Goal: Task Accomplishment & Management: Use online tool/utility

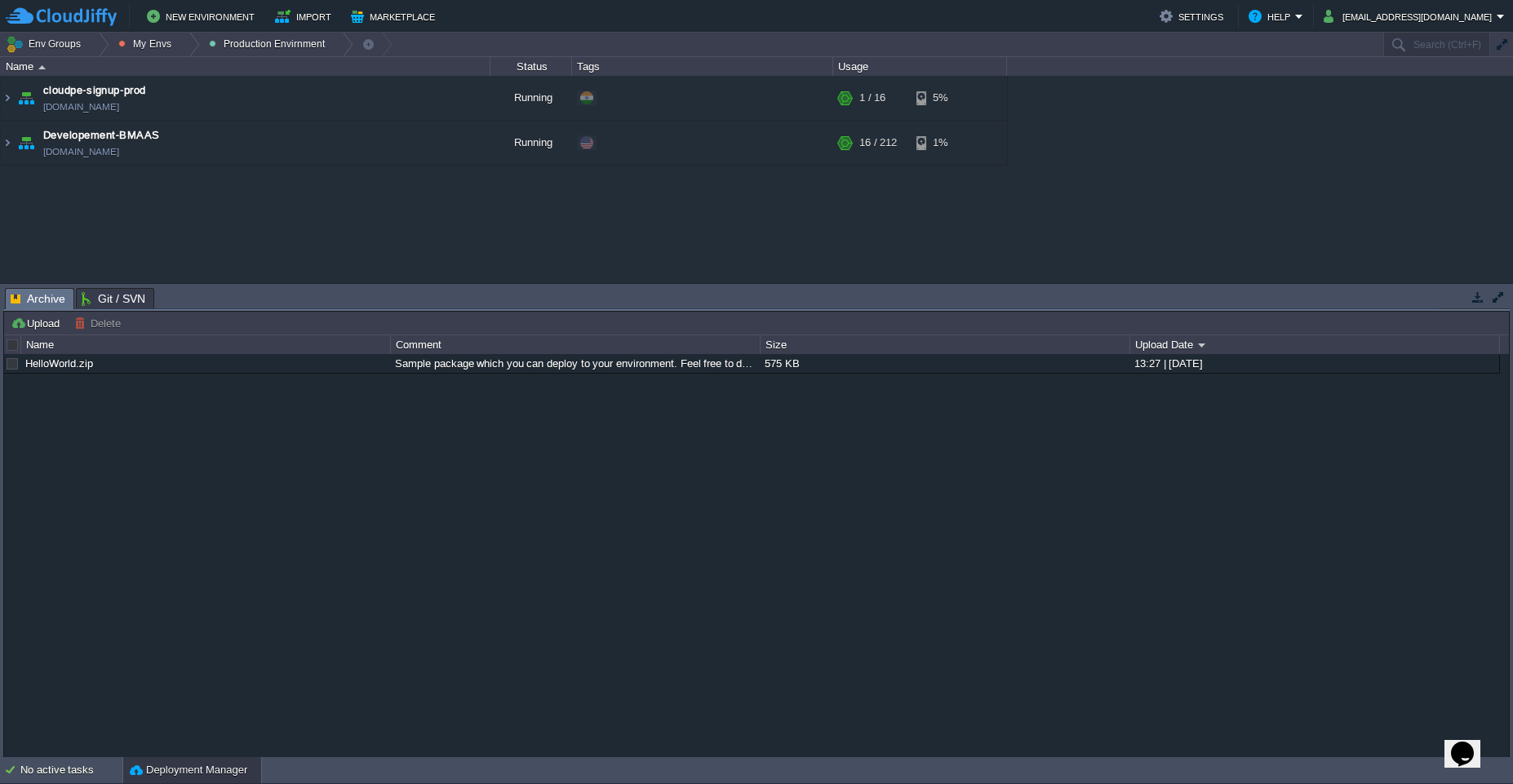
click at [179, 781] on div "Deployment Manager" at bounding box center [192, 770] width 137 height 26
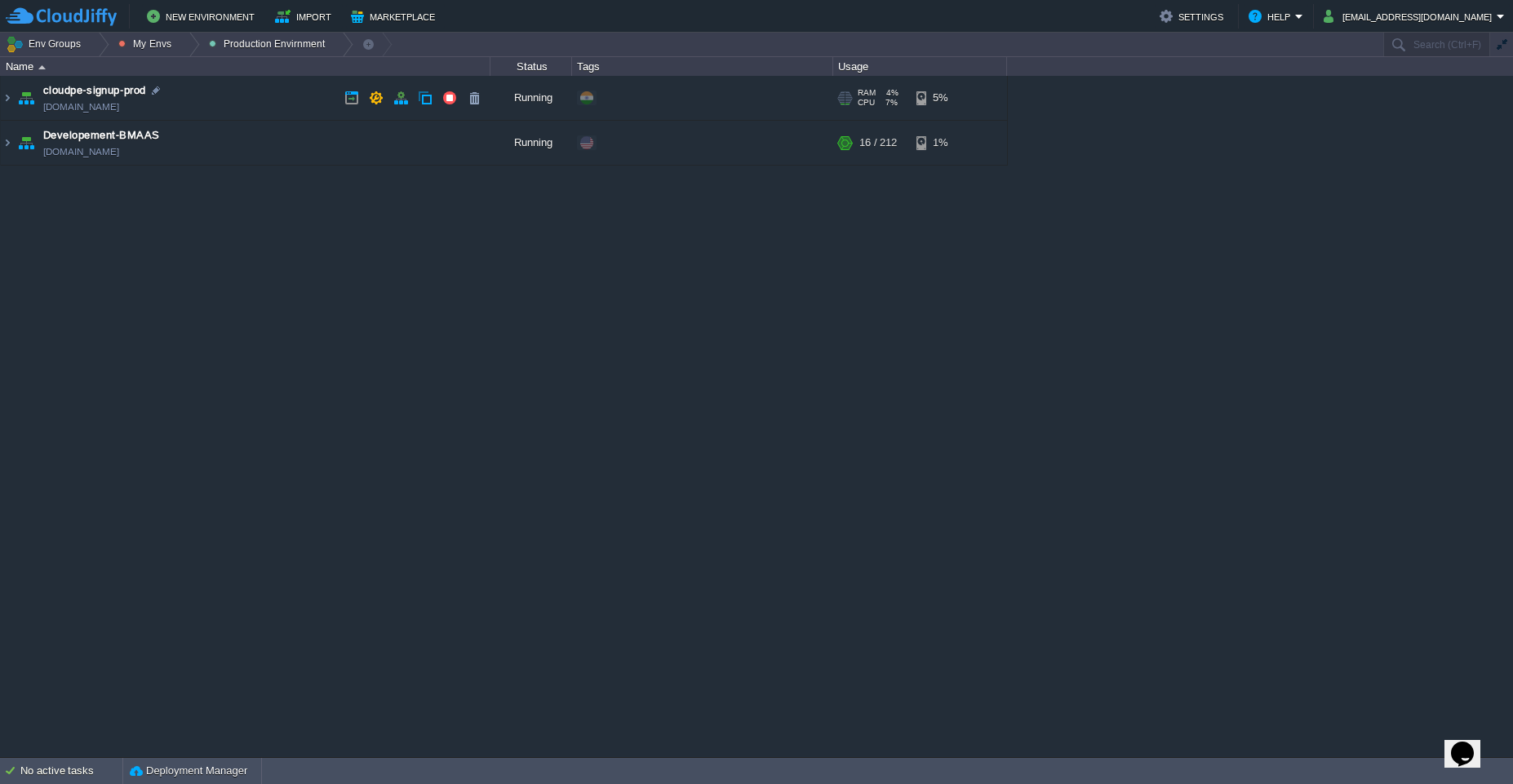
click at [261, 100] on td "cloudpe-signup-prod [DOMAIN_NAME]" at bounding box center [246, 99] width 490 height 45
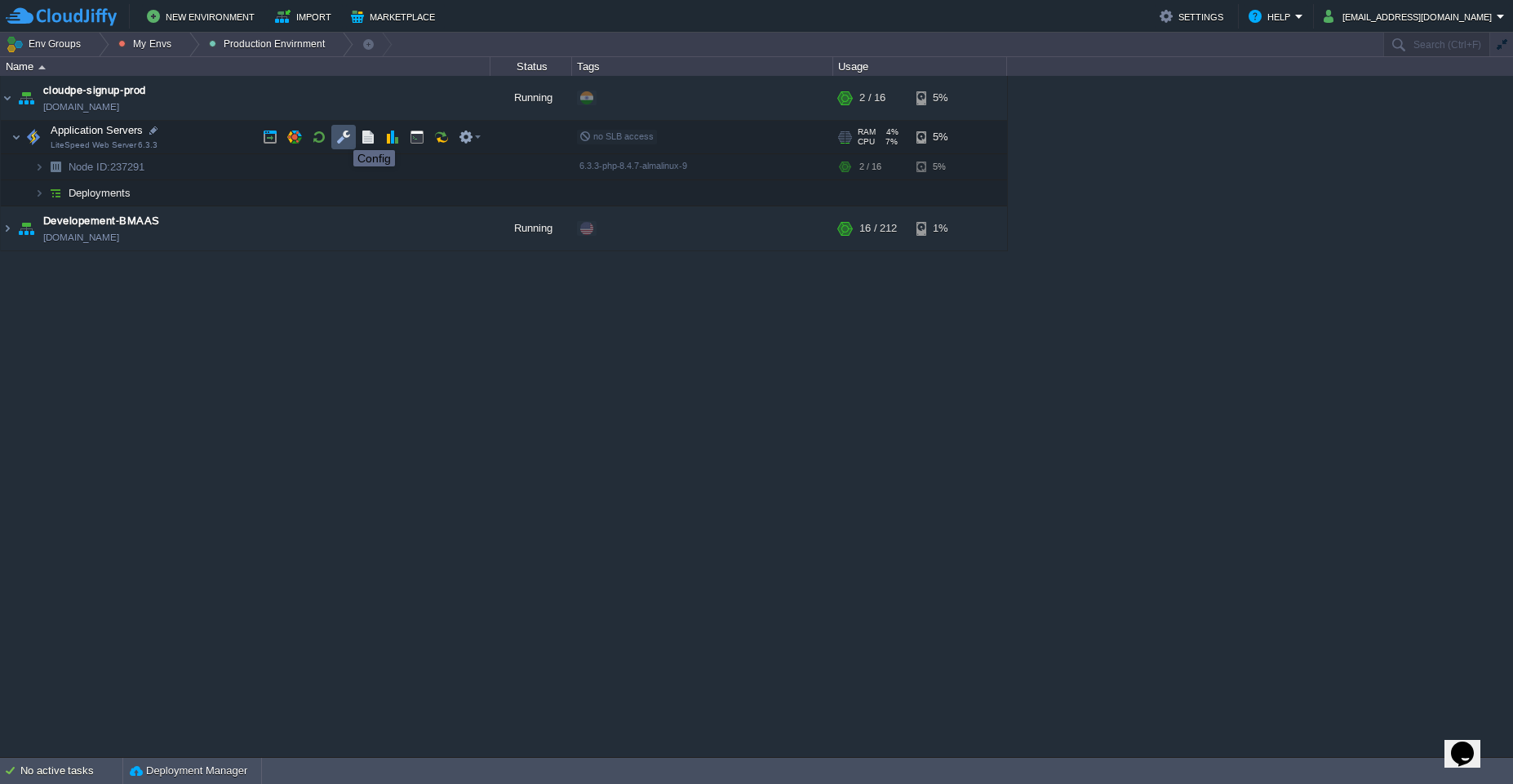
click at [341, 136] on button "button" at bounding box center [344, 137] width 15 height 15
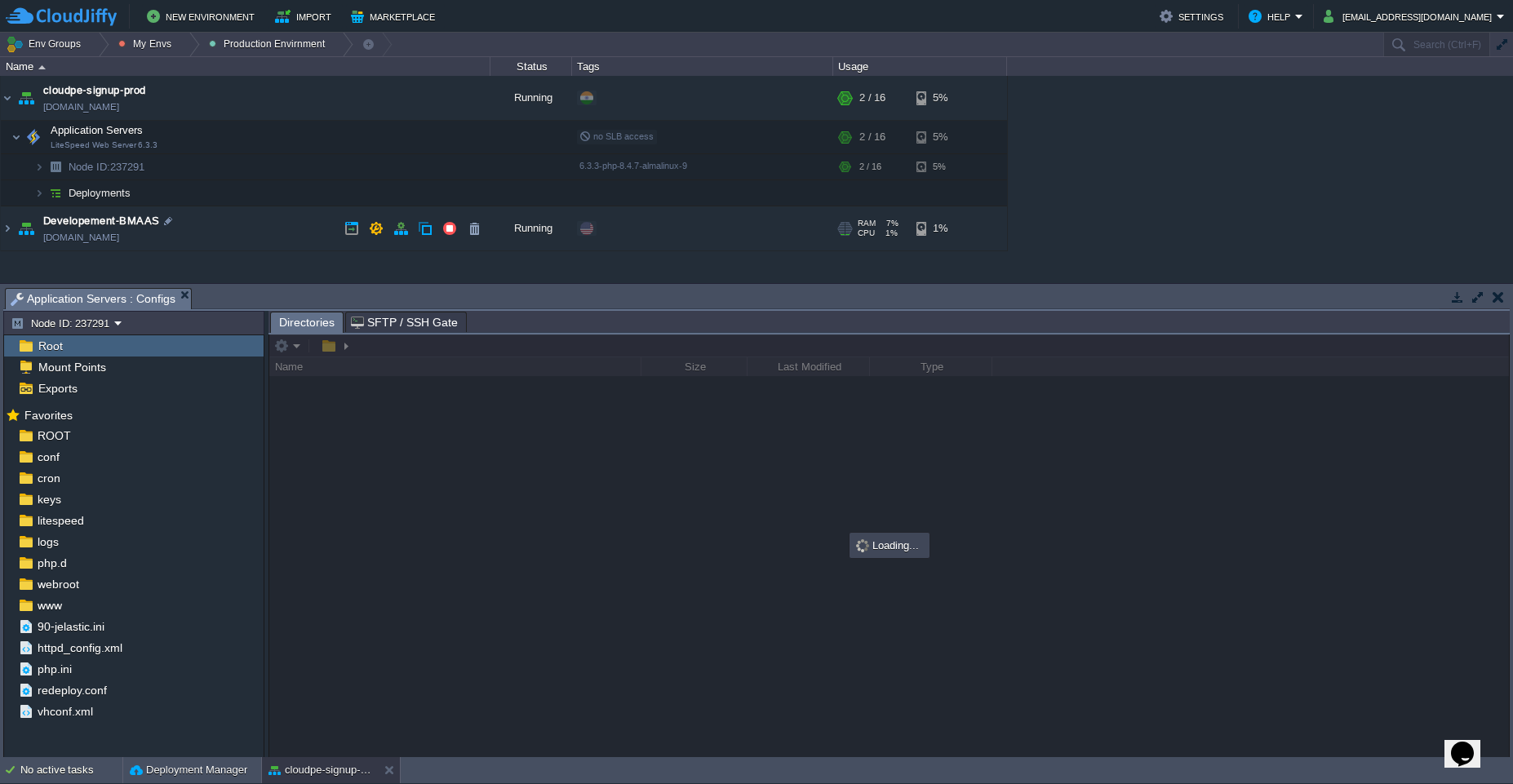
click at [1472, 297] on button "button" at bounding box center [1478, 297] width 15 height 15
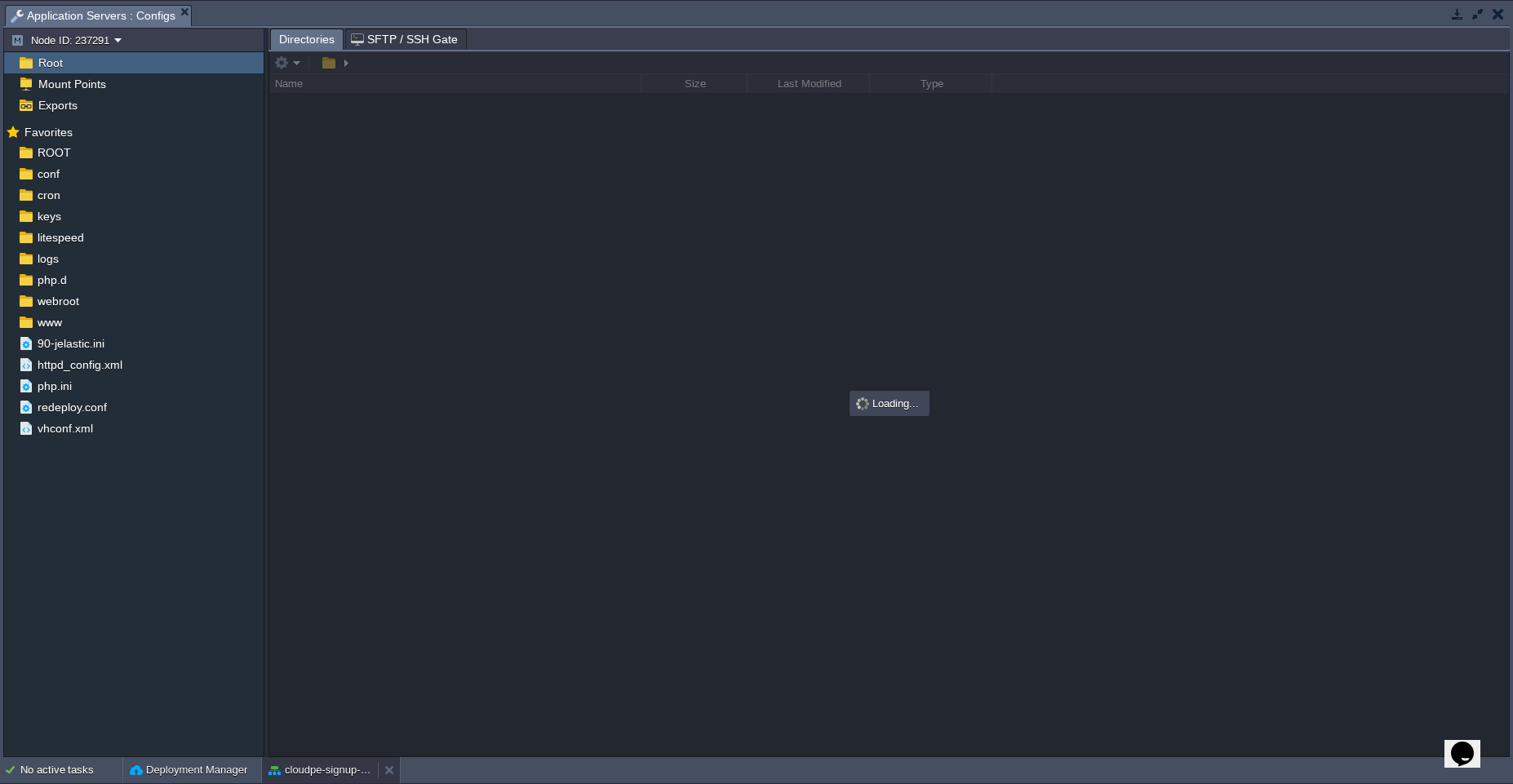
click at [322, 777] on button "cloudpe-signup-prod" at bounding box center [319, 770] width 103 height 16
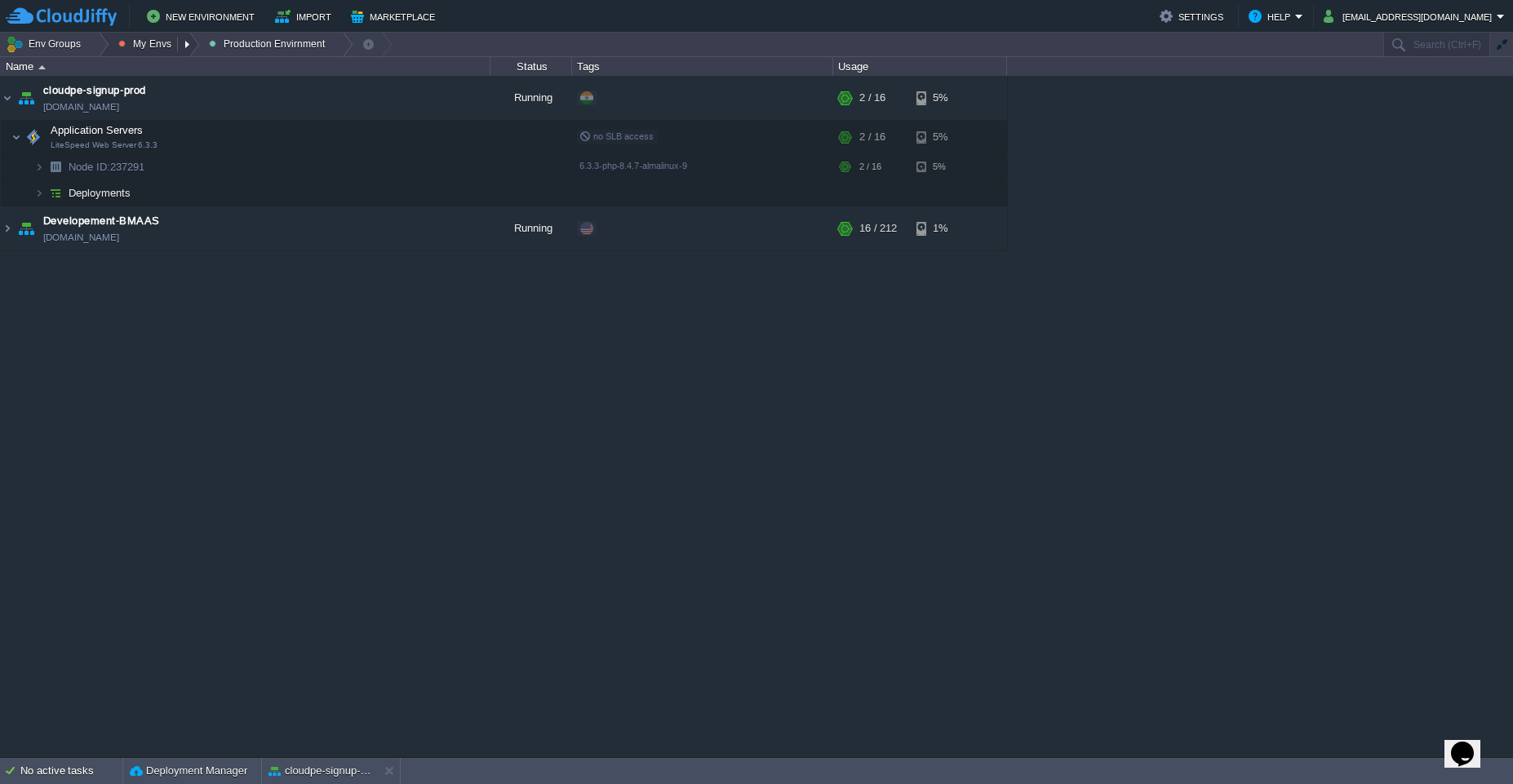
click at [165, 43] on button "My Envs" at bounding box center [148, 44] width 58 height 23
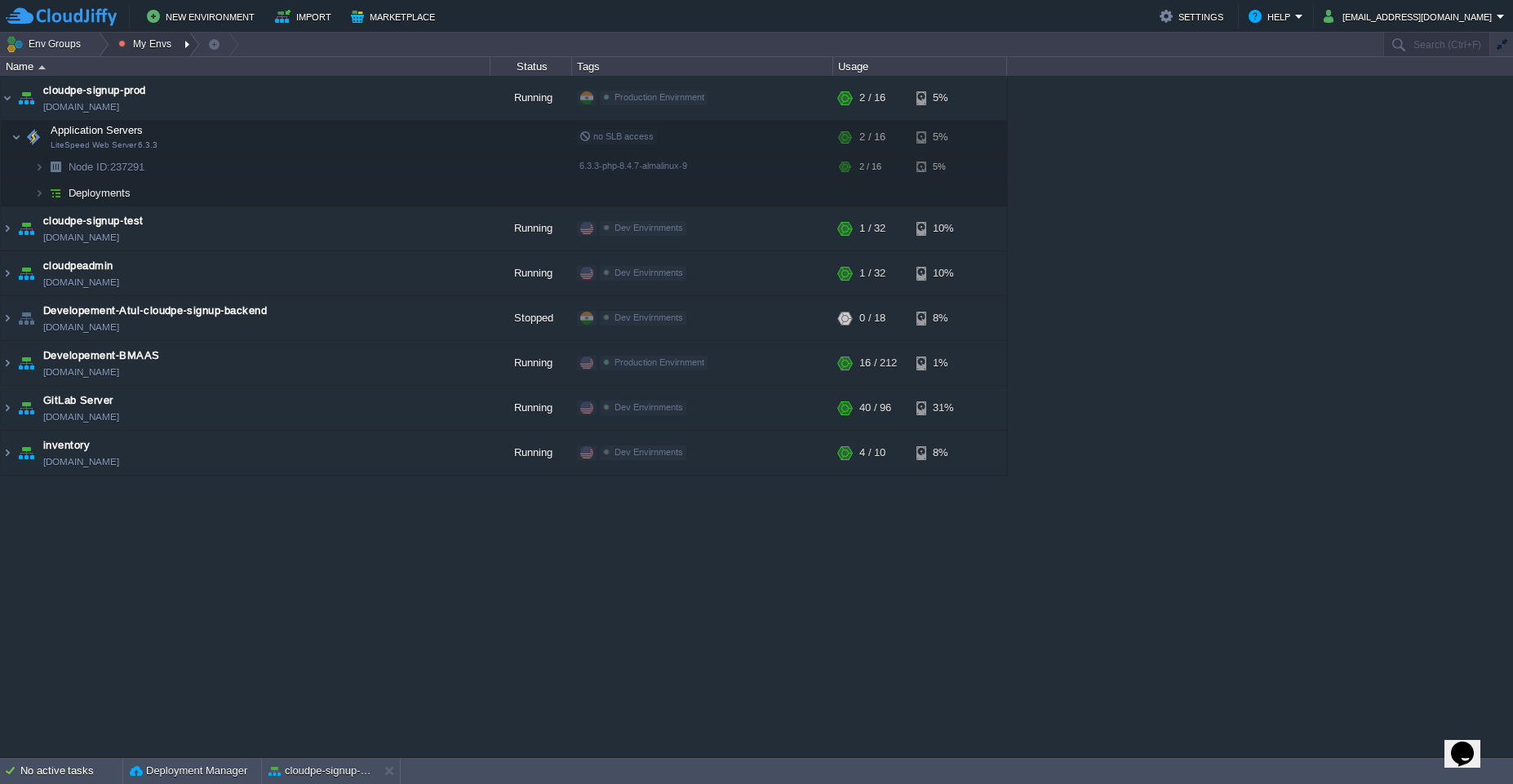
click at [183, 48] on div at bounding box center [188, 44] width 22 height 24
click at [180, 68] on span "Dev Envirnments" at bounding box center [174, 69] width 82 height 12
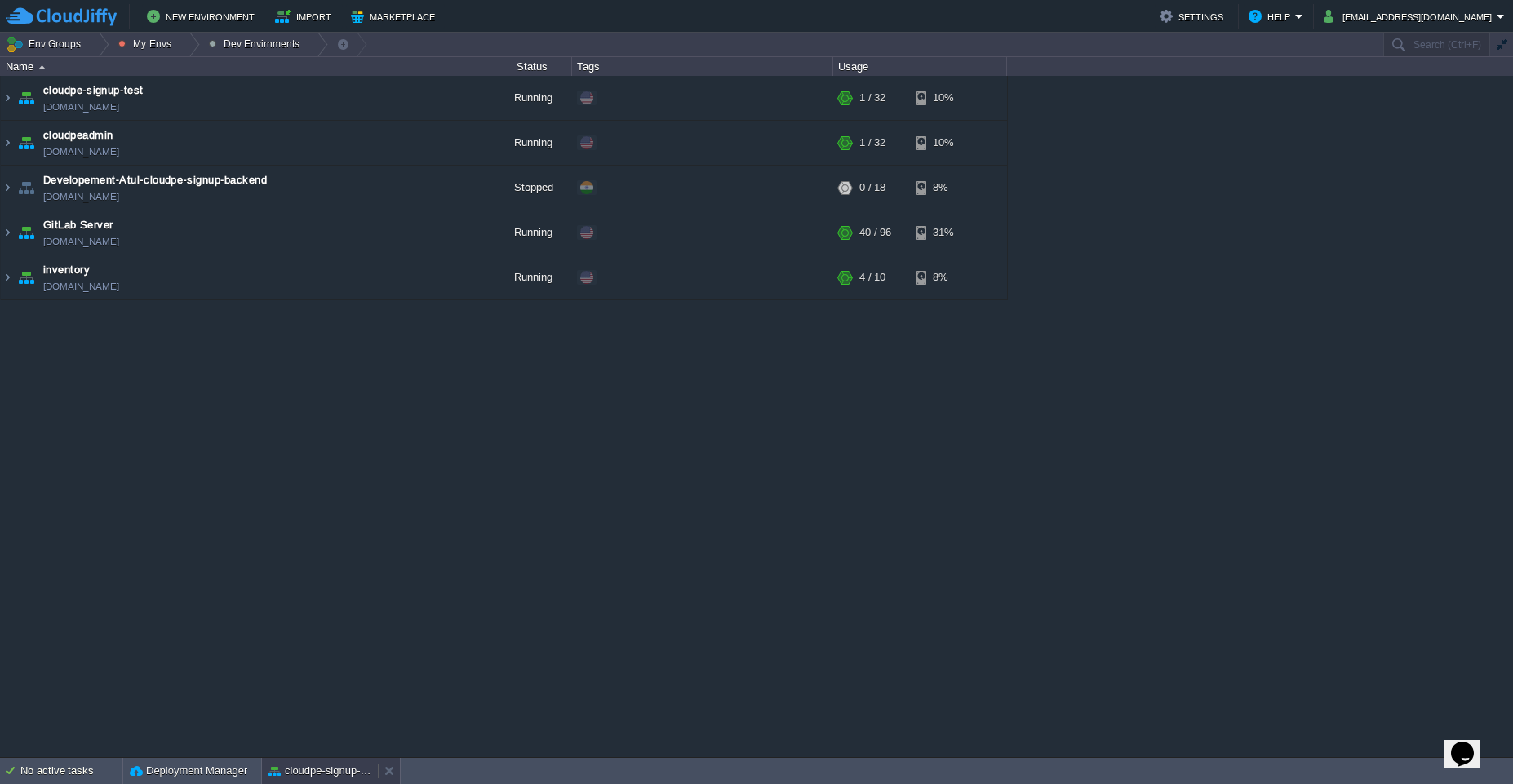
click at [299, 769] on button "cloudpe-signup-prod" at bounding box center [319, 770] width 103 height 16
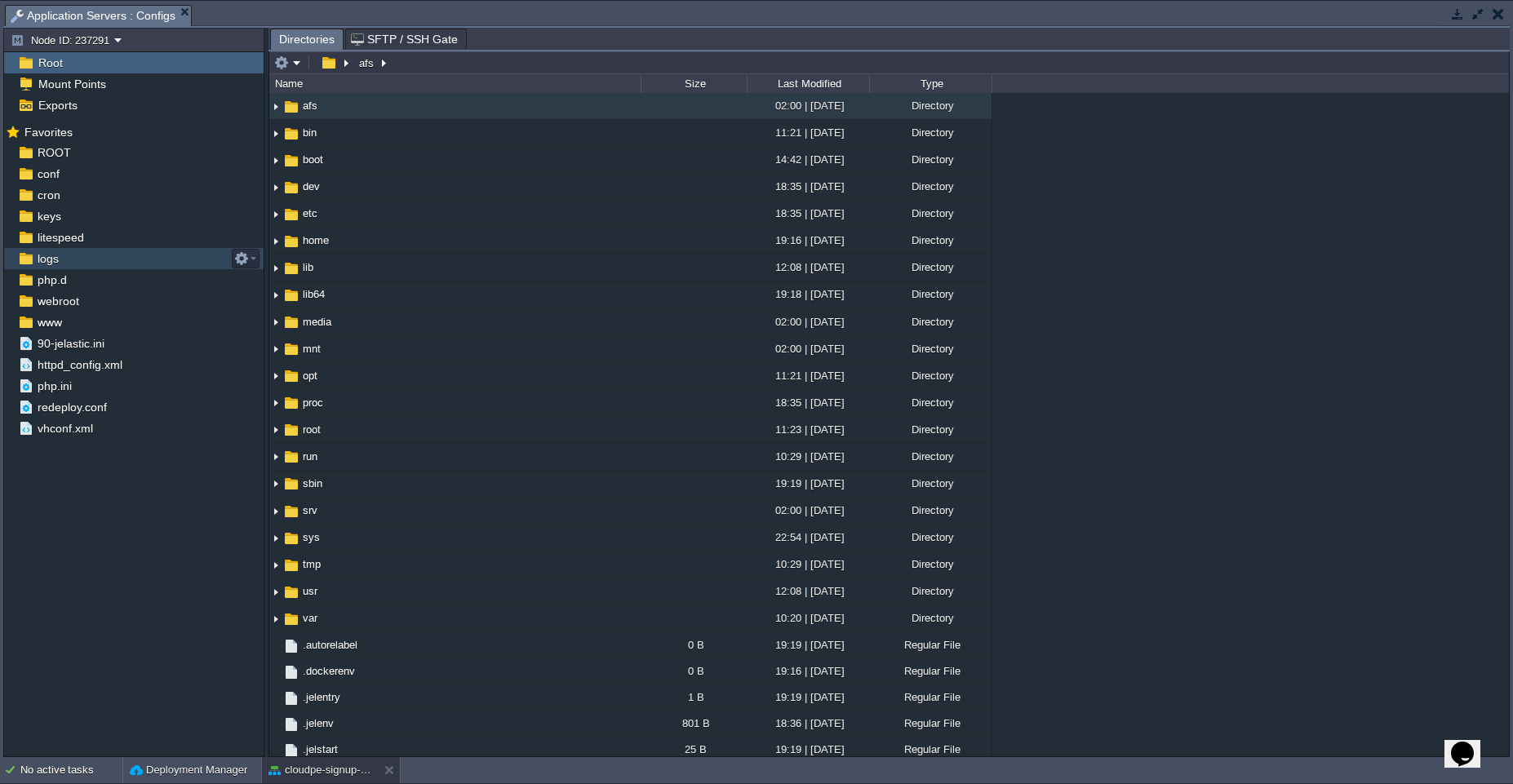
click at [63, 252] on div "logs" at bounding box center [134, 259] width 260 height 22
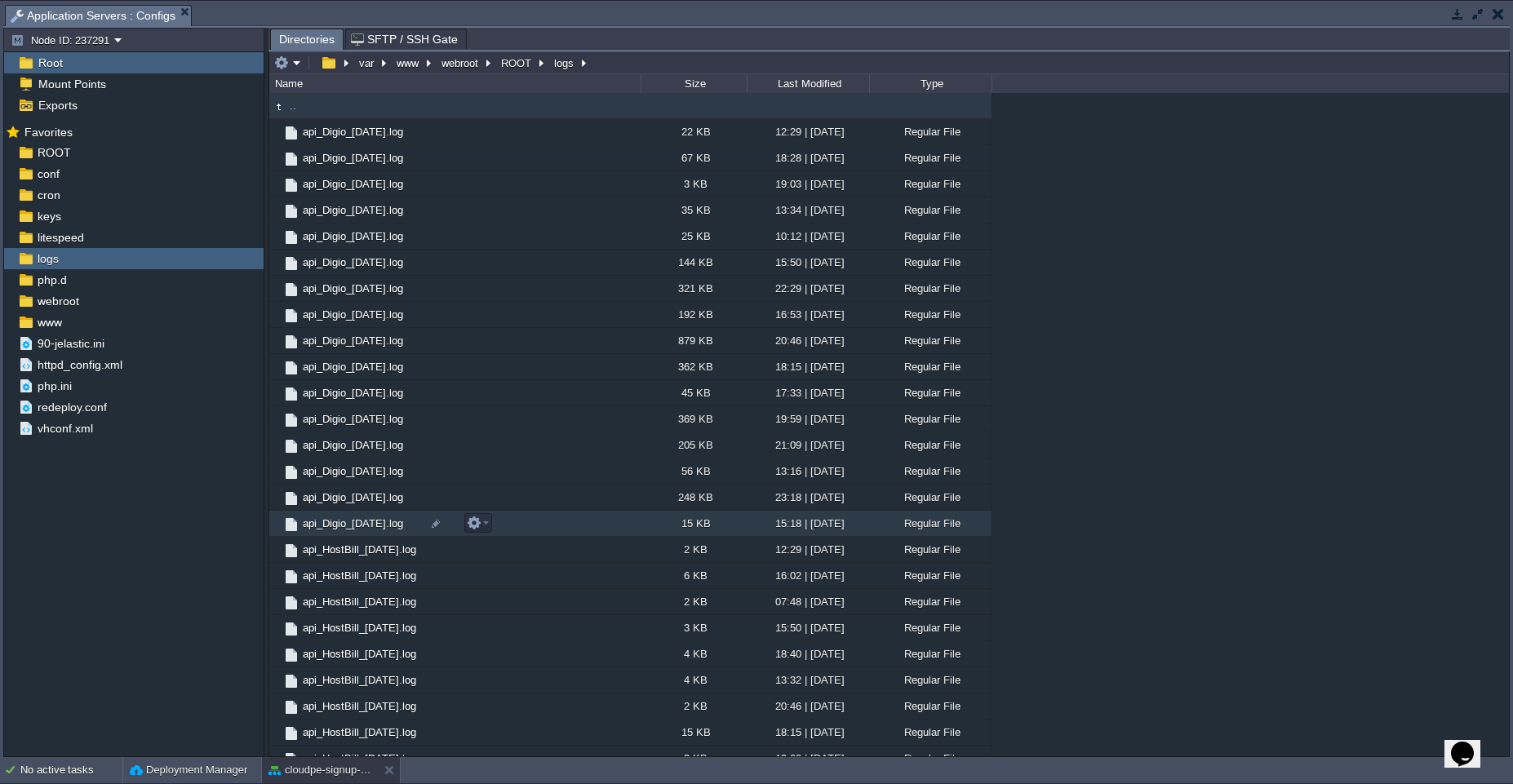
click at [545, 523] on td "api_Digio_[DATE].log" at bounding box center [455, 524] width 371 height 26
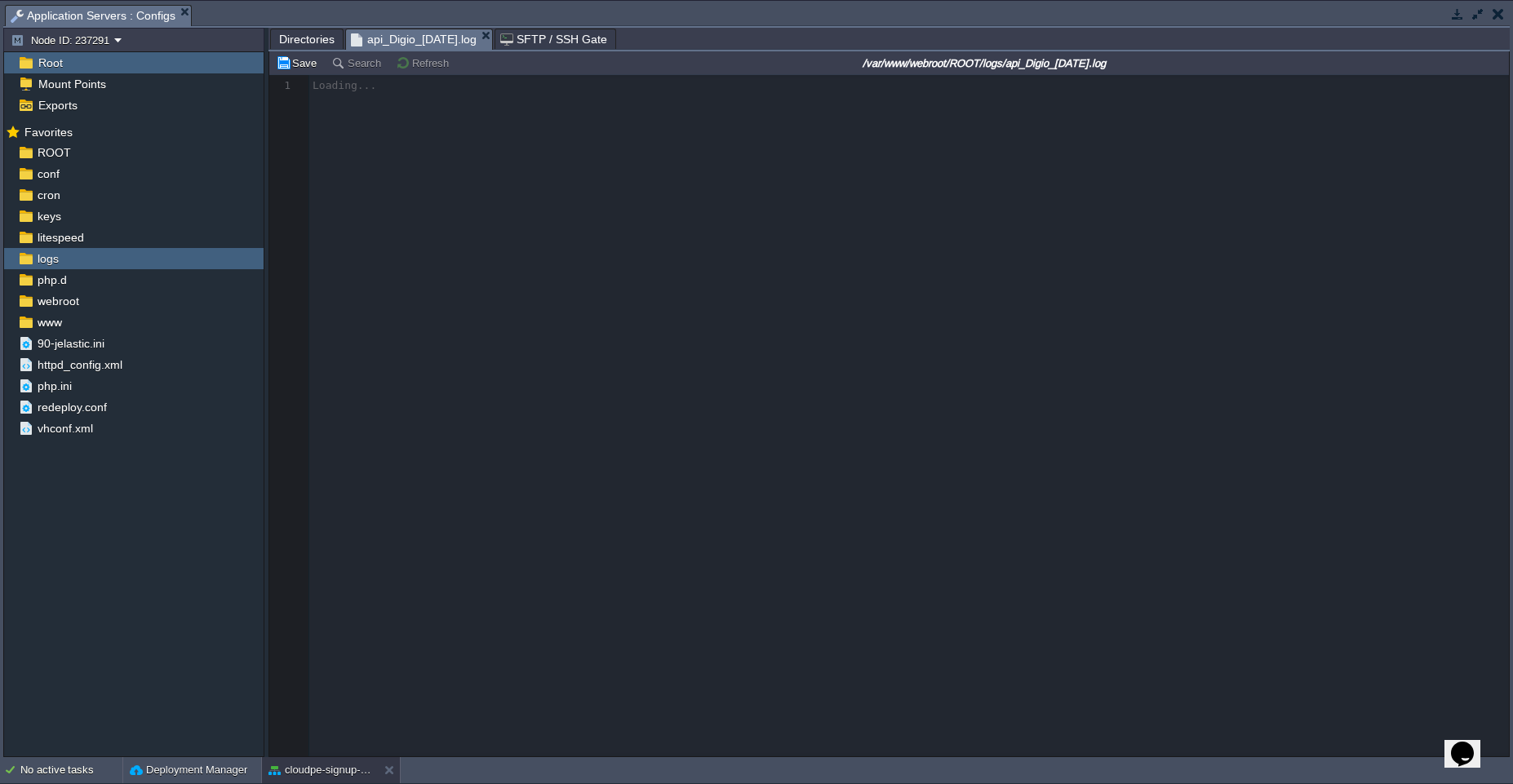
click at [311, 41] on span "Directories" at bounding box center [306, 39] width 56 height 20
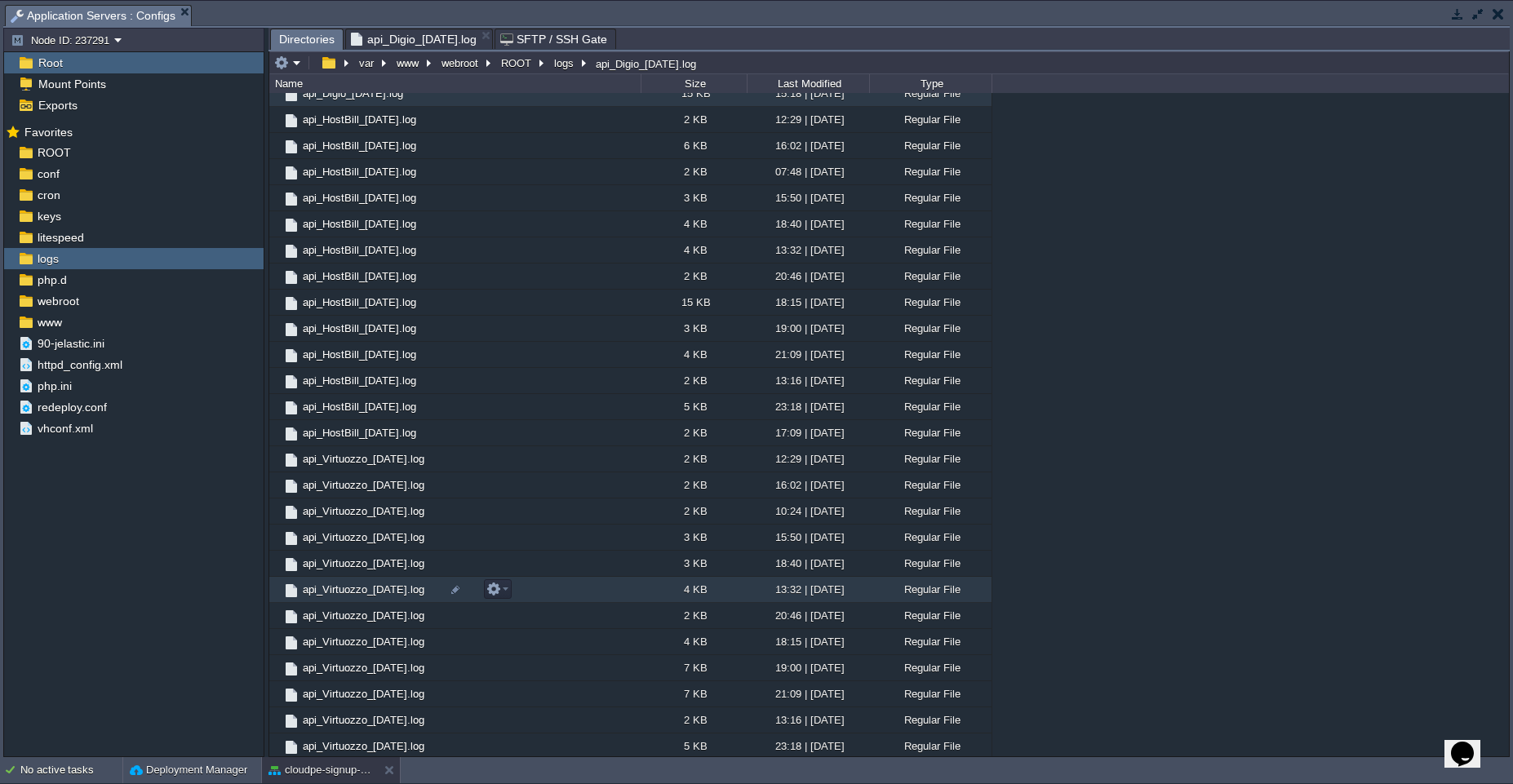
scroll to position [438, 0]
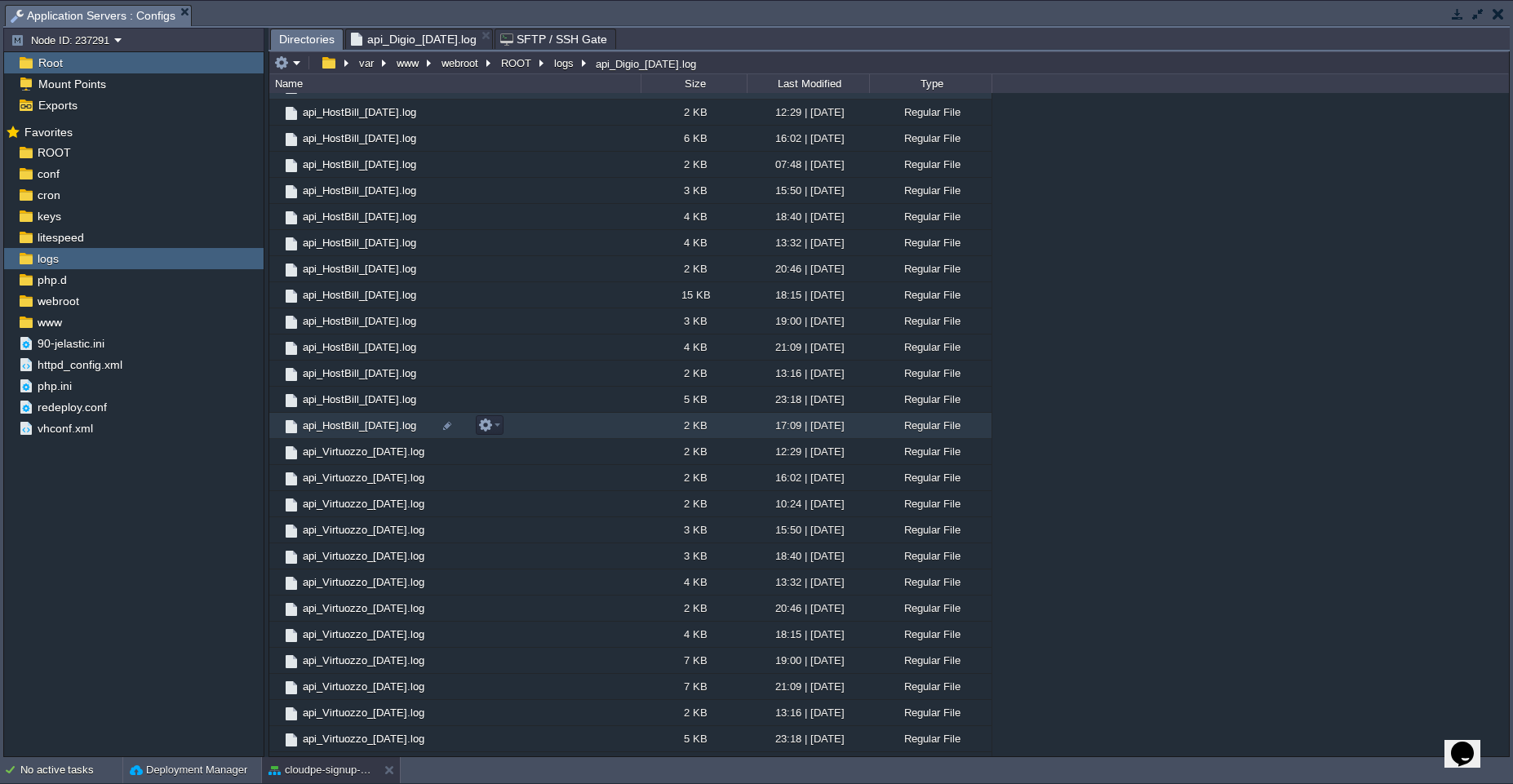
click at [541, 422] on td "api_HostBill_[DATE].log" at bounding box center [455, 426] width 371 height 26
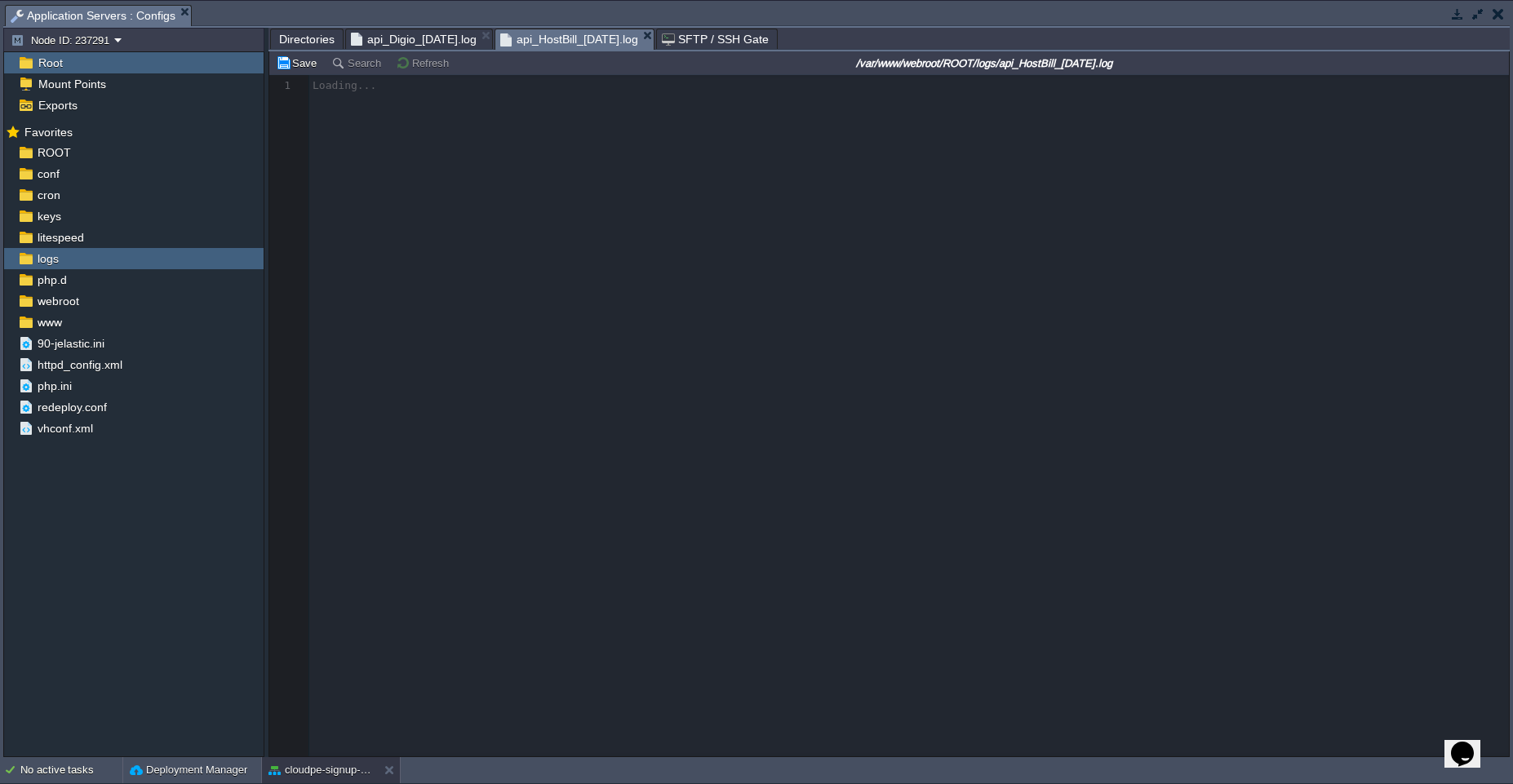
click at [101, 15] on span "Application Servers : Configs" at bounding box center [92, 16] width 165 height 21
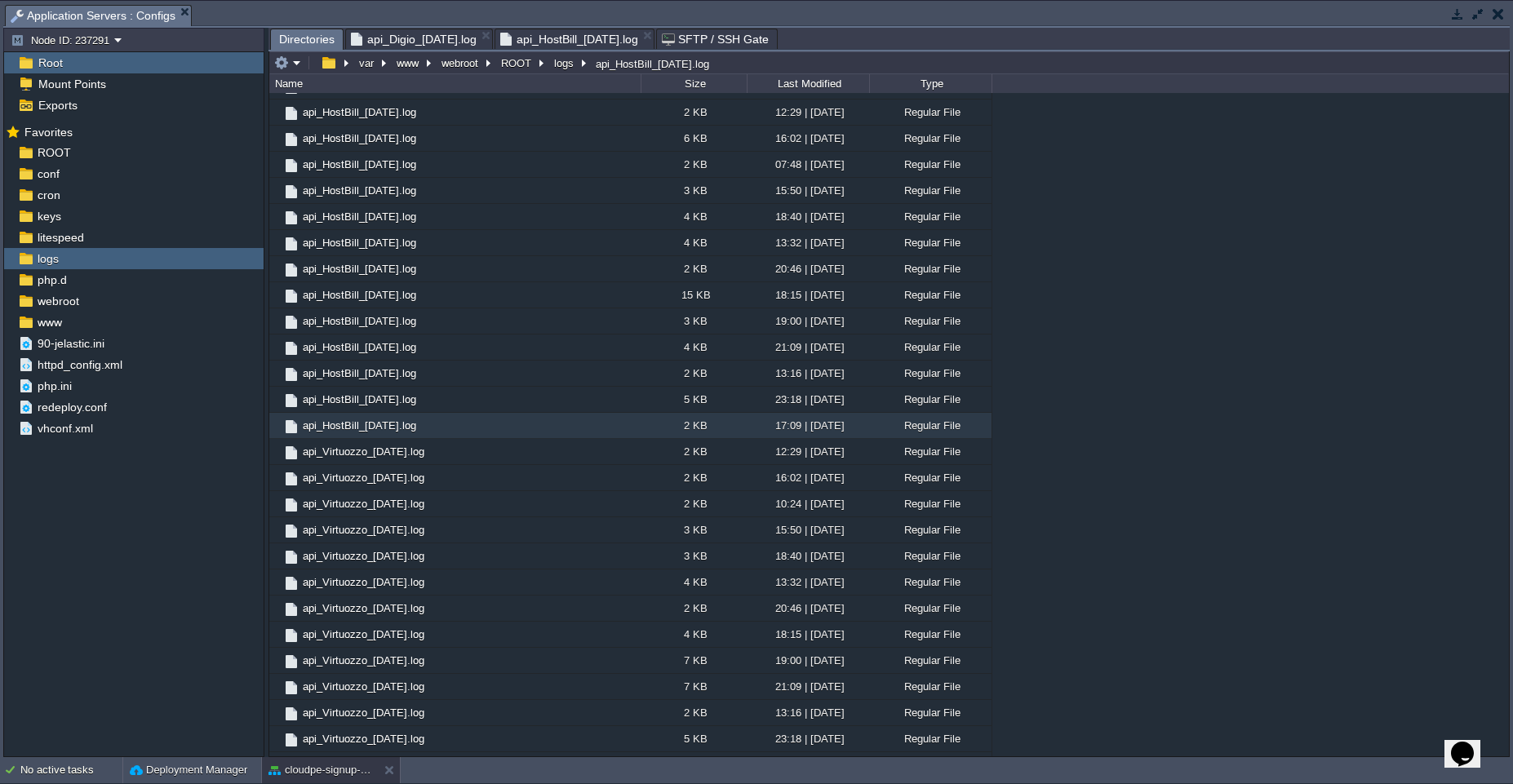
click at [298, 37] on span "Directories" at bounding box center [306, 40] width 56 height 21
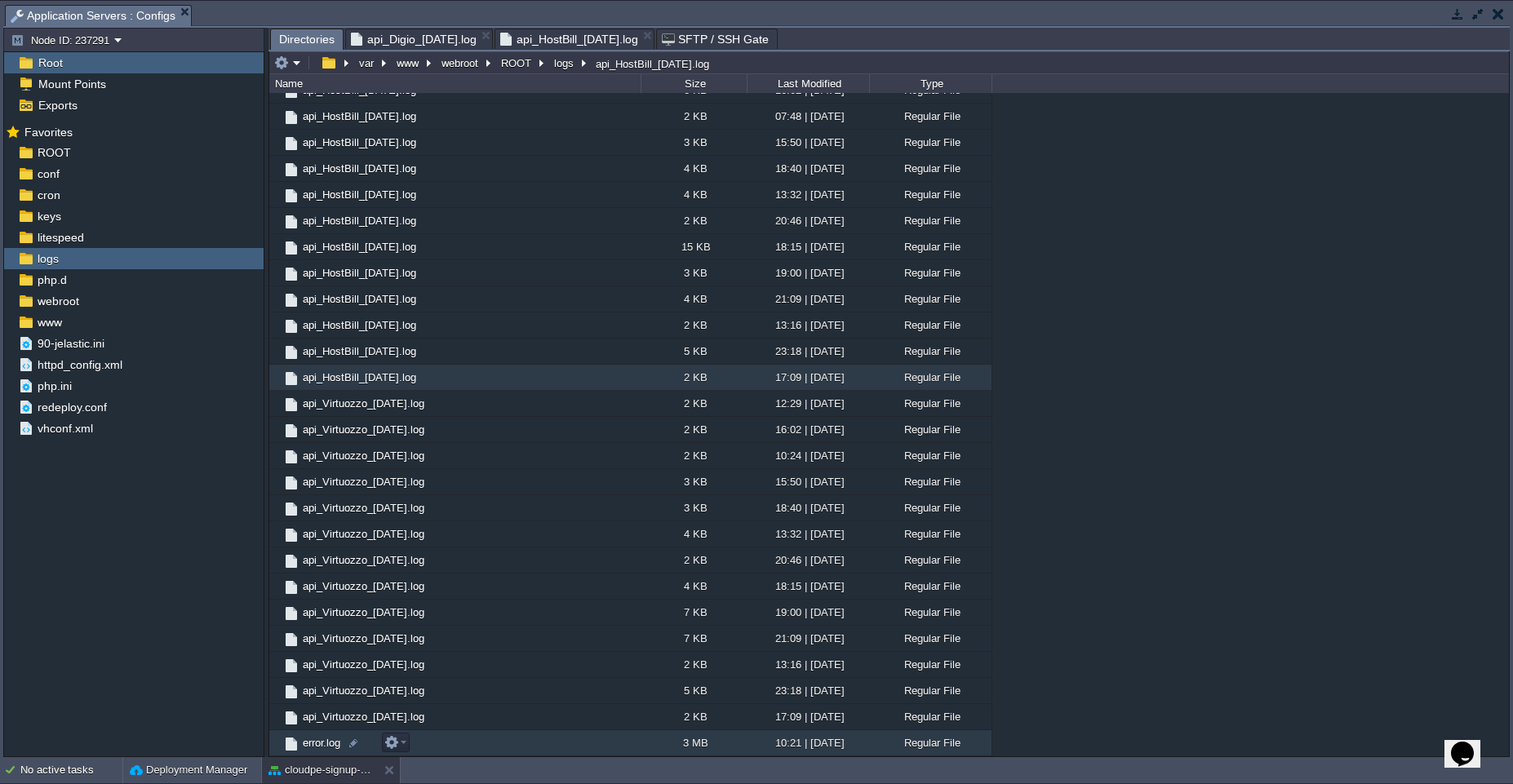
click at [555, 744] on td "error.log" at bounding box center [455, 744] width 371 height 26
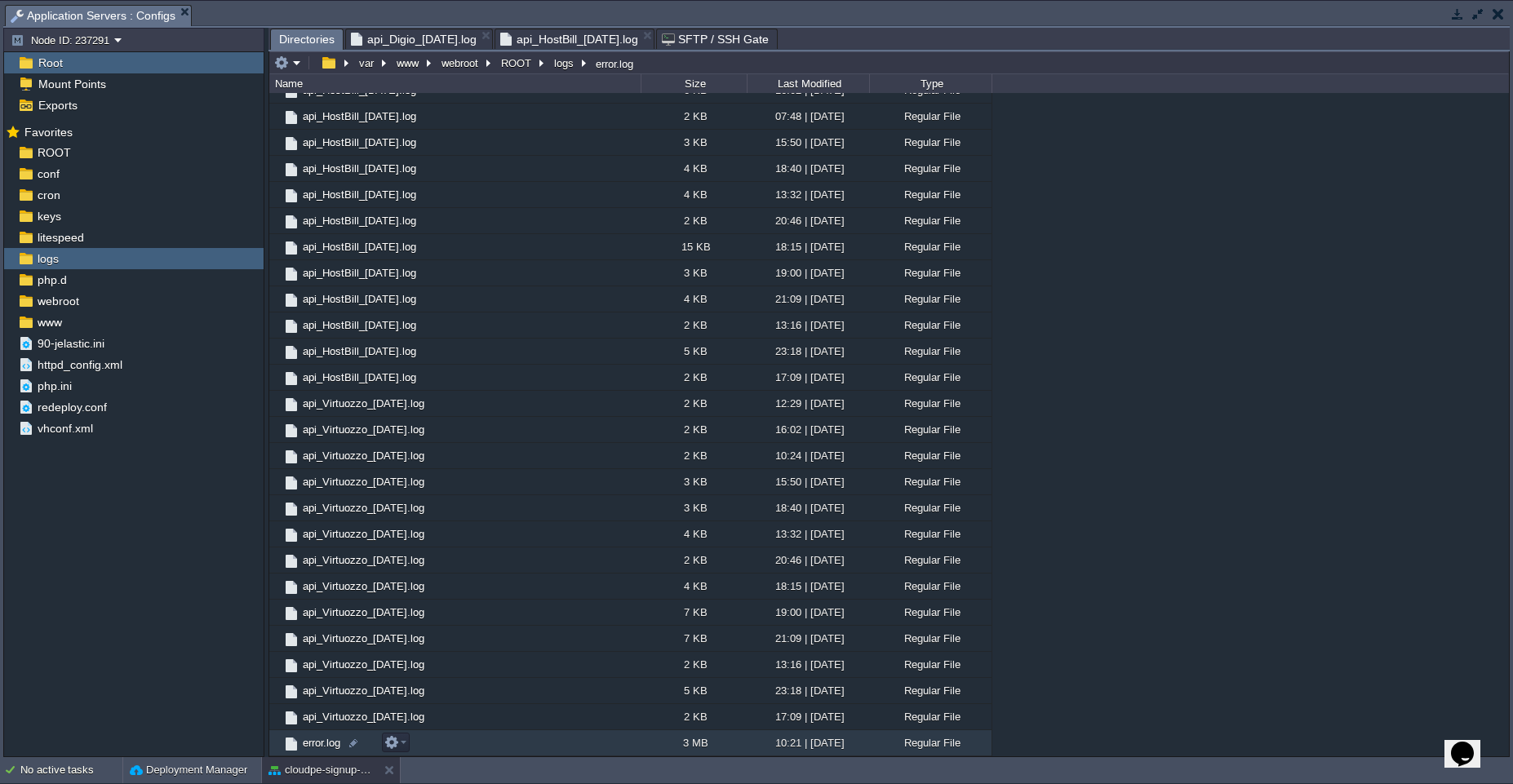
click at [555, 744] on td "error.log" at bounding box center [455, 744] width 371 height 26
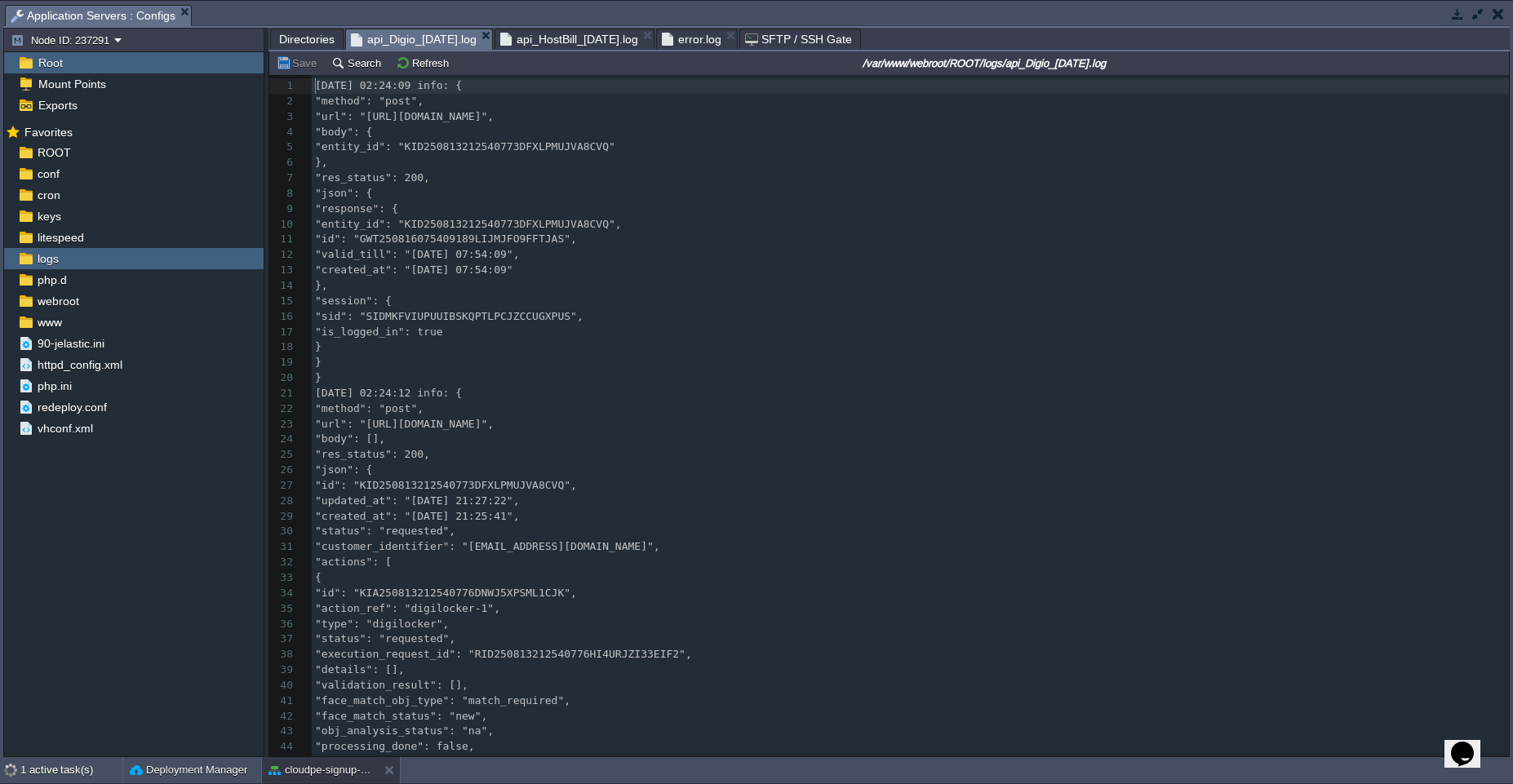
scroll to position [6, 0]
click at [469, 45] on span "api_Digio_[DATE].log" at bounding box center [413, 40] width 125 height 21
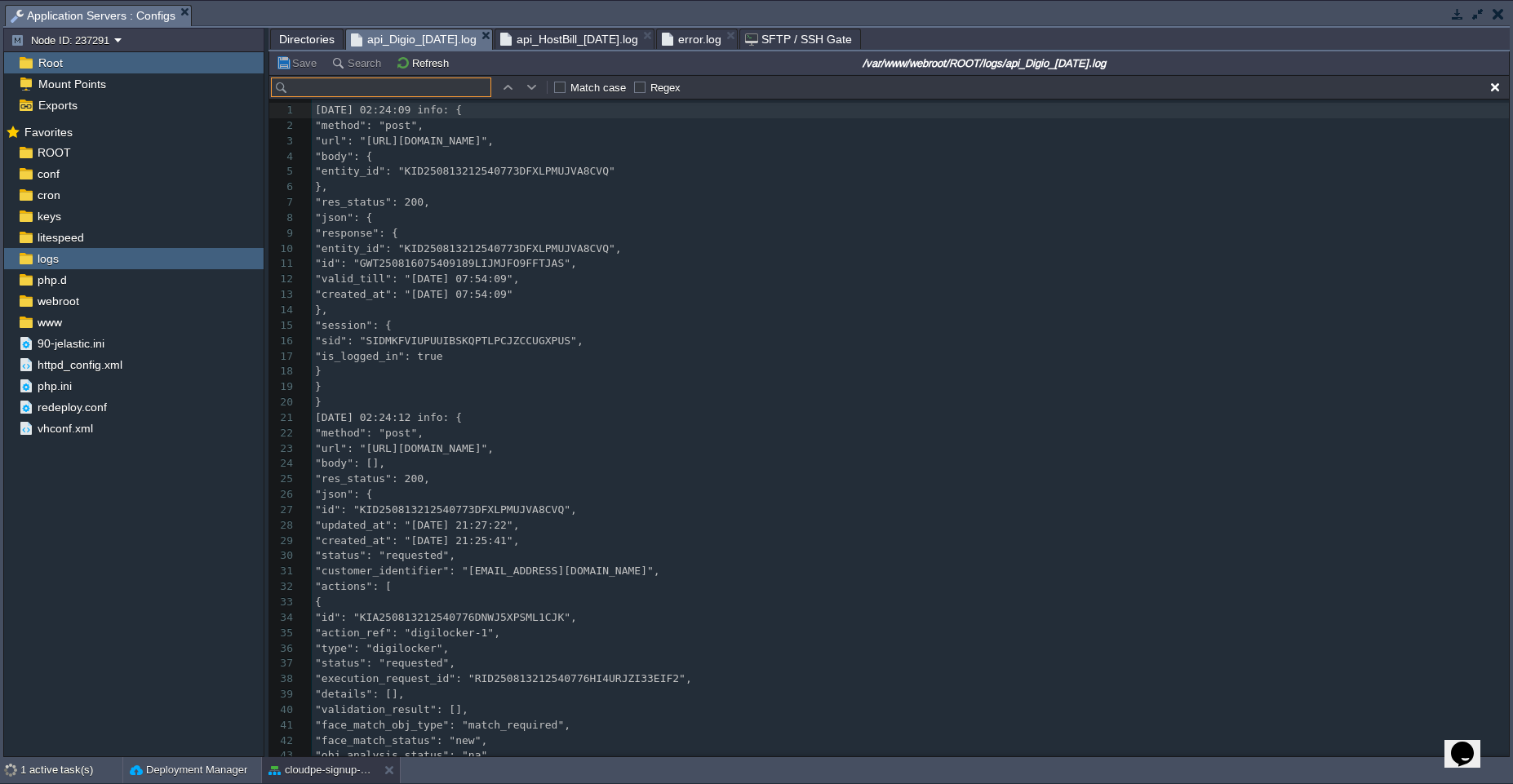
scroll to position [24, 0]
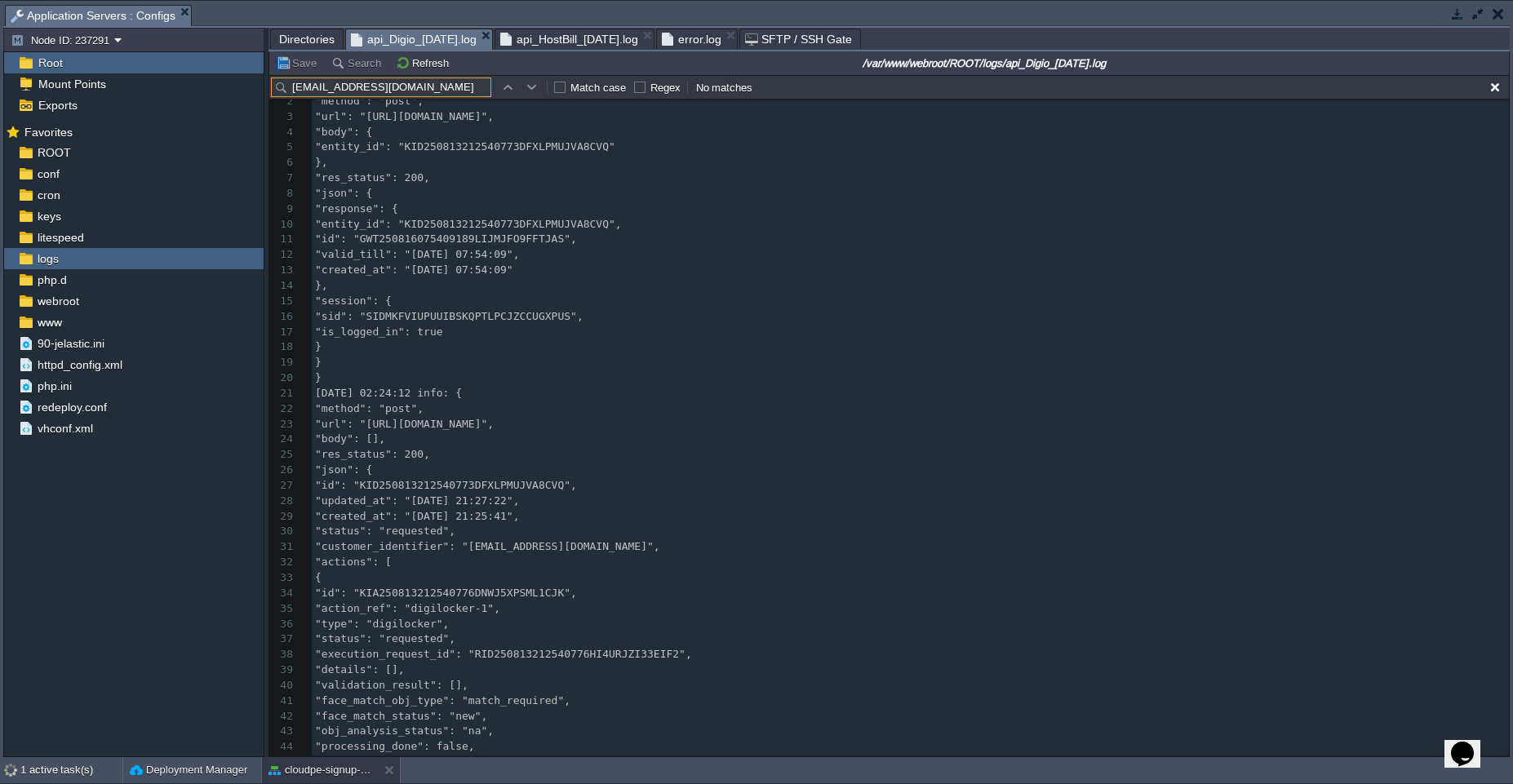
type input "[EMAIL_ADDRESS][DOMAIN_NAME]"
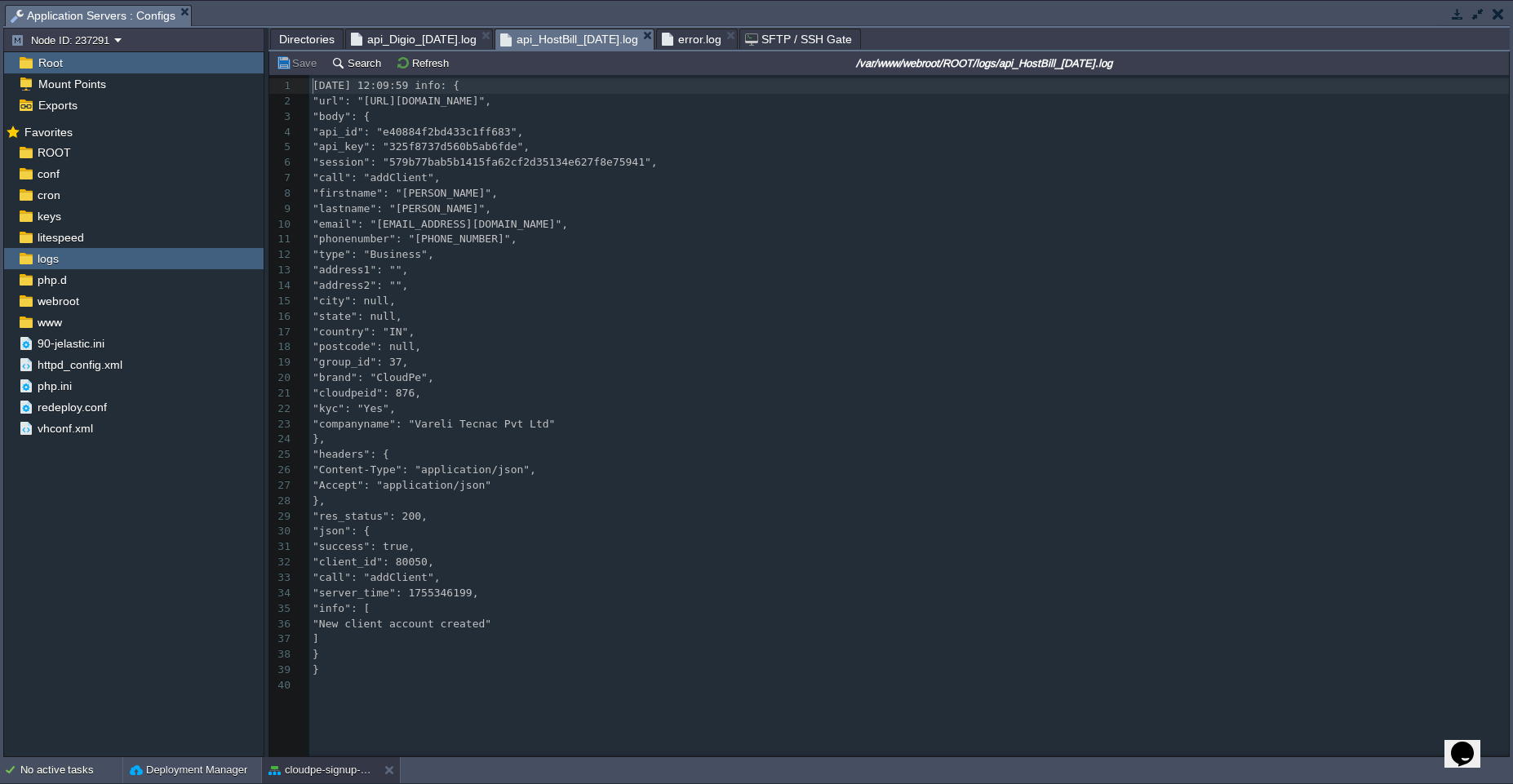
scroll to position [6, 0]
click at [562, 42] on span "api_HostBill_[DATE].log" at bounding box center [569, 40] width 137 height 21
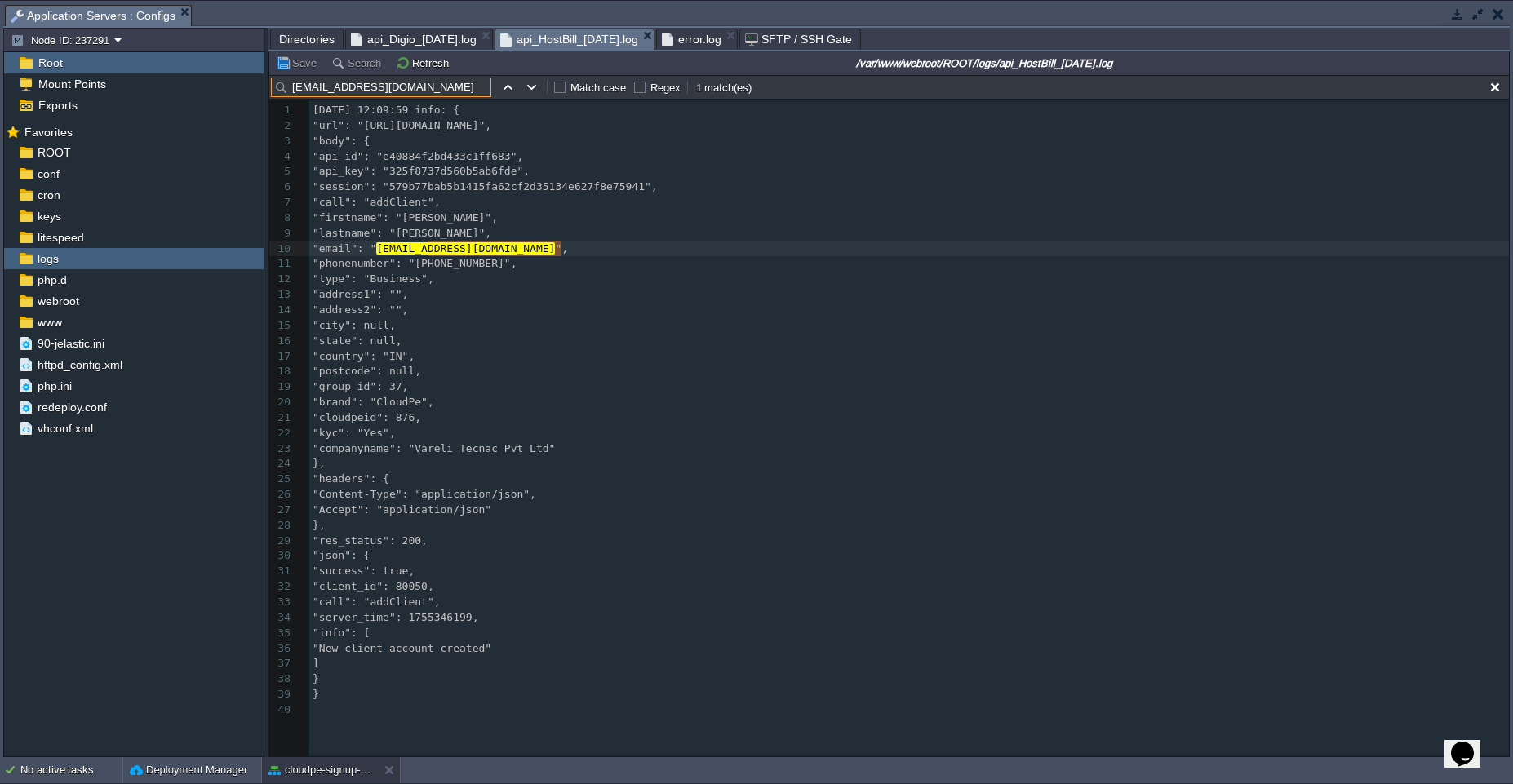
type input "[EMAIL_ADDRESS][DOMAIN_NAME]"
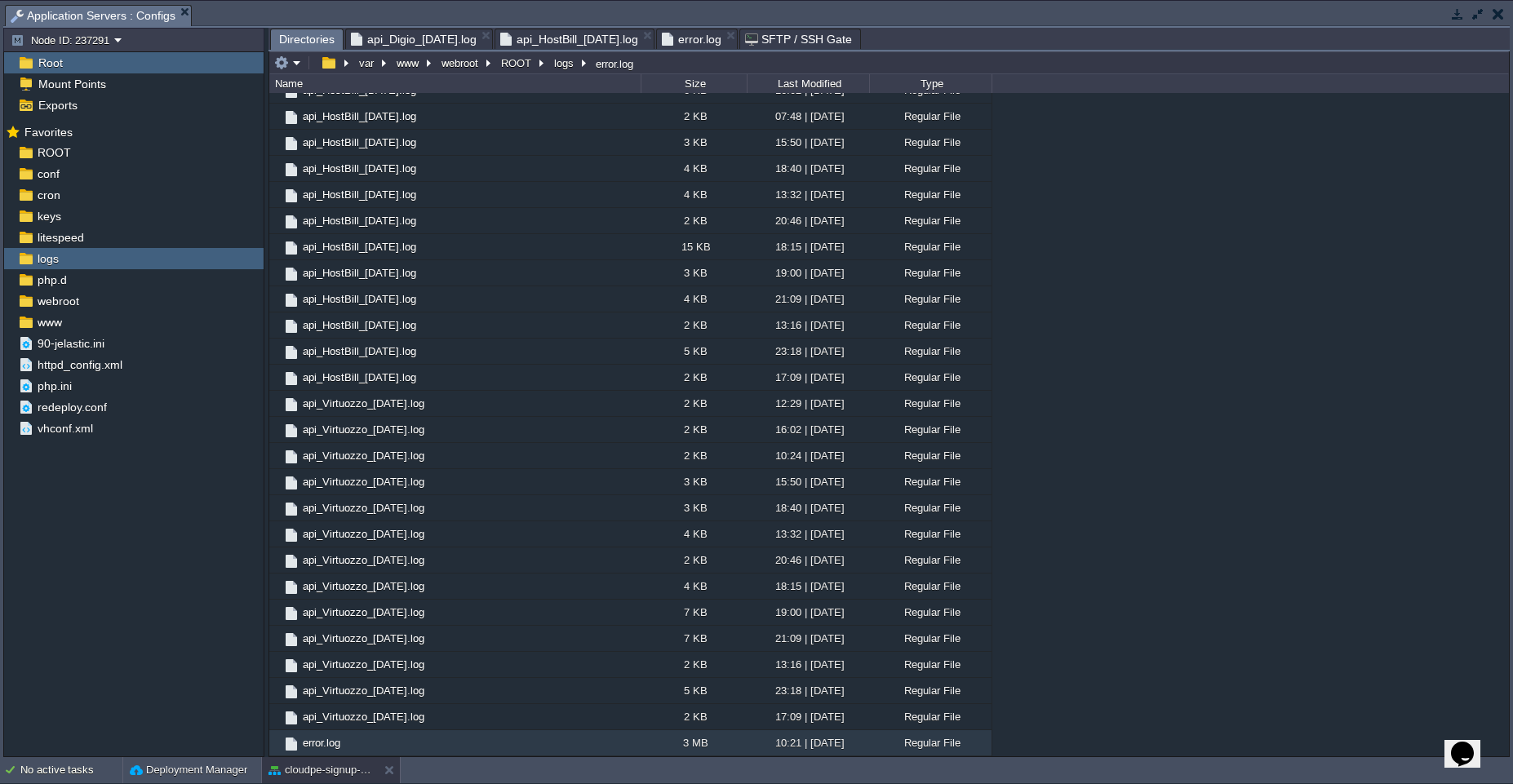
click at [308, 43] on span "Directories" at bounding box center [306, 40] width 56 height 21
click at [721, 40] on span "error.log" at bounding box center [691, 39] width 59 height 20
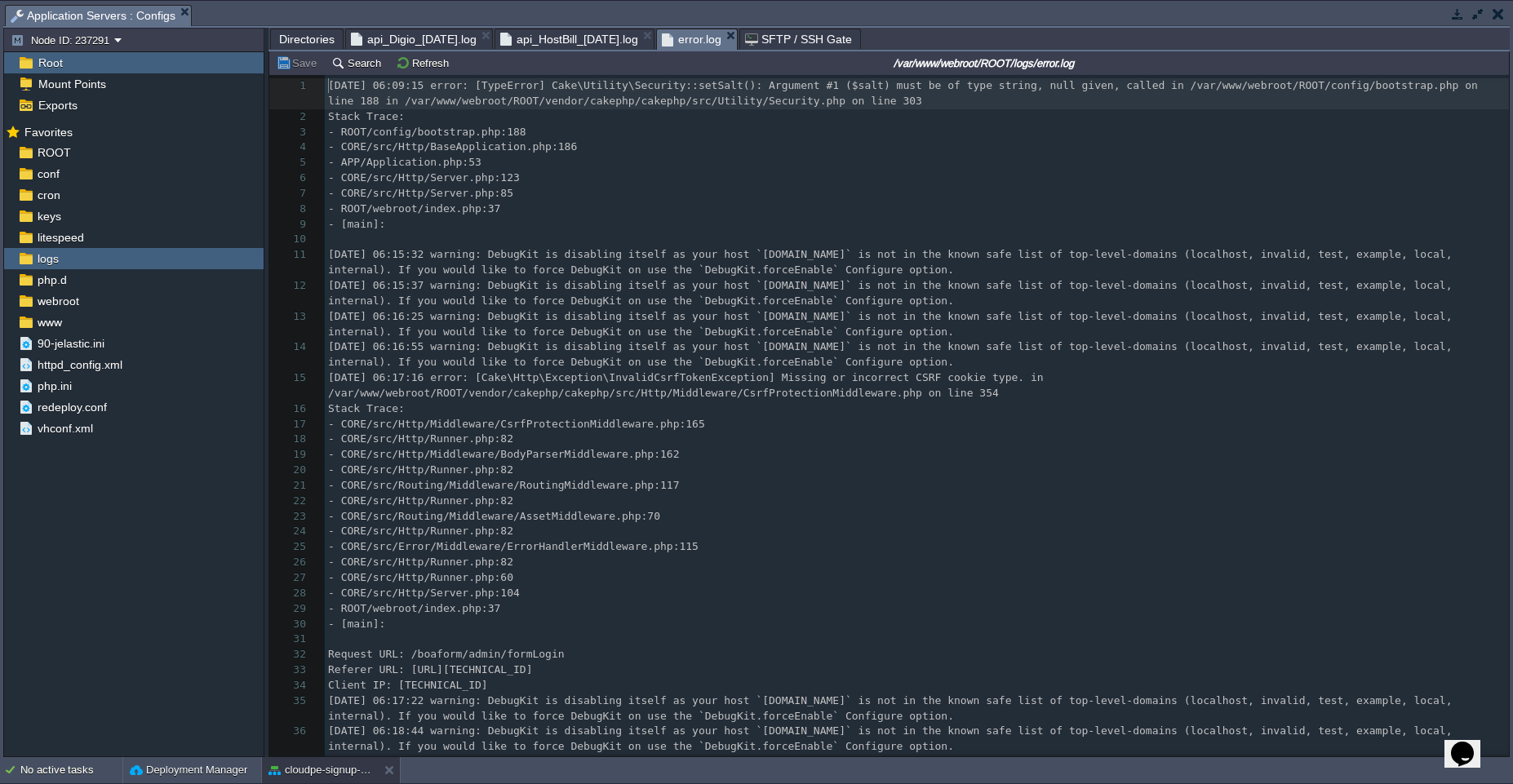
click at [745, 420] on pre "- CORE/src/Http/Middleware/CsrfProtectionMiddleware.php:165" at bounding box center [917, 424] width 1184 height 15
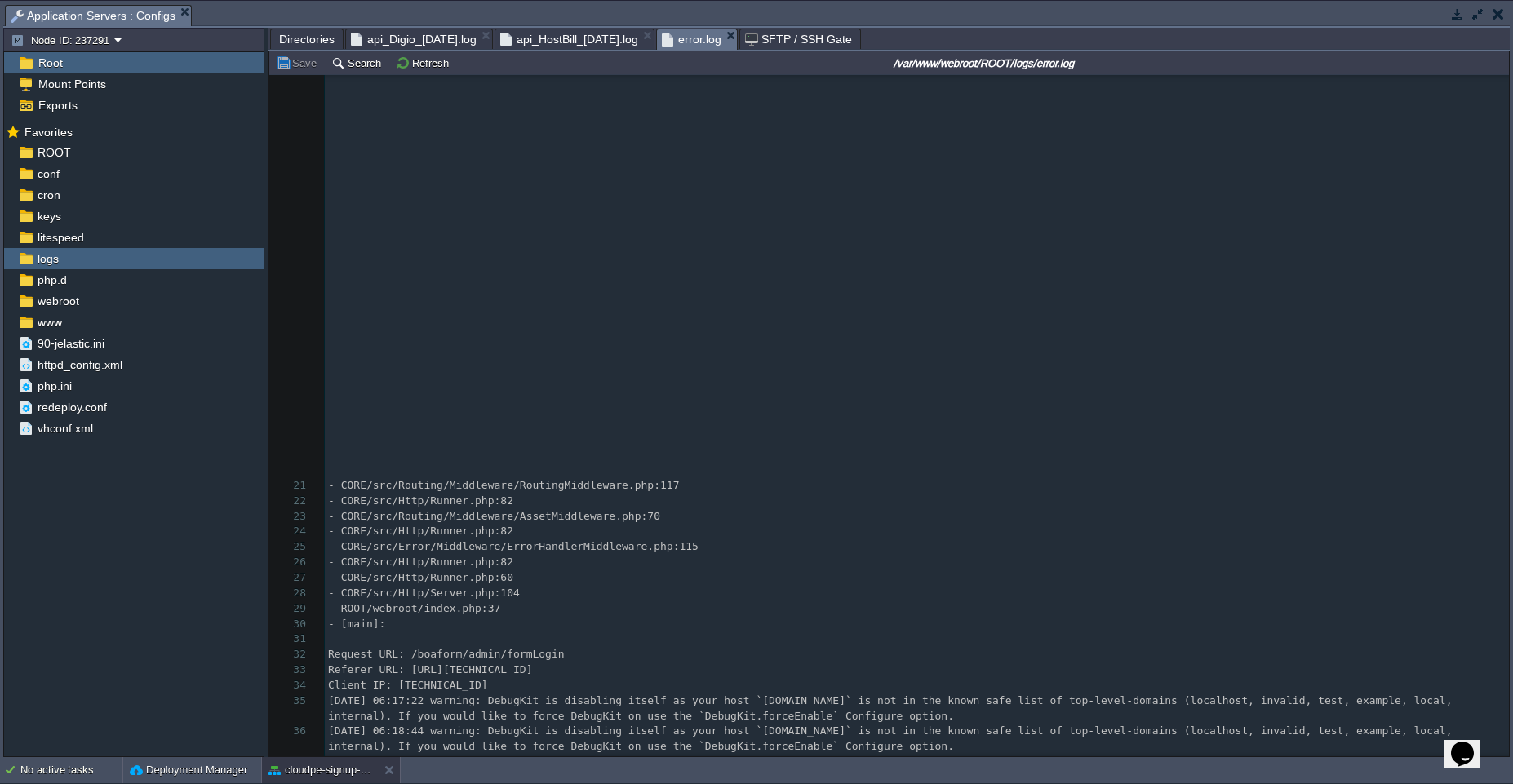
scroll to position [1643, 0]
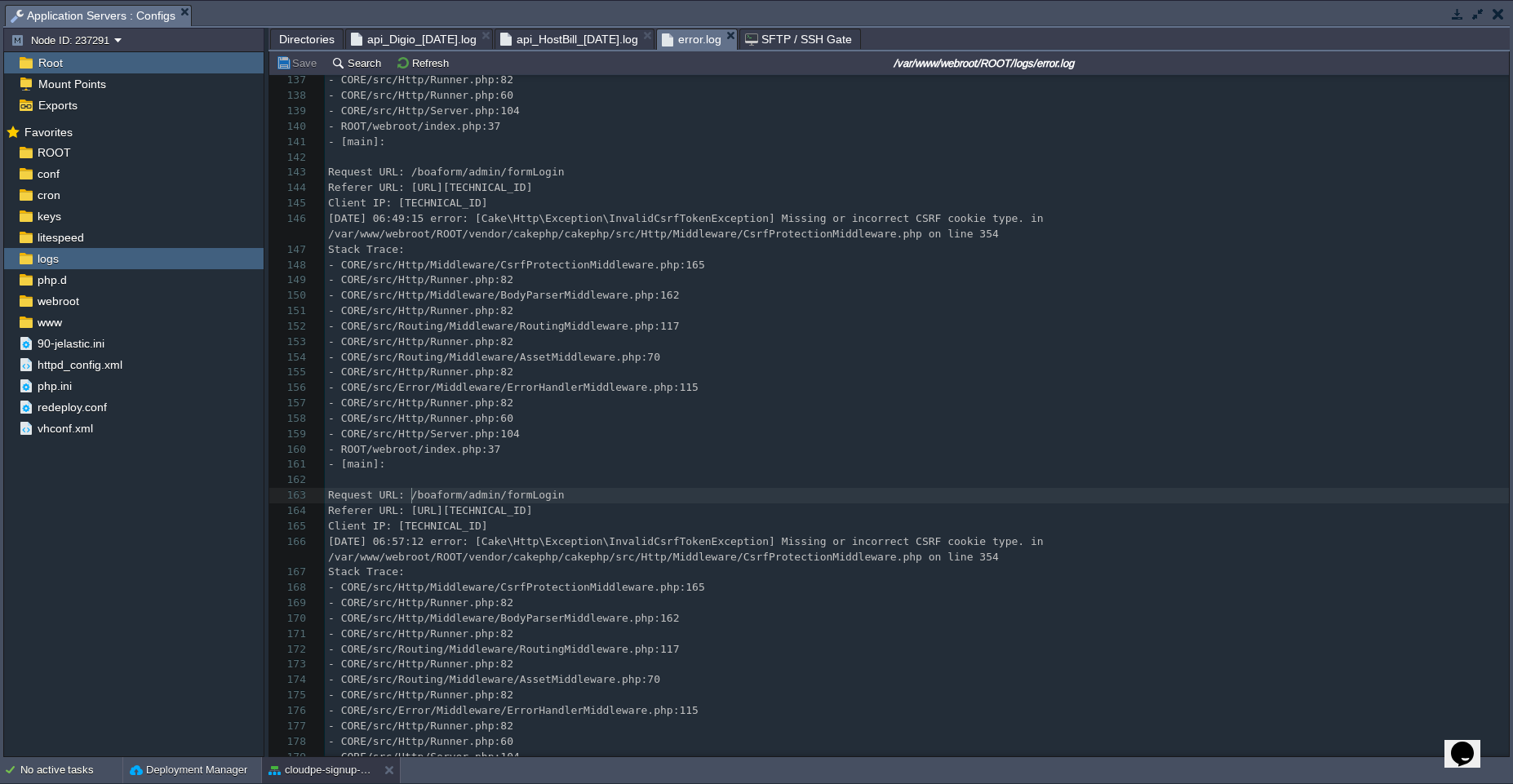
click at [410, 498] on div "56825 - CORE/src/Http/Middleware/CsrfProtectionMiddleware.php:165 126 [DATE] 06…" at bounding box center [917, 403] width 1184 height 1031
type textarea "/boaform/admin/formLogin"
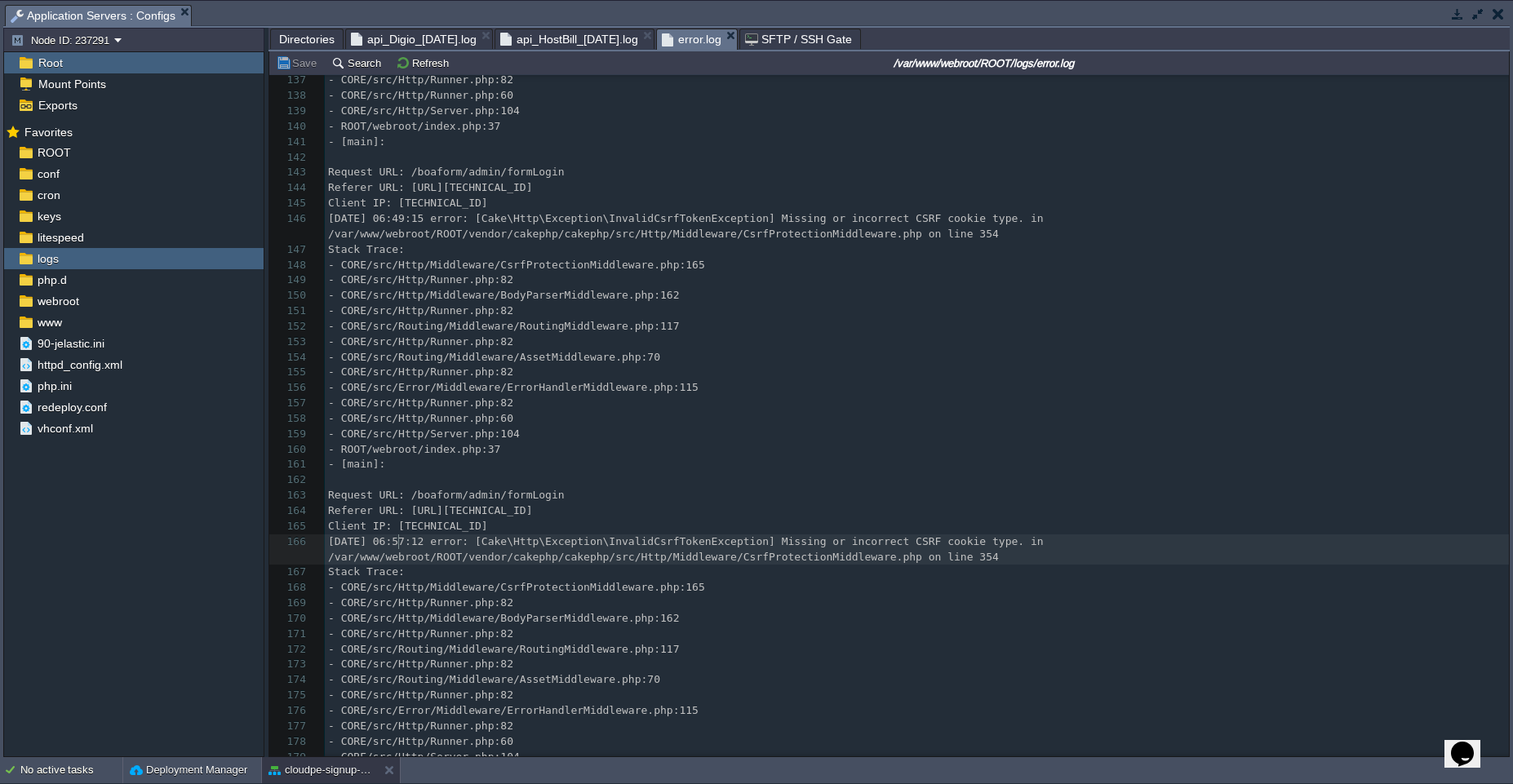
click at [395, 539] on span "[DATE] 06:57:12 error: [Cake\Http\Exception\InvalidCsrfTokenException] Missing …" at bounding box center [688, 549] width 721 height 27
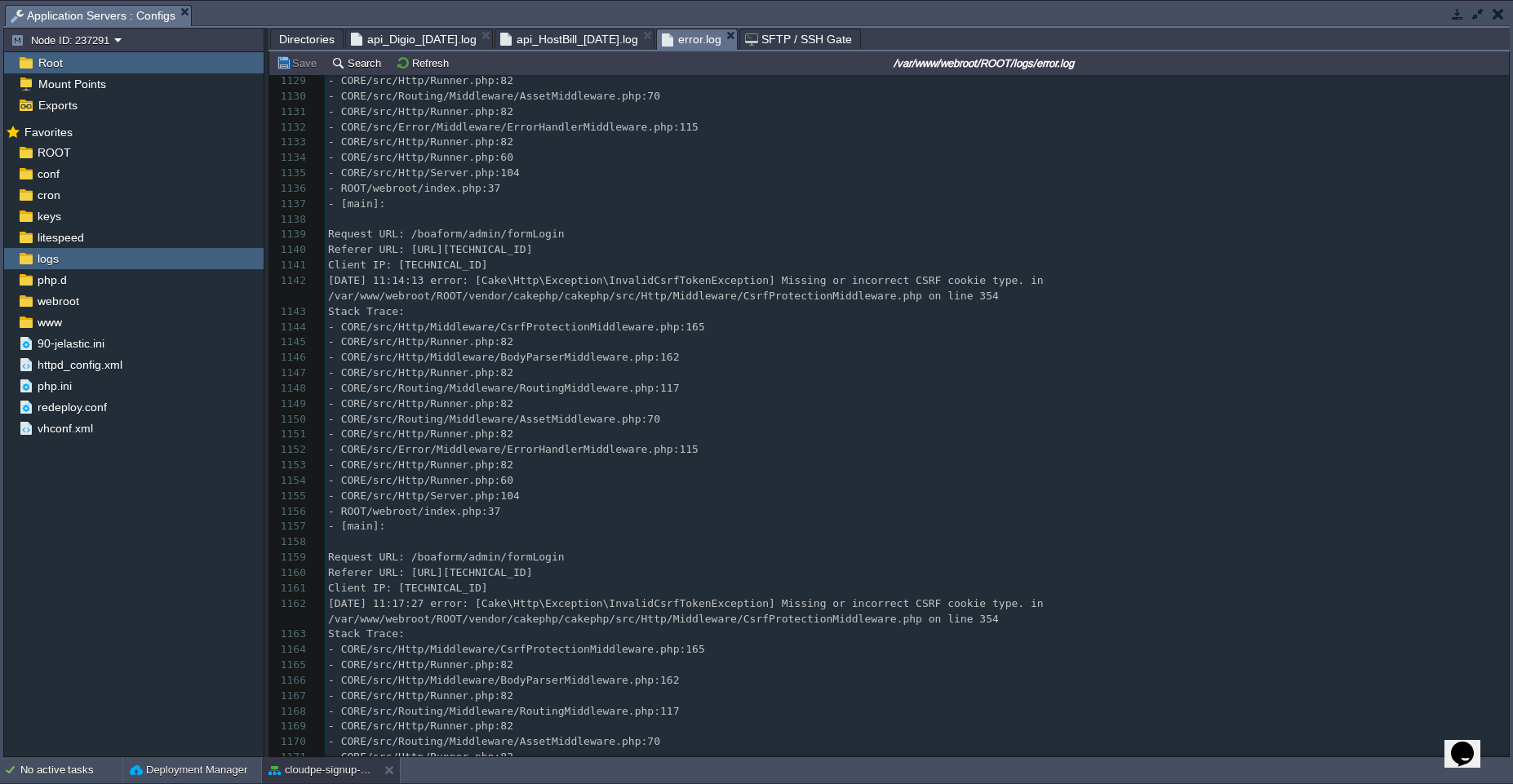
click at [646, 530] on pre "- [main]:" at bounding box center [917, 526] width 1184 height 15
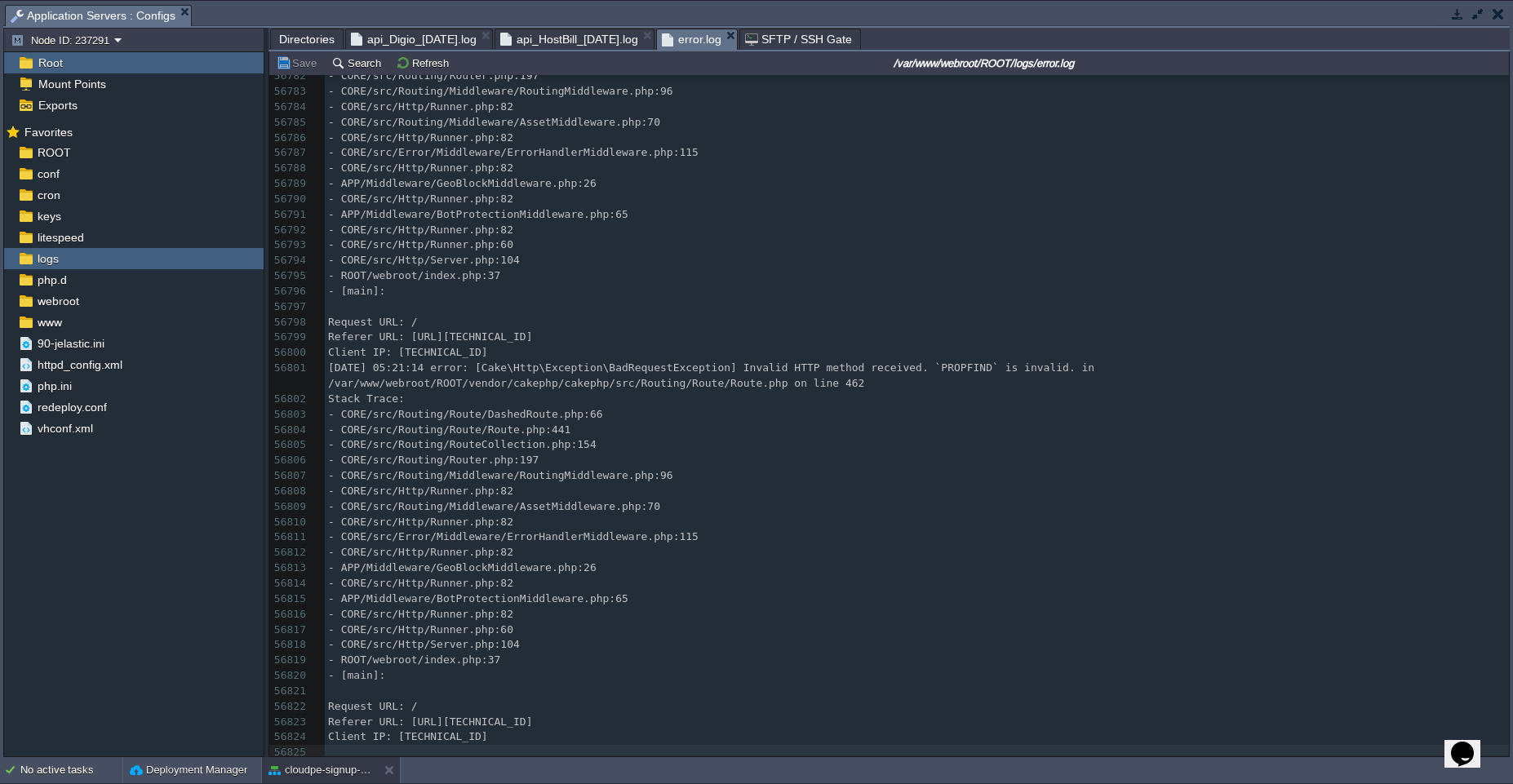
click at [995, 364] on div "x [DATE] 06:57:12 error: [Cake\Http\Exception\InvalidCsrfTokenException] Missin…" at bounding box center [917, 322] width 1184 height 876
type textarea "PROPFIND"
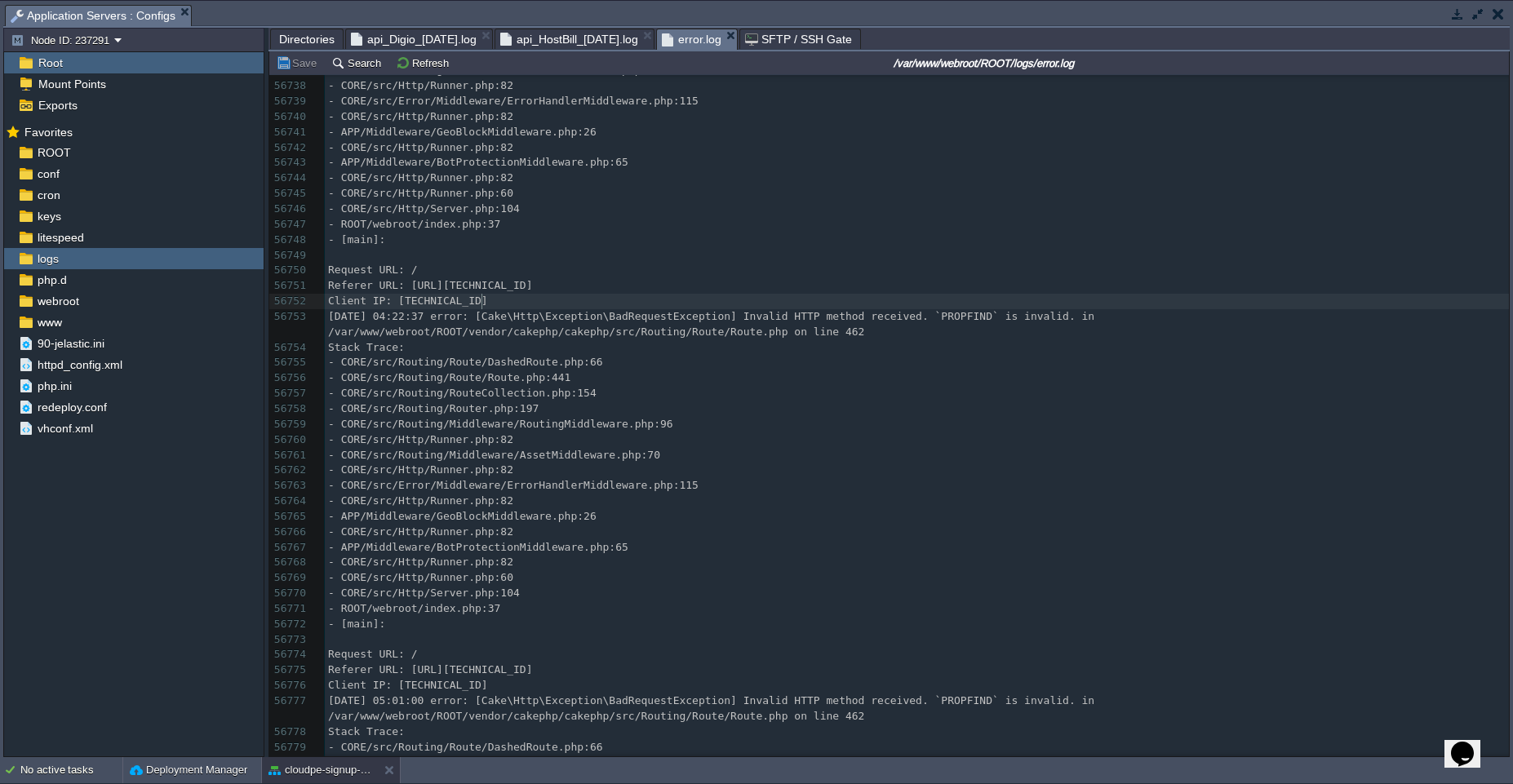
click at [783, 309] on pre "Client IP: [TECHNICAL_ID]" at bounding box center [917, 301] width 1184 height 15
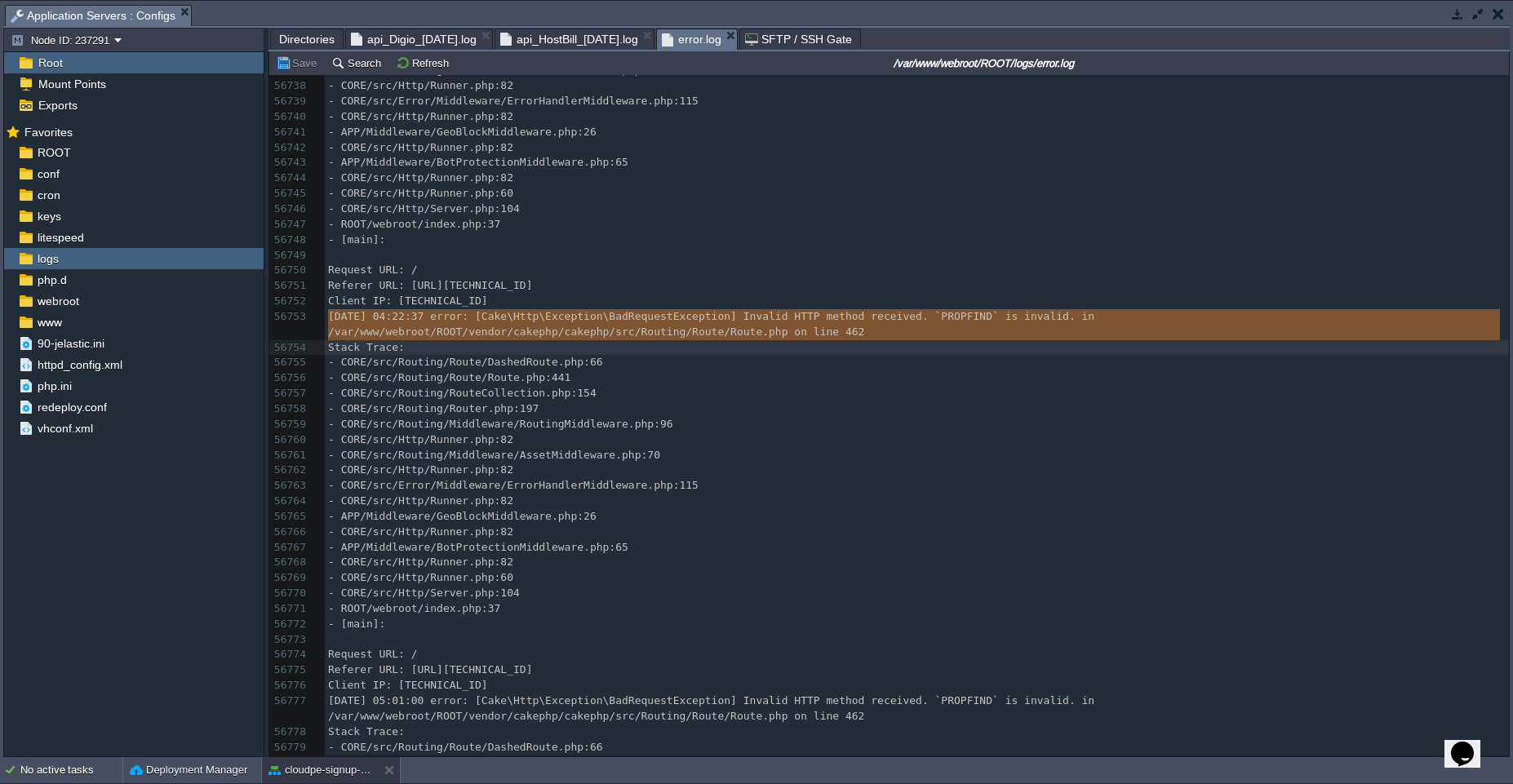
type textarea "[DATE] 04:22:37 error: [Cake\Http\Exception\BadRequestException] Invalid HTTP m…"
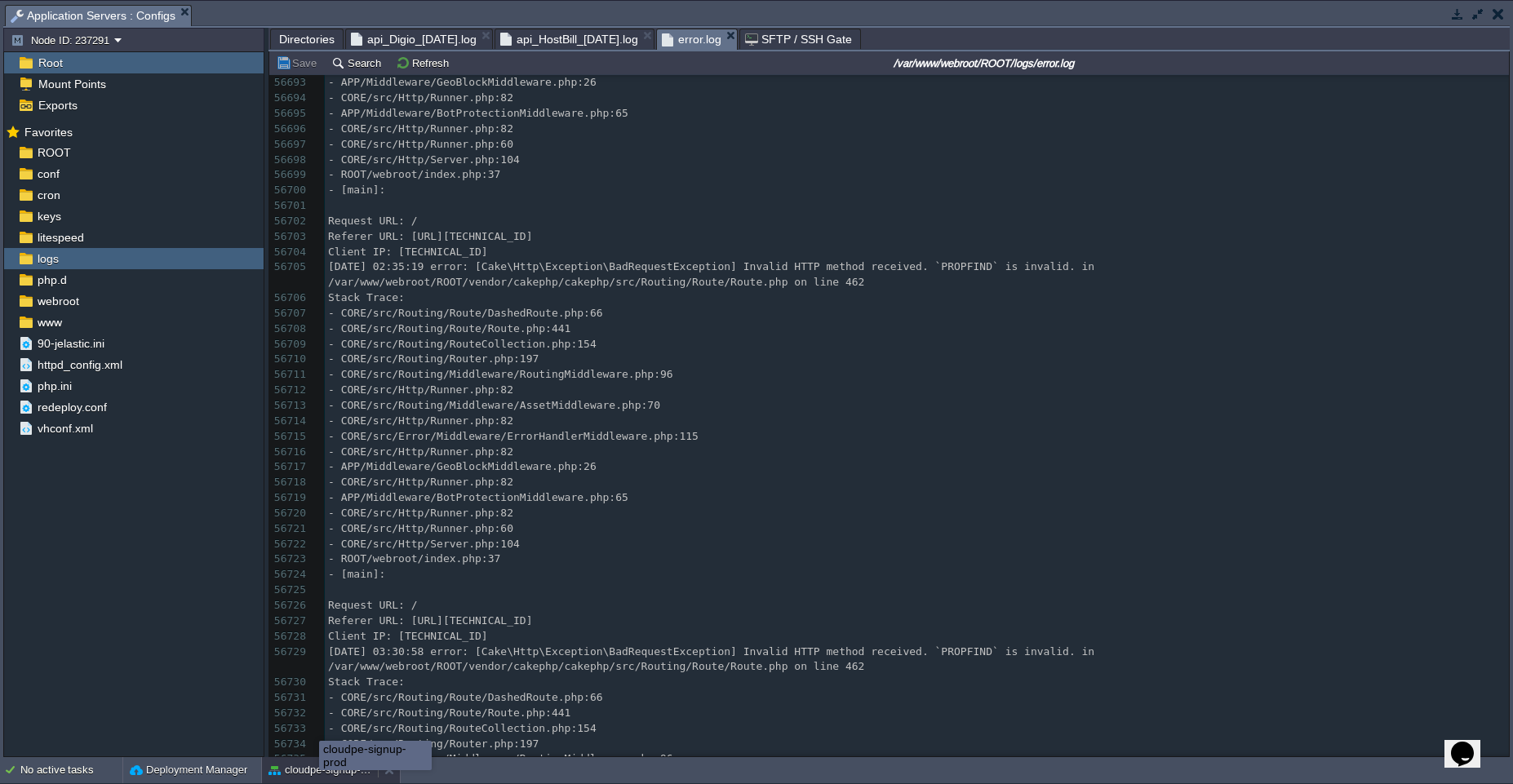
click at [319, 773] on button "cloudpe-signup-prod" at bounding box center [319, 770] width 103 height 16
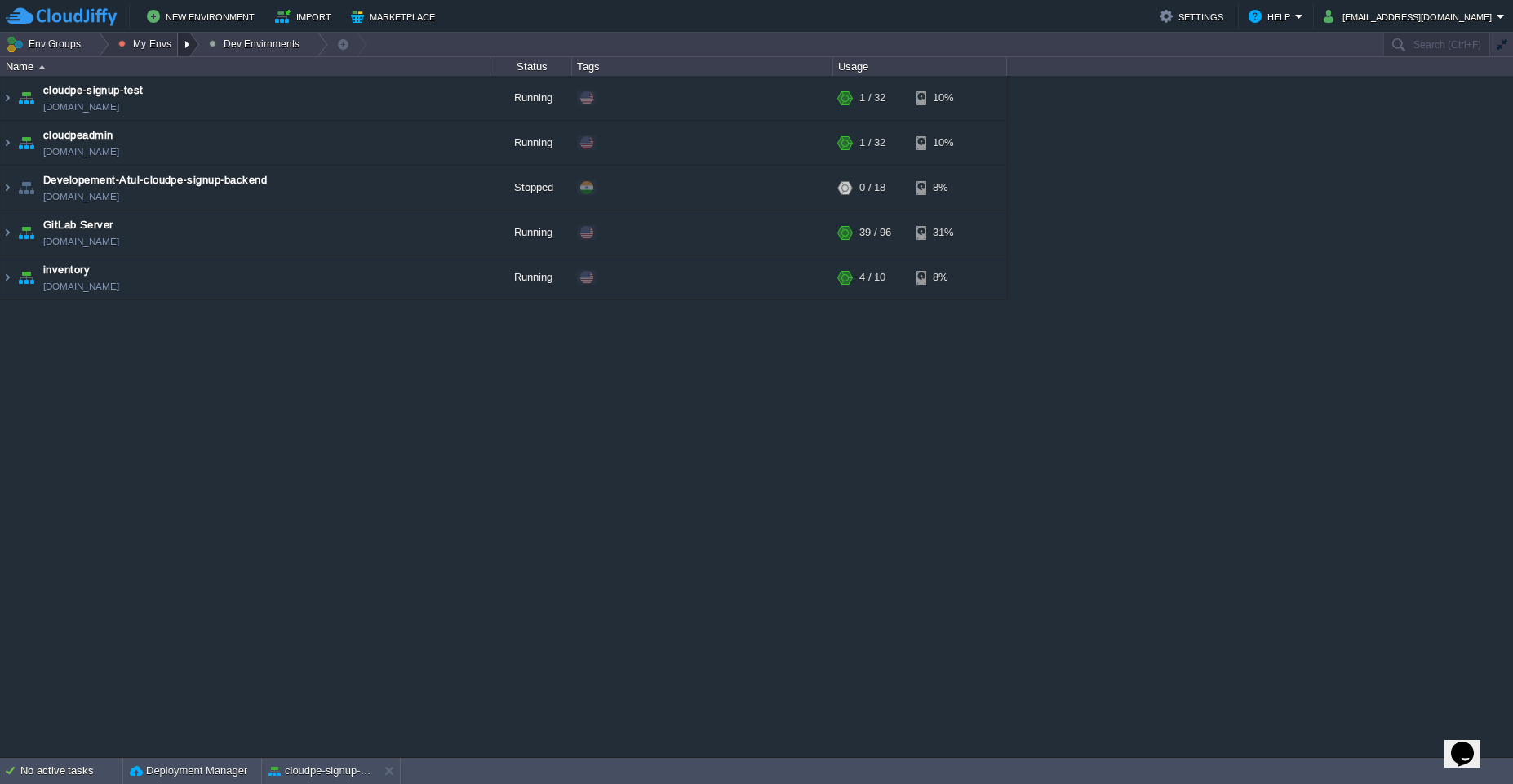
click at [183, 46] on div at bounding box center [188, 44] width 22 height 24
click at [185, 94] on span "Production Envirnment" at bounding box center [187, 88] width 107 height 12
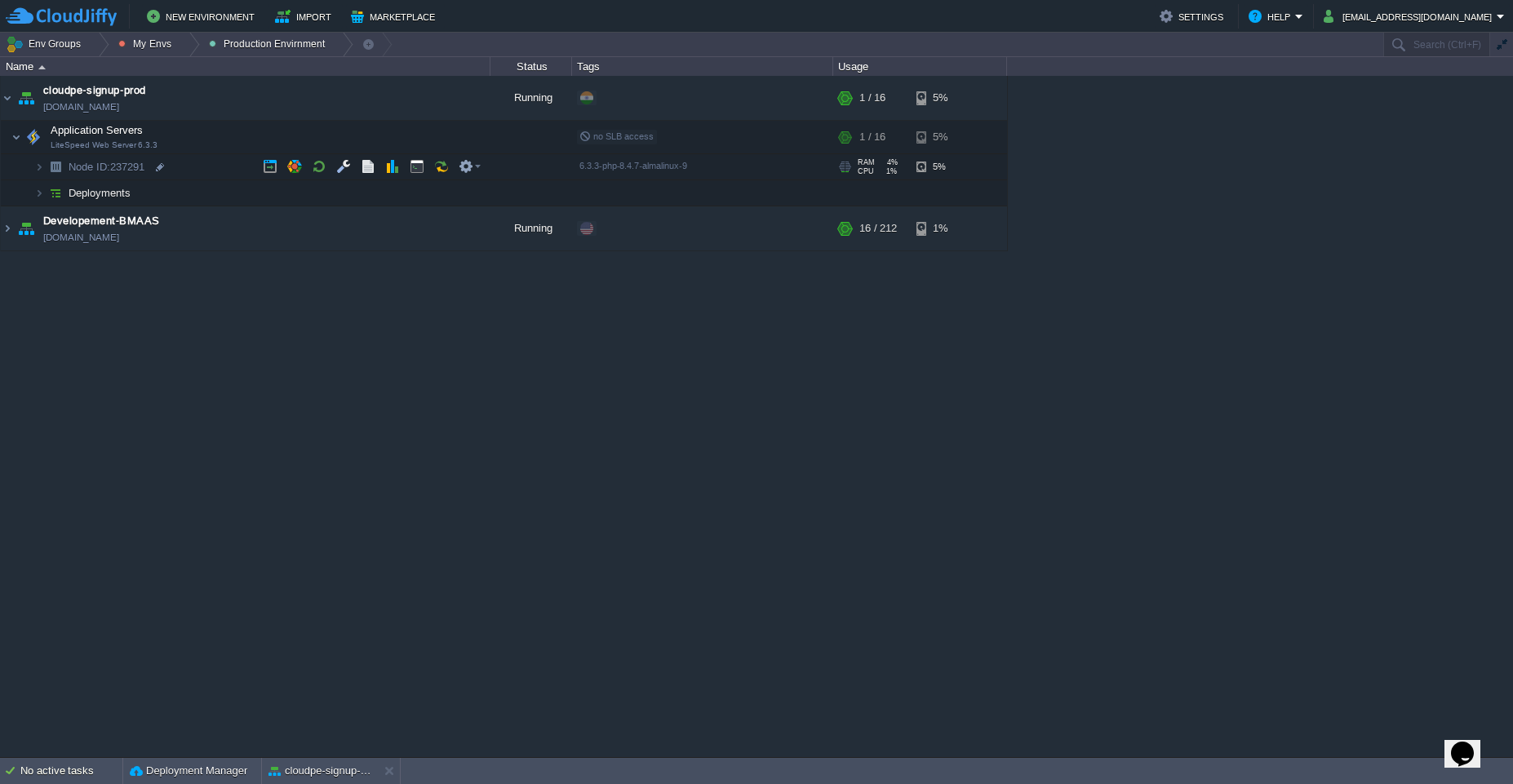
click at [205, 169] on td "Node ID: 237291" at bounding box center [246, 168] width 490 height 26
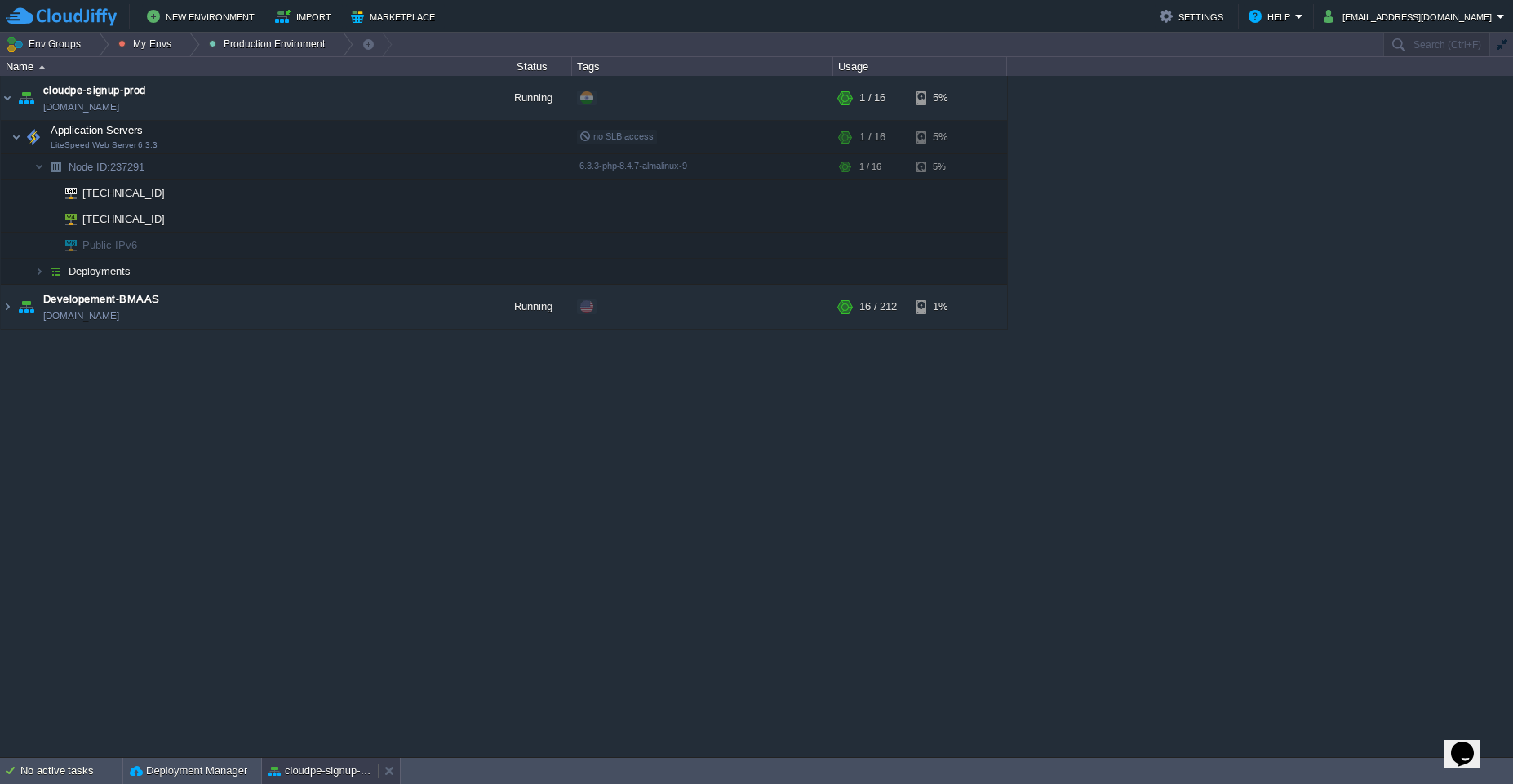
click at [304, 776] on button "cloudpe-signup-prod" at bounding box center [319, 770] width 103 height 16
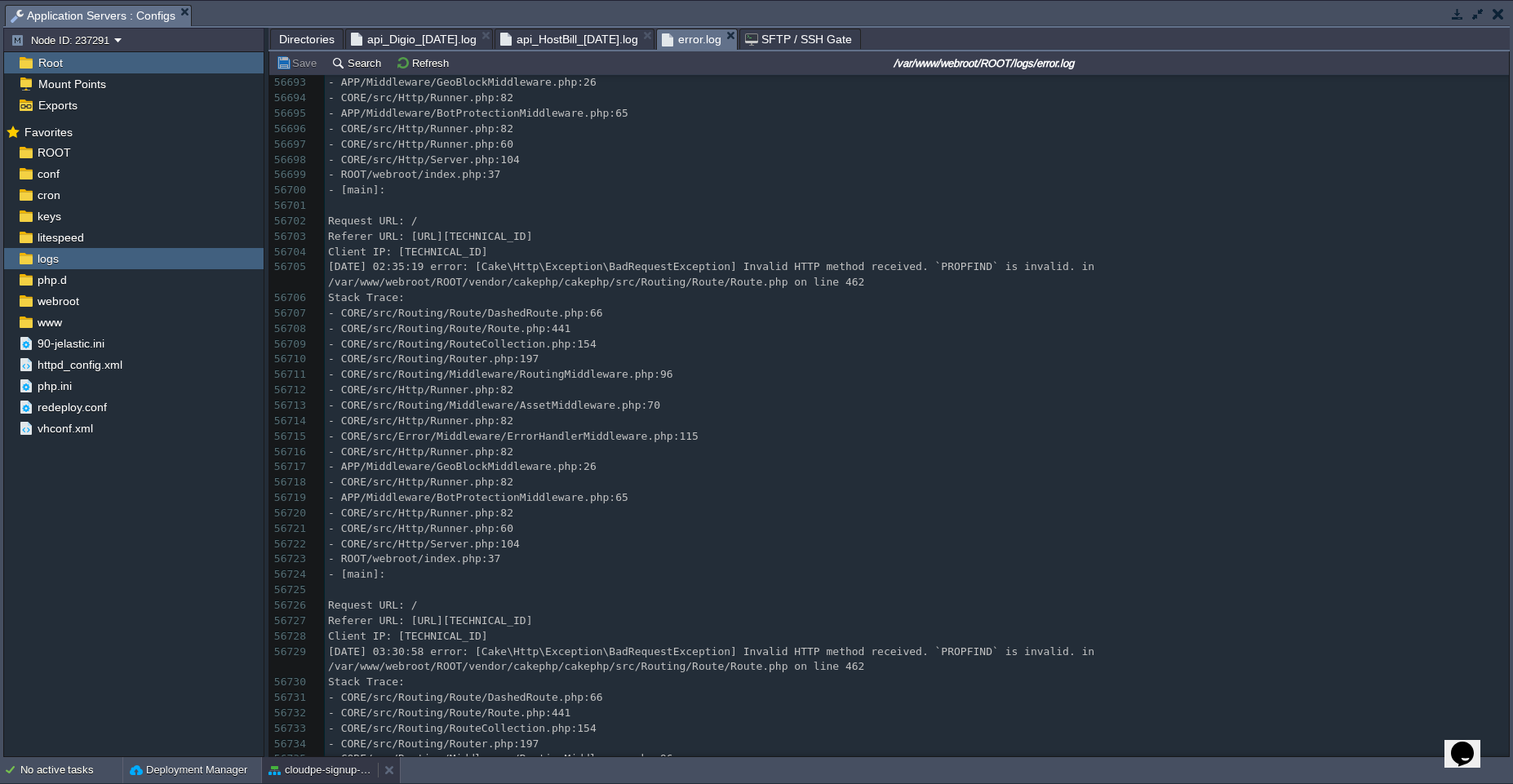
click at [304, 776] on button "cloudpe-signup-prod" at bounding box center [319, 770] width 103 height 16
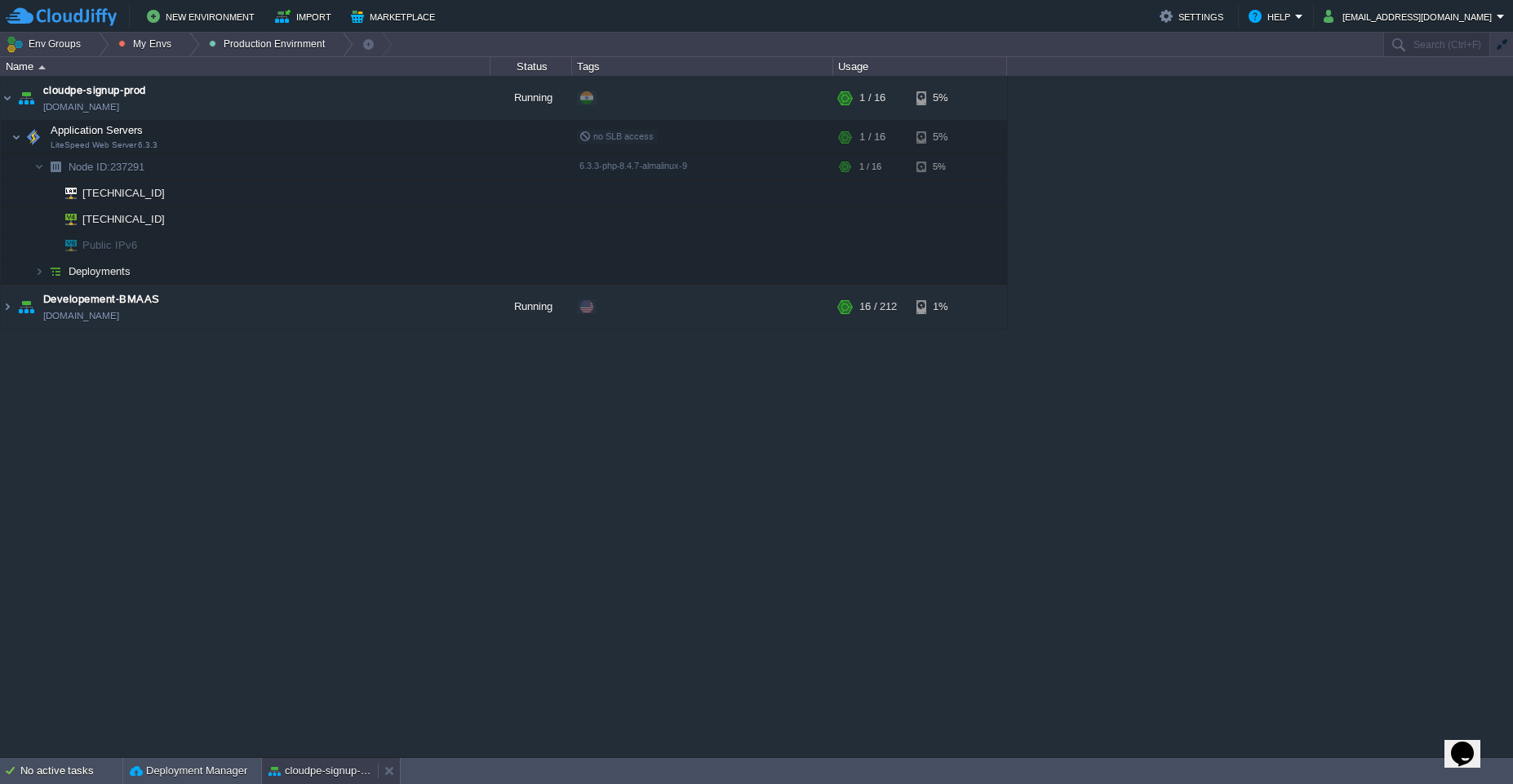
click at [307, 778] on button "cloudpe-signup-prod" at bounding box center [319, 770] width 103 height 16
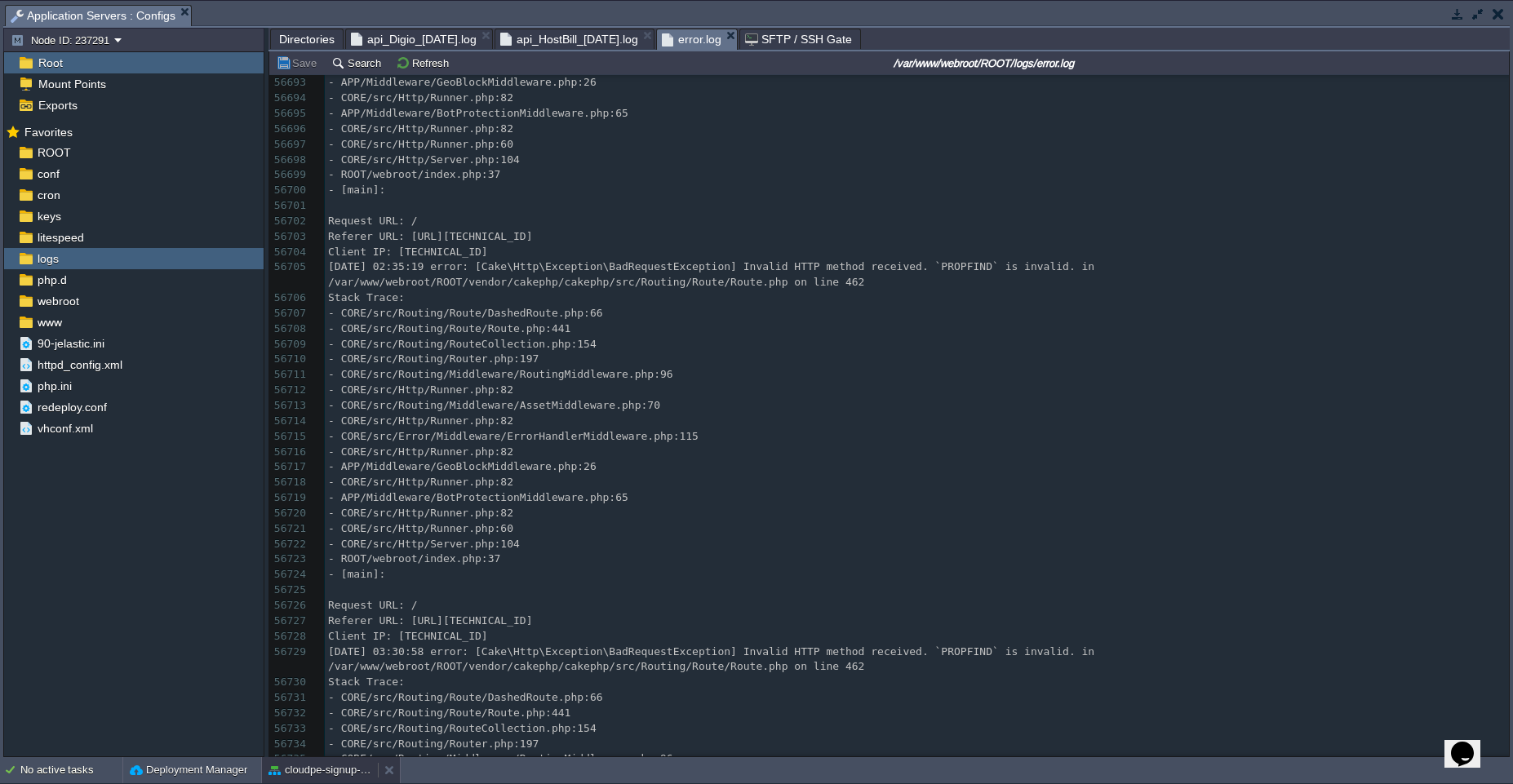
click at [307, 778] on div "cloudpe-signup-prod" at bounding box center [319, 770] width 116 height 26
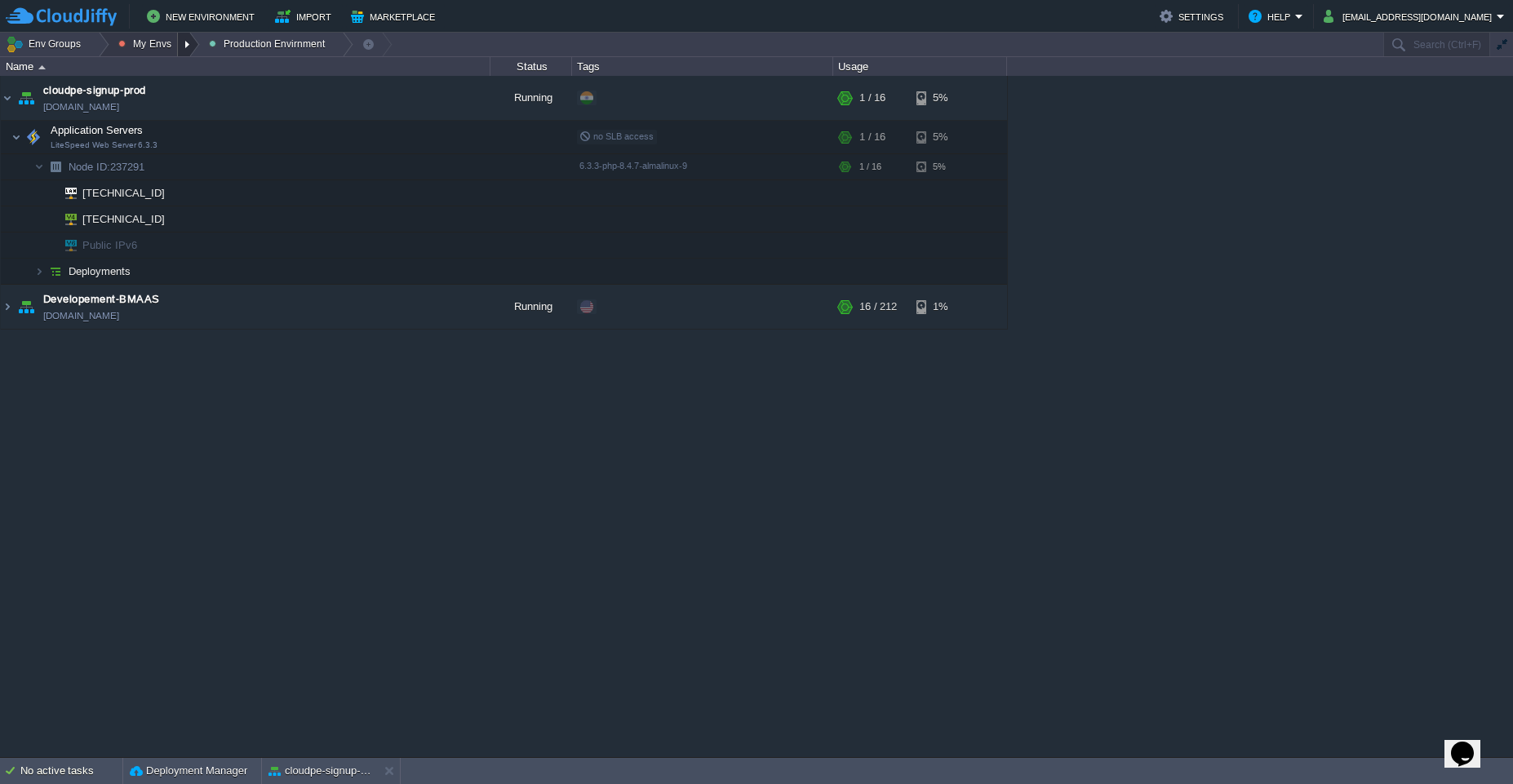
click at [185, 52] on div at bounding box center [188, 44] width 22 height 24
click at [179, 72] on span "Dev Envirnments" at bounding box center [174, 69] width 82 height 12
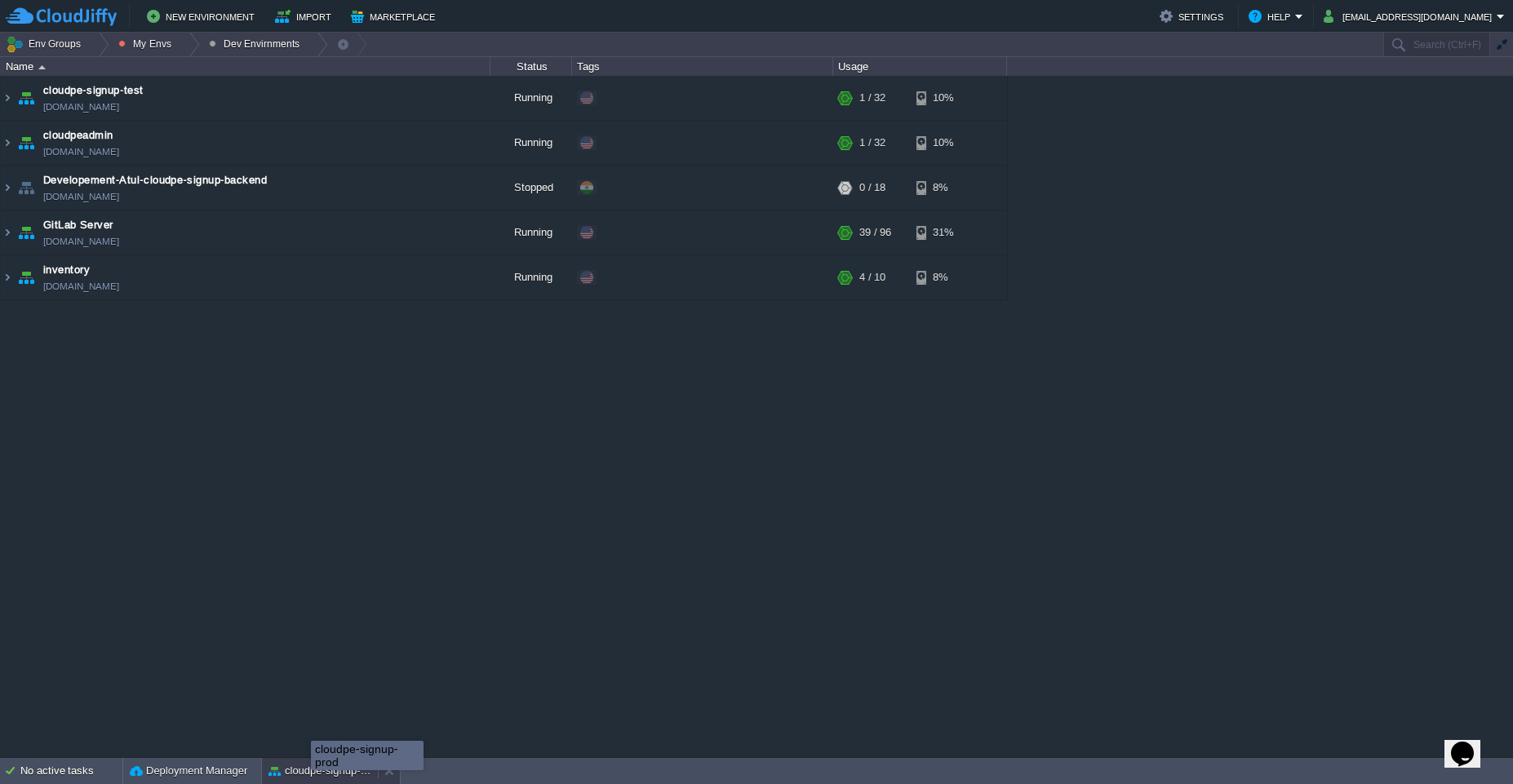
click at [311, 780] on div "cloudpe-signup-prod" at bounding box center [319, 771] width 116 height 26
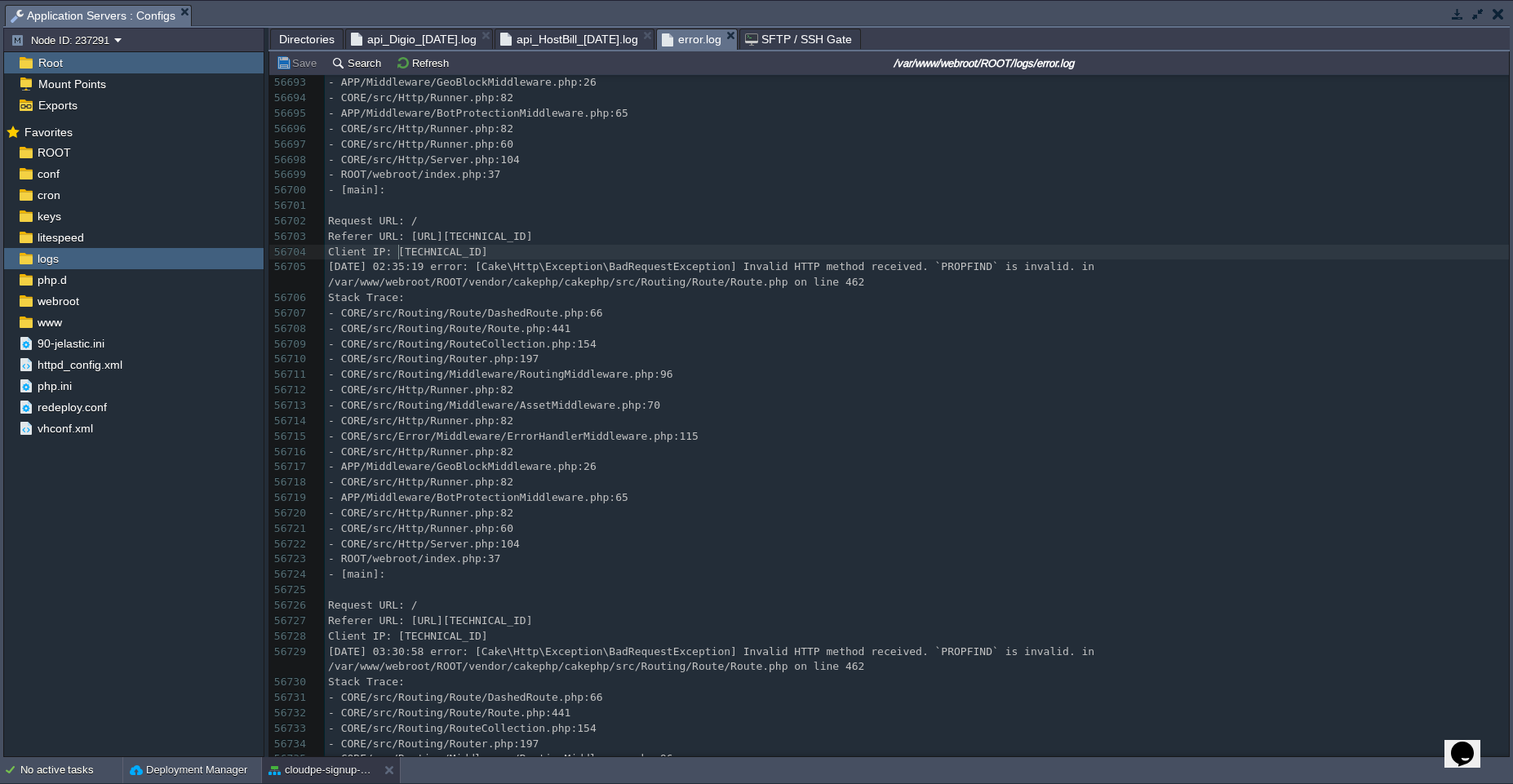
click at [401, 253] on div "x [DATE] 05:21:14 error: [Cake\Http\Exception\BadRequestException] Invalid HTTP…" at bounding box center [917, 520] width 1184 height 1230
type textarea "[TECHNICAL_ID]"
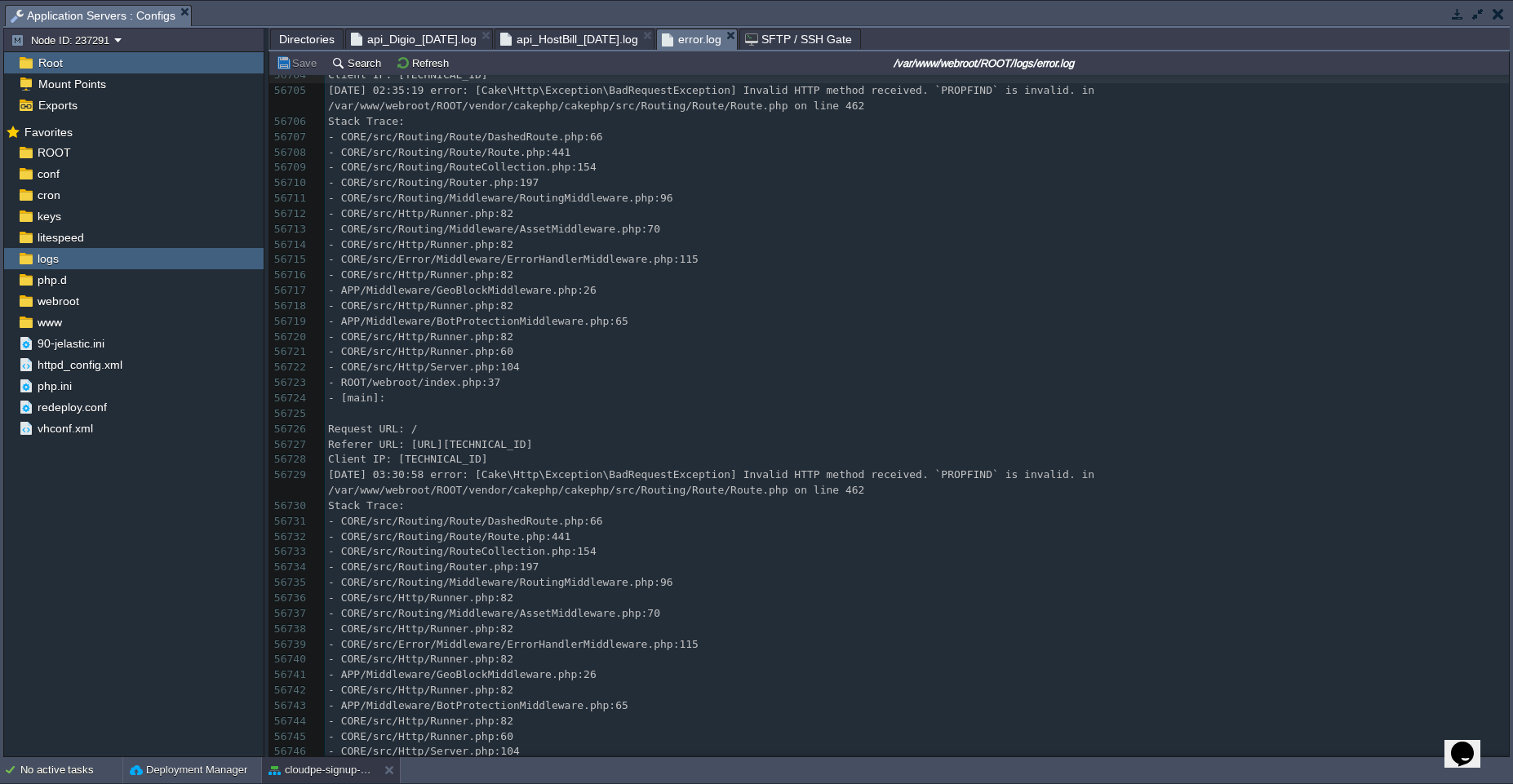
scroll to position [915665, 0]
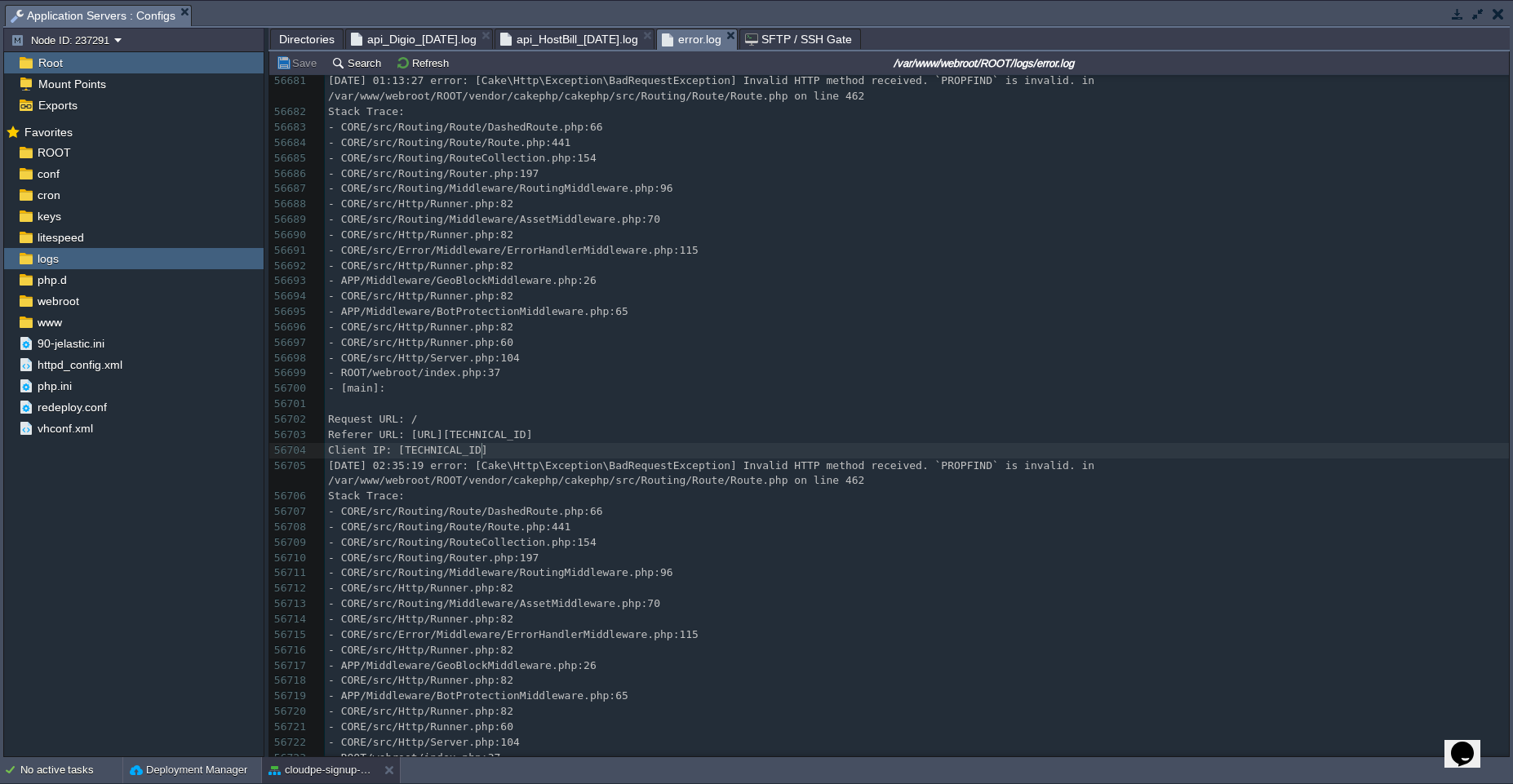
click at [530, 444] on pre "Client IP: [TECHNICAL_ID]" at bounding box center [917, 451] width 1184 height 15
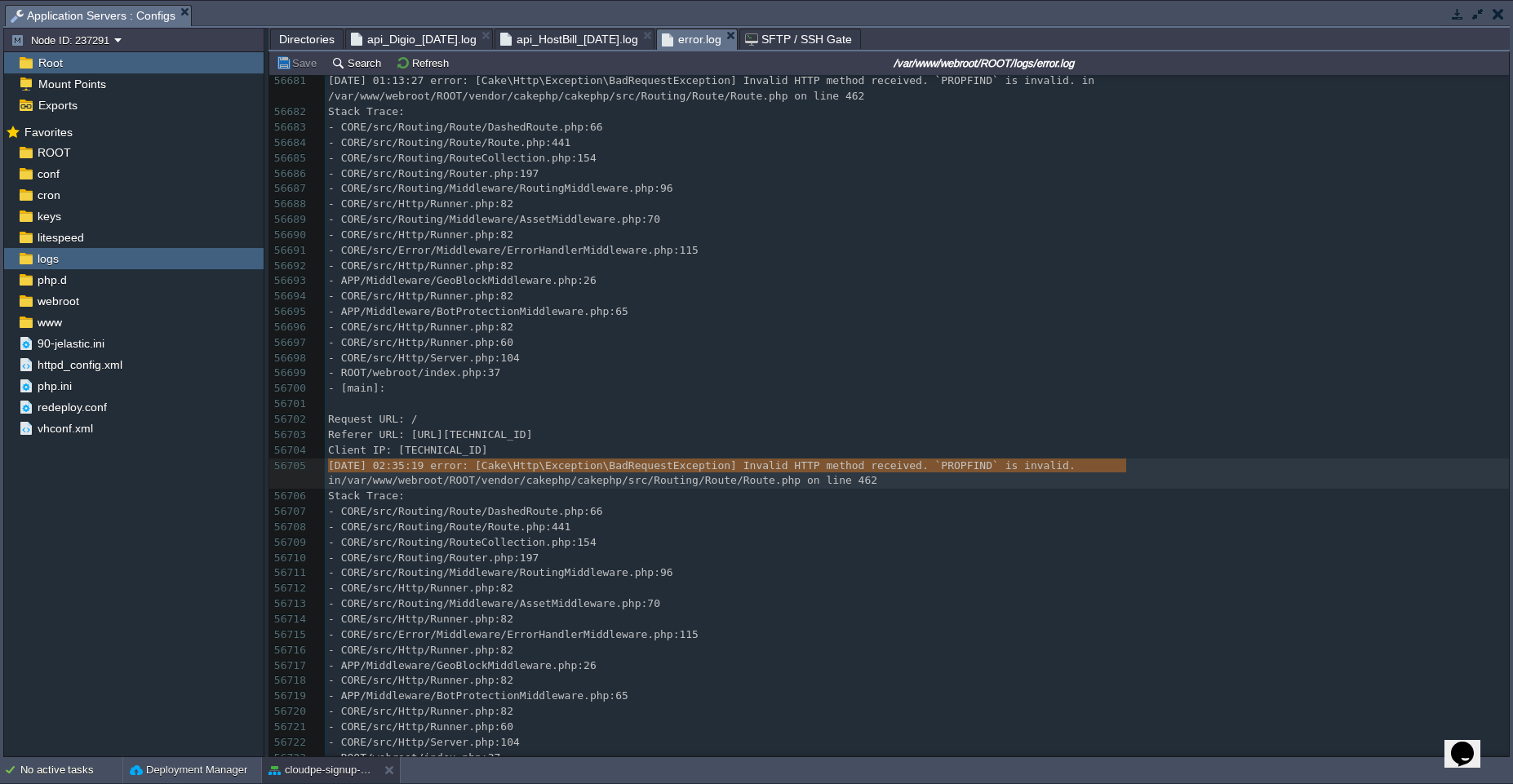
type textarea "[DATE] 02:35:19 error: [Cake\Http\Exception\BadRequestException] Invalid HTTP m…"
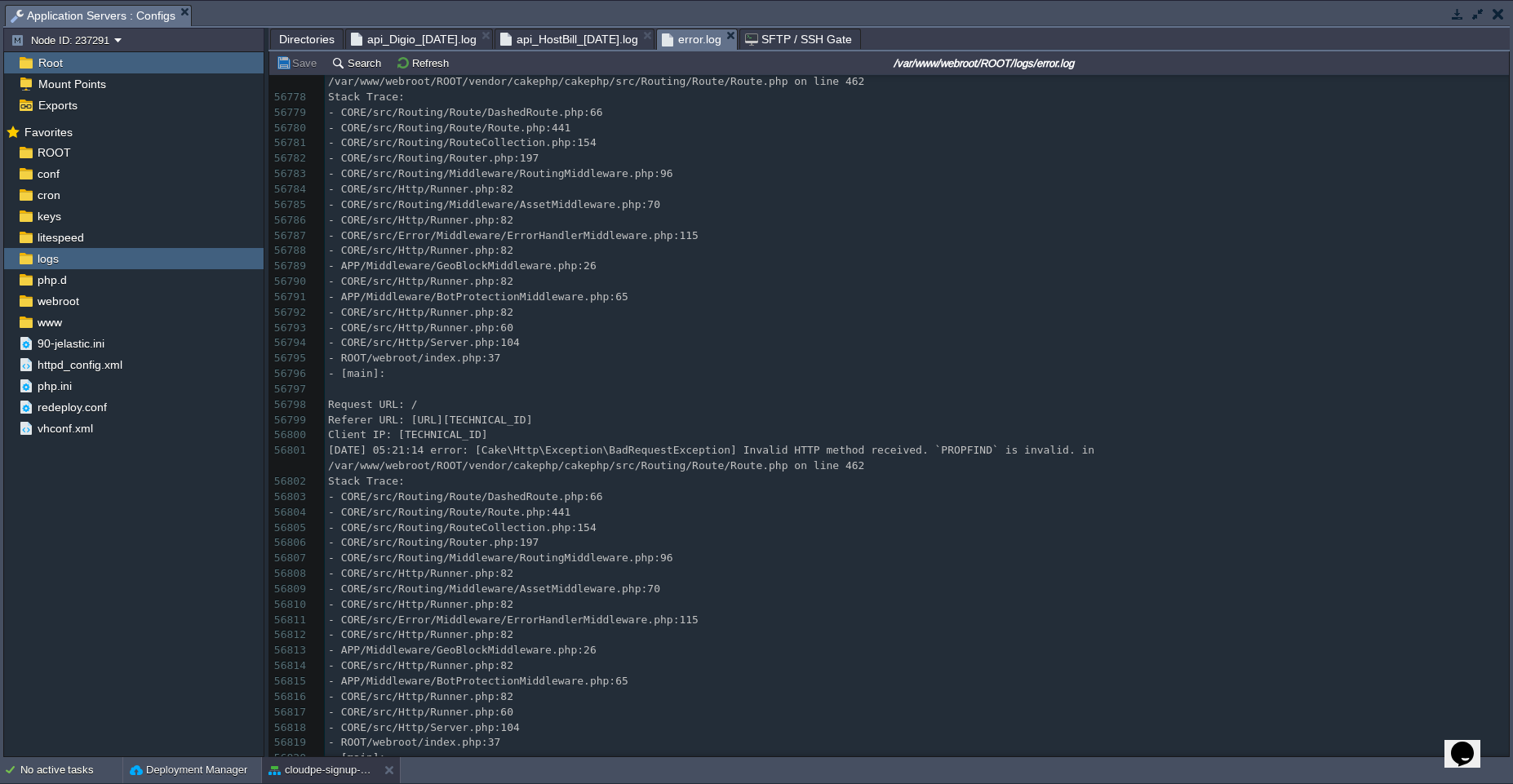
scroll to position [916934, 0]
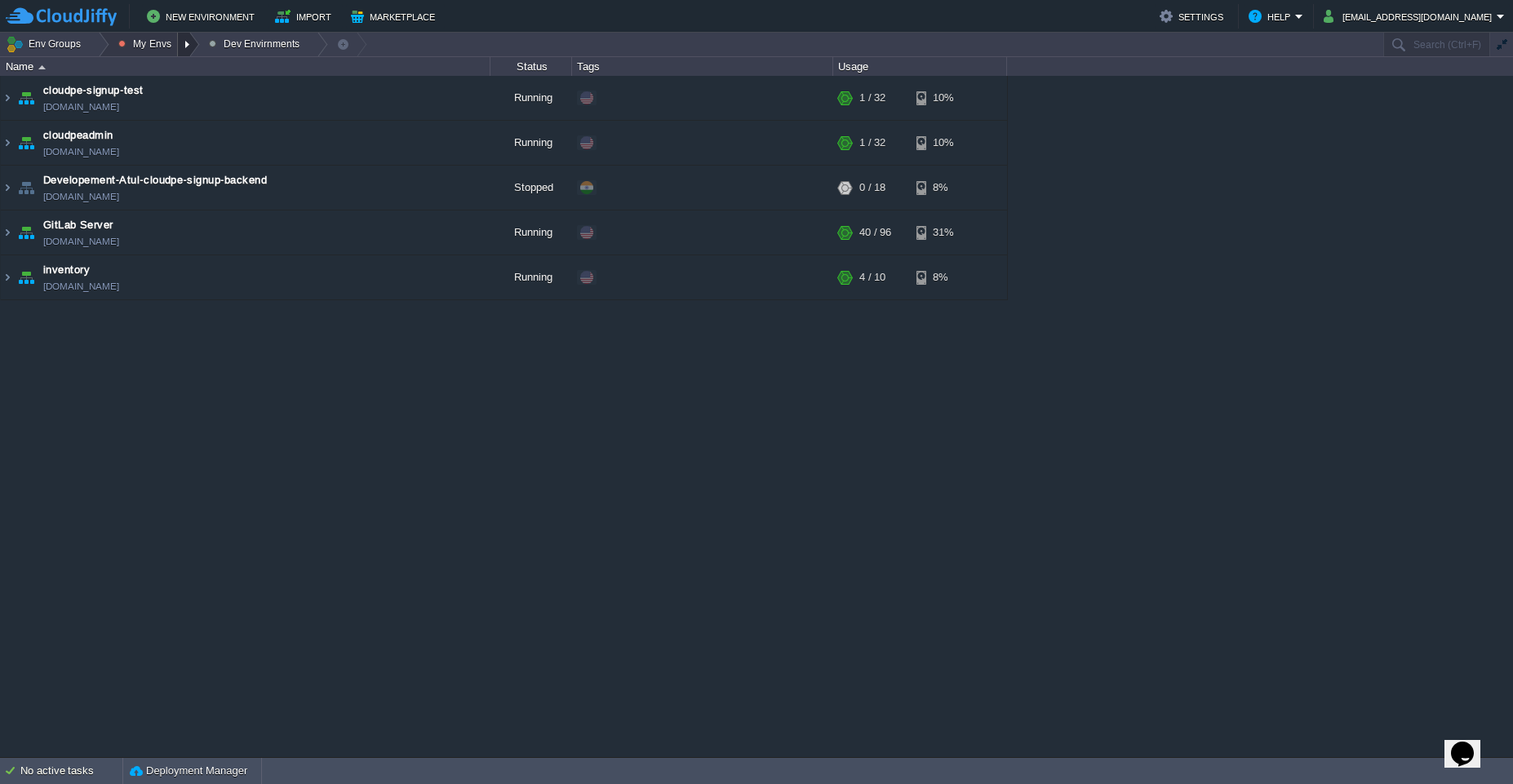
click at [184, 45] on div at bounding box center [188, 44] width 22 height 24
click at [174, 85] on span "Production Envirnment" at bounding box center [187, 88] width 107 height 12
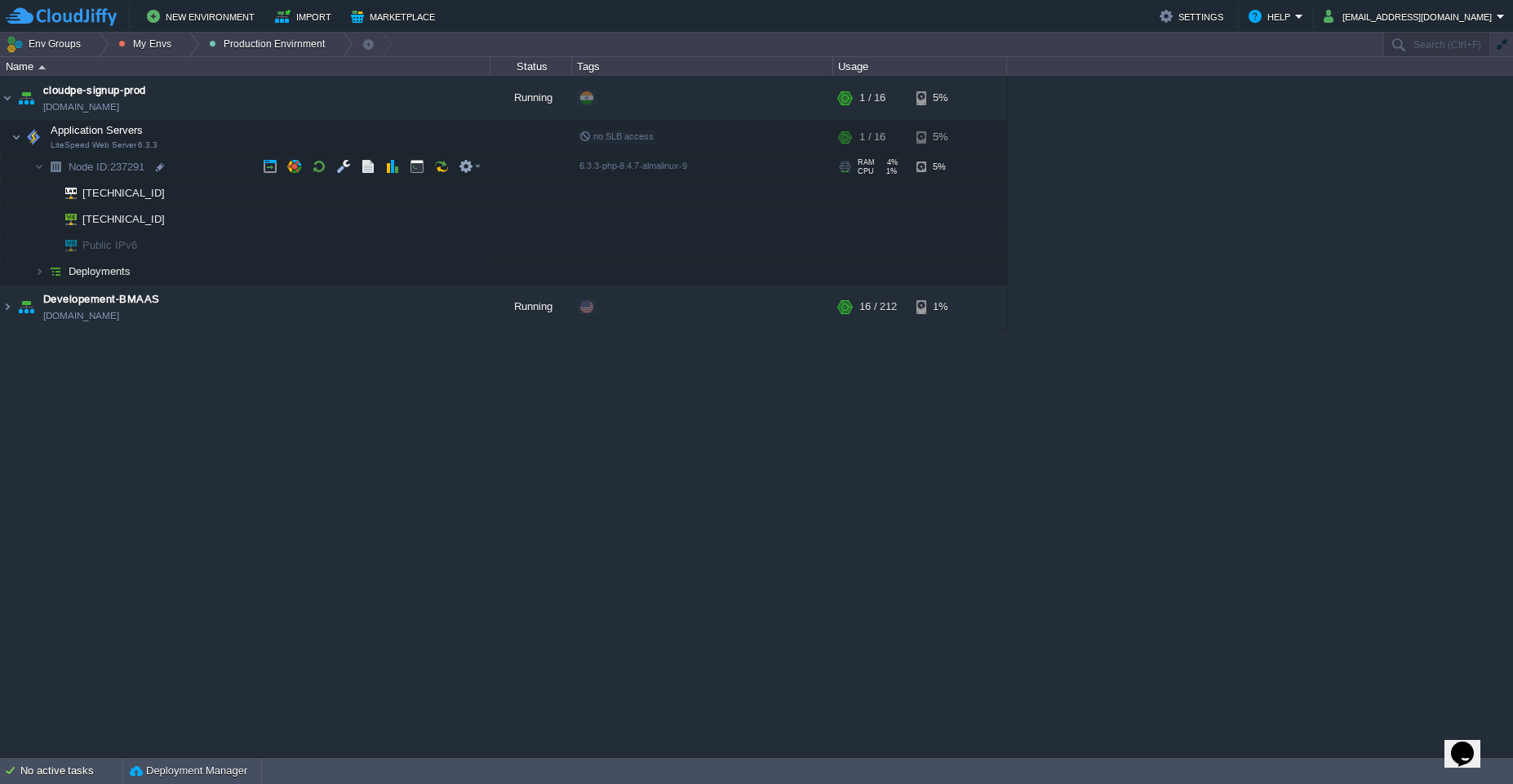
click at [230, 163] on td "Node ID: 237291" at bounding box center [246, 168] width 490 height 26
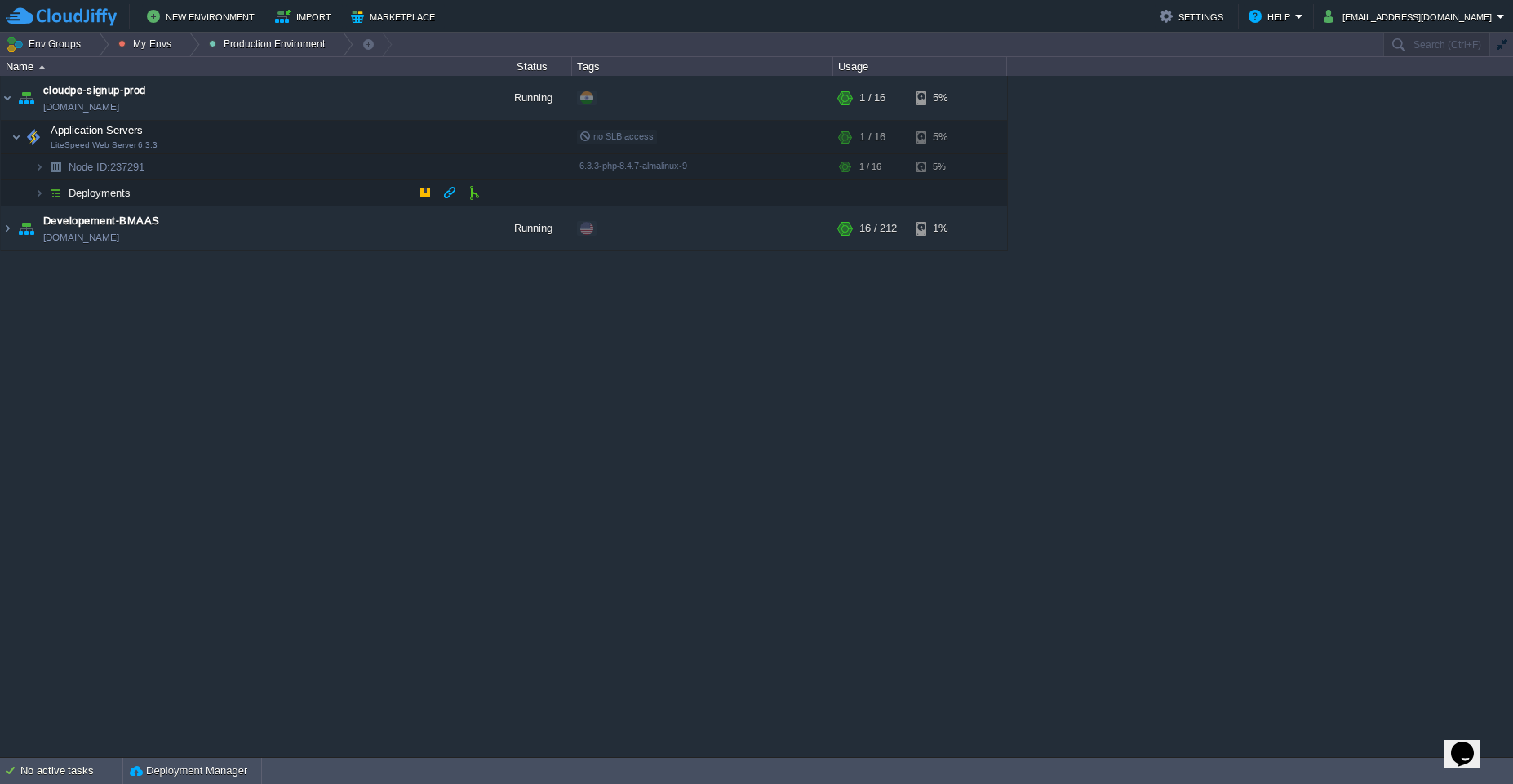
click at [227, 195] on td "Deployments" at bounding box center [246, 194] width 490 height 26
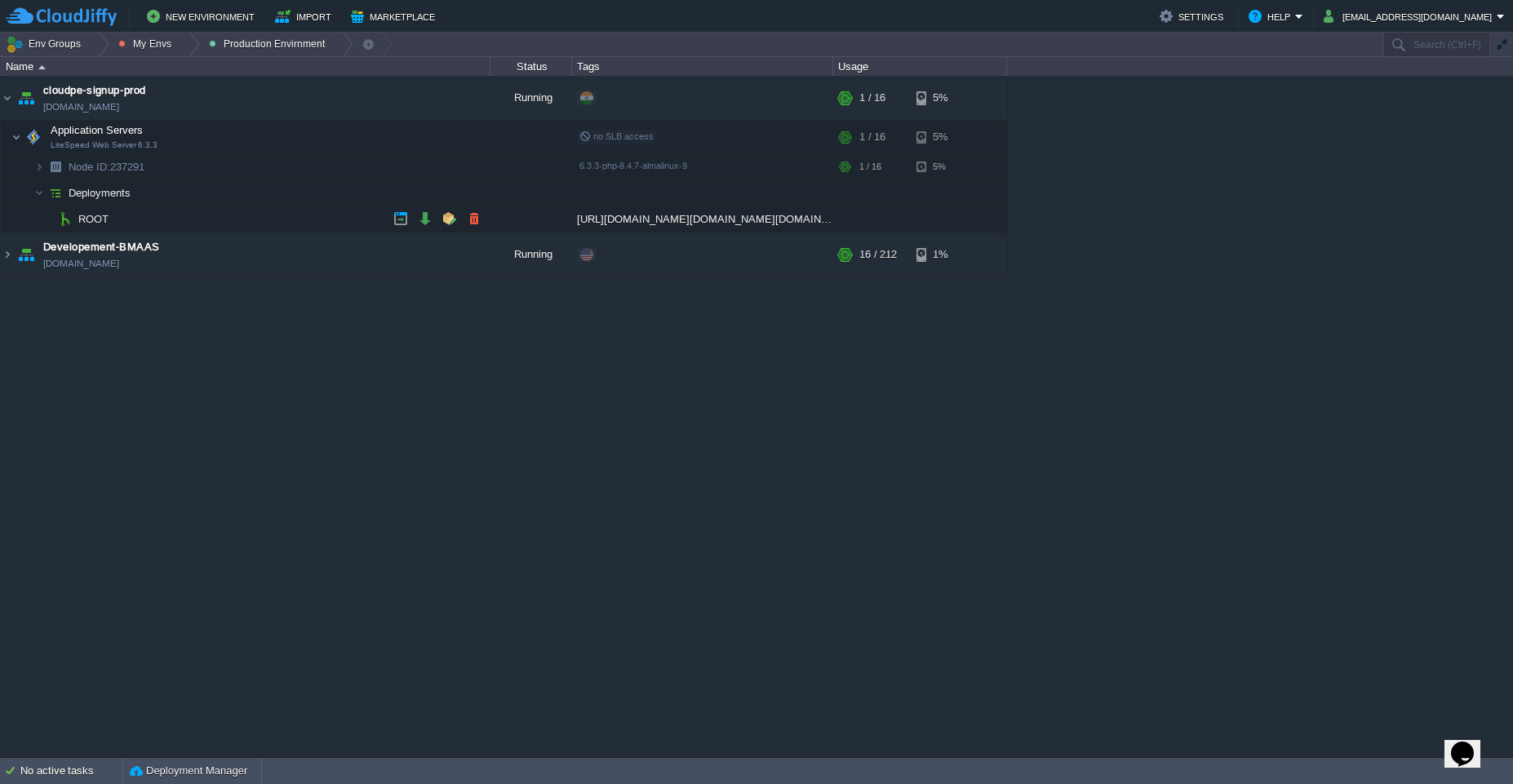
click at [326, 224] on td "ROOT" at bounding box center [246, 219] width 490 height 26
click at [412, 137] on button "button" at bounding box center [417, 137] width 15 height 15
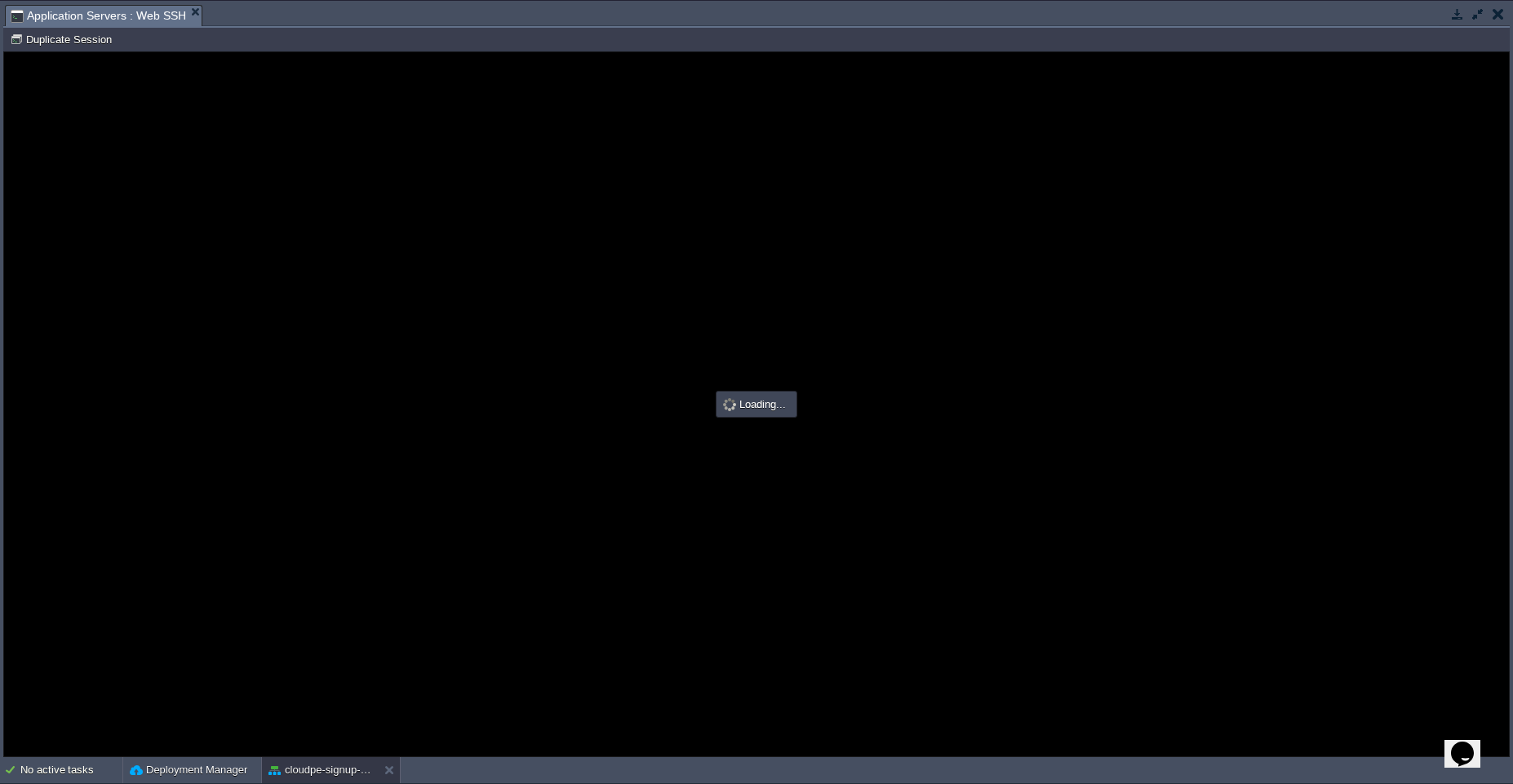
scroll to position [0, 0]
type input "#000000"
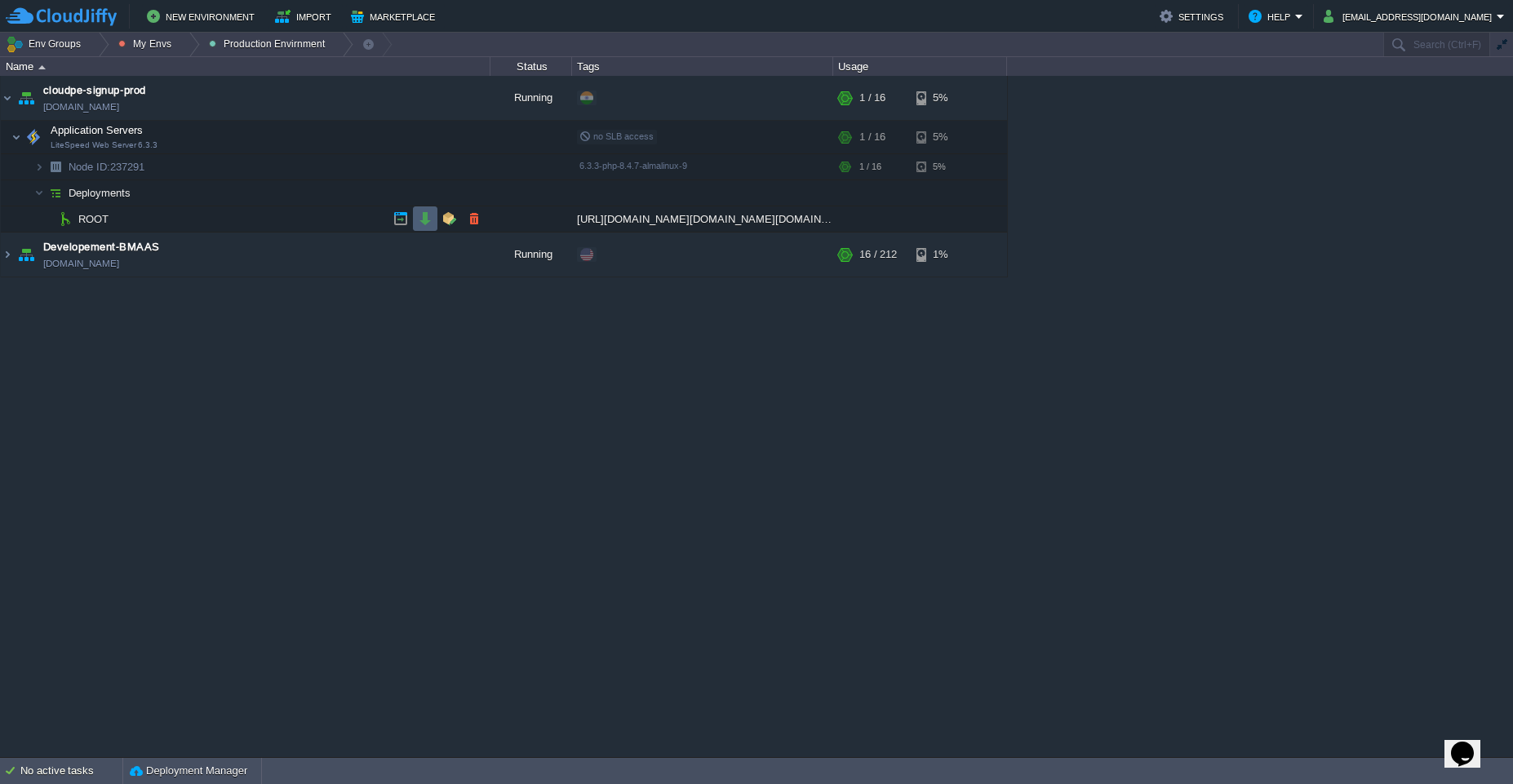
click at [421, 227] on td at bounding box center [426, 218] width 24 height 24
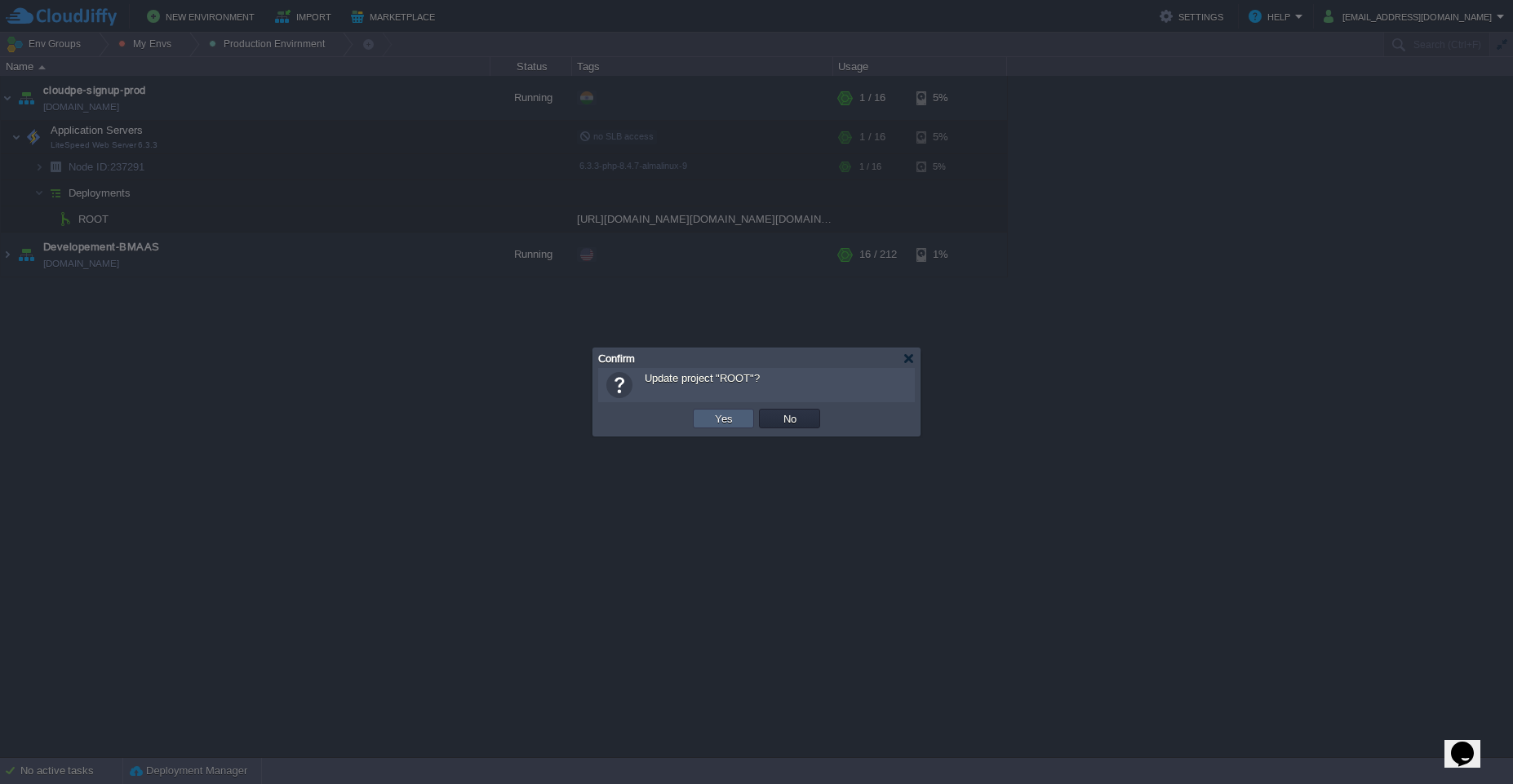
click at [706, 424] on td "Yes" at bounding box center [723, 418] width 61 height 20
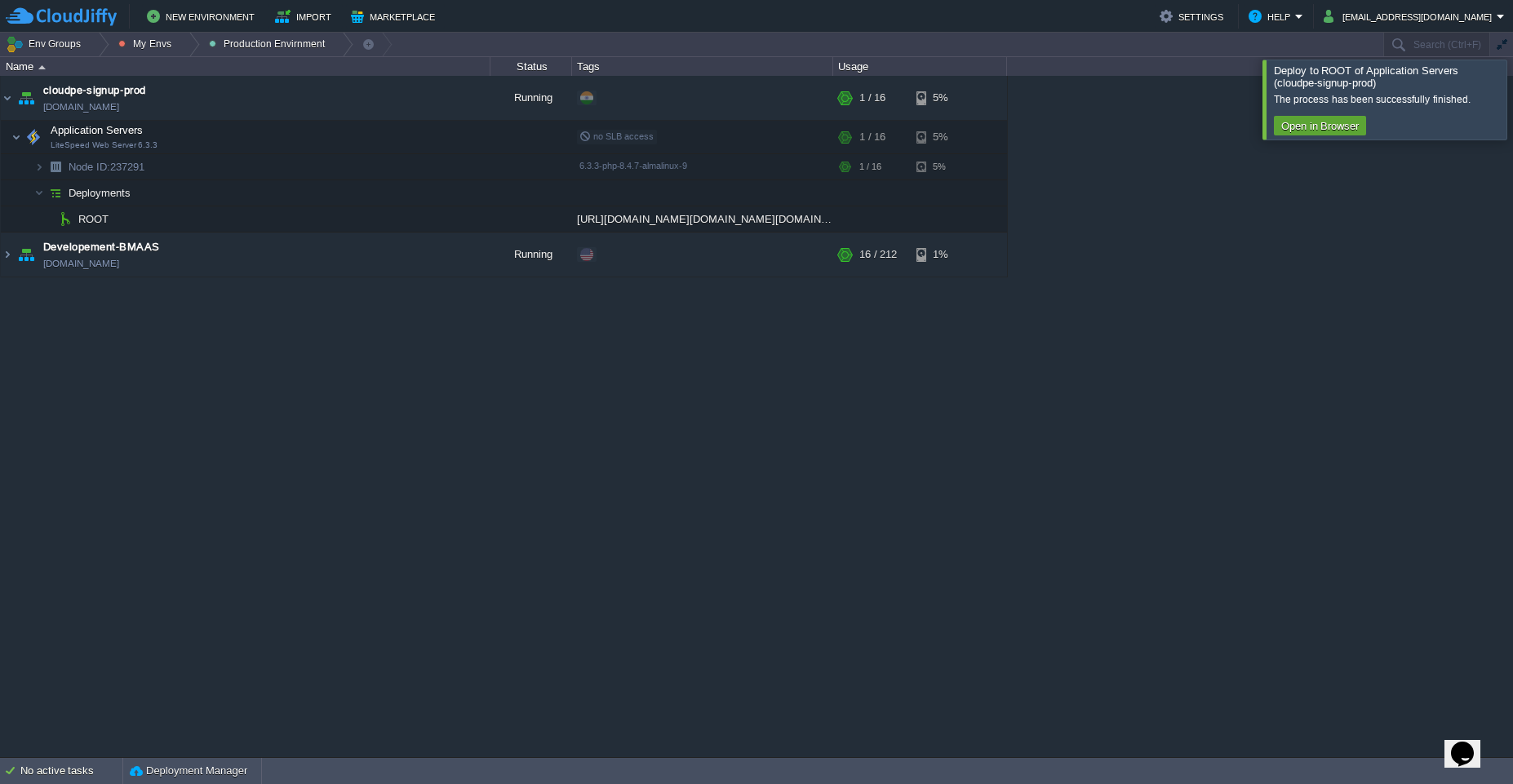
click at [1367, 101] on div "The process has been successfully finished." at bounding box center [1388, 100] width 229 height 13
copy div "The process has been successfully finished."
click at [1304, 124] on button "Open in Browser" at bounding box center [1320, 126] width 88 height 15
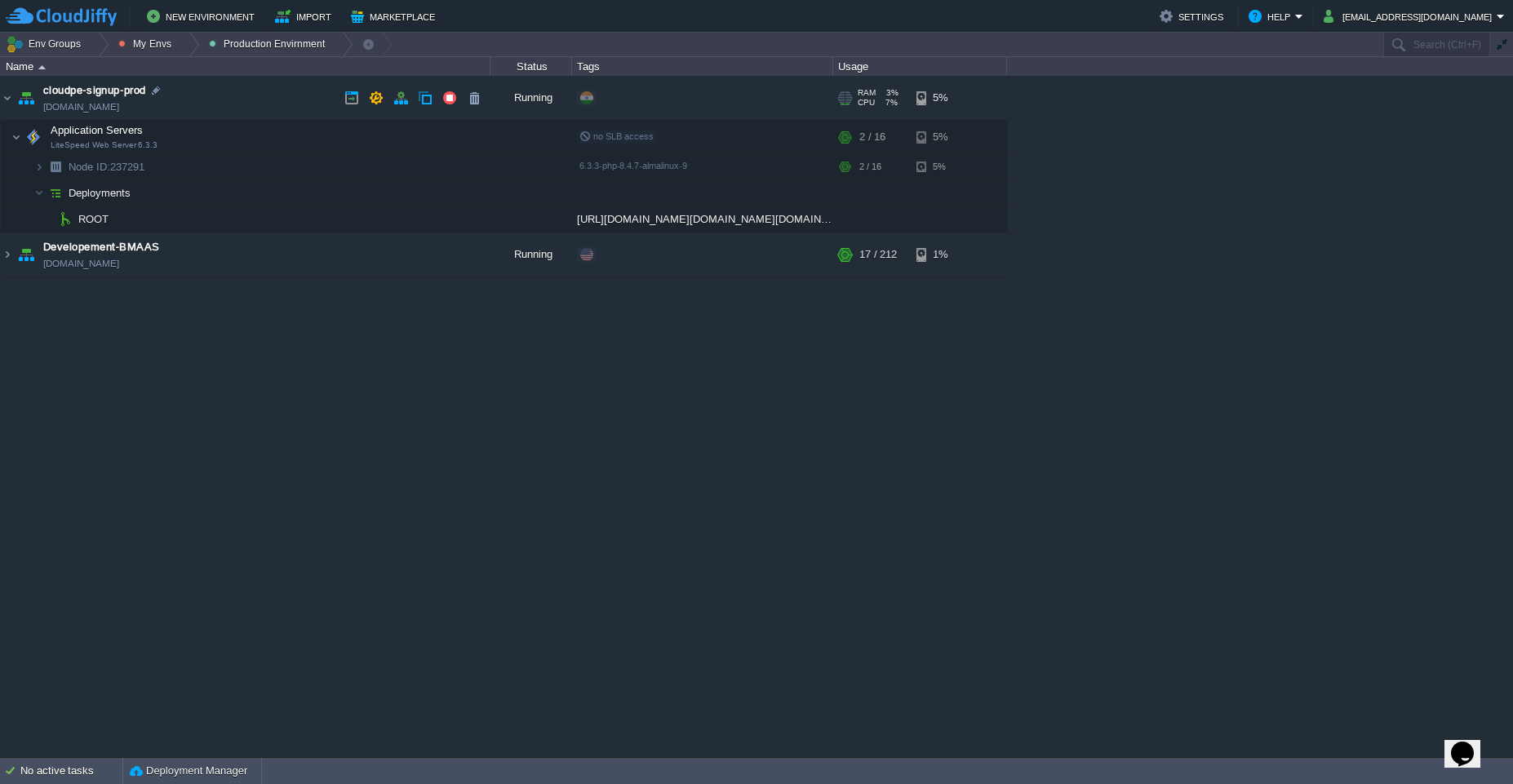
click at [245, 101] on td "cloudpe-signup-prod [DOMAIN_NAME]" at bounding box center [246, 99] width 490 height 45
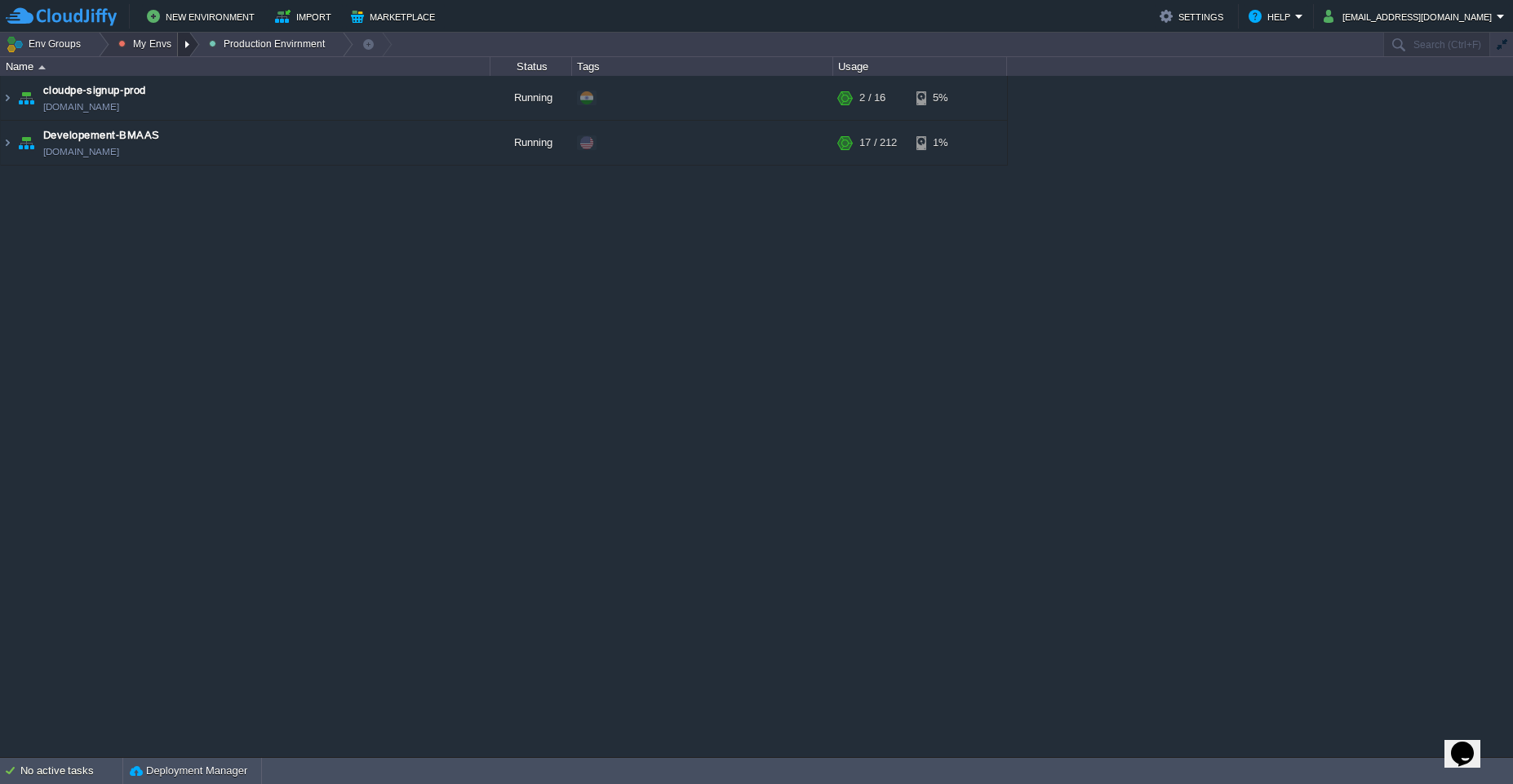
click at [185, 50] on div at bounding box center [188, 44] width 22 height 24
click at [186, 73] on span "Dev Envirnments" at bounding box center [174, 69] width 82 height 12
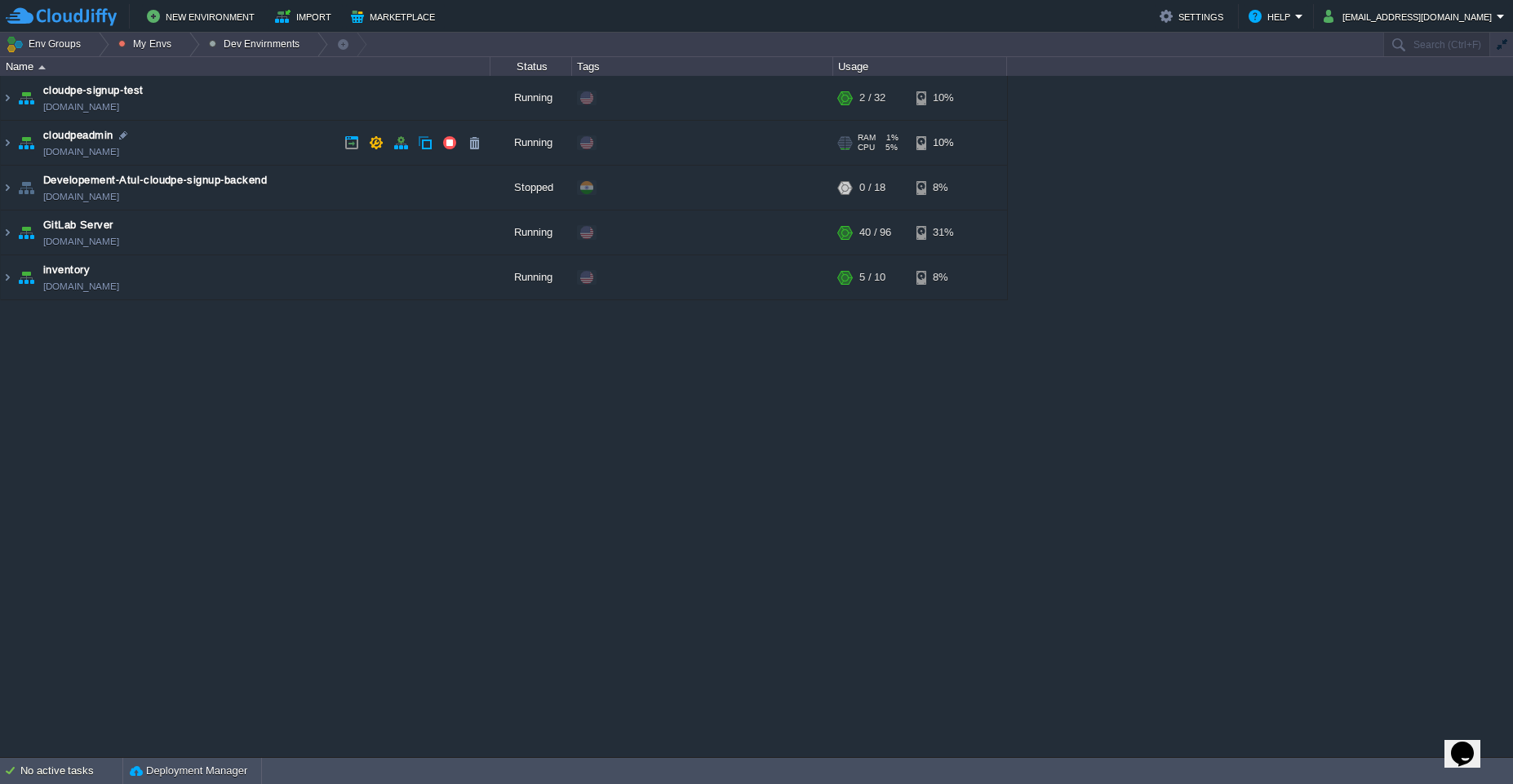
click at [286, 136] on td "cloudpeadmin [DOMAIN_NAME]" at bounding box center [246, 143] width 490 height 45
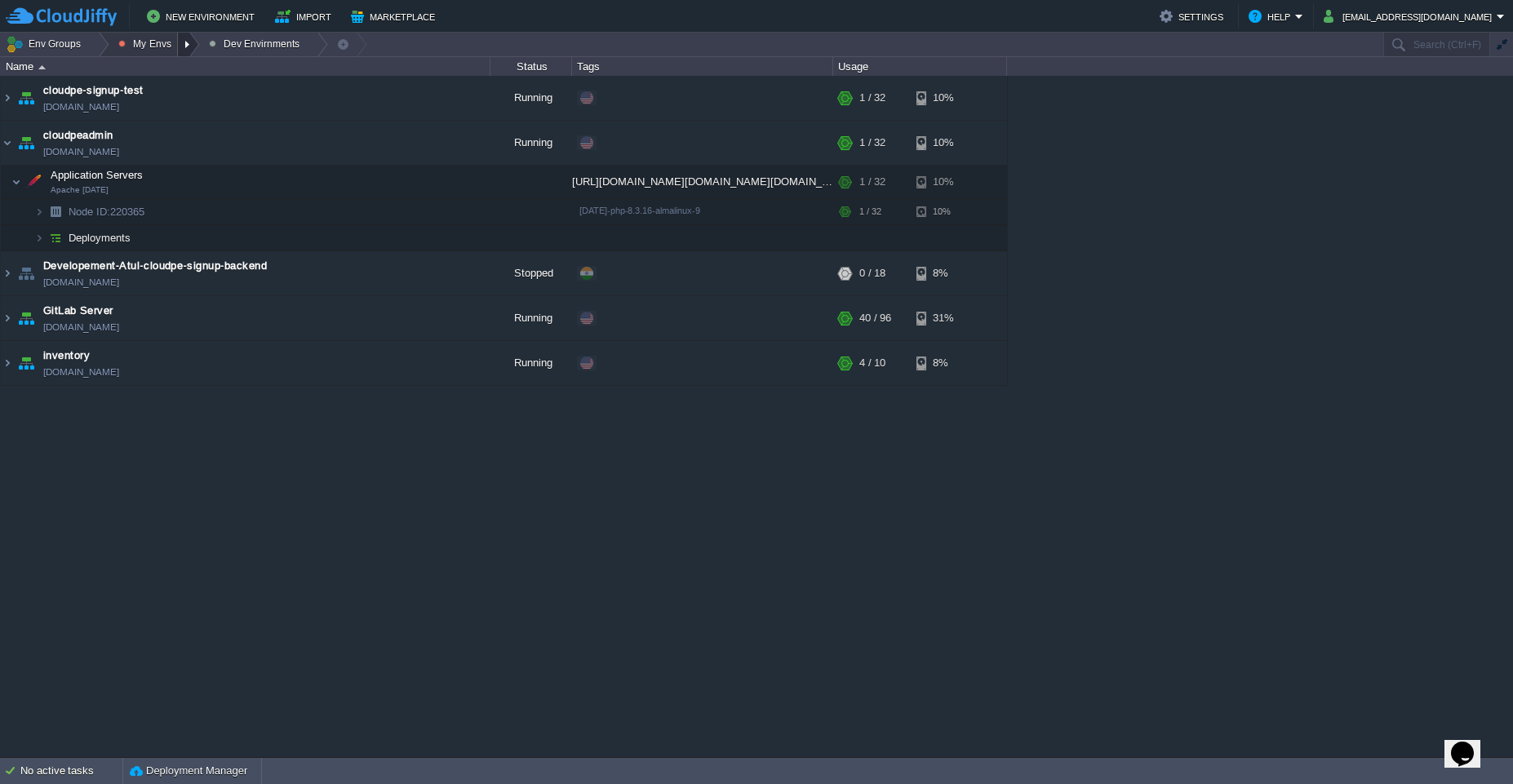
click at [185, 40] on div at bounding box center [188, 44] width 22 height 24
click at [194, 63] on span "Dev Envirnments" at bounding box center [174, 69] width 82 height 12
click at [186, 50] on div at bounding box center [188, 44] width 22 height 24
click at [177, 89] on span "Production Envirnment" at bounding box center [187, 88] width 107 height 12
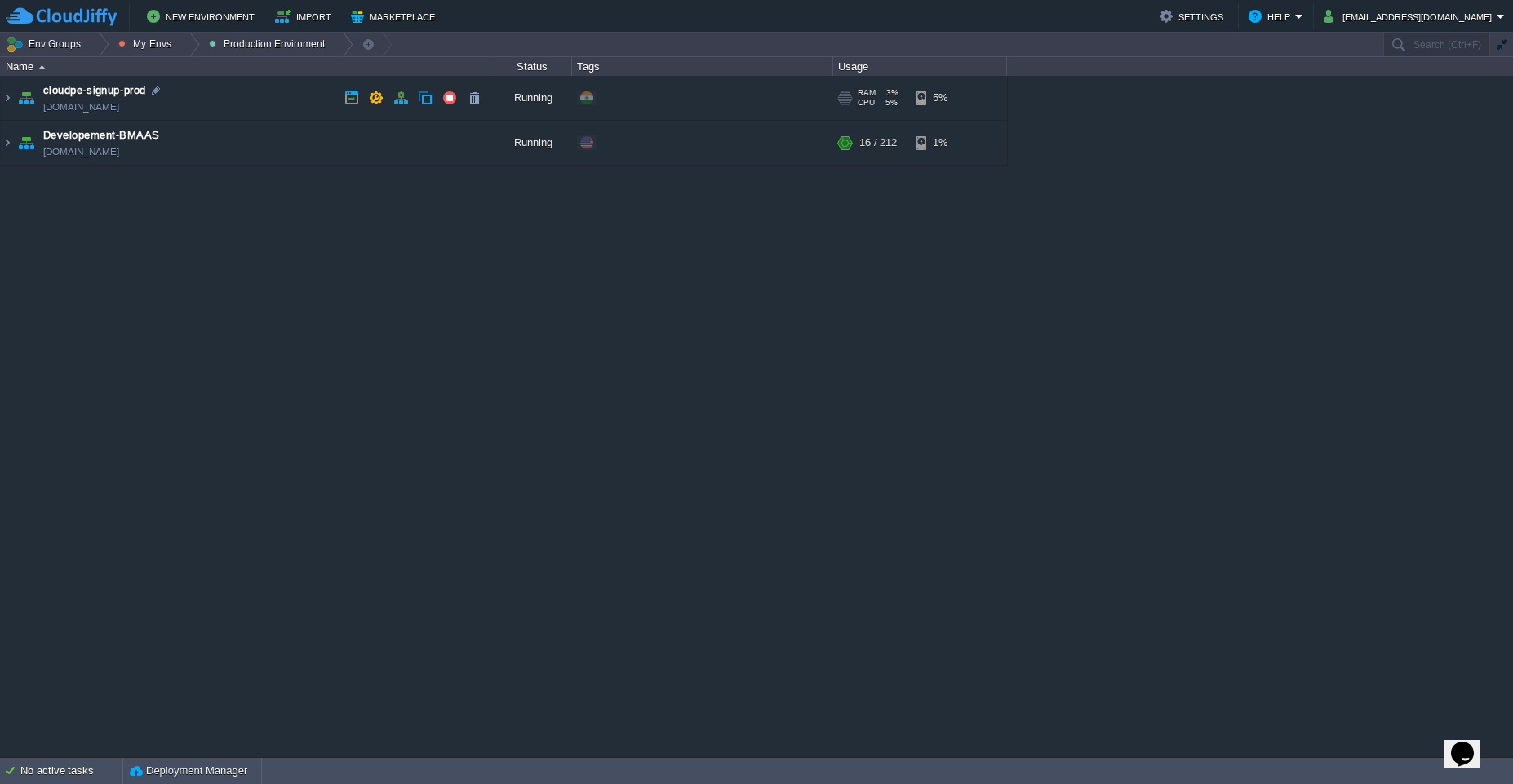
click at [229, 102] on td "cloudpe-signup-prod [DOMAIN_NAME]" at bounding box center [246, 99] width 490 height 45
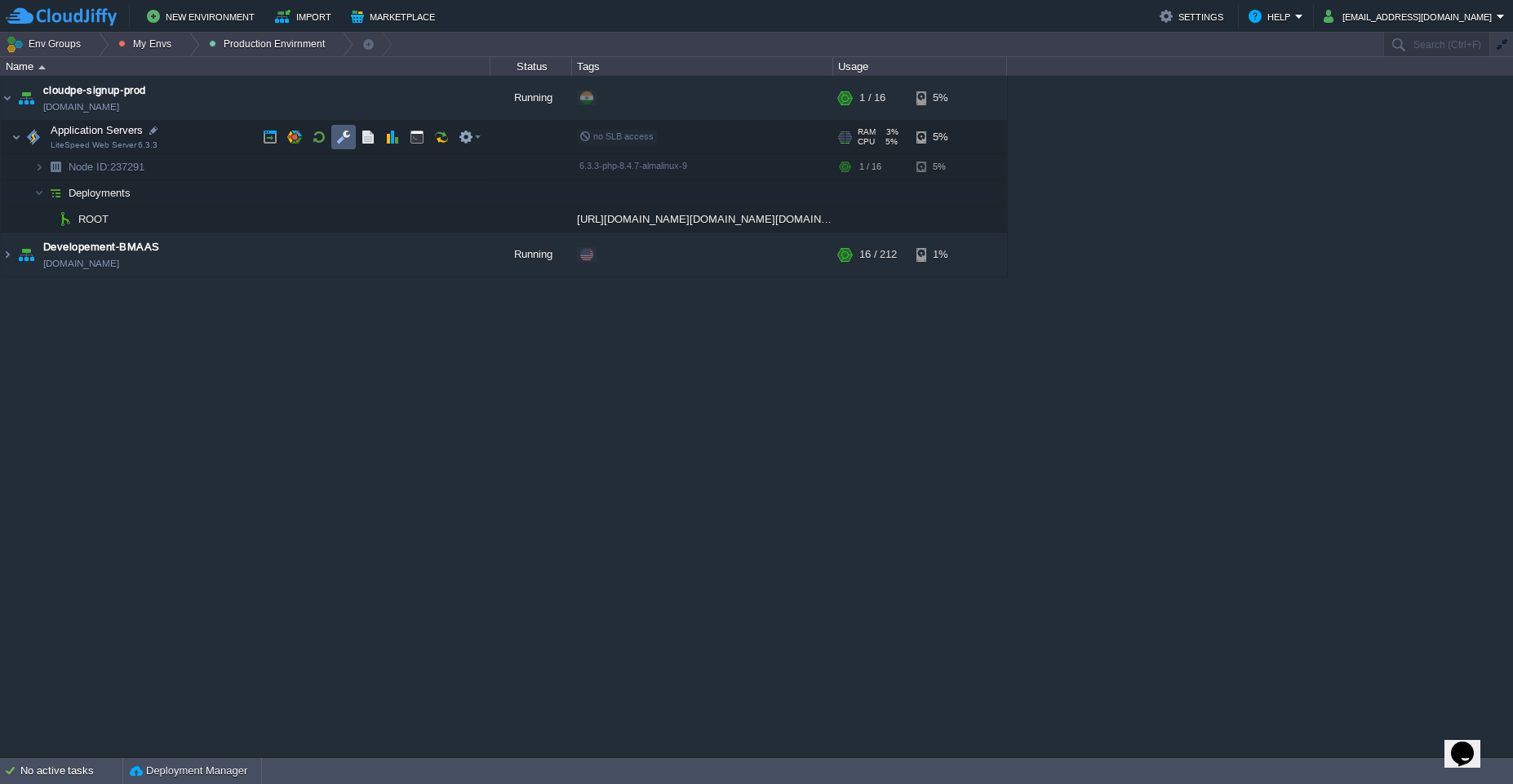
click at [344, 145] on td at bounding box center [344, 137] width 24 height 24
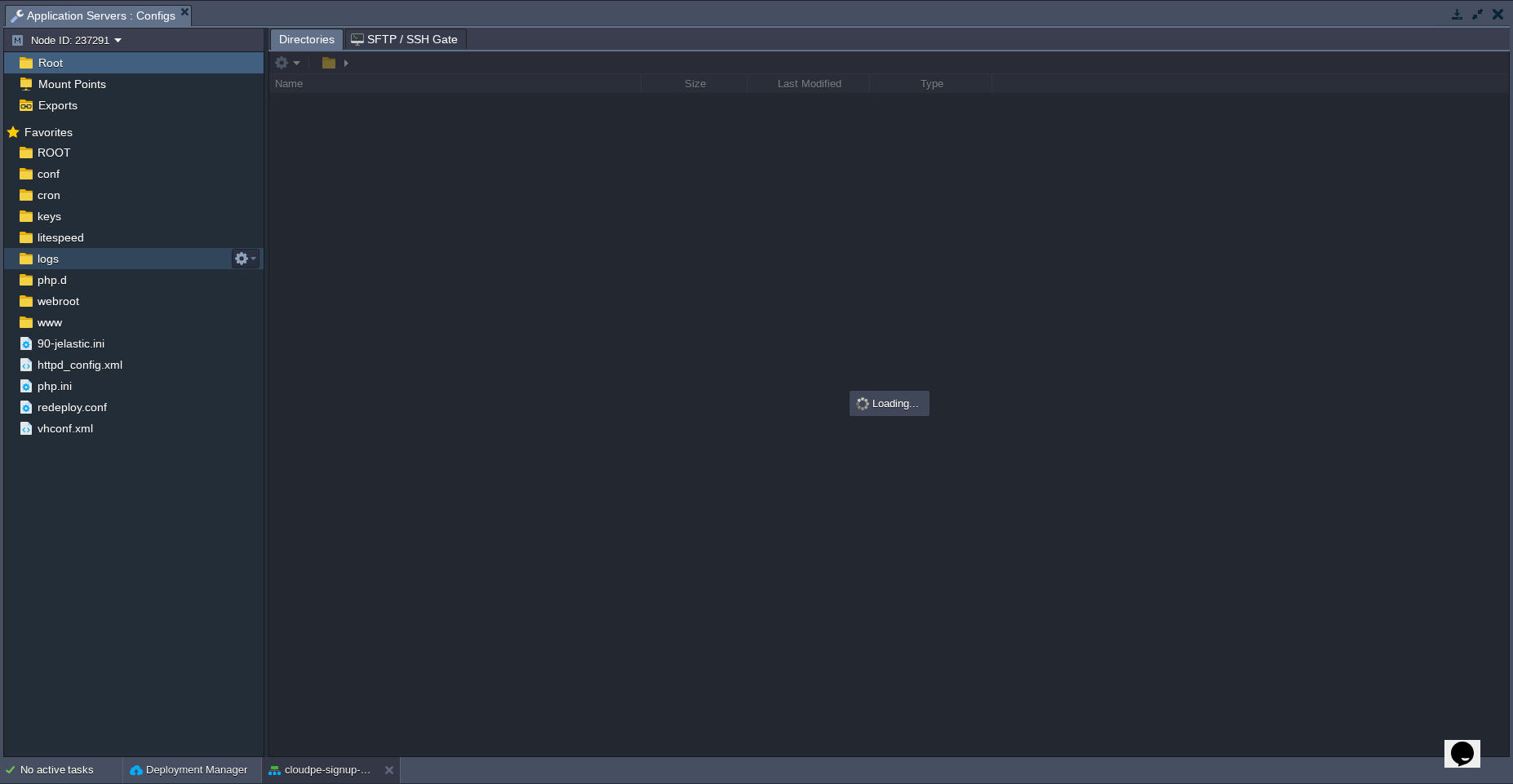
click at [105, 257] on div "logs" at bounding box center [134, 259] width 260 height 22
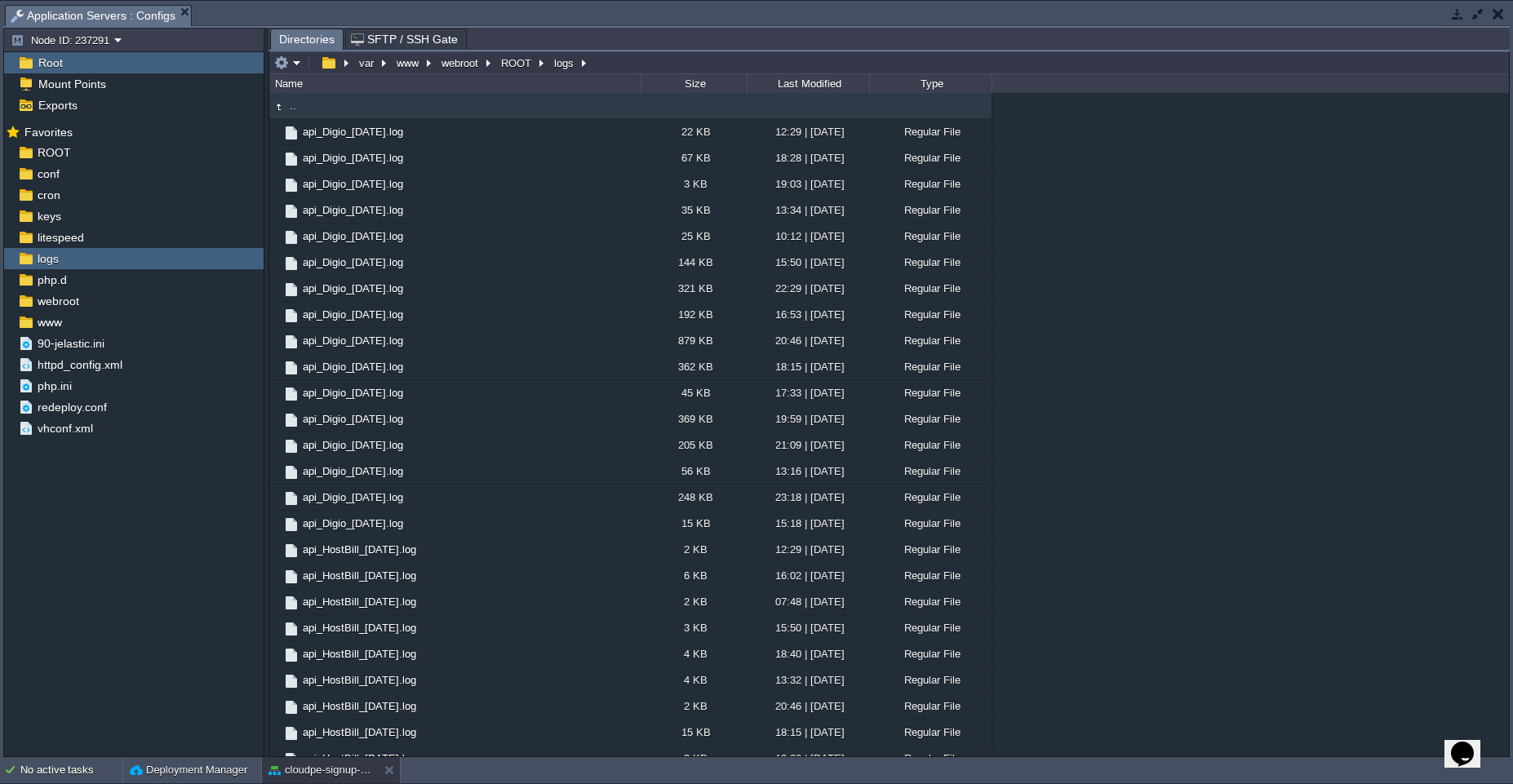
scroll to position [486, 0]
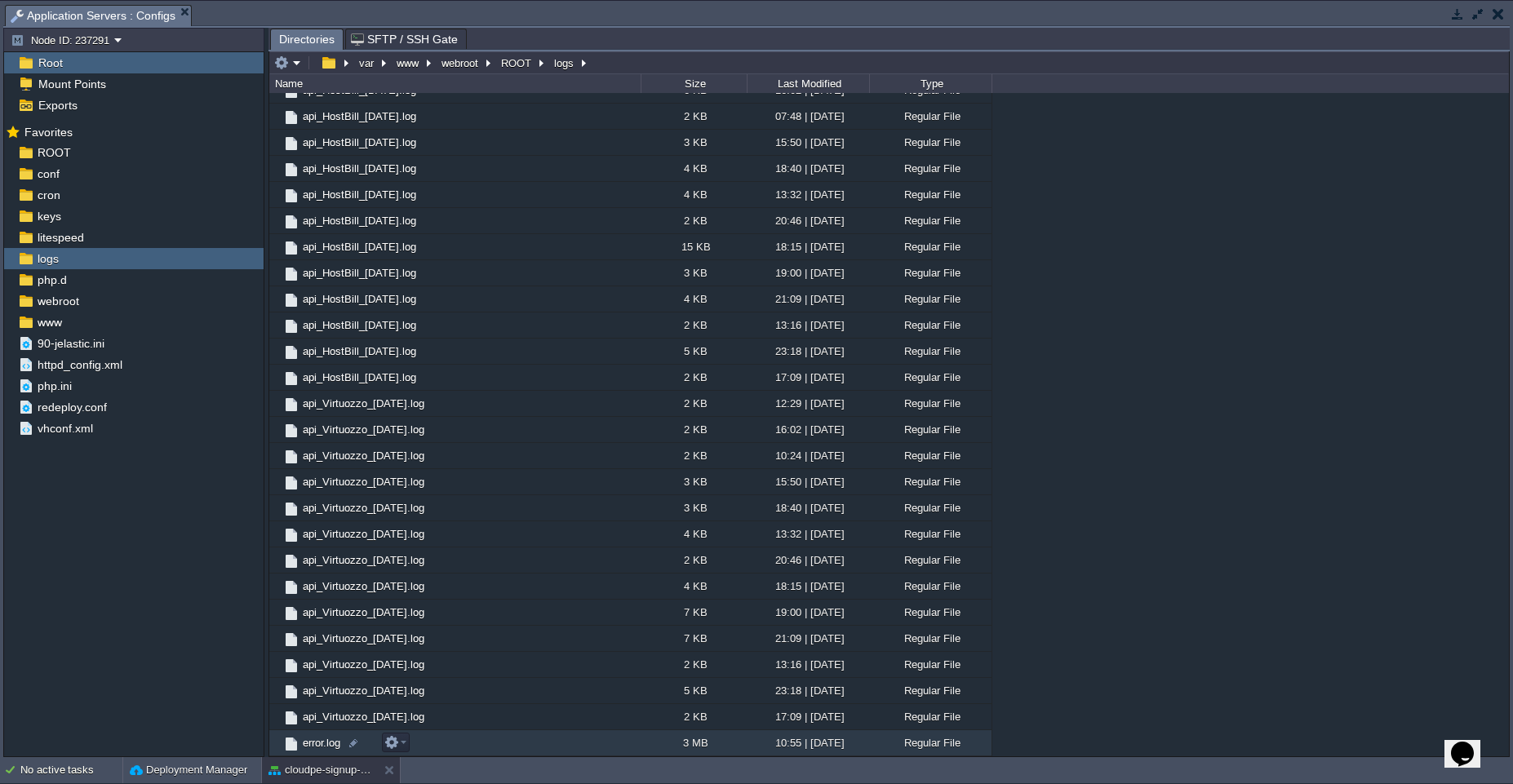
click at [581, 735] on td "error.log" at bounding box center [455, 744] width 371 height 26
click at [302, 42] on span "Directories" at bounding box center [306, 40] width 56 height 21
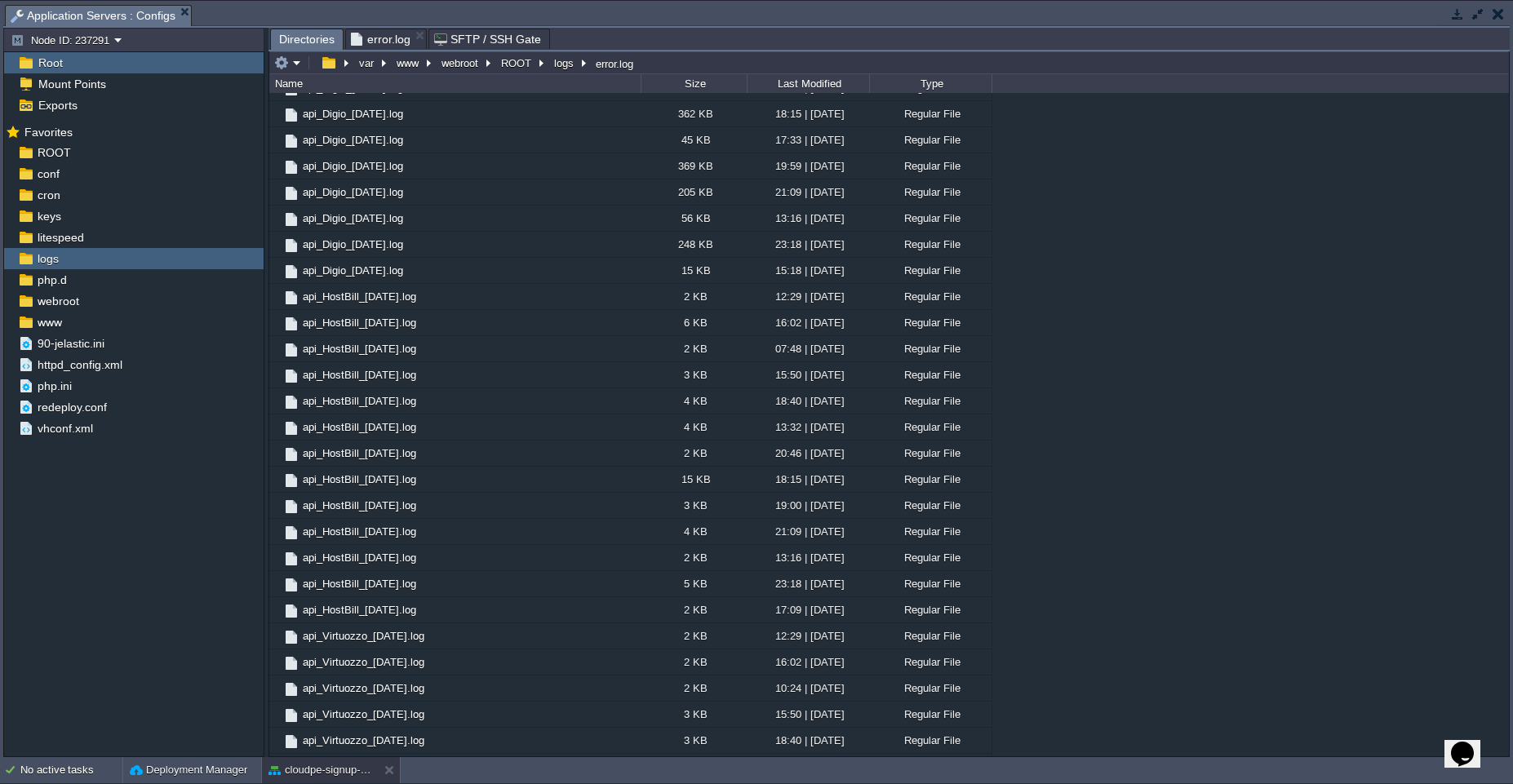
scroll to position [0, 0]
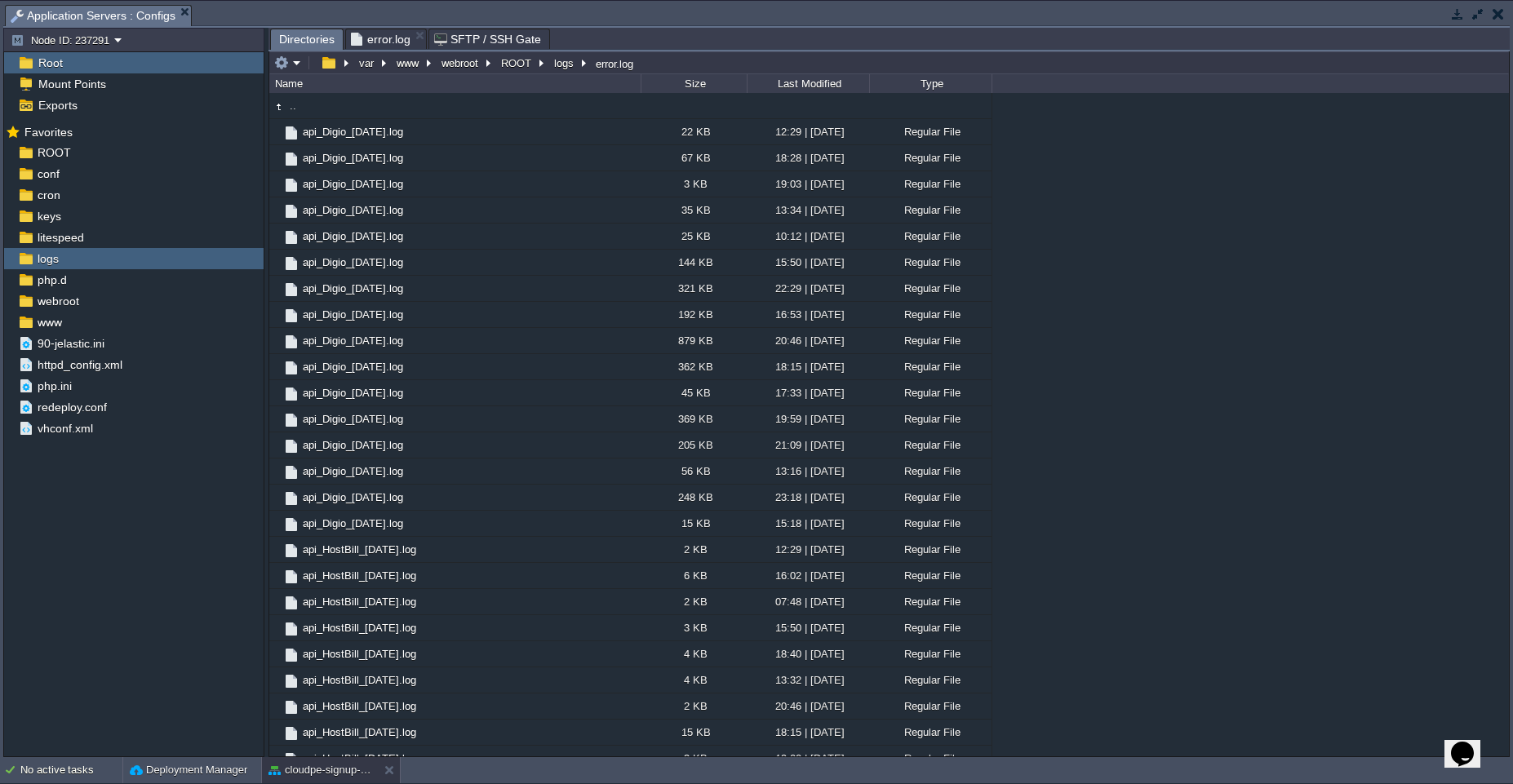
click at [809, 87] on div "Last Modified" at bounding box center [809, 84] width 121 height 19
click at [805, 81] on div "Last Modified" at bounding box center [809, 84] width 121 height 19
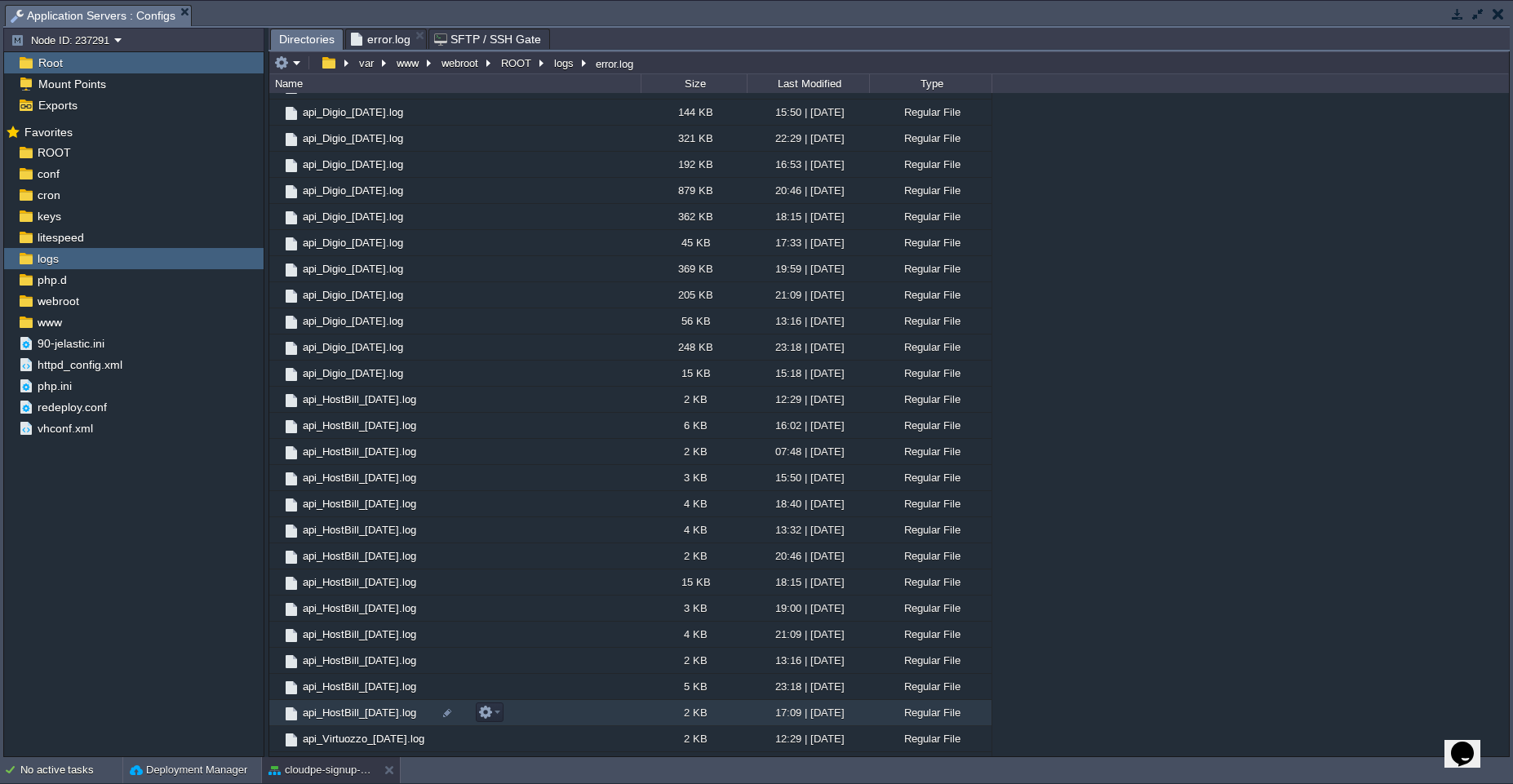
scroll to position [486, 0]
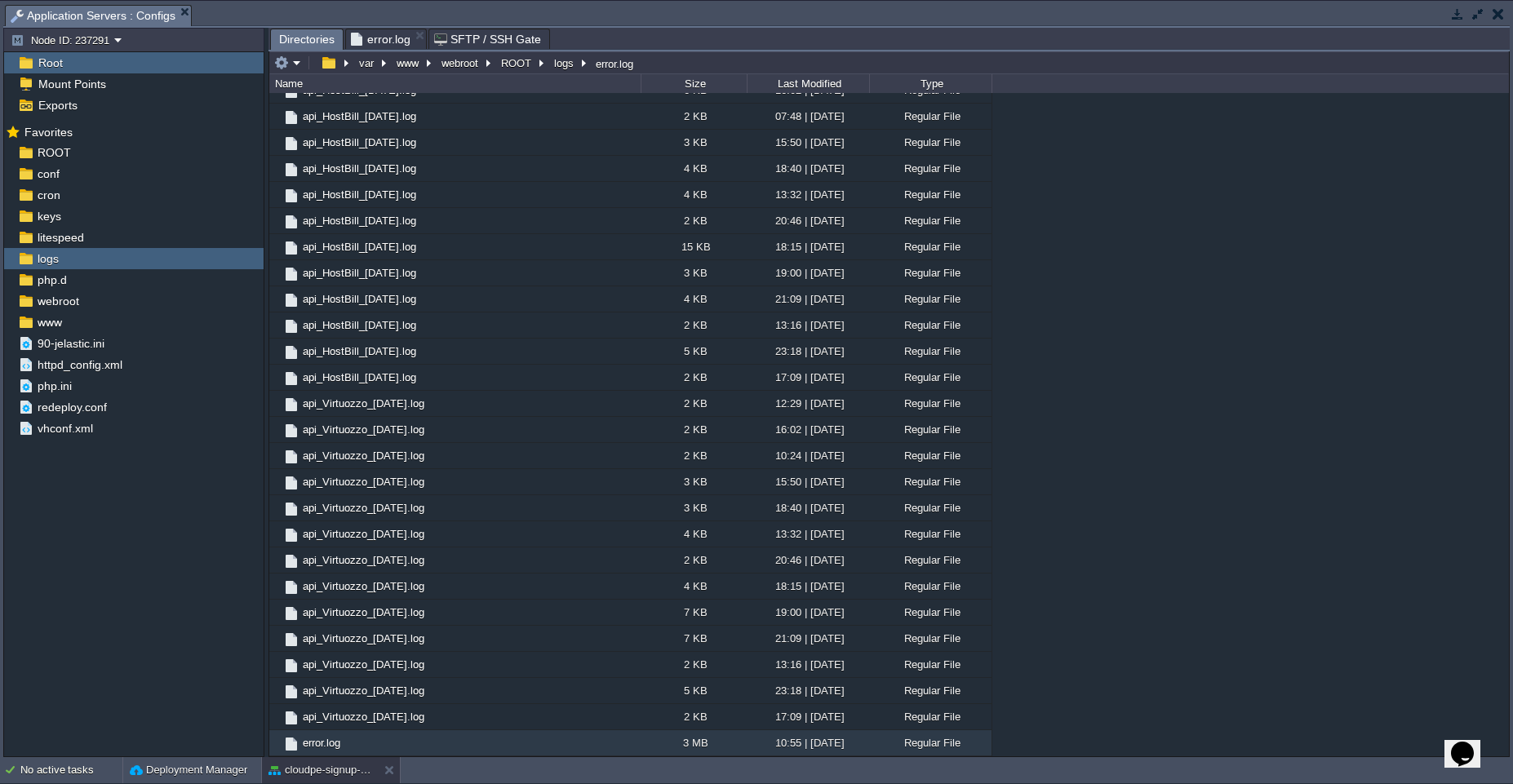
click at [351, 41] on span "error.log" at bounding box center [380, 39] width 59 height 20
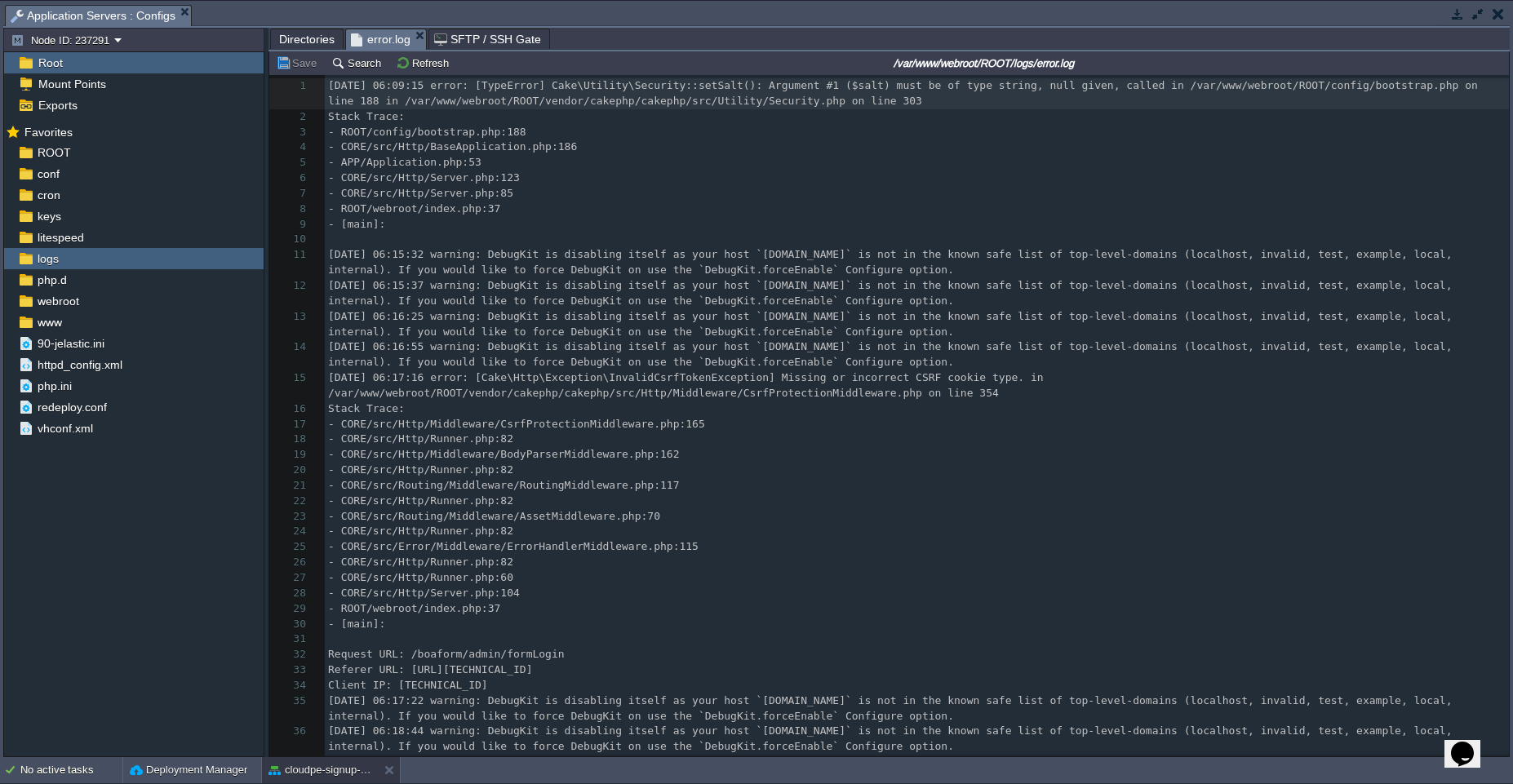
scroll to position [6, 0]
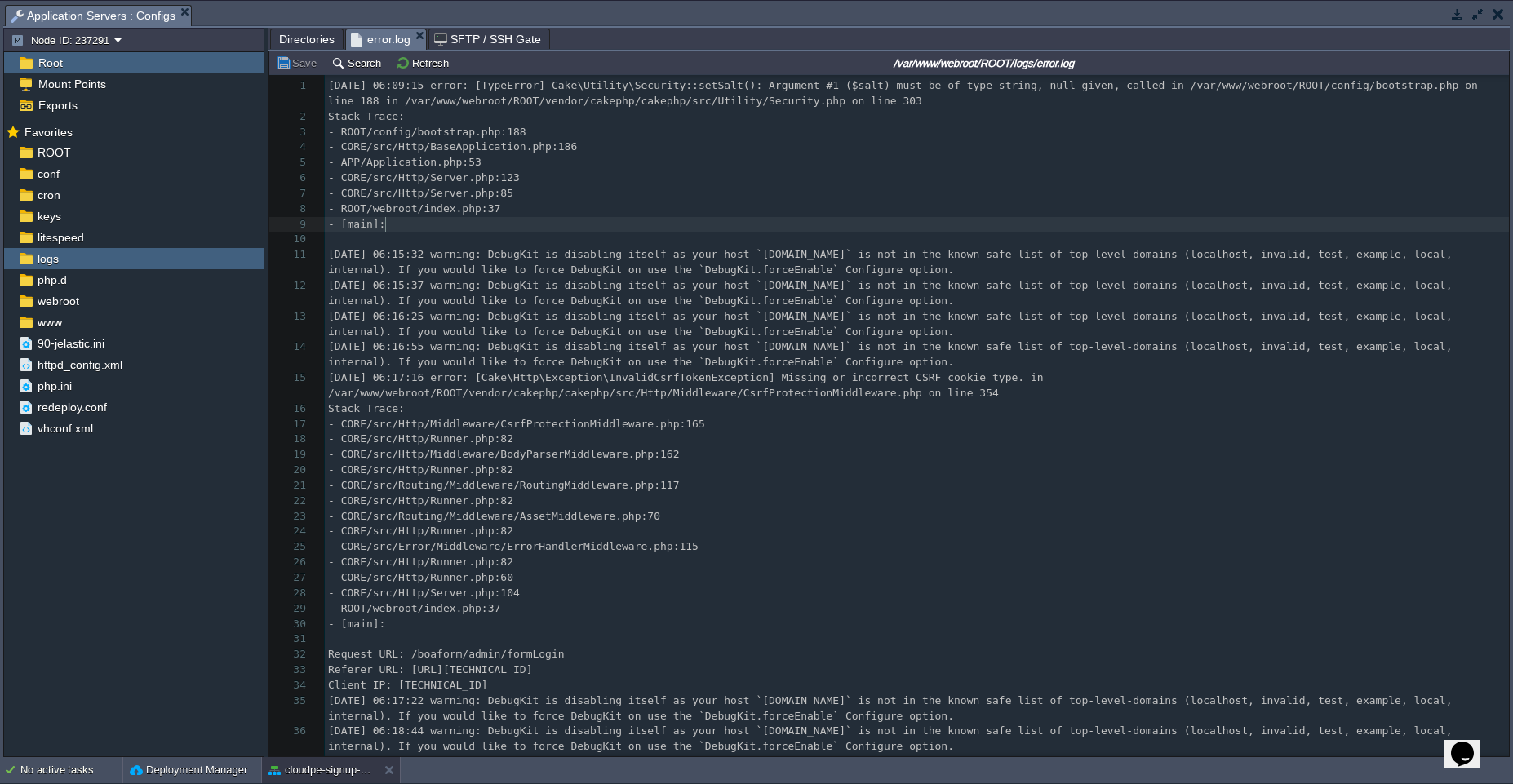
click at [584, 226] on pre "- [main]:" at bounding box center [917, 225] width 1184 height 15
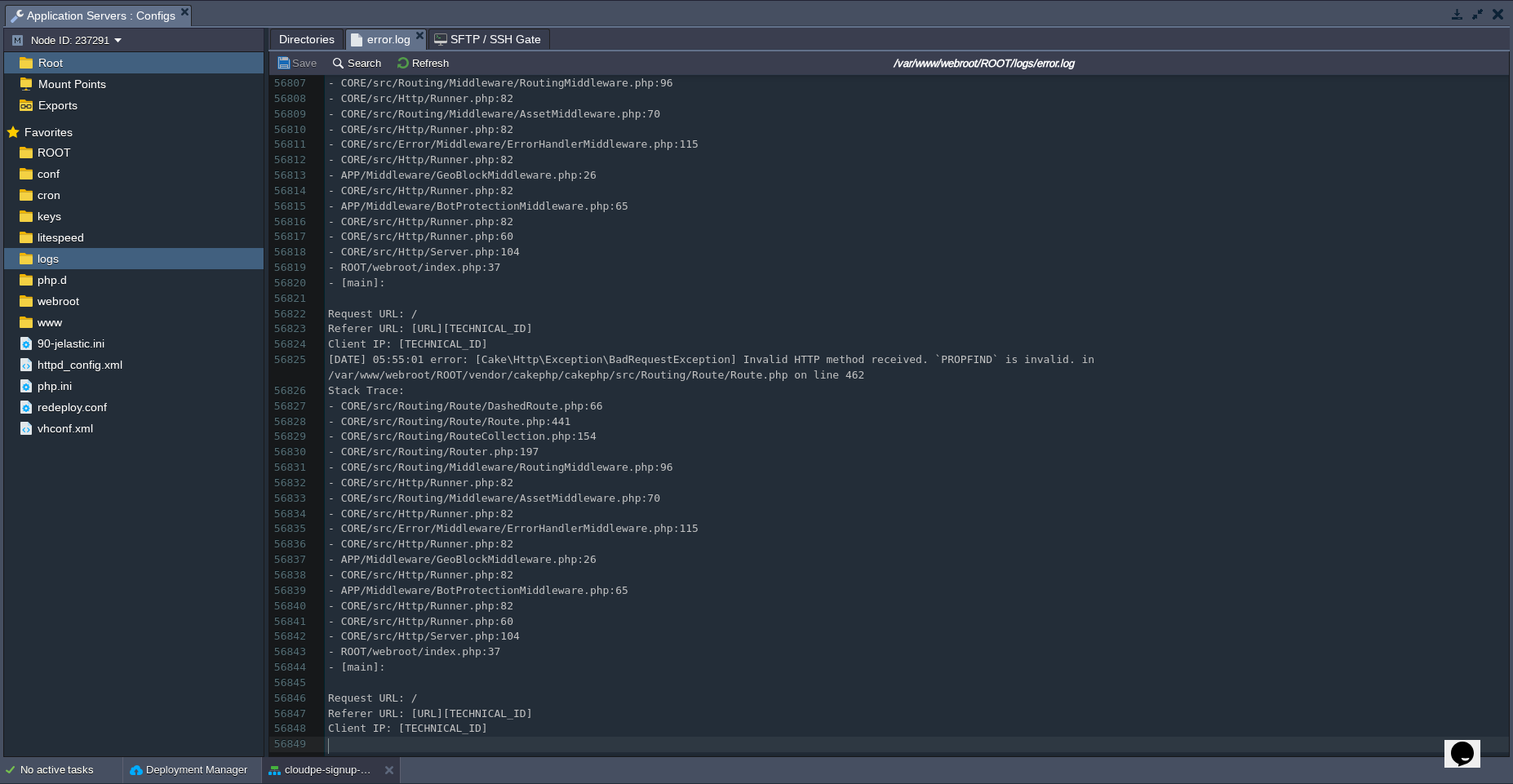
scroll to position [917314, 0]
click at [407, 63] on button "Refresh" at bounding box center [425, 63] width 58 height 15
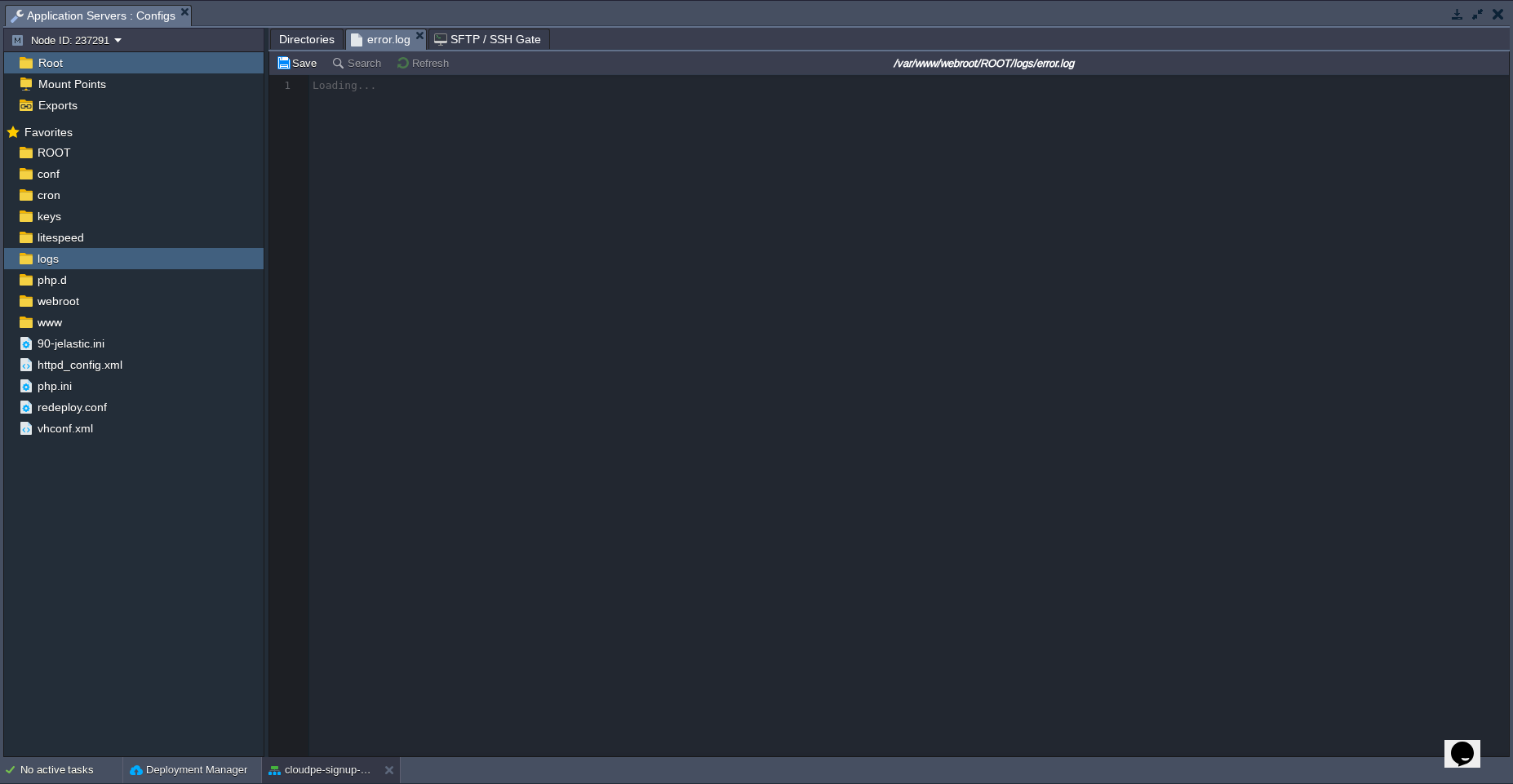
scroll to position [0, 0]
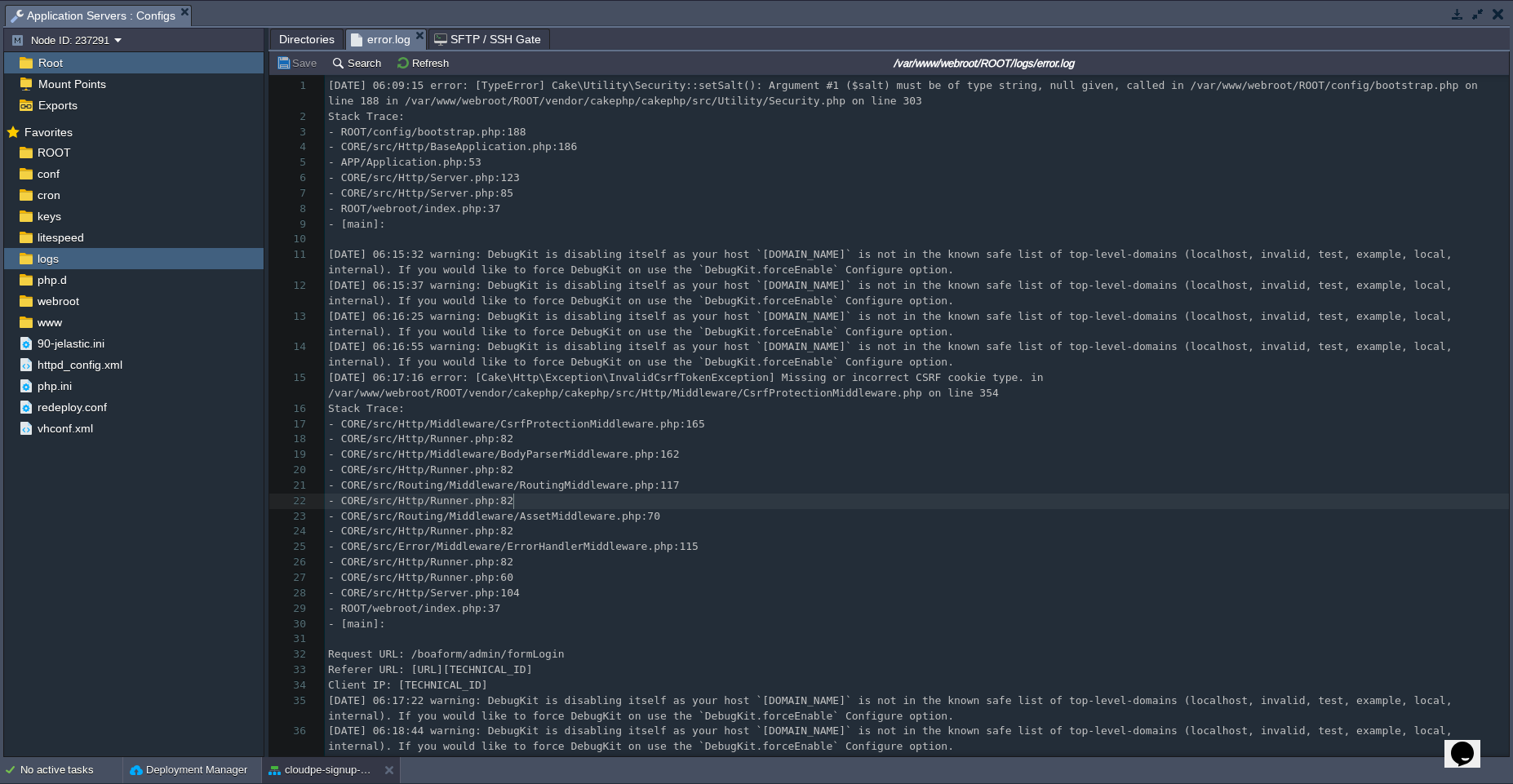
click at [587, 493] on pre "- CORE/src/Http/Runner.php:82" at bounding box center [917, 501] width 1184 height 15
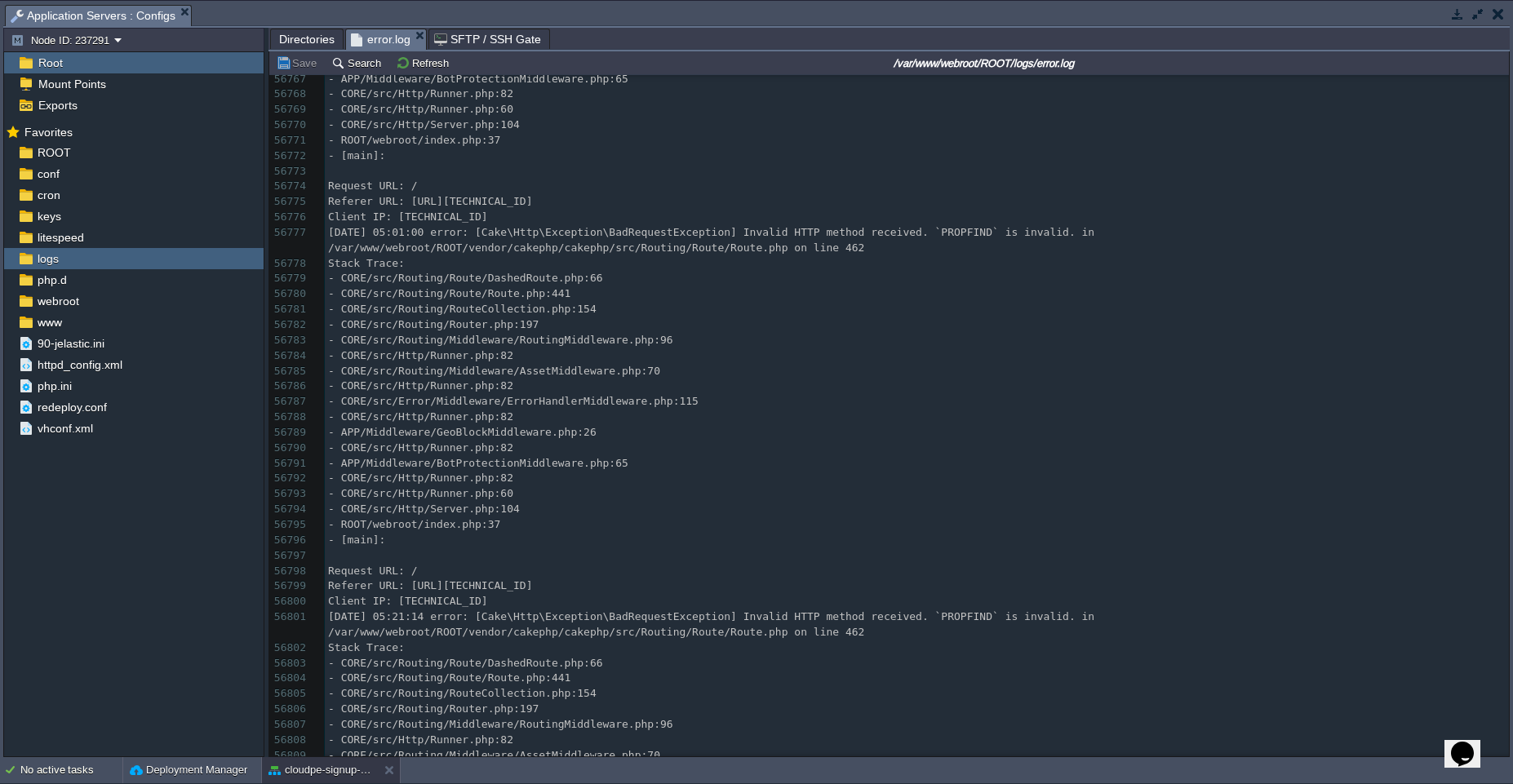
scroll to position [916689, 0]
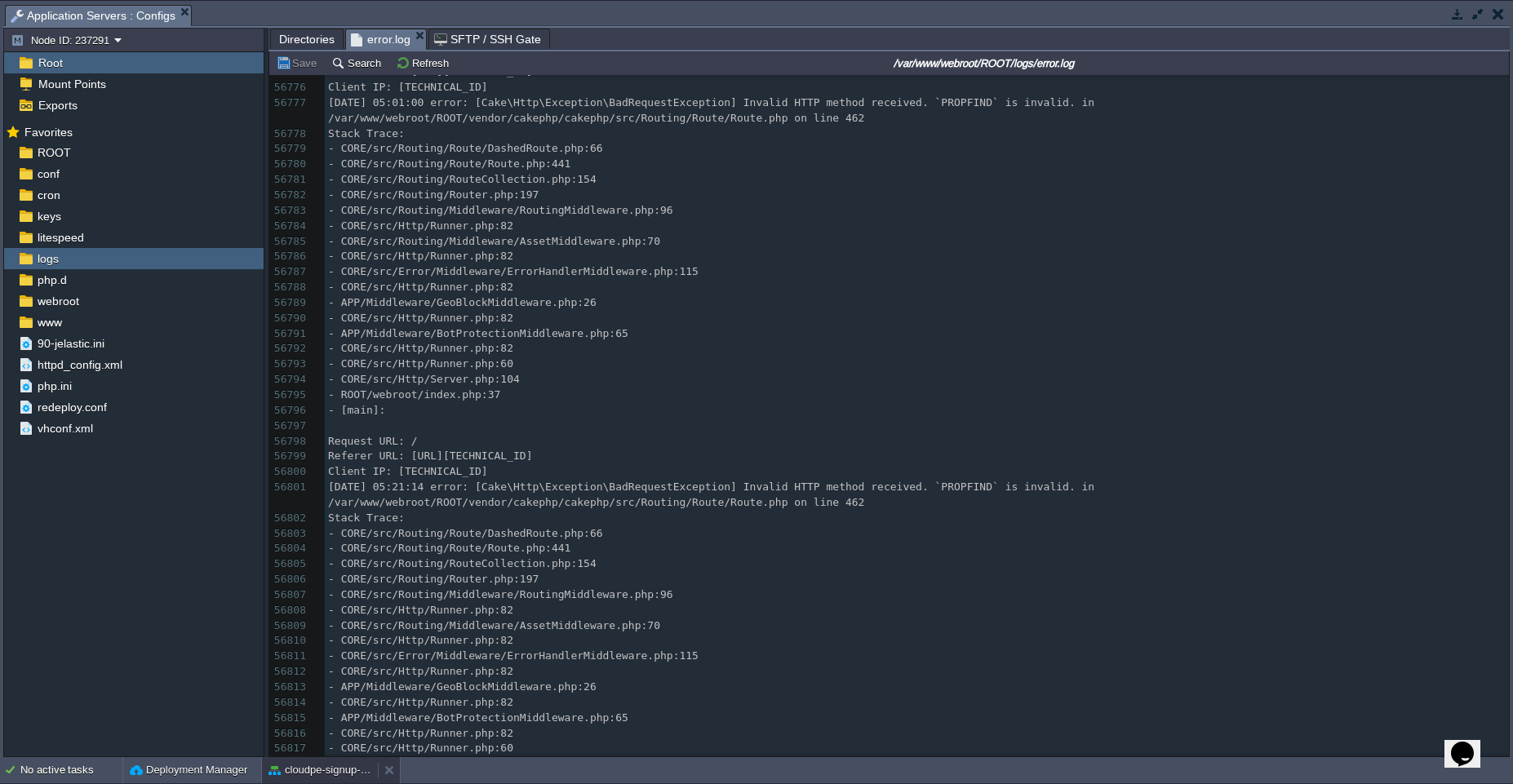
click at [303, 773] on button "cloudpe-signup-prod" at bounding box center [319, 770] width 103 height 16
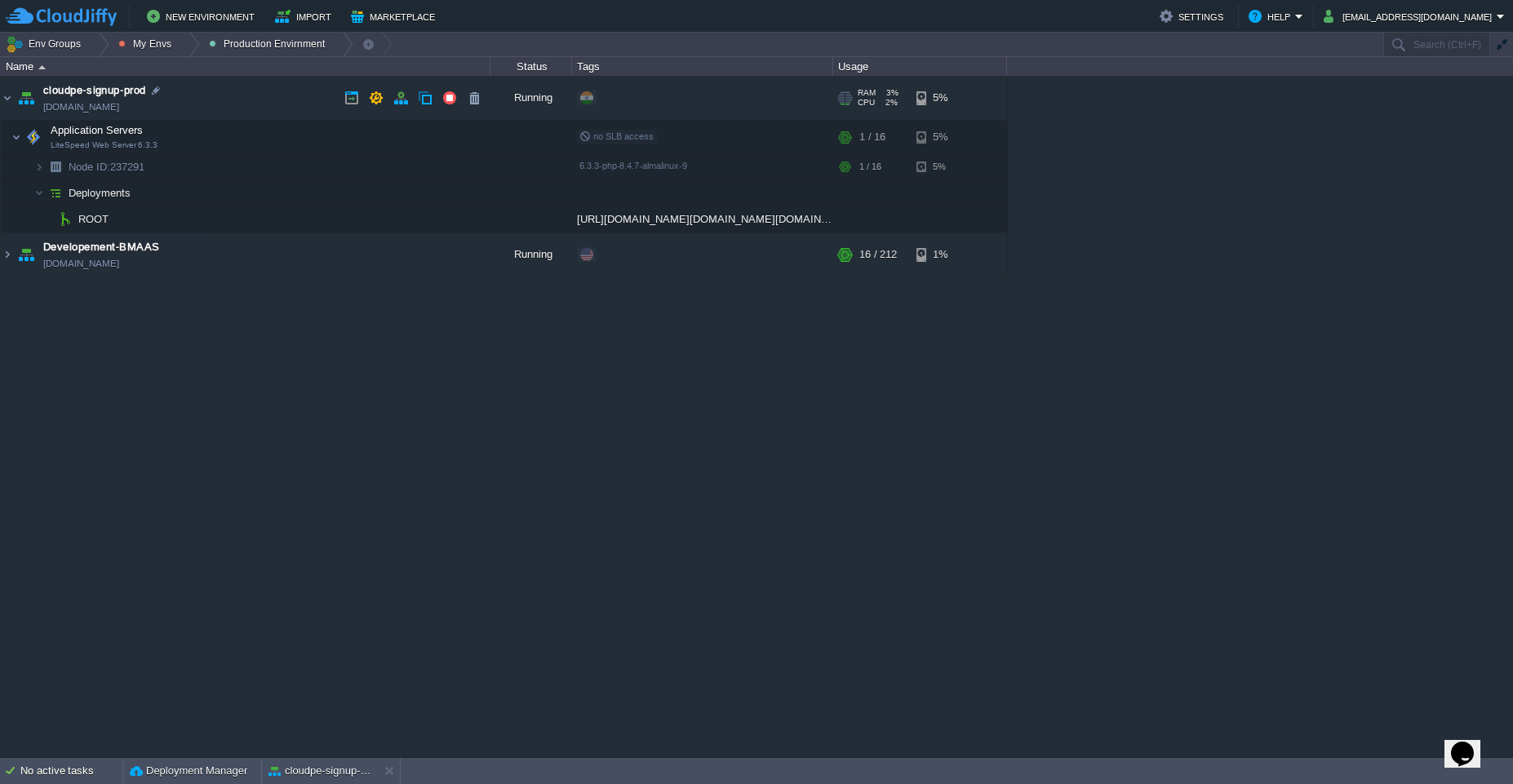
click at [270, 101] on td "cloudpe-signup-prod [DOMAIN_NAME]" at bounding box center [246, 99] width 490 height 45
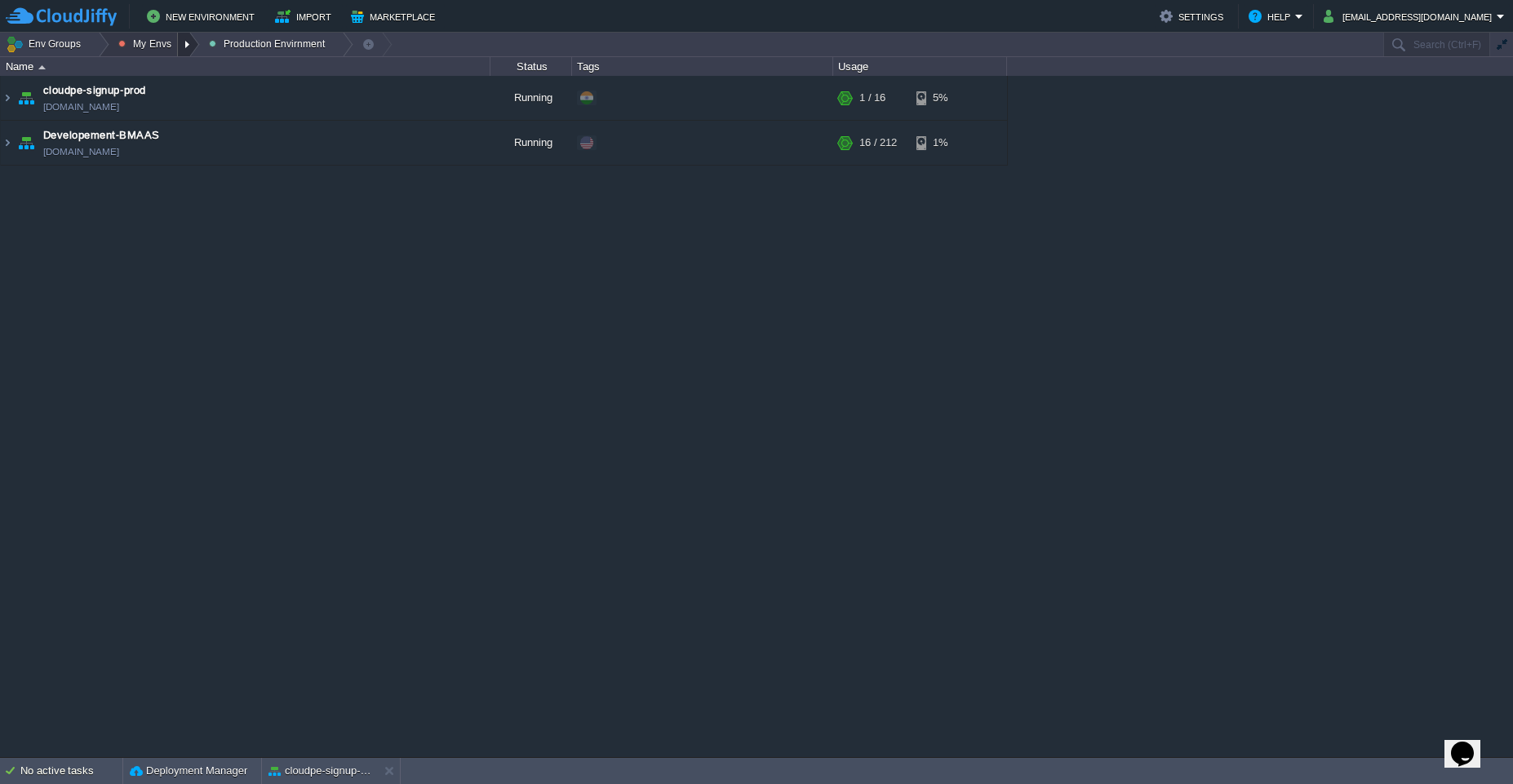
click at [179, 46] on div at bounding box center [188, 44] width 22 height 24
click at [182, 71] on span "Dev Envirnments" at bounding box center [174, 69] width 82 height 12
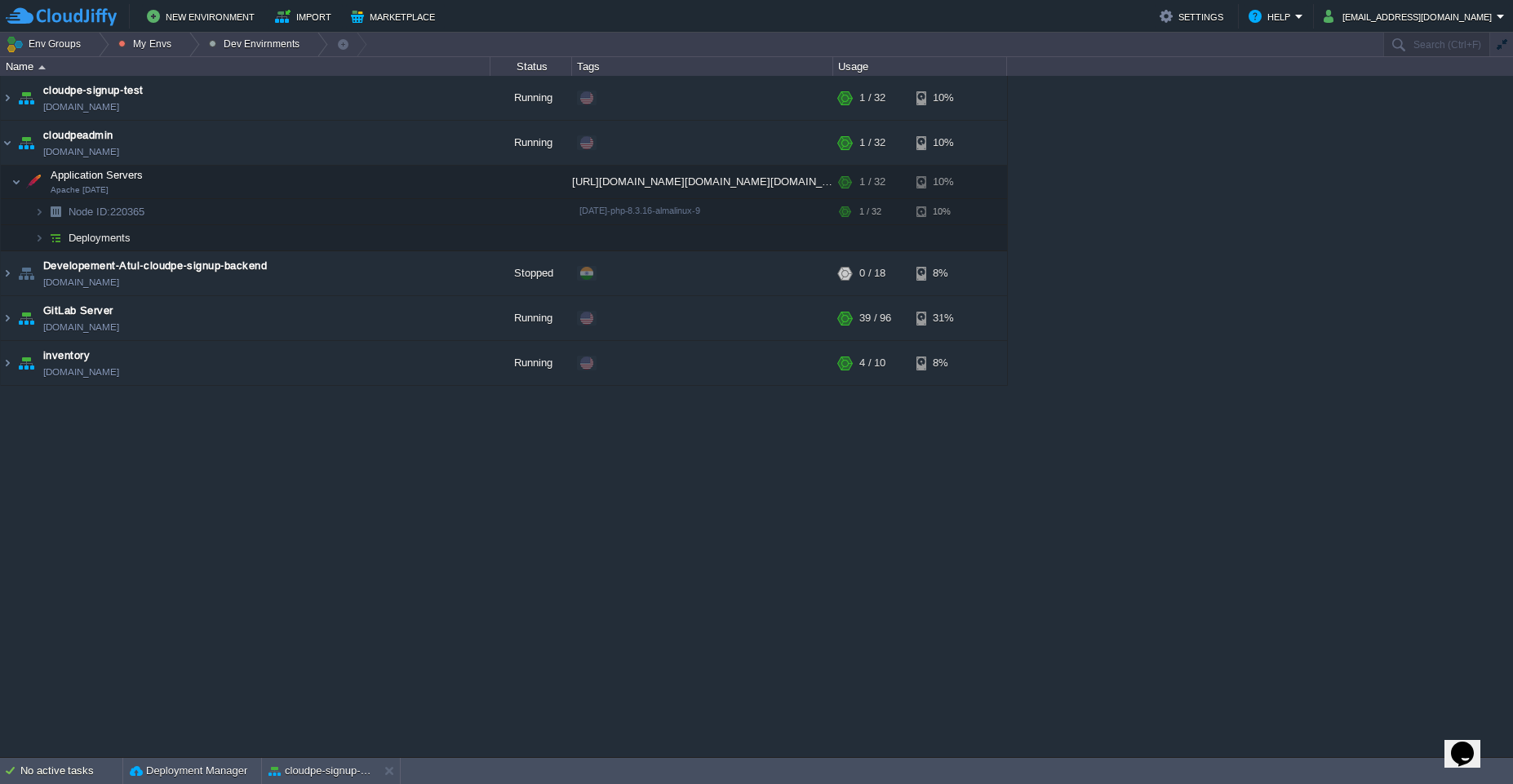
click at [423, 607] on div "cloudpe website -developemeny environment [DOMAIN_NAME] Running [PERSON_NAME] +…" at bounding box center [756, 417] width 1513 height 681
click at [339, 180] on button "button" at bounding box center [344, 182] width 15 height 15
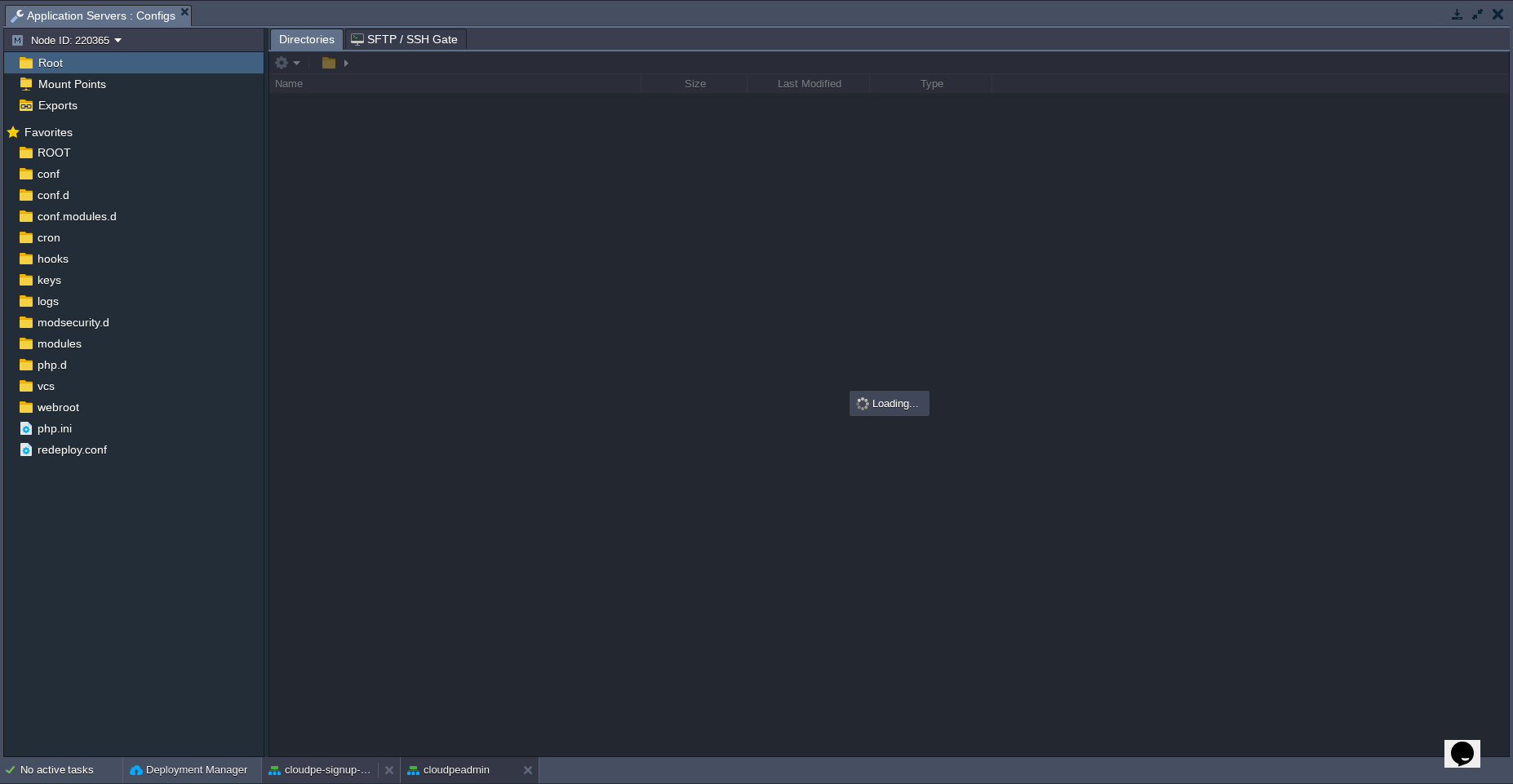
click at [337, 772] on button "cloudpe-signup-prod" at bounding box center [319, 770] width 103 height 16
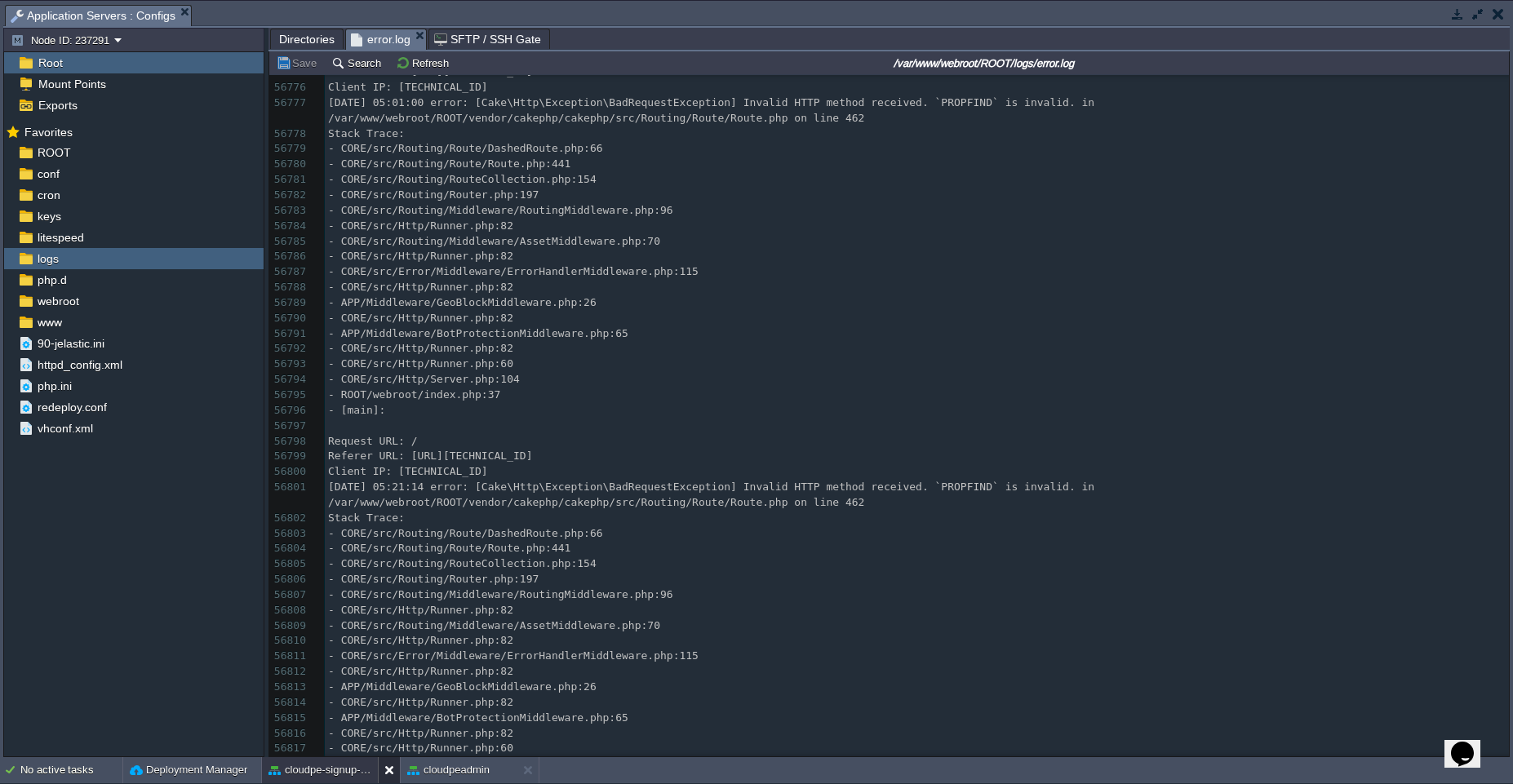
click at [388, 770] on button at bounding box center [392, 770] width 16 height 16
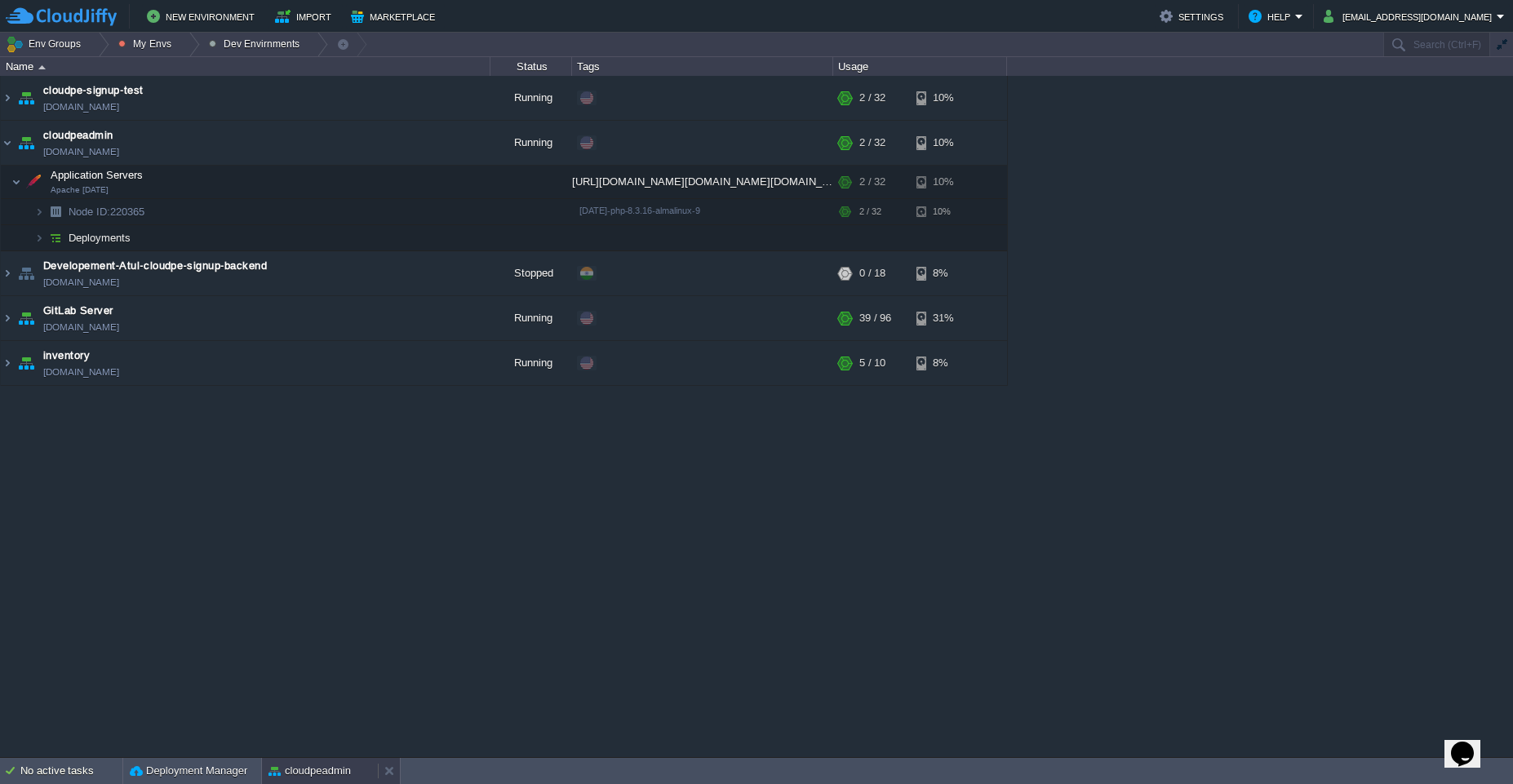
click at [335, 775] on button "cloudpeadmin" at bounding box center [310, 770] width 83 height 16
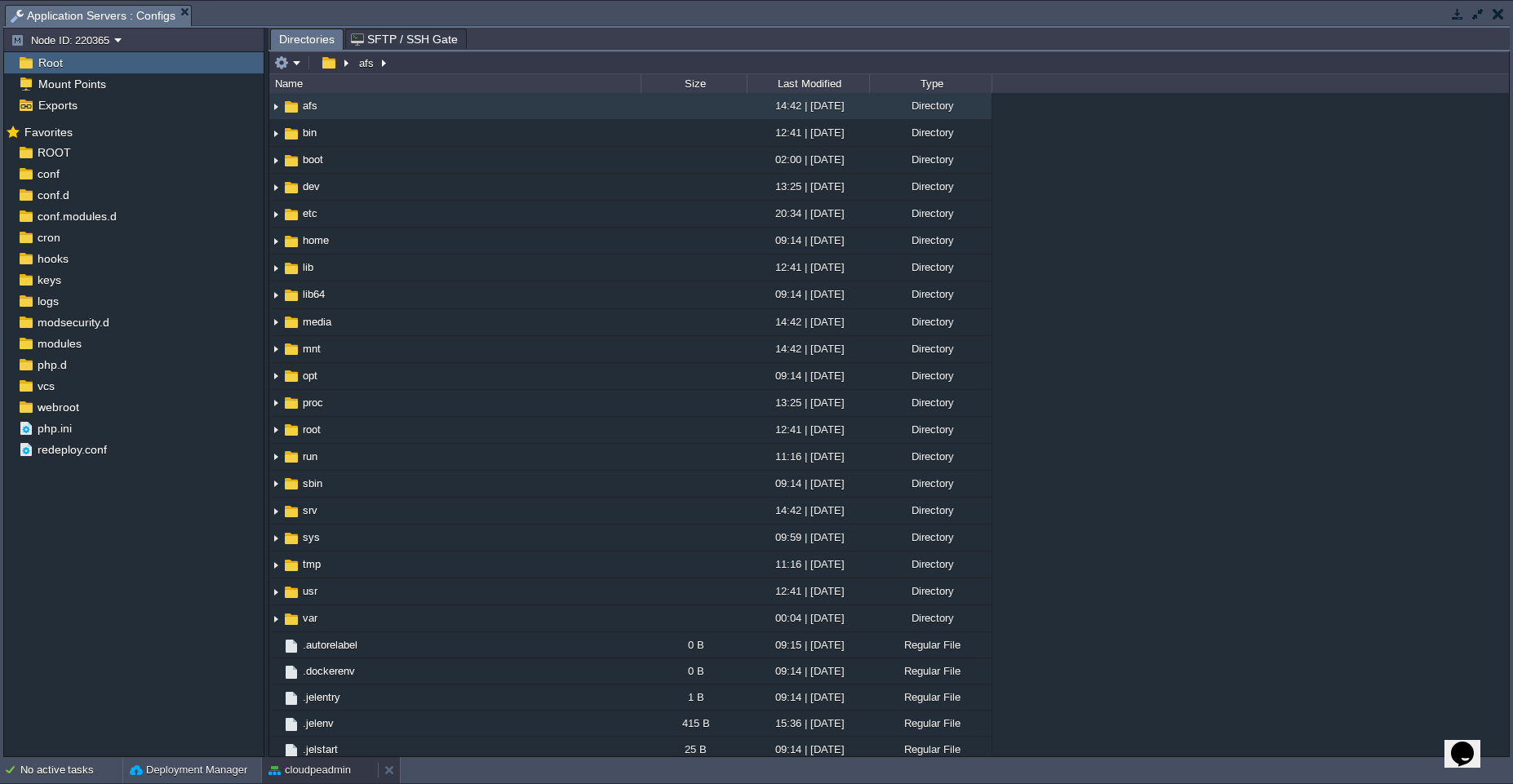
click at [308, 773] on button "cloudpeadmin" at bounding box center [310, 770] width 83 height 16
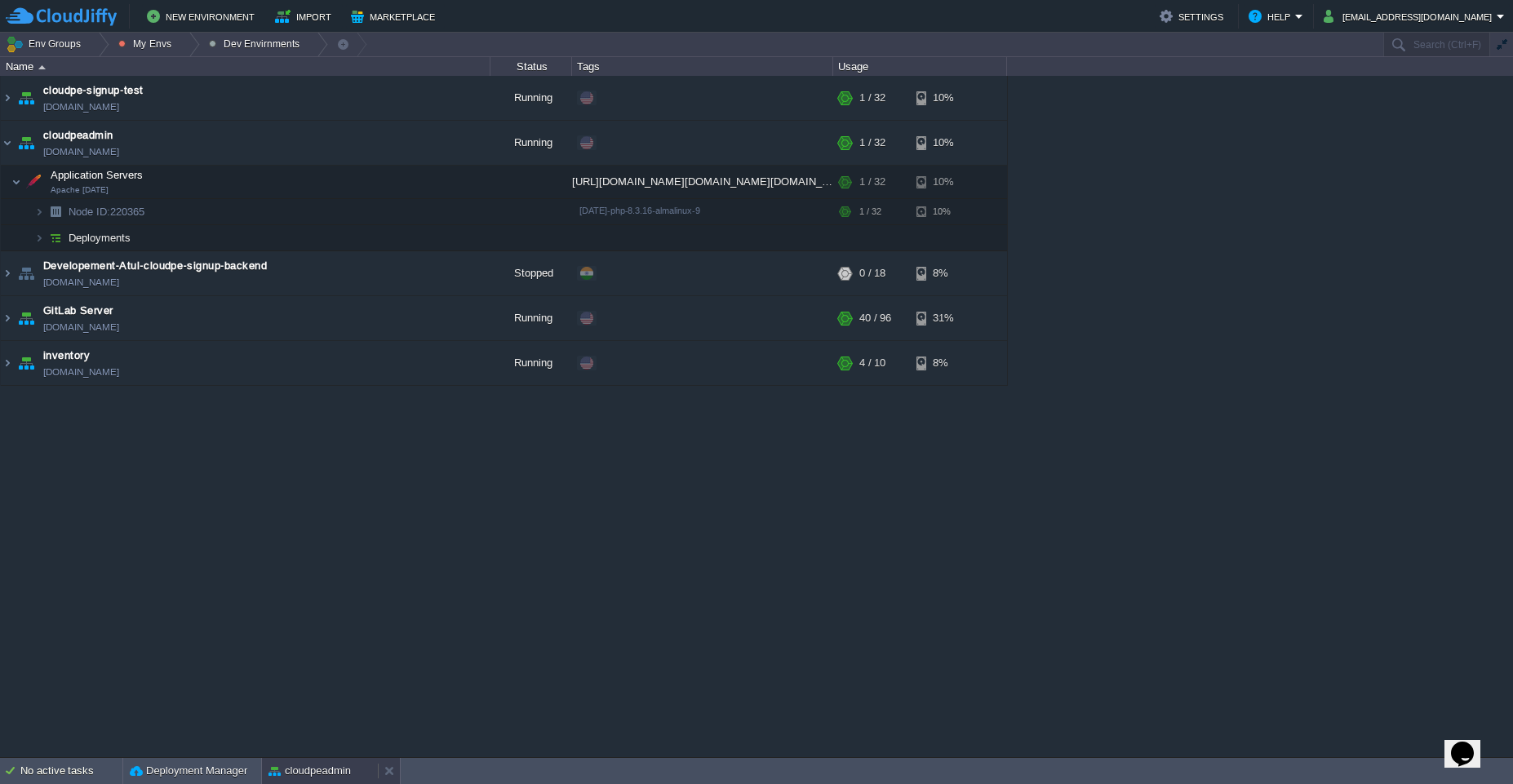
click at [292, 773] on button "cloudpeadmin" at bounding box center [310, 770] width 83 height 16
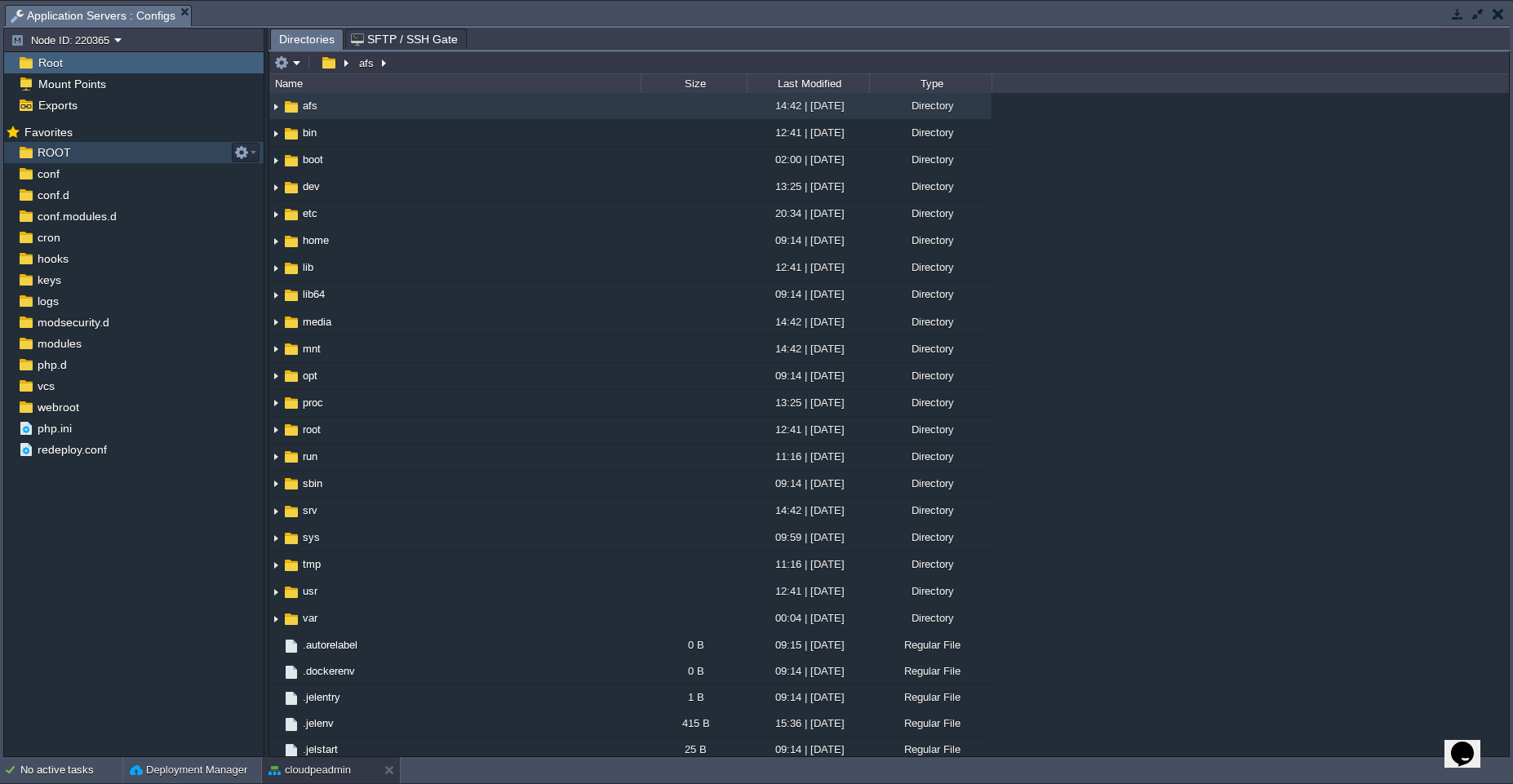
click at [89, 156] on div "ROOT" at bounding box center [134, 152] width 260 height 22
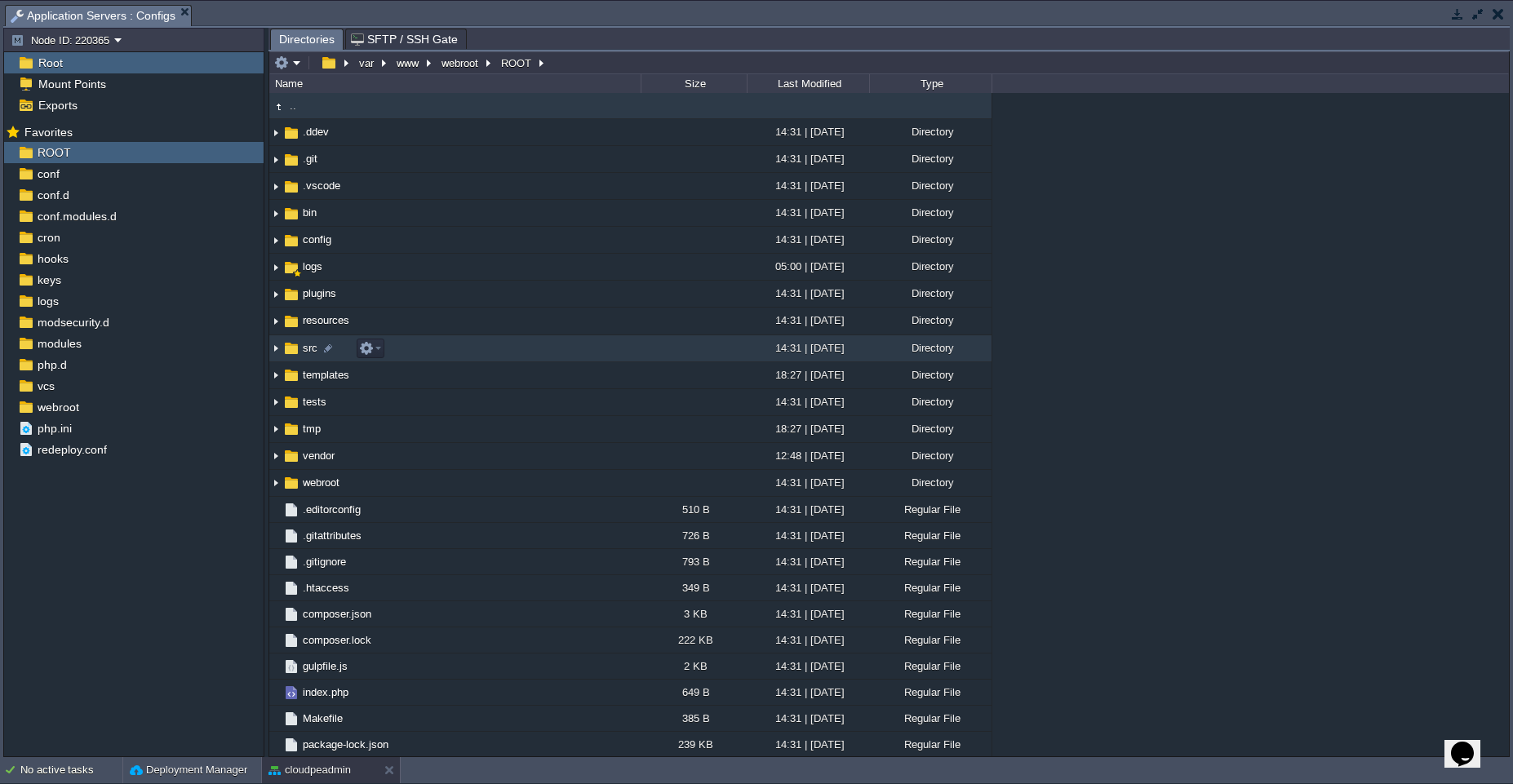
click at [469, 349] on td "src" at bounding box center [455, 348] width 371 height 27
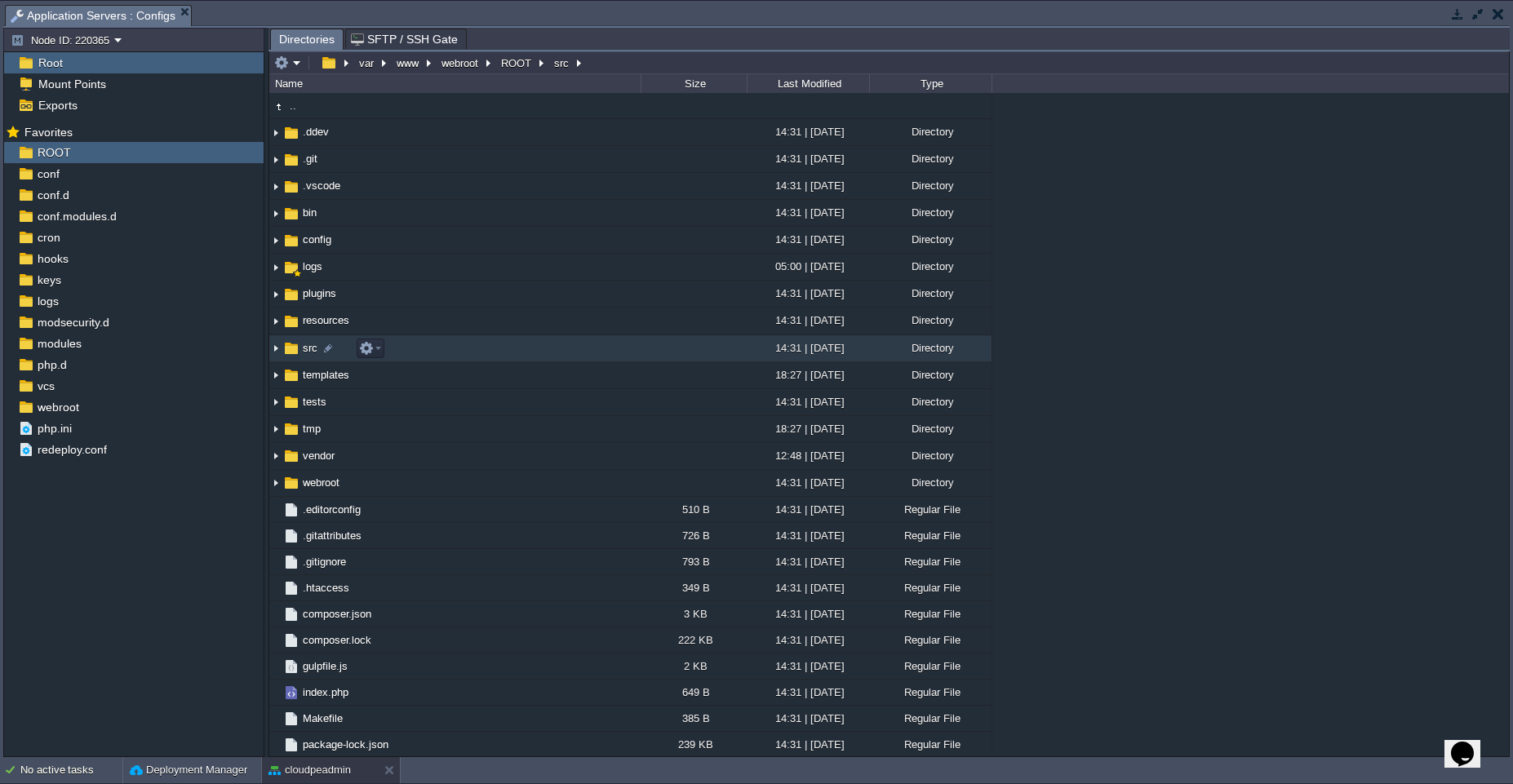
click at [469, 349] on td "src" at bounding box center [455, 348] width 371 height 27
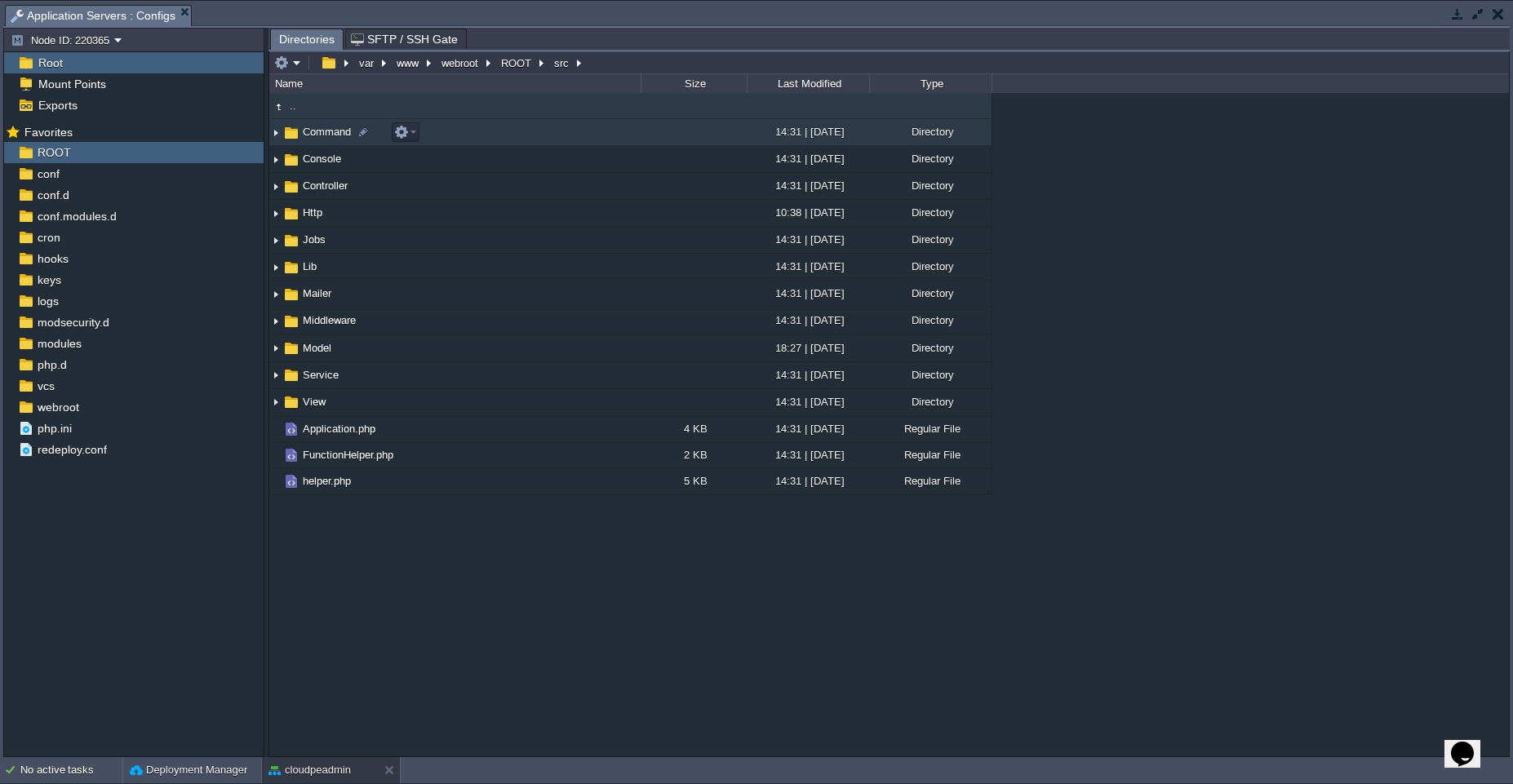
click at [524, 131] on td "Command" at bounding box center [455, 133] width 371 height 27
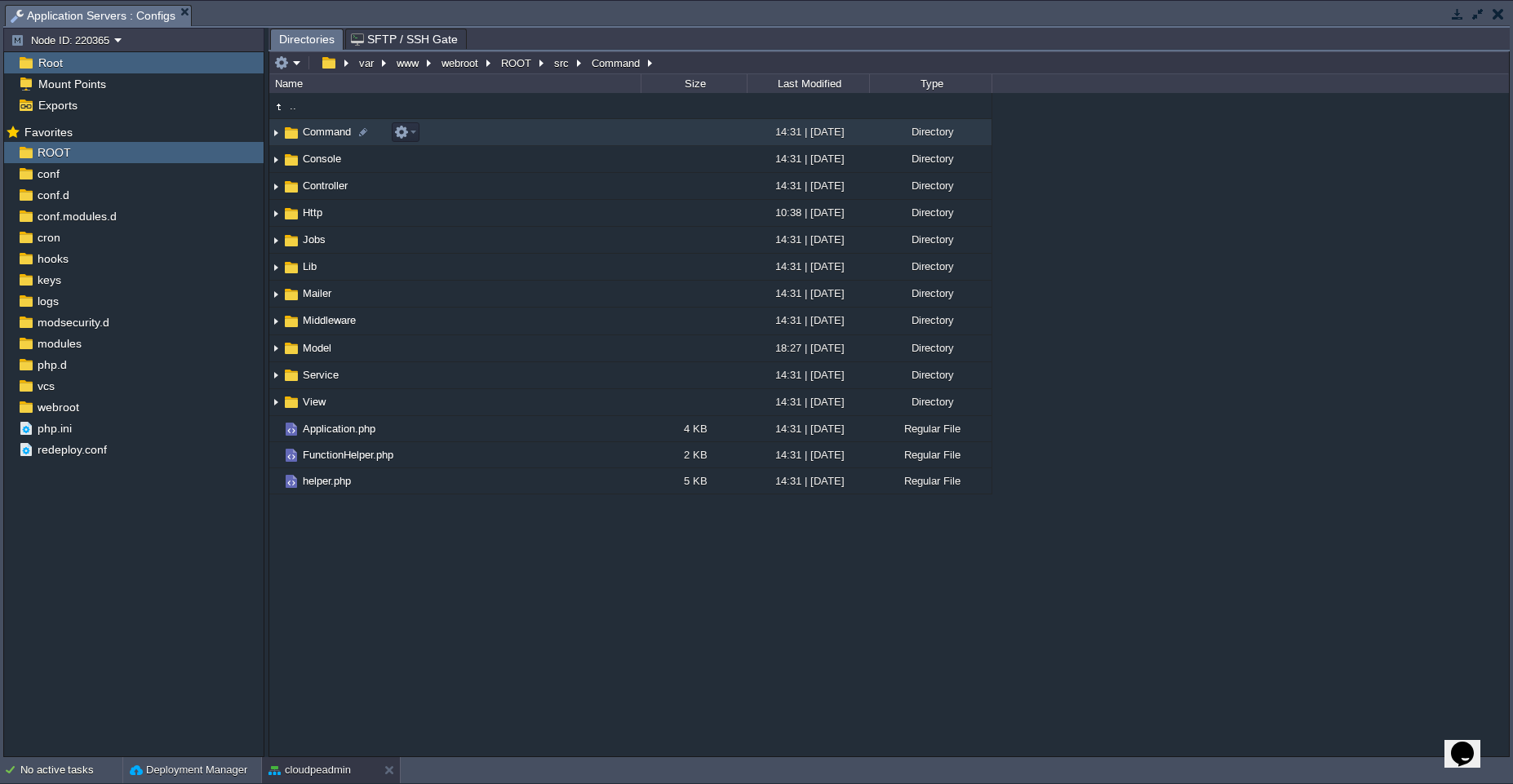
click at [524, 131] on td "Command" at bounding box center [455, 133] width 371 height 27
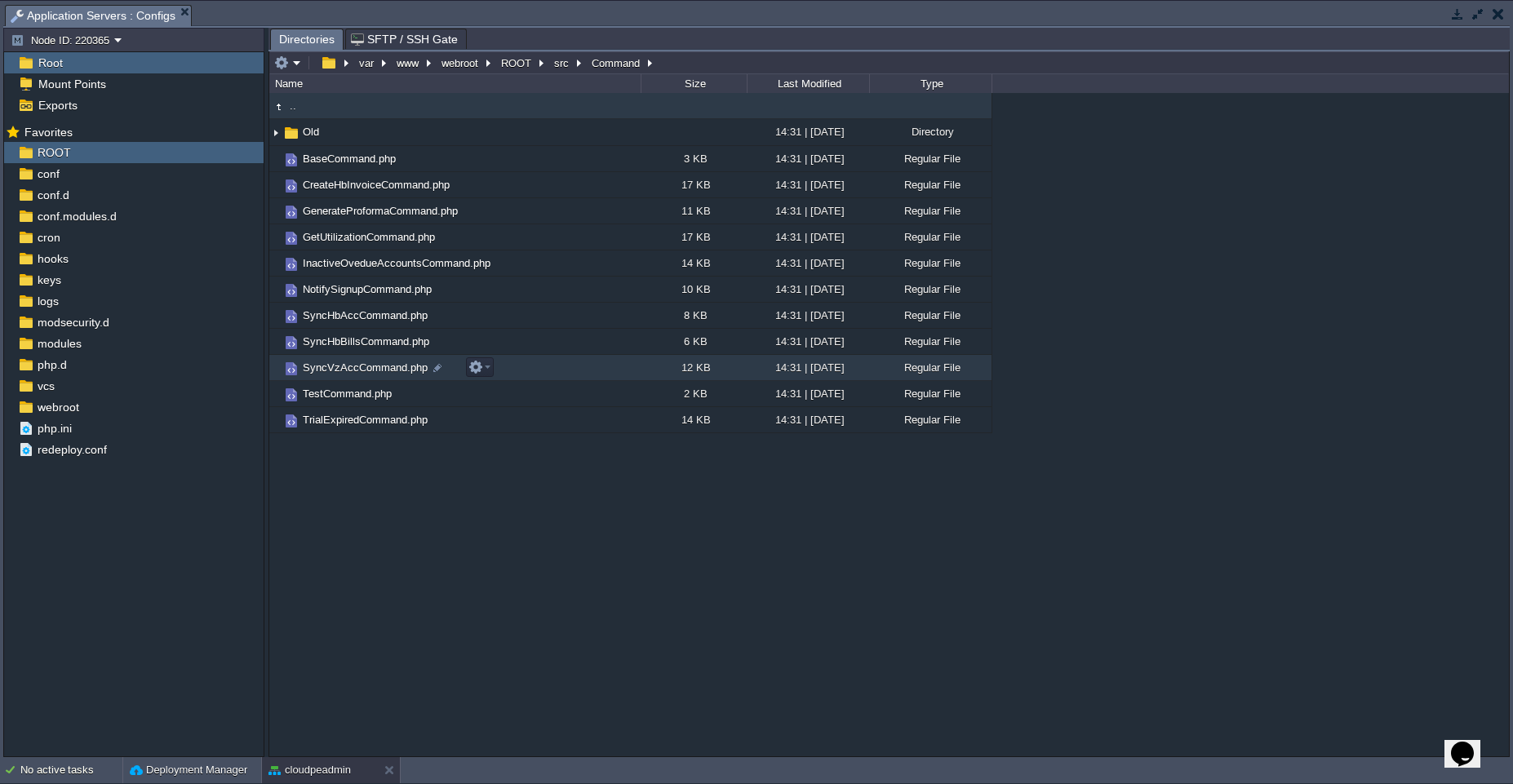
click at [549, 371] on td "SyncVzAccCommand.php" at bounding box center [455, 368] width 371 height 26
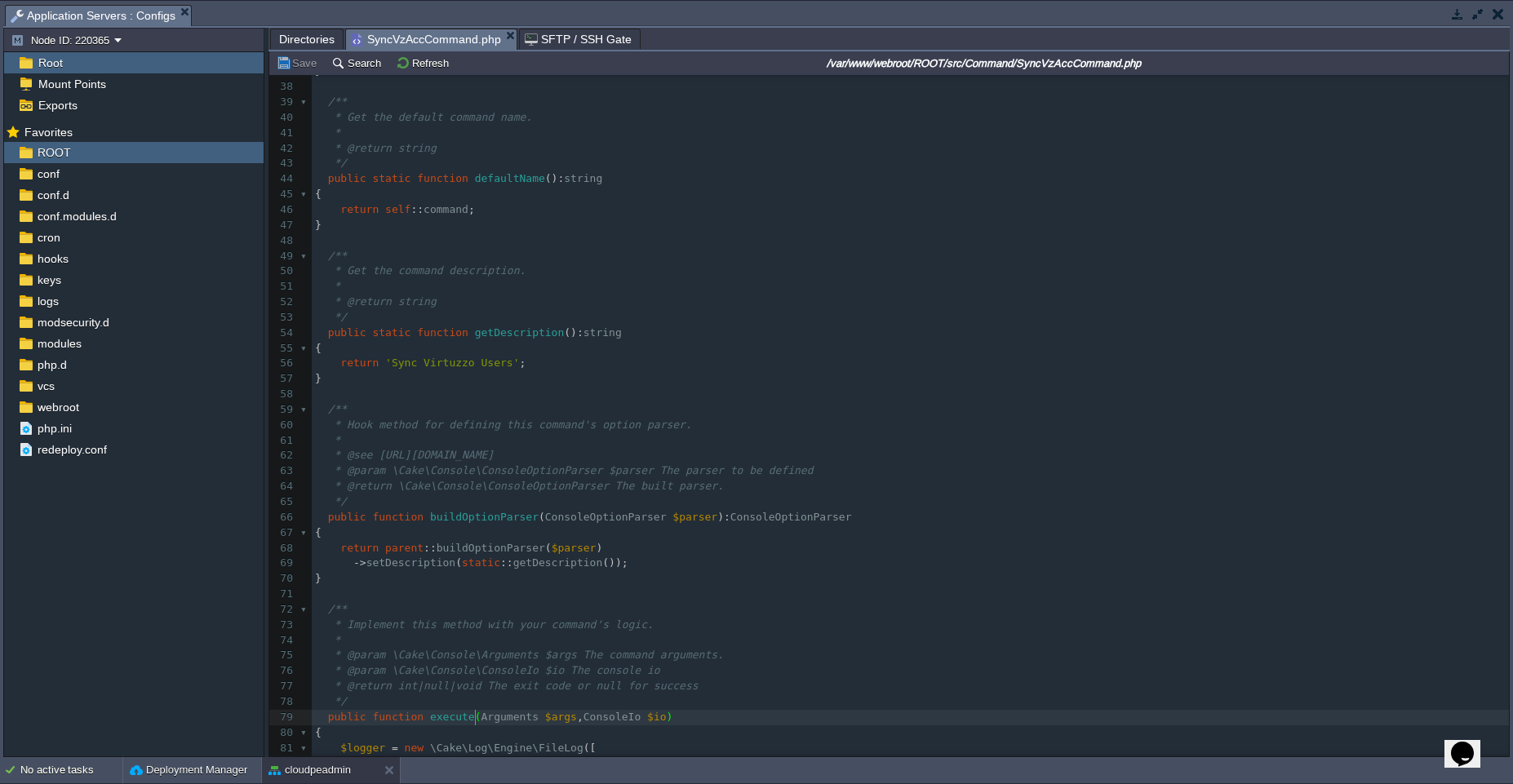
scroll to position [579, 0]
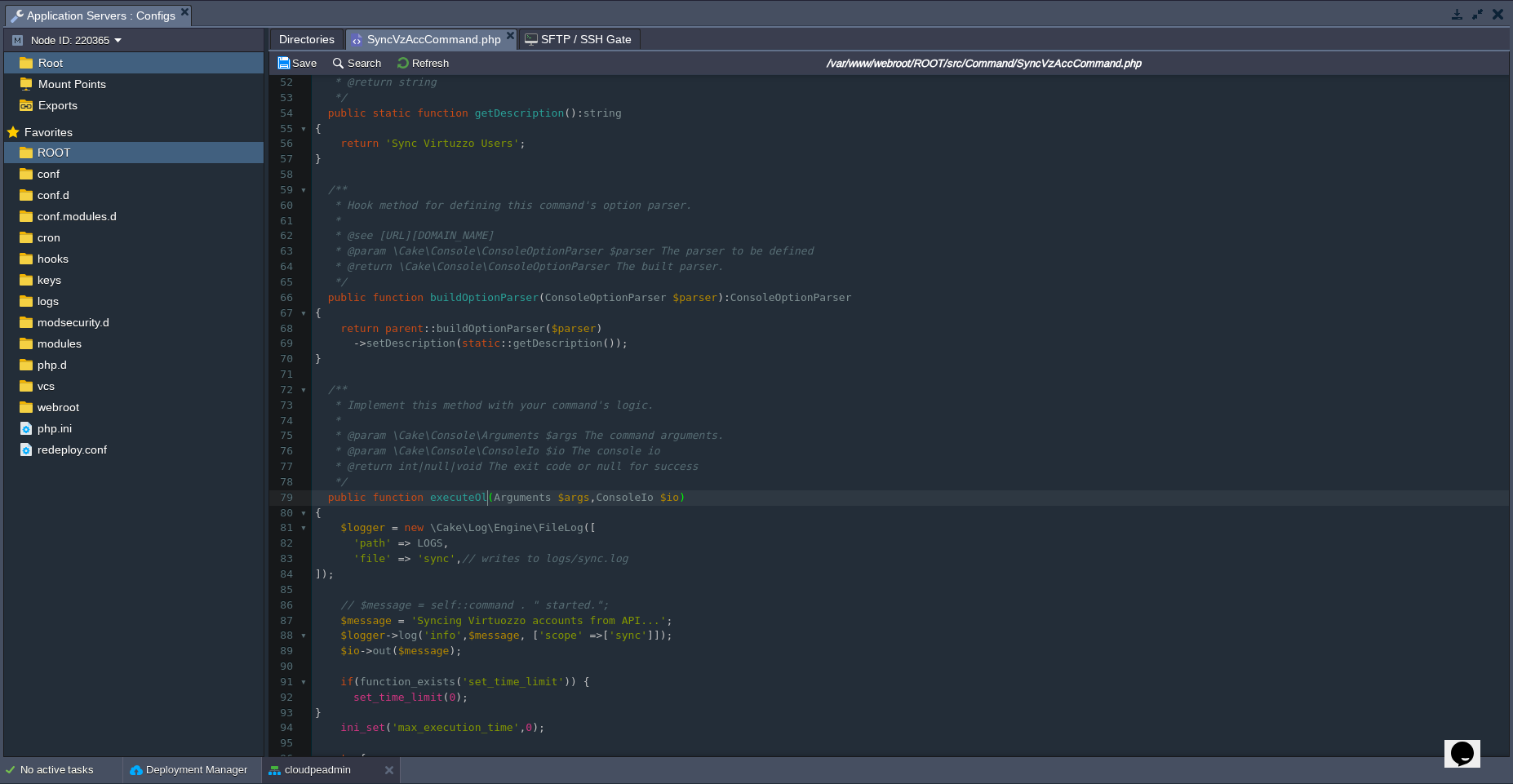
type textarea "Old"
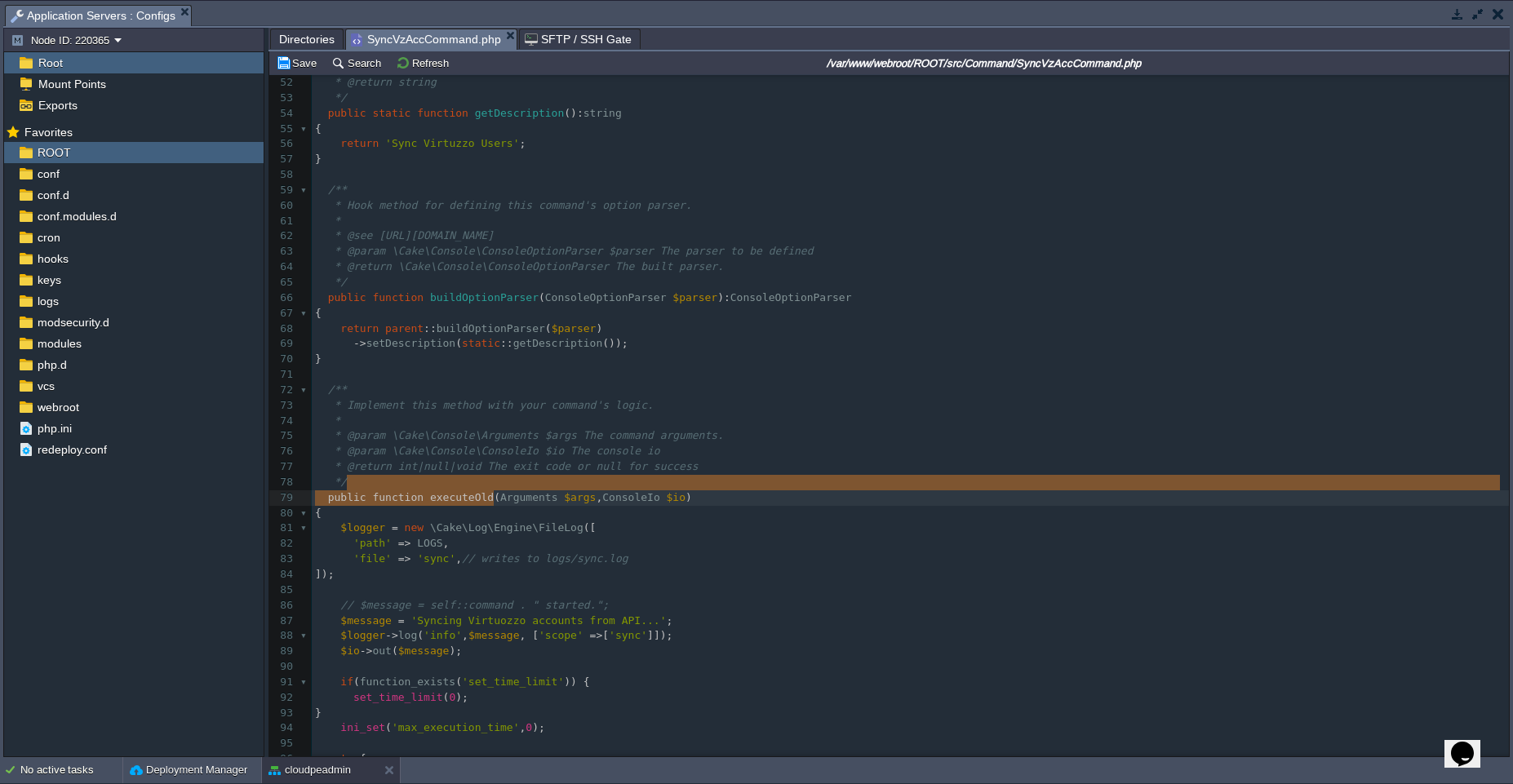
type textarea "public function executeOld(Arguments $args, ConsoleIo $io) {"
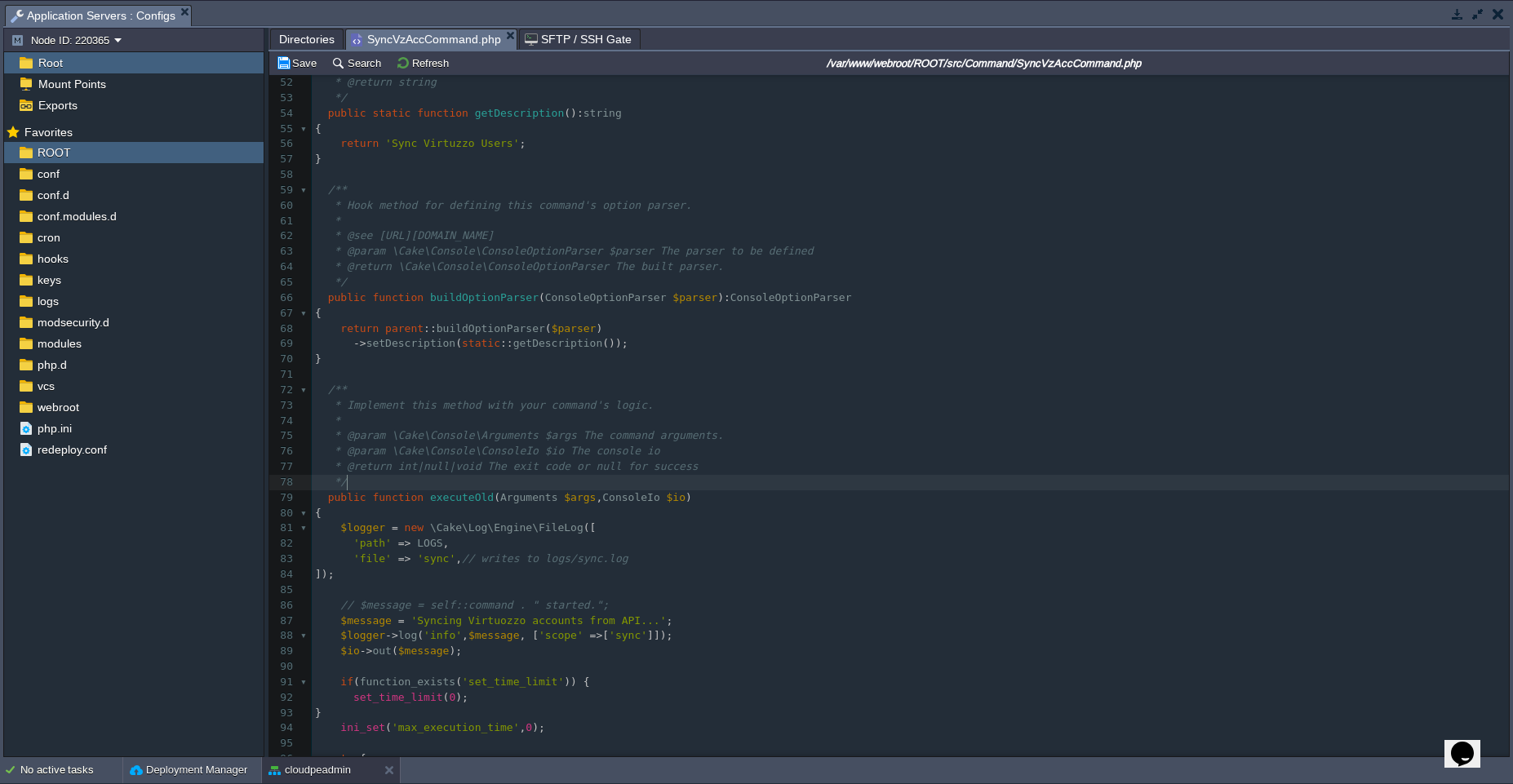
paste textarea "/"
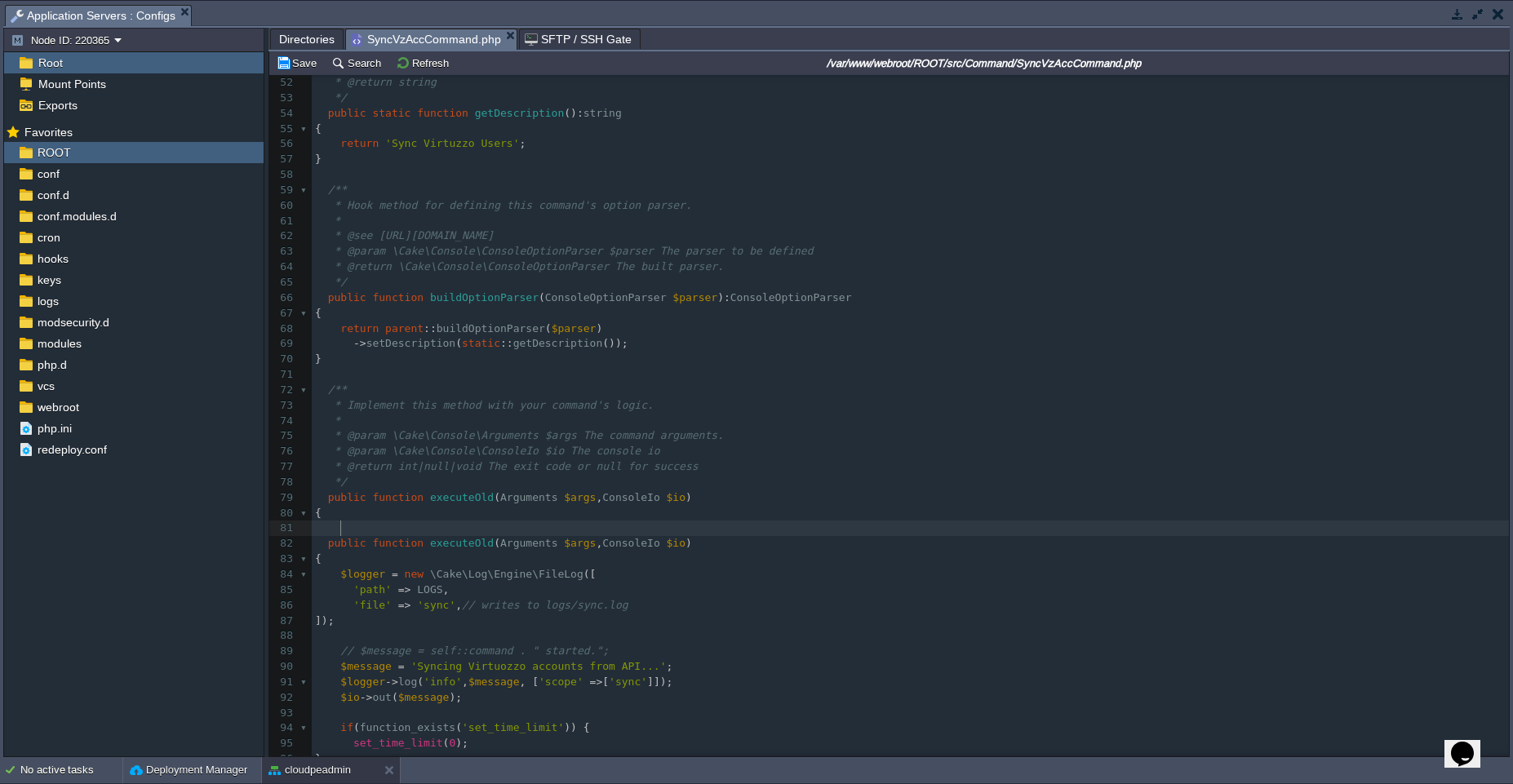
type textarea "//"
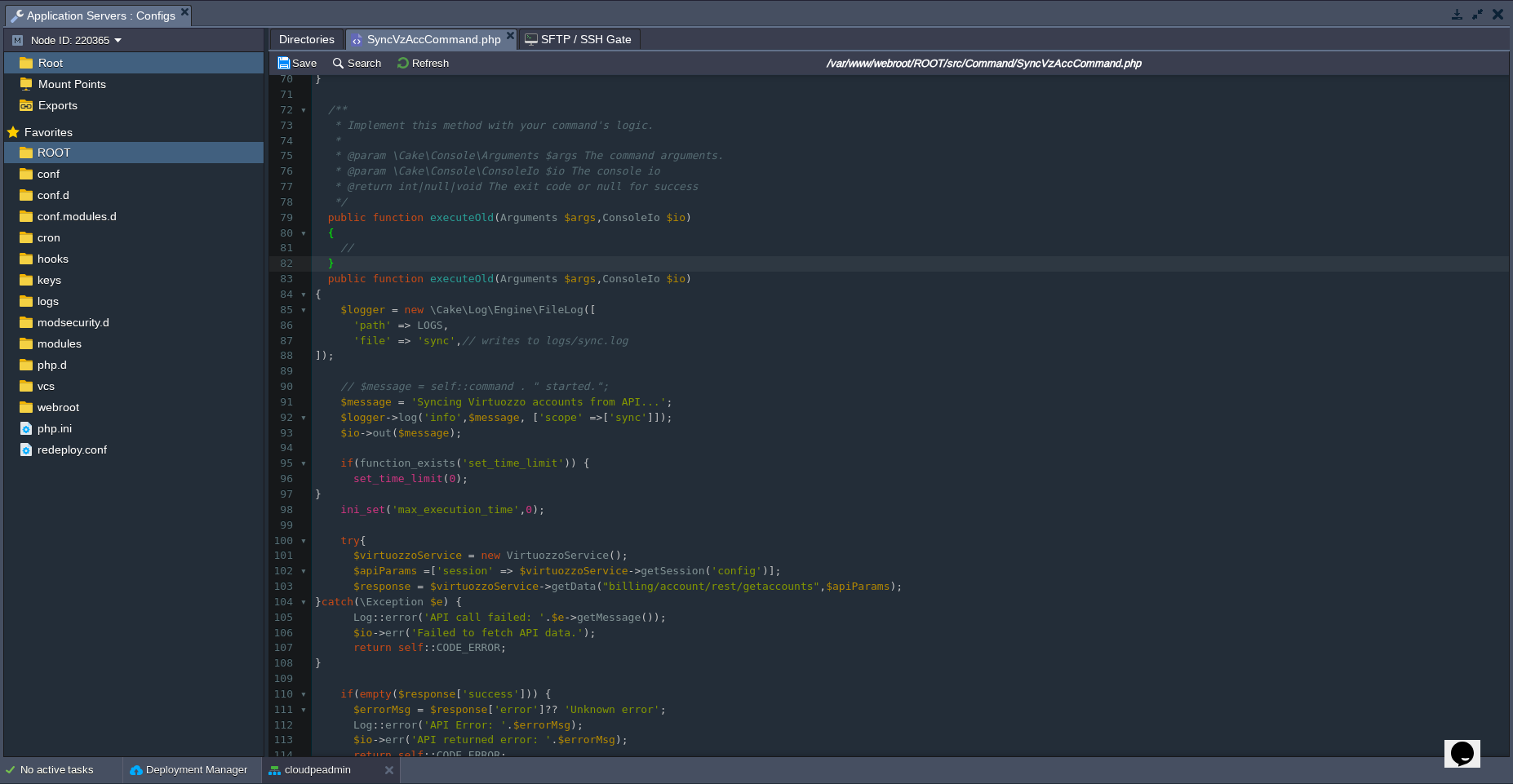
type textarea "}"
click at [442, 243] on pre "//" at bounding box center [910, 248] width 1198 height 15
type textarea "//"
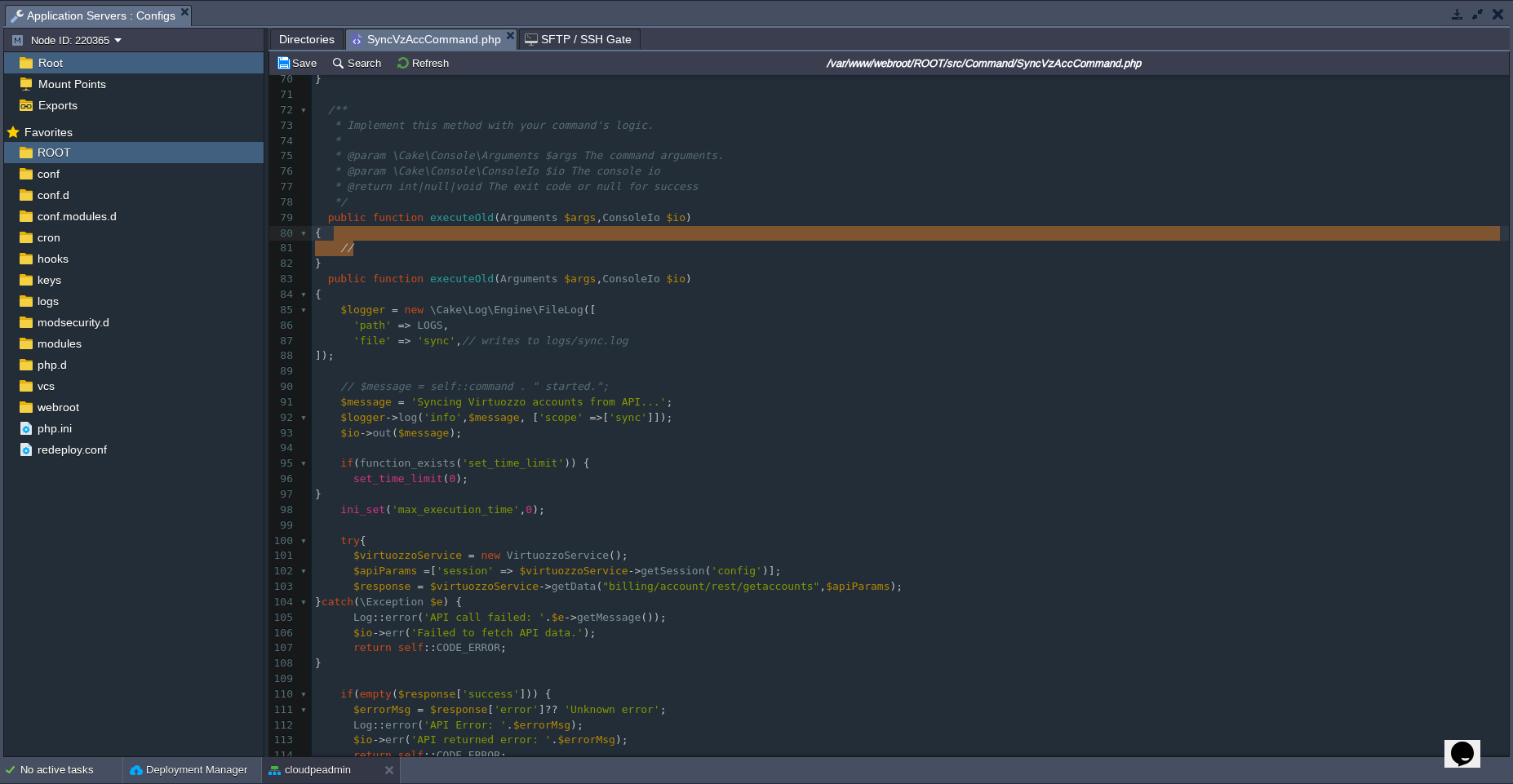
paste textarea
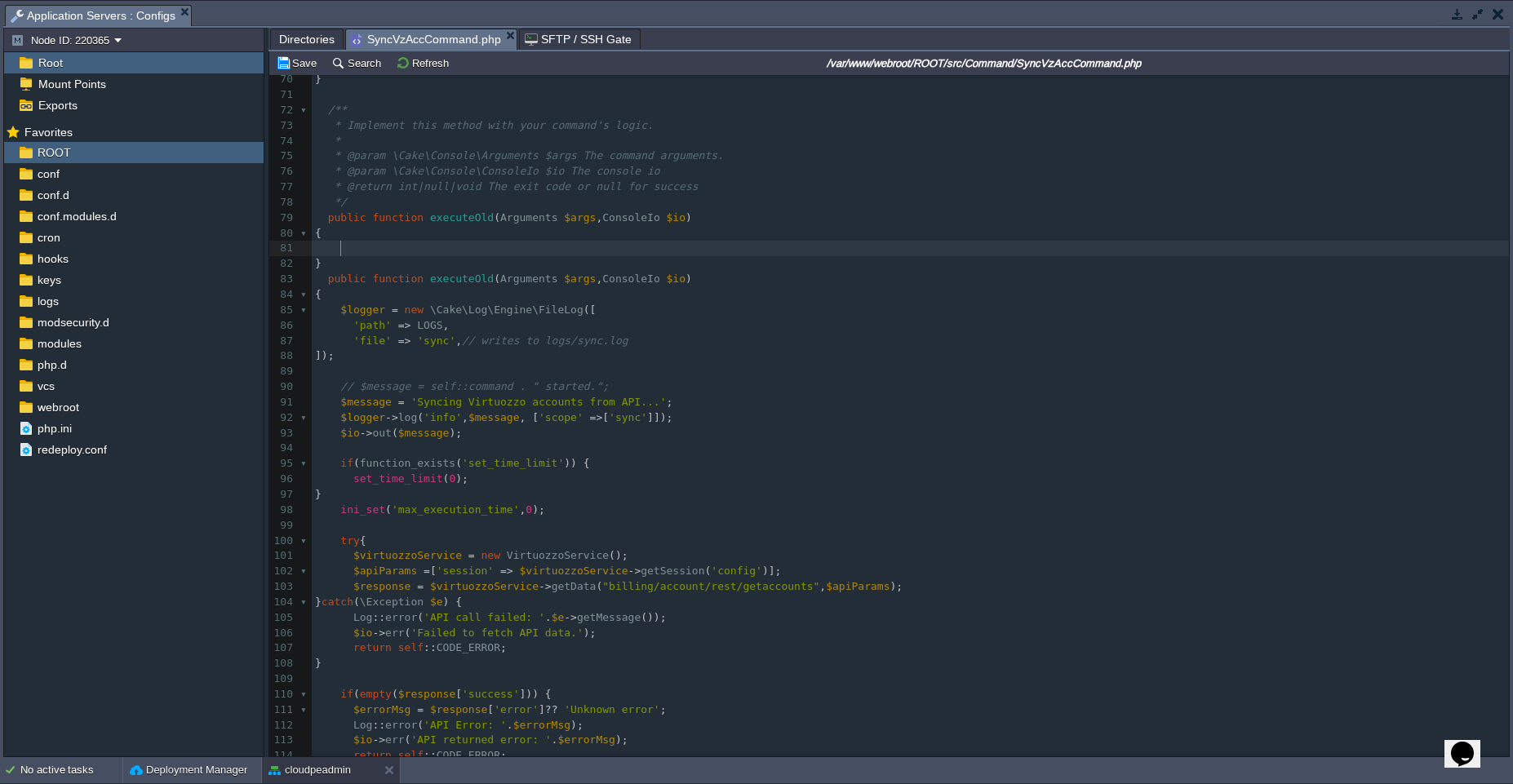
paste textarea "$io->out('Loop time: ' . round(microtime(true) - $t0, 3) . ' sec');"
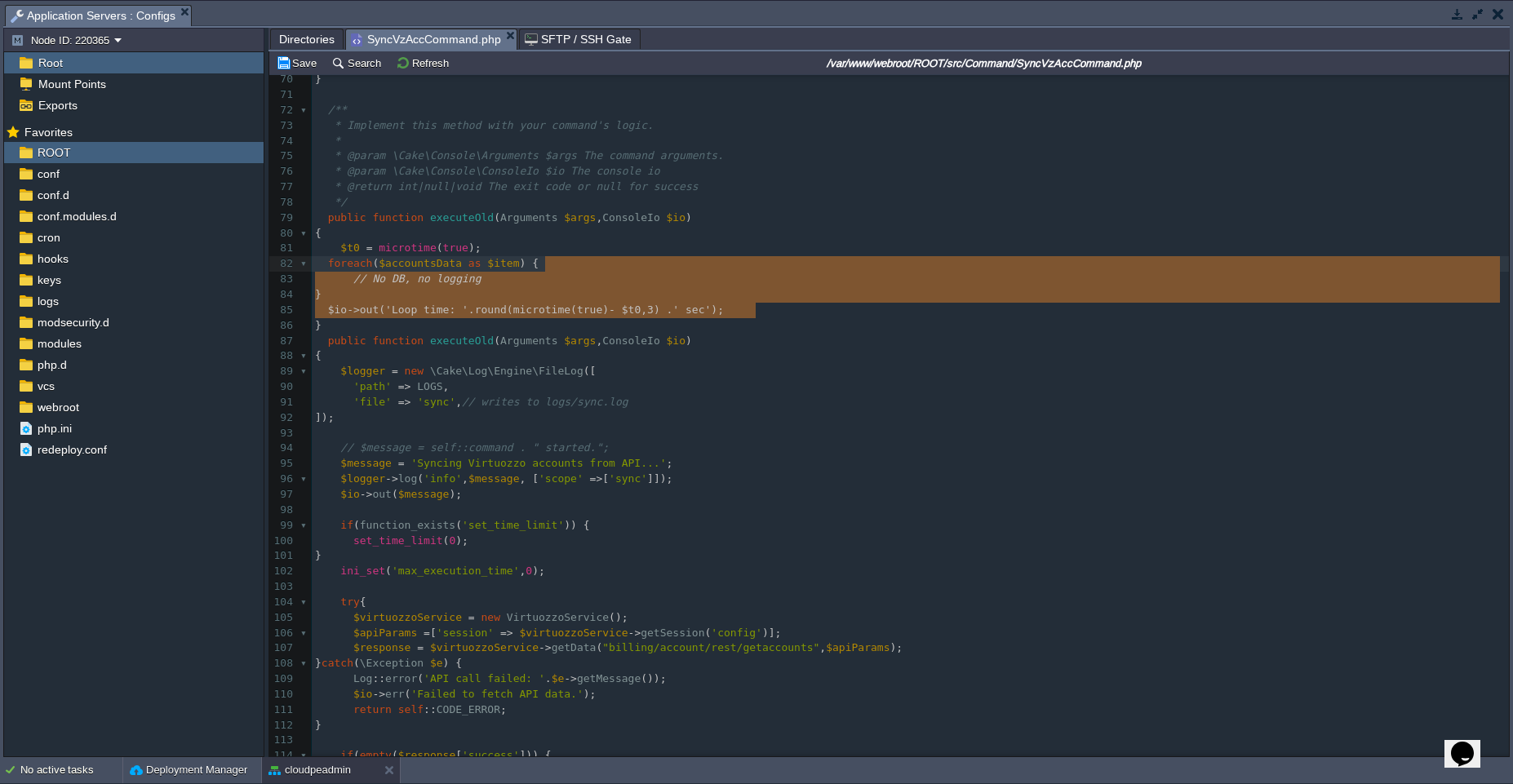
type textarea "// No DB, no logging } $io->out('Loop time: ' . round(microtime(true) - $t0, 3)…"
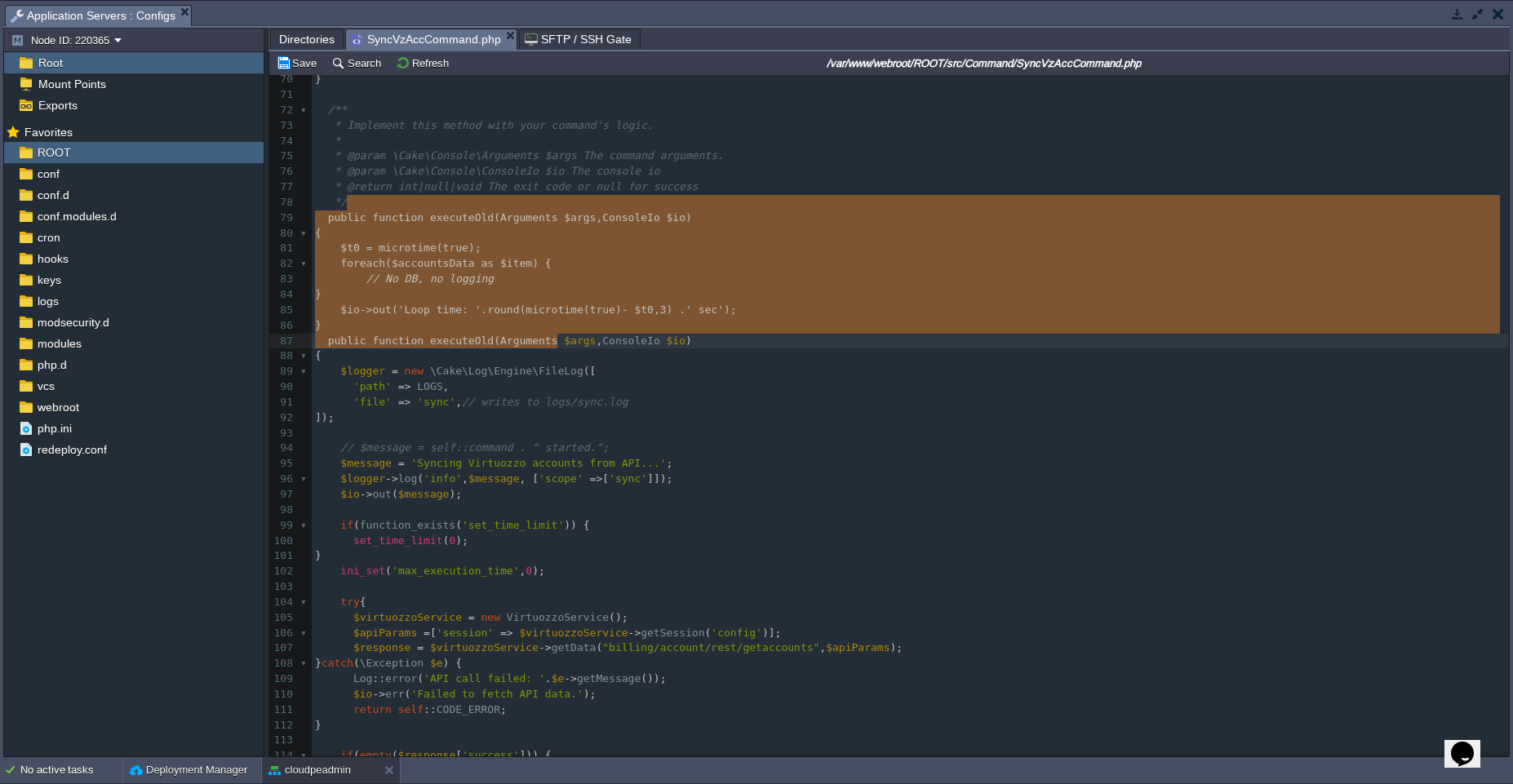
type textarea "public function executeOld(Arguments $args, ConsoleIo $io) { $t0 = microtime(tr…"
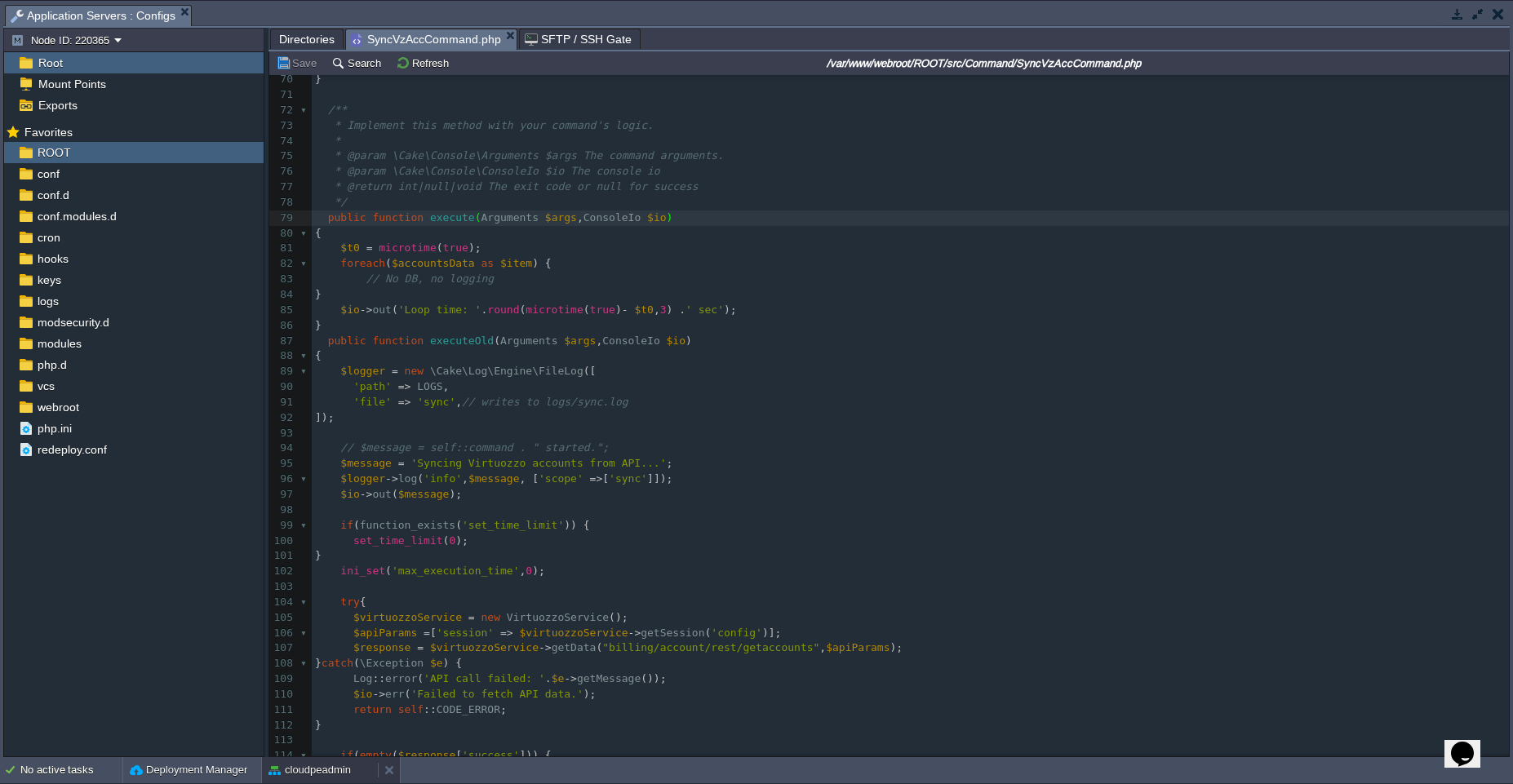
click at [304, 780] on div "cloudpeadmin" at bounding box center [319, 770] width 116 height 26
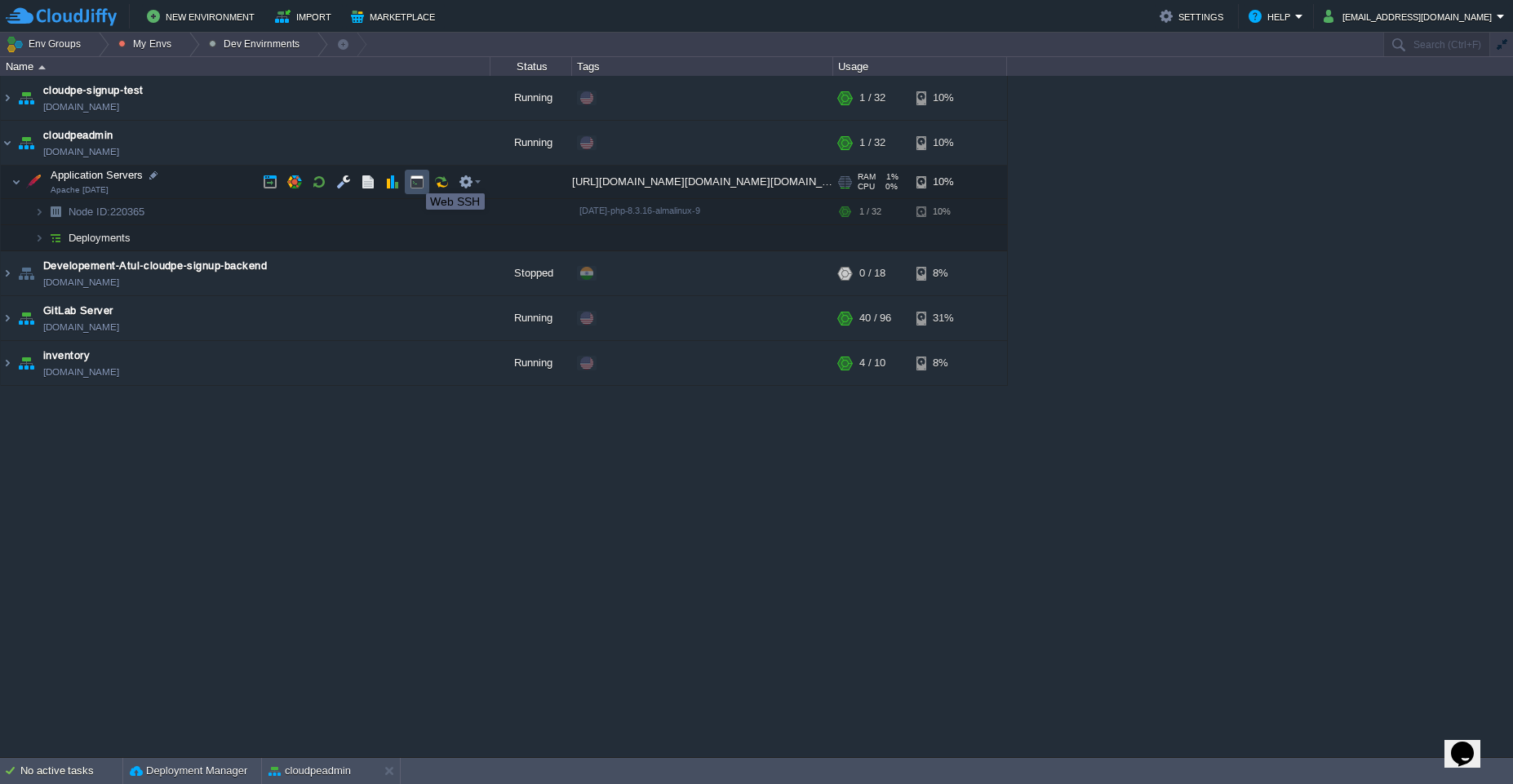
click at [413, 179] on button "button" at bounding box center [417, 182] width 15 height 15
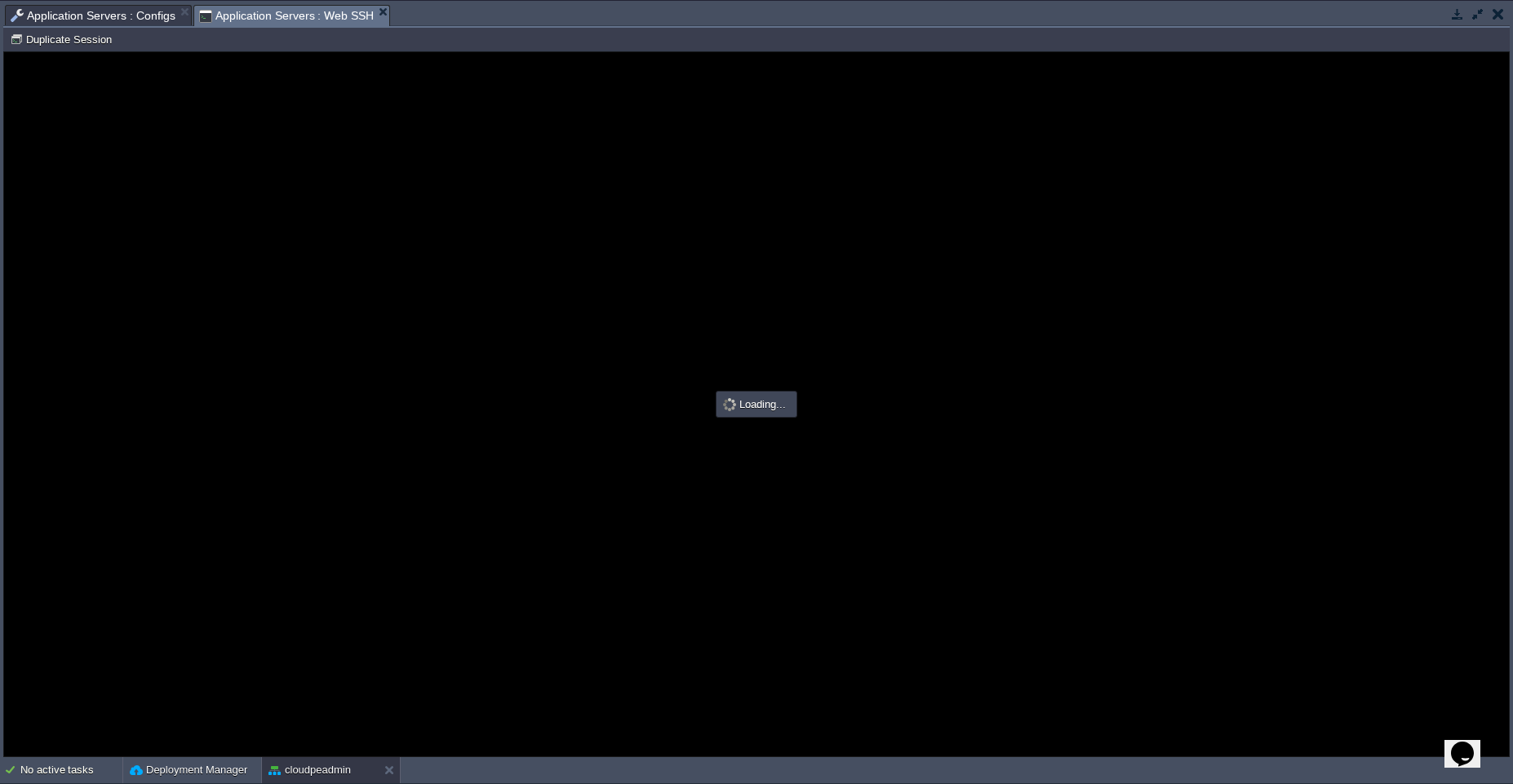
scroll to position [0, 0]
type input "#000000"
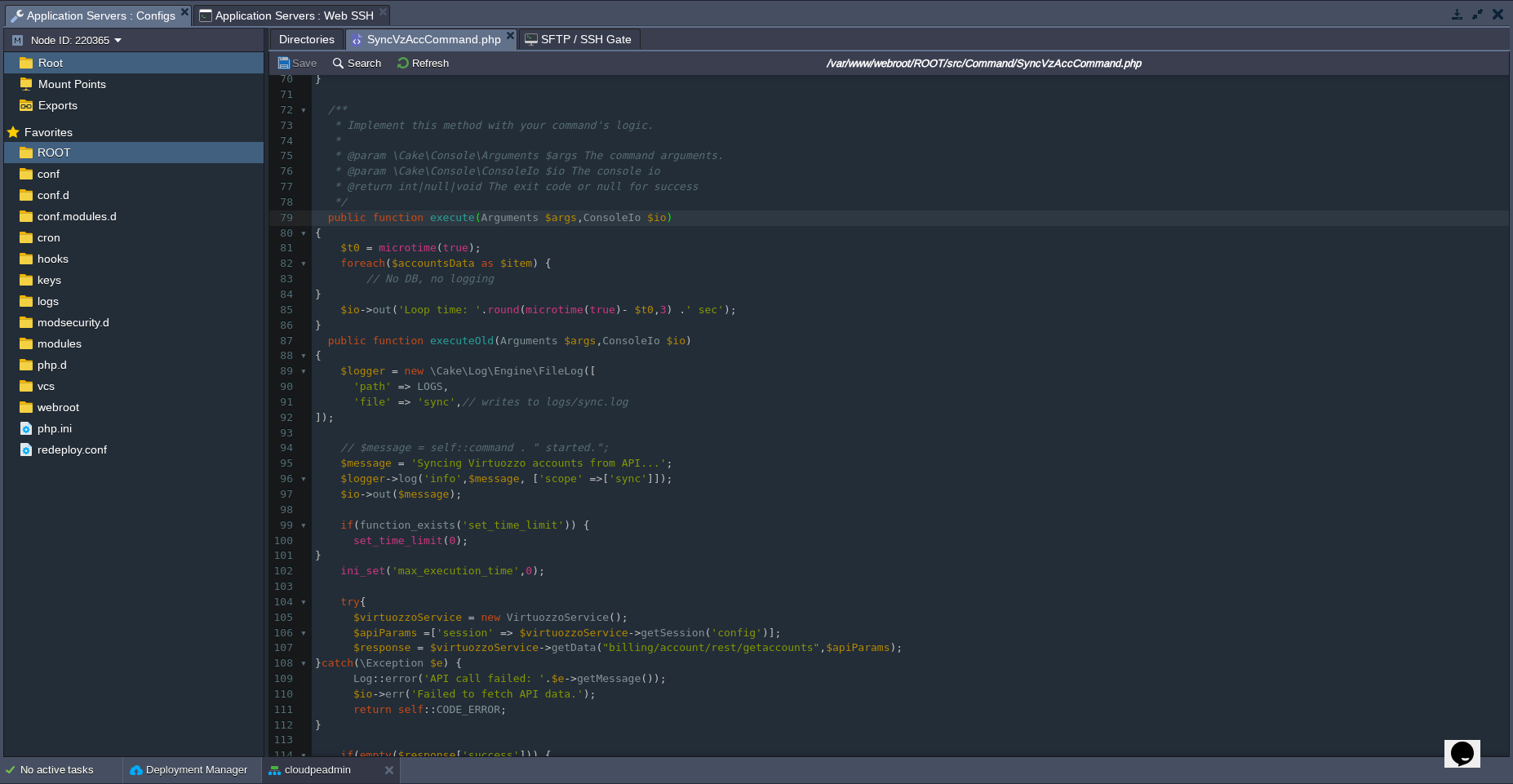
click at [63, 15] on span "Application Servers : Configs" at bounding box center [92, 16] width 165 height 21
click at [445, 200] on pre "*/" at bounding box center [910, 202] width 1198 height 15
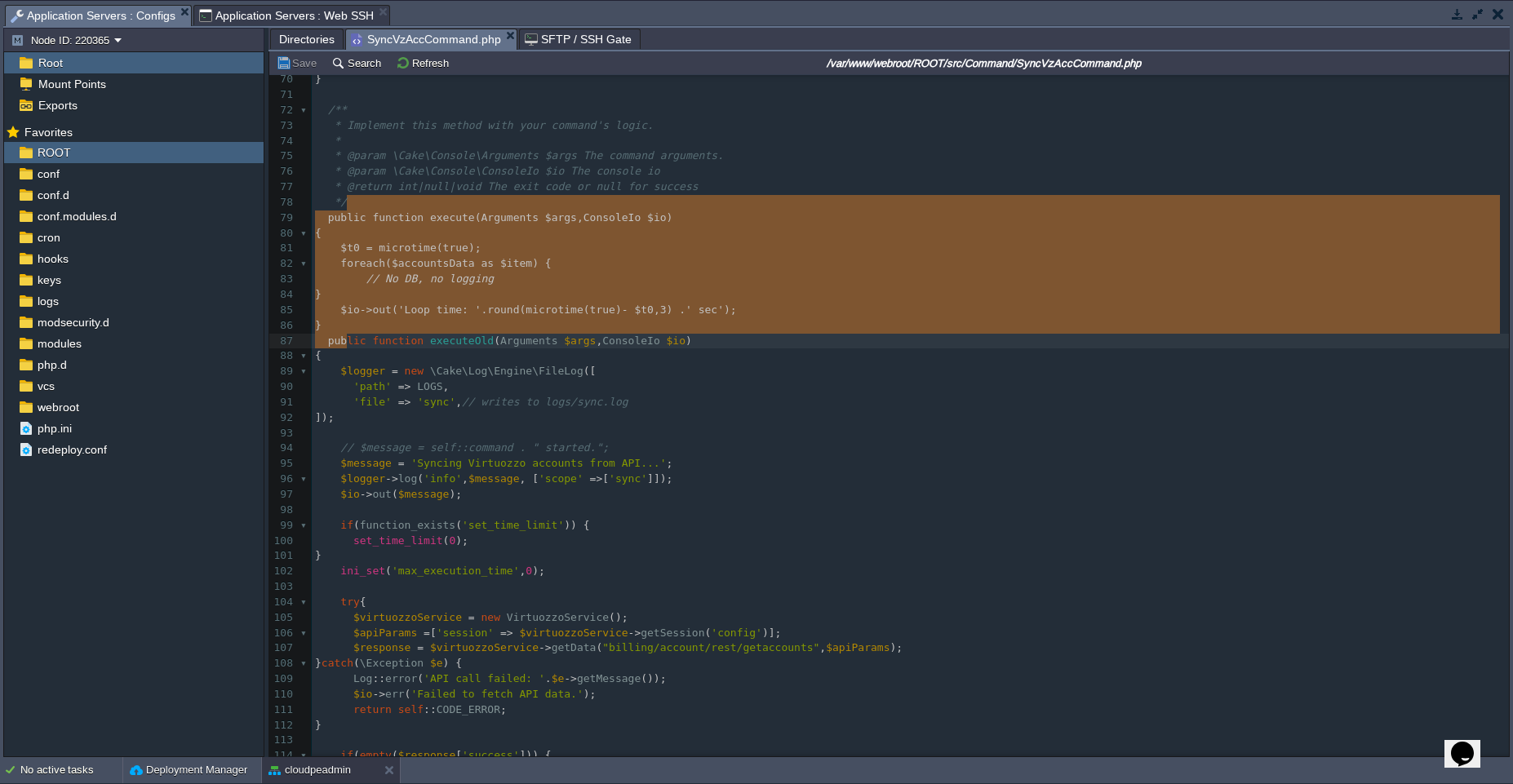
type textarea "public function execute(Arguments $args, ConsoleIo $io) { $t0 = microtime(true)…"
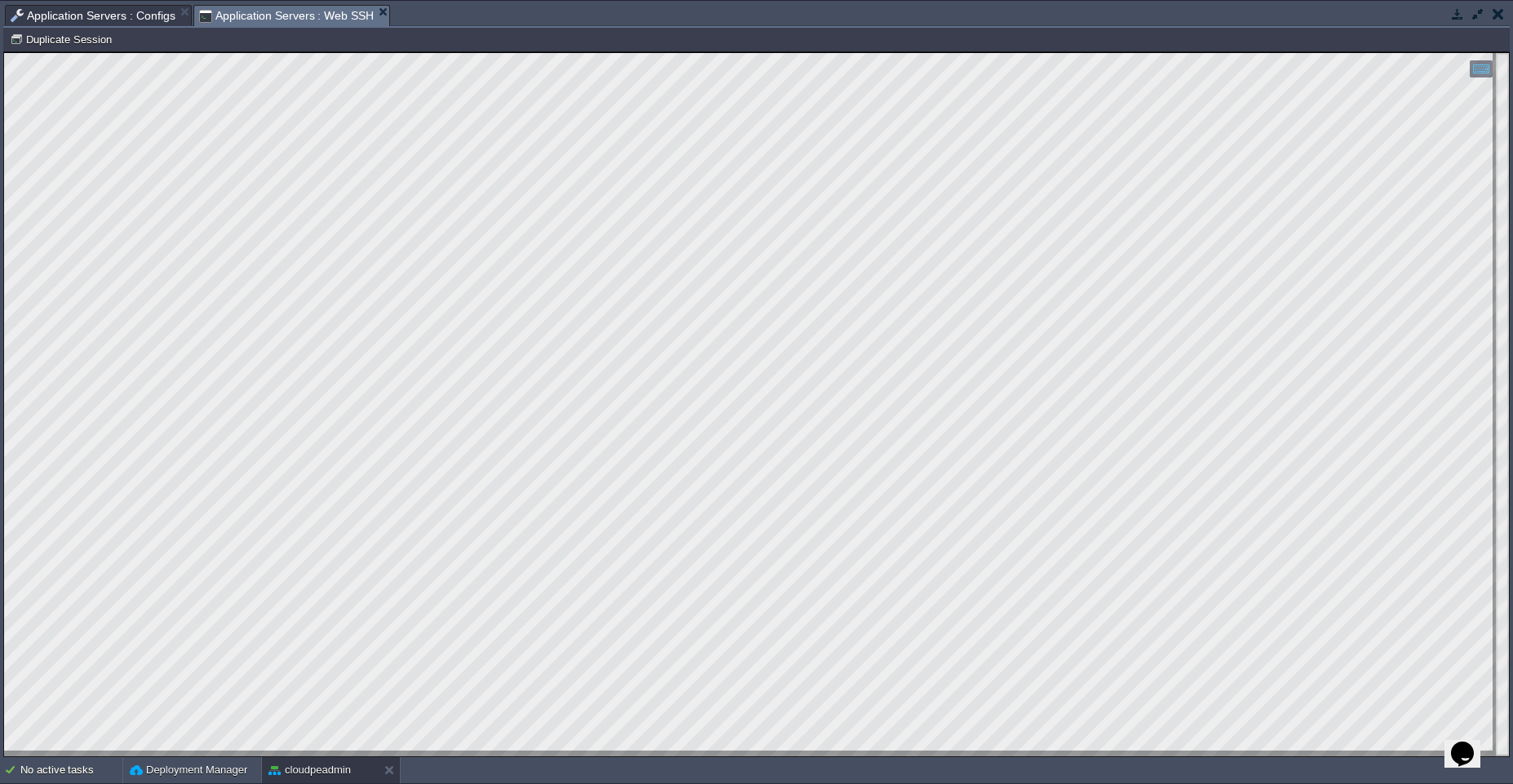
click at [290, 17] on span "Application Servers : Web SSH" at bounding box center [286, 16] width 175 height 21
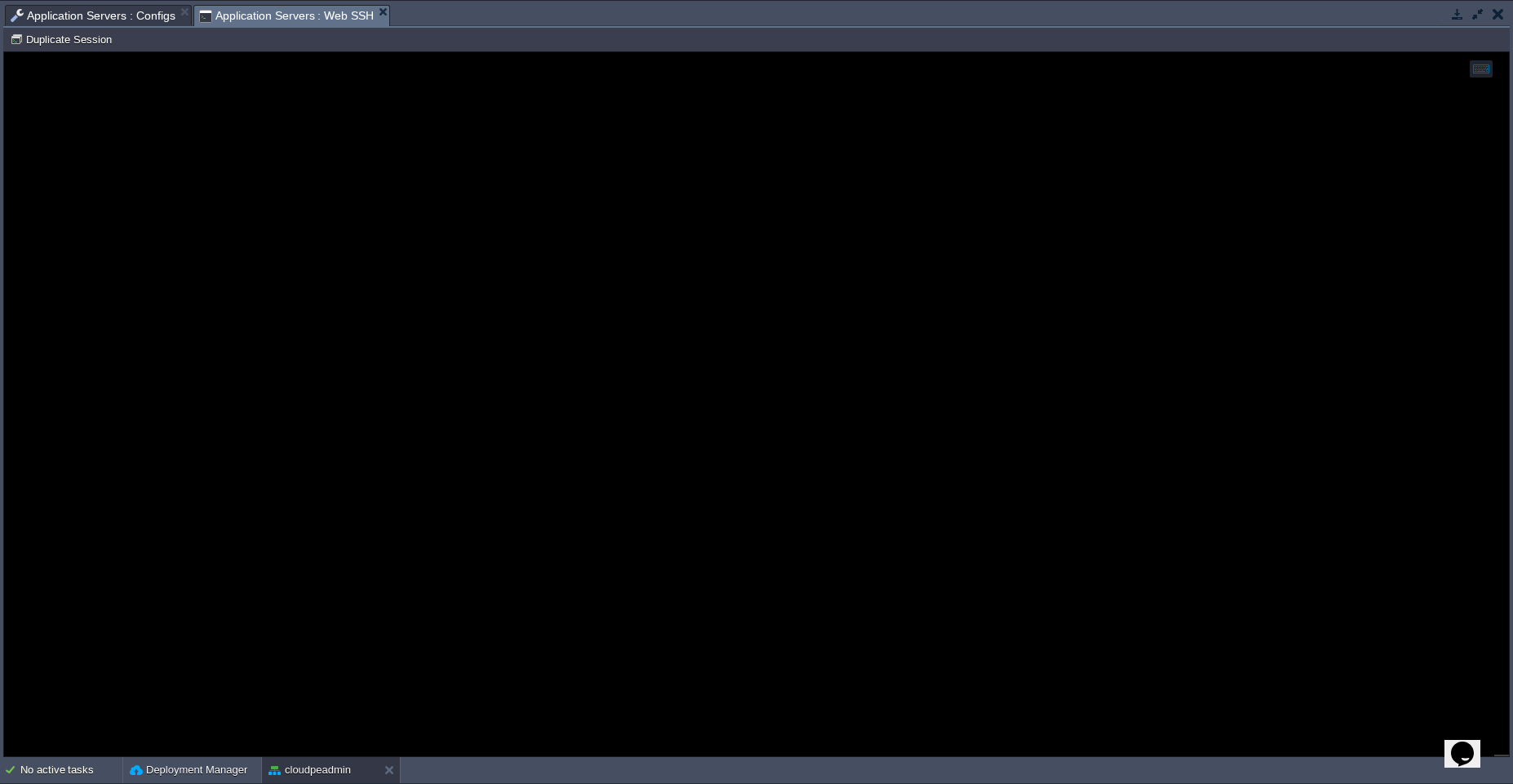
click at [89, 18] on span "Application Servers : Configs" at bounding box center [92, 15] width 165 height 20
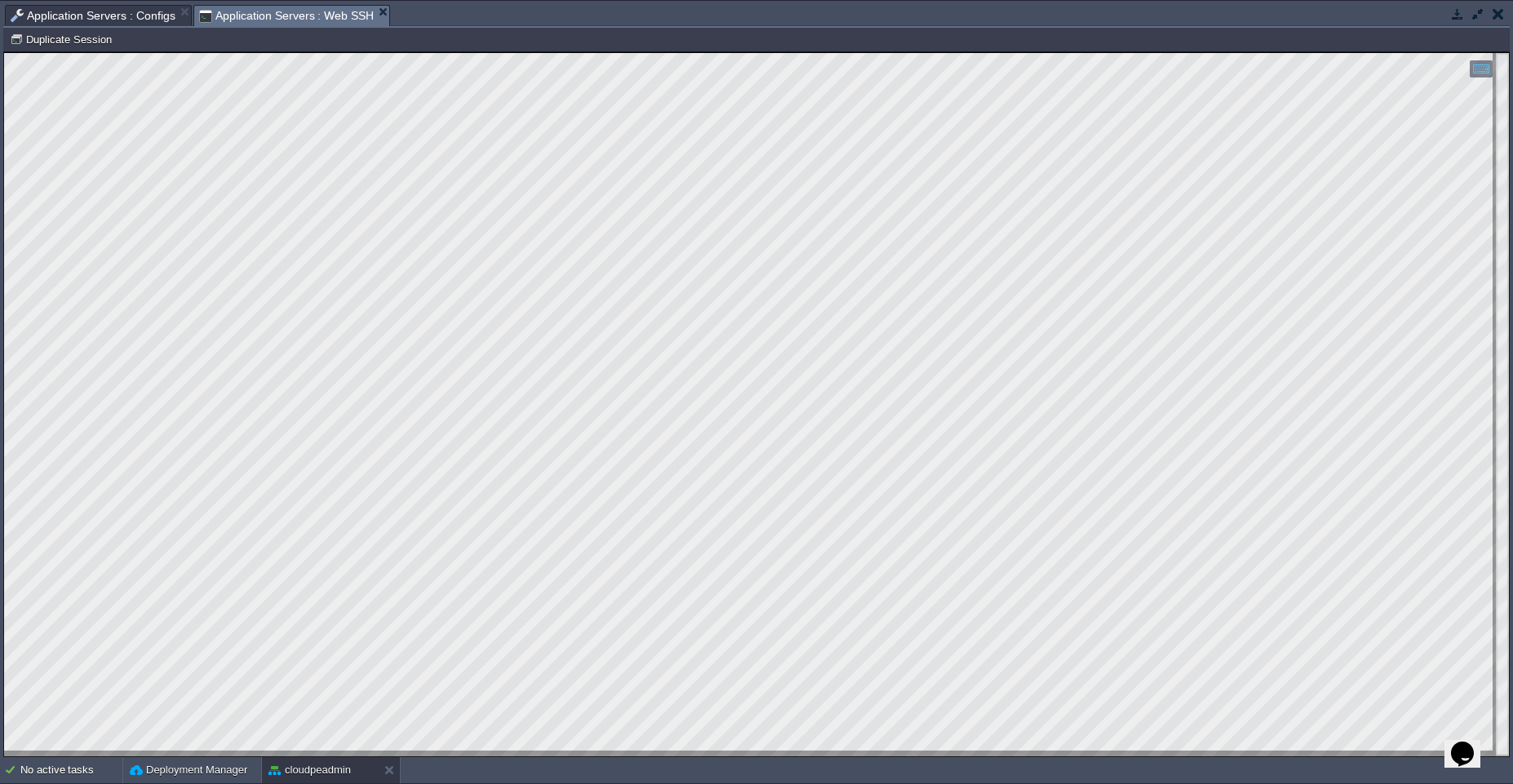
click at [273, 8] on span "Application Servers : Web SSH" at bounding box center [286, 16] width 175 height 21
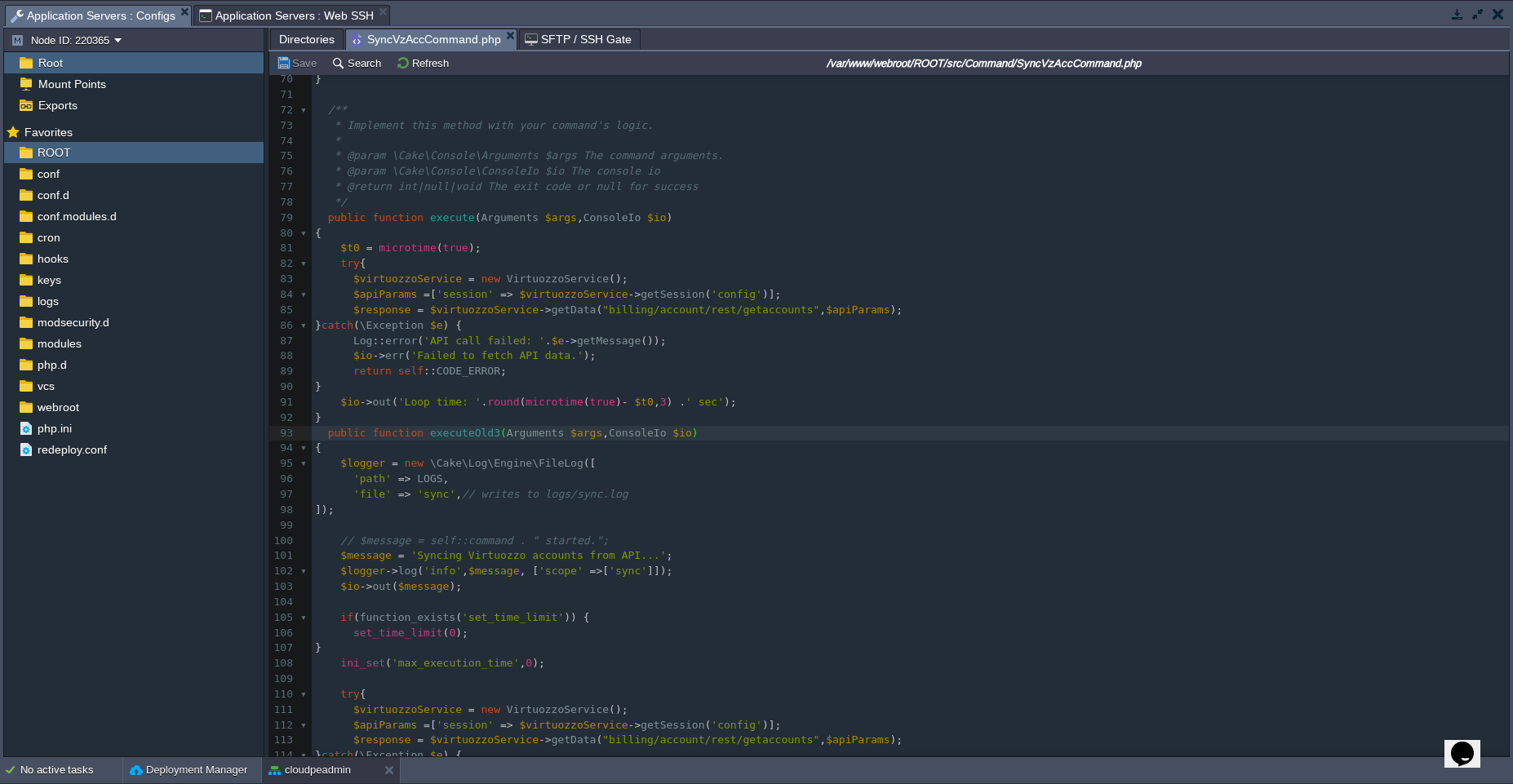
click at [103, 12] on span "Application Servers : Configs" at bounding box center [92, 16] width 165 height 21
click at [498, 251] on pre "$t0 = microtime ( true );" at bounding box center [910, 248] width 1198 height 15
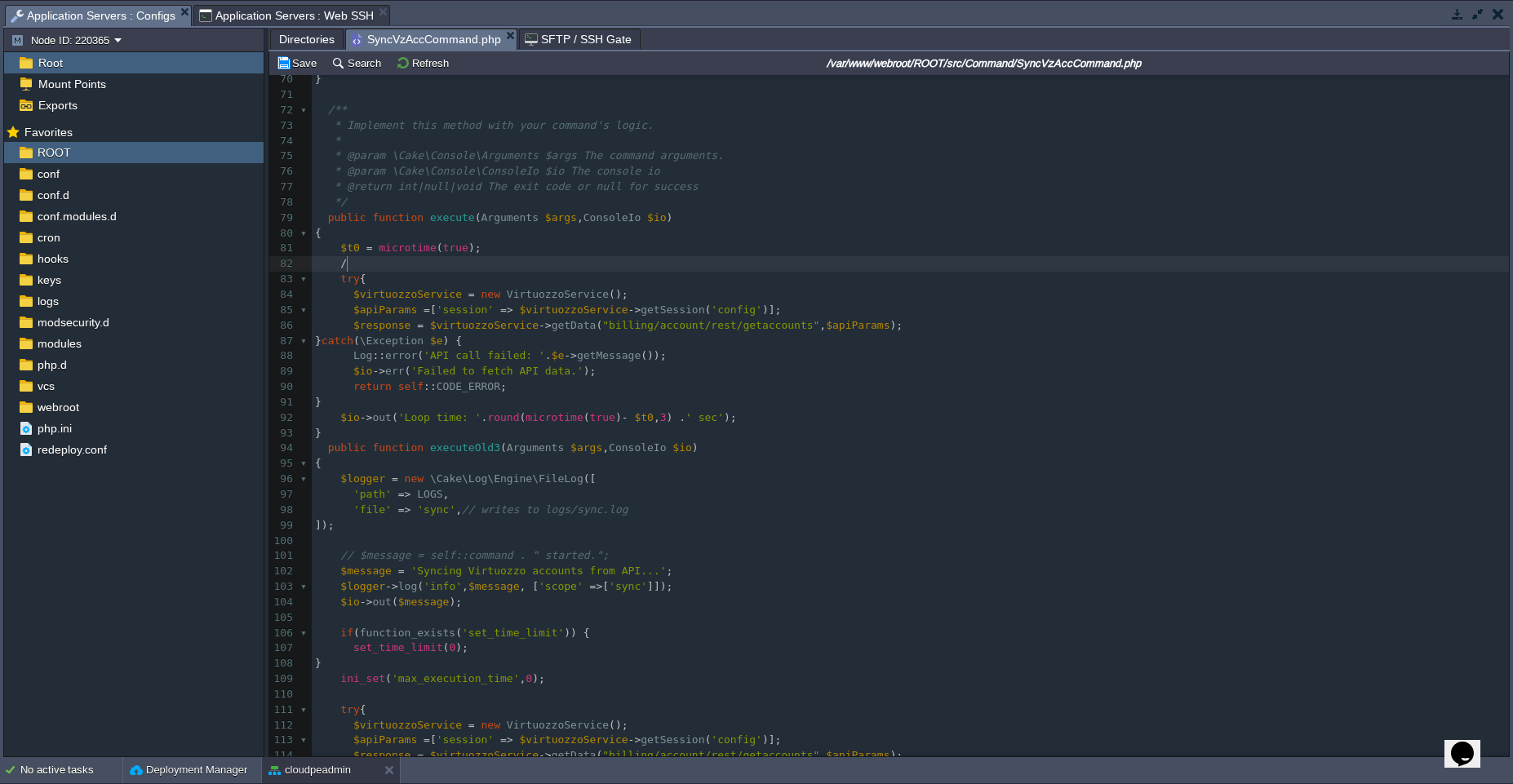
type textarea "/*"
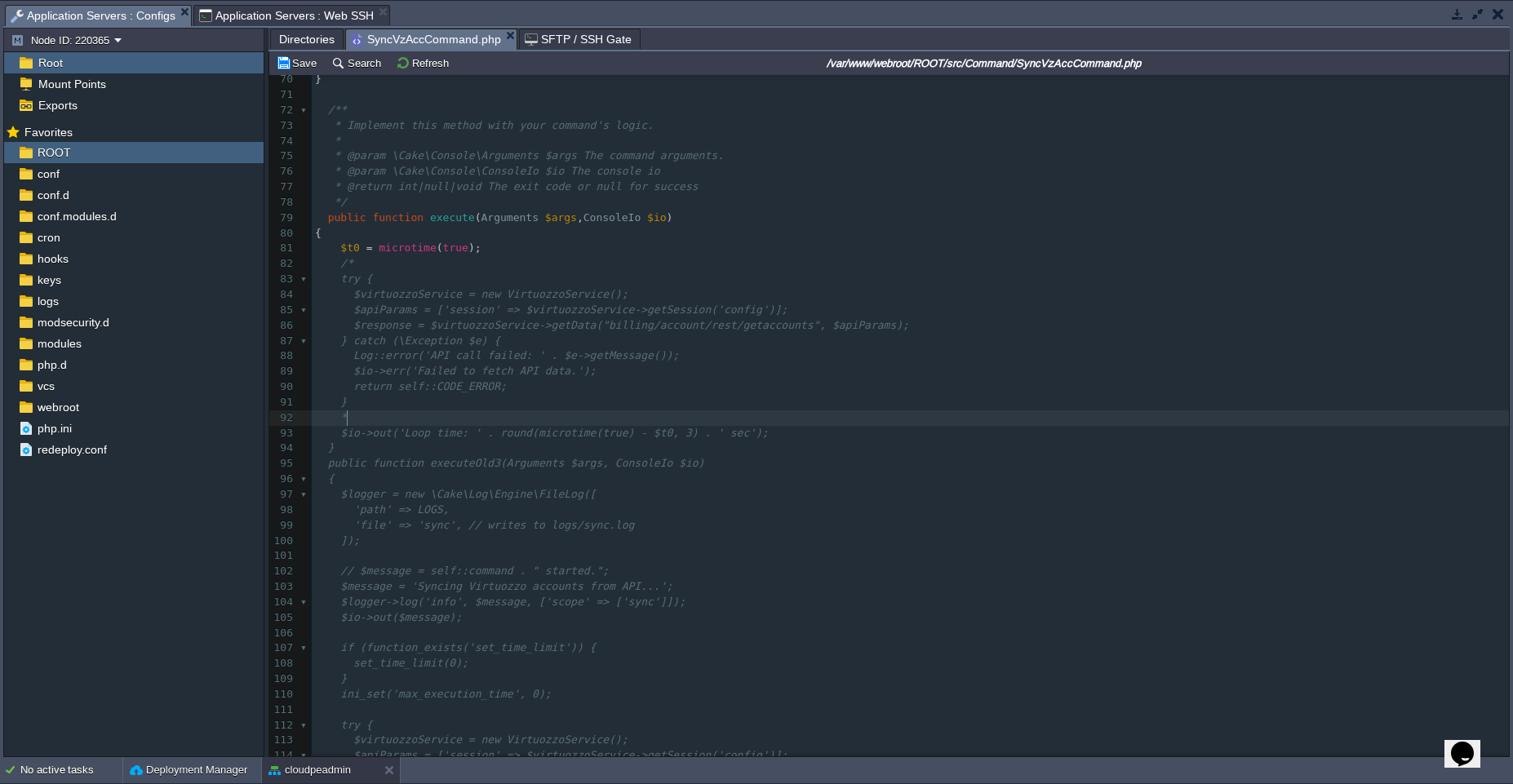
type textarea "*/"
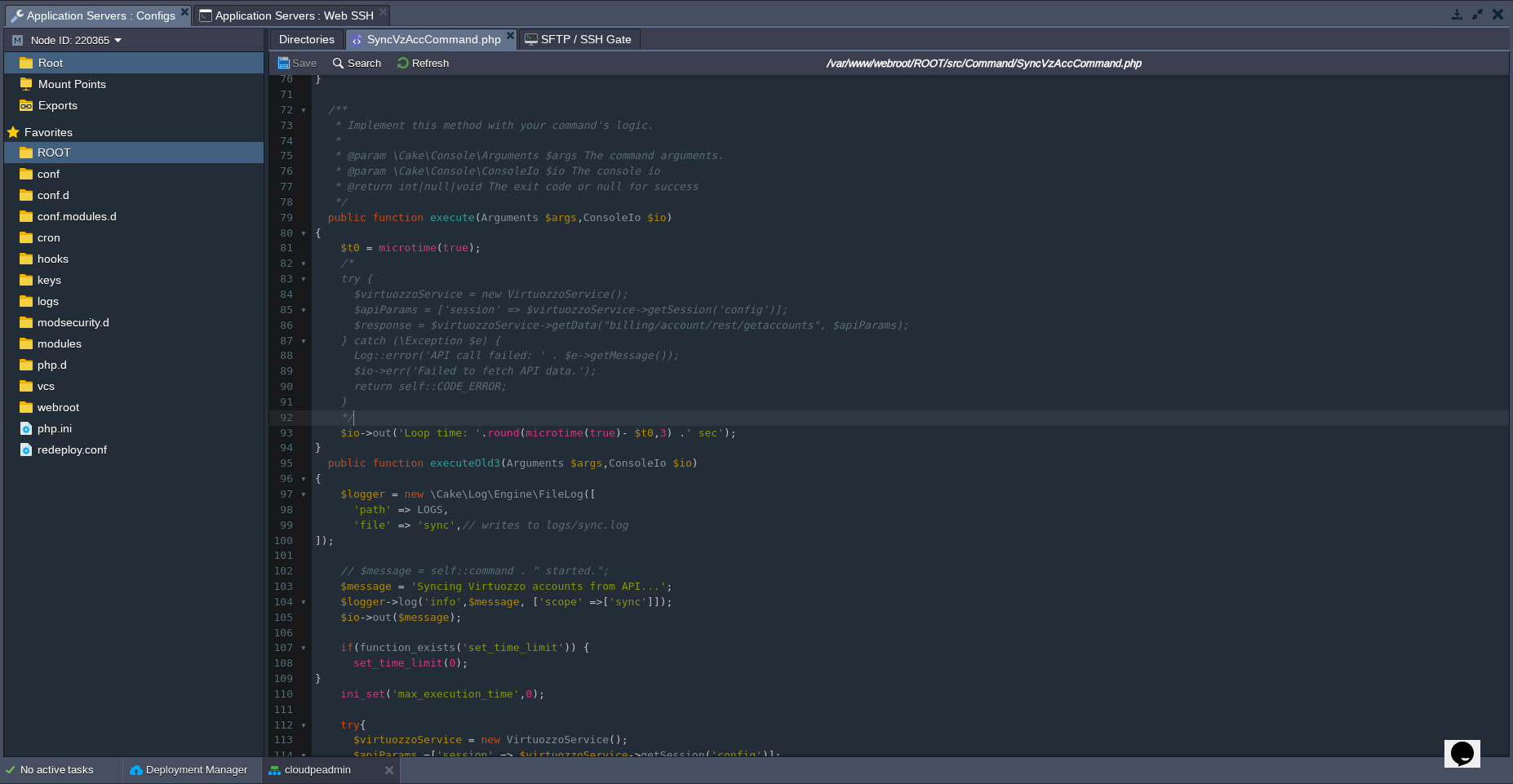
click at [271, 12] on span "Application Servers : Web SSH" at bounding box center [286, 15] width 175 height 20
click at [59, 22] on span "Application Servers : Configs" at bounding box center [92, 16] width 165 height 21
click at [571, 254] on pre "$t0 = microtime ( true );" at bounding box center [910, 248] width 1198 height 15
type textarea "/*"
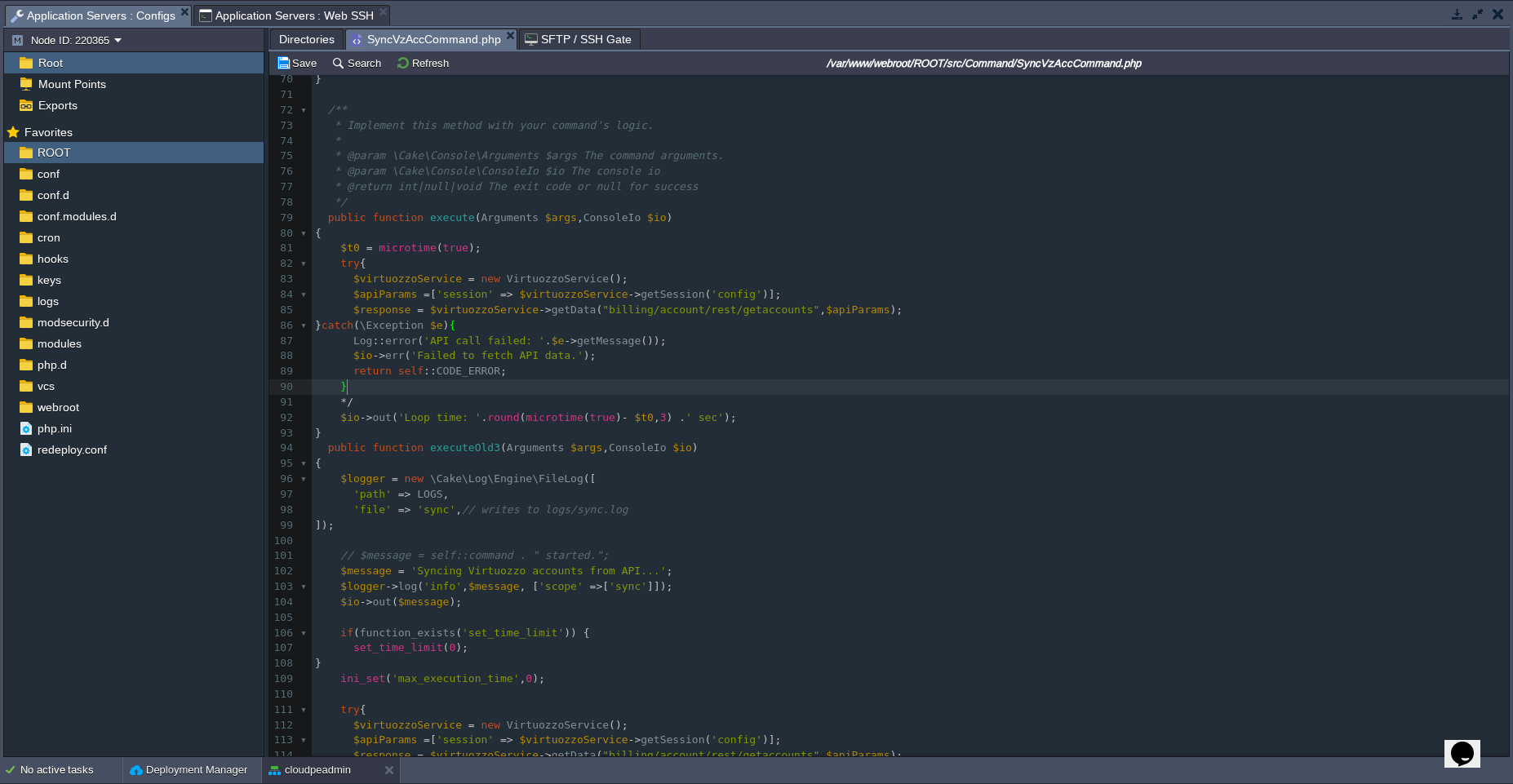
type textarea "*/"
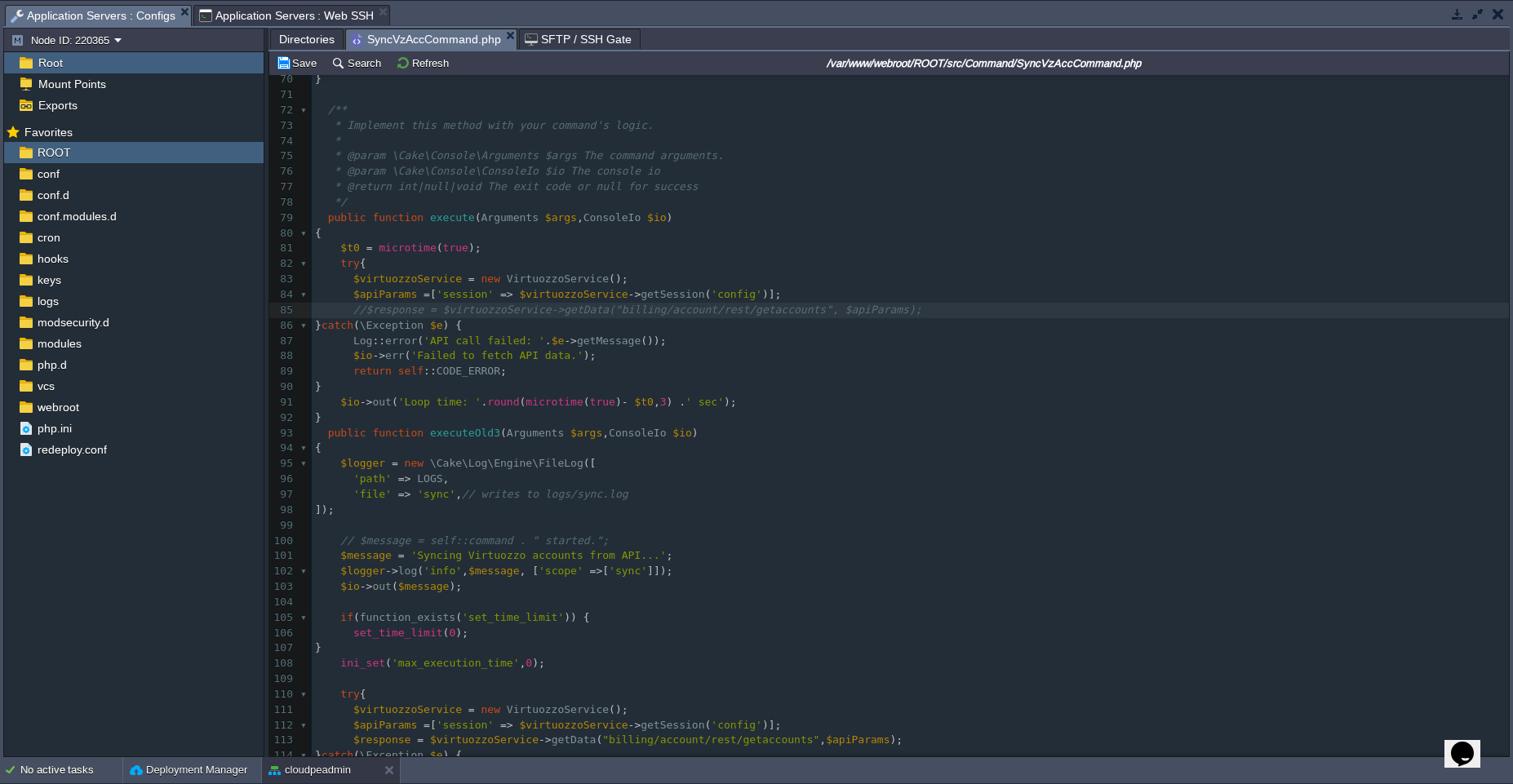
type textarea "//"
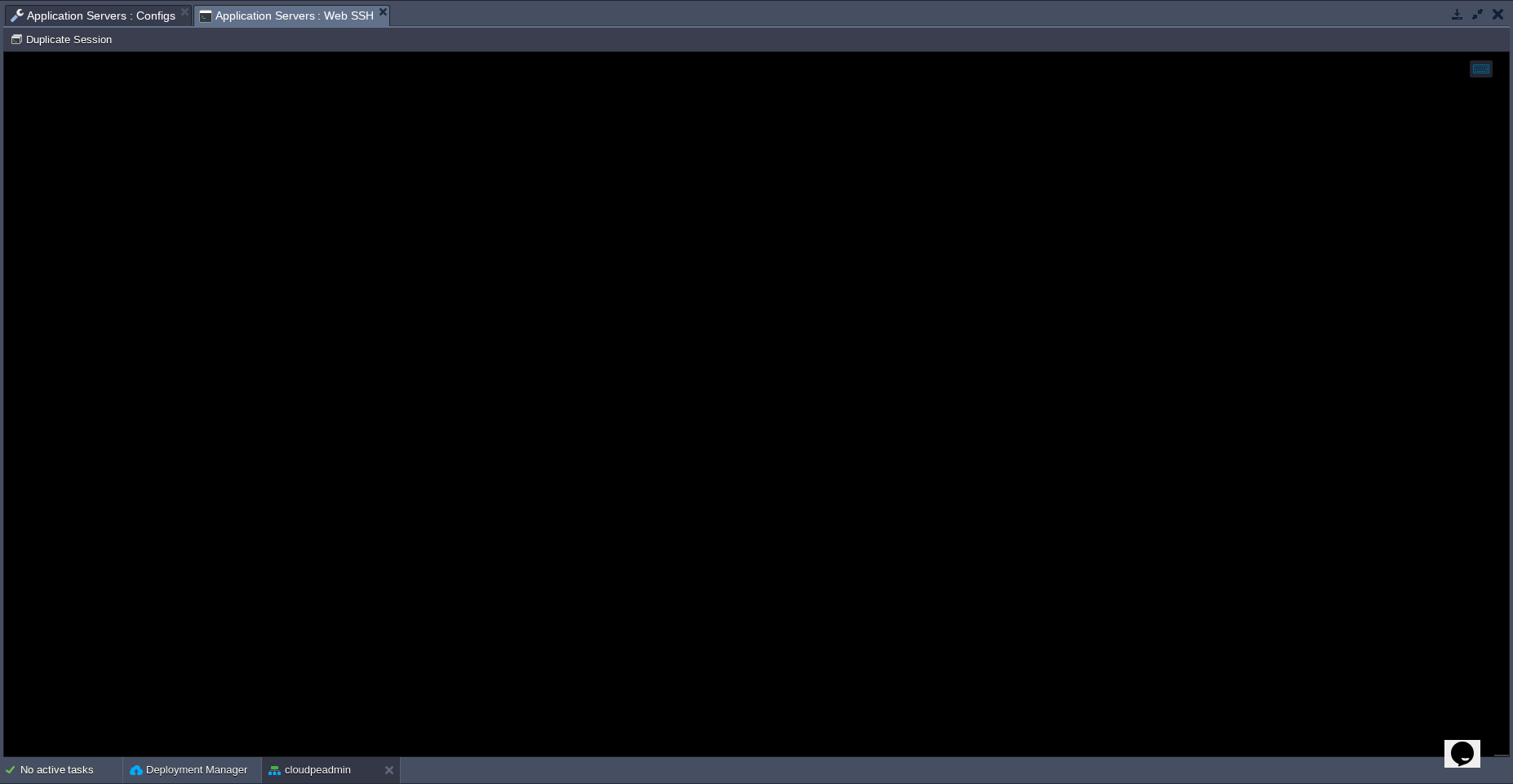
click at [305, 12] on span "Application Servers : Web SSH" at bounding box center [286, 16] width 175 height 21
click at [118, 10] on span "Application Servers : Configs" at bounding box center [92, 15] width 165 height 20
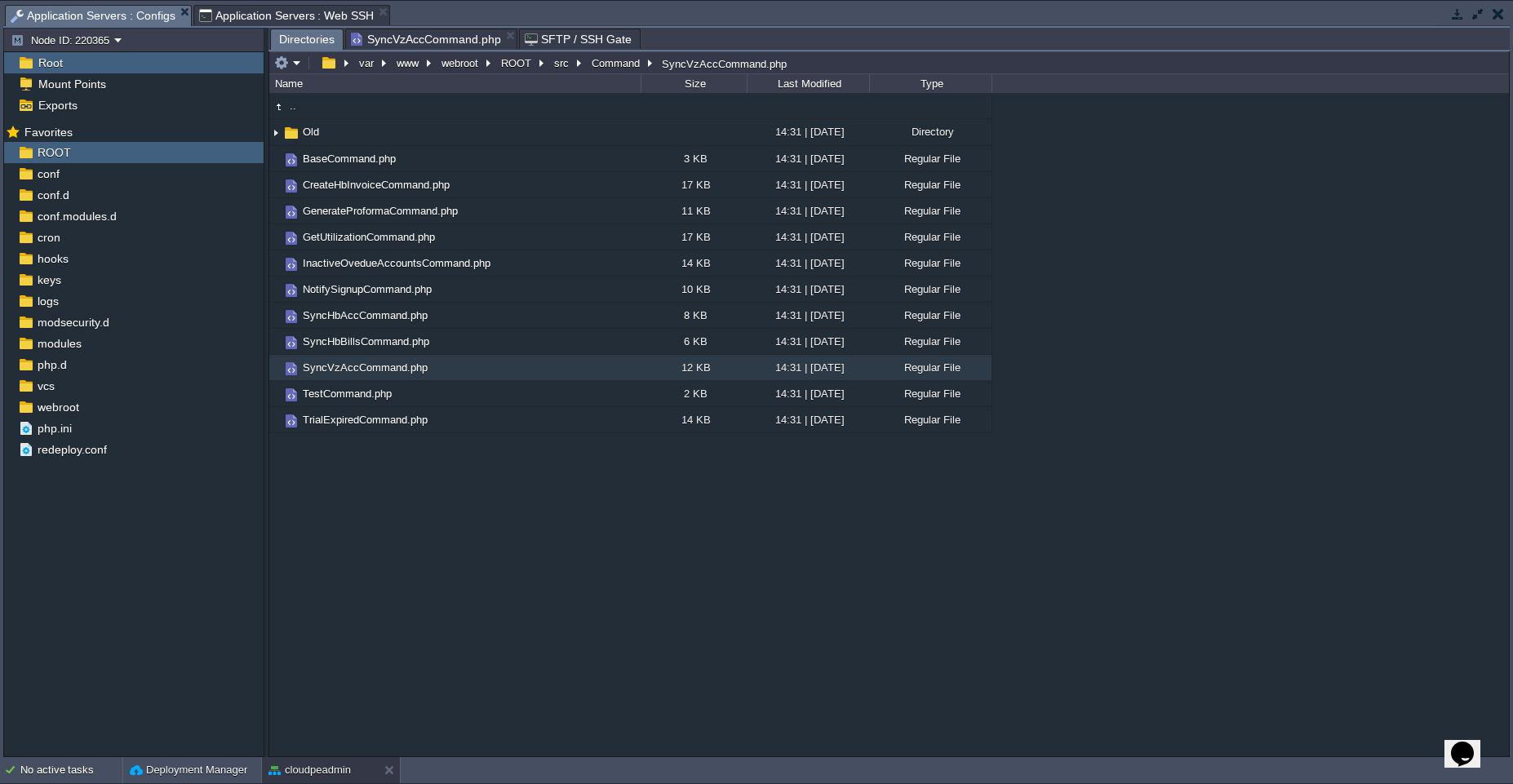
click at [298, 34] on span "Directories" at bounding box center [306, 40] width 56 height 21
click at [80, 297] on div "logs" at bounding box center [134, 301] width 260 height 22
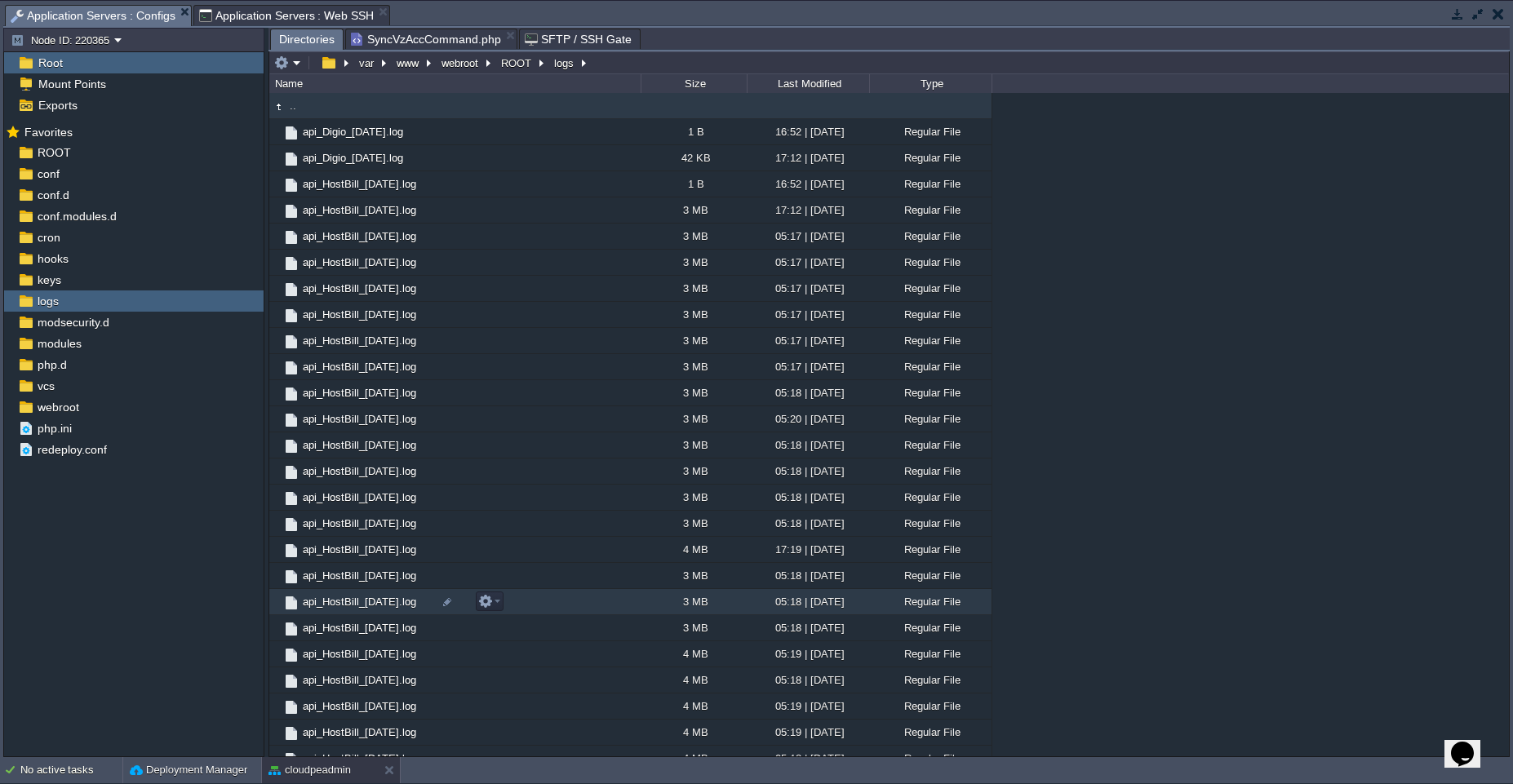
scroll to position [1295, 0]
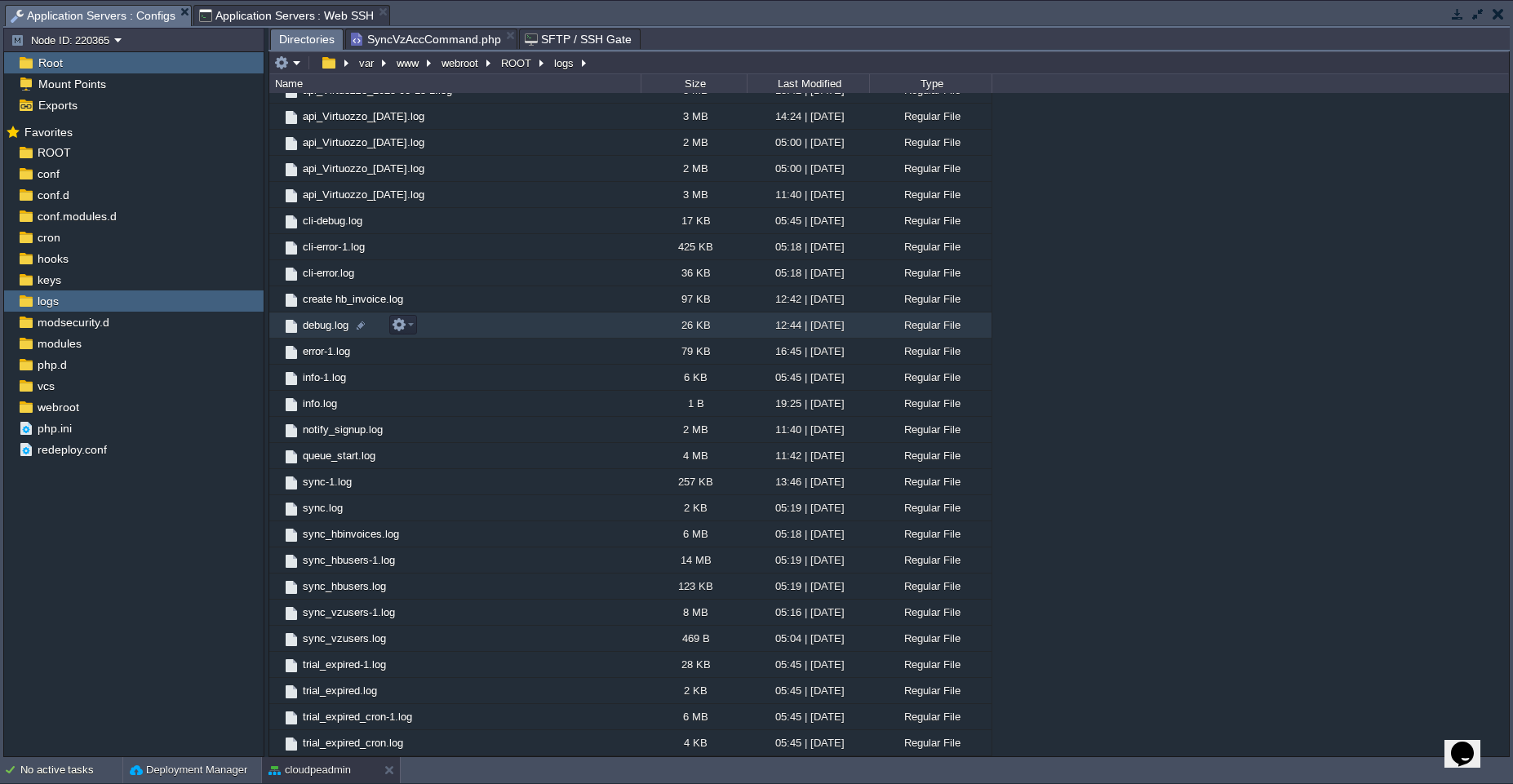
click at [476, 322] on td "debug.log" at bounding box center [455, 326] width 371 height 26
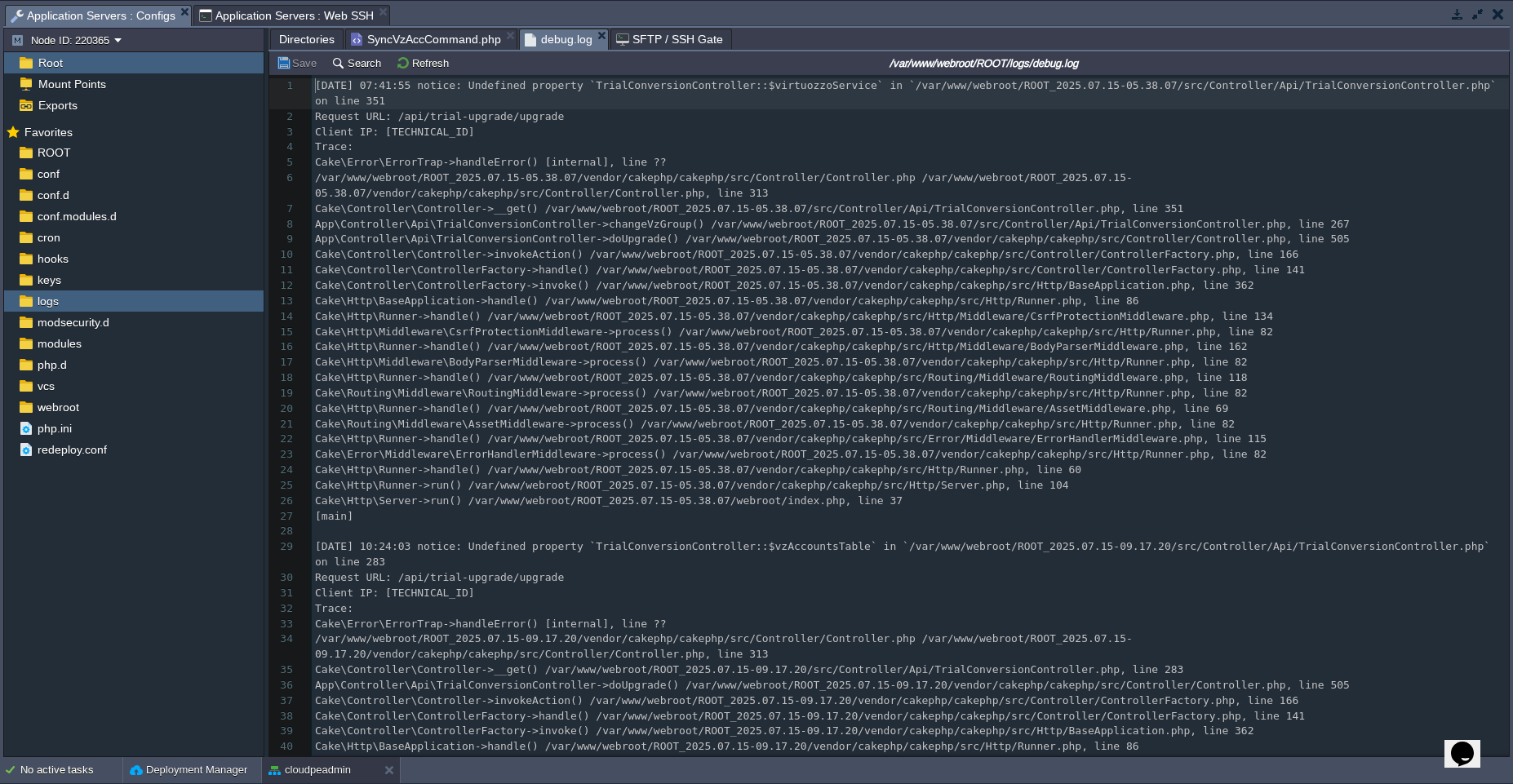
scroll to position [6, 0]
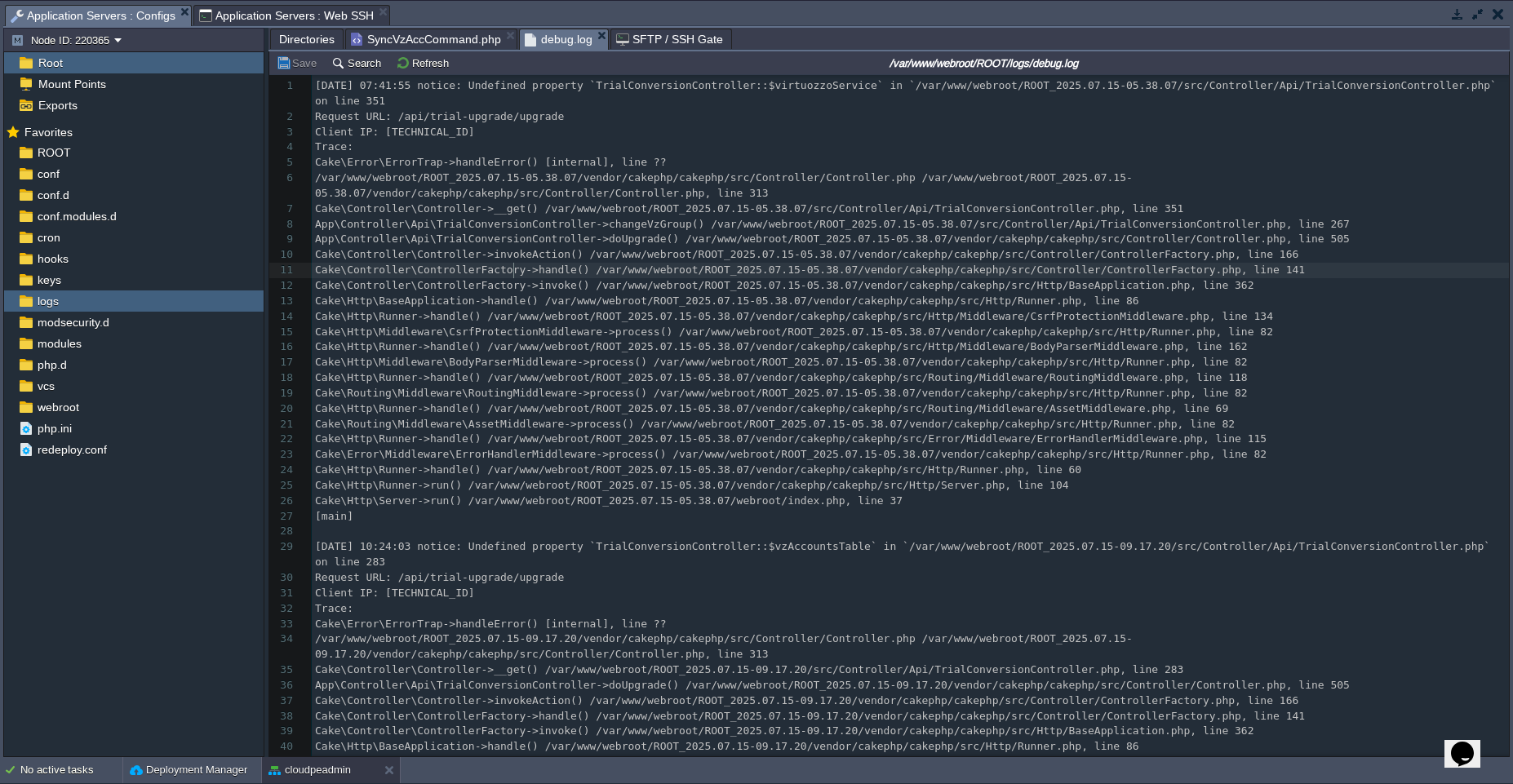
click at [515, 269] on div "218 1 [DATE] 07:41:55 notice: Undefined property `TrialConversionController::$v…" at bounding box center [910, 493] width 1198 height 830
type textarea "-"
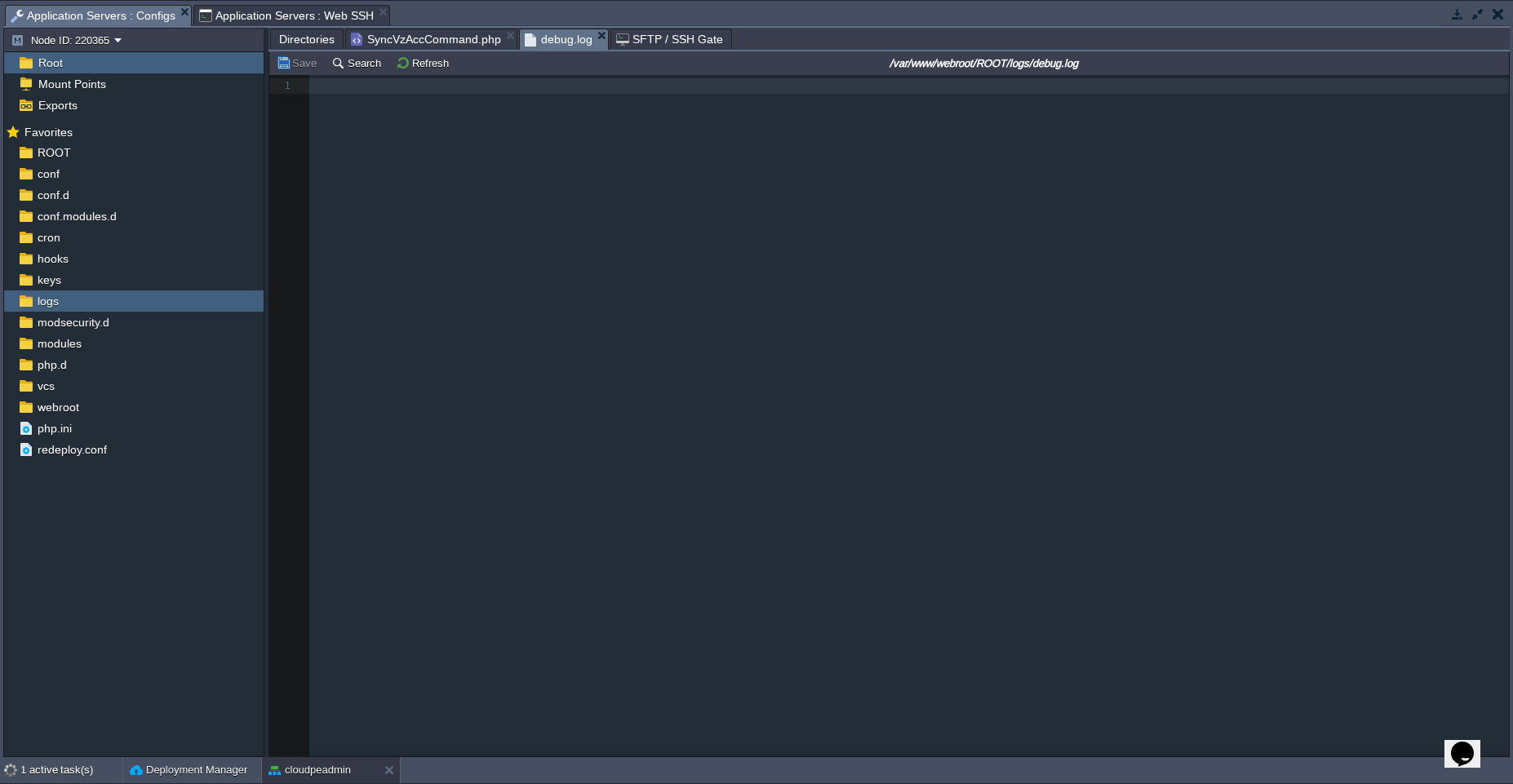
type textarea "-"
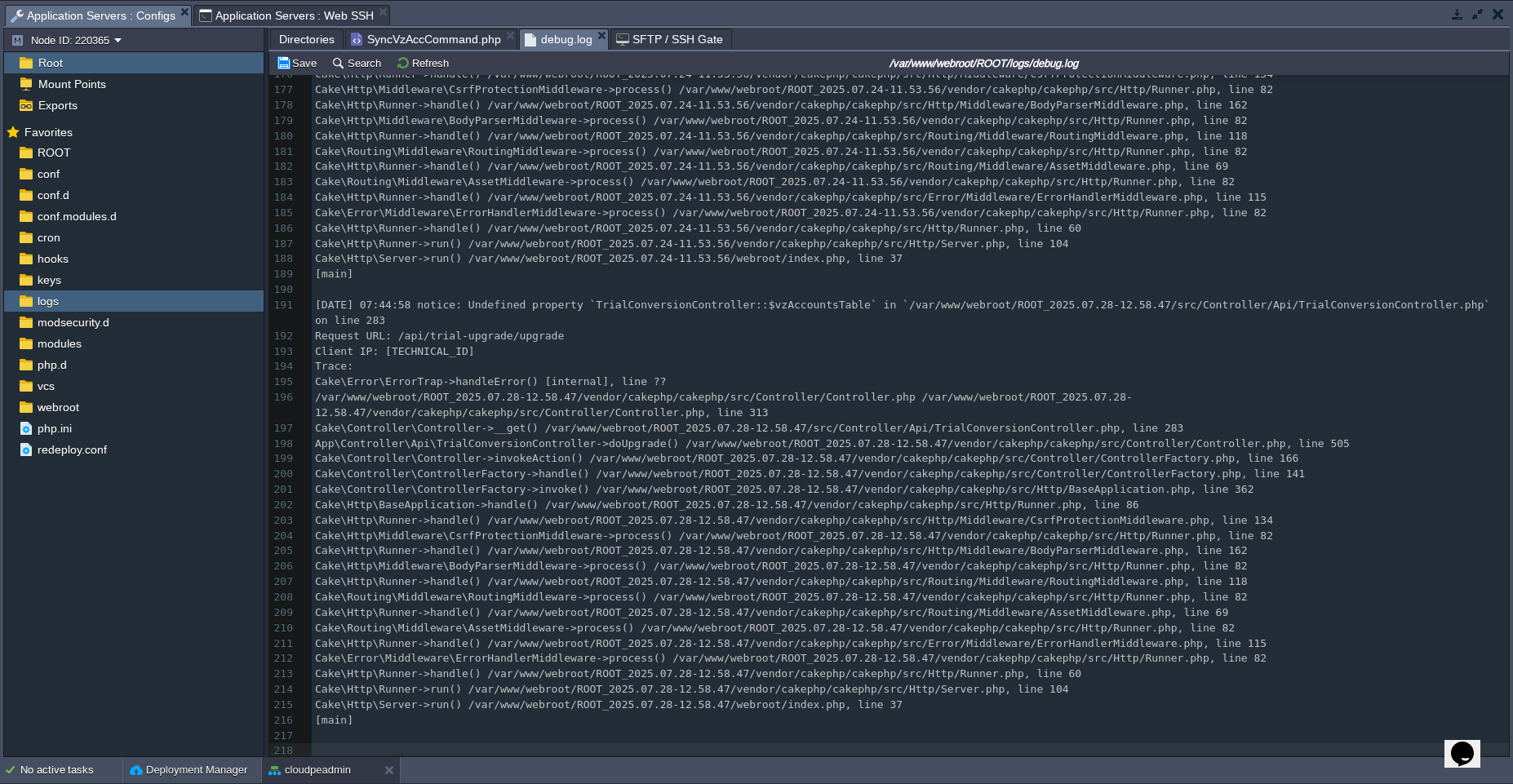
type textarea "-"
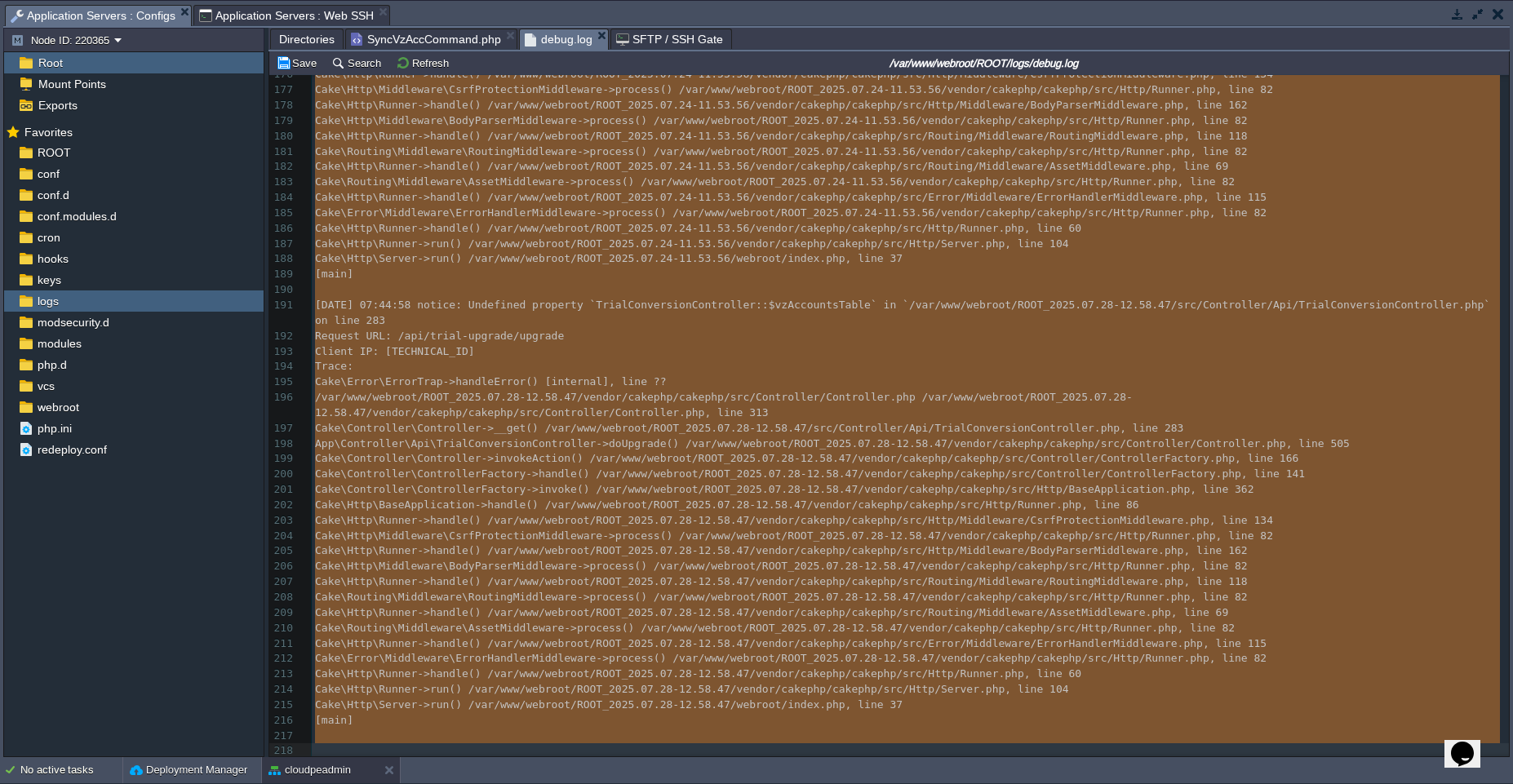
scroll to position [0, 0]
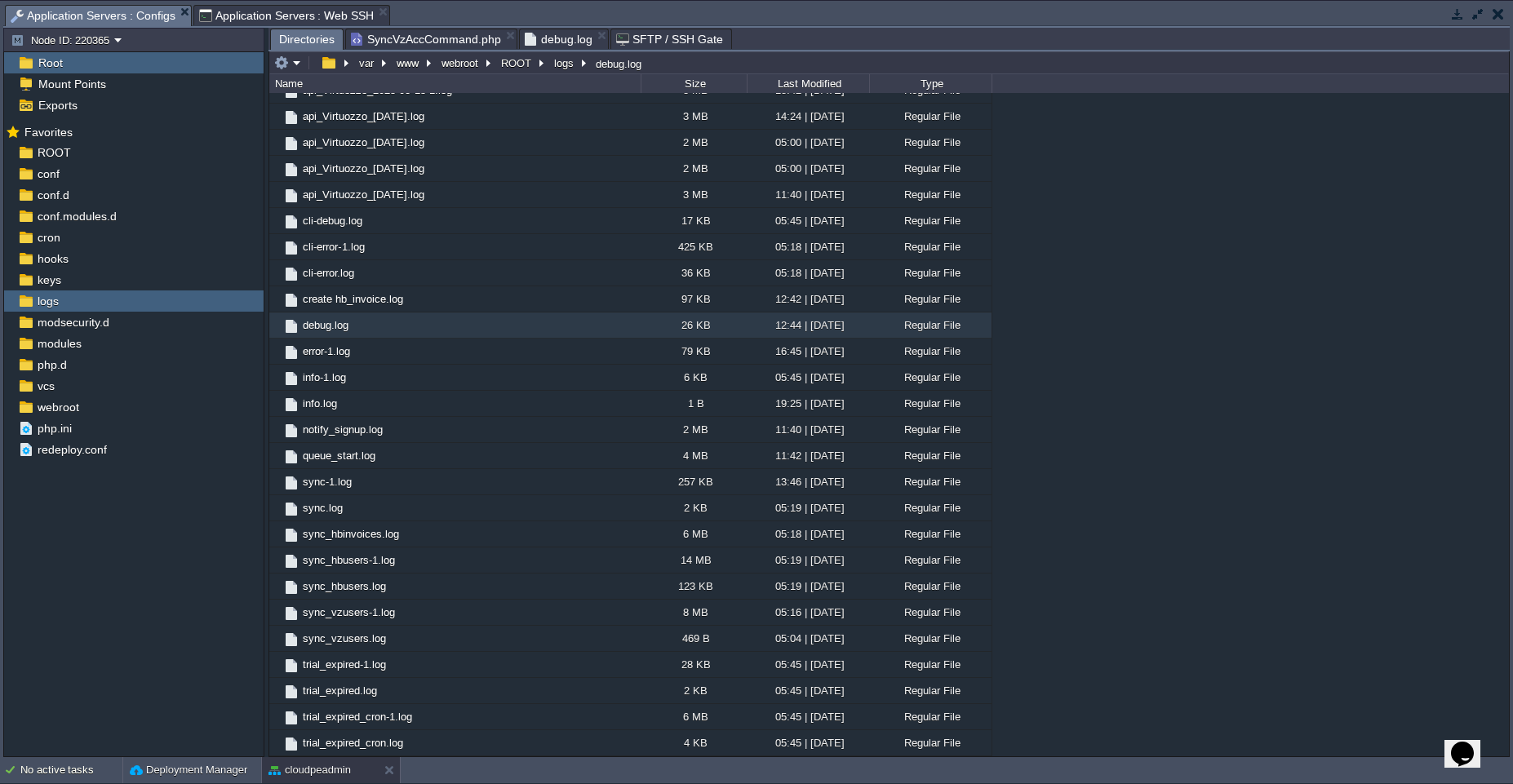
click at [317, 48] on span "Directories" at bounding box center [306, 40] width 56 height 21
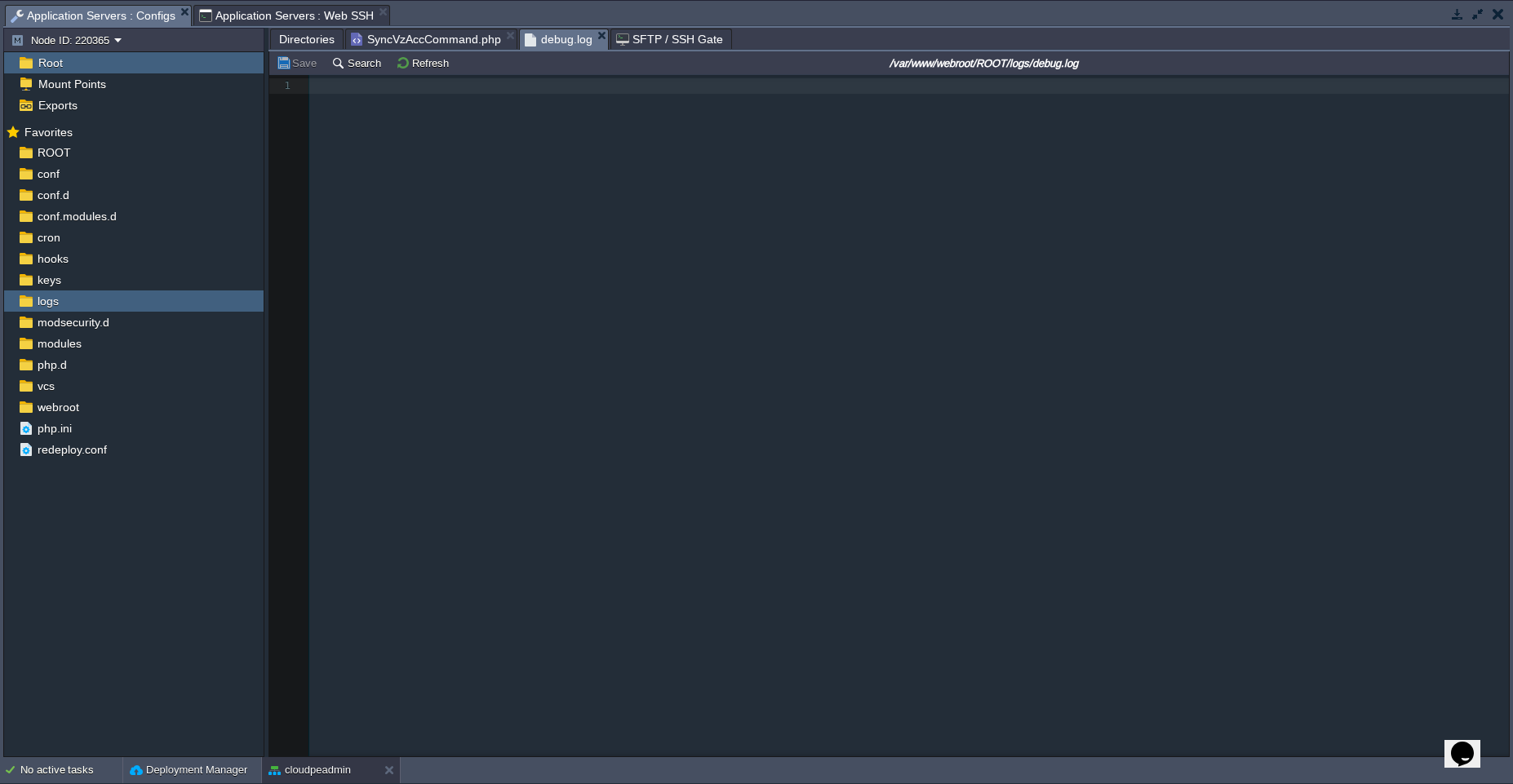
click at [560, 37] on span "debug.log" at bounding box center [558, 40] width 68 height 21
click at [286, 39] on span "Directories" at bounding box center [306, 39] width 56 height 20
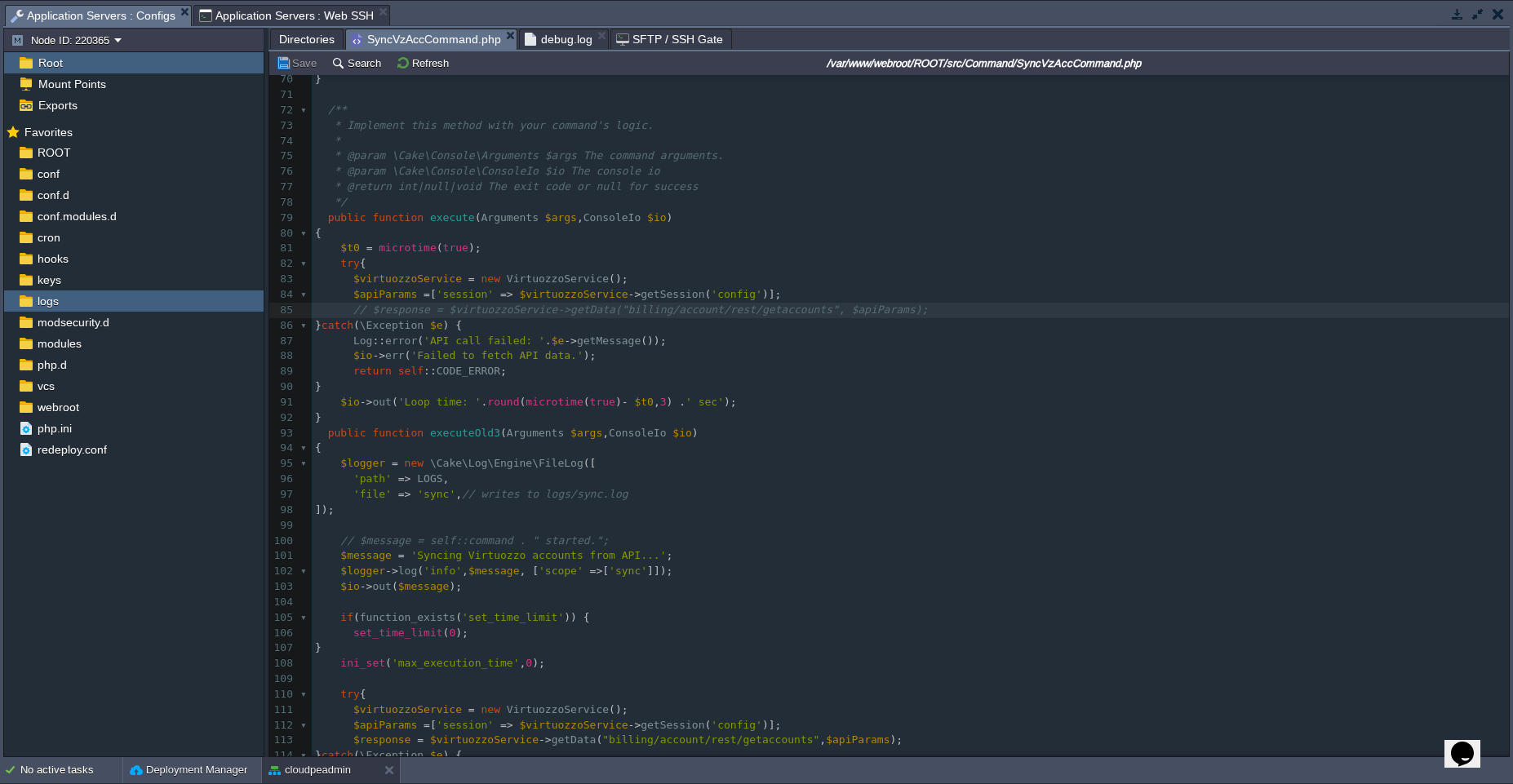
click at [375, 36] on span "SyncVzAccCommand.php" at bounding box center [426, 40] width 150 height 21
click at [821, 296] on pre "$apiParams = [ 'session' => $virtuozzoService -> getSession ( 'config' )];" at bounding box center [910, 295] width 1198 height 15
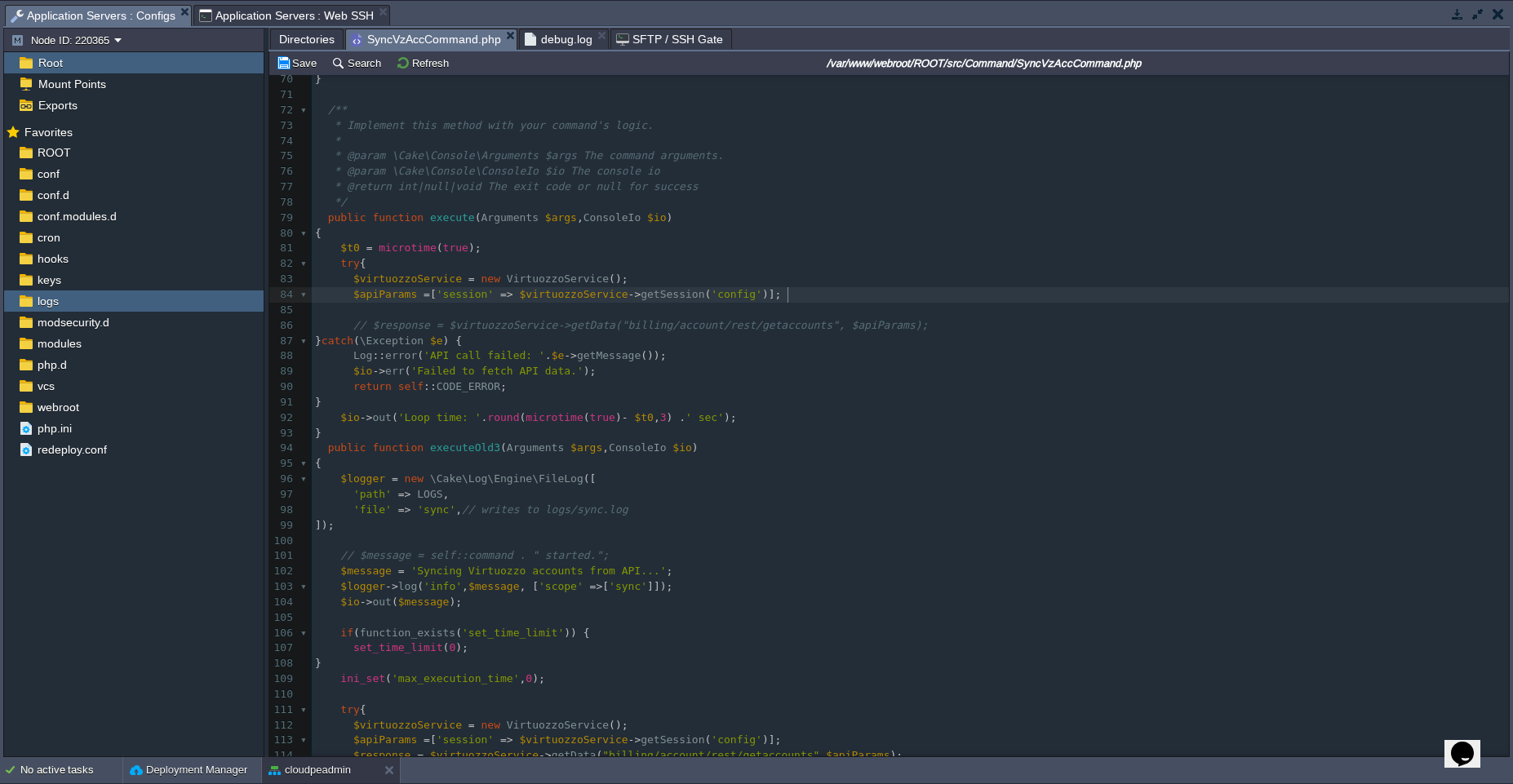
click at [822, 291] on pre "$apiParams = [ 'session' => $virtuozzoService -> getSession ( 'config' )];" at bounding box center [910, 295] width 1198 height 15
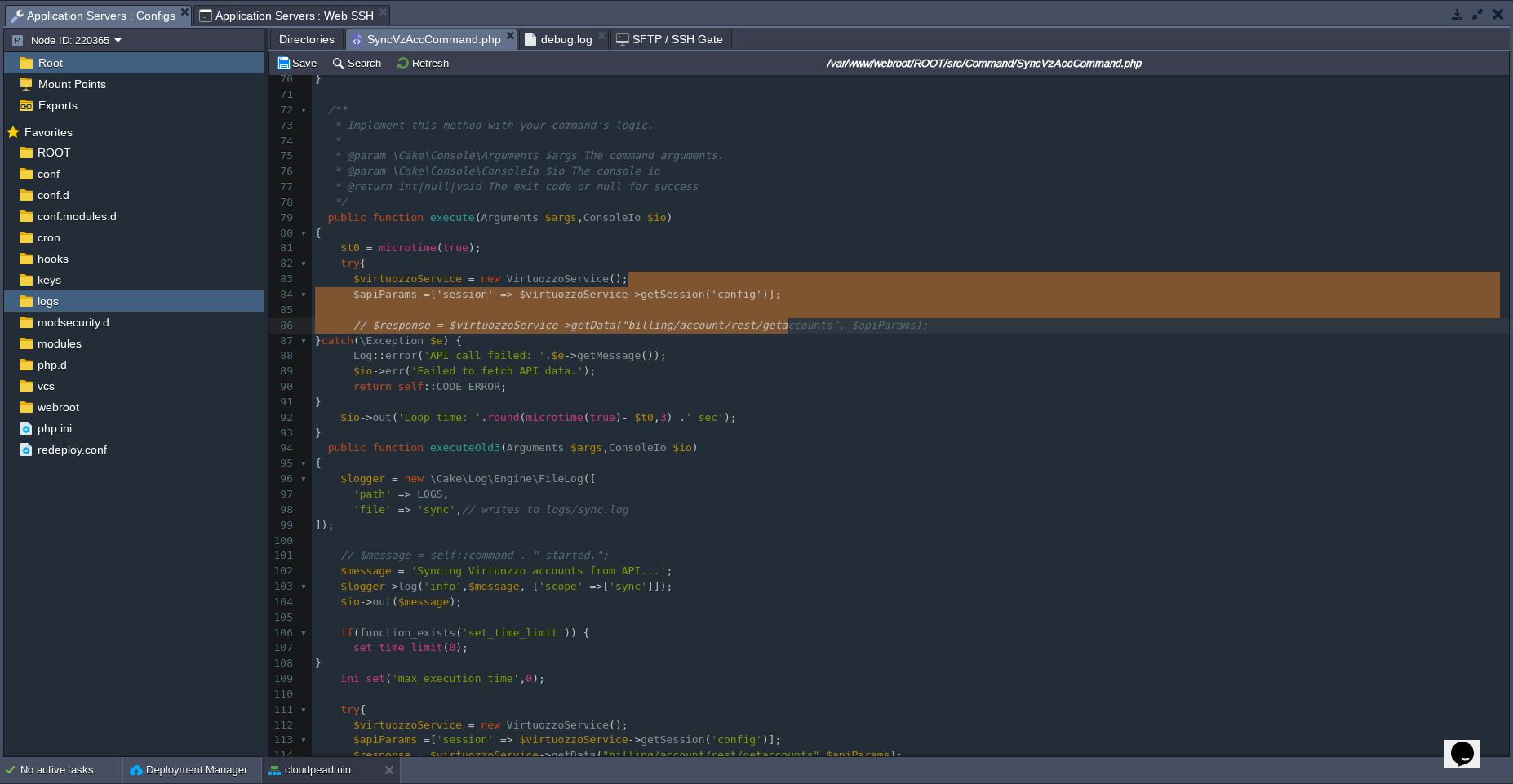
type textarea "$apiParams = ['session' => $virtuozzoService->getSession('config')]; // $respon…"
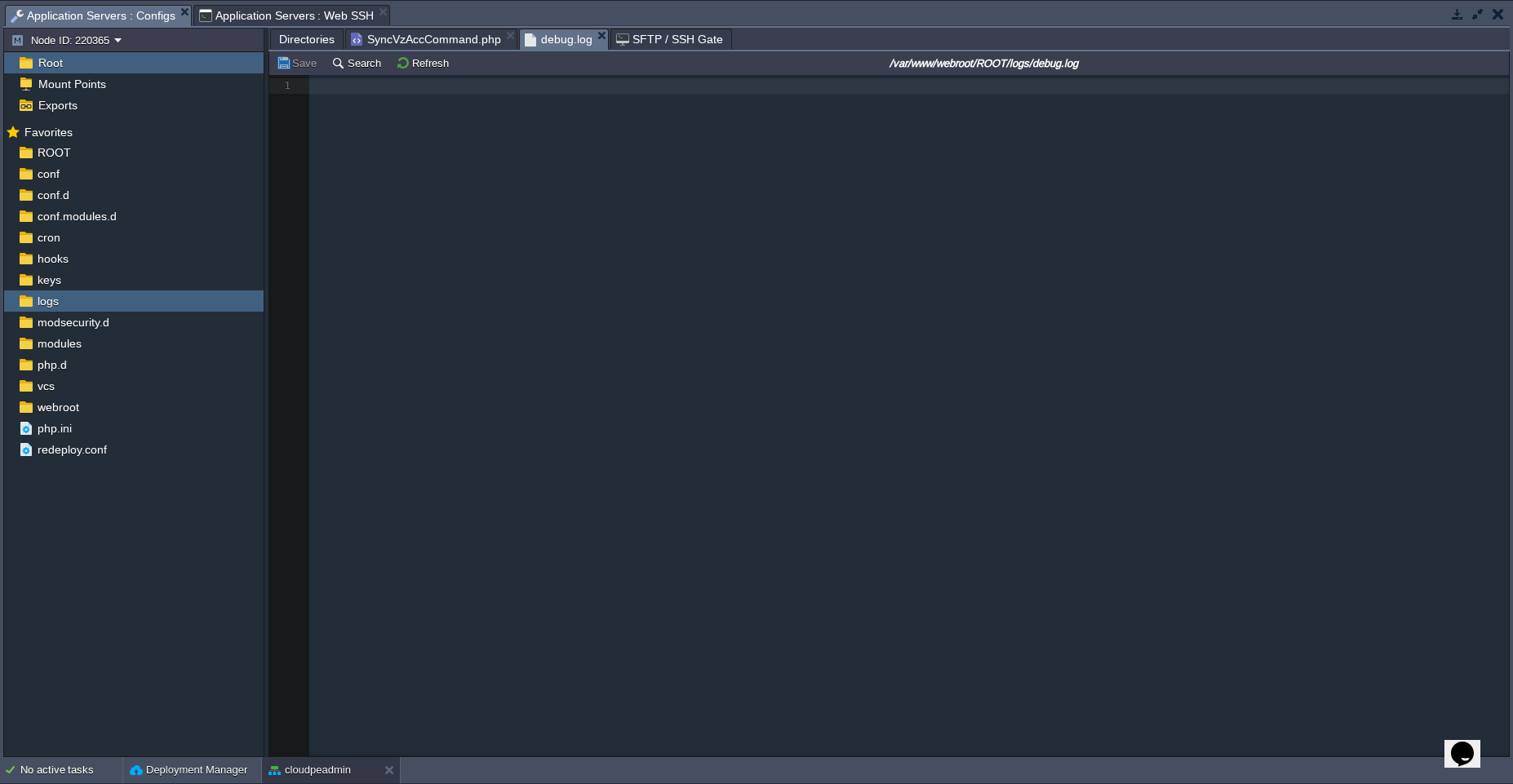
click at [538, 40] on span "debug.log" at bounding box center [558, 40] width 68 height 21
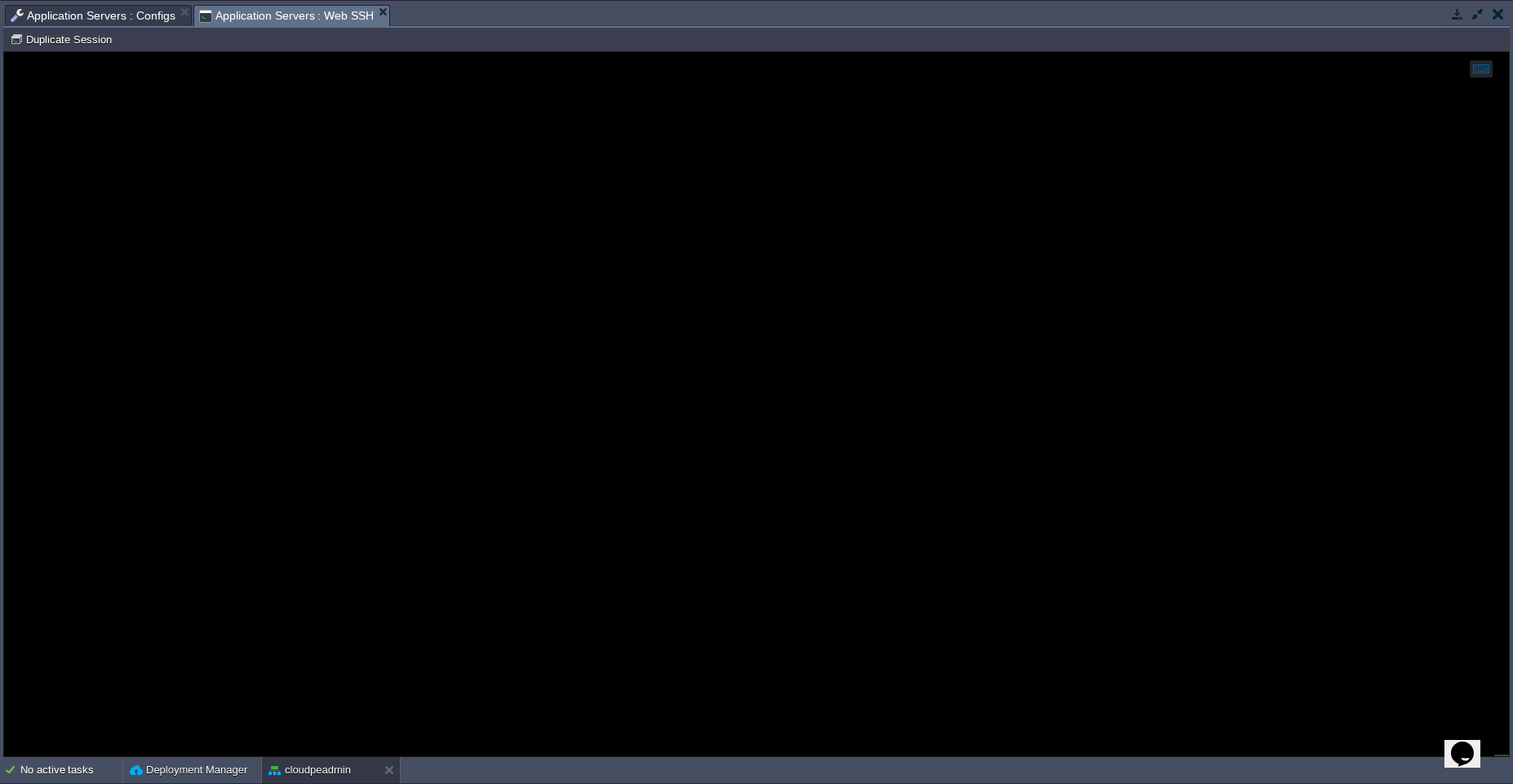
click at [249, 18] on span "Application Servers : Web SSH" at bounding box center [286, 16] width 175 height 21
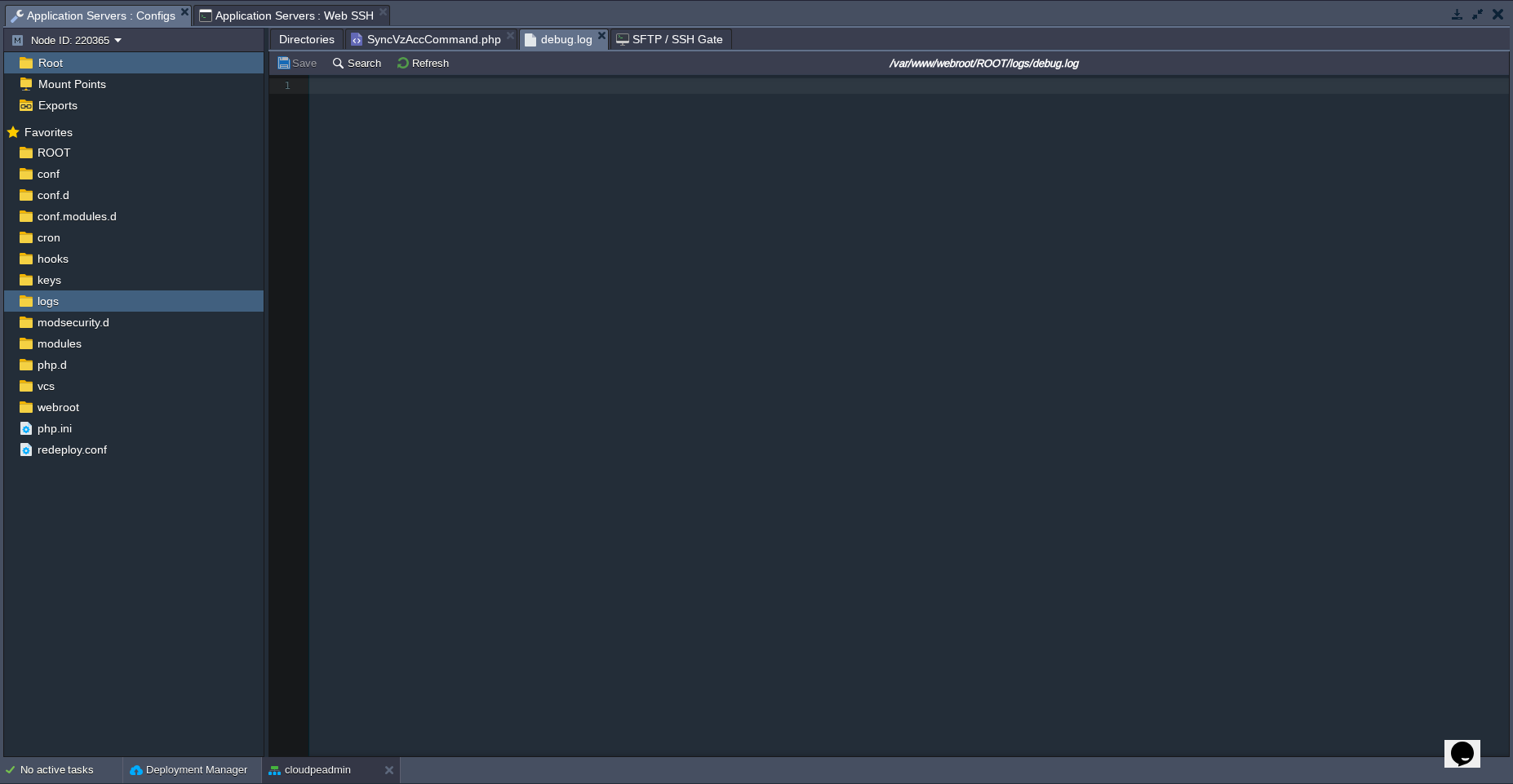
click at [74, 15] on span "Application Servers : Configs" at bounding box center [92, 16] width 165 height 21
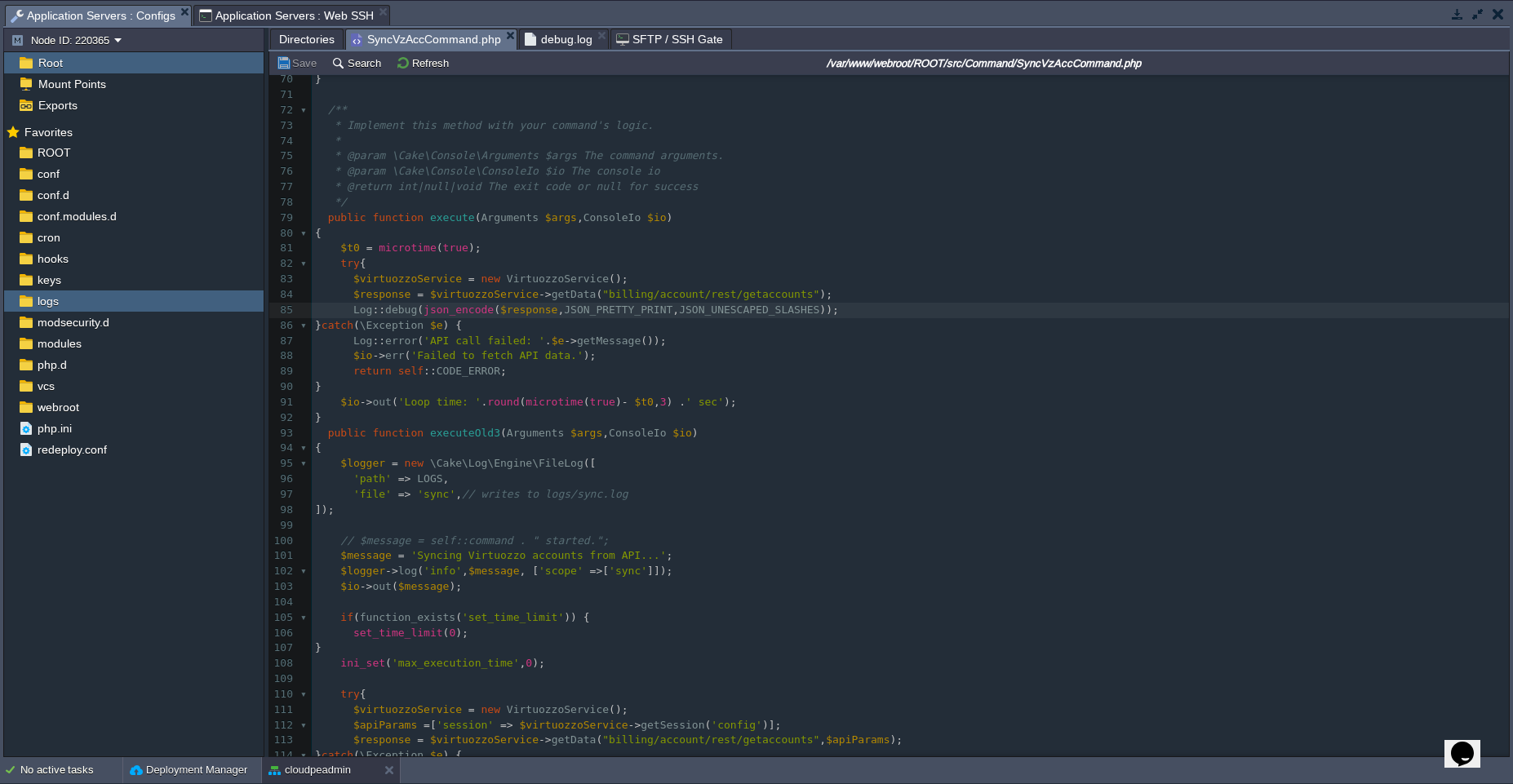
click at [457, 40] on span "SyncVzAccCommand.php" at bounding box center [426, 40] width 150 height 21
click at [567, 36] on span "debug.log" at bounding box center [558, 39] width 68 height 20
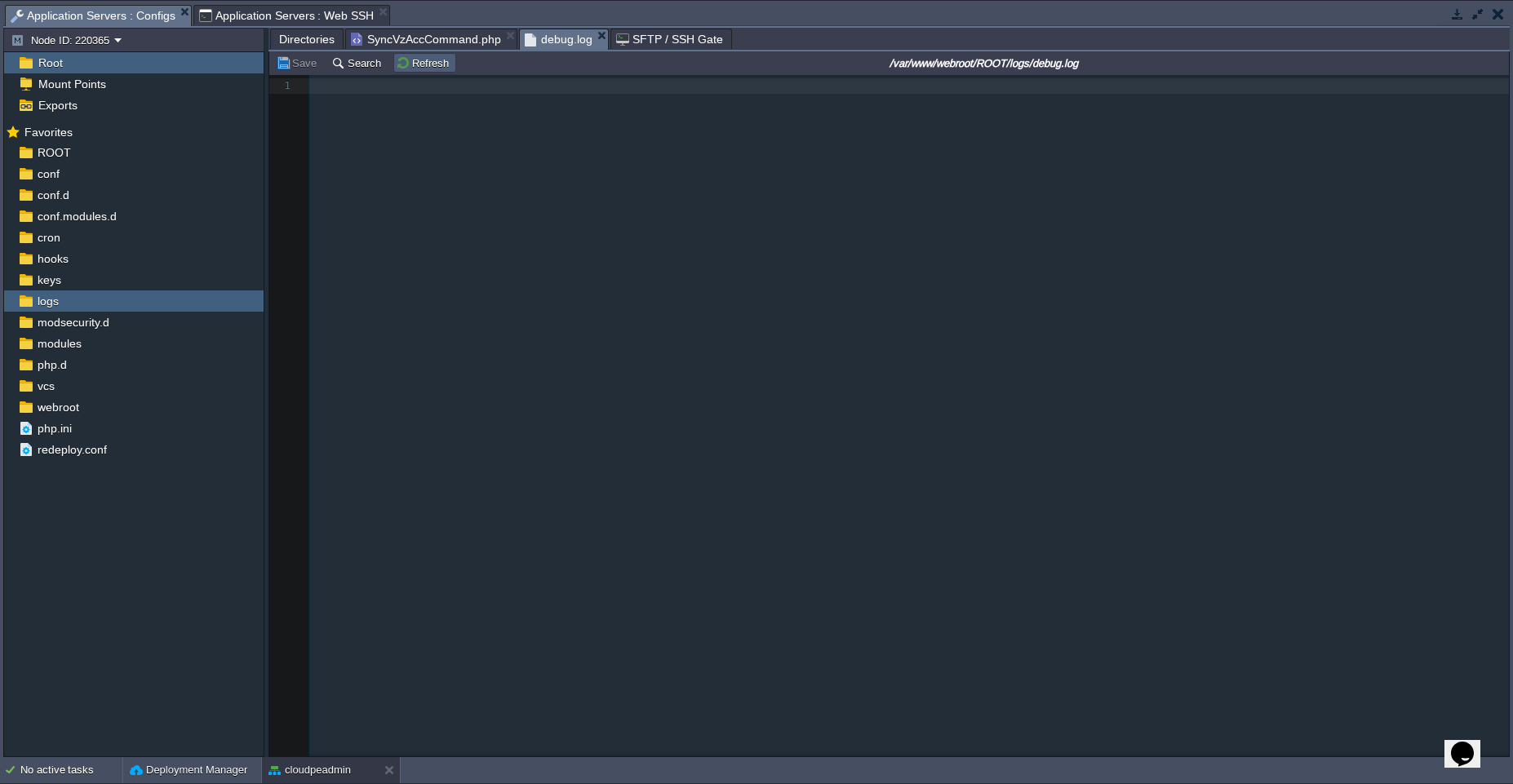
click at [415, 65] on button "Refresh" at bounding box center [425, 63] width 58 height 15
click at [432, 40] on span "SyncVzAccCommand.php" at bounding box center [426, 39] width 150 height 20
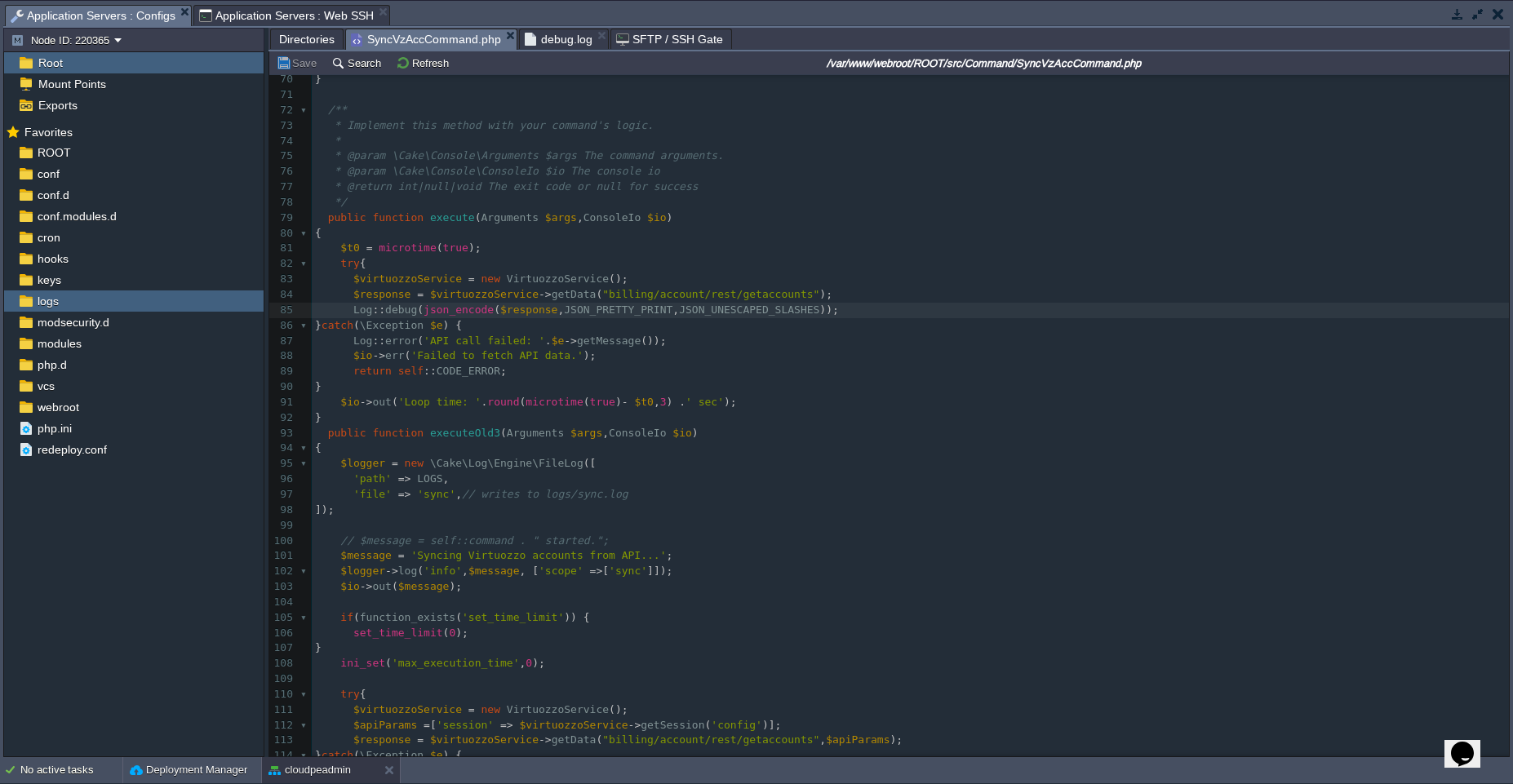
click at [539, 48] on span "debug.log" at bounding box center [558, 39] width 68 height 20
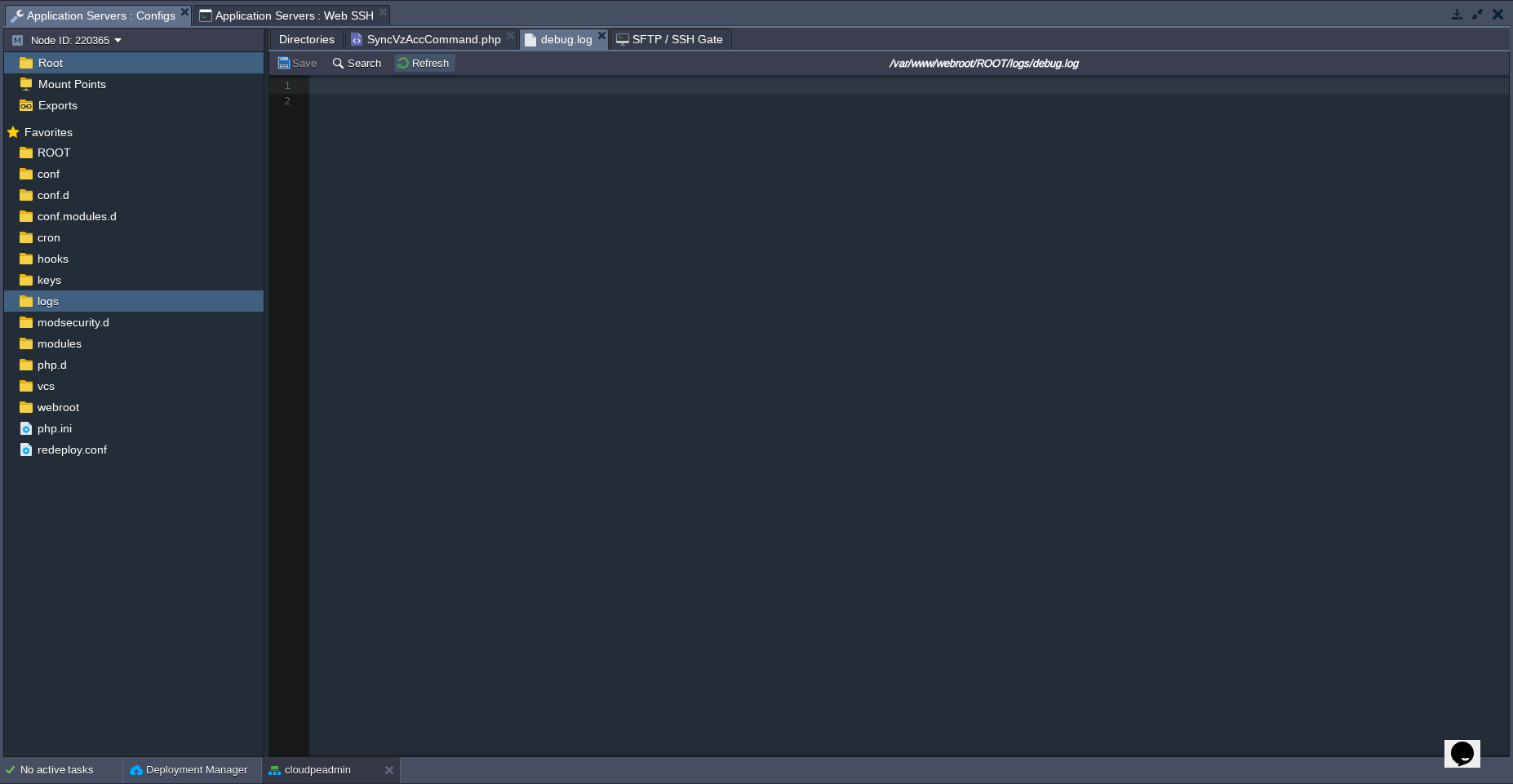
click at [423, 67] on button "Refresh" at bounding box center [425, 63] width 58 height 15
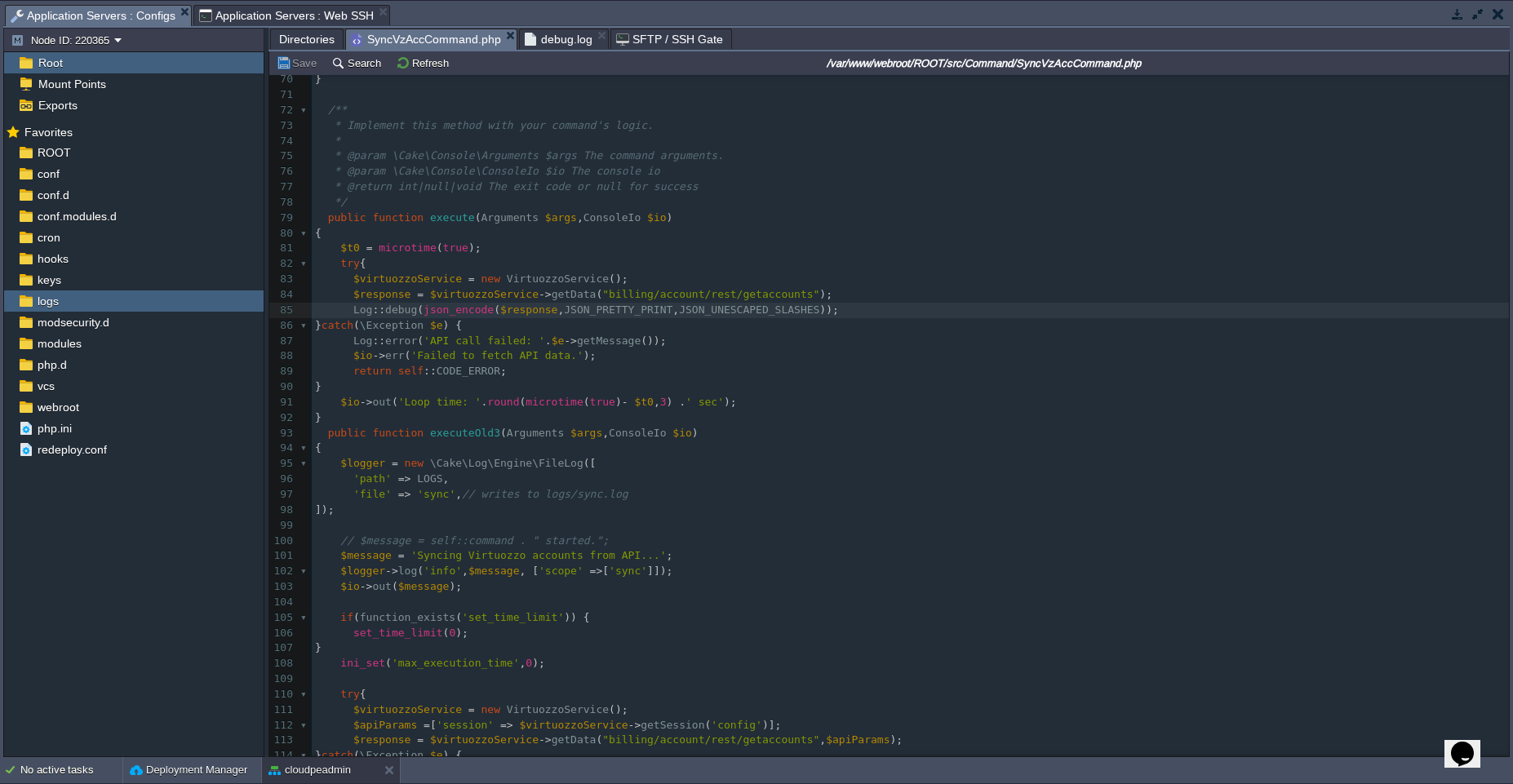
click at [437, 36] on span "SyncVzAccCommand.php" at bounding box center [426, 40] width 150 height 21
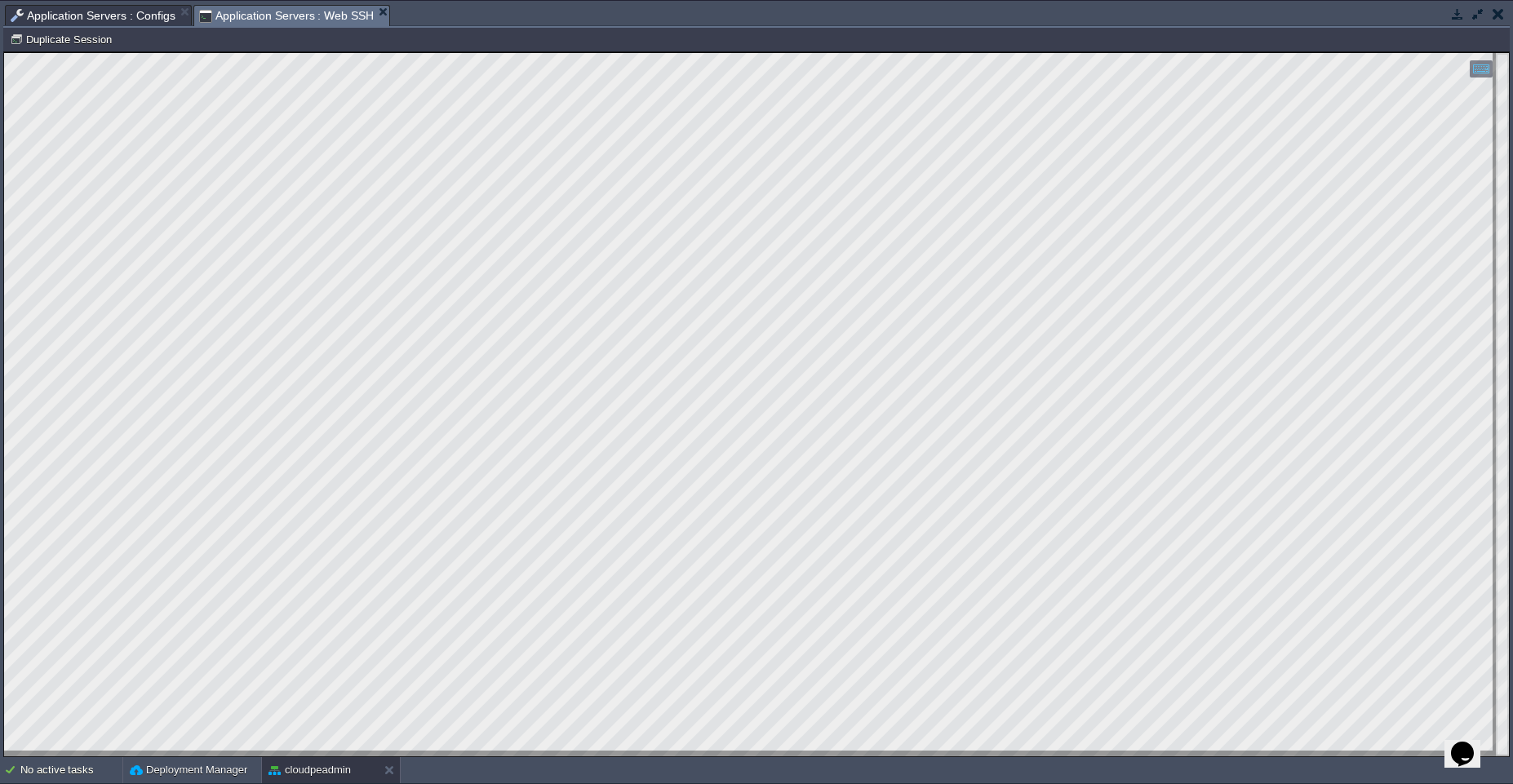
click at [314, 17] on span "Application Servers : Web SSH" at bounding box center [286, 16] width 175 height 21
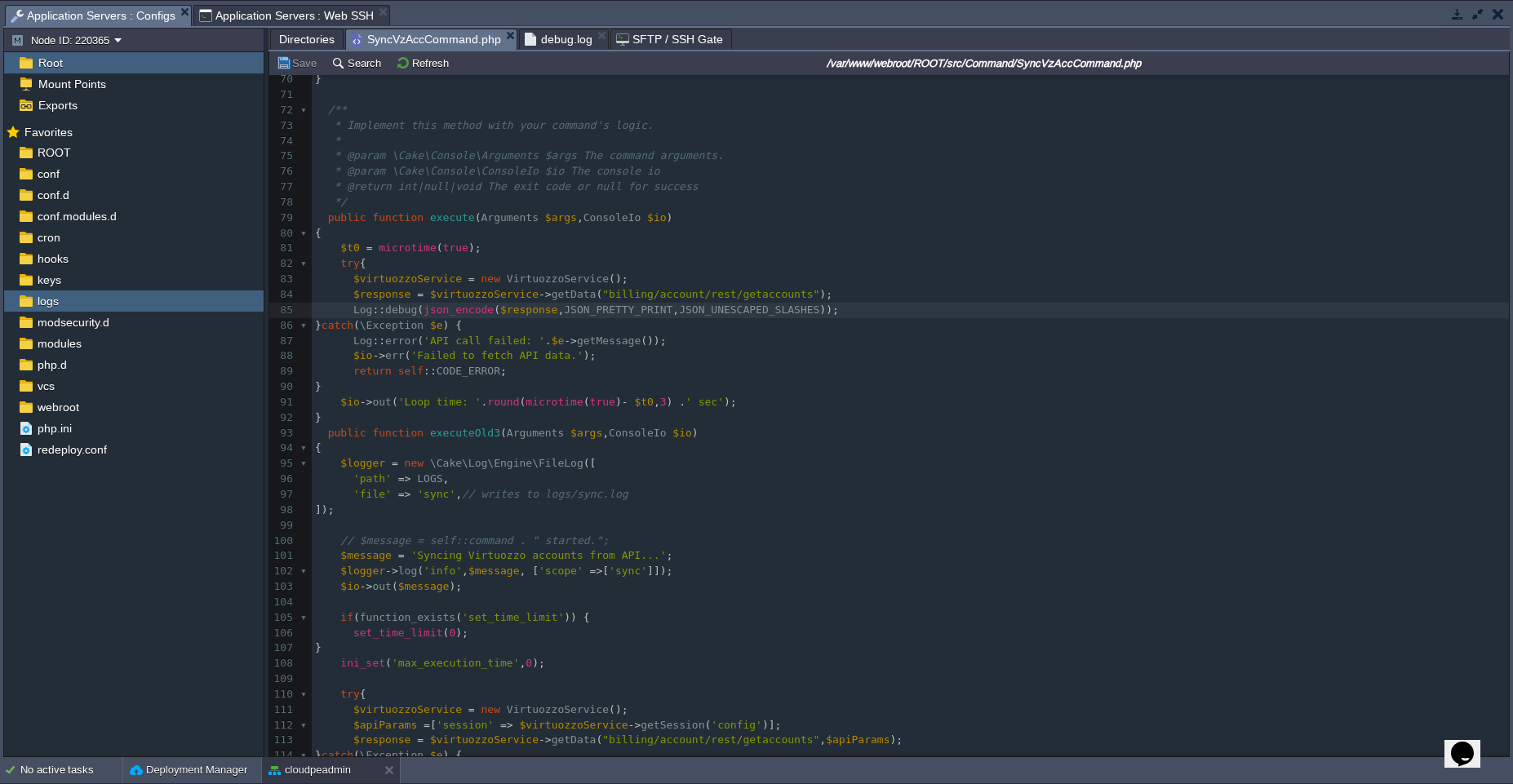
click at [121, 18] on span "Application Servers : Configs" at bounding box center [92, 16] width 165 height 21
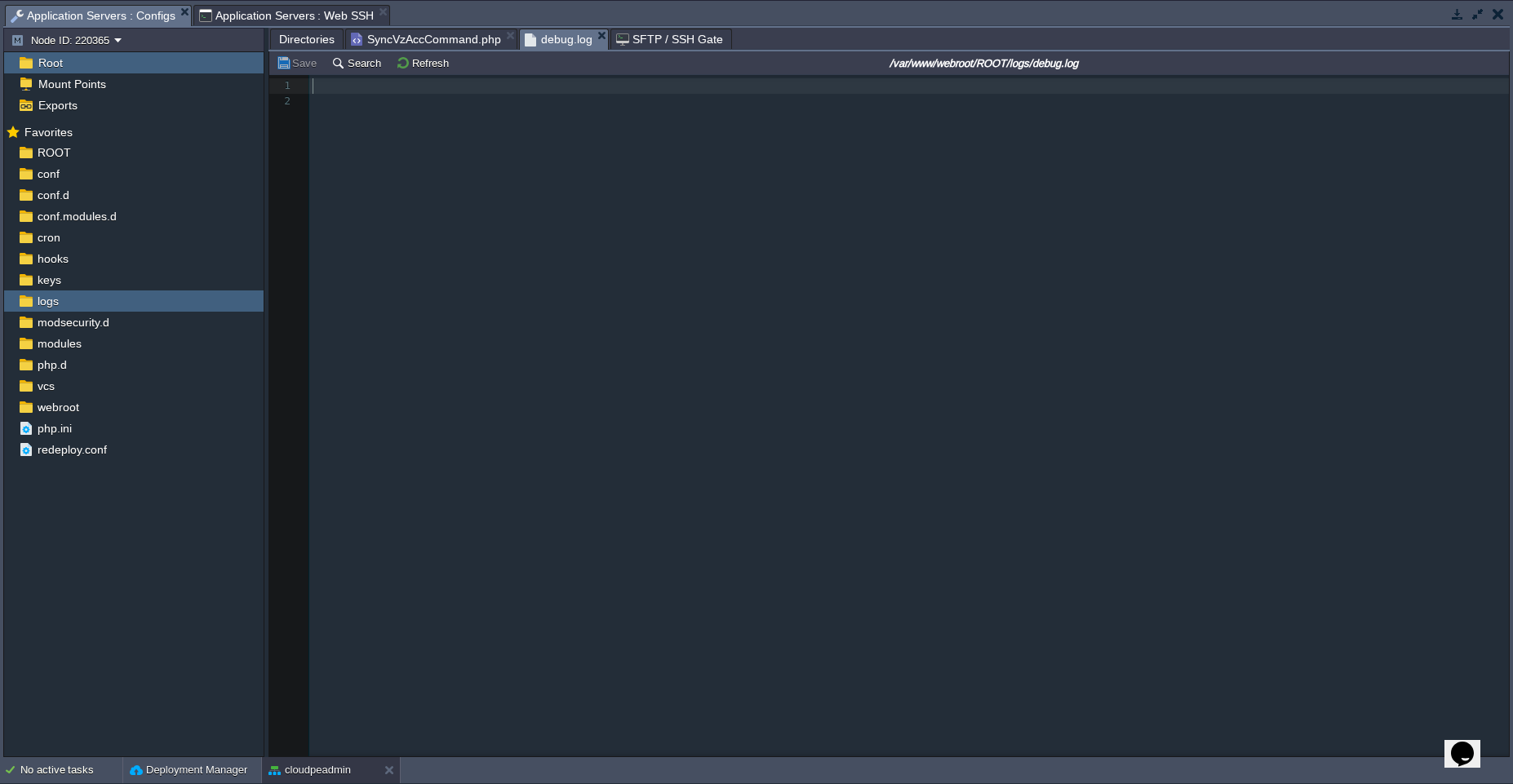
click at [539, 32] on span "debug.log" at bounding box center [558, 40] width 68 height 21
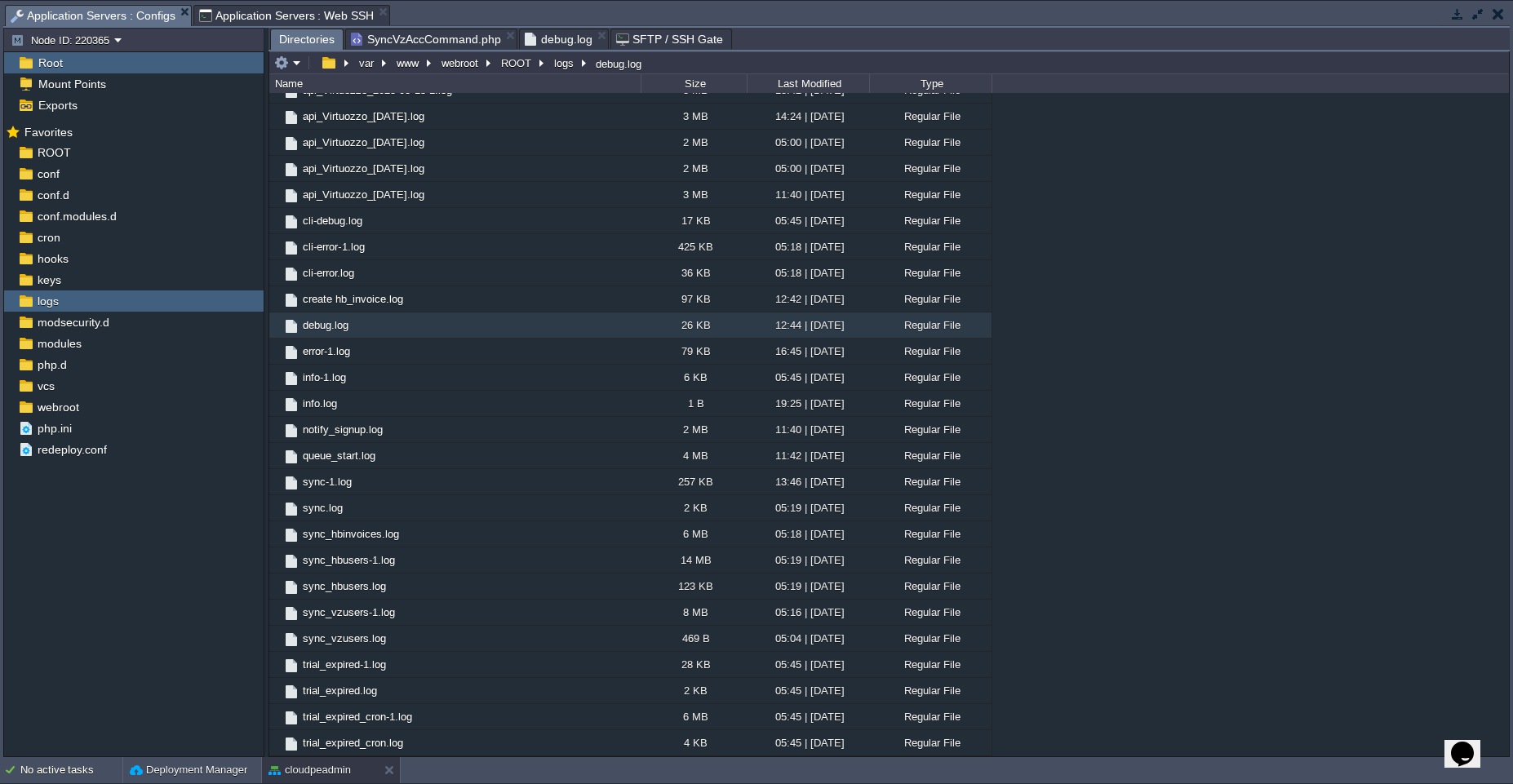
click at [315, 40] on span "Directories" at bounding box center [306, 40] width 56 height 21
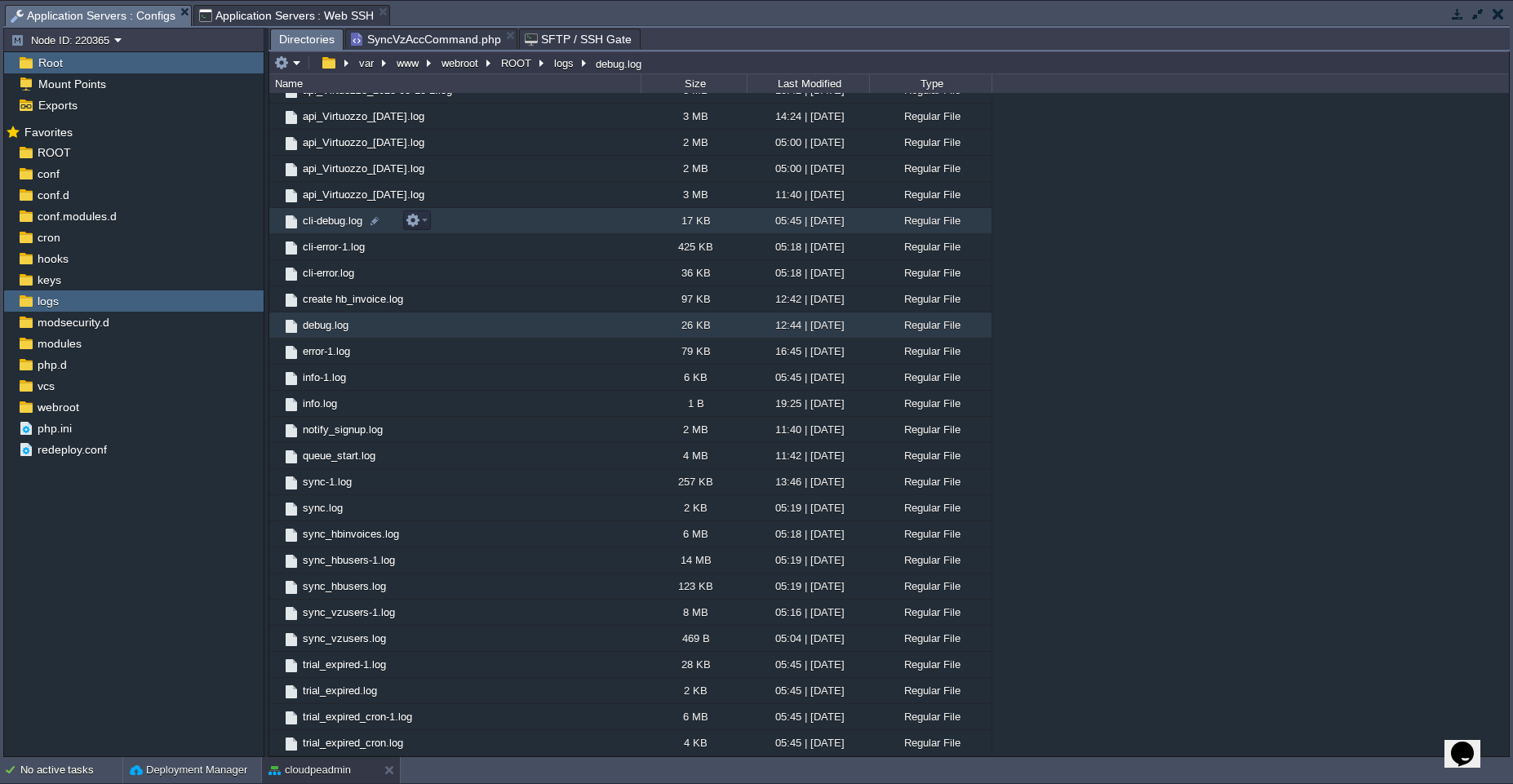
click at [488, 215] on td "cli-debug.log" at bounding box center [455, 221] width 371 height 26
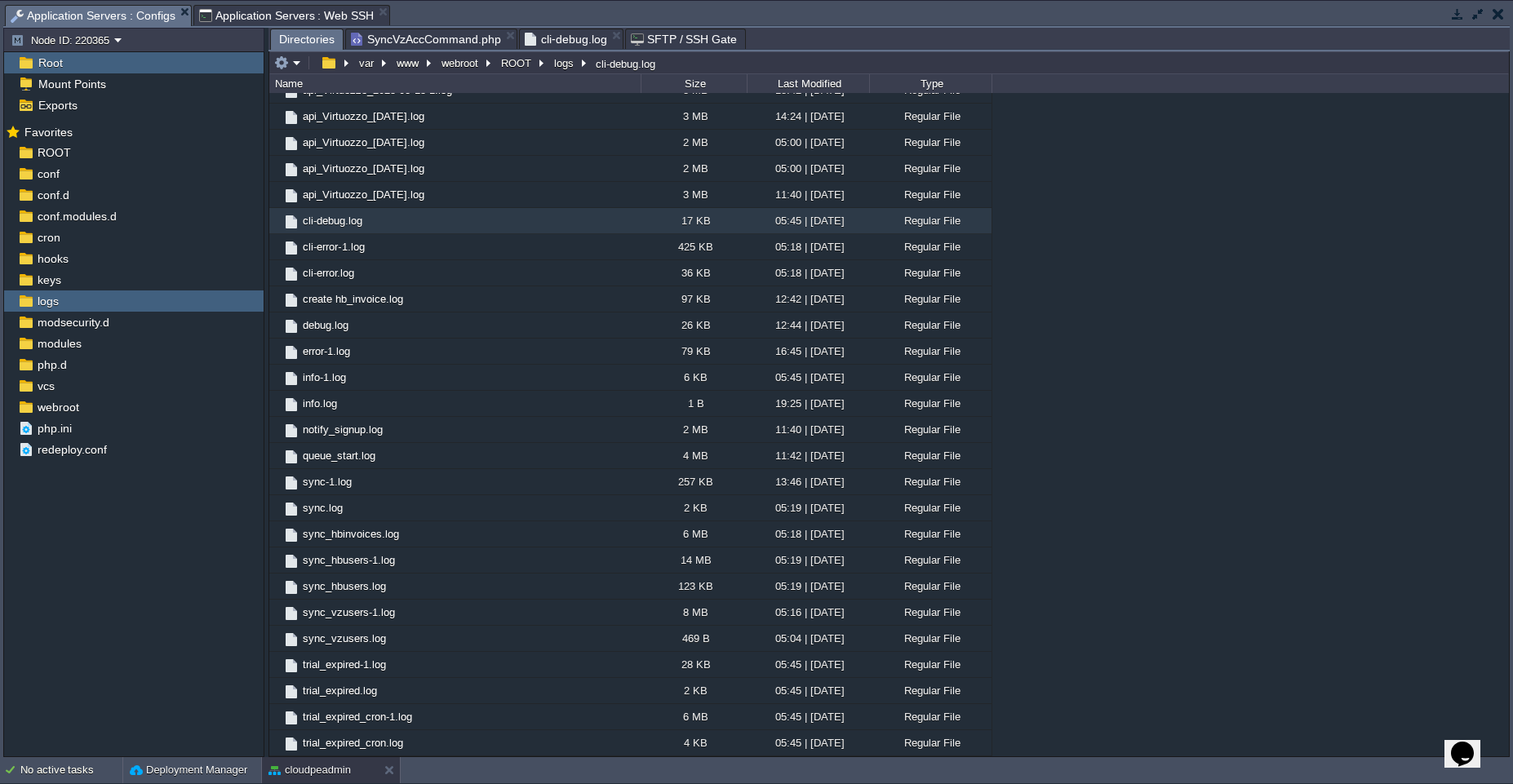
click at [316, 41] on span "Directories" at bounding box center [306, 40] width 56 height 21
click at [402, 52] on div "var www webroot ROOT logs cli-debug.log" at bounding box center [463, 63] width 387 height 23
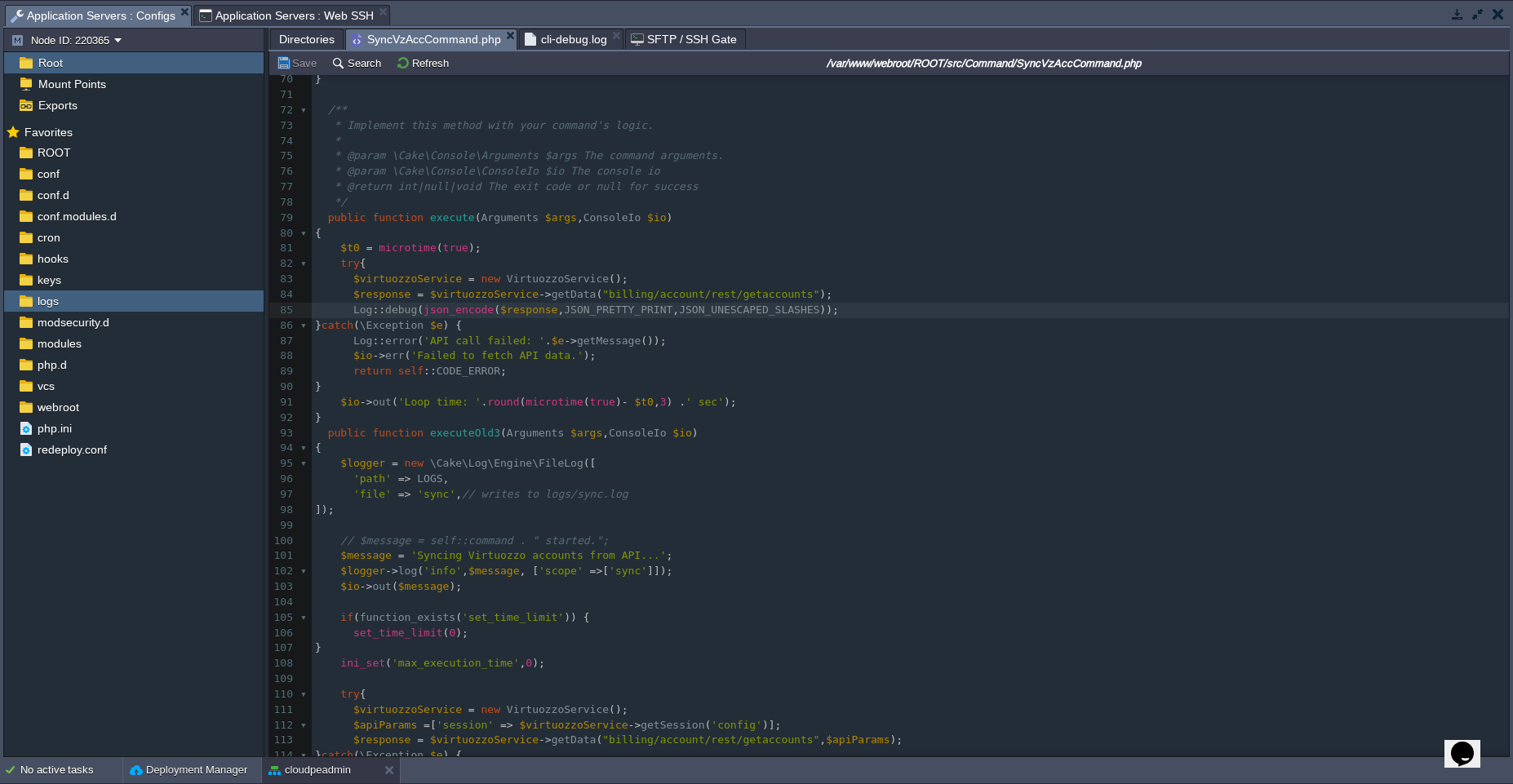
click at [409, 46] on span "SyncVzAccCommand.php" at bounding box center [426, 40] width 150 height 21
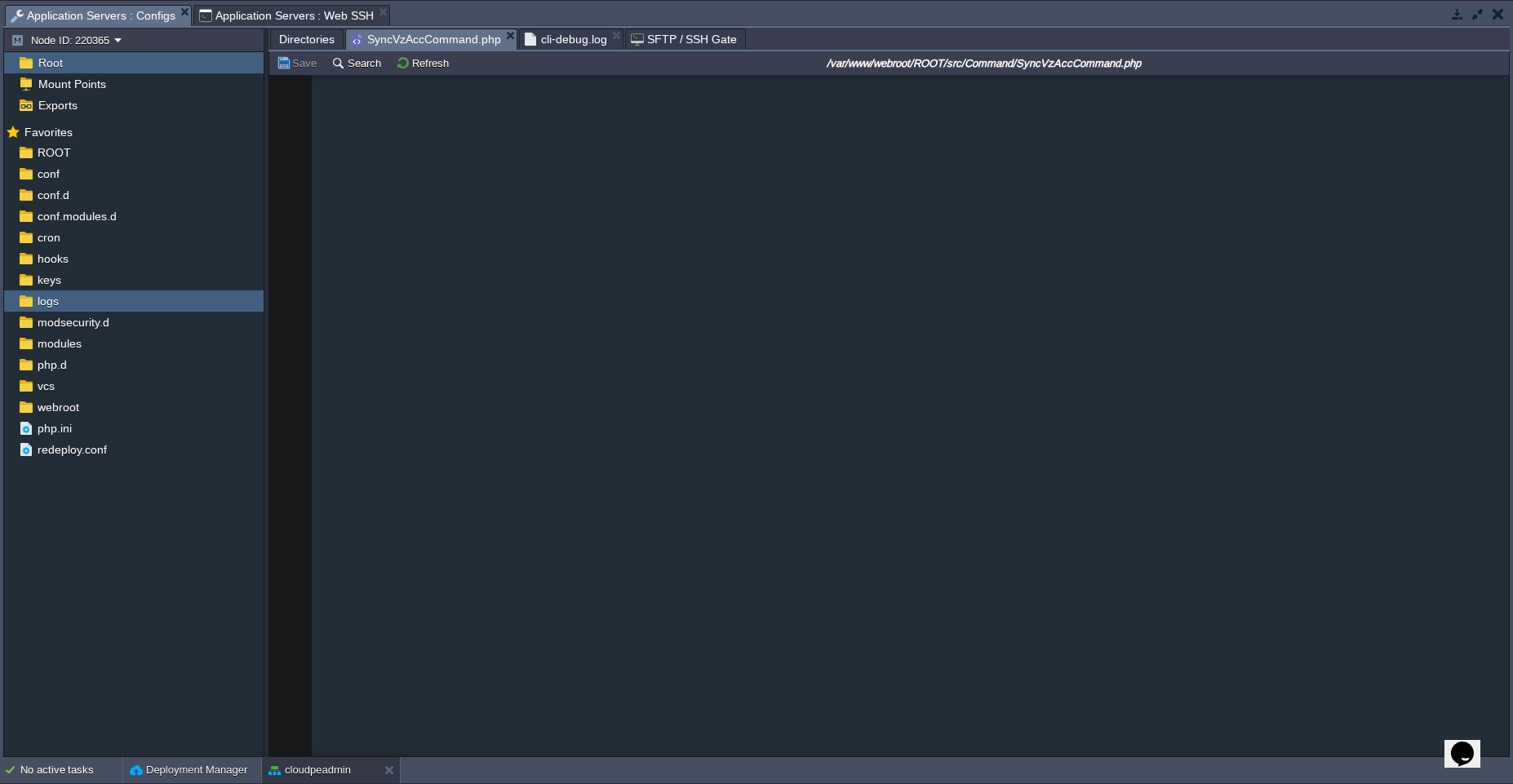
scroll to position [1067, 0]
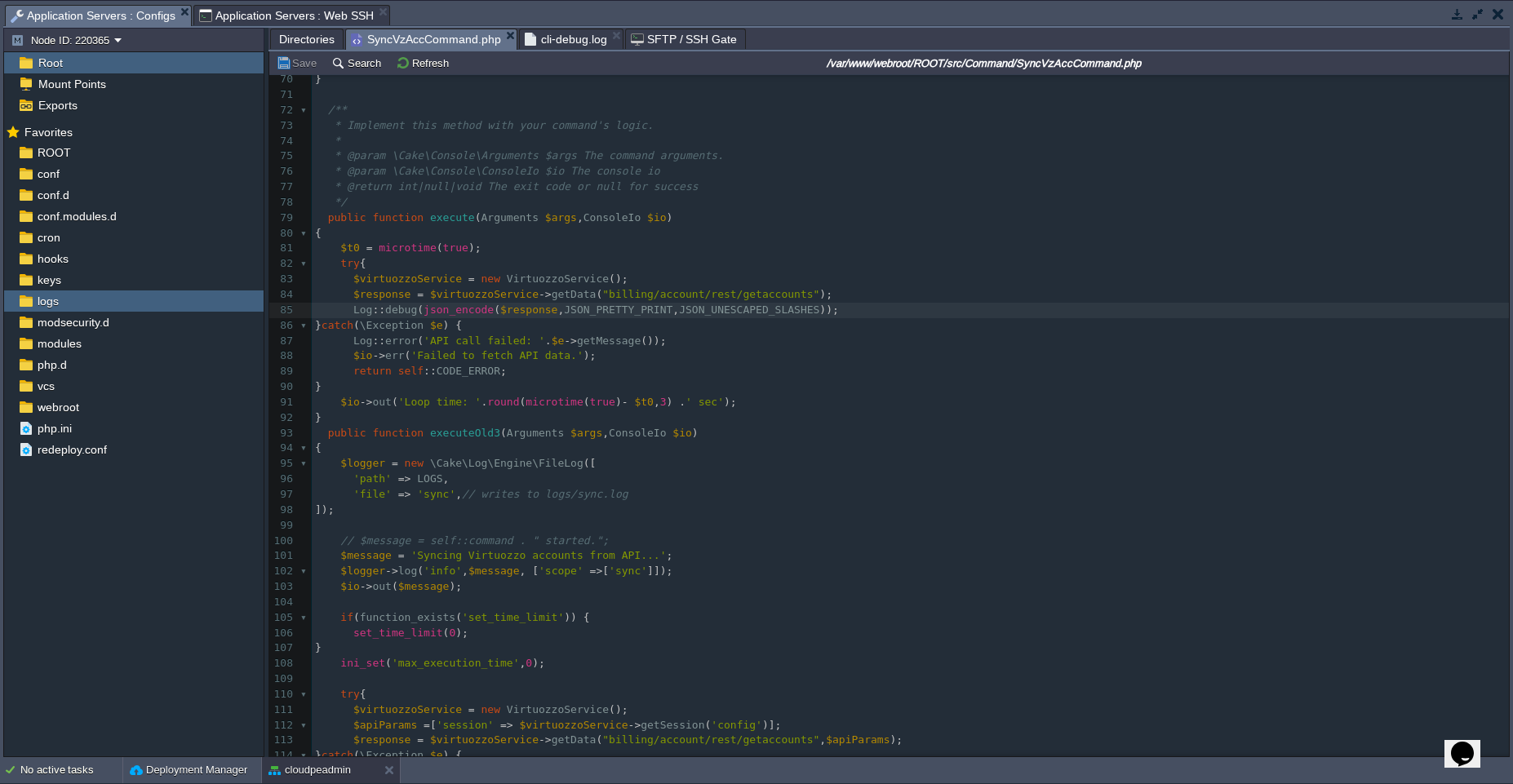
click at [542, 40] on span "cli-debug.log" at bounding box center [566, 39] width 83 height 20
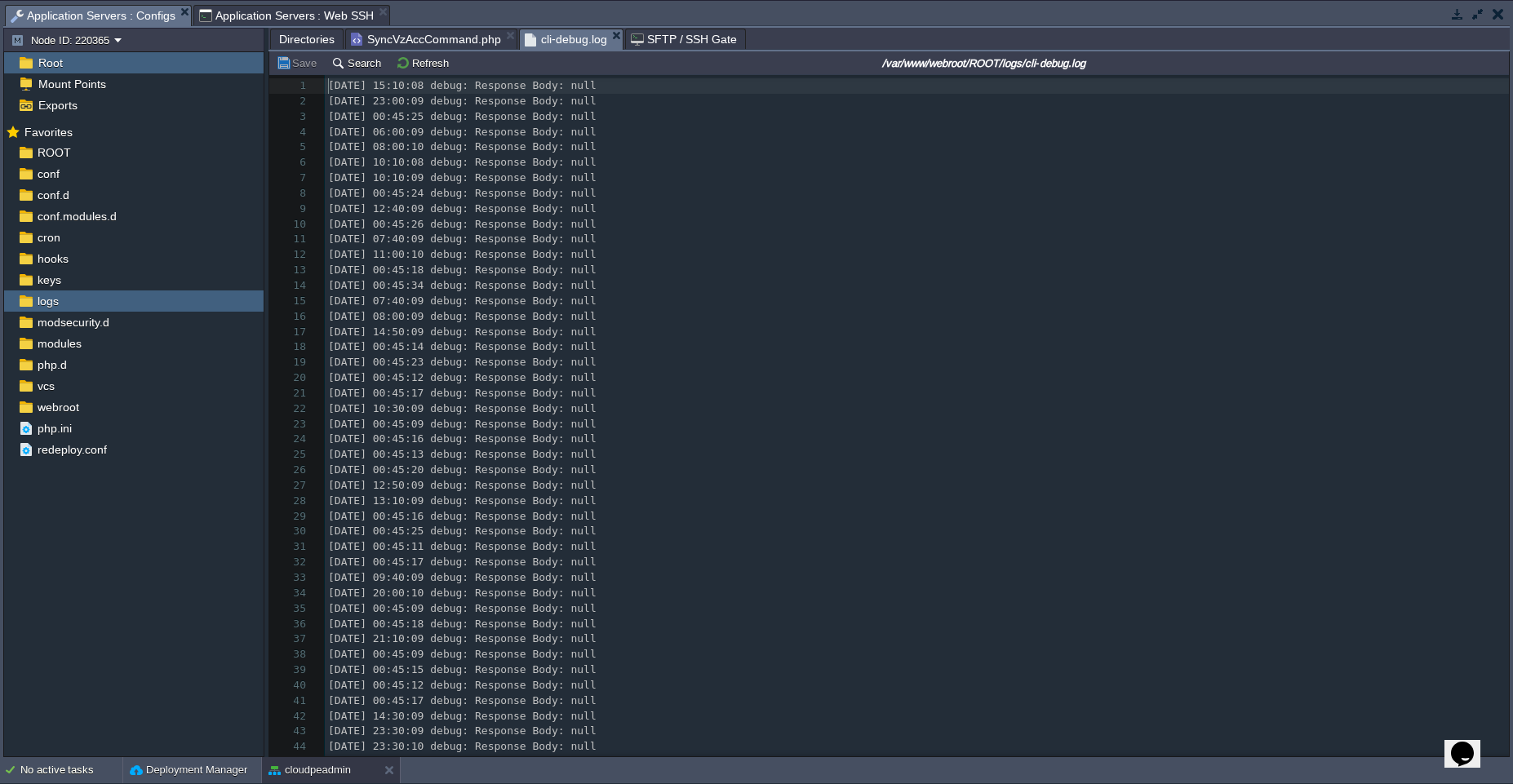
scroll to position [6, 0]
click at [650, 238] on pre "2025-07-11 07:40:09 debug: Response Body: null" at bounding box center [917, 239] width 1184 height 15
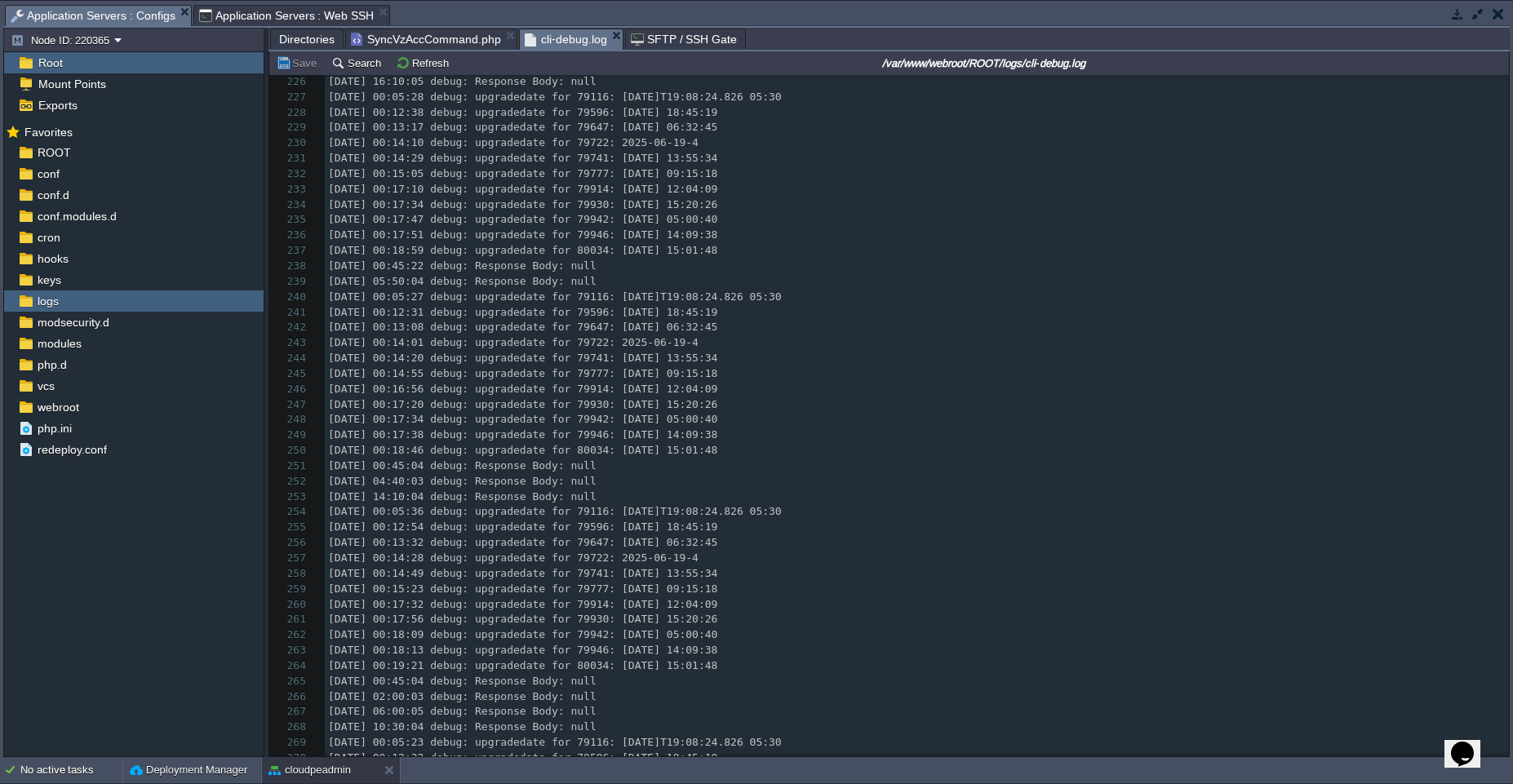
scroll to position [3488, 0]
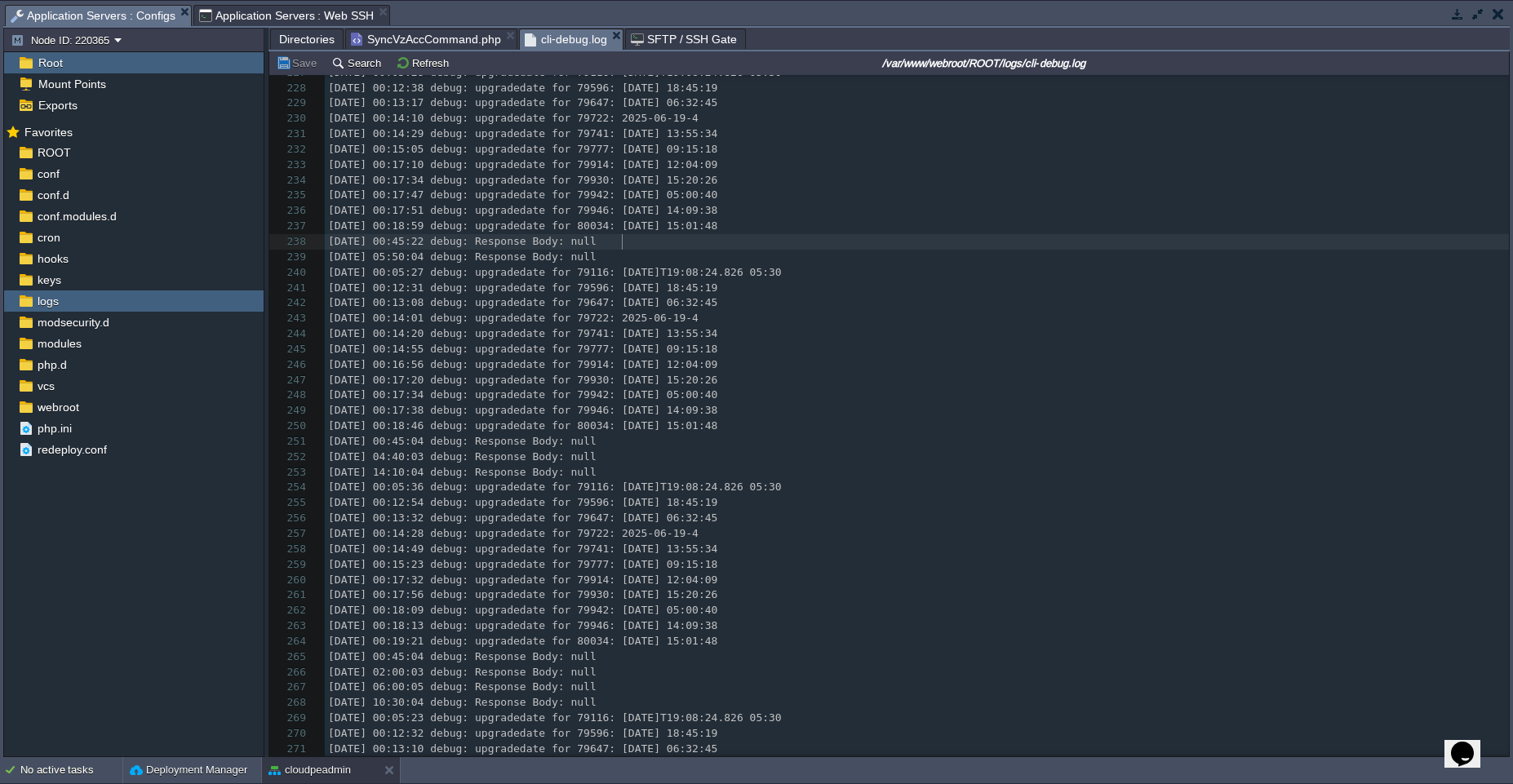
click at [650, 238] on pre "2025-08-14 00:45:22 debug: Response Body: null" at bounding box center [917, 242] width 1184 height 15
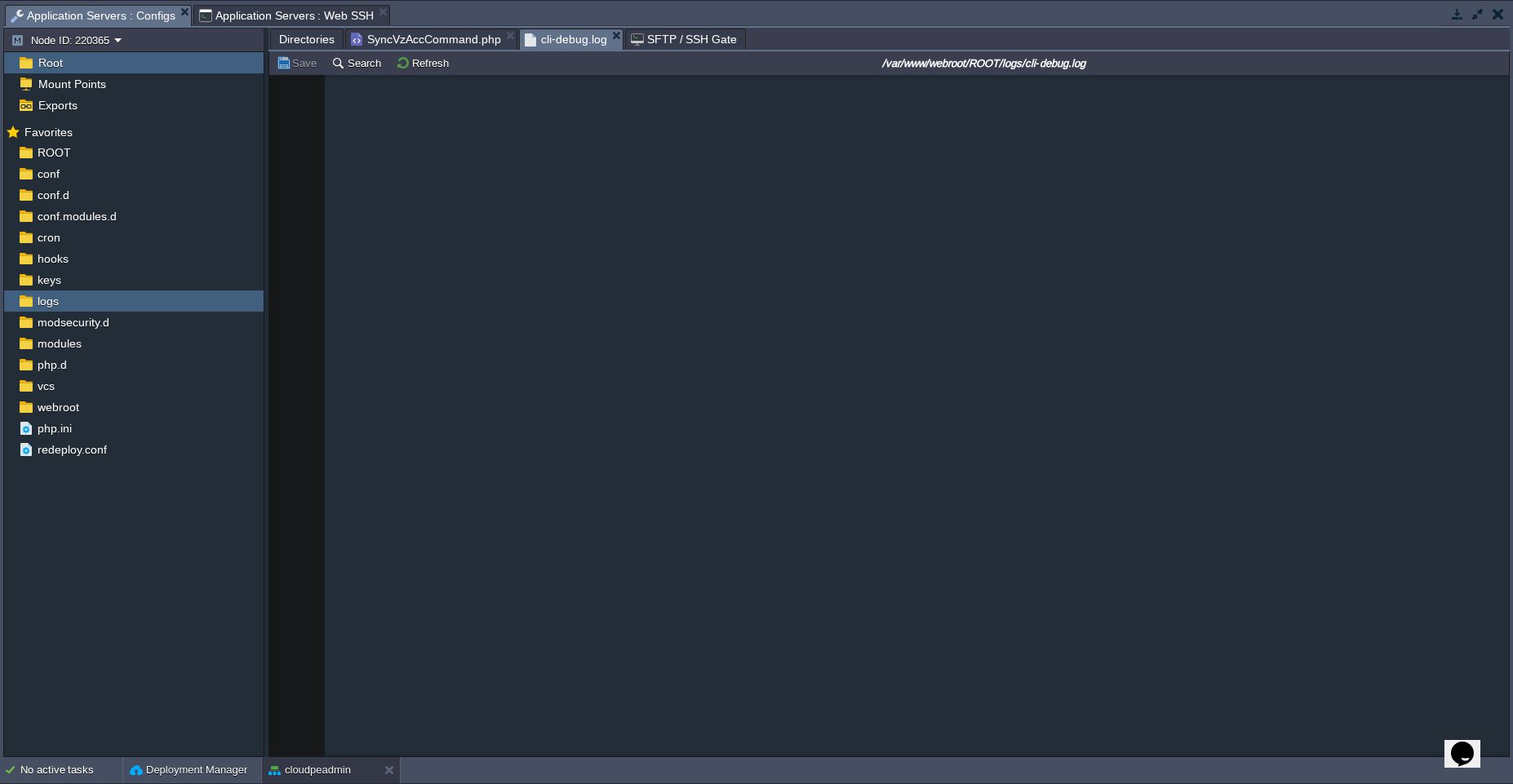
scroll to position [402920, 0]
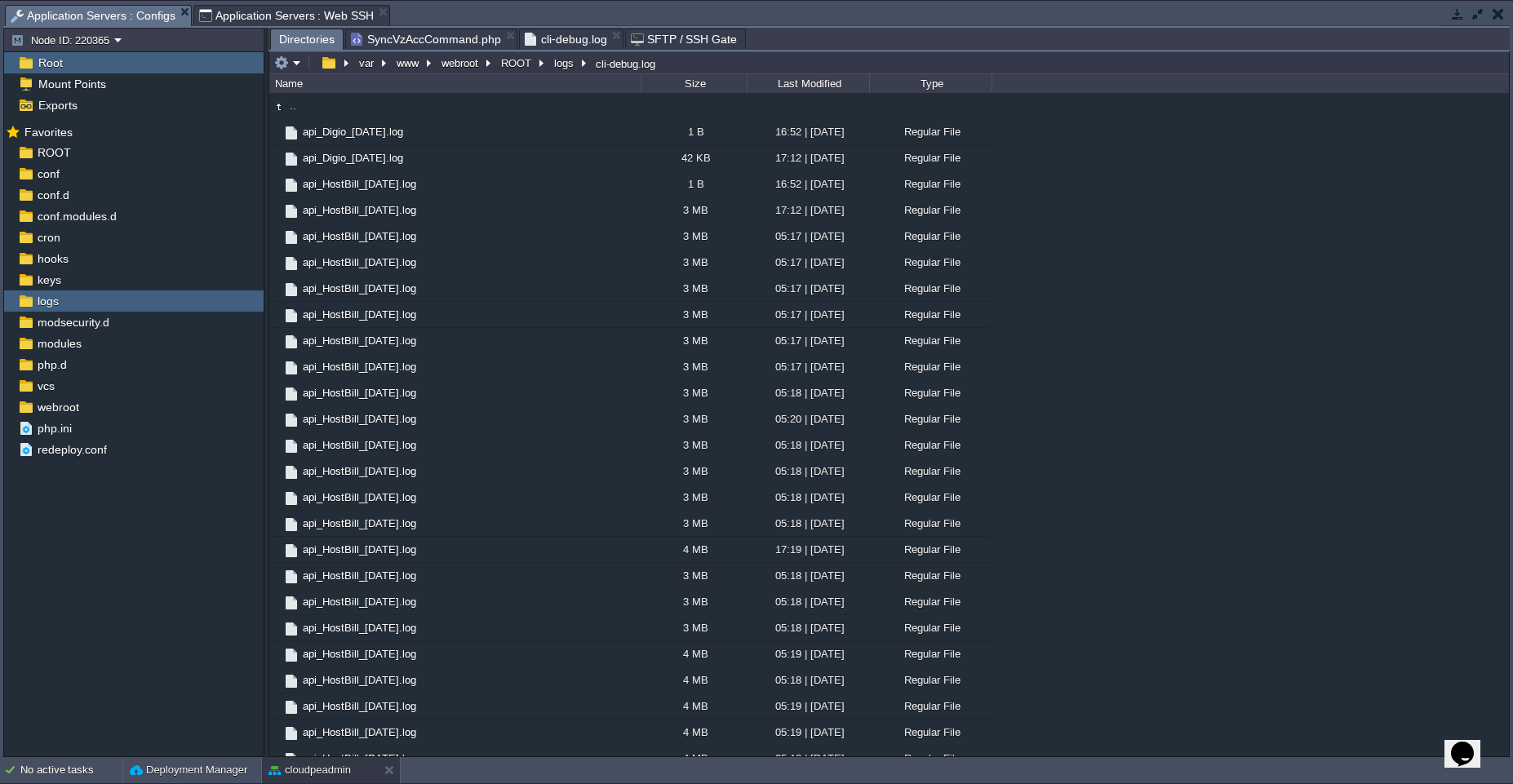
click at [291, 40] on span "Directories" at bounding box center [306, 40] width 56 height 21
type input "cli-debug-1.log"
click at [295, 15] on span "Application Servers : Web SSH" at bounding box center [286, 15] width 175 height 20
click at [144, 17] on span "Application Servers : Configs" at bounding box center [92, 16] width 165 height 21
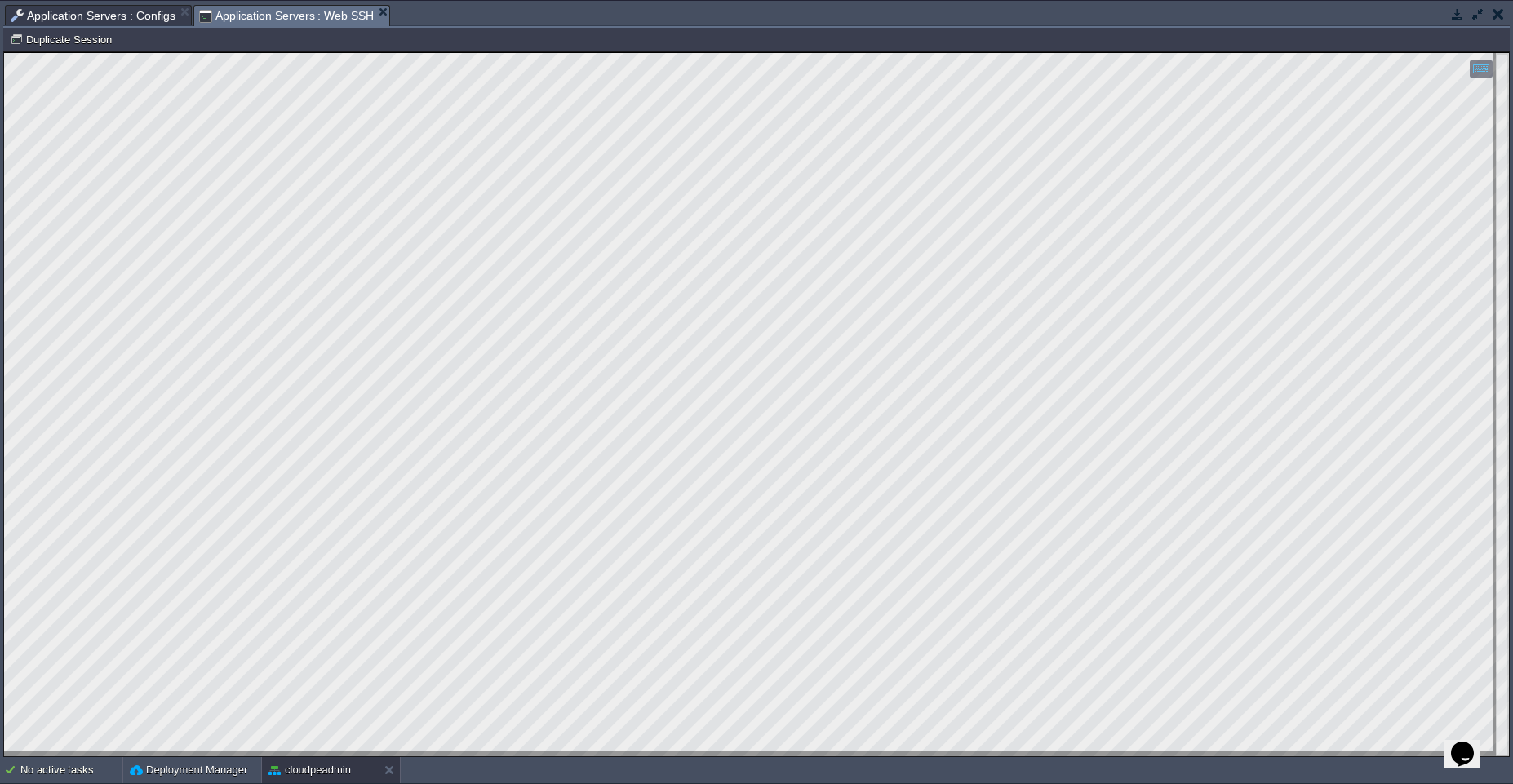
click at [263, 18] on span "Application Servers : Web SSH" at bounding box center [286, 16] width 175 height 21
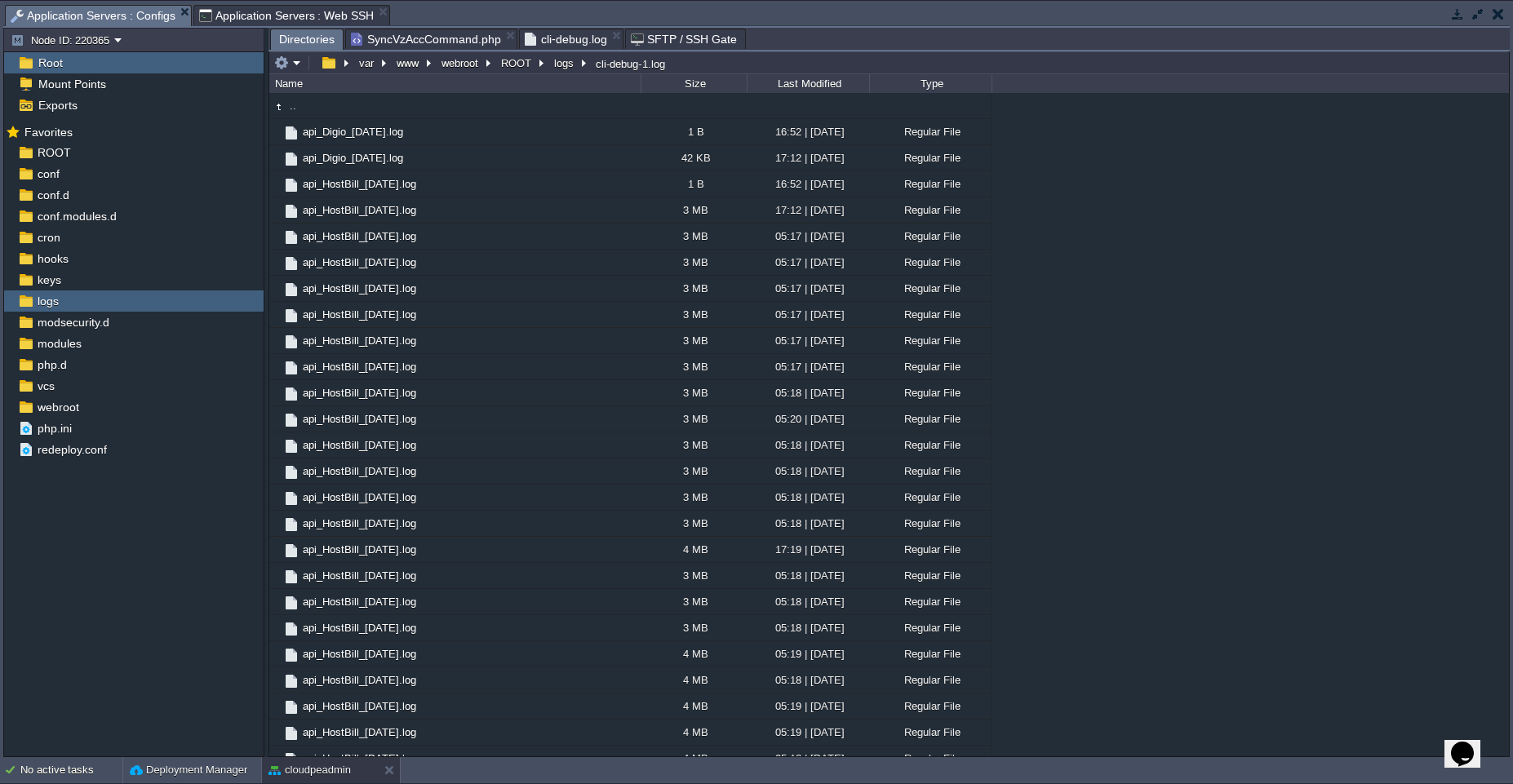
click at [108, 15] on span "Application Servers : Configs" at bounding box center [92, 16] width 165 height 21
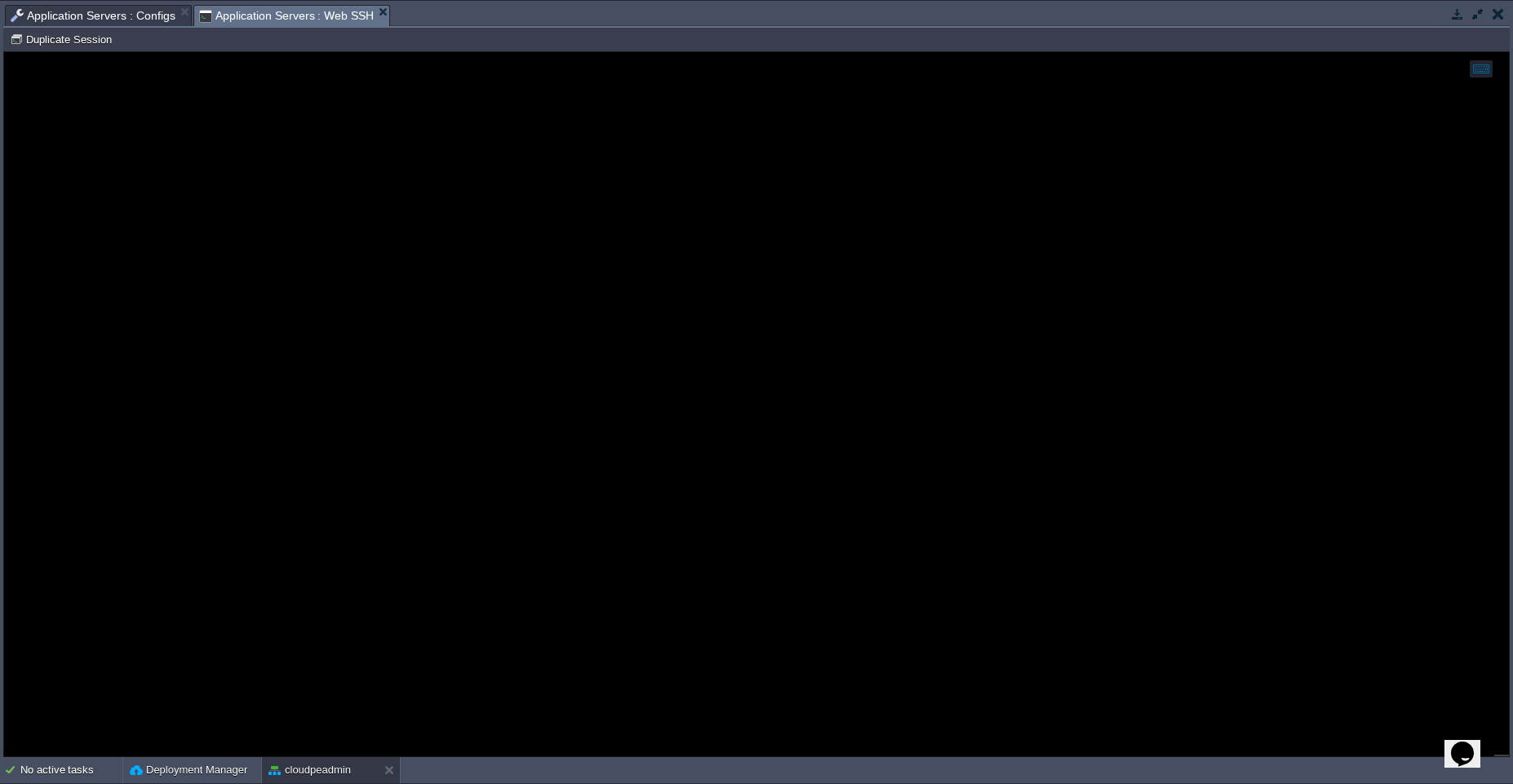
click at [294, 15] on span "Application Servers : Web SSH" at bounding box center [286, 16] width 175 height 21
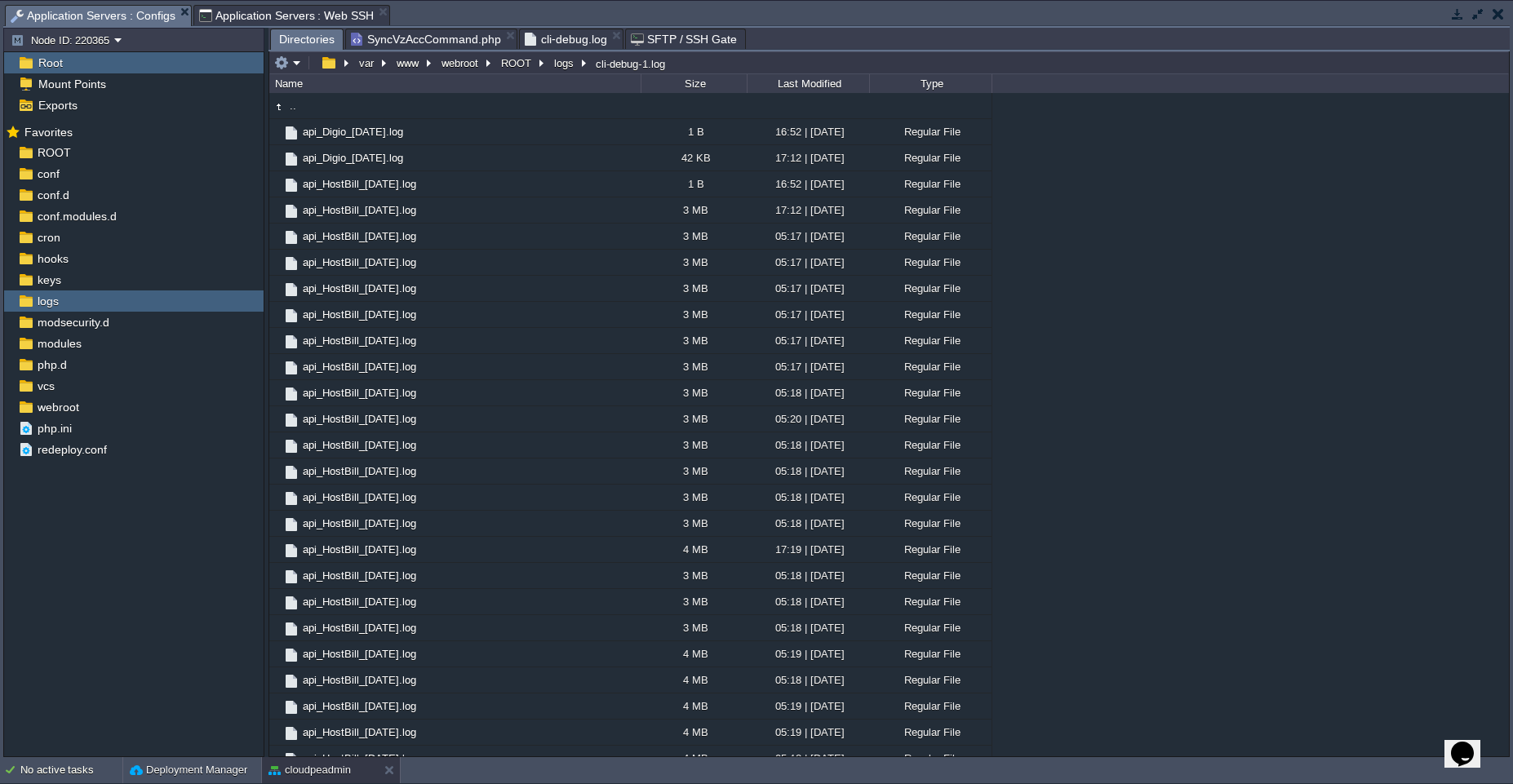
click at [131, 15] on span "Application Servers : Configs" at bounding box center [92, 16] width 165 height 21
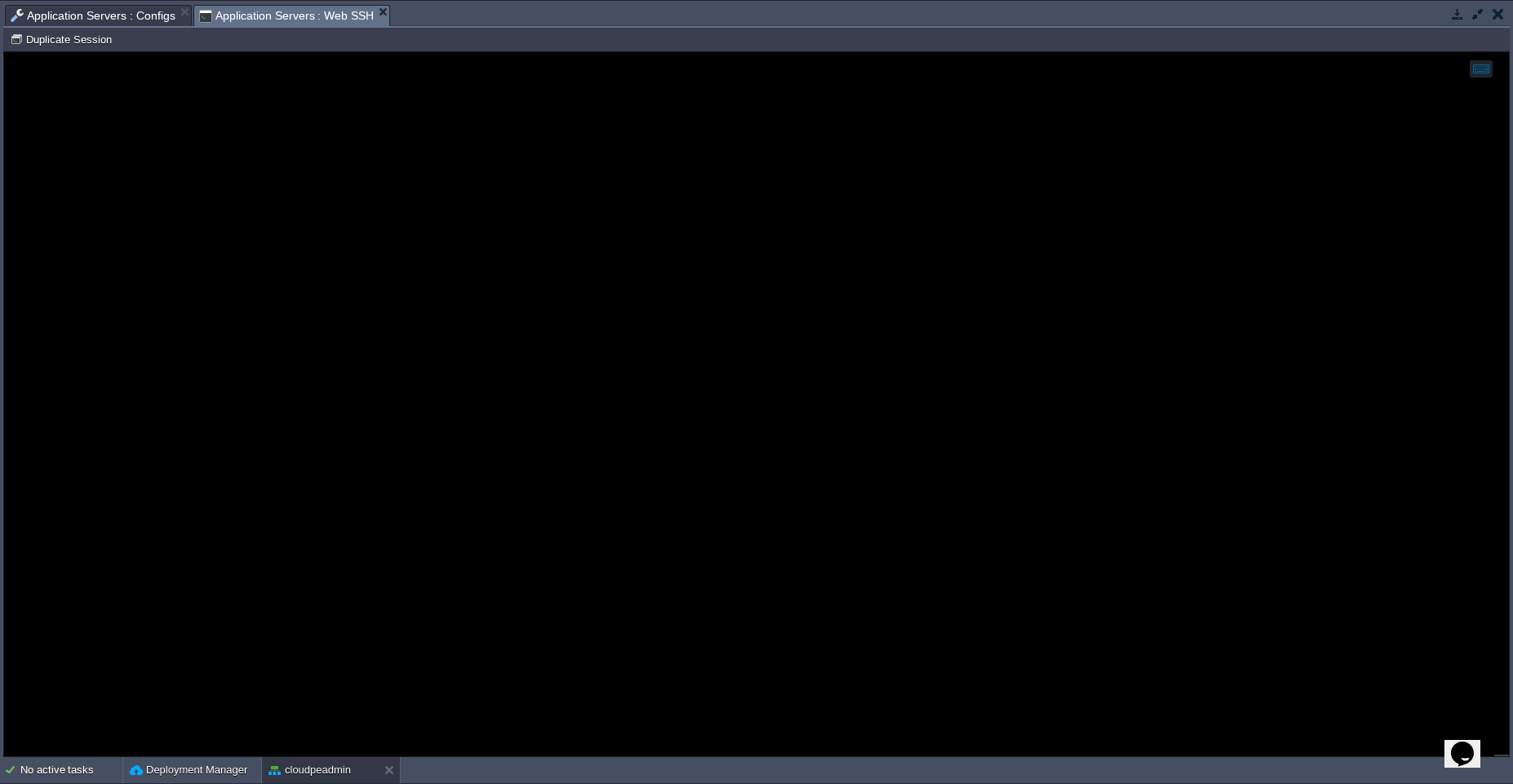
click at [224, 15] on span "Application Servers : Web SSH" at bounding box center [286, 16] width 175 height 21
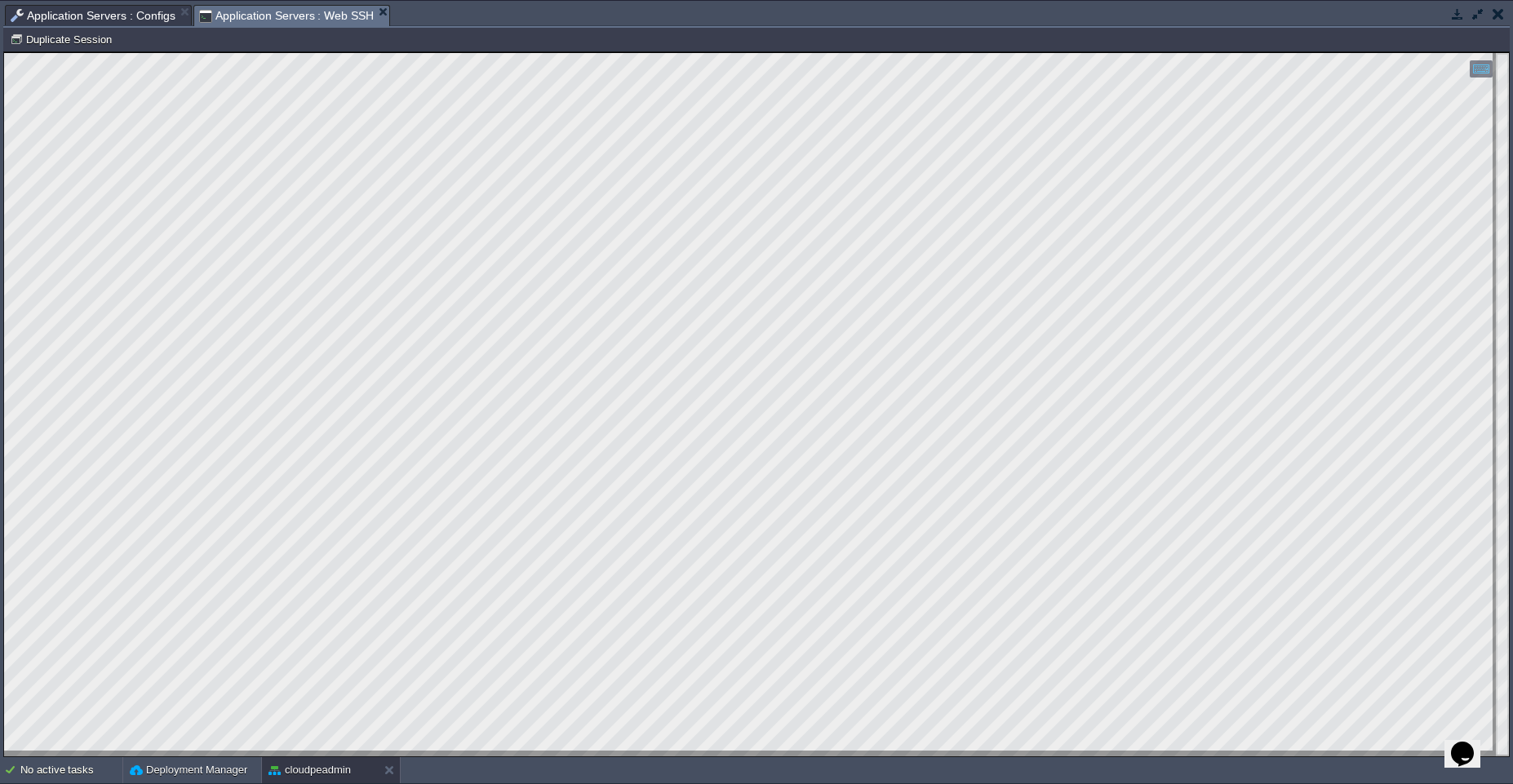
type textarea "$ bin/cake sync vzusers Loop time: 1.98 sec"
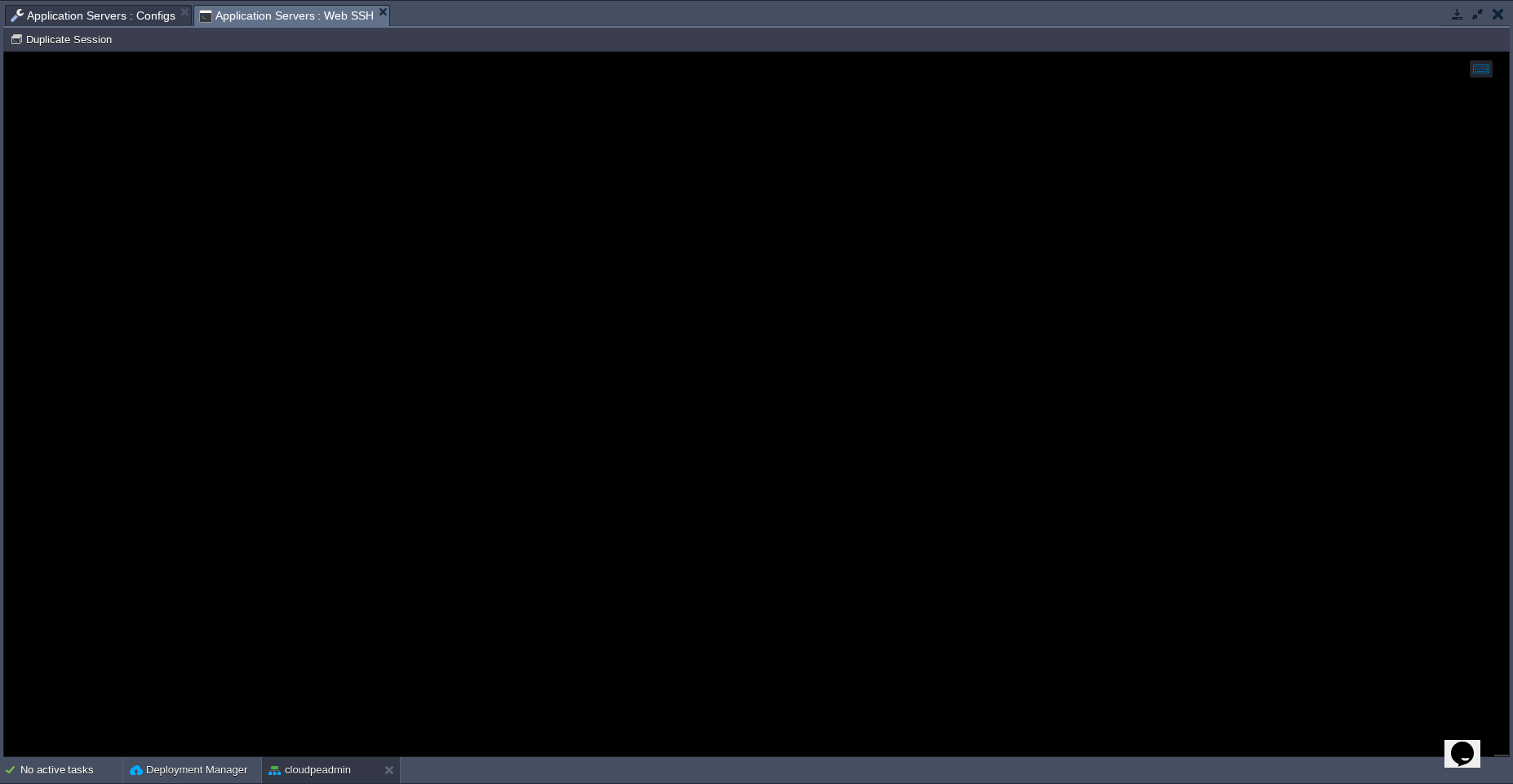
click at [71, 8] on span "Application Servers : Configs" at bounding box center [92, 15] width 165 height 20
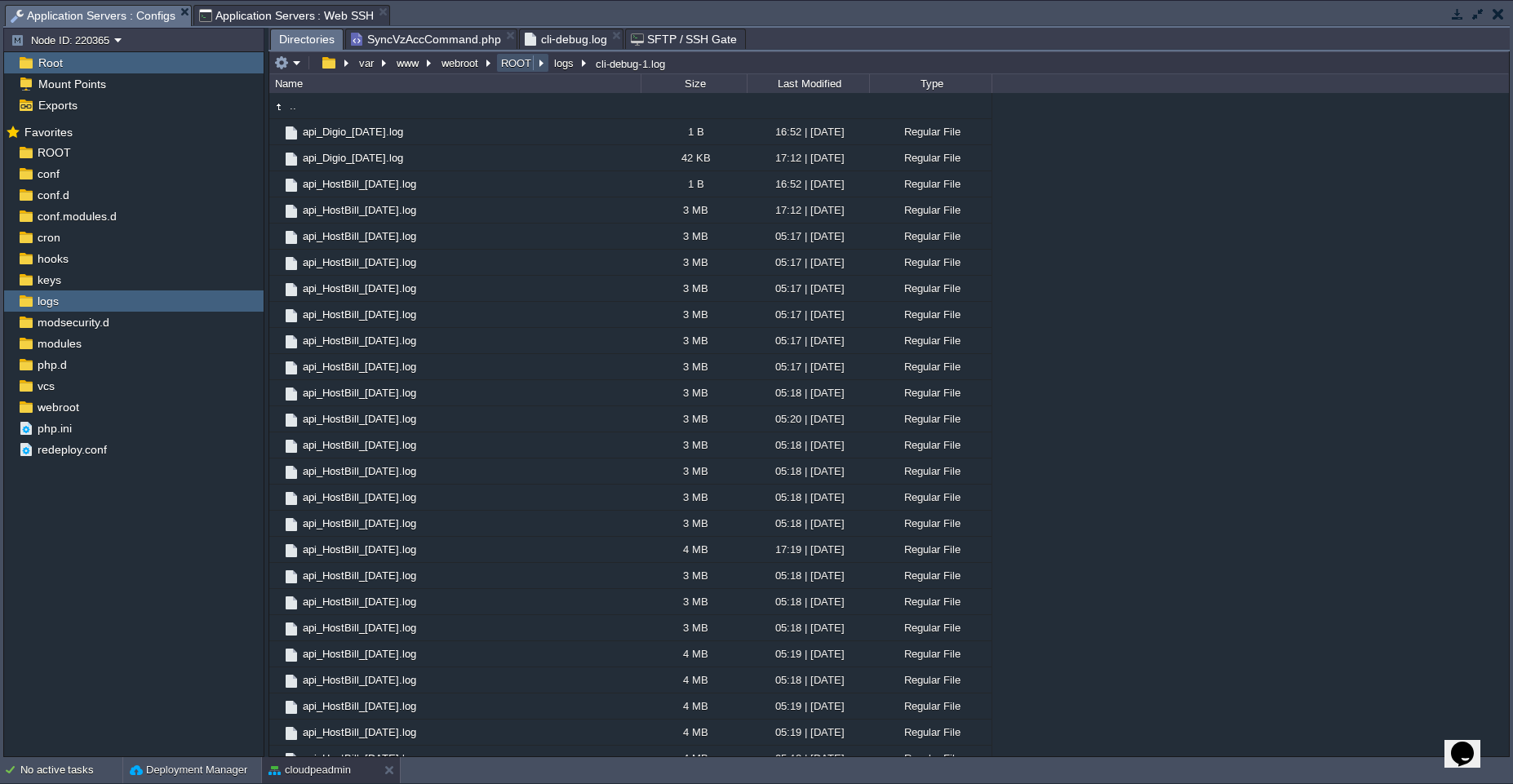
click at [502, 59] on button "ROOT" at bounding box center [517, 63] width 37 height 15
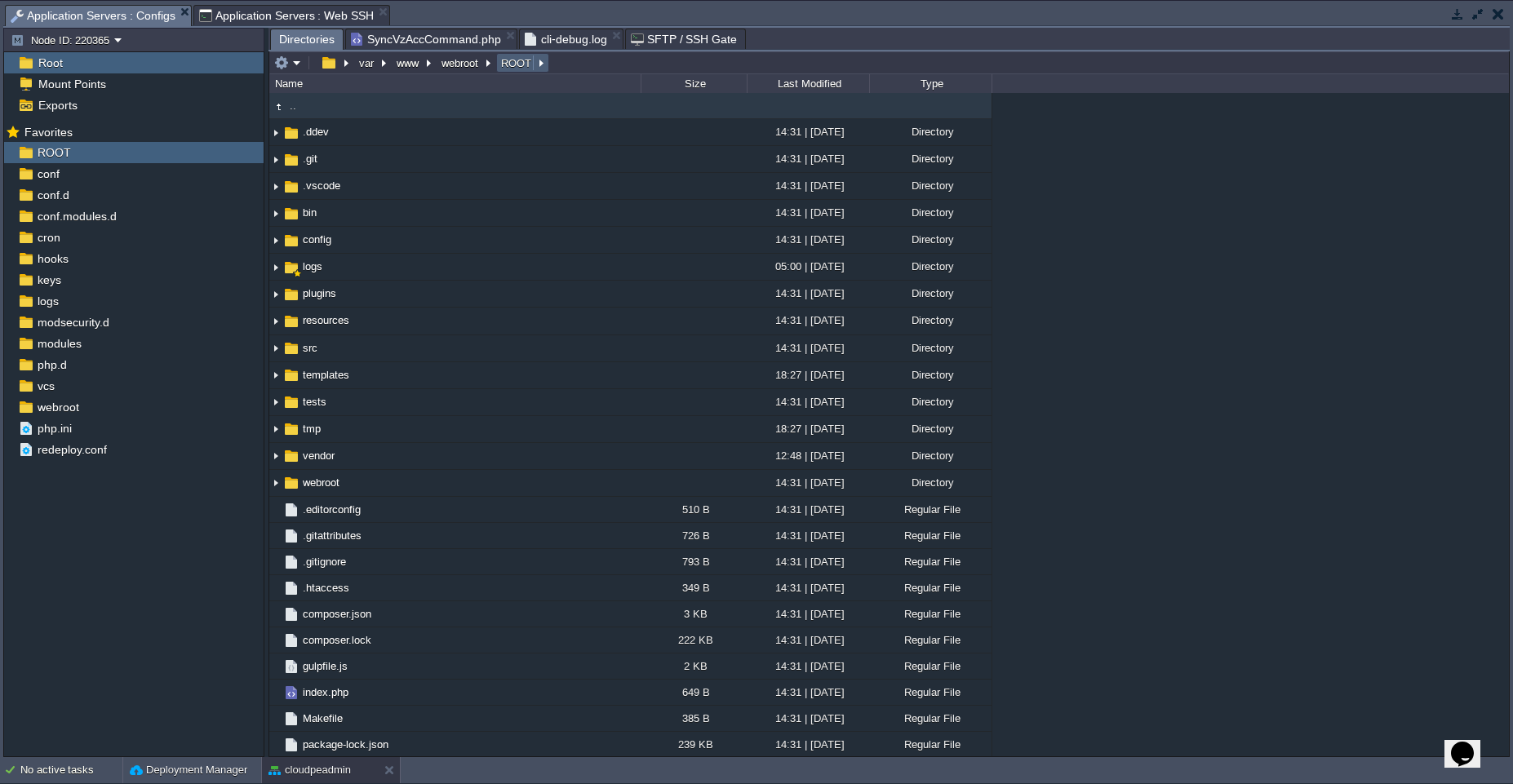
scroll to position [0, 0]
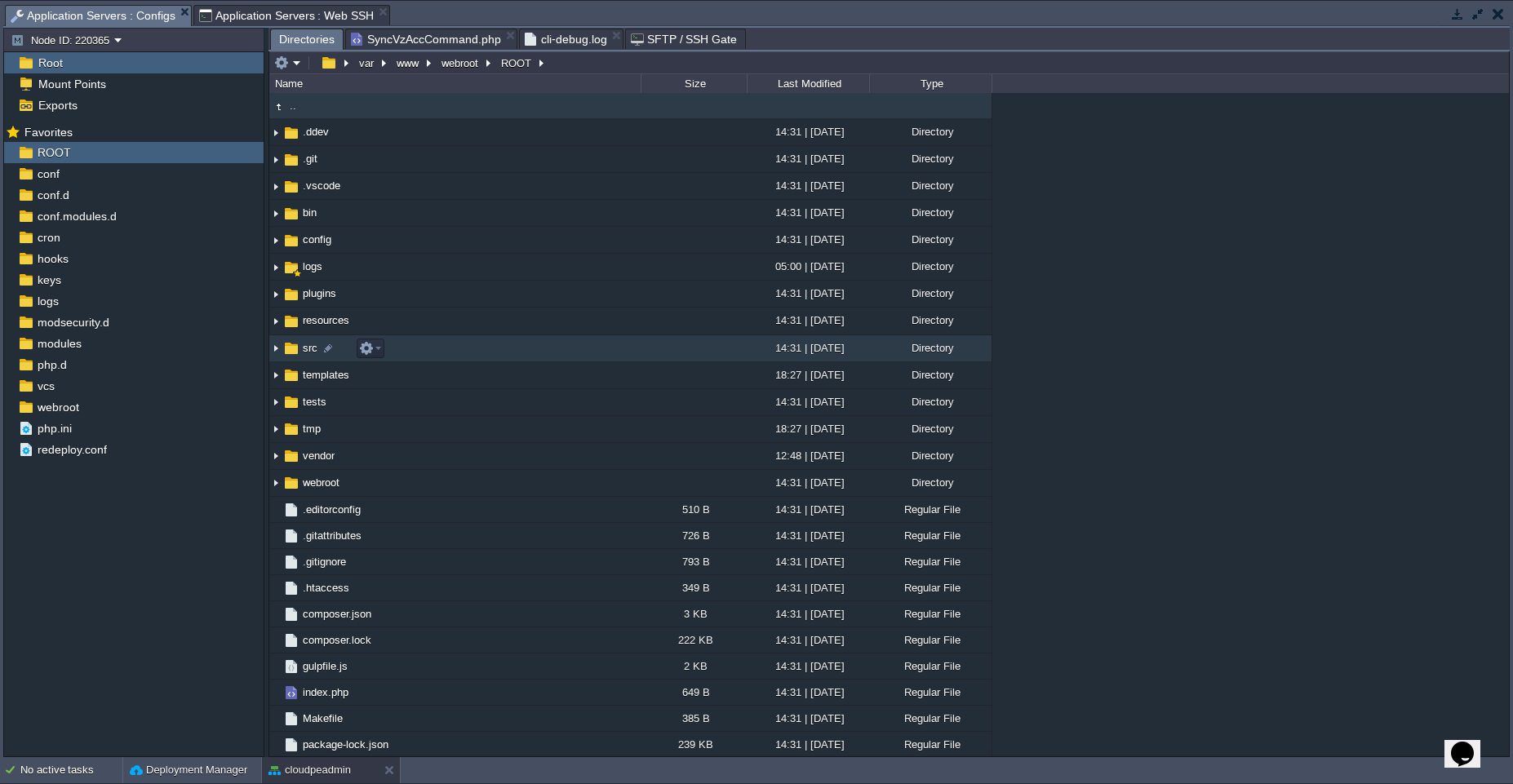
click at [501, 346] on td "src" at bounding box center [455, 348] width 371 height 27
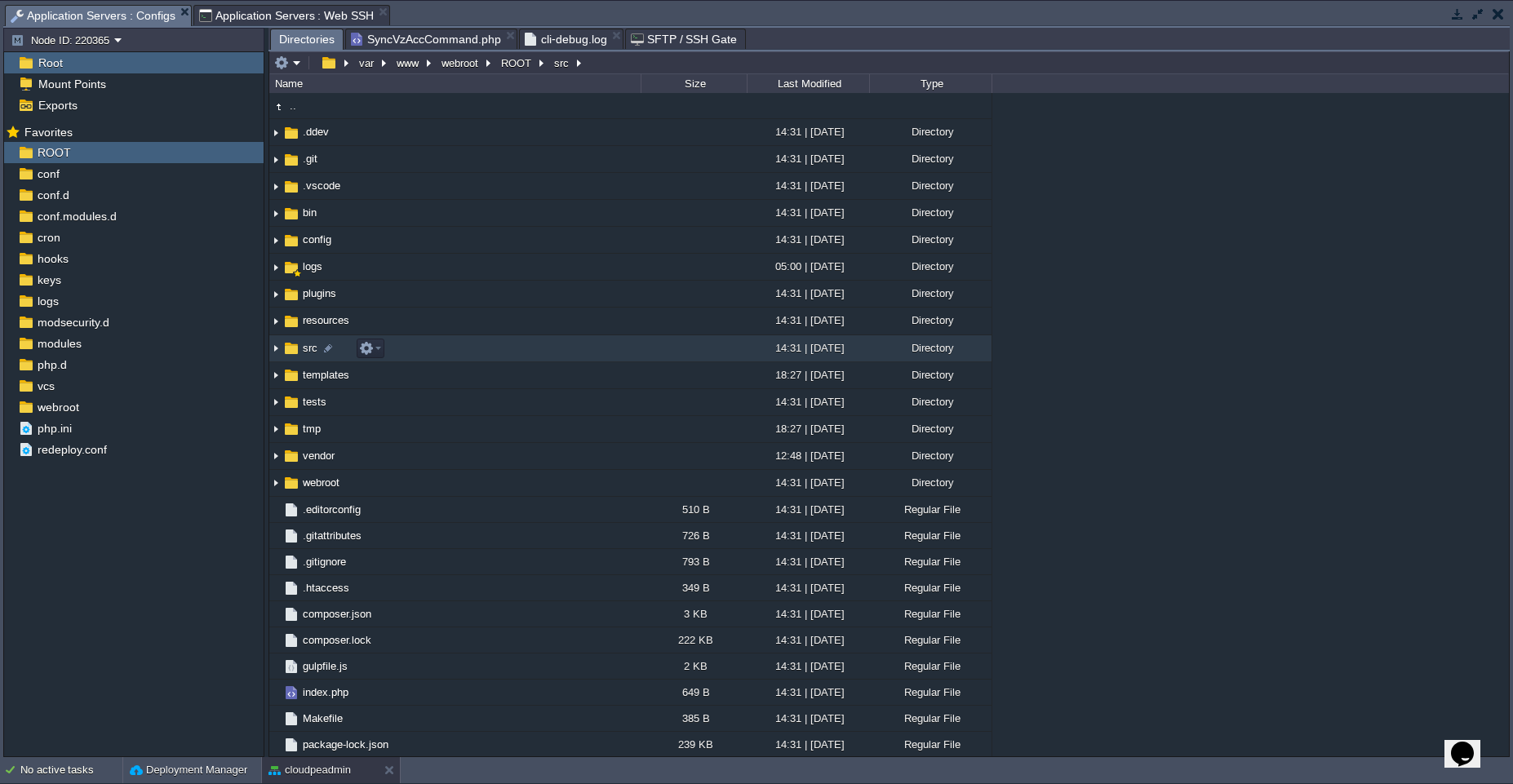
click at [501, 346] on td "src" at bounding box center [455, 348] width 371 height 27
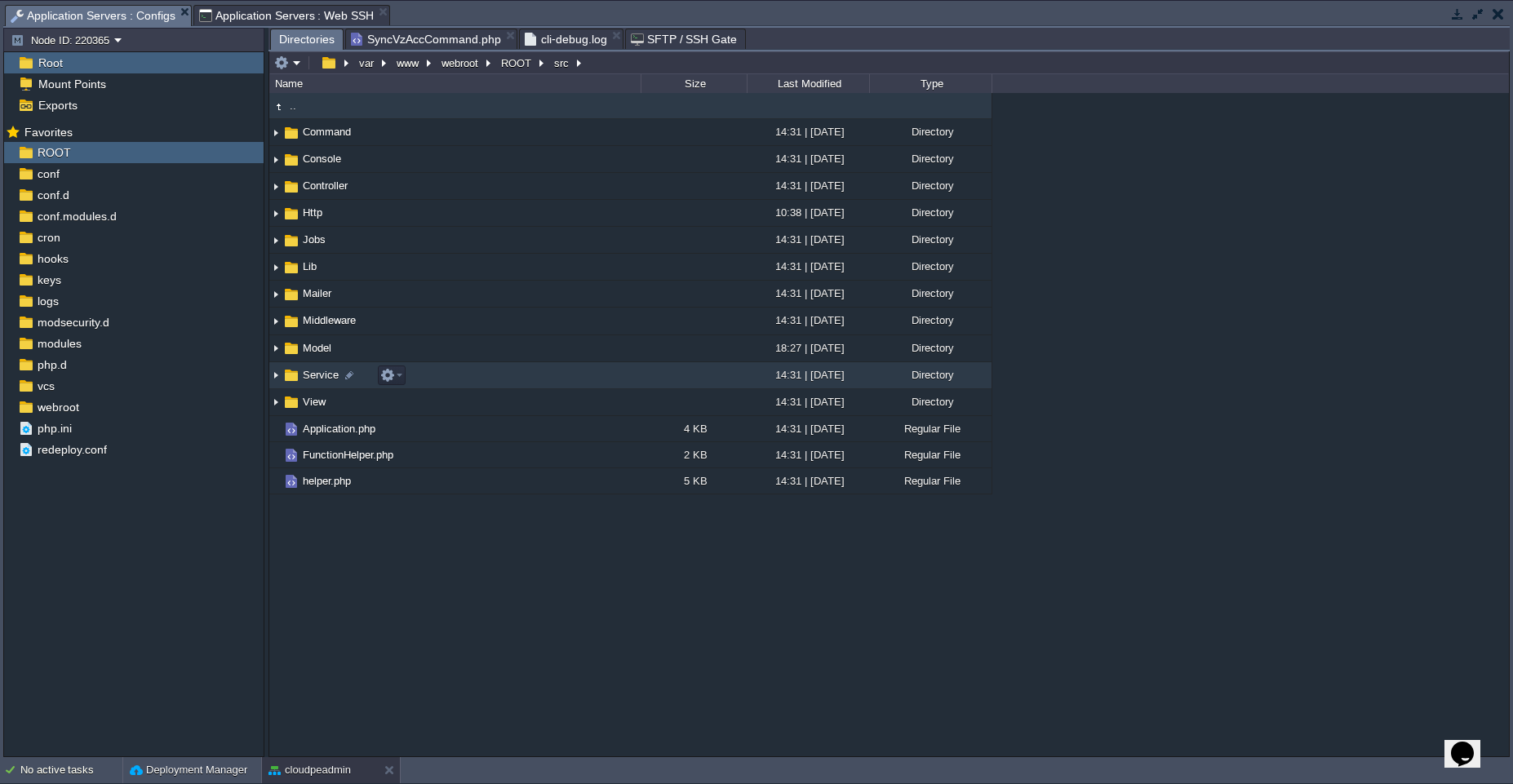
click at [521, 371] on td "Service" at bounding box center [455, 376] width 371 height 27
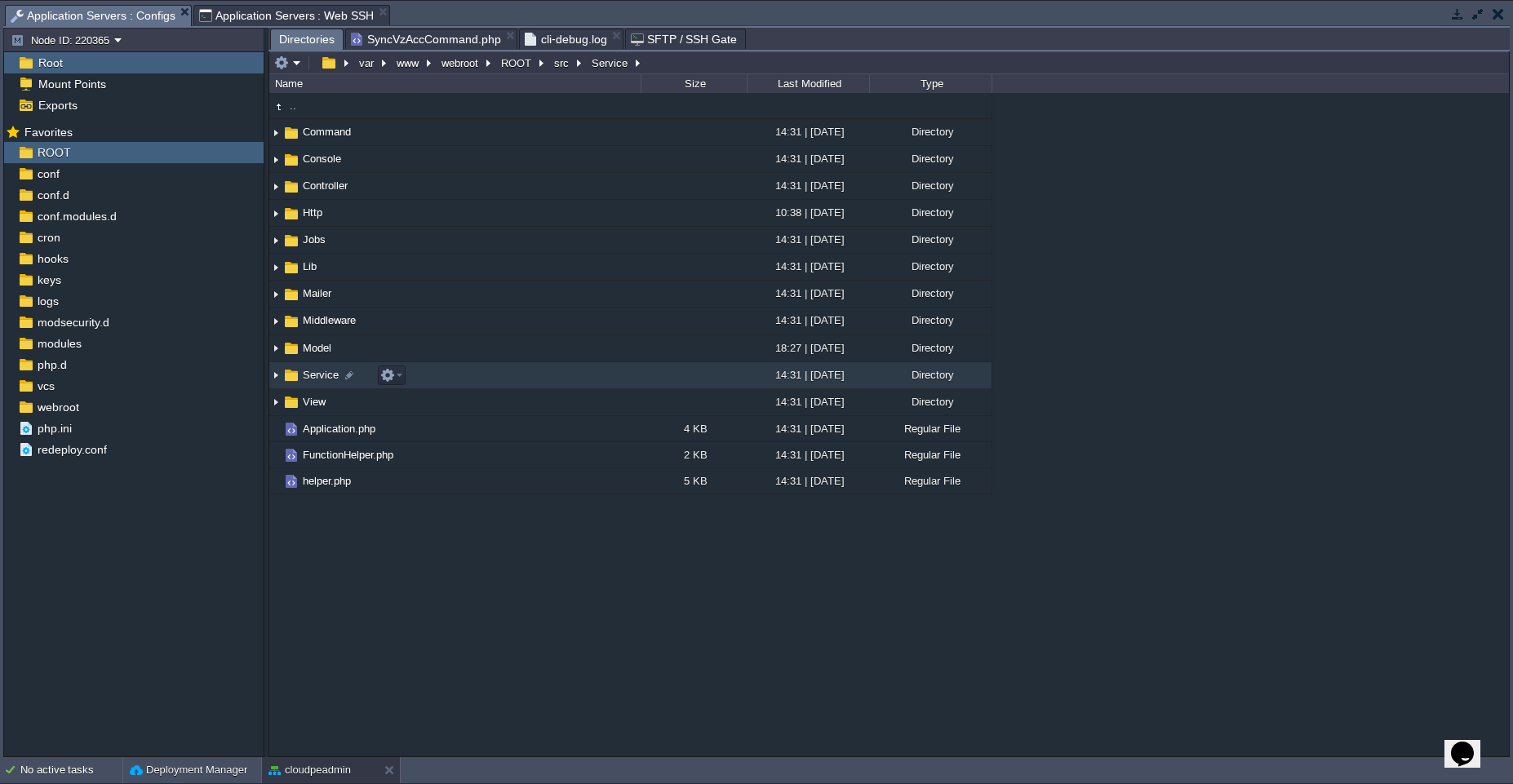
click at [521, 371] on td "Service" at bounding box center [455, 376] width 371 height 27
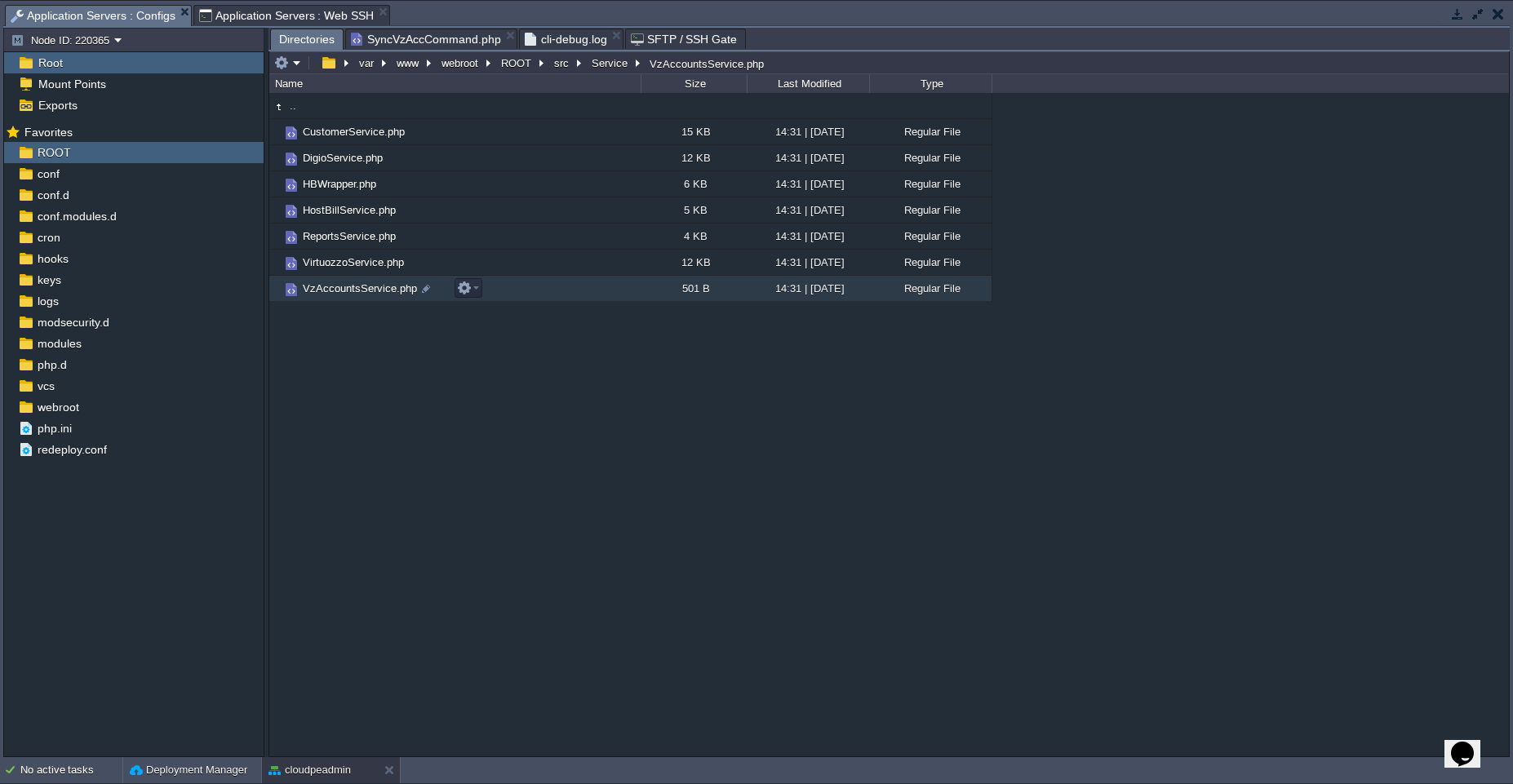
click at [579, 281] on td "VzAccountsService.php" at bounding box center [455, 289] width 371 height 26
click at [506, 252] on td "VirtuozzoService.php" at bounding box center [455, 263] width 371 height 26
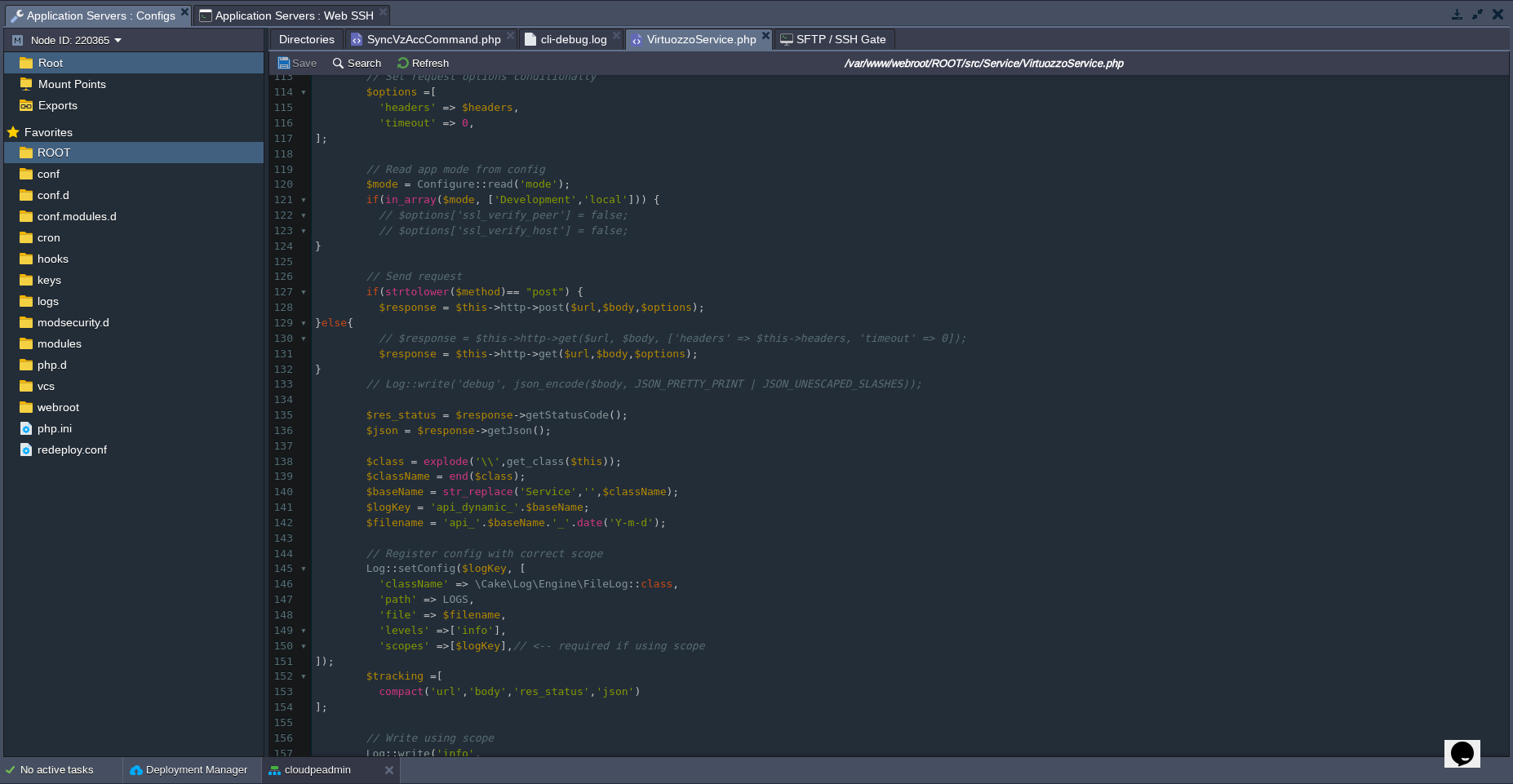
scroll to position [1734, 0]
click at [536, 443] on pre "​" at bounding box center [910, 443] width 1198 height 15
type textarea "/*"
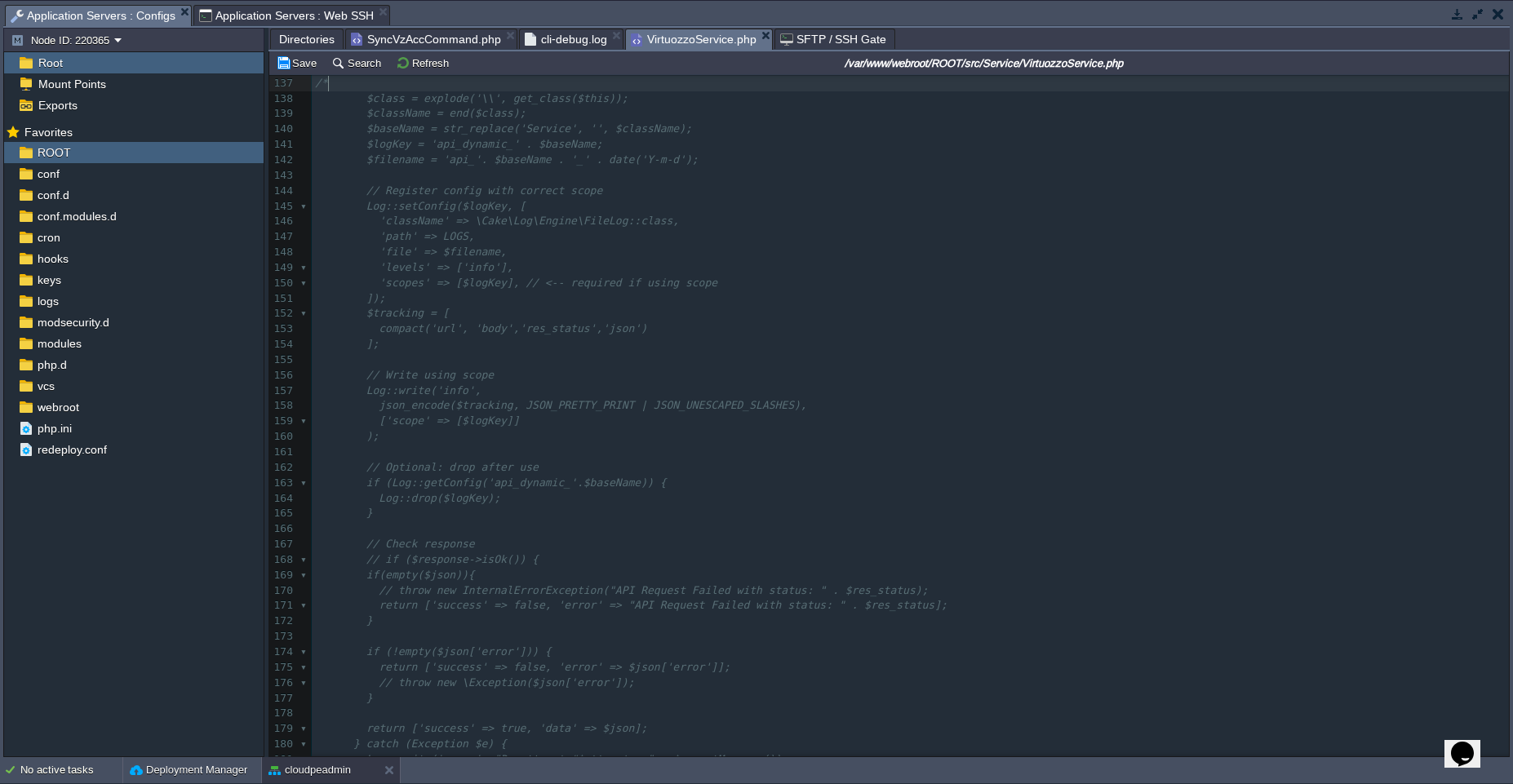
scroll to position [2100, 0]
click at [466, 520] on pre "​" at bounding box center [910, 522] width 1198 height 15
type textarea "*/"
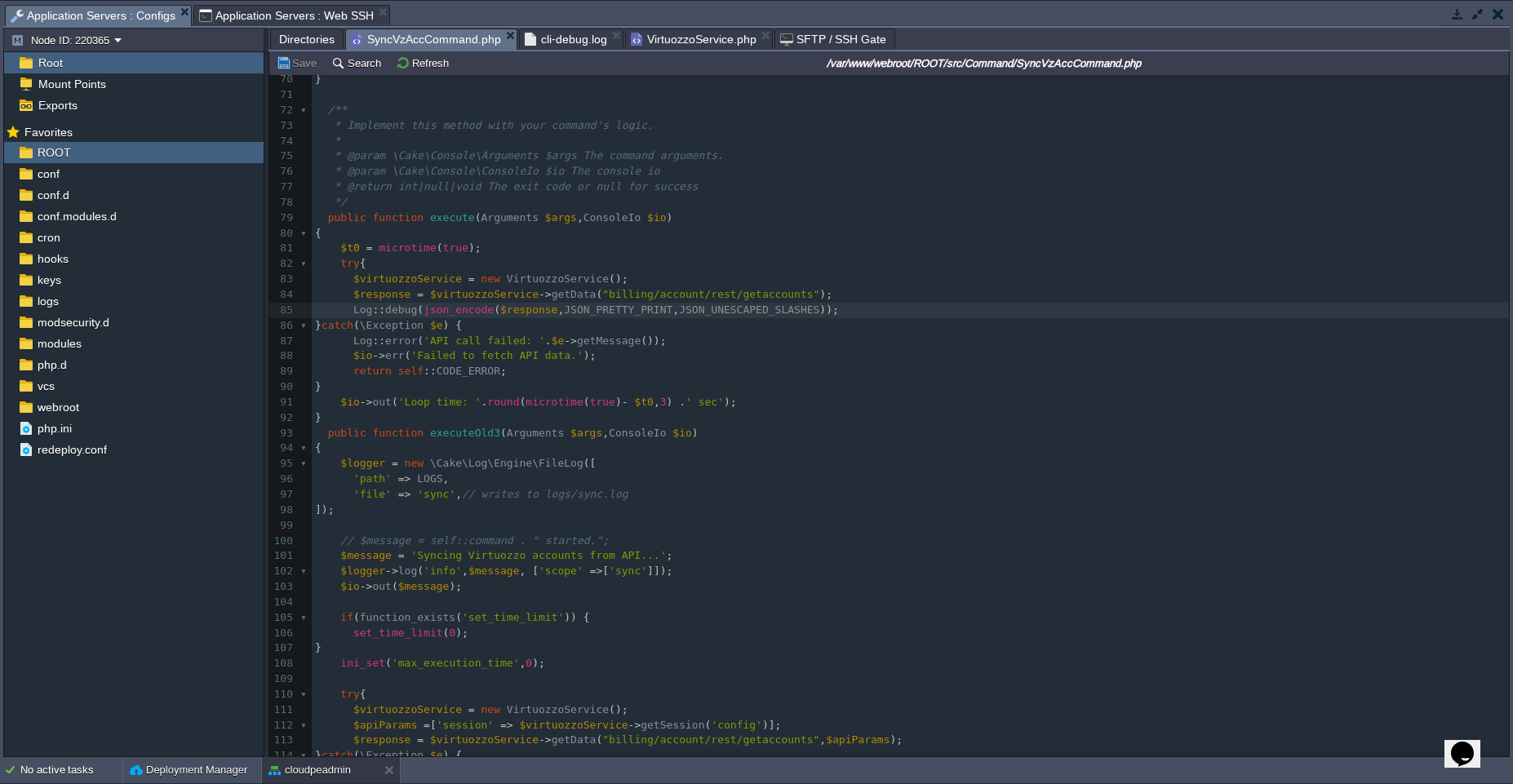
click at [425, 44] on span "SyncVzAccCommand.php" at bounding box center [426, 40] width 150 height 21
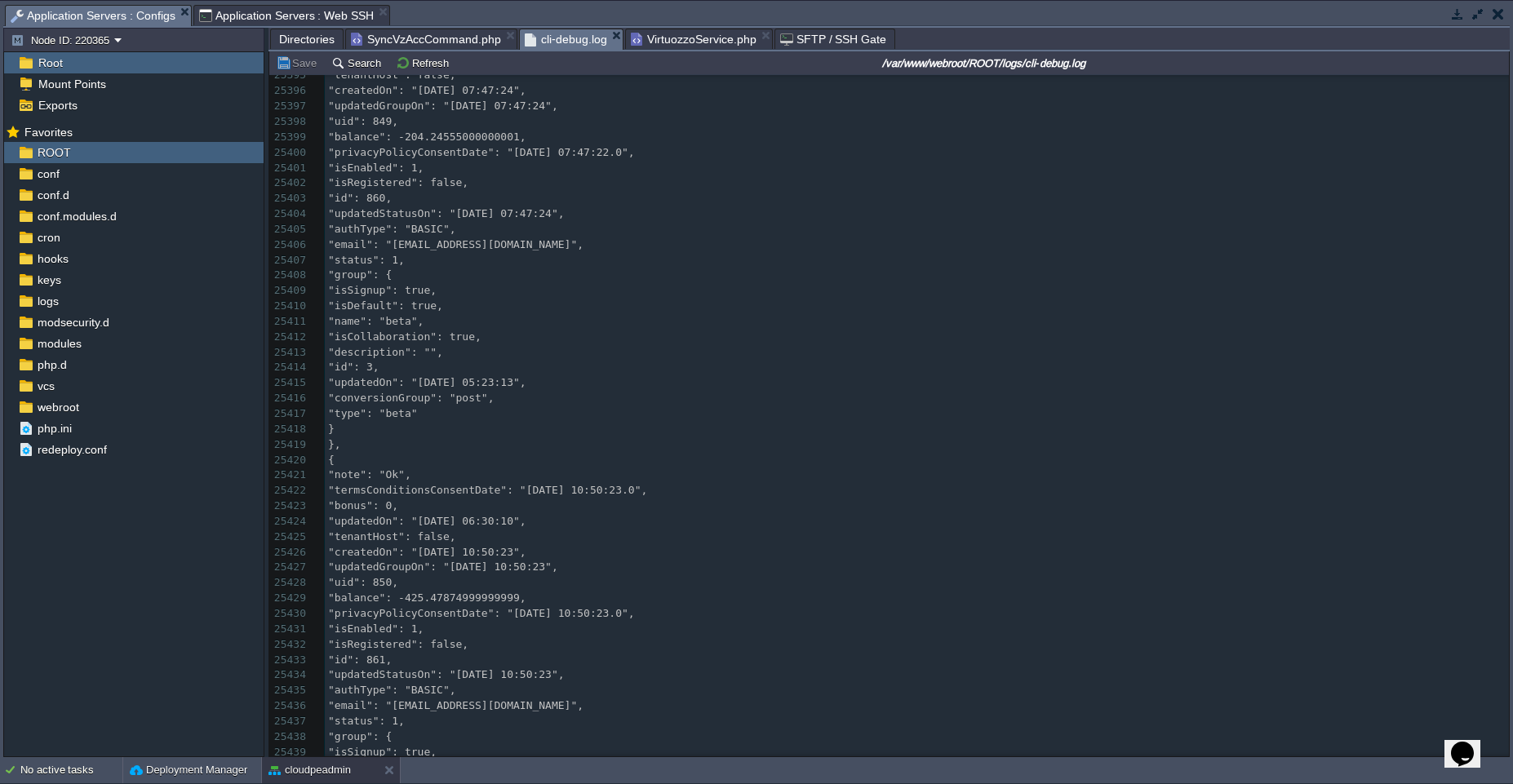
click at [565, 46] on span "cli-debug.log" at bounding box center [566, 40] width 83 height 21
type textarea "-"
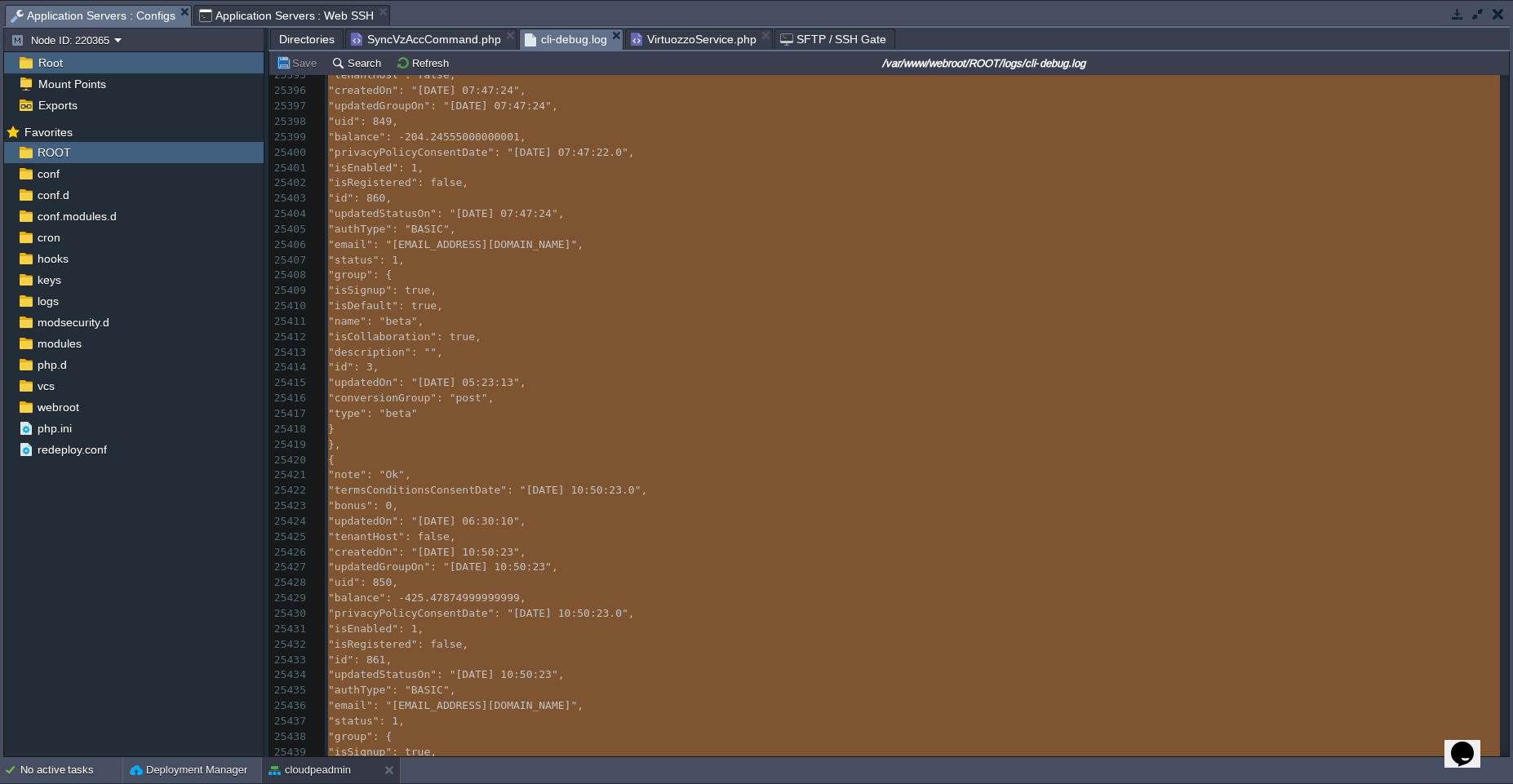
scroll to position [0, 0]
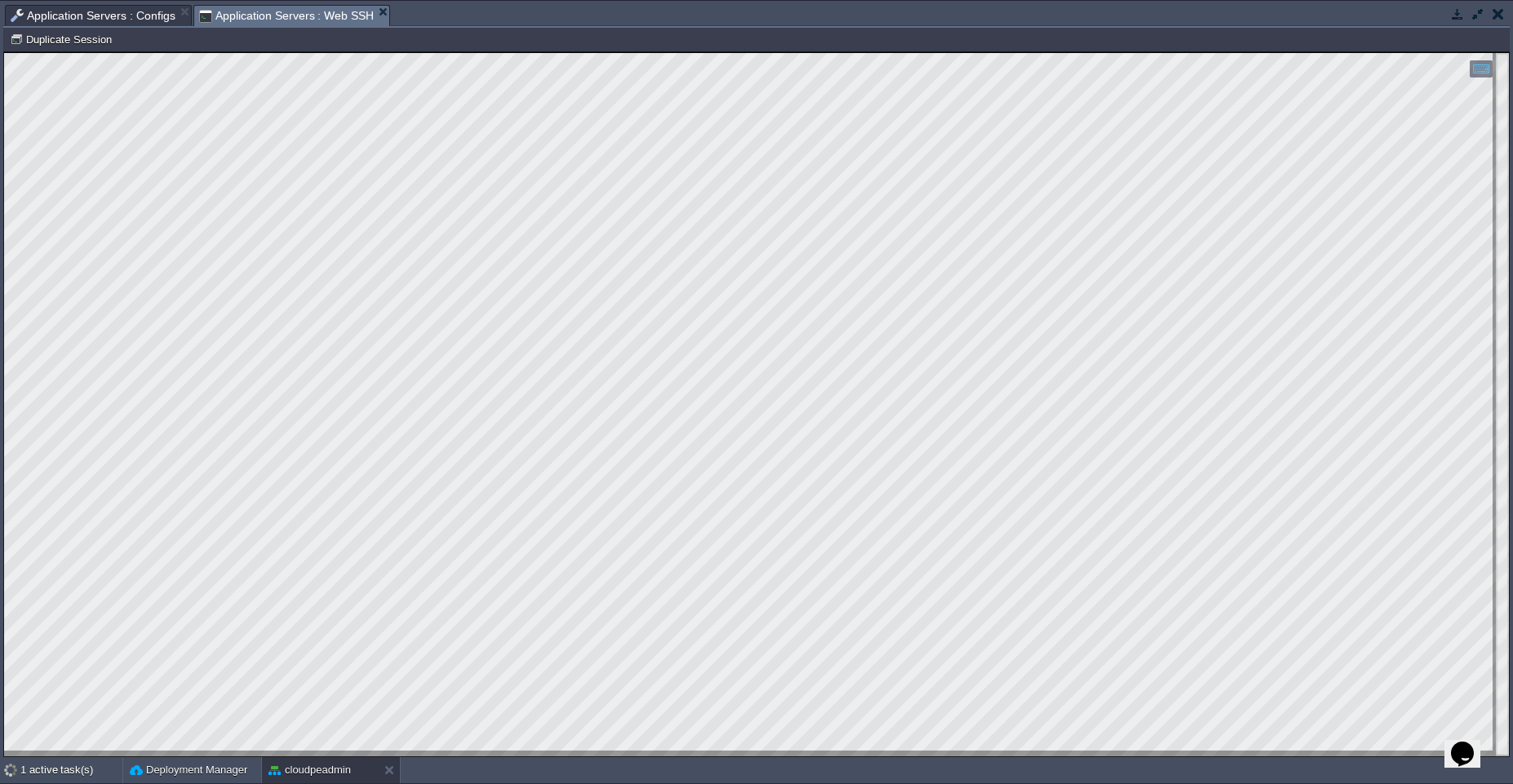
click at [306, 20] on span "Application Servers : Web SSH" at bounding box center [286, 16] width 175 height 21
type textarea "$ bin/cake sync vzusers Loop time: 2.042 sec"
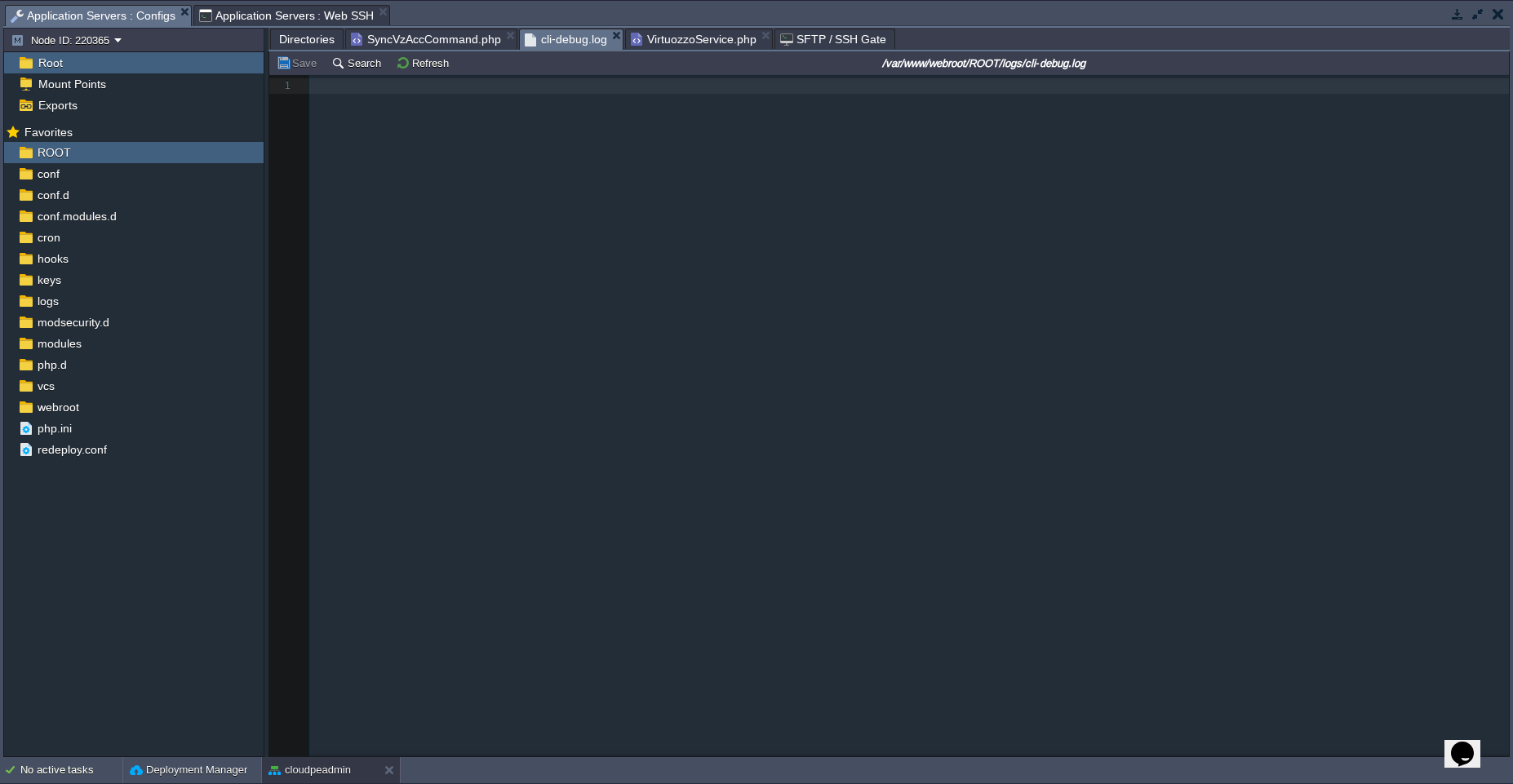
click at [136, 22] on span "Application Servers : Configs" at bounding box center [92, 16] width 165 height 21
click at [654, 40] on span "VirtuozzoService.php" at bounding box center [693, 39] width 125 height 20
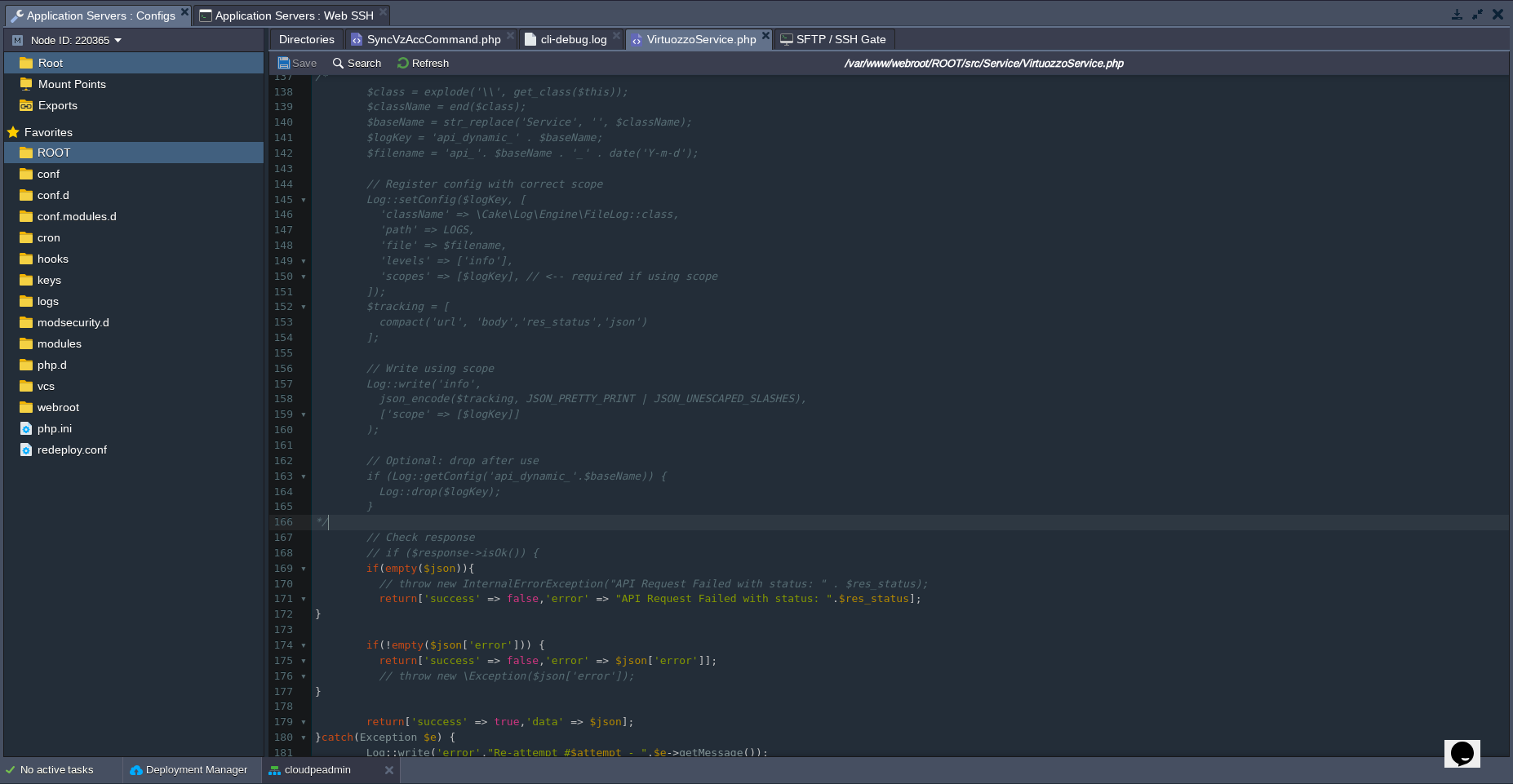
click at [650, 524] on pre "*/" at bounding box center [910, 522] width 1198 height 15
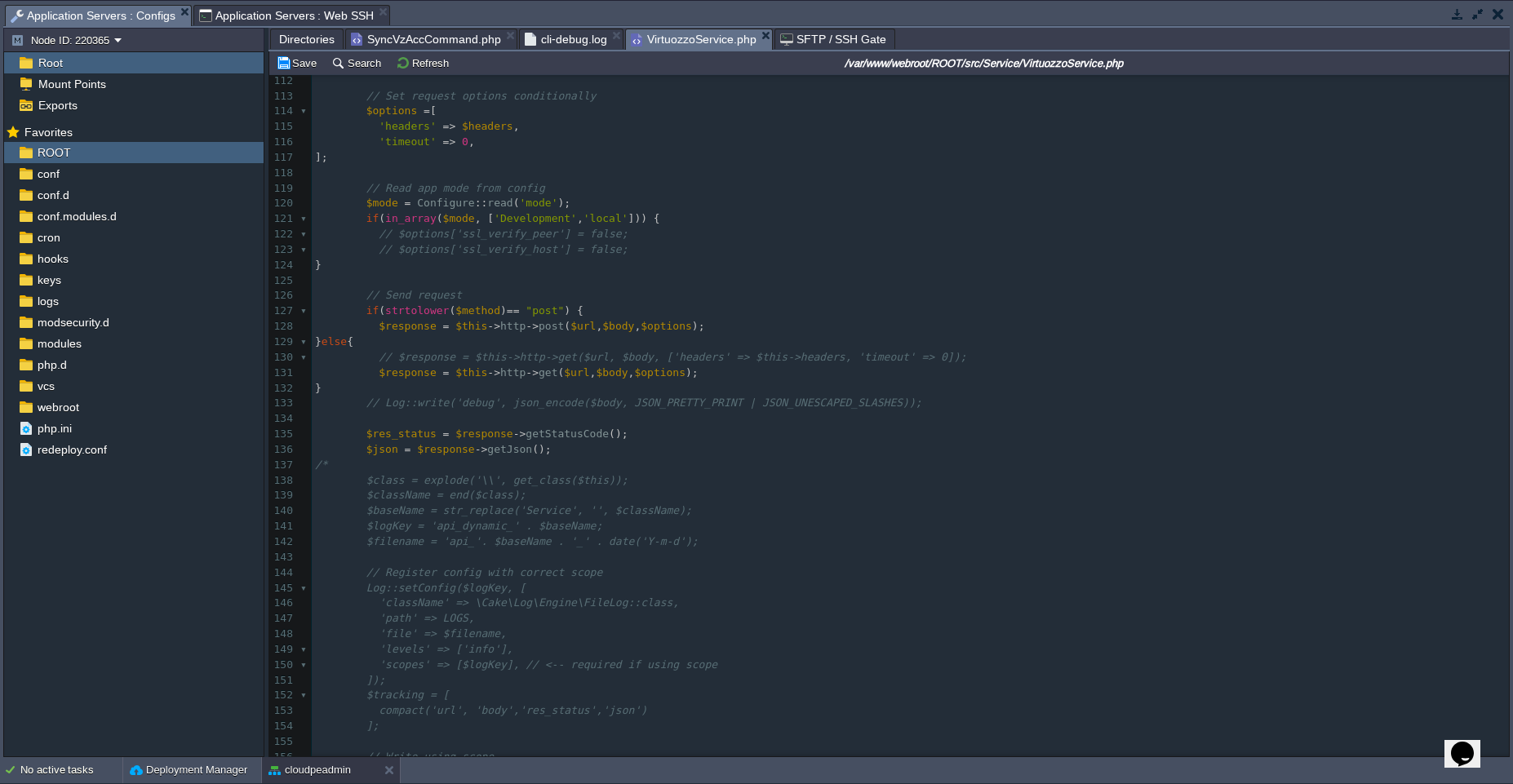
scroll to position [1704, 0]
click at [567, 474] on pre "/*" at bounding box center [910, 473] width 1198 height 15
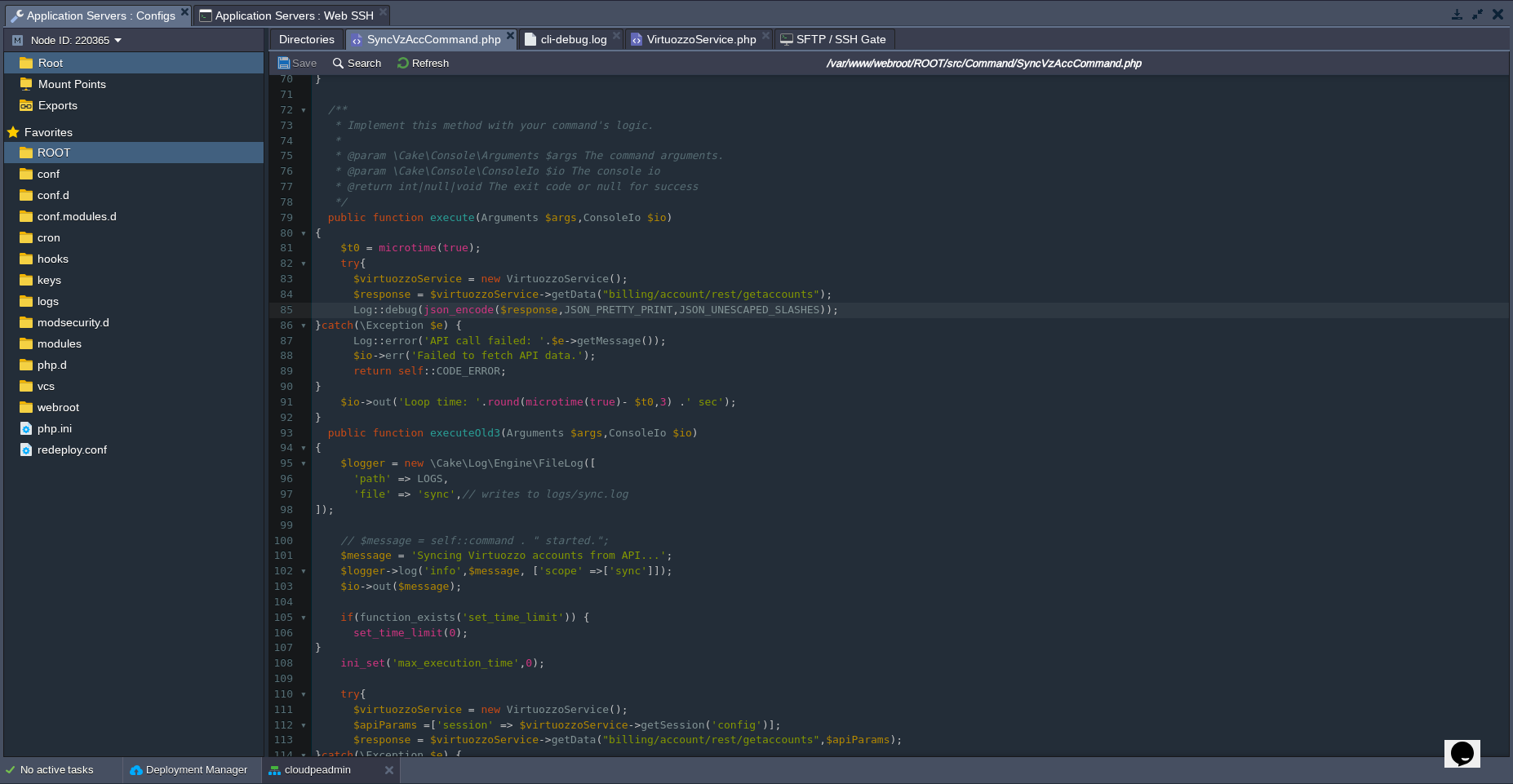
click at [446, 40] on span "SyncVzAccCommand.php" at bounding box center [426, 40] width 150 height 21
type textarea "$t0 = microtime(true); try { $virtuozzoService = new VirtuozzoService(); $respo…"
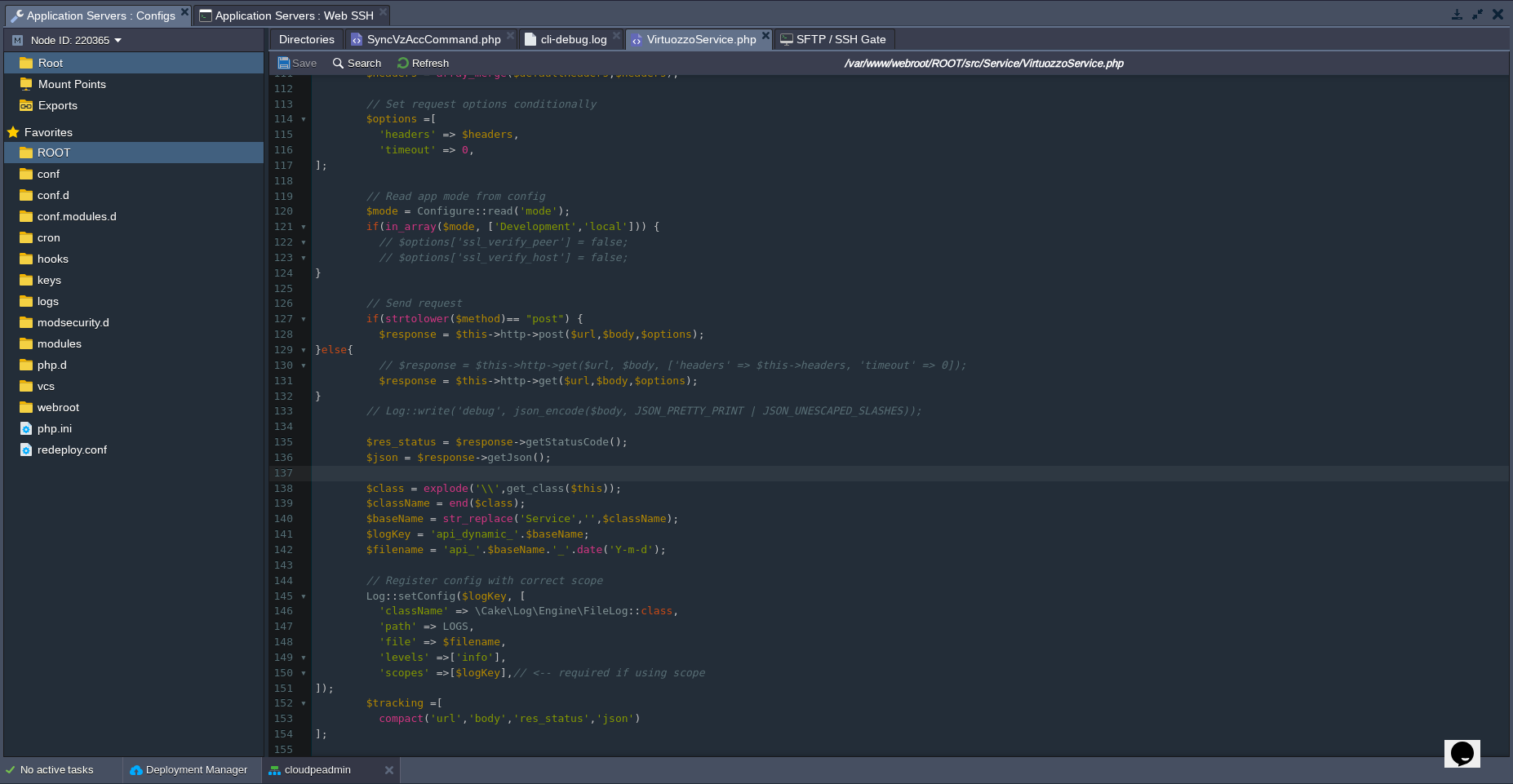
click at [651, 48] on span "VirtuozzoService.php" at bounding box center [693, 40] width 125 height 21
click at [378, 40] on span "SyncVzAccCommand.php" at bounding box center [426, 39] width 150 height 20
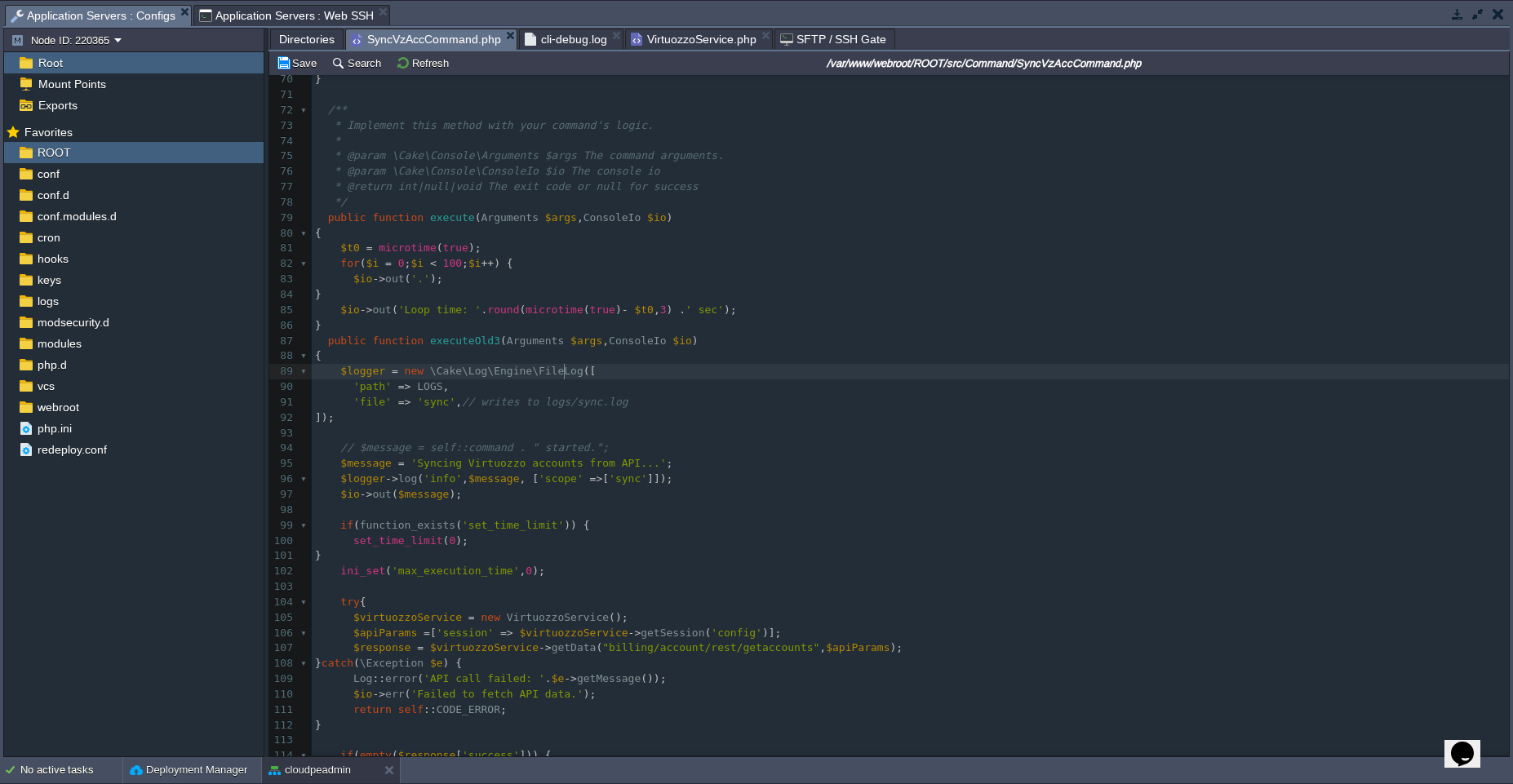
click at [565, 376] on div "x <?php 52 * @return string 53 */ 54 public static function getDescription (): …" at bounding box center [910, 378] width 1198 height 1168
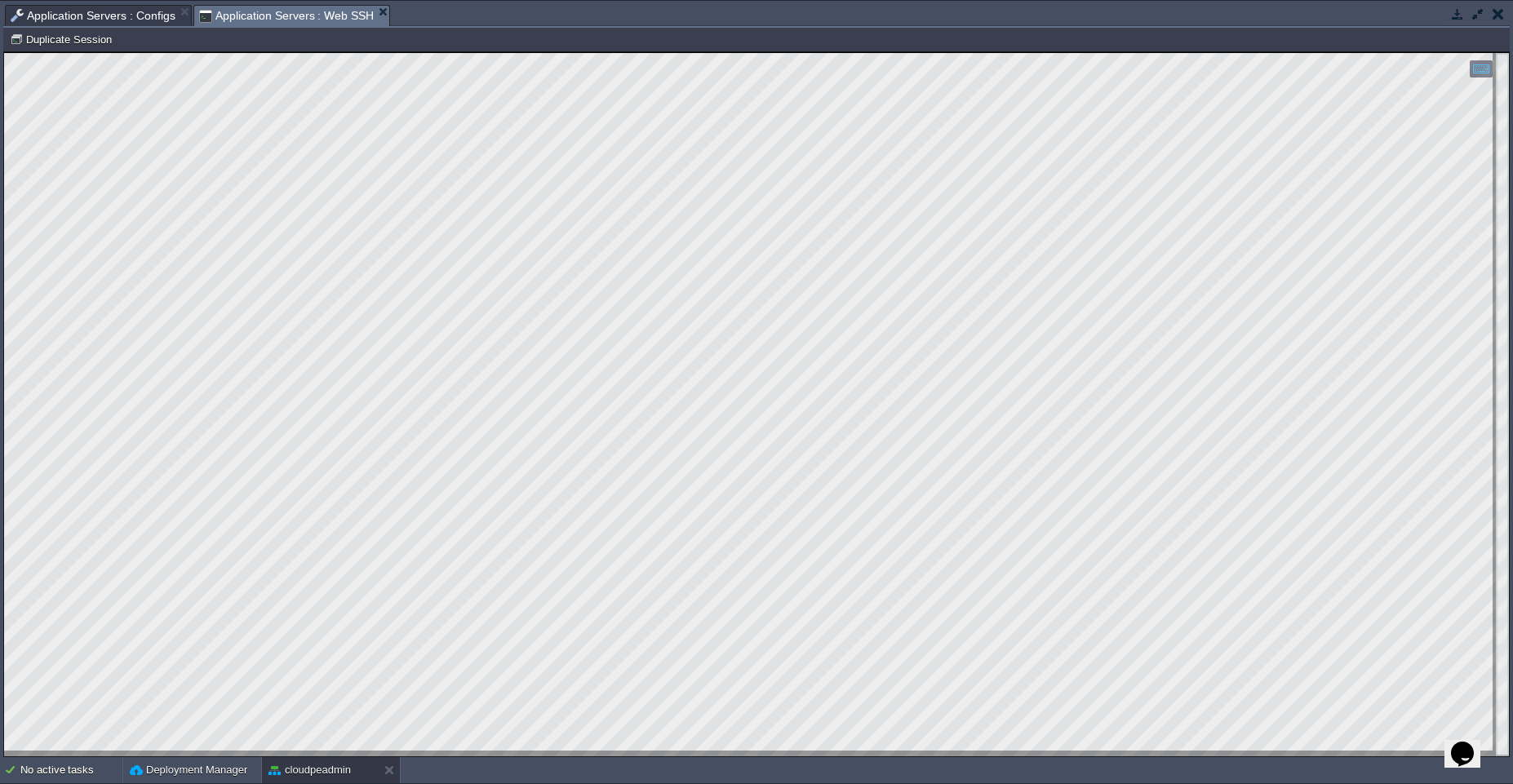
click at [233, 20] on span "Application Servers : Web SSH" at bounding box center [286, 16] width 175 height 21
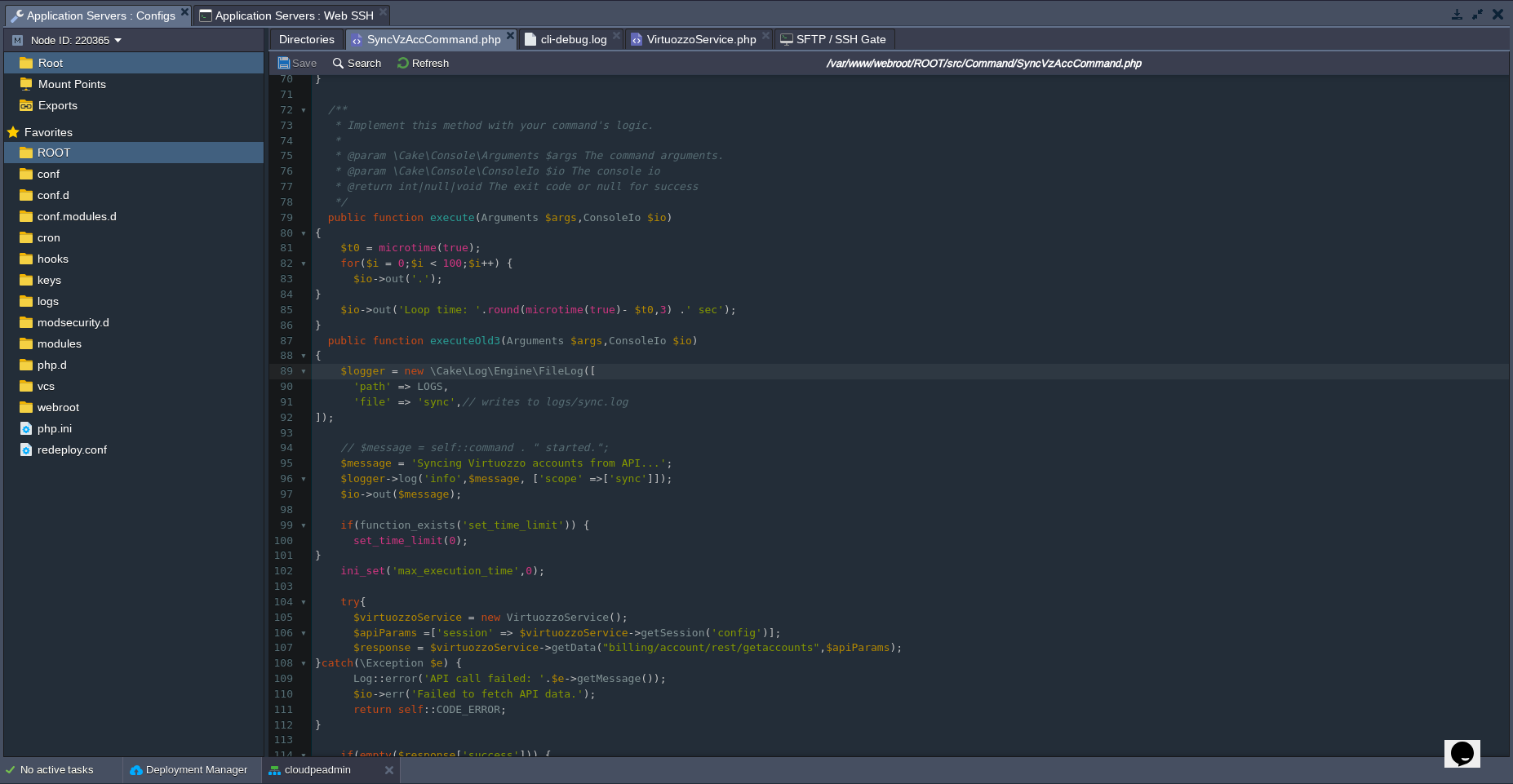
click at [149, 18] on span "Application Servers : Configs" at bounding box center [92, 16] width 165 height 21
type textarea "$io->out('.');"
type textarea "//"
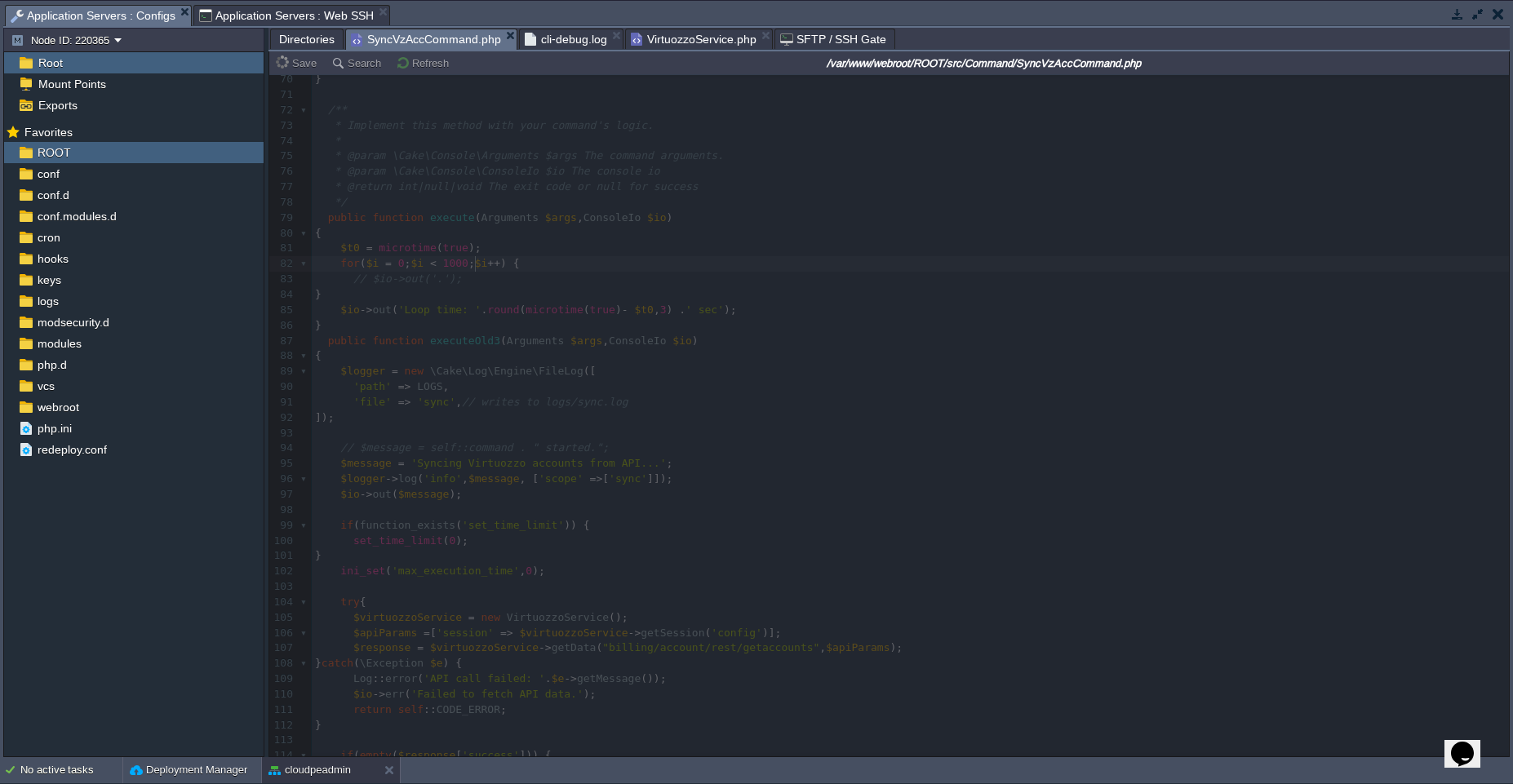
type textarea "0"
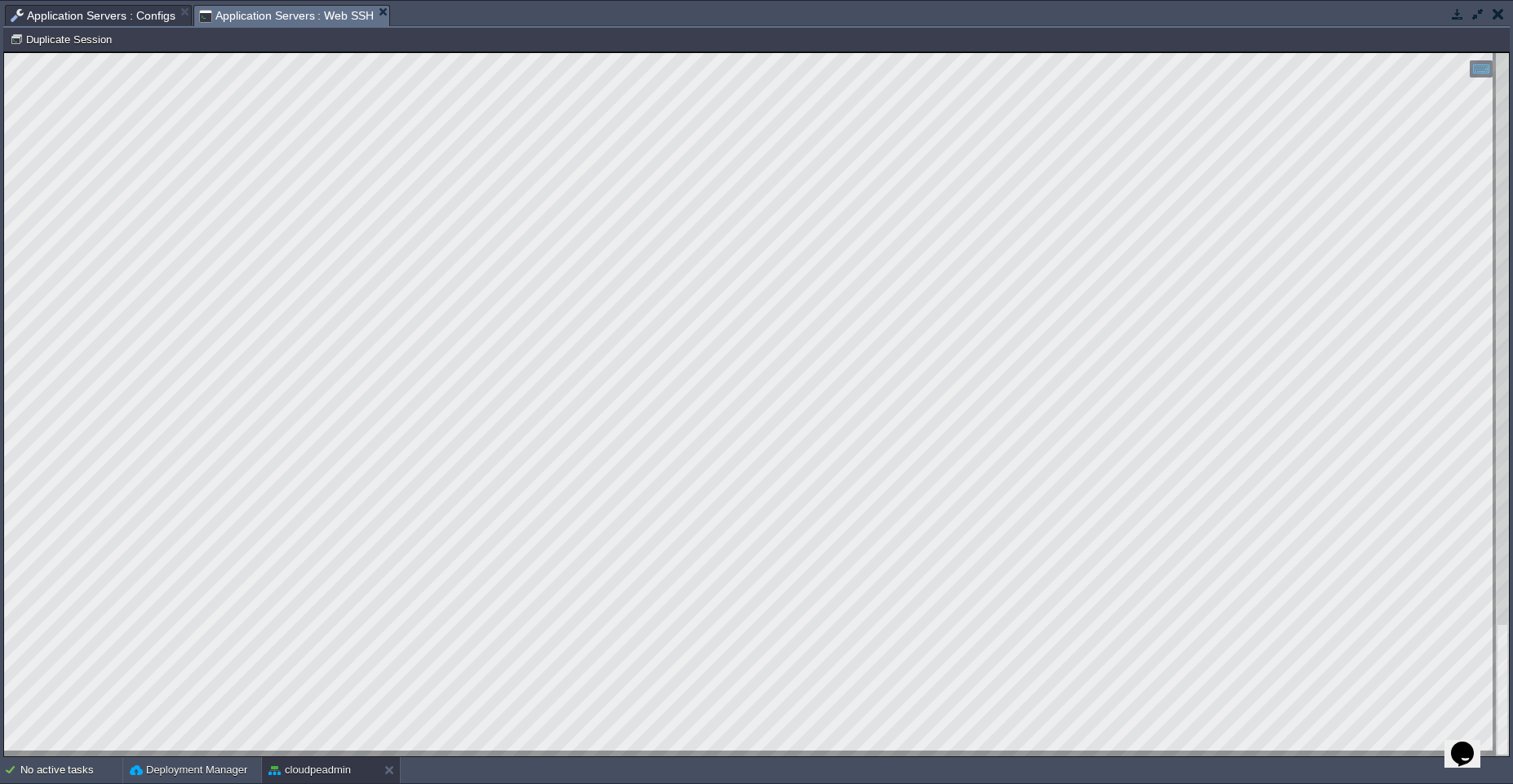
click at [287, 8] on span "Application Servers : Web SSH" at bounding box center [286, 16] width 175 height 21
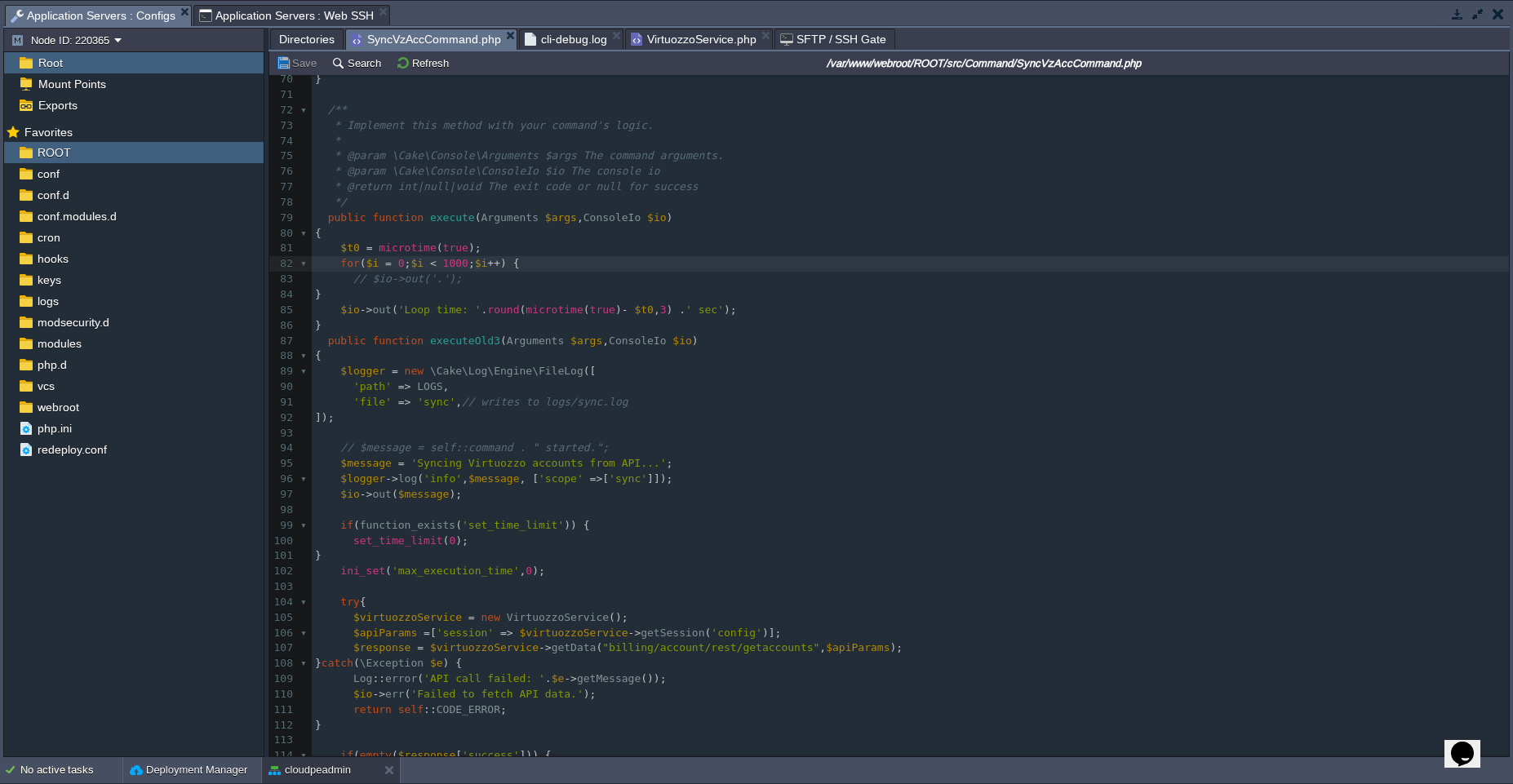
click at [59, 12] on span "Application Servers : Configs" at bounding box center [92, 16] width 165 height 21
click at [668, 272] on pre "// $io->out('.');" at bounding box center [910, 280] width 1198 height 15
click at [298, 769] on button "cloudpeadmin" at bounding box center [310, 770] width 83 height 16
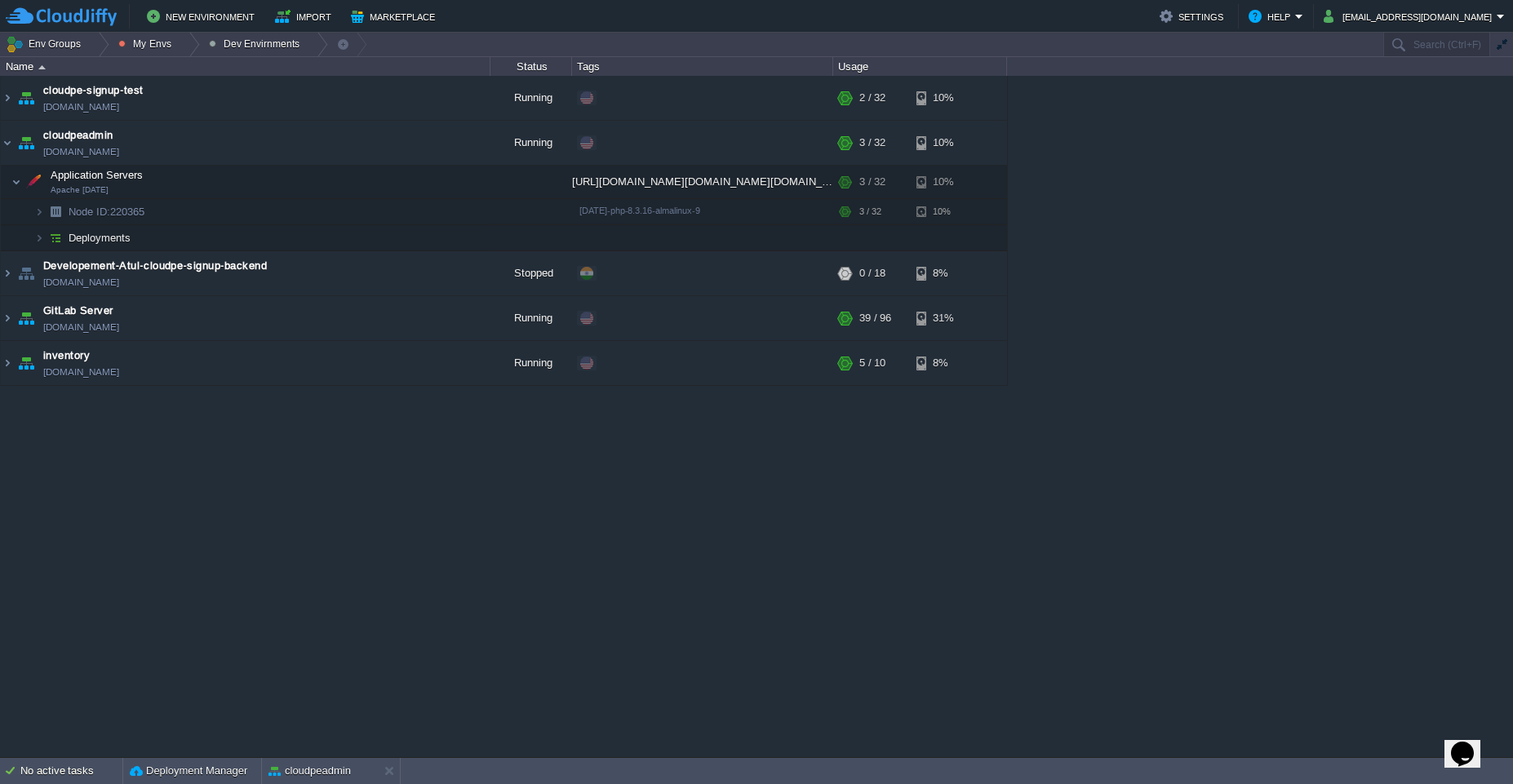
click at [364, 508] on div "cloudpe website -developemeny environment dev-cloudpe.cloudjiffy.net Running is…" at bounding box center [756, 417] width 1513 height 681
click at [233, 134] on td "cloudpeadmin [DOMAIN_NAME]" at bounding box center [246, 143] width 490 height 45
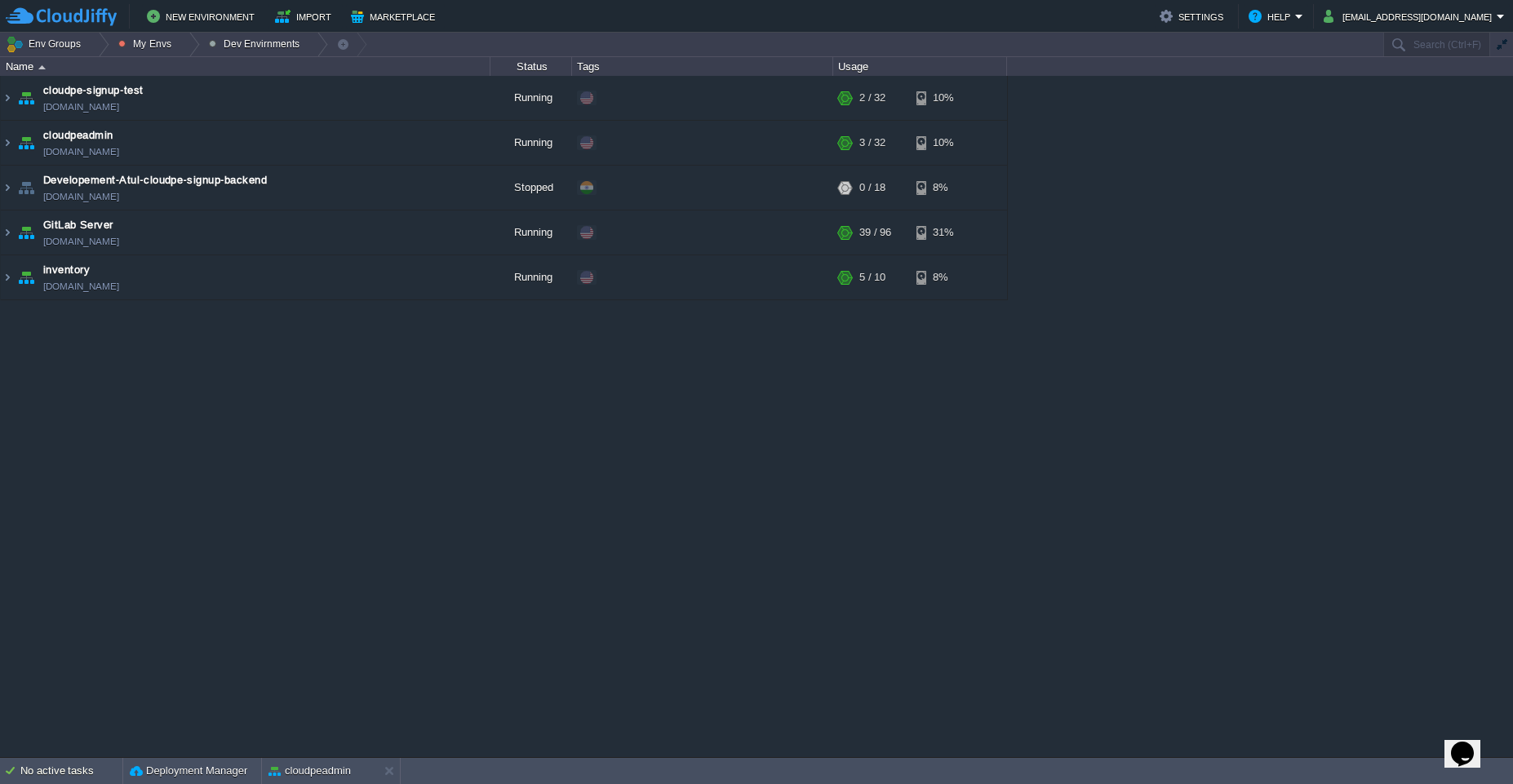
click at [364, 536] on div "cloudpe website -developemeny environment dev-cloudpe.cloudjiffy.net Running is…" at bounding box center [756, 417] width 1513 height 681
click at [186, 46] on div at bounding box center [188, 44] width 22 height 24
click at [188, 88] on span "Production Envirnment" at bounding box center [187, 88] width 107 height 12
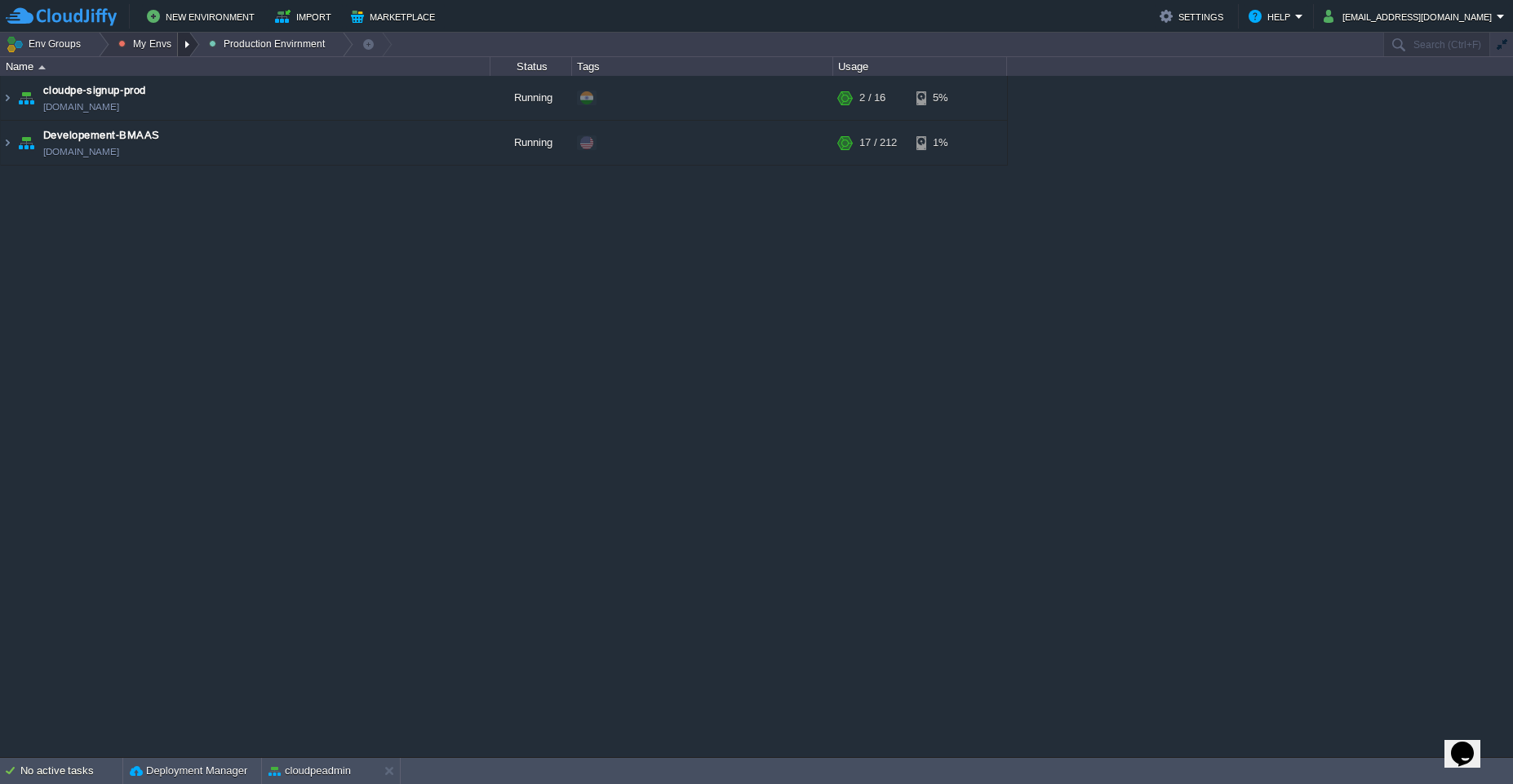
click at [188, 50] on div at bounding box center [188, 44] width 22 height 24
click at [186, 75] on link "Dev Envirnments" at bounding box center [185, 69] width 147 height 18
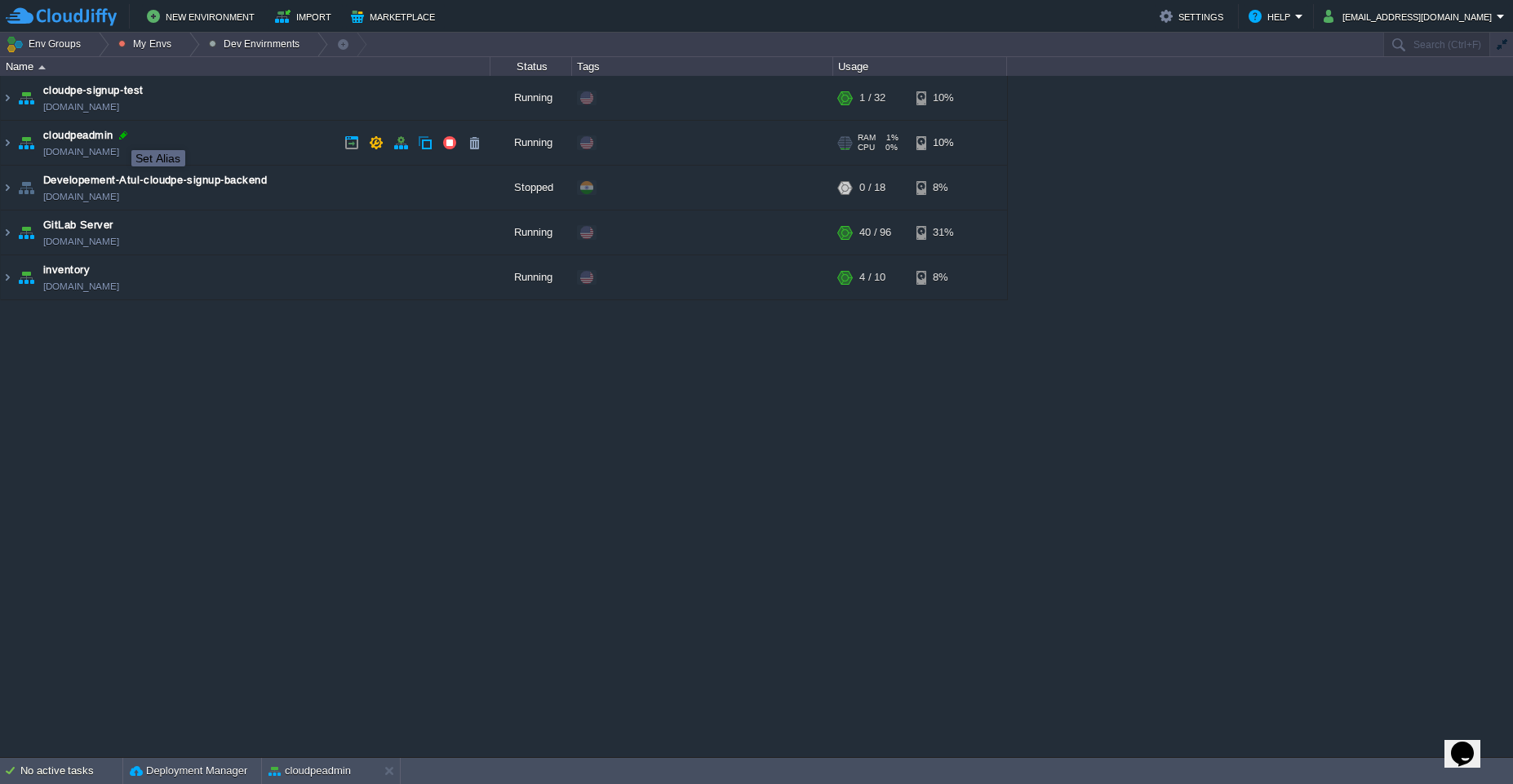
click at [125, 137] on div at bounding box center [123, 136] width 15 height 15
click at [120, 152] on link "[DOMAIN_NAME]" at bounding box center [81, 152] width 76 height 16
click at [144, 137] on div at bounding box center [145, 136] width 15 height 15
type input "cloudpeadmin-dev"
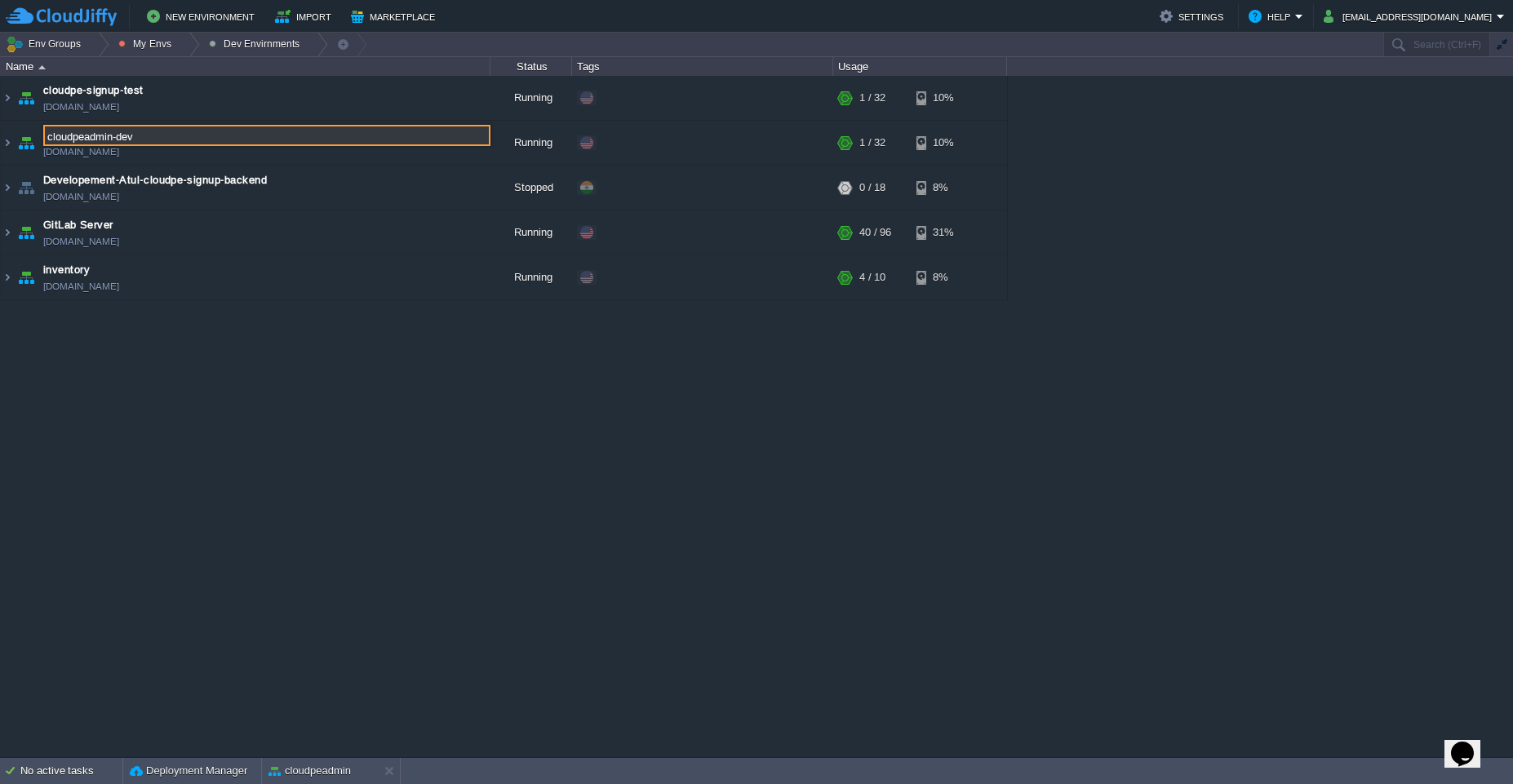
click at [323, 465] on div "cloudpe website -developemeny environment dev-cloudpe.cloudjiffy.net Running is…" at bounding box center [756, 417] width 1513 height 681
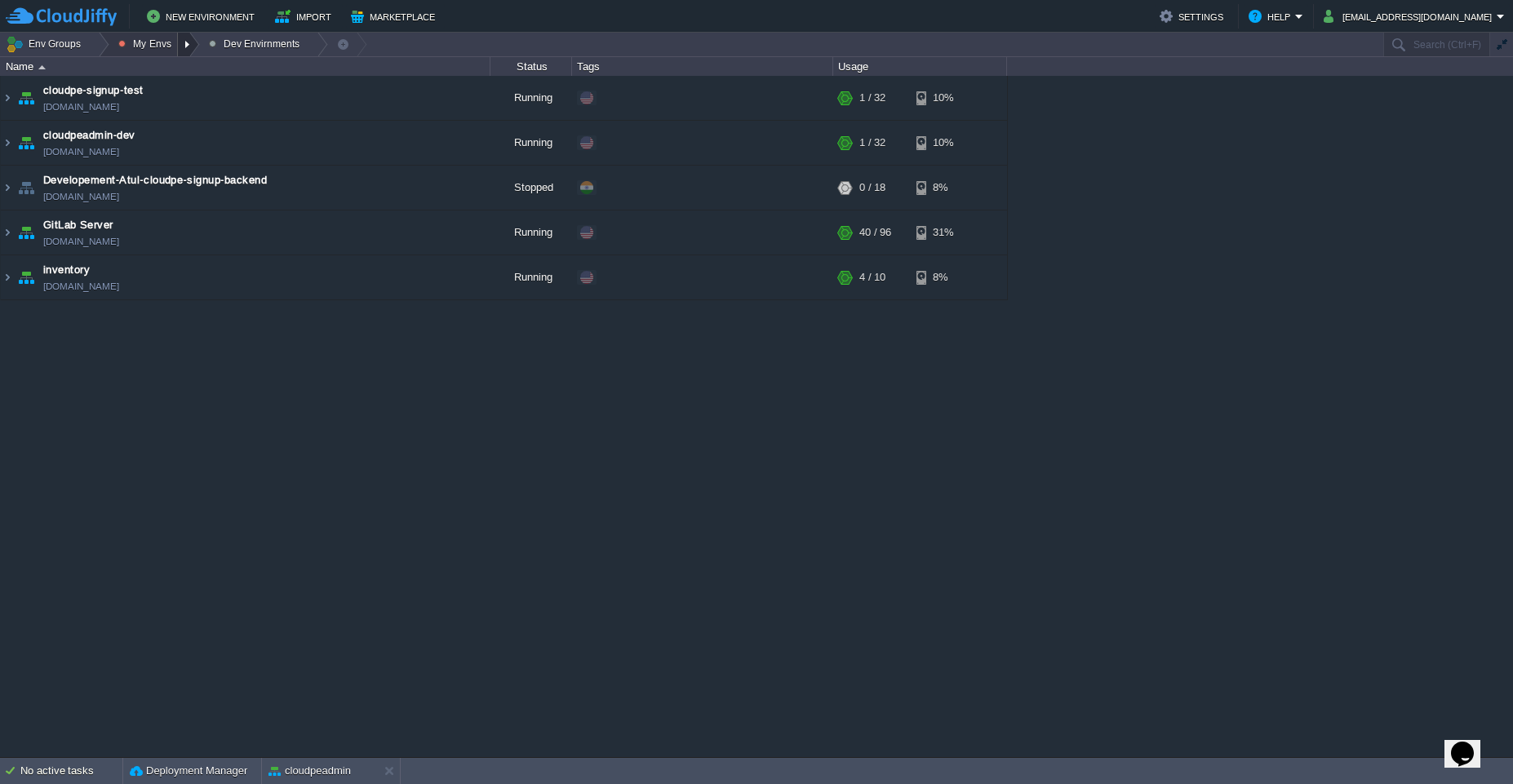
click at [187, 47] on div at bounding box center [188, 44] width 22 height 24
click at [167, 88] on span "Production Envirnment" at bounding box center [187, 88] width 107 height 12
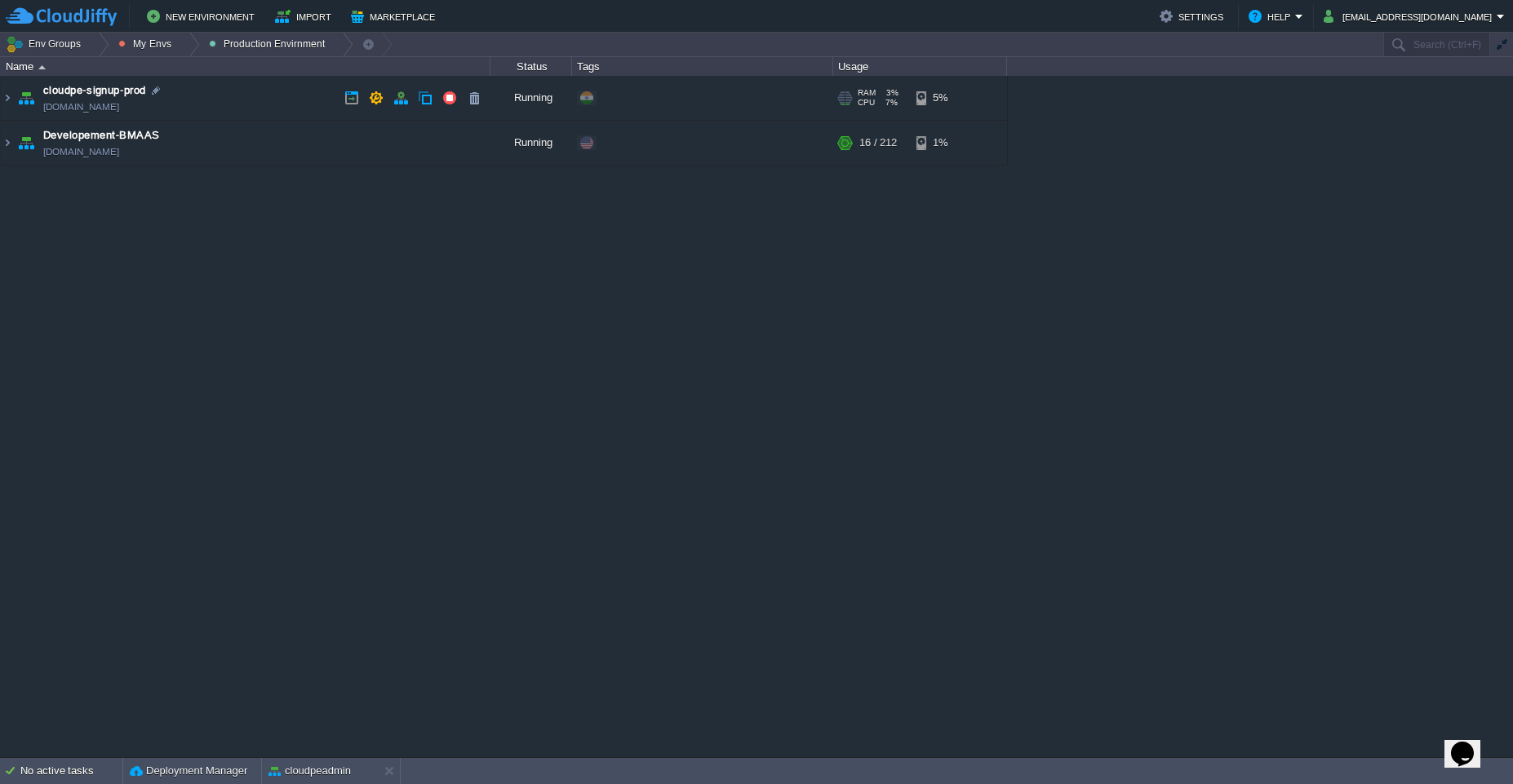
click at [242, 97] on td "cloudpe-signup-prod [DOMAIN_NAME]" at bounding box center [246, 99] width 490 height 45
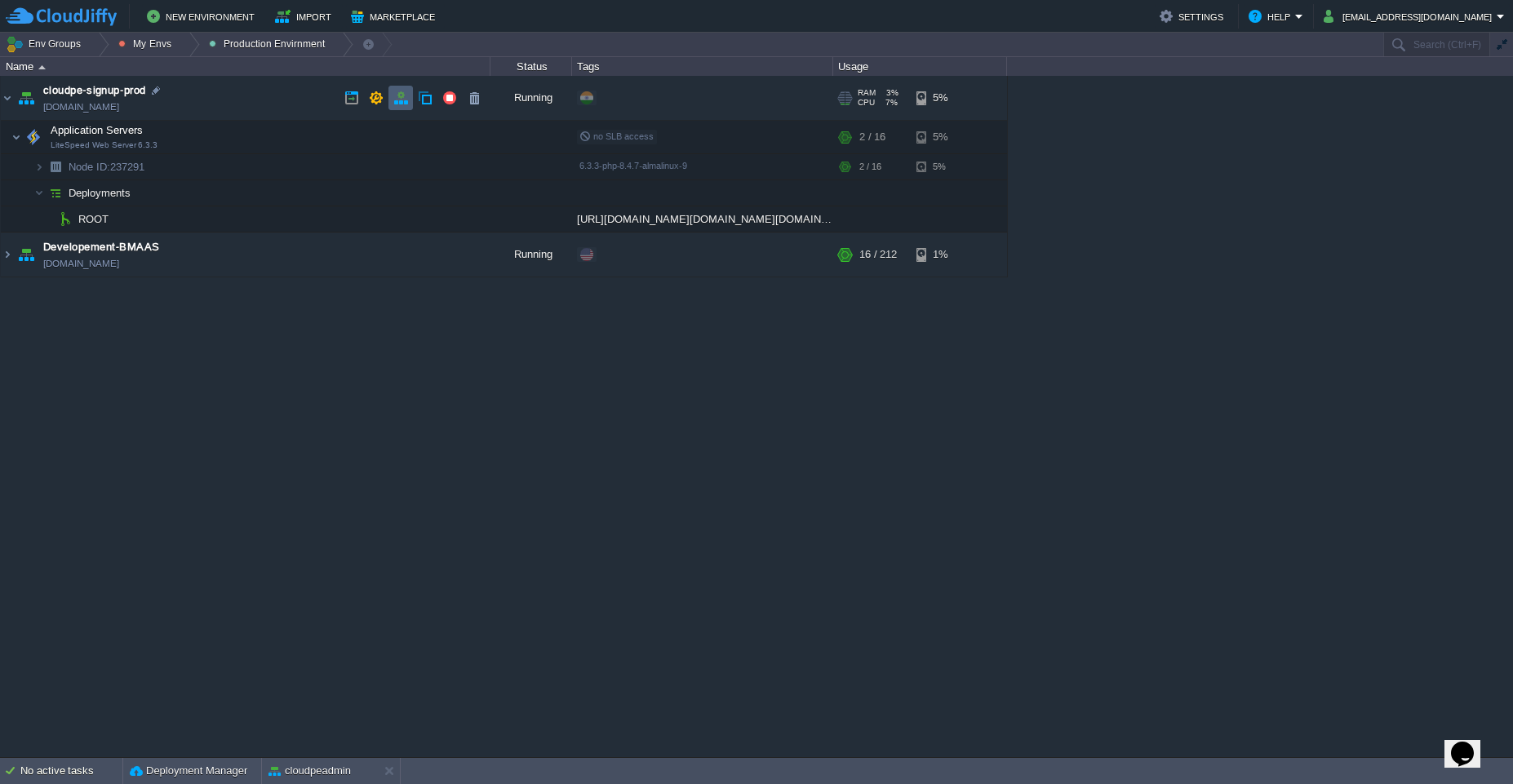
click at [396, 101] on button "button" at bounding box center [401, 98] width 15 height 15
click at [211, 248] on td "Developement-BMAAS bmaas.west1-us.cloudjiffy.net" at bounding box center [246, 255] width 490 height 45
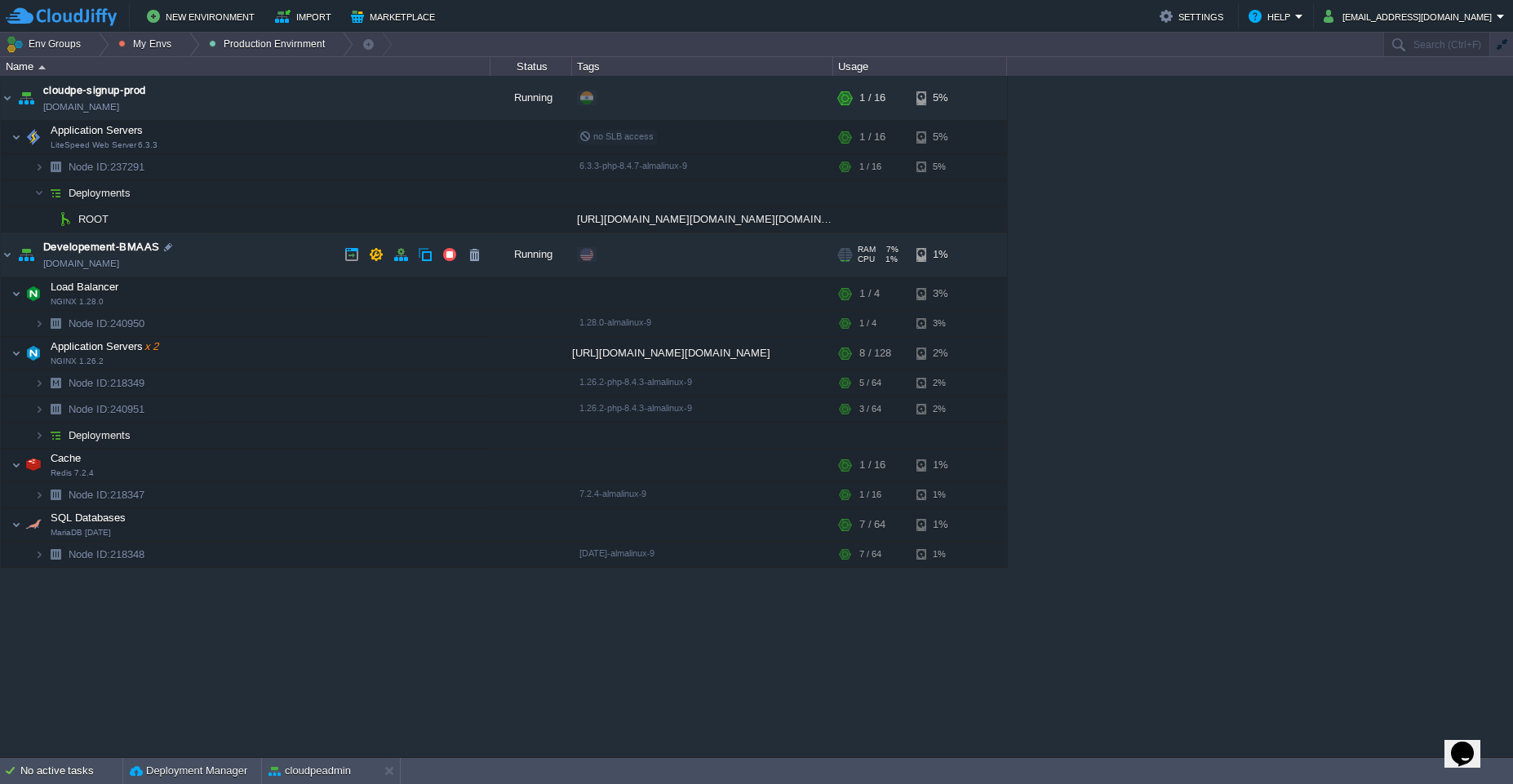
click at [211, 248] on td "Developement-BMAAS bmaas.west1-us.cloudjiffy.net" at bounding box center [246, 255] width 490 height 45
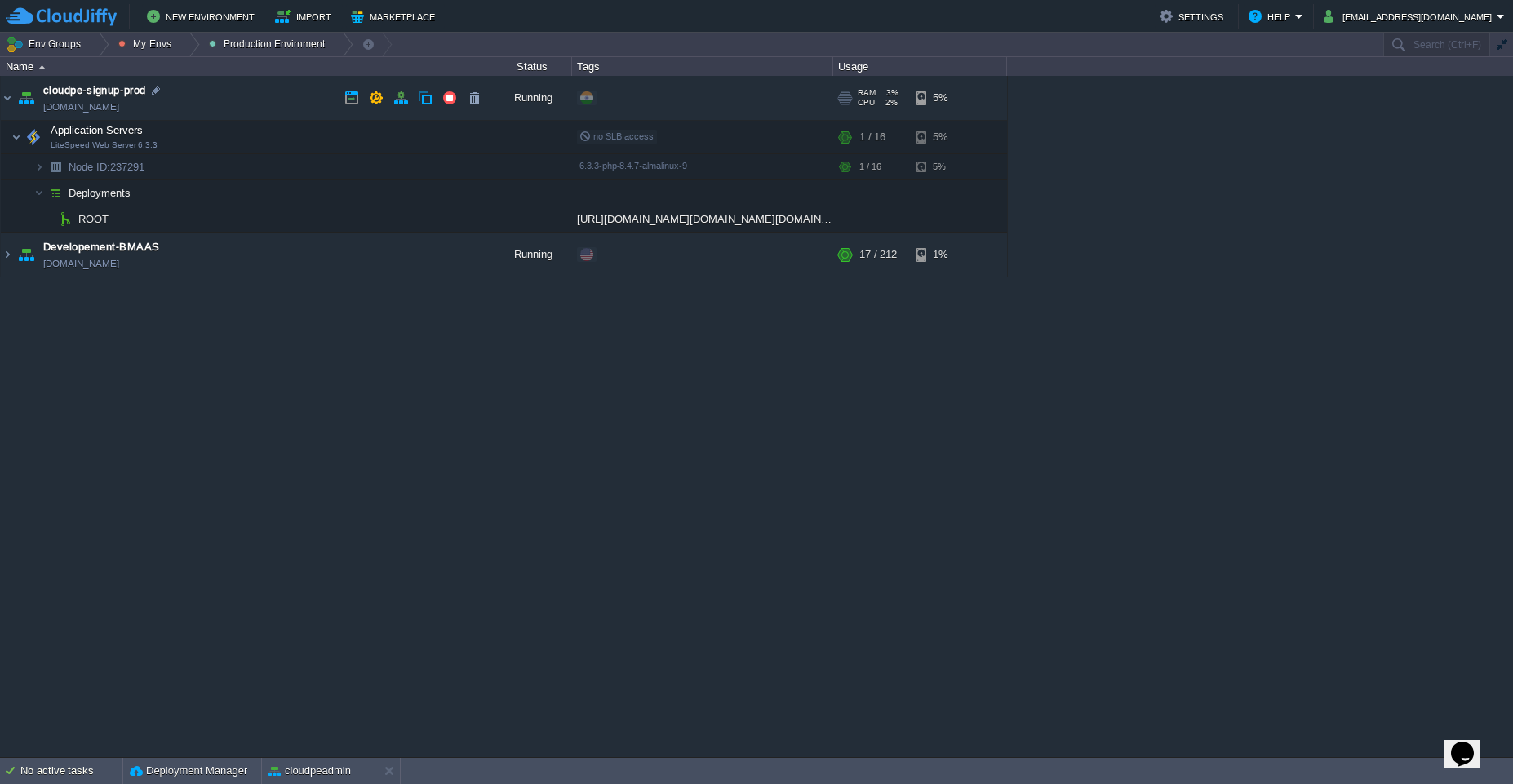
click at [238, 107] on td "cloudpe-signup-prod [DOMAIN_NAME]" at bounding box center [246, 99] width 490 height 45
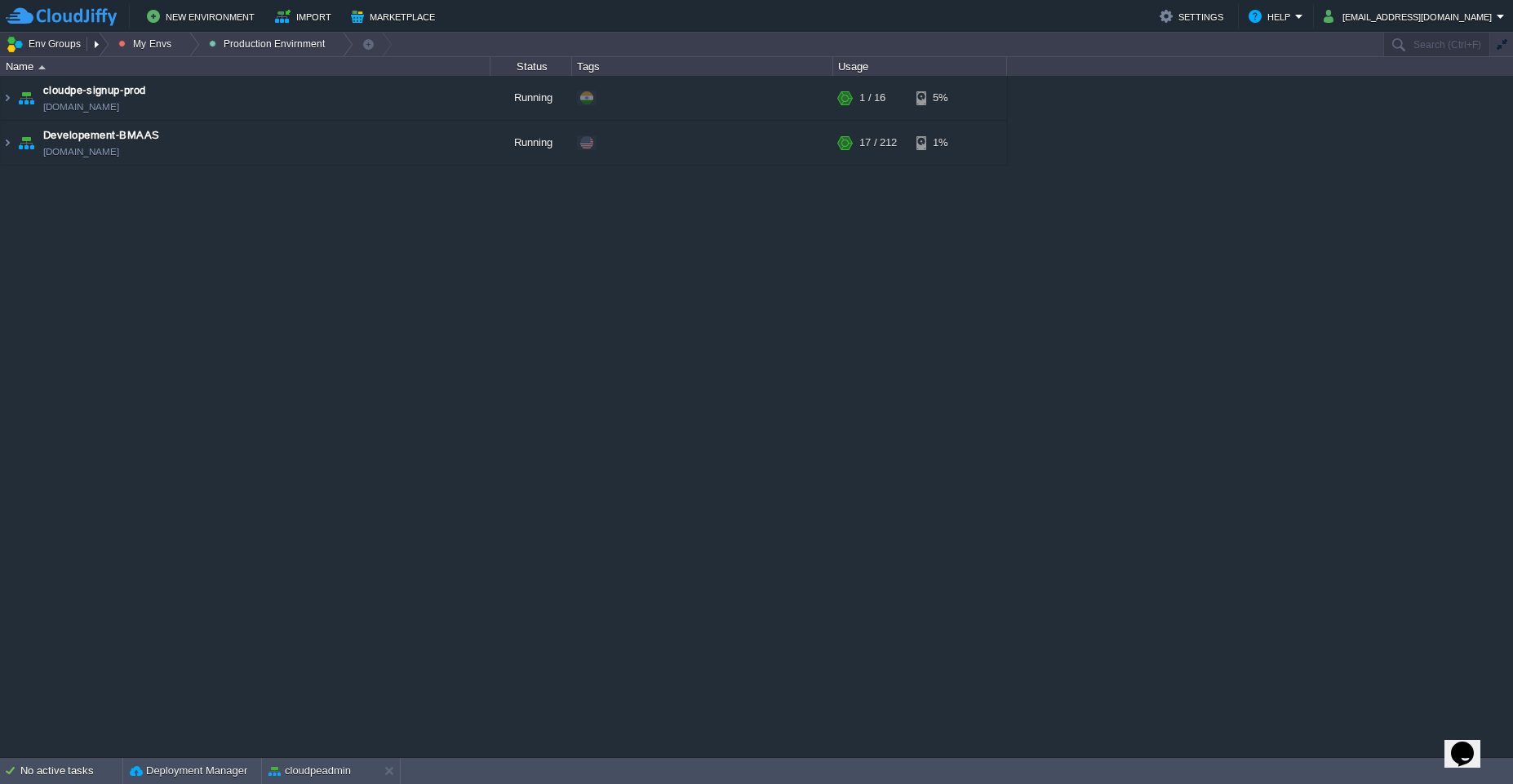
click at [68, 46] on button "Env Groups" at bounding box center [46, 44] width 81 height 23
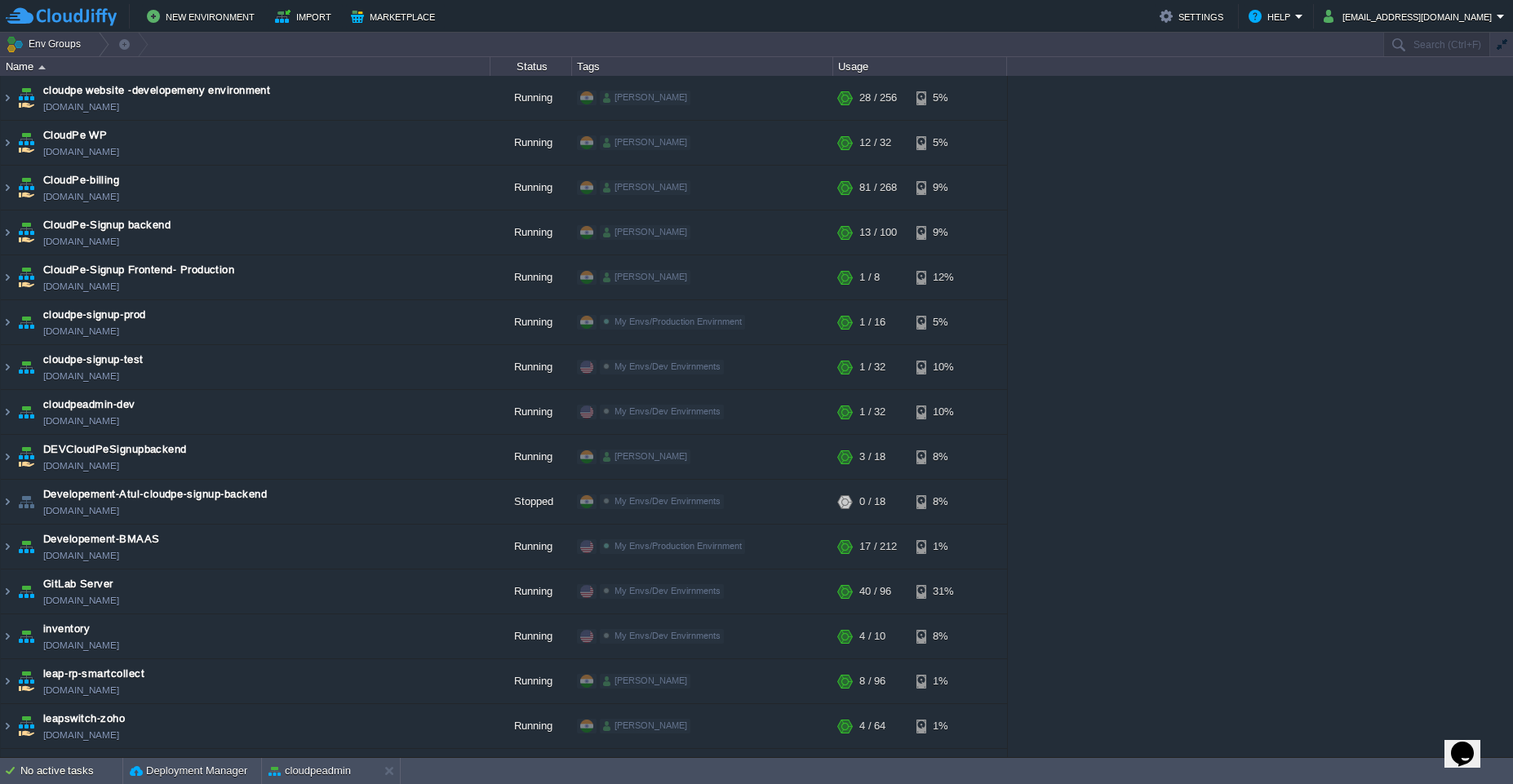
scroll to position [82, 0]
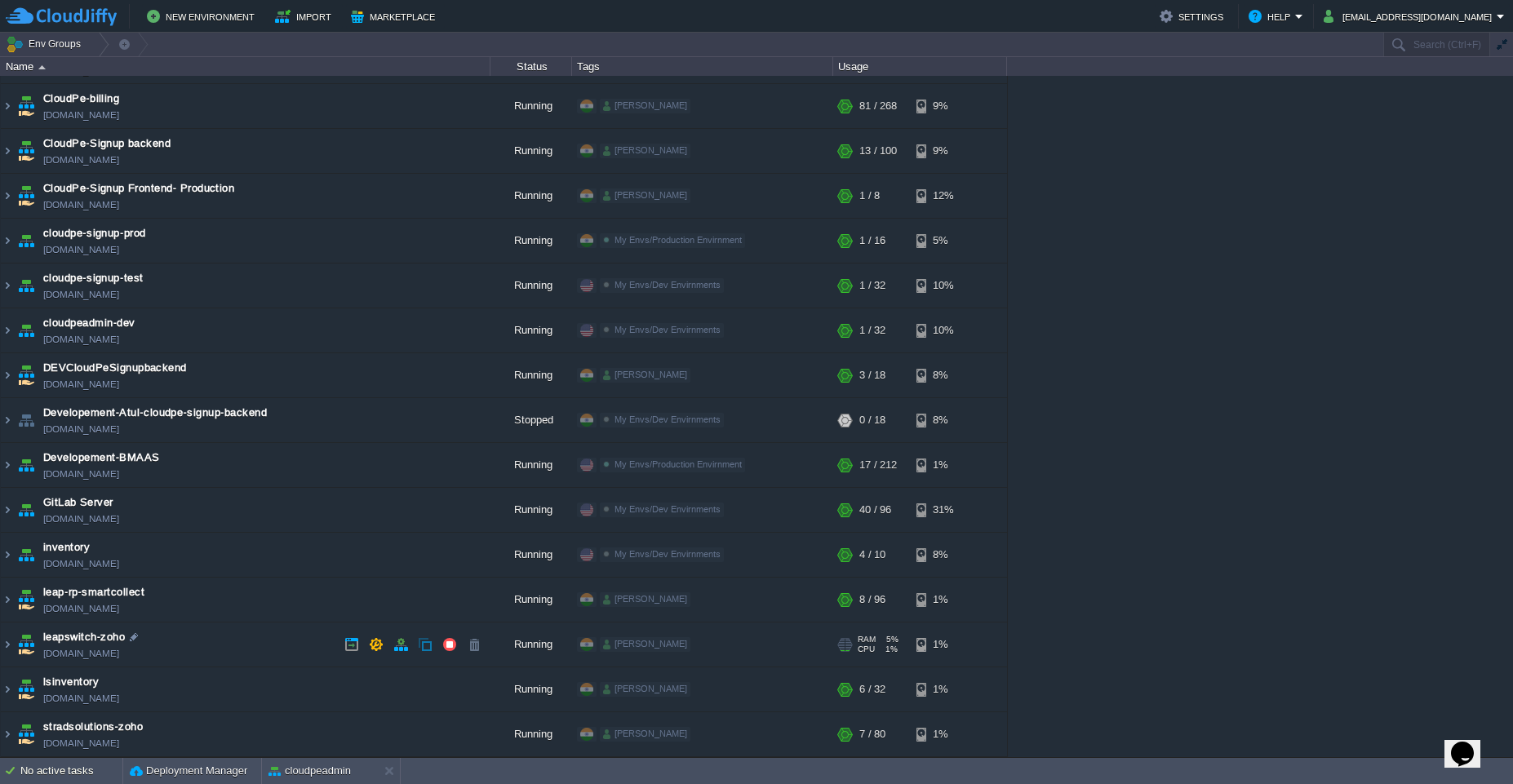
click at [257, 647] on td "leapswitch-zoho leapswitch-zoho.cloudjiffy.net" at bounding box center [246, 645] width 490 height 45
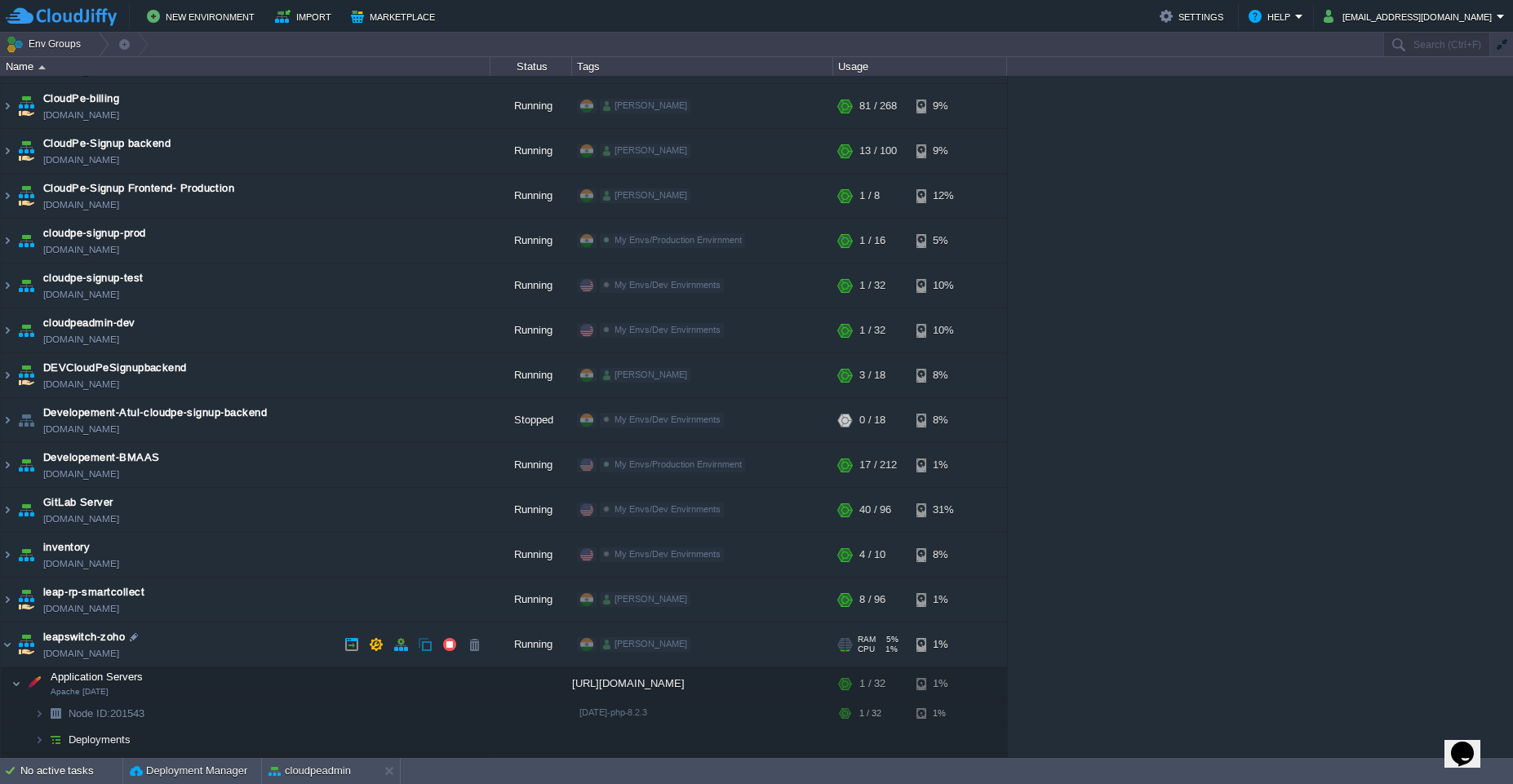
scroll to position [227, 0]
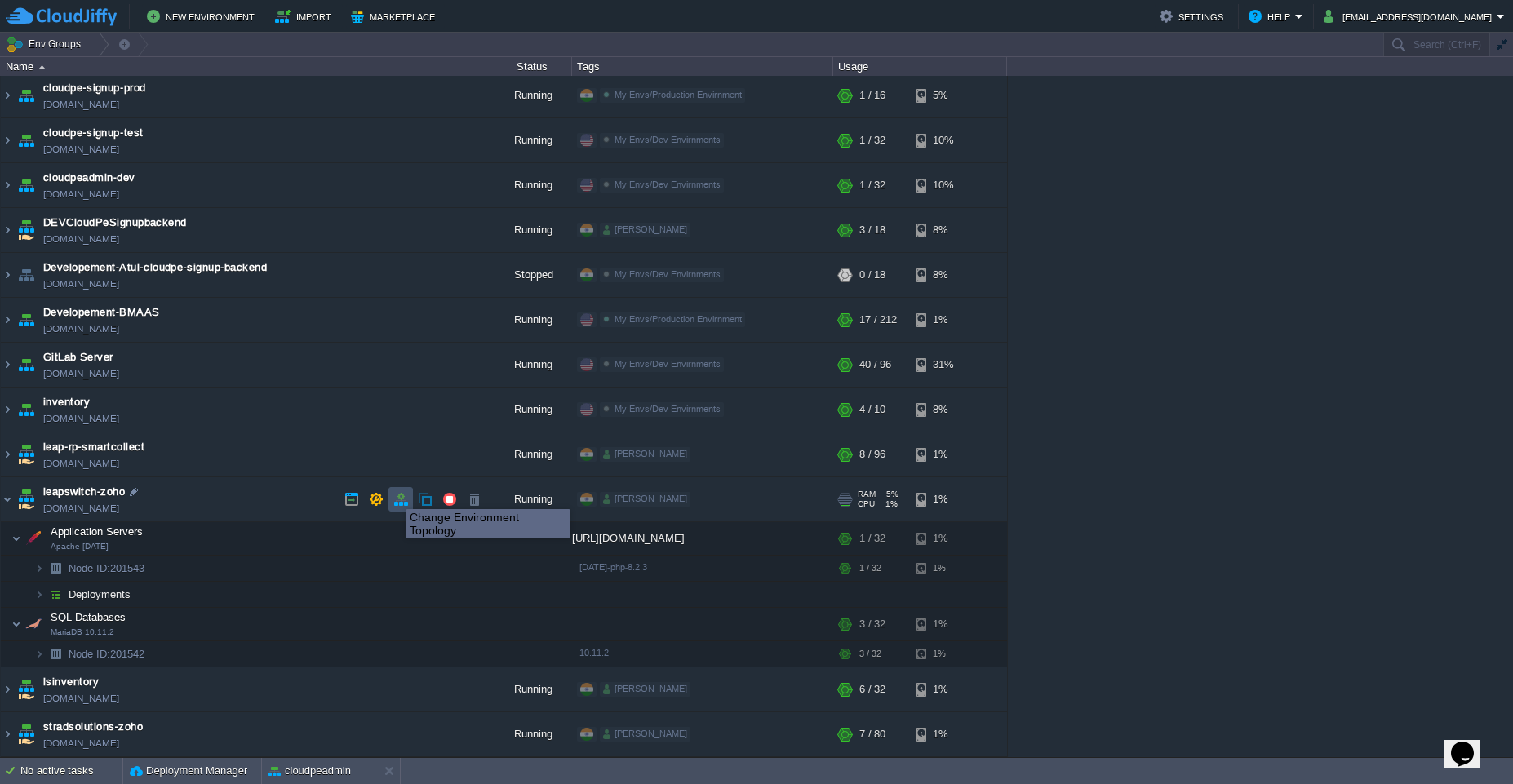
click at [406, 492] on button "button" at bounding box center [401, 500] width 15 height 15
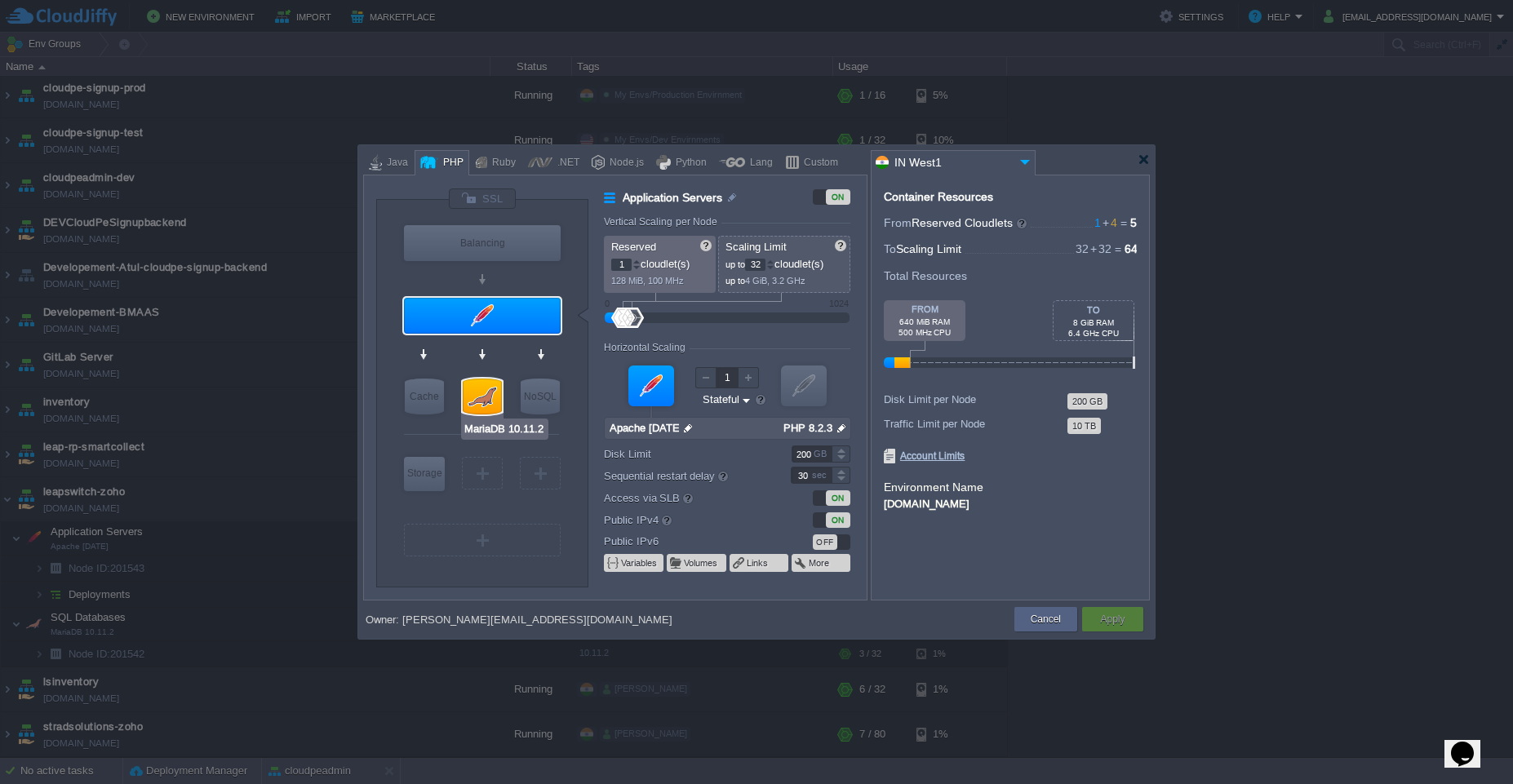
click at [488, 395] on div at bounding box center [482, 396] width 40 height 36
type input "SQL Databases"
type input "4"
type input "MariaDB 10.11.2"
type input "null"
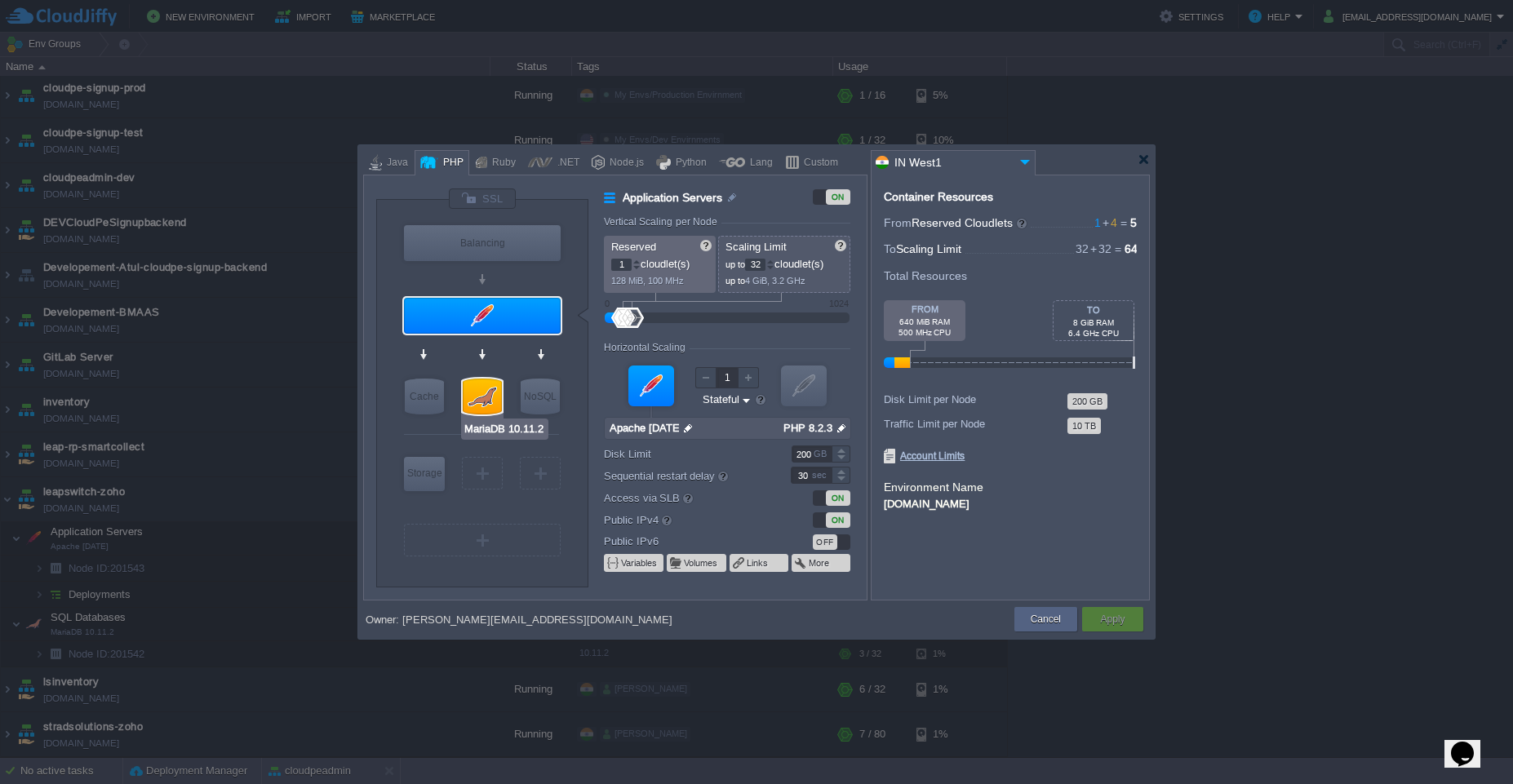
type input "10.11.2"
type input "Stateless"
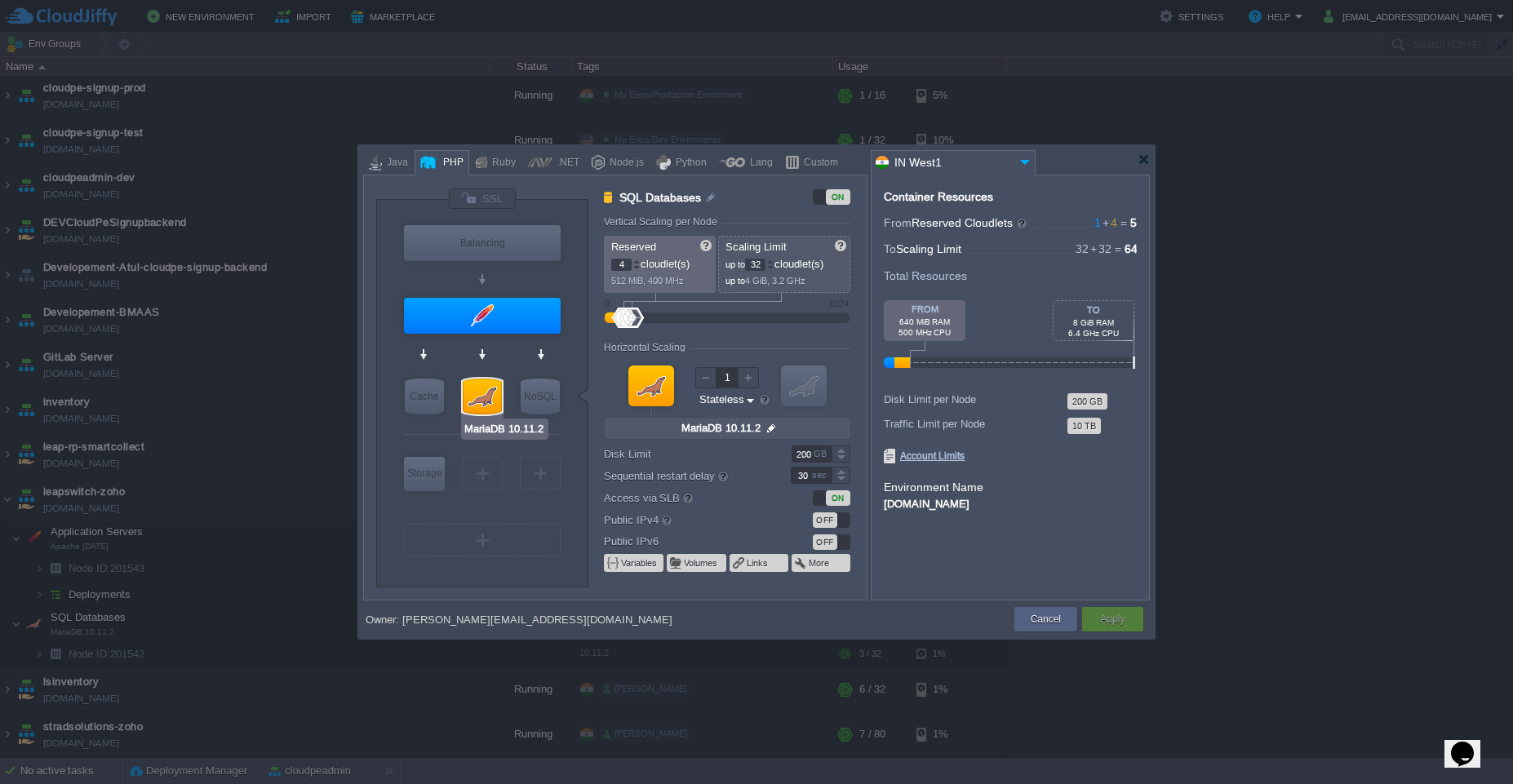
type input "Apache 2.4.56"
click at [489, 322] on div at bounding box center [482, 315] width 156 height 36
type input "Application Servers"
type input "1"
type input "Apache 2.4.56"
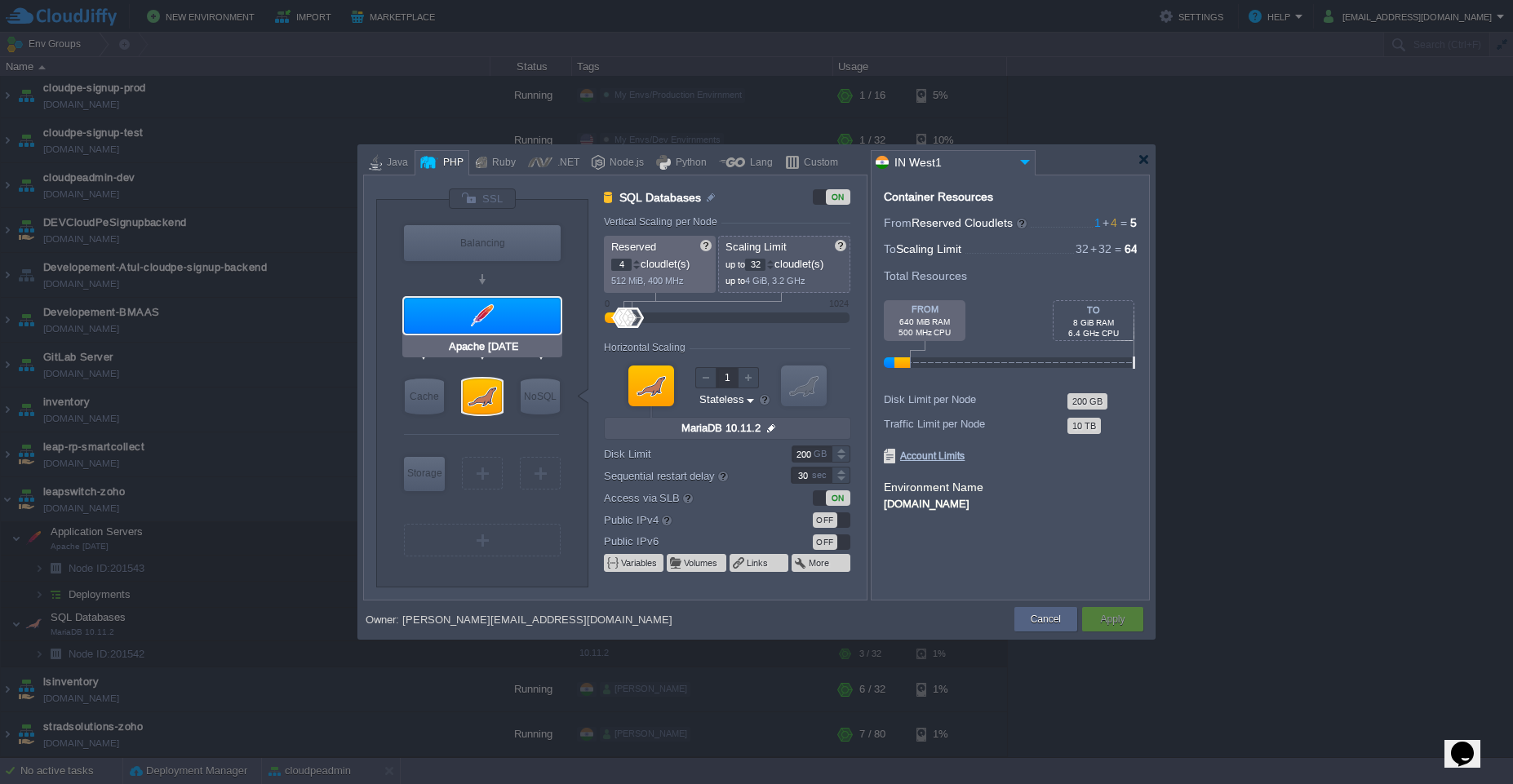
type input "null"
type input "PHP 8.2.3"
type input "Stateful"
type input "MariaDB 10.11.2"
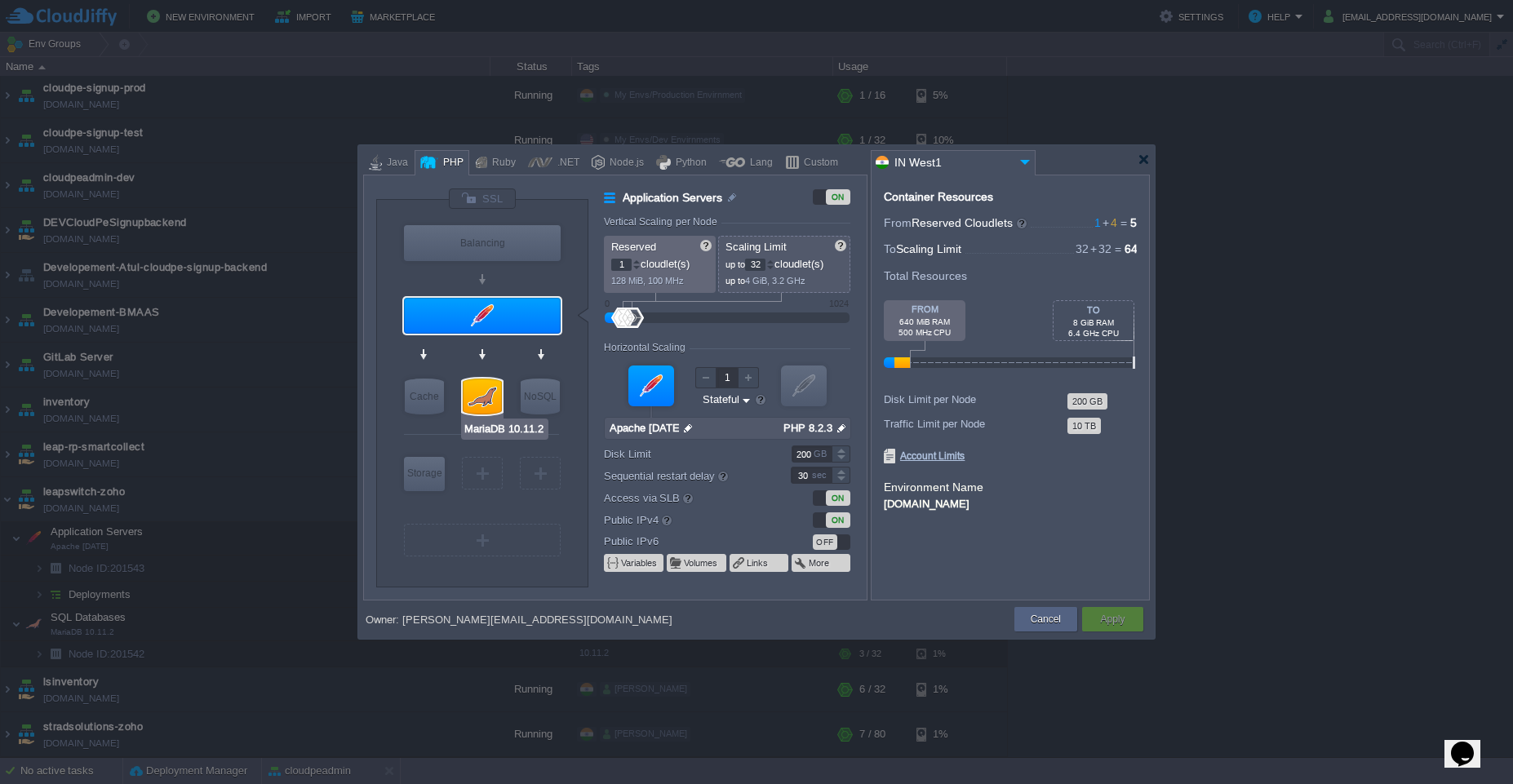
click at [479, 400] on div at bounding box center [482, 396] width 40 height 36
type input "SQL Databases"
type input "4"
type input "MariaDB 10.11.2"
type input "null"
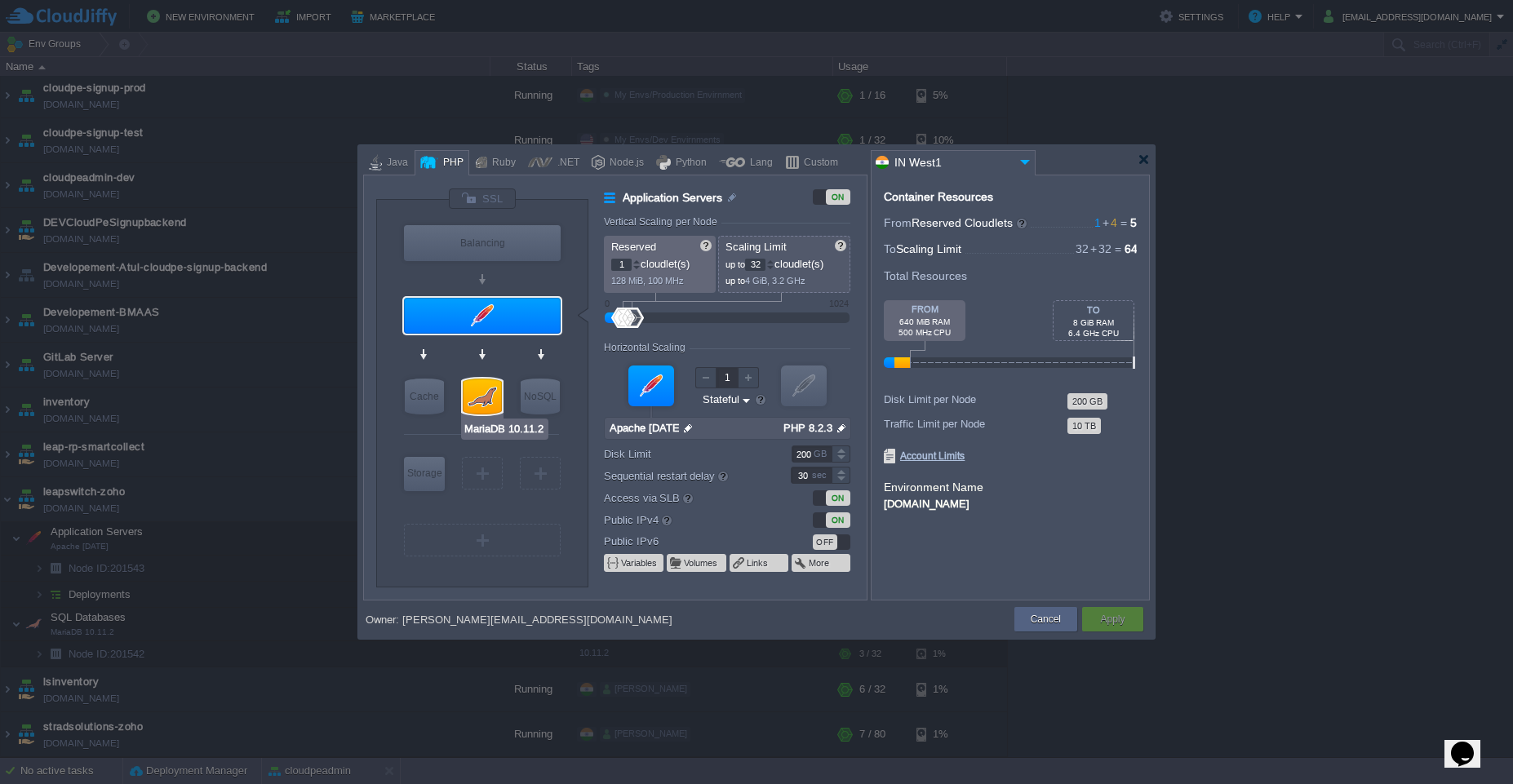
type input "10.11.2"
type input "Stateless"
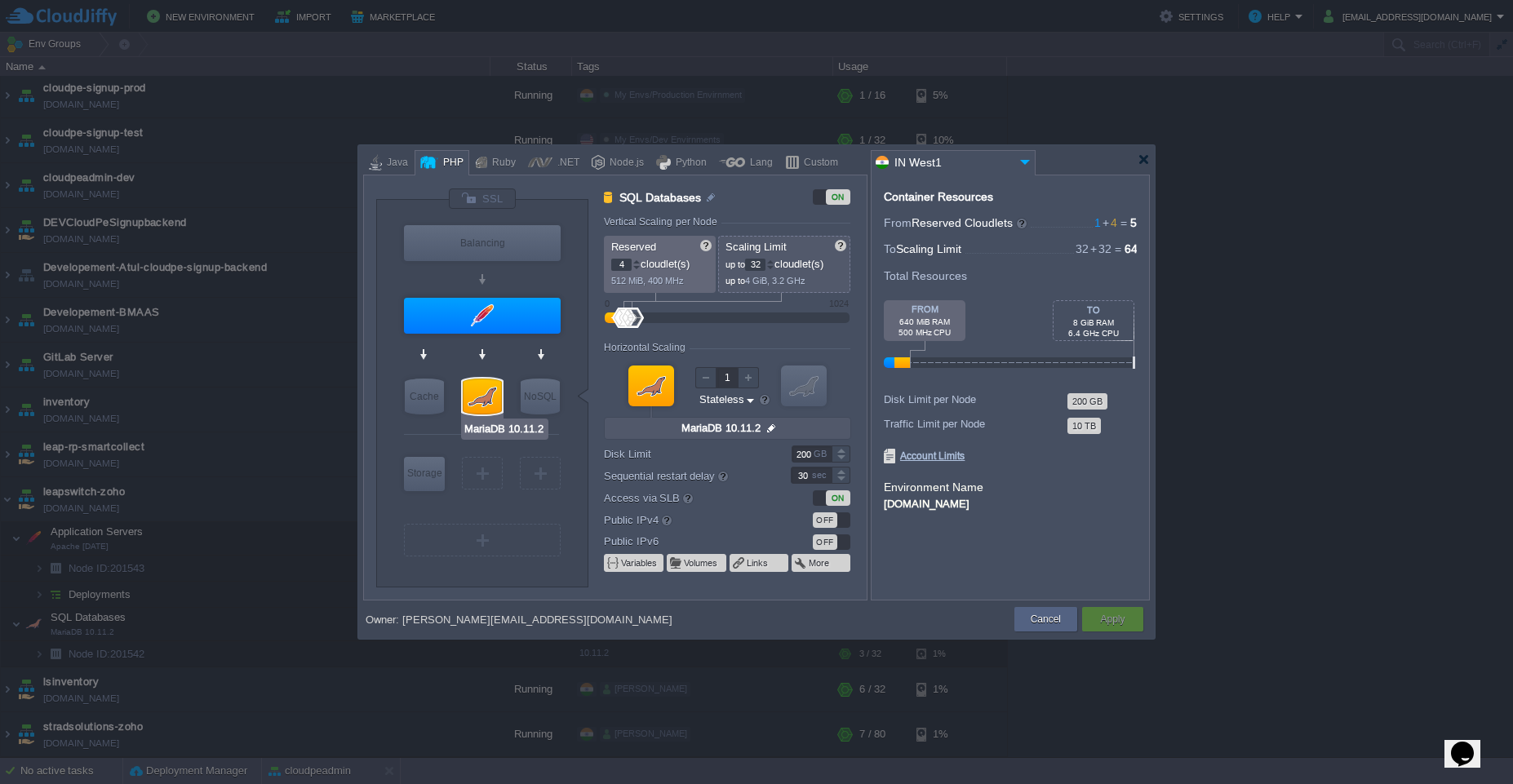
type input "Apache 2.4.56"
click at [486, 320] on div at bounding box center [482, 315] width 156 height 36
type input "Application Servers"
type input "1"
type input "Apache 2.4.56"
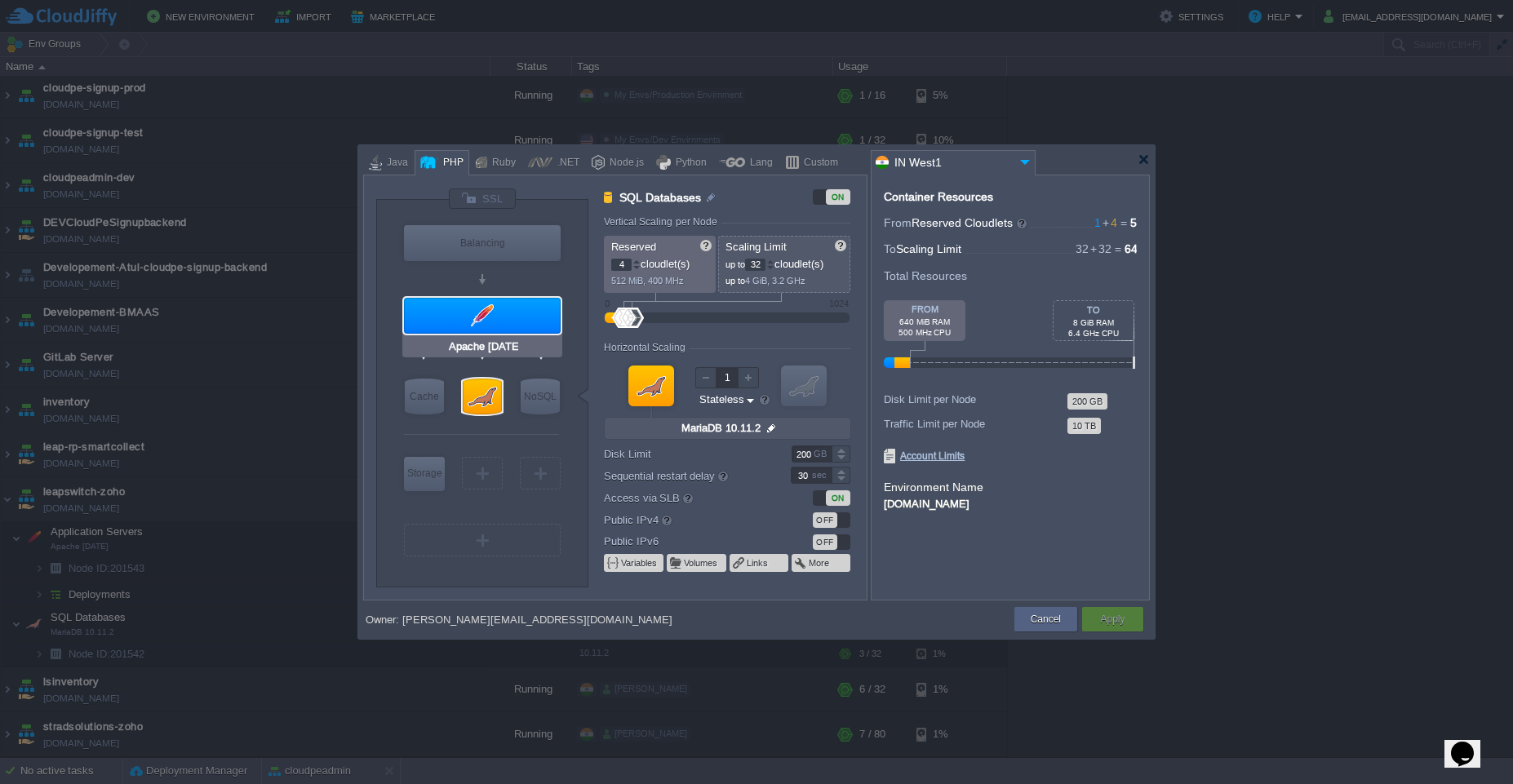
type input "null"
type input "PHP 8.2.3"
type input "Stateful"
type input "MariaDB 10.11.2"
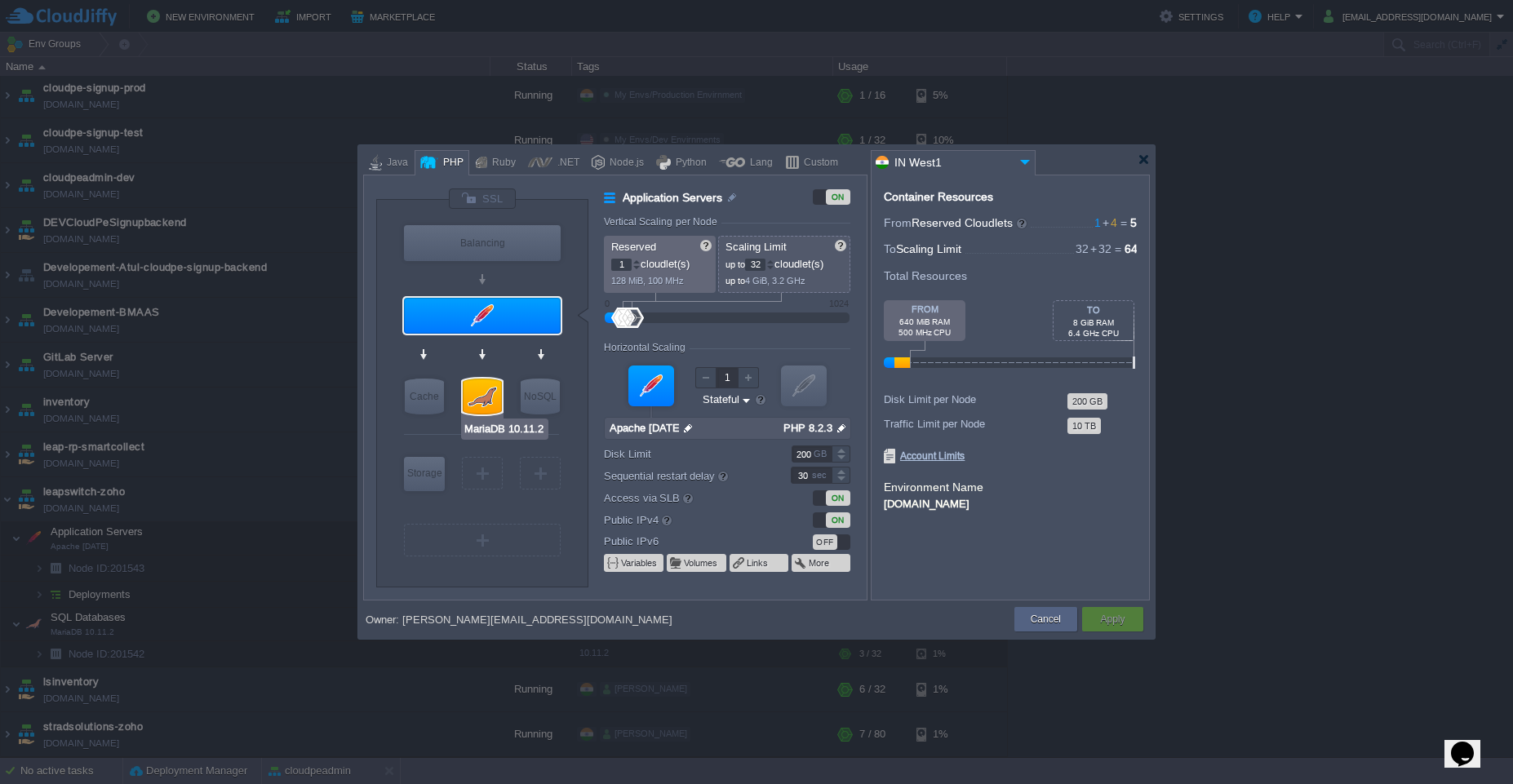
click at [478, 397] on div at bounding box center [482, 396] width 40 height 36
type input "SQL Databases"
type input "4"
type input "MariaDB 10.11.2"
type input "null"
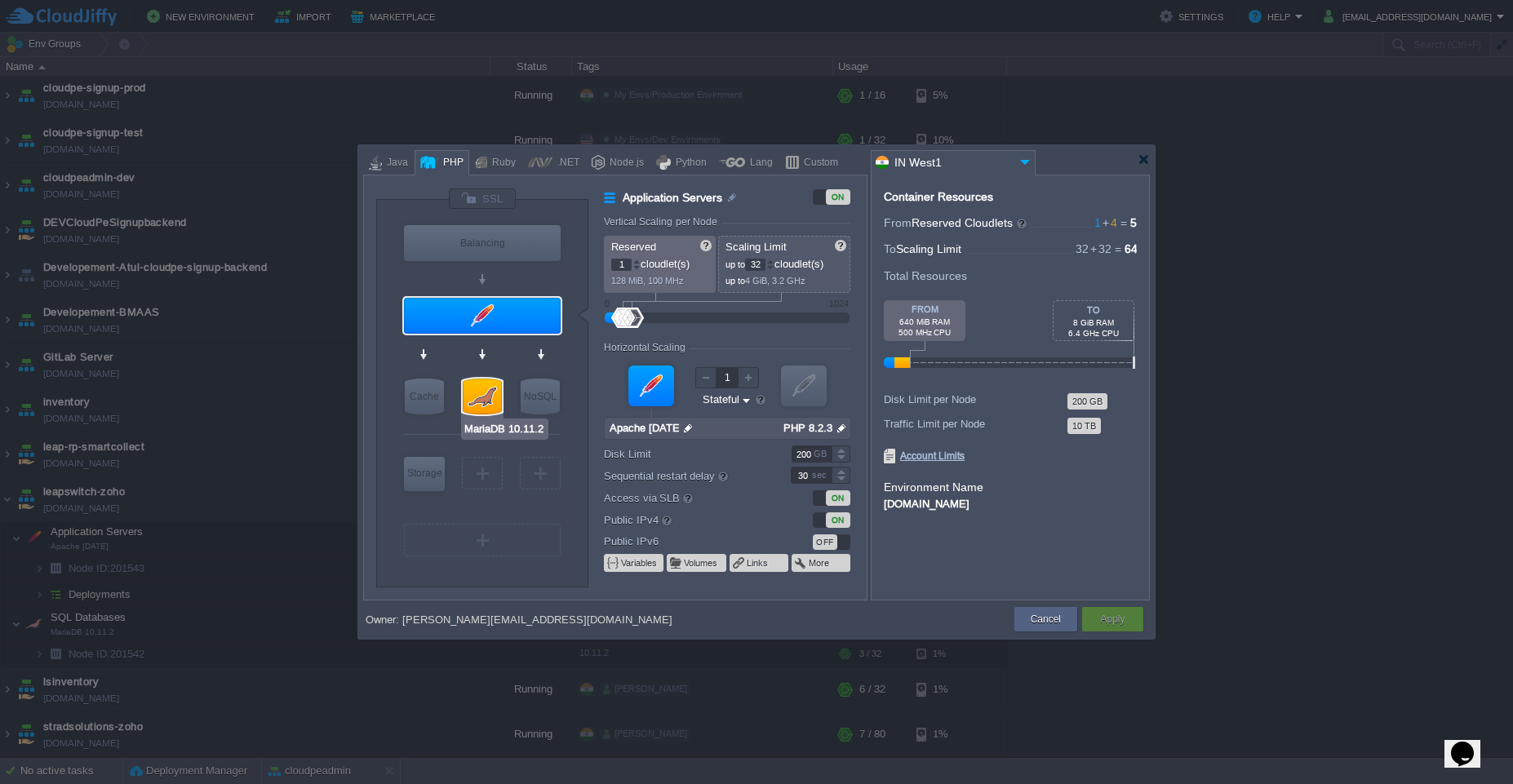
type input "10.11.2"
type input "Stateless"
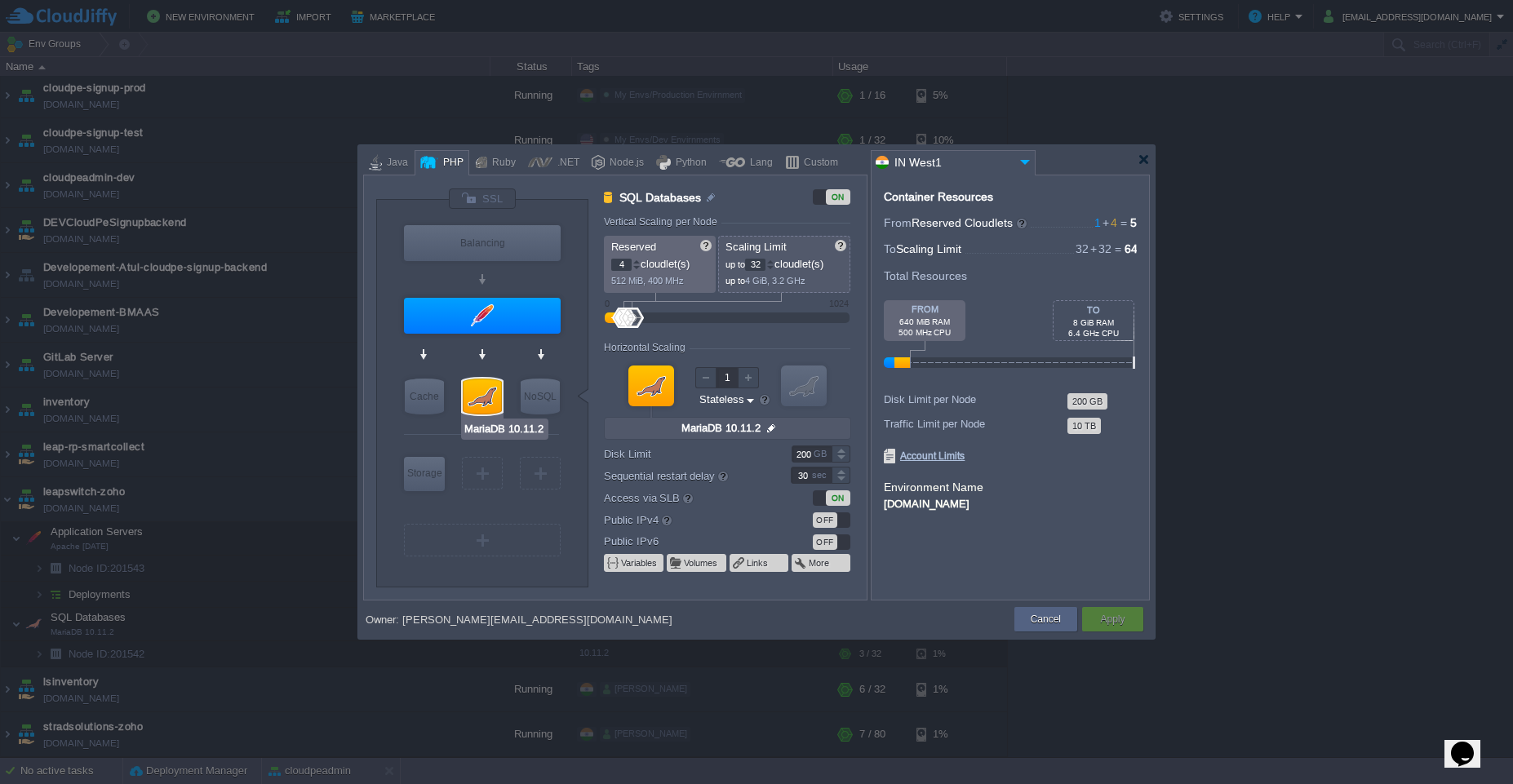
type input "Apache 2.4.56"
click at [487, 321] on div at bounding box center [482, 315] width 156 height 36
type input "Application Servers"
type input "1"
type input "Apache 2.4.56"
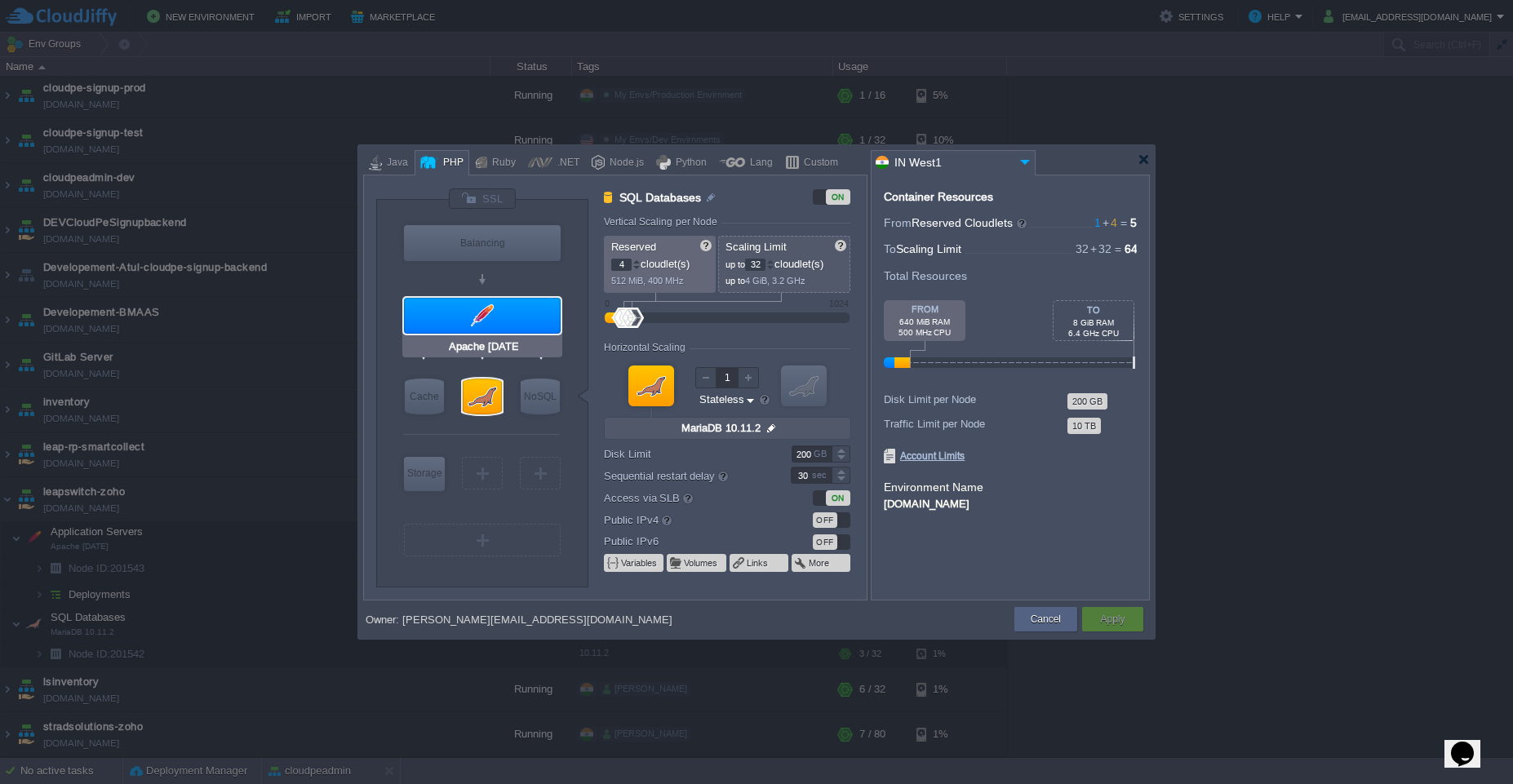
type input "null"
type input "PHP 8.2.3"
type input "Stateful"
type input "MariaDB 10.11.2"
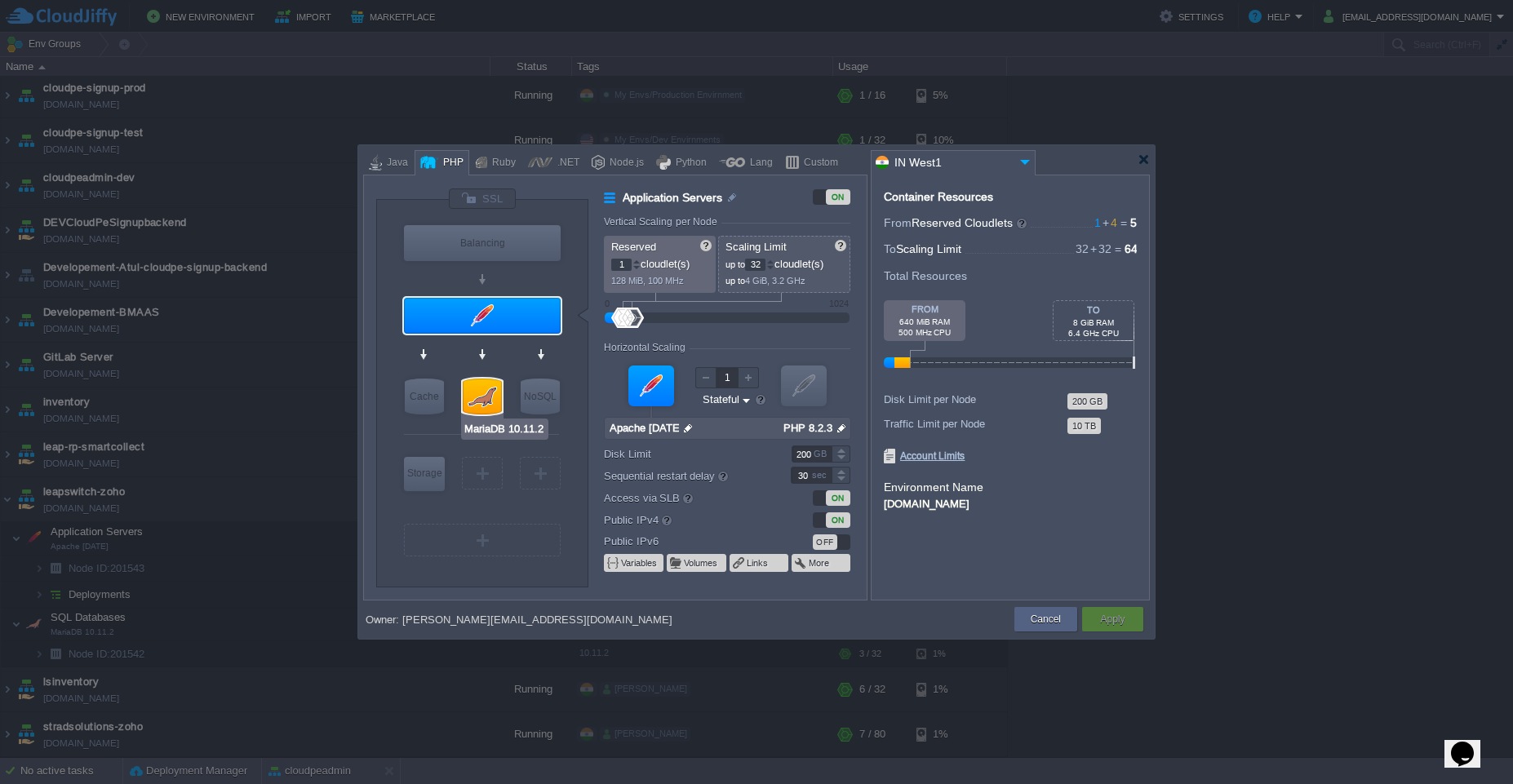
click at [487, 395] on div at bounding box center [482, 396] width 40 height 36
type input "SQL Databases"
type input "4"
type input "MariaDB 10.11.2"
type input "null"
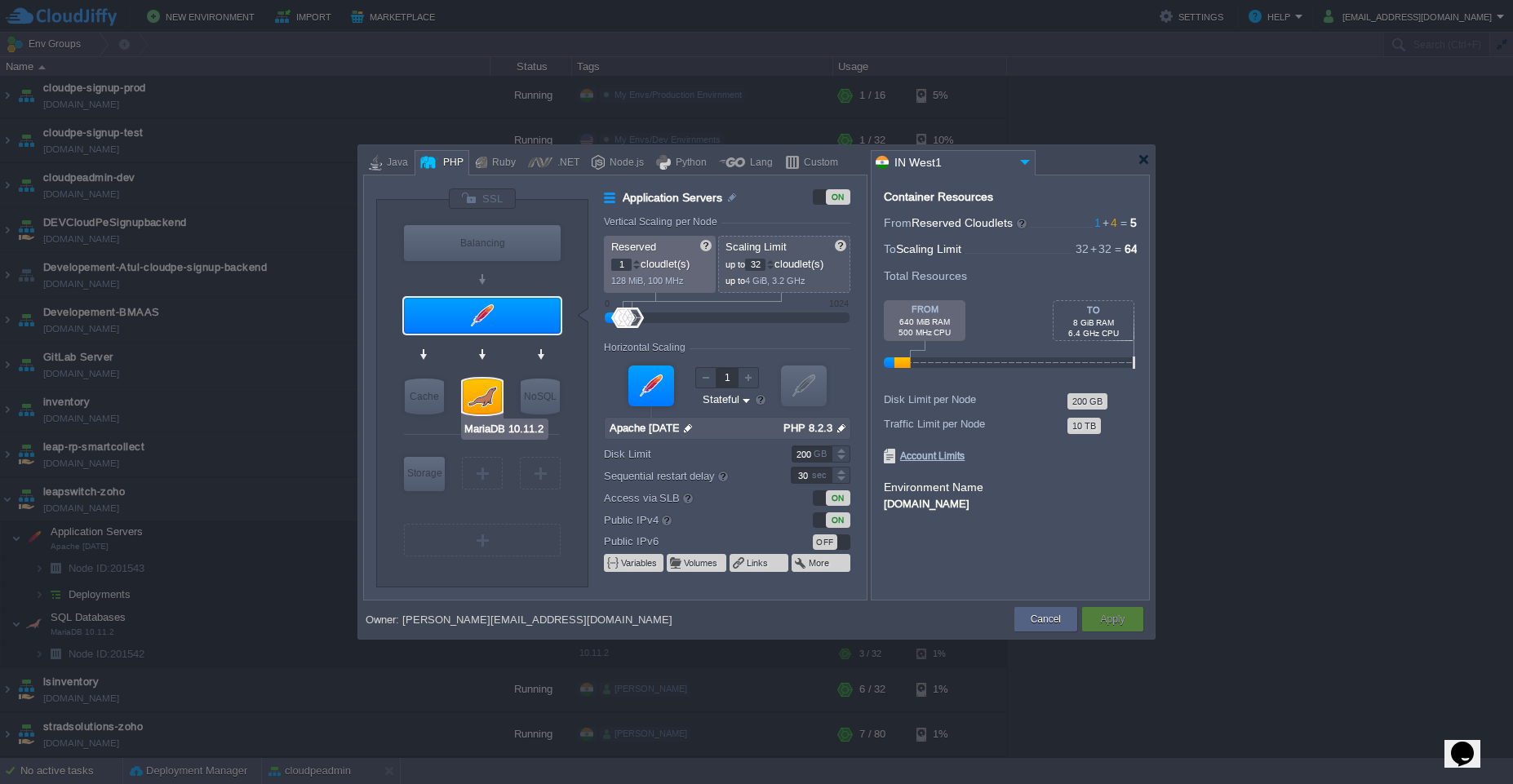
type input "10.11.2"
type input "Stateless"
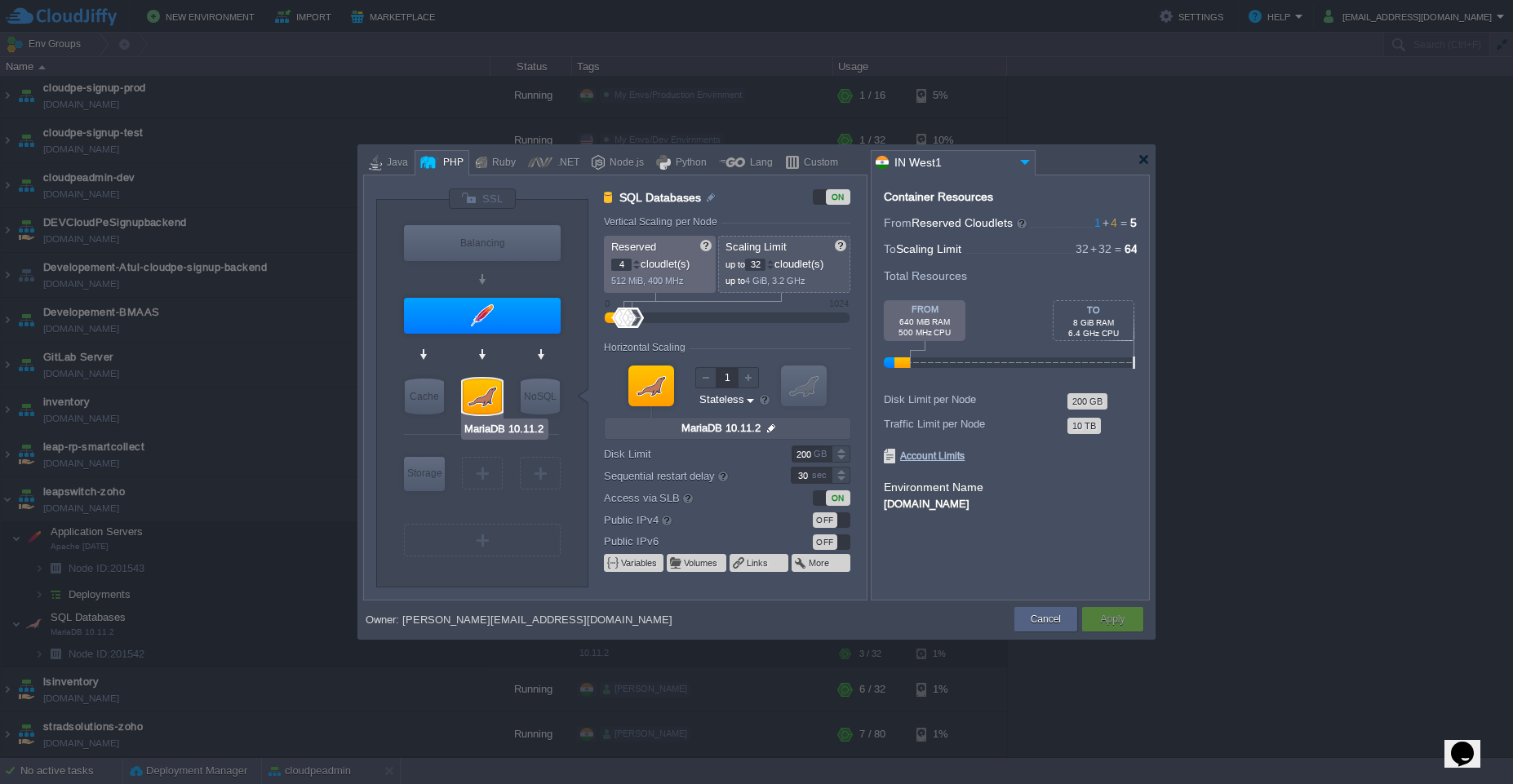
type input "Apache 2.4.56"
click at [487, 310] on div at bounding box center [482, 315] width 156 height 36
type input "Application Servers"
type input "1"
type input "Apache 2.4.56"
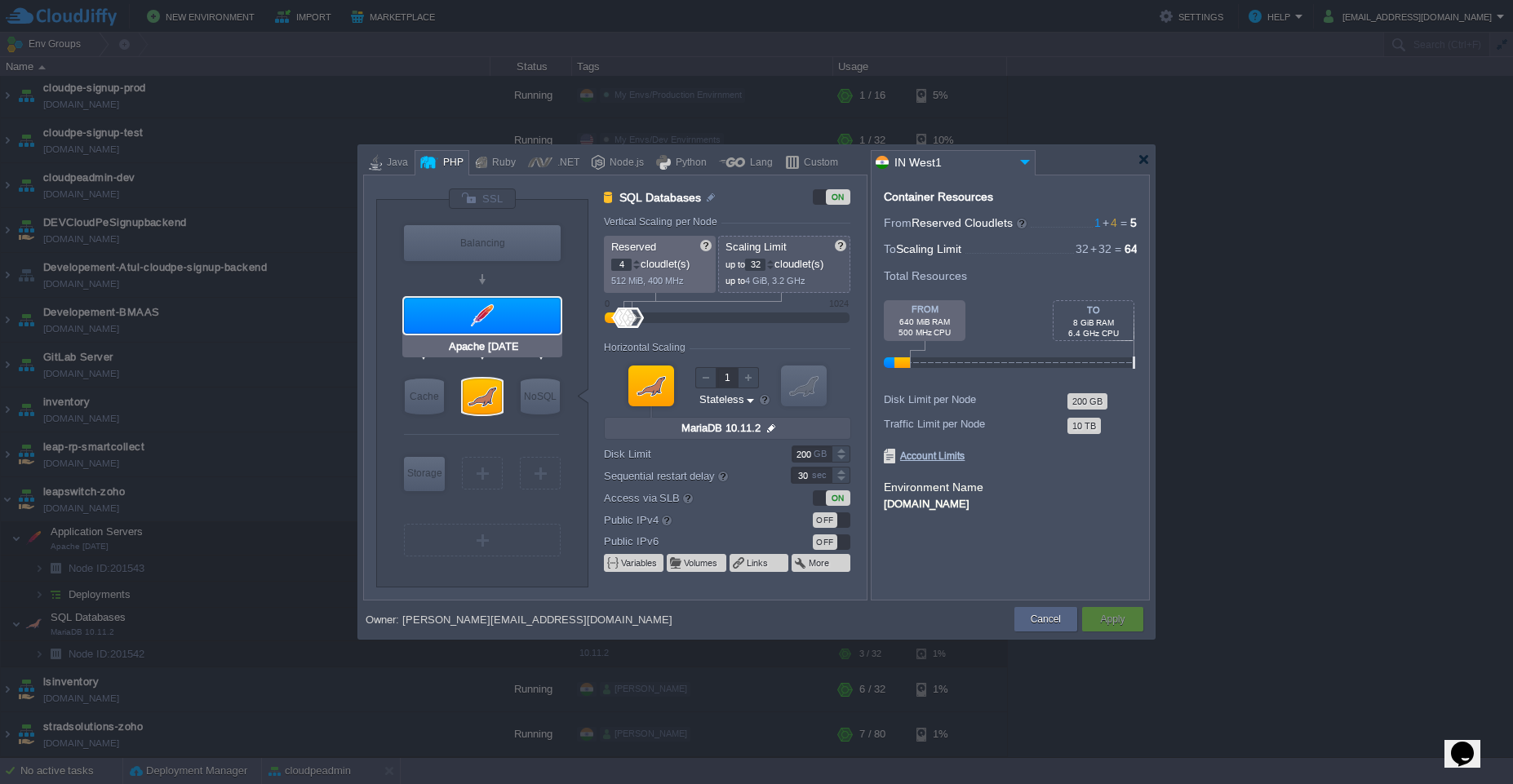
type input "null"
type input "PHP 8.2.3"
type input "Stateful"
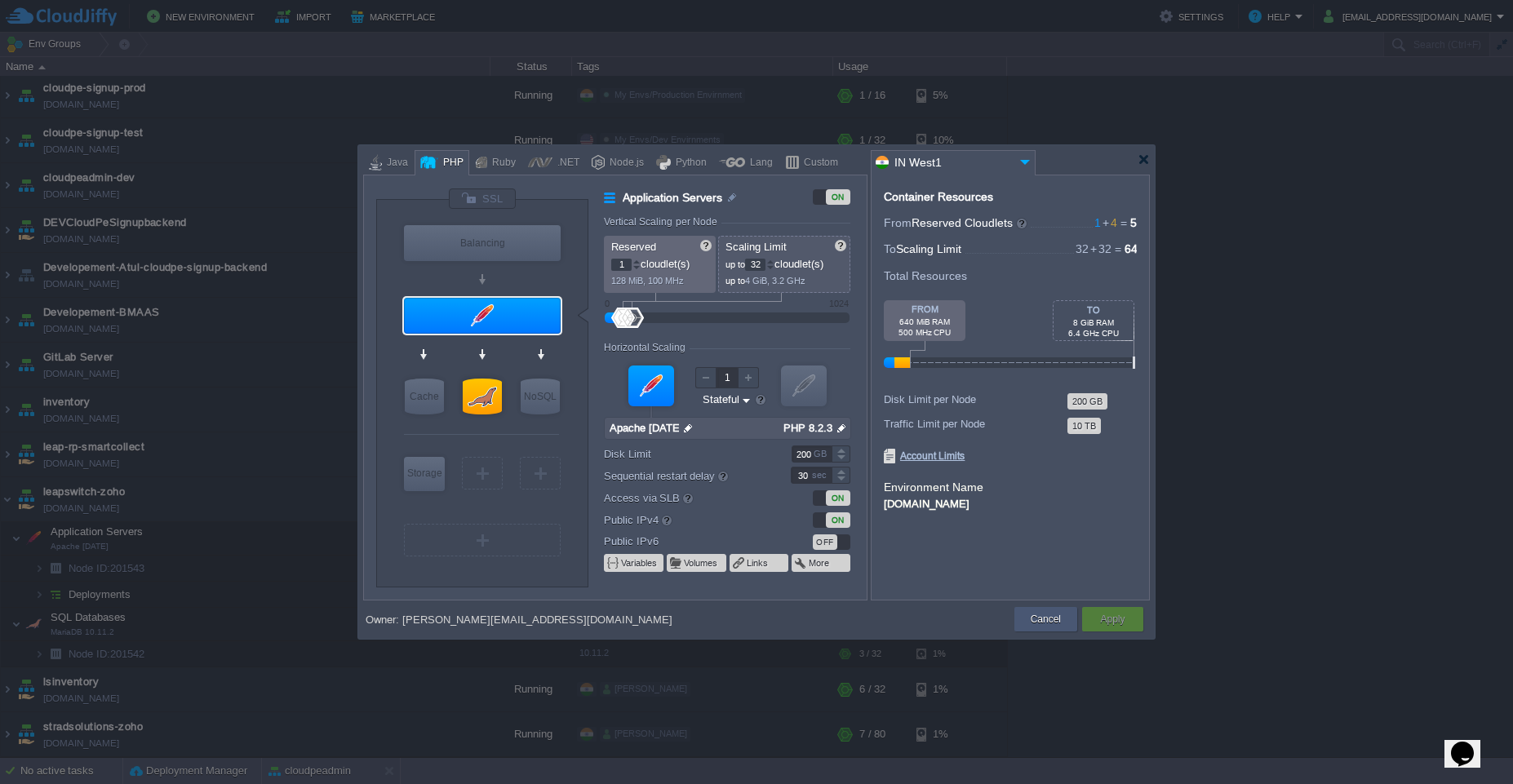
click at [1052, 619] on button "Cancel" at bounding box center [1046, 618] width 30 height 16
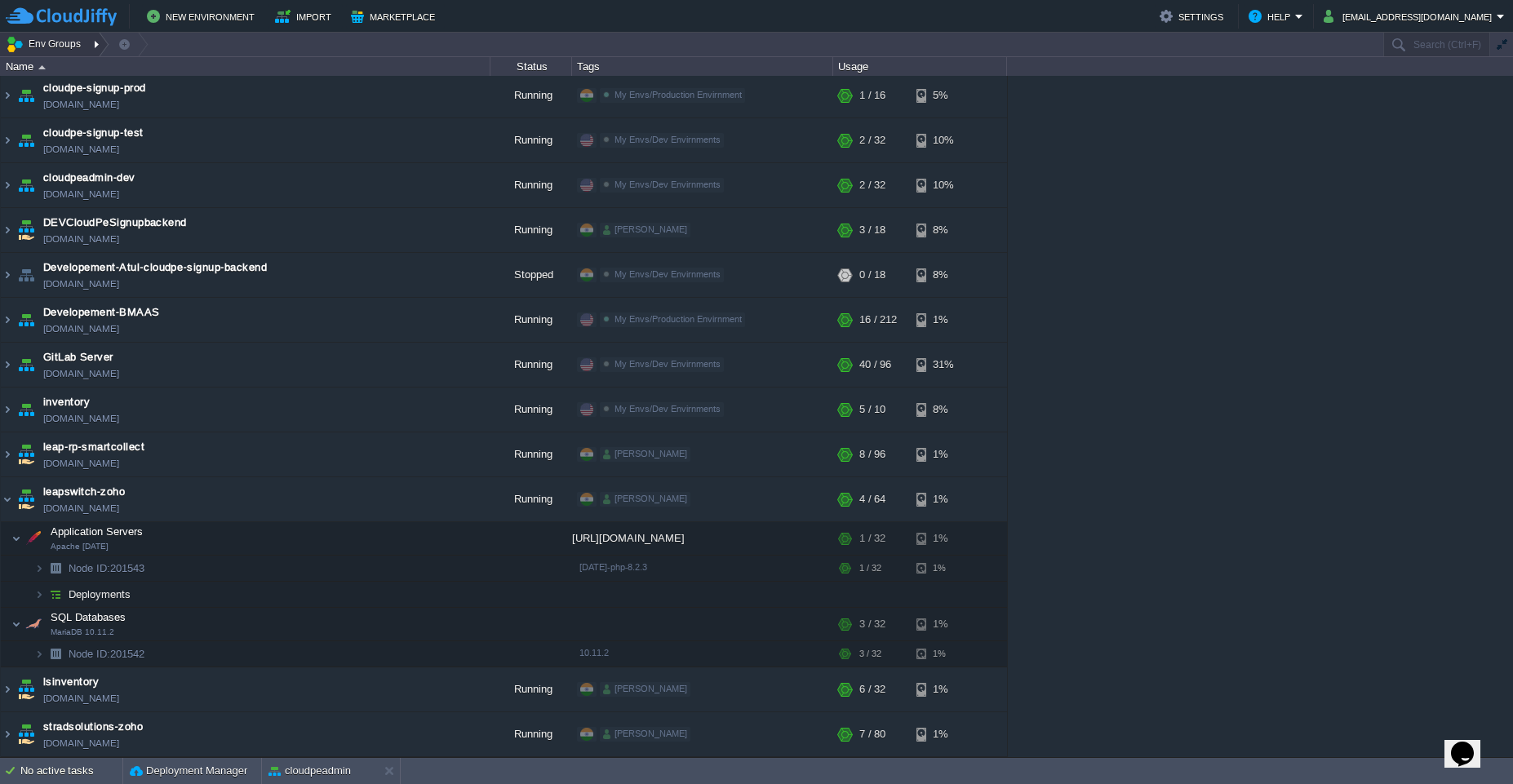
click at [92, 46] on div at bounding box center [98, 44] width 22 height 24
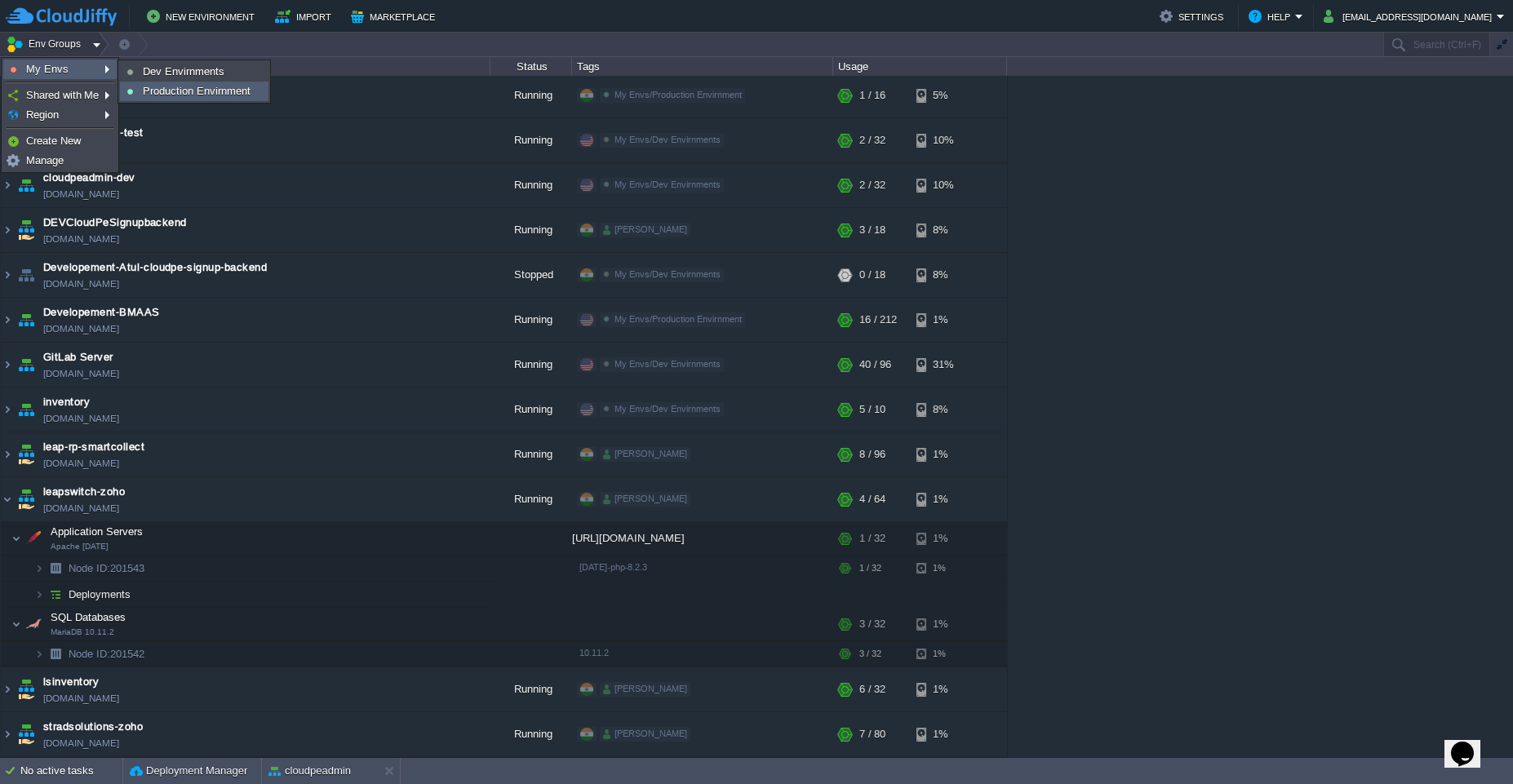
click at [152, 95] on span "Production Envirnment" at bounding box center [197, 90] width 107 height 12
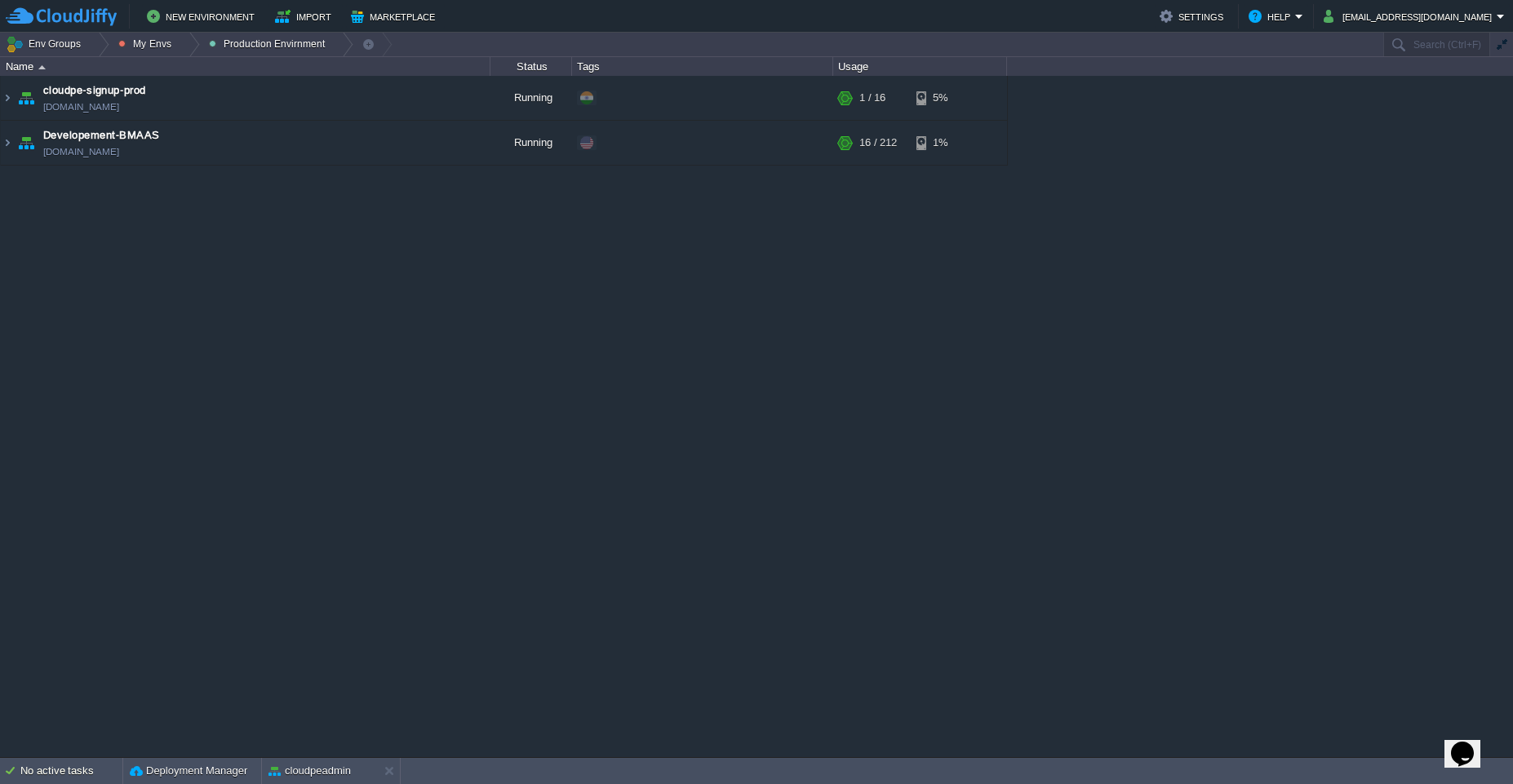
click at [279, 392] on div "cloudpe website -developemeny environment dev-cloudpe.cloudjiffy.net Running is…" at bounding box center [756, 417] width 1513 height 681
click at [208, 15] on button "New Environment" at bounding box center [203, 16] width 113 height 20
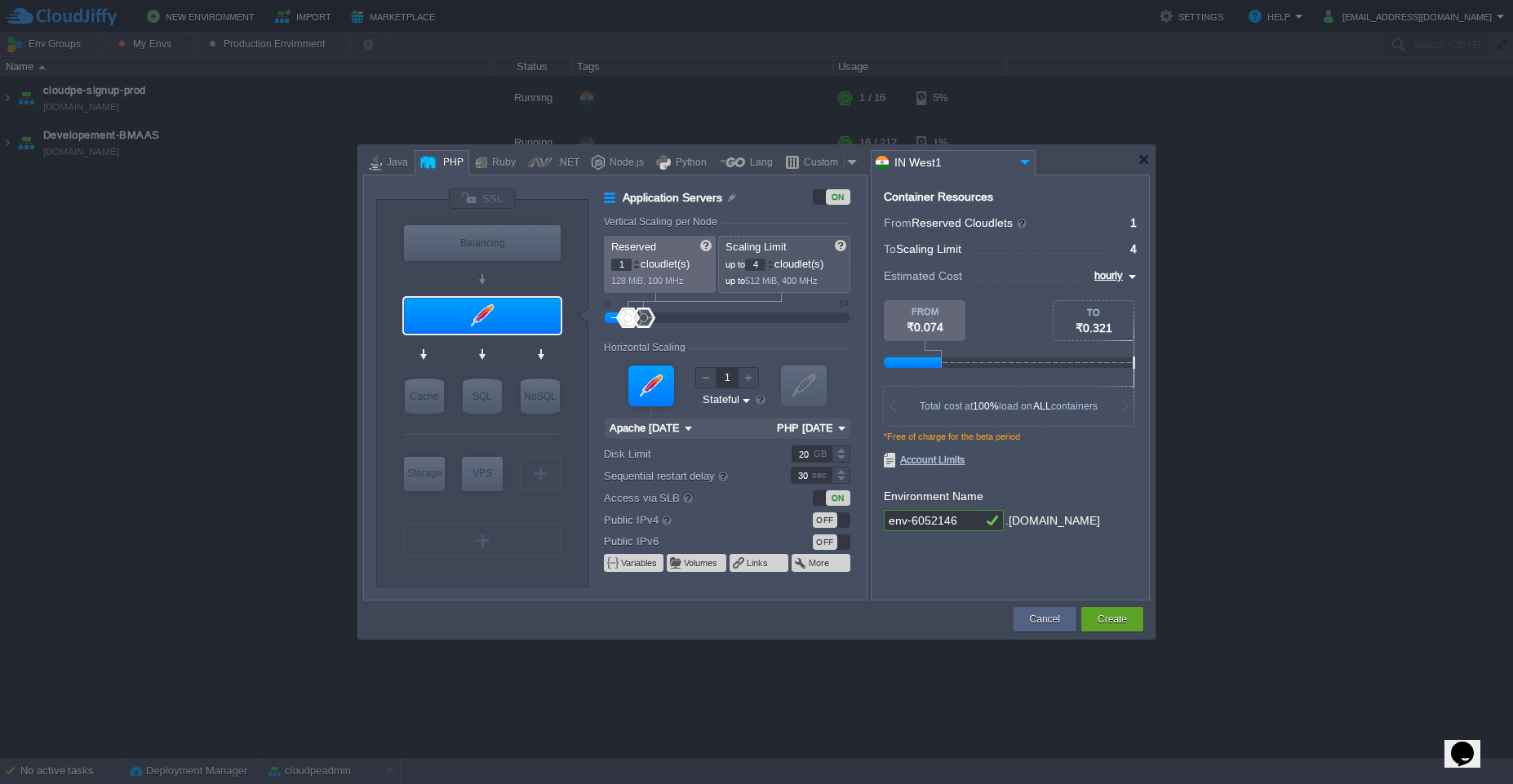
click at [963, 522] on input "env-6052146" at bounding box center [933, 520] width 98 height 22
paste input "cloudpeadmin"
type input "cloudpeadmin"
click at [1051, 616] on button "Cancel" at bounding box center [1045, 618] width 30 height 16
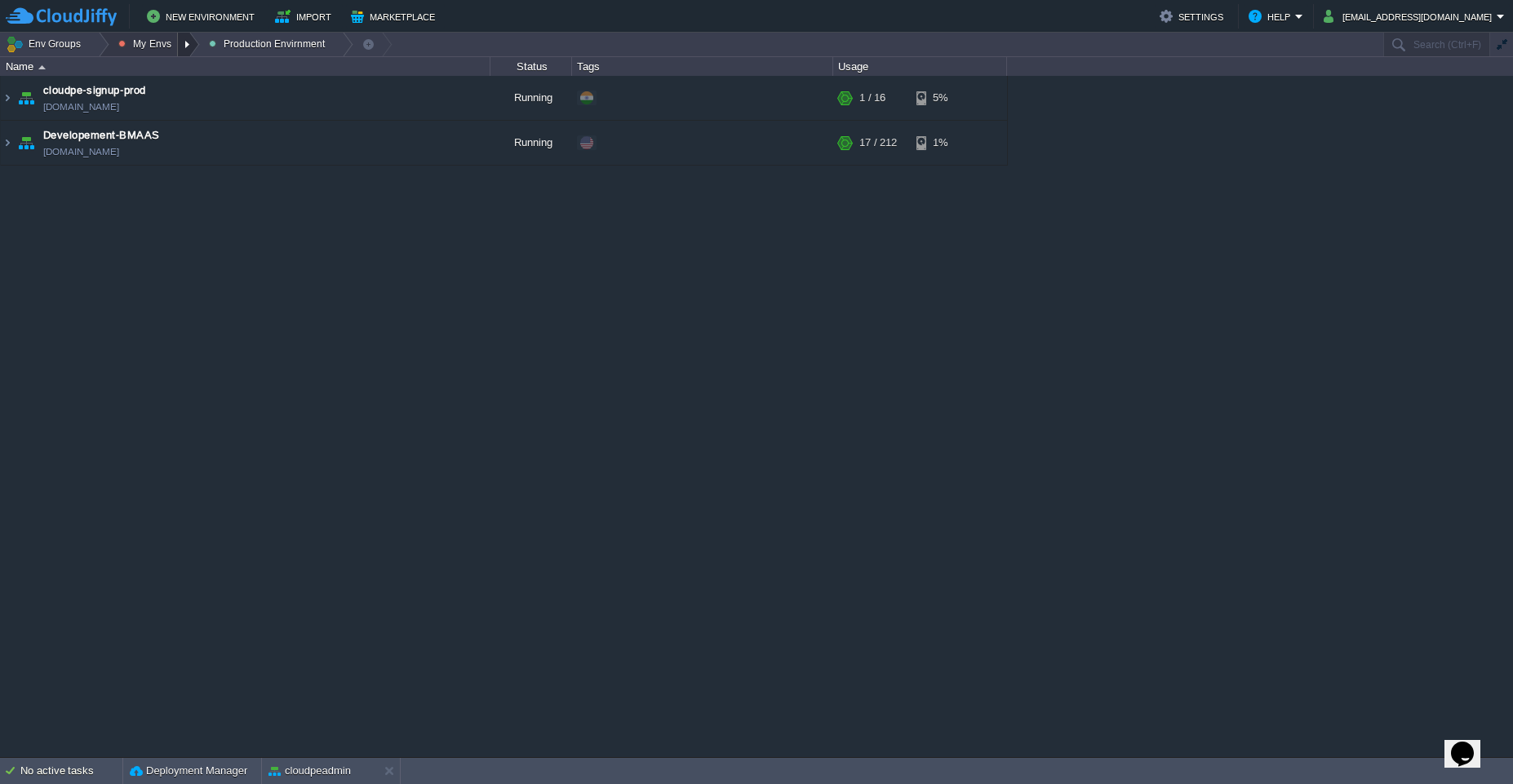
click at [181, 48] on div at bounding box center [188, 44] width 22 height 24
click at [180, 72] on span "Dev Envirnments" at bounding box center [174, 69] width 82 height 12
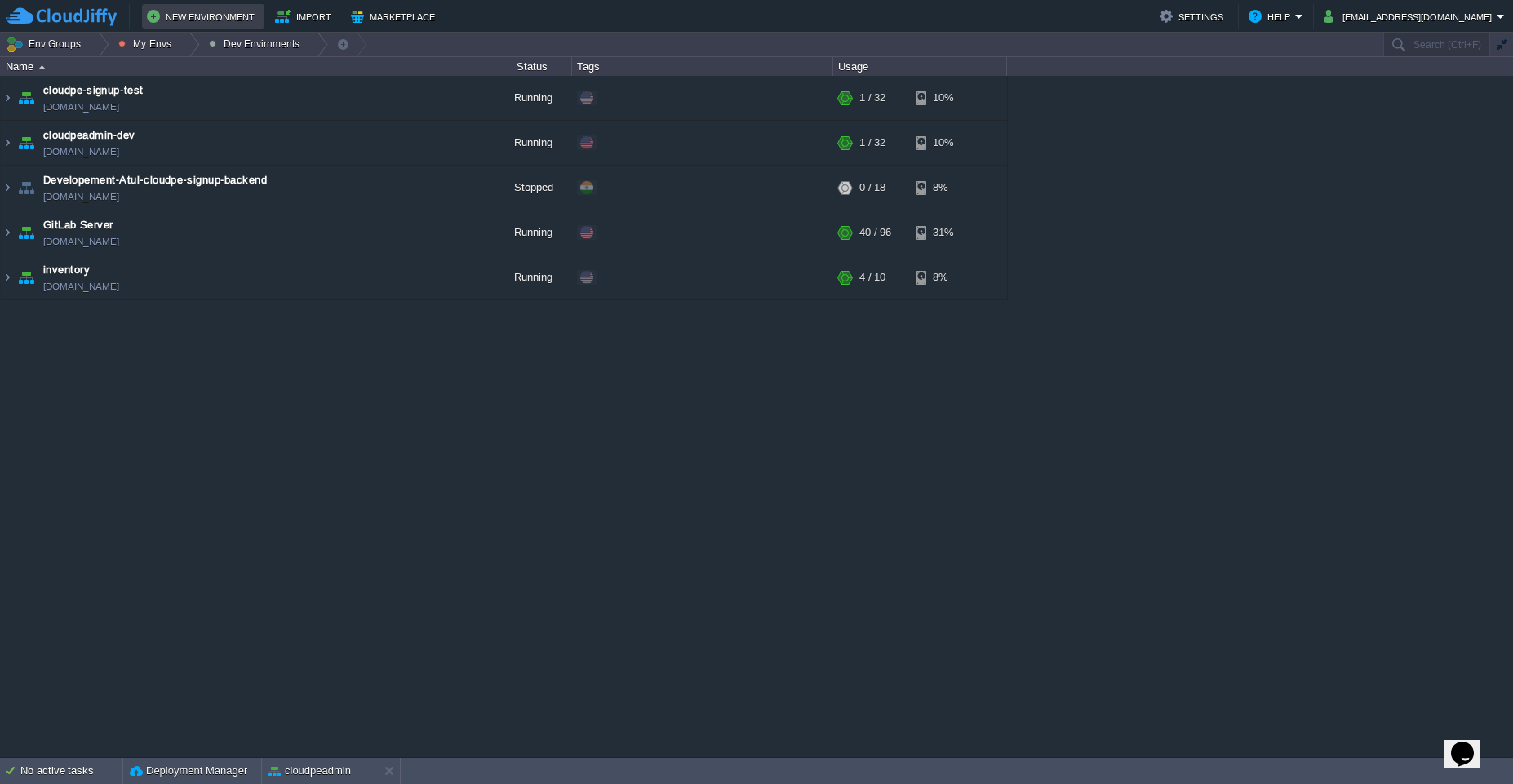
click at [205, 16] on button "New Environment" at bounding box center [203, 16] width 113 height 20
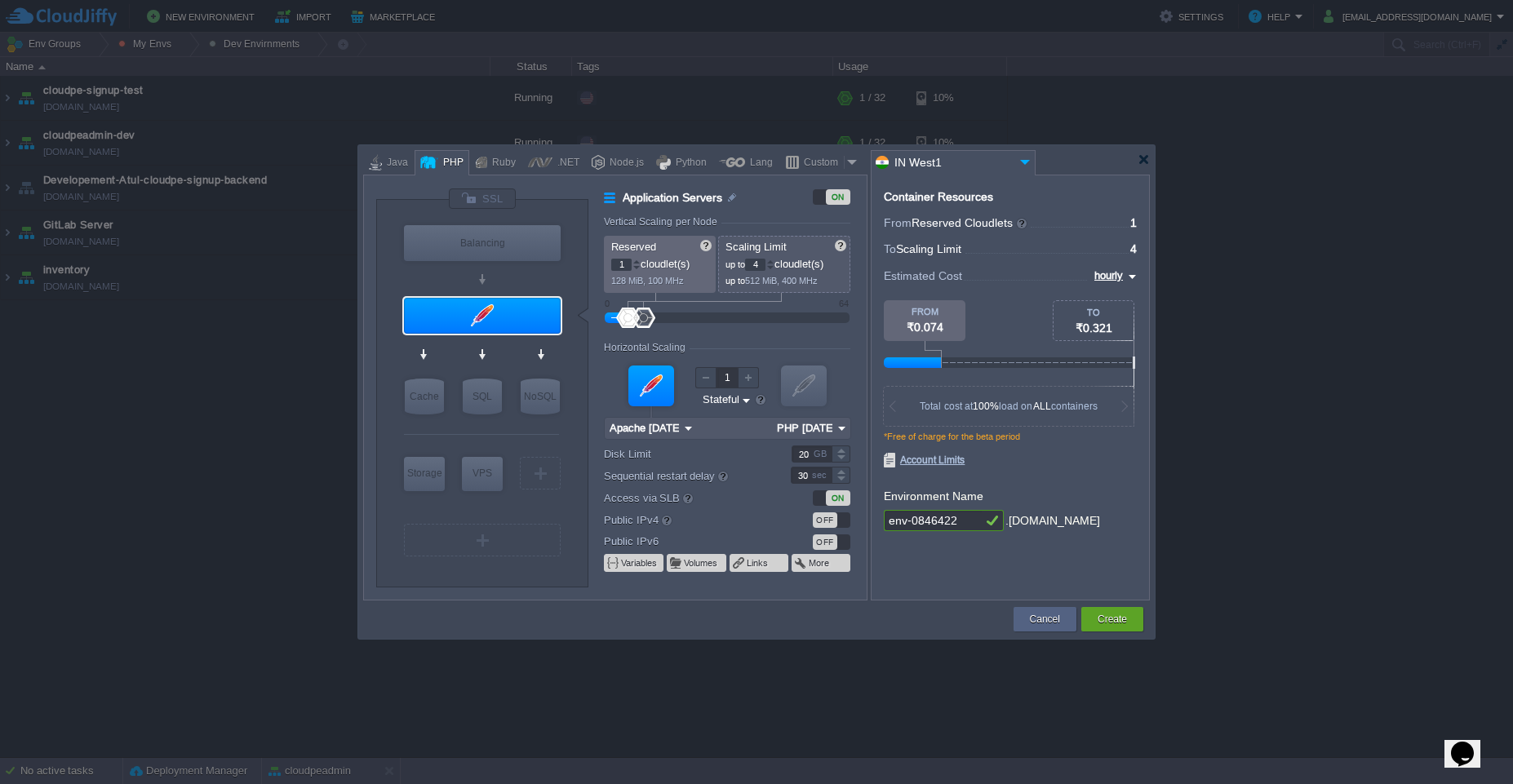
click at [958, 524] on input "env-0846422" at bounding box center [933, 520] width 98 height 22
paste input "cloudpeadmin"
type input "cloudpe-admin"
click at [804, 452] on input "20" at bounding box center [812, 454] width 40 height 17
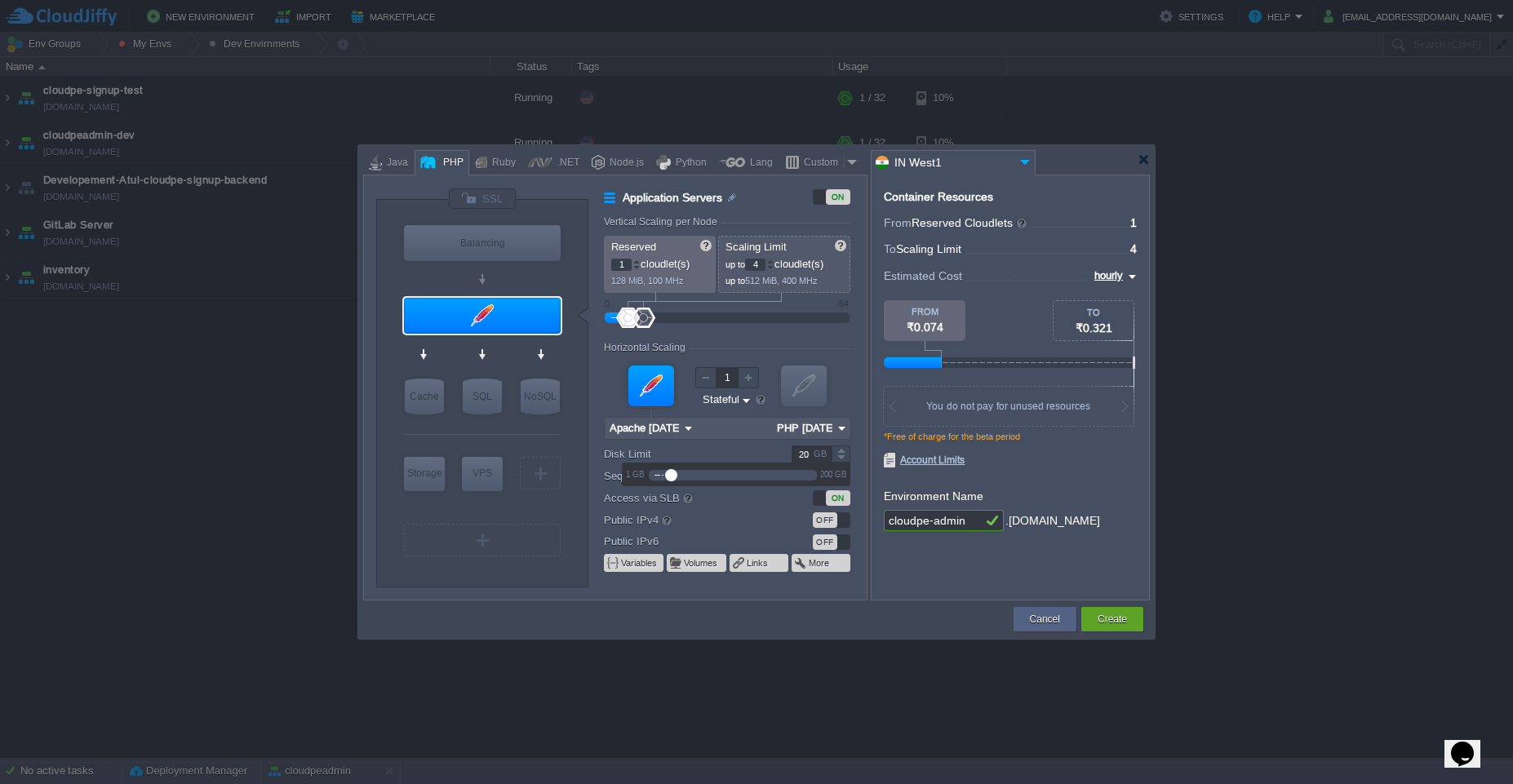
click at [805, 455] on input "20" at bounding box center [812, 454] width 40 height 17
click at [497, 346] on input "Apache 2.4.65" at bounding box center [475, 346] width 73 height 16
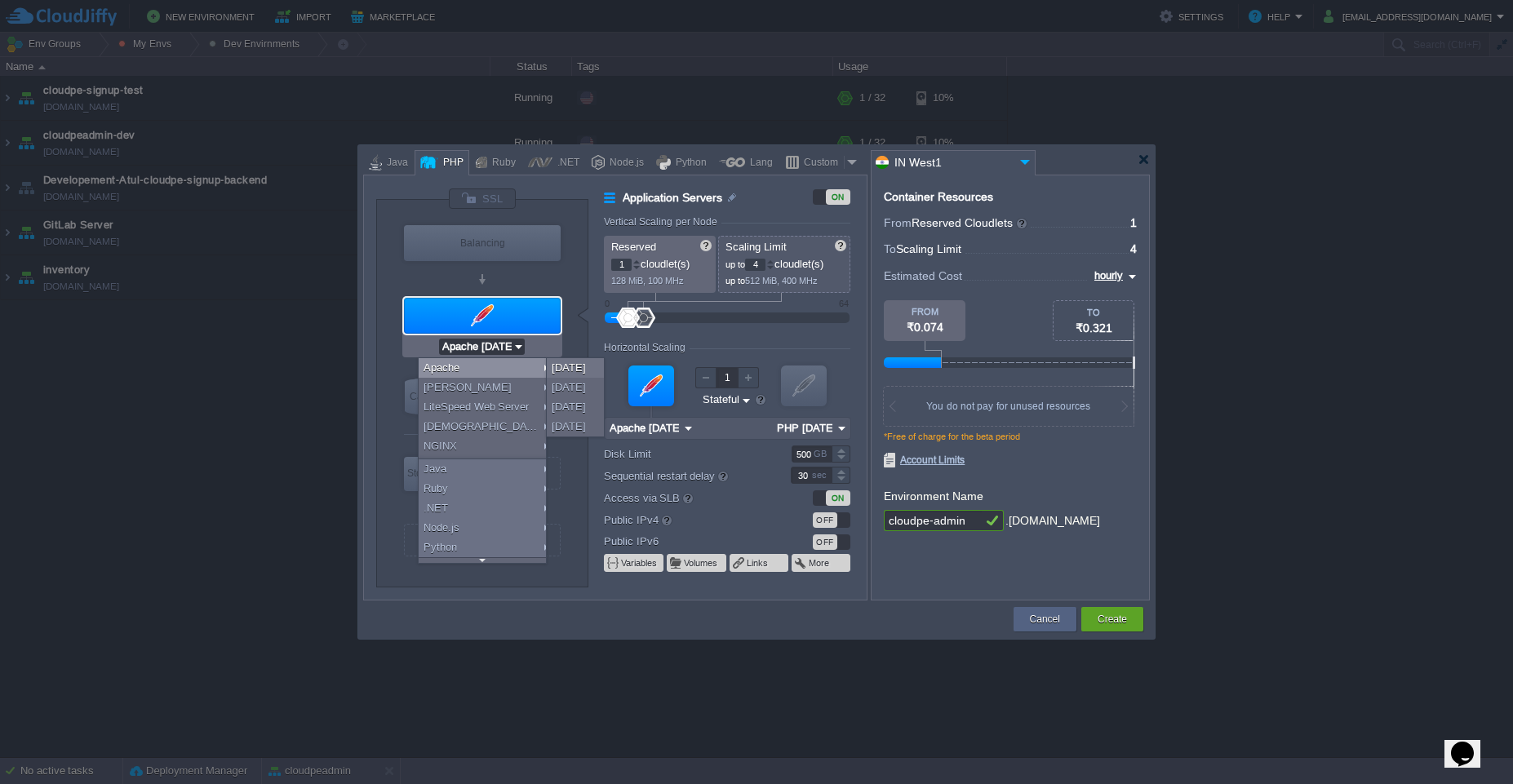
type input "200"
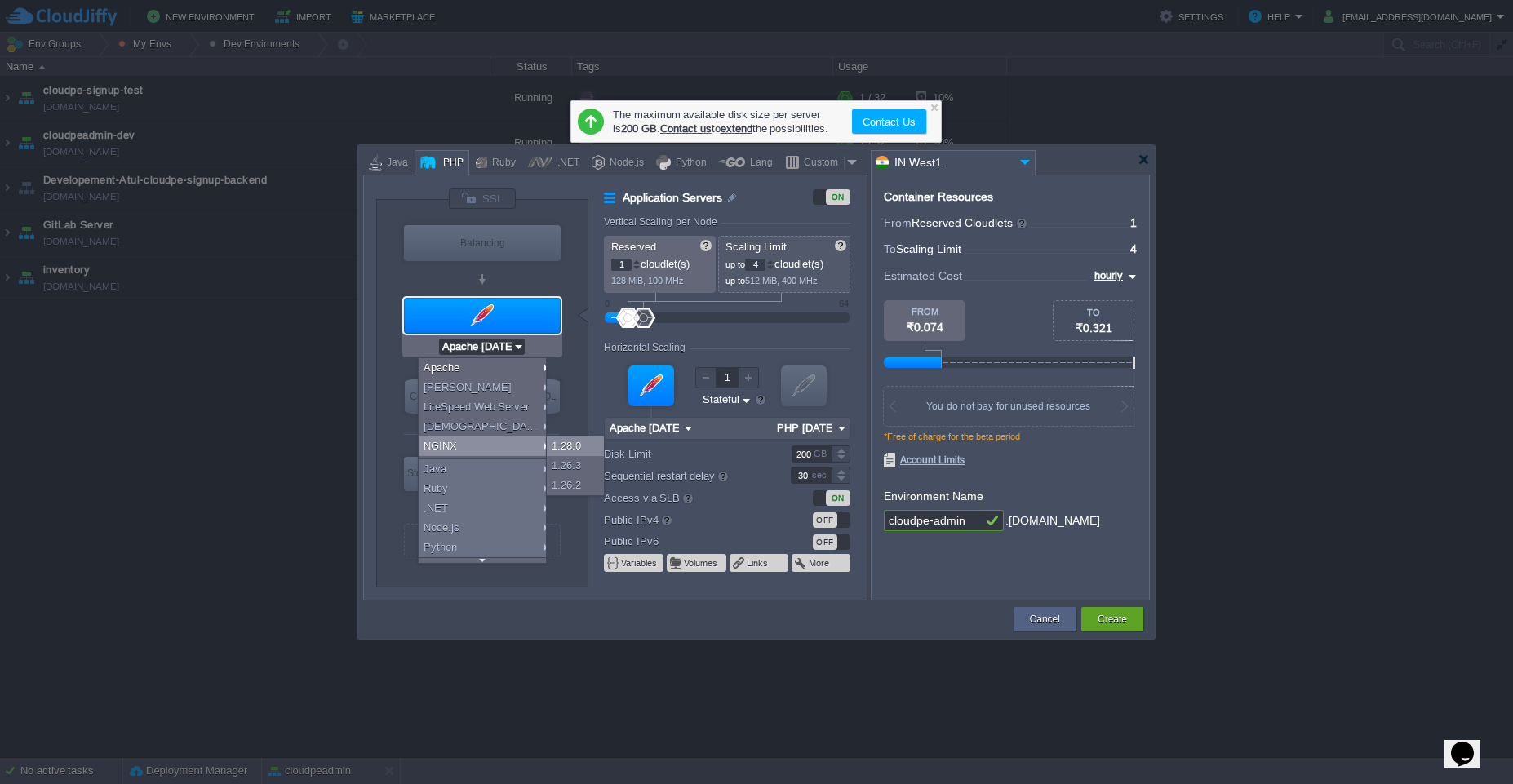
click at [556, 445] on div "1.28.0" at bounding box center [575, 446] width 57 height 20
type input "NGINX 1.28.0"
type input "PHP 8.4.11"
type input "NGINX 1.28.0"
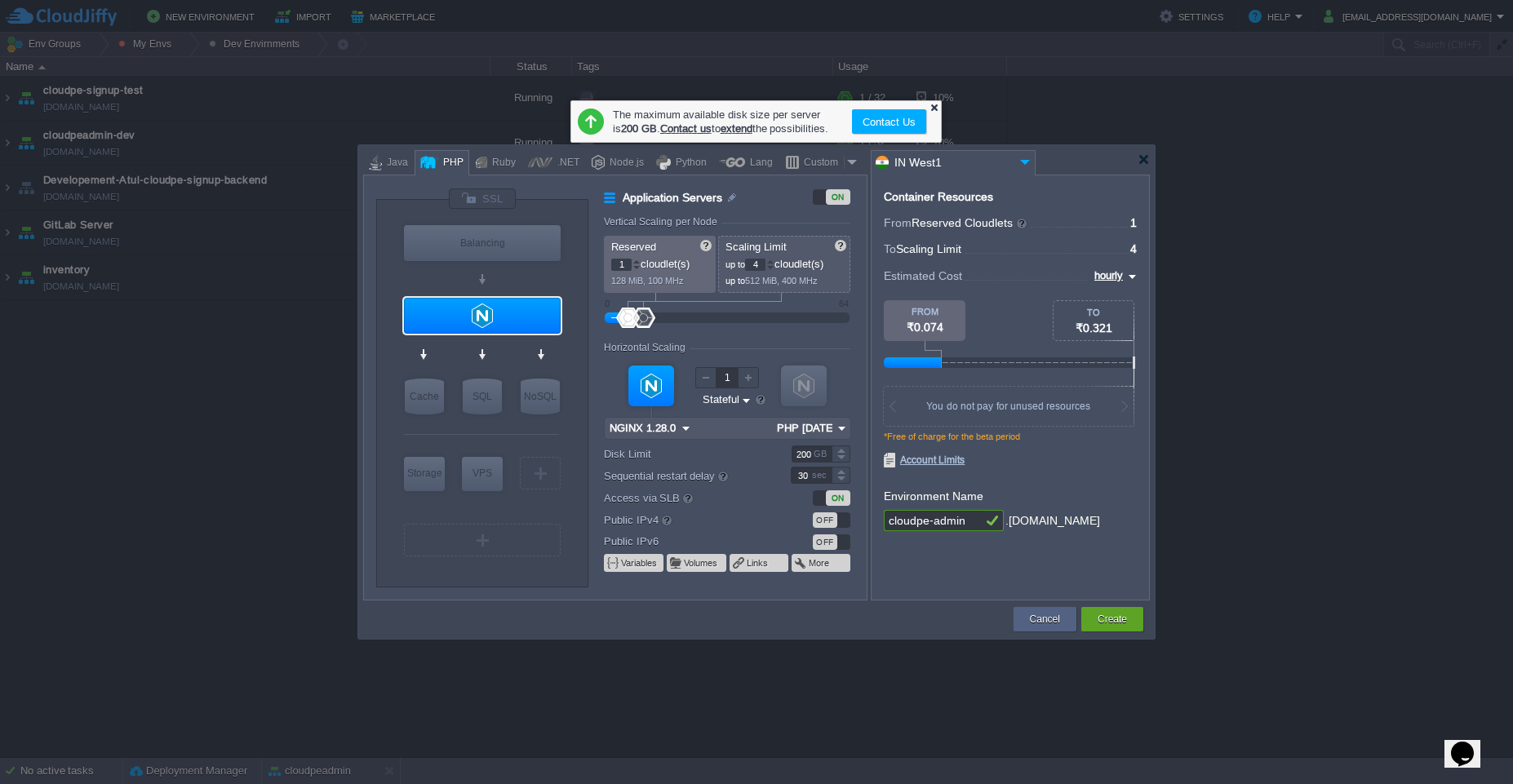
click at [936, 102] on div at bounding box center [933, 106] width 10 height 10
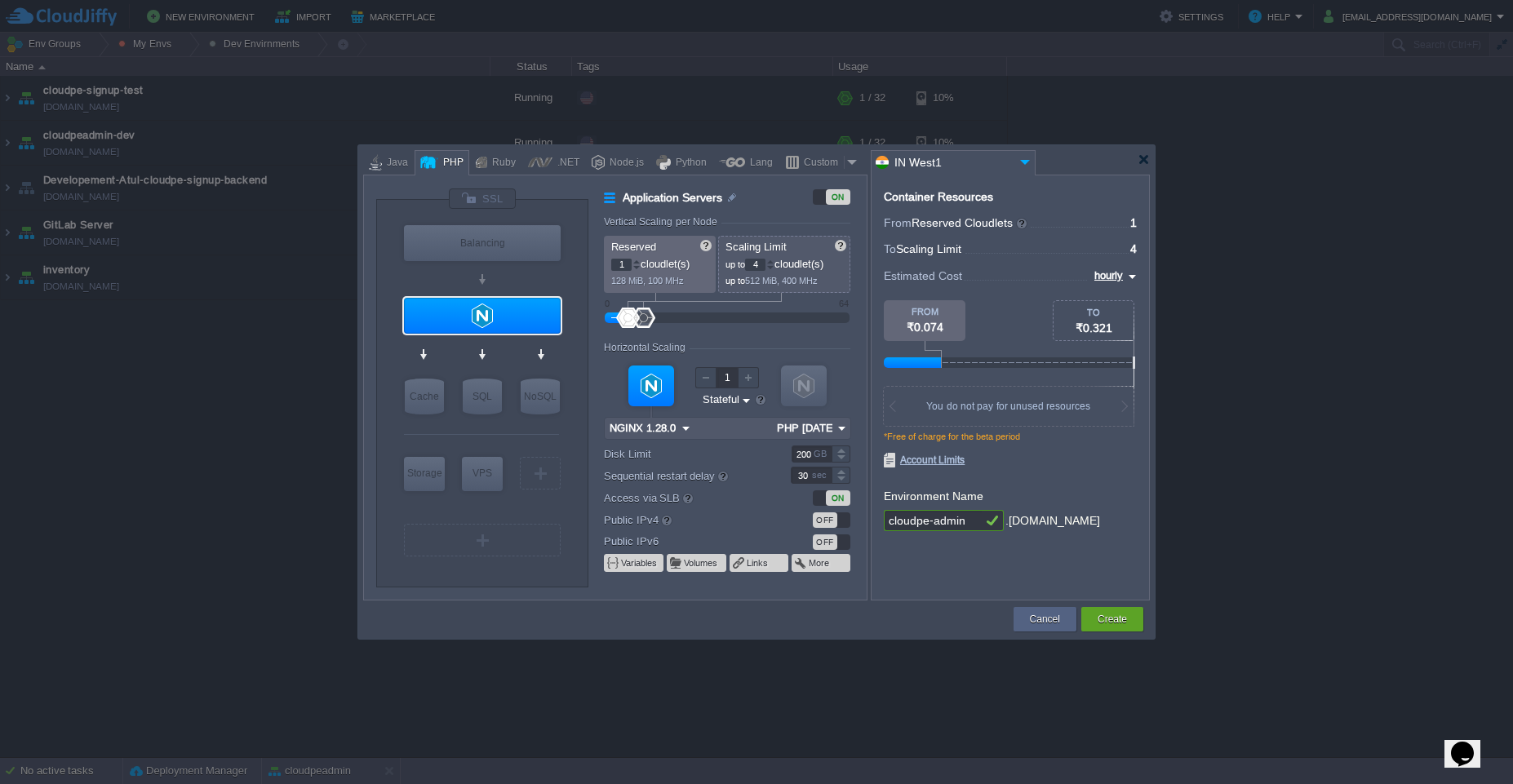
click at [844, 426] on img at bounding box center [842, 428] width 17 height 22
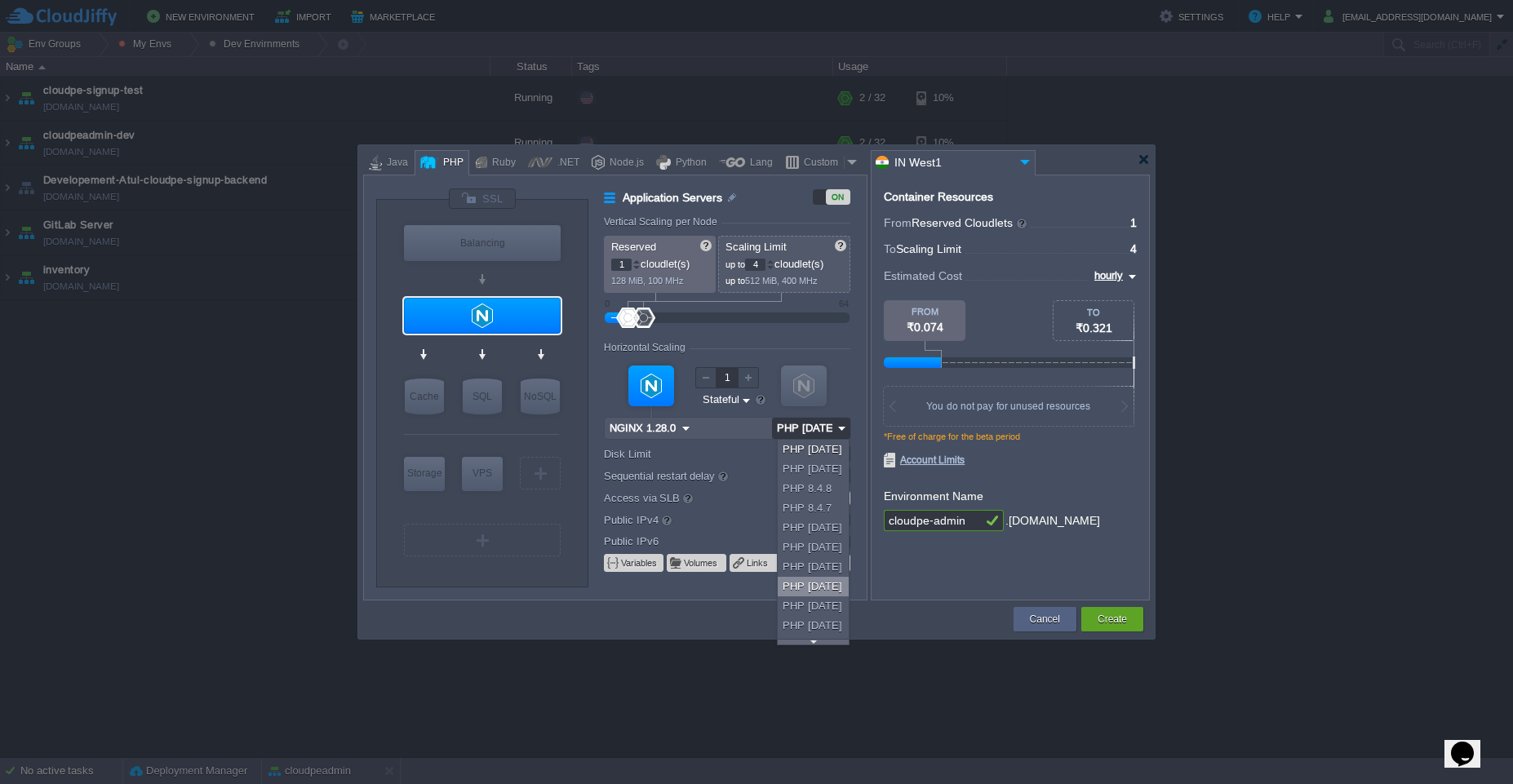
click at [830, 580] on div "PHP 8.3.21" at bounding box center [815, 586] width 76 height 20
type input "PHP 8.3.21"
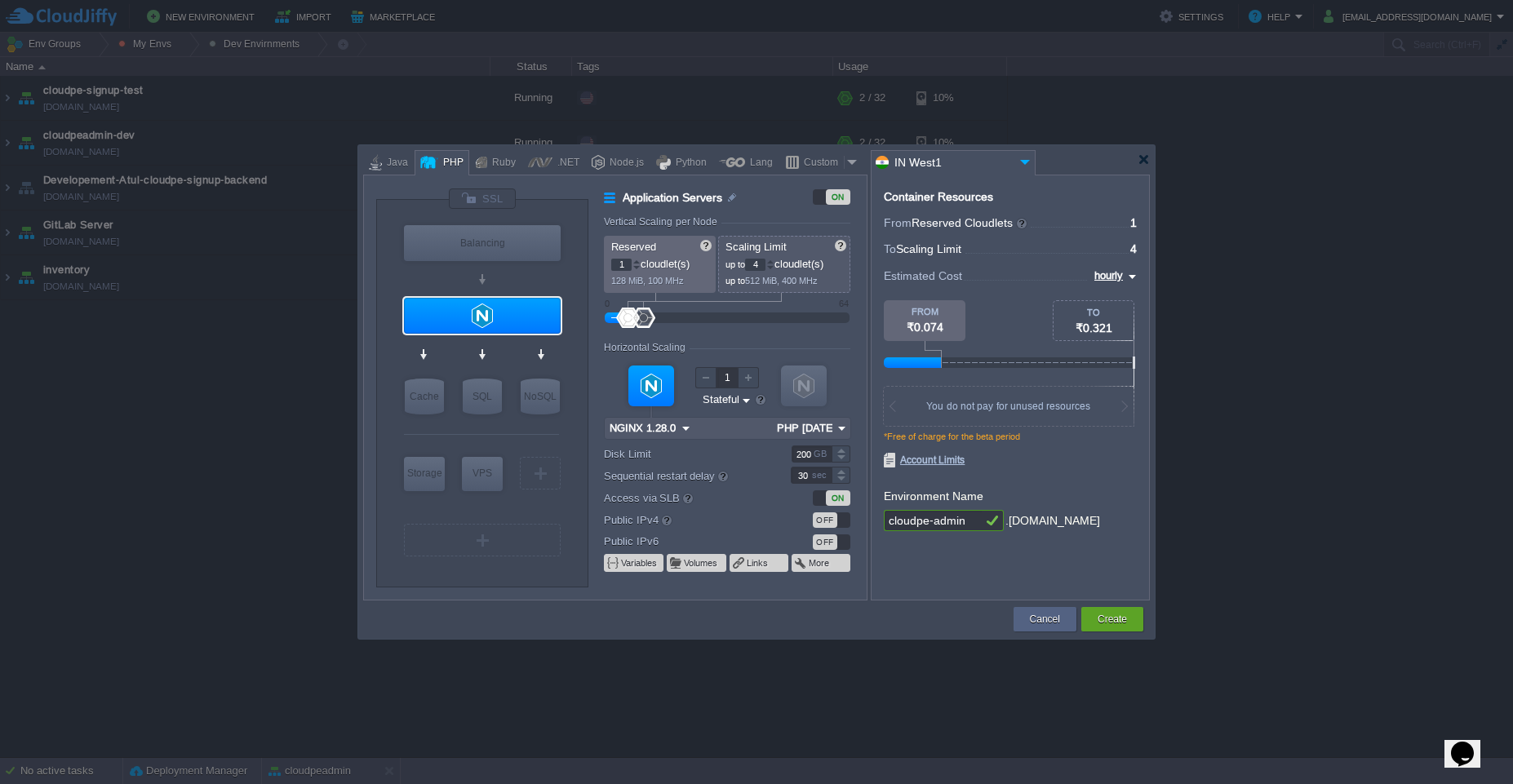
type input "MariaDB 12.0.2"
click at [481, 395] on div "SQL" at bounding box center [482, 396] width 40 height 36
type input "SQL Databases"
type input "4"
type input "6"
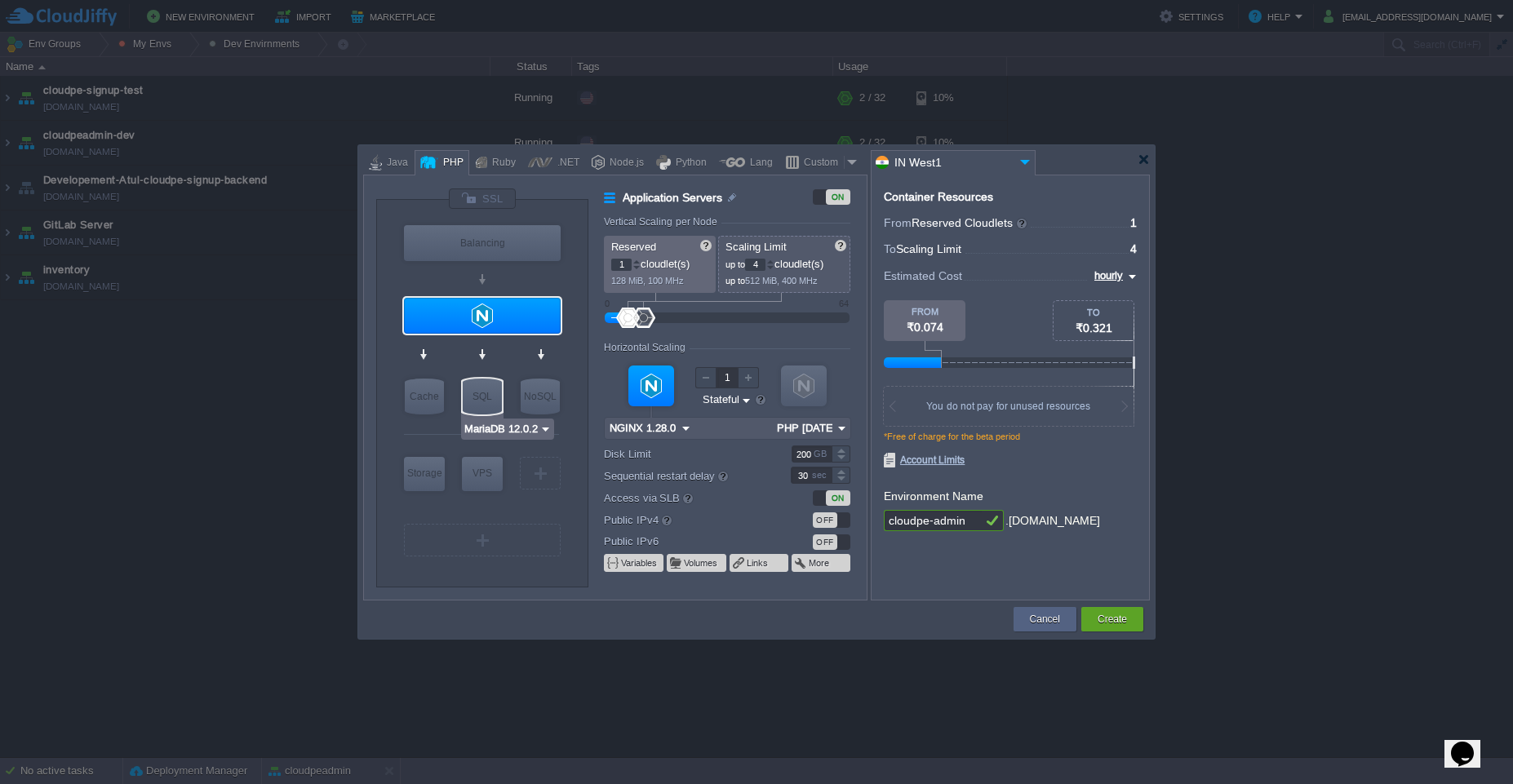
type input "MariaDB 12.0.2"
type input "12.0.2-almalinux-9"
type input "Stateless"
type input "20"
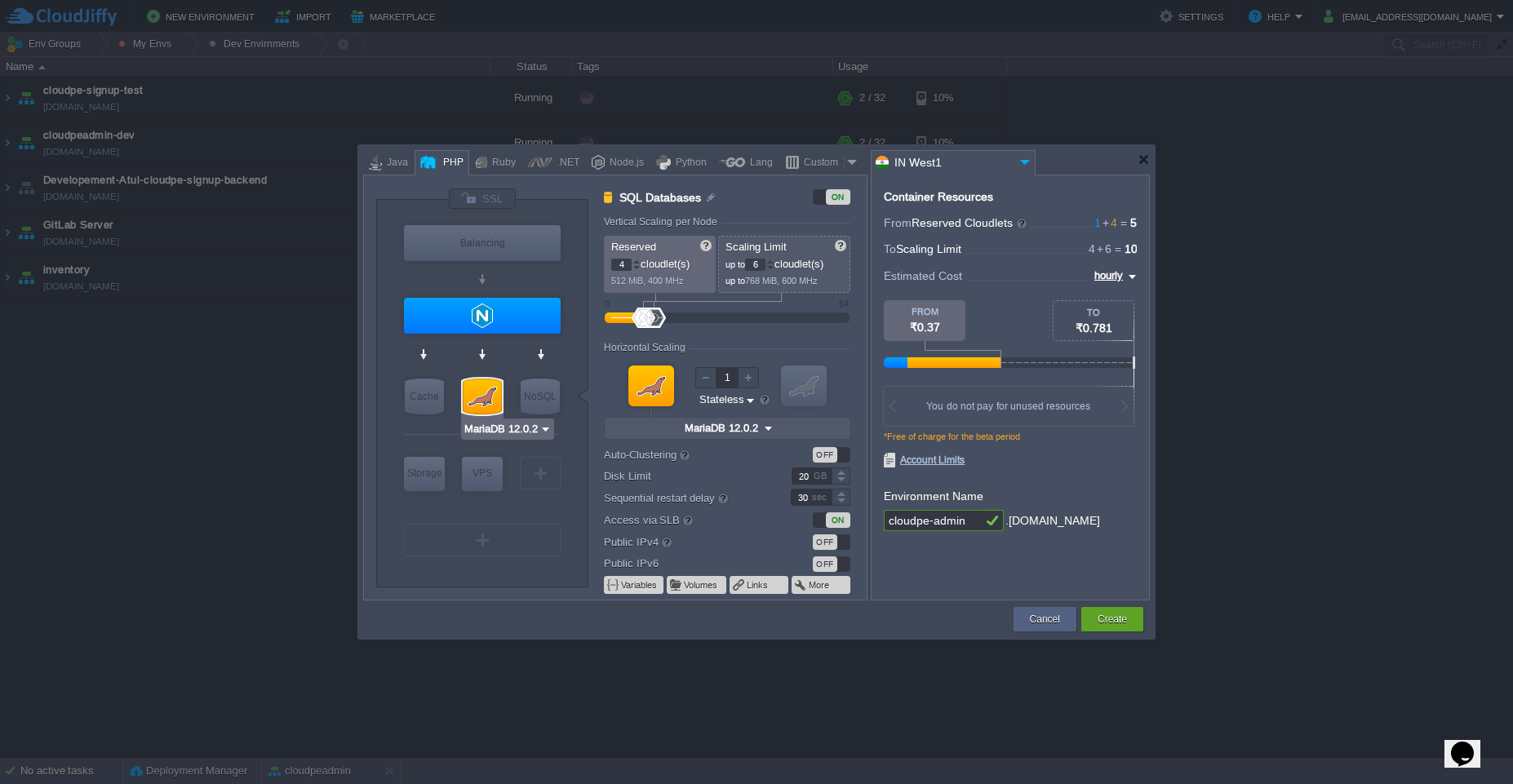
type input "Redis 7.2.4"
click at [801, 476] on input "20" at bounding box center [812, 476] width 40 height 17
type input "200"
click at [1098, 451] on div "*Free of charge for the beta period" at bounding box center [1010, 442] width 253 height 22
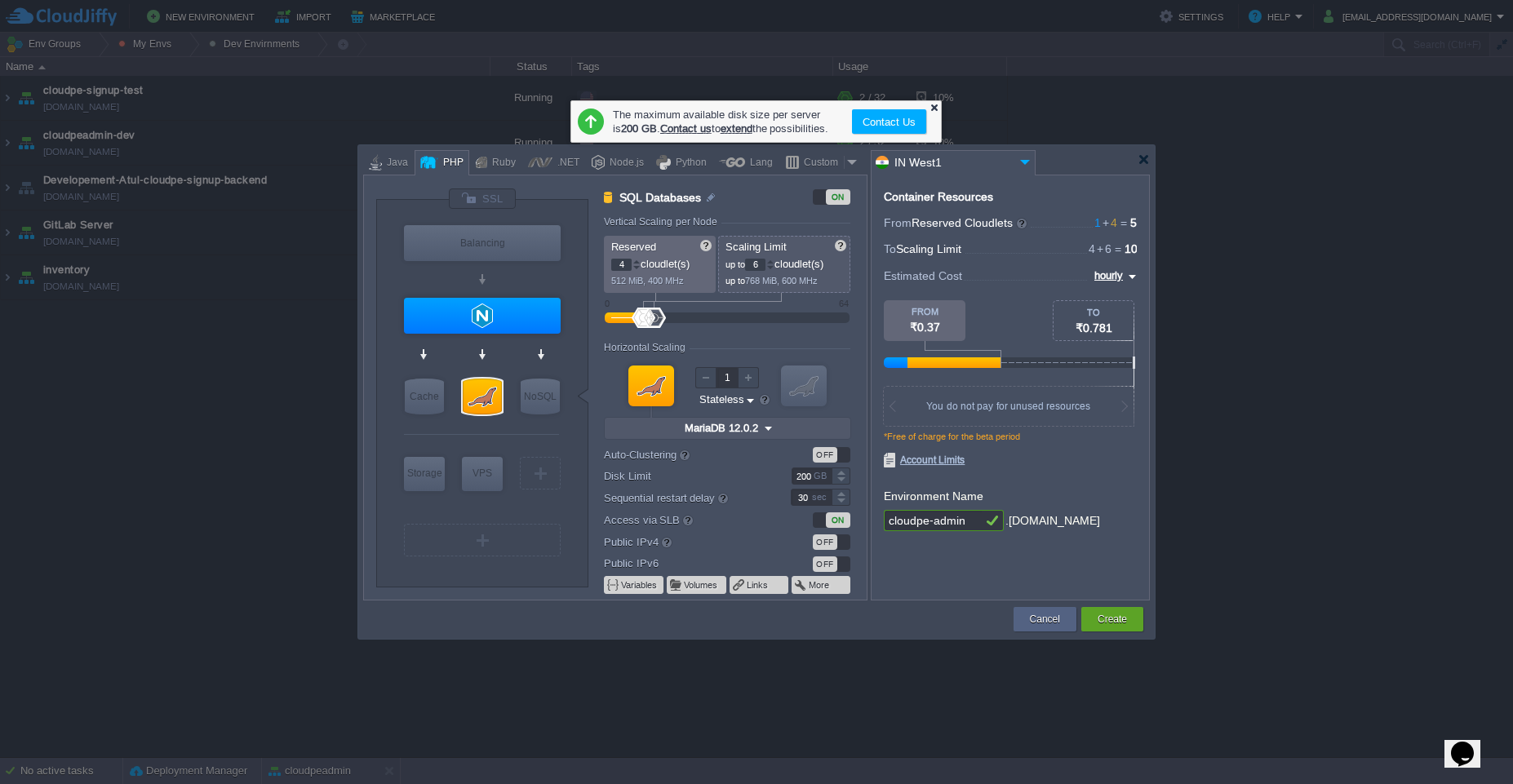
click at [934, 107] on div at bounding box center [933, 106] width 10 height 10
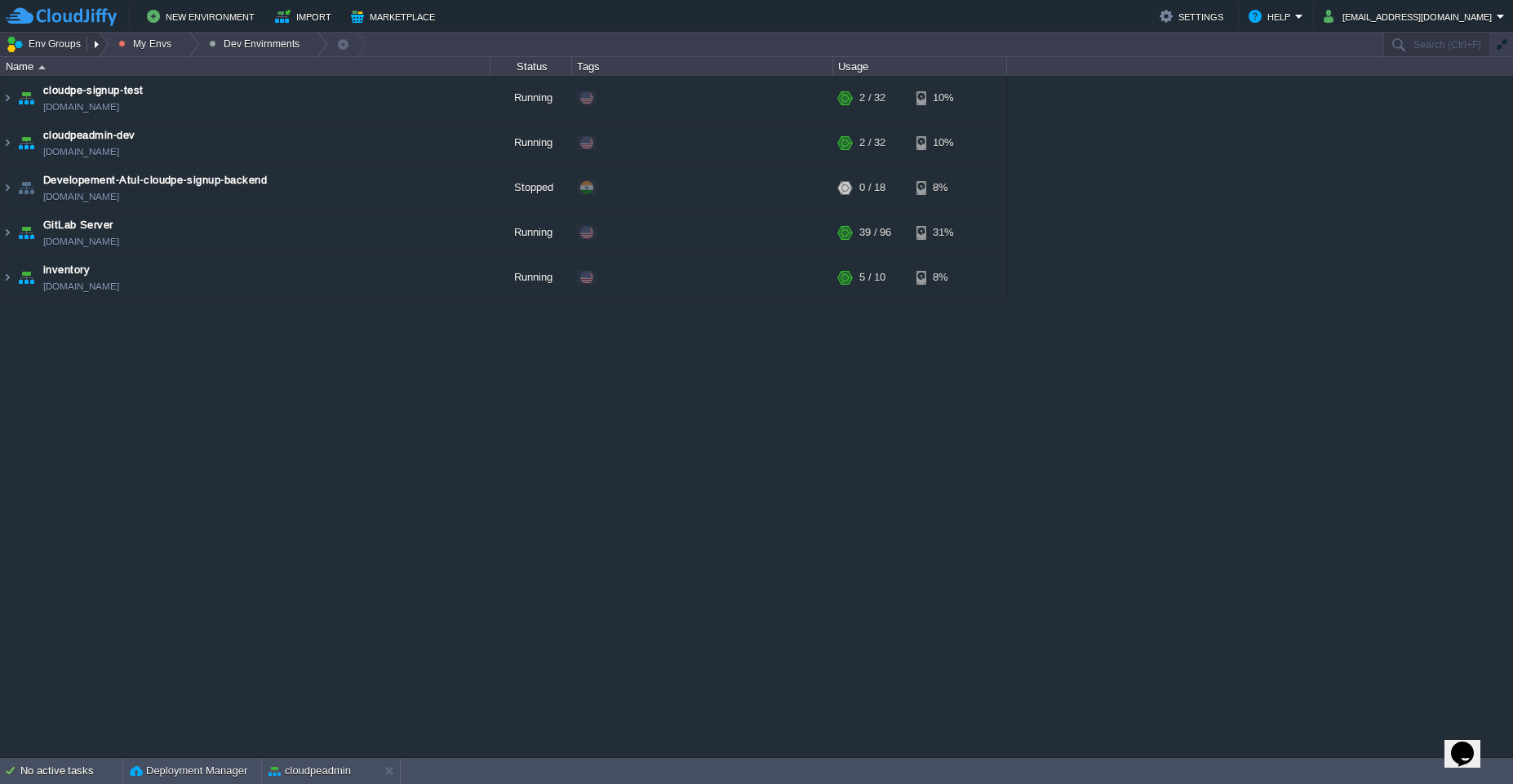
click at [52, 43] on button "Env Groups" at bounding box center [46, 44] width 81 height 23
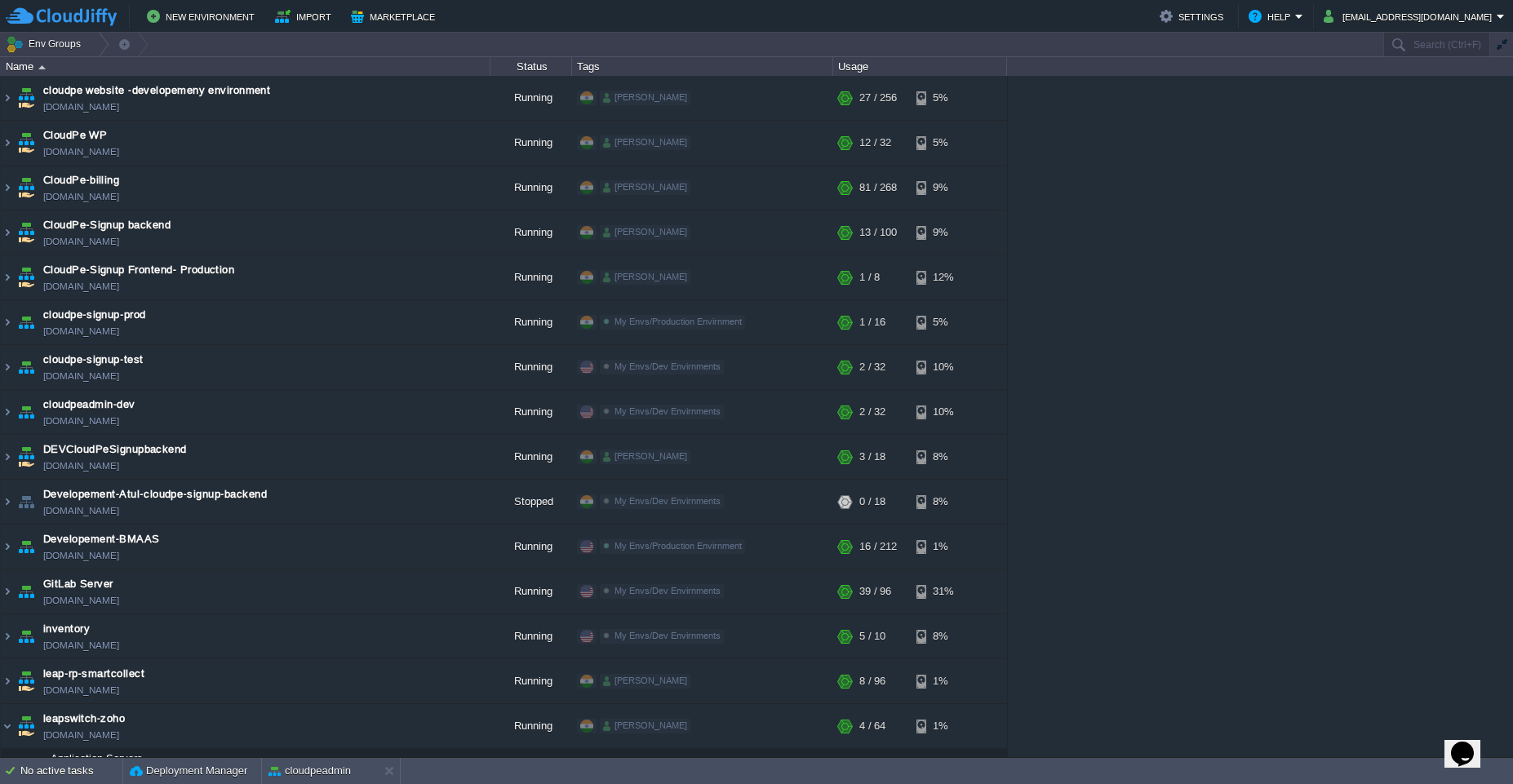
scroll to position [227, 0]
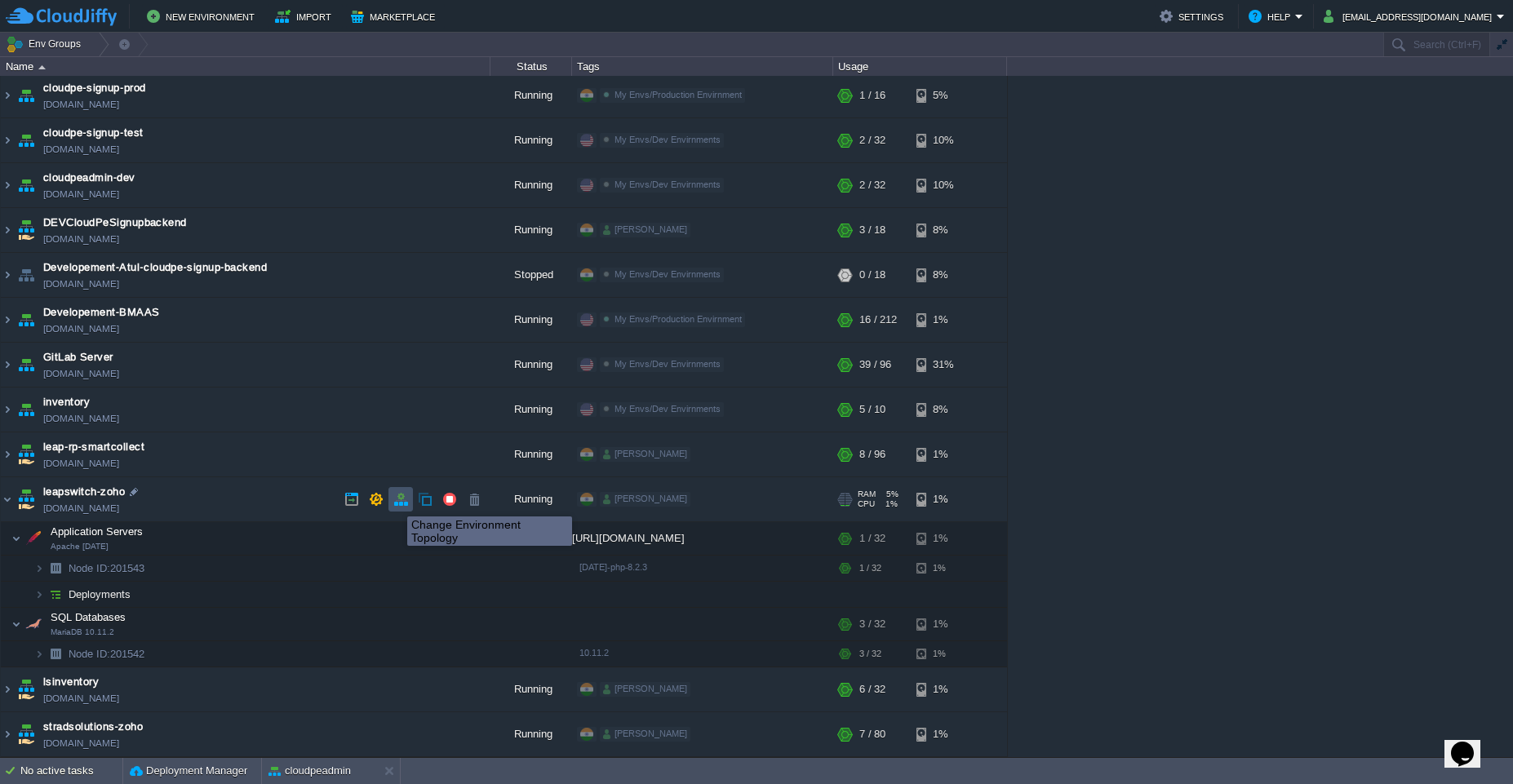
click at [395, 501] on button "button" at bounding box center [401, 500] width 15 height 15
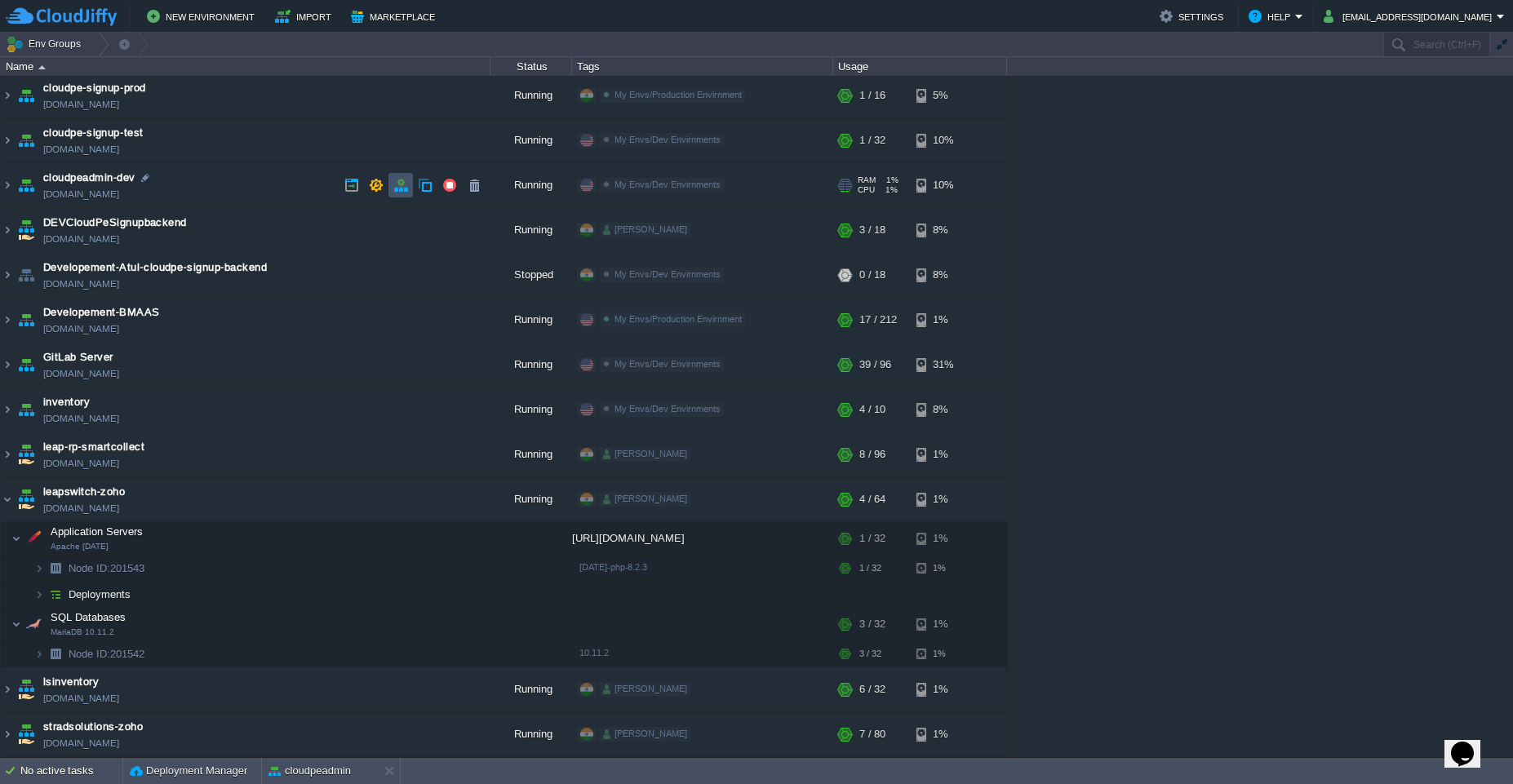
click at [404, 190] on button "button" at bounding box center [401, 185] width 15 height 15
click at [236, 493] on td "leapswitch-zoho leapswitch-zoho.cloudjiffy.net" at bounding box center [246, 500] width 490 height 45
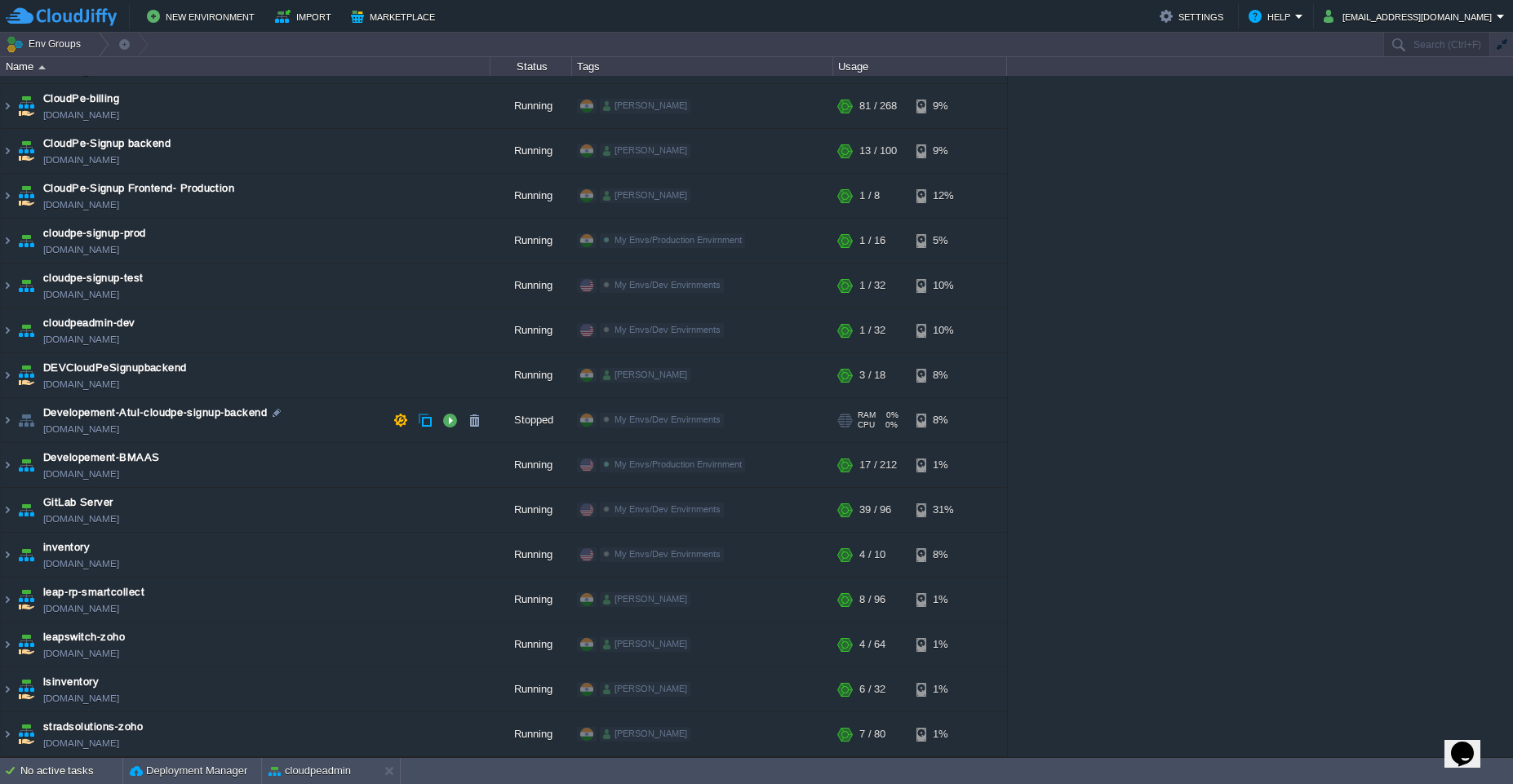
scroll to position [0, 0]
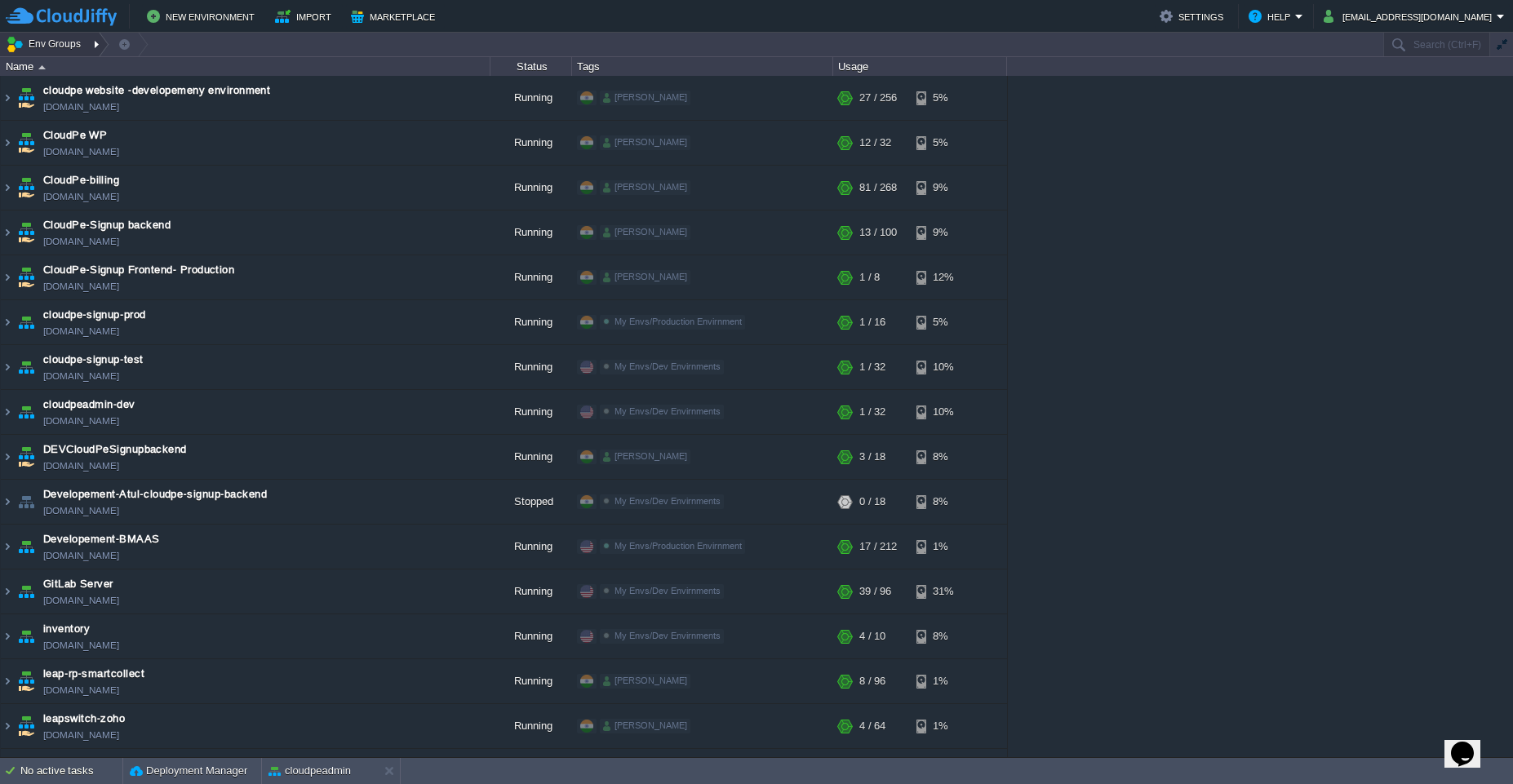
click at [89, 42] on div at bounding box center [98, 44] width 22 height 24
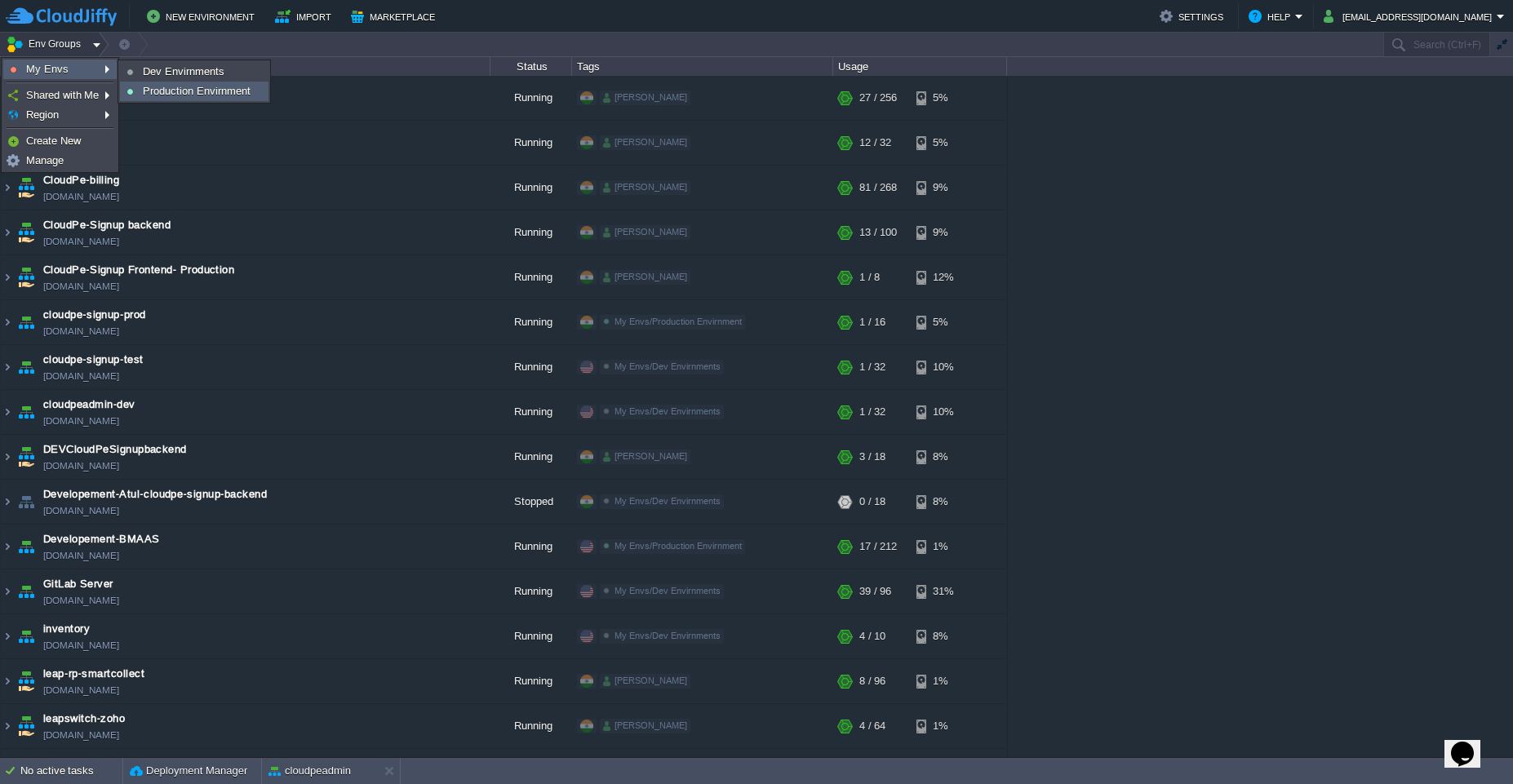
click at [160, 96] on span "Production Envirnment" at bounding box center [197, 90] width 107 height 12
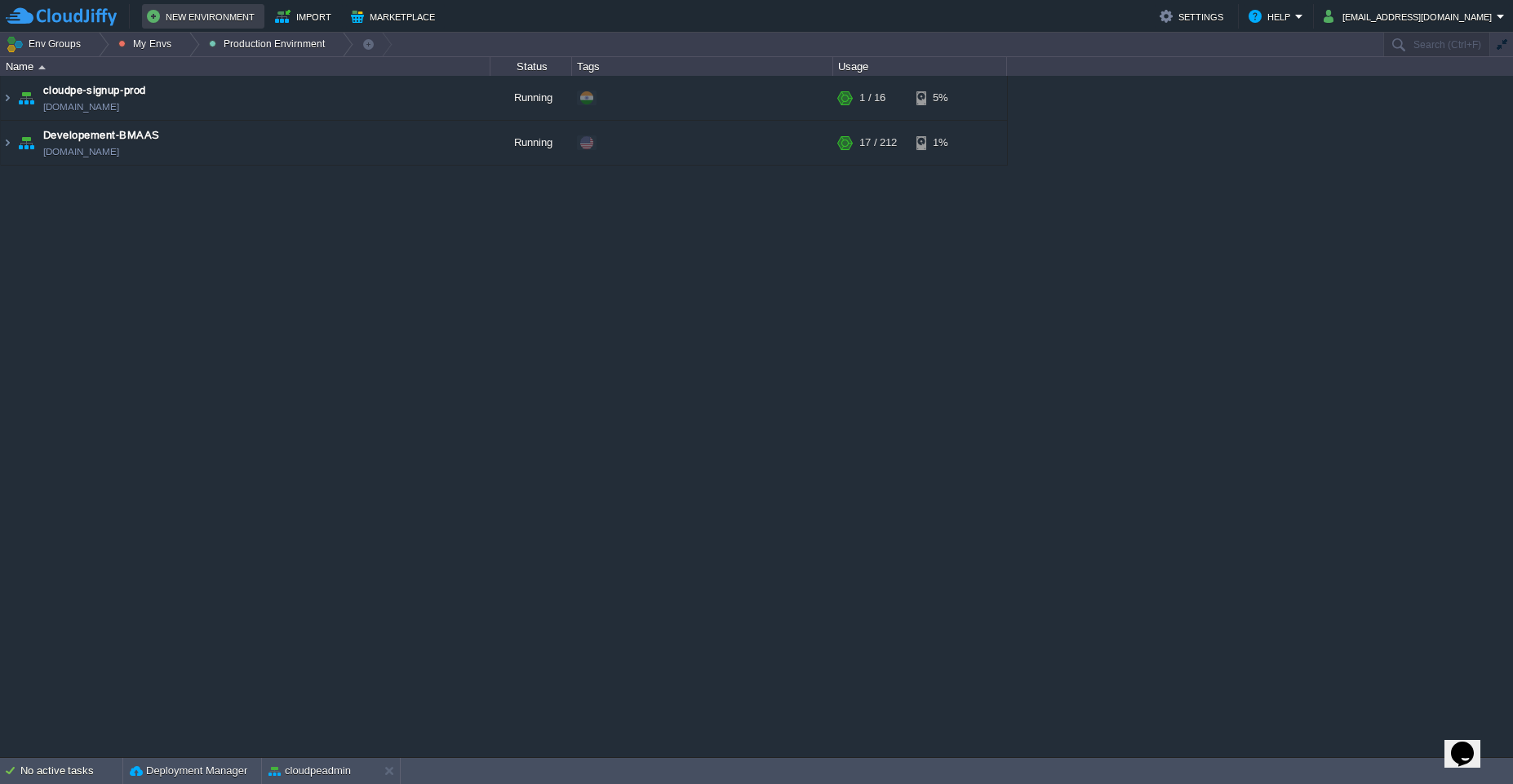
click at [201, 17] on button "New Environment" at bounding box center [203, 16] width 113 height 20
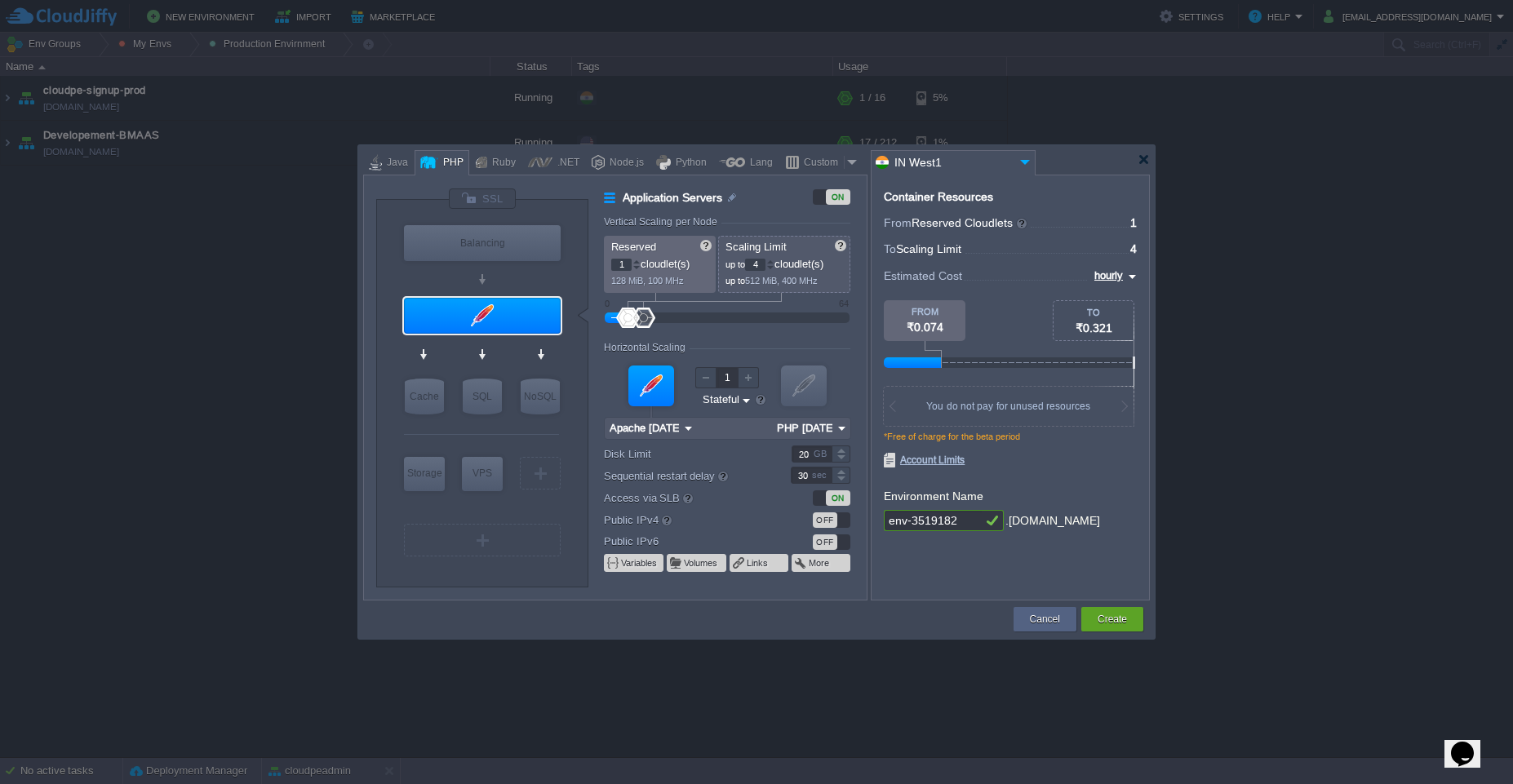
click at [965, 523] on input "env-3519182" at bounding box center [933, 520] width 98 height 22
paste input "cloudpeadmin"
type input "cloudpe-admin"
click at [807, 456] on input "20" at bounding box center [812, 454] width 40 height 17
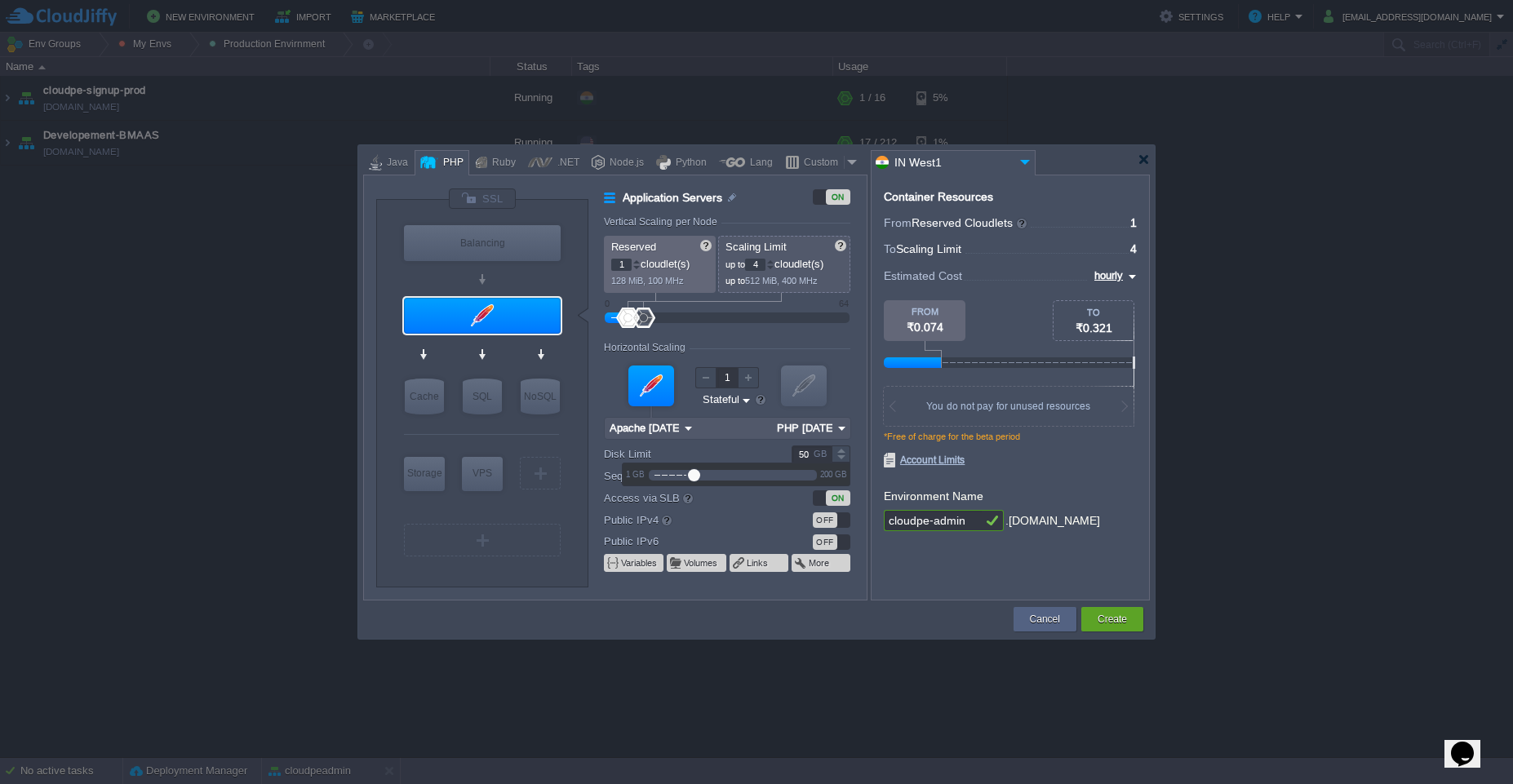
type input "50"
click at [1100, 456] on div "Account Limits How Pricing Works" at bounding box center [1010, 460] width 253 height 15
type input "Apache 2.4.65"
click at [513, 346] on img at bounding box center [518, 346] width 12 height 16
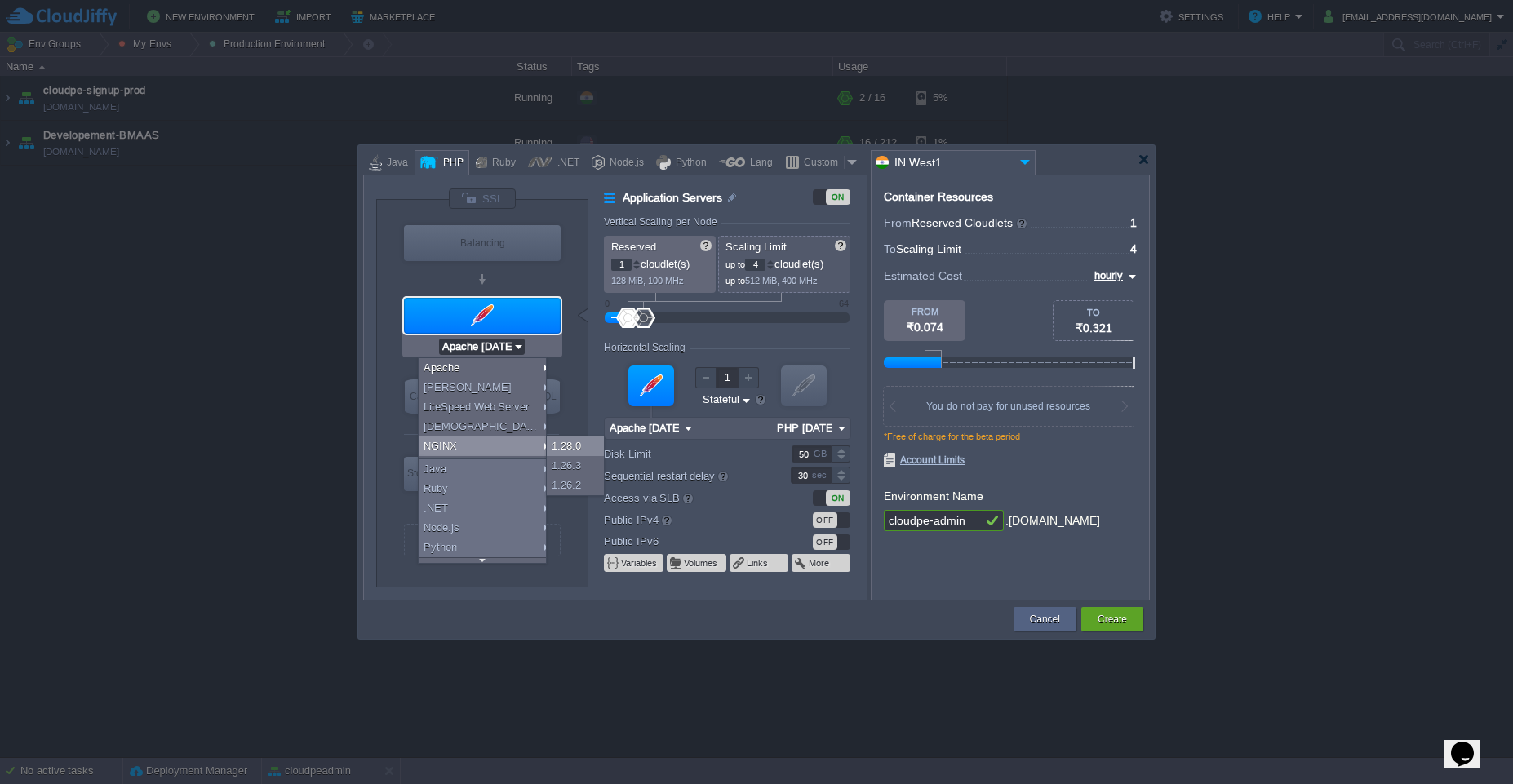
click at [578, 448] on div "1.28.0" at bounding box center [575, 446] width 57 height 20
type input "NGINX 1.28.0"
type input "PHP 8.4.11"
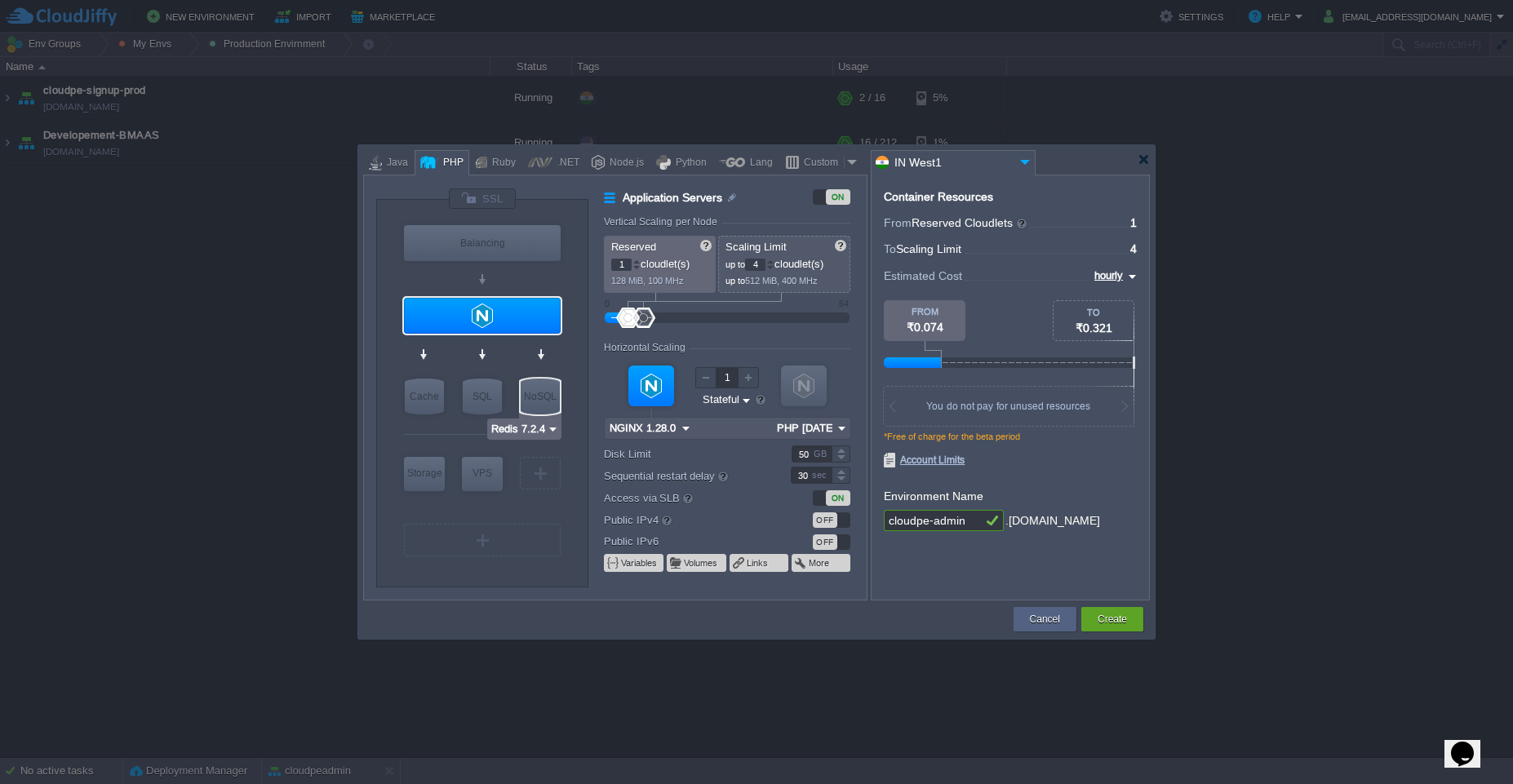
type input "MariaDB 12.0.2"
click at [481, 390] on div "SQL" at bounding box center [482, 396] width 40 height 36
type input "SQL Databases"
type input "4"
type input "6"
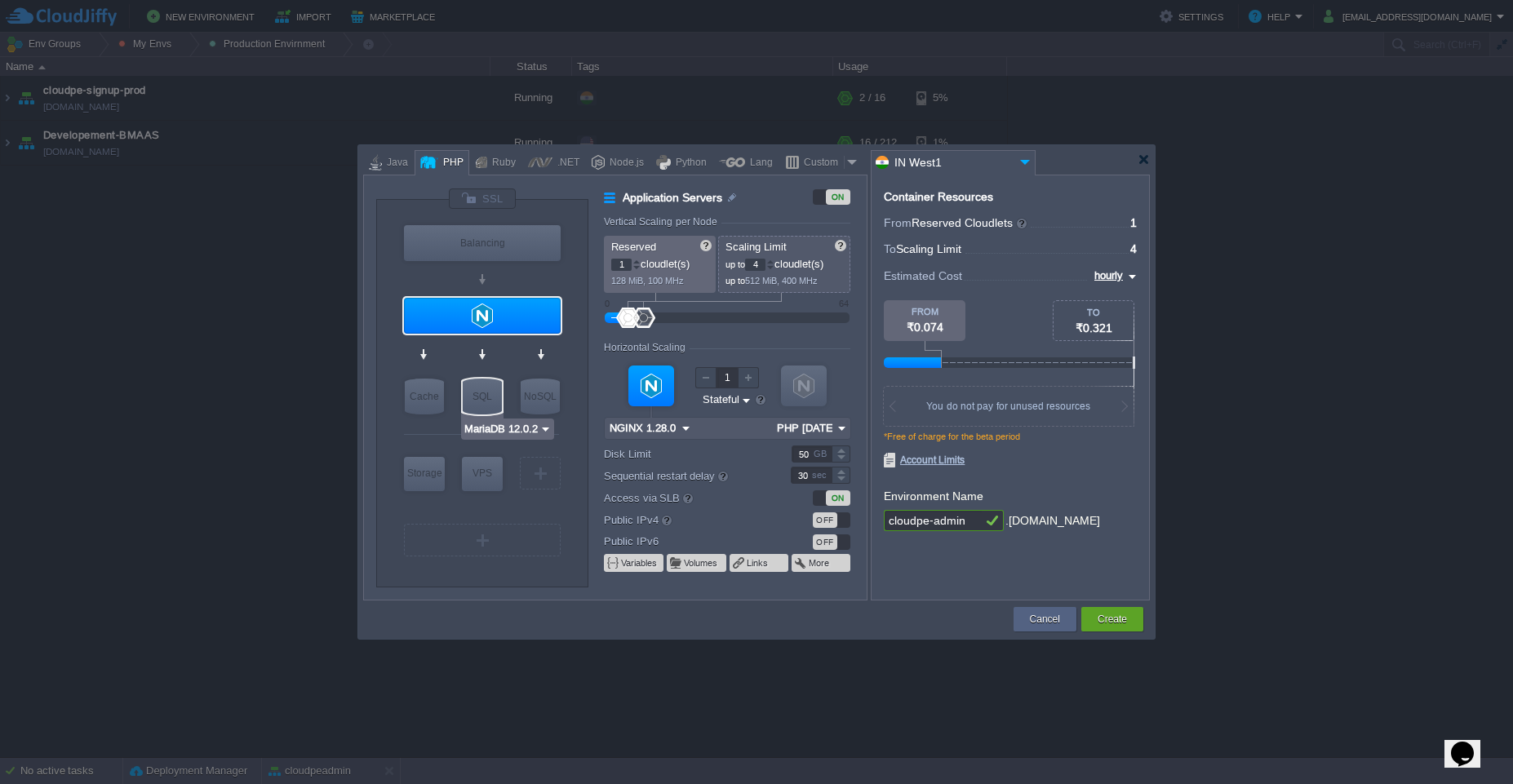
type input "MariaDB 12.0.2"
type input "12.0.2-almalinux-9"
type input "Stateless"
type input "20"
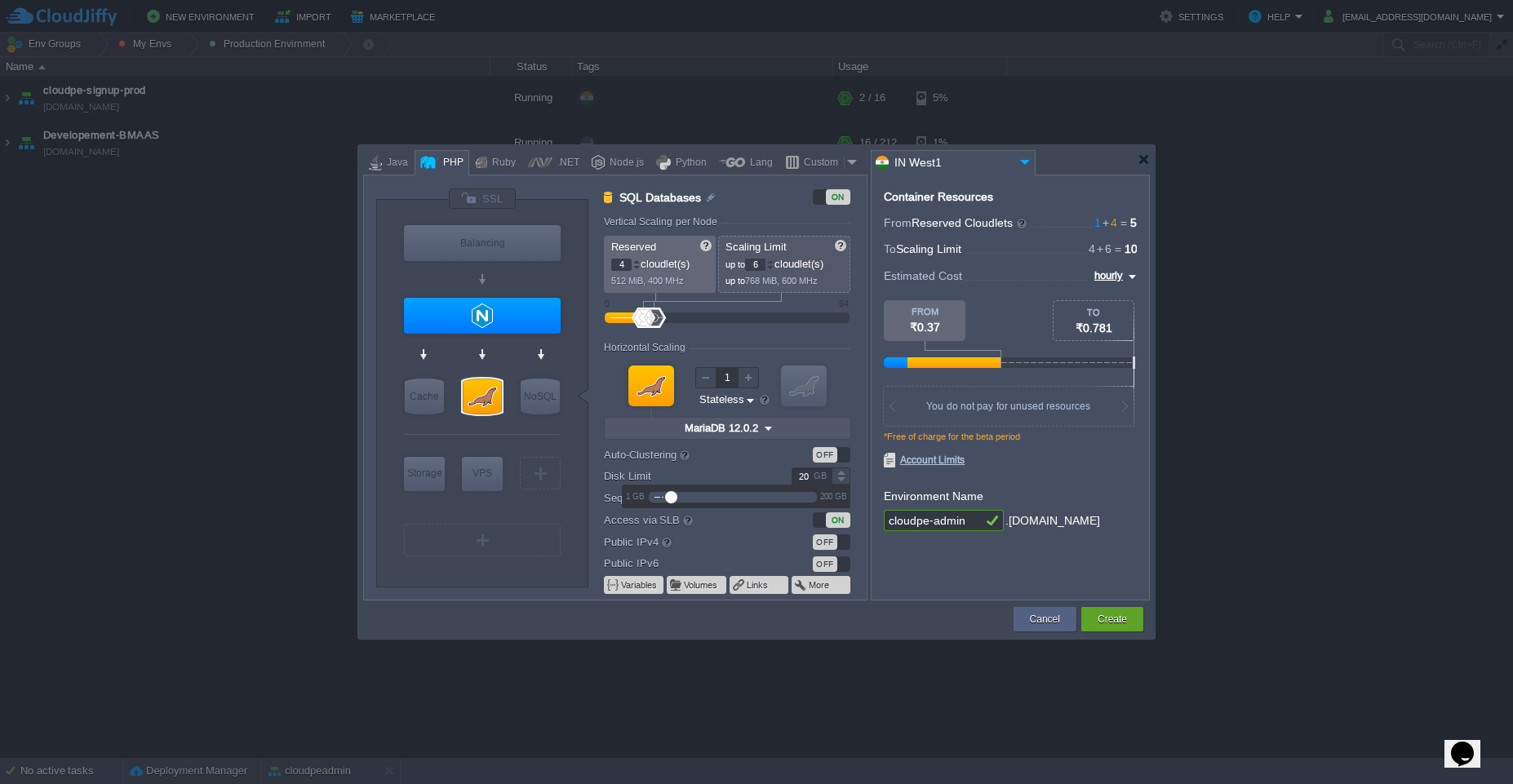
click at [803, 472] on input "20" at bounding box center [812, 476] width 40 height 17
click at [1086, 469] on div "Container Resources From Reserved Cloudlets 1 + 4 ... = 5 not added To Scaling …" at bounding box center [1010, 387] width 279 height 425
type input "NGINX 1.28.0"
click at [463, 313] on div at bounding box center [482, 315] width 156 height 36
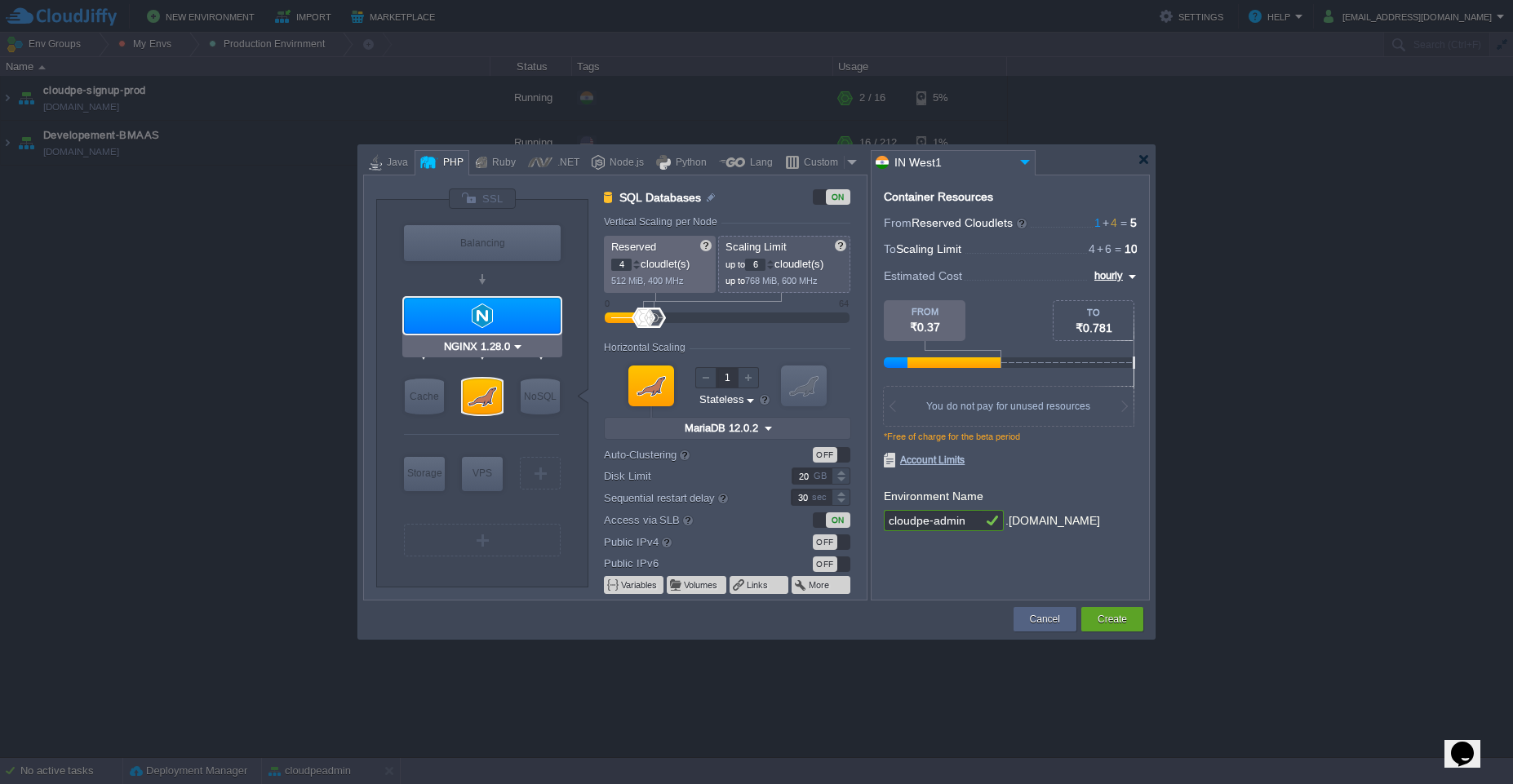
type input "Application Servers"
type input "1"
type input "4"
type input "NGINX 1.28.0"
type input "PHP 8.4.11"
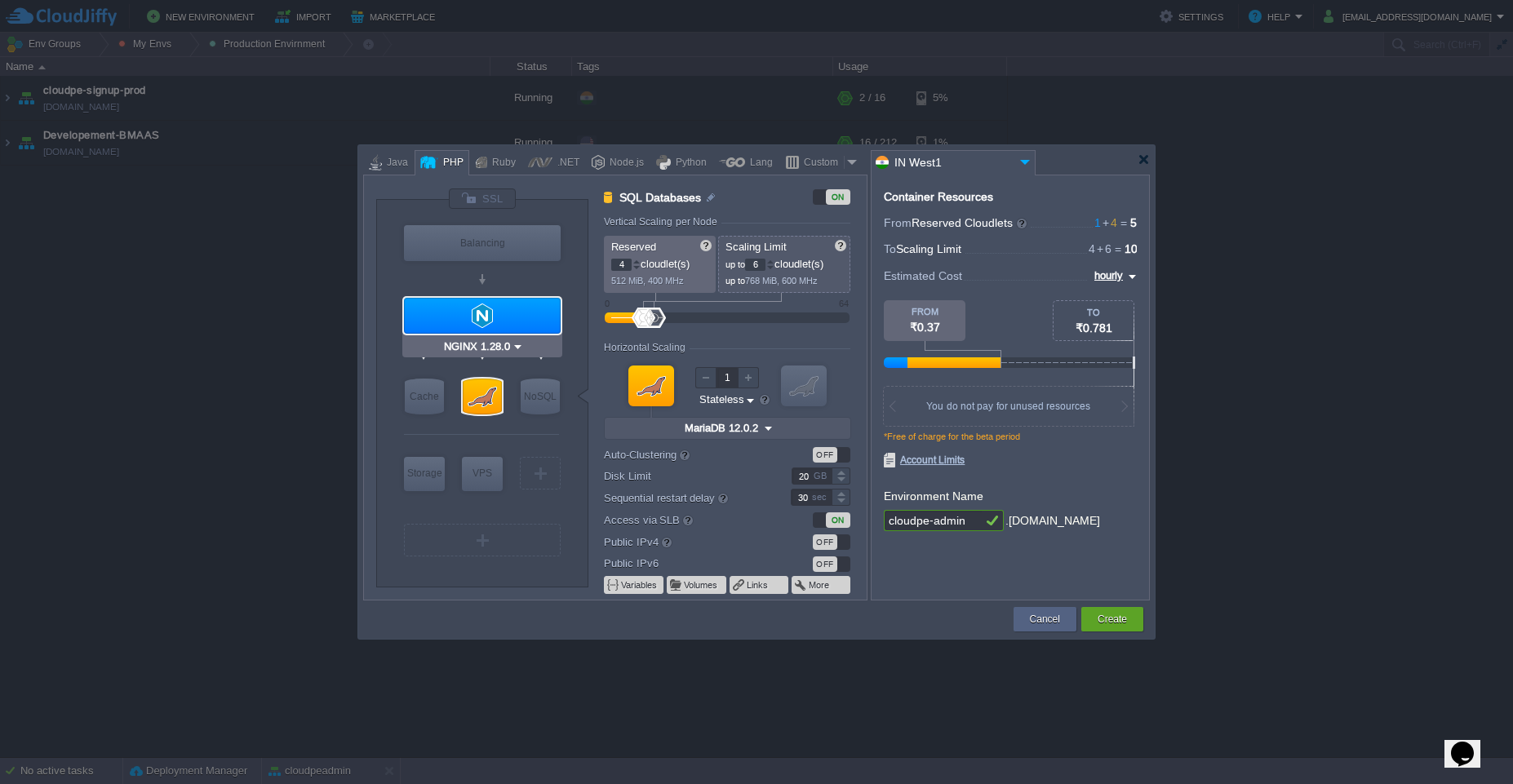
type input "Stateful"
type input "50"
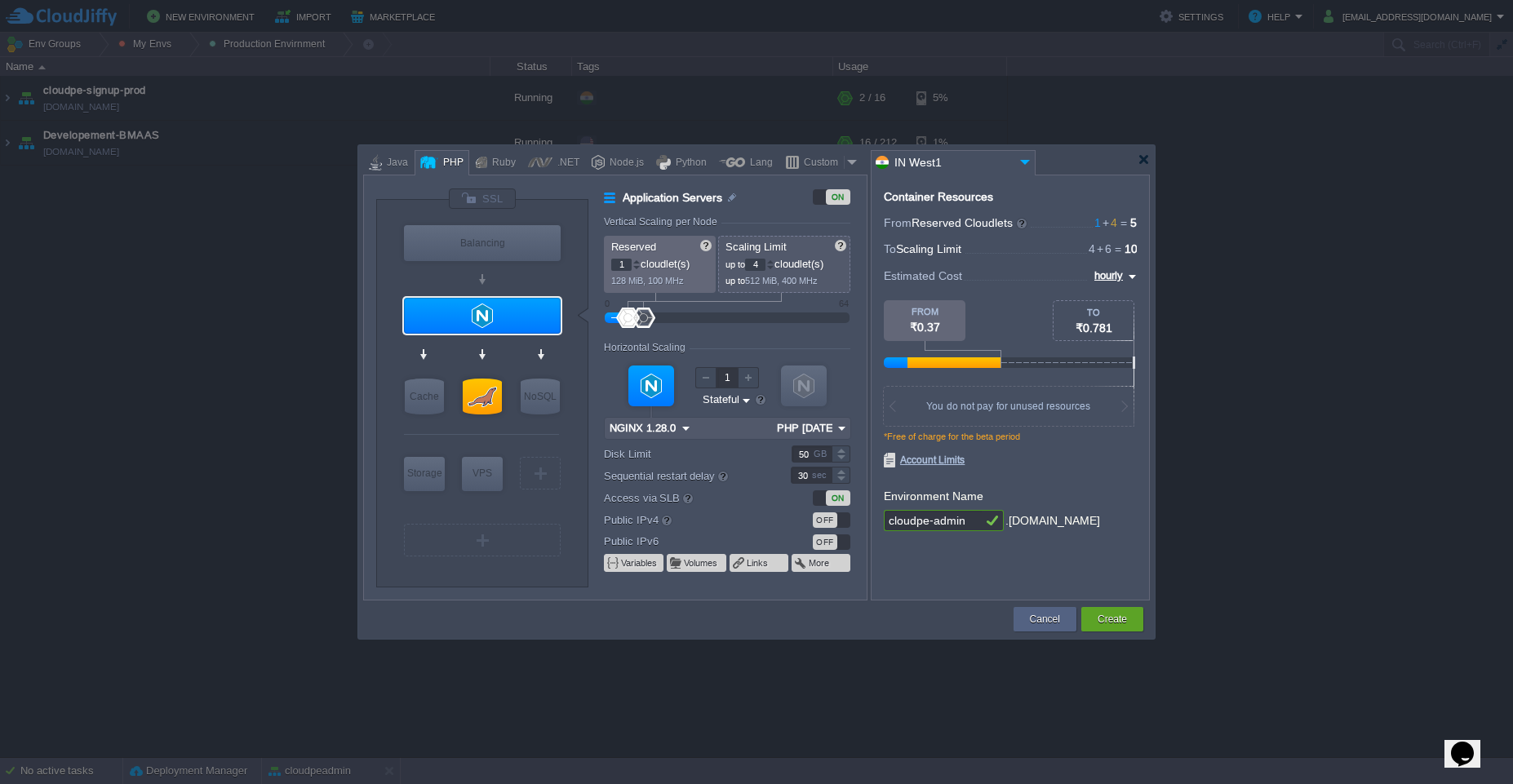
click at [618, 264] on input "1" at bounding box center [621, 264] width 21 height 12
click at [620, 264] on input "4" at bounding box center [621, 264] width 21 height 12
type input "2"
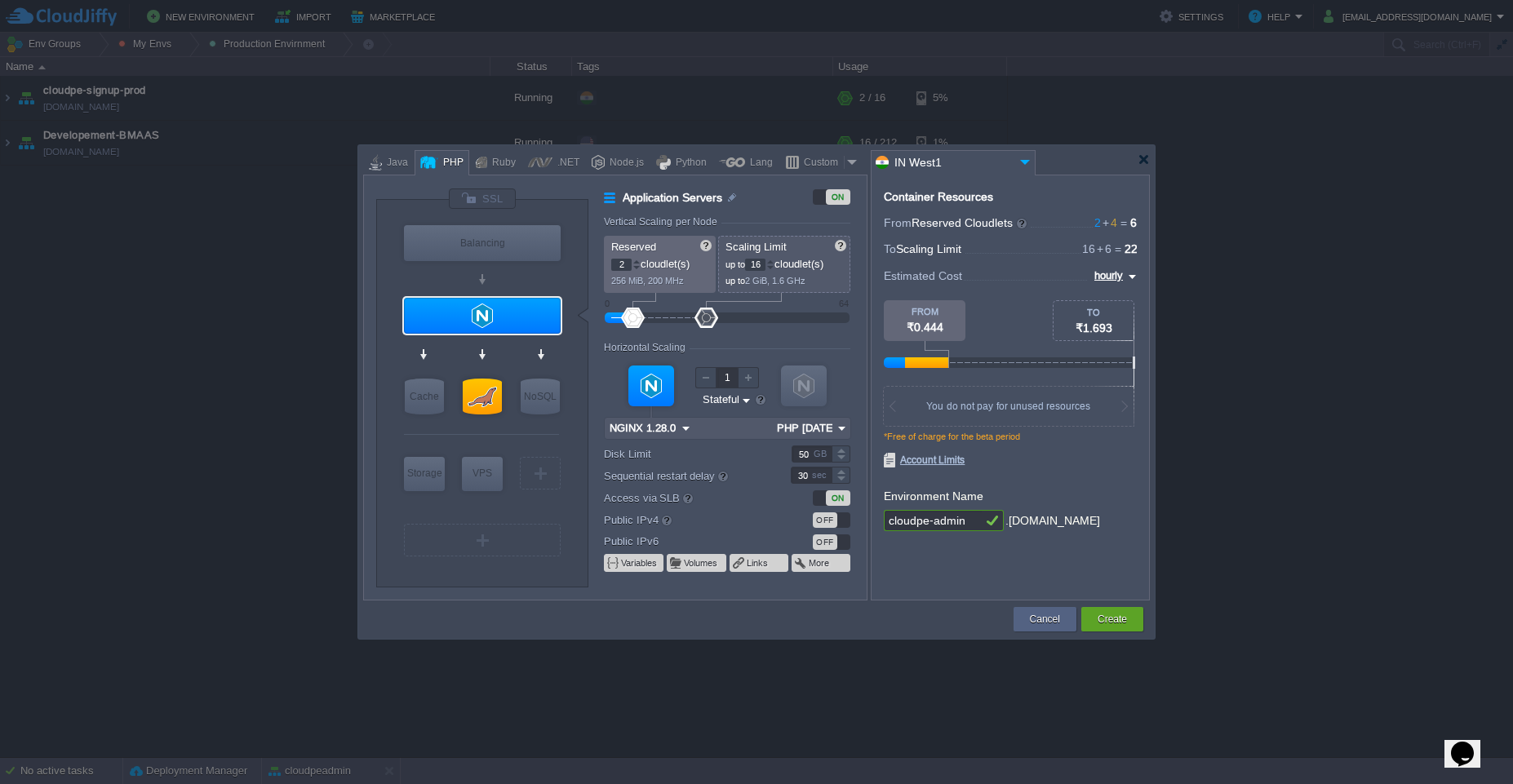
click at [760, 267] on input "16" at bounding box center [755, 264] width 21 height 12
type input "32"
click at [618, 261] on input "2" at bounding box center [621, 264] width 21 height 12
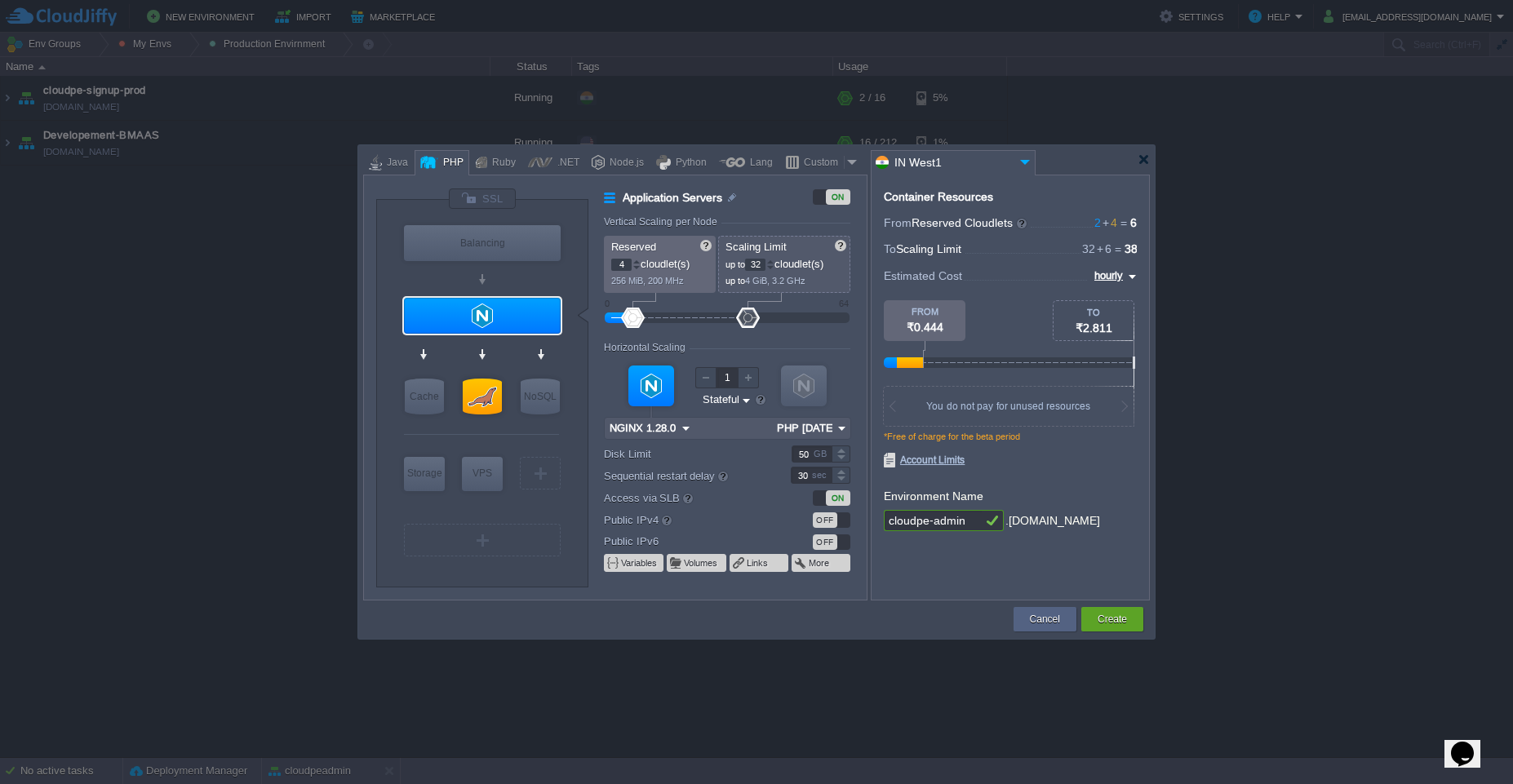
type input "4"
type input "MariaDB 12.0.2"
click at [483, 401] on div at bounding box center [482, 396] width 40 height 36
type input "SQL Databases"
type input "6"
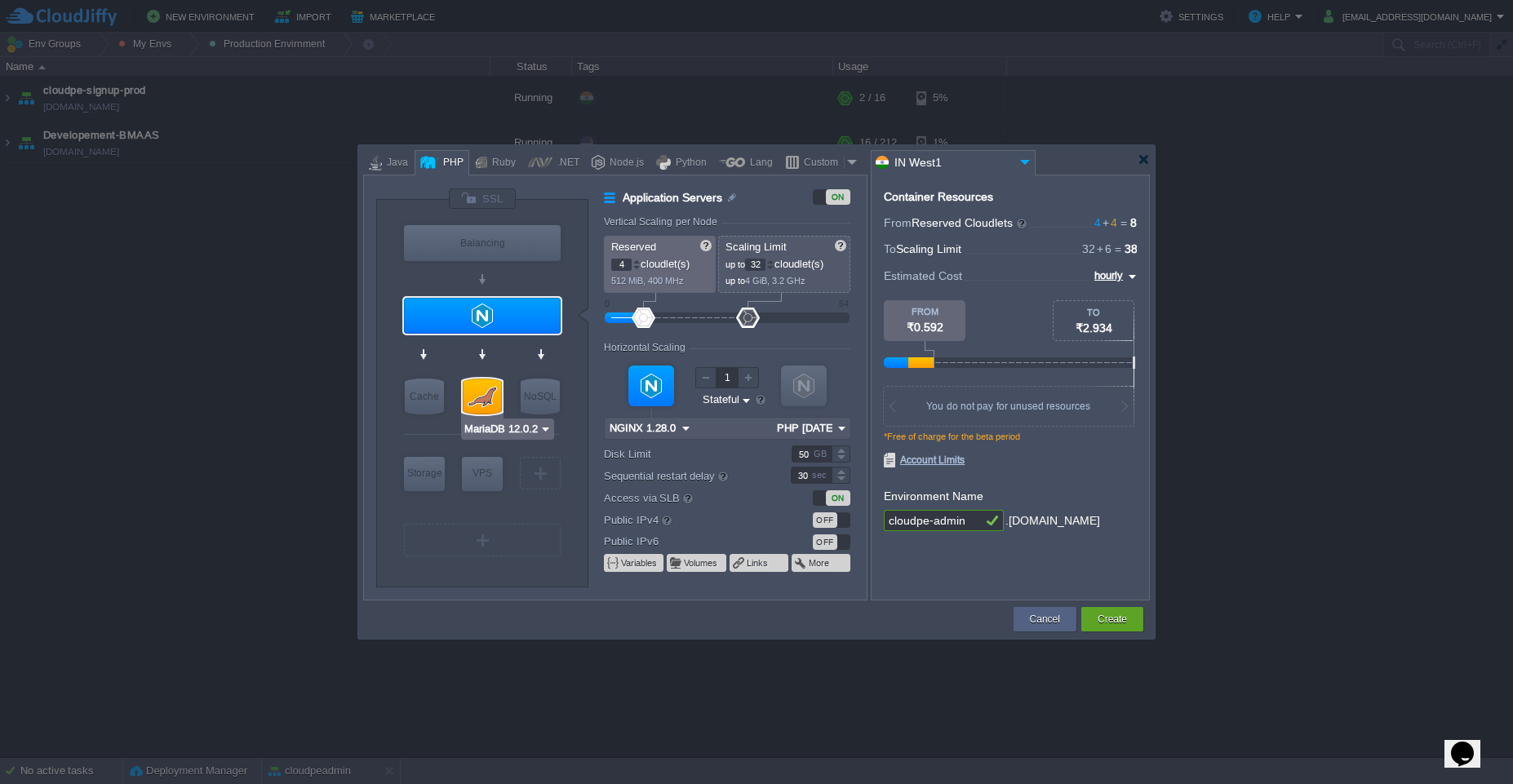
type input "MariaDB 12.0.2"
type input "12.0.2-almalinux-9"
type input "Stateless"
type input "20"
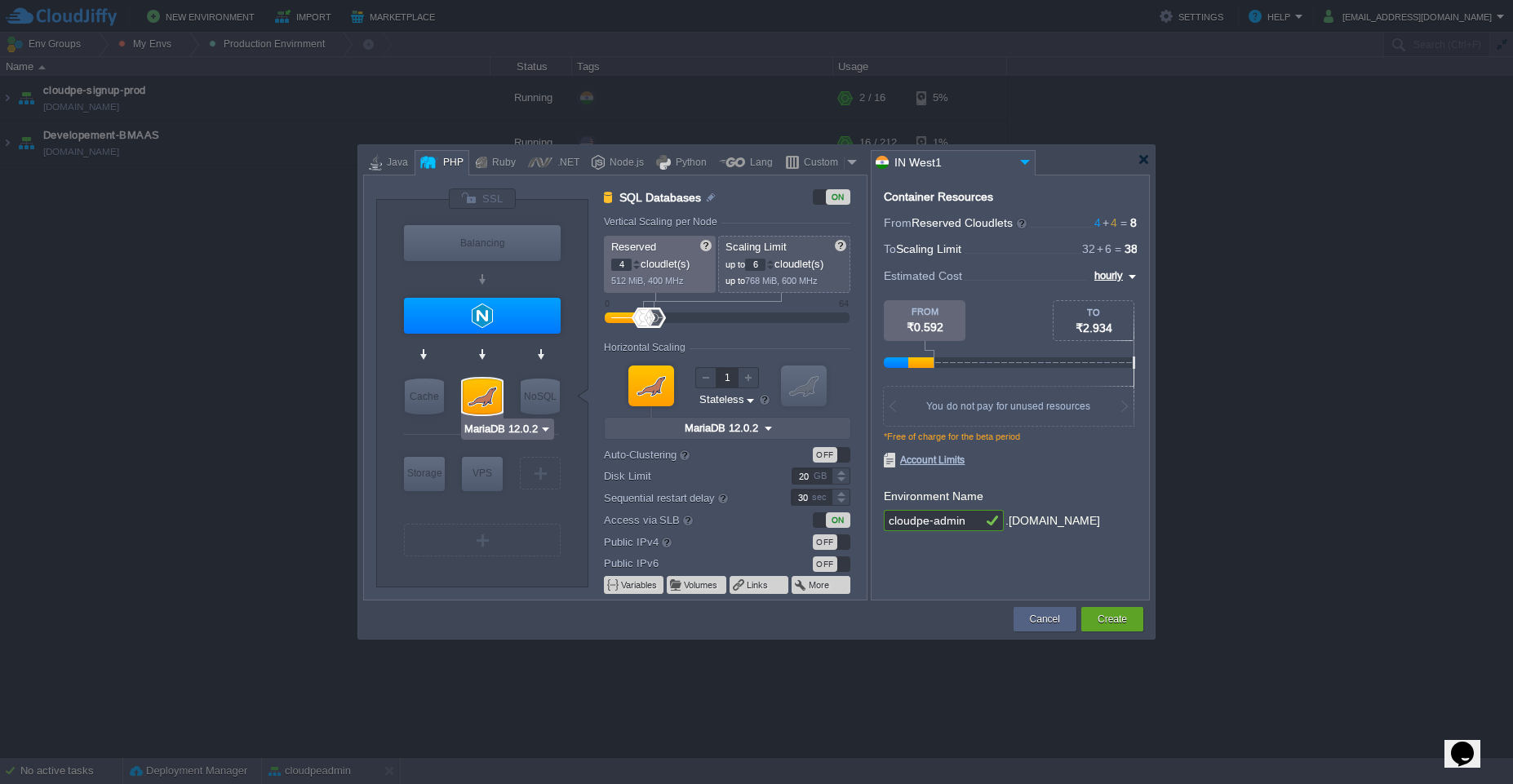
type input "NGINX 1.28.0"
click at [482, 322] on div at bounding box center [482, 315] width 156 height 36
type input "Application Servers"
type input "32"
type input "NGINX 1.28.0"
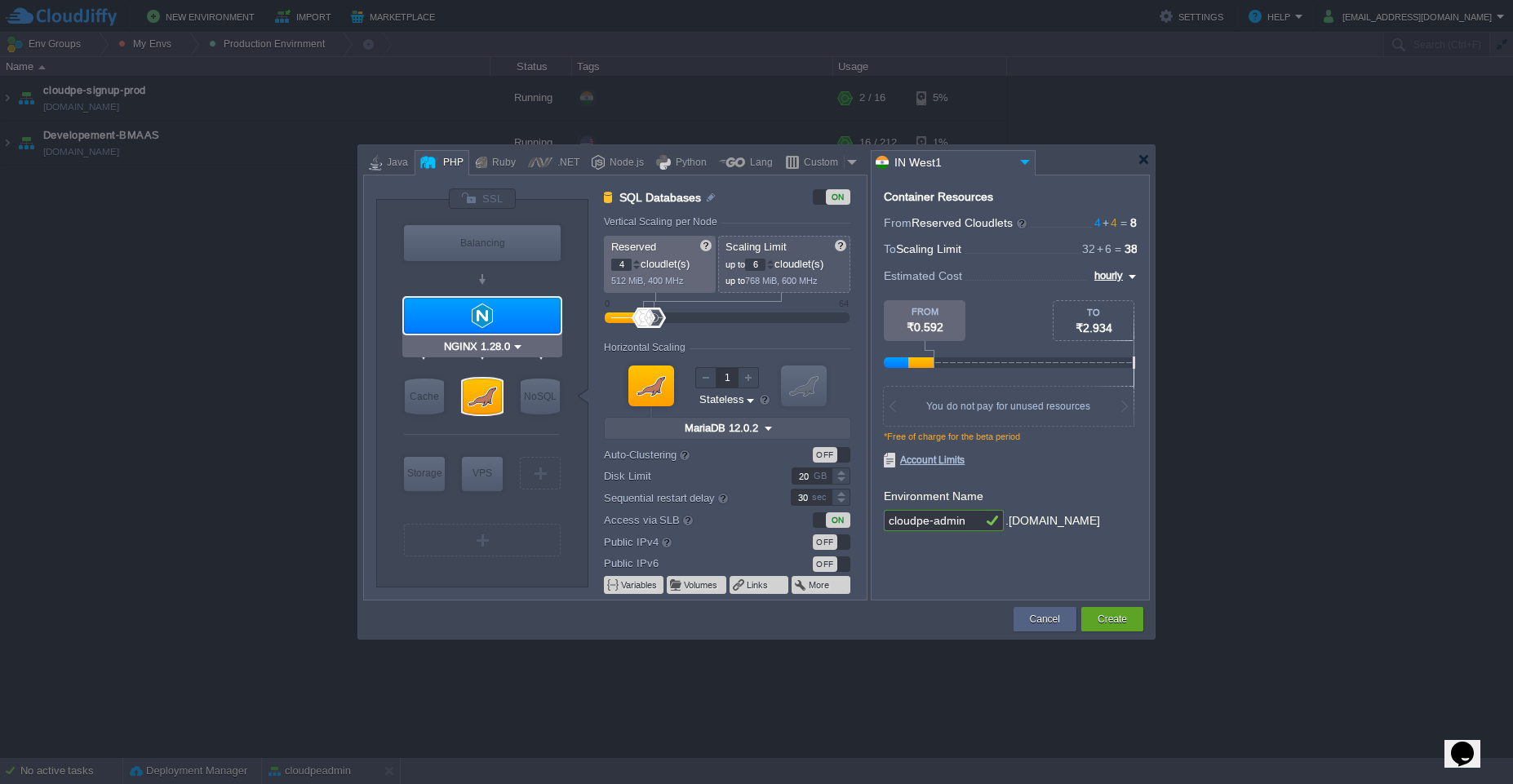
type input "PHP 8.4.11"
type input "Stateful"
type input "50"
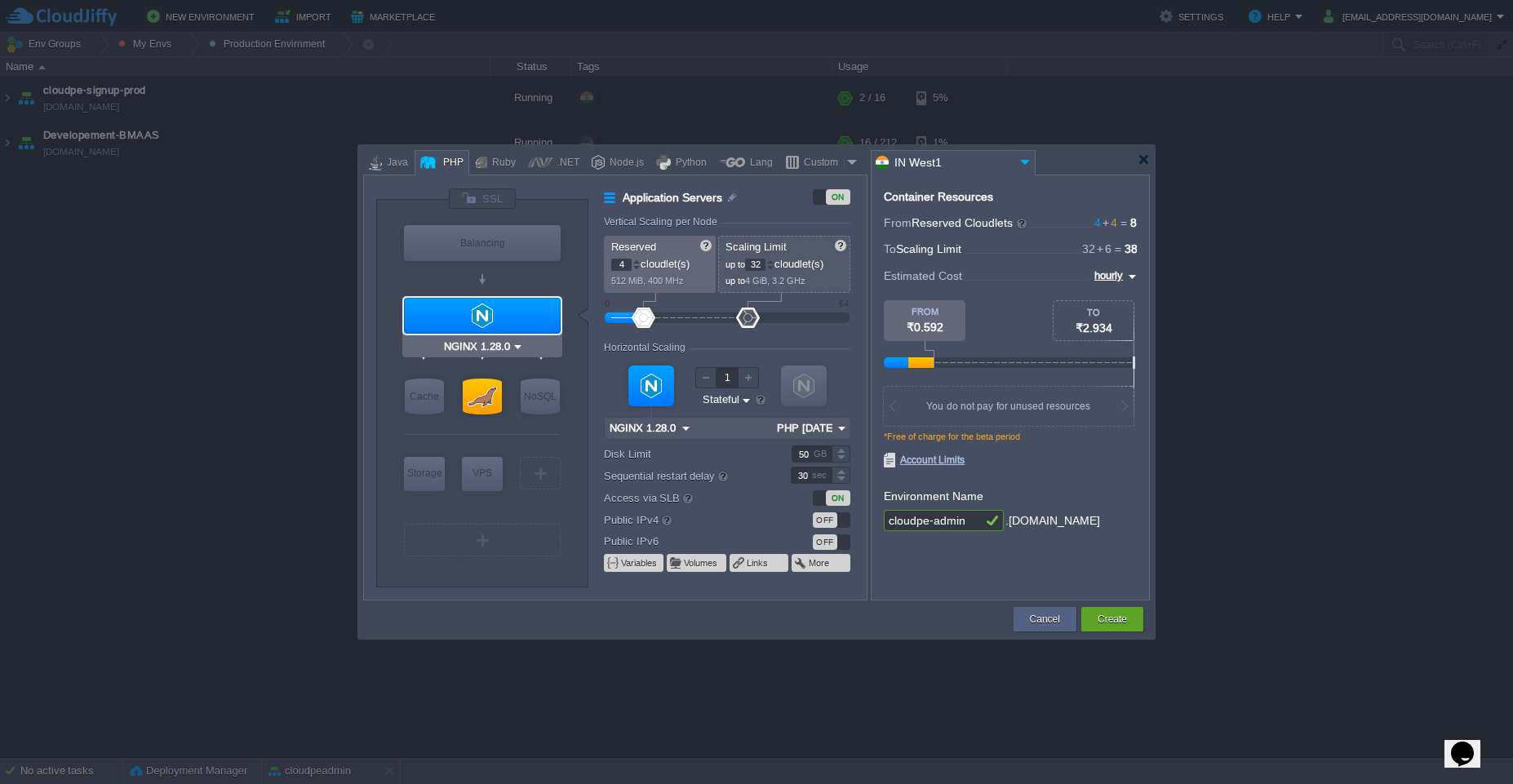
type input "MariaDB 12.0.2"
click at [482, 395] on div at bounding box center [482, 396] width 40 height 36
type input "SQL Databases"
type input "6"
type input "MariaDB 12.0.2"
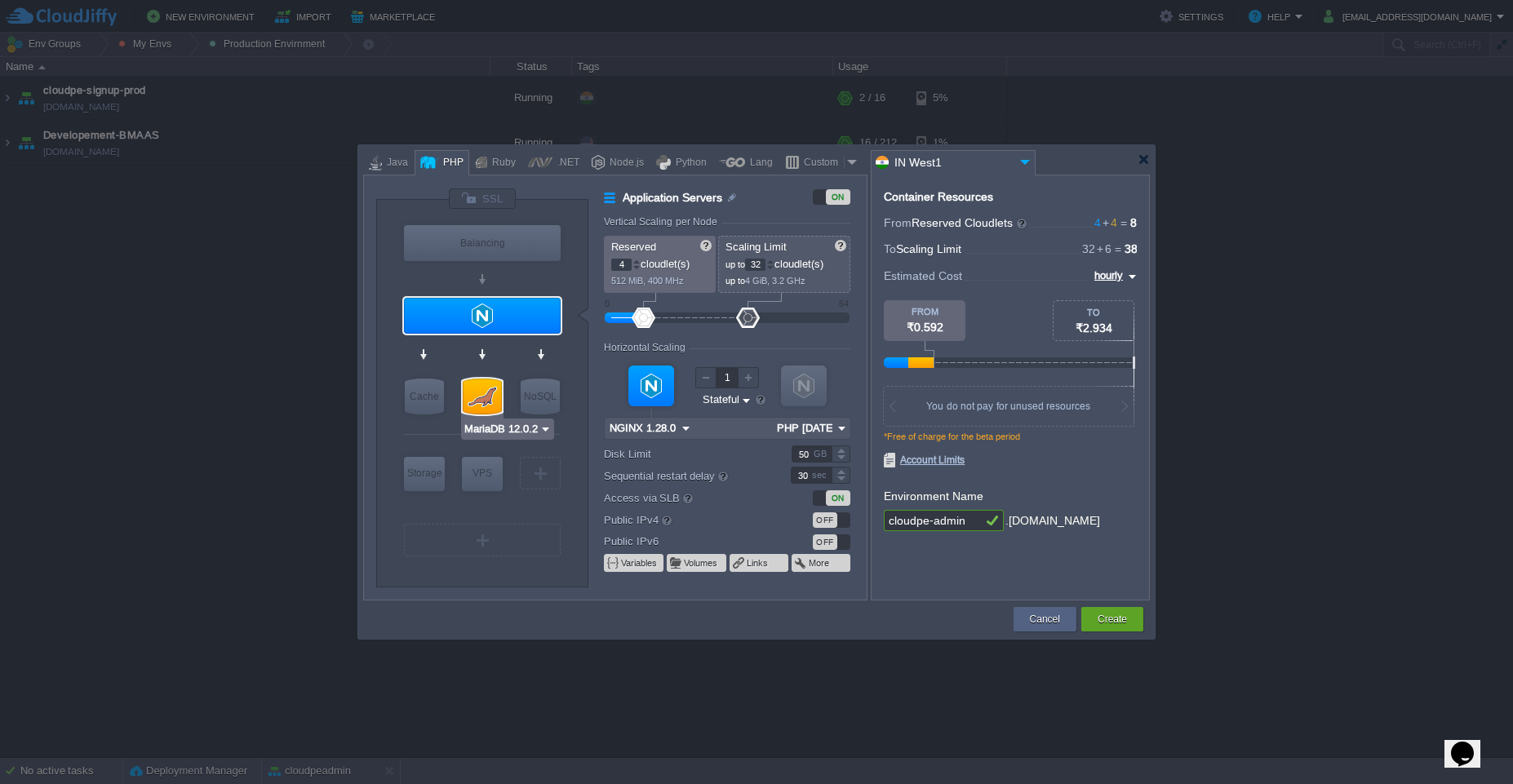
type input "12.0.2-almalinux-9"
type input "Stateless"
type input "20"
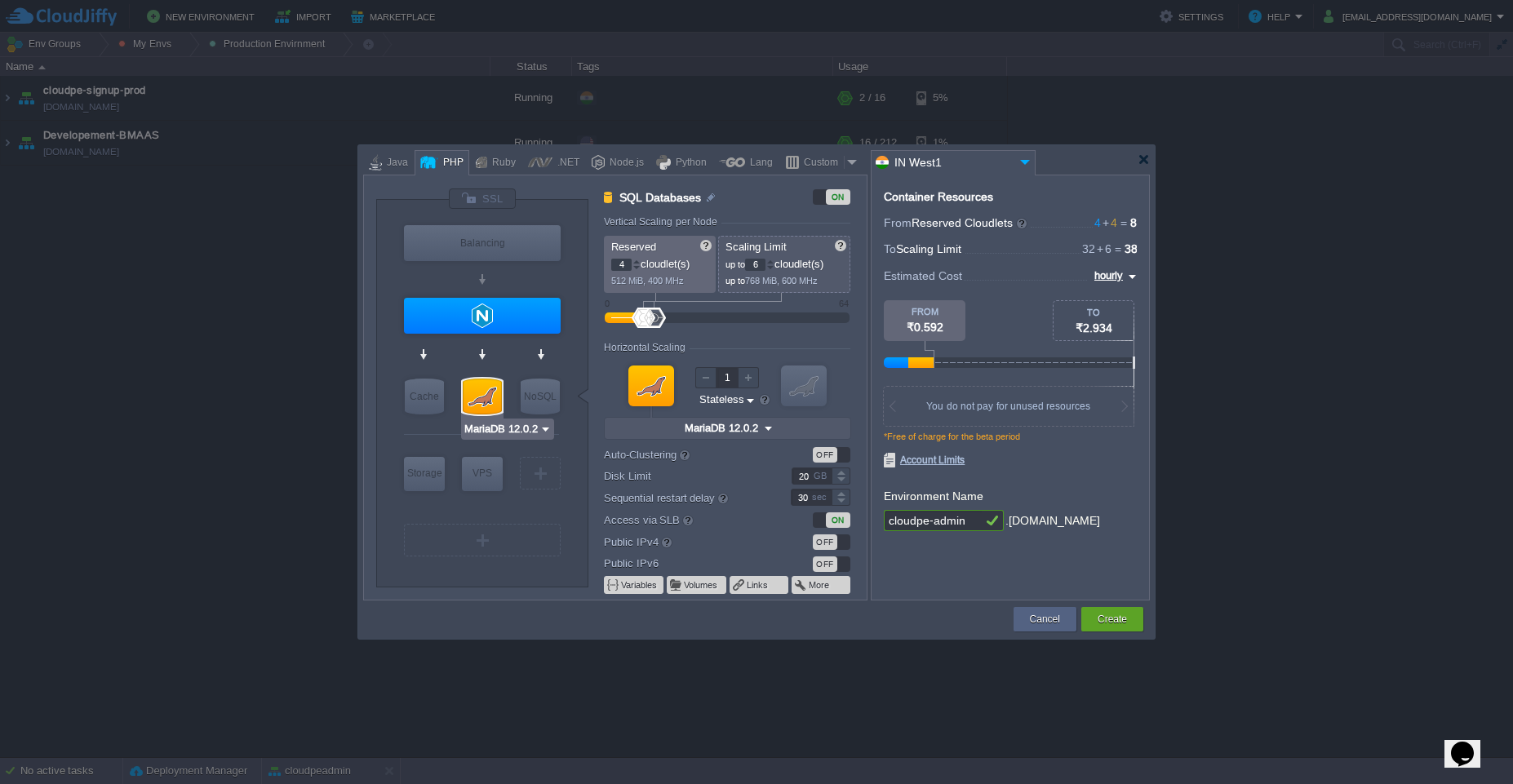
type input "NGINX 1.28.0"
click at [481, 230] on div "Balancing" at bounding box center [482, 243] width 156 height 36
type input "Load Balancer"
type input "1"
type input "4"
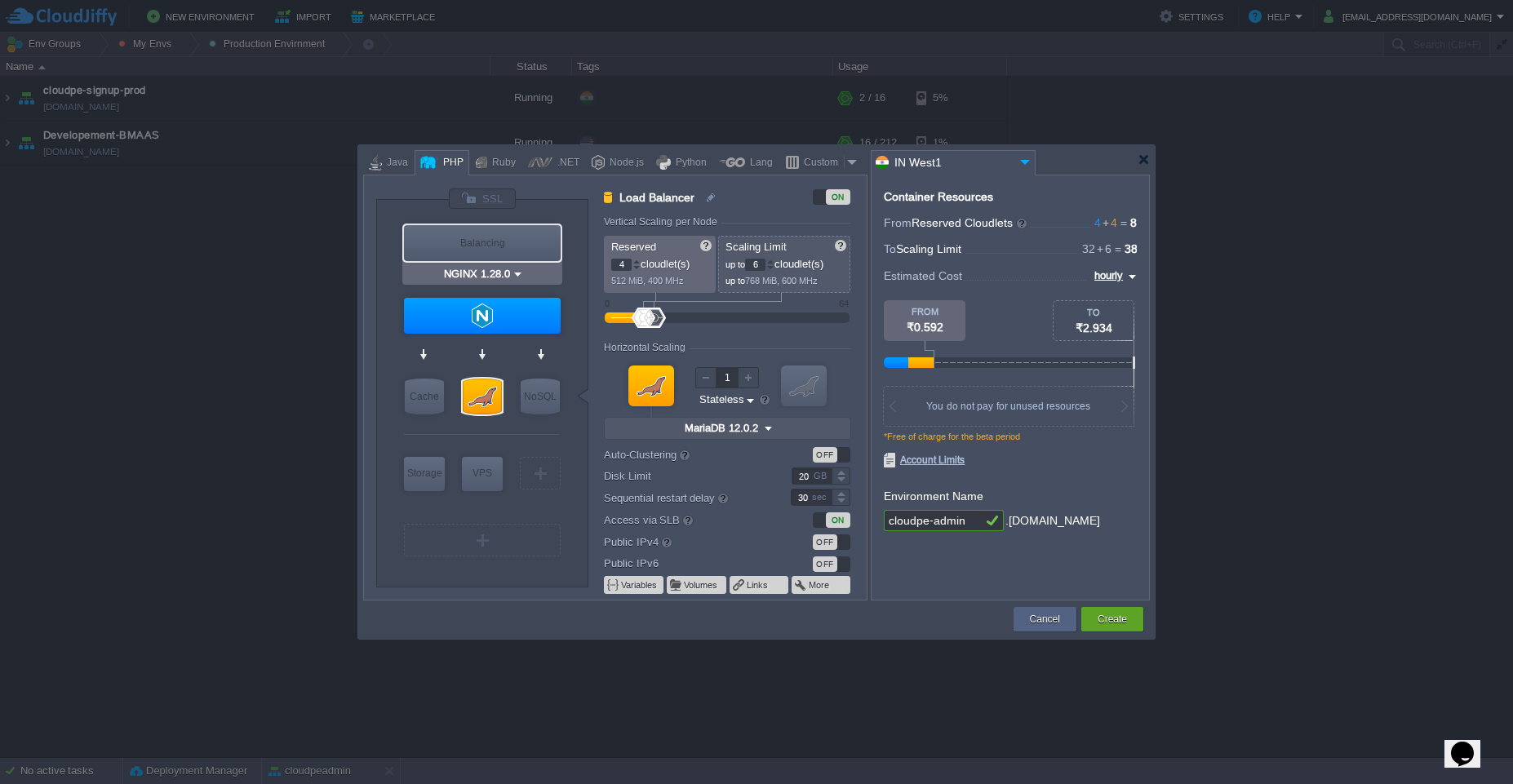
type input "NGINX 1.28.0"
type input "1.28.0-almalinux-9"
type input "Stateful"
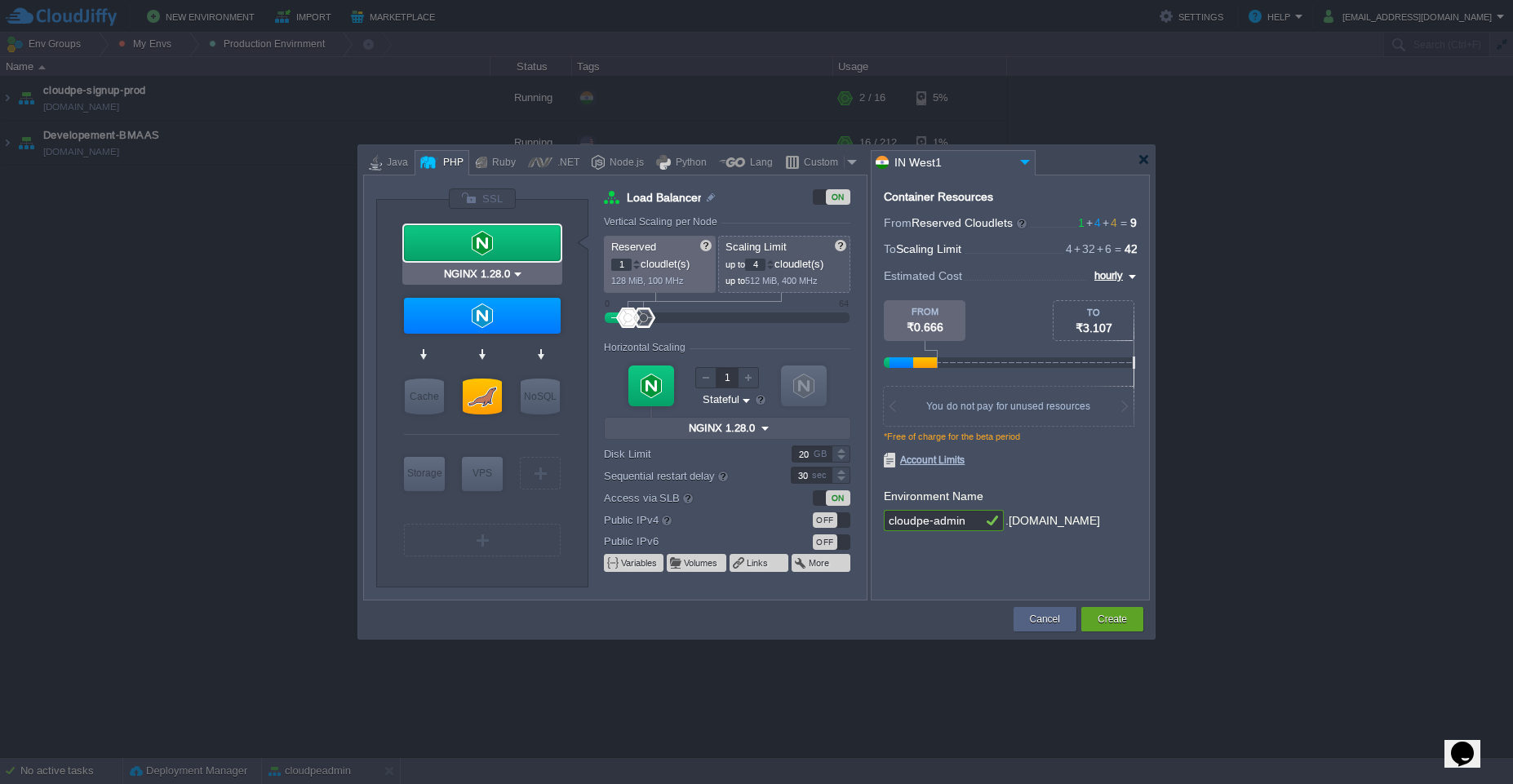
click at [481, 230] on div at bounding box center [482, 243] width 156 height 36
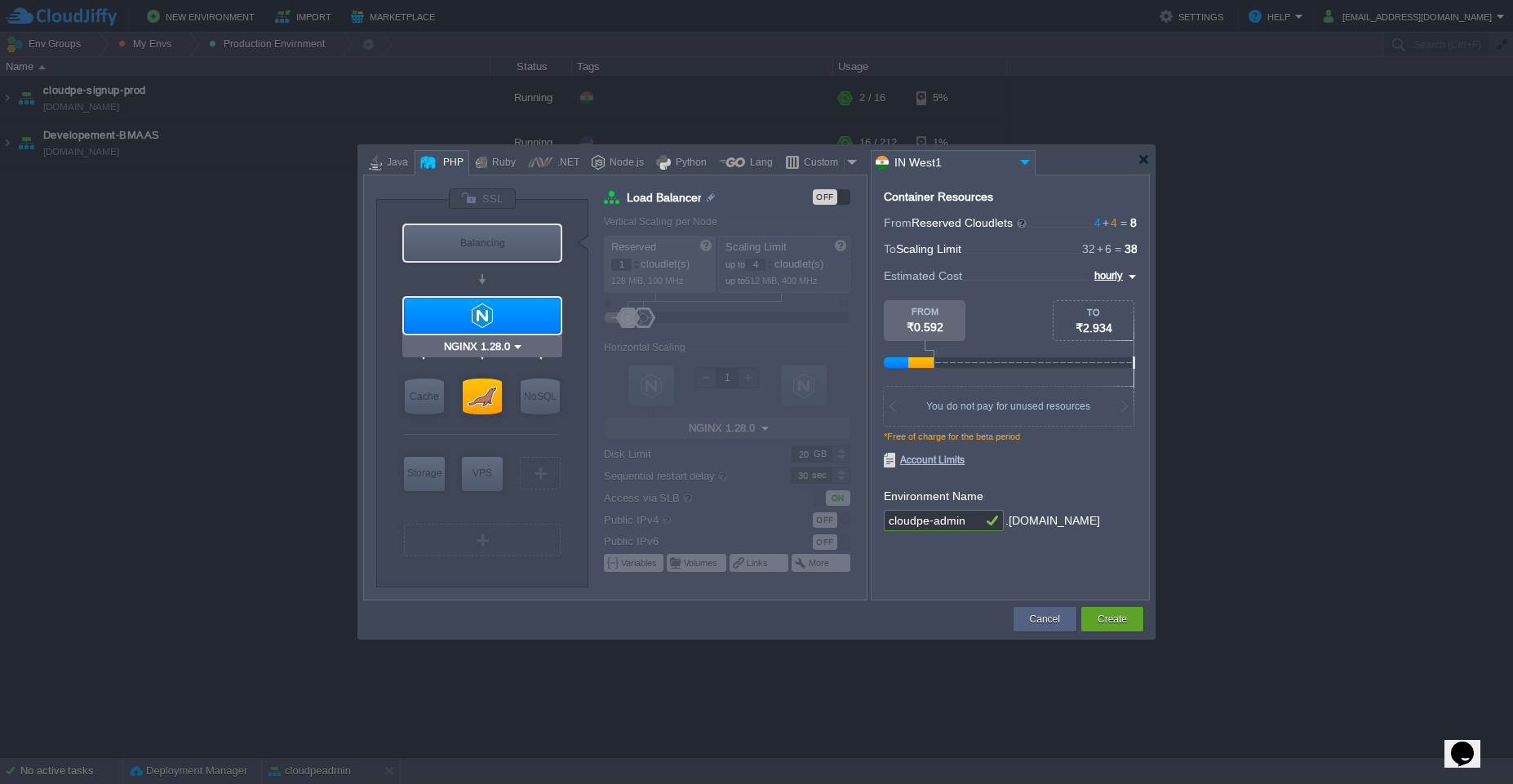
click at [475, 320] on div at bounding box center [482, 315] width 156 height 36
type input "Application Servers"
type input "4"
type input "32"
type input "PHP 8.4.11"
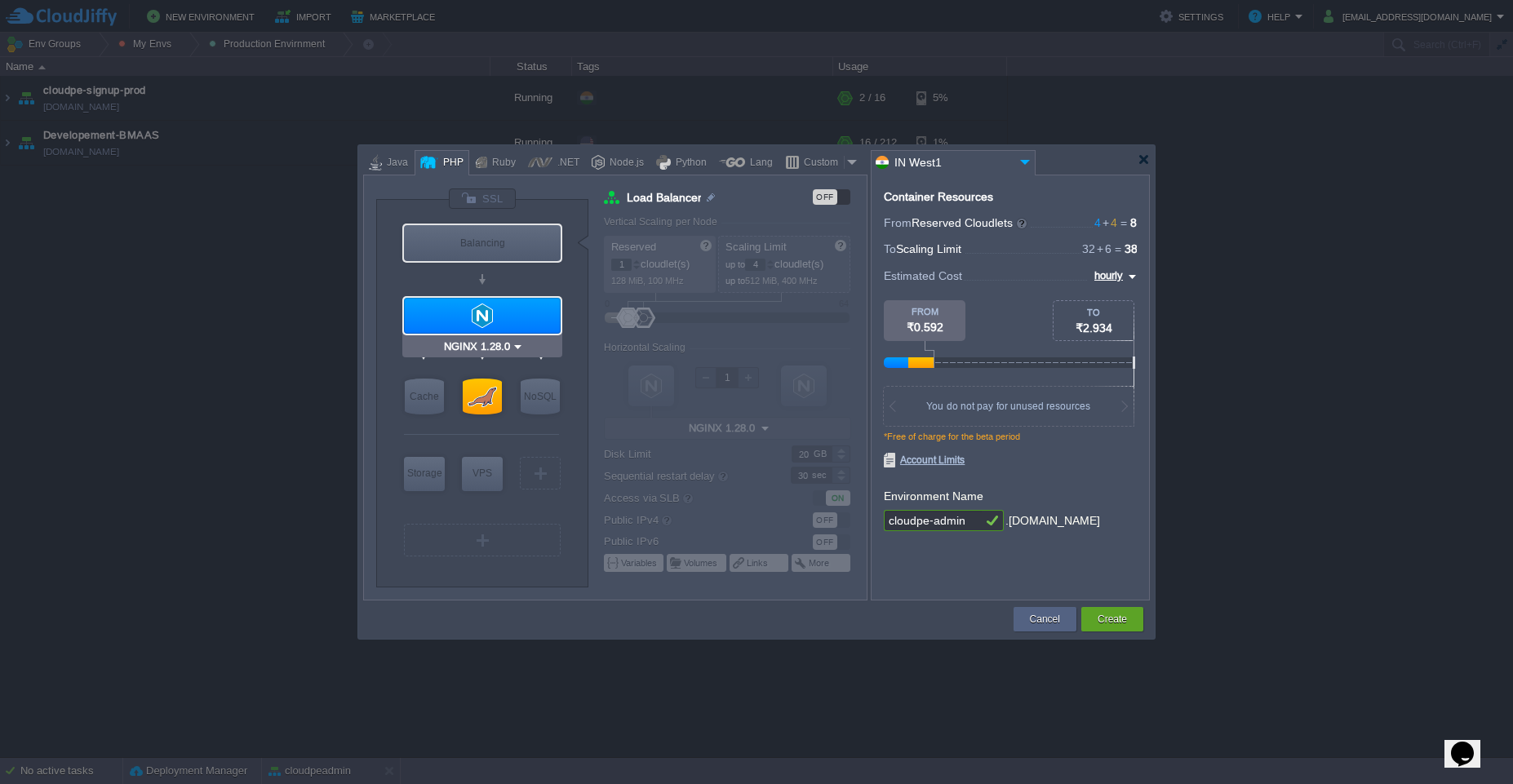
type input "50"
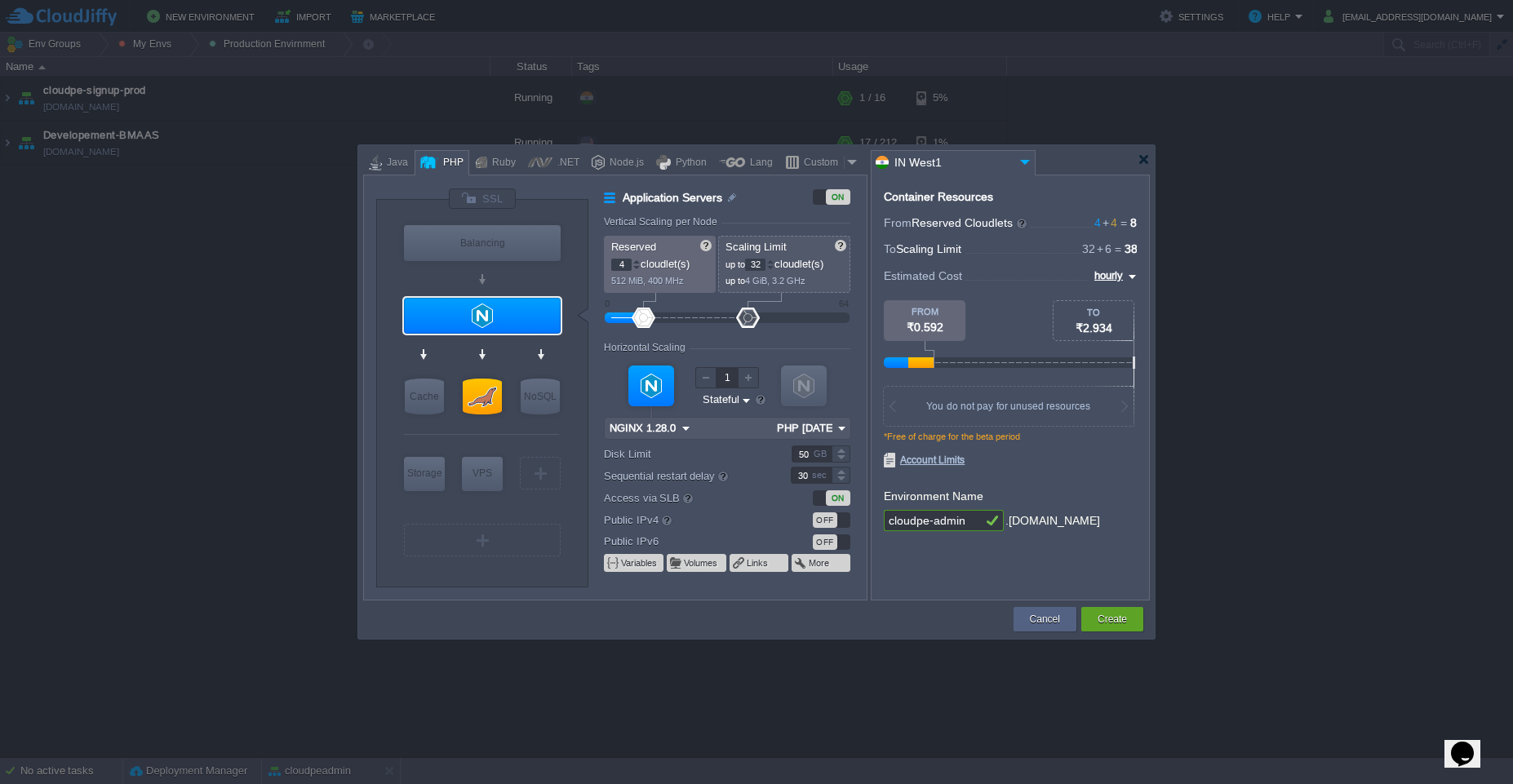
click at [1026, 165] on img at bounding box center [1024, 161] width 20 height 22
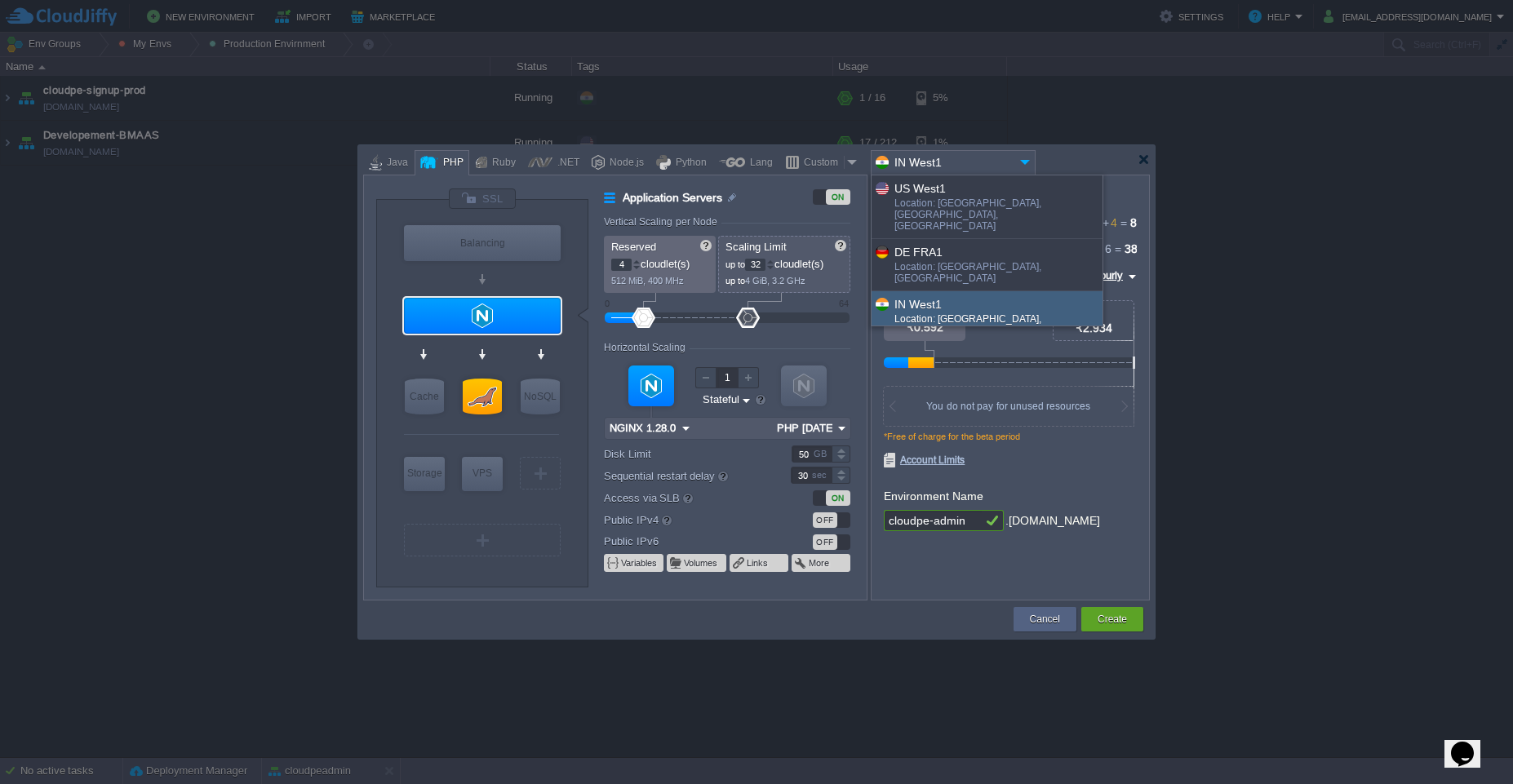
click at [1026, 165] on img at bounding box center [1024, 161] width 20 height 22
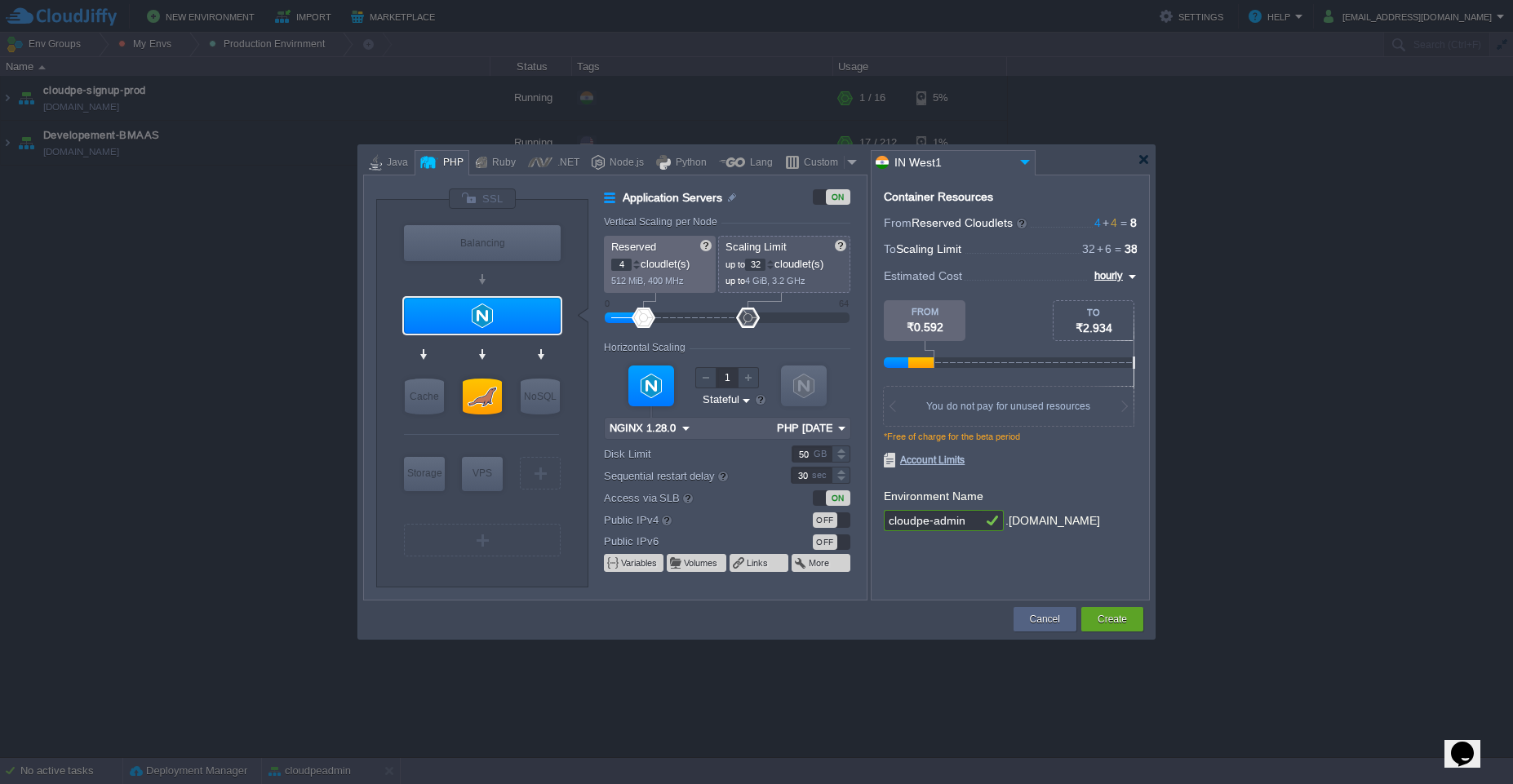
click at [913, 590] on div "Container Resources From Reserved Cloudlets 4 + 4 ... = 8 not added To Scaling …" at bounding box center [1010, 387] width 279 height 425
click at [1106, 618] on button "Create" at bounding box center [1112, 618] width 29 height 16
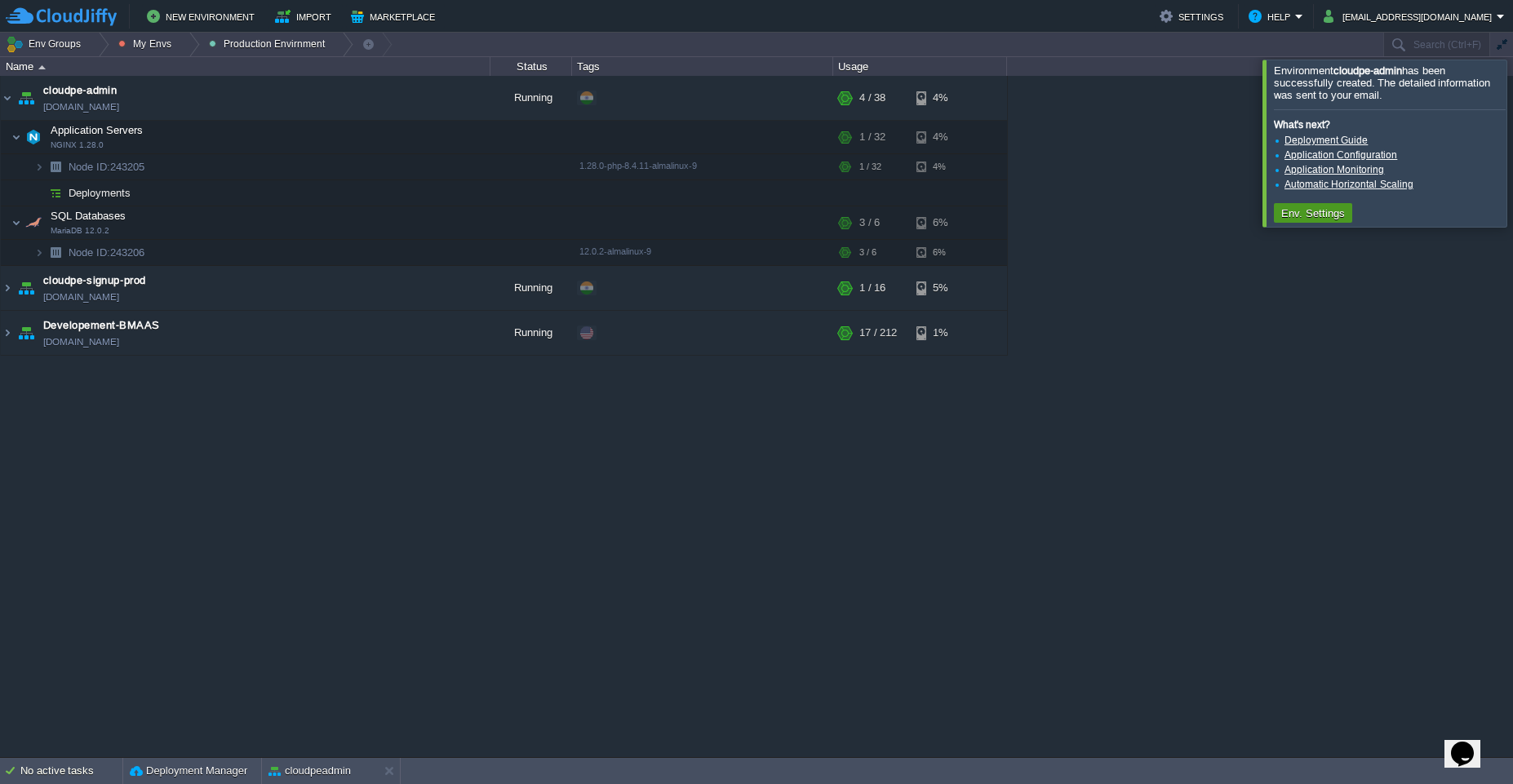
click at [1313, 218] on button "Env. Settings" at bounding box center [1313, 213] width 73 height 15
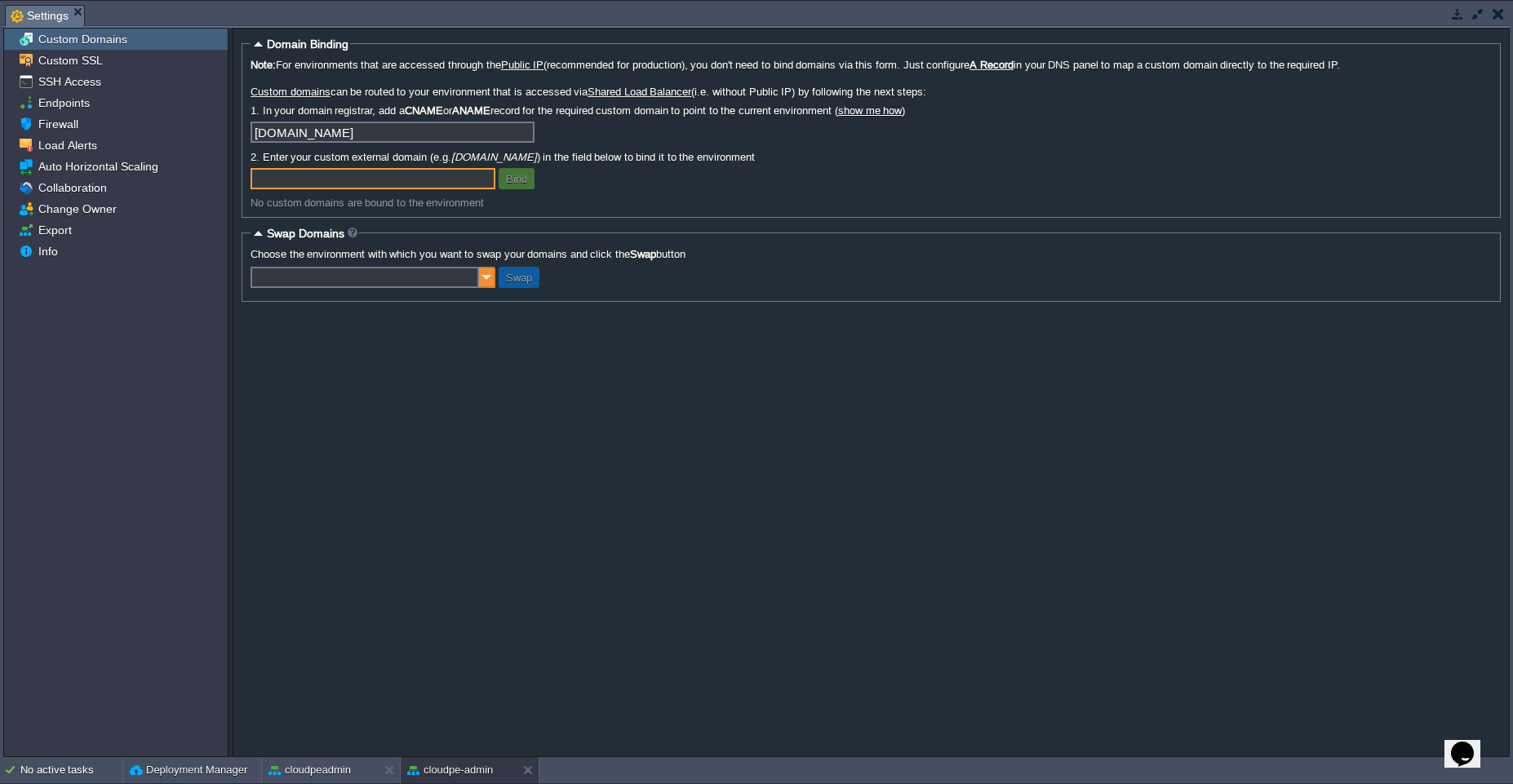
click at [487, 280] on img at bounding box center [487, 277] width 16 height 22
click at [807, 424] on form "Domain Binding Note: For environments that are accessed through the Public IP (…" at bounding box center [871, 392] width 1276 height 728
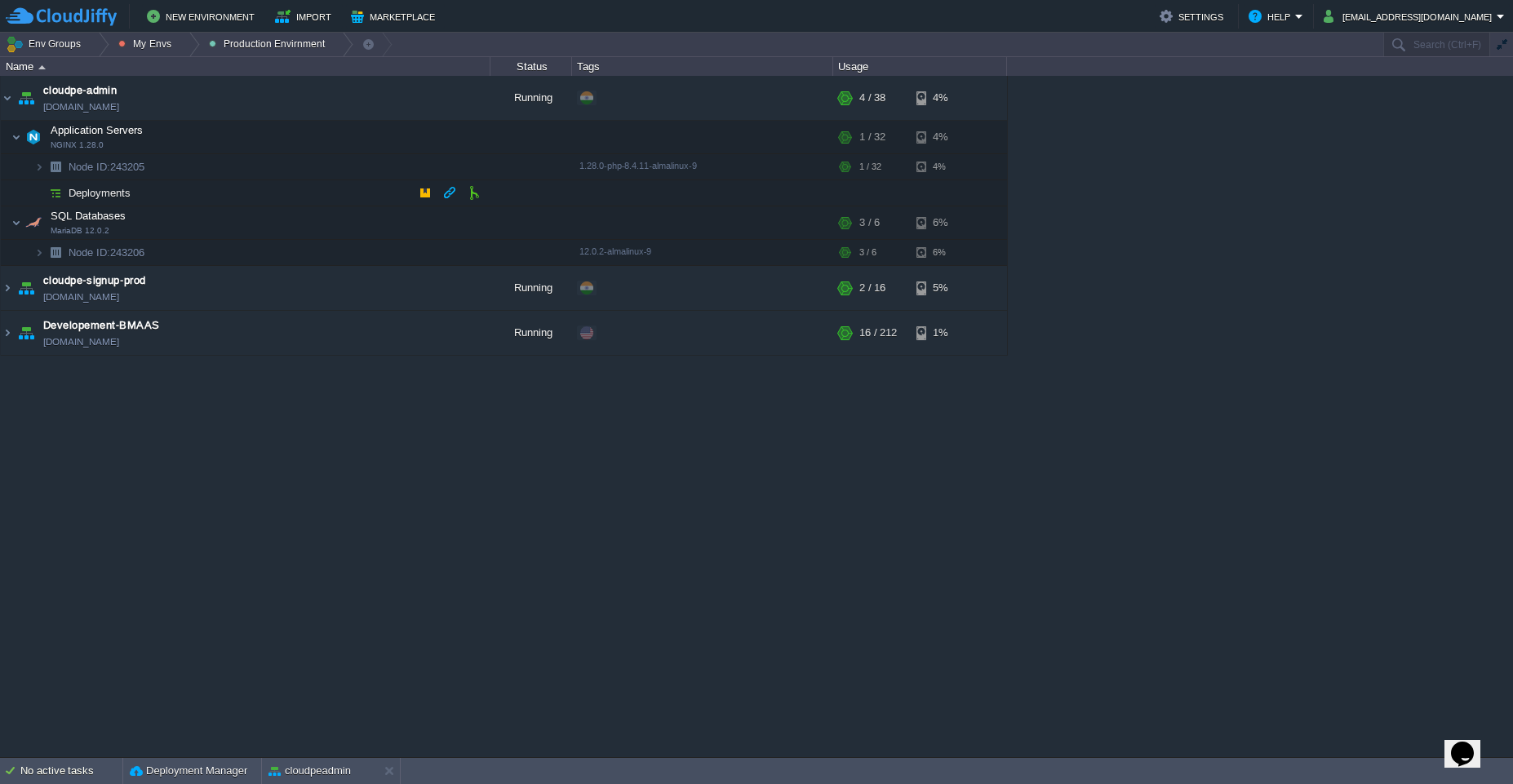
click at [224, 189] on td "Deployments" at bounding box center [246, 194] width 490 height 26
click at [479, 200] on td at bounding box center [475, 193] width 24 height 24
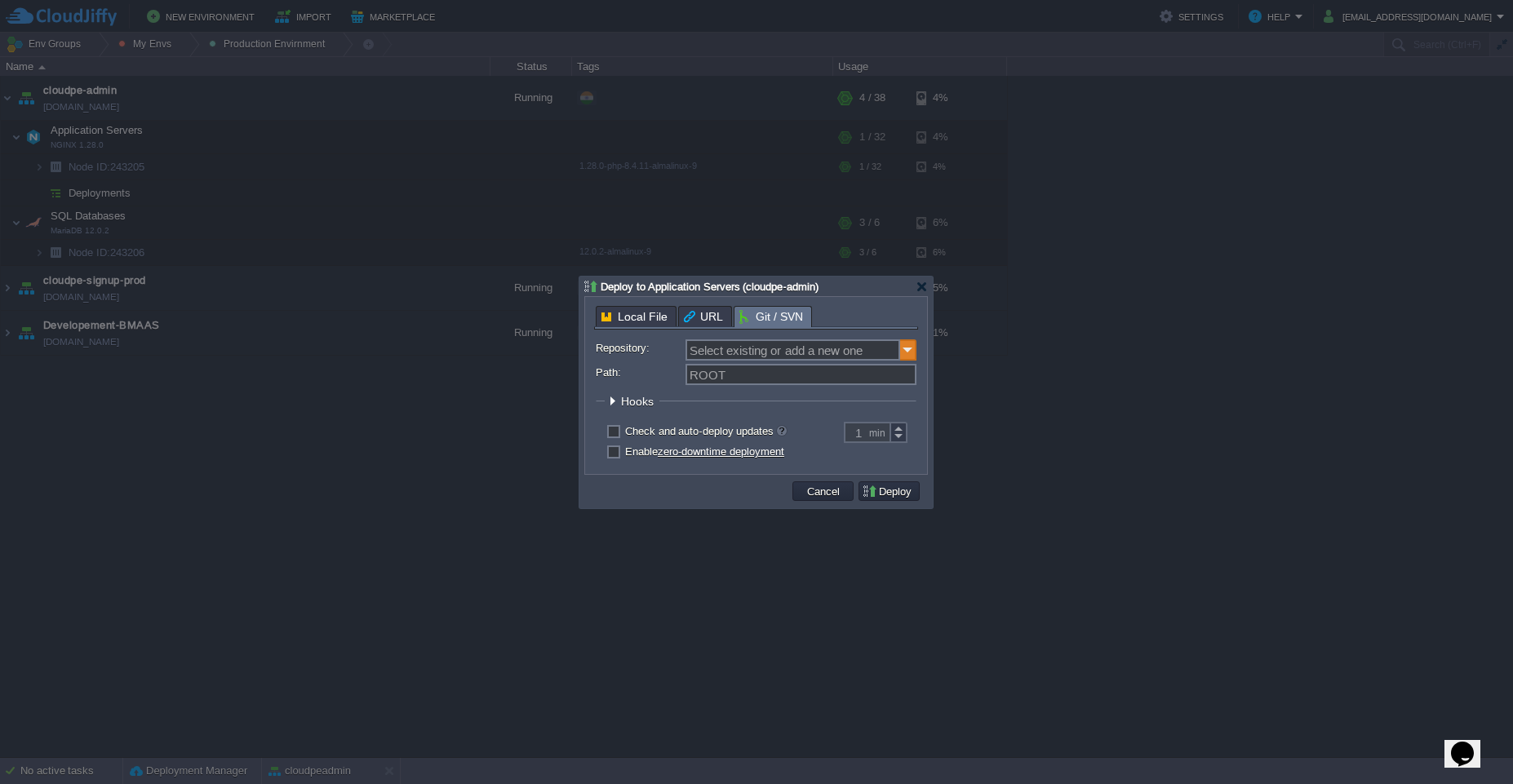
click at [911, 346] on img at bounding box center [908, 350] width 16 height 22
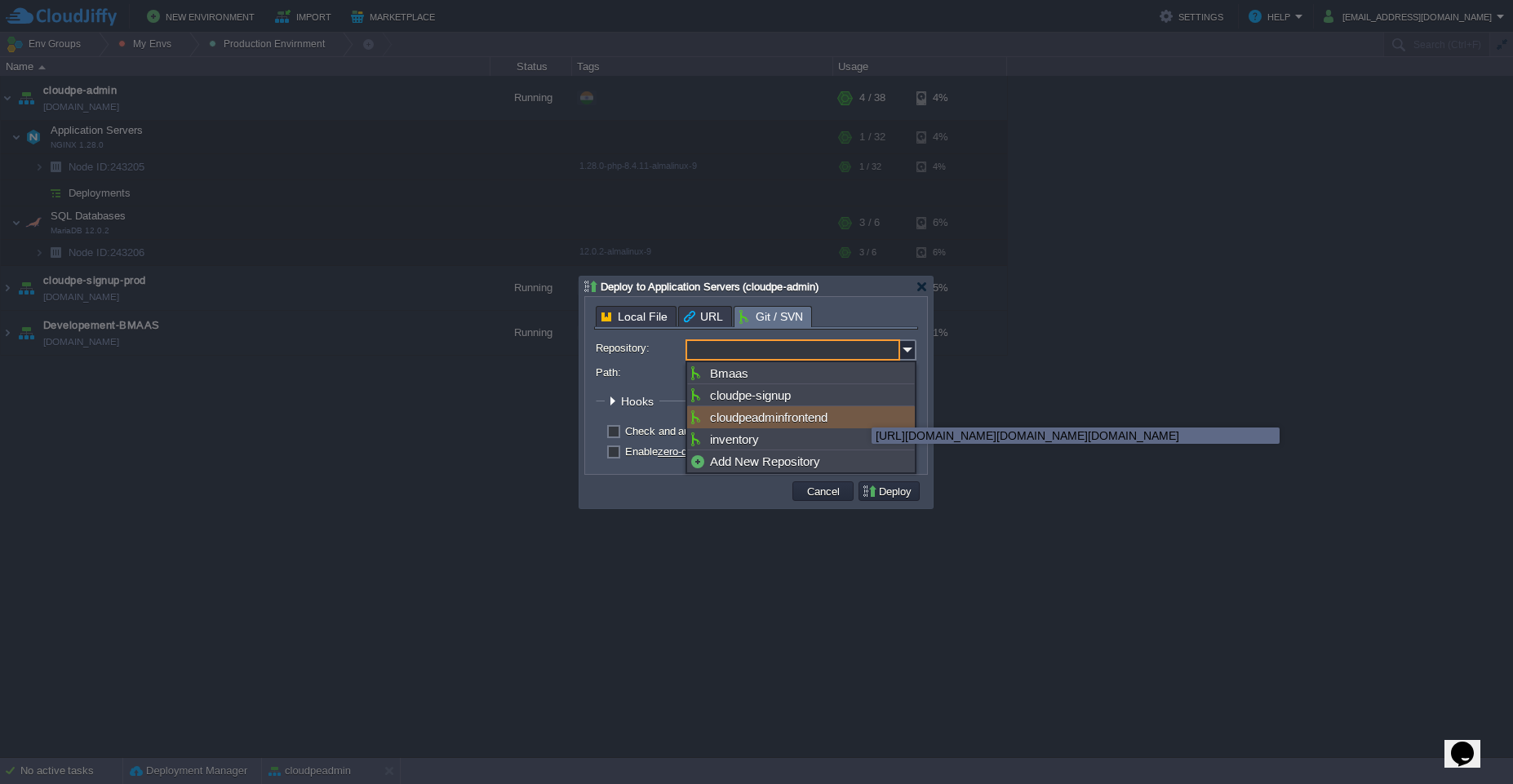
click at [860, 413] on div "cloudpeadminfrontend" at bounding box center [801, 417] width 228 height 22
type input "cloudpeadminfrontend"
type input "main"
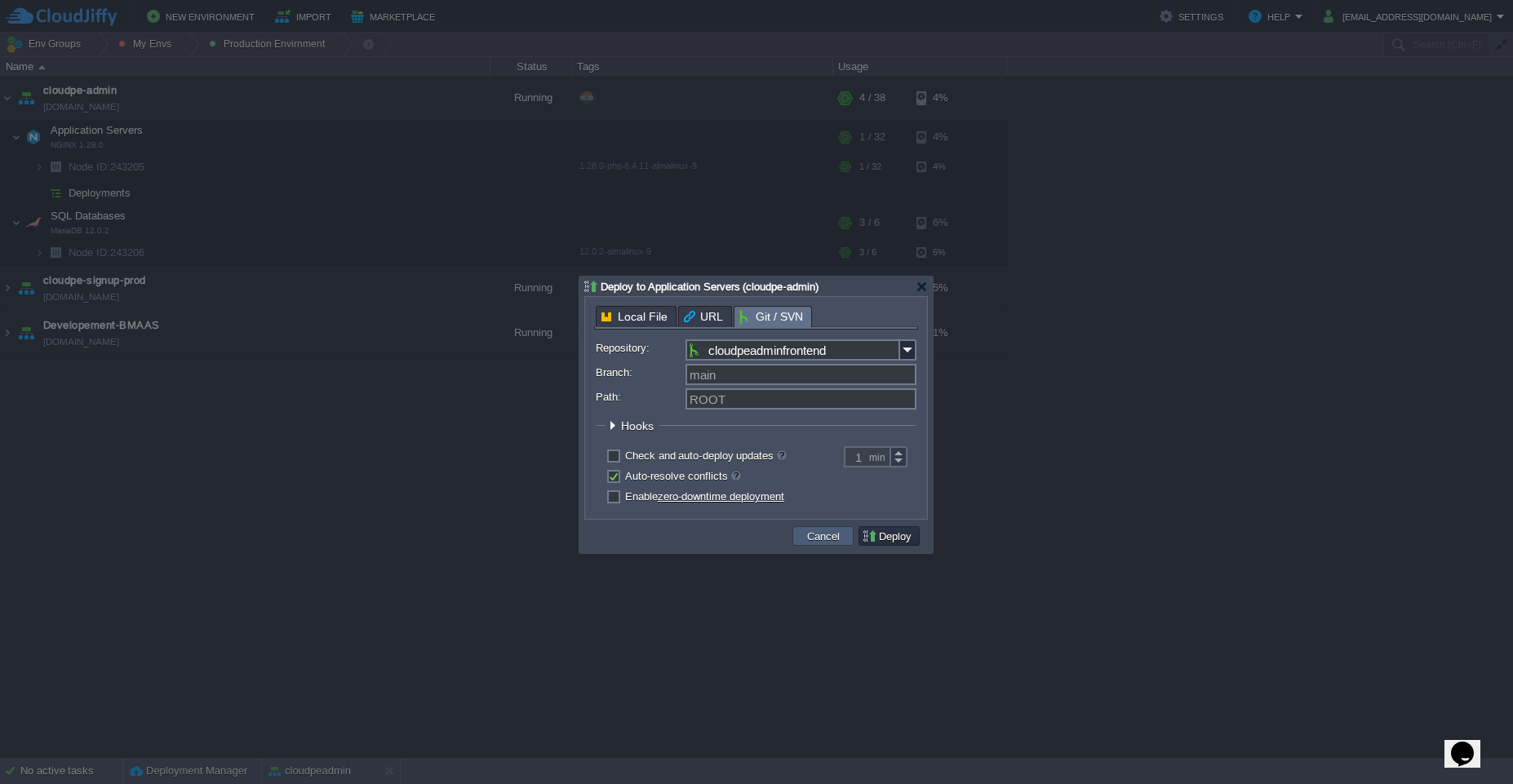
click at [818, 543] on td "Cancel" at bounding box center [823, 536] width 61 height 20
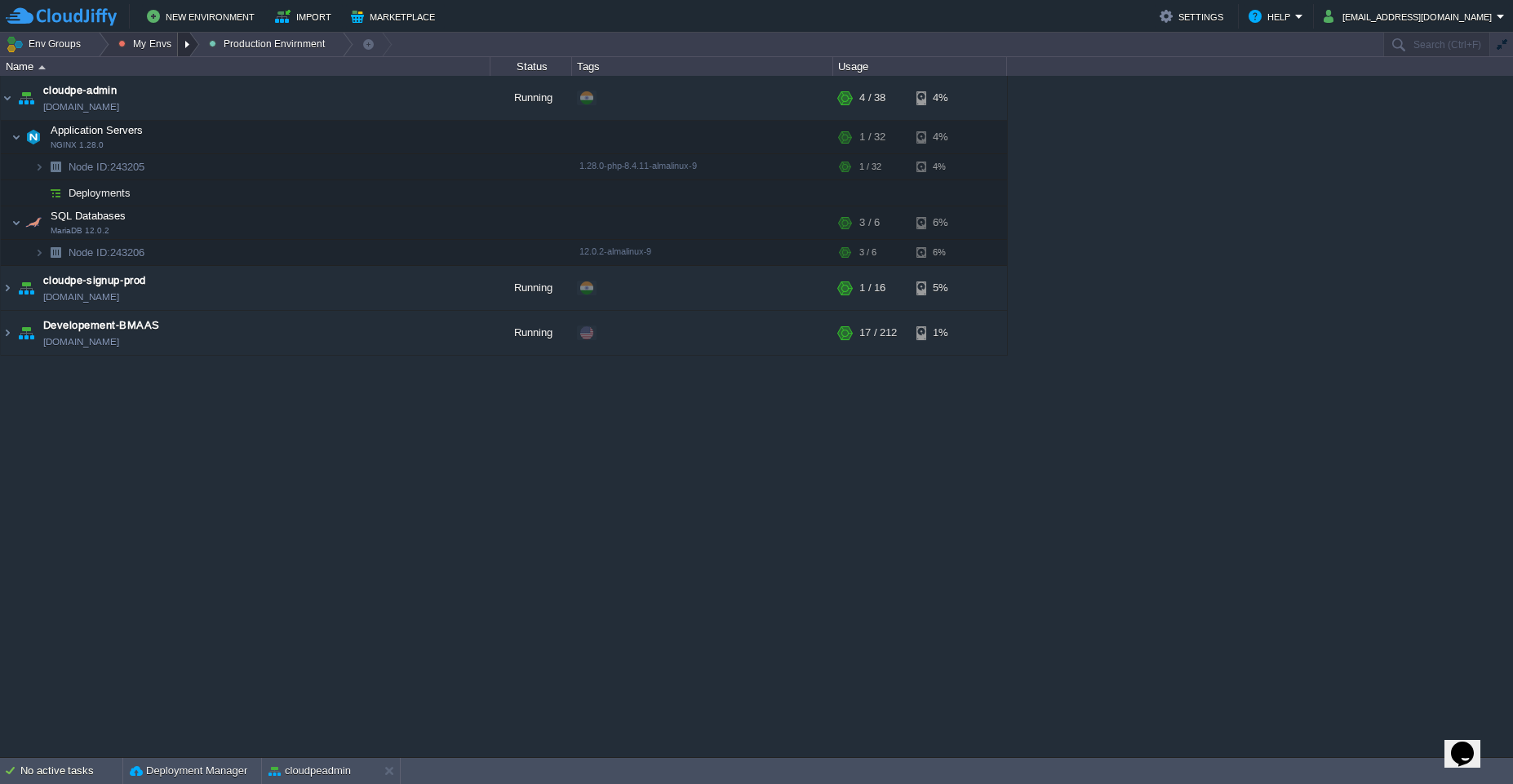
click at [191, 41] on div at bounding box center [188, 44] width 22 height 24
click at [181, 73] on span "Dev Envirnments" at bounding box center [174, 69] width 82 height 12
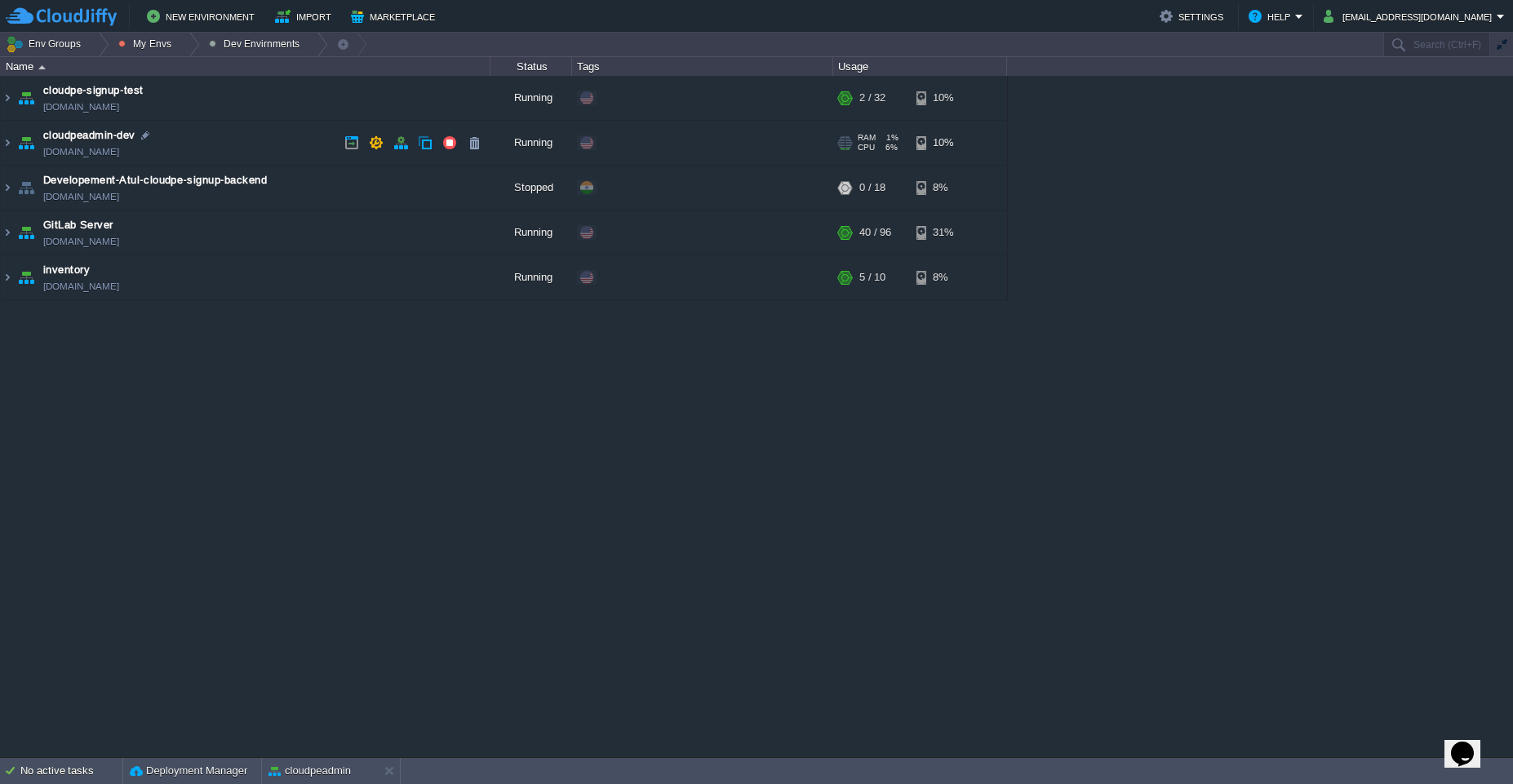
click at [232, 144] on td "cloudpeadmin-dev cloudpeadmin.west1-us.cloudjiffy.net" at bounding box center [246, 143] width 490 height 45
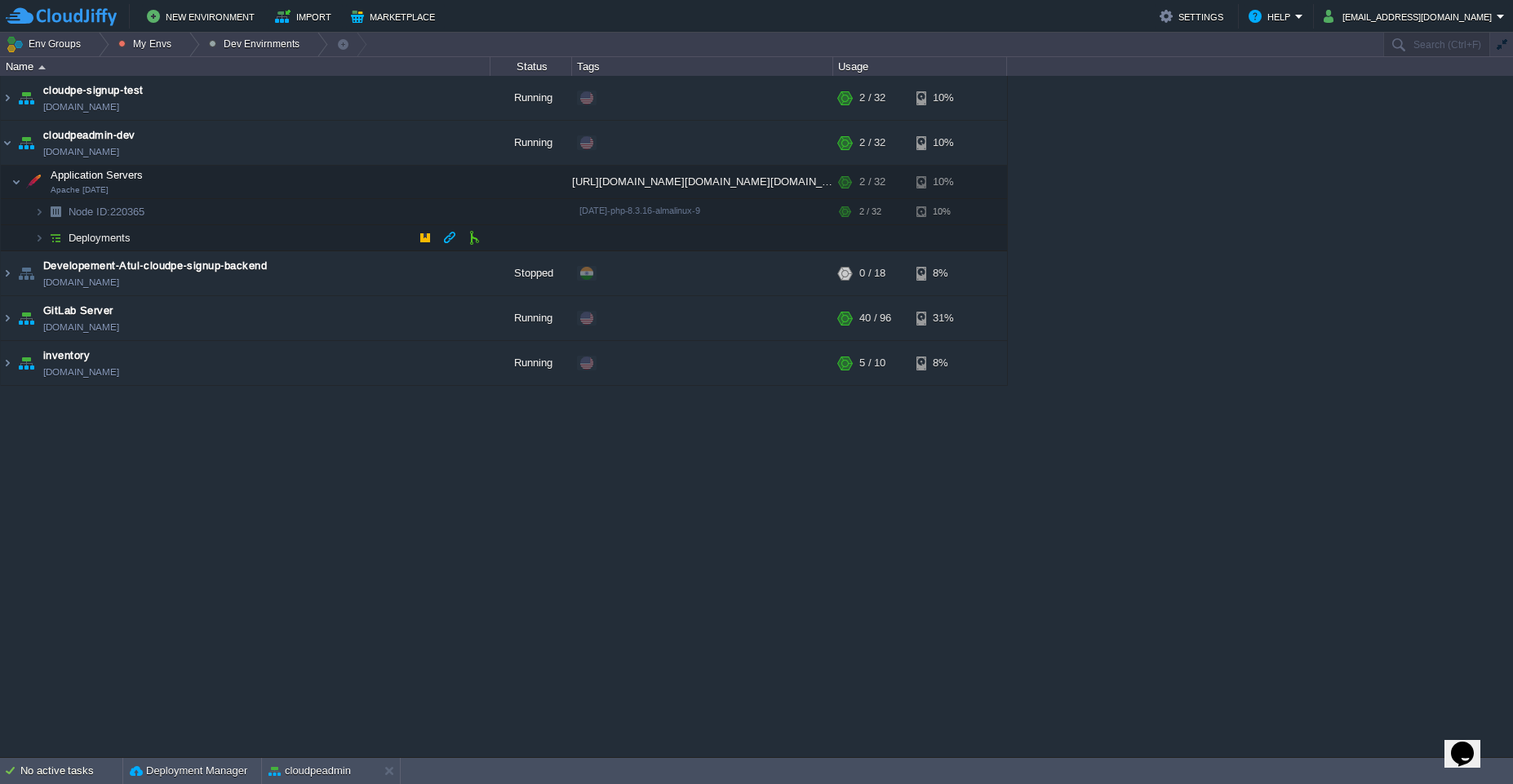
click at [231, 239] on td "Deployments" at bounding box center [246, 238] width 490 height 26
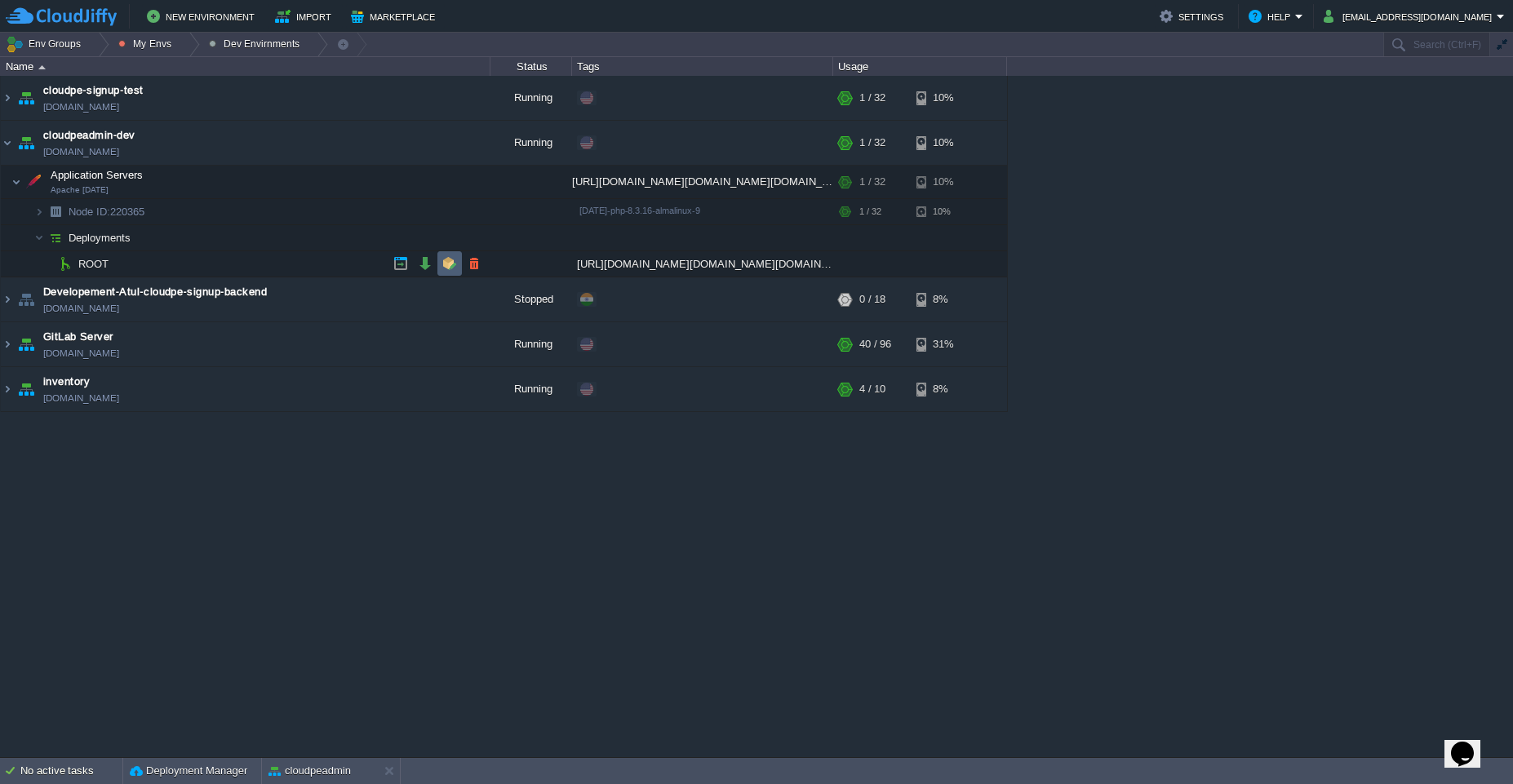
click at [440, 267] on td at bounding box center [450, 264] width 24 height 24
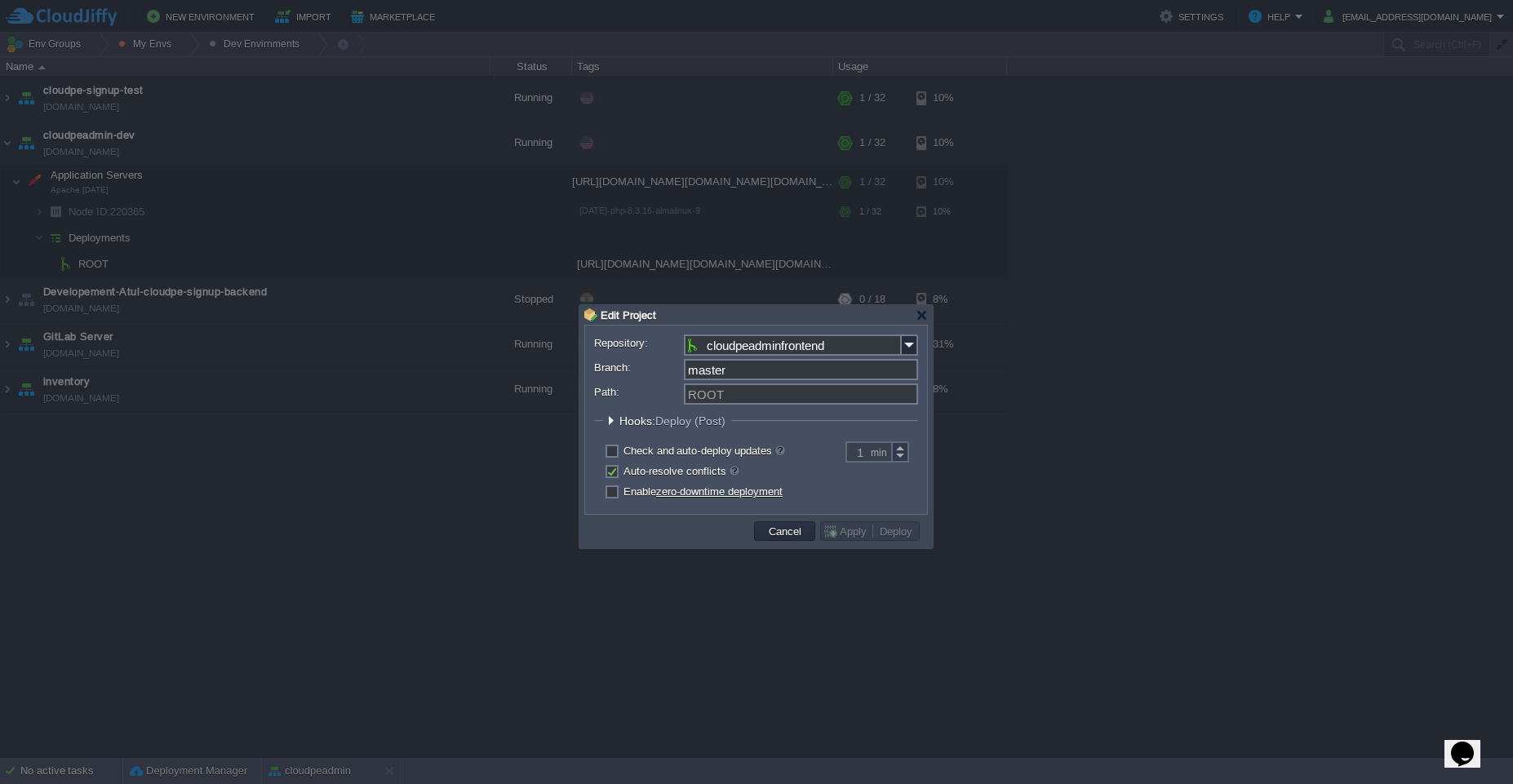
click at [700, 420] on span "Deploy (Post)" at bounding box center [690, 421] width 71 height 13
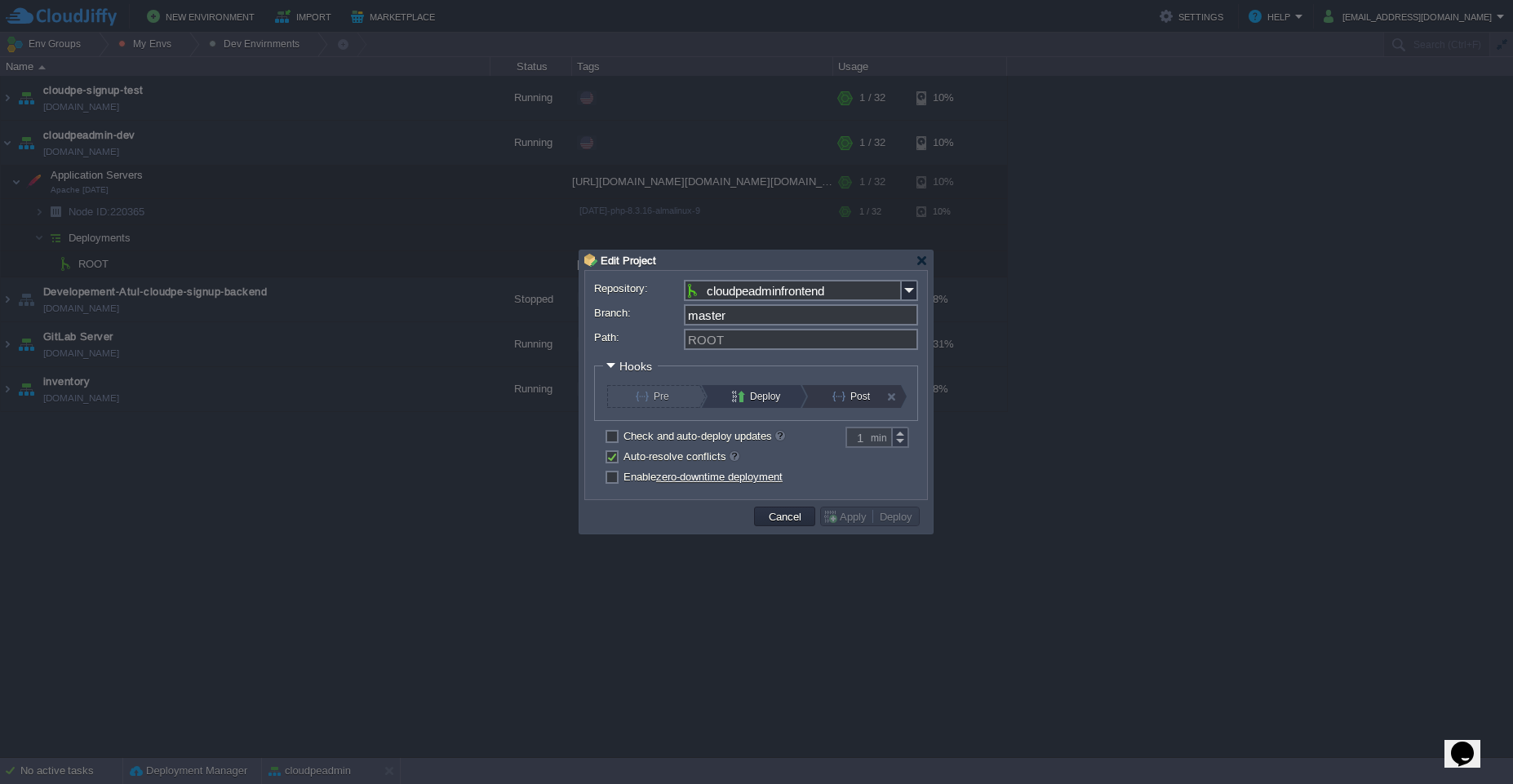
click at [833, 400] on button "Post" at bounding box center [860, 396] width 56 height 23
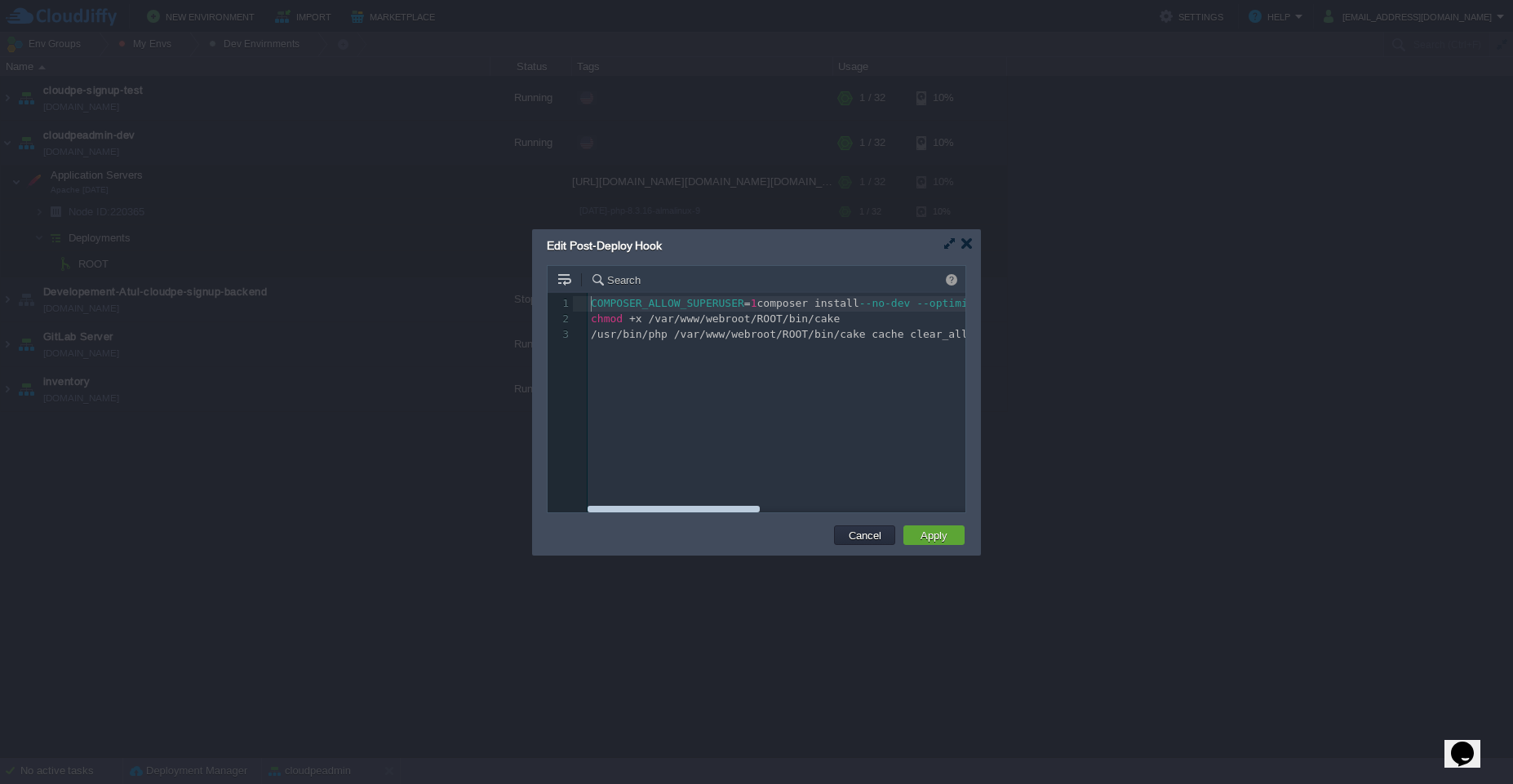
scroll to position [0, 10]
click at [833, 400] on div "3 1 COMPOSER_ALLOW_SUPERUSER = 1 composer install --no-dev --optimize-autoloade…" at bounding box center [769, 414] width 443 height 244
type textarea "COMPOSER_ALLOW_SUPERUSER=1 composer install --no-dev --optimize-autoloader --no…"
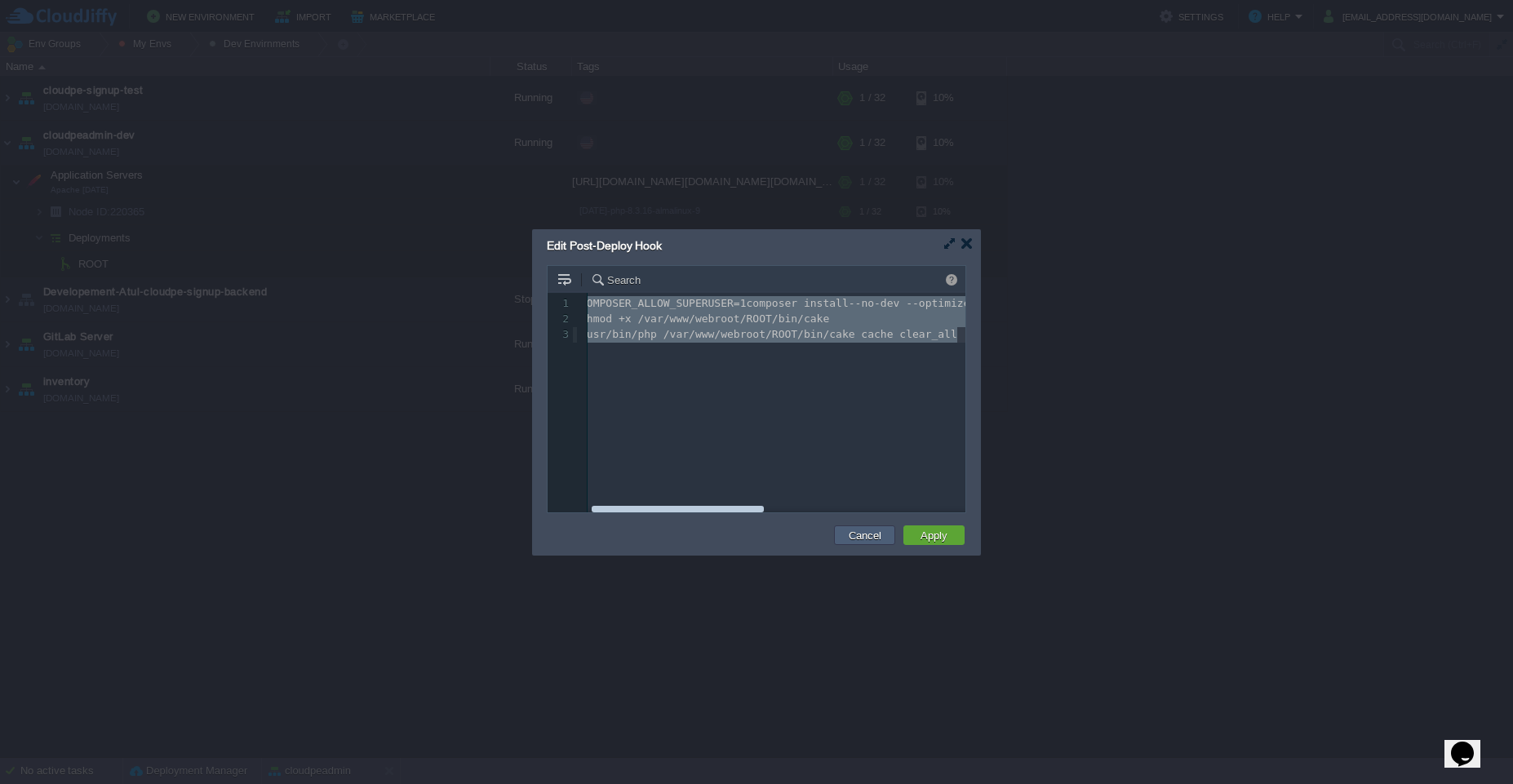
click at [851, 529] on button "Cancel" at bounding box center [864, 536] width 42 height 15
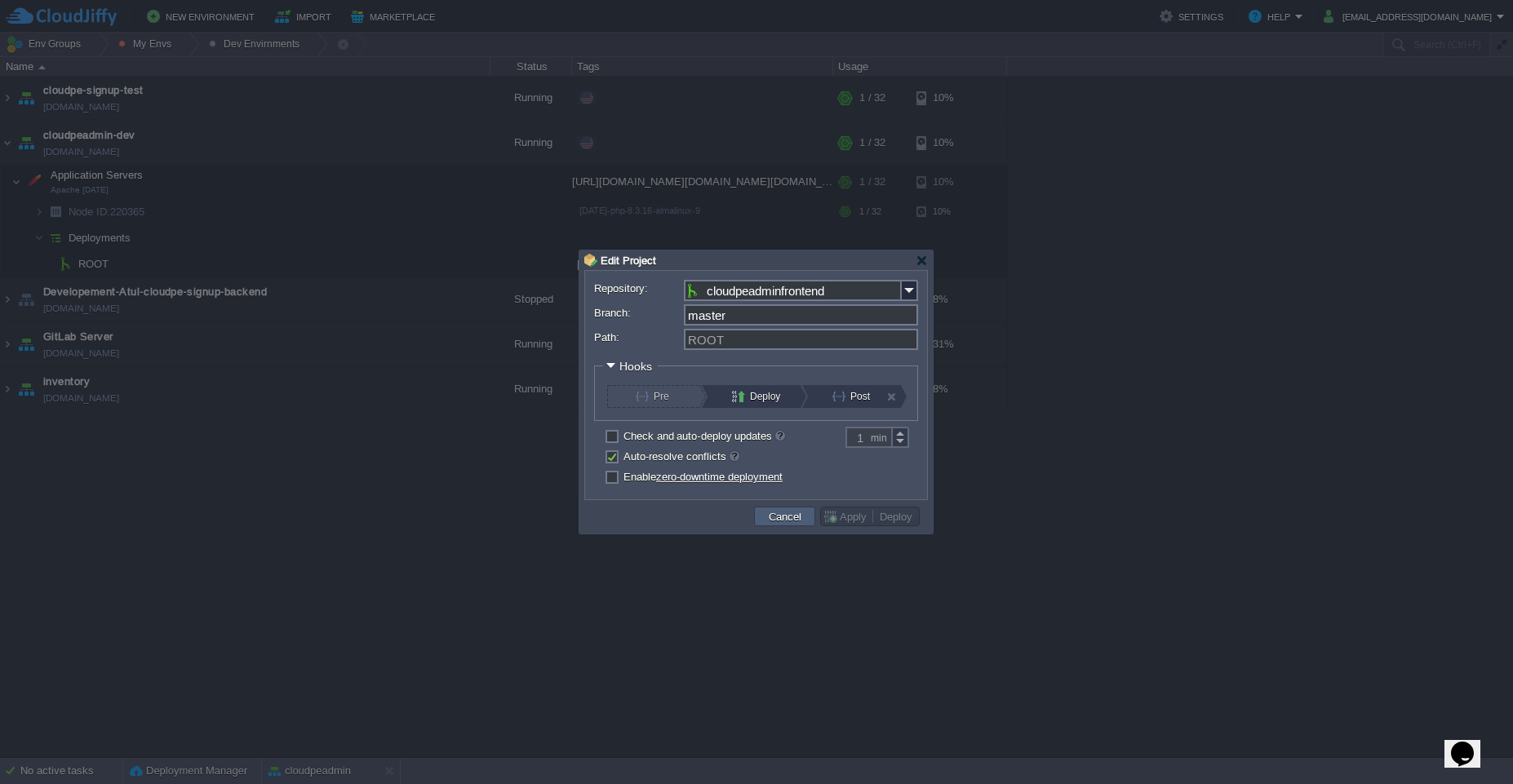
click at [794, 513] on button "Cancel" at bounding box center [784, 517] width 42 height 15
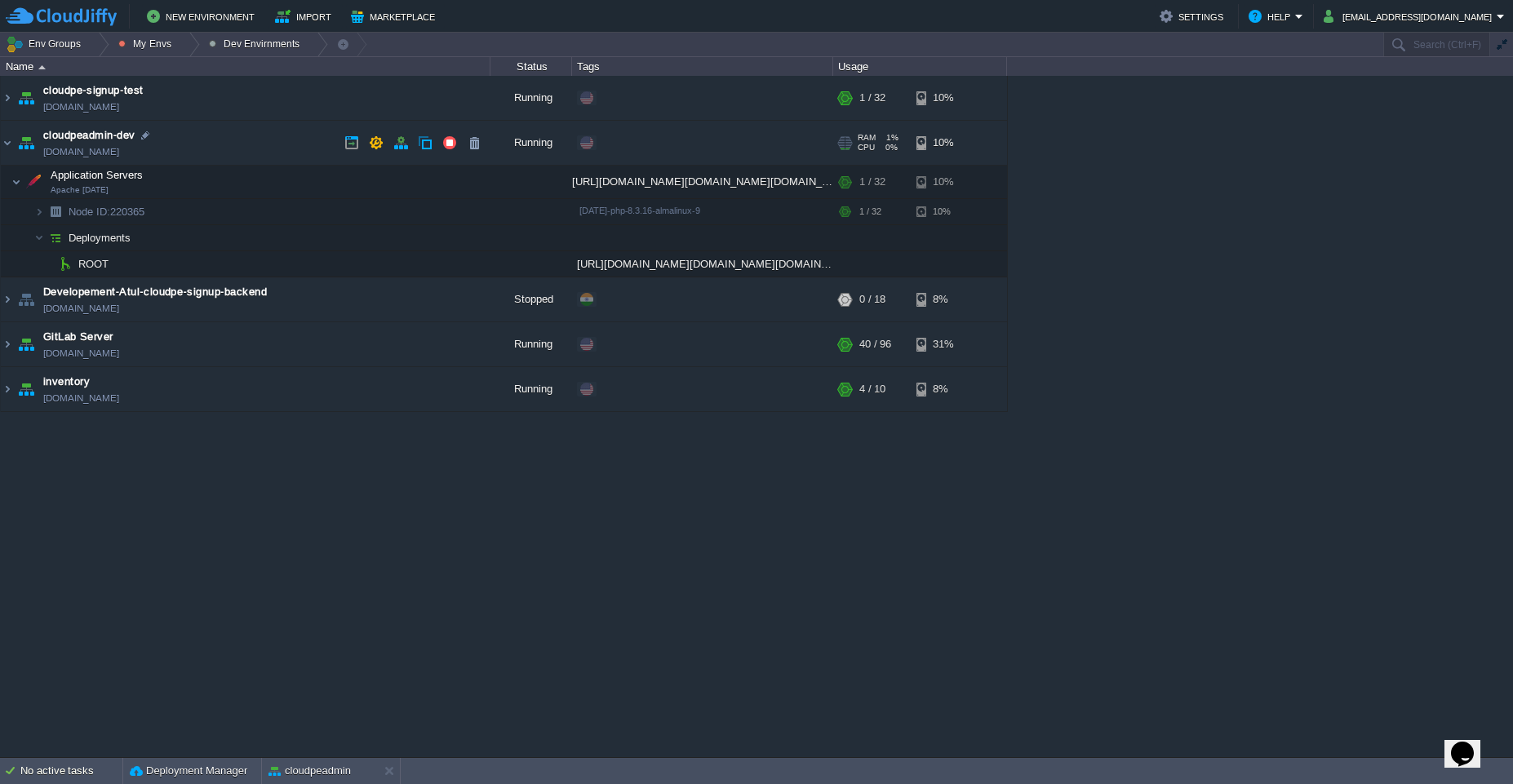
click at [239, 131] on td "cloudpeadmin-dev cloudpeadmin.west1-us.cloudjiffy.net" at bounding box center [246, 143] width 490 height 45
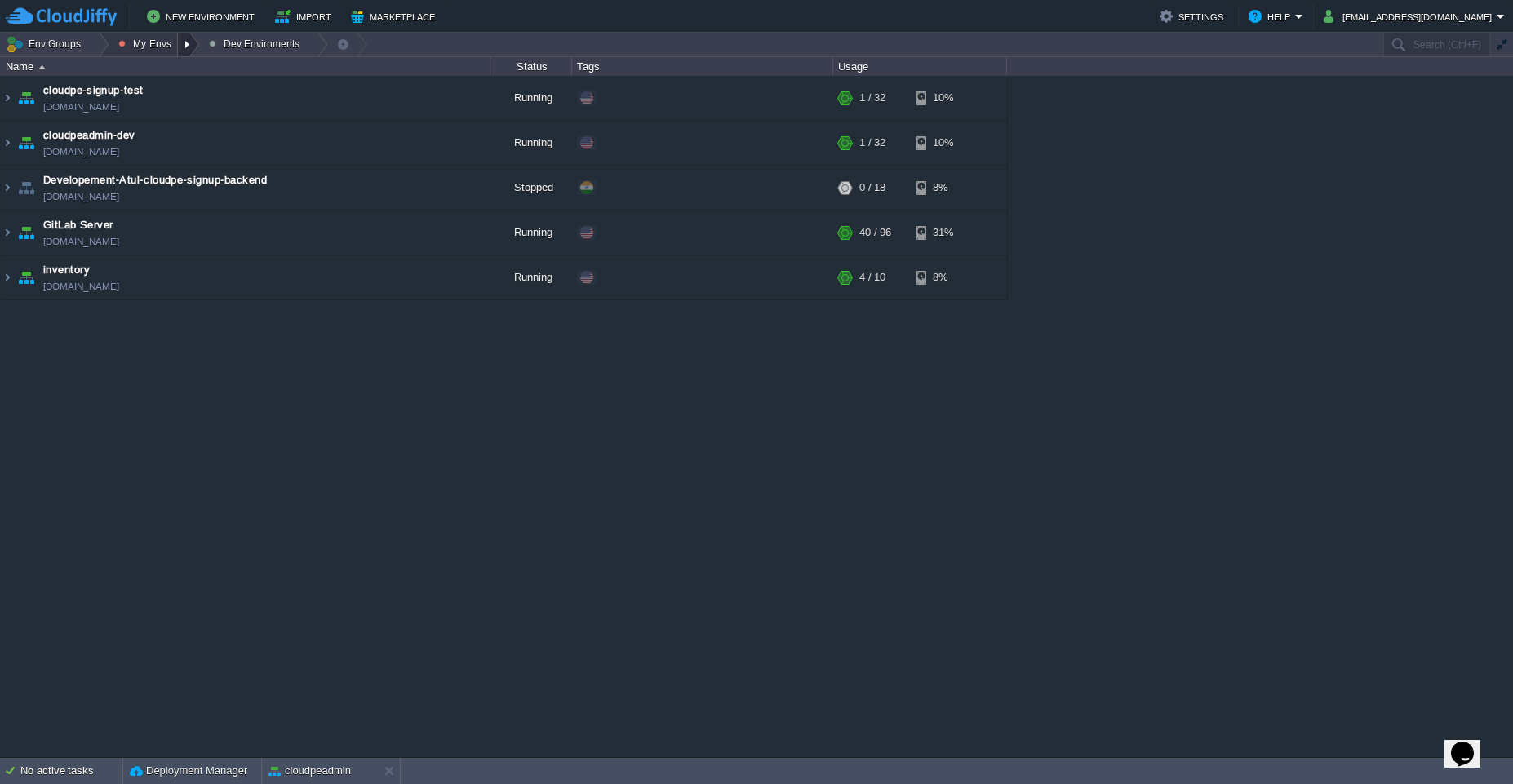
click at [185, 40] on div at bounding box center [188, 44] width 22 height 24
click at [178, 75] on link "Dev Envirnments" at bounding box center [185, 69] width 147 height 18
click at [173, 47] on button "My Envs" at bounding box center [148, 44] width 58 height 23
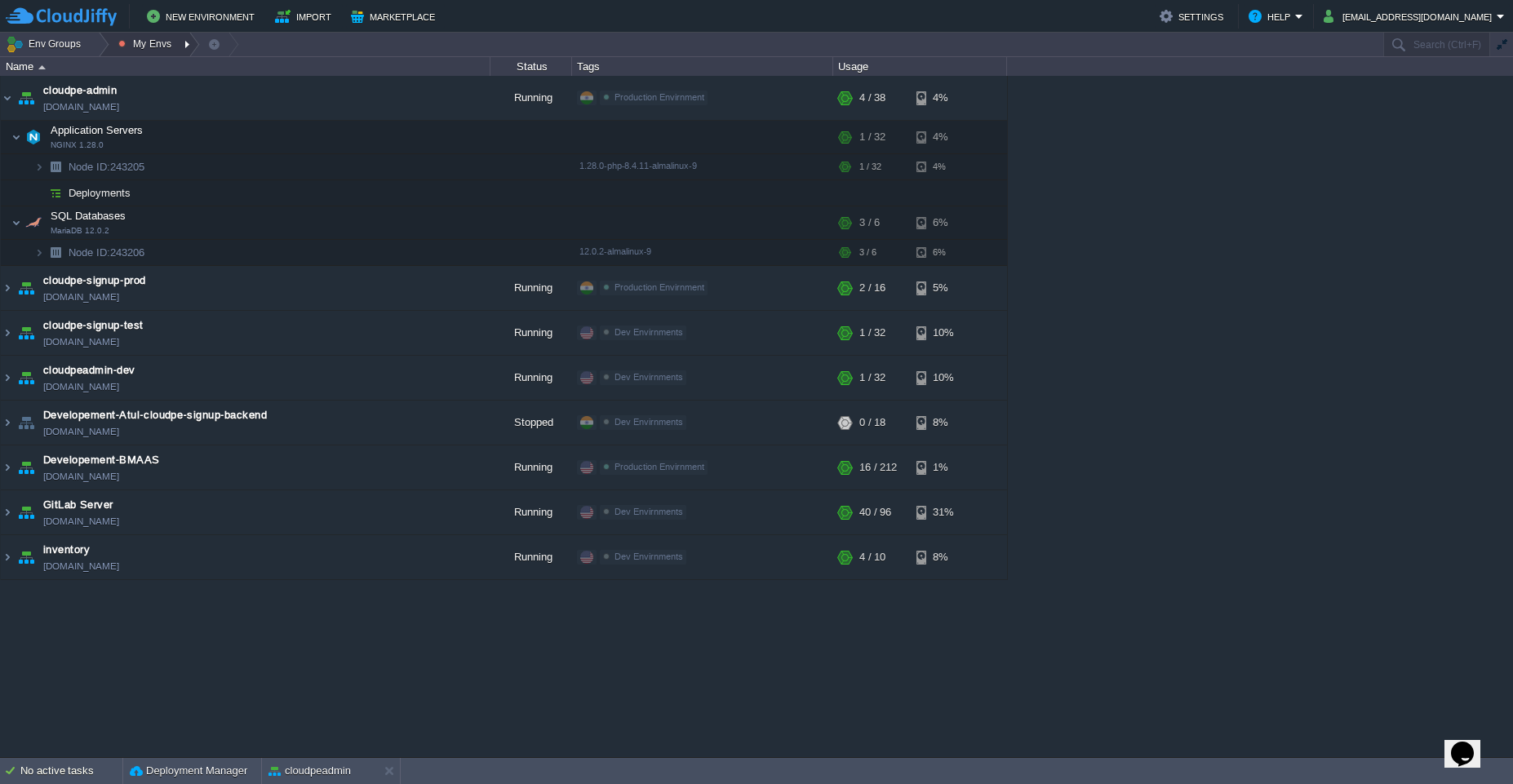
click at [181, 46] on div at bounding box center [188, 44] width 22 height 24
click at [182, 72] on span "Dev Envirnments" at bounding box center [174, 69] width 82 height 12
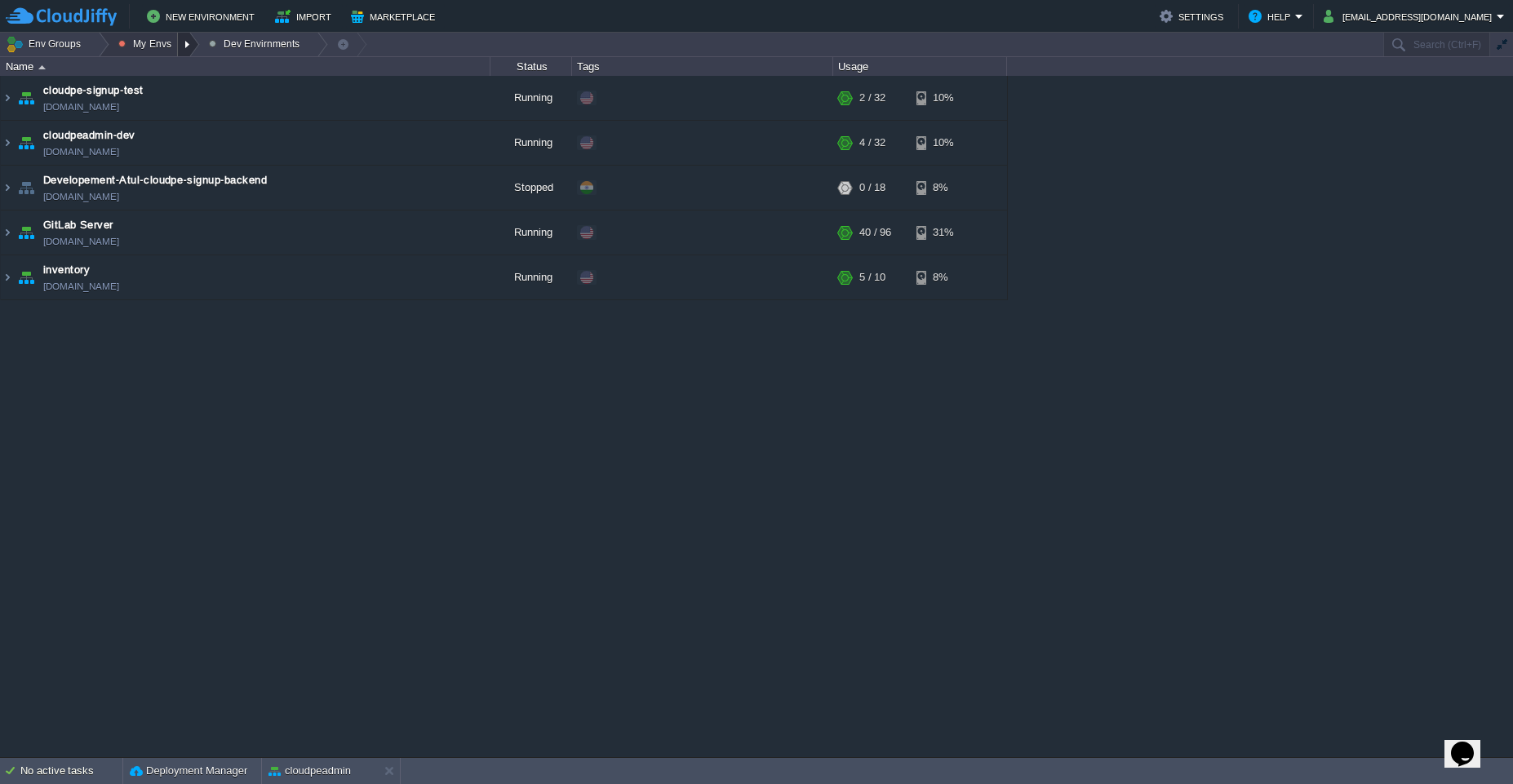
click at [184, 44] on div at bounding box center [188, 44] width 22 height 24
click at [179, 92] on span "Production Envirnment" at bounding box center [187, 88] width 107 height 12
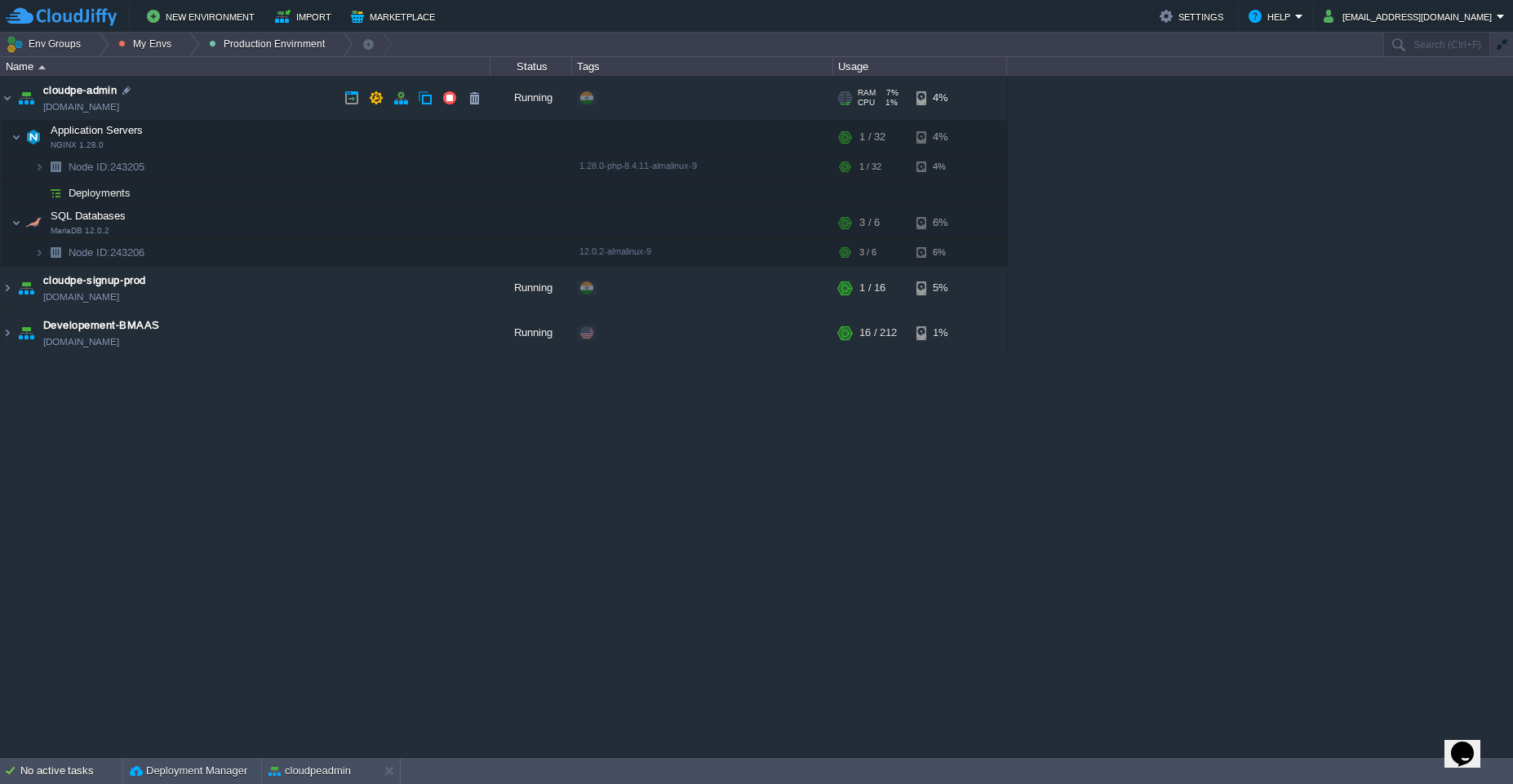
click at [256, 102] on td "cloudpe-admin cloudpe-admin.cloudjiffy.net" at bounding box center [246, 99] width 490 height 45
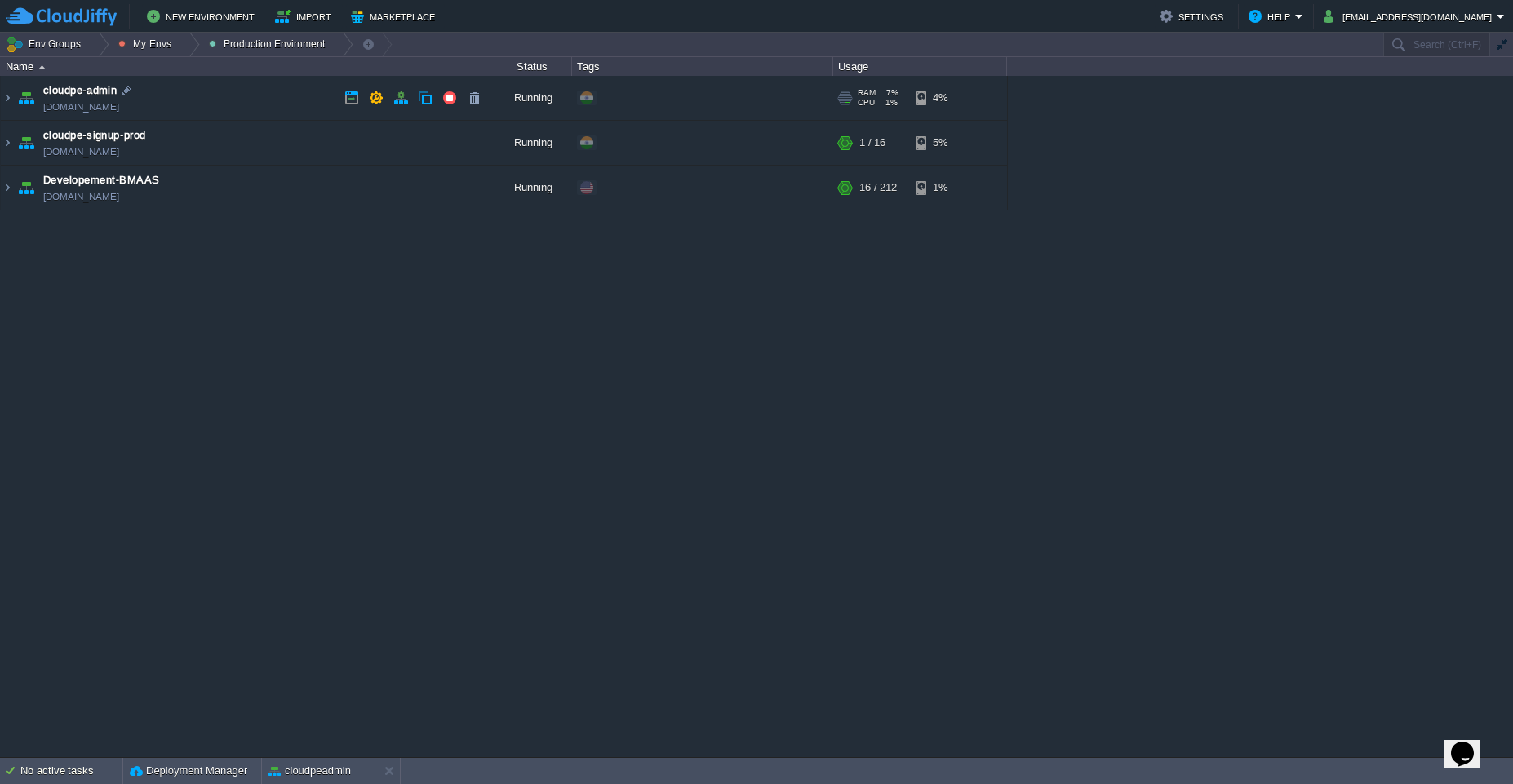
click at [256, 102] on td "cloudpe-admin cloudpe-admin.cloudjiffy.net" at bounding box center [246, 99] width 490 height 45
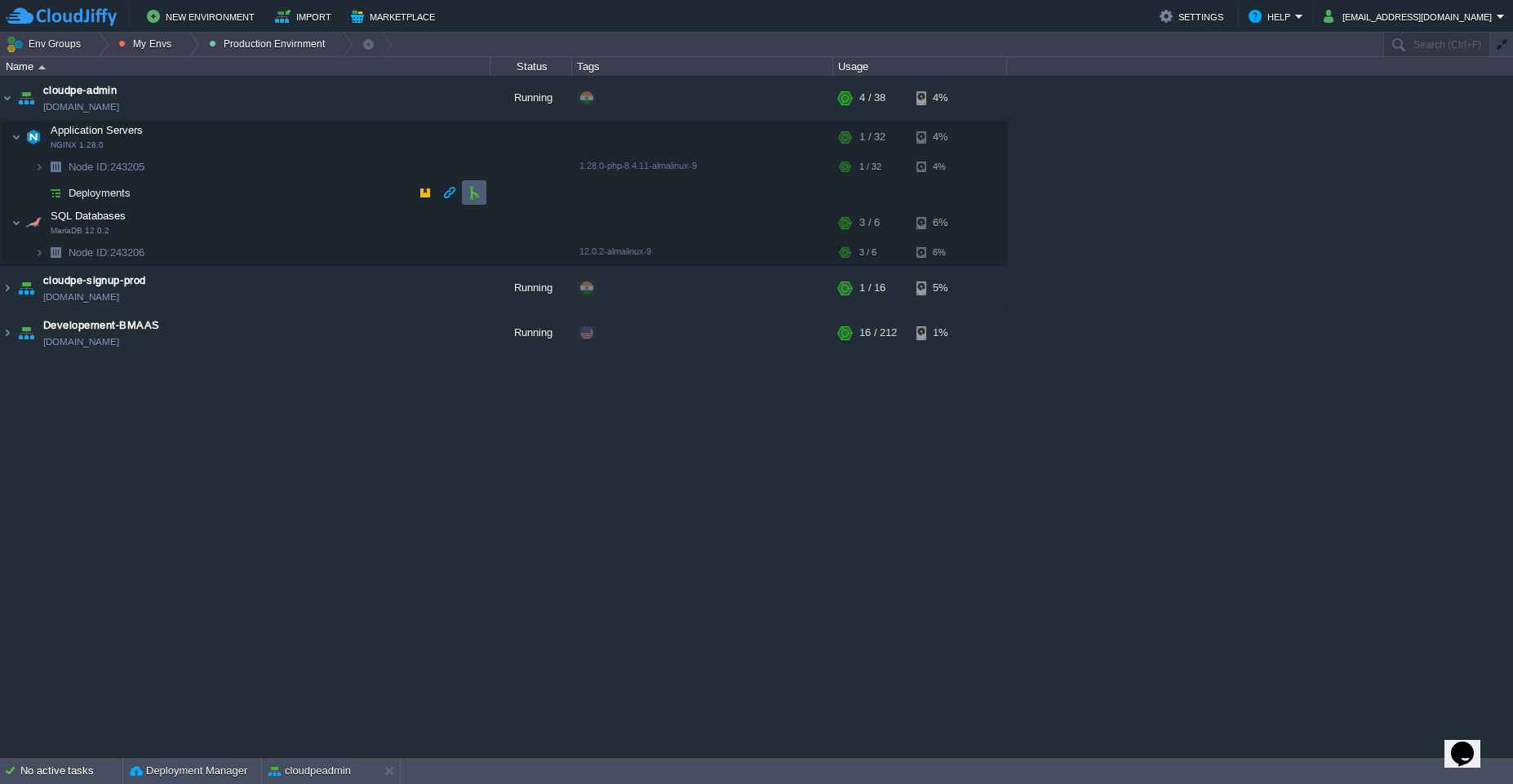
click at [472, 200] on td at bounding box center [475, 193] width 24 height 24
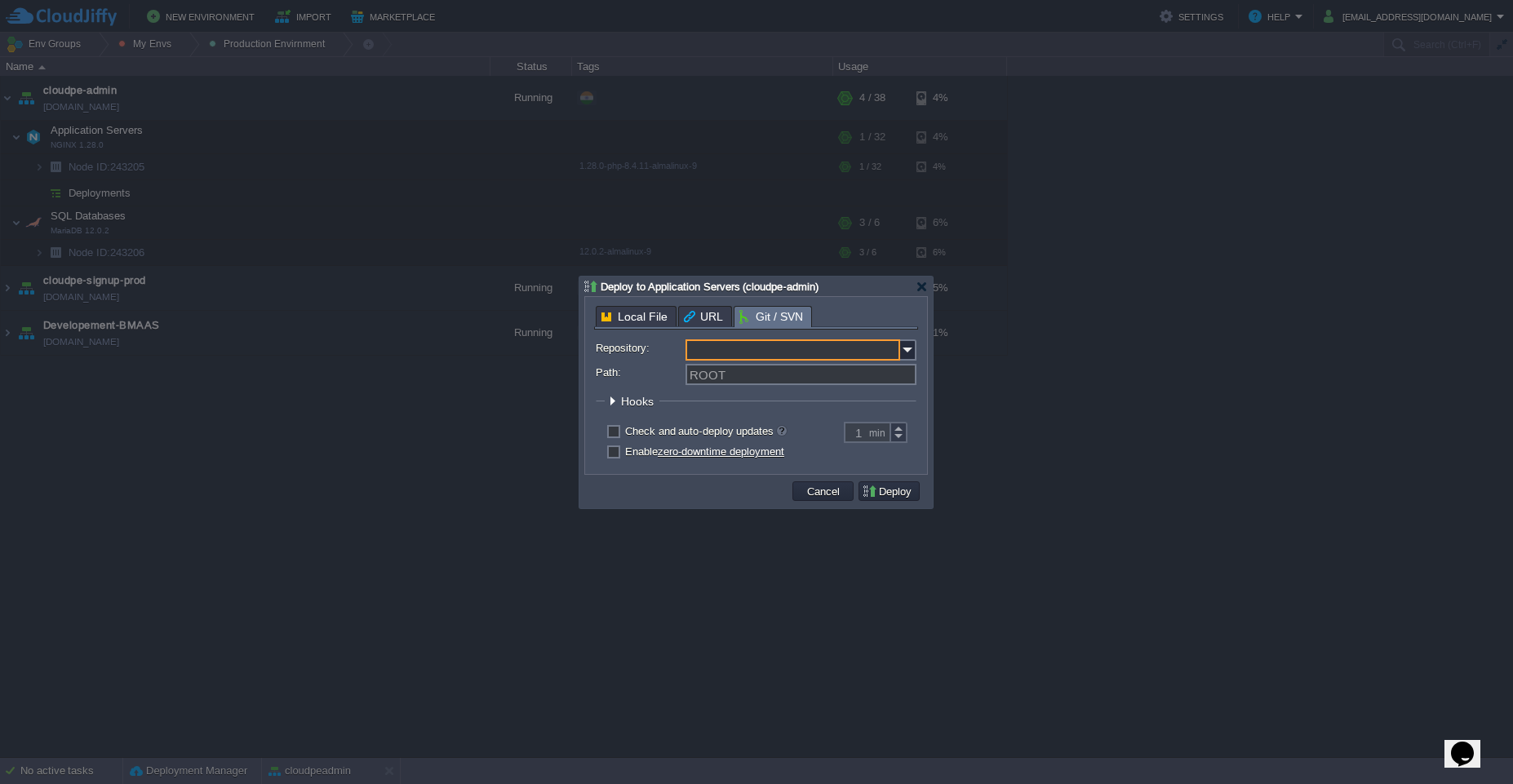
click at [862, 351] on input "Repository:" at bounding box center [793, 350] width 215 height 22
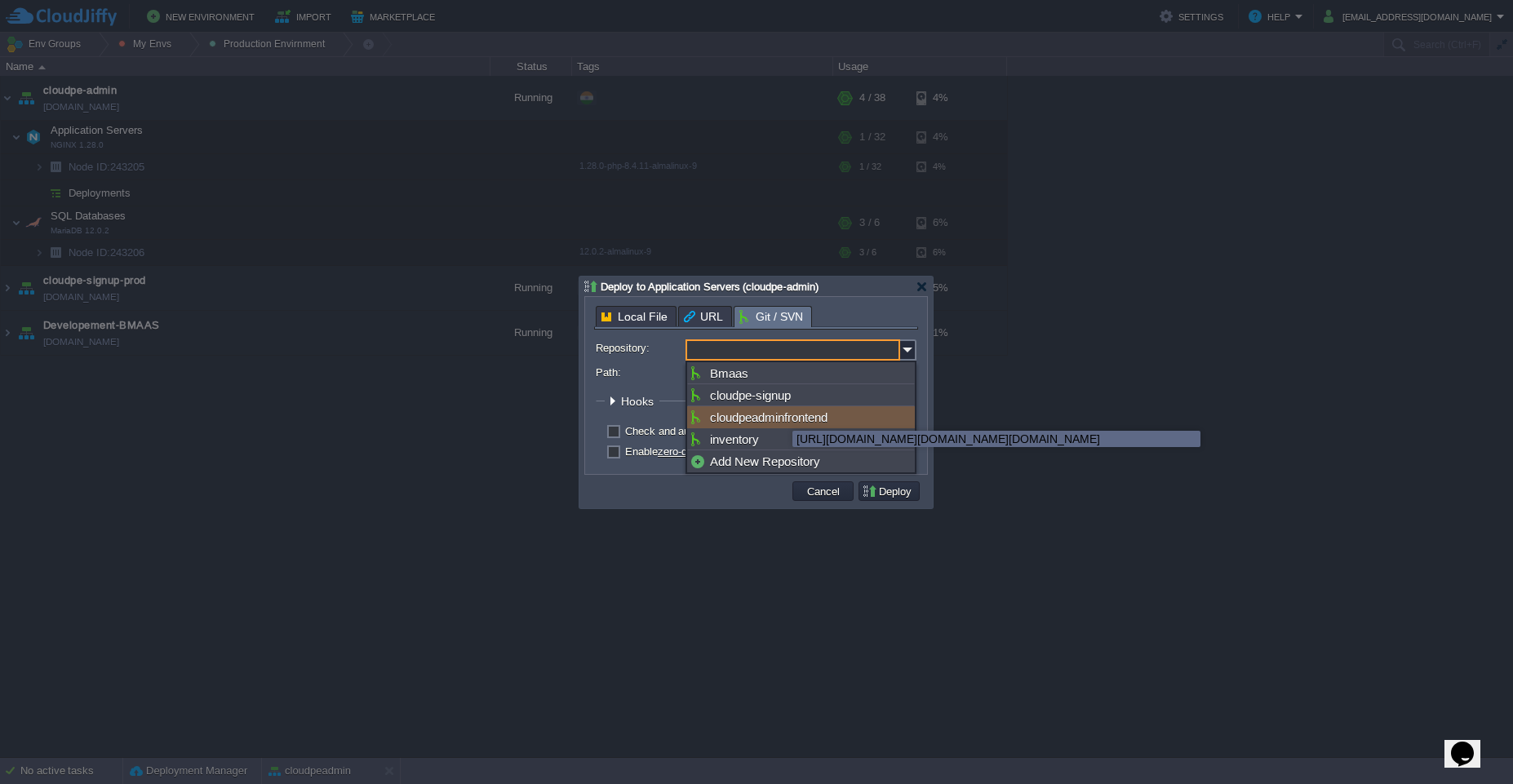
click at [781, 416] on div "cloudpeadminfrontend" at bounding box center [801, 417] width 228 height 22
type input "cloudpeadminfrontend"
type input "main"
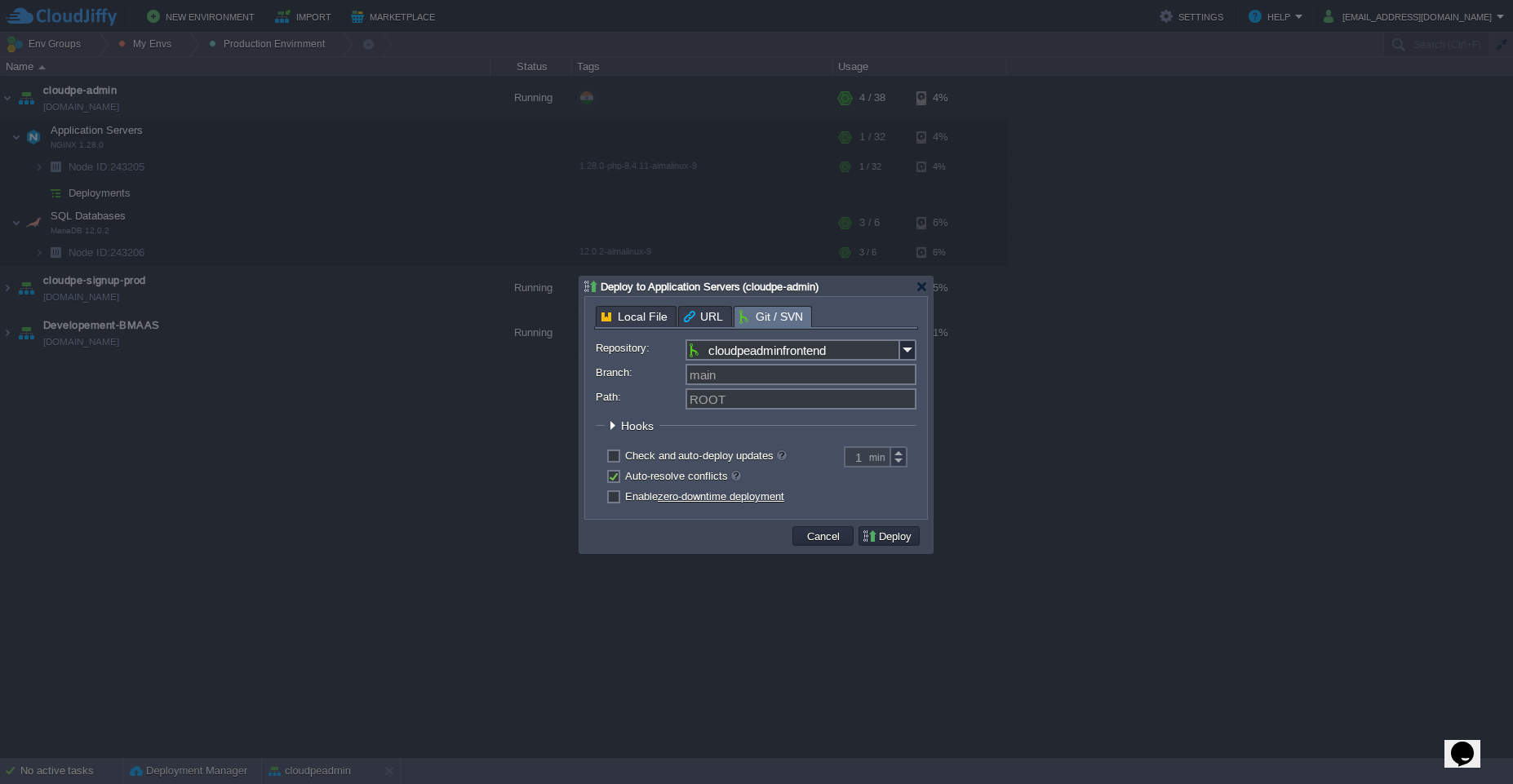
click at [639, 428] on span "Hooks" at bounding box center [639, 426] width 37 height 13
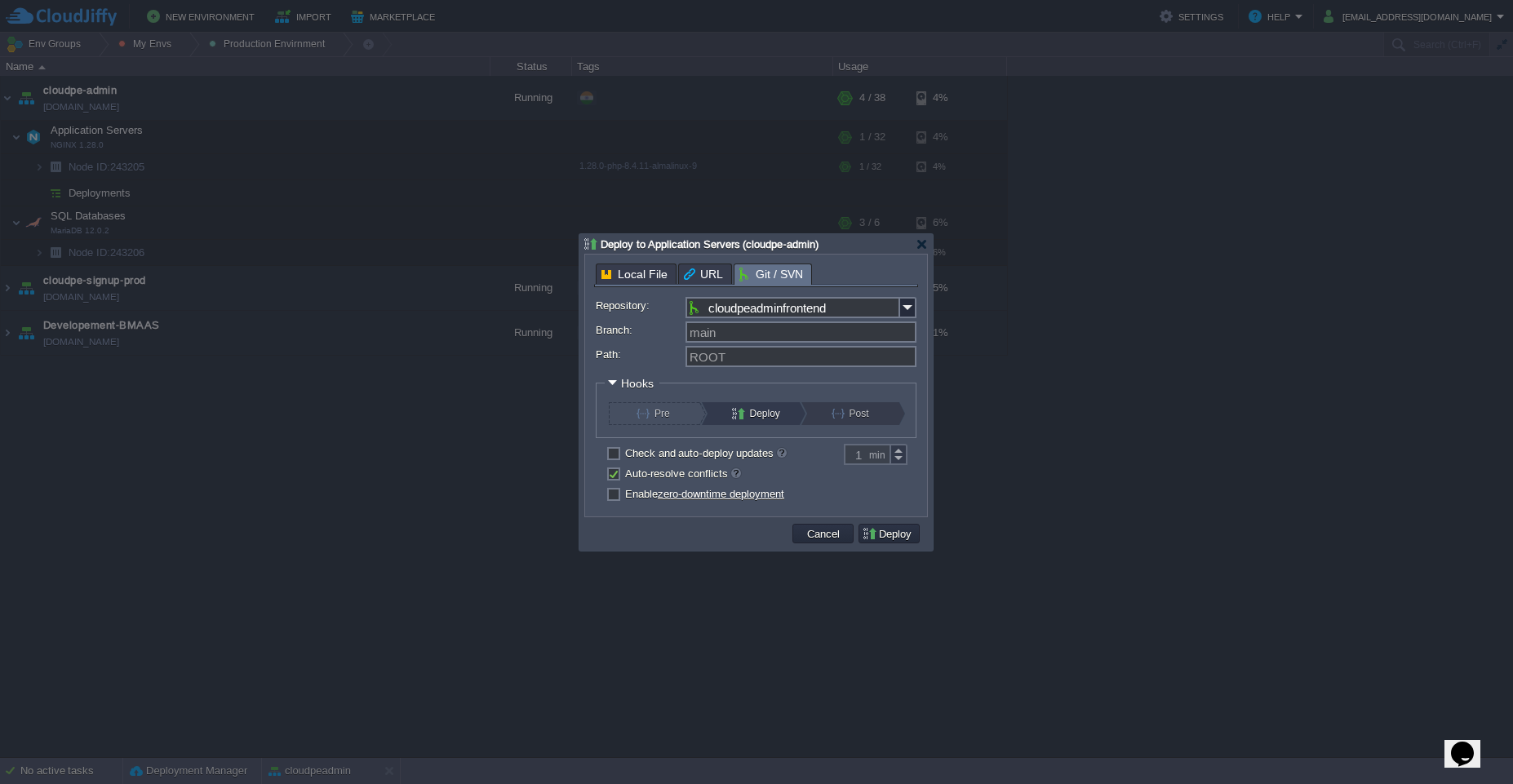
click at [850, 416] on button "Post" at bounding box center [859, 413] width 56 height 23
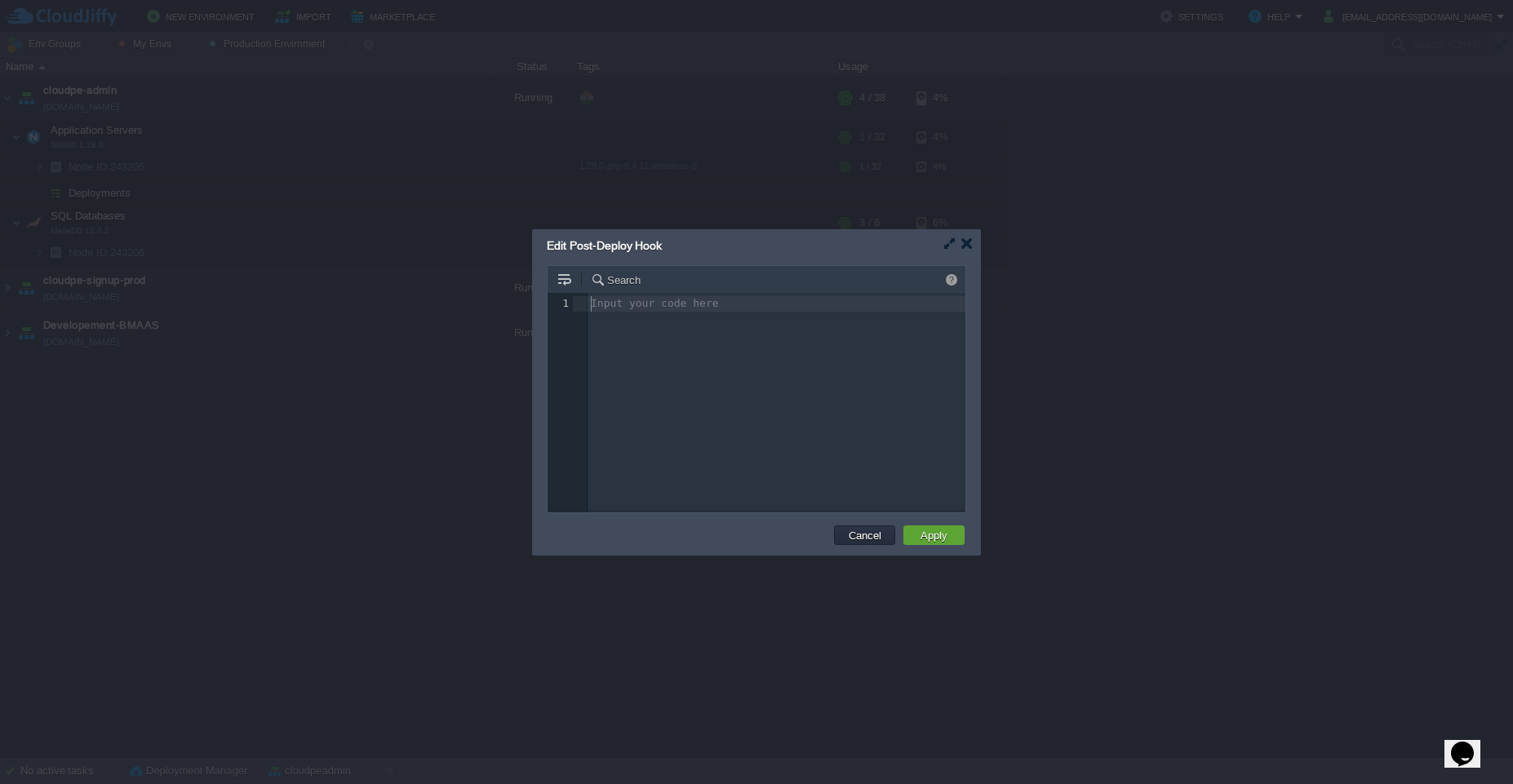
scroll to position [6, 0]
click at [850, 416] on div "Input your code here 1 1 ​" at bounding box center [769, 414] width 443 height 244
click at [935, 539] on button "Apply" at bounding box center [934, 536] width 37 height 15
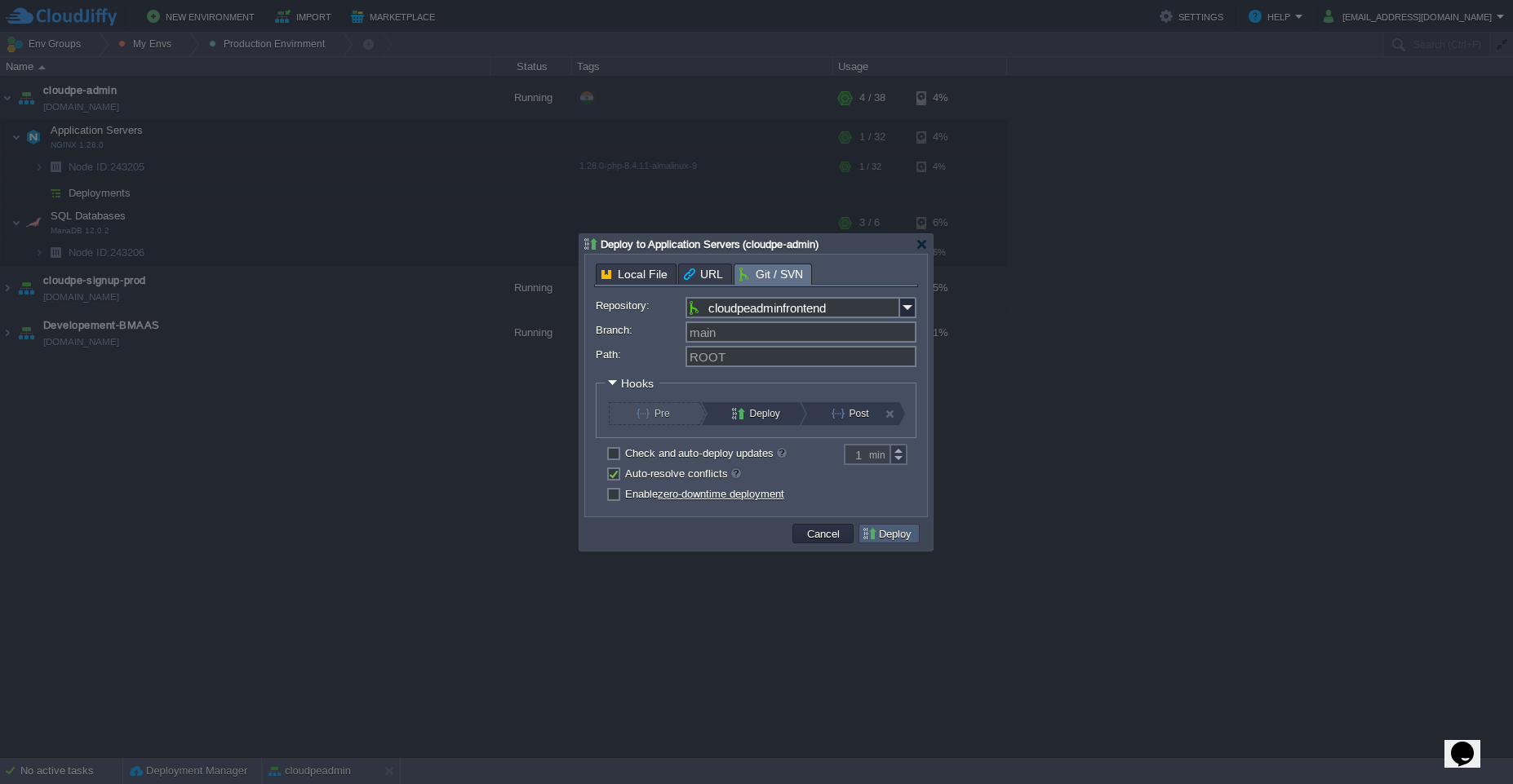
click at [880, 540] on button "Deploy" at bounding box center [889, 534] width 55 height 15
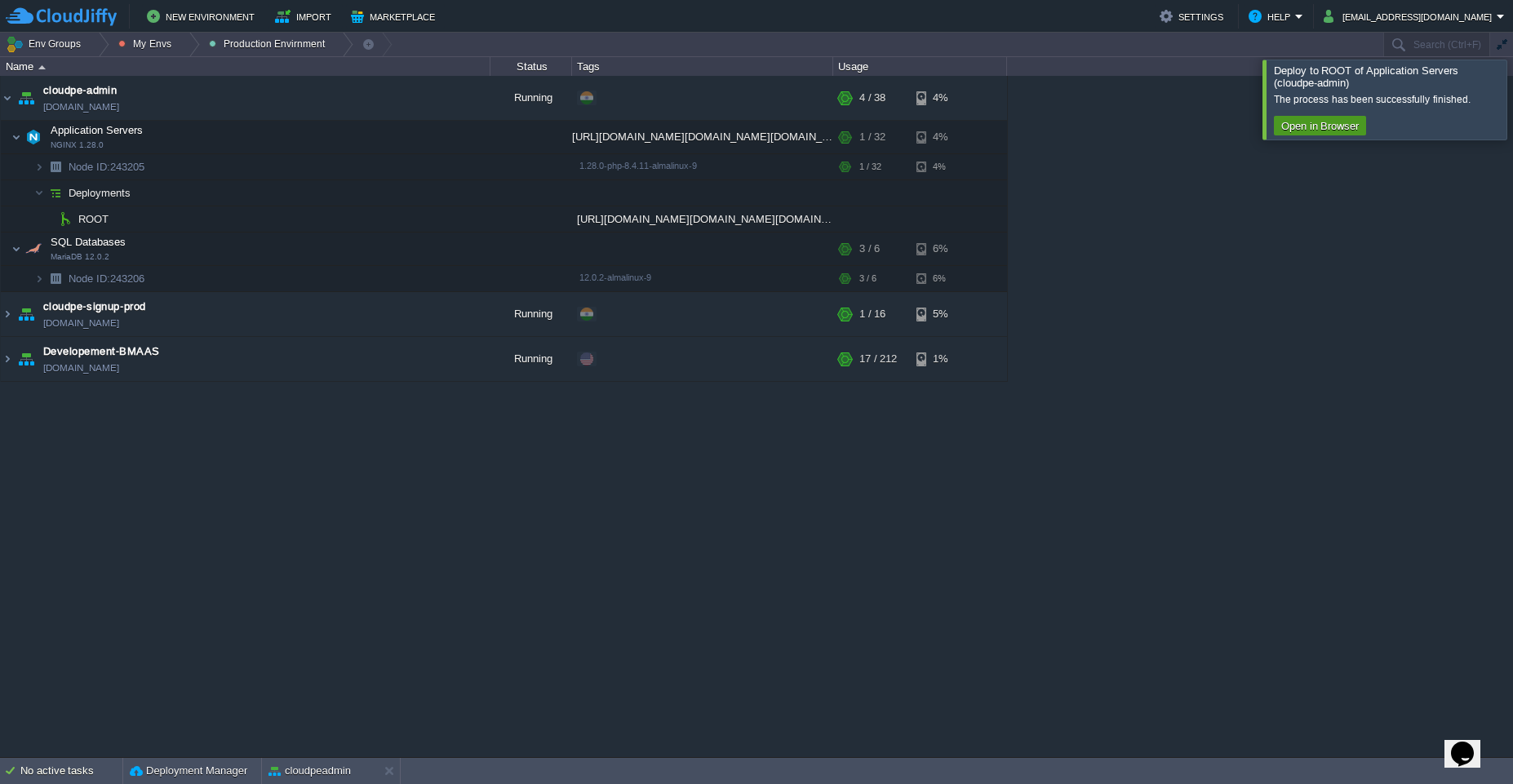
click at [1312, 132] on button "Open in Browser" at bounding box center [1320, 126] width 88 height 15
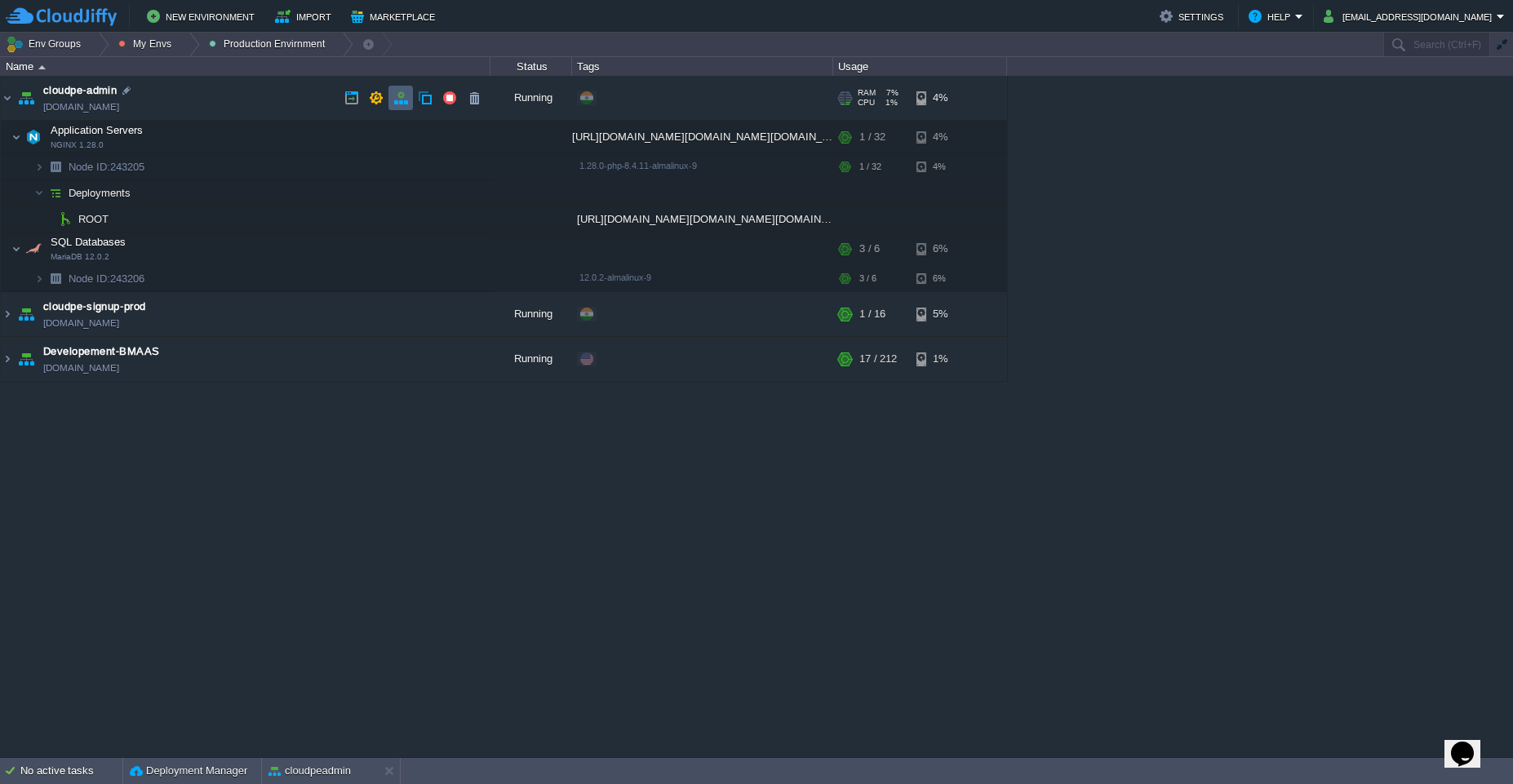
click at [398, 107] on td at bounding box center [401, 98] width 24 height 24
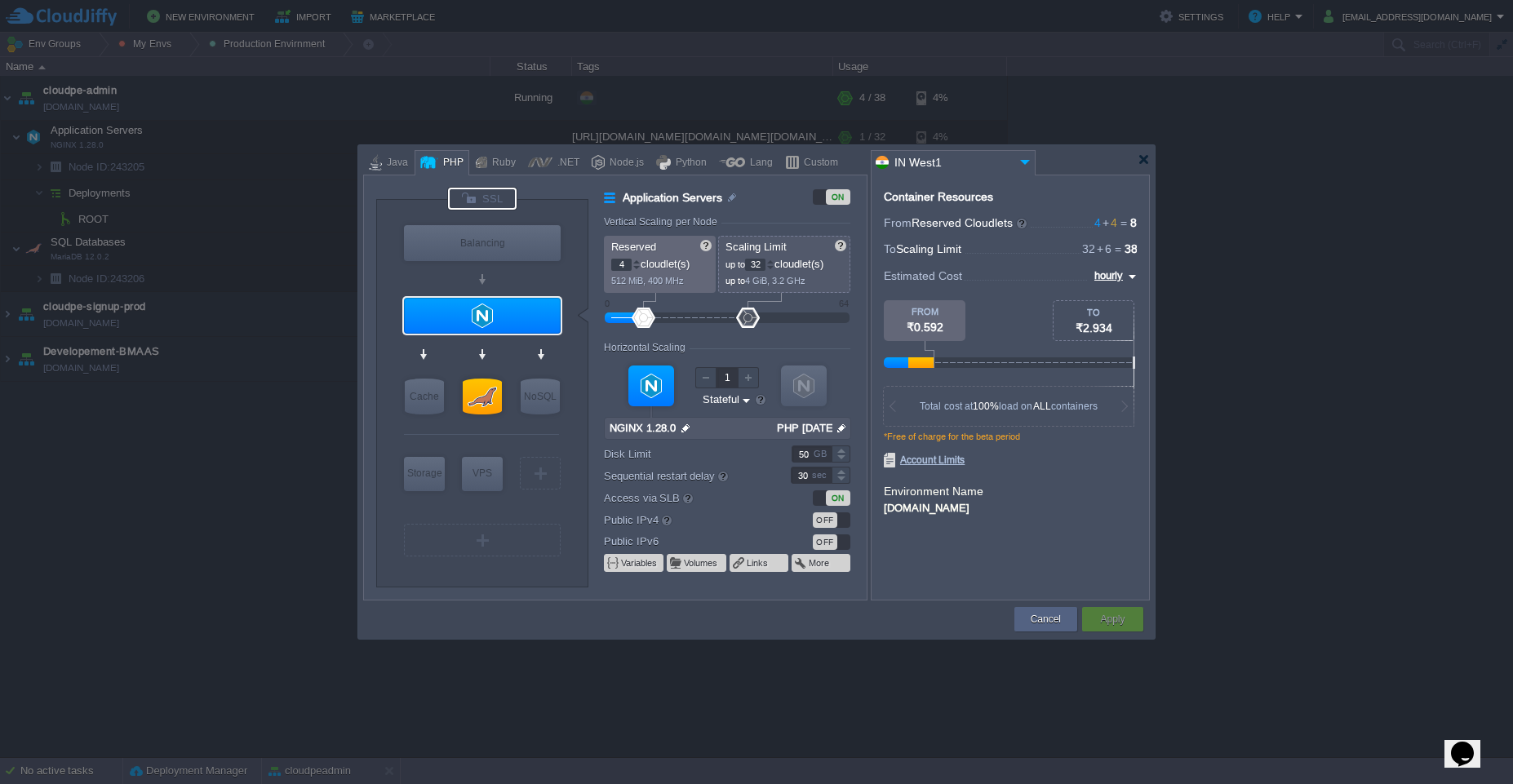
click at [486, 202] on div at bounding box center [482, 198] width 69 height 22
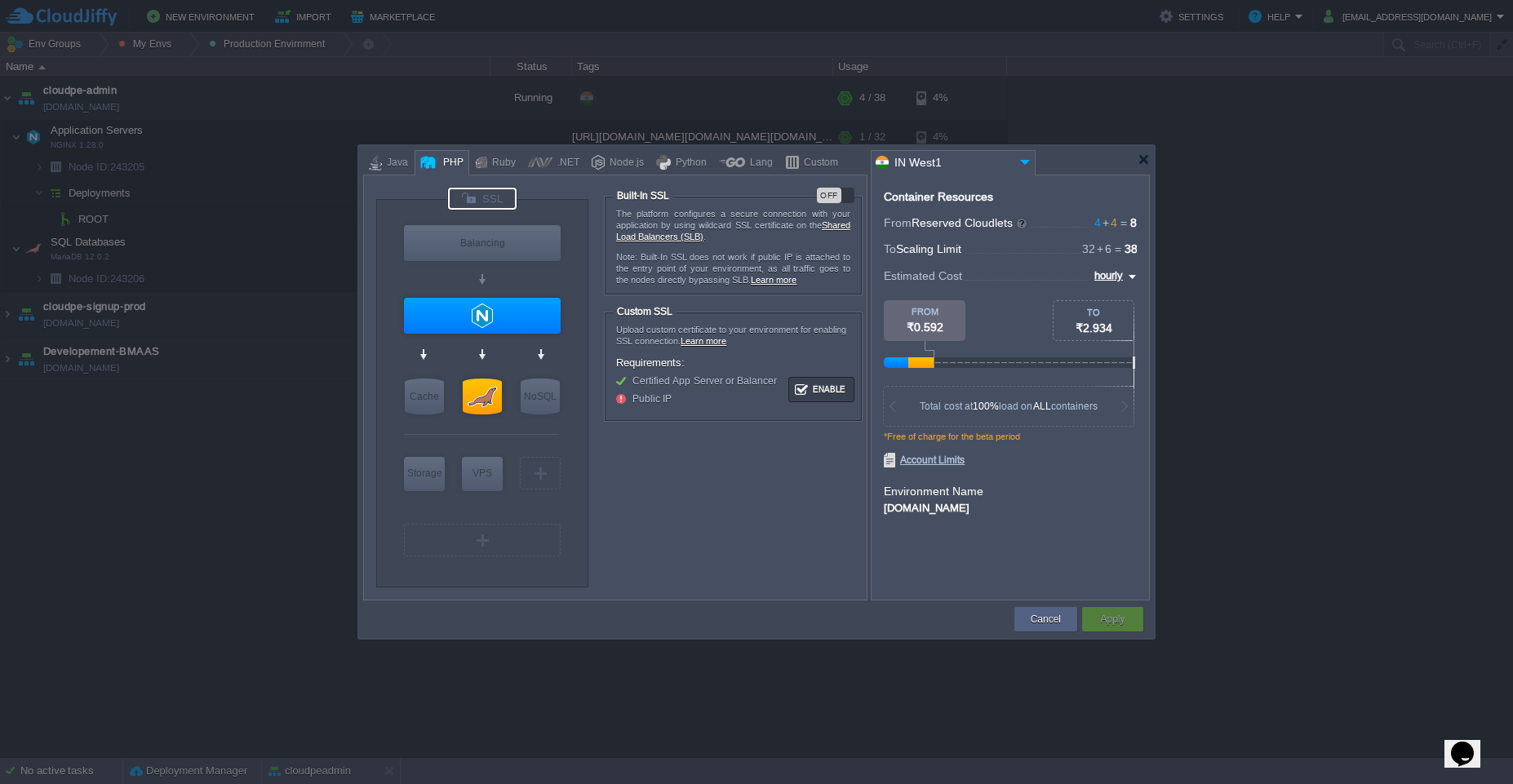
click at [830, 196] on div "OFF" at bounding box center [829, 195] width 24 height 15
click at [1108, 619] on button "Apply" at bounding box center [1112, 618] width 24 height 16
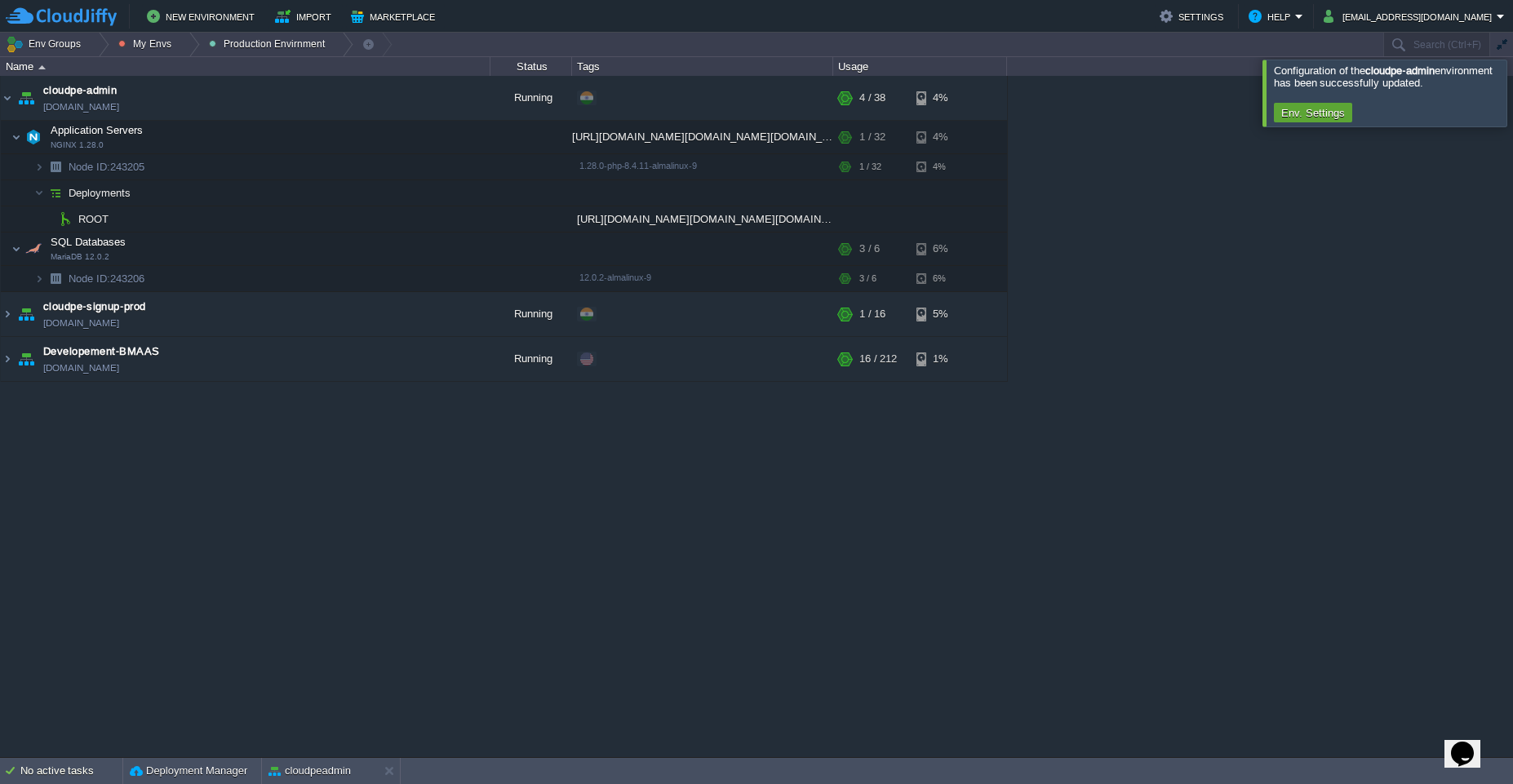
click at [1512, 99] on div at bounding box center [1533, 92] width 0 height 66
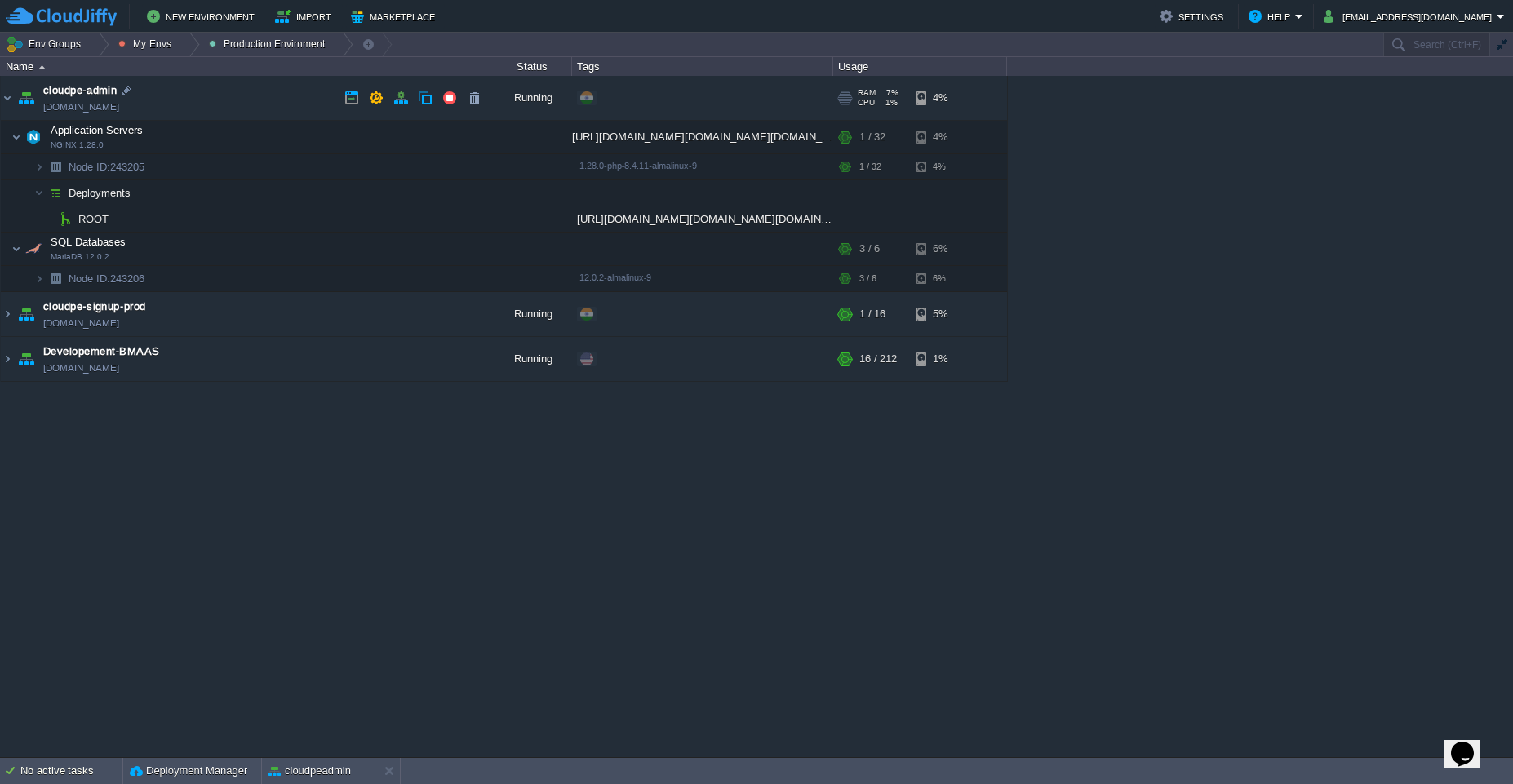
click at [113, 110] on link "cloudpe-admin.cloudjiffy.net" at bounding box center [81, 106] width 76 height 16
click at [340, 136] on button "button" at bounding box center [344, 137] width 15 height 15
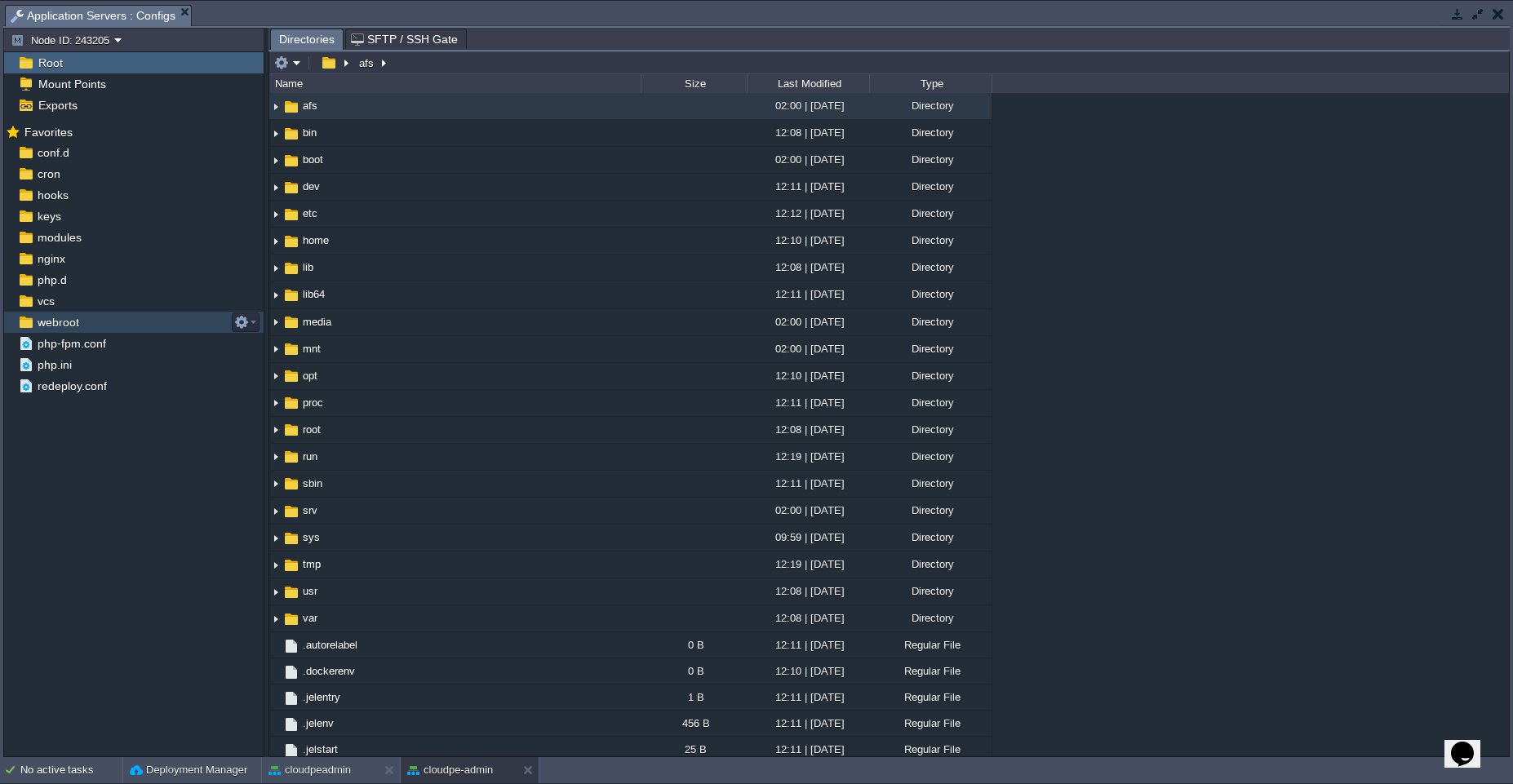
click at [119, 317] on div "webroot" at bounding box center [134, 322] width 260 height 22
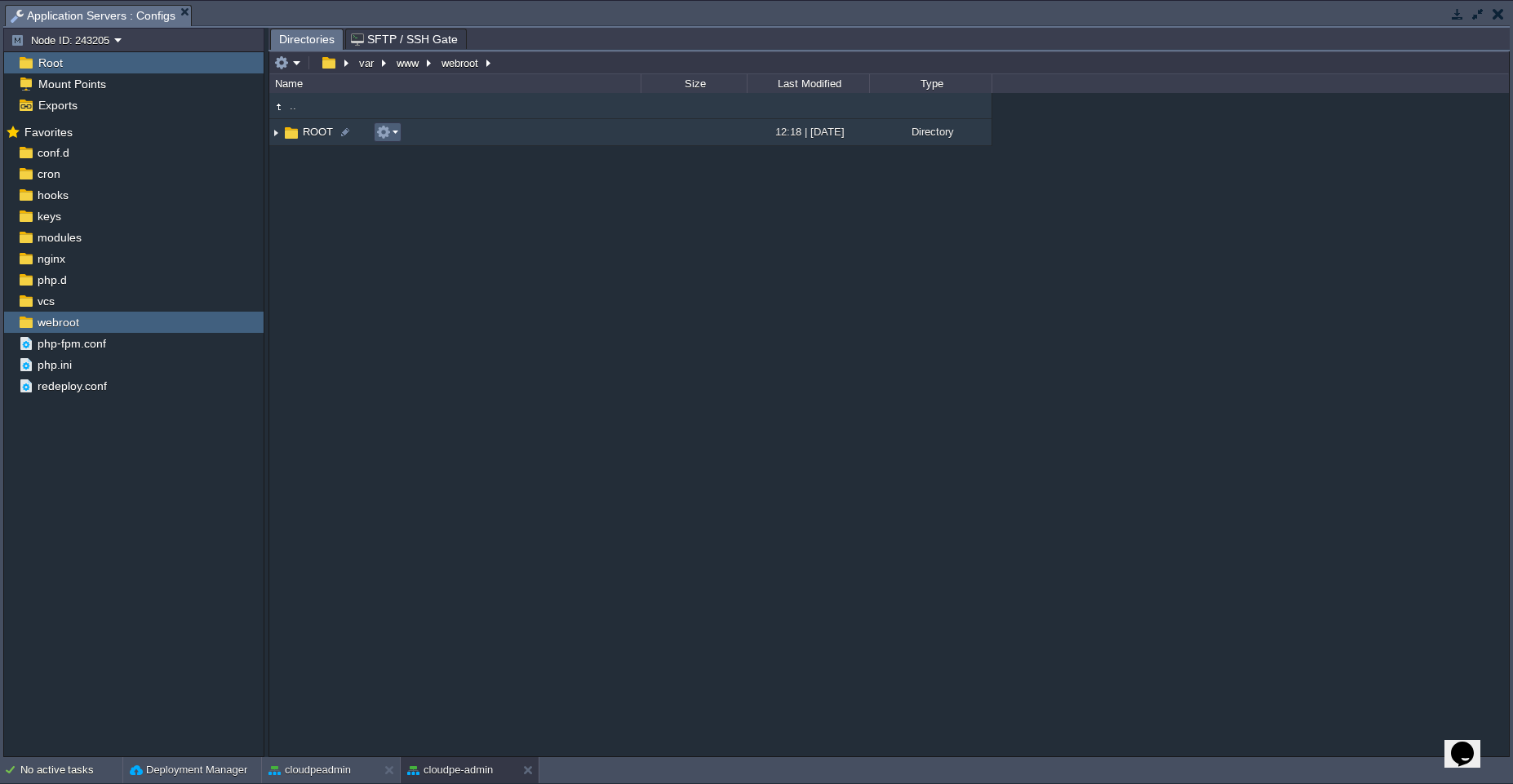
click at [394, 131] on em at bounding box center [387, 133] width 22 height 15
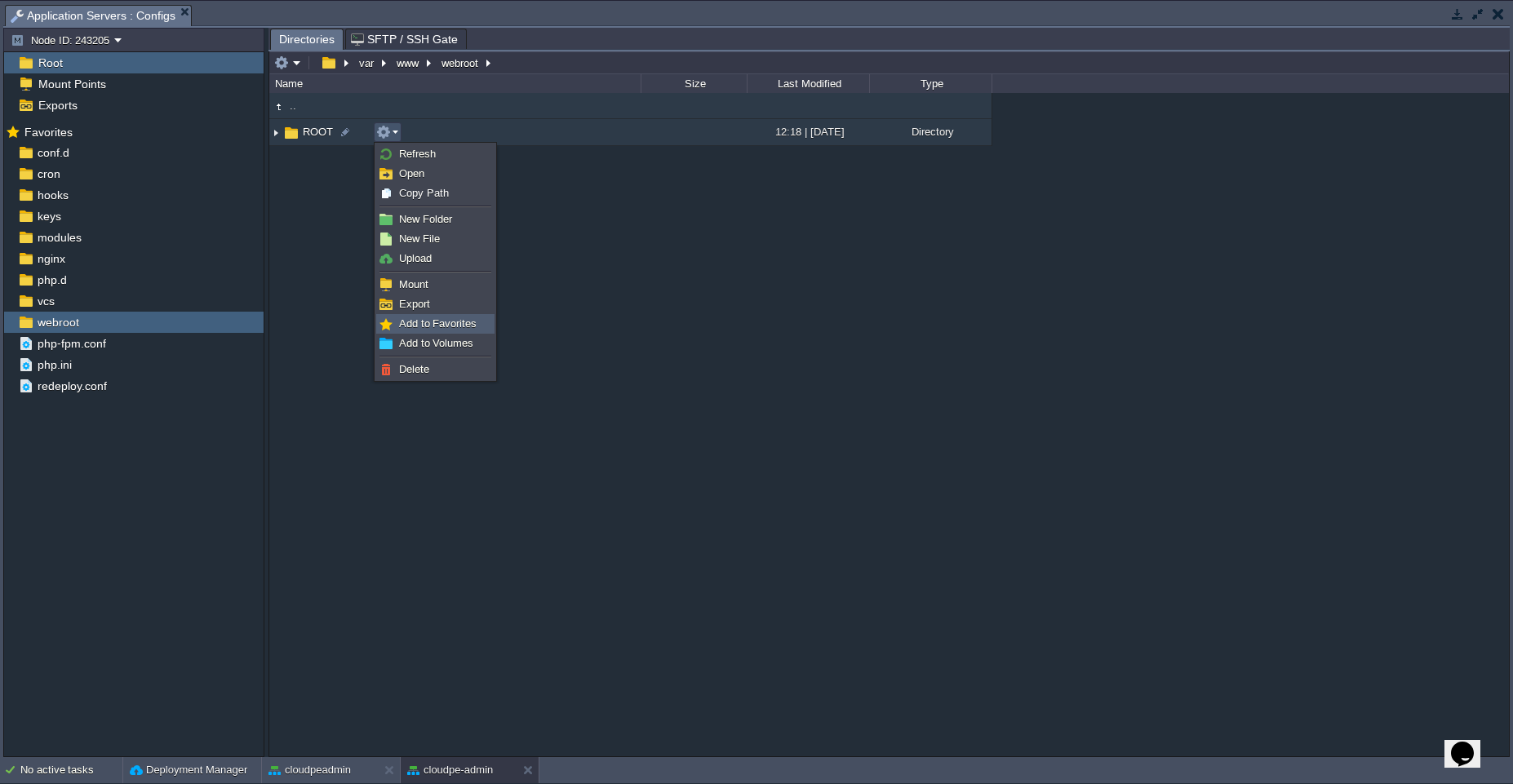
click at [435, 320] on span "Add to Favorites" at bounding box center [438, 323] width 77 height 12
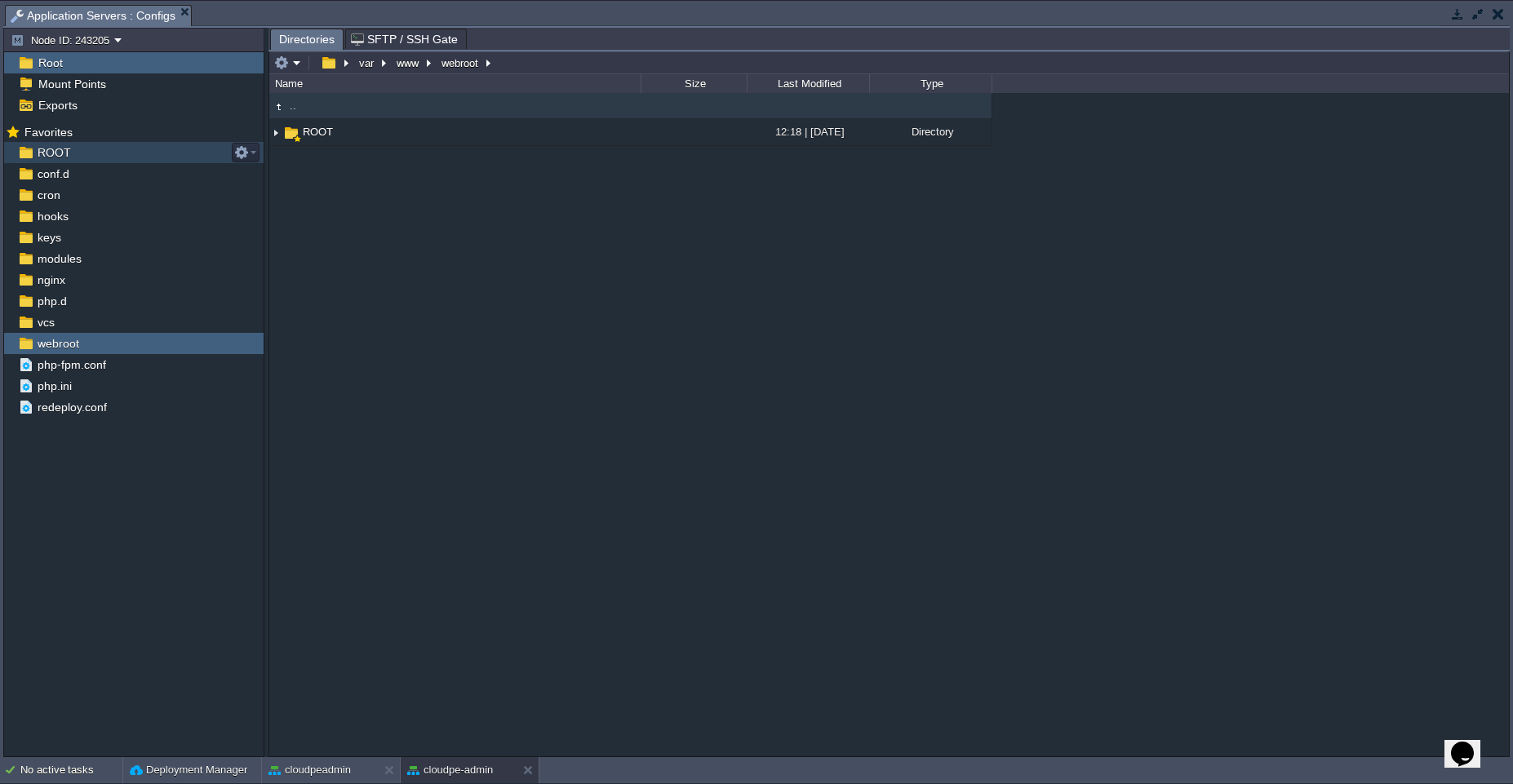
click at [76, 155] on div "ROOT" at bounding box center [134, 152] width 260 height 22
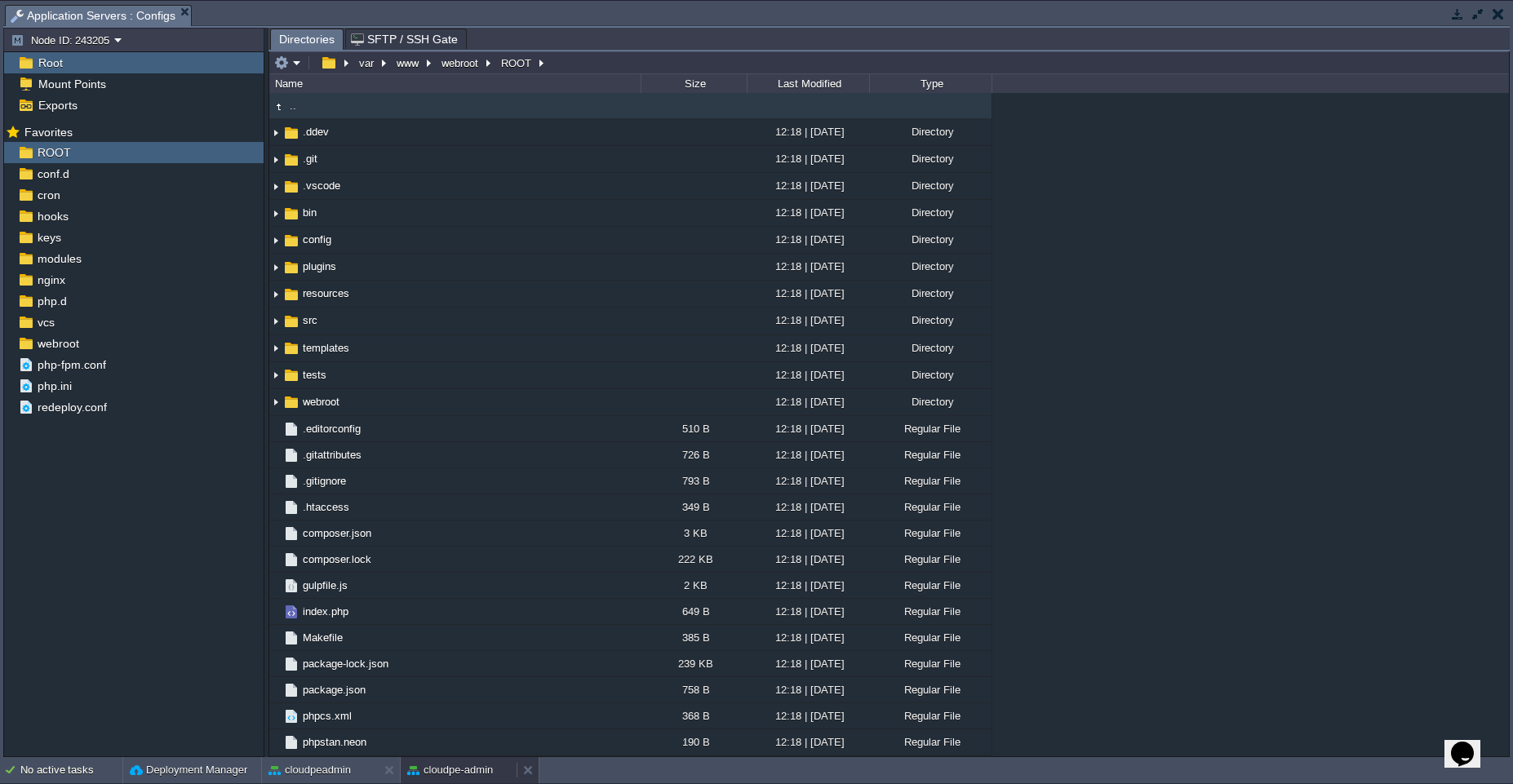
click at [452, 779] on div "cloudpe-admin" at bounding box center [459, 770] width 116 height 26
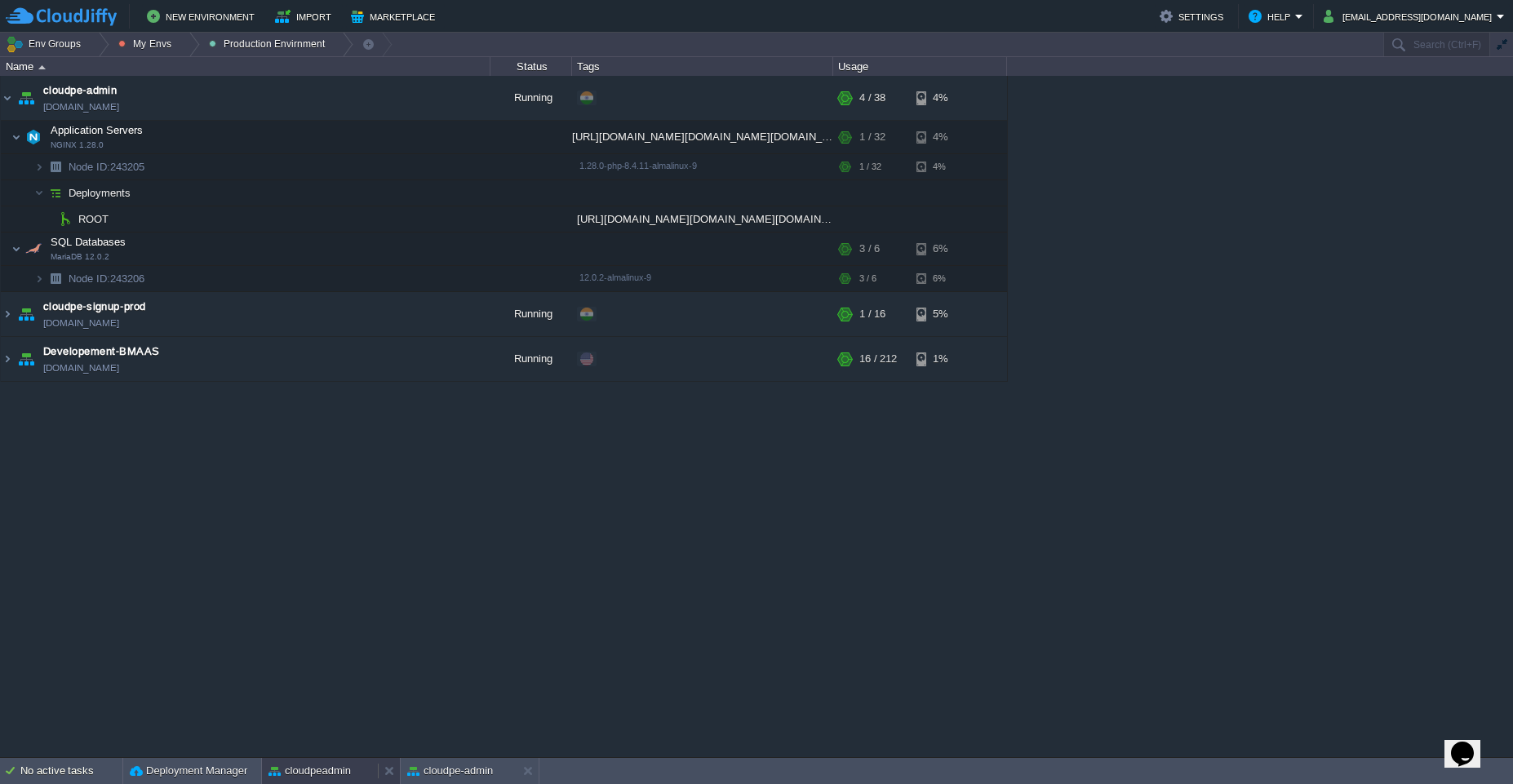
click at [320, 772] on button "cloudpeadmin" at bounding box center [310, 770] width 83 height 16
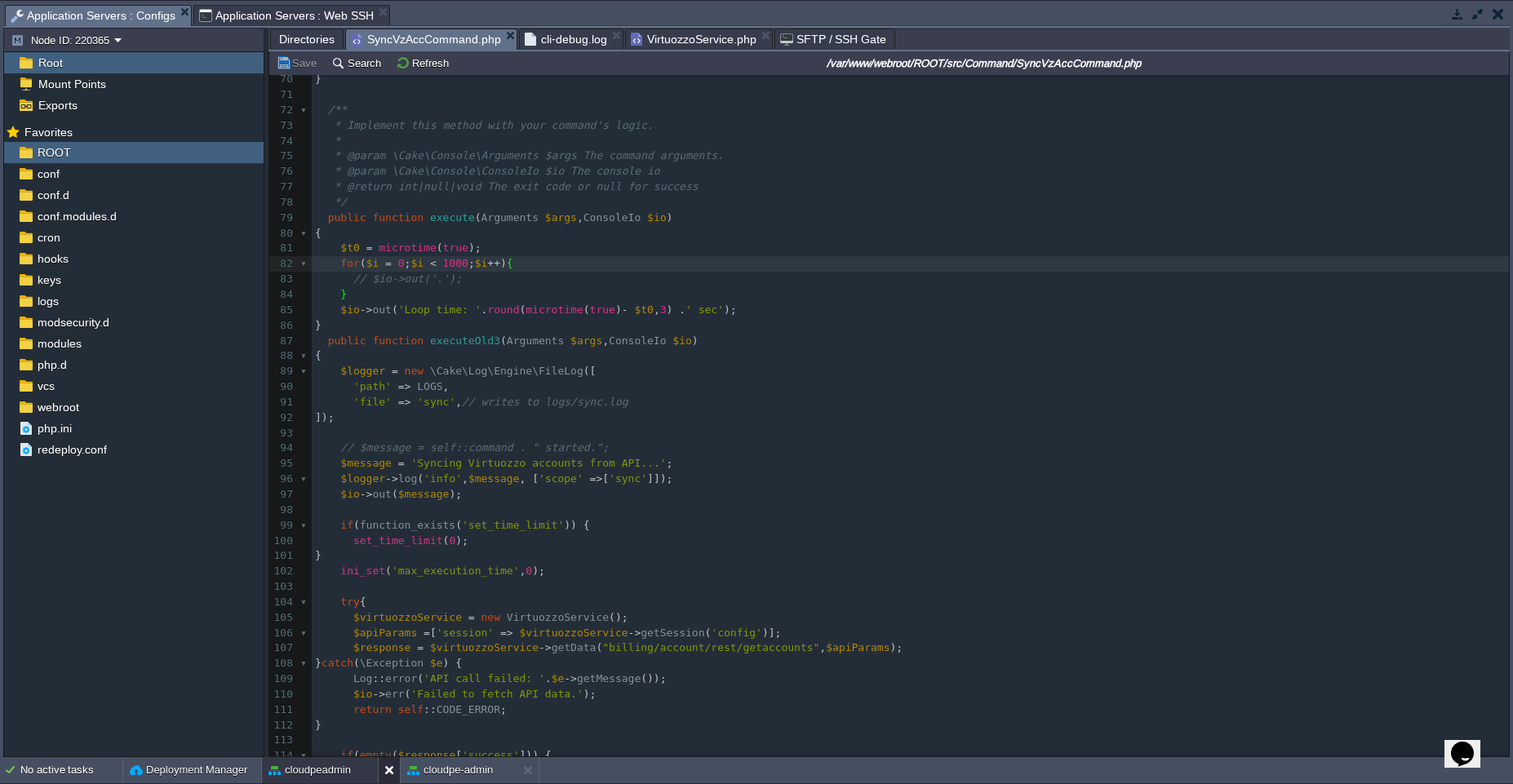
click at [388, 771] on button at bounding box center [392, 770] width 16 height 16
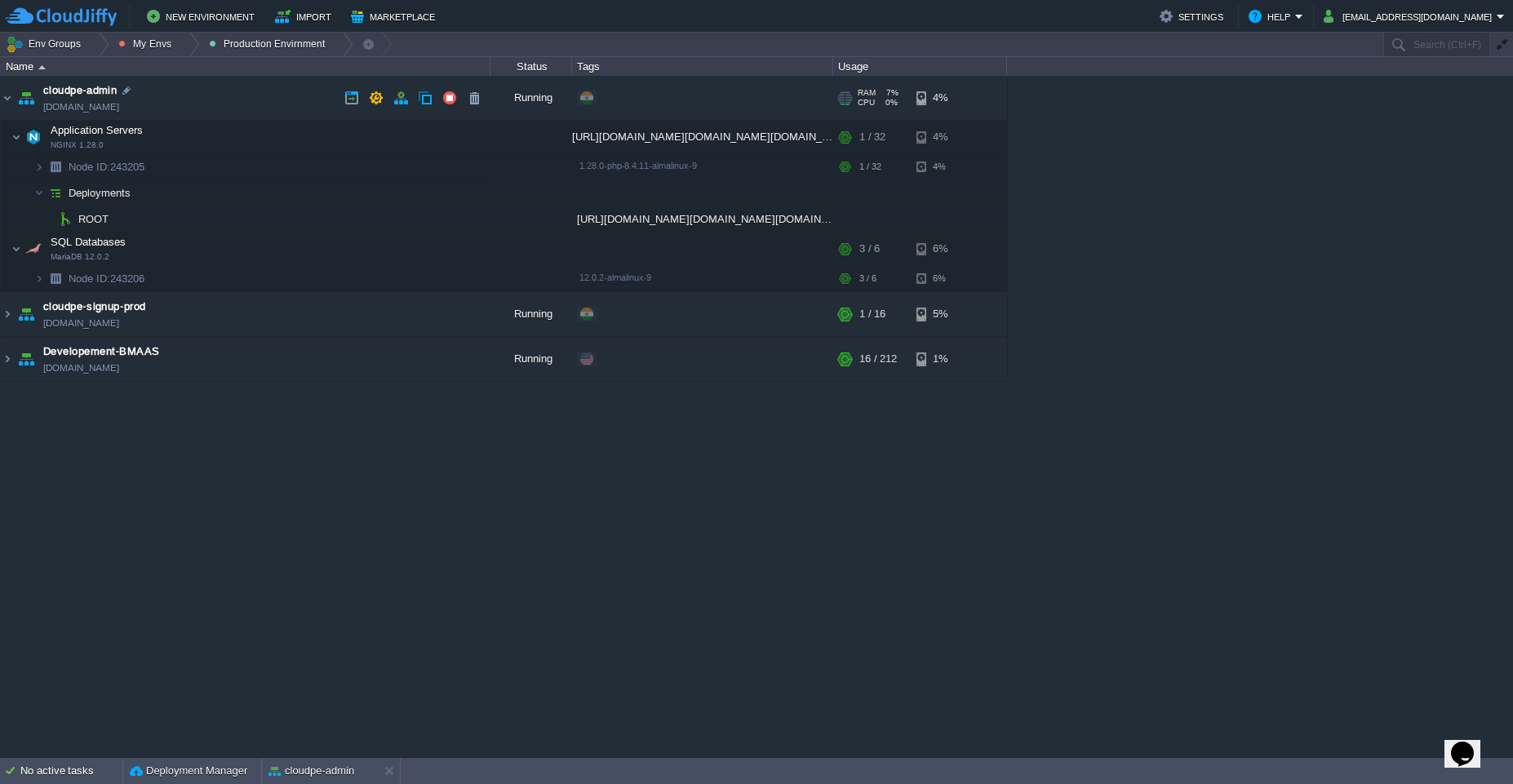
click at [217, 102] on td "cloudpe-admin cloudpe-admin.cloudjiffy.net" at bounding box center [246, 99] width 490 height 45
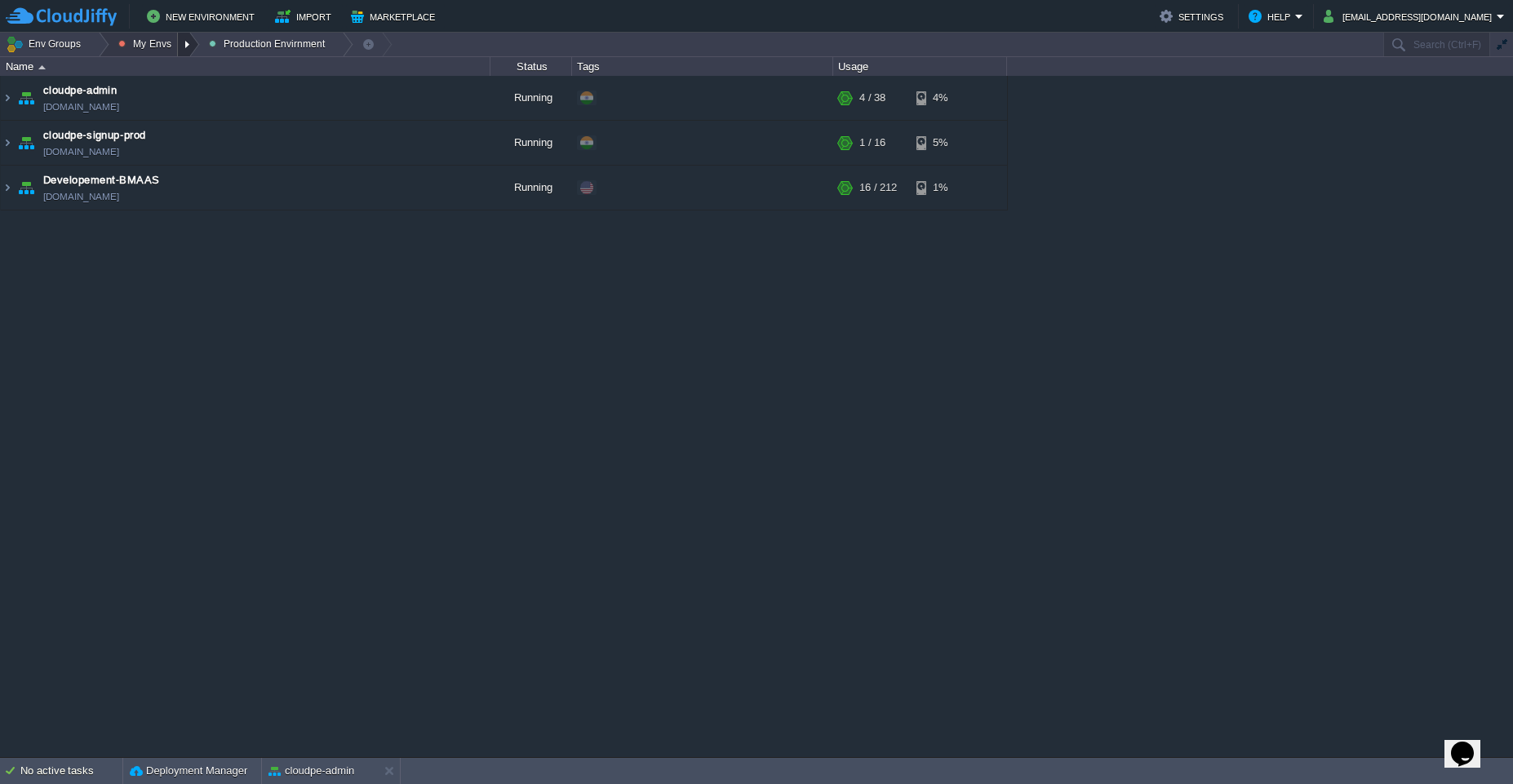
click at [186, 46] on div at bounding box center [188, 44] width 22 height 24
click at [186, 69] on span "Dev Envirnments" at bounding box center [174, 69] width 82 height 12
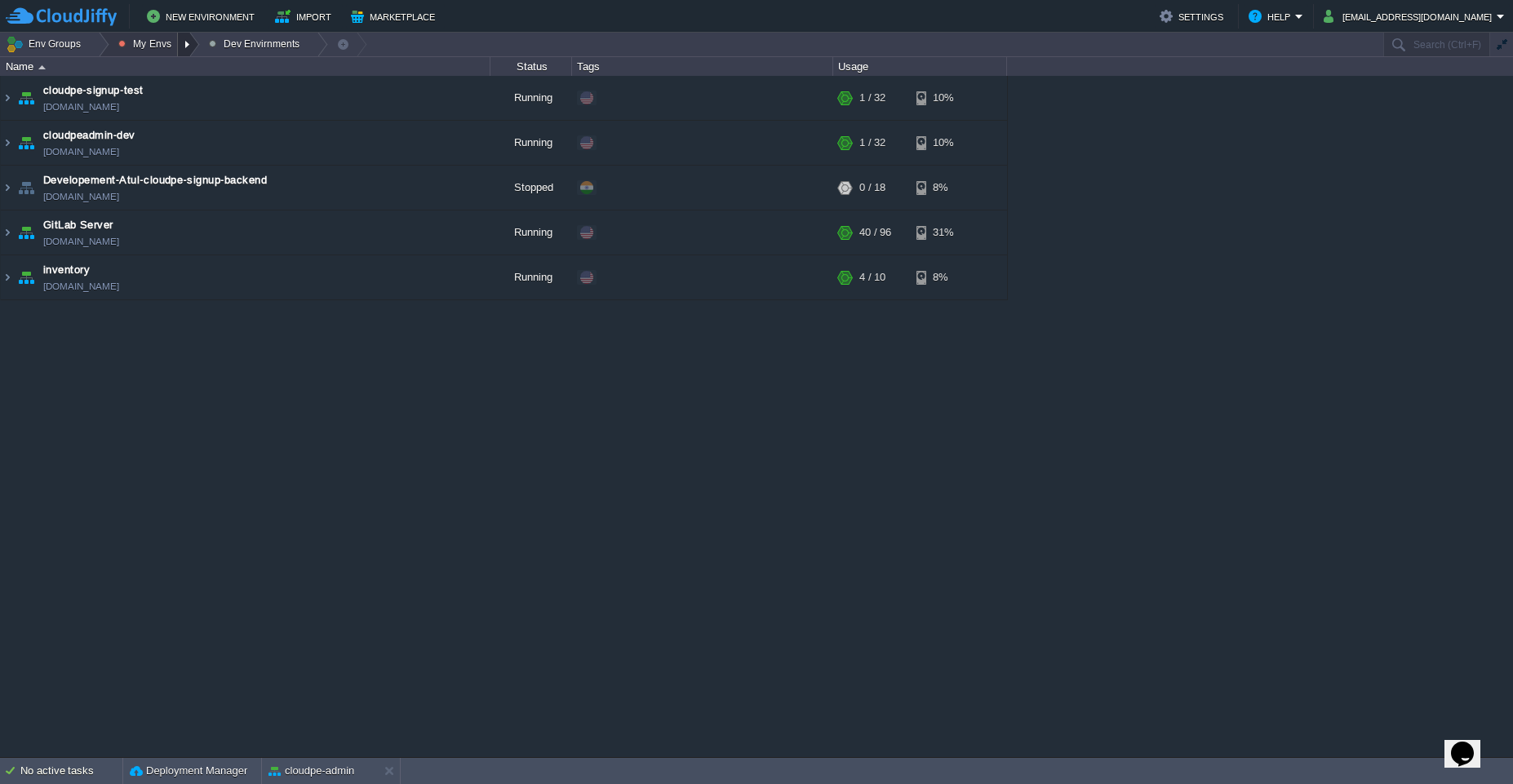
click at [188, 43] on div at bounding box center [188, 44] width 22 height 24
click at [186, 88] on span "Production Envirnment" at bounding box center [187, 88] width 107 height 12
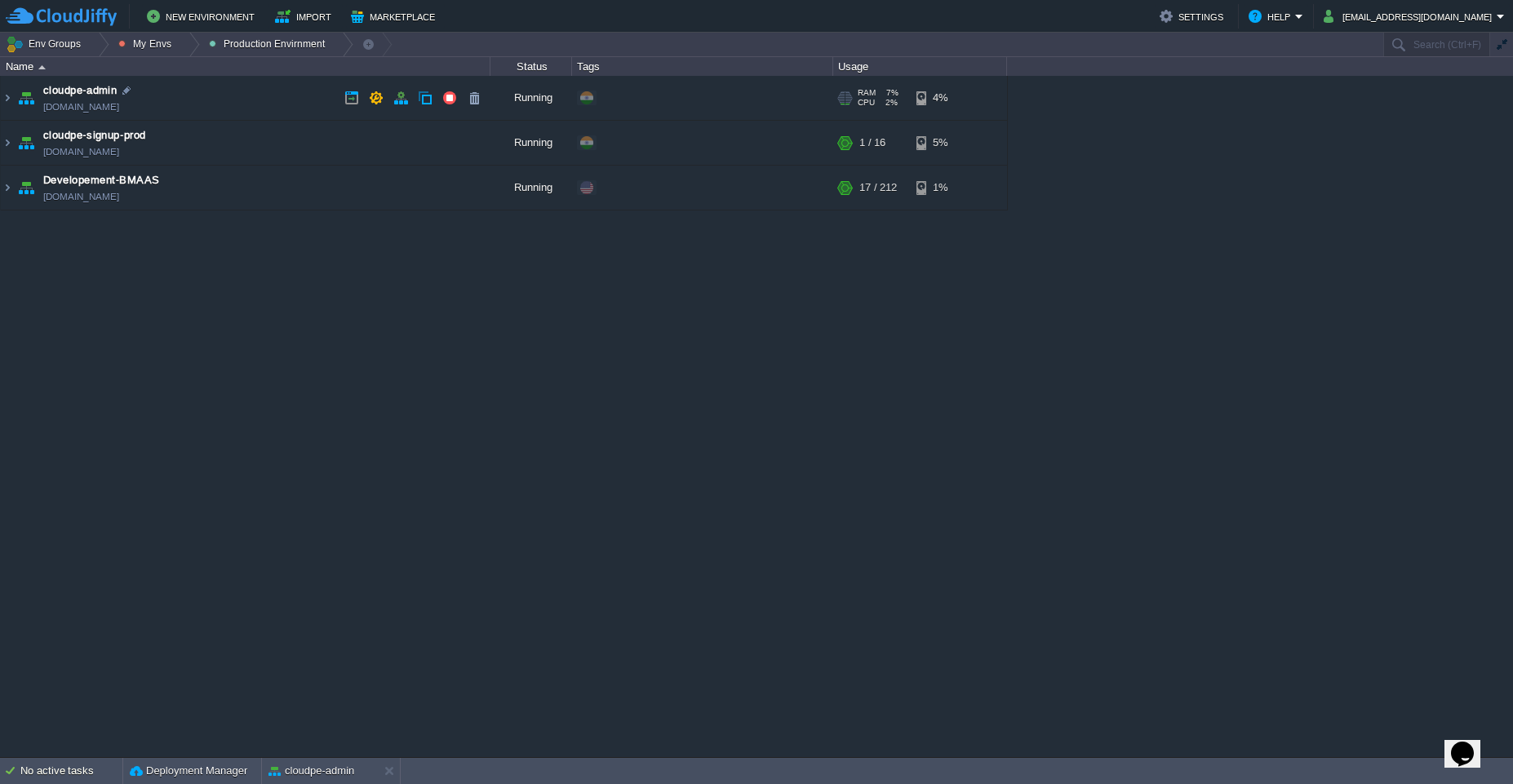
click at [208, 101] on td "cloudpe-admin cloudpe-admin.cloudjiffy.net" at bounding box center [246, 99] width 490 height 45
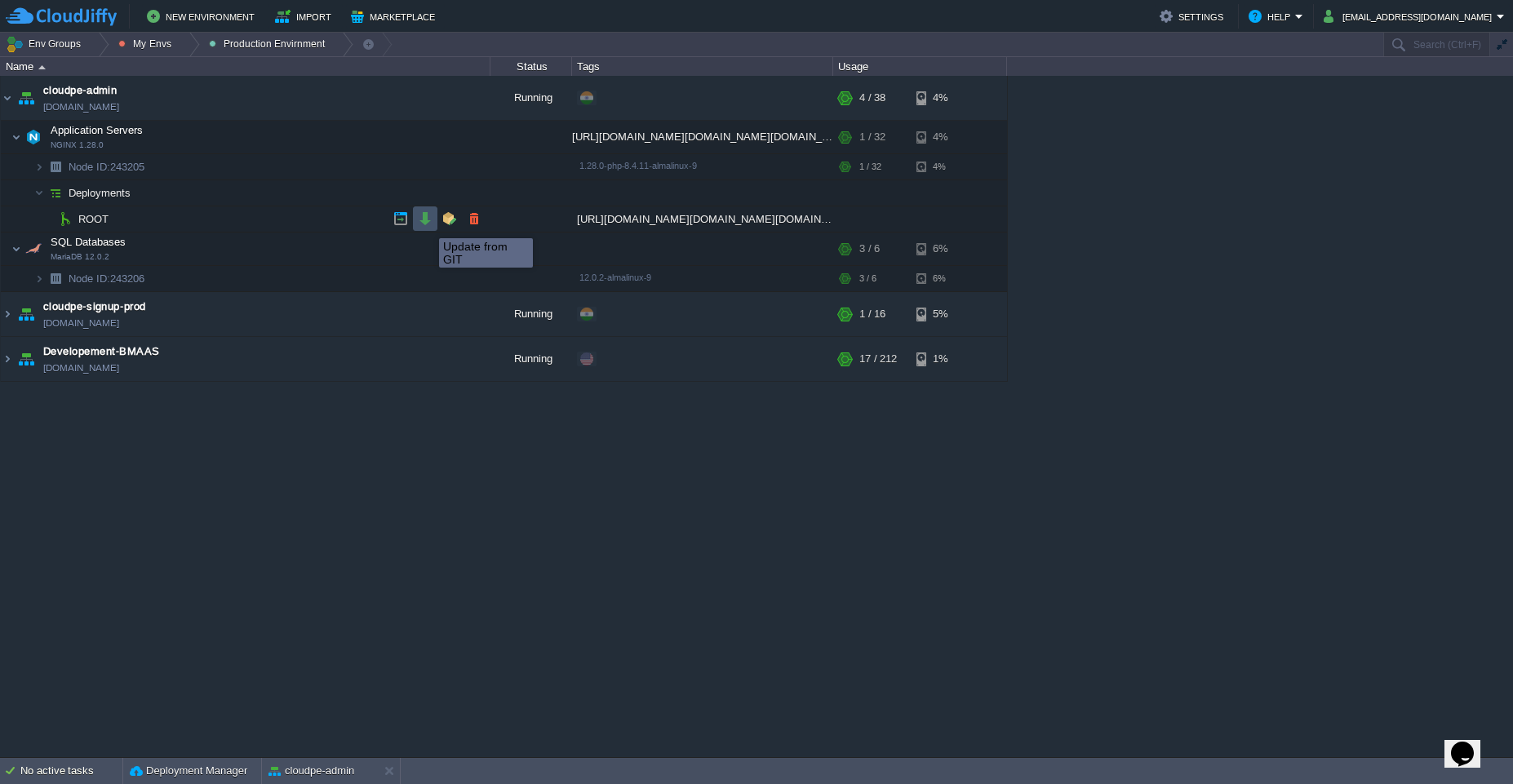
click at [427, 224] on button "button" at bounding box center [426, 218] width 15 height 15
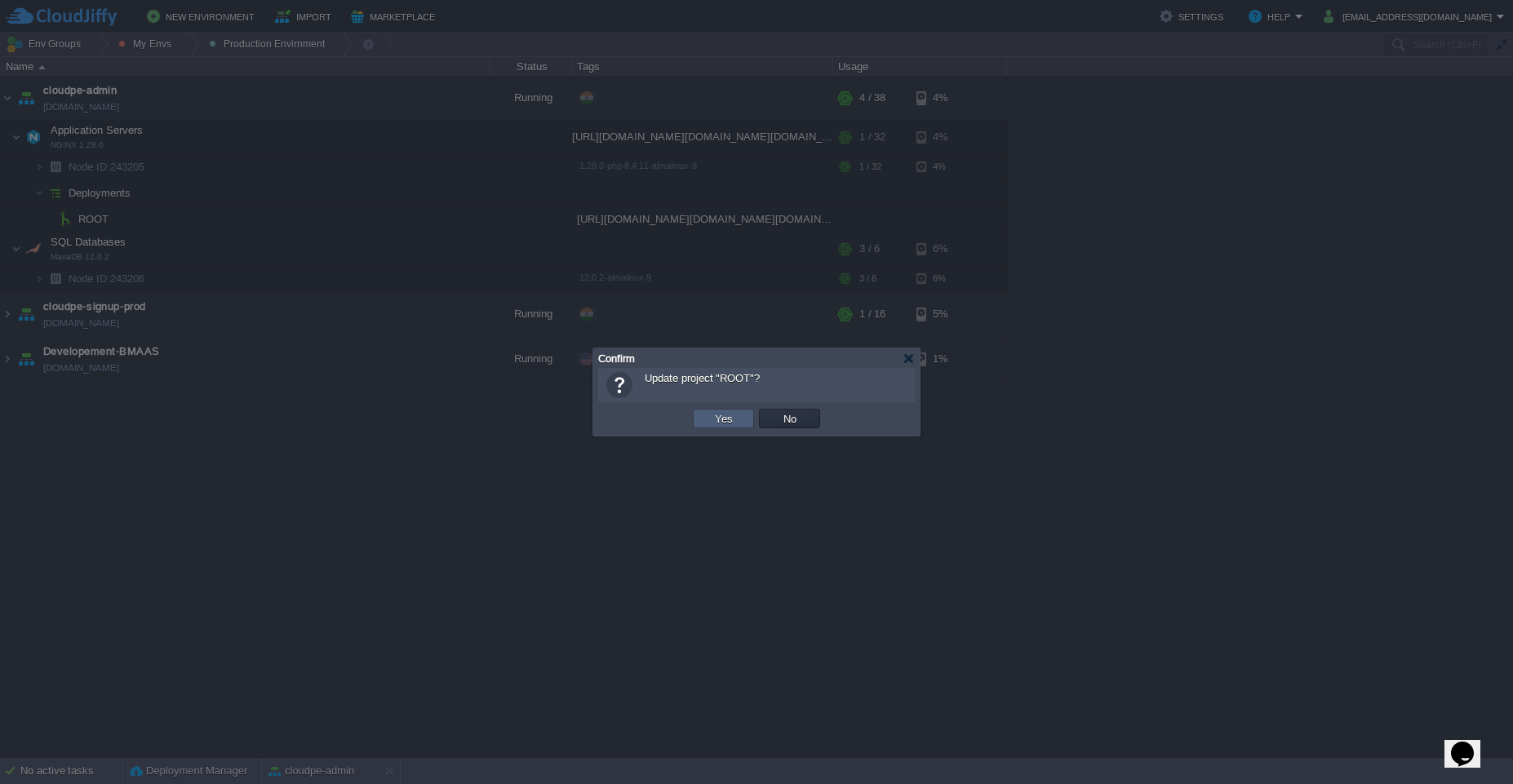
click at [705, 413] on td "Yes" at bounding box center [723, 418] width 61 height 20
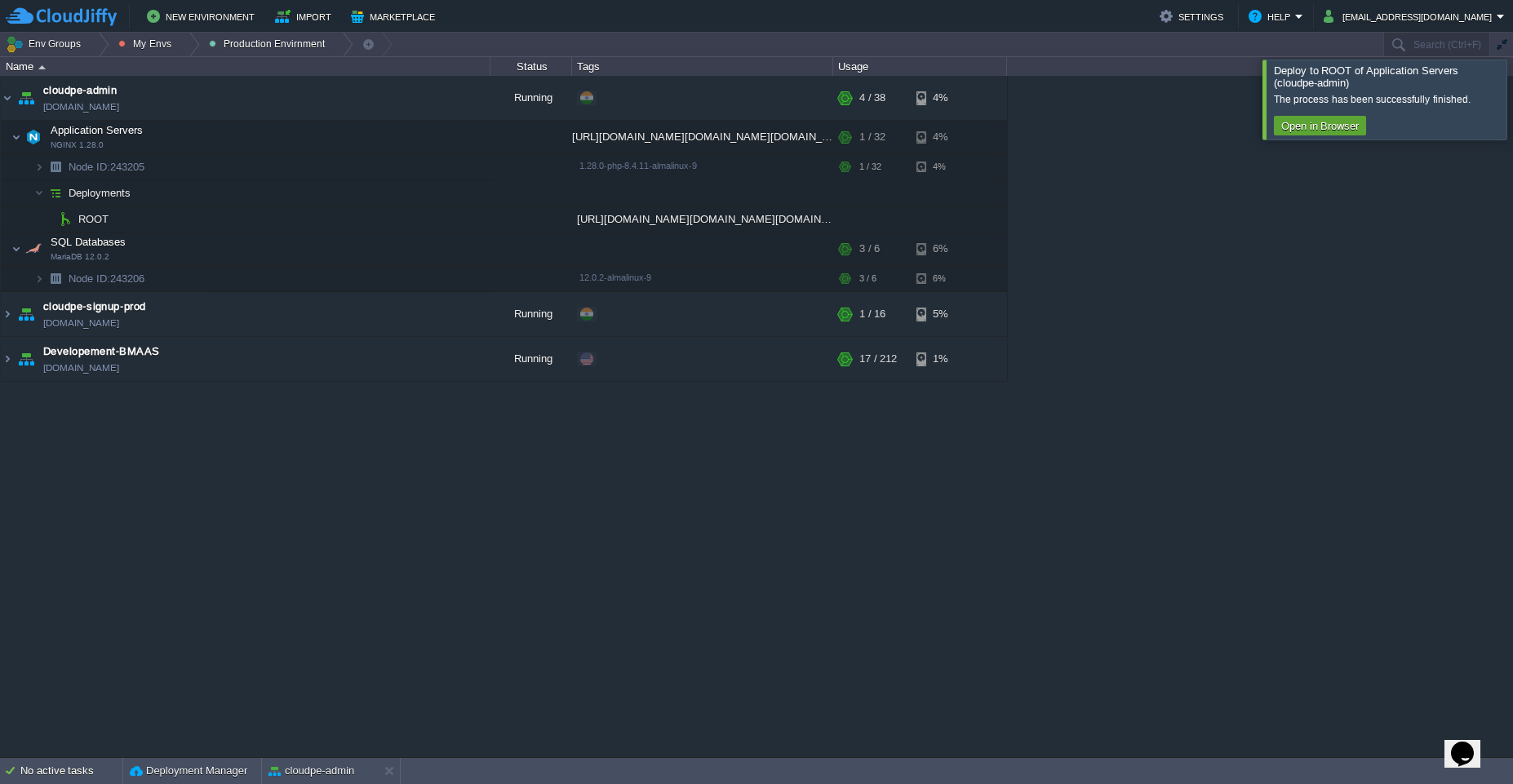
click at [1512, 88] on div at bounding box center [1533, 99] width 0 height 79
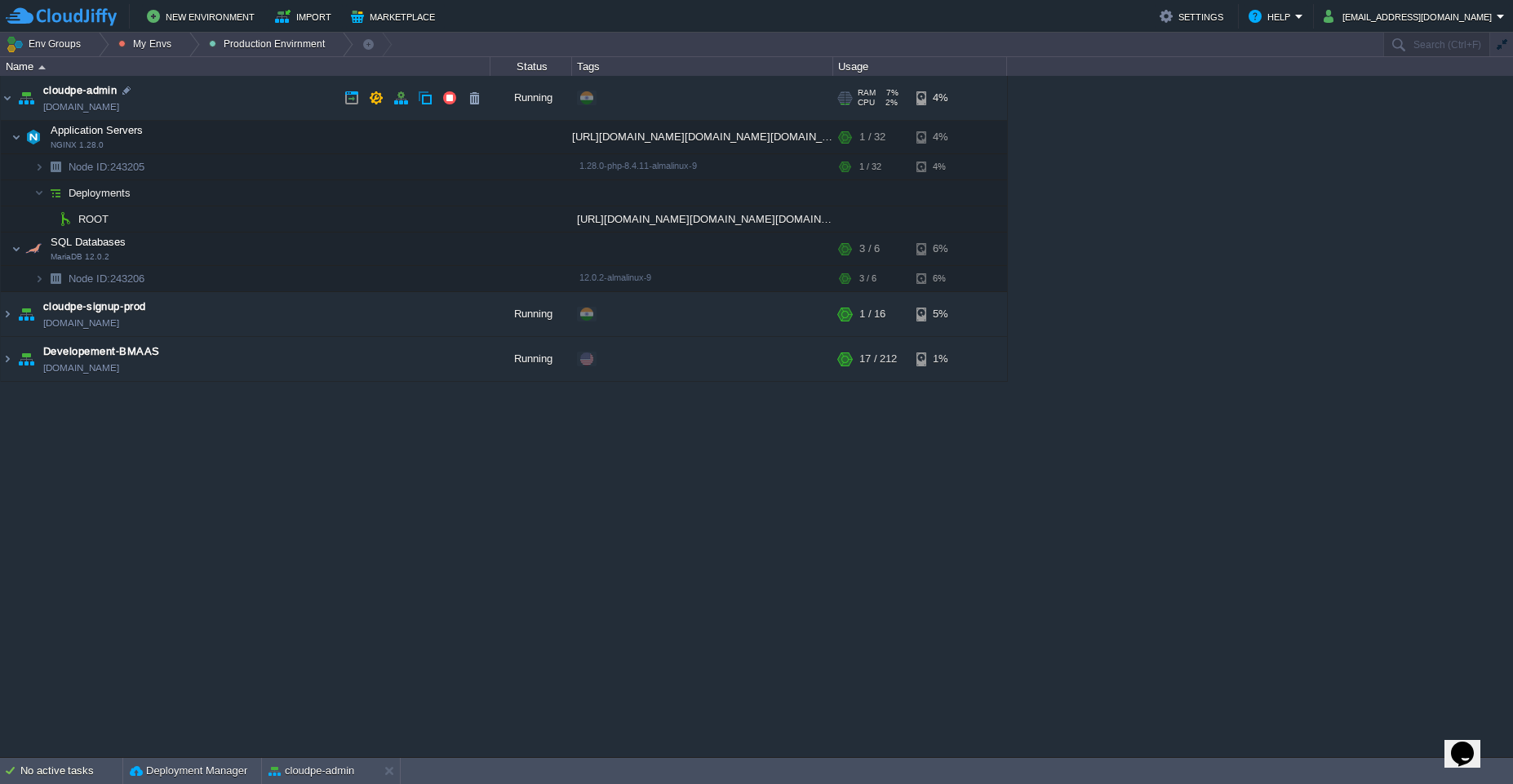
click at [113, 112] on link "cloudpe-admin.cloudjiffy.net" at bounding box center [81, 106] width 76 height 16
click at [419, 141] on button "button" at bounding box center [417, 137] width 15 height 15
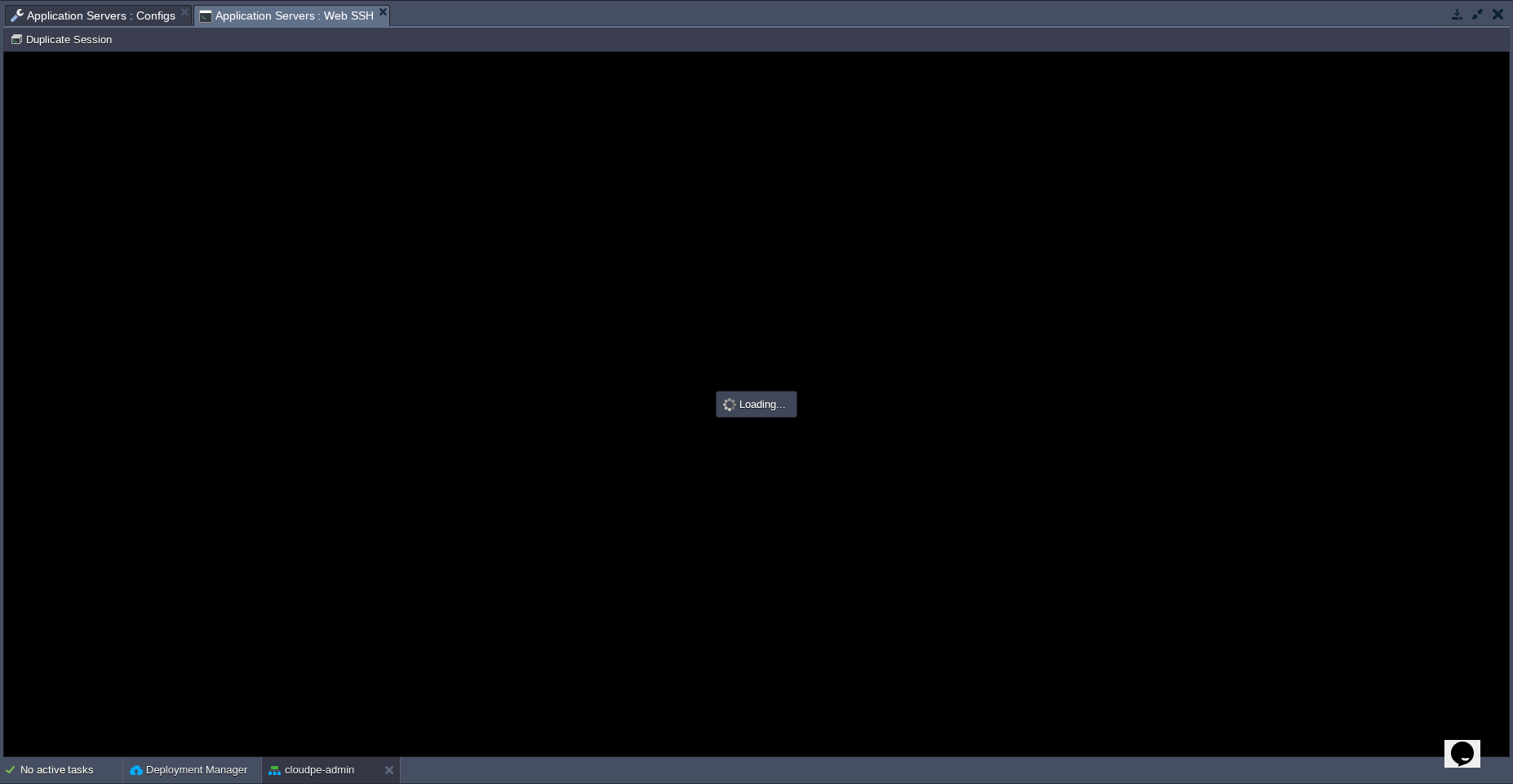
type input "#000000"
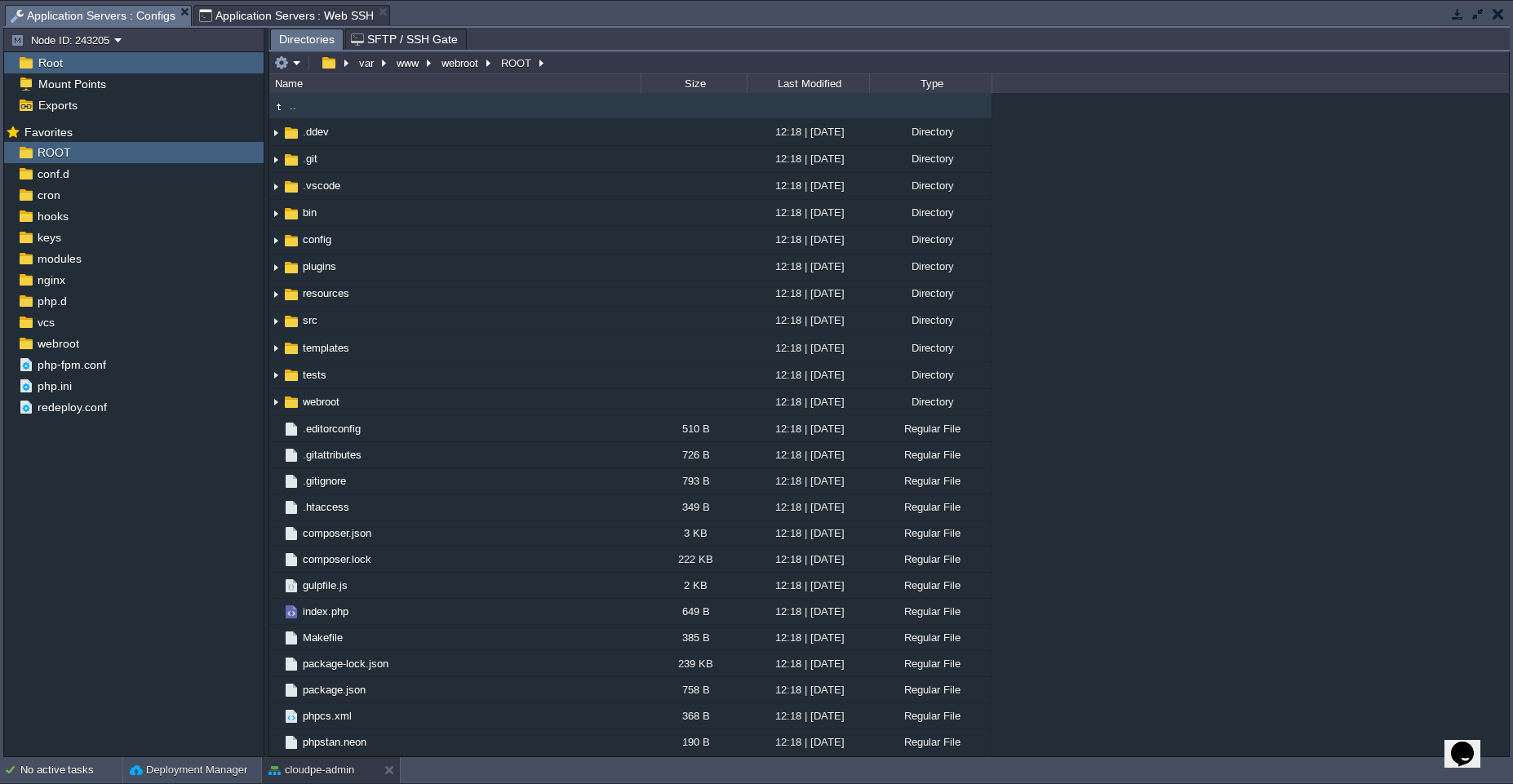
click at [123, 18] on span "Application Servers : Configs" at bounding box center [92, 16] width 165 height 21
click at [325, 782] on div "cloudpe-admin" at bounding box center [319, 770] width 116 height 26
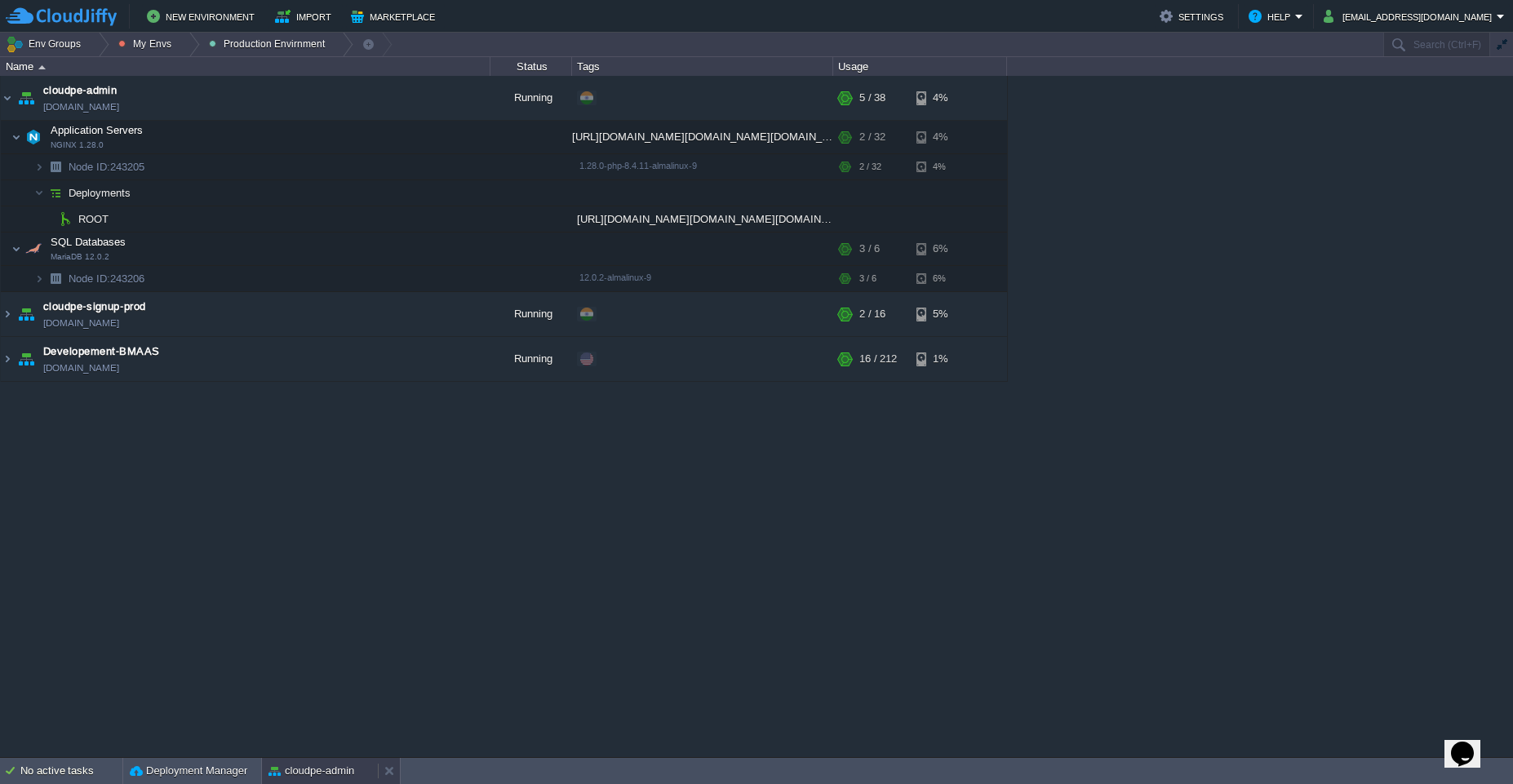
click at [300, 764] on button "cloudpe-admin" at bounding box center [311, 770] width 86 height 16
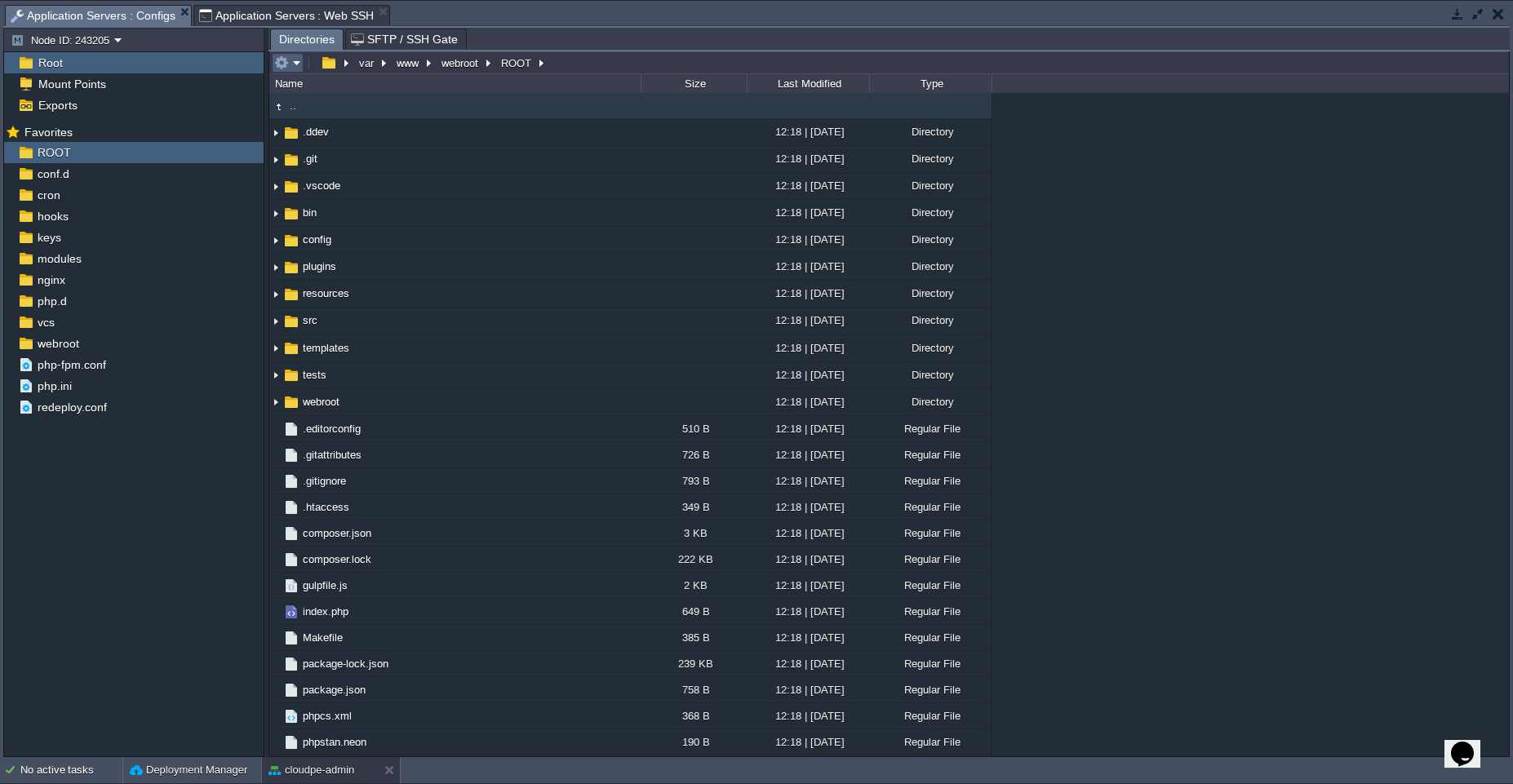
click at [301, 58] on td at bounding box center [288, 62] width 32 height 20
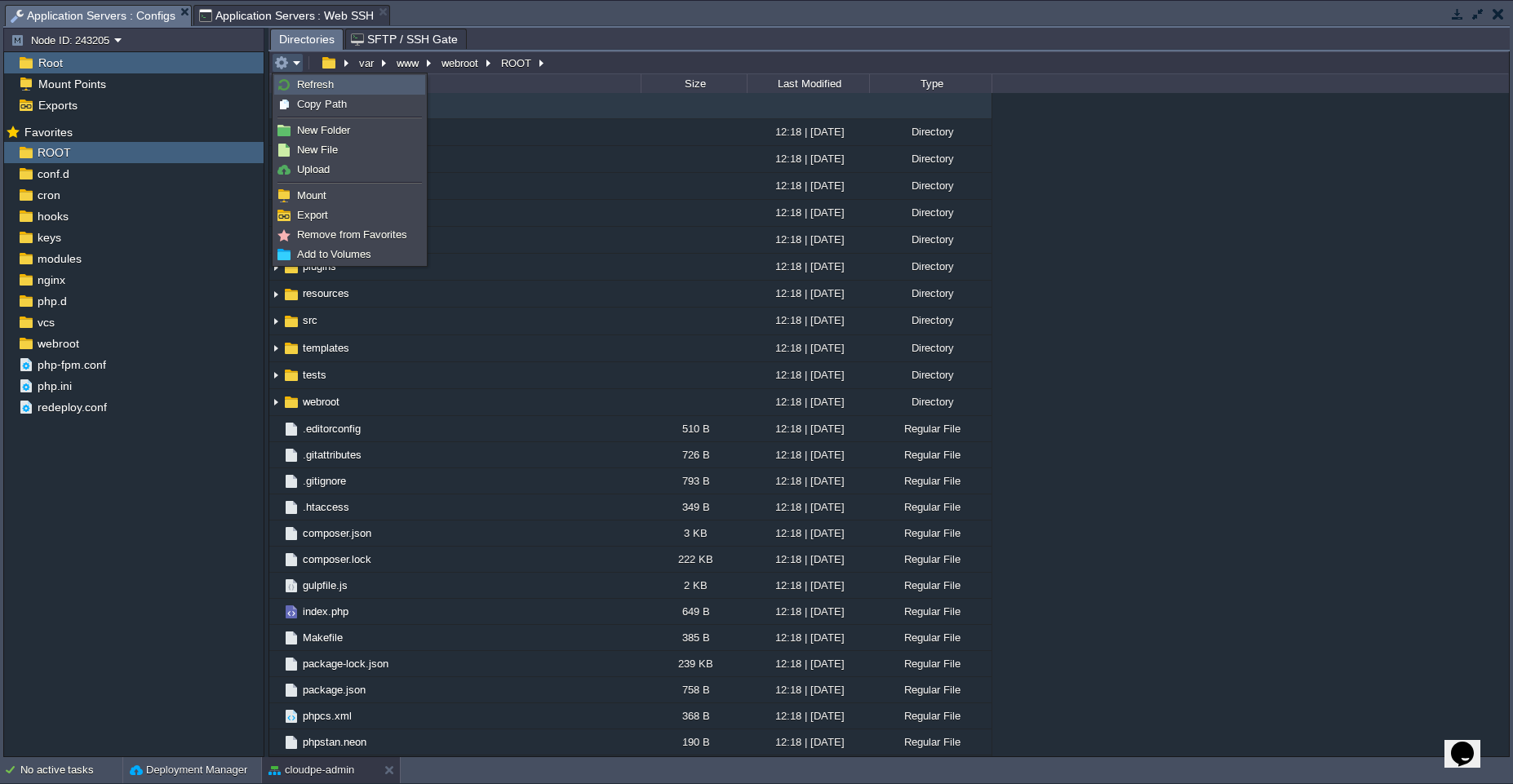
click at [335, 90] on link "Refresh" at bounding box center [349, 85] width 150 height 18
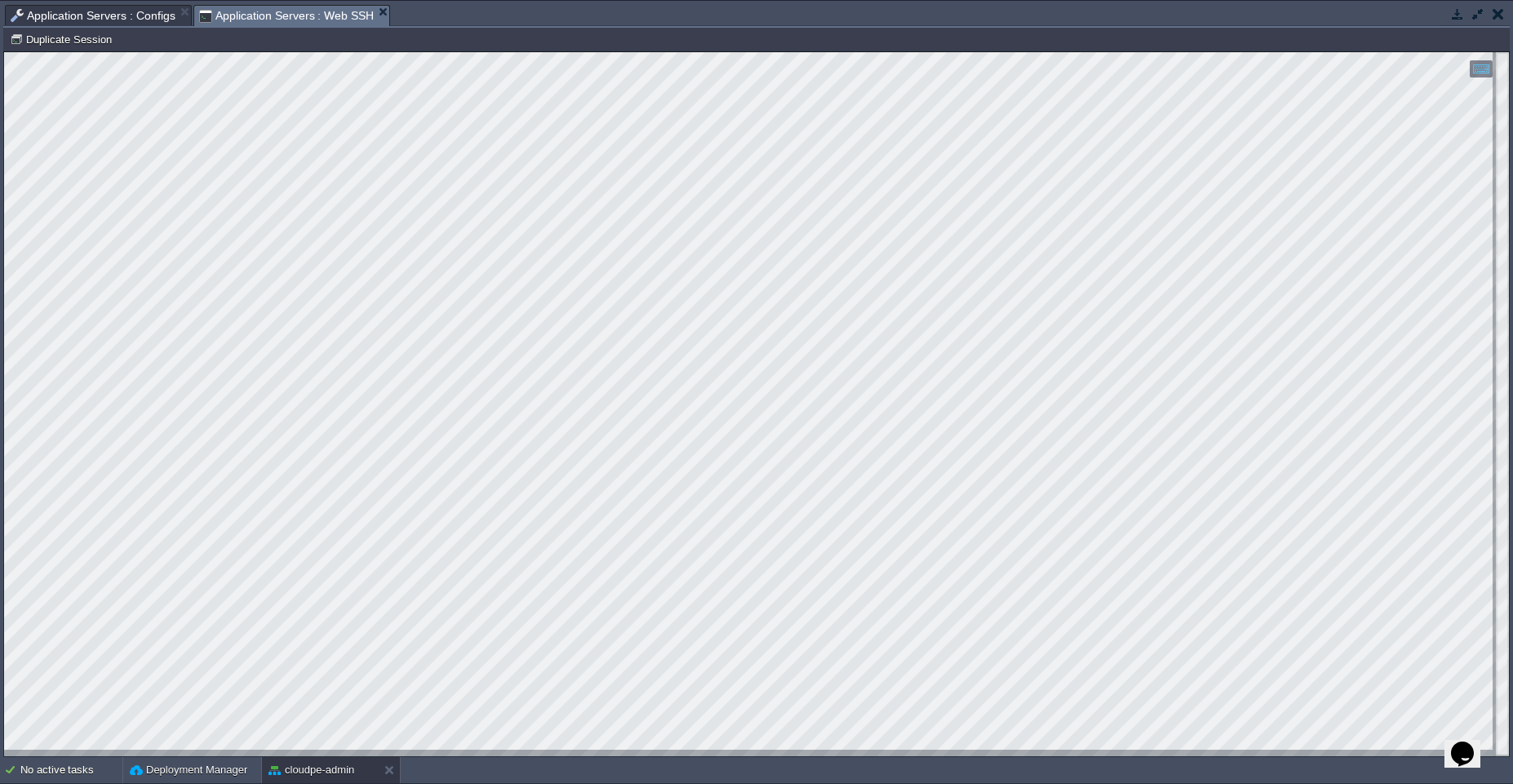
click at [305, 17] on span "Application Servers : Web SSH" at bounding box center [286, 16] width 175 height 21
type textarea "ext-intl"
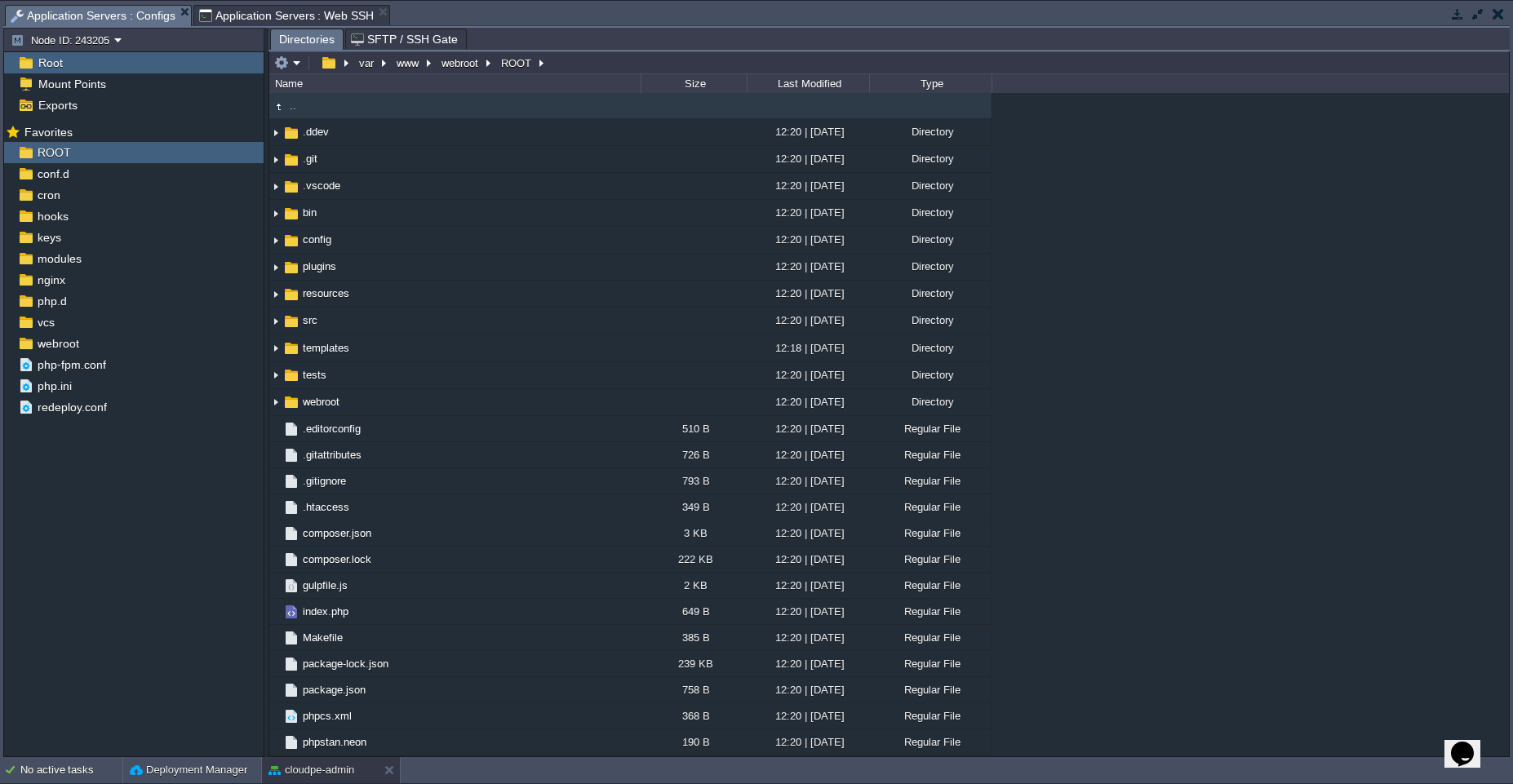
click at [79, 17] on span "Application Servers : Configs" at bounding box center [92, 16] width 165 height 21
click at [102, 390] on div "php.ini" at bounding box center [134, 386] width 260 height 22
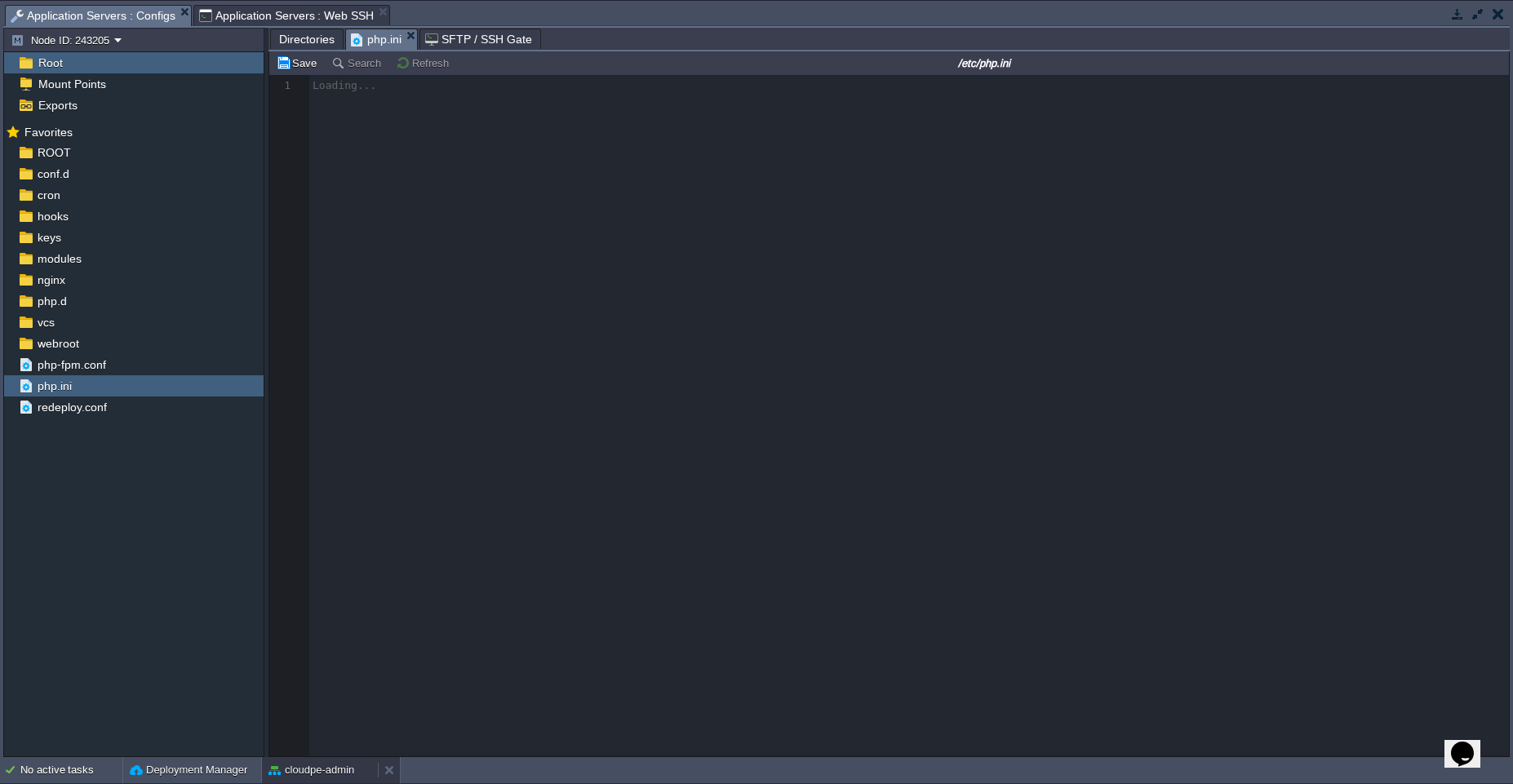
click at [294, 781] on div "cloudpe-admin" at bounding box center [319, 770] width 116 height 26
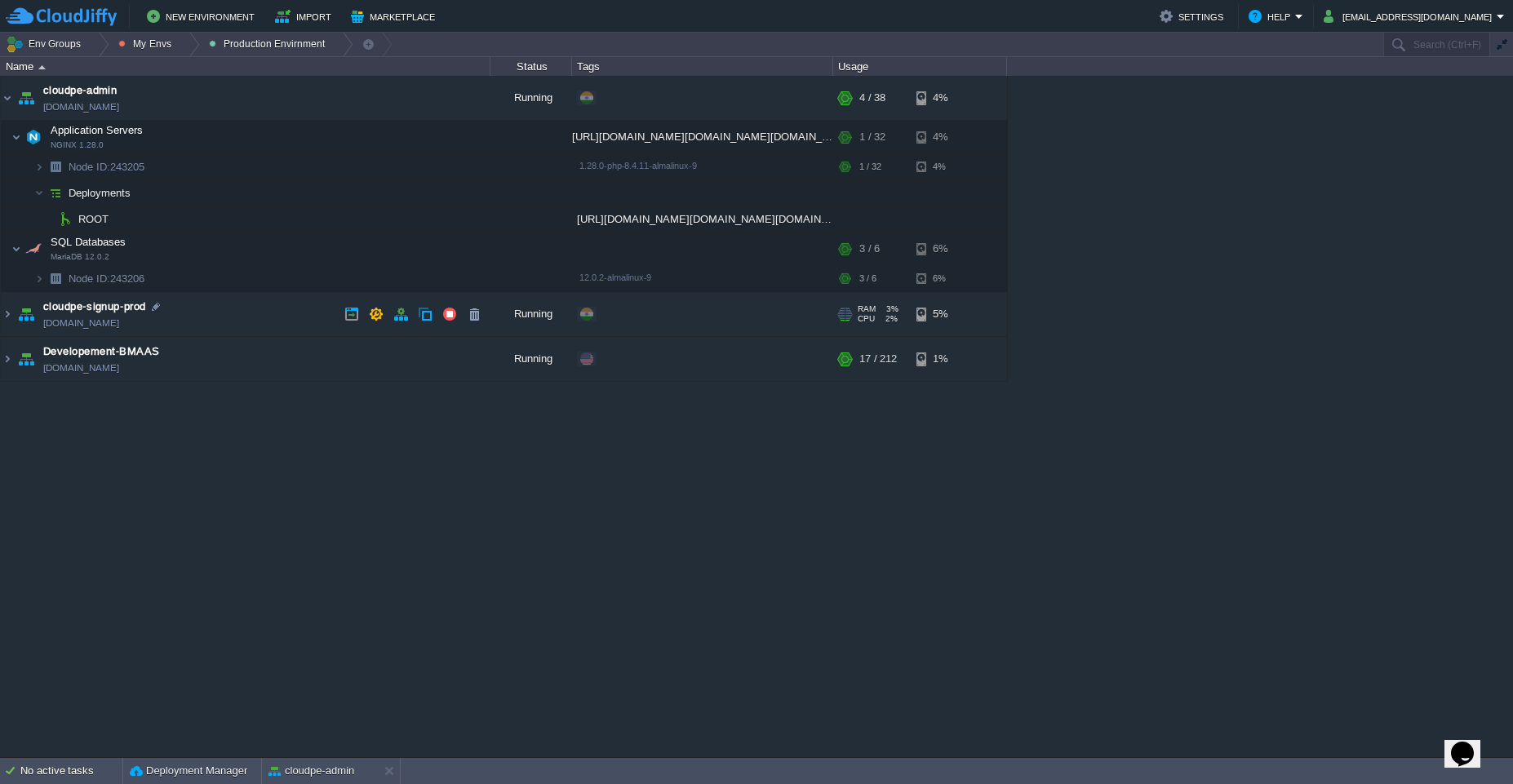
click at [256, 303] on td "cloudpe-signup-prod [DOMAIN_NAME]" at bounding box center [246, 314] width 490 height 45
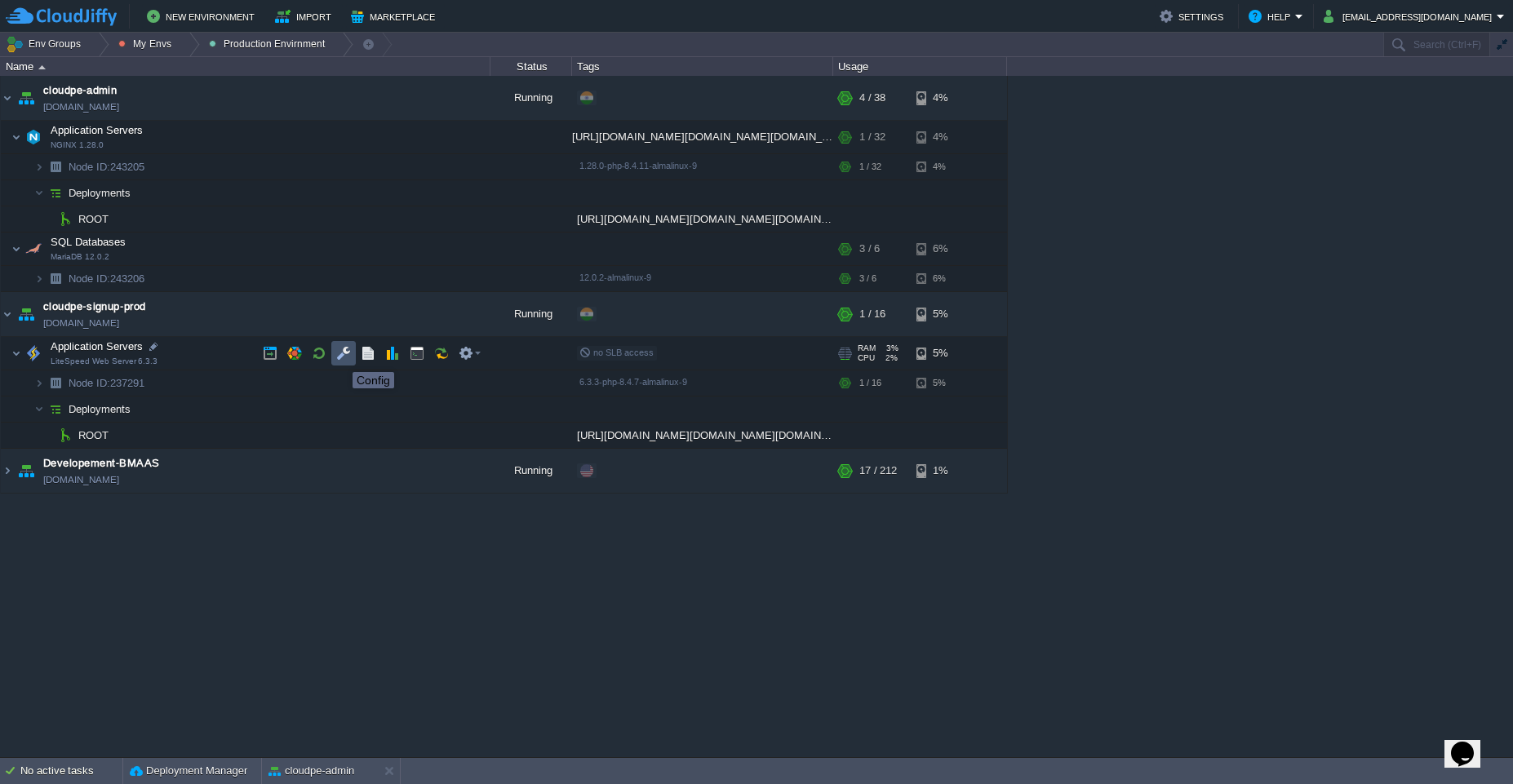
click at [340, 358] on button "button" at bounding box center [344, 354] width 15 height 15
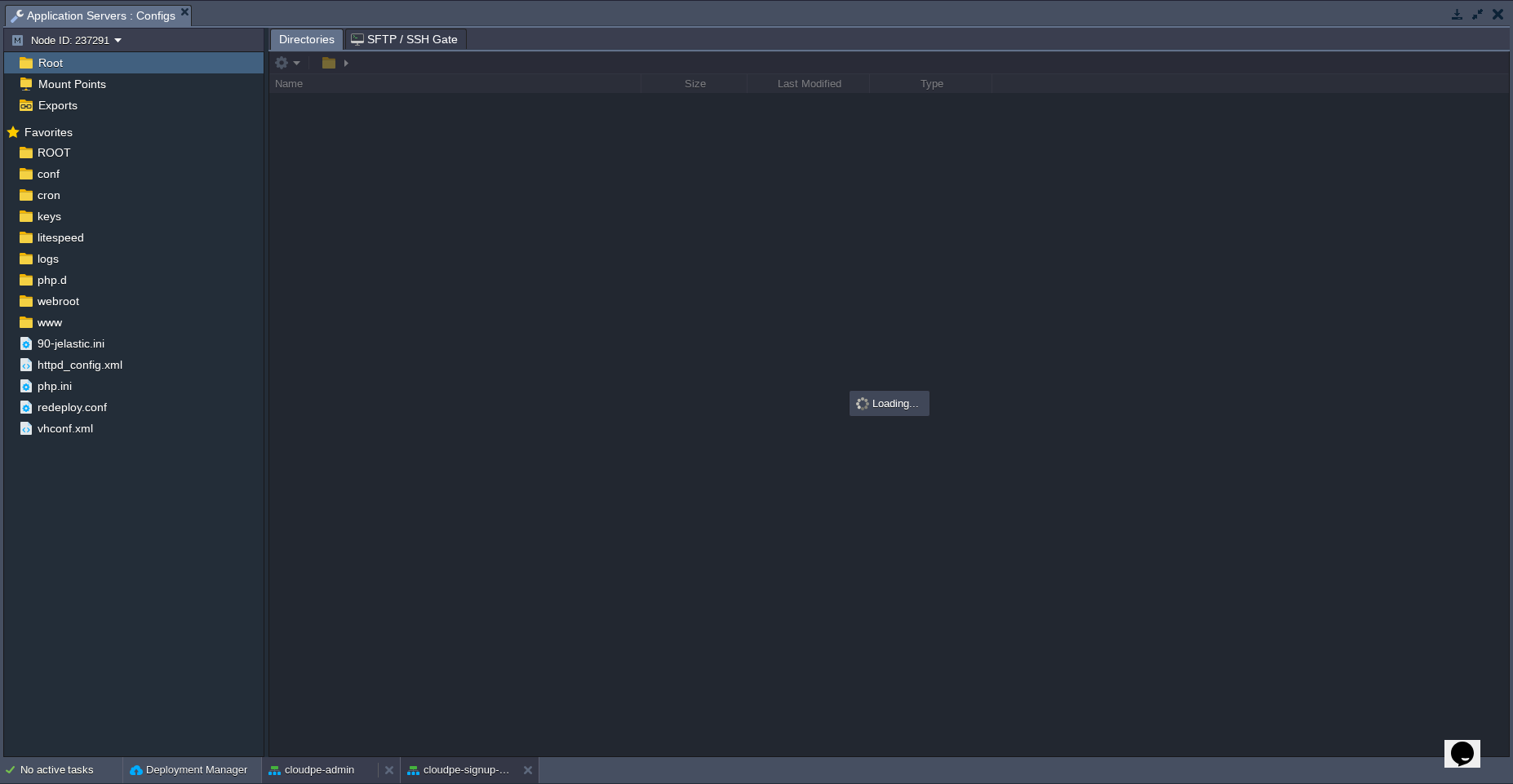
click at [325, 781] on div "cloudpe-admin" at bounding box center [319, 770] width 116 height 26
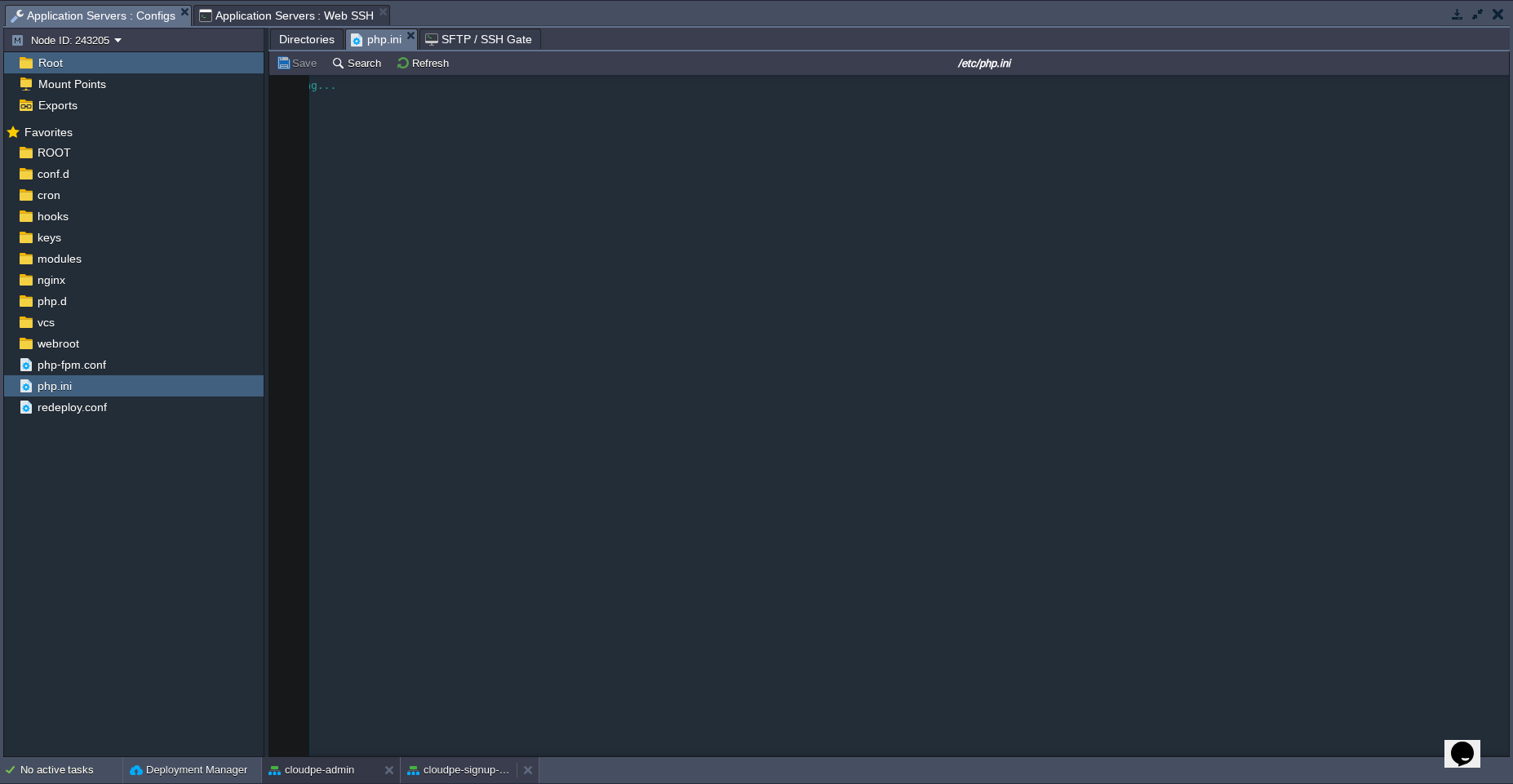
click at [425, 773] on button "cloudpe-signup-prod" at bounding box center [459, 770] width 103 height 16
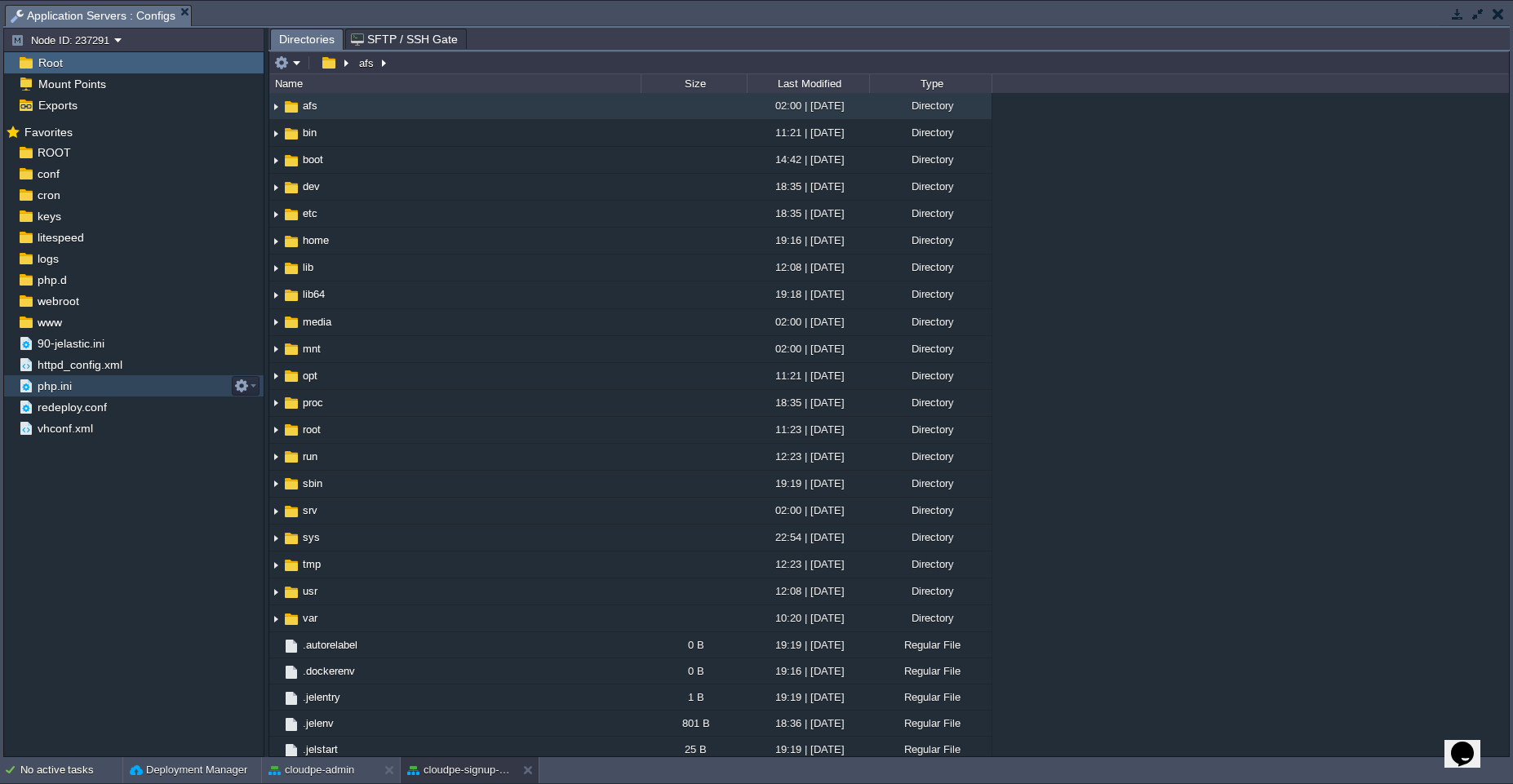
click at [83, 394] on div "php.ini" at bounding box center [134, 386] width 260 height 22
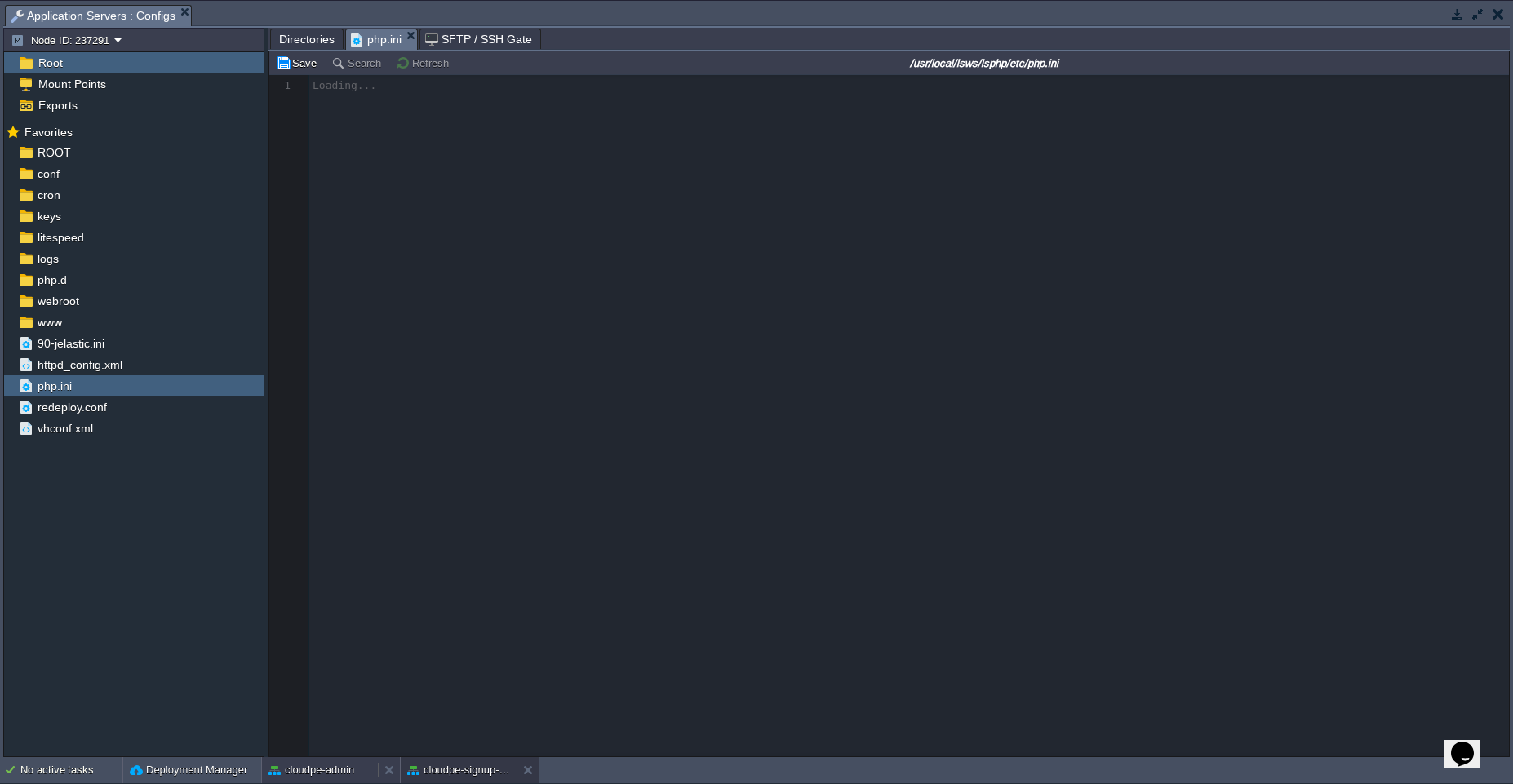
click at [316, 764] on button "cloudpe-admin" at bounding box center [311, 770] width 86 height 16
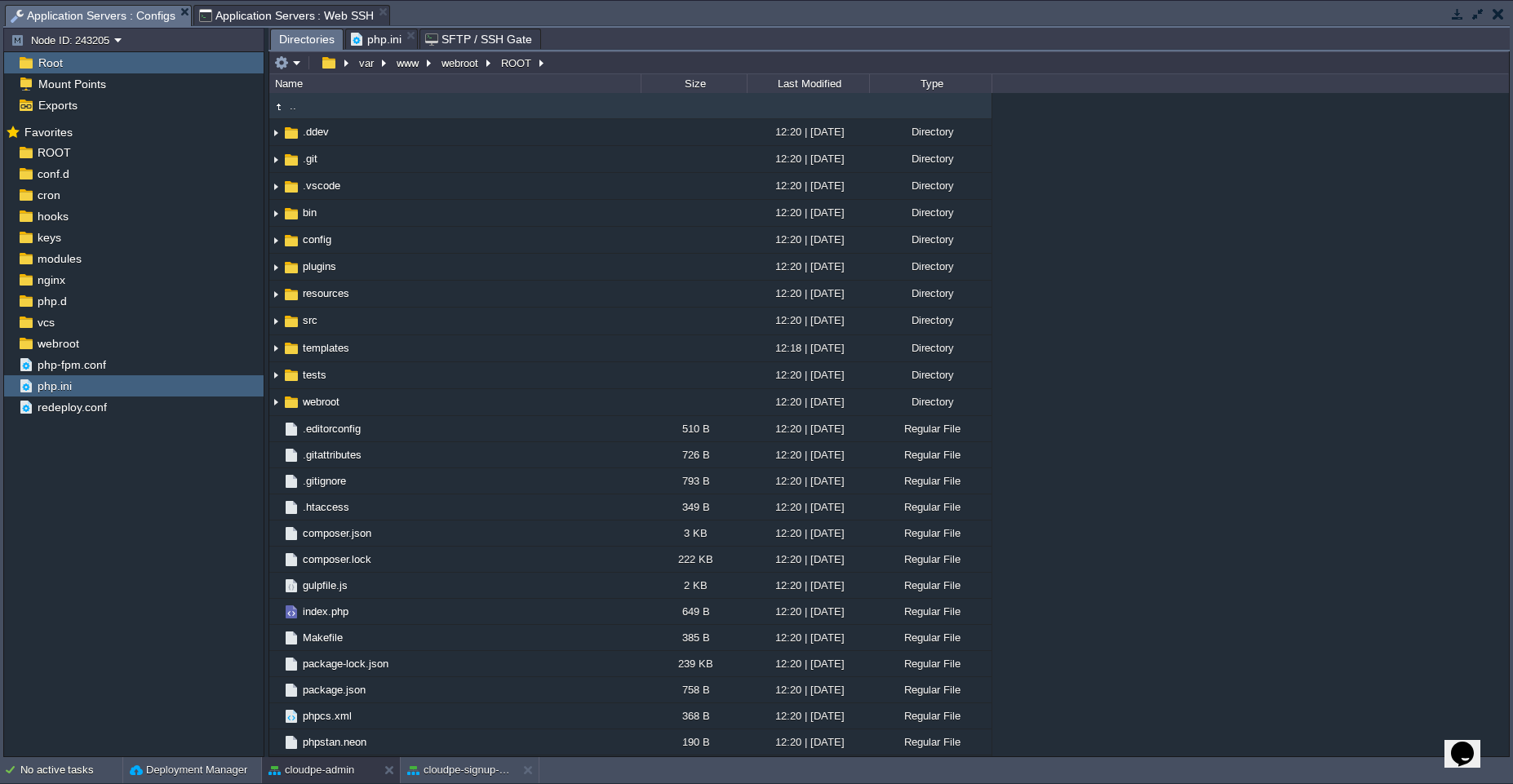
click at [292, 32] on span "Directories" at bounding box center [306, 40] width 56 height 21
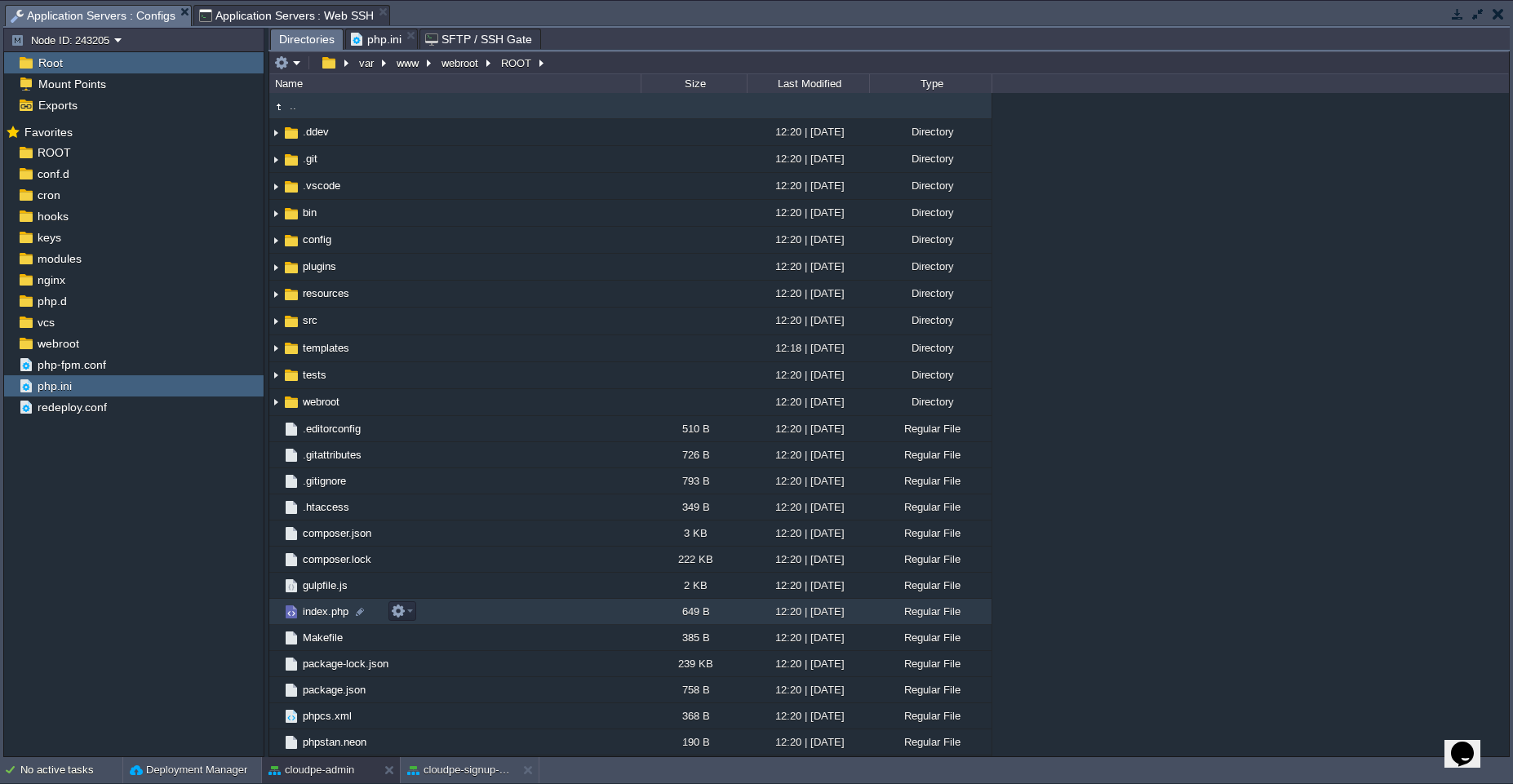
click at [490, 604] on td "index.php" at bounding box center [455, 612] width 371 height 26
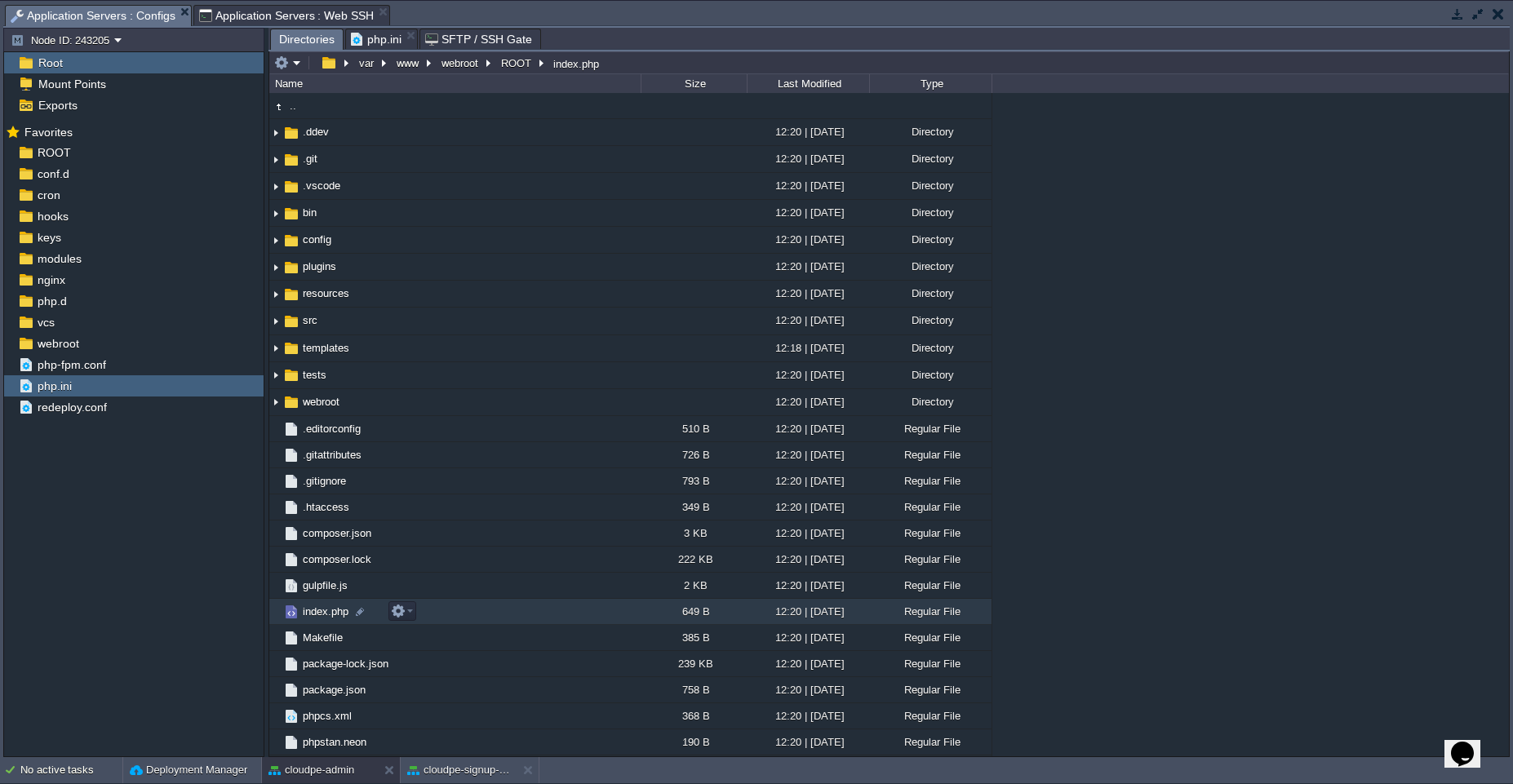
click at [490, 604] on td "index.php" at bounding box center [455, 612] width 371 height 26
click at [322, 34] on span "Directories" at bounding box center [306, 40] width 56 height 21
click at [455, 403] on td "webroot" at bounding box center [455, 402] width 371 height 27
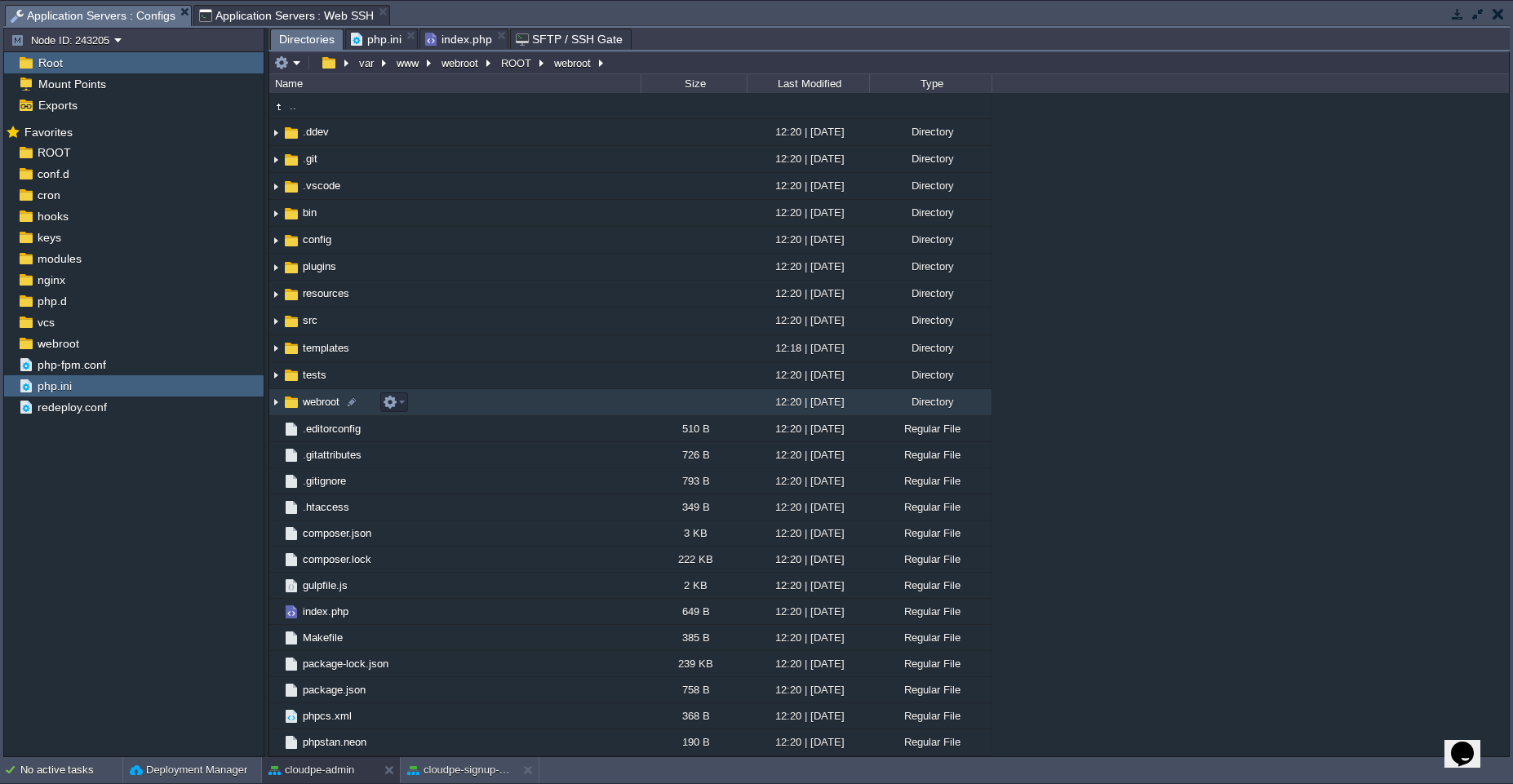
click at [455, 403] on td "webroot" at bounding box center [455, 402] width 371 height 27
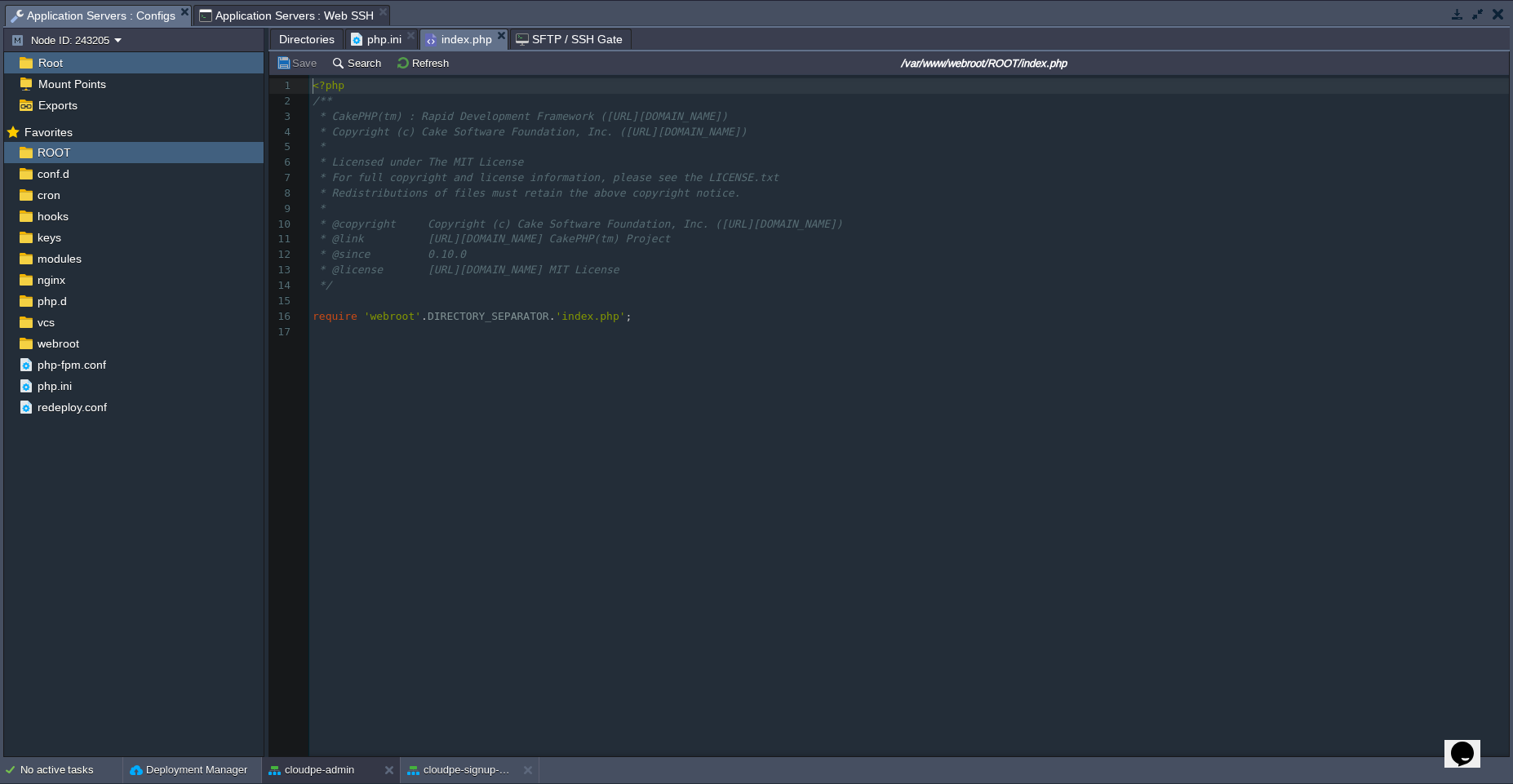
scroll to position [6, 0]
click at [448, 37] on span "index.php" at bounding box center [459, 40] width 67 height 21
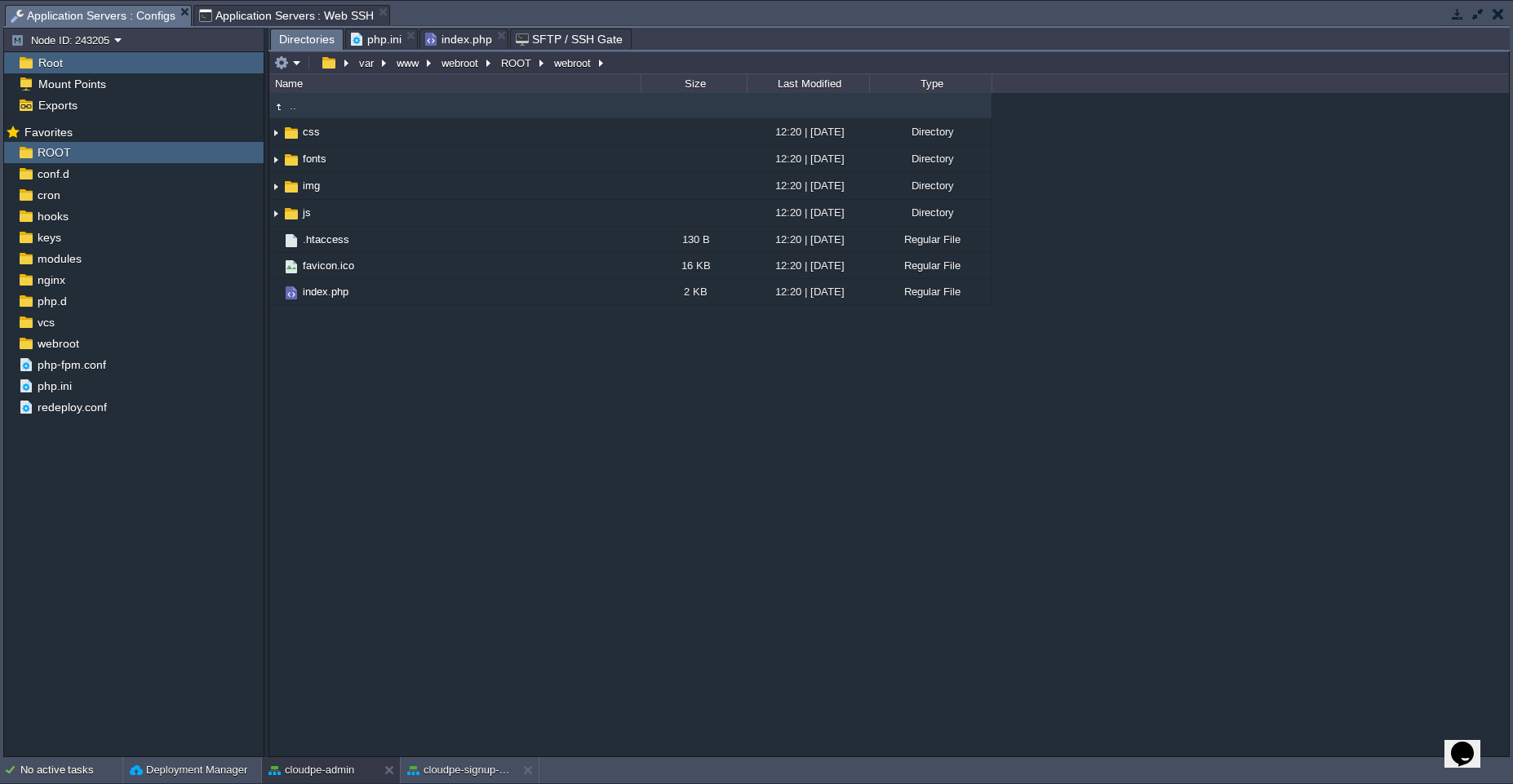
click at [296, 36] on span "Directories" at bounding box center [306, 40] width 56 height 21
click at [502, 296] on td "index.php" at bounding box center [455, 292] width 371 height 26
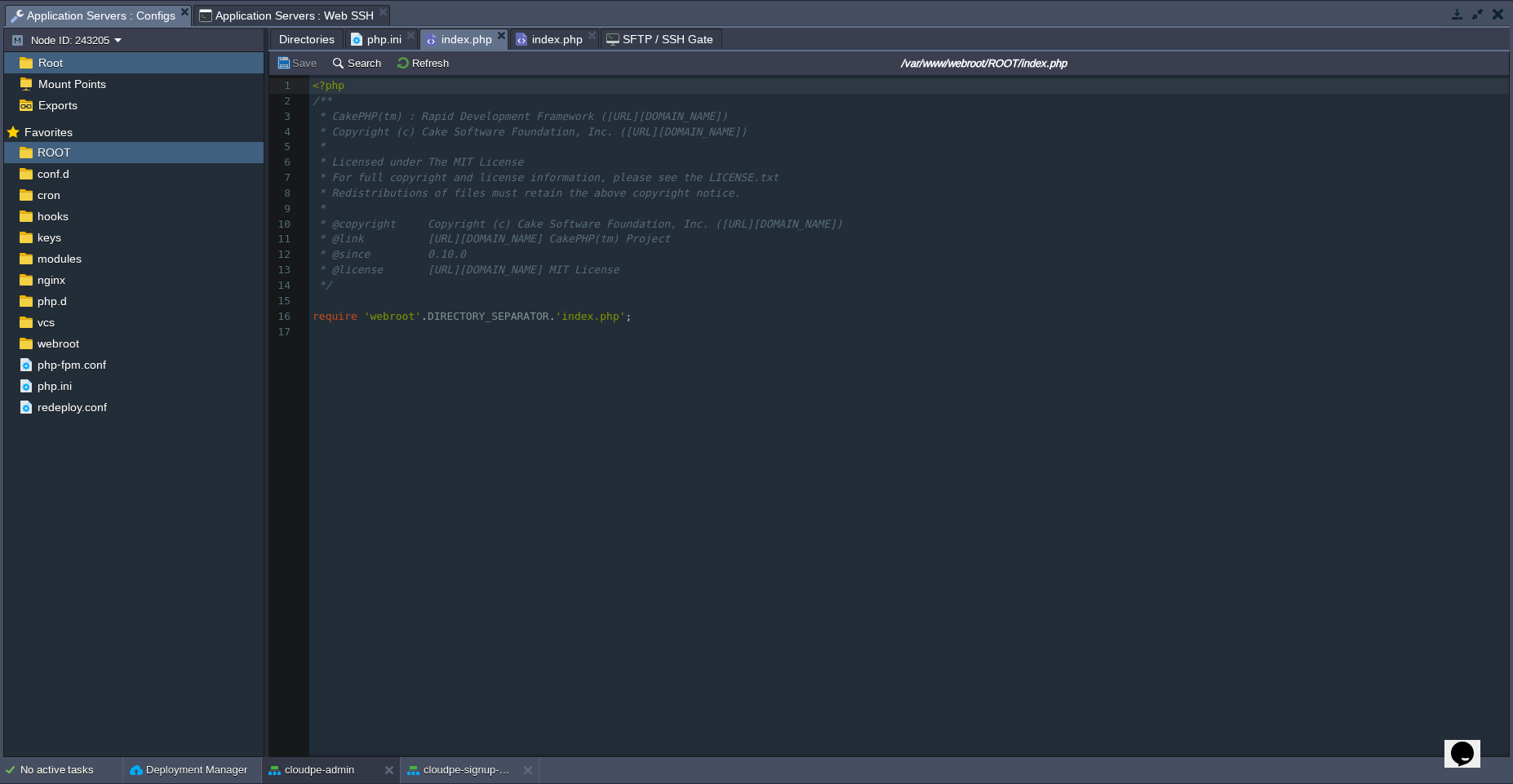
click at [454, 46] on span "index.php" at bounding box center [459, 40] width 67 height 21
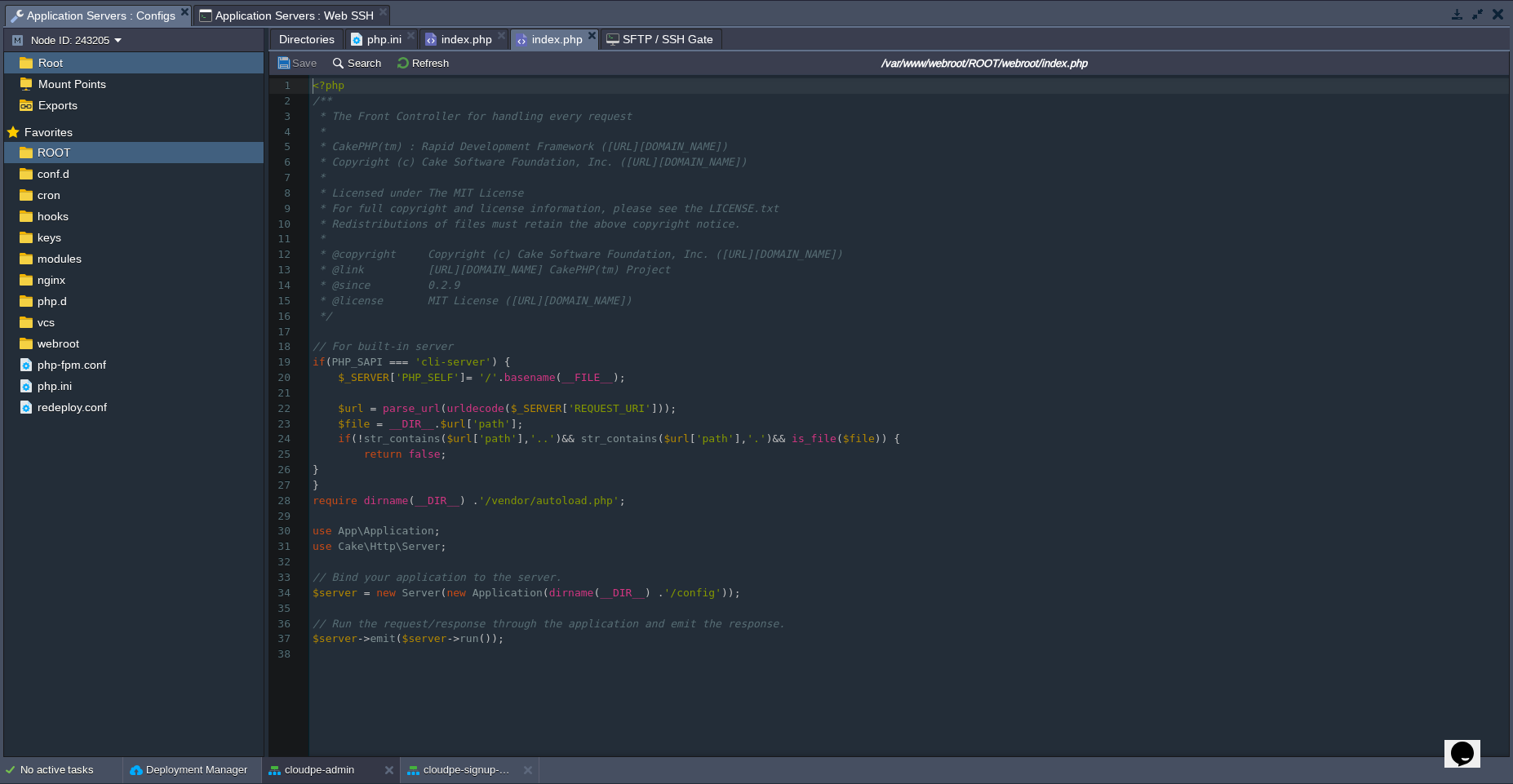
click at [539, 46] on span "index.php" at bounding box center [549, 40] width 67 height 21
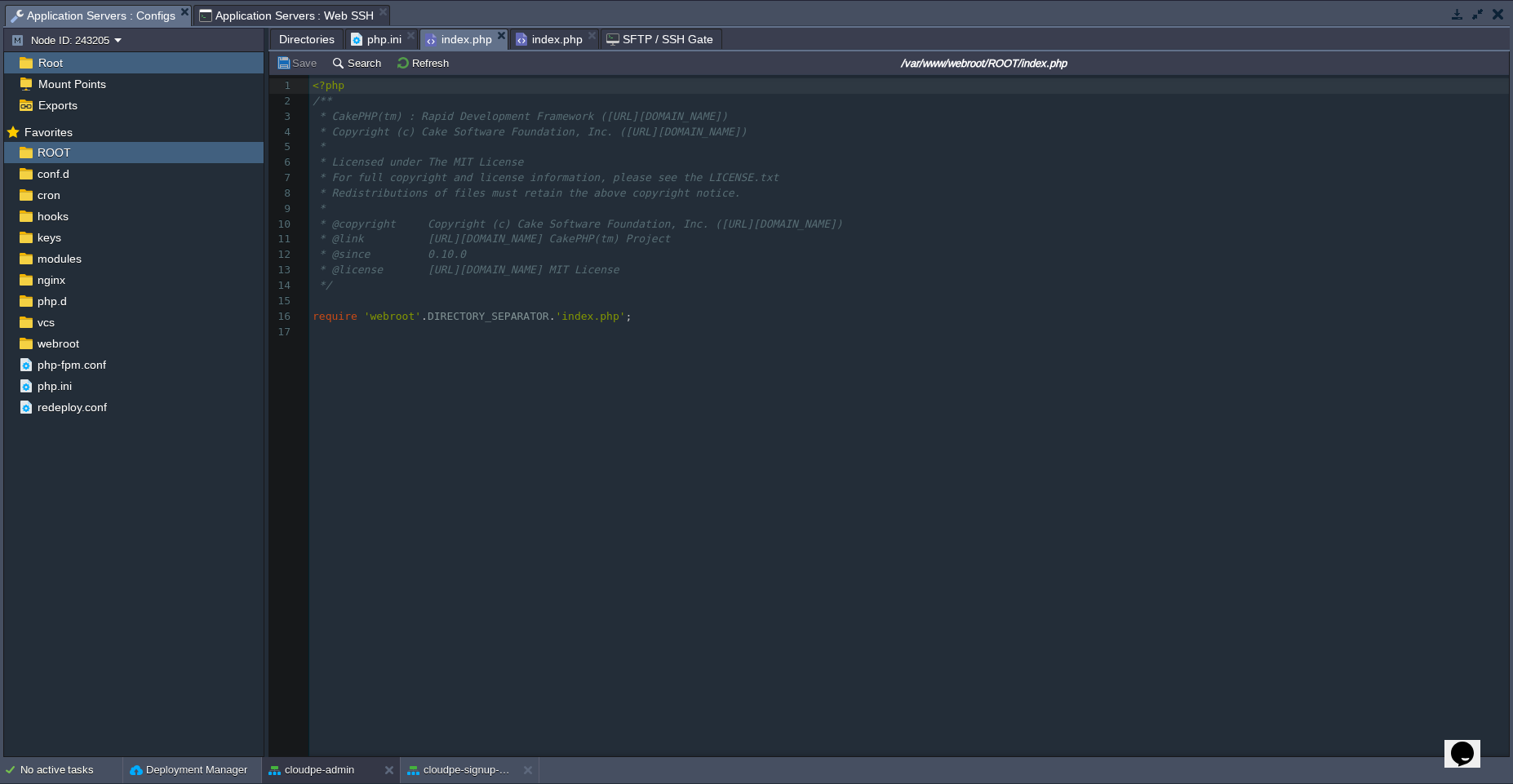
click at [454, 40] on span "index.php" at bounding box center [459, 40] width 67 height 21
click at [475, 297] on pre "​" at bounding box center [912, 301] width 1205 height 15
type textarea "die();"
type textarea "'te"
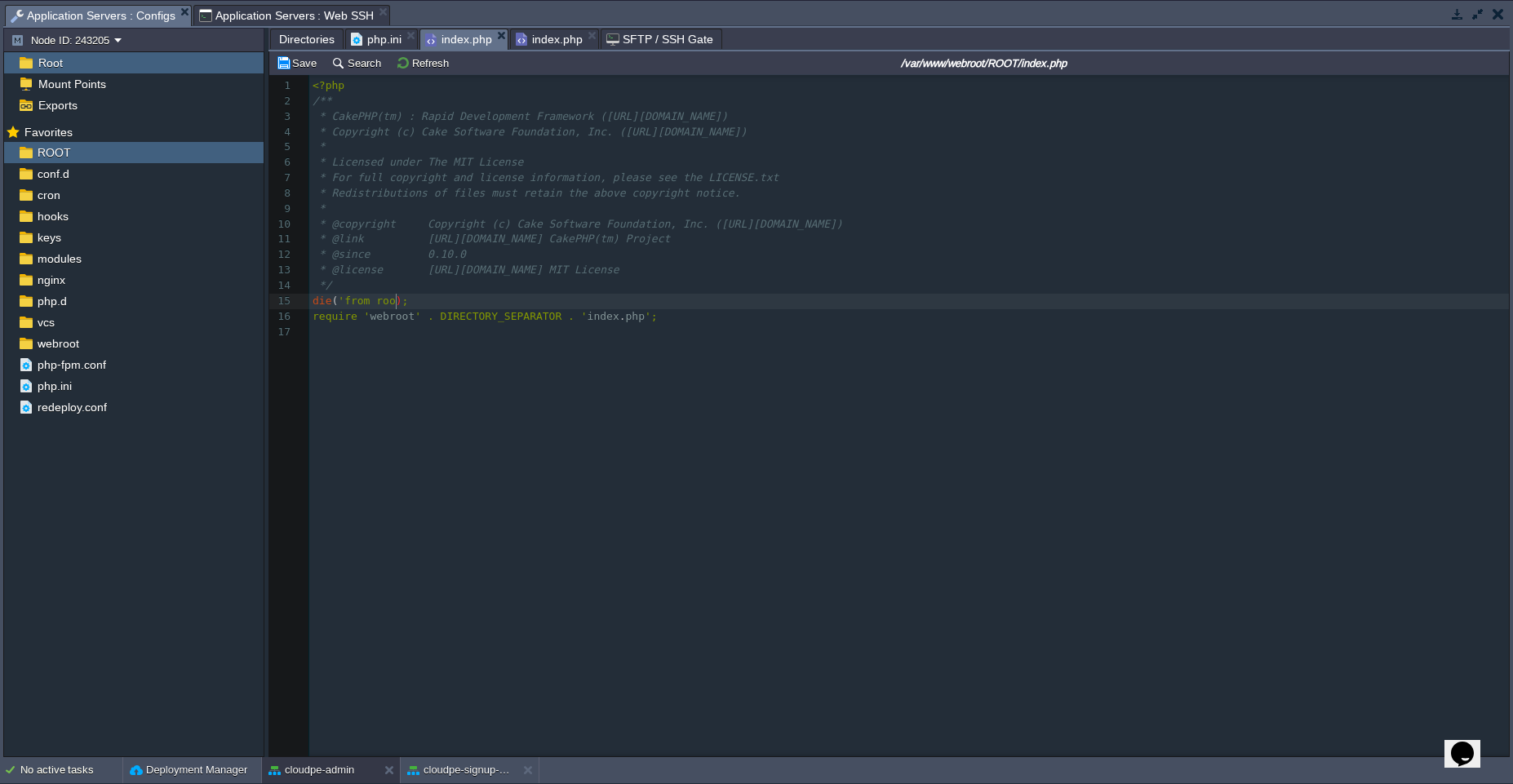
scroll to position [6, 58]
type textarea "from root'"
type textarea "die('from root');"
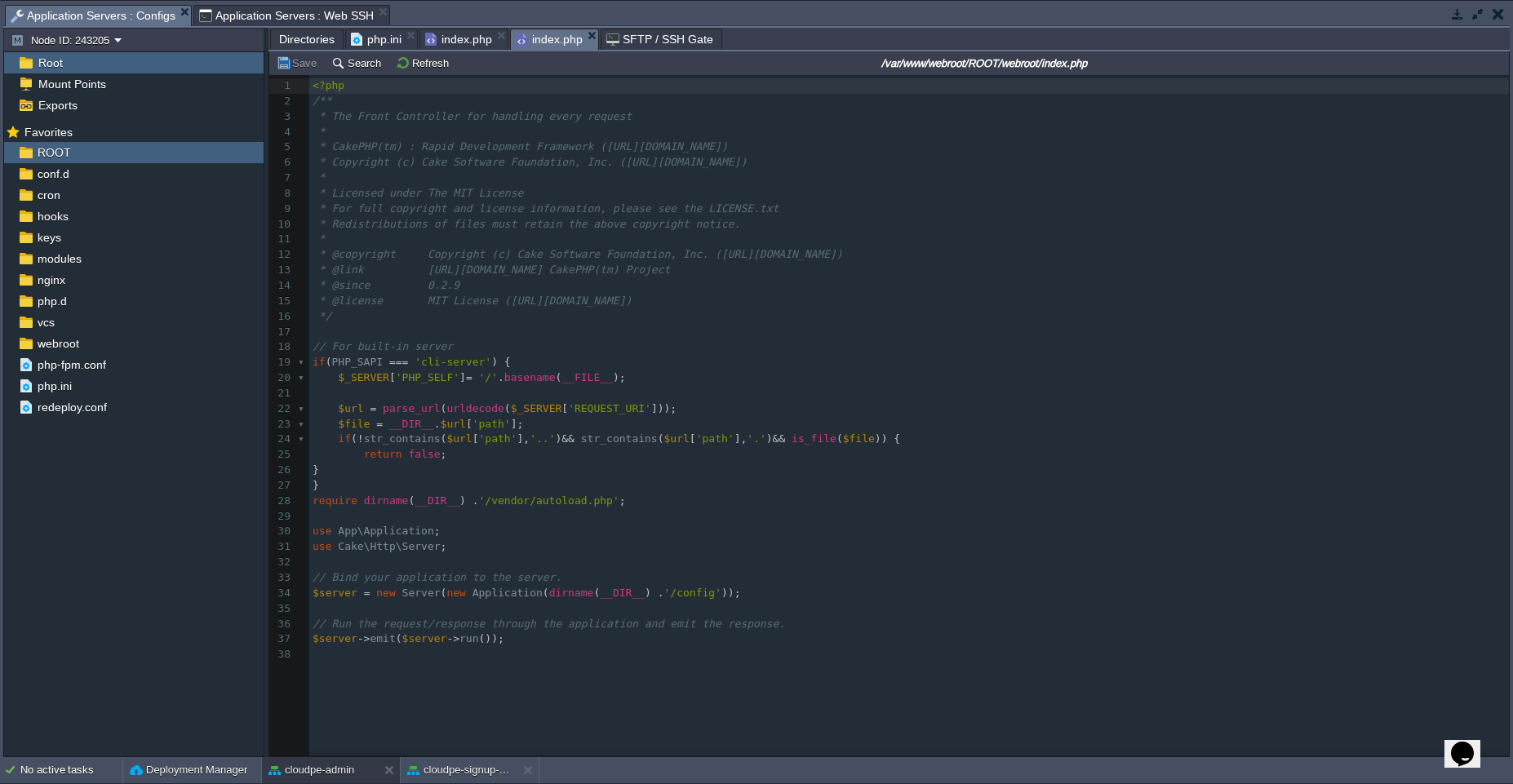
click at [555, 44] on span "index.php" at bounding box center [549, 40] width 67 height 21
click at [413, 88] on pre "<?php" at bounding box center [912, 86] width 1205 height 15
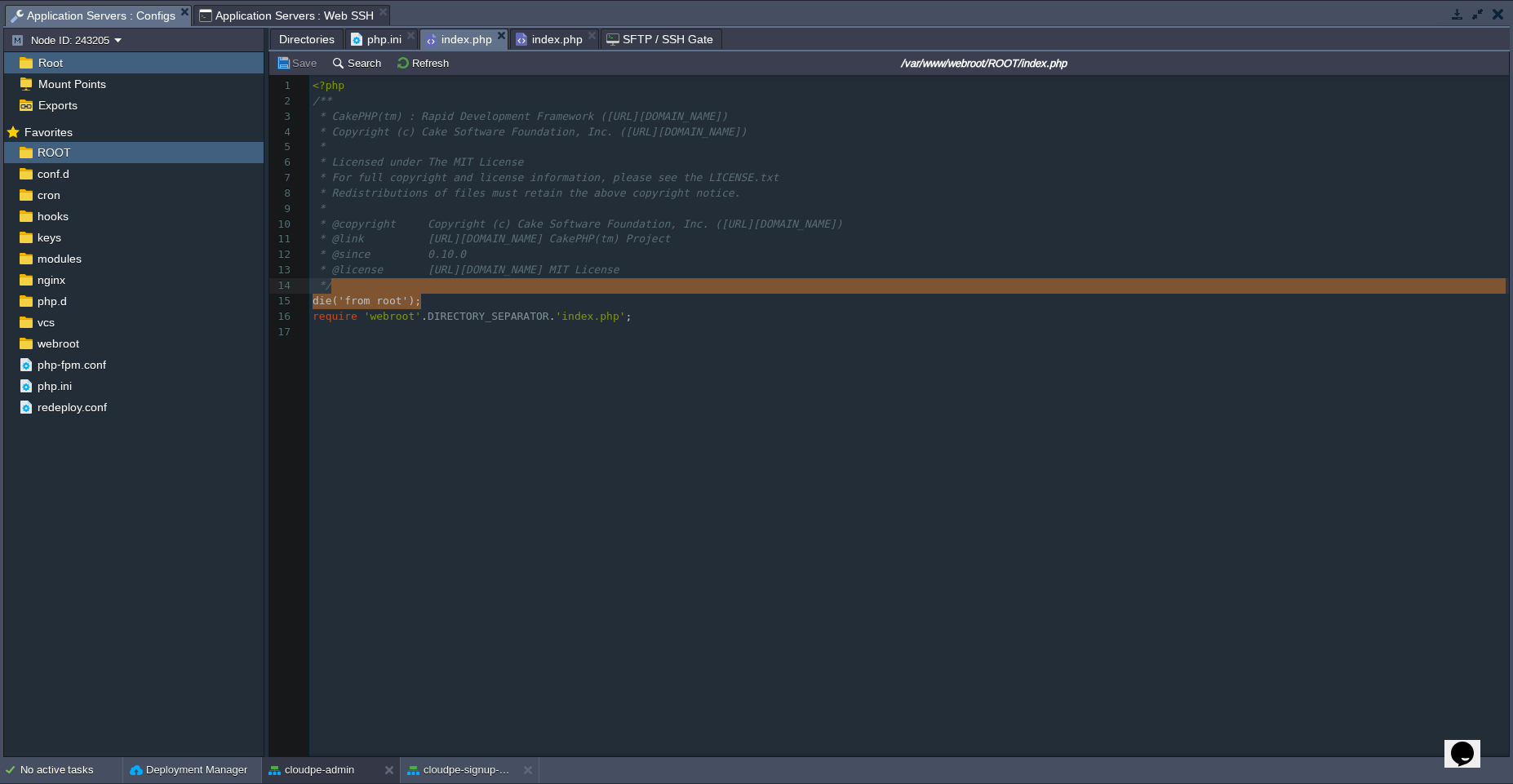
click at [455, 41] on span "index.php" at bounding box center [459, 40] width 67 height 21
click at [523, 37] on span "index.php" at bounding box center [549, 39] width 67 height 20
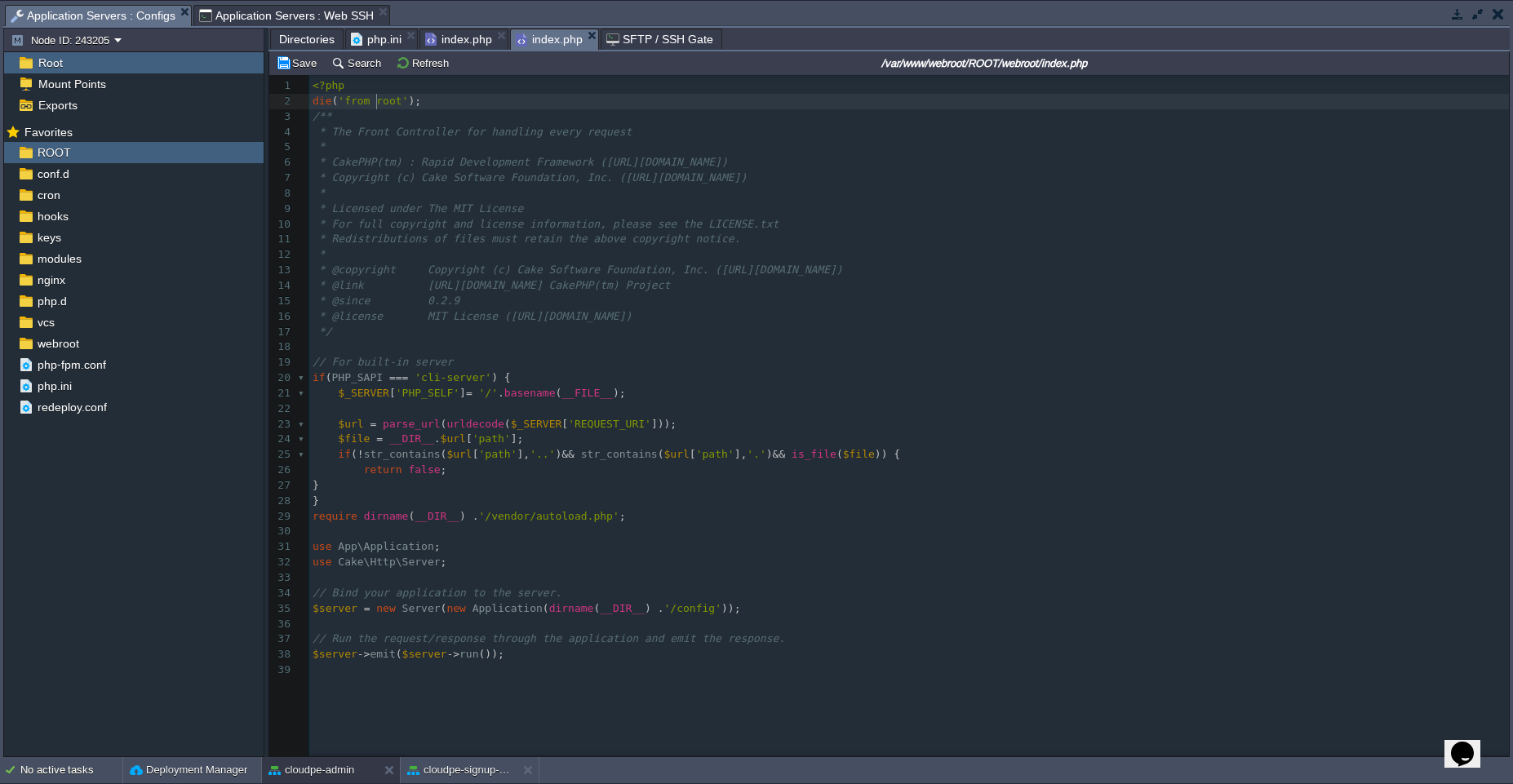
click at [378, 104] on div "xxxxxxxxxx 1 <?php 2 die ( 'from root' ); 3 /** 4 * The Front Controller for ha…" at bounding box center [912, 377] width 1205 height 600
type textarea "www"
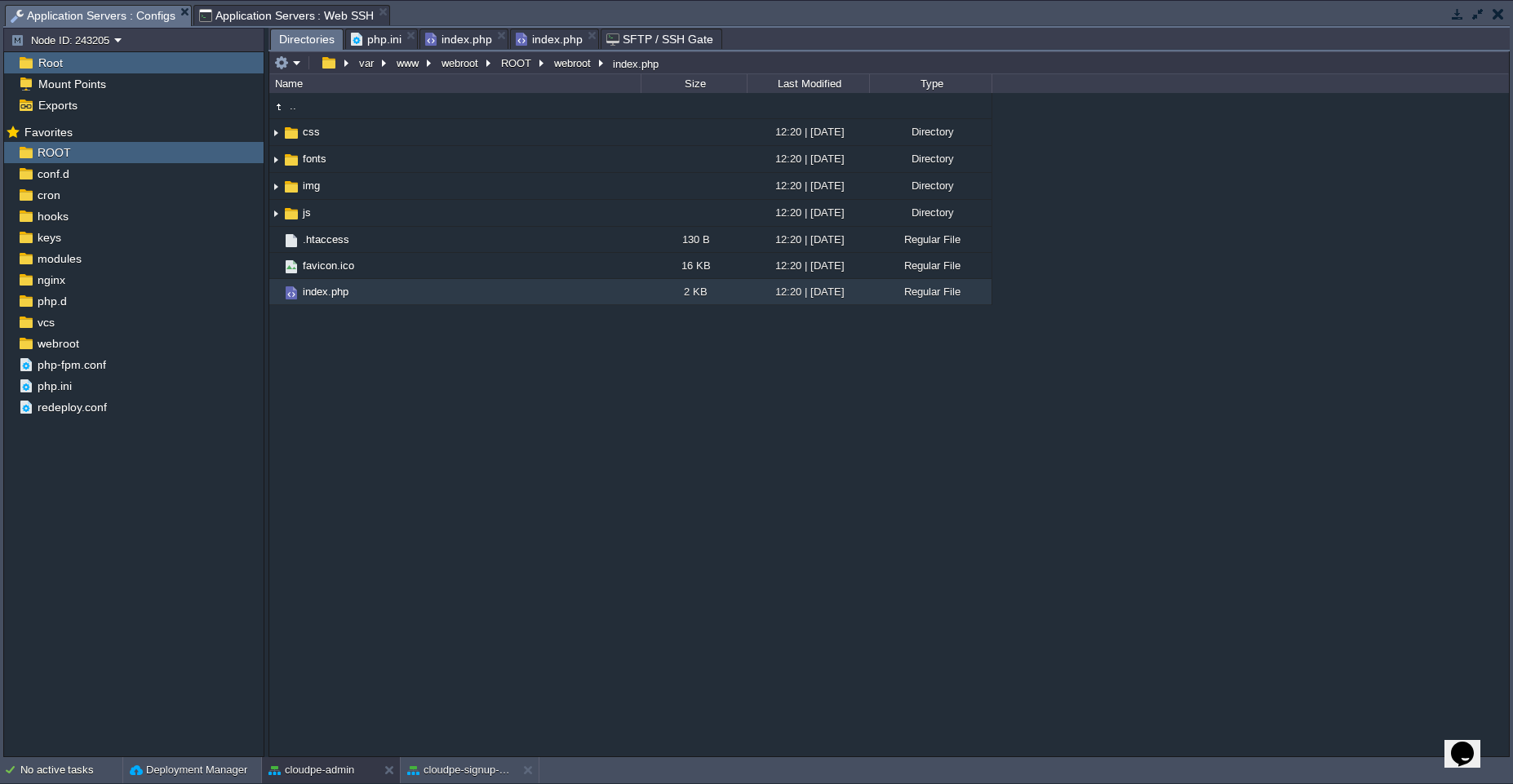
click at [319, 35] on span "Directories" at bounding box center [306, 40] width 56 height 21
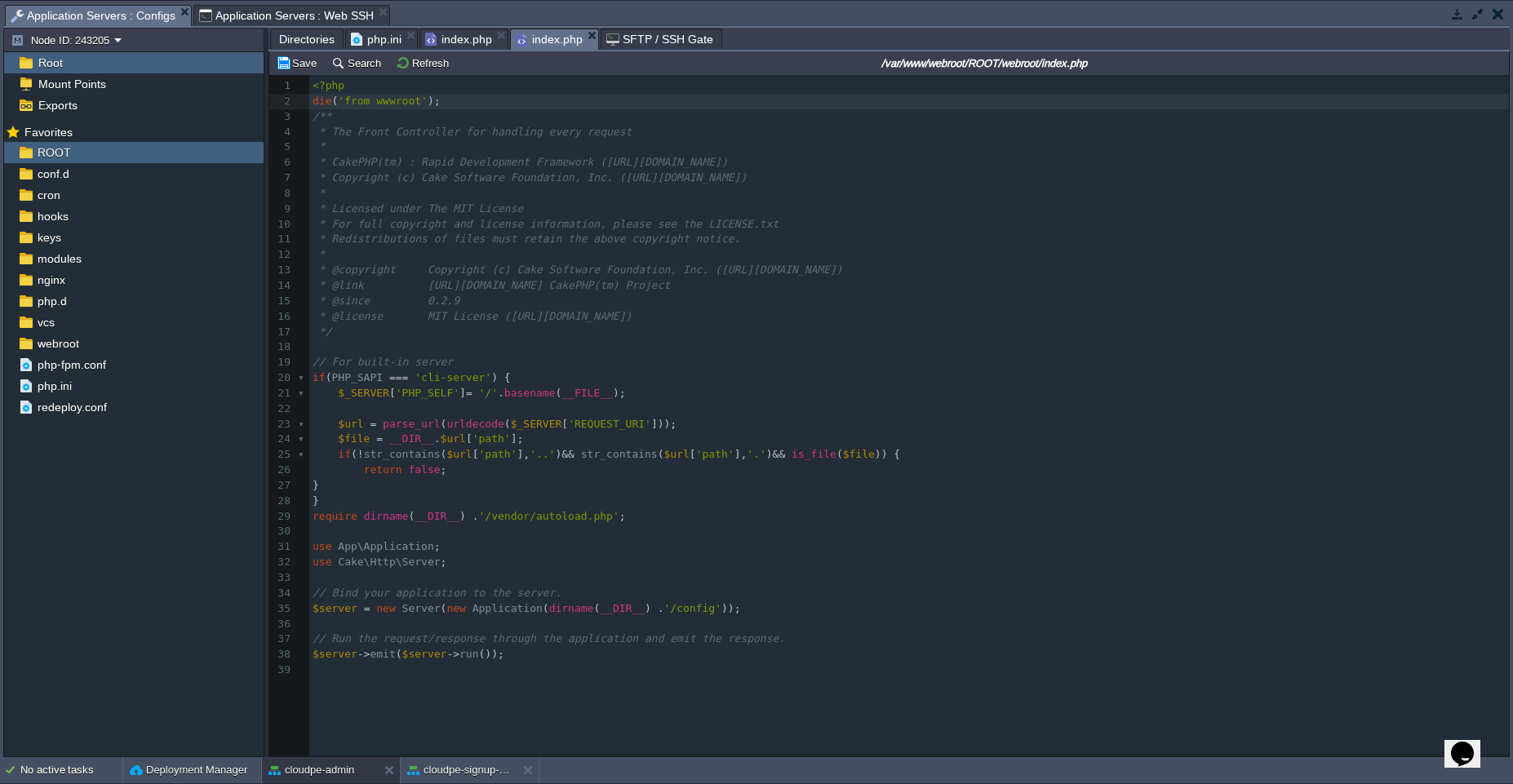
click at [529, 39] on span "index.php" at bounding box center [549, 40] width 67 height 21
click at [397, 102] on div "xxxxxxxxxx 1 <?php 2 die ( 'from wwwroot' ); 3 /** 4 * The Front Controller for…" at bounding box center [912, 377] width 1205 height 600
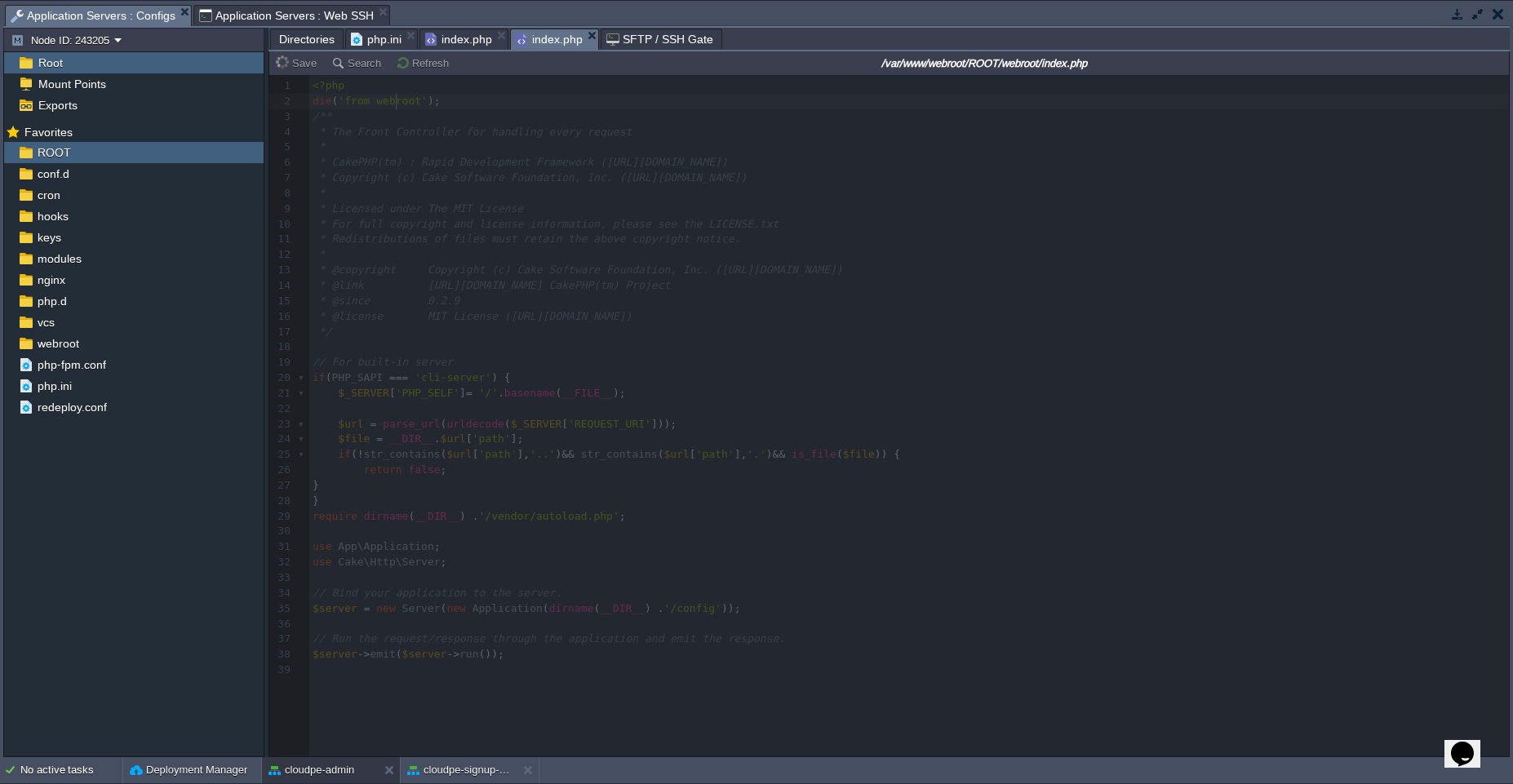
type textarea "eb"
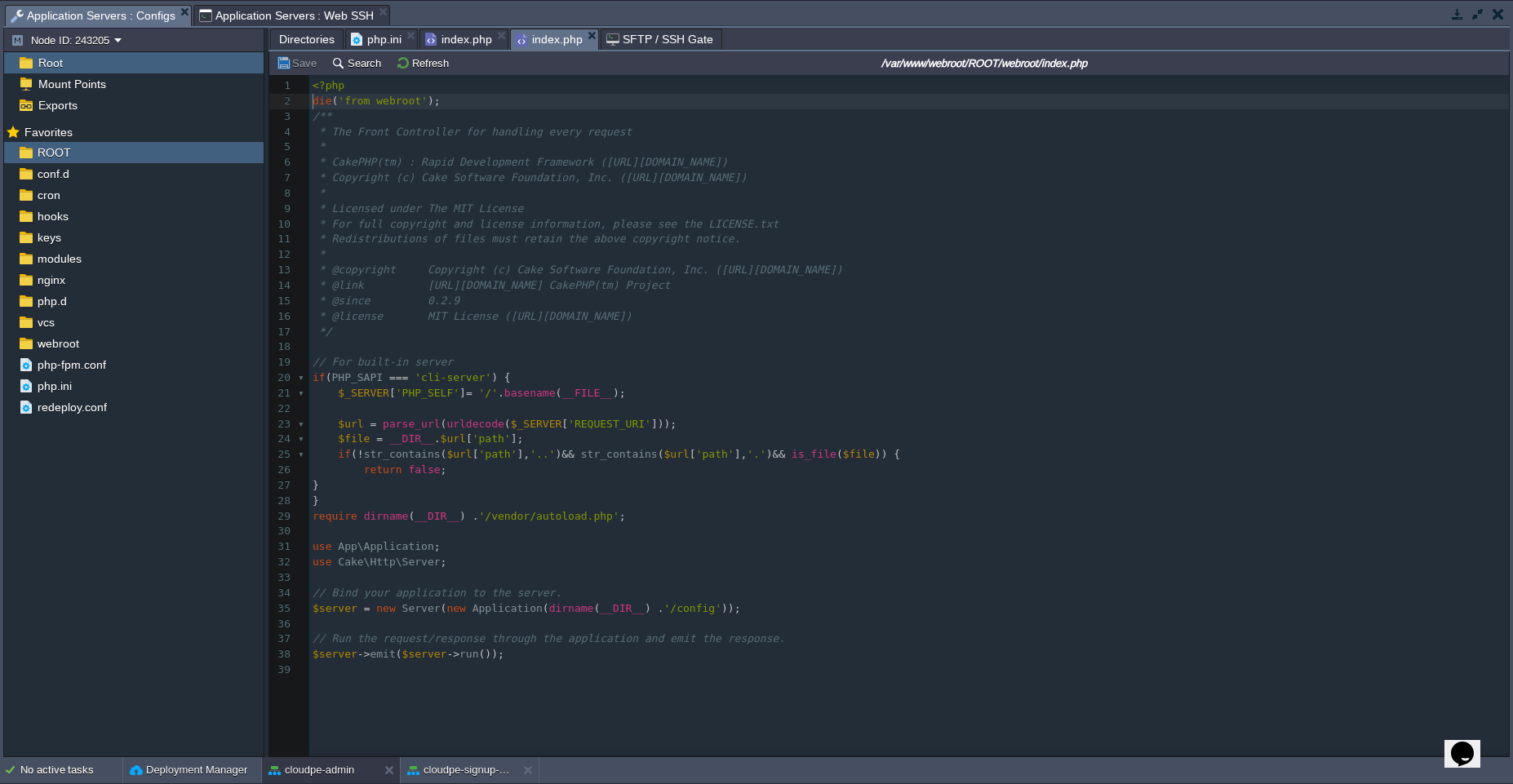
type textarea "die('from webroot');"
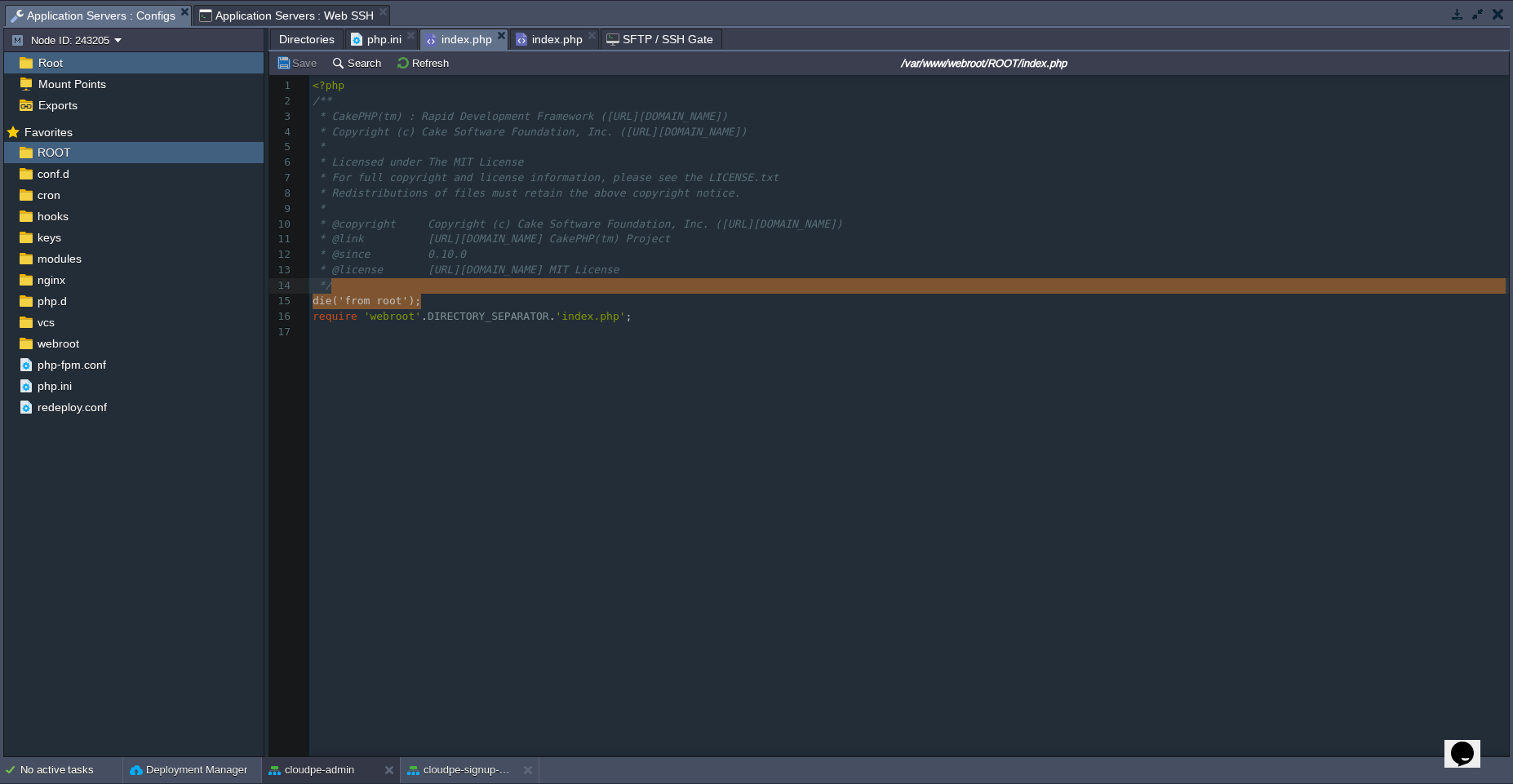
click at [457, 40] on span "index.php" at bounding box center [459, 40] width 67 height 21
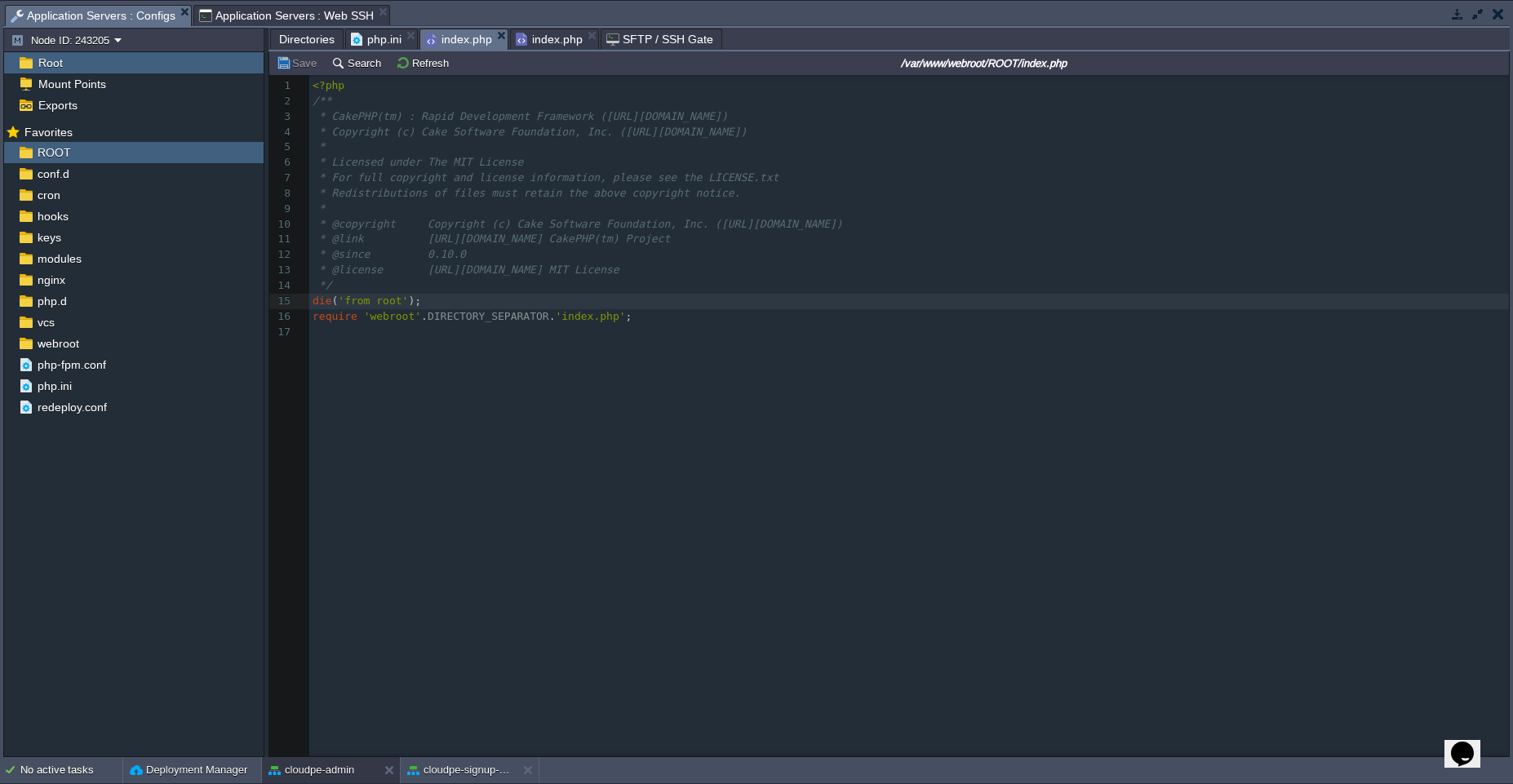
type textarea "die('from root');"
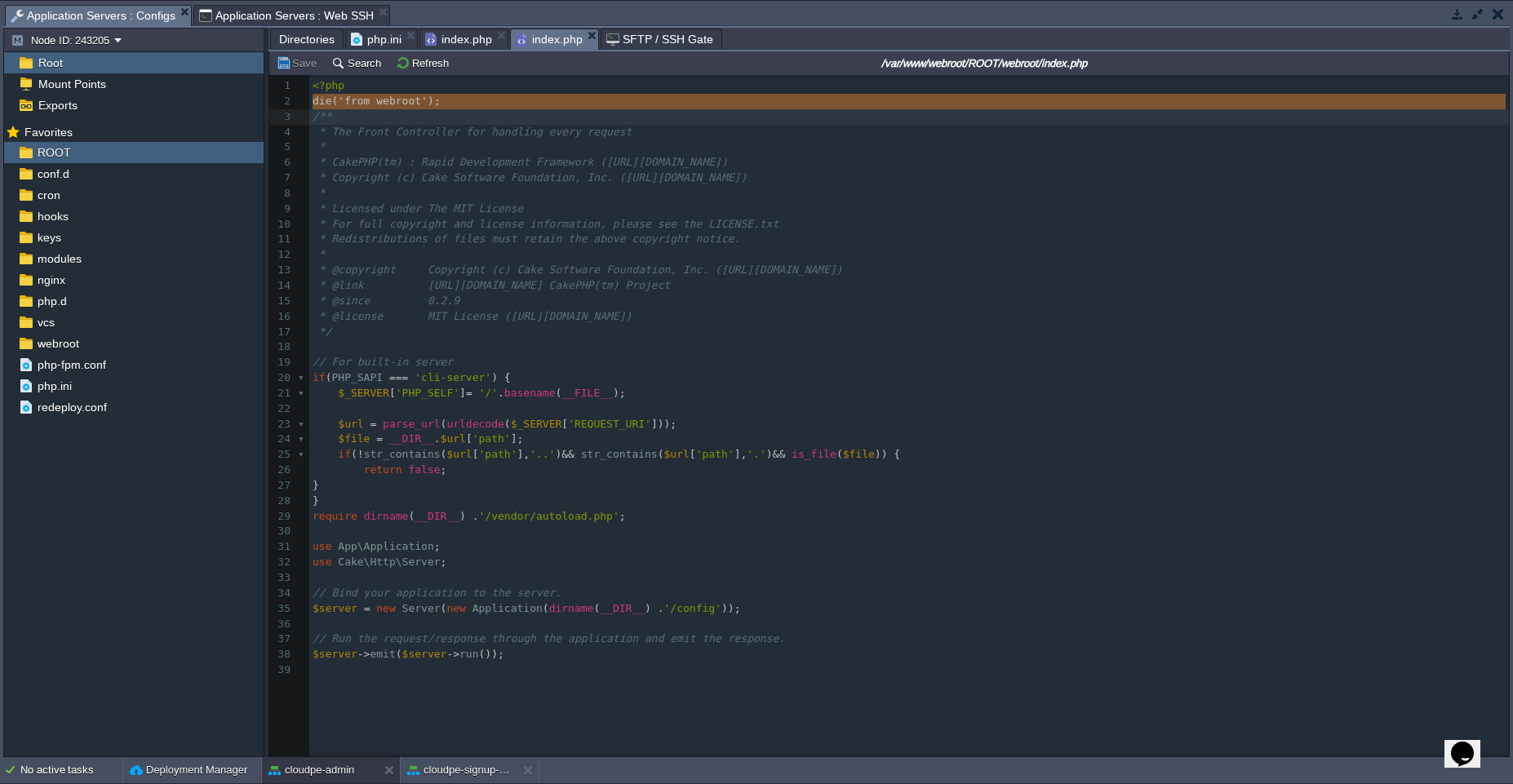
click at [572, 30] on span "index.php" at bounding box center [549, 40] width 67 height 21
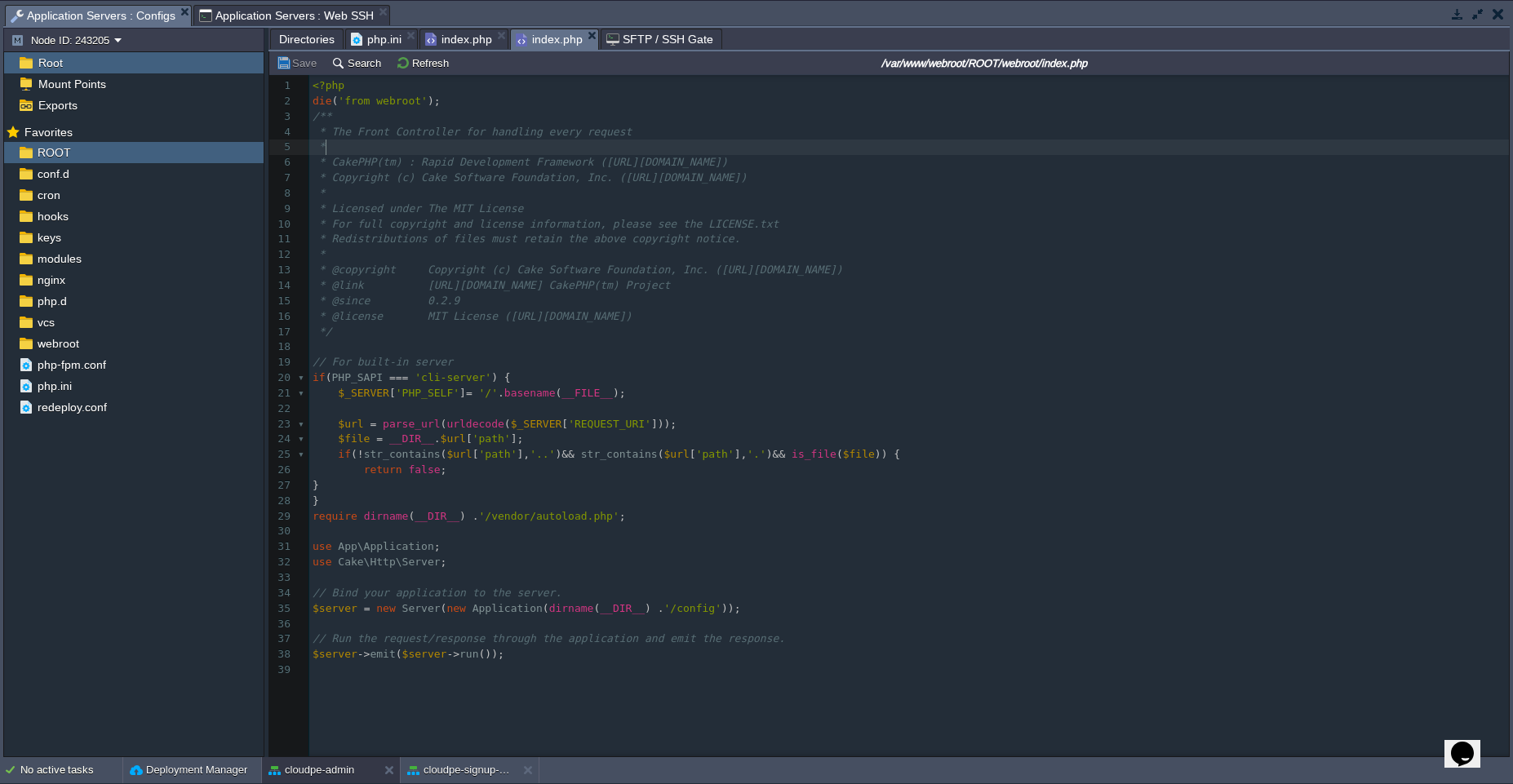
click at [566, 150] on pre "*" at bounding box center [912, 147] width 1205 height 15
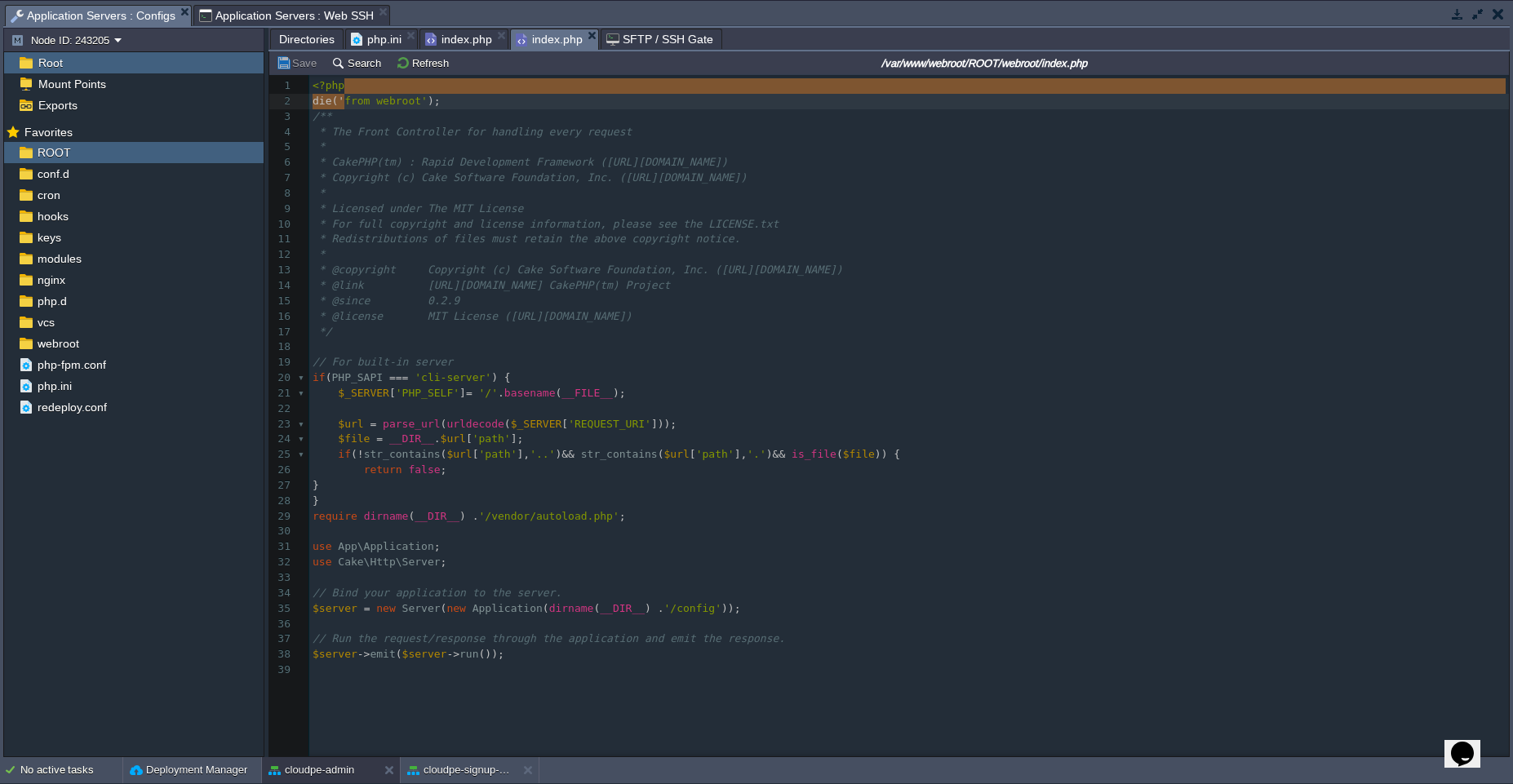
type textarea "die('from webroot');"
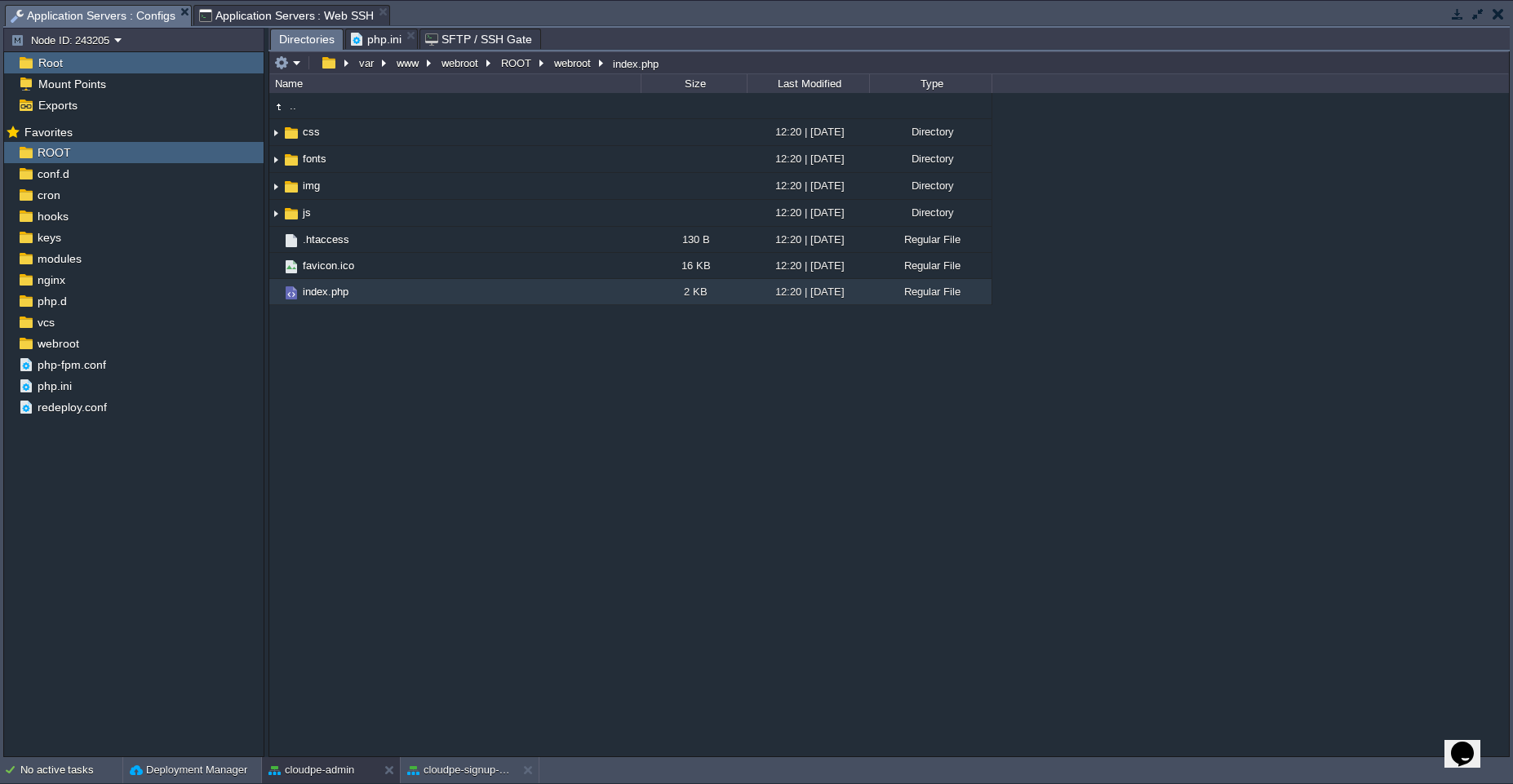
click at [395, 44] on span "php.ini" at bounding box center [377, 39] width 51 height 20
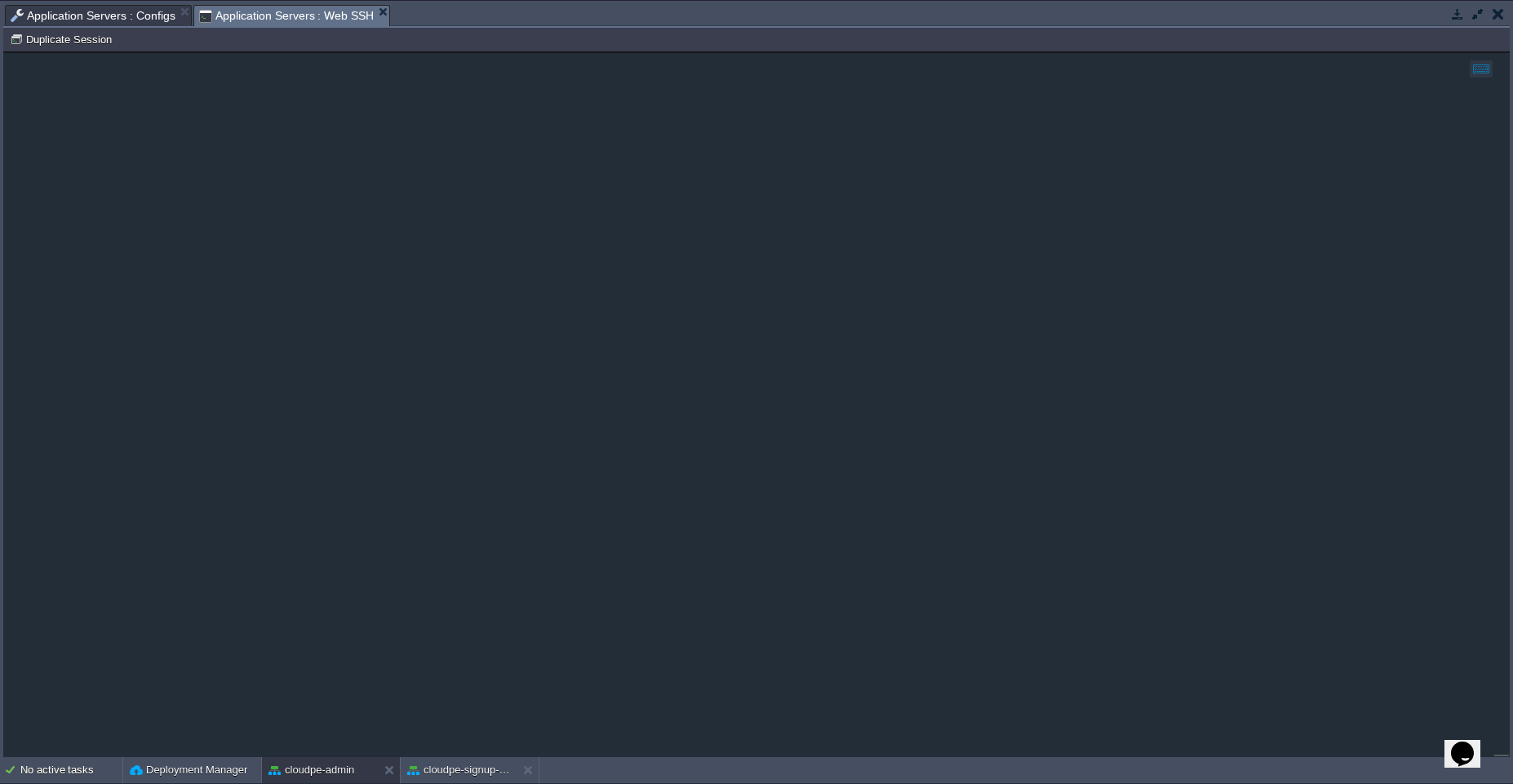
click at [283, 9] on span "Application Servers : Web SSH" at bounding box center [286, 16] width 175 height 21
click at [118, 15] on span "Application Servers : Configs" at bounding box center [92, 15] width 165 height 20
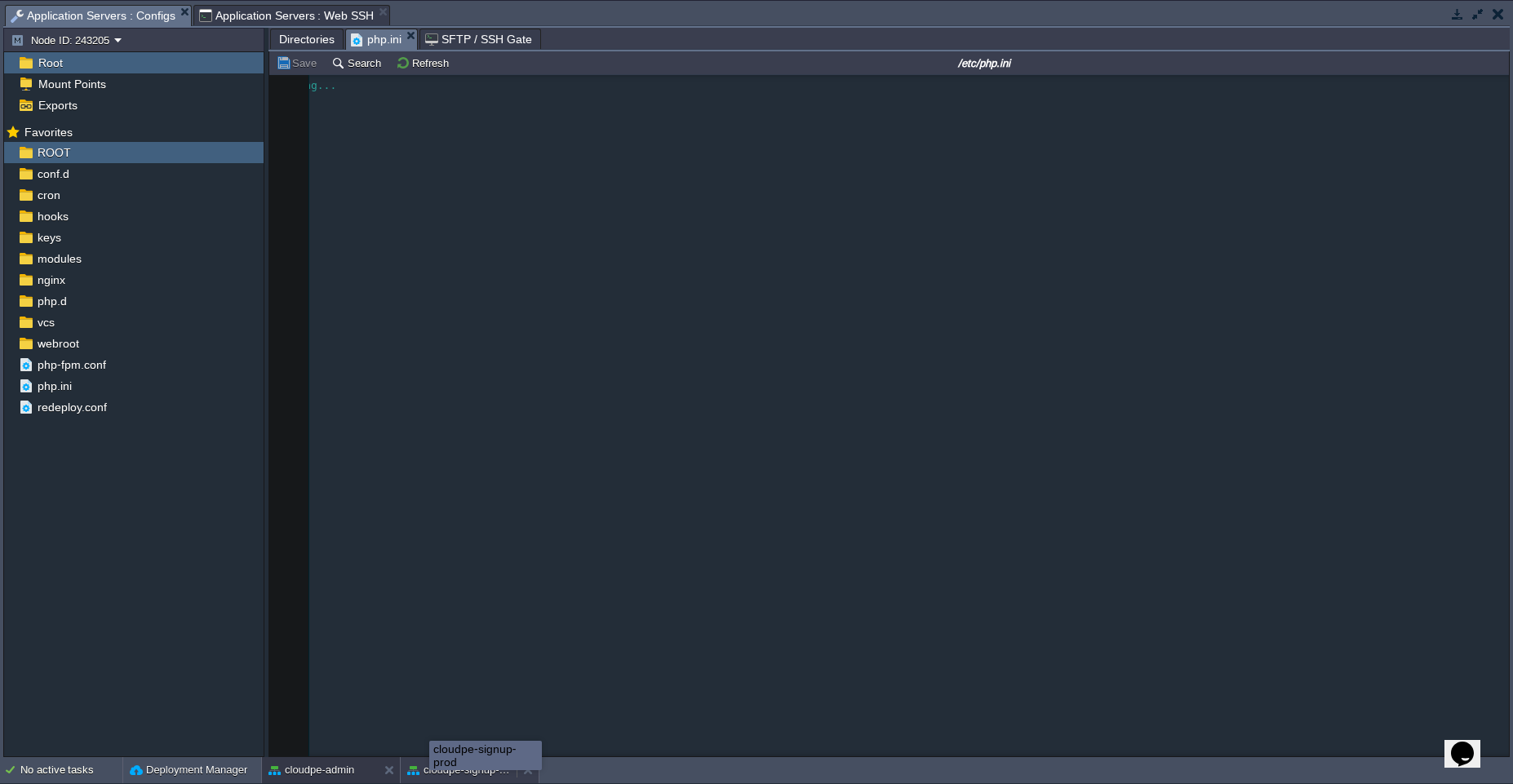
click at [429, 776] on button "cloudpe-signup-prod" at bounding box center [459, 770] width 103 height 16
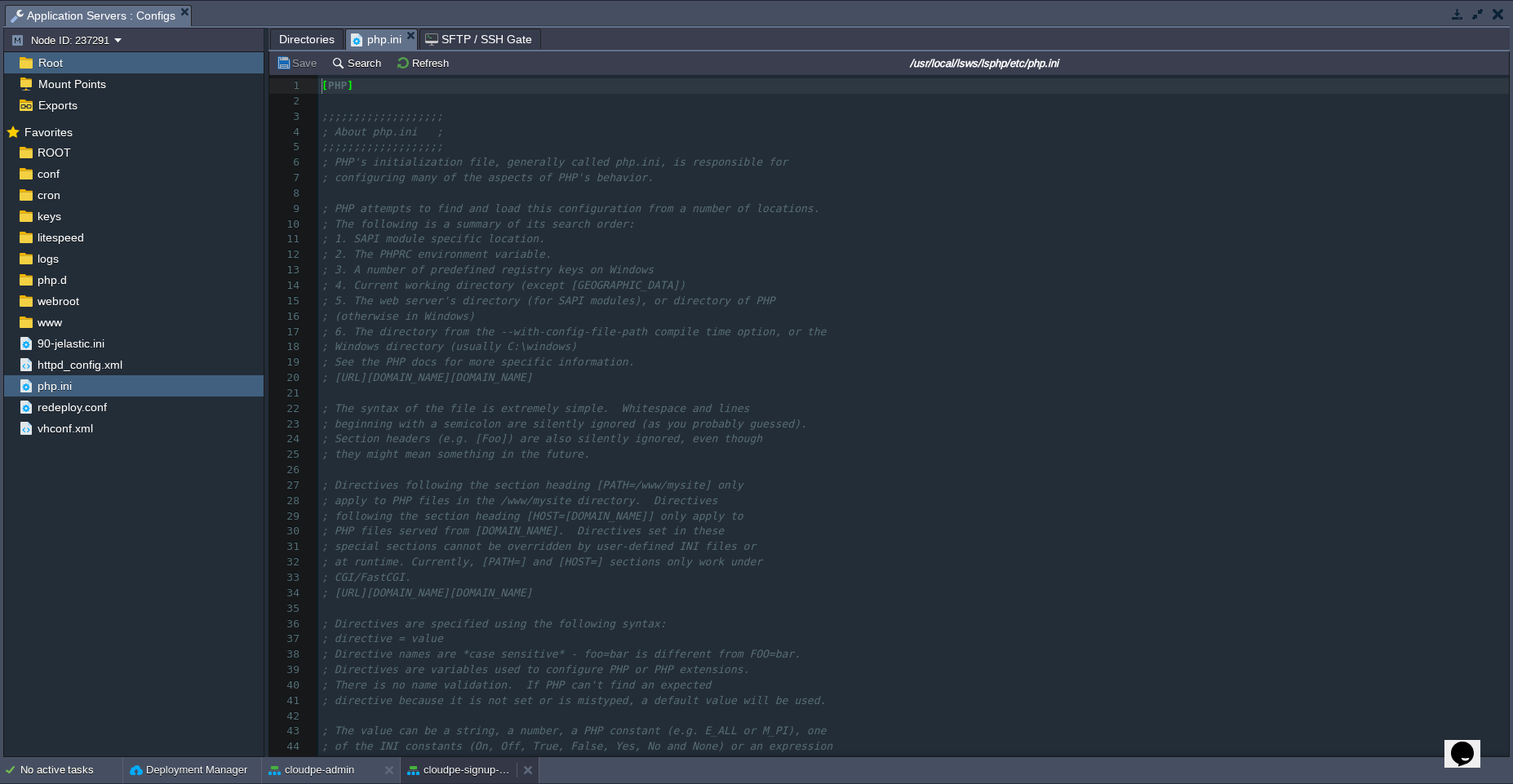
scroll to position [6, 0]
click at [490, 177] on div "1637 1 [ PHP ] 2 ​ 3 ;;;;;;;;;;;;;;;;;;; 4 ; About php.ini ; 5 ;;;;;;;;;;;;;;;;…" at bounding box center [913, 493] width 1191 height 830
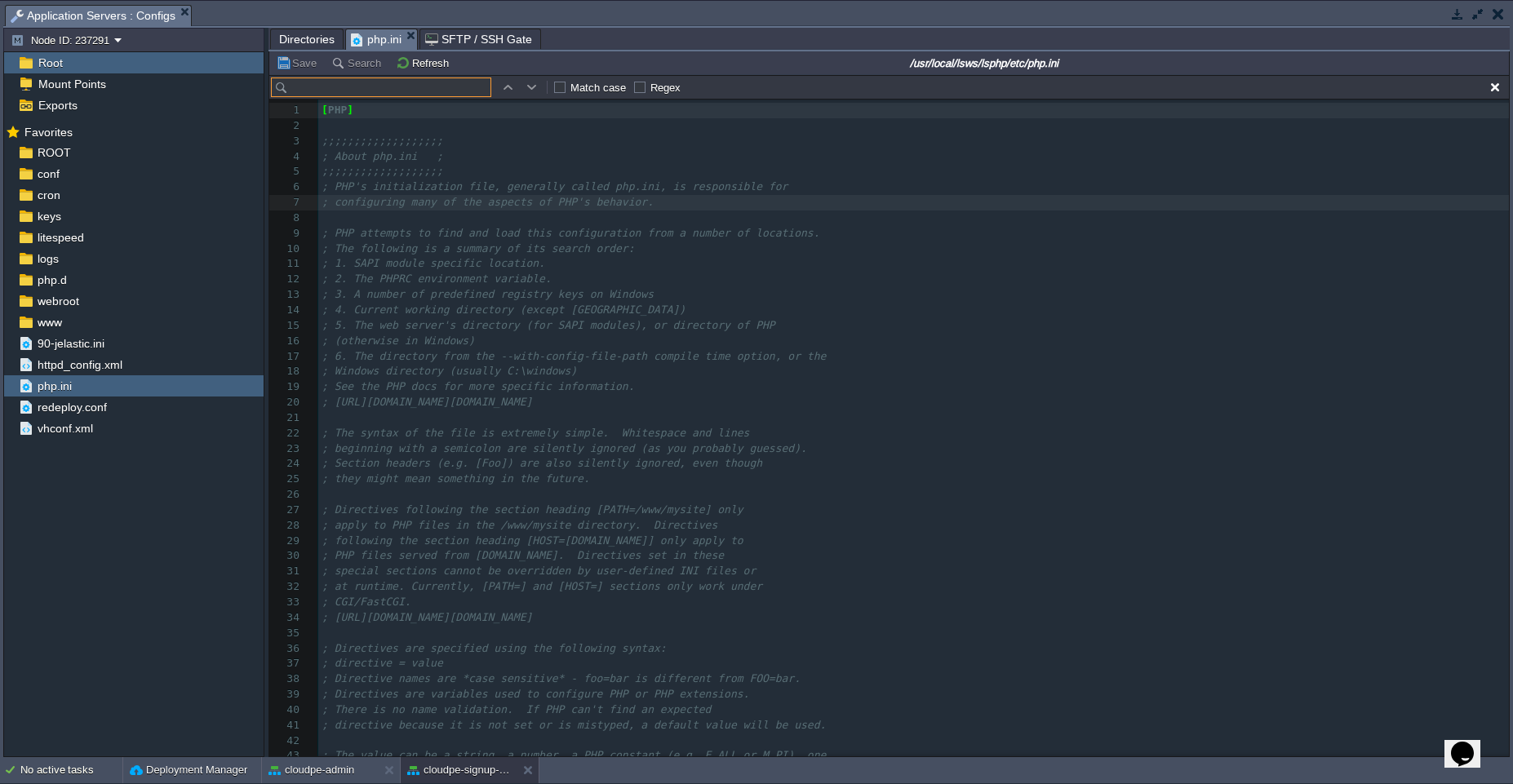
scroll to position [24, 0]
type input "die('from root');"
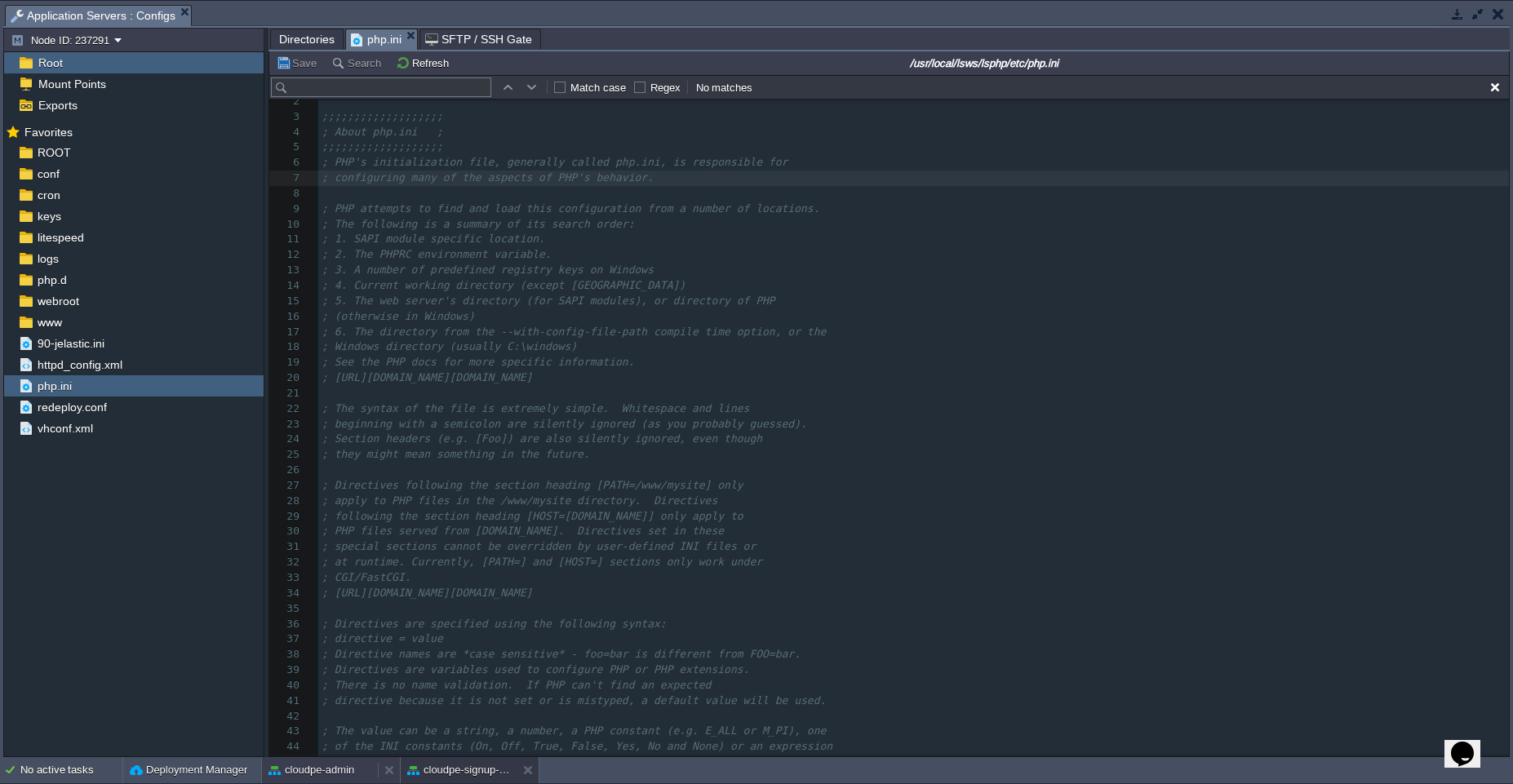
click at [358, 777] on div "cloudpe-admin" at bounding box center [319, 770] width 116 height 26
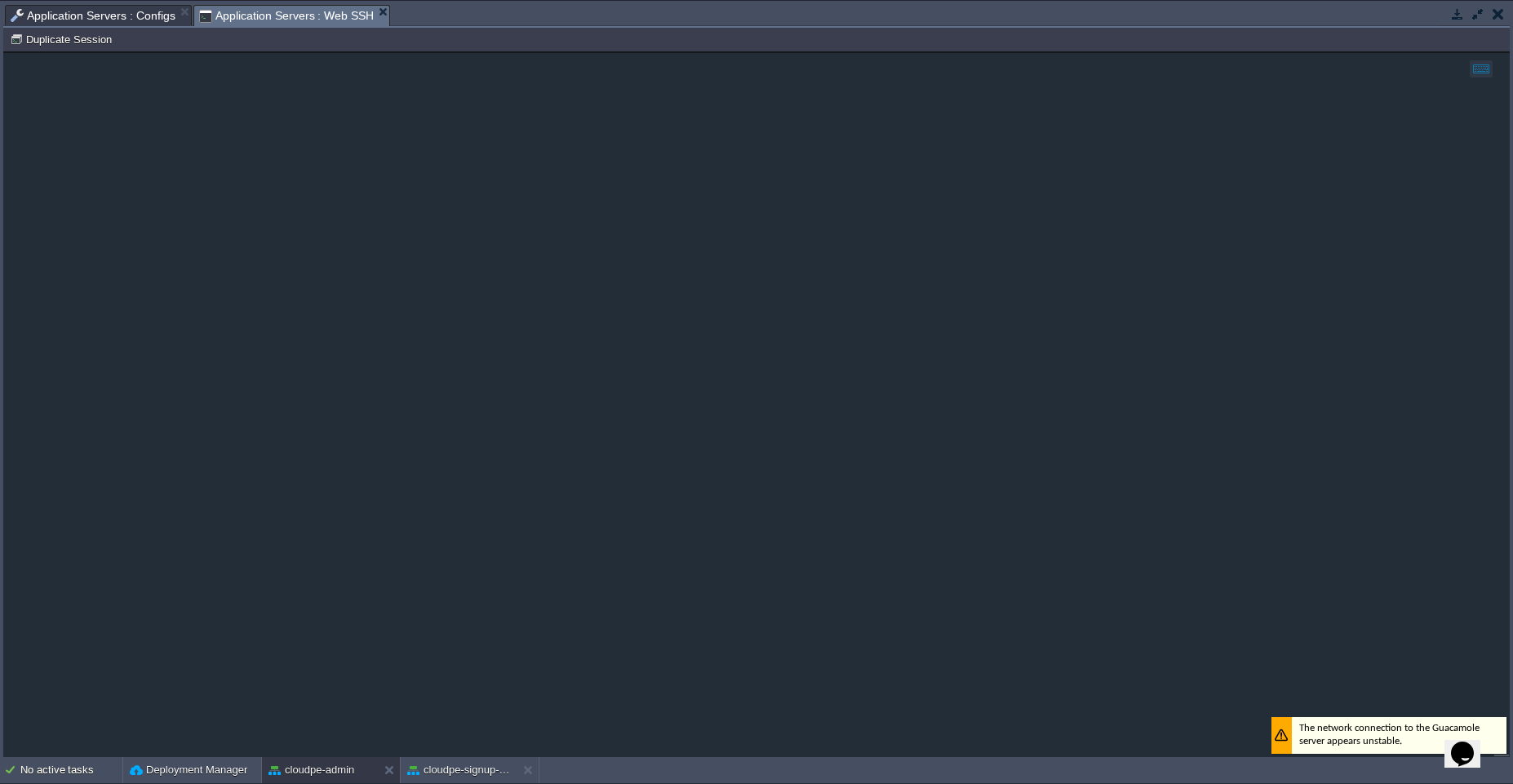
click at [254, 14] on span "Application Servers : Web SSH" at bounding box center [286, 16] width 175 height 21
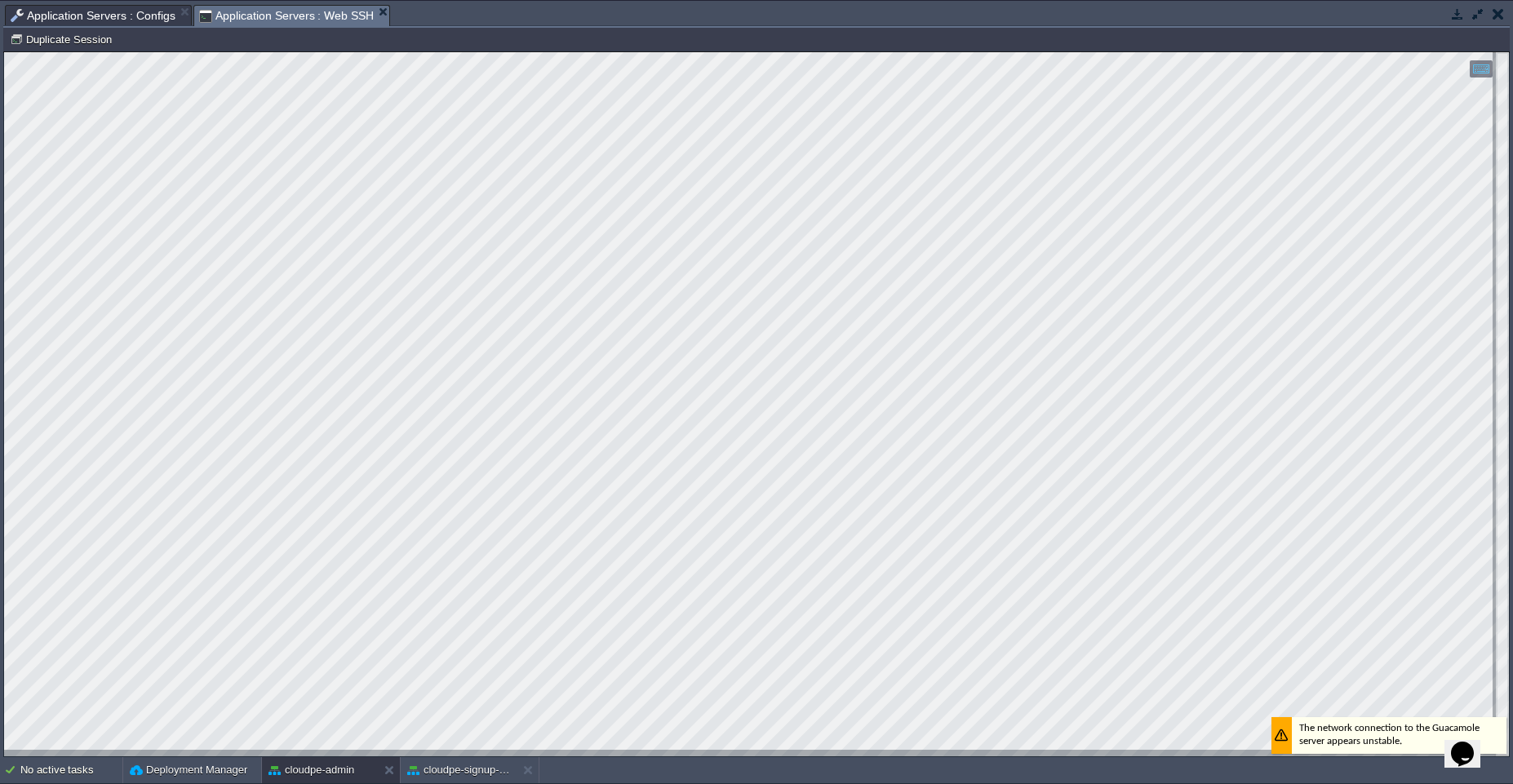
scroll to position [13, 83]
type textarea "ext-intl"
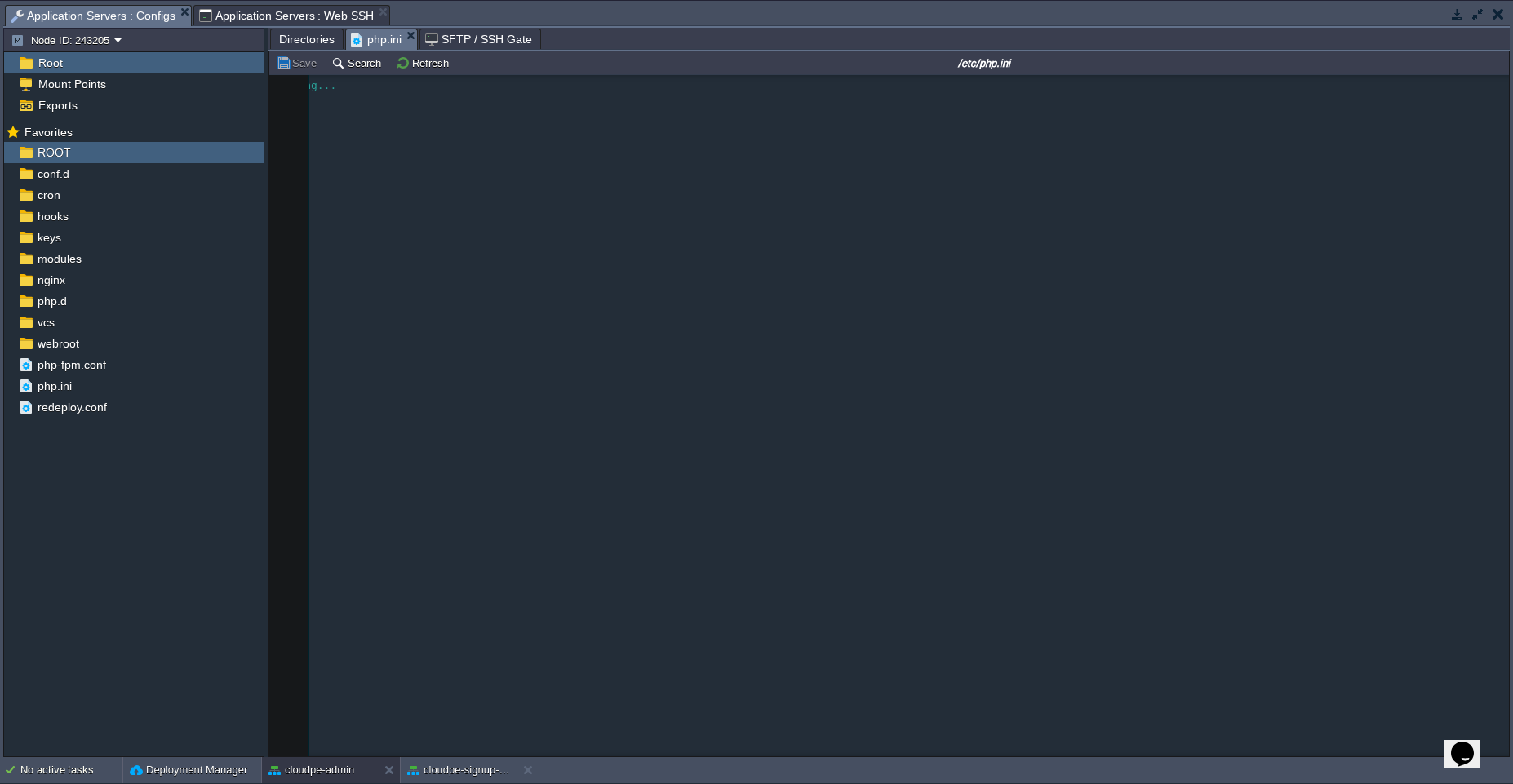
click at [33, 9] on span "Application Servers : Configs" at bounding box center [92, 16] width 165 height 21
click at [412, 73] on div "Save Search Refresh /etc/php.ini" at bounding box center [889, 63] width 1240 height 24
click at [412, 68] on button "Refresh" at bounding box center [425, 63] width 58 height 15
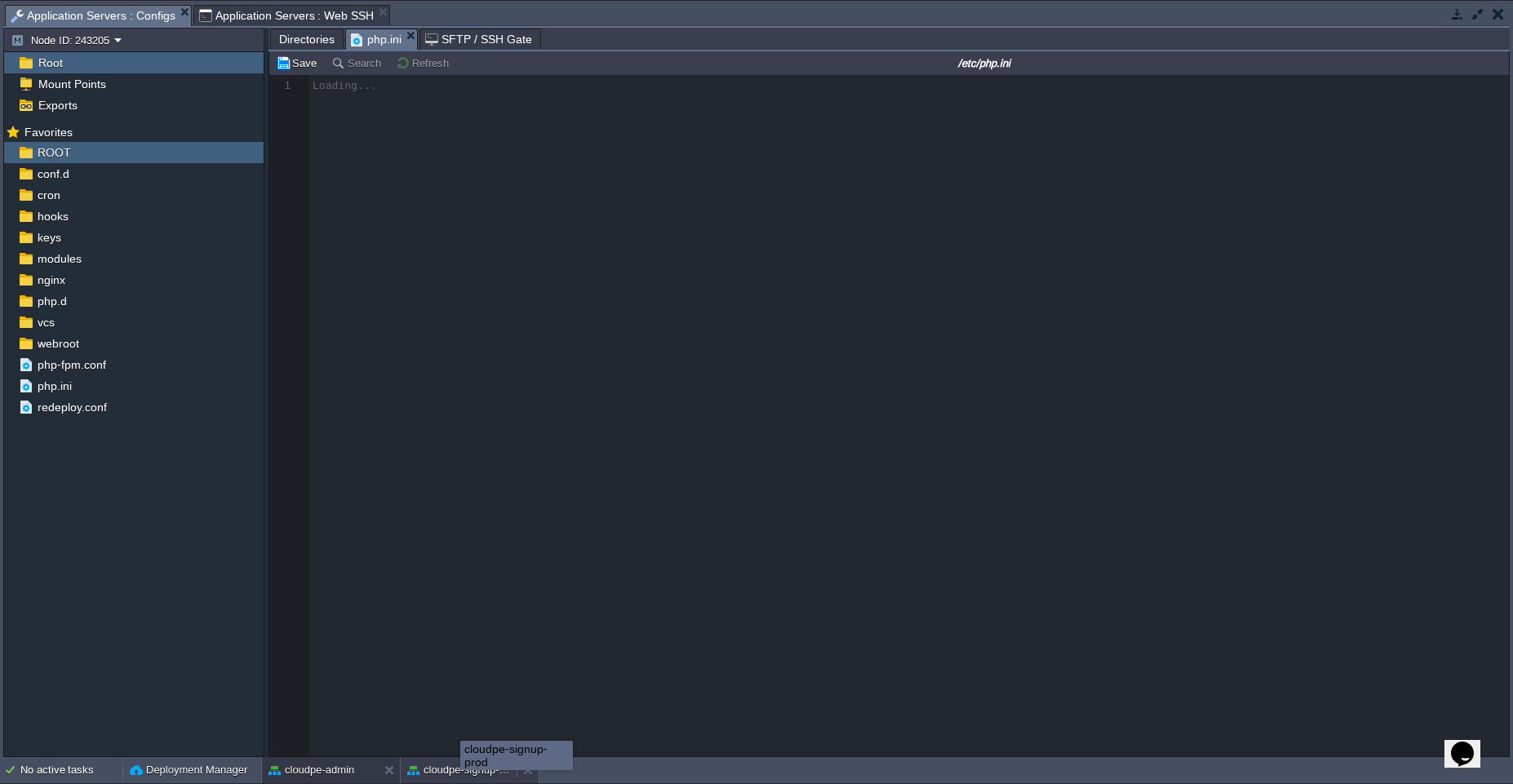
click at [460, 763] on button "cloudpe-signup-prod" at bounding box center [459, 770] width 103 height 16
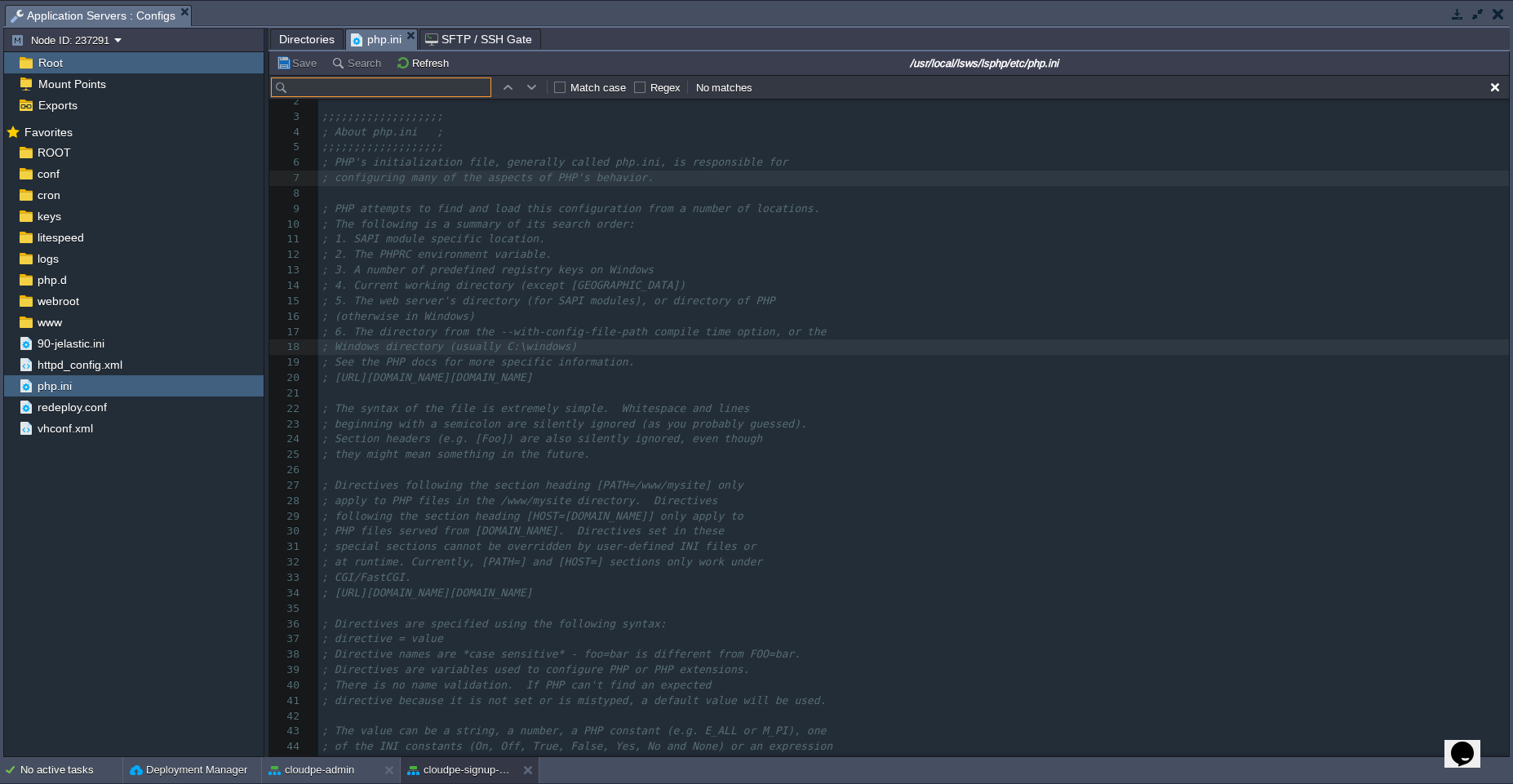
paste input "ext-intl"
click at [530, 84] on button "button" at bounding box center [532, 88] width 15 height 15
click at [460, 88] on input "ext-intl" at bounding box center [381, 87] width 220 height 20
click at [559, 301] on div "1637 ; Windows directory (usually C:\windows) 1 [PHP] 2 ​ 3 ;;;;;;;;;;;;;;;;;;;…" at bounding box center [913, 493] width 1191 height 830
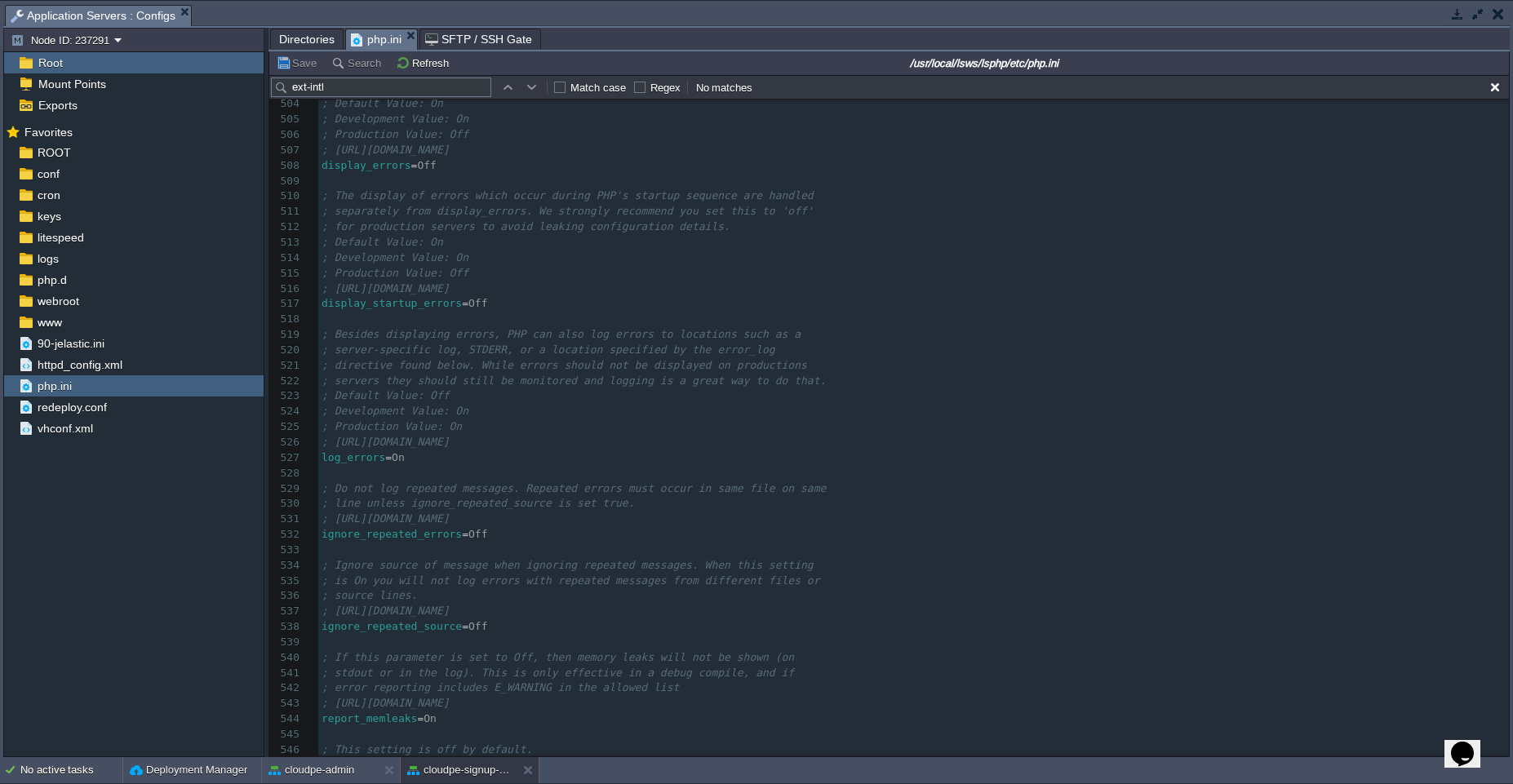
scroll to position [7745, 0]
click at [323, 94] on input "ext-intl" at bounding box center [381, 87] width 220 height 20
type input "intl"
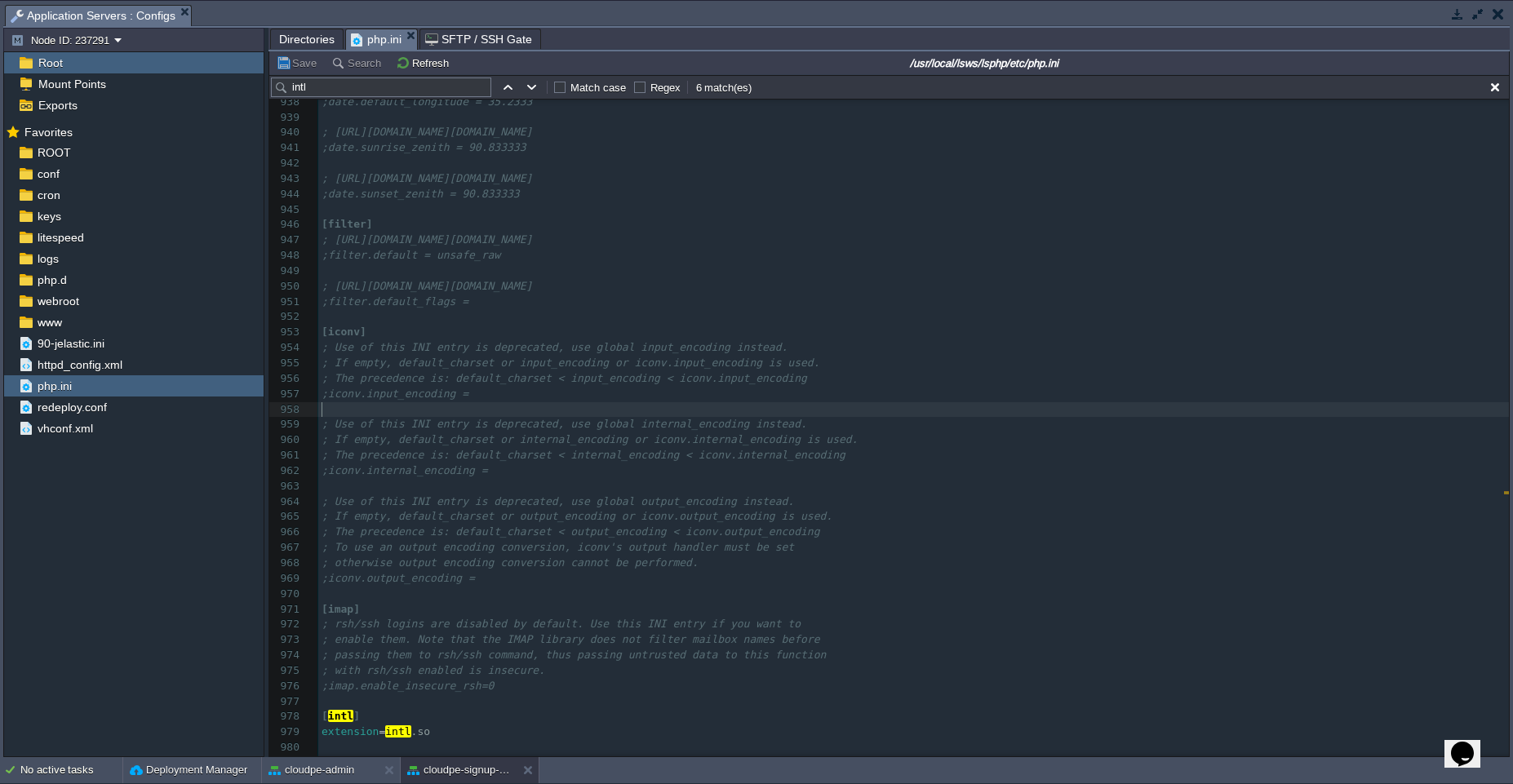
click at [597, 407] on pre "​" at bounding box center [913, 409] width 1191 height 15
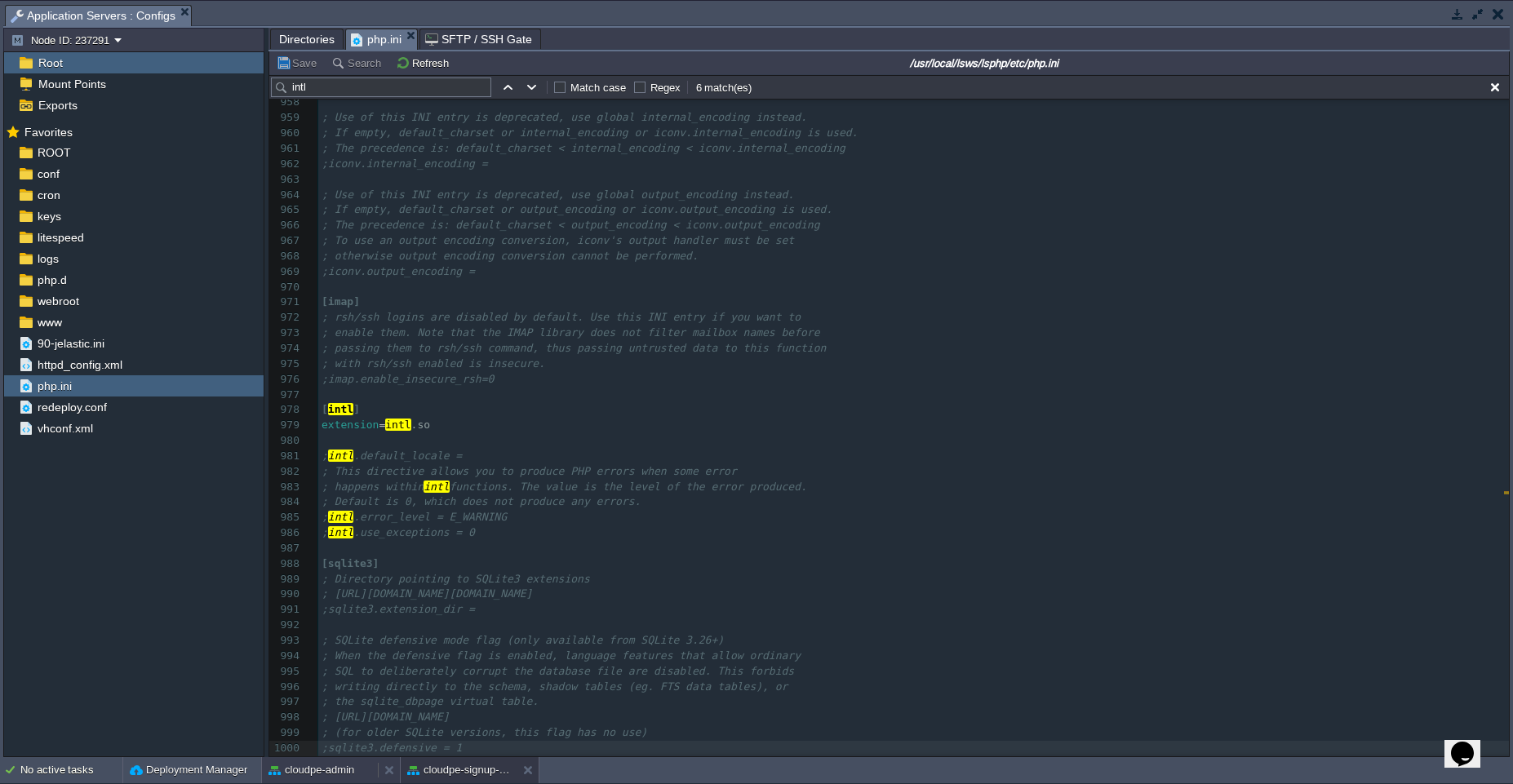
click at [319, 776] on button "cloudpe-admin" at bounding box center [311, 770] width 86 height 16
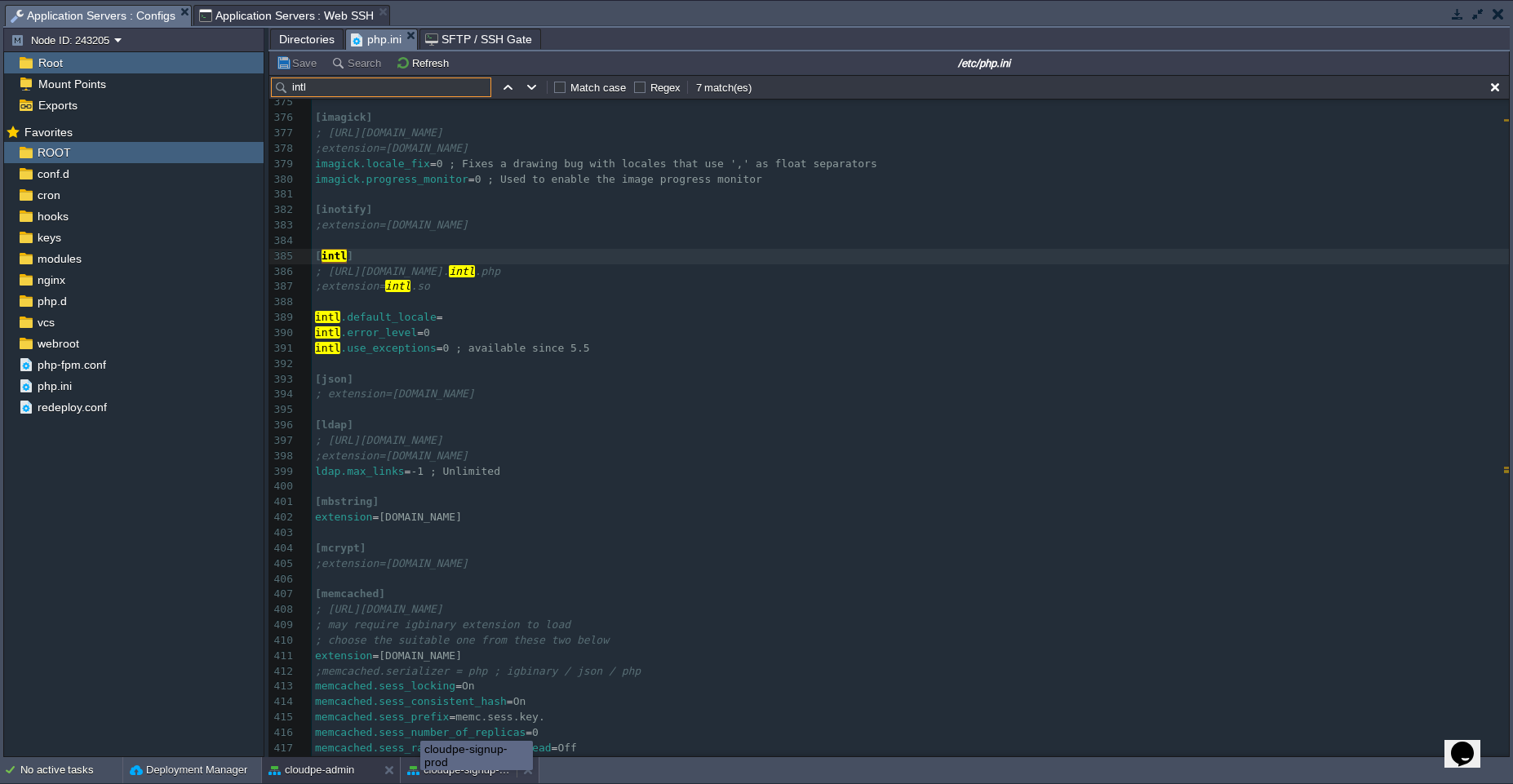
type input "intl"
click at [420, 766] on button "cloudpe-signup-prod" at bounding box center [459, 770] width 103 height 16
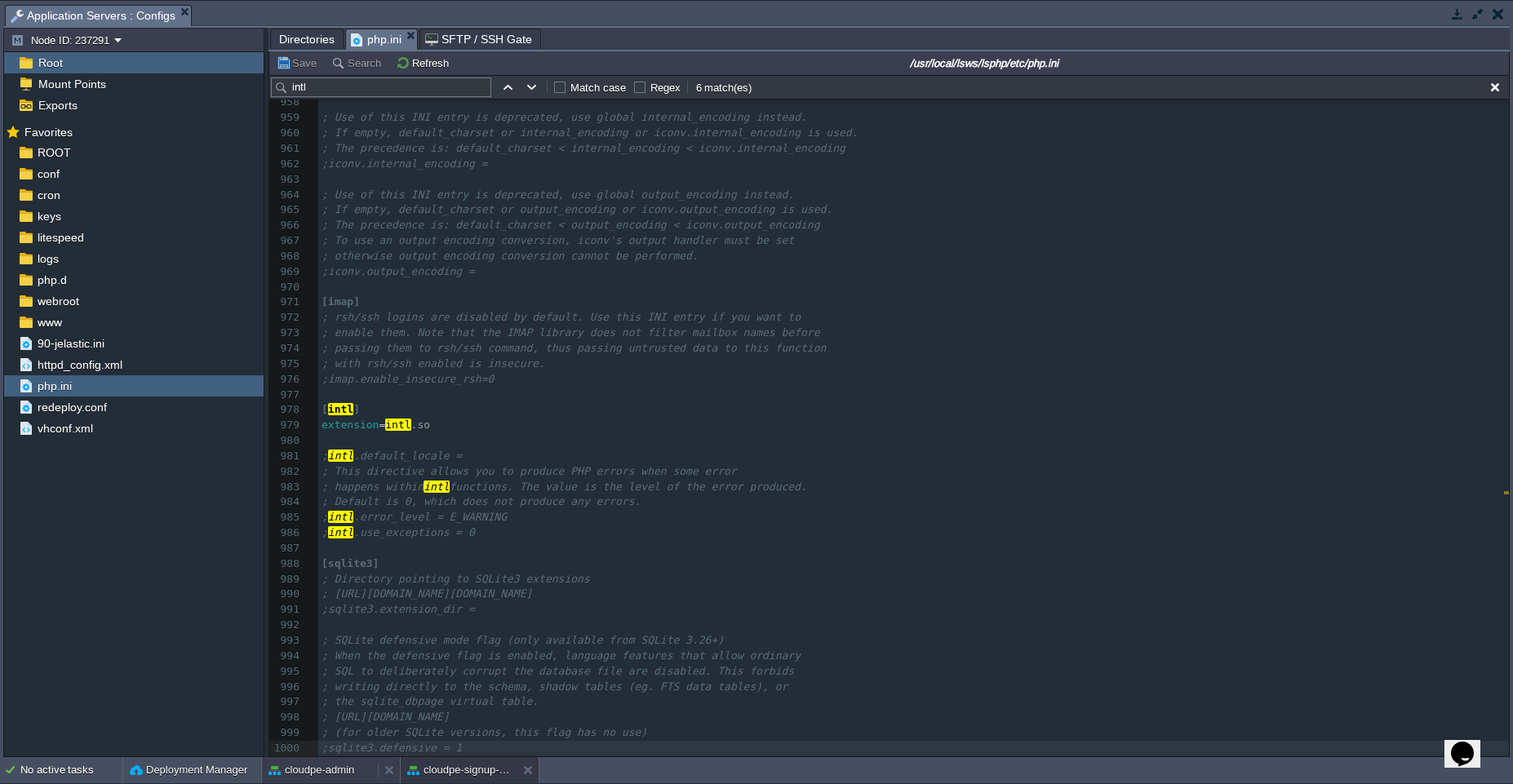
click at [342, 774] on button "cloudpe-admin" at bounding box center [311, 770] width 86 height 16
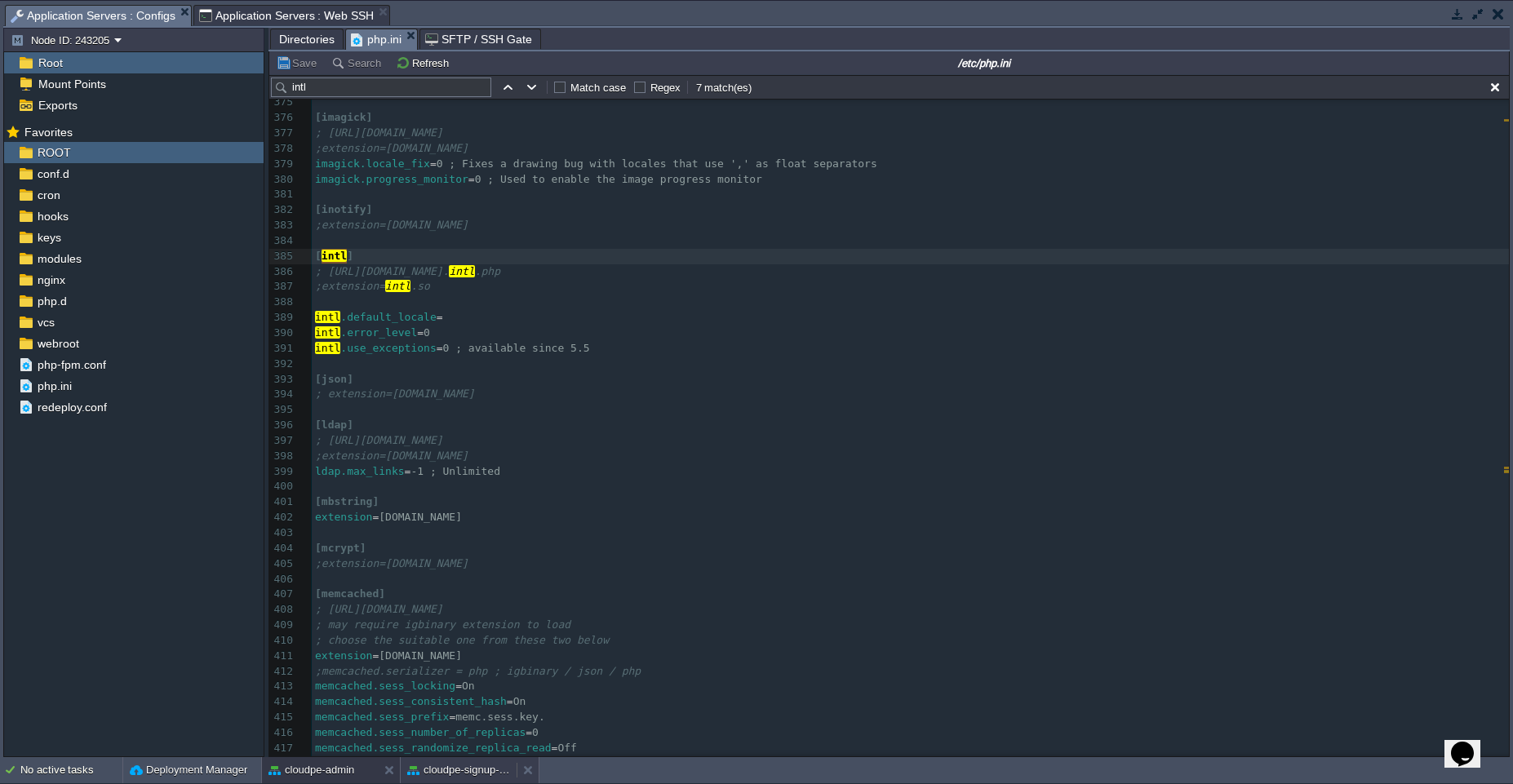
click at [428, 768] on button "cloudpe-signup-prod" at bounding box center [459, 770] width 103 height 16
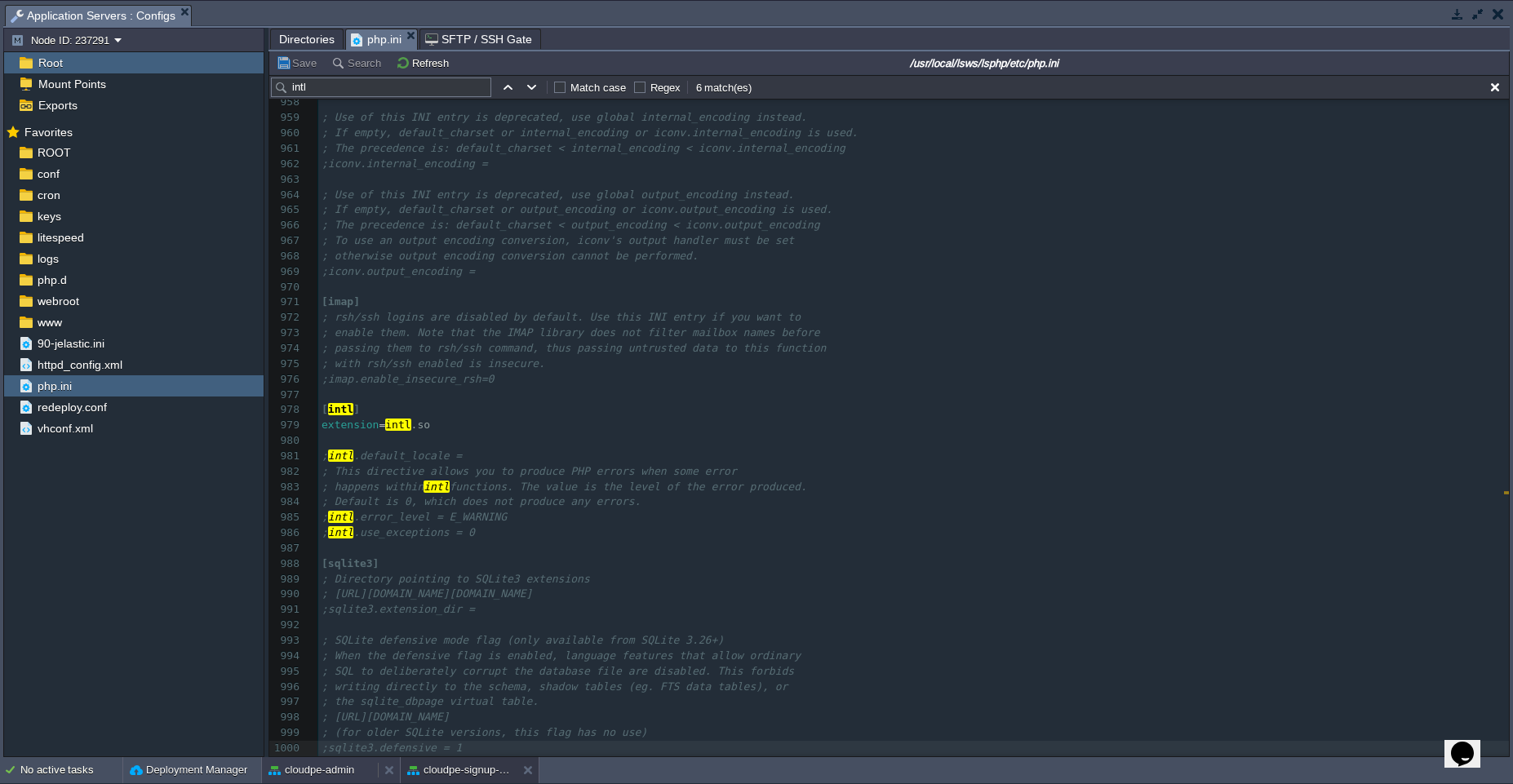
click at [344, 768] on button "cloudpe-admin" at bounding box center [311, 770] width 86 height 16
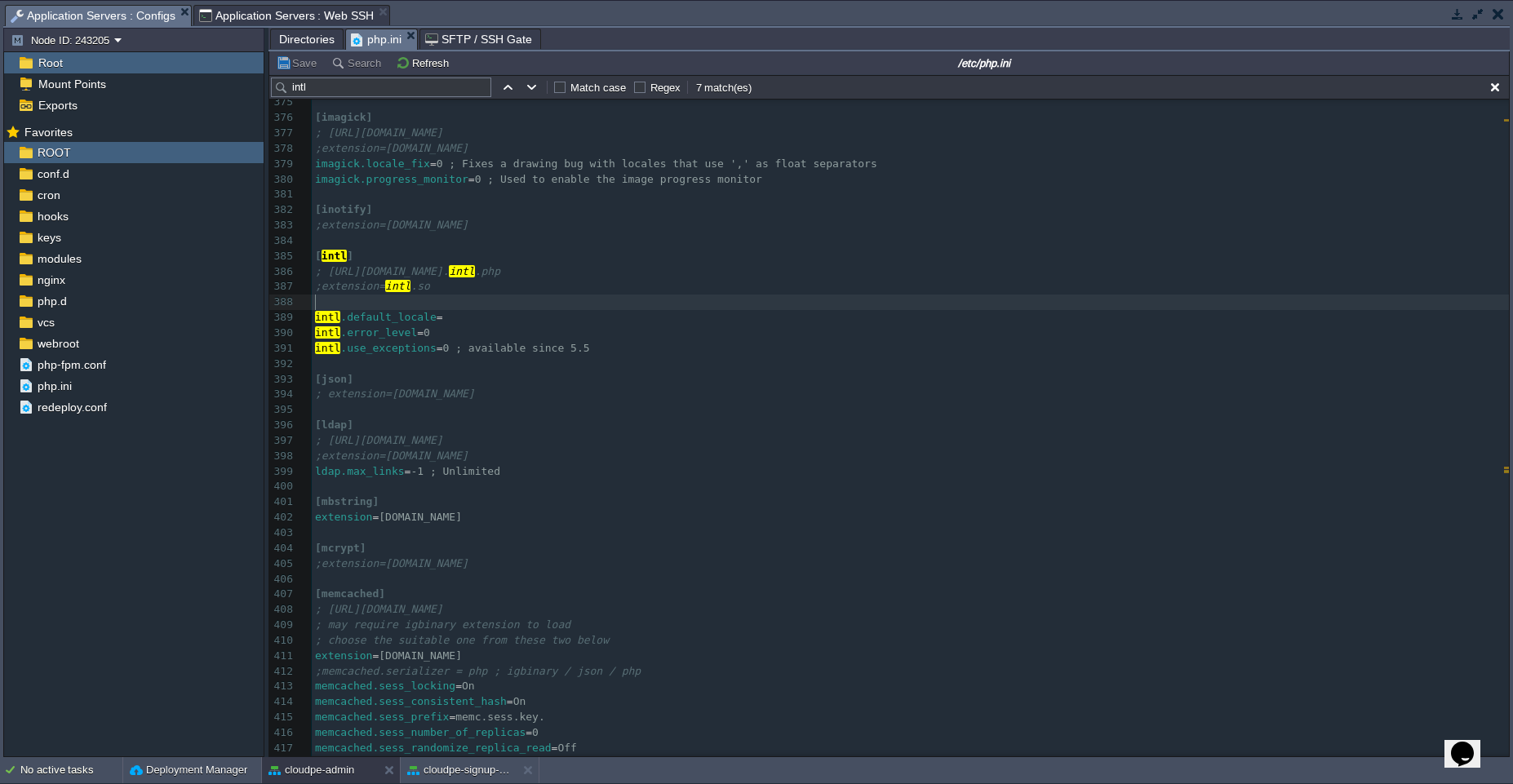
click at [429, 304] on pre "​" at bounding box center [910, 302] width 1198 height 15
click at [300, 61] on button "Save" at bounding box center [298, 63] width 46 height 15
click at [345, 780] on div "cloudpe-admin" at bounding box center [319, 770] width 116 height 26
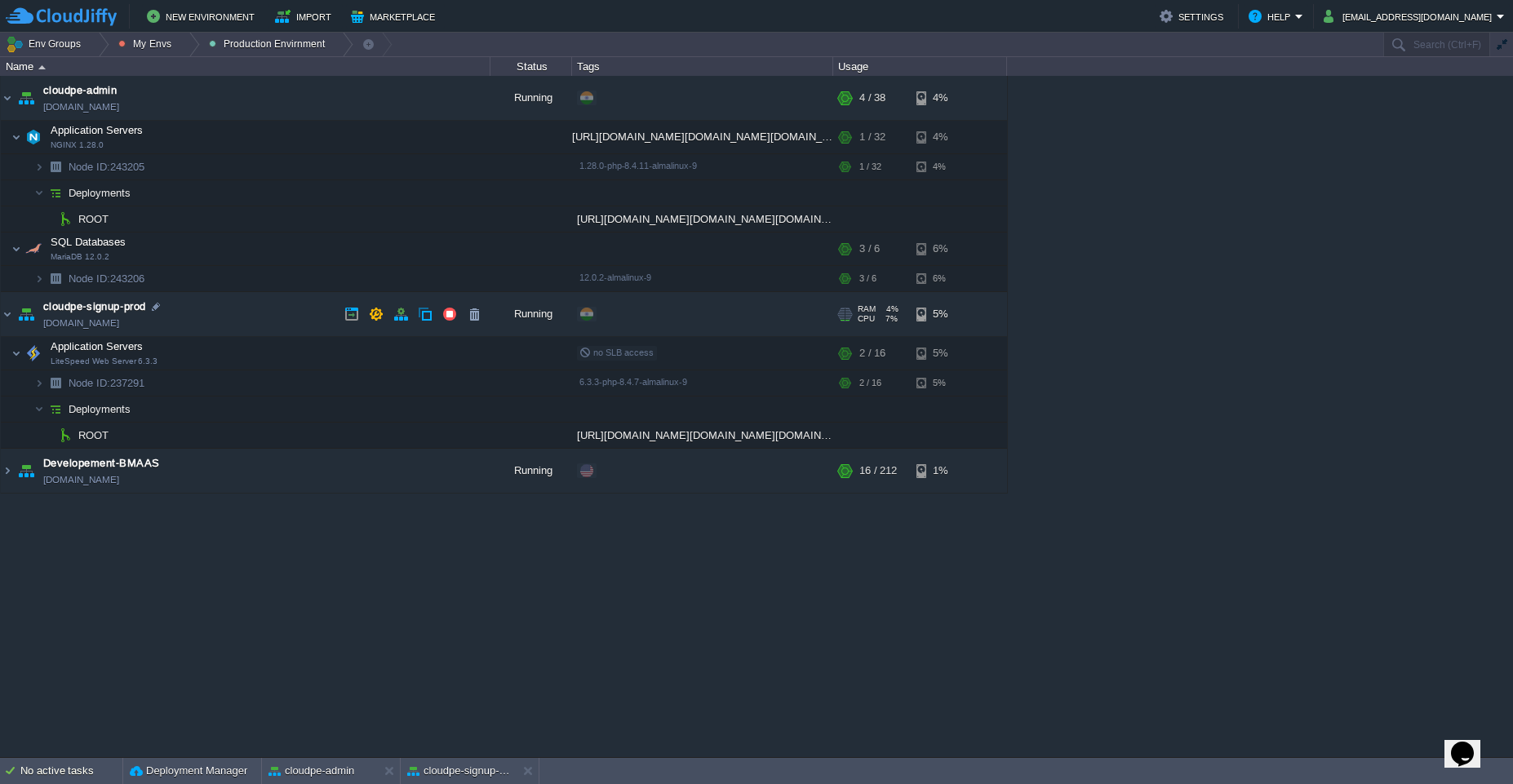
click at [221, 312] on td "cloudpe-signup-prod [DOMAIN_NAME]" at bounding box center [246, 314] width 490 height 45
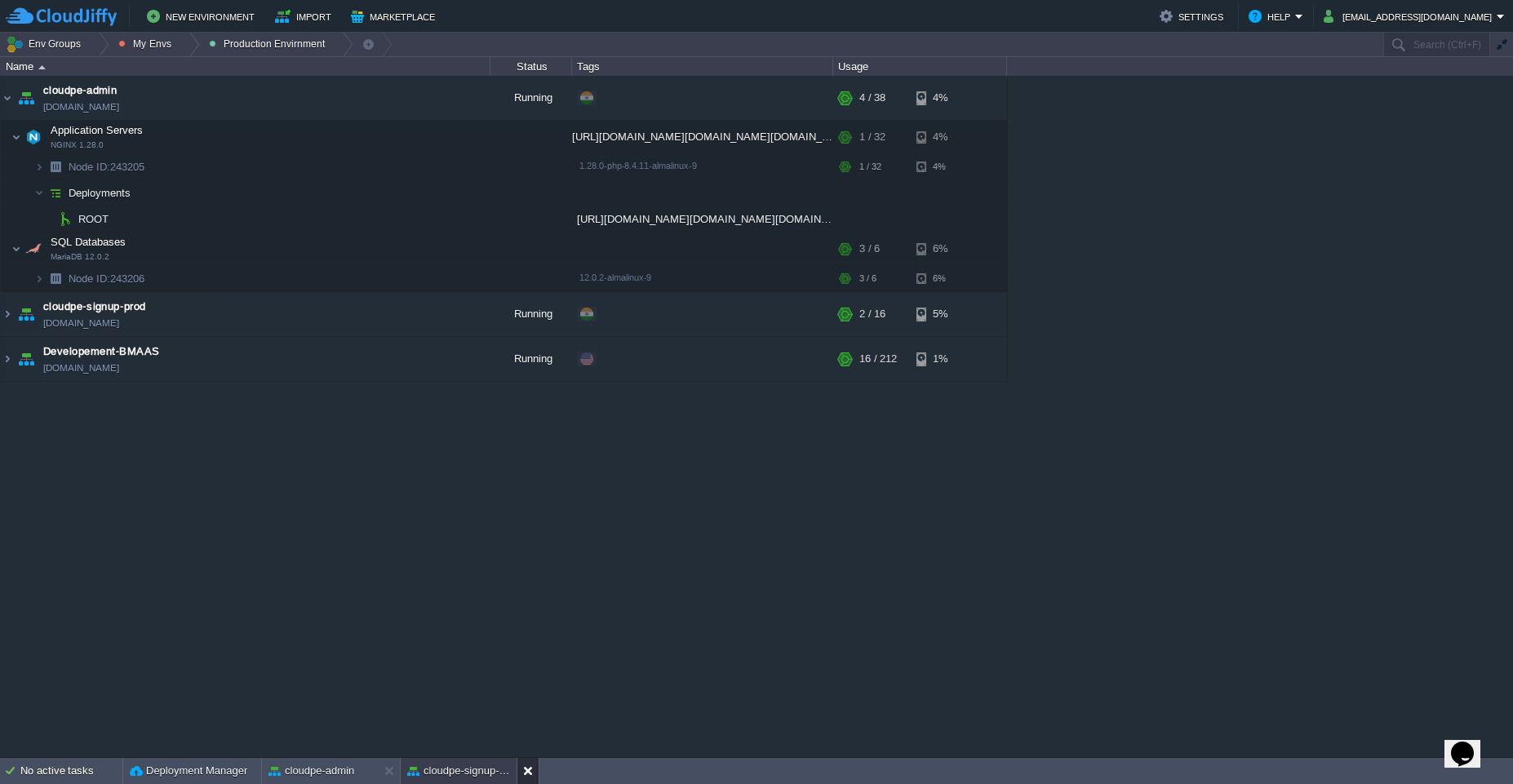
click at [521, 774] on div at bounding box center [527, 771] width 22 height 26
click at [450, 101] on button "button" at bounding box center [450, 98] width 15 height 15
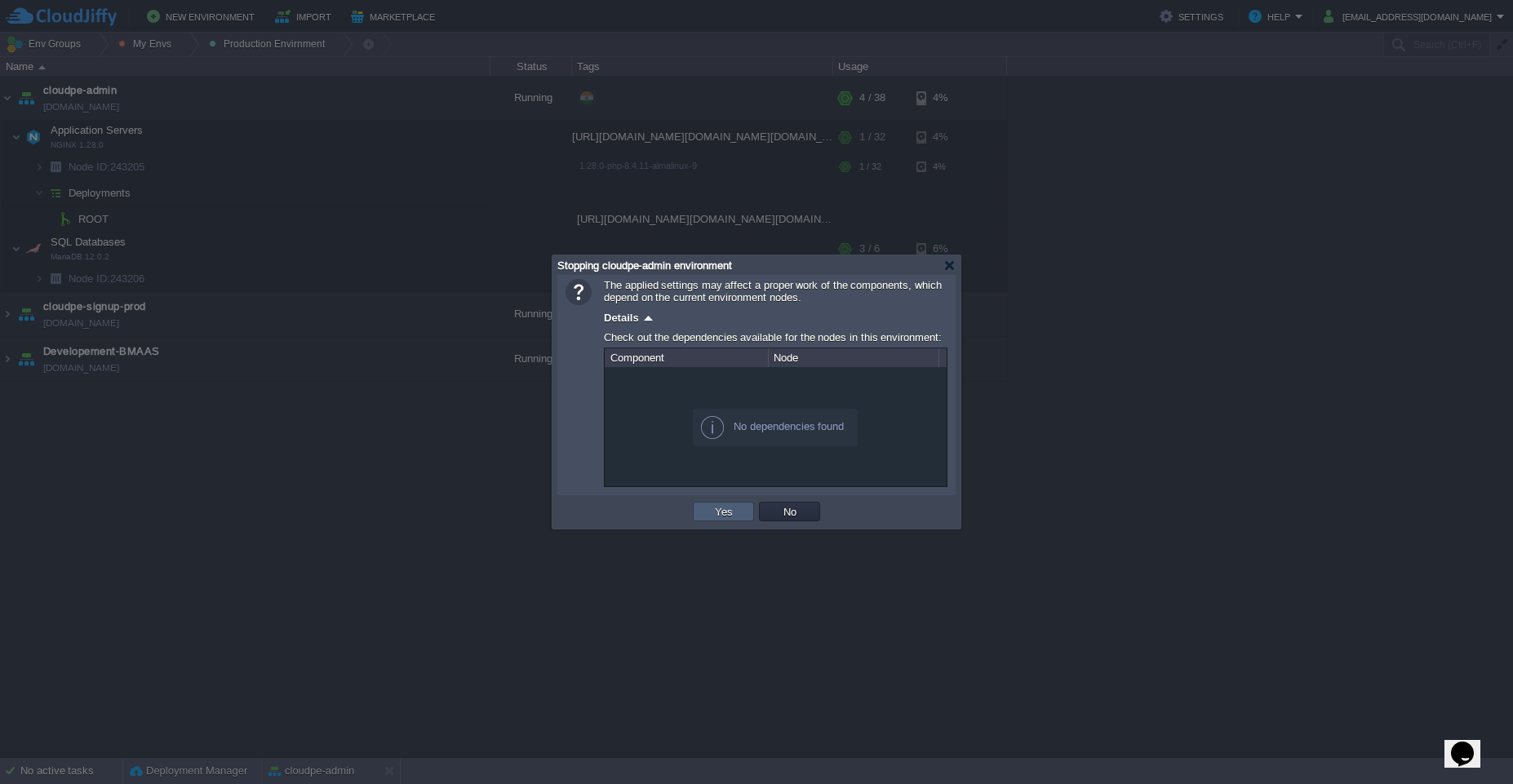
click at [730, 504] on button "Yes" at bounding box center [723, 512] width 27 height 15
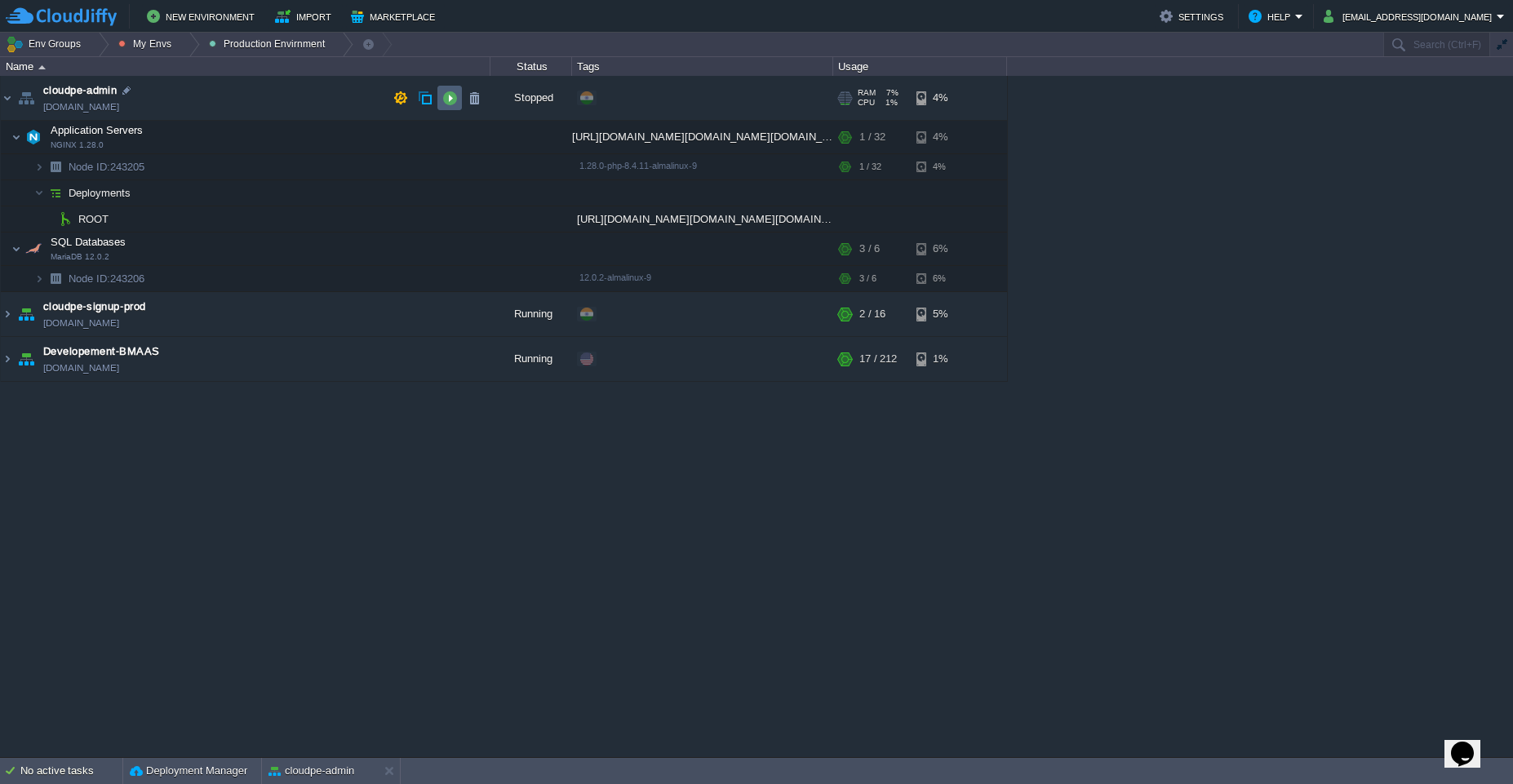
click at [457, 98] on button "button" at bounding box center [450, 98] width 15 height 15
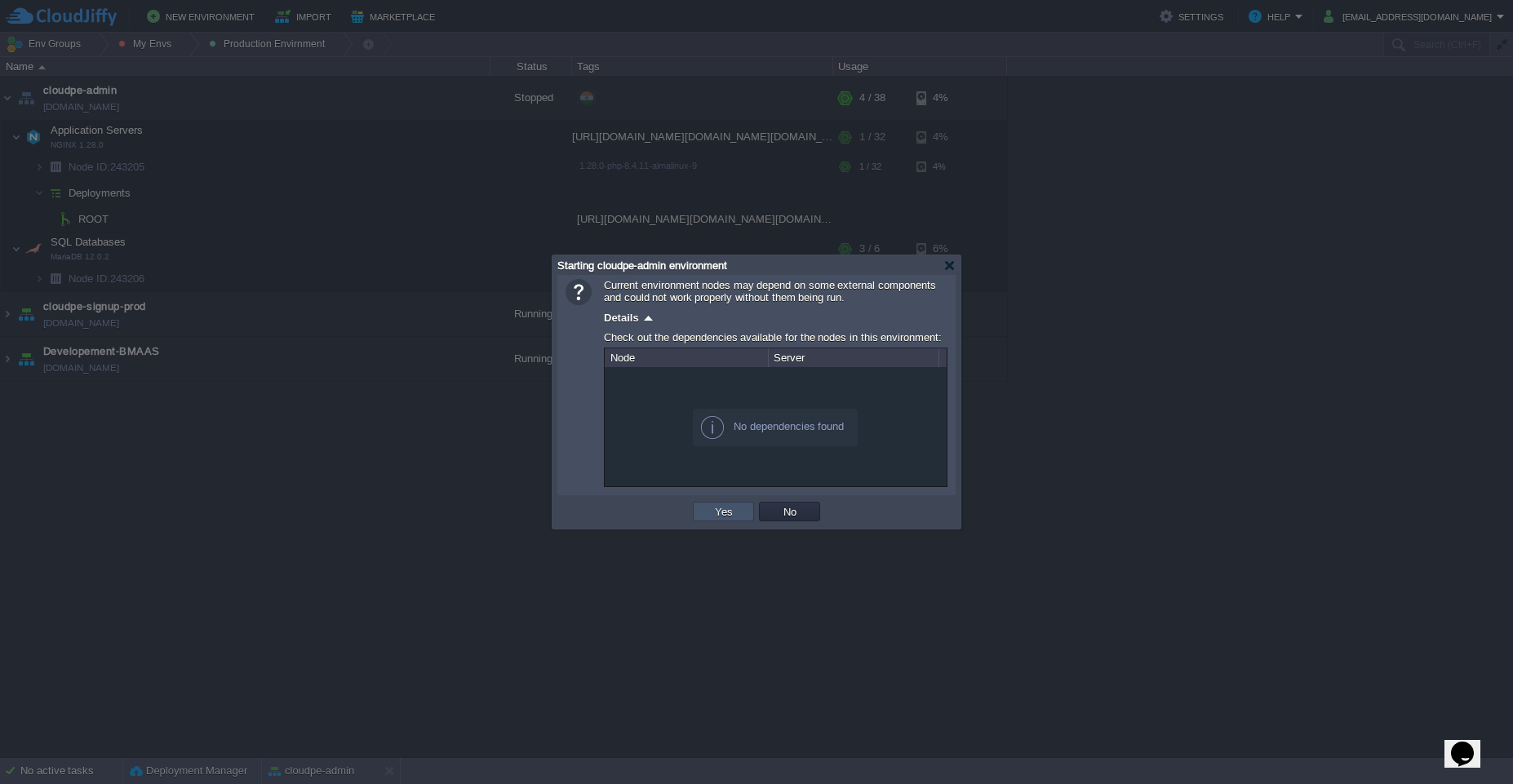
click at [724, 511] on button "Yes" at bounding box center [723, 512] width 27 height 15
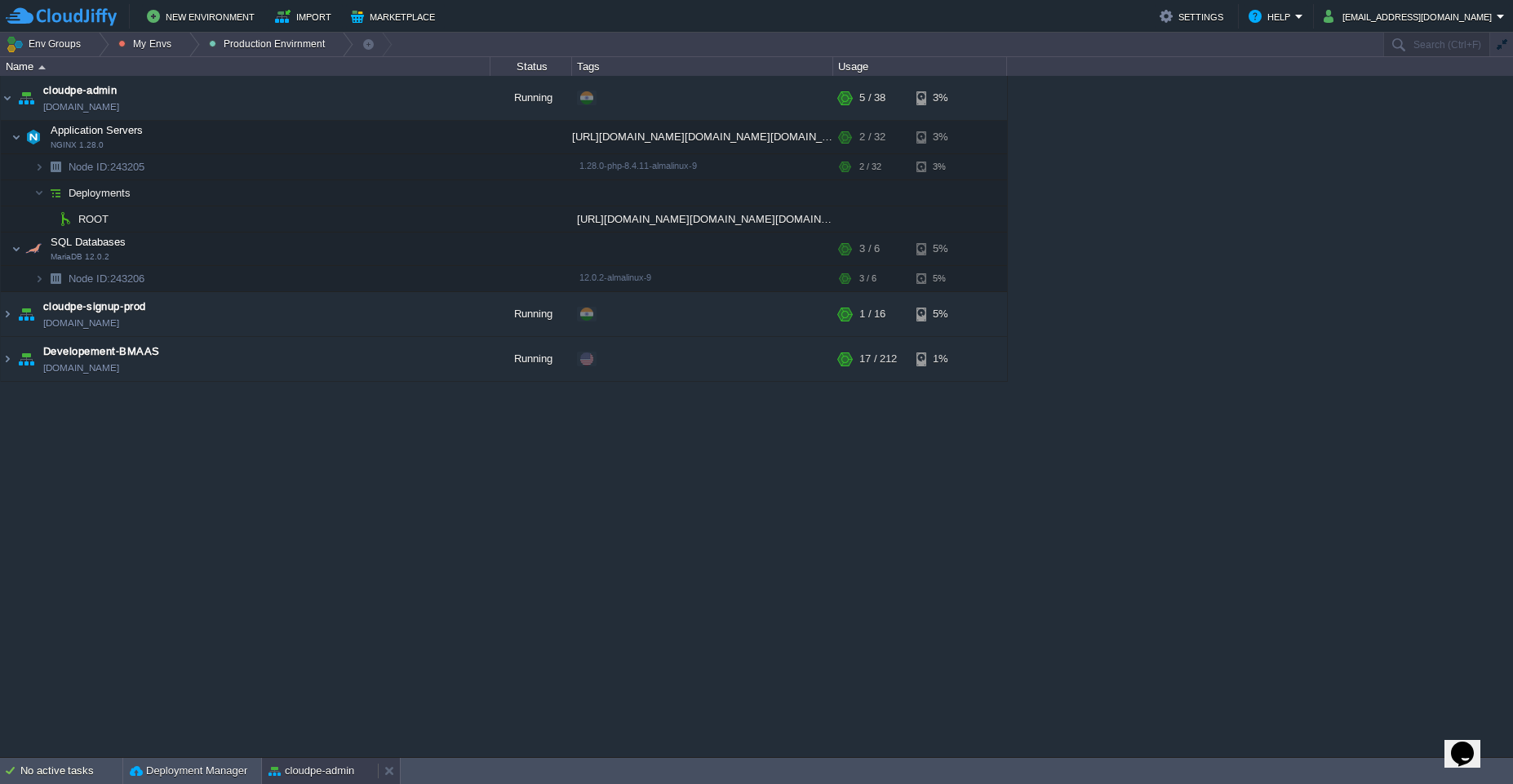
click at [298, 772] on button "cloudpe-admin" at bounding box center [311, 770] width 86 height 16
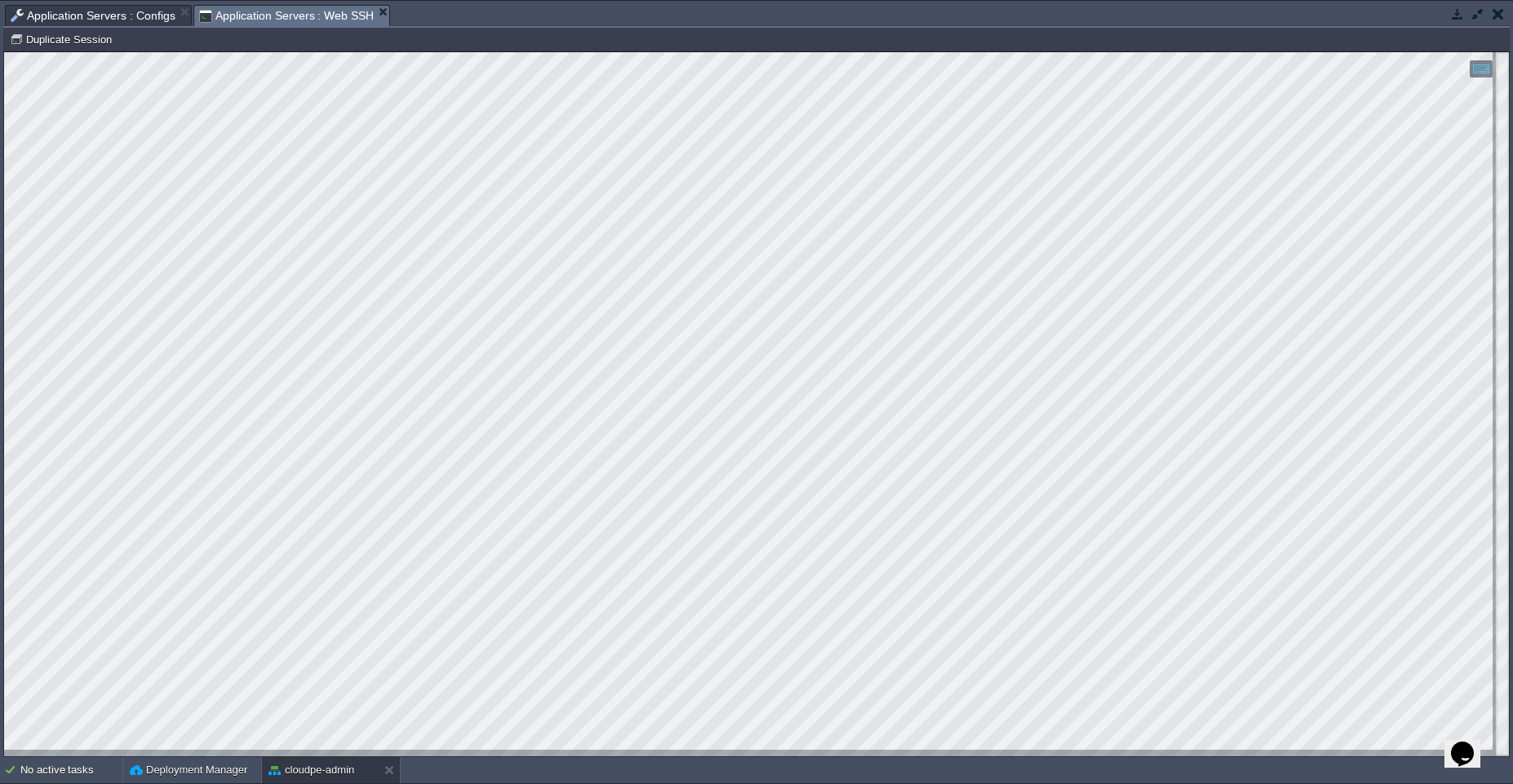
click at [282, 19] on span "Application Servers : Web SSH" at bounding box center [286, 16] width 175 height 21
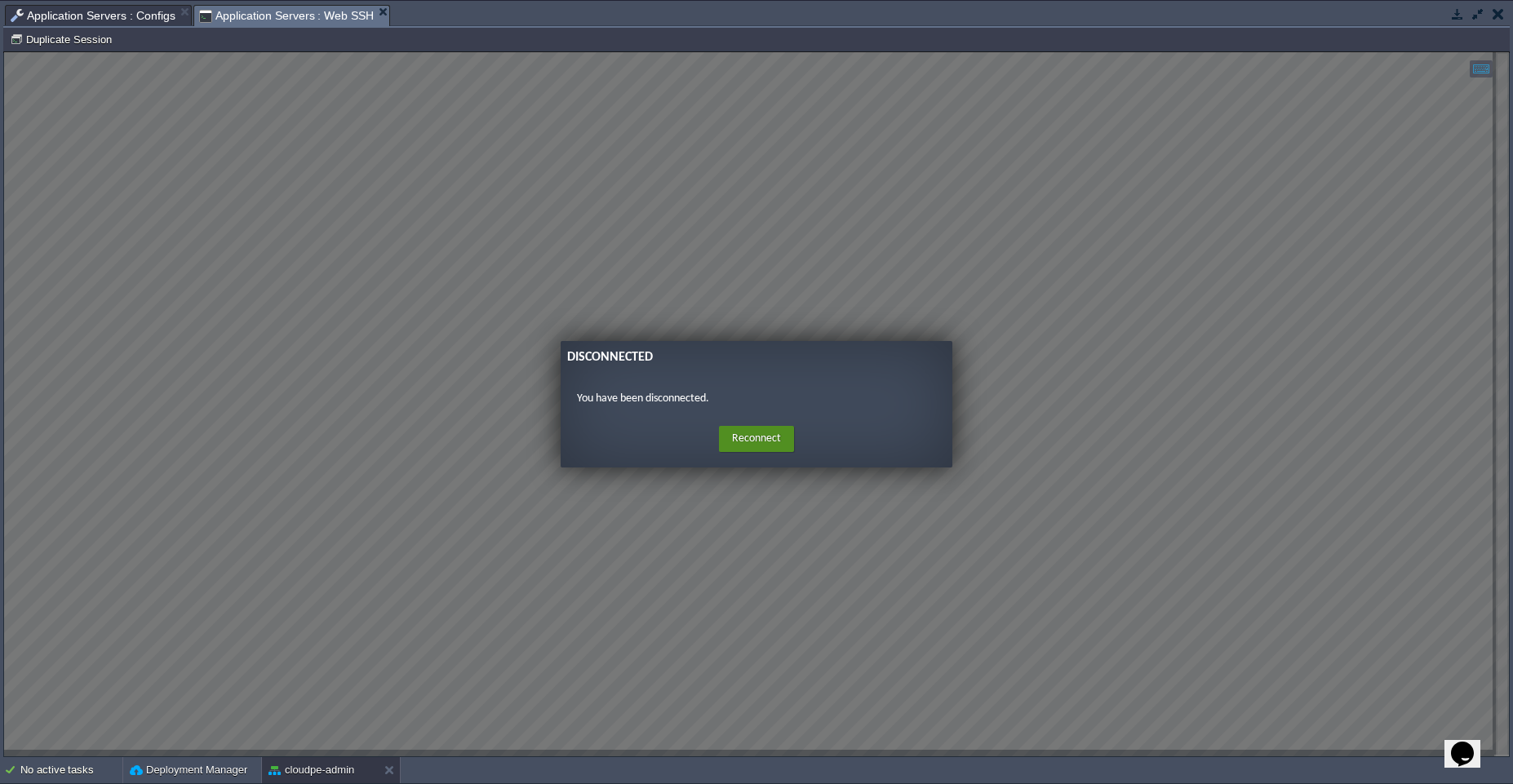
click at [746, 443] on button "Reconnect" at bounding box center [757, 439] width 75 height 26
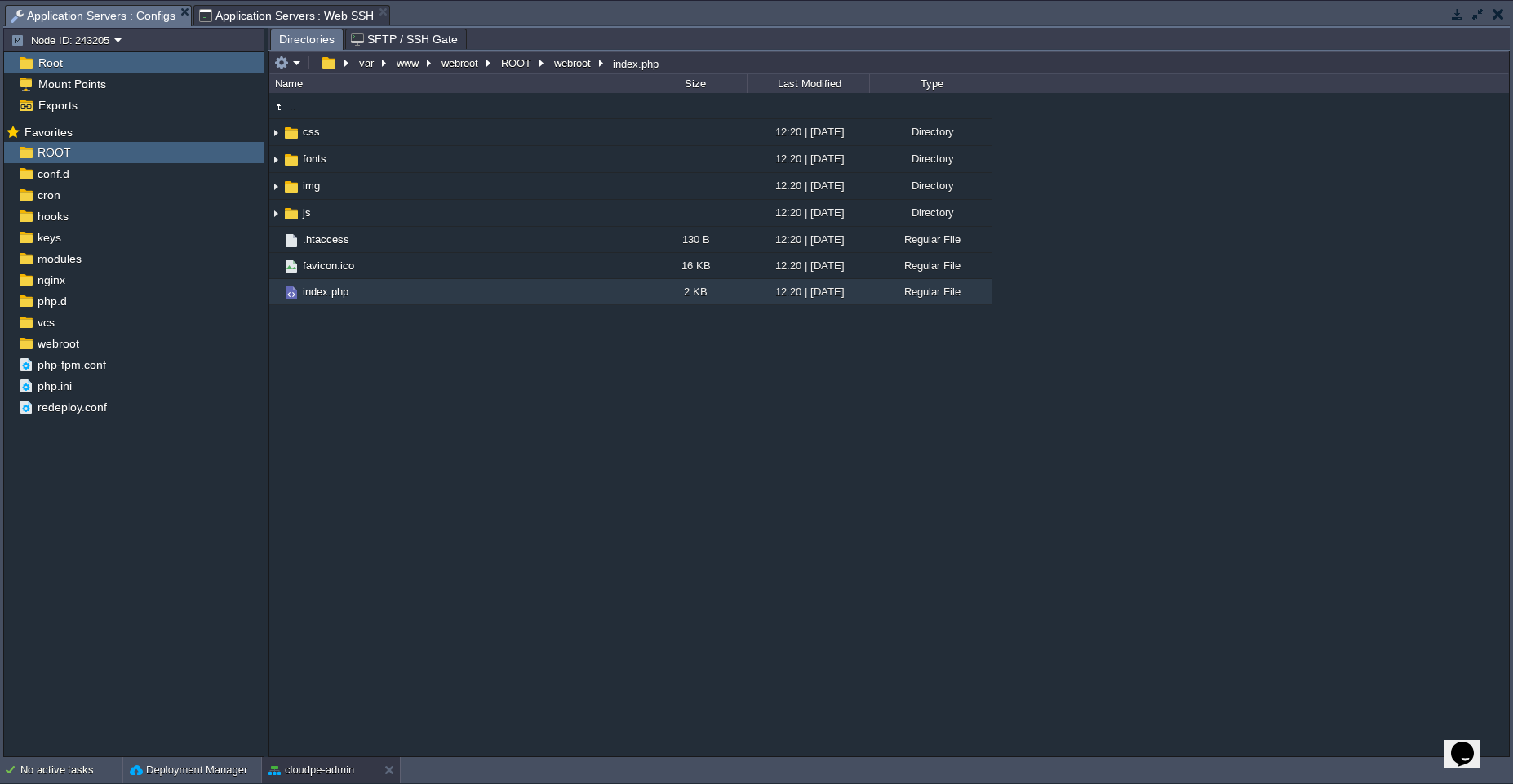
click at [119, 18] on span "Application Servers : Configs" at bounding box center [92, 16] width 165 height 21
click at [508, 69] on button "ROOT" at bounding box center [517, 63] width 37 height 15
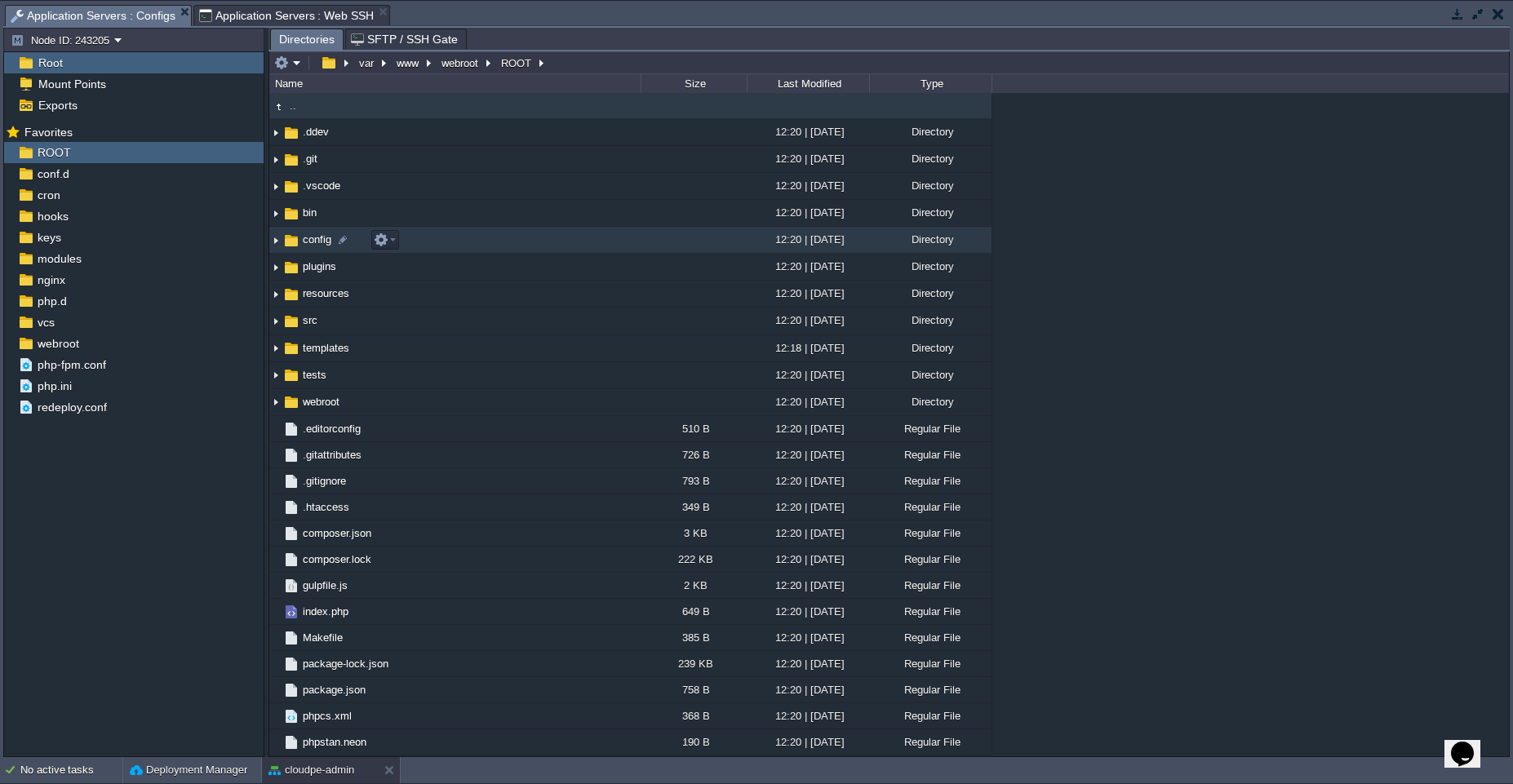
click at [455, 241] on td "config" at bounding box center [455, 240] width 371 height 27
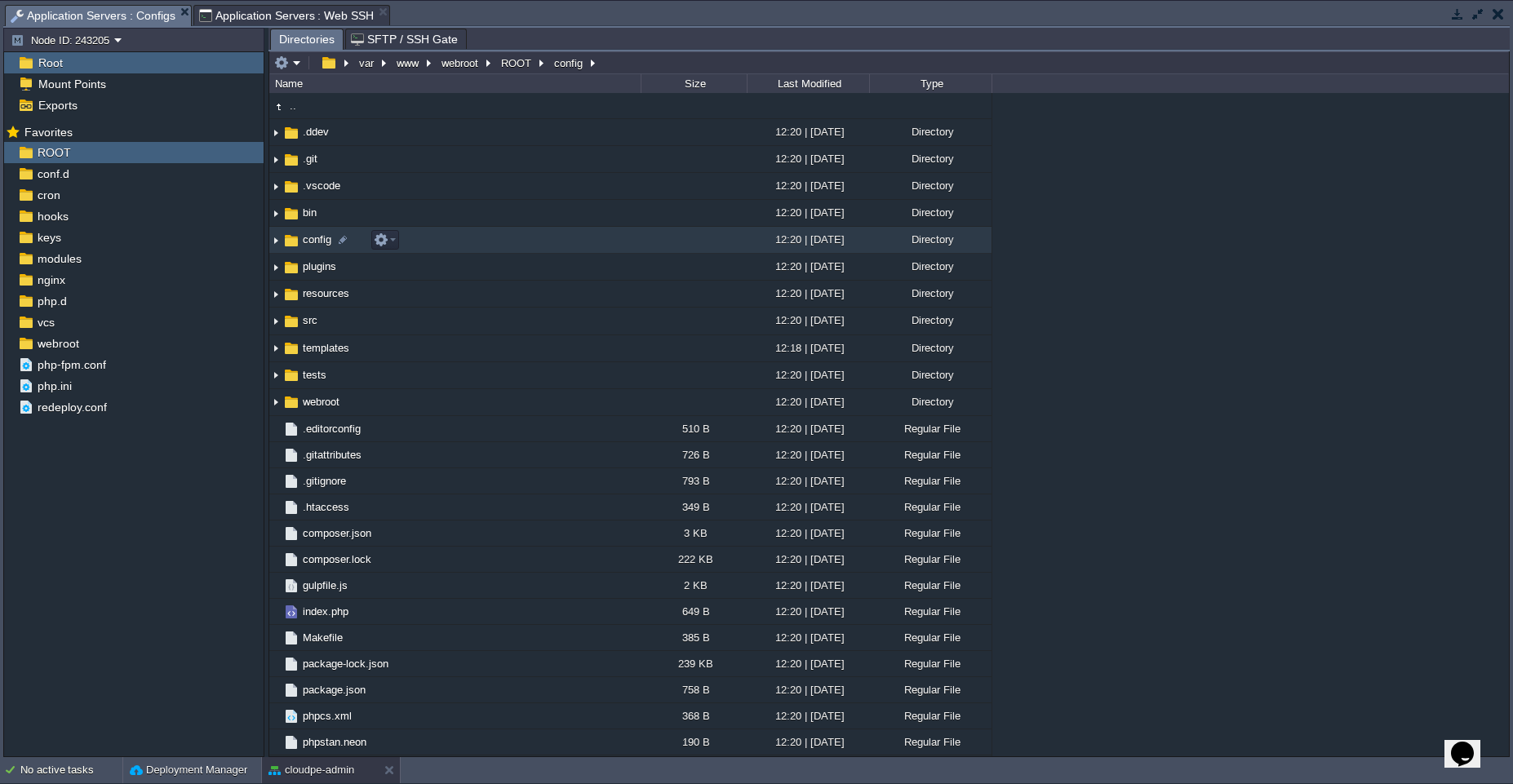
click at [455, 241] on td "config" at bounding box center [455, 240] width 371 height 27
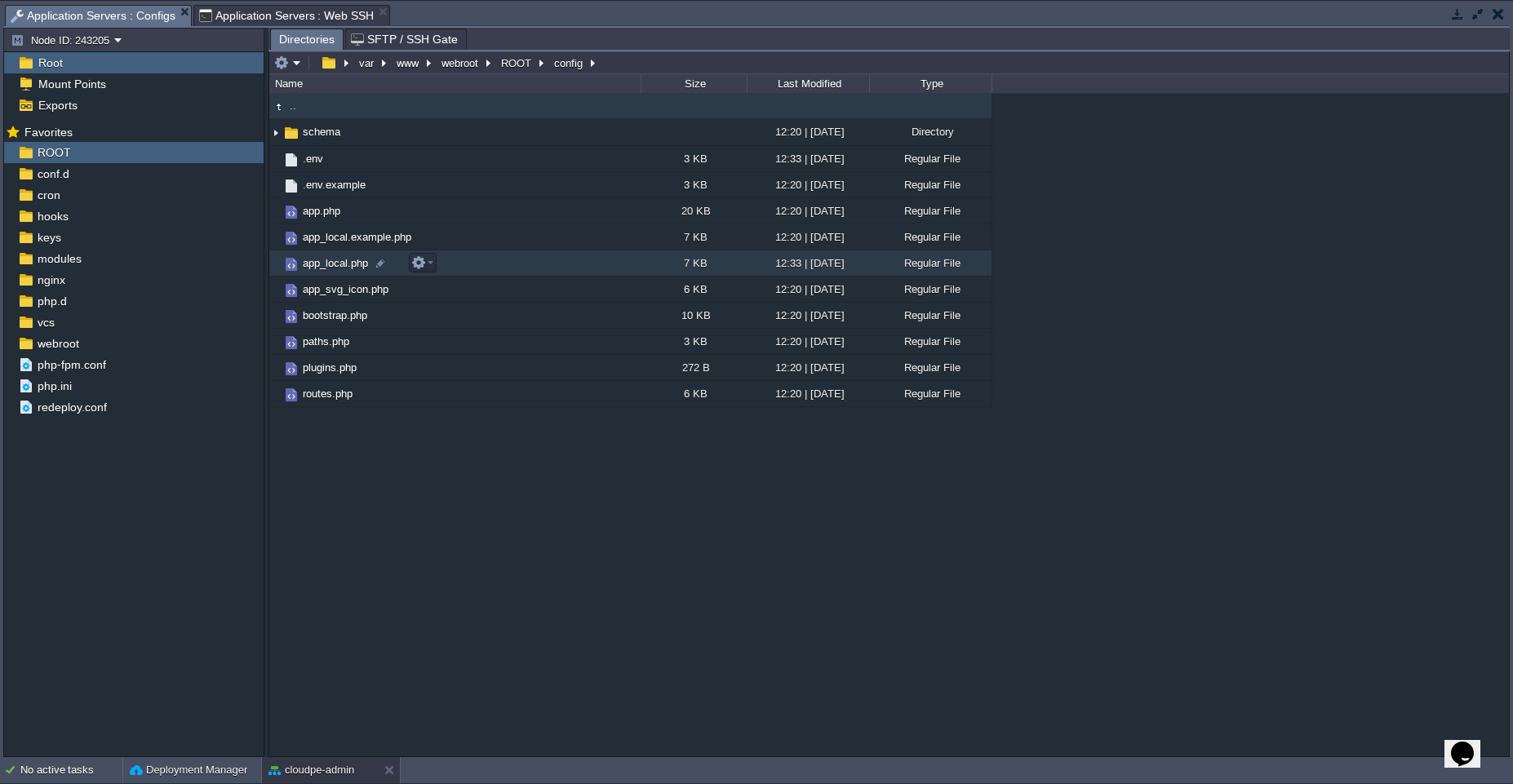
click at [540, 267] on td "app_local.php" at bounding box center [455, 264] width 371 height 26
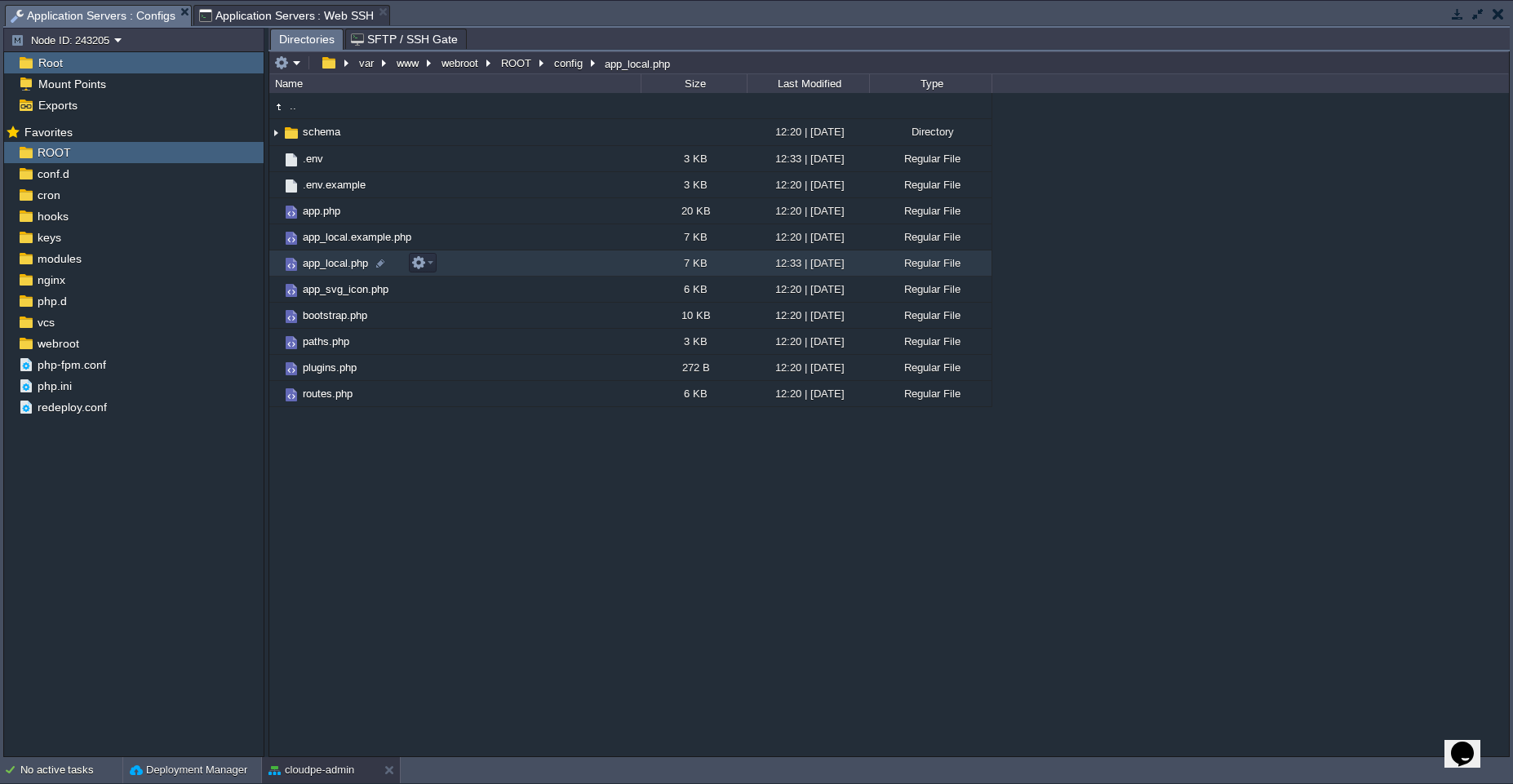
click at [540, 267] on td "app_local.php" at bounding box center [455, 264] width 371 height 26
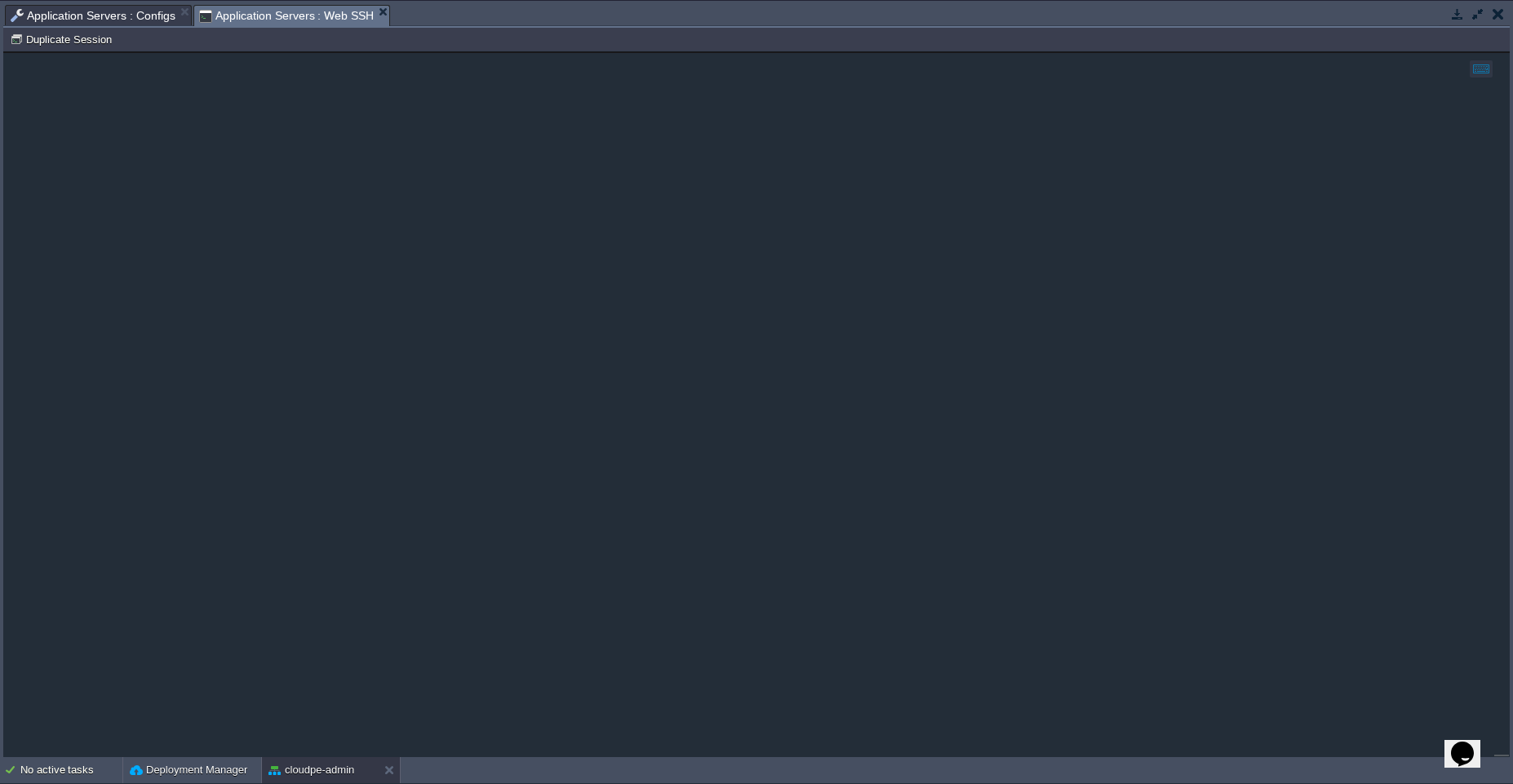
click at [249, 19] on span "Application Servers : Web SSH" at bounding box center [286, 16] width 175 height 21
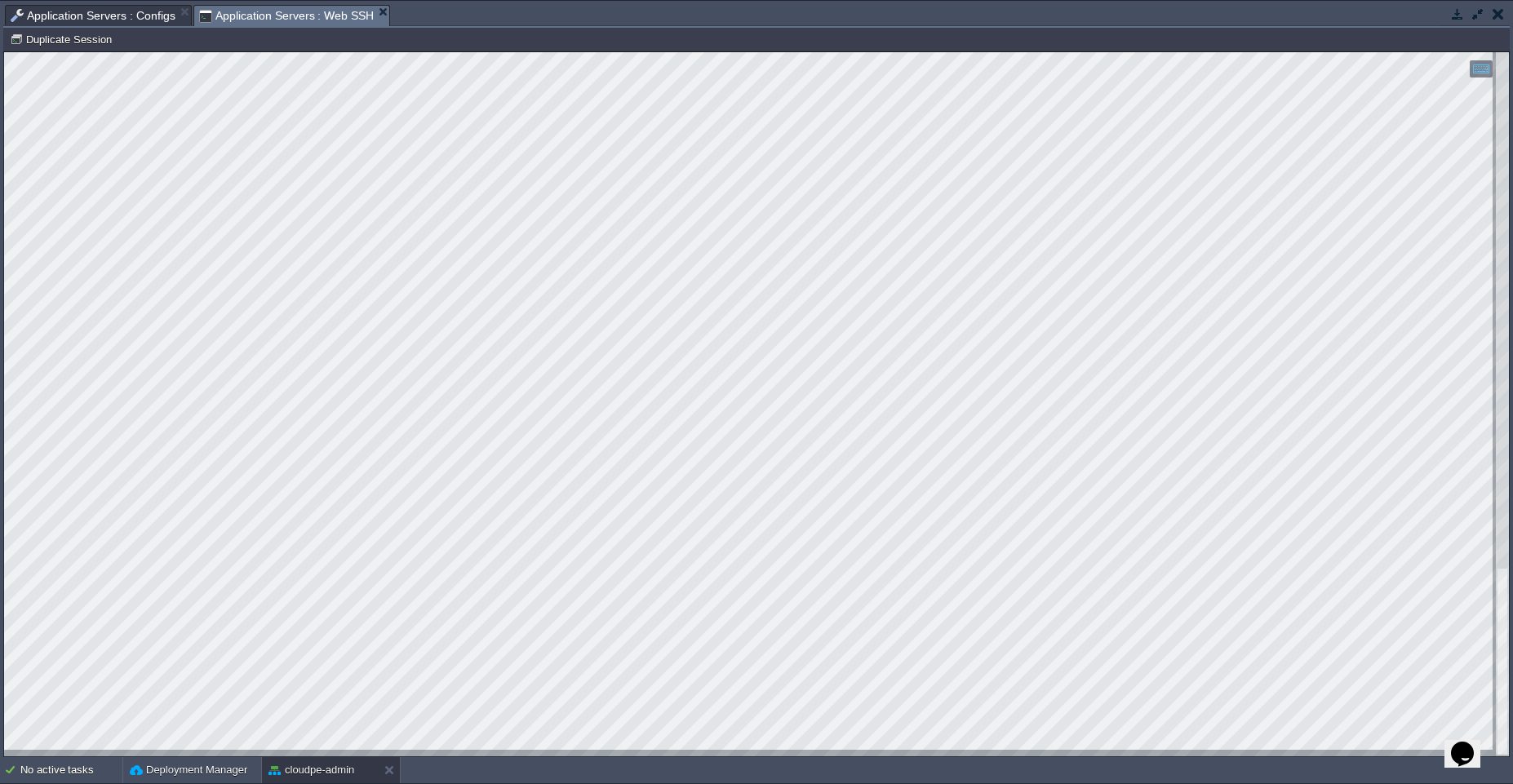
click at [146, 15] on span "Application Servers : Configs" at bounding box center [92, 15] width 165 height 20
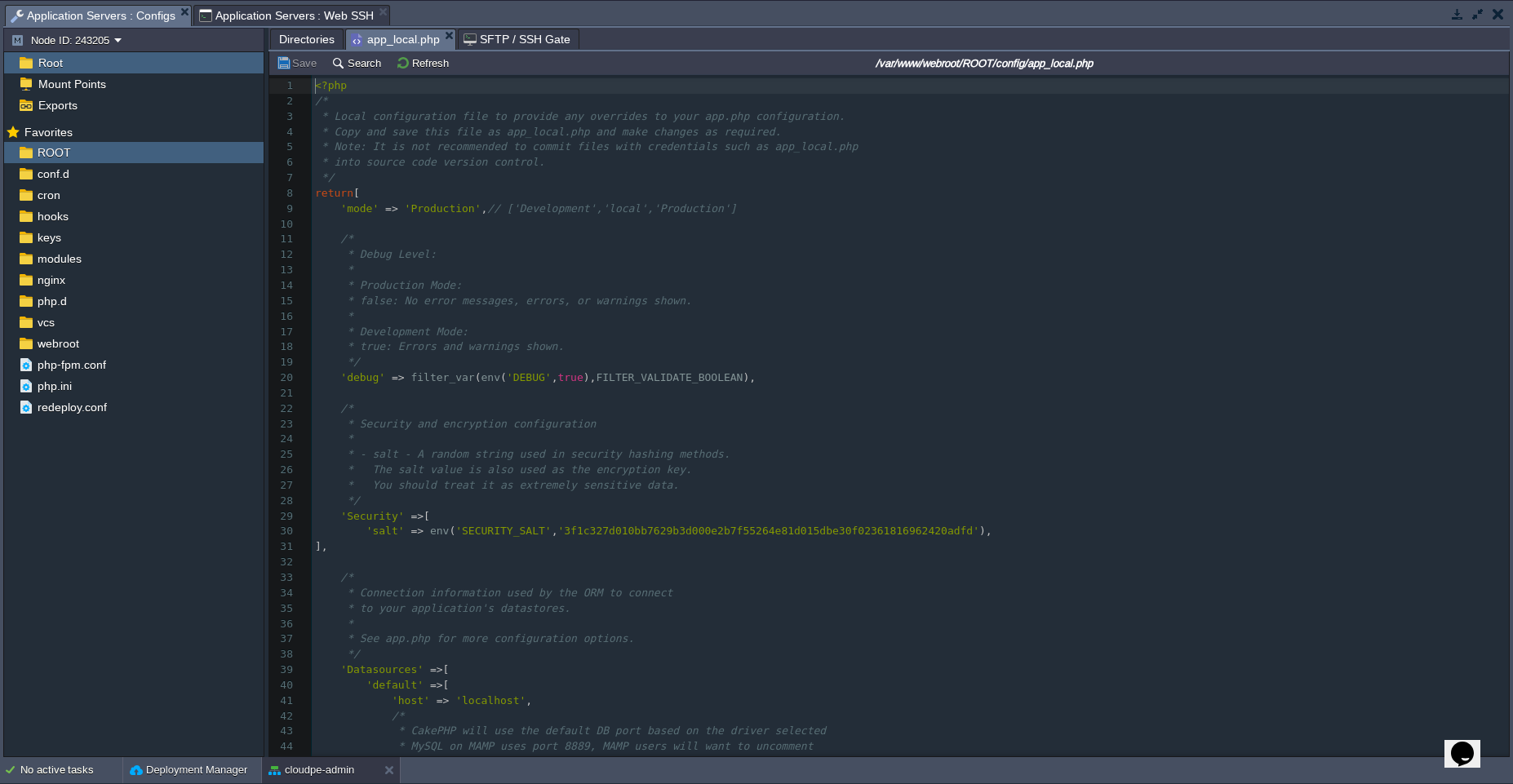
scroll to position [6, 0]
click at [585, 376] on div "193 1 <?php 2 /* 3 * Local configuration file to provide any overrides to your …" at bounding box center [910, 493] width 1198 height 830
type textarea "false"
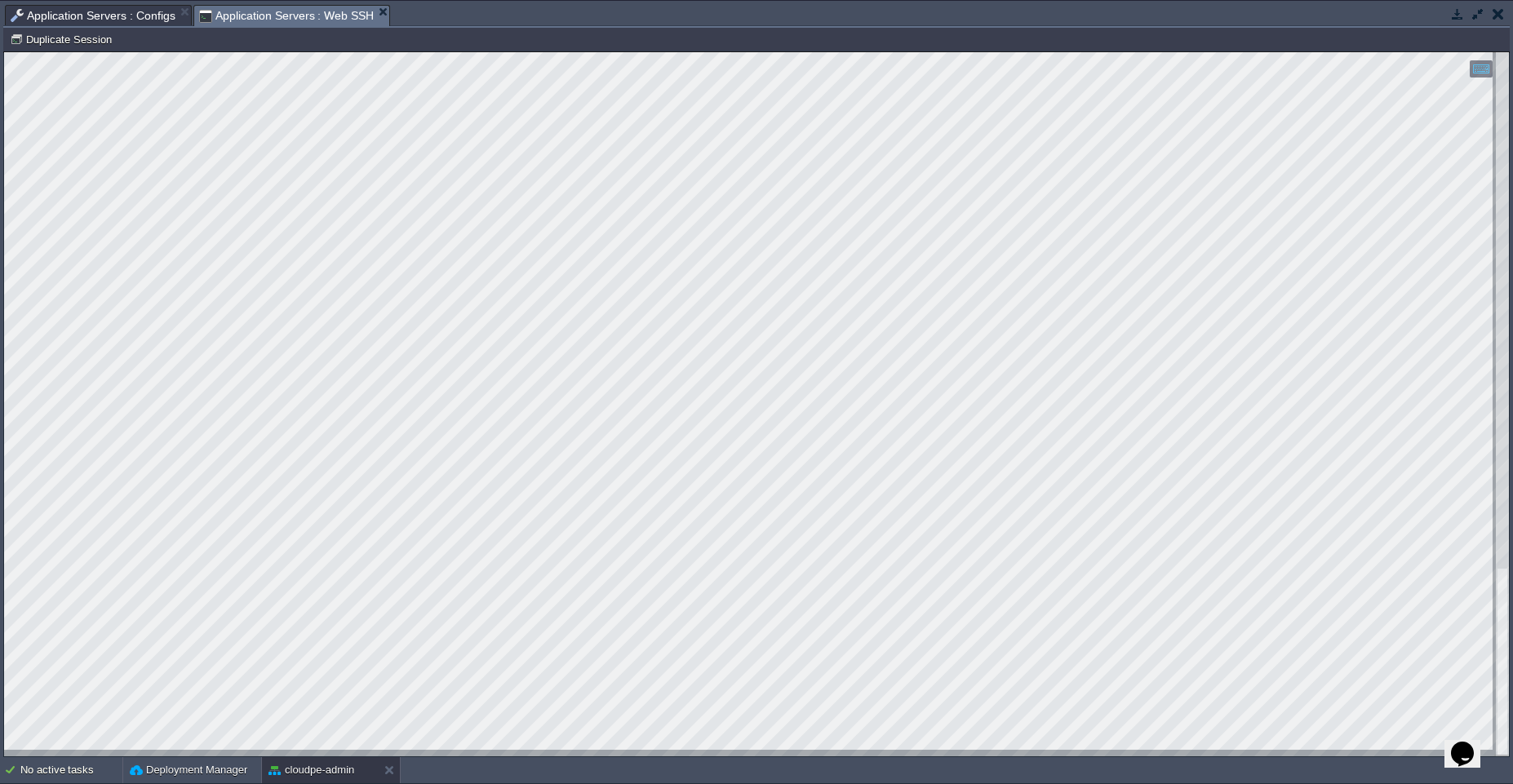
click at [275, 13] on span "Application Servers : Web SSH" at bounding box center [286, 16] width 175 height 21
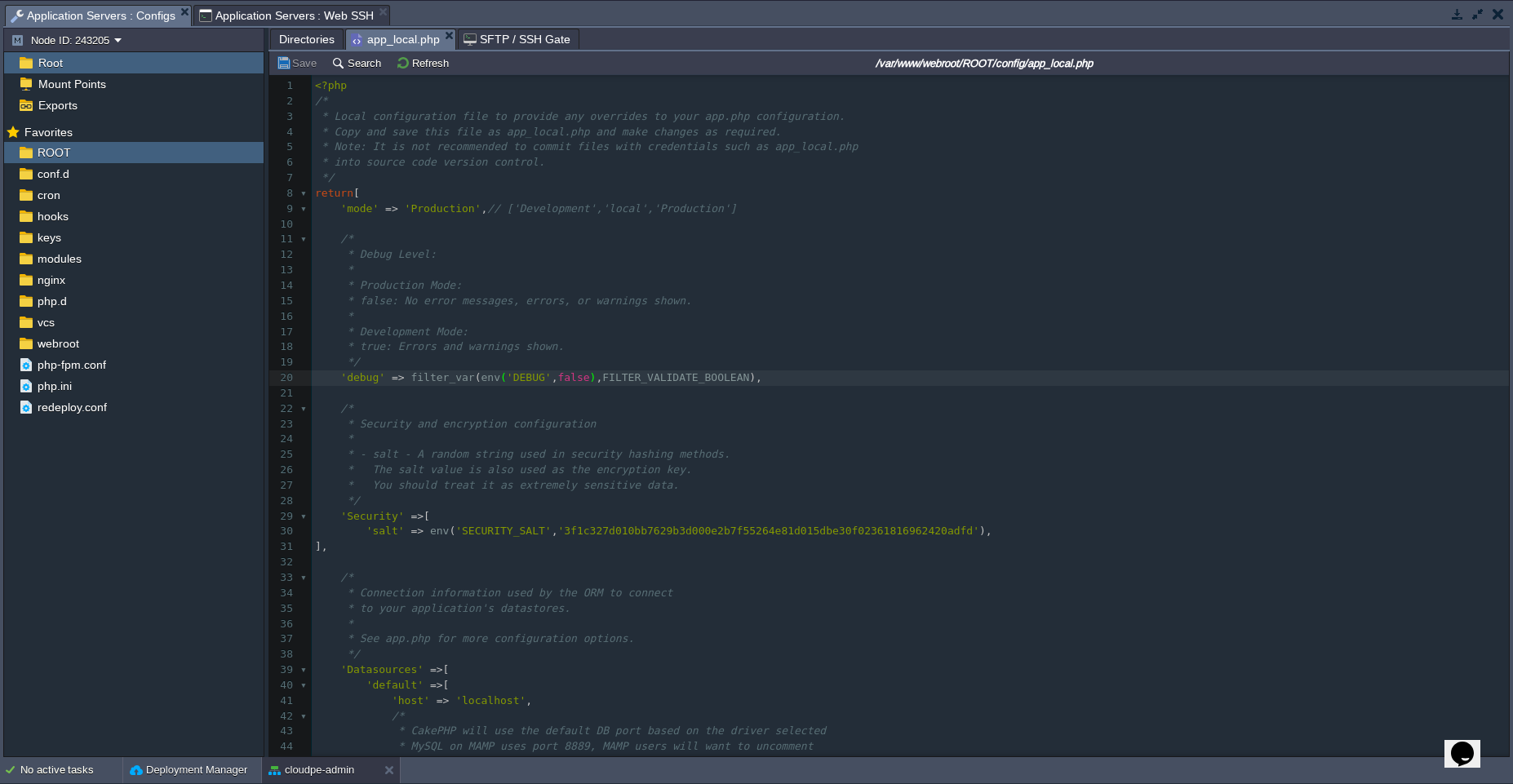
click at [120, 16] on span "Application Servers : Configs" at bounding box center [92, 16] width 165 height 21
type textarea "true"
type textarea "false, //"
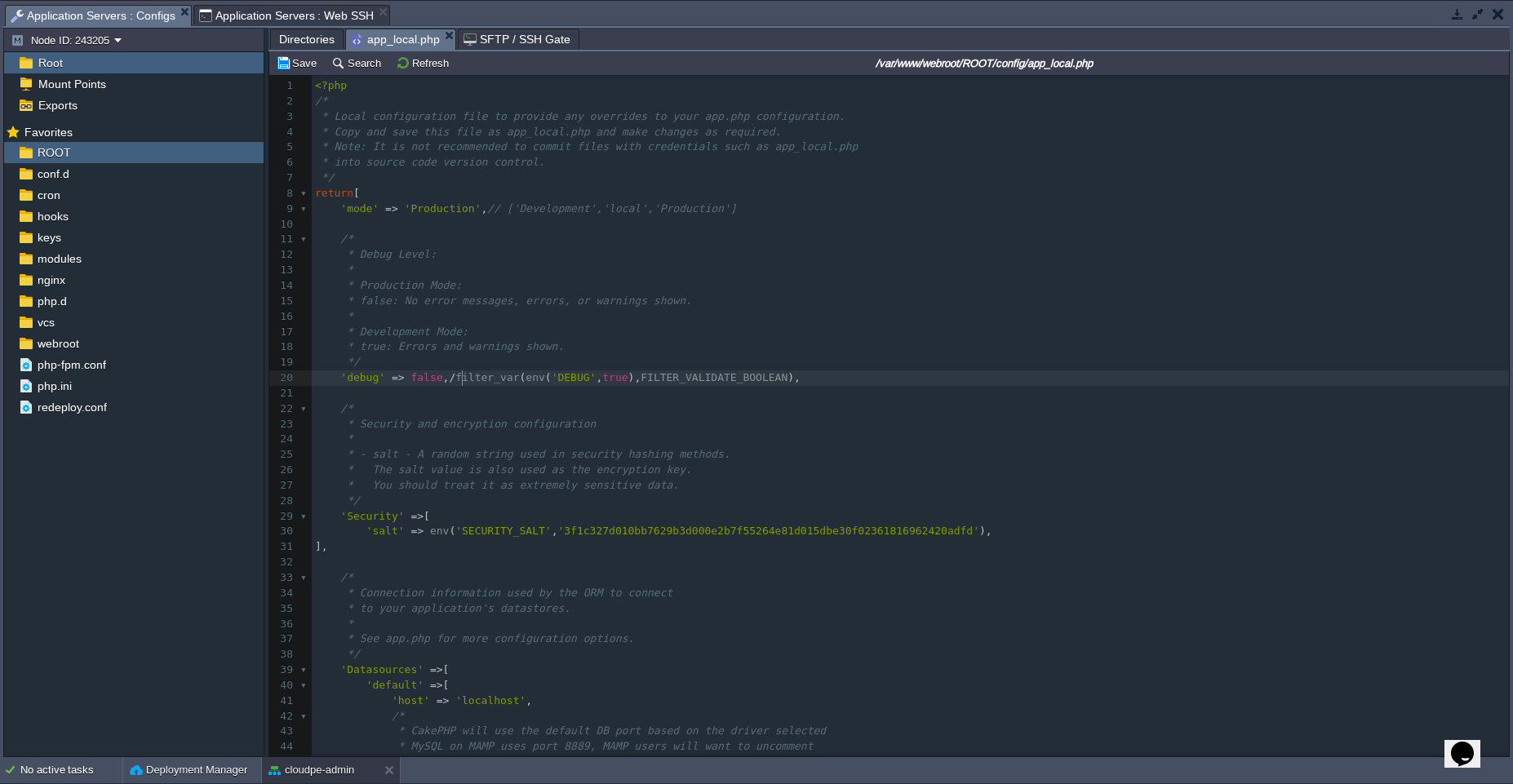
scroll to position [6, 64]
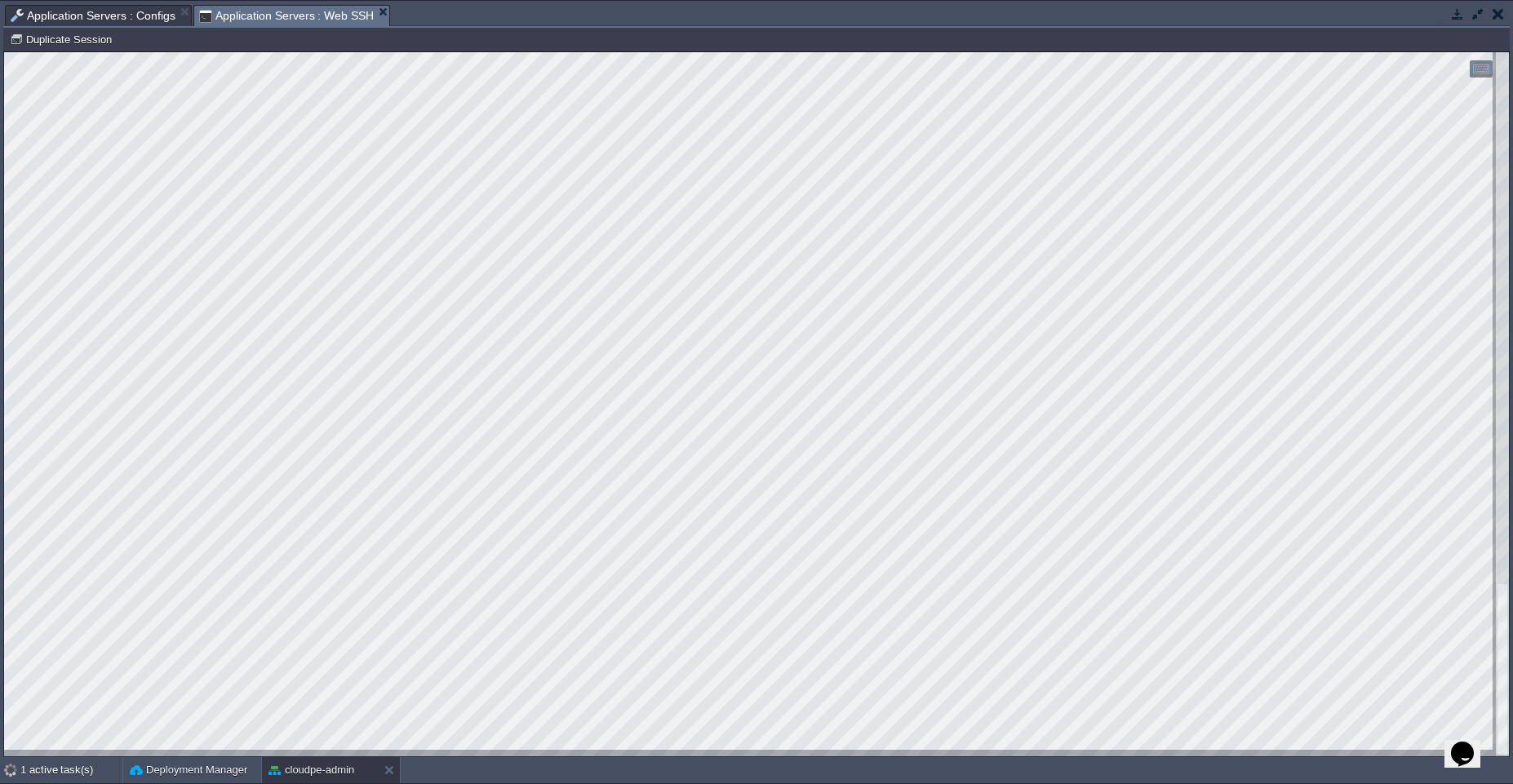
click at [271, 13] on span "Application Servers : Web SSH" at bounding box center [286, 16] width 175 height 21
click at [307, 778] on div "cloudpe-admin" at bounding box center [319, 770] width 116 height 26
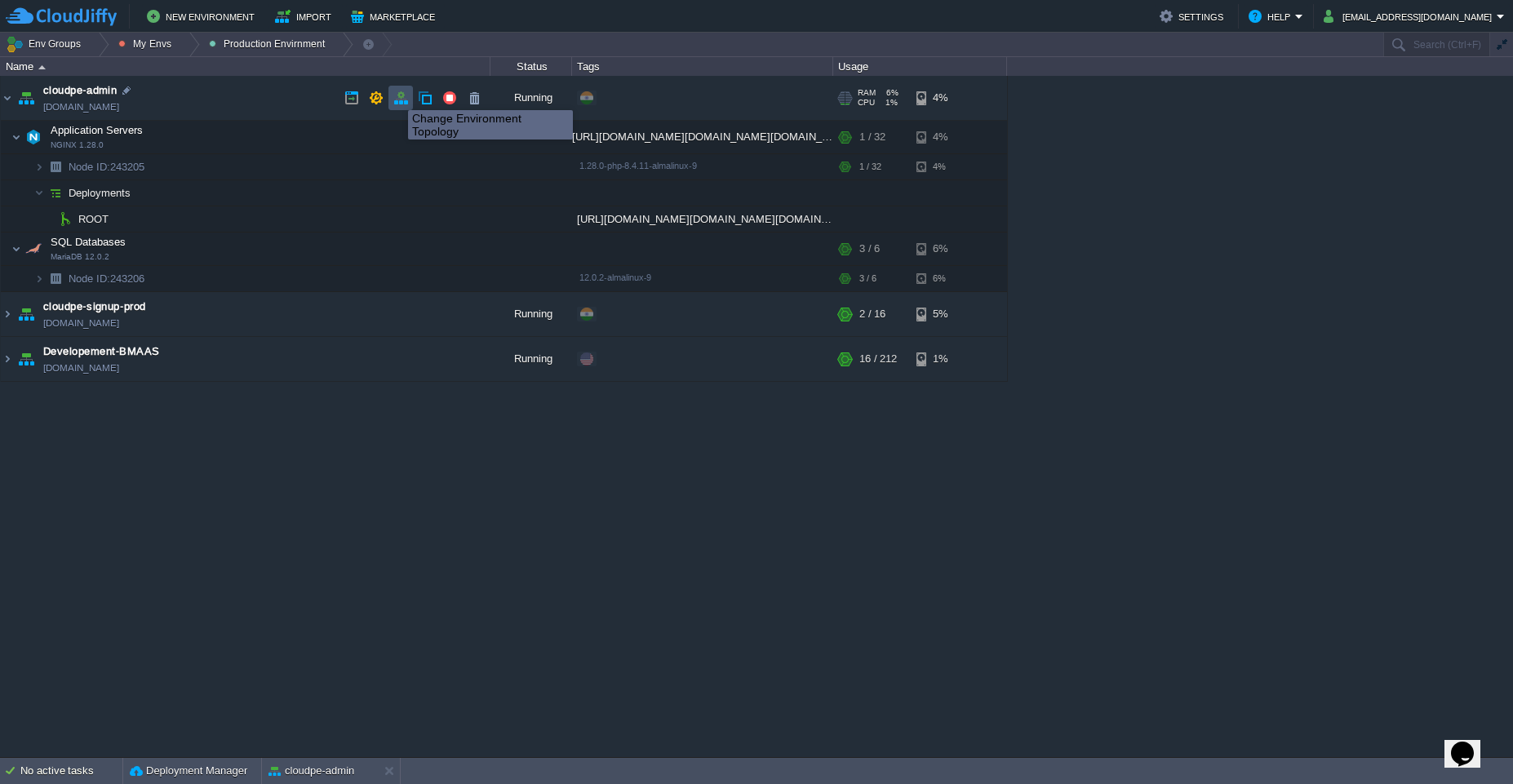
click at [395, 95] on button "button" at bounding box center [401, 98] width 15 height 15
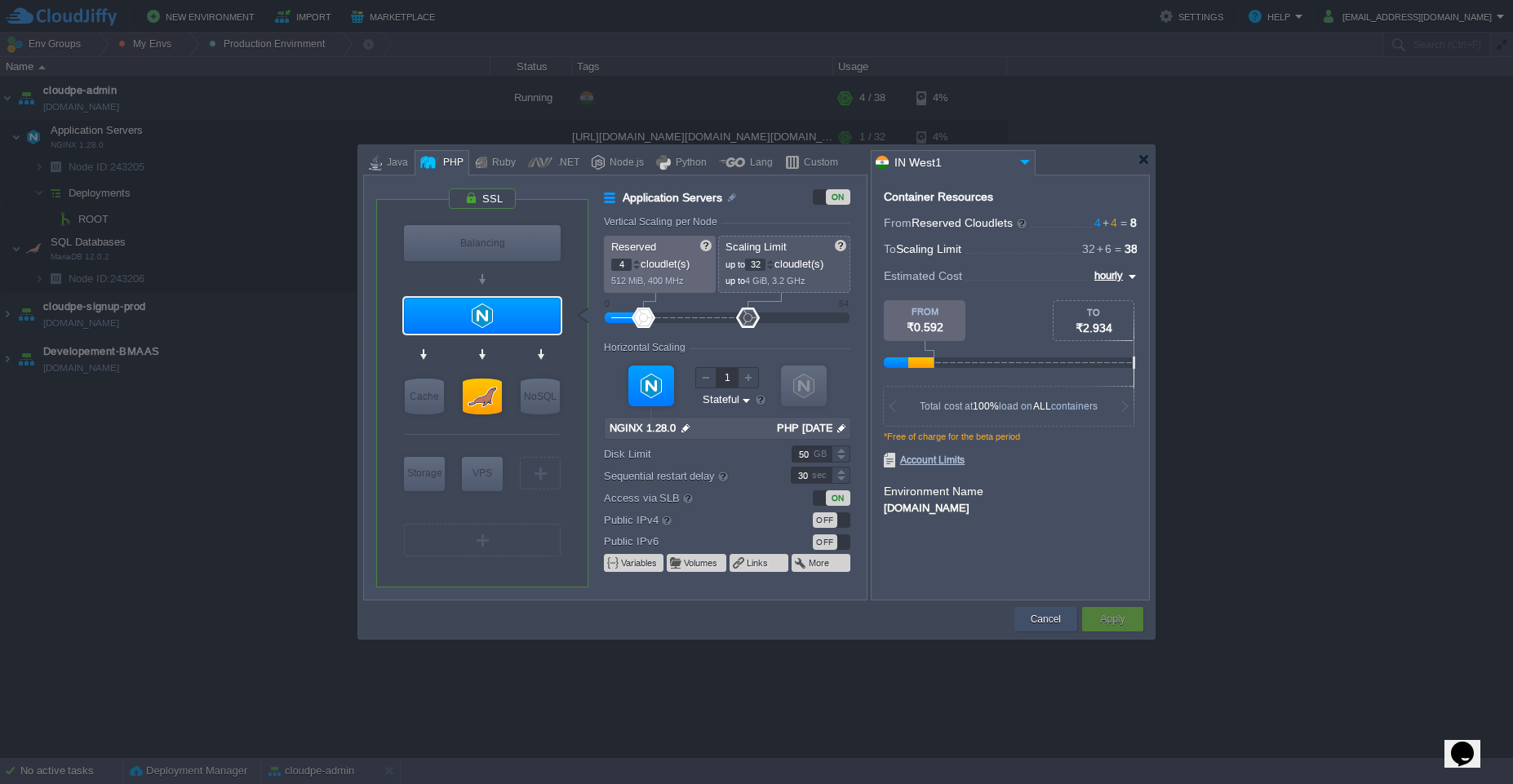
click at [1032, 625] on button "Cancel" at bounding box center [1046, 618] width 30 height 16
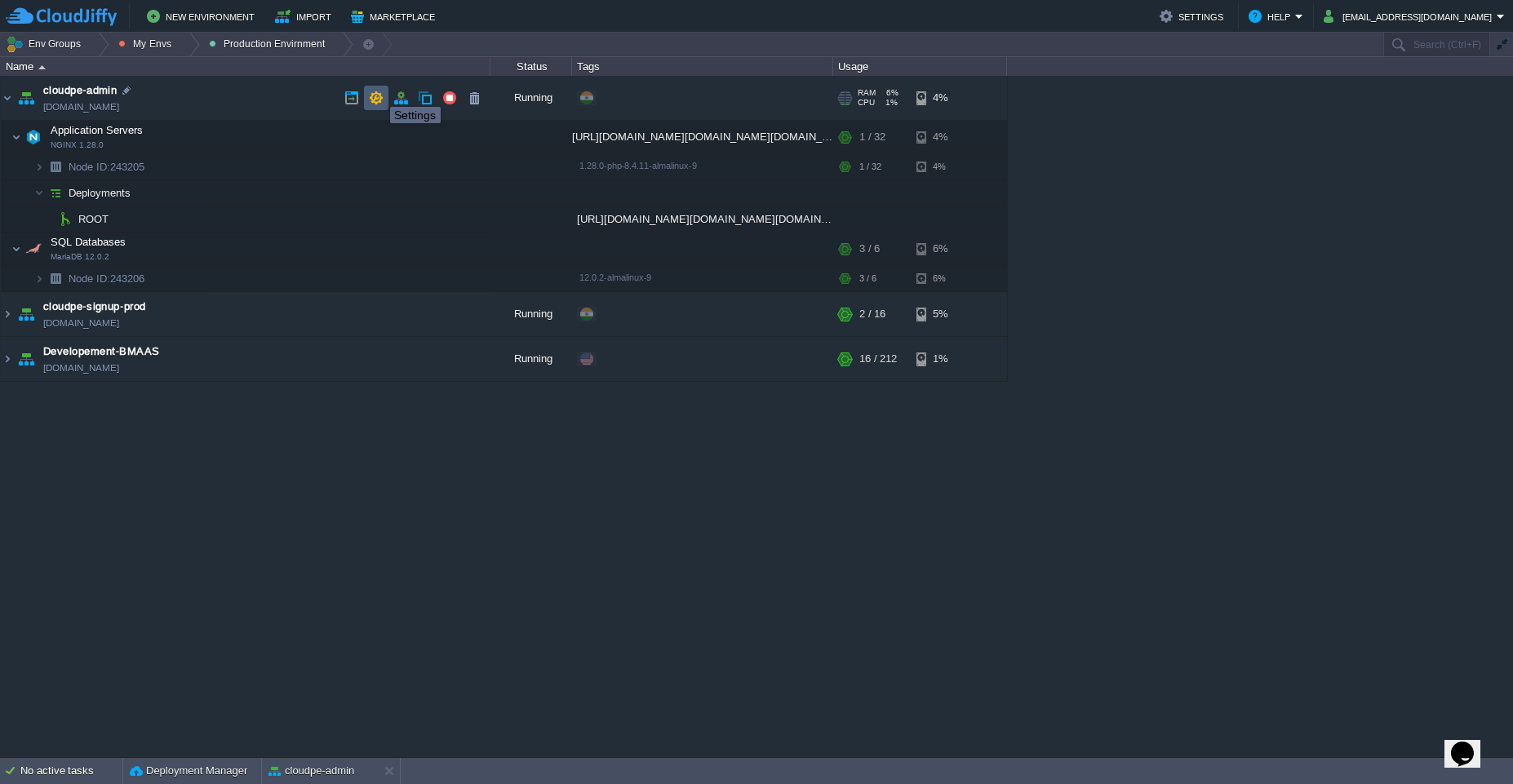
click at [378, 92] on button "button" at bounding box center [377, 98] width 15 height 15
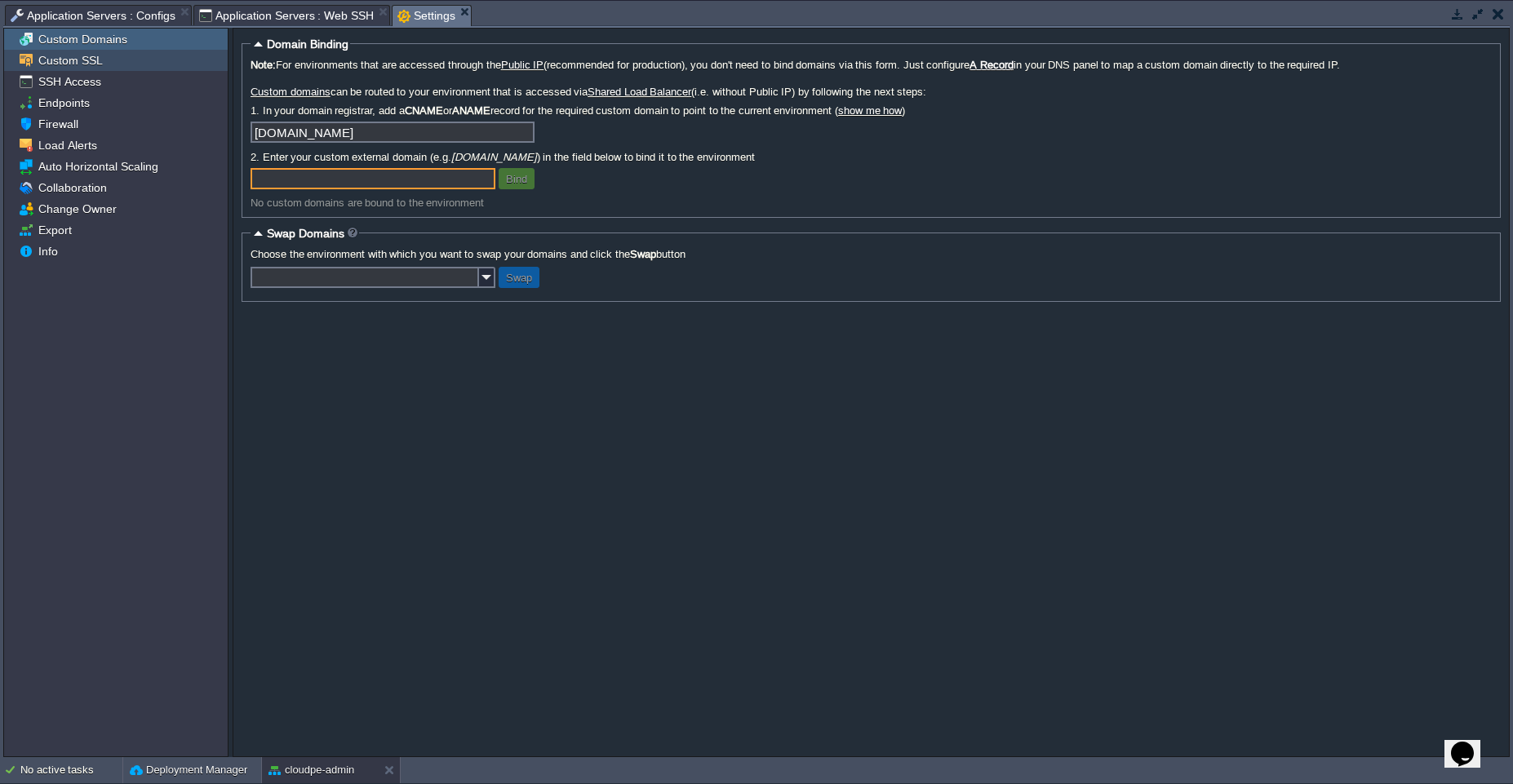
click at [56, 50] on div "Custom SSL" at bounding box center [116, 60] width 224 height 22
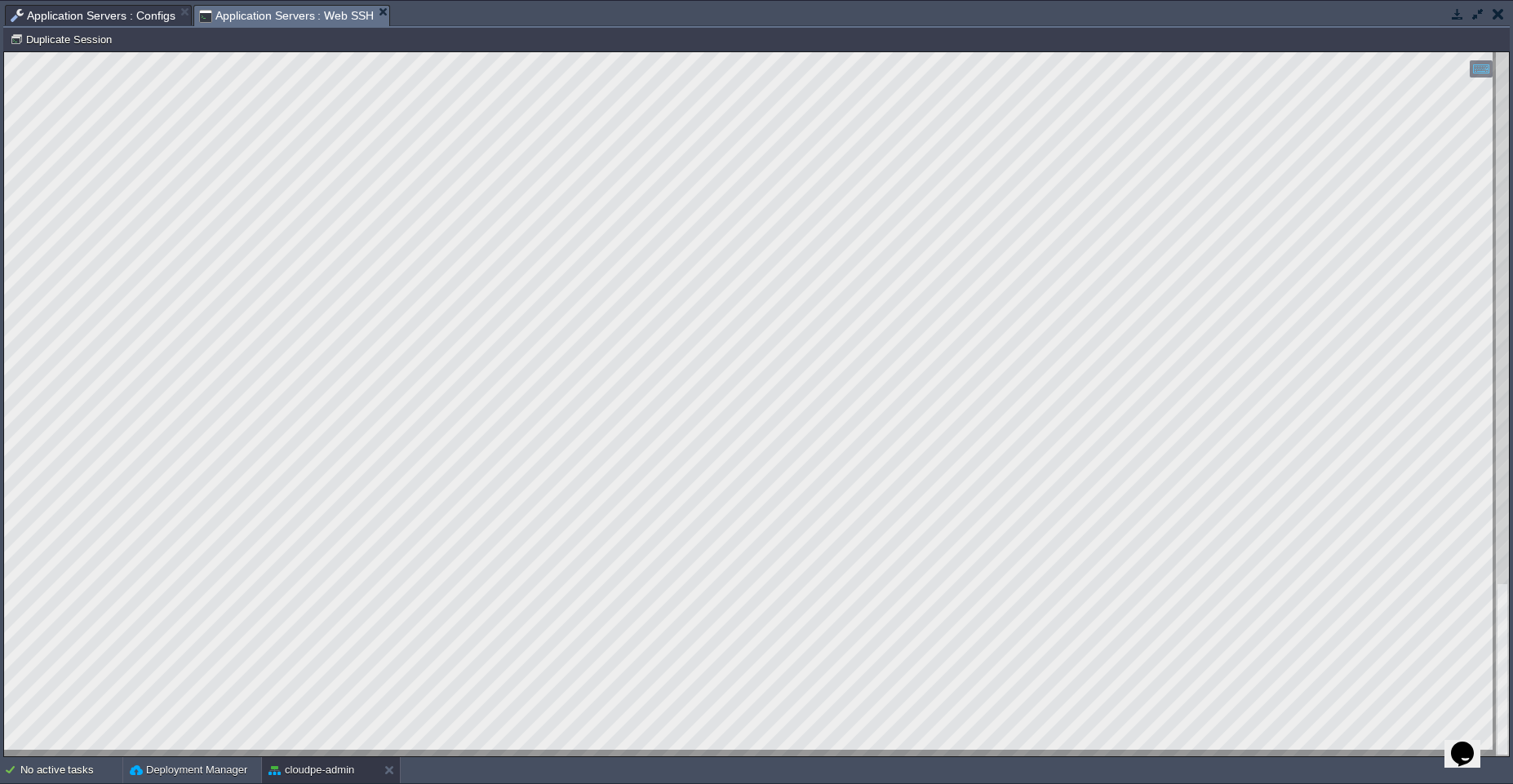
click at [318, 783] on div "No active tasks Deployment Manager cloudpe-admin" at bounding box center [756, 770] width 1513 height 27
click at [307, 771] on button "cloudpe-admin" at bounding box center [311, 770] width 86 height 16
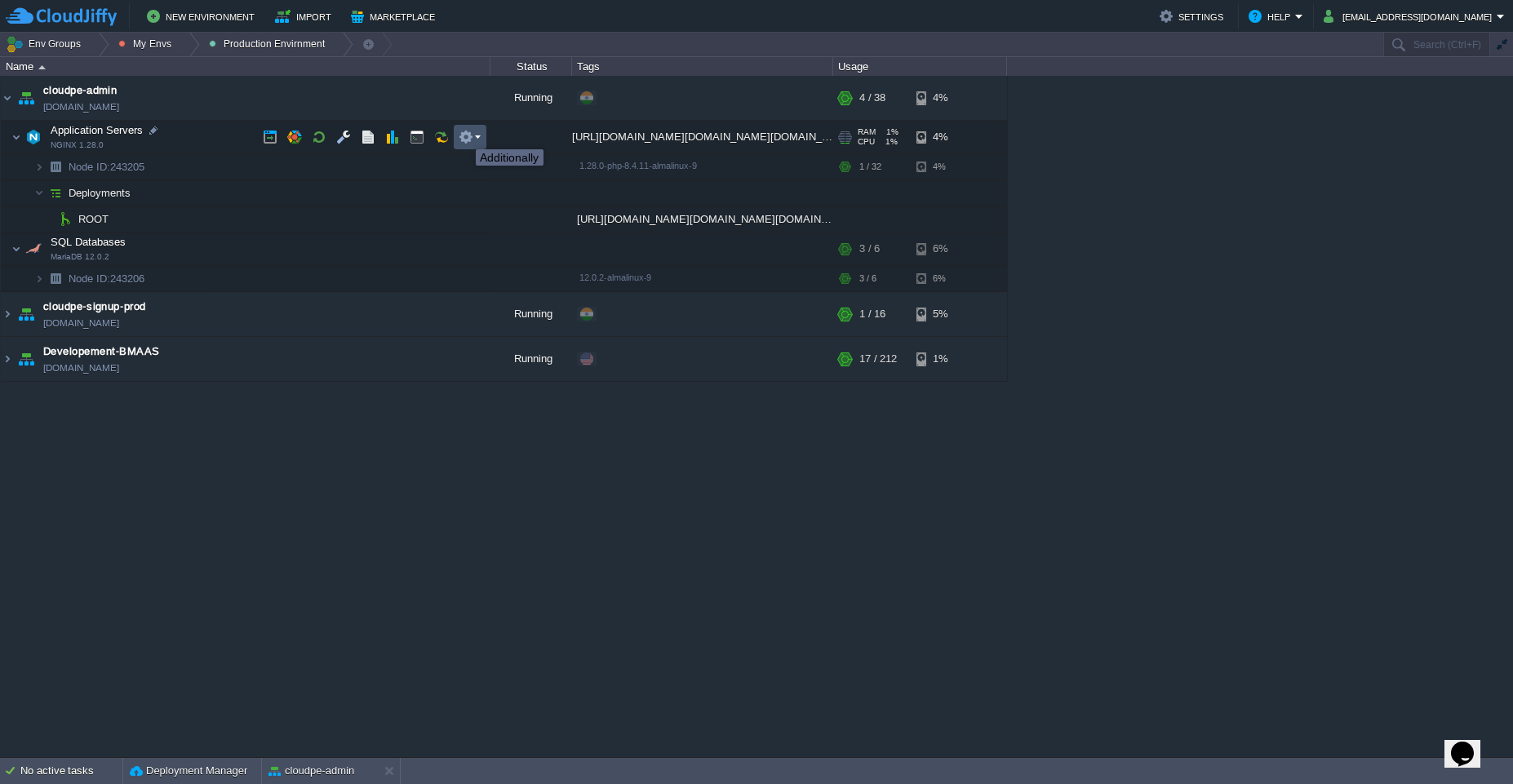
click at [463, 135] on button "button" at bounding box center [466, 137] width 15 height 15
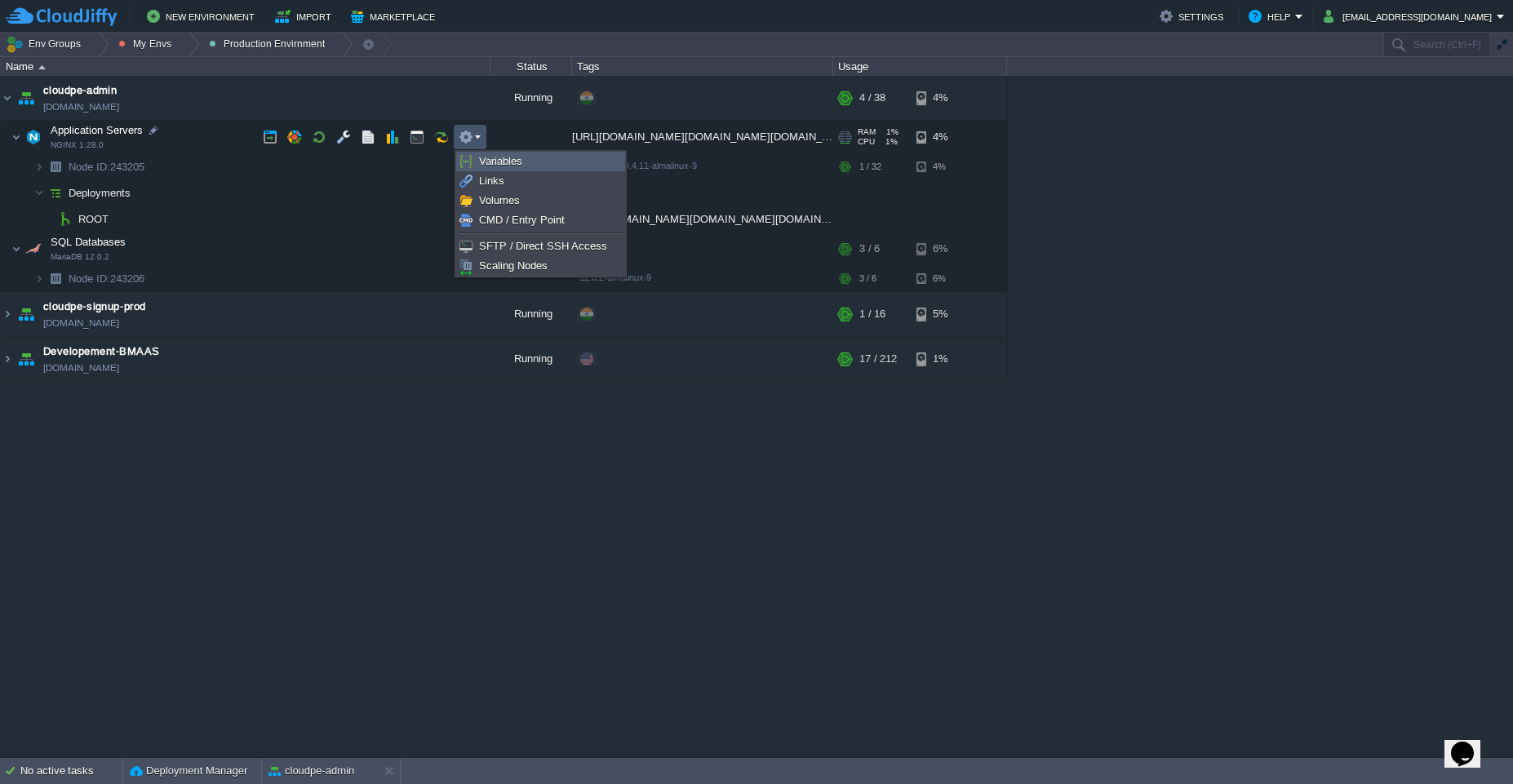
click at [501, 162] on span "Variables" at bounding box center [501, 161] width 43 height 12
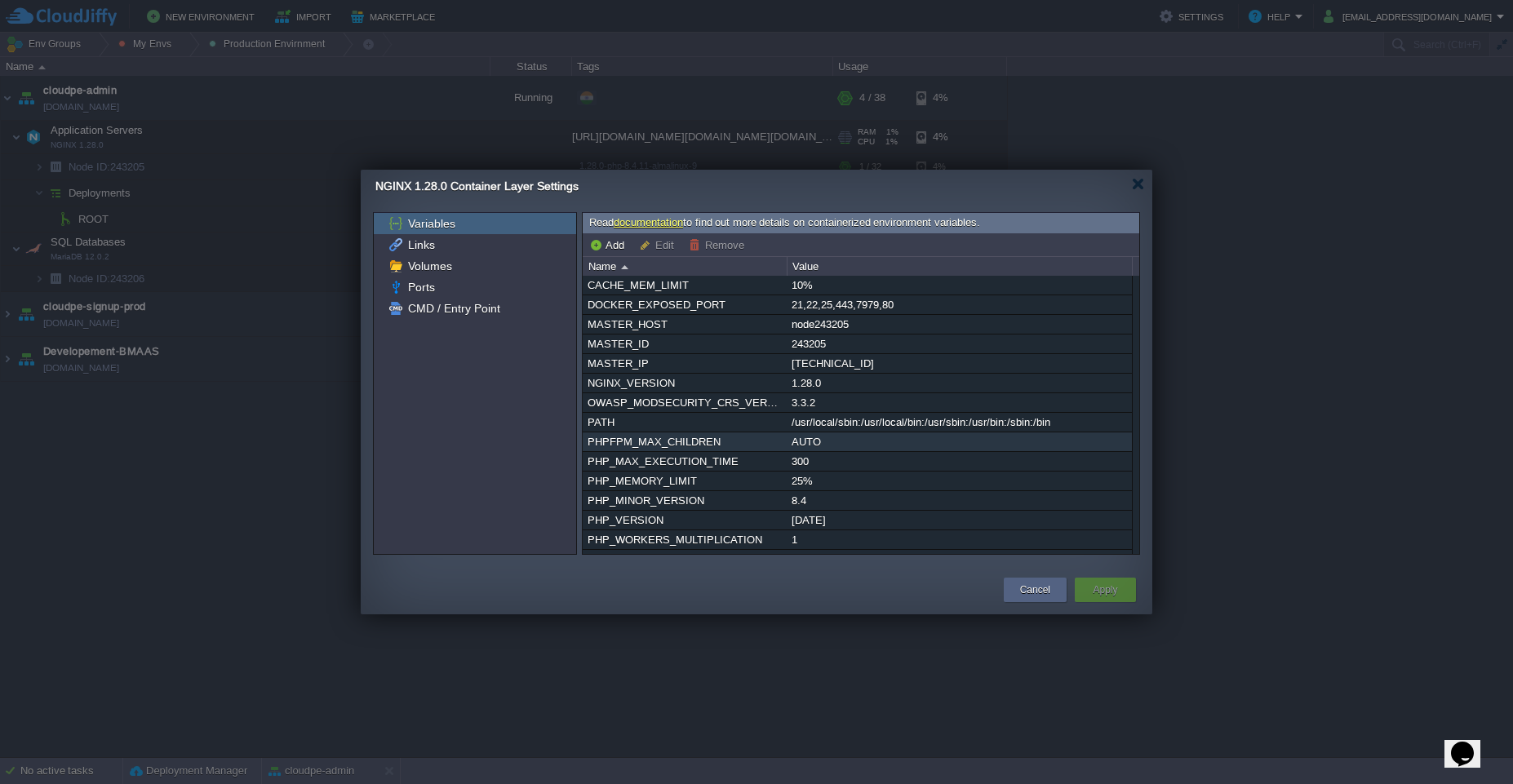
scroll to position [55, 0]
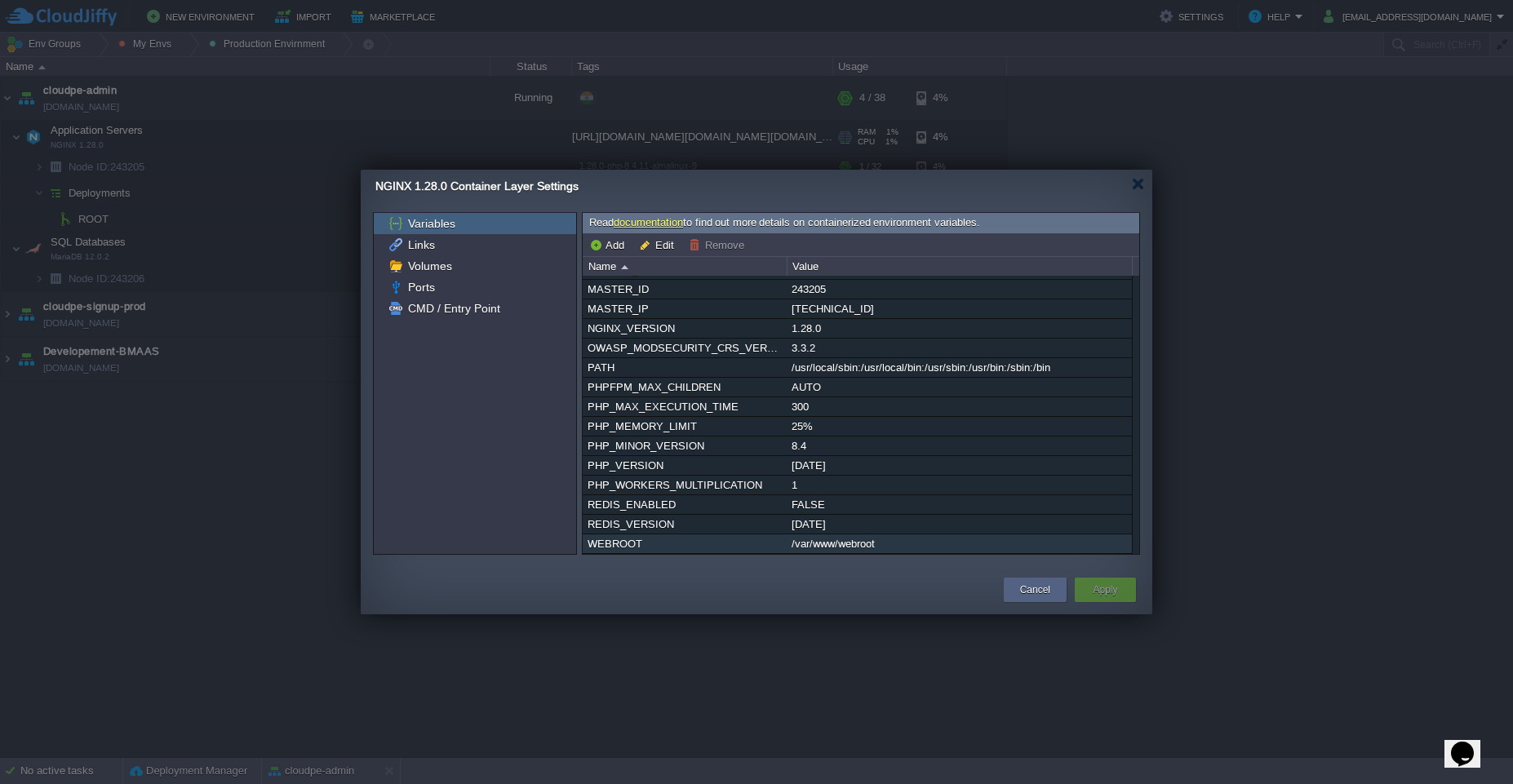
click at [892, 540] on div "/var/www/webroot" at bounding box center [958, 544] width 344 height 19
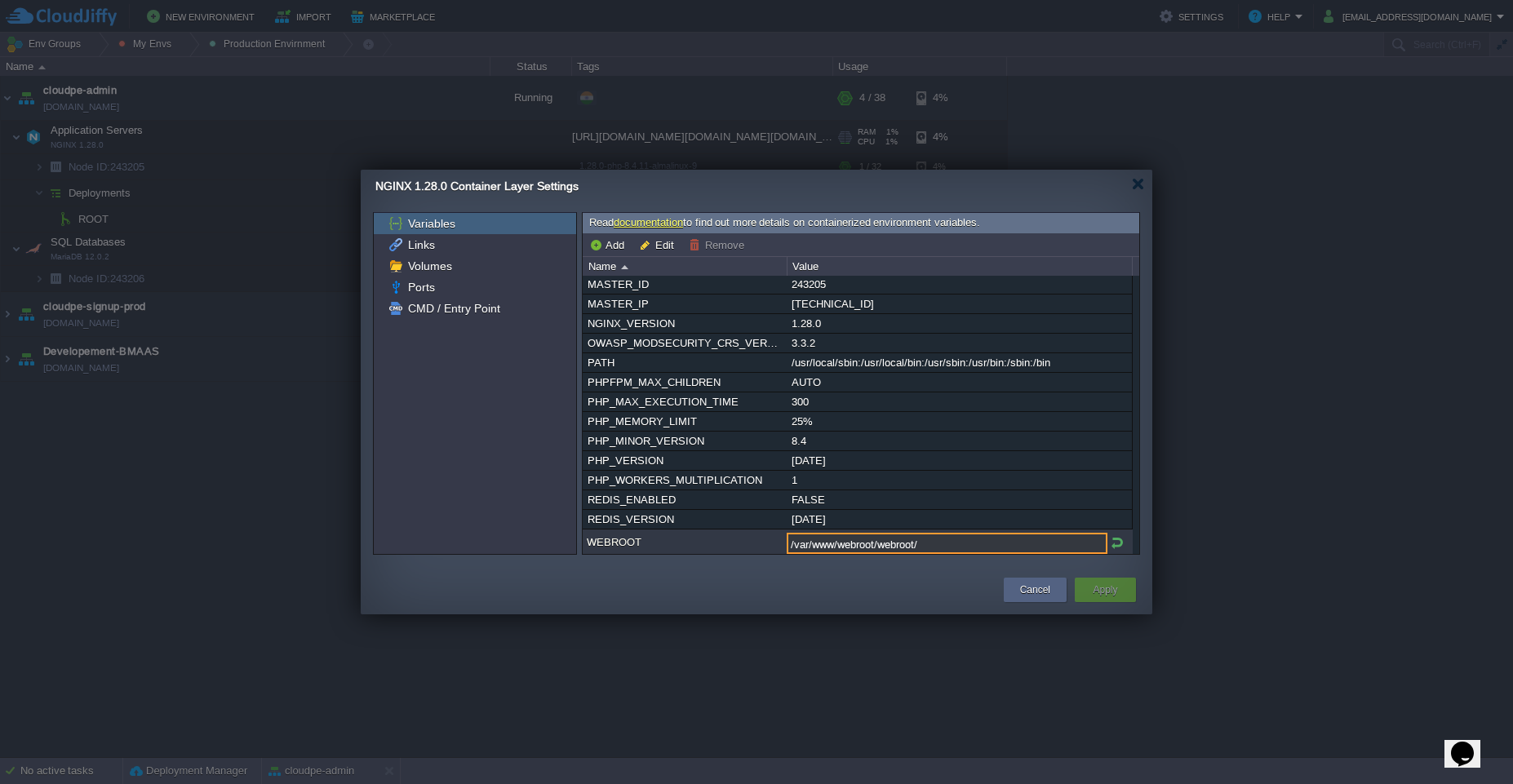
click at [972, 544] on input "/var/www/webroot/webroot/" at bounding box center [947, 543] width 321 height 22
type input "/var/www/webroot/webroot/"
click at [1006, 524] on div "6.2.14" at bounding box center [958, 520] width 344 height 19
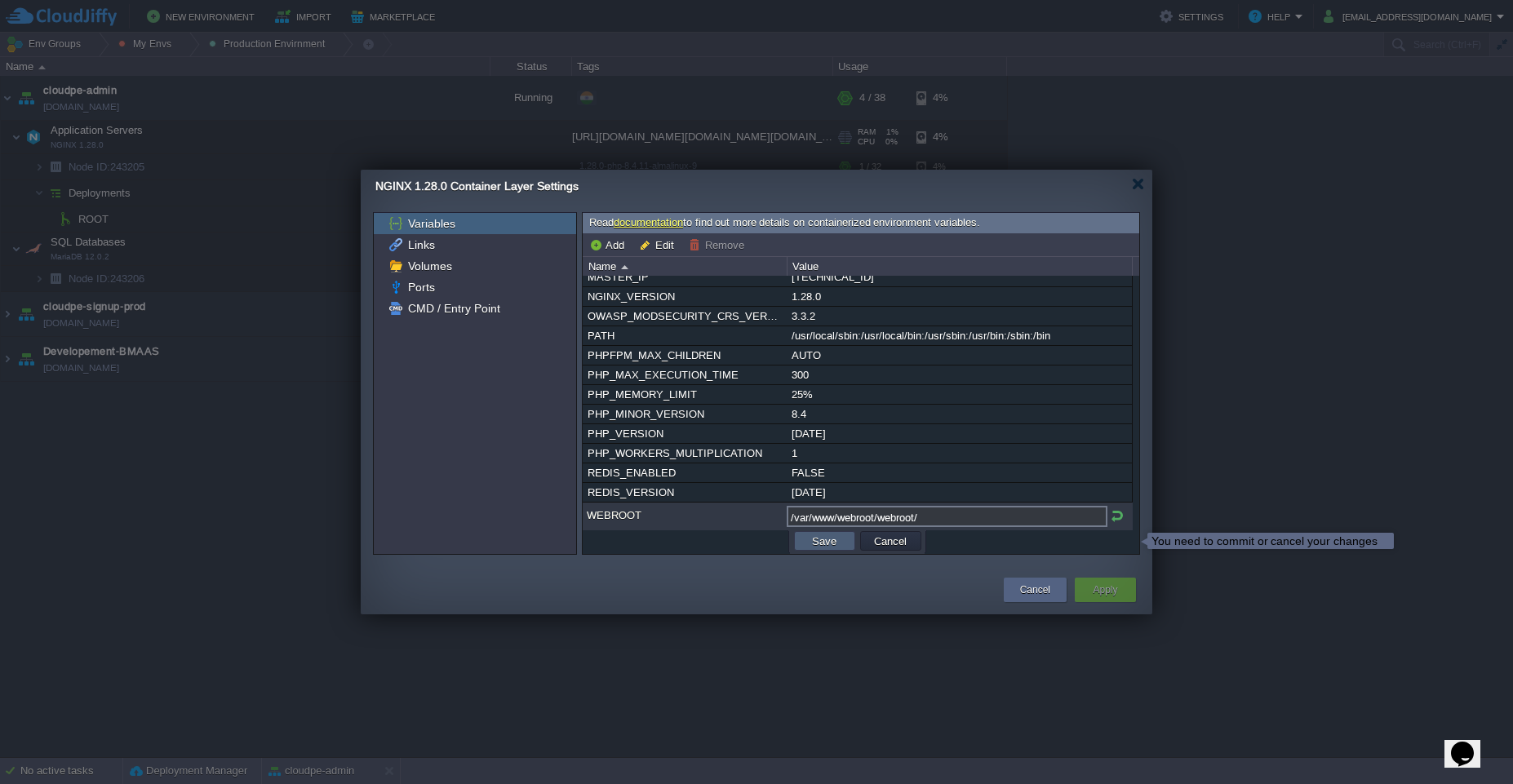
click at [828, 543] on button "Save" at bounding box center [824, 541] width 34 height 15
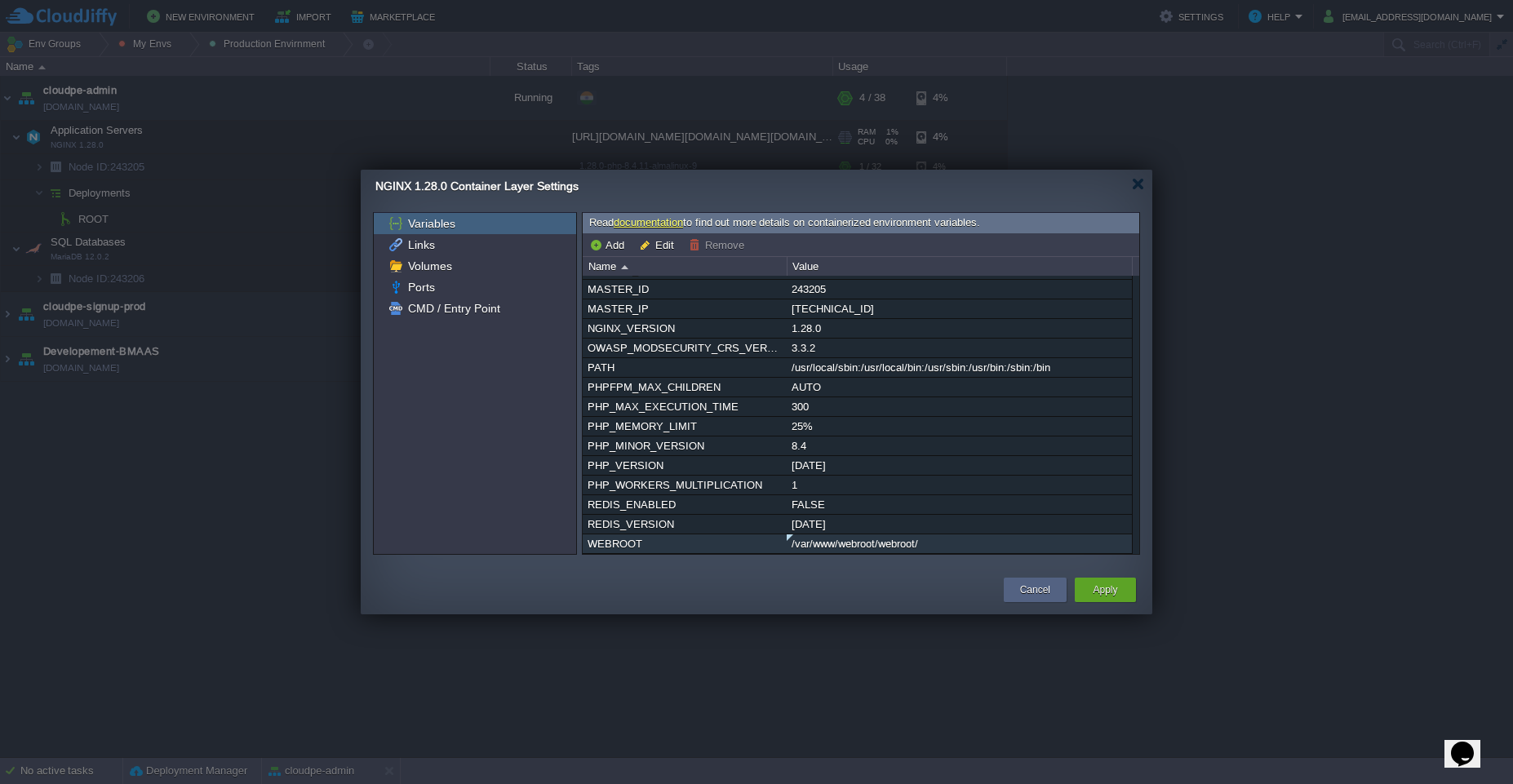
scroll to position [55, 0]
click at [1104, 594] on button "Apply" at bounding box center [1105, 589] width 24 height 16
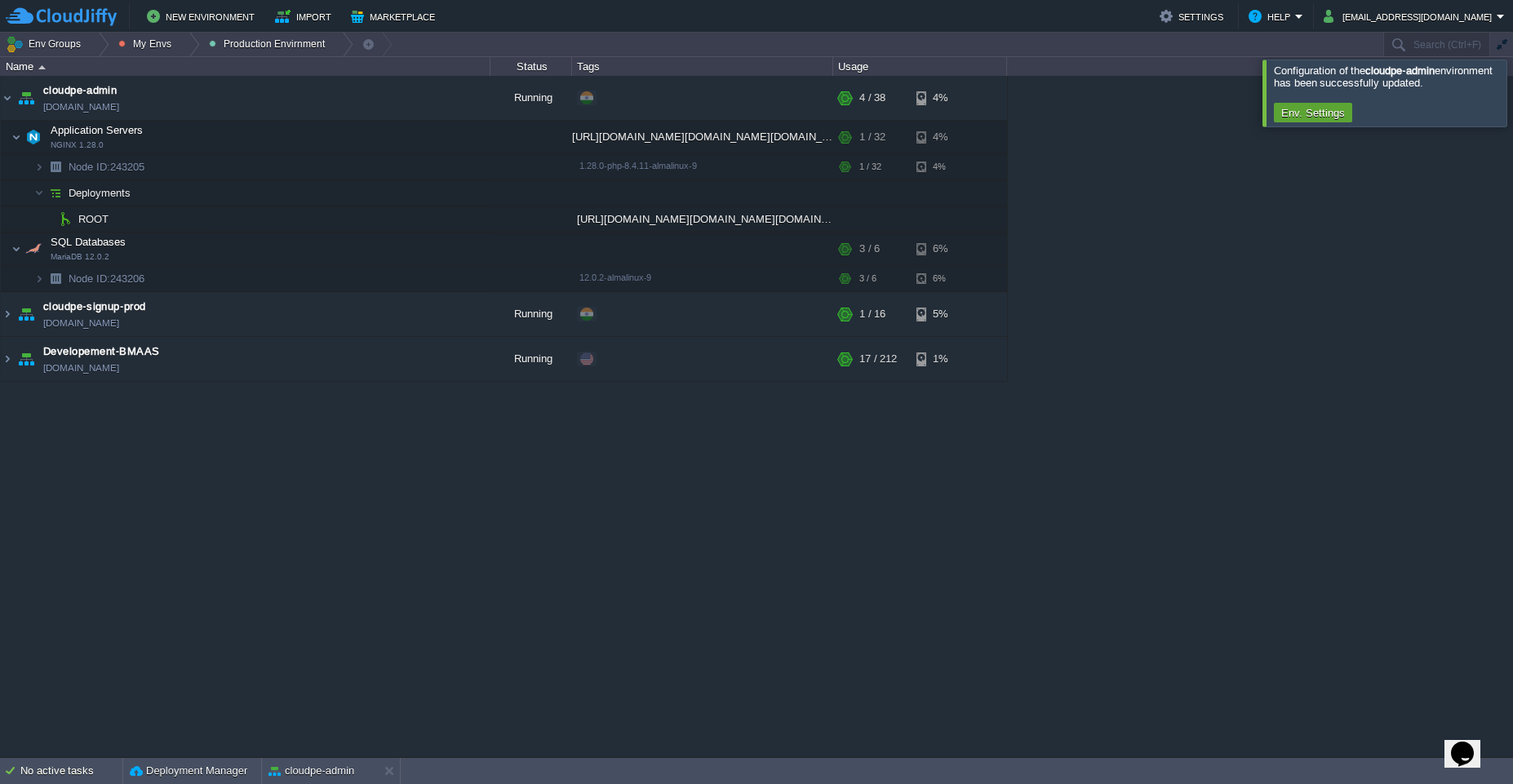
click at [1512, 88] on div at bounding box center [1533, 92] width 0 height 66
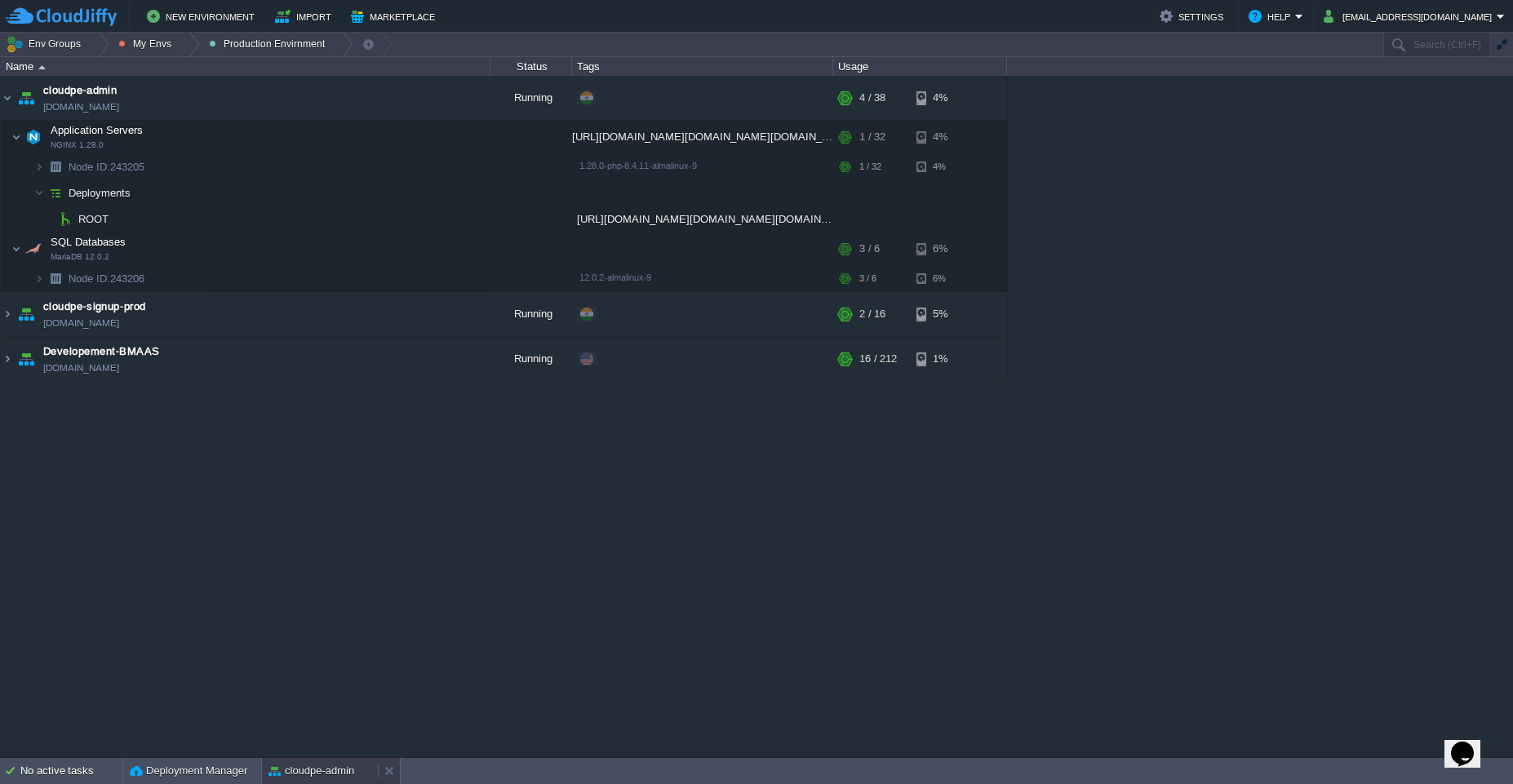
click at [307, 782] on div "cloudpe-admin" at bounding box center [319, 771] width 116 height 26
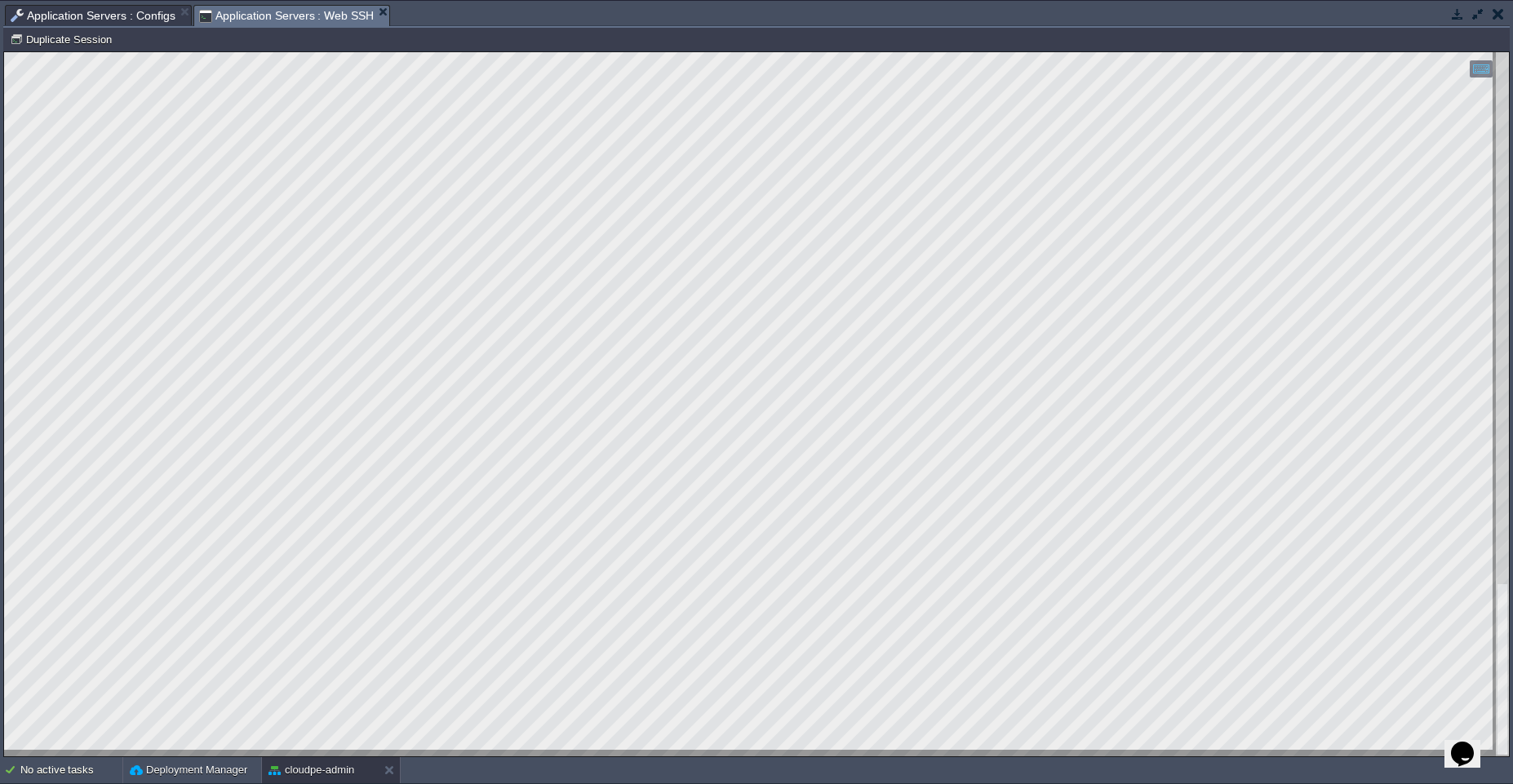
click at [117, 17] on span "Application Servers : Configs" at bounding box center [92, 15] width 165 height 20
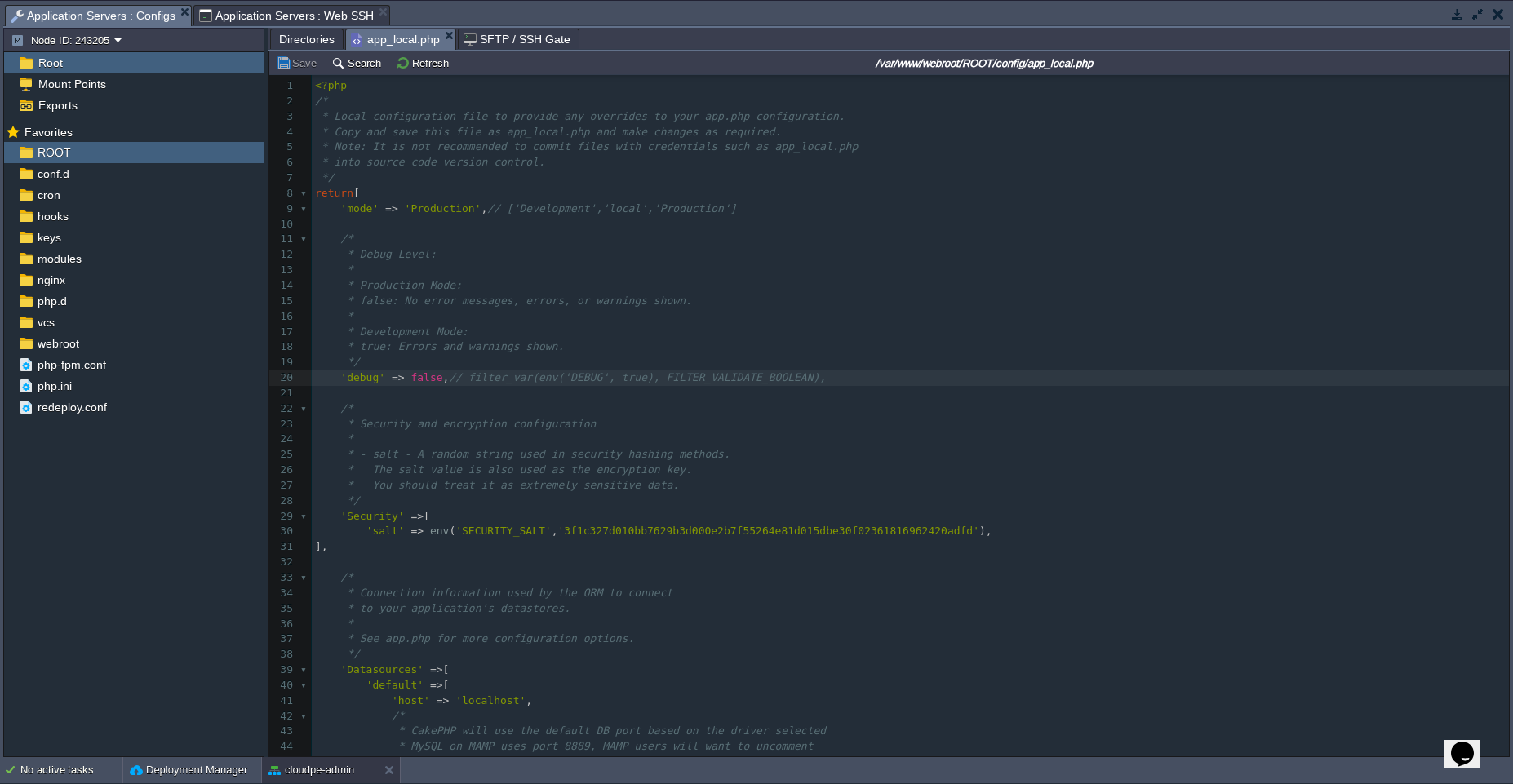
click at [298, 38] on span "Directories" at bounding box center [306, 39] width 56 height 20
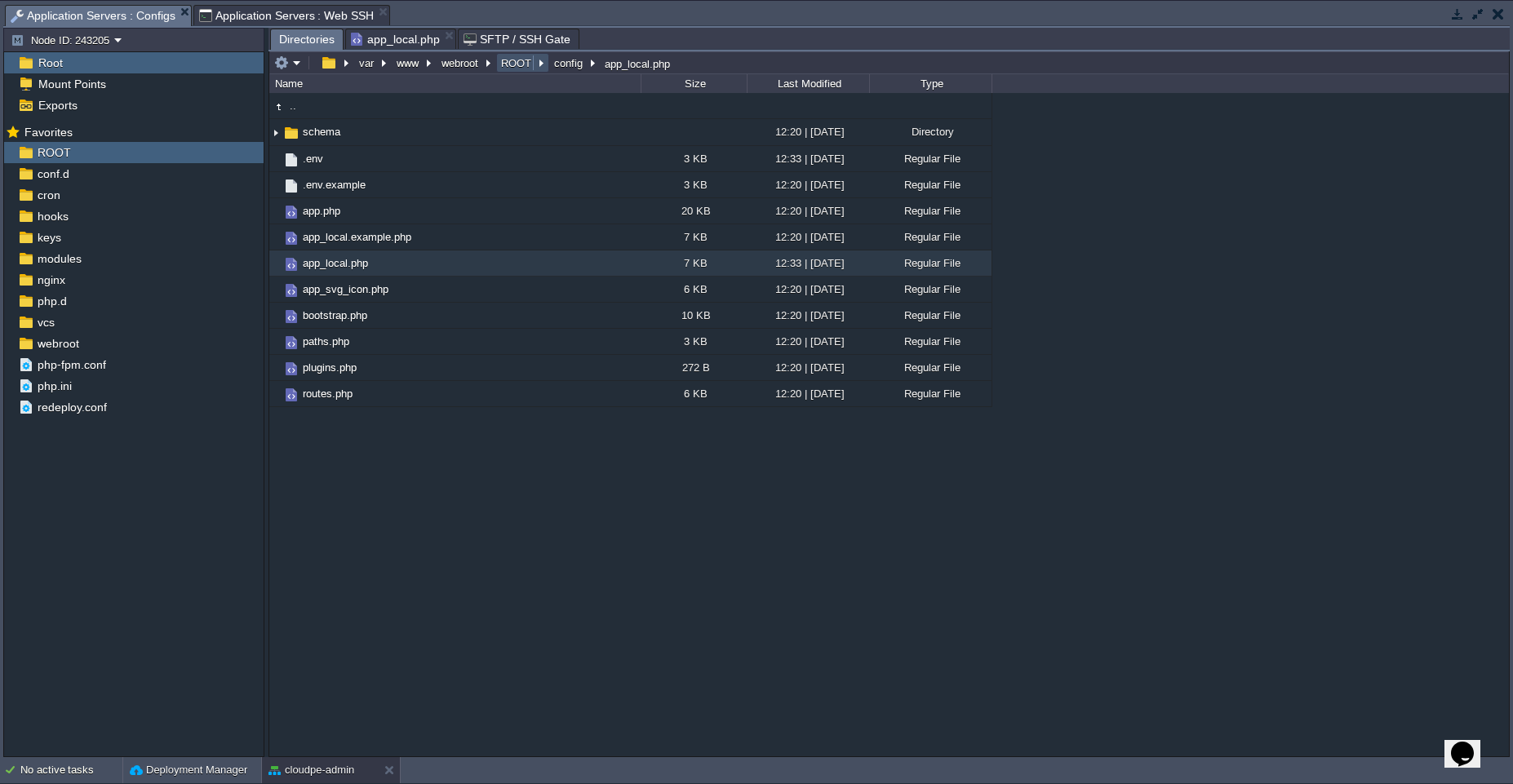
click at [513, 60] on button "ROOT" at bounding box center [517, 63] width 37 height 15
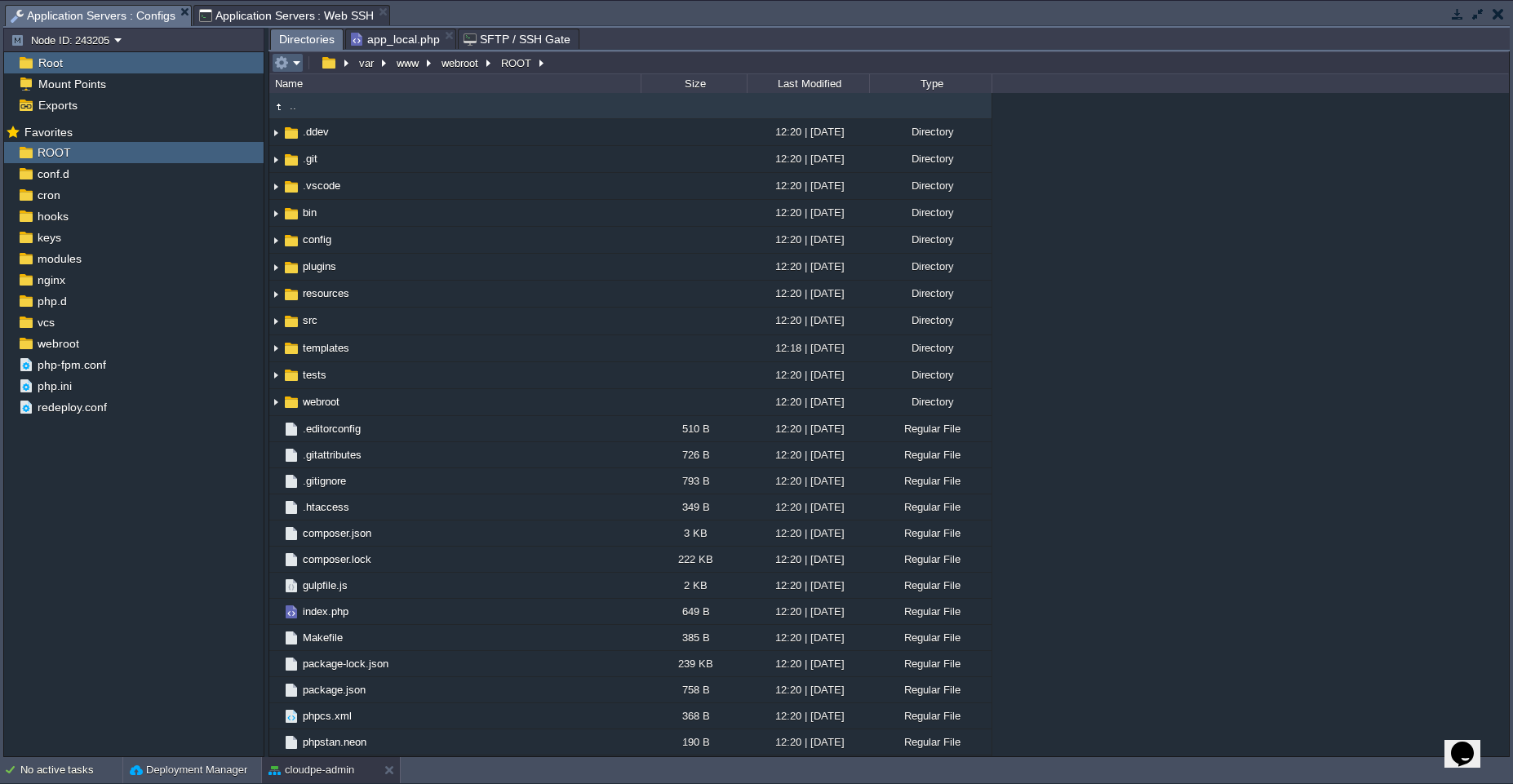
click at [298, 62] on em at bounding box center [287, 63] width 27 height 15
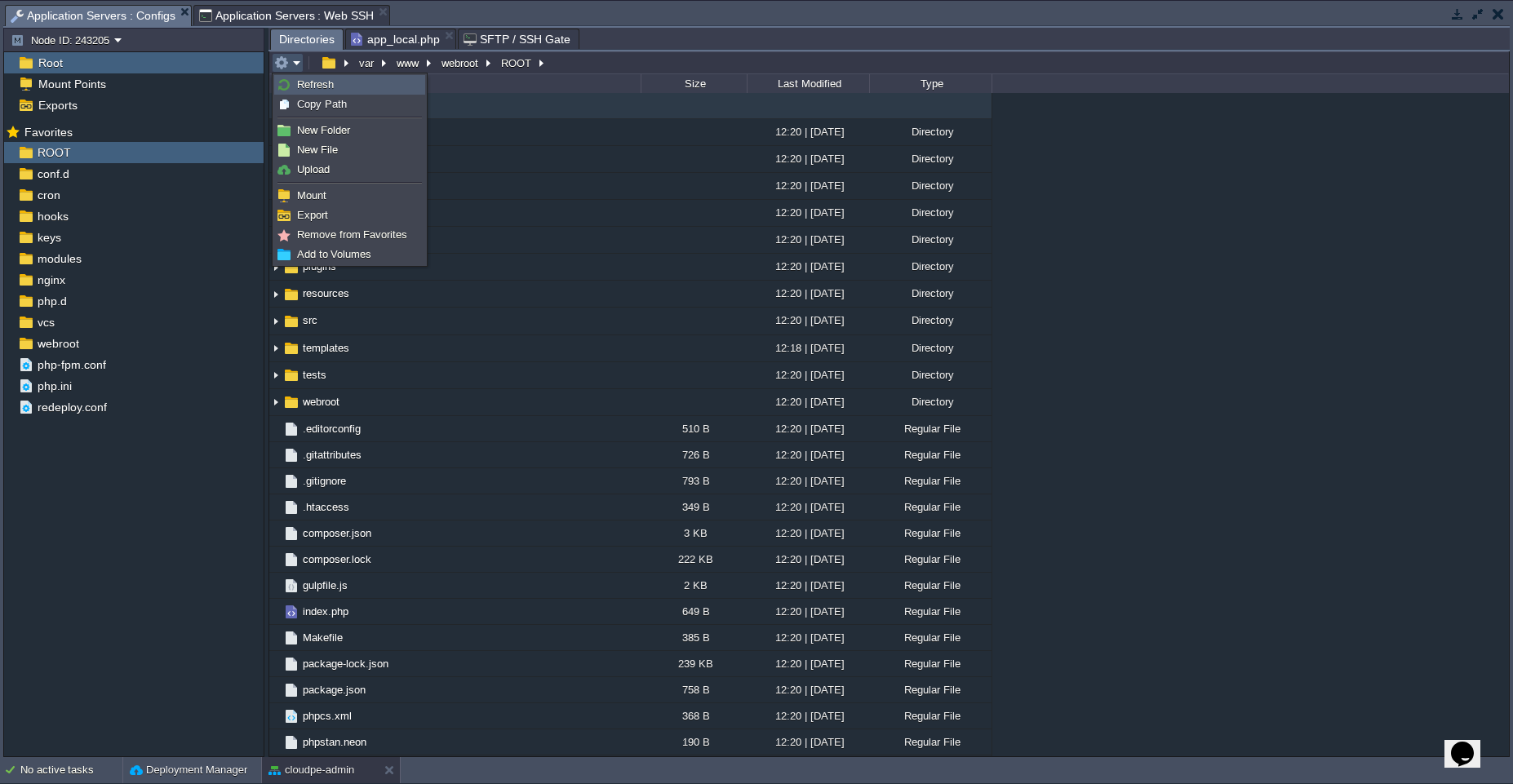
click at [298, 84] on span "Refresh" at bounding box center [315, 84] width 37 height 12
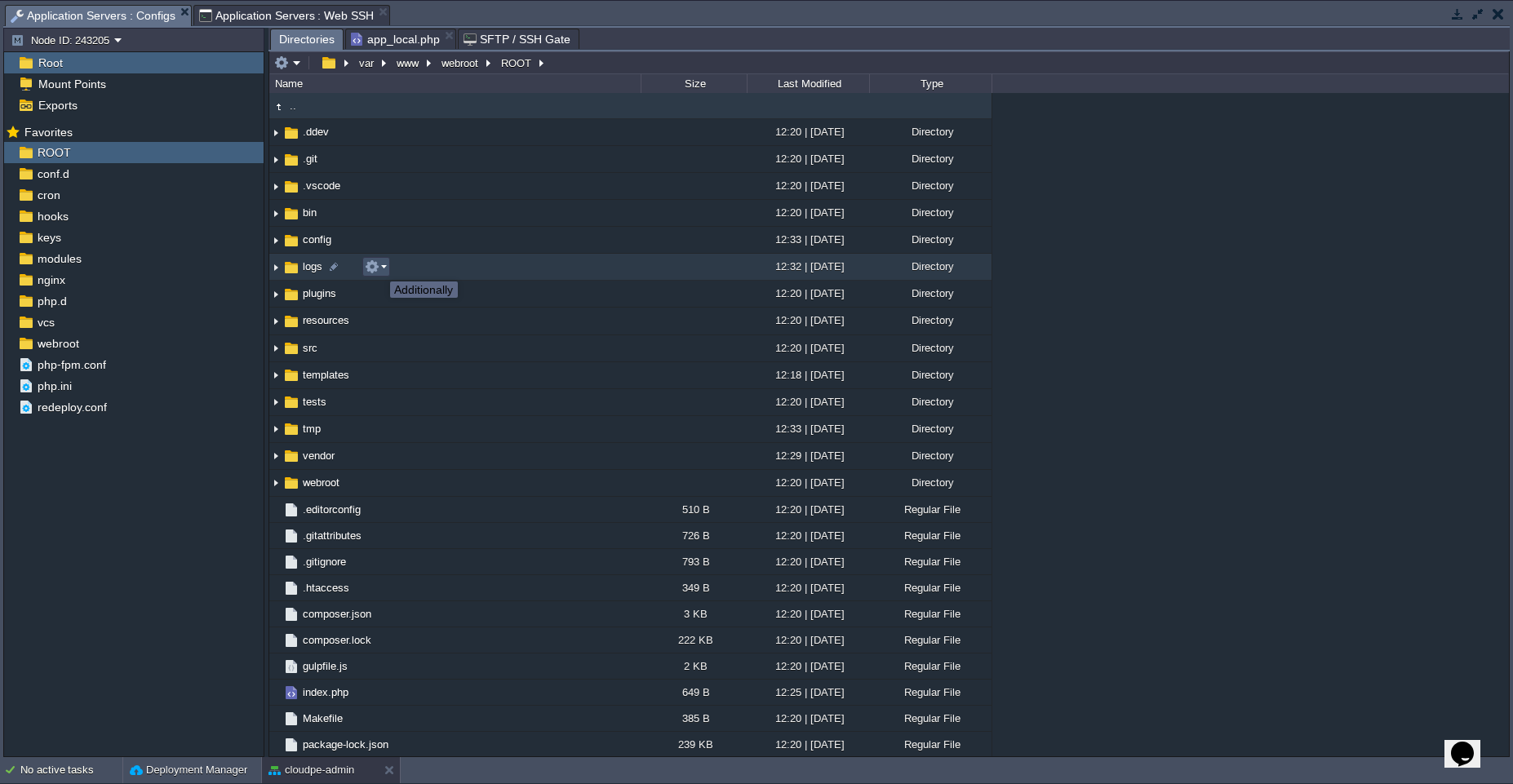
click at [378, 266] on button "button" at bounding box center [372, 267] width 15 height 15
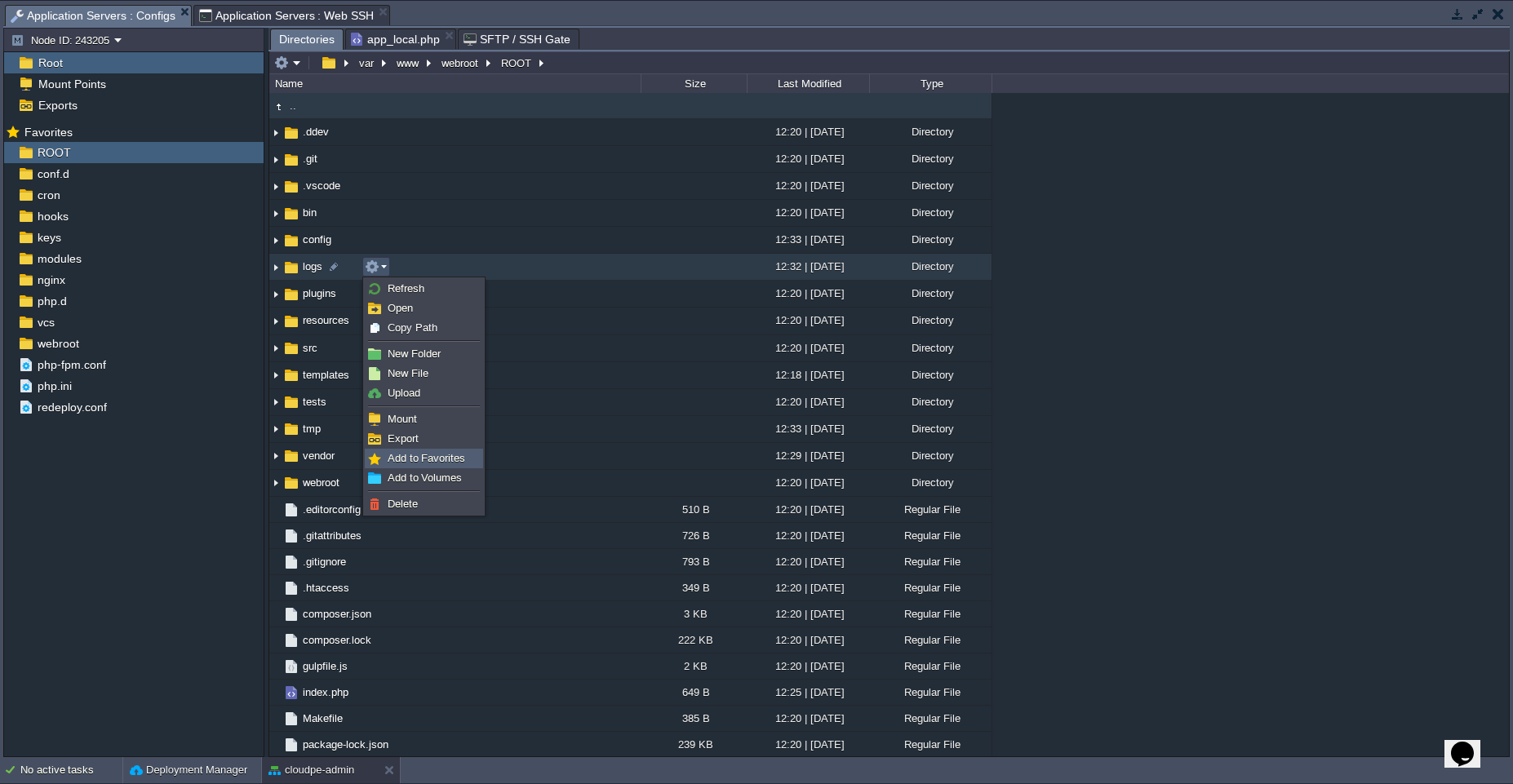
click at [404, 459] on span "Add to Favorites" at bounding box center [427, 457] width 77 height 12
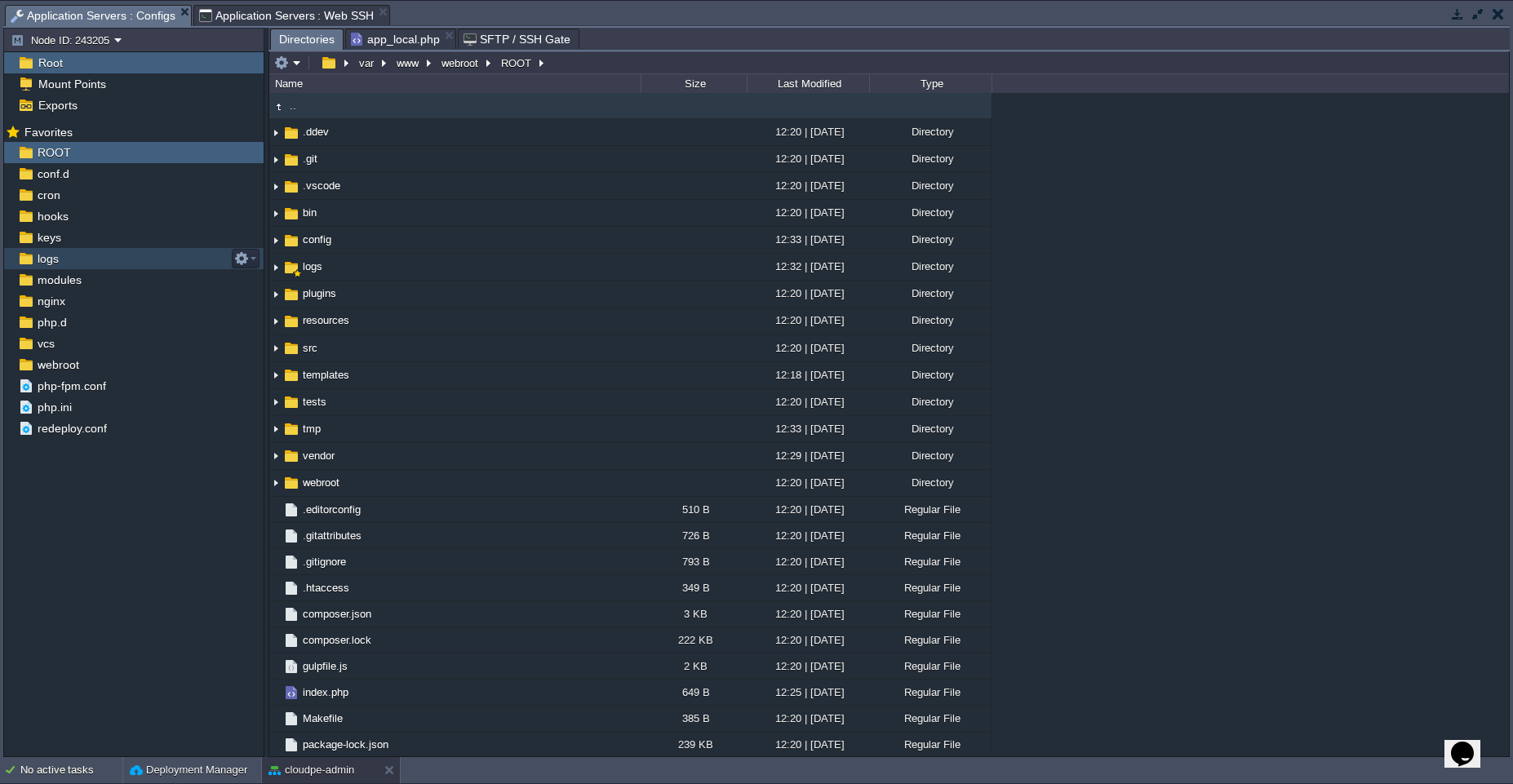
click at [64, 262] on div "logs" at bounding box center [134, 259] width 260 height 22
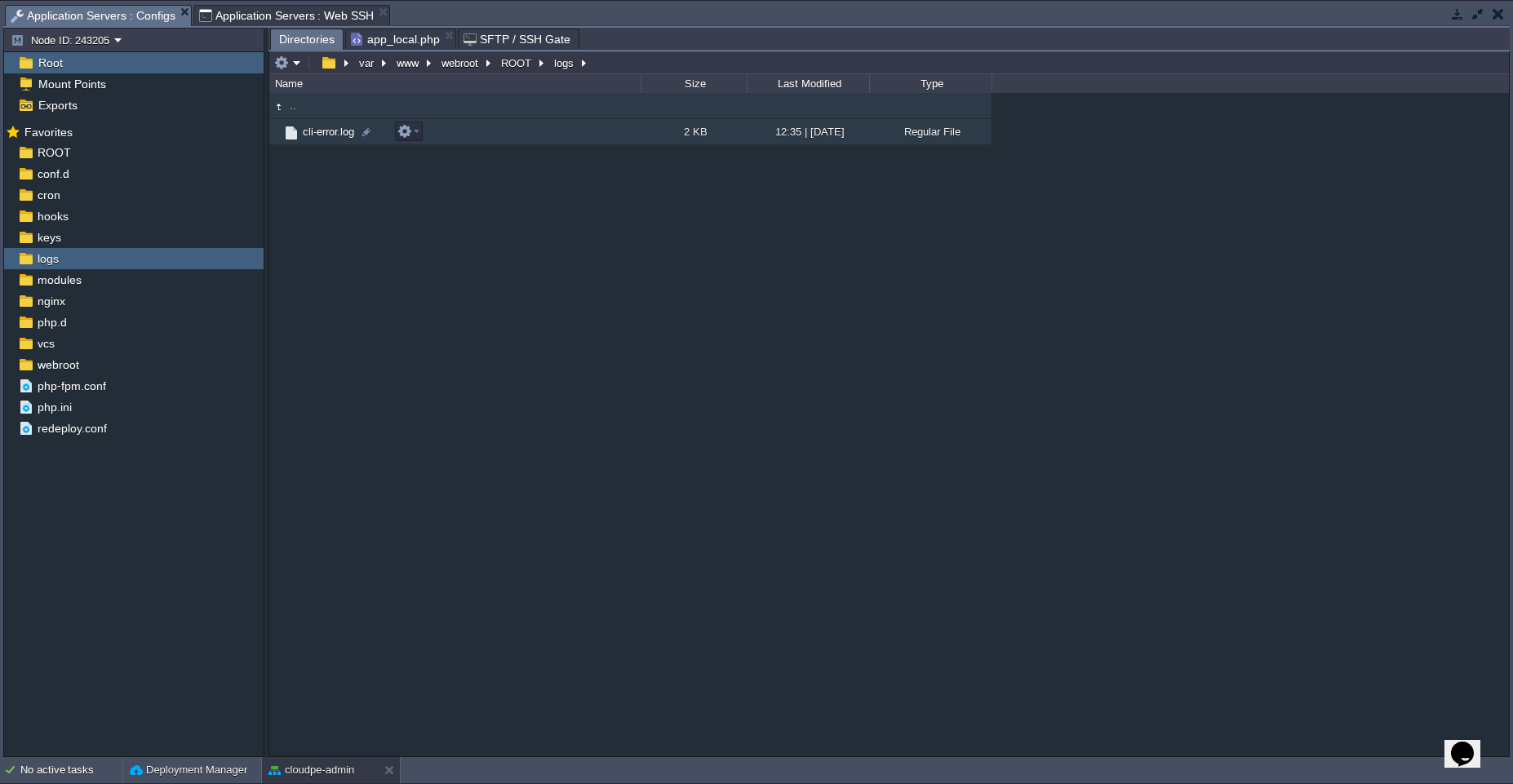
click at [456, 131] on td "cli-error.log" at bounding box center [455, 133] width 371 height 26
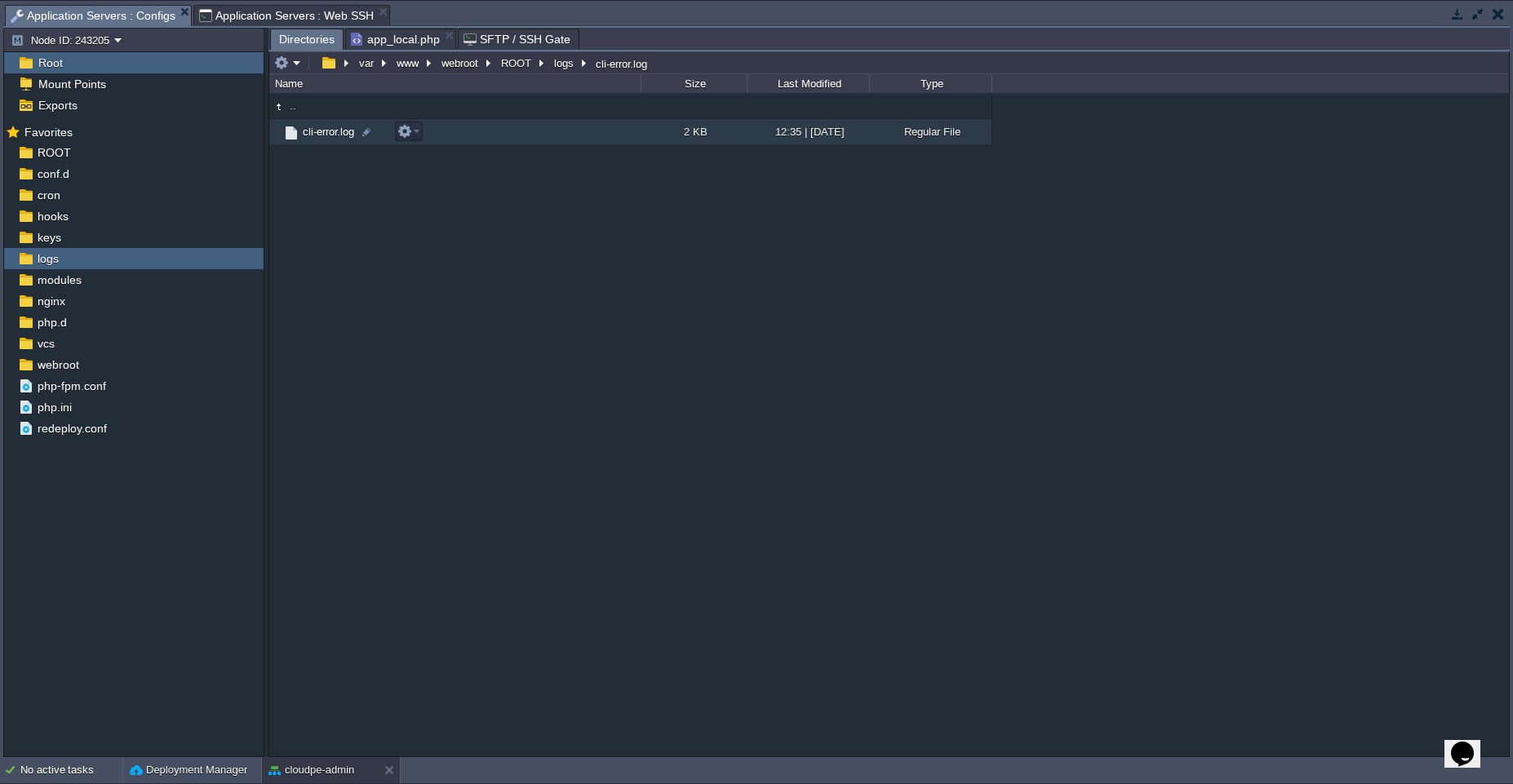
click at [456, 131] on td "cli-error.log" at bounding box center [455, 133] width 371 height 26
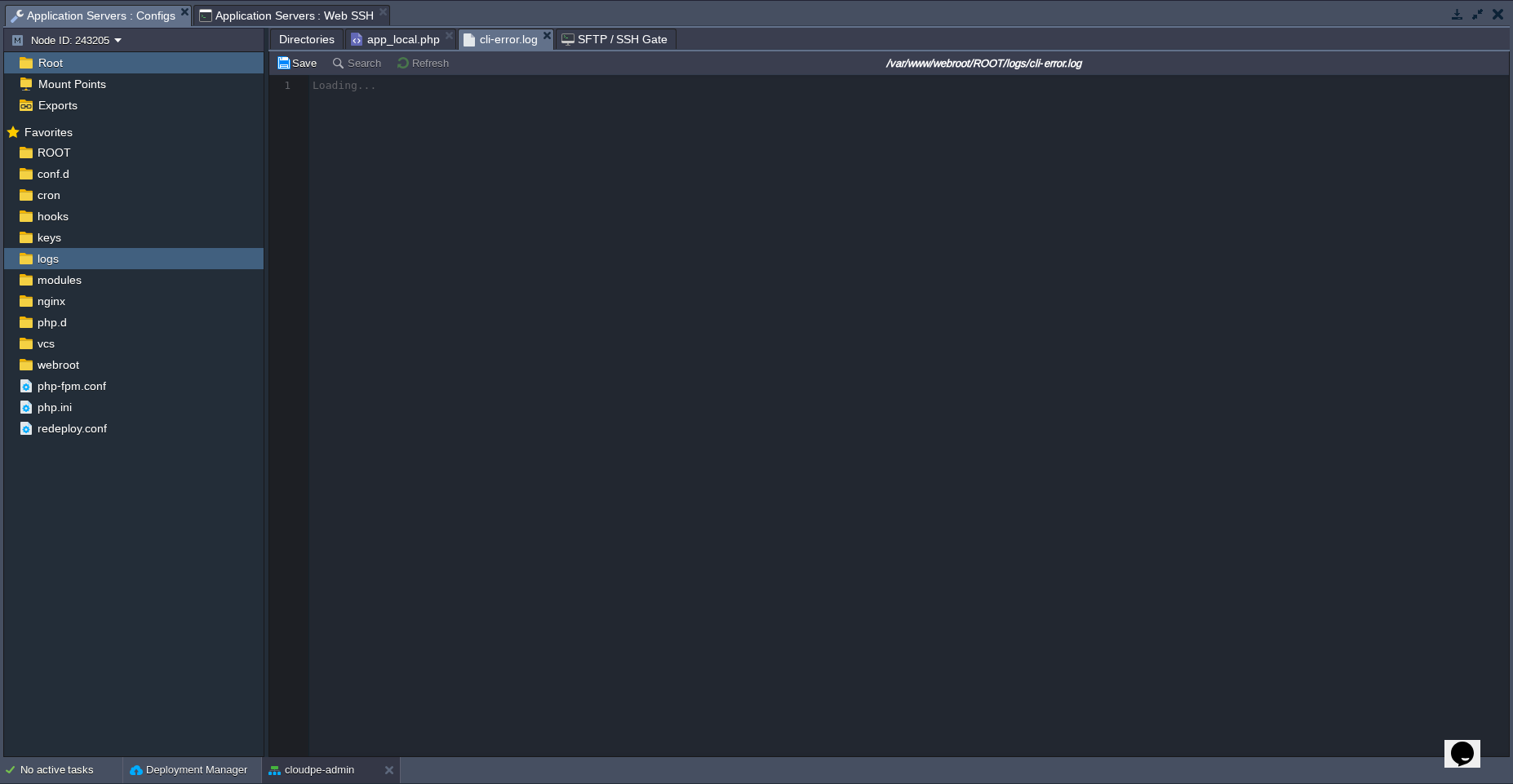
scroll to position [6, 0]
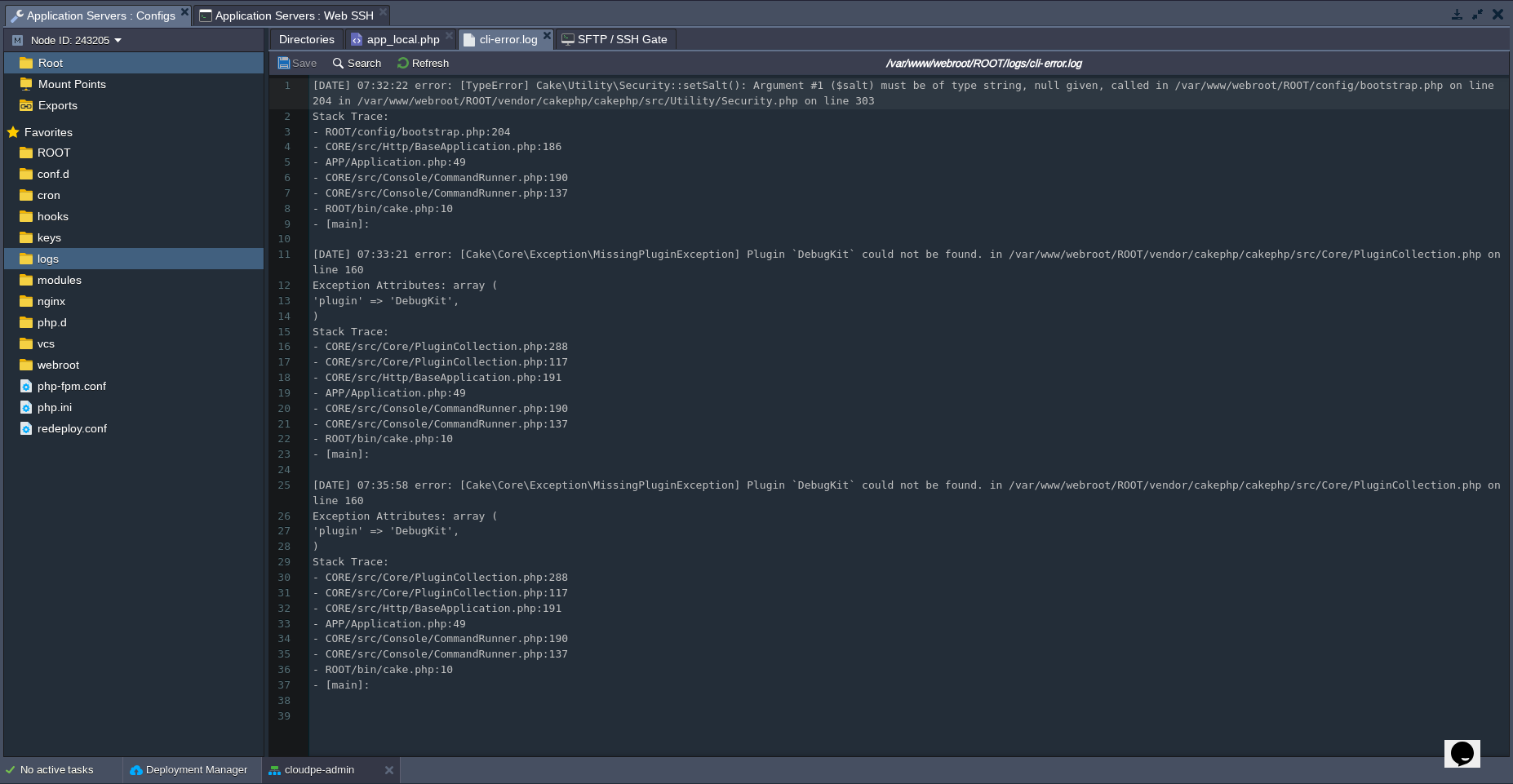
click at [543, 42] on em "cli-error.log" at bounding box center [507, 40] width 89 height 21
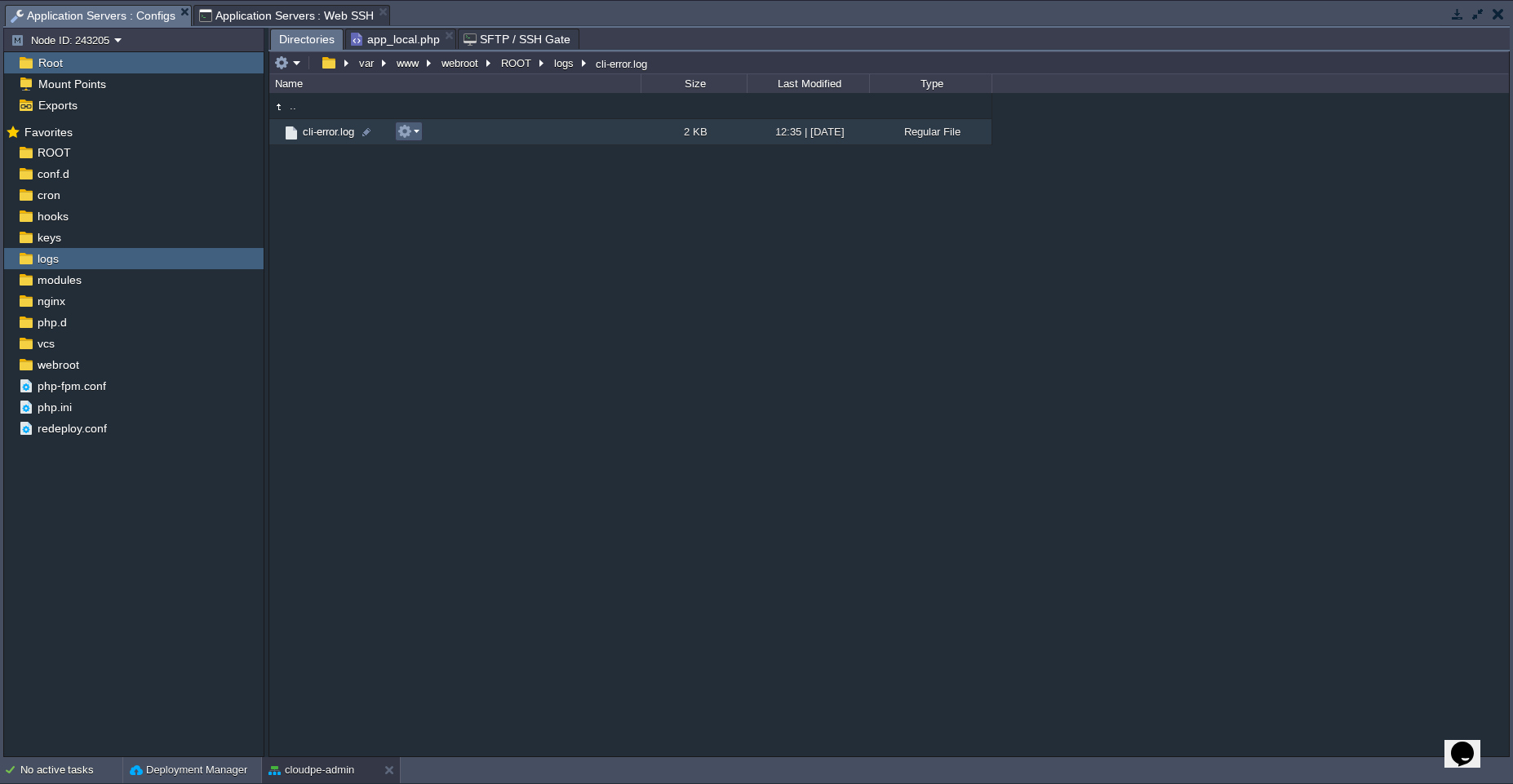
click at [415, 129] on em at bounding box center [408, 132] width 22 height 15
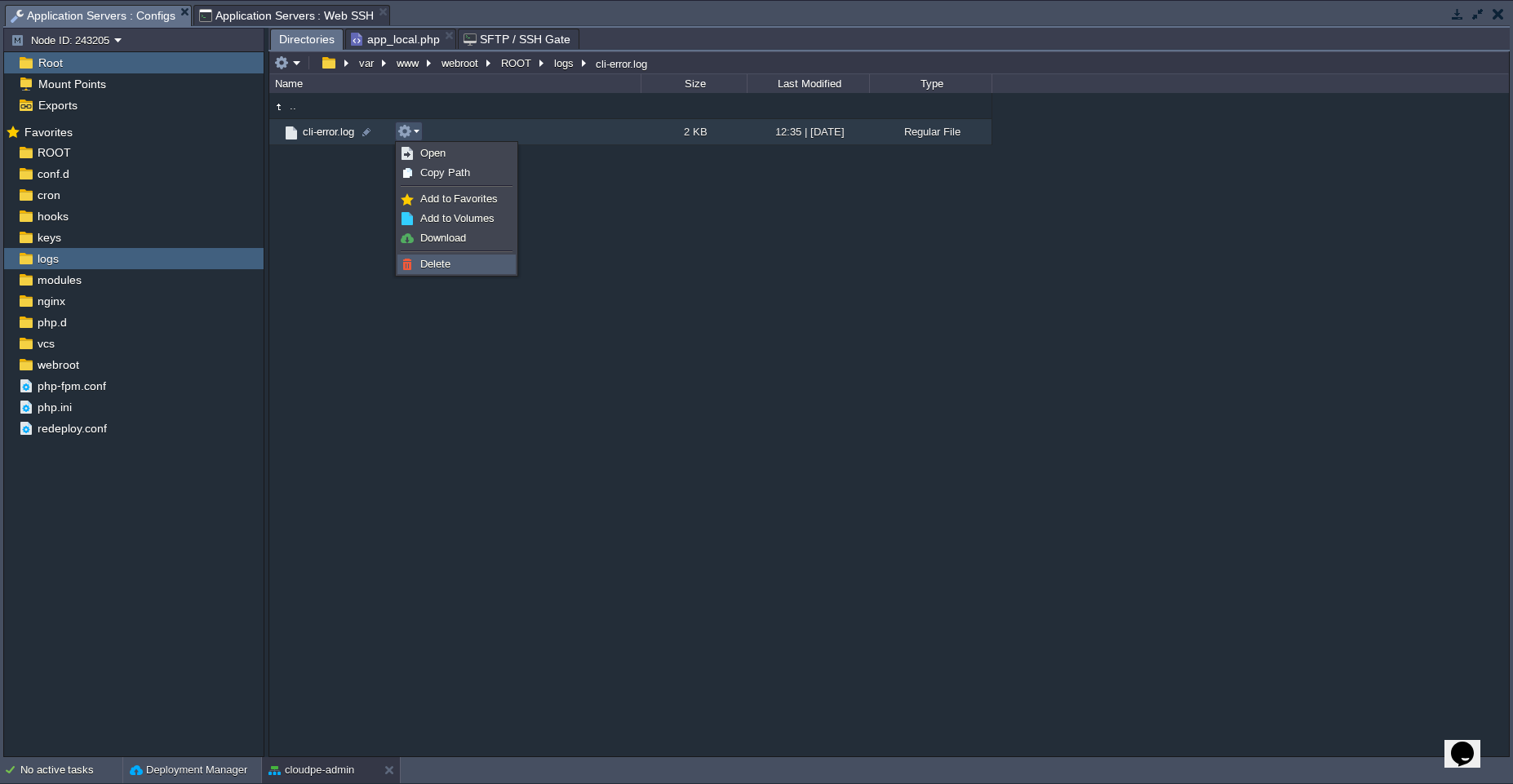
click at [426, 266] on span "Delete" at bounding box center [435, 264] width 30 height 12
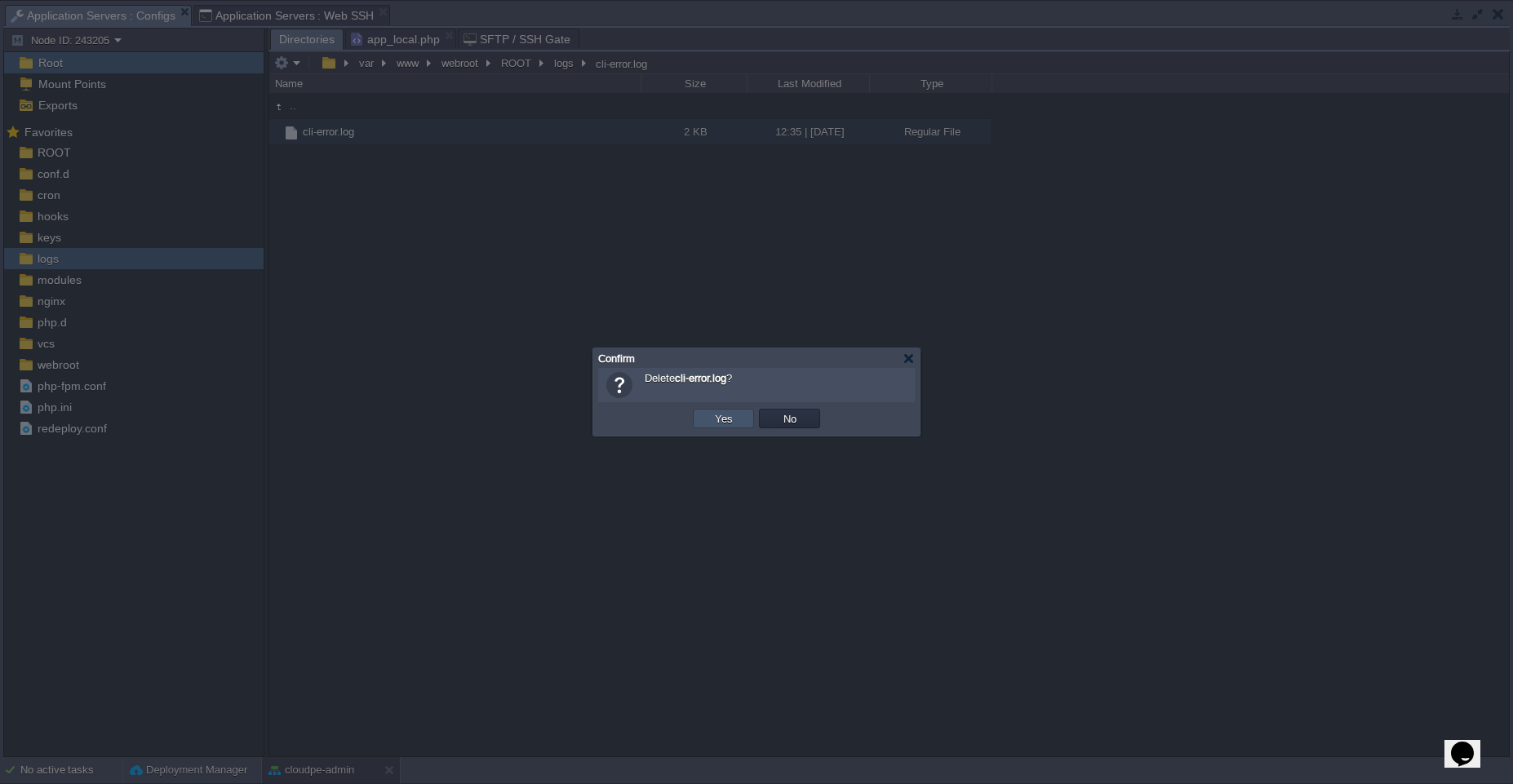
click at [725, 412] on button "Yes" at bounding box center [723, 419] width 27 height 15
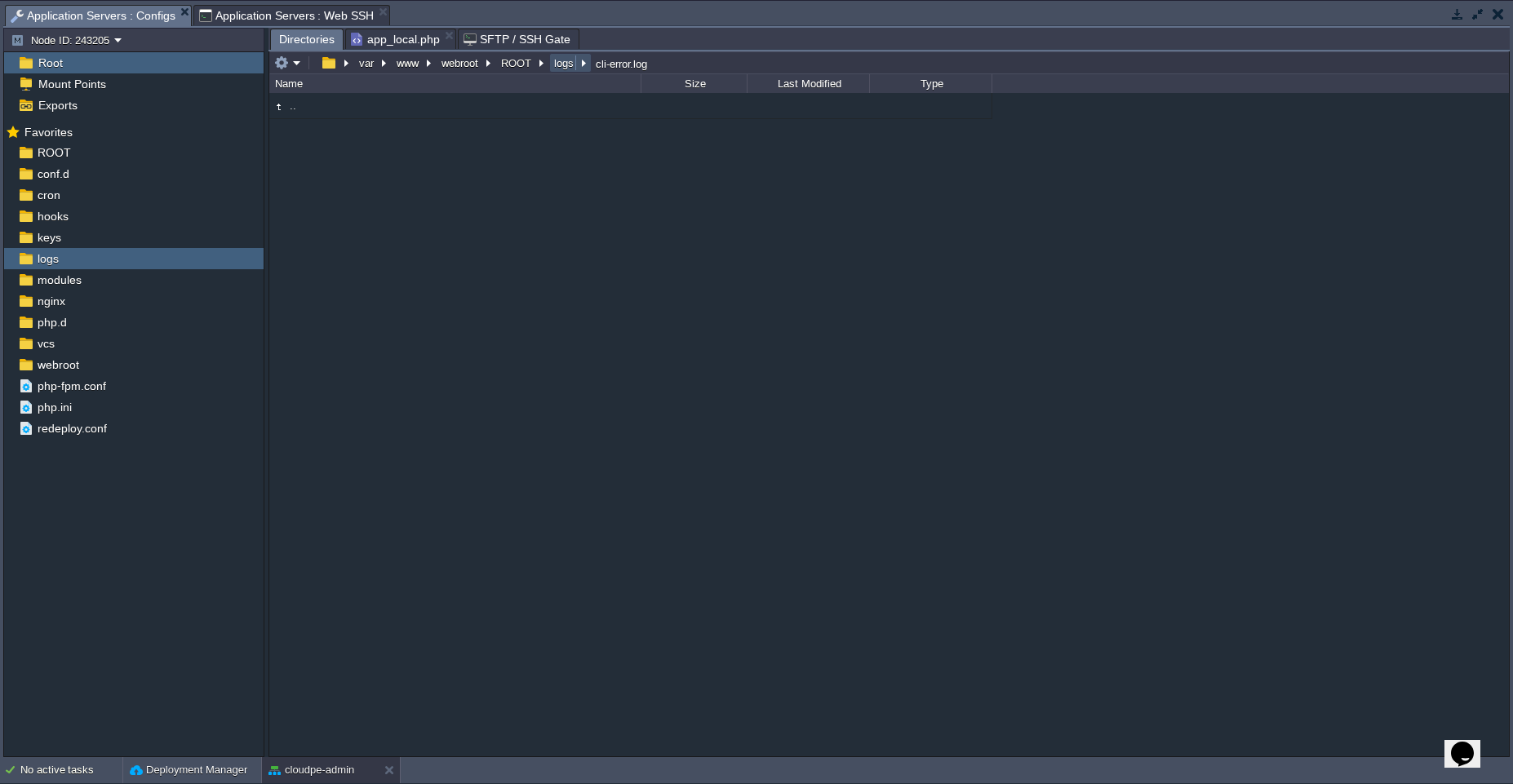
click at [558, 65] on button "logs" at bounding box center [565, 63] width 26 height 15
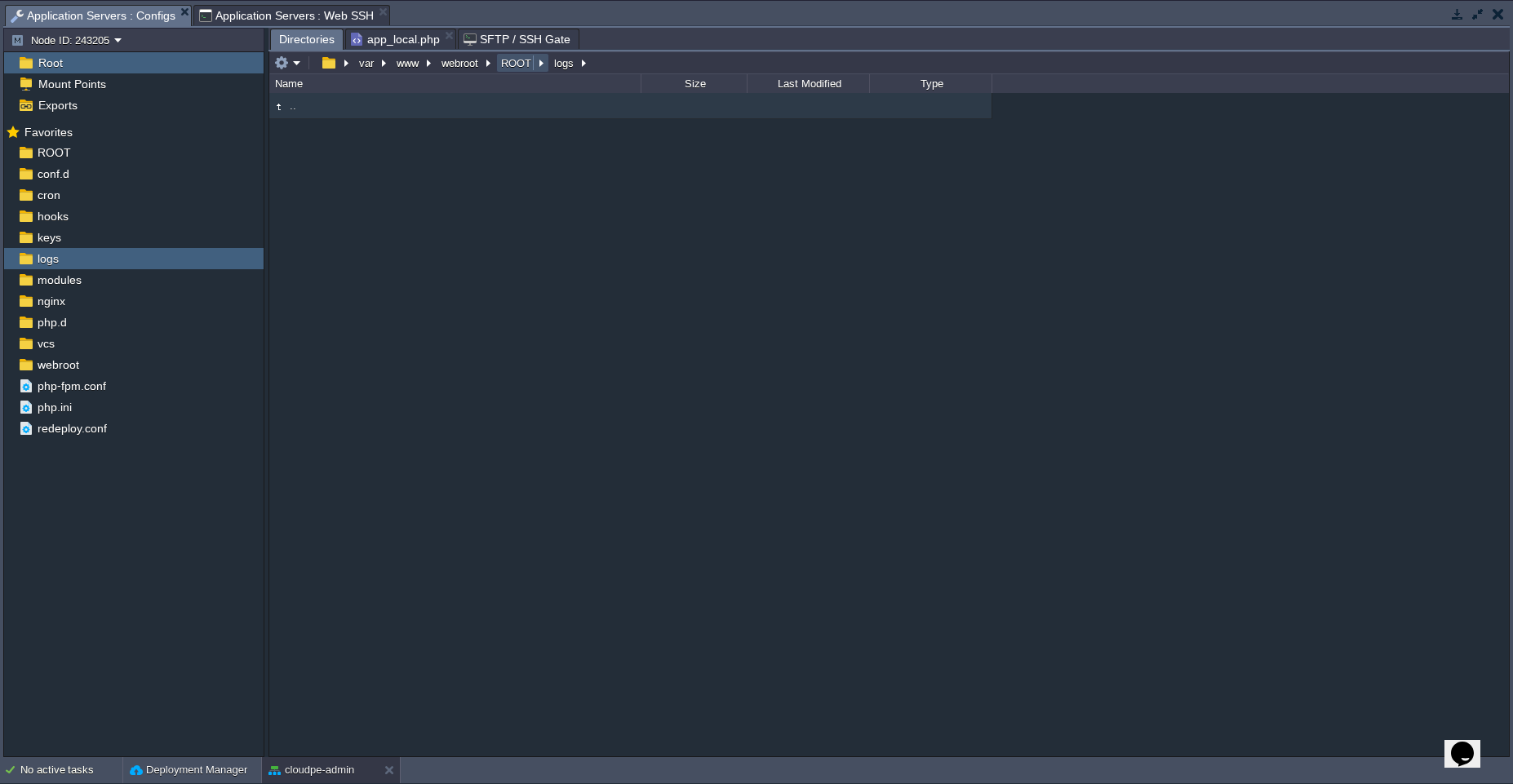
click at [522, 59] on button "ROOT" at bounding box center [517, 63] width 37 height 15
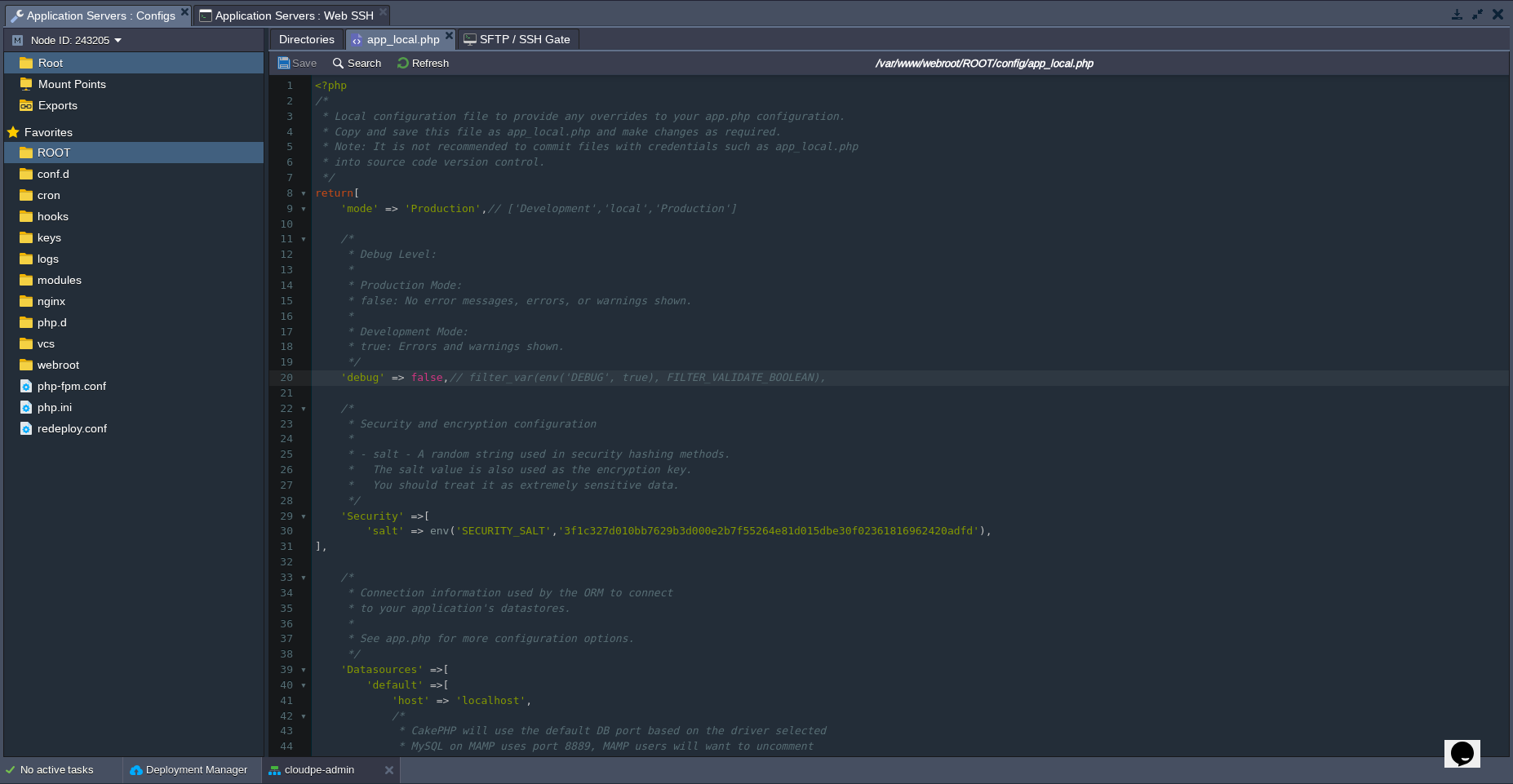
click at [401, 38] on span "app_local.php" at bounding box center [395, 40] width 89 height 21
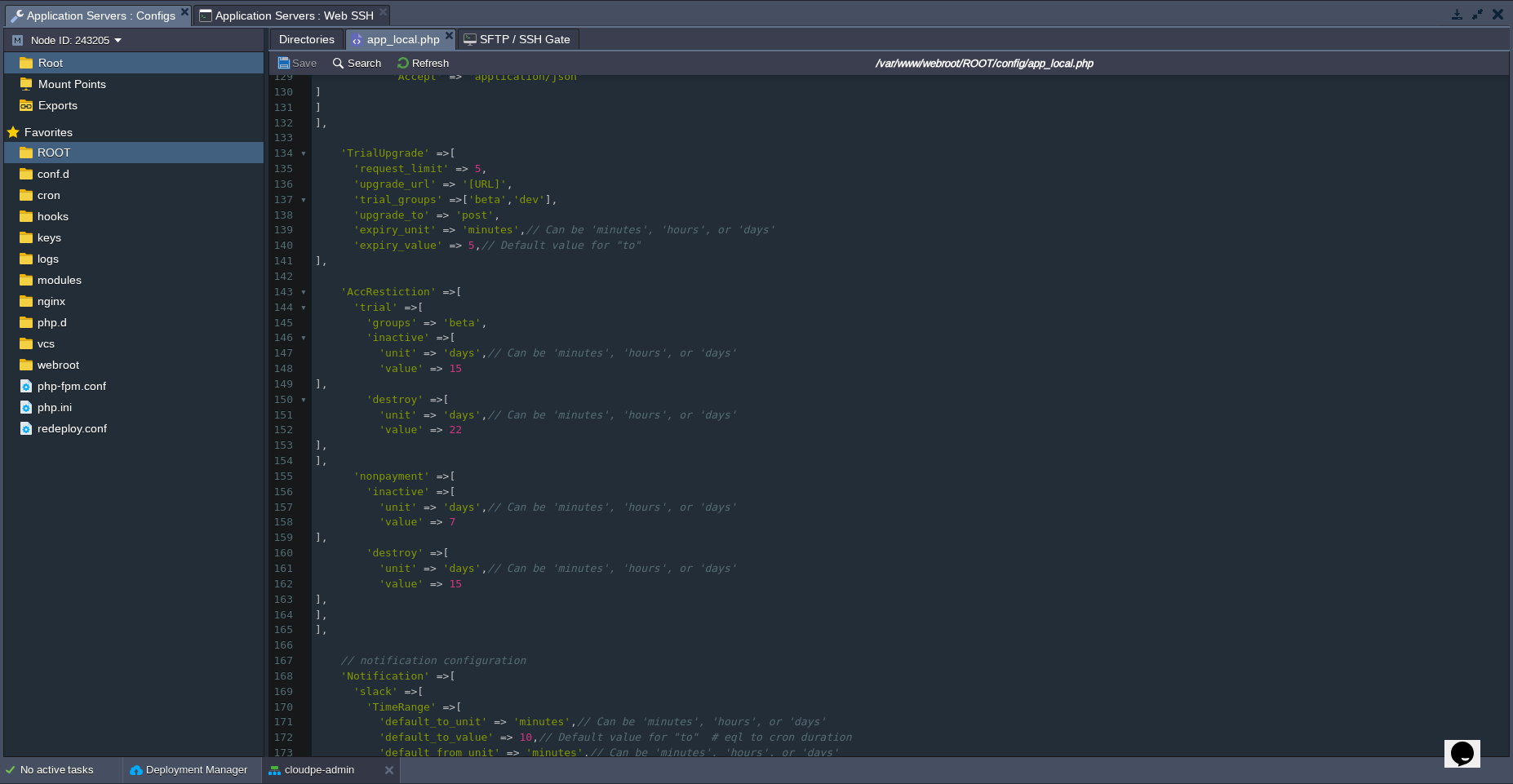
scroll to position [2040, 0]
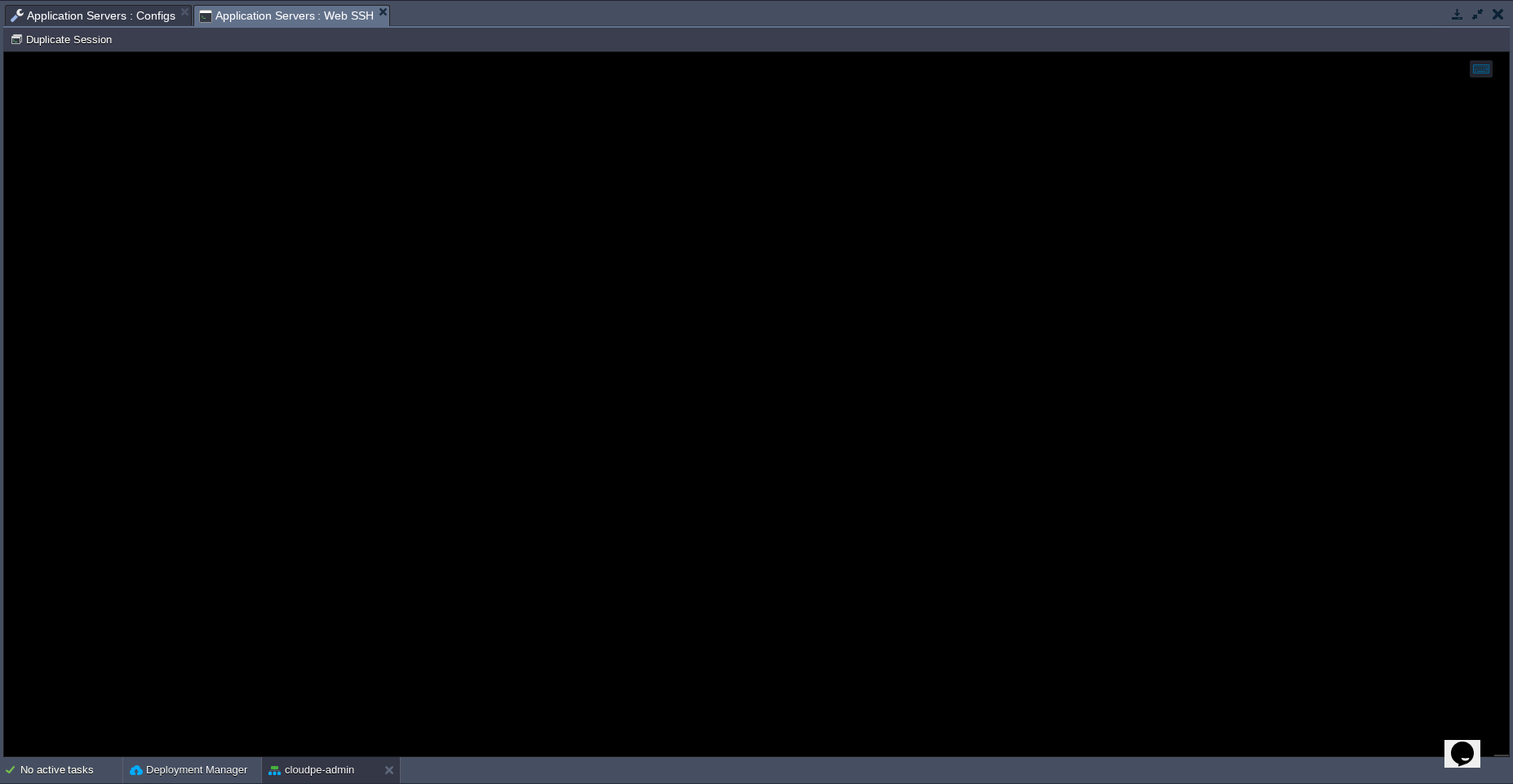
click at [331, 8] on span "Application Servers : Web SSH" at bounding box center [286, 16] width 175 height 21
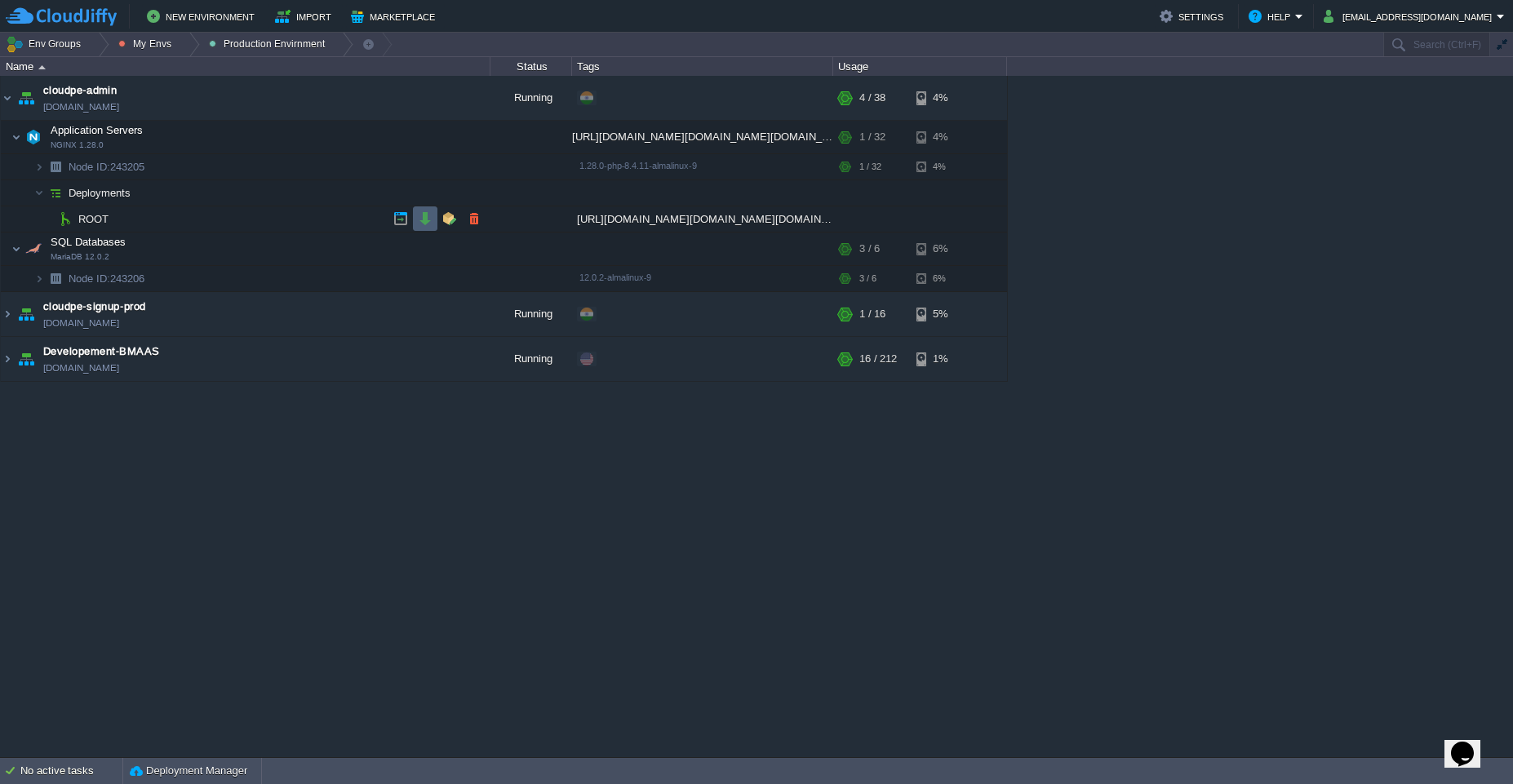
click at [423, 216] on button "button" at bounding box center [426, 218] width 15 height 15
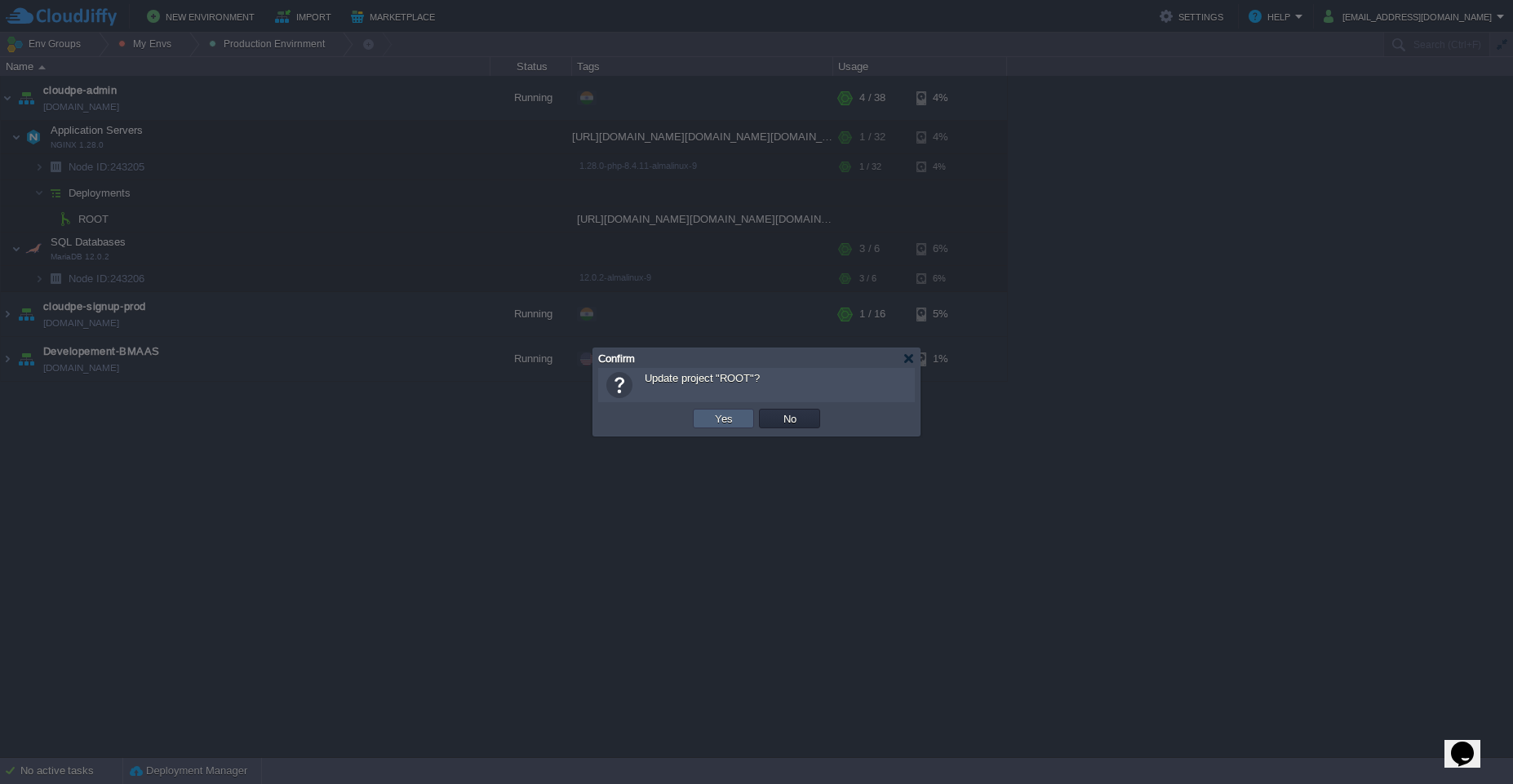
click at [726, 418] on button "Yes" at bounding box center [723, 419] width 27 height 15
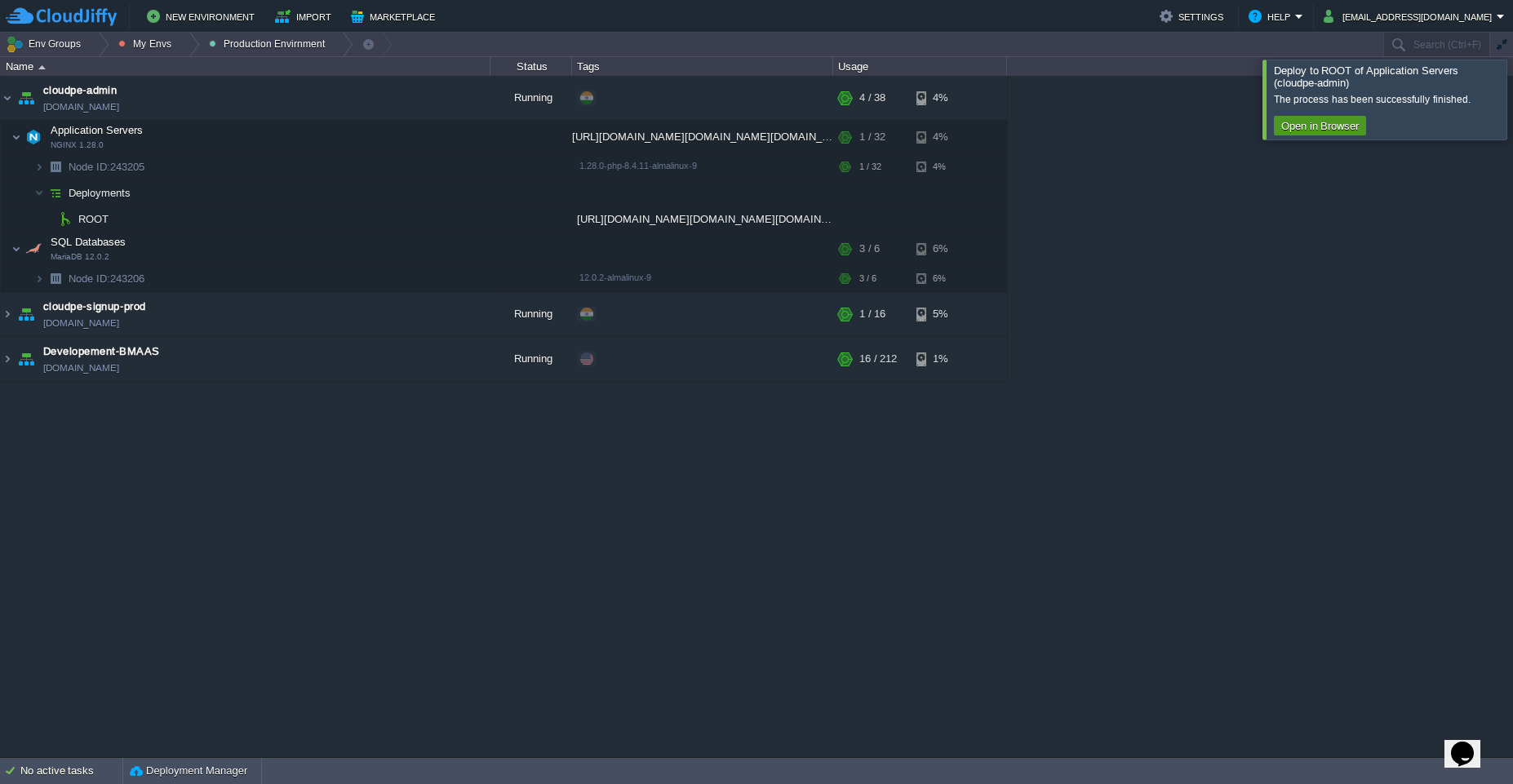
click at [1336, 124] on button "Open in Browser" at bounding box center [1320, 126] width 88 height 15
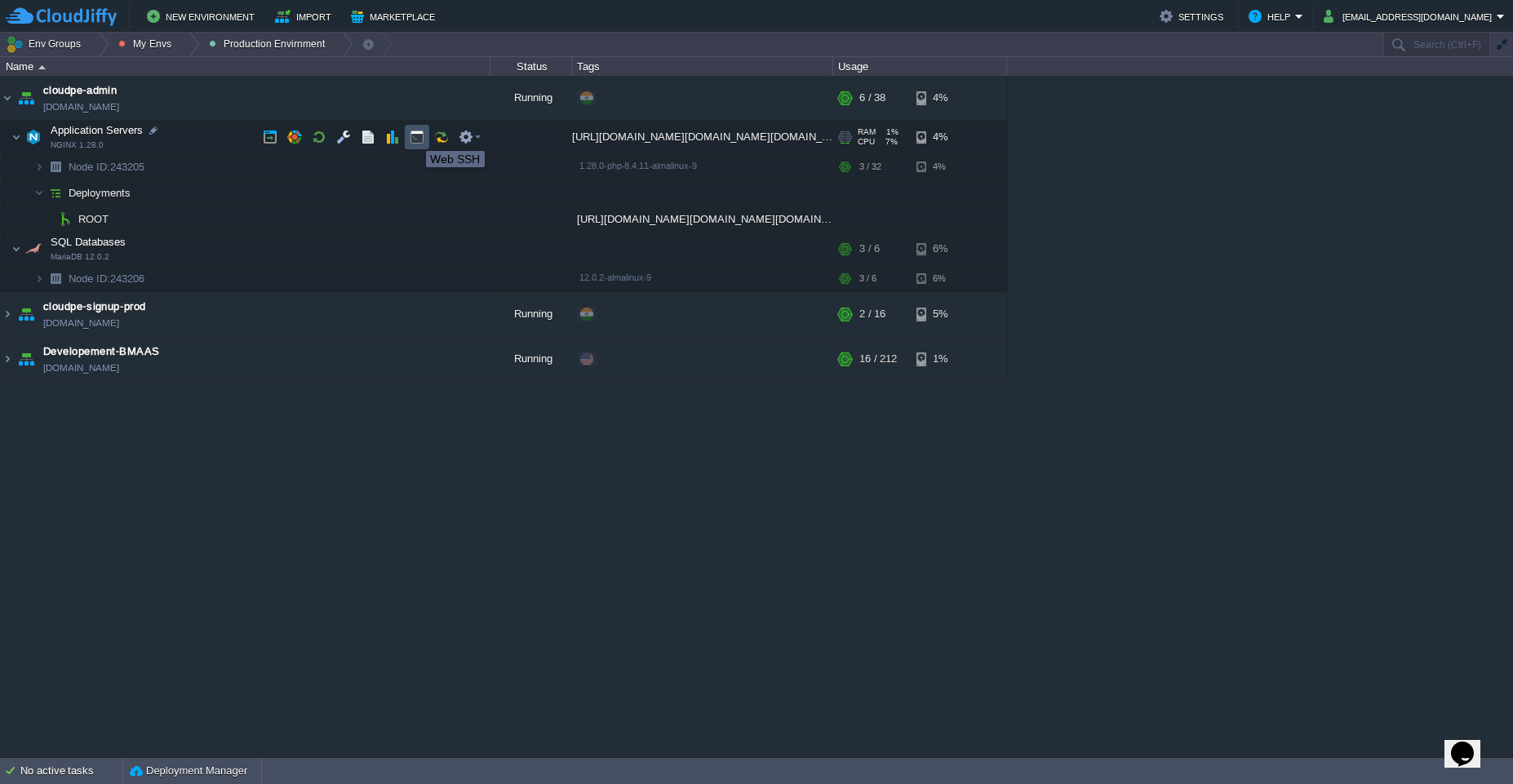
click at [413, 136] on button "button" at bounding box center [417, 137] width 15 height 15
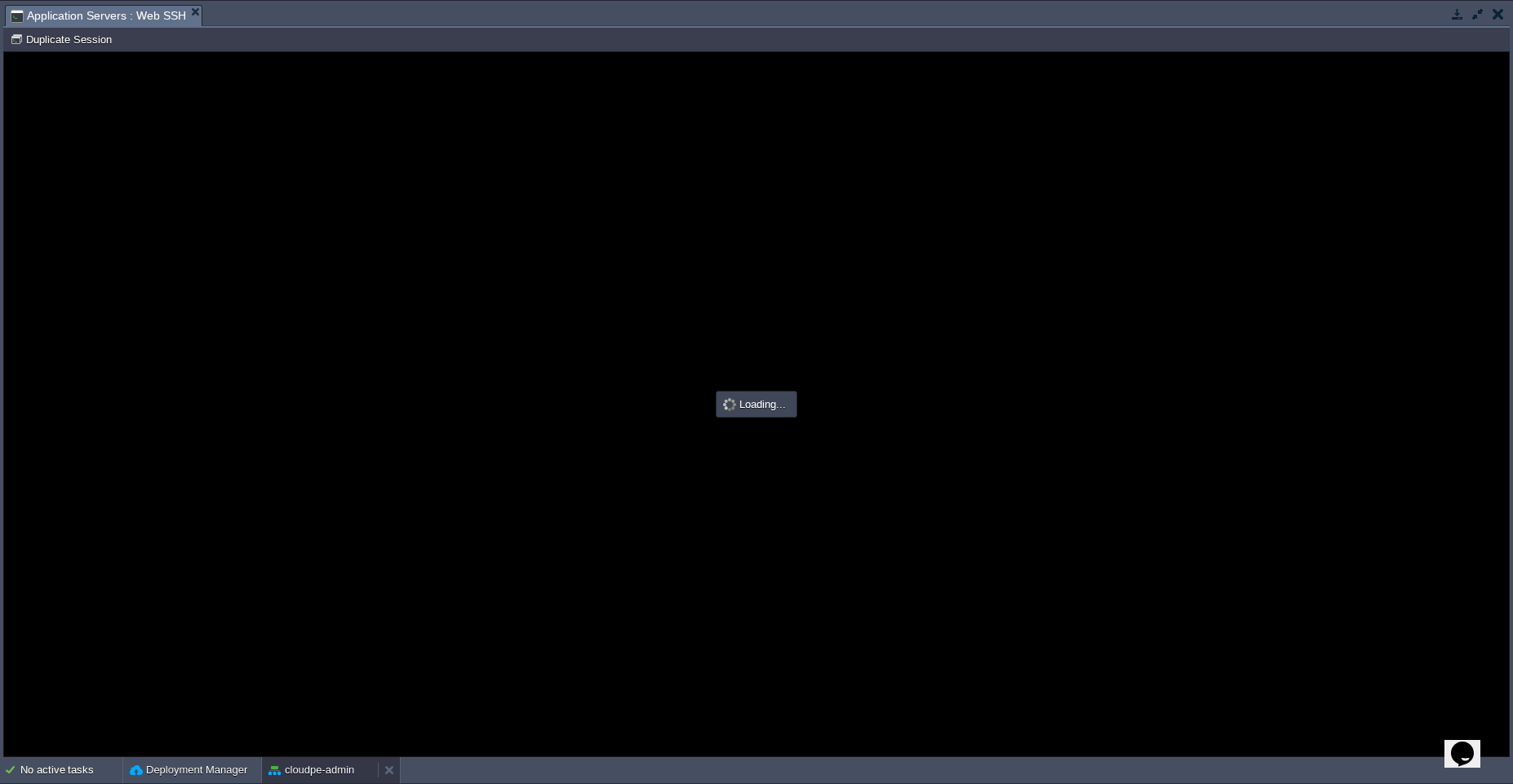
click at [361, 762] on div "cloudpe-admin" at bounding box center [319, 770] width 116 height 26
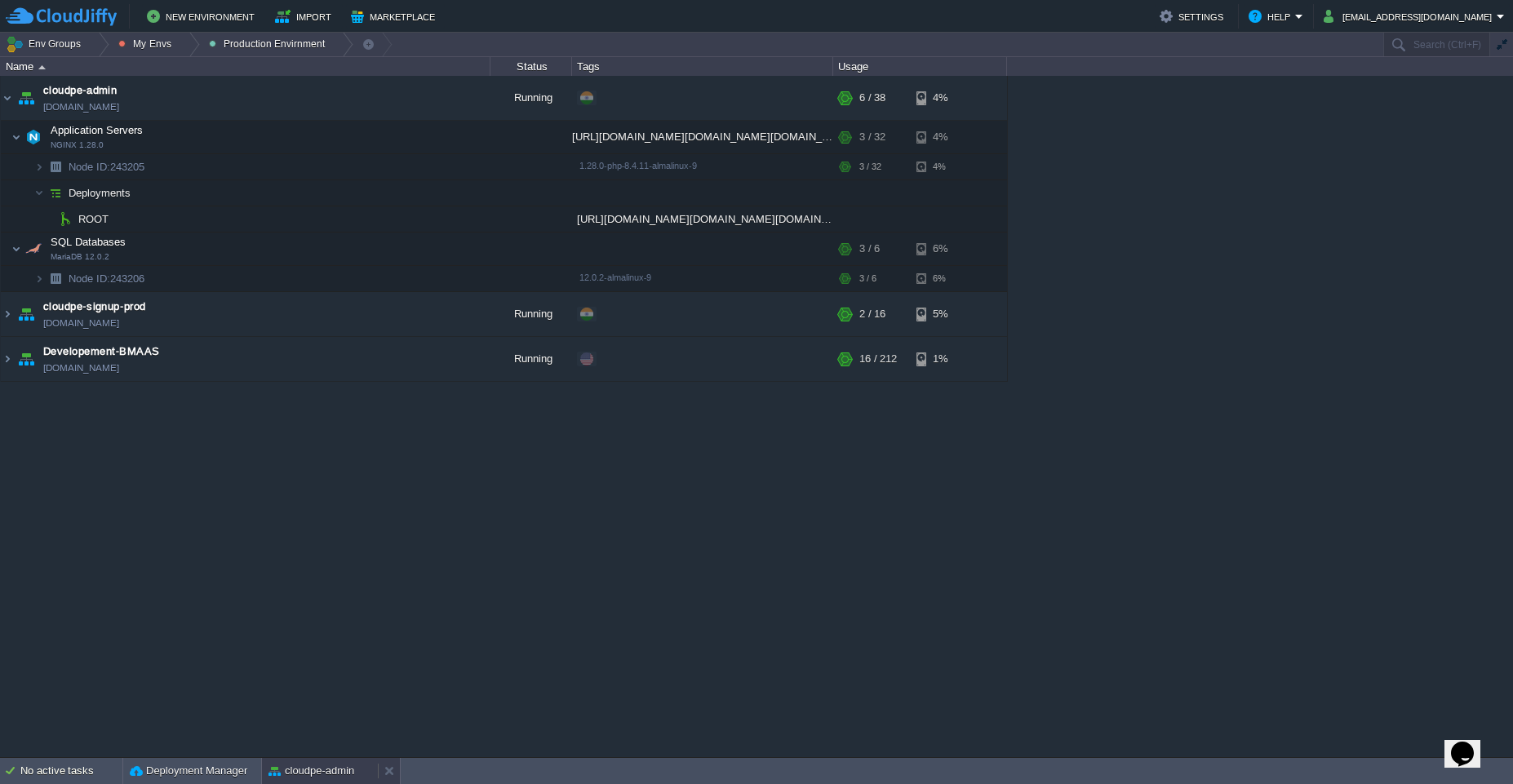
click at [361, 762] on div "cloudpe-admin" at bounding box center [319, 771] width 116 height 26
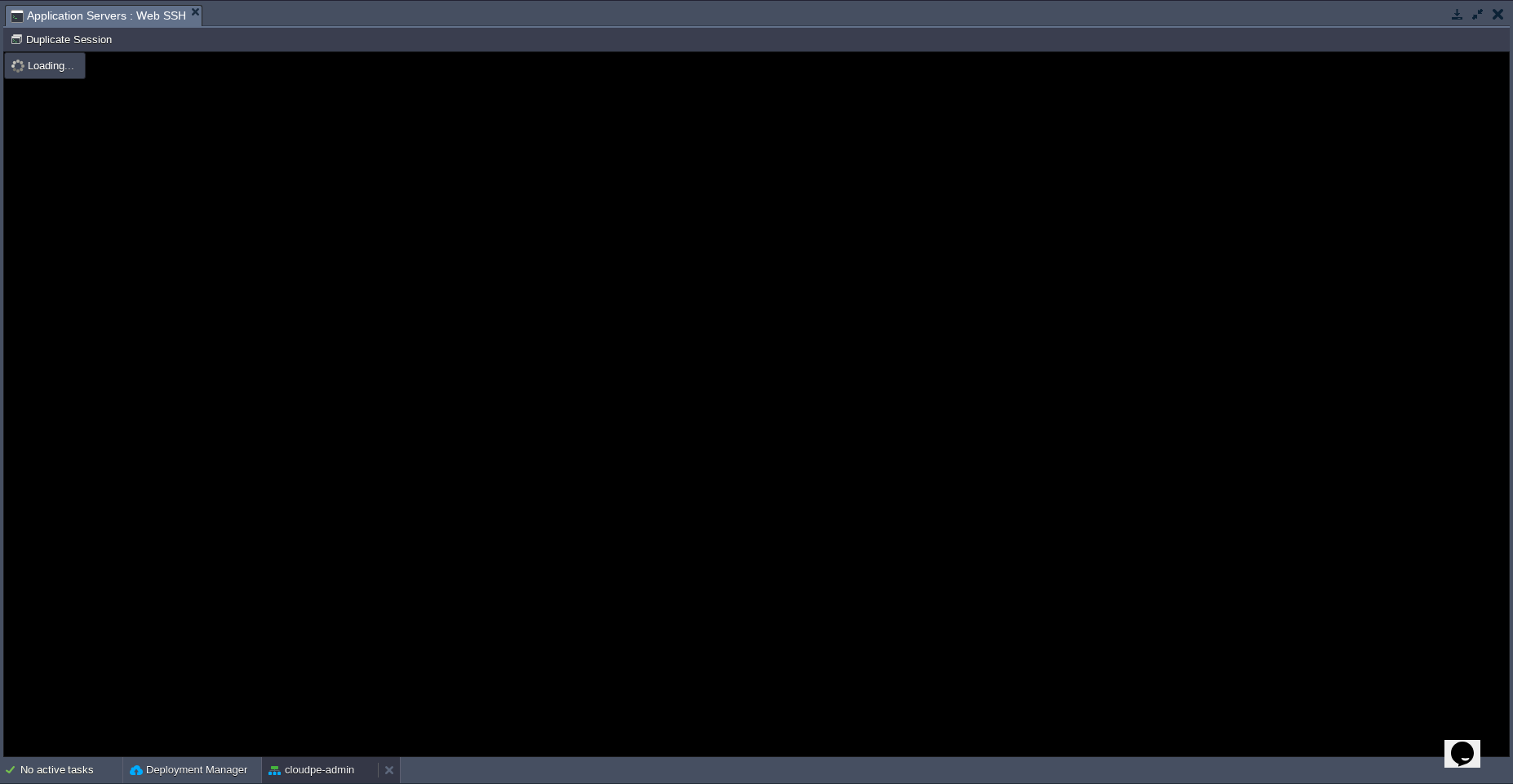
scroll to position [0, 0]
type input "#000000"
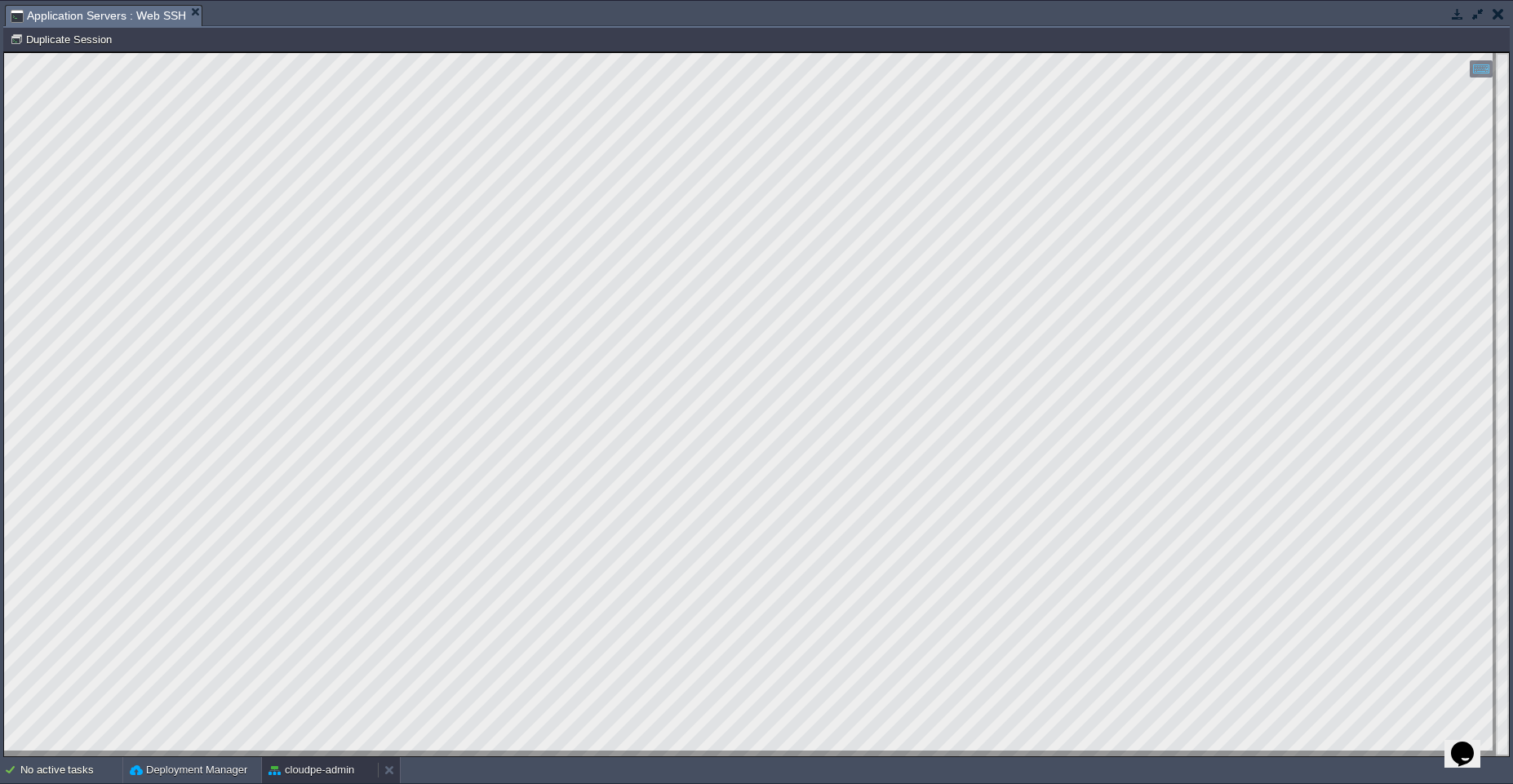
click at [334, 772] on button "cloudpe-admin" at bounding box center [311, 770] width 86 height 16
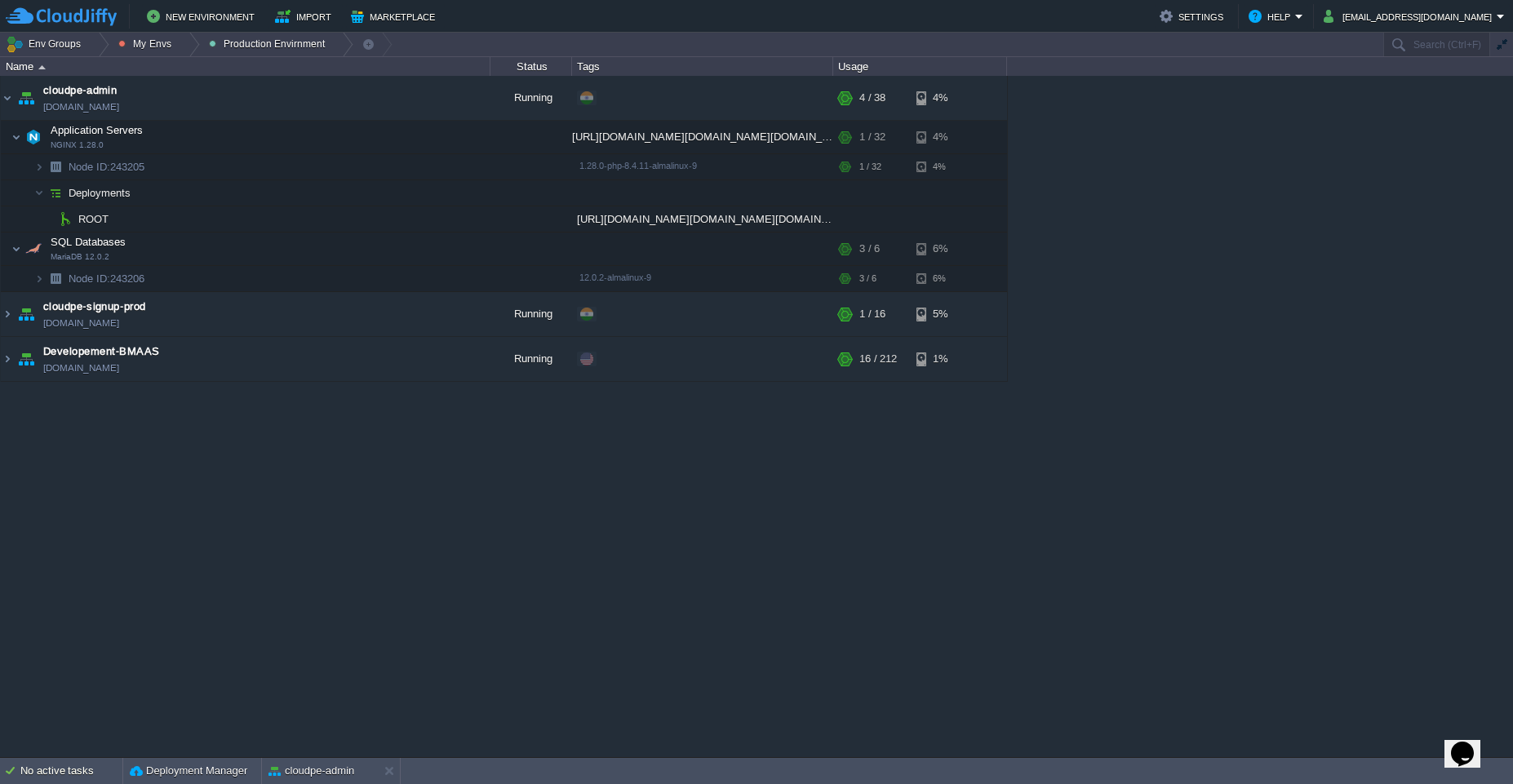
click at [577, 542] on div "cloudpe website -developemeny environment dev-cloudpe.cloudjiffy.net Running is…" at bounding box center [756, 417] width 1513 height 681
click at [302, 320] on td "cloudpe-signup-prod [DOMAIN_NAME]" at bounding box center [246, 314] width 490 height 45
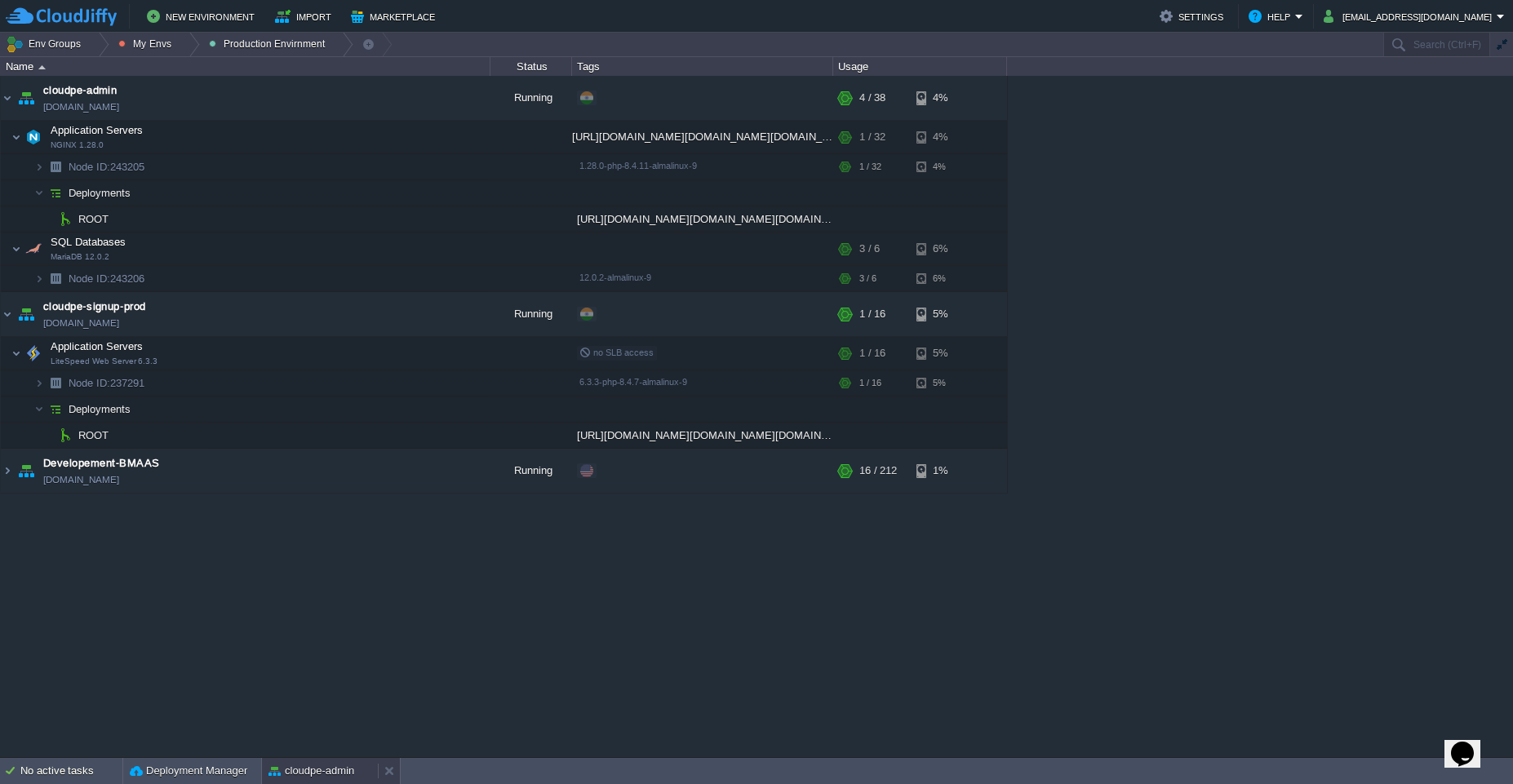
click at [285, 767] on button "cloudpe-admin" at bounding box center [311, 770] width 86 height 16
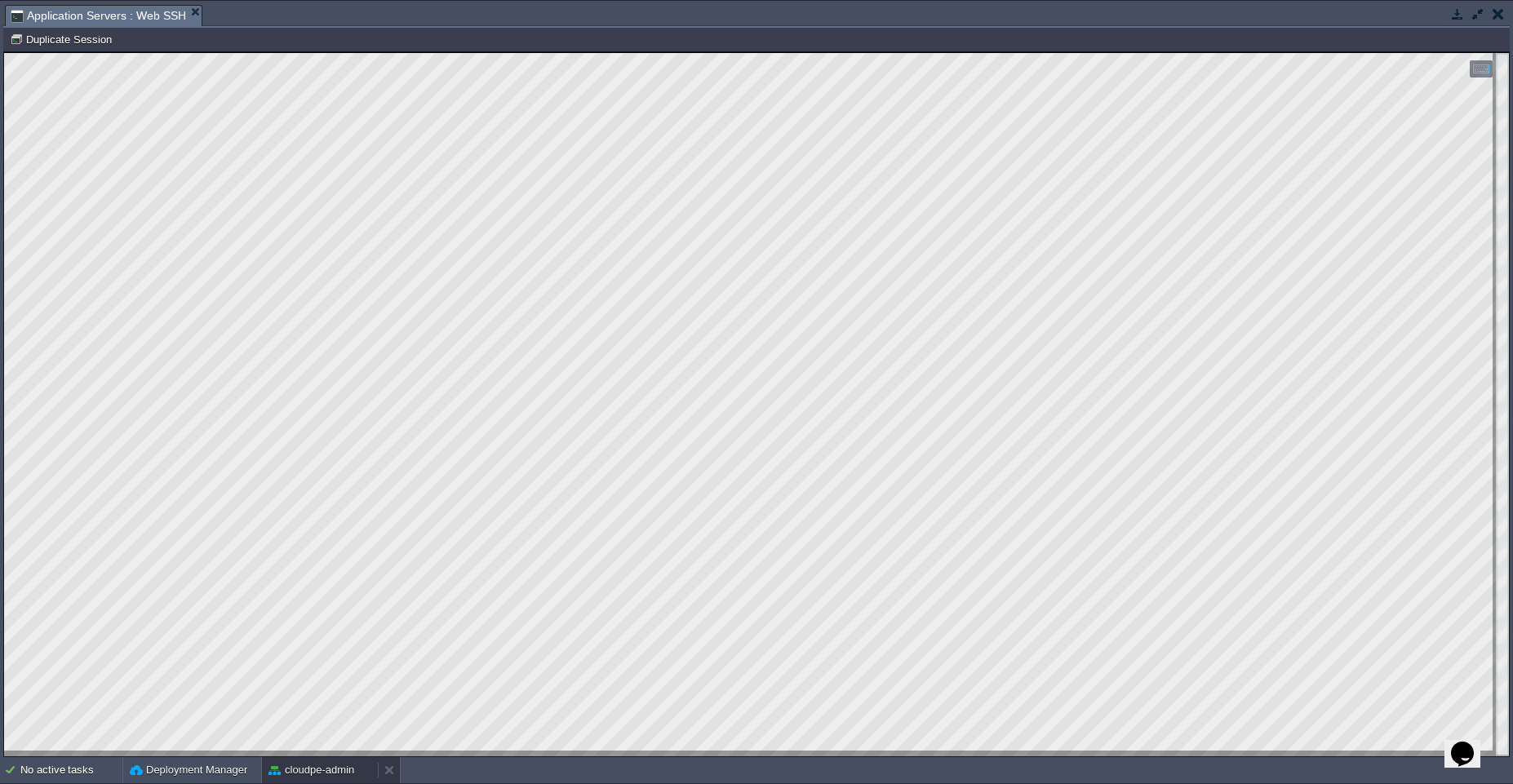
click at [292, 774] on button "cloudpe-admin" at bounding box center [311, 770] width 86 height 16
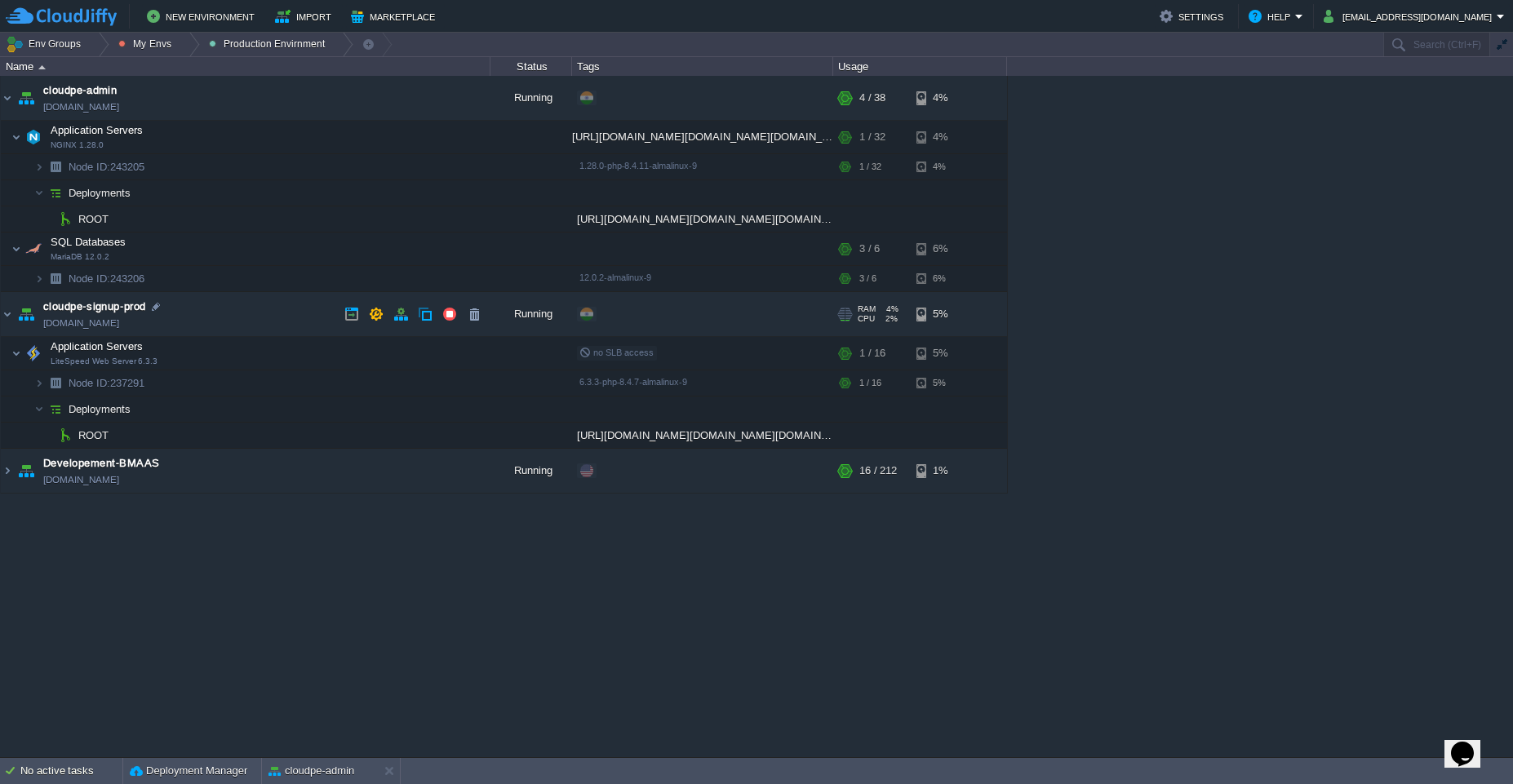
click at [230, 307] on td "cloudpe-signup-prod [DOMAIN_NAME]" at bounding box center [246, 314] width 490 height 45
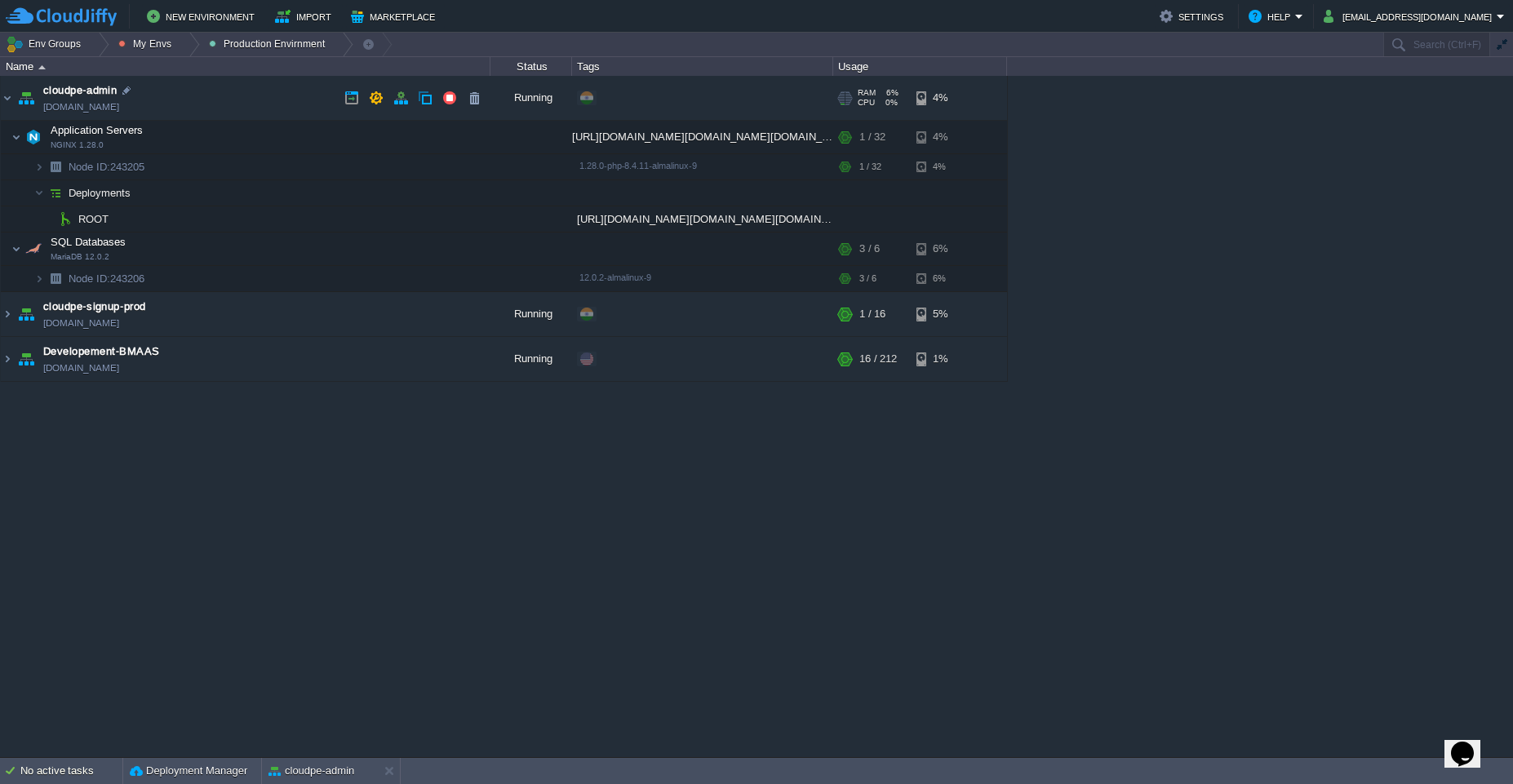
click at [119, 105] on link "cloudpe-admin.cloudjiffy.net" at bounding box center [81, 106] width 76 height 16
click at [467, 141] on button "button" at bounding box center [466, 137] width 15 height 15
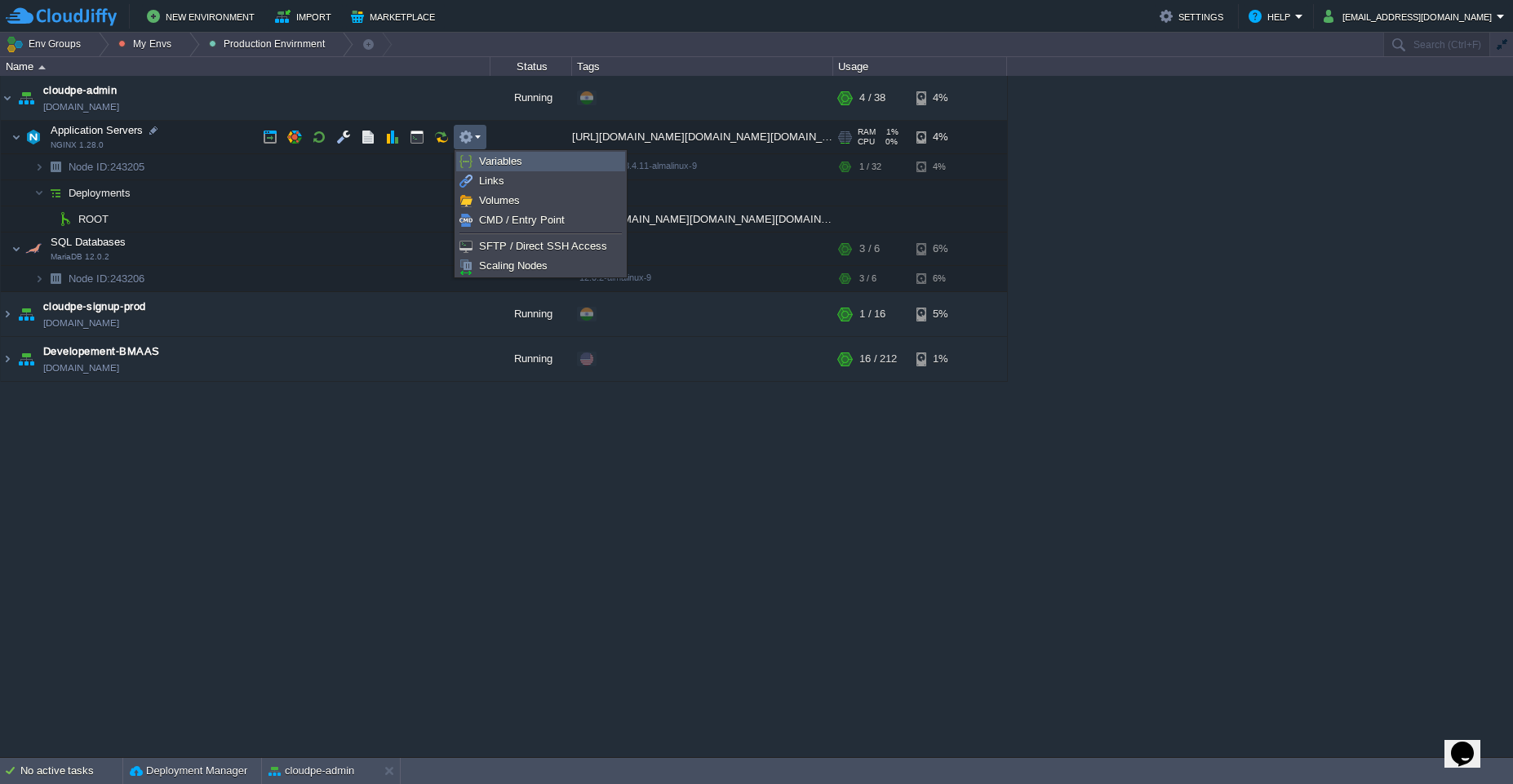
click at [498, 162] on span "Variables" at bounding box center [501, 161] width 43 height 12
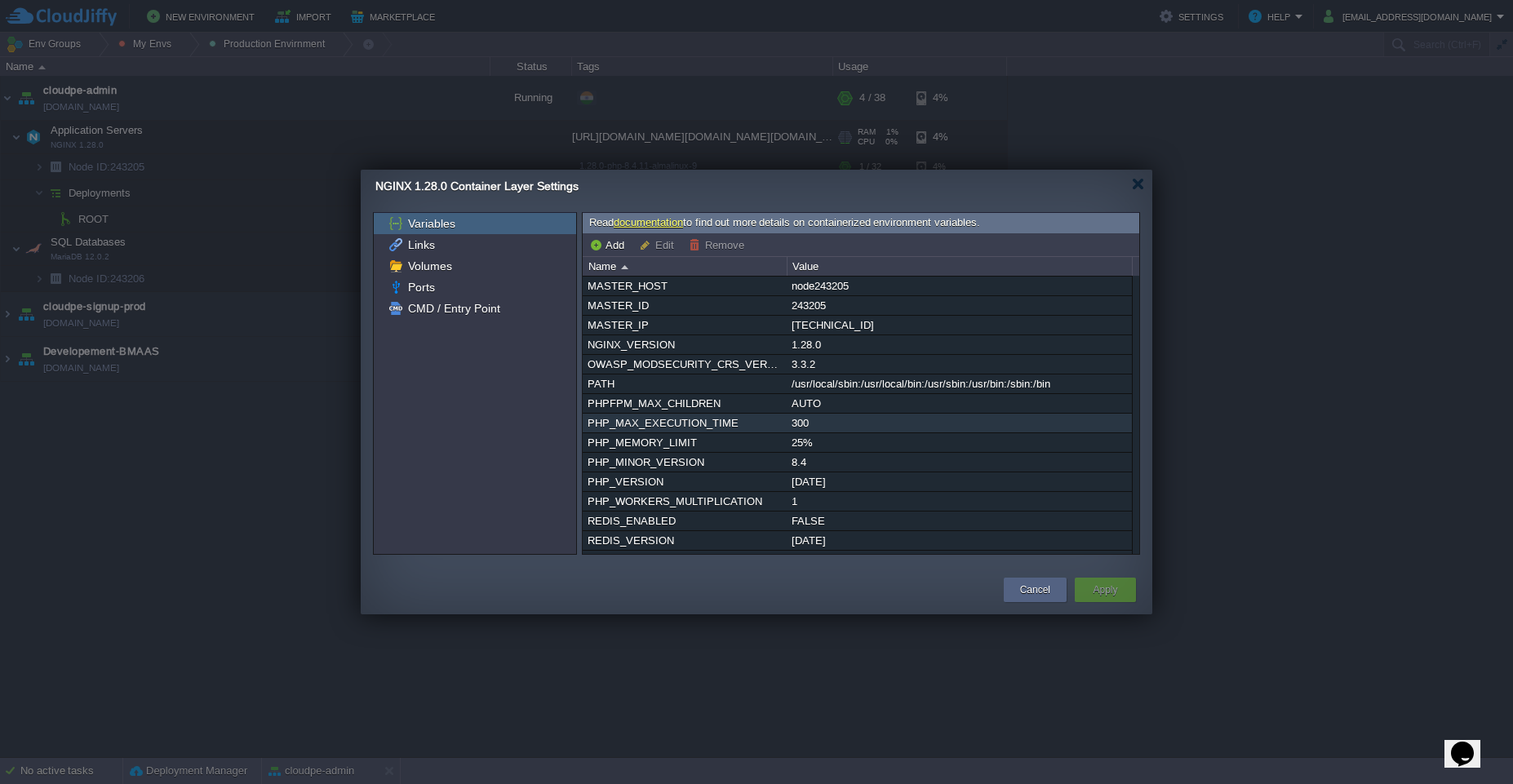
scroll to position [55, 0]
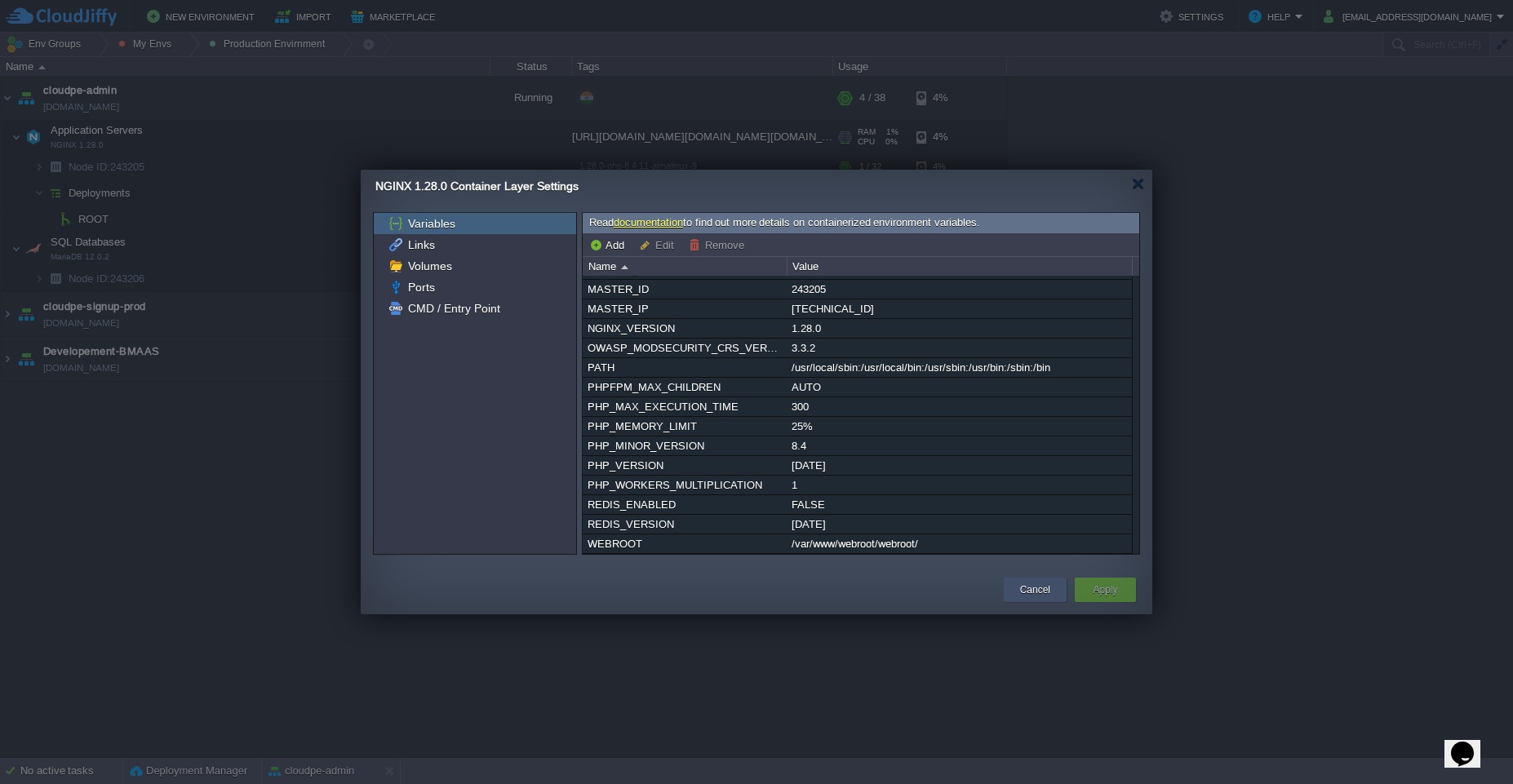
click at [1011, 593] on div "Cancel" at bounding box center [1035, 590] width 63 height 24
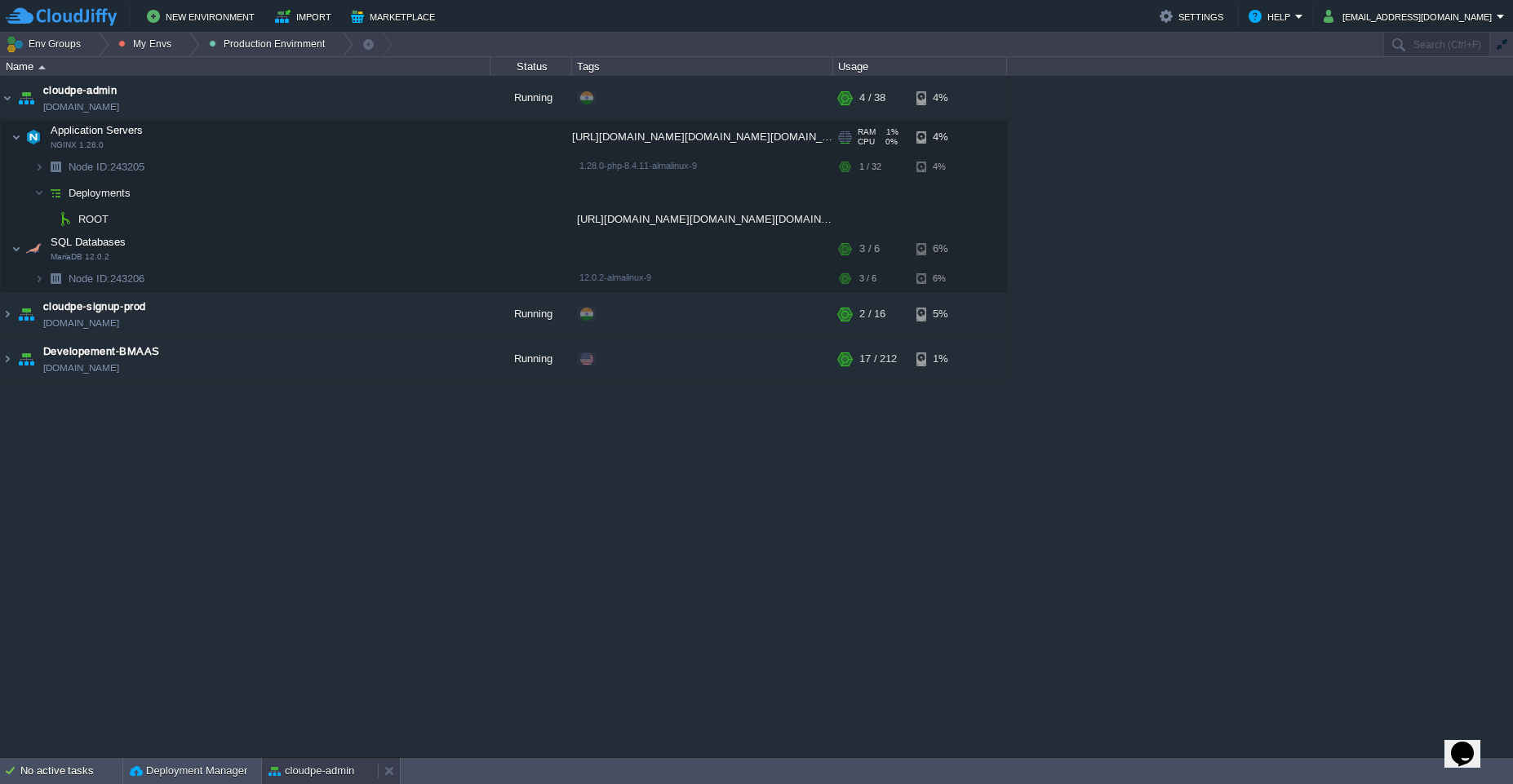
click at [303, 781] on div "cloudpe-admin" at bounding box center [319, 771] width 116 height 26
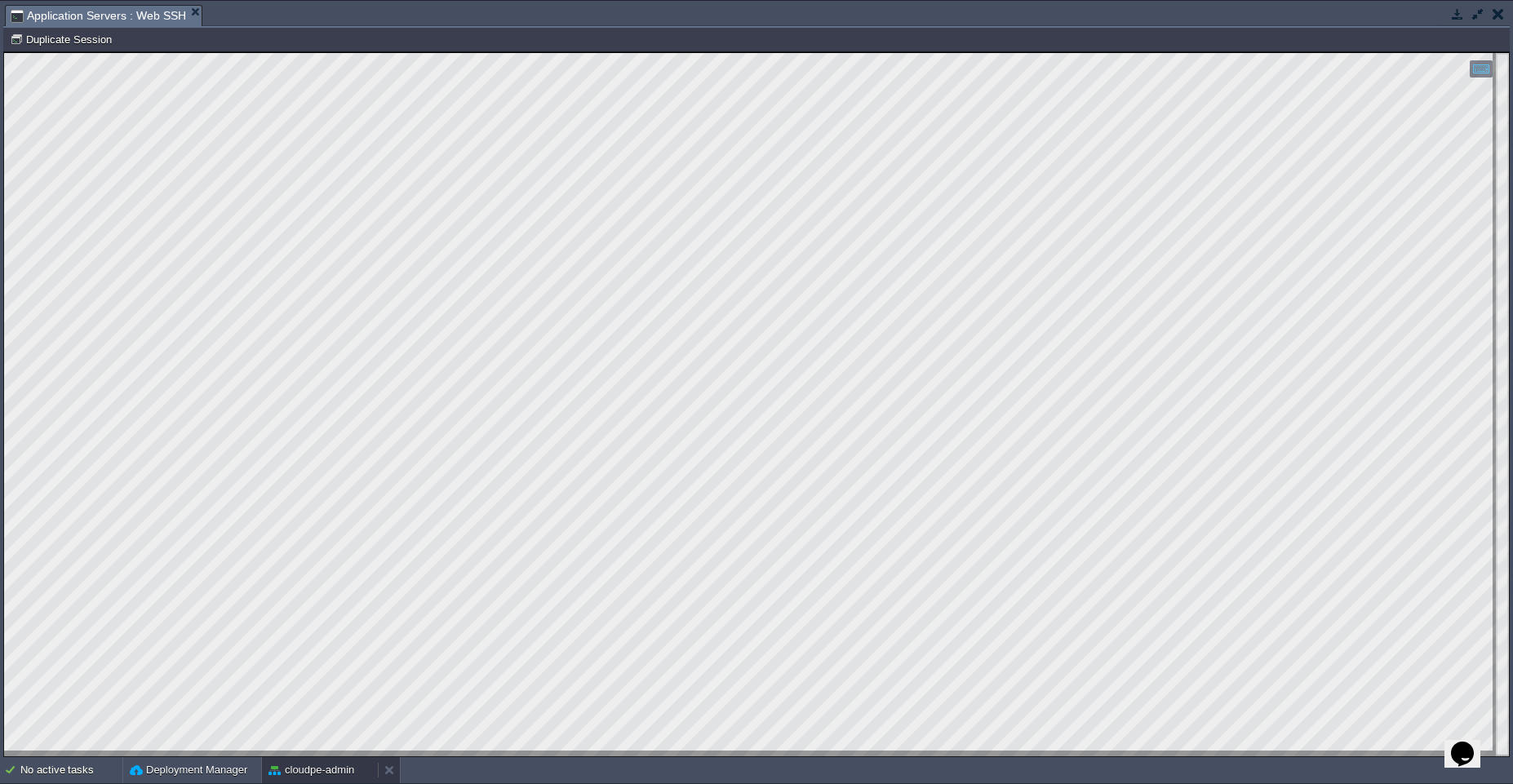
click at [286, 775] on button "cloudpe-admin" at bounding box center [311, 770] width 86 height 16
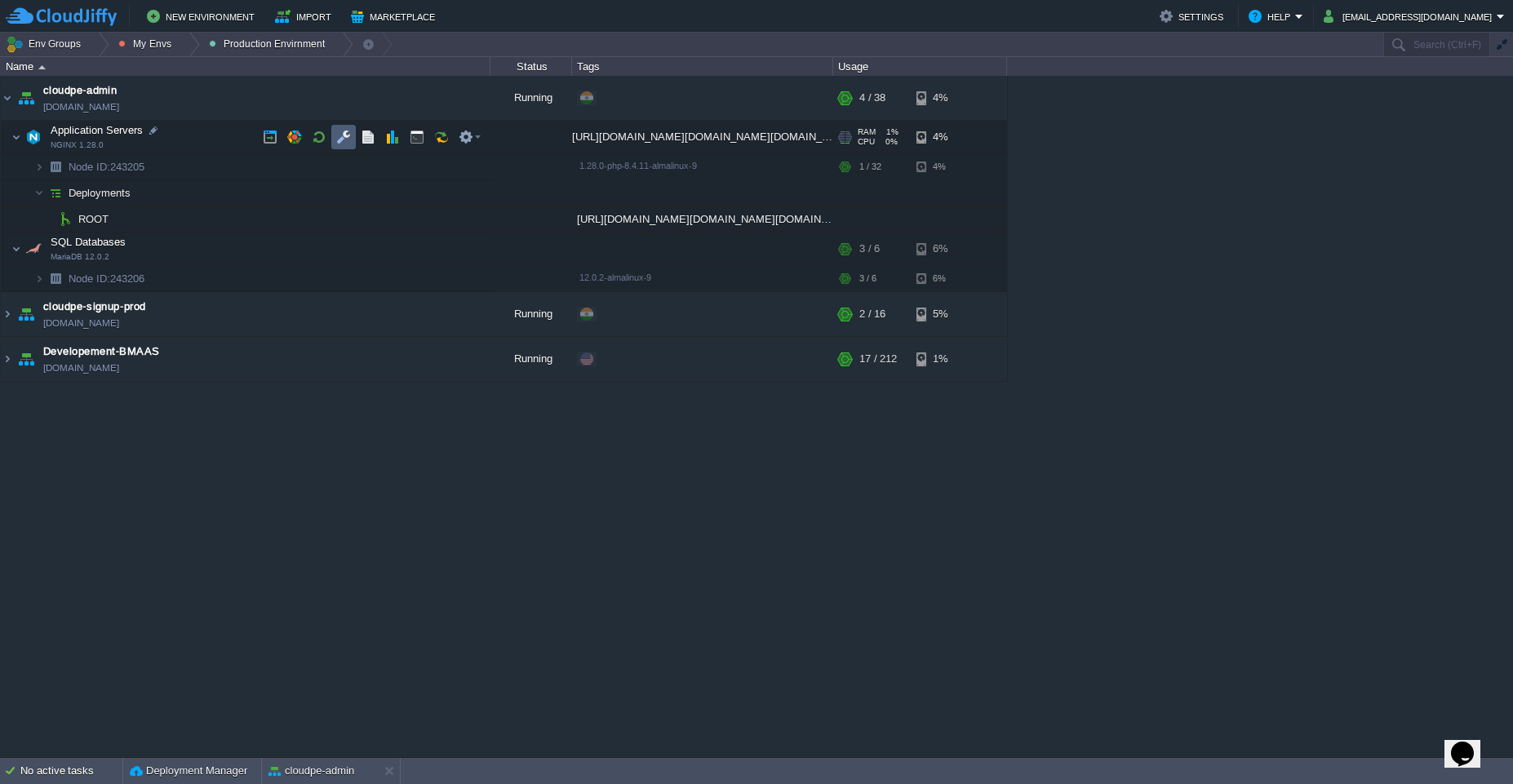
click at [340, 130] on button "button" at bounding box center [344, 137] width 15 height 15
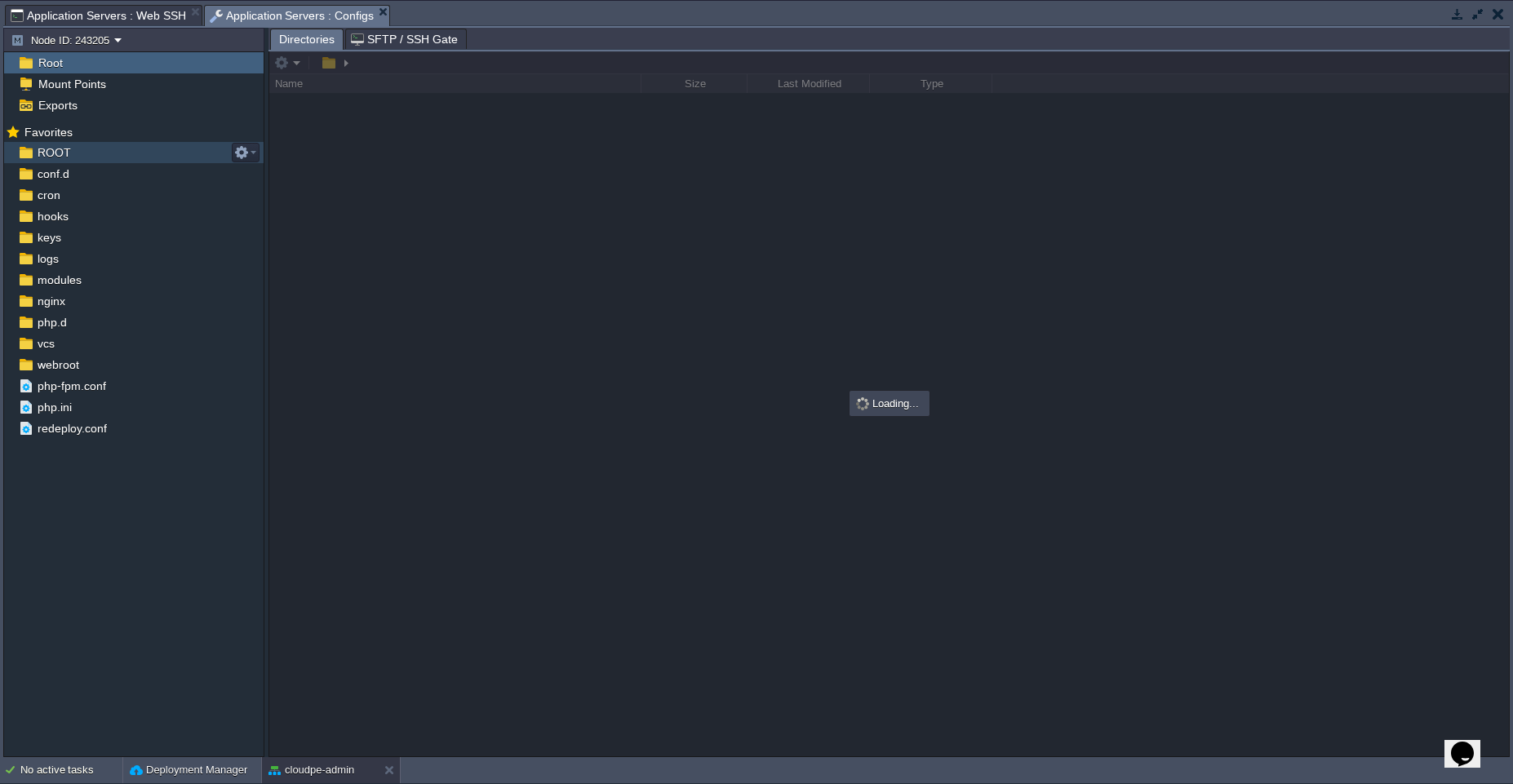
click at [113, 145] on div "ROOT" at bounding box center [134, 152] width 260 height 22
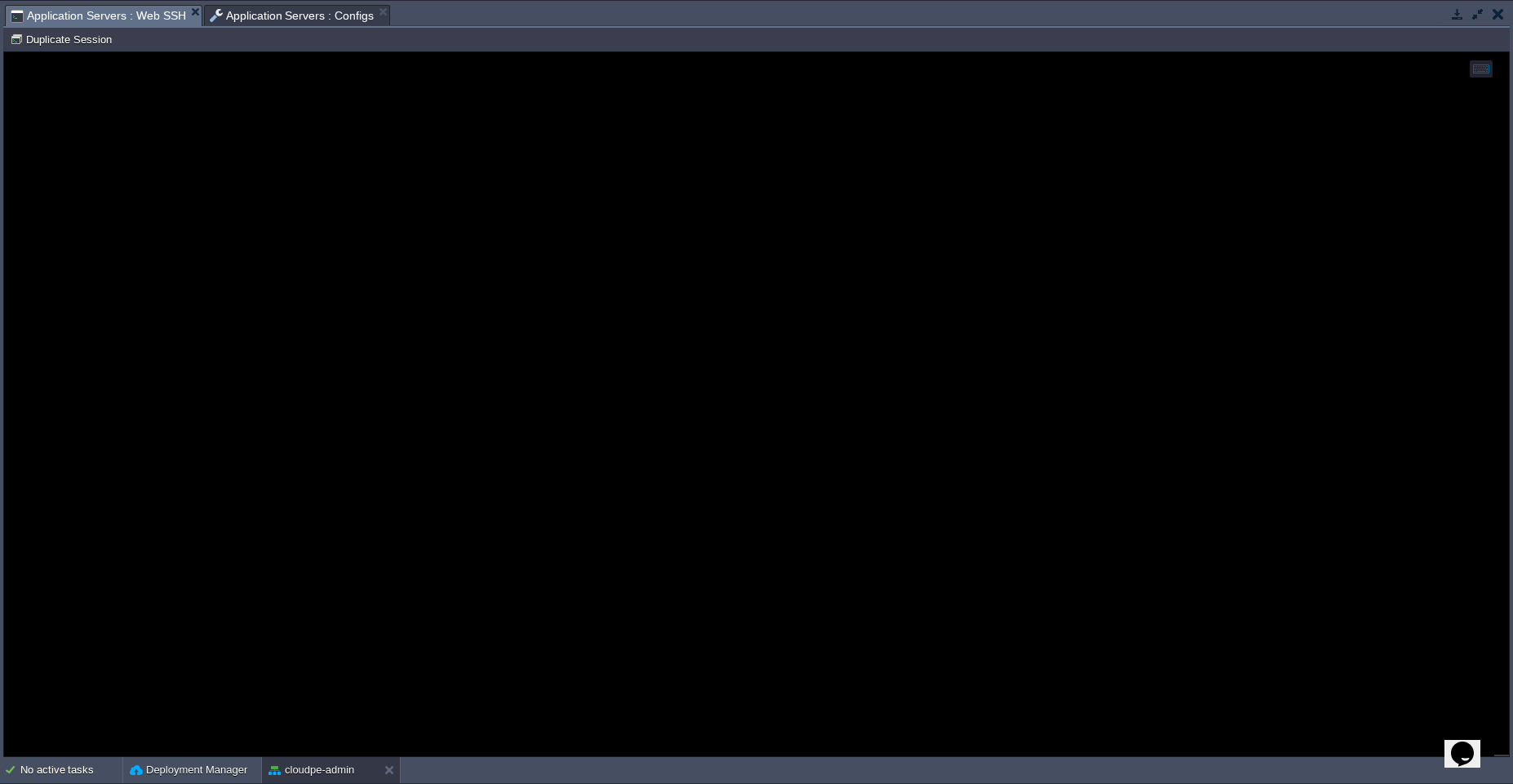
click at [137, 14] on span "Application Servers : Web SSH" at bounding box center [98, 16] width 175 height 21
click at [224, 15] on span "Application Servers : Configs" at bounding box center [292, 15] width 165 height 20
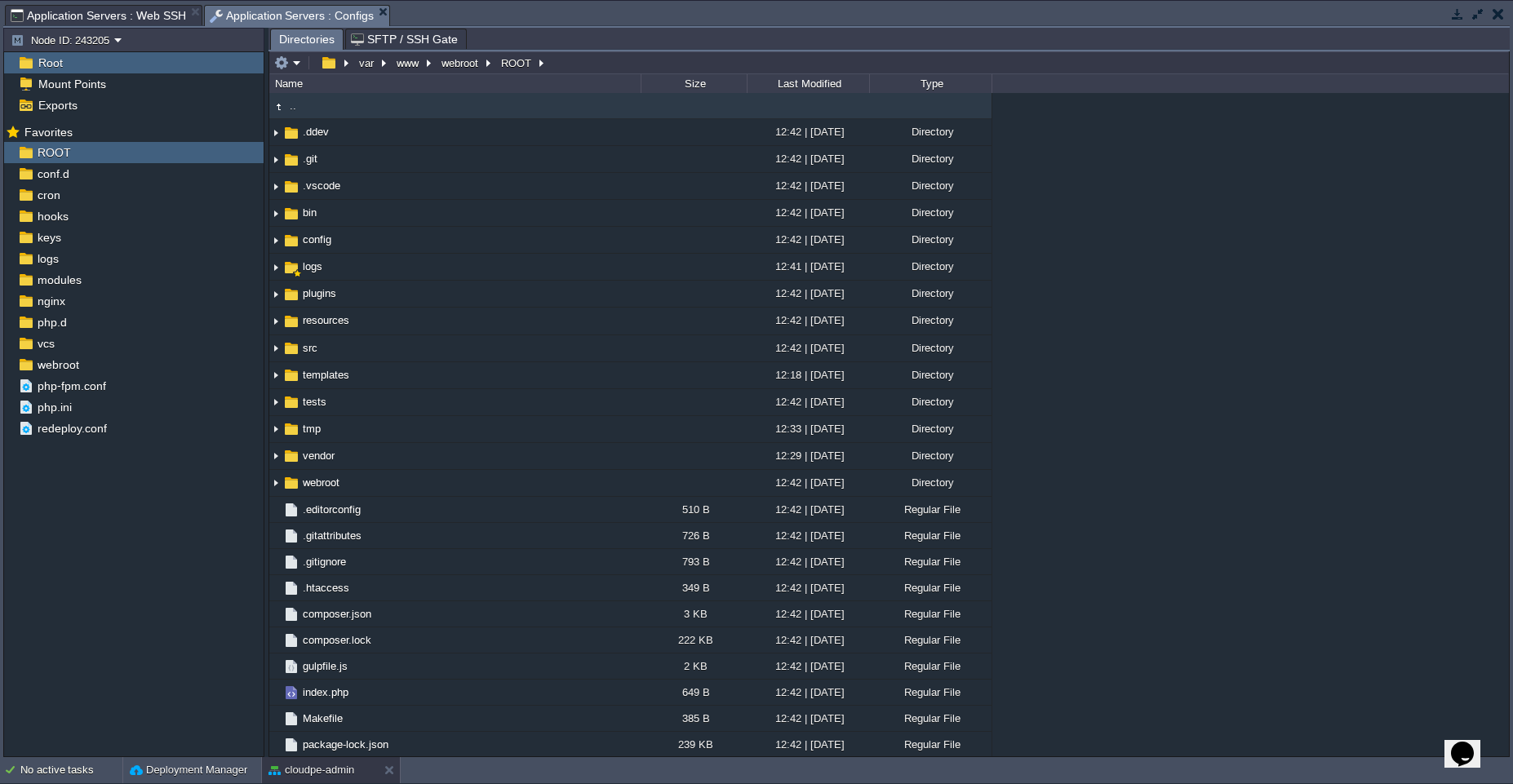
click at [118, 12] on span "Application Servers : Web SSH" at bounding box center [98, 15] width 175 height 20
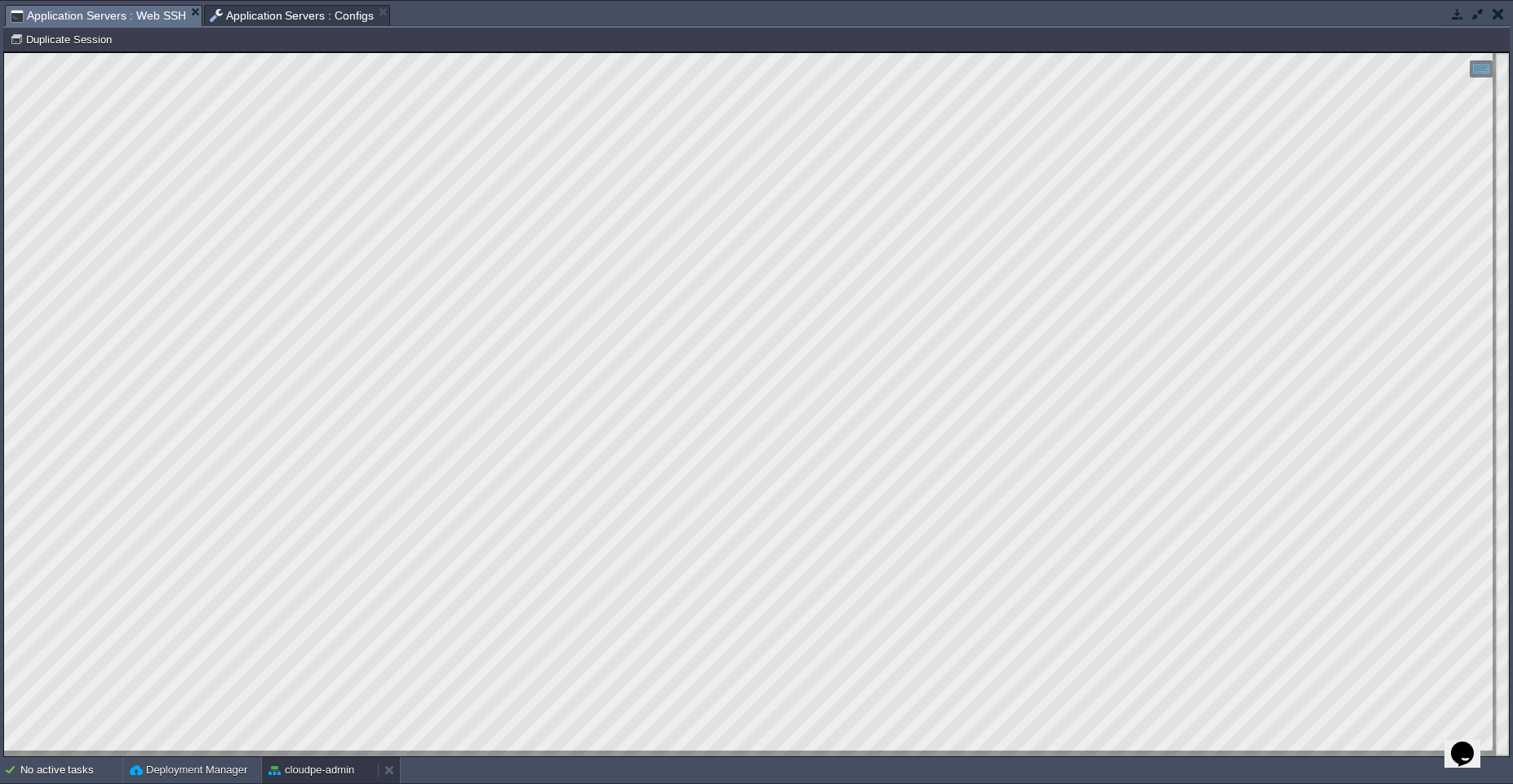
click at [308, 776] on button "cloudpe-admin" at bounding box center [311, 770] width 86 height 16
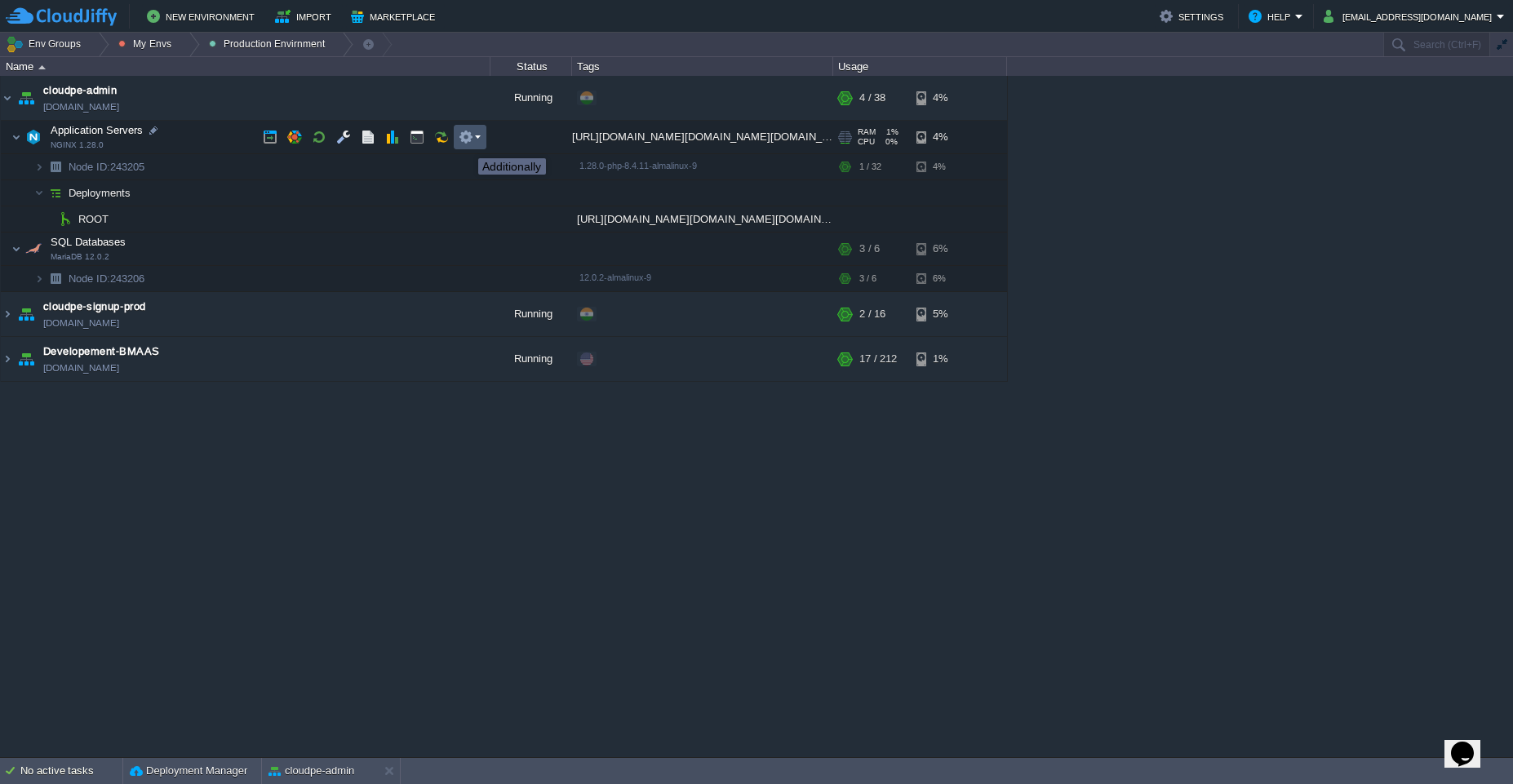
click at [466, 144] on button "button" at bounding box center [466, 137] width 15 height 15
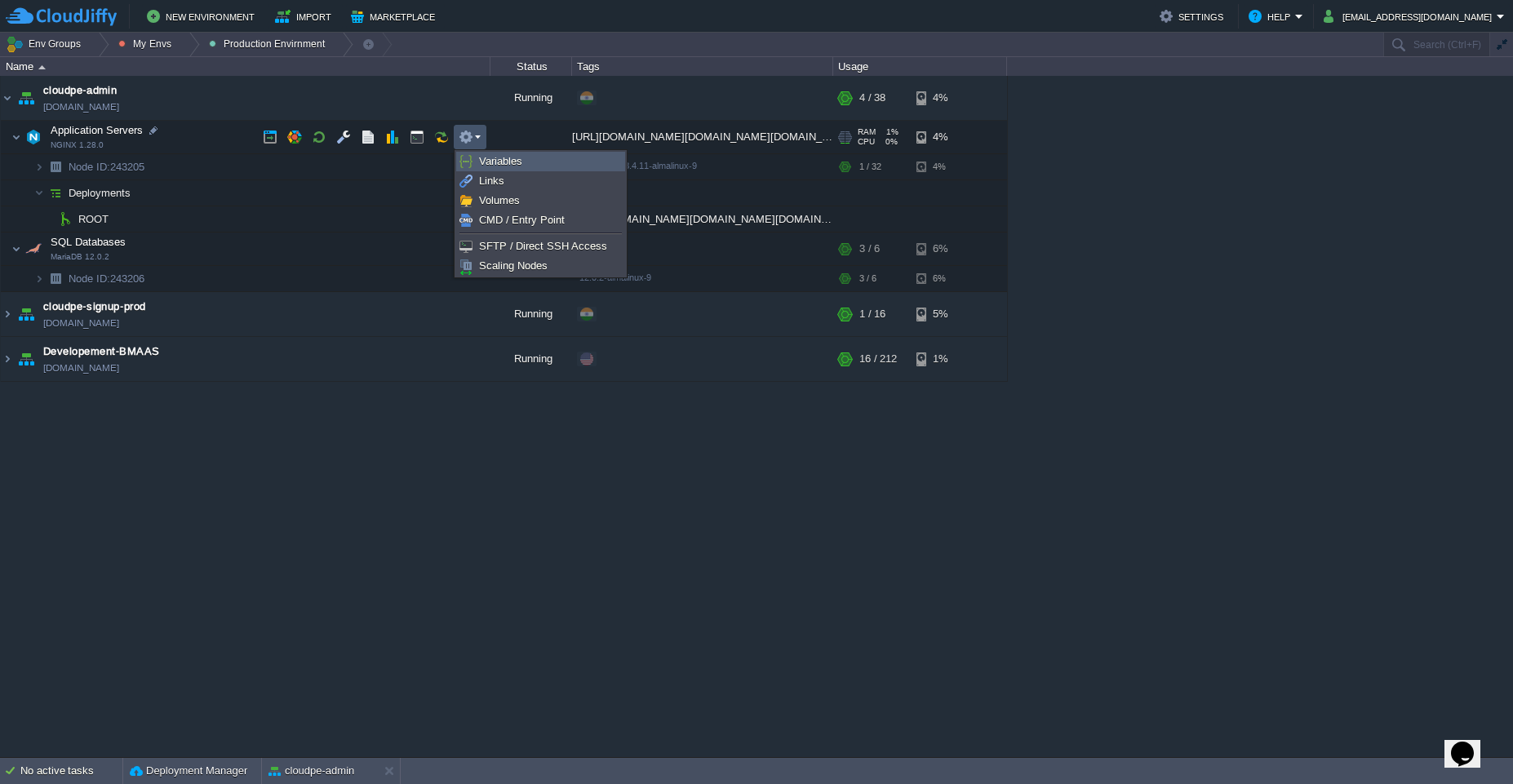
click at [466, 161] on img at bounding box center [466, 162] width 13 height 13
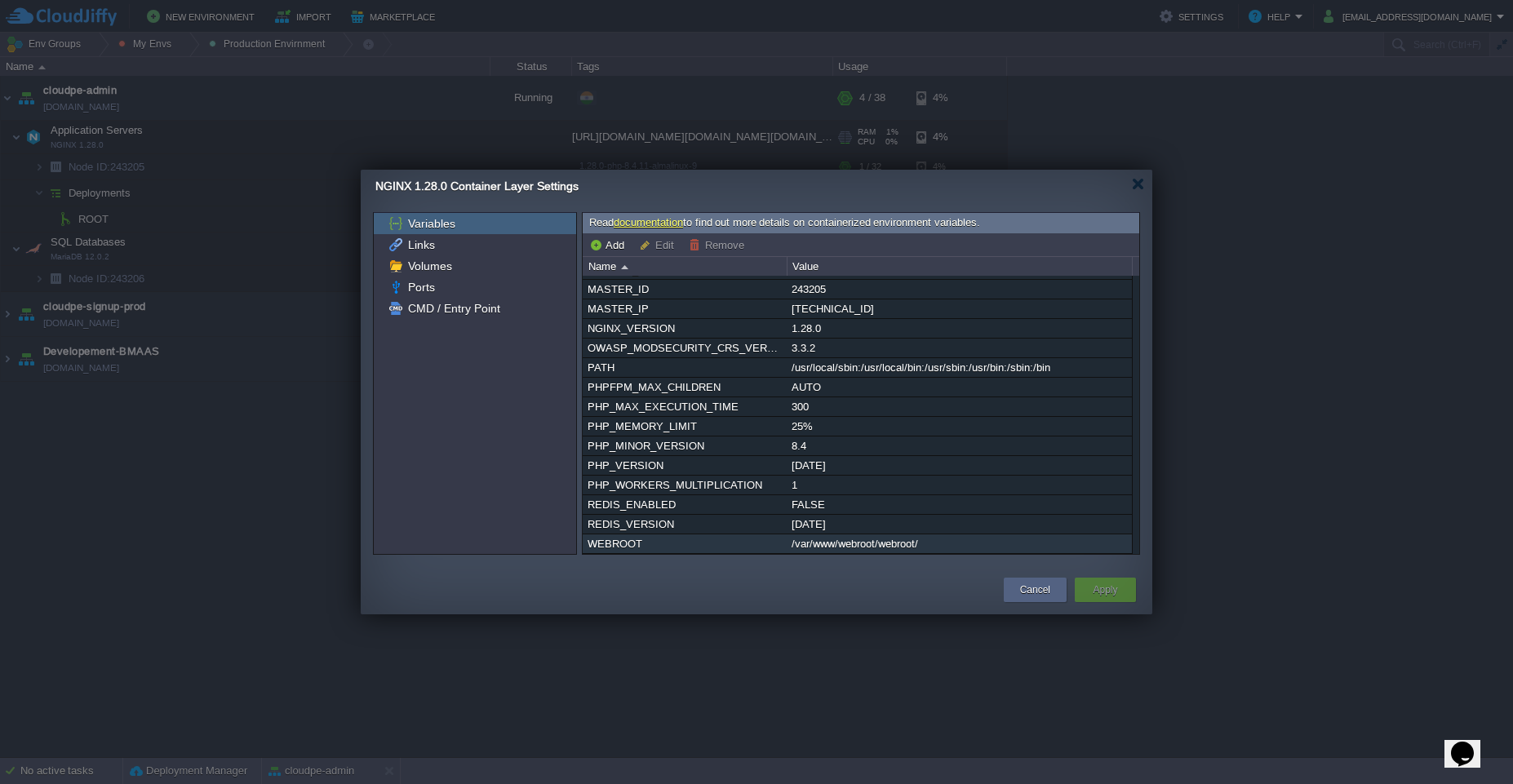
click at [942, 541] on div "/var/www/webroot/webroot/" at bounding box center [958, 544] width 344 height 19
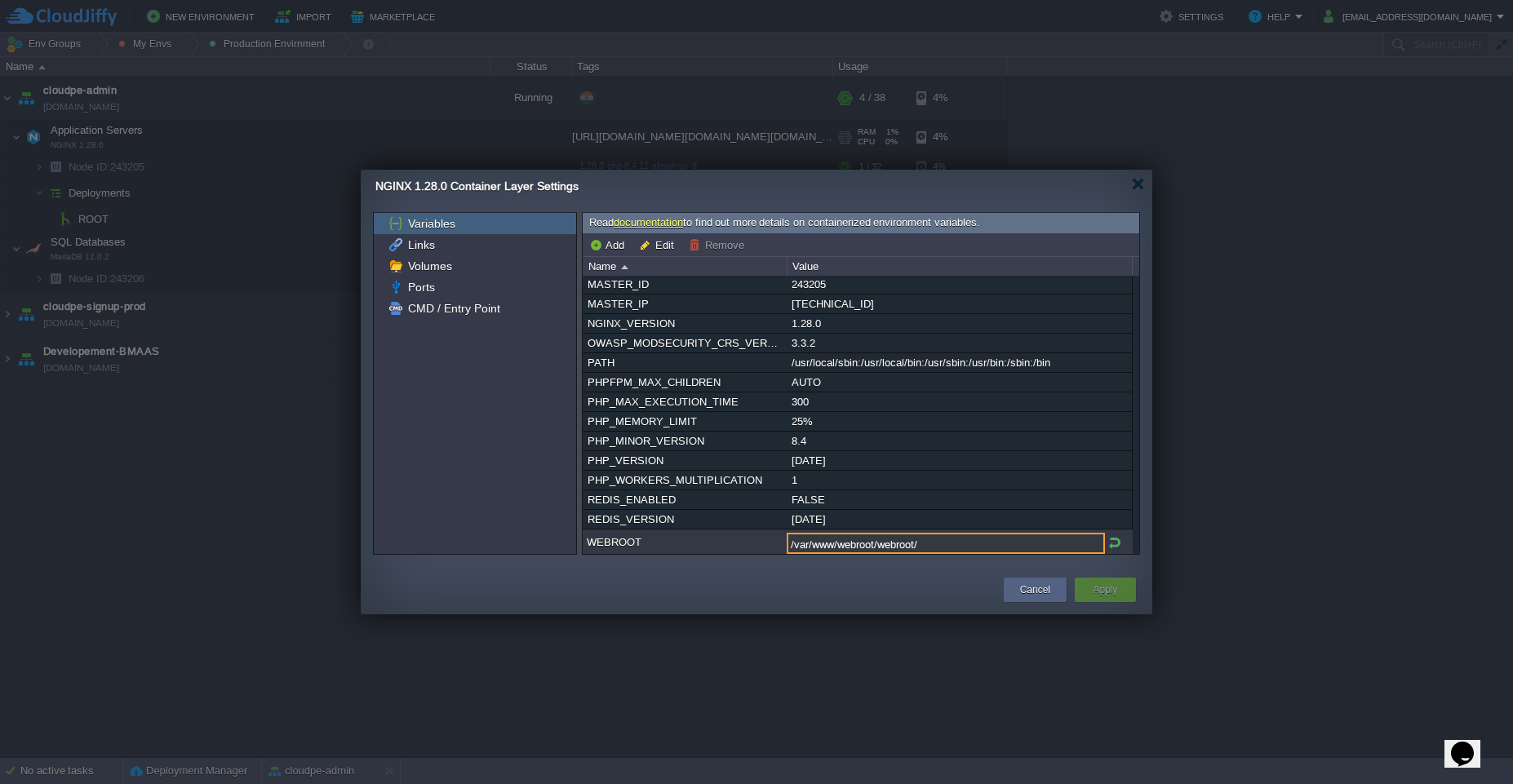
scroll to position [87, 0]
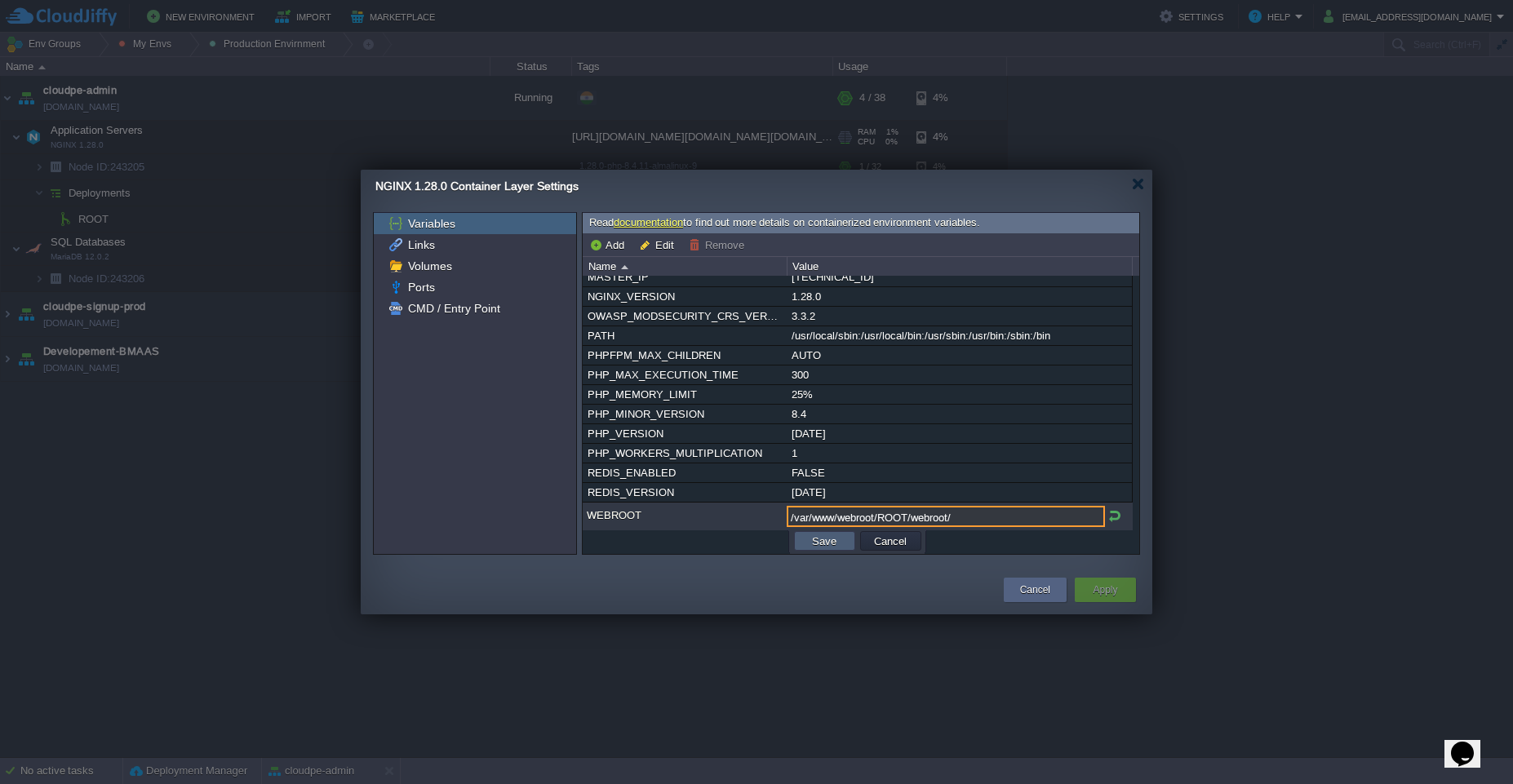
type input "/var/www/webroot/ROOT/webroot/"
click at [838, 547] on button "Save" at bounding box center [824, 541] width 34 height 15
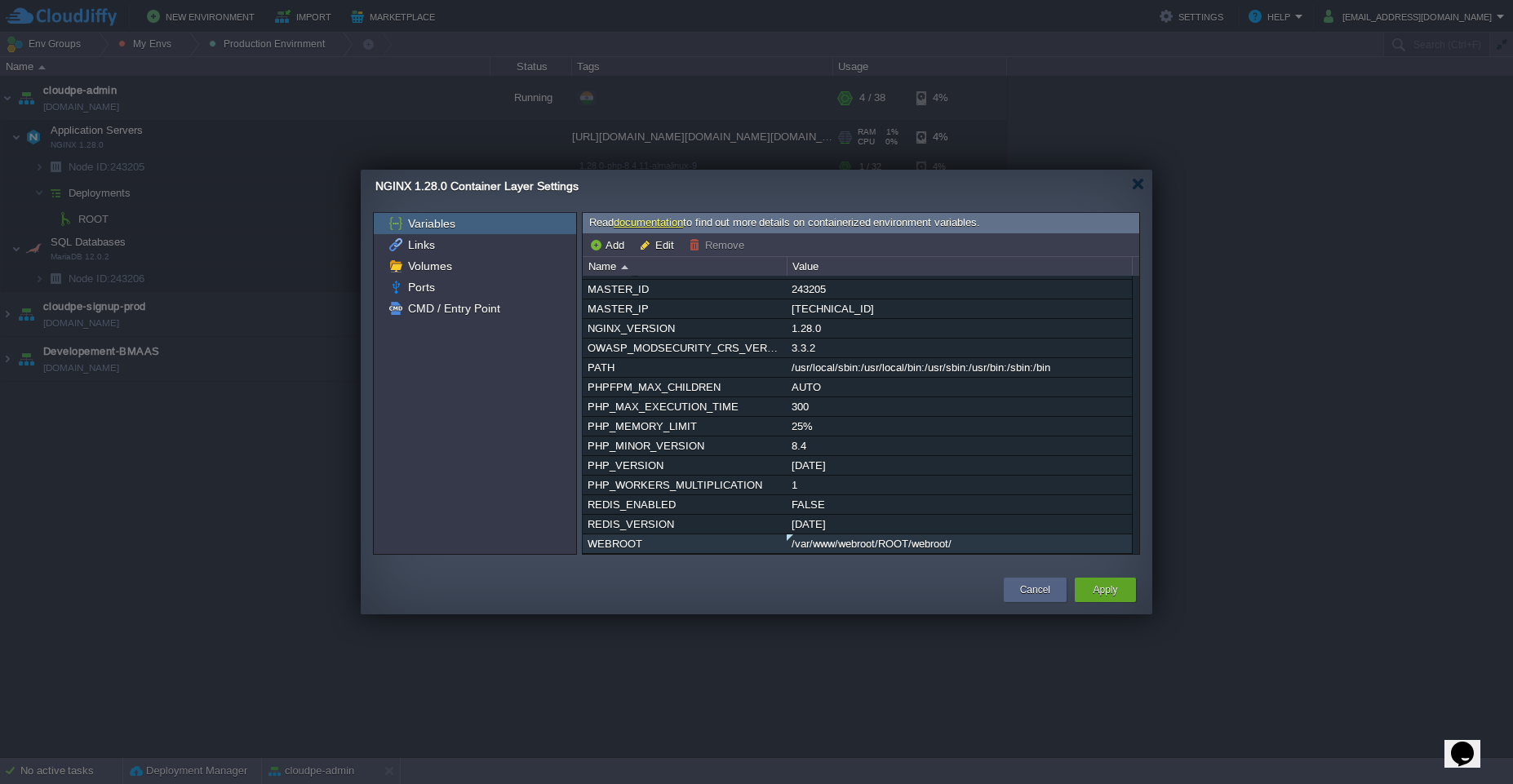
scroll to position [55, 0]
click at [1105, 588] on button "Apply" at bounding box center [1105, 589] width 24 height 16
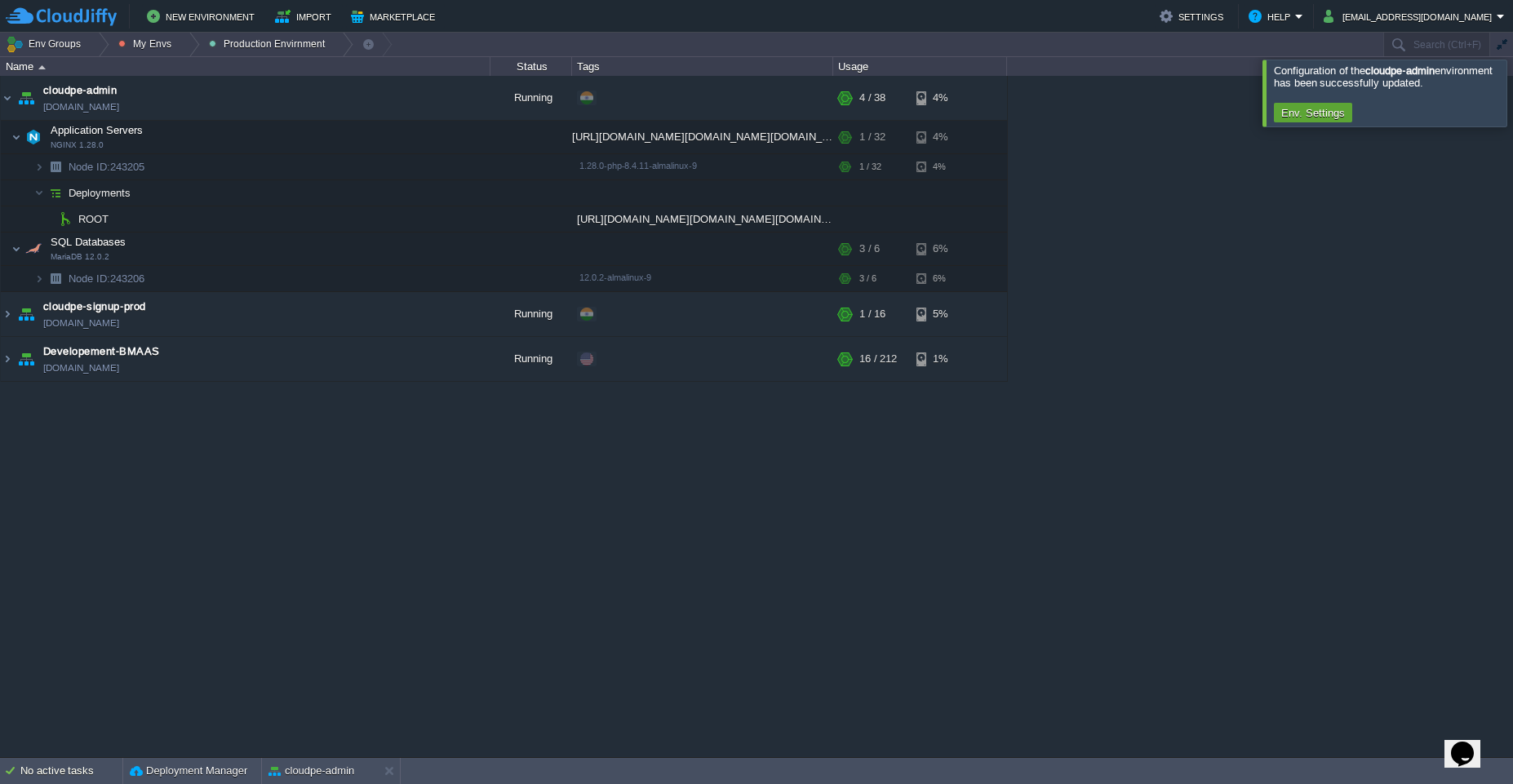
click at [1512, 95] on div at bounding box center [1533, 92] width 0 height 66
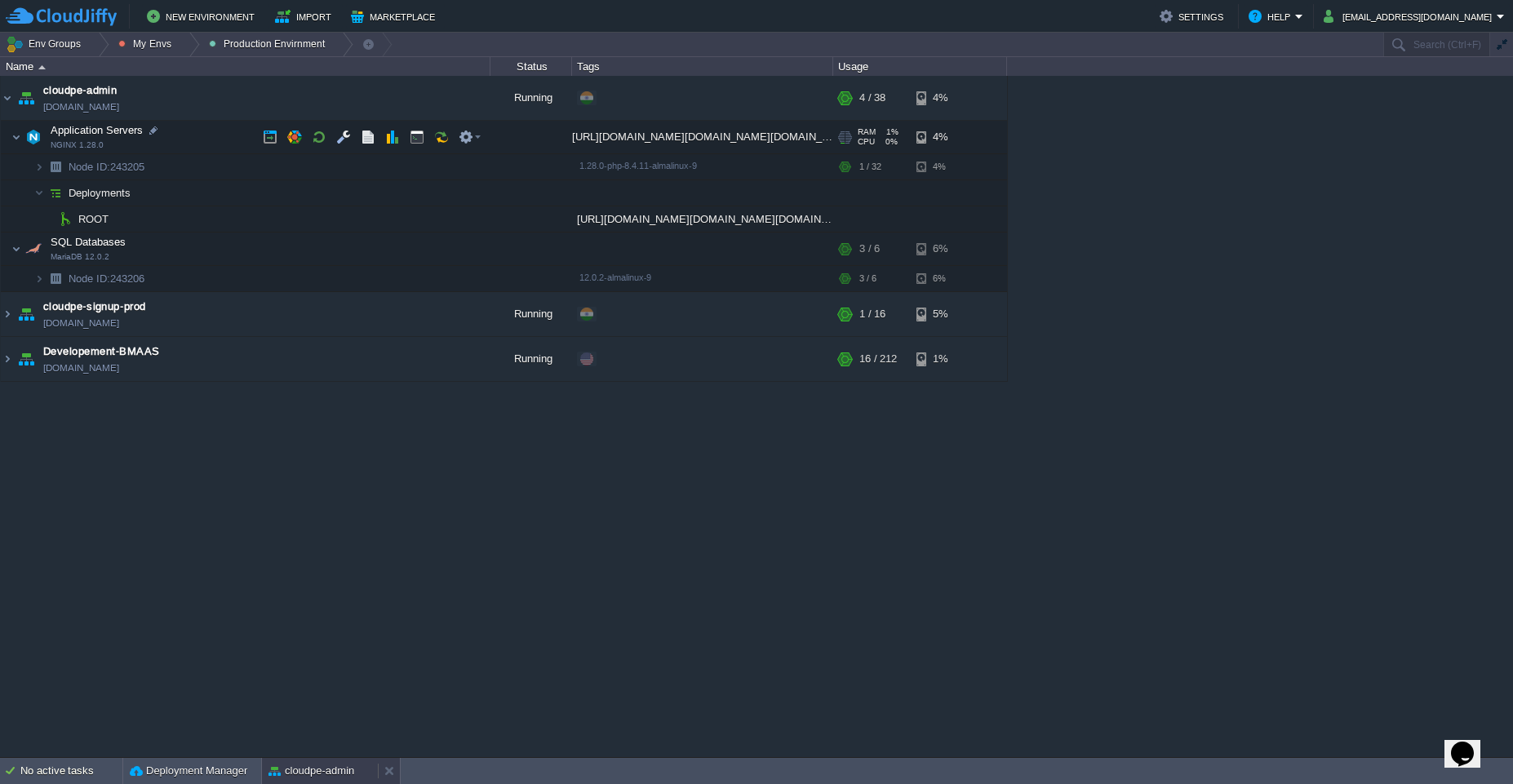
click at [292, 778] on button "cloudpe-admin" at bounding box center [311, 770] width 86 height 16
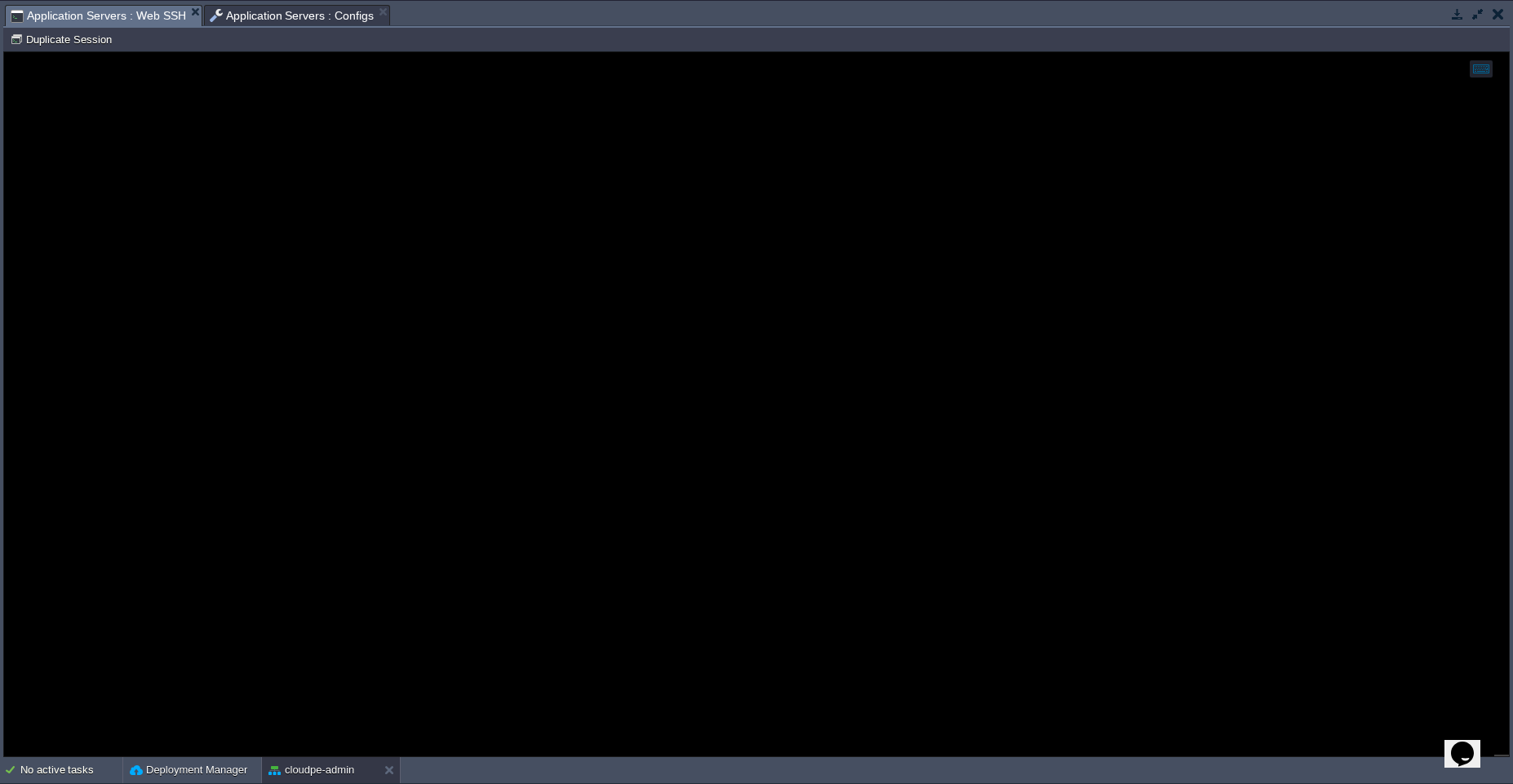
click at [275, 16] on span "Application Servers : Configs" at bounding box center [292, 15] width 165 height 20
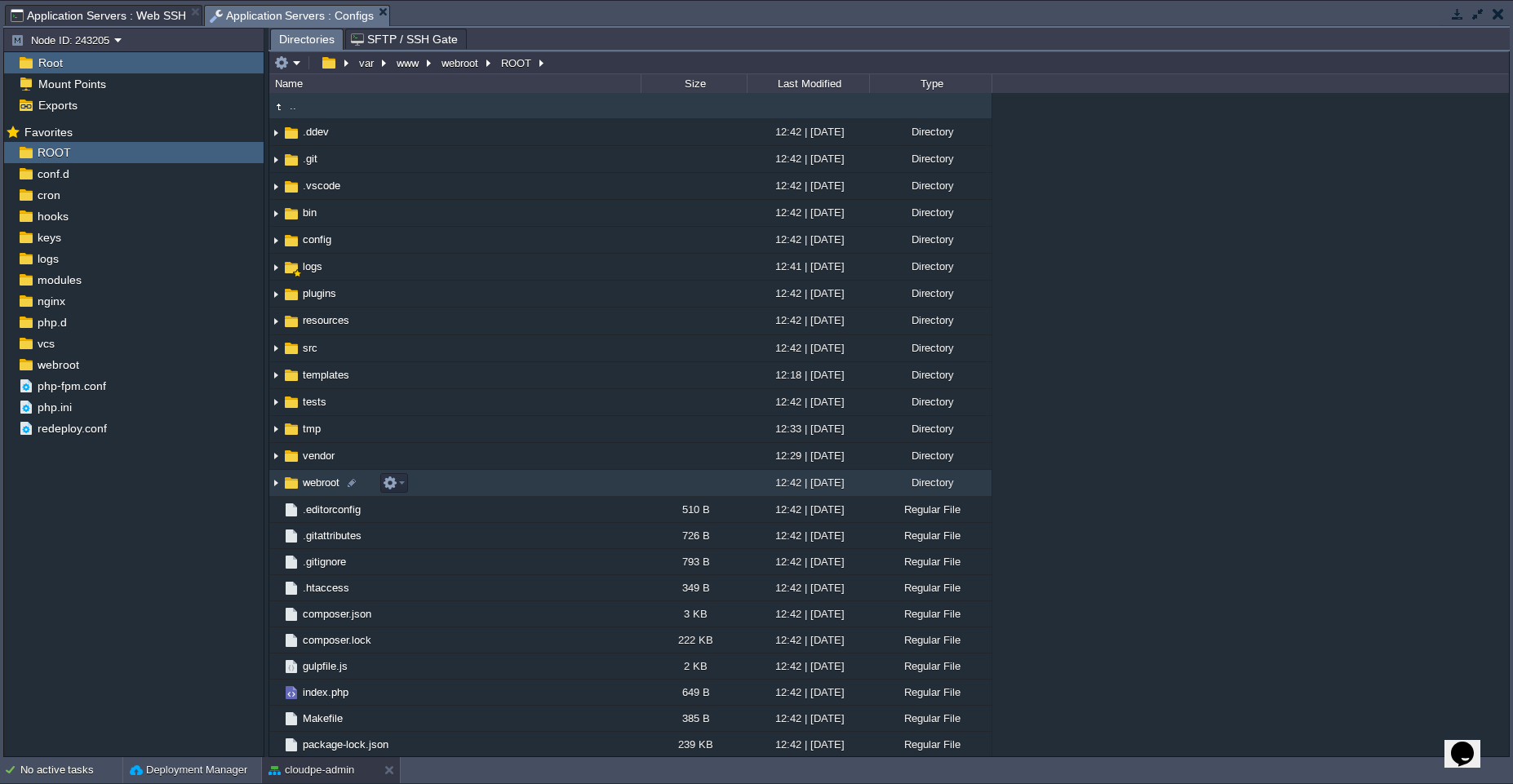
click at [478, 485] on td "webroot" at bounding box center [455, 483] width 371 height 27
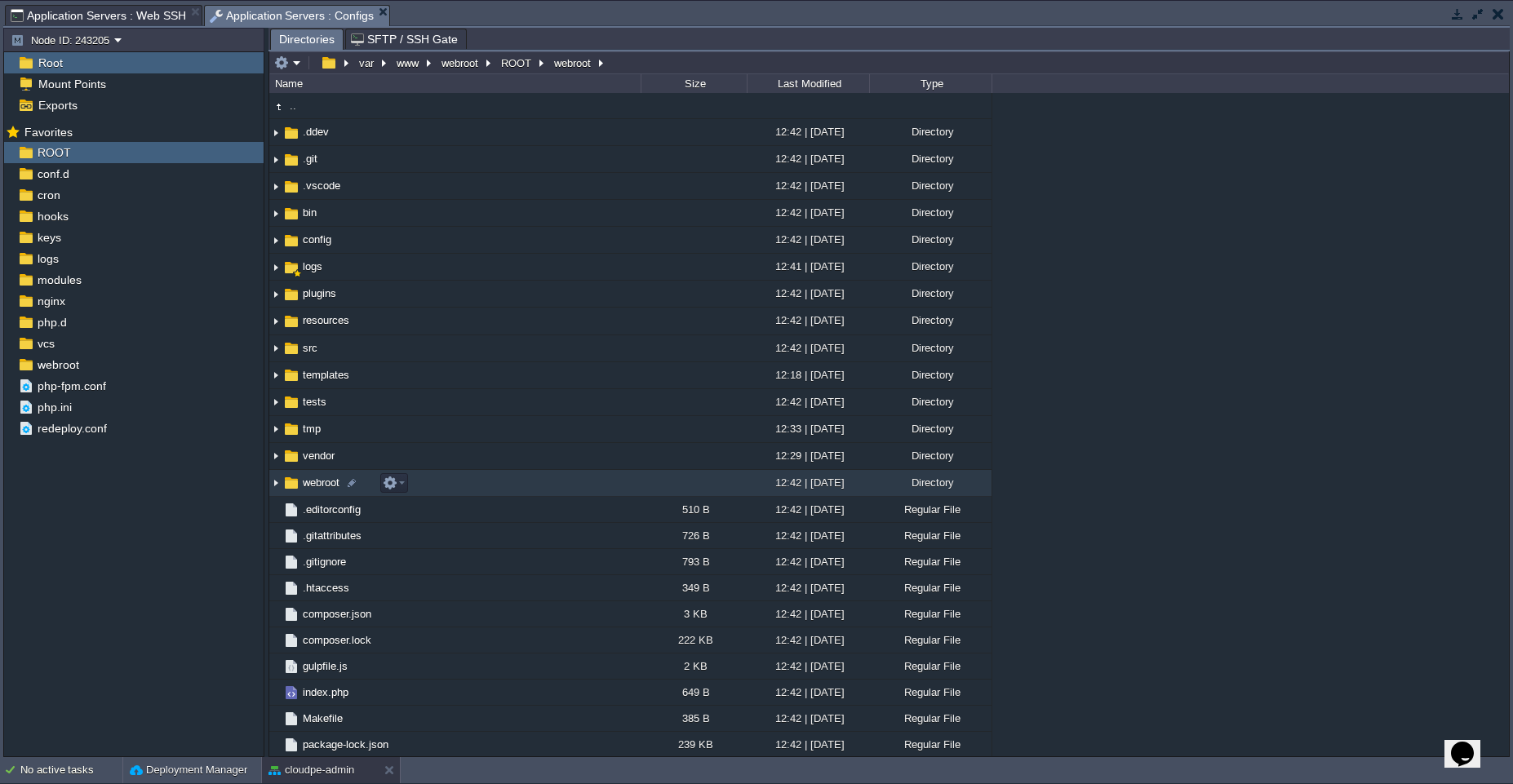
click at [478, 485] on td "webroot" at bounding box center [455, 483] width 371 height 27
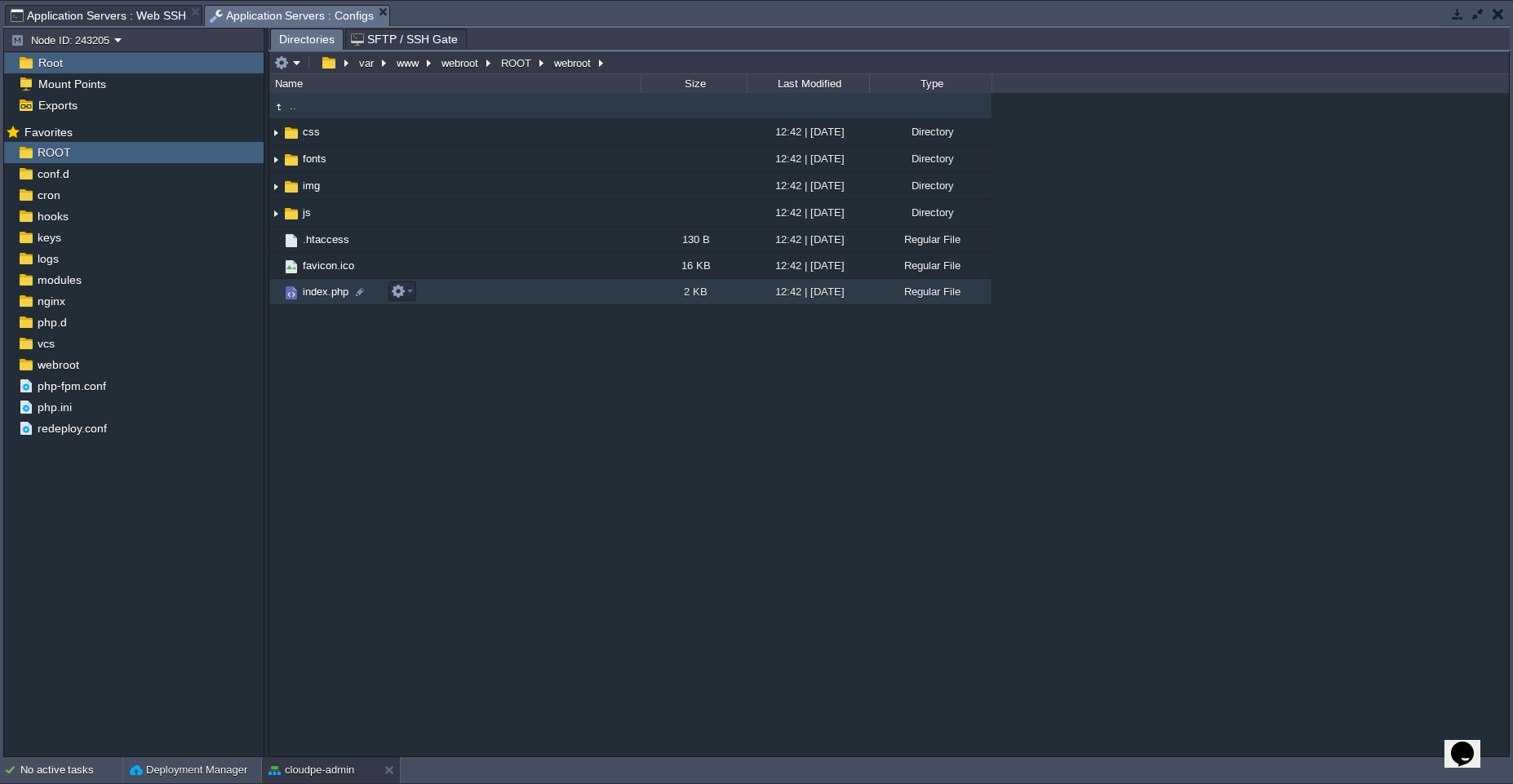
click at [537, 298] on td "index.php" at bounding box center [455, 292] width 371 height 26
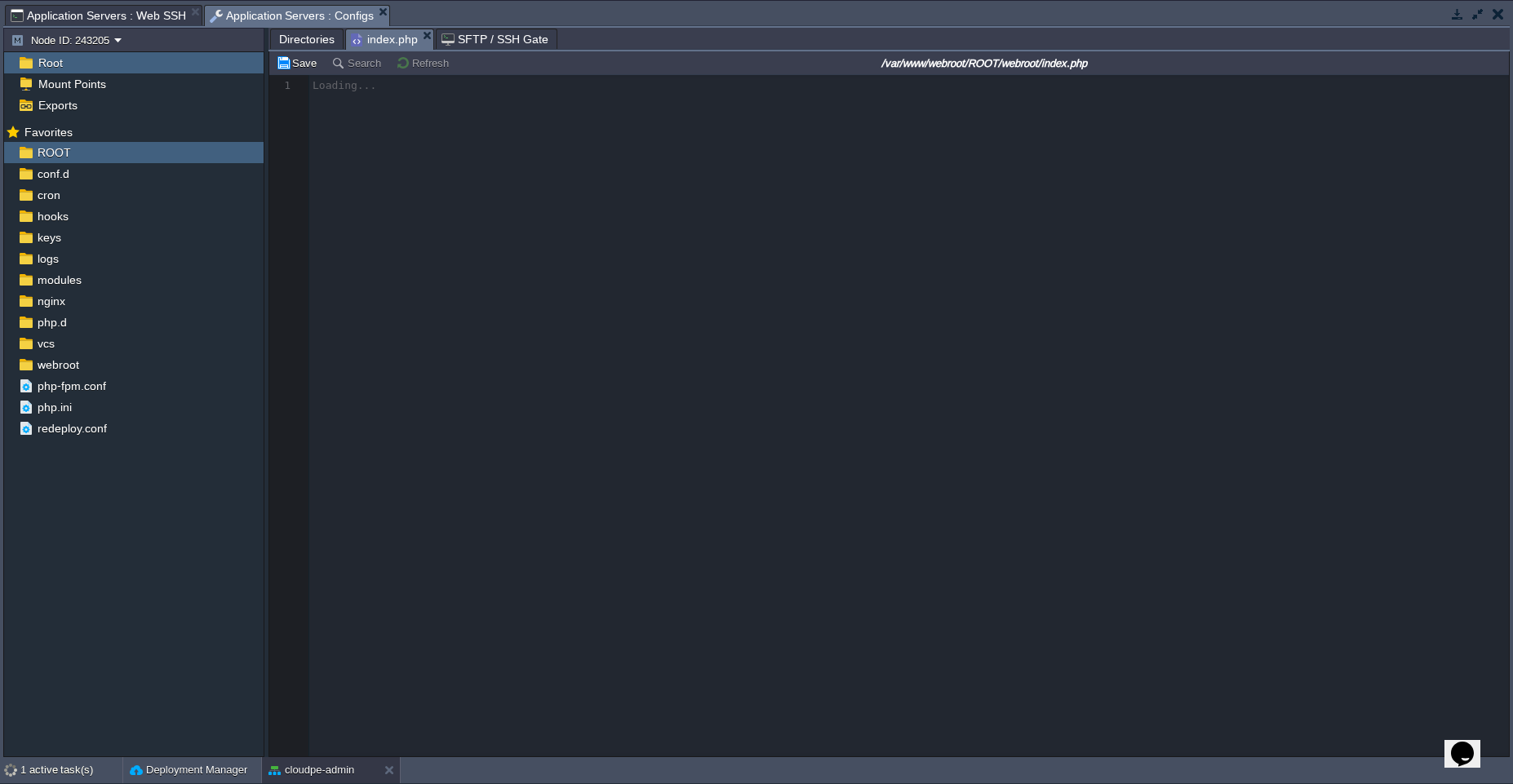
scroll to position [6, 0]
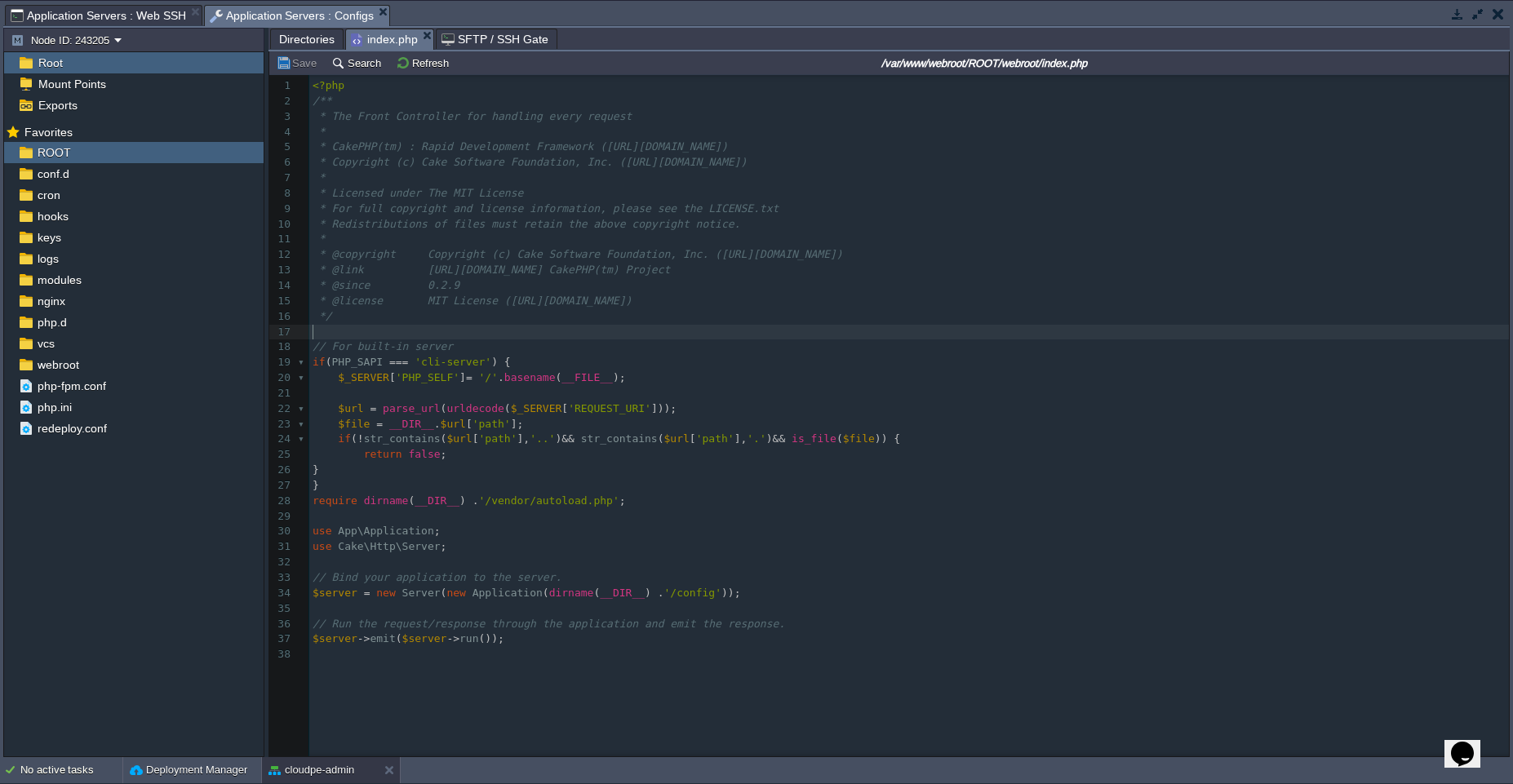
click at [510, 338] on pre "​" at bounding box center [912, 332] width 1205 height 15
type textarea "die();"
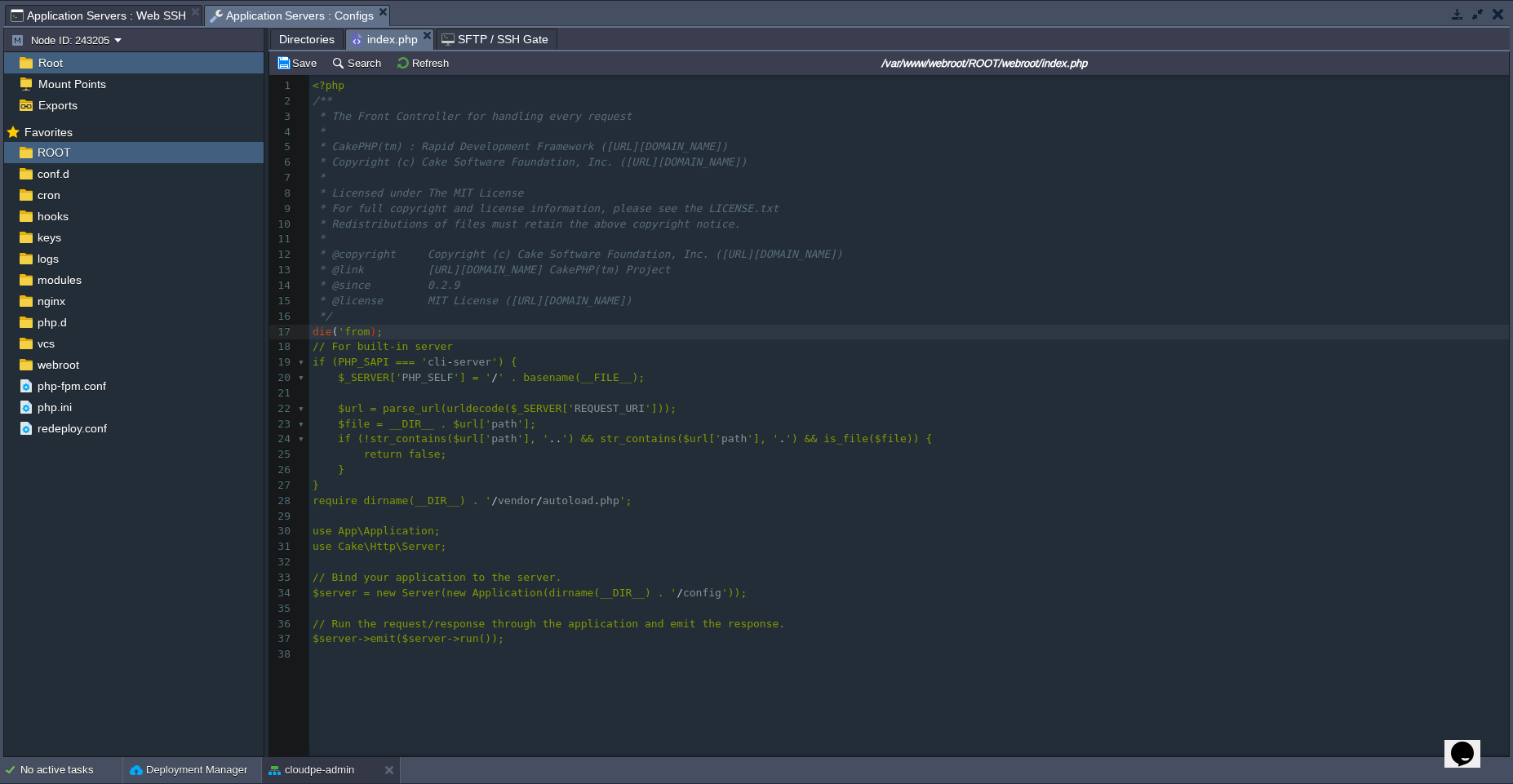
type textarea "'from '"
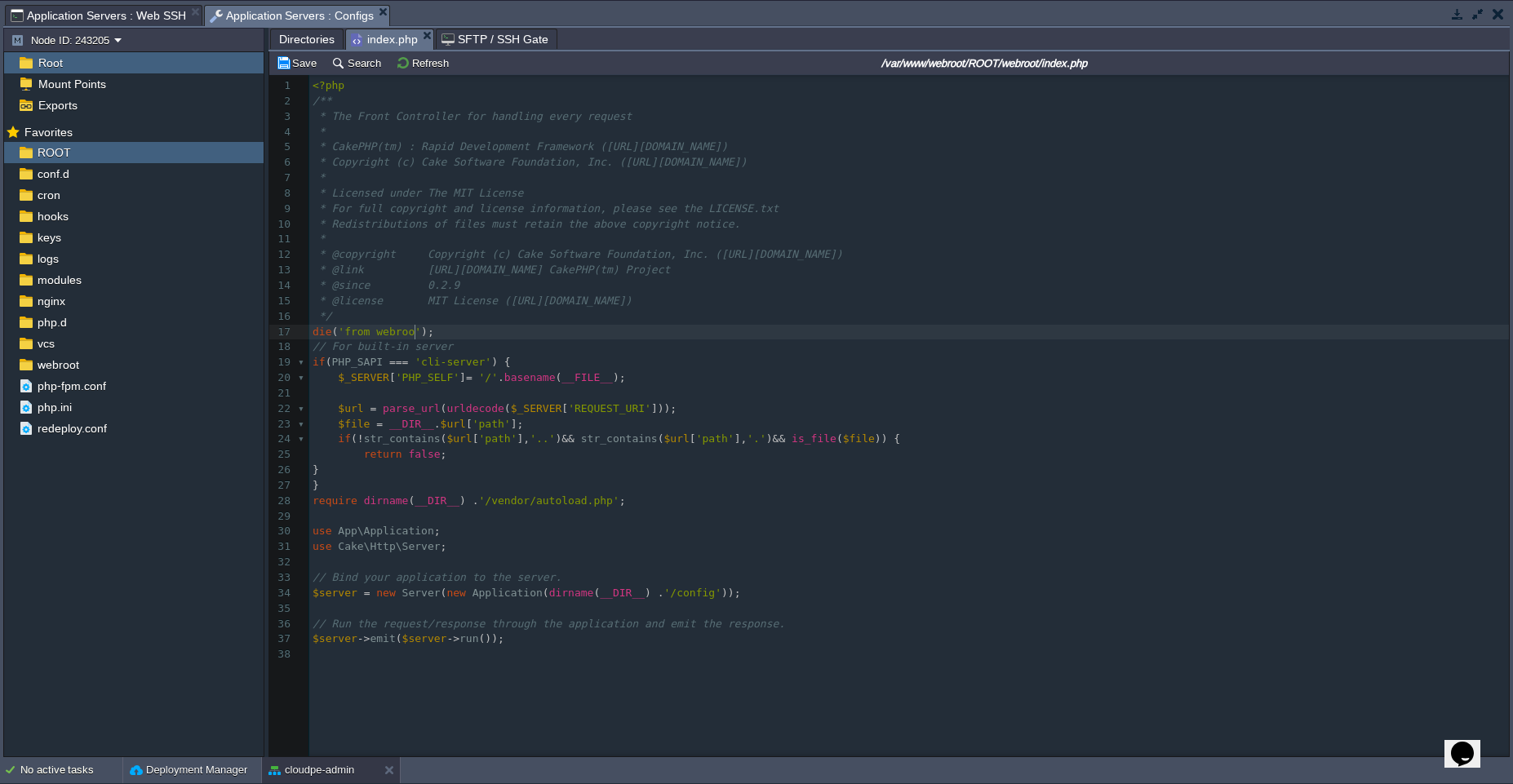
scroll to position [6, 46]
type textarea "webroot"
type textarea "die('from webroot');"
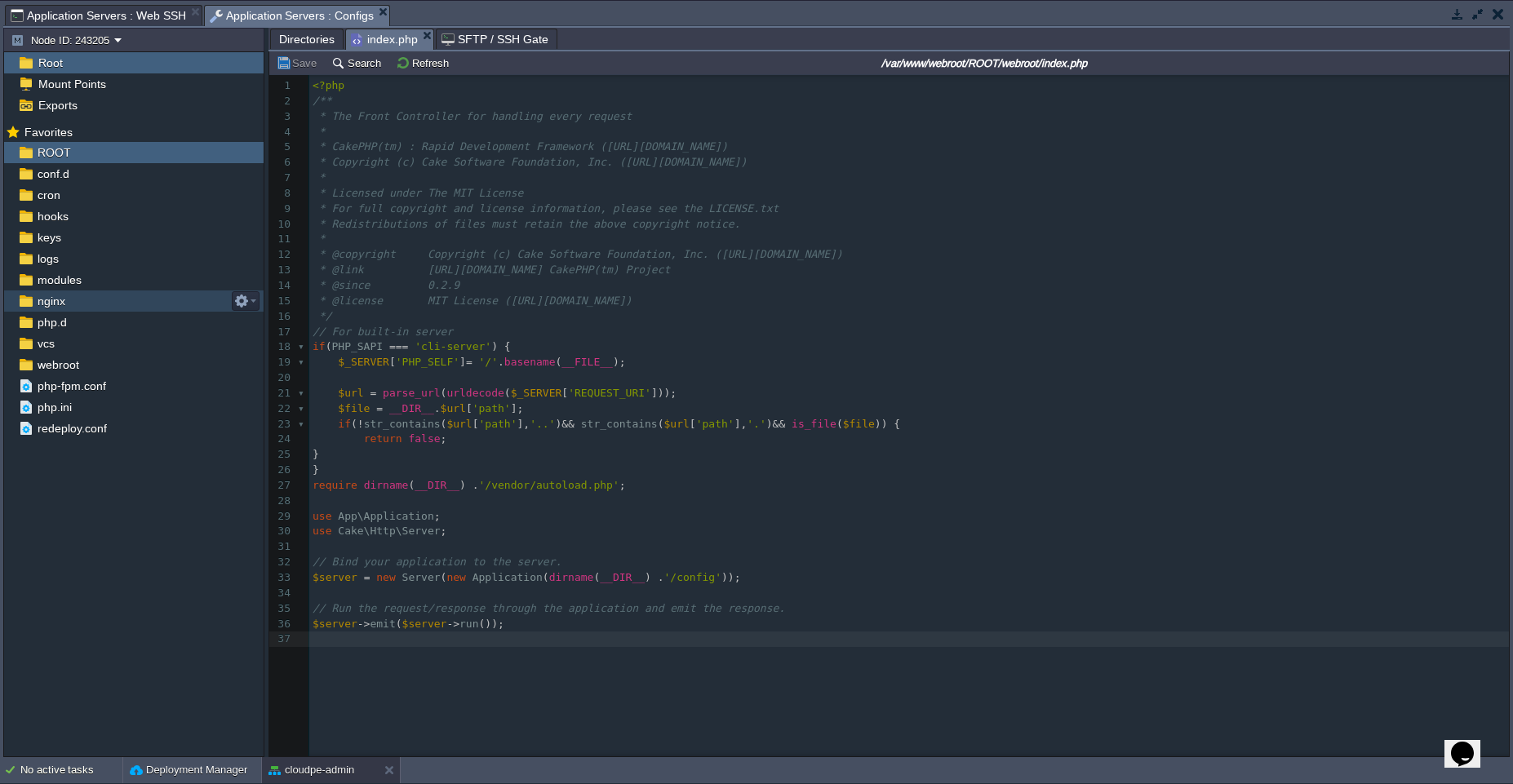
click at [75, 300] on div "nginx" at bounding box center [134, 301] width 260 height 22
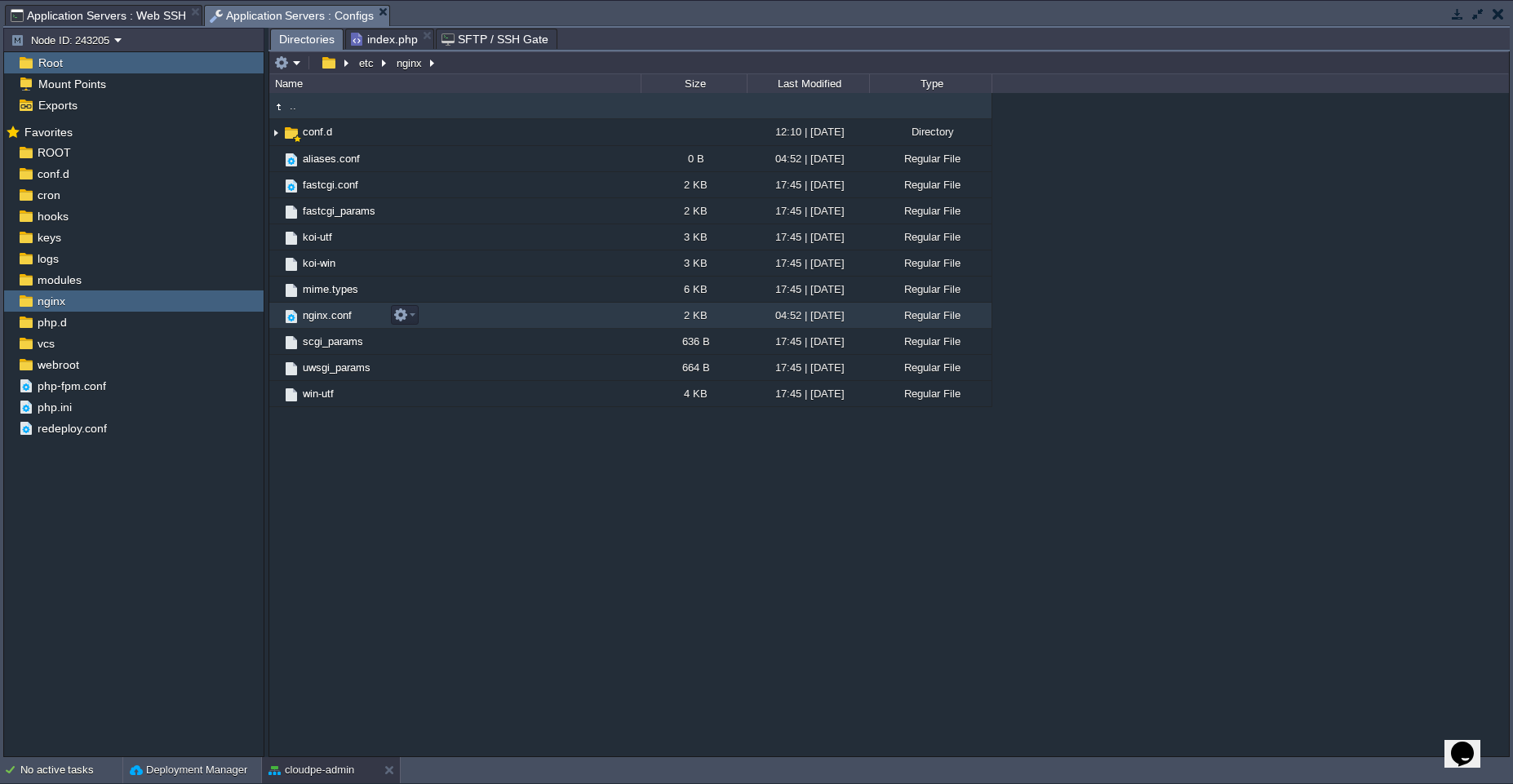
click at [510, 320] on td "nginx.conf" at bounding box center [455, 316] width 371 height 26
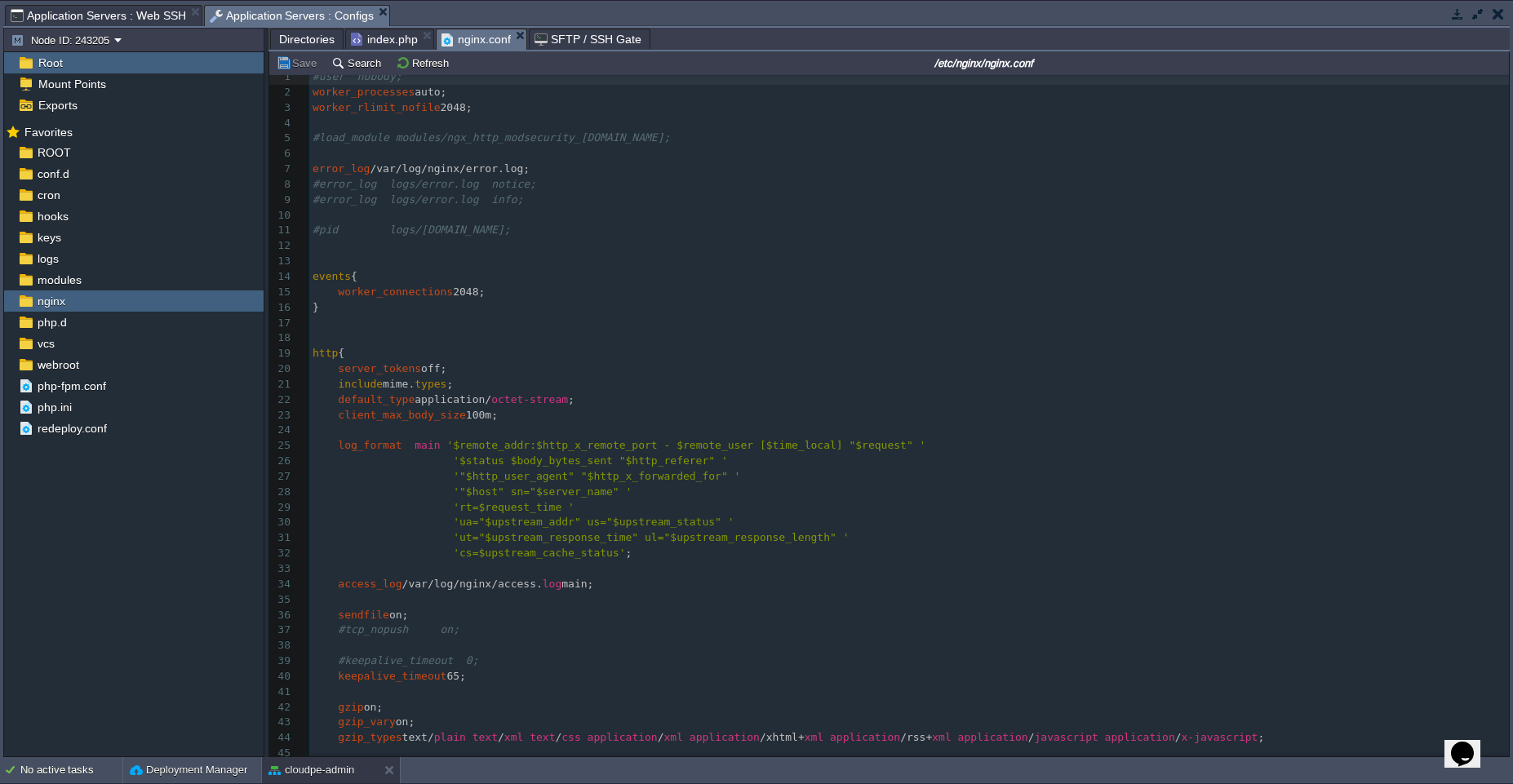
scroll to position [12, 0]
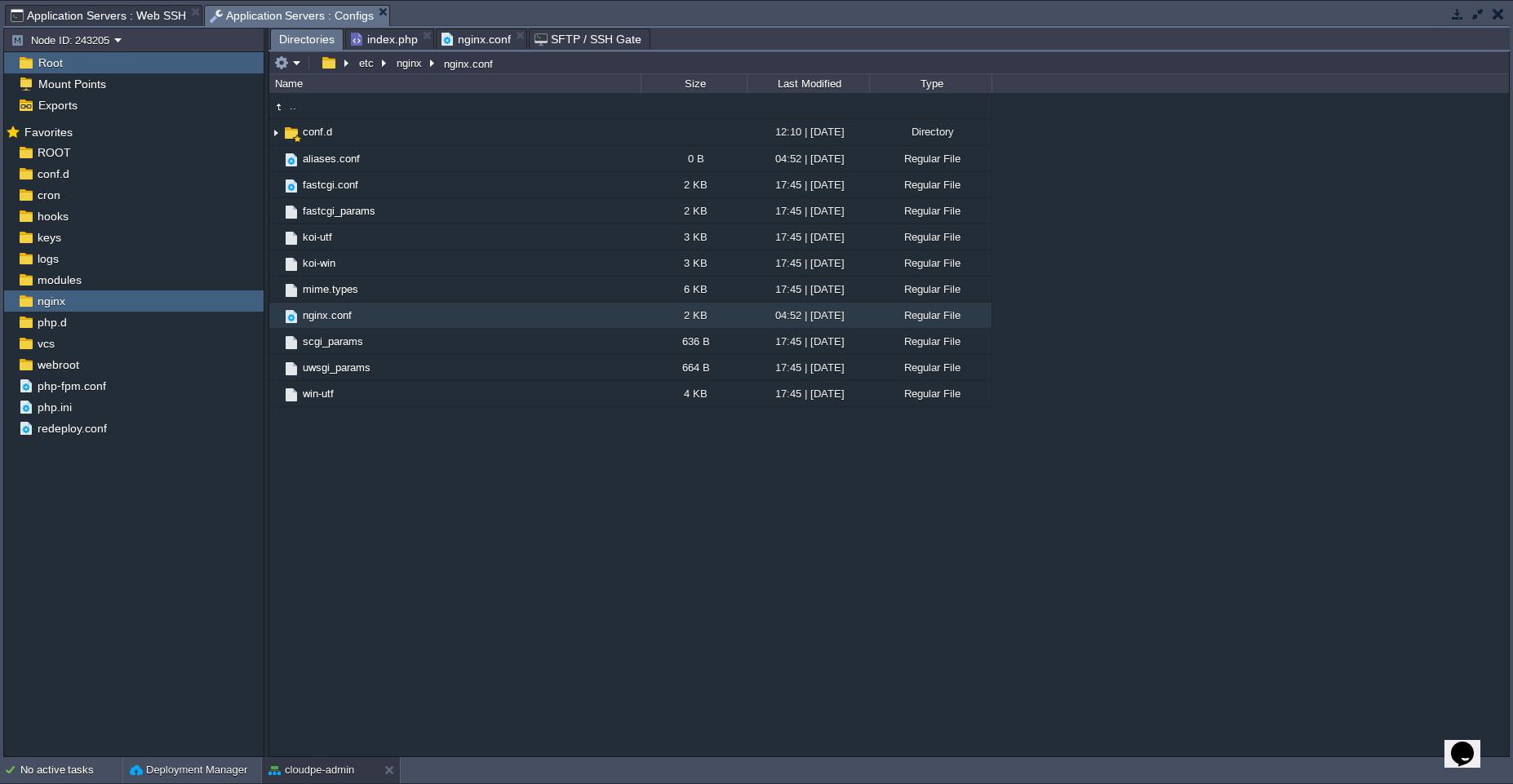
click at [308, 36] on span "Directories" at bounding box center [306, 40] width 56 height 21
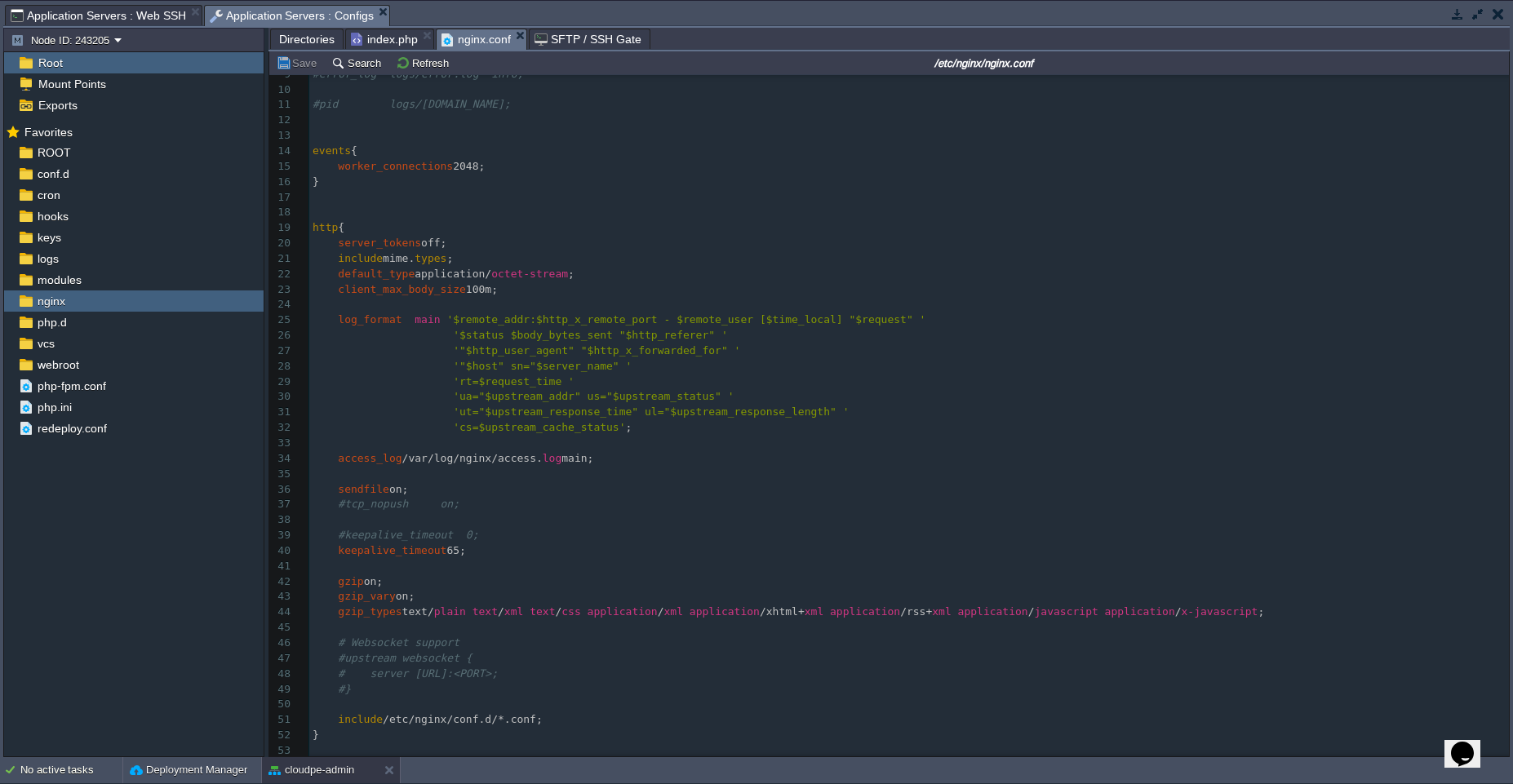
click at [464, 40] on span "nginx.conf" at bounding box center [476, 40] width 70 height 21
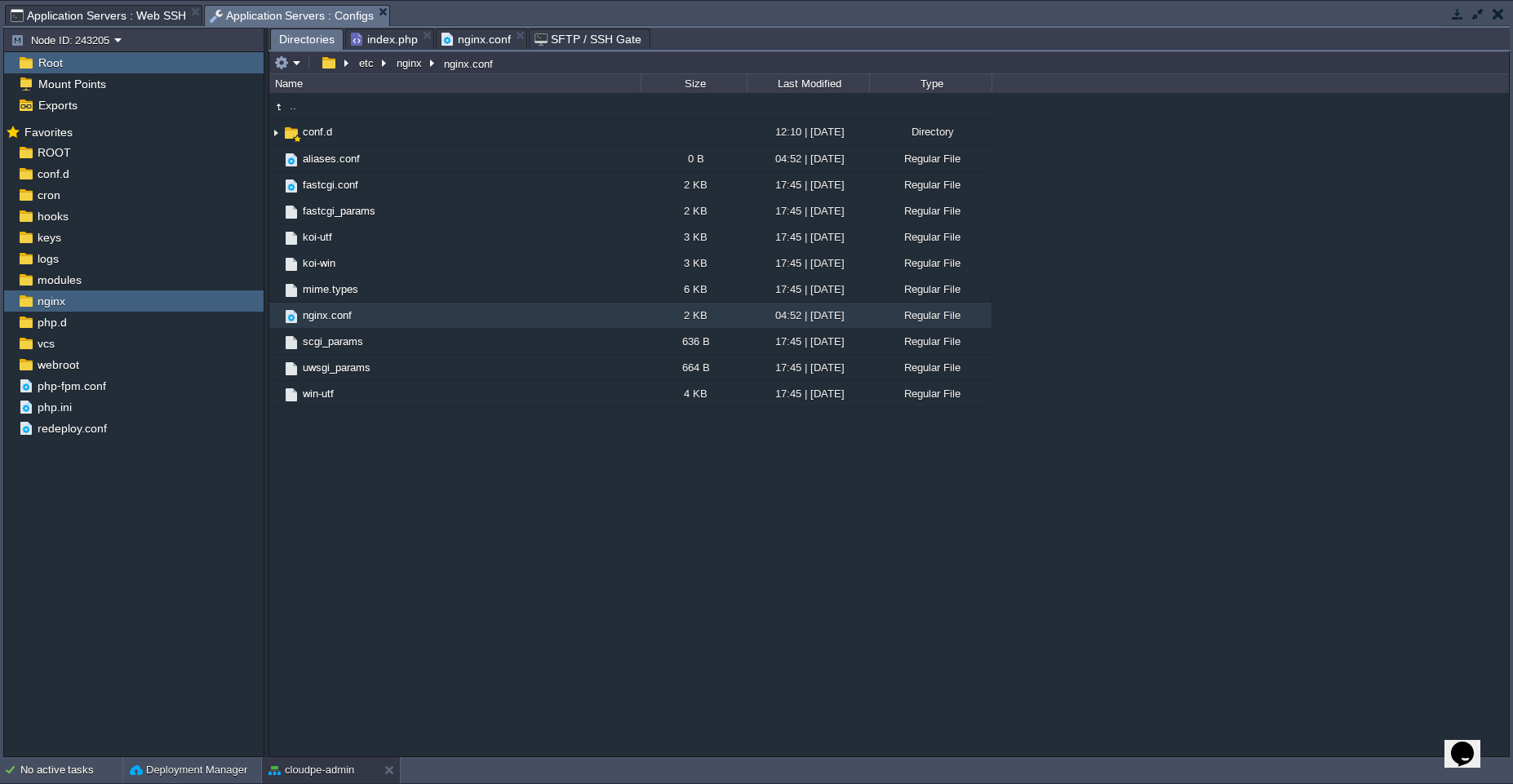
click at [304, 42] on span "Directories" at bounding box center [306, 40] width 56 height 21
click at [458, 123] on td "conf.d" at bounding box center [455, 133] width 371 height 27
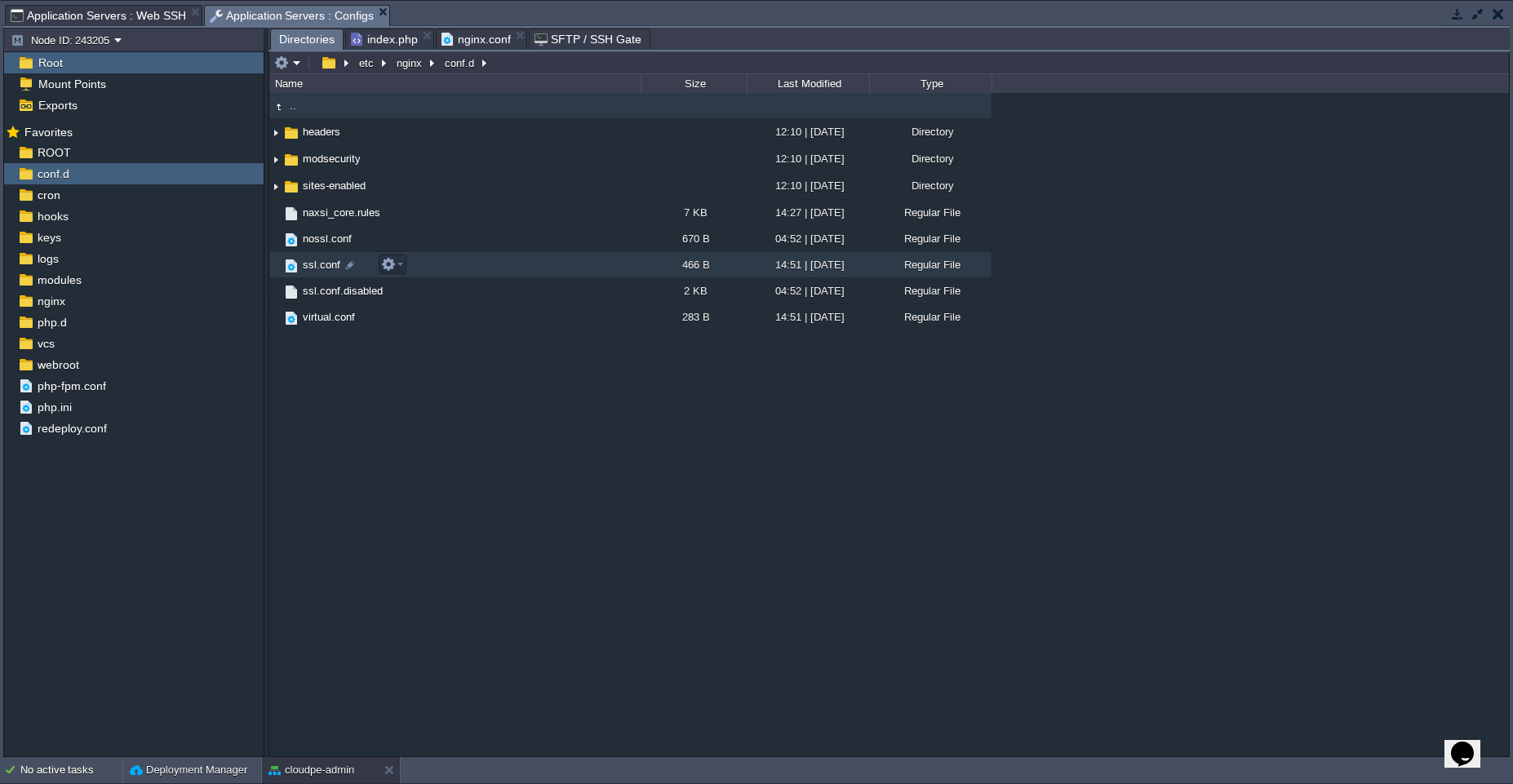
click at [456, 270] on td "ssl.conf" at bounding box center [455, 265] width 371 height 26
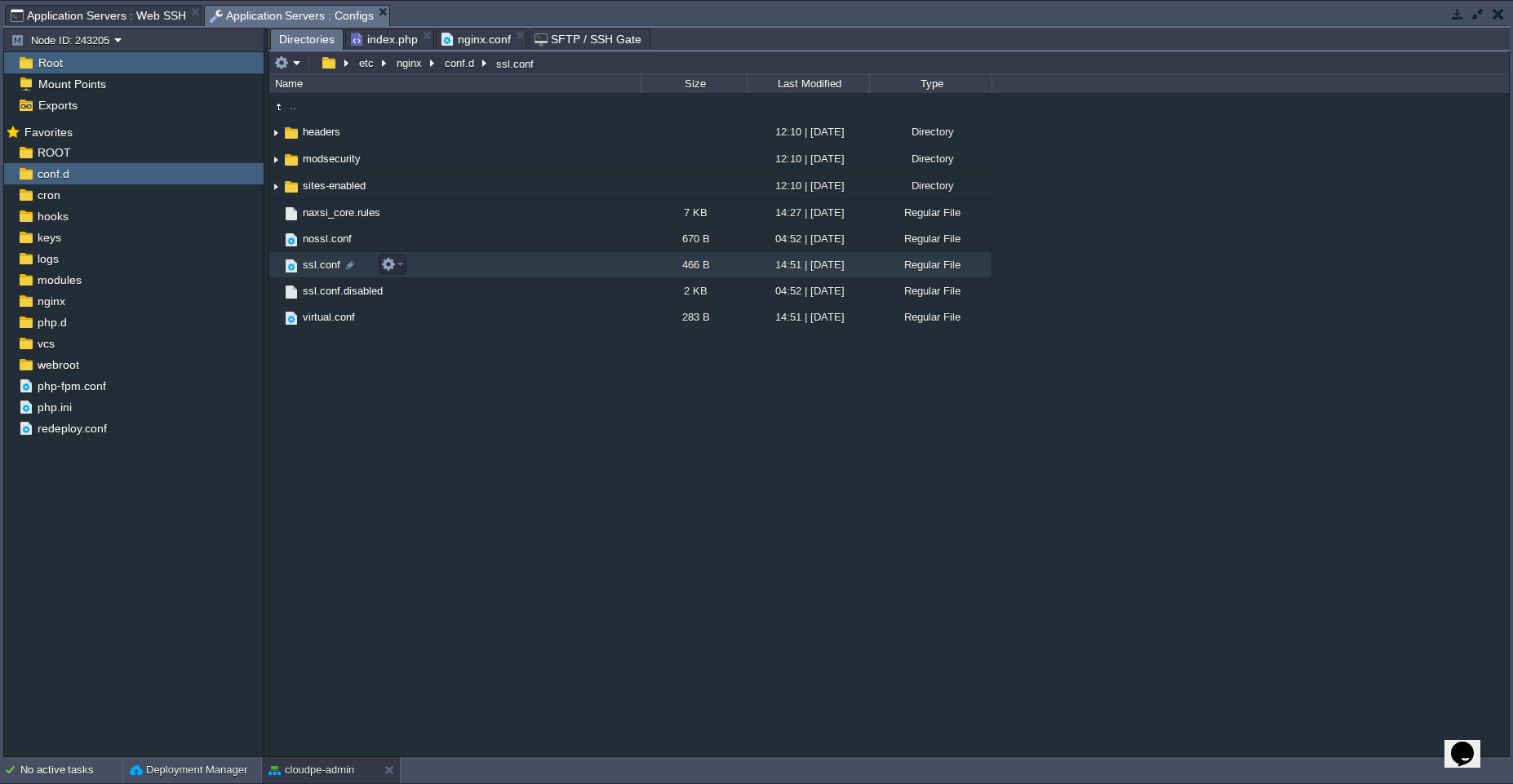
click at [456, 270] on td "ssl.conf" at bounding box center [455, 265] width 371 height 26
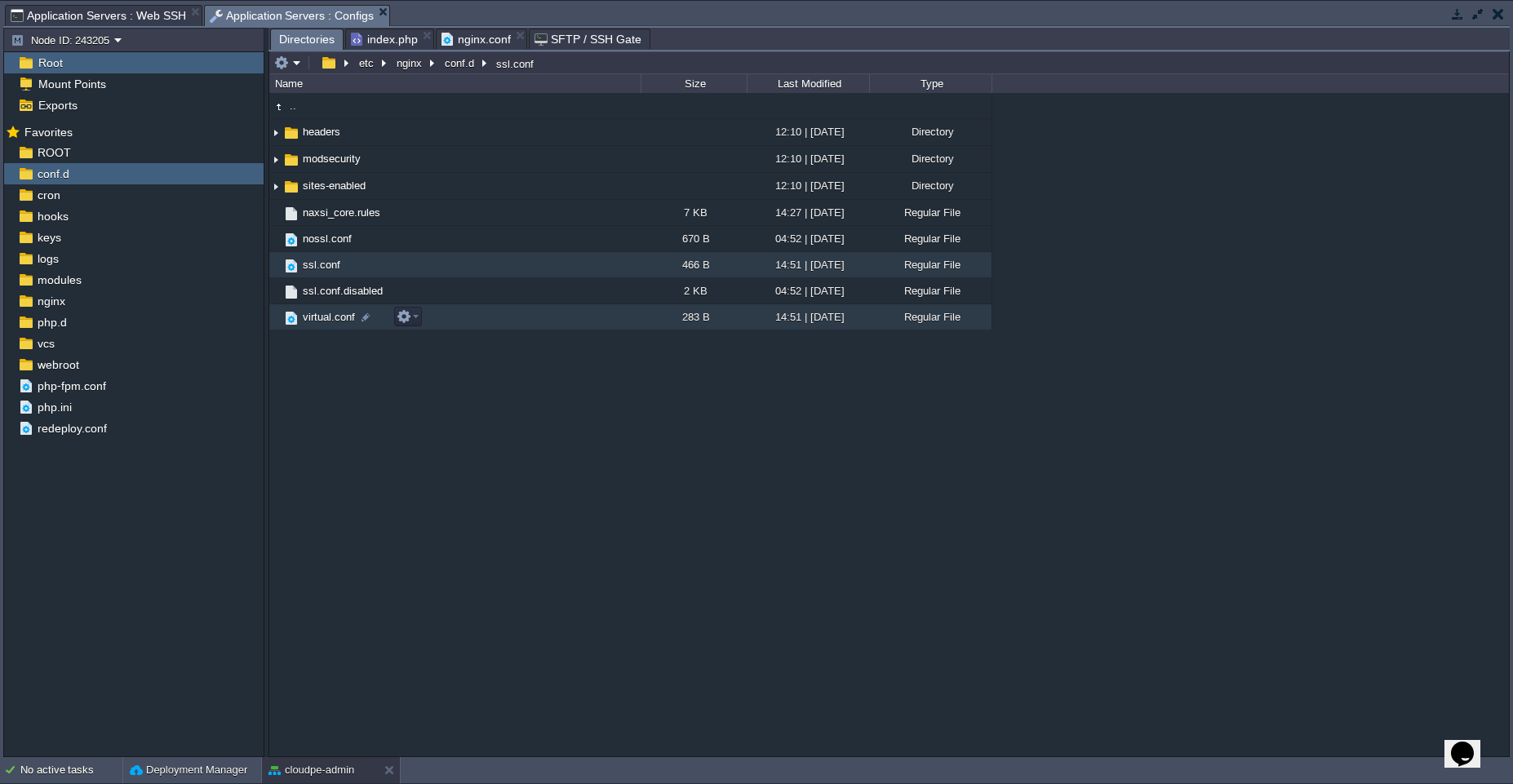
click at [476, 318] on td "virtual.conf" at bounding box center [455, 317] width 371 height 26
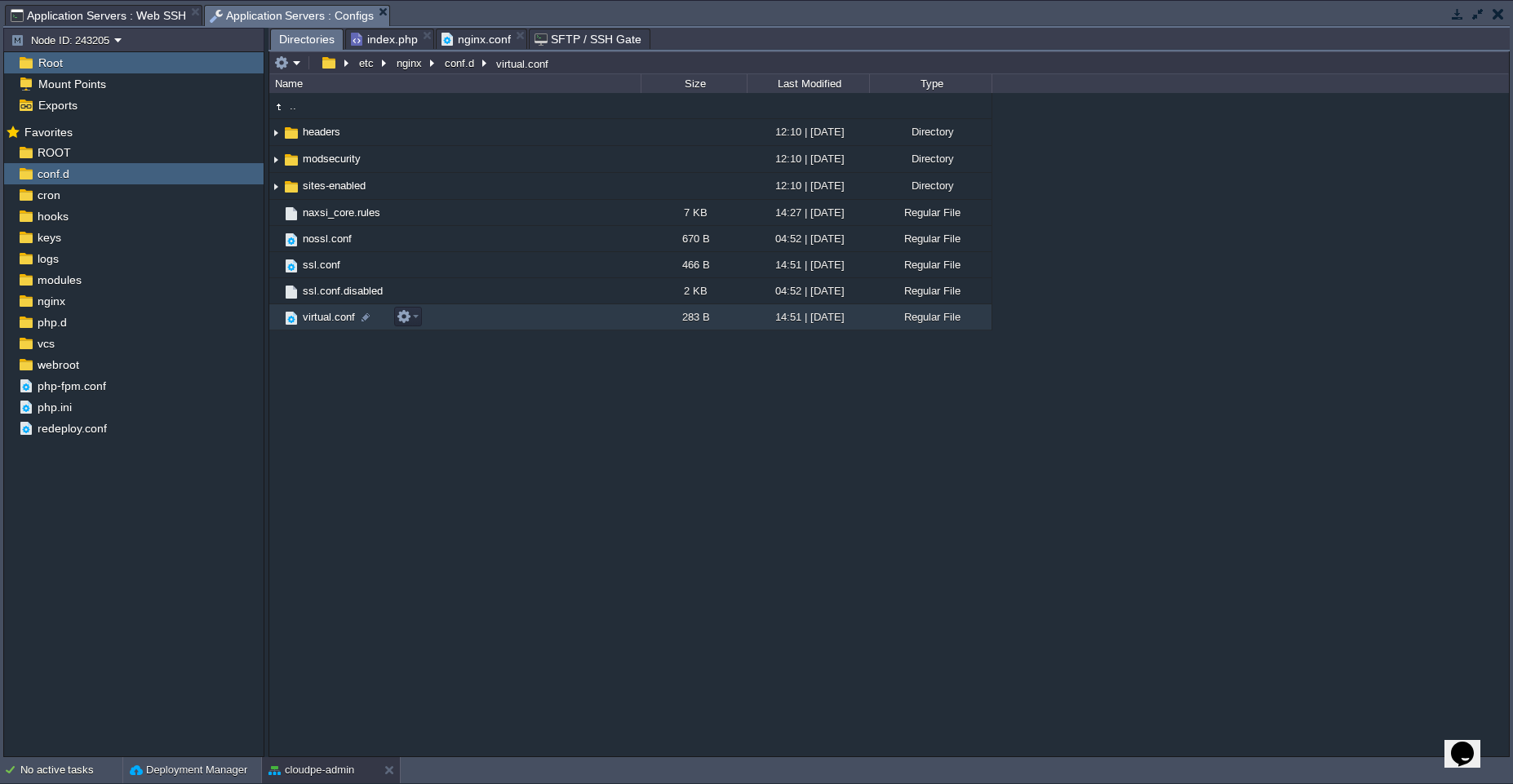
click at [476, 318] on td "virtual.conf" at bounding box center [455, 317] width 371 height 26
click at [276, 35] on div "Directories" at bounding box center [307, 39] width 73 height 22
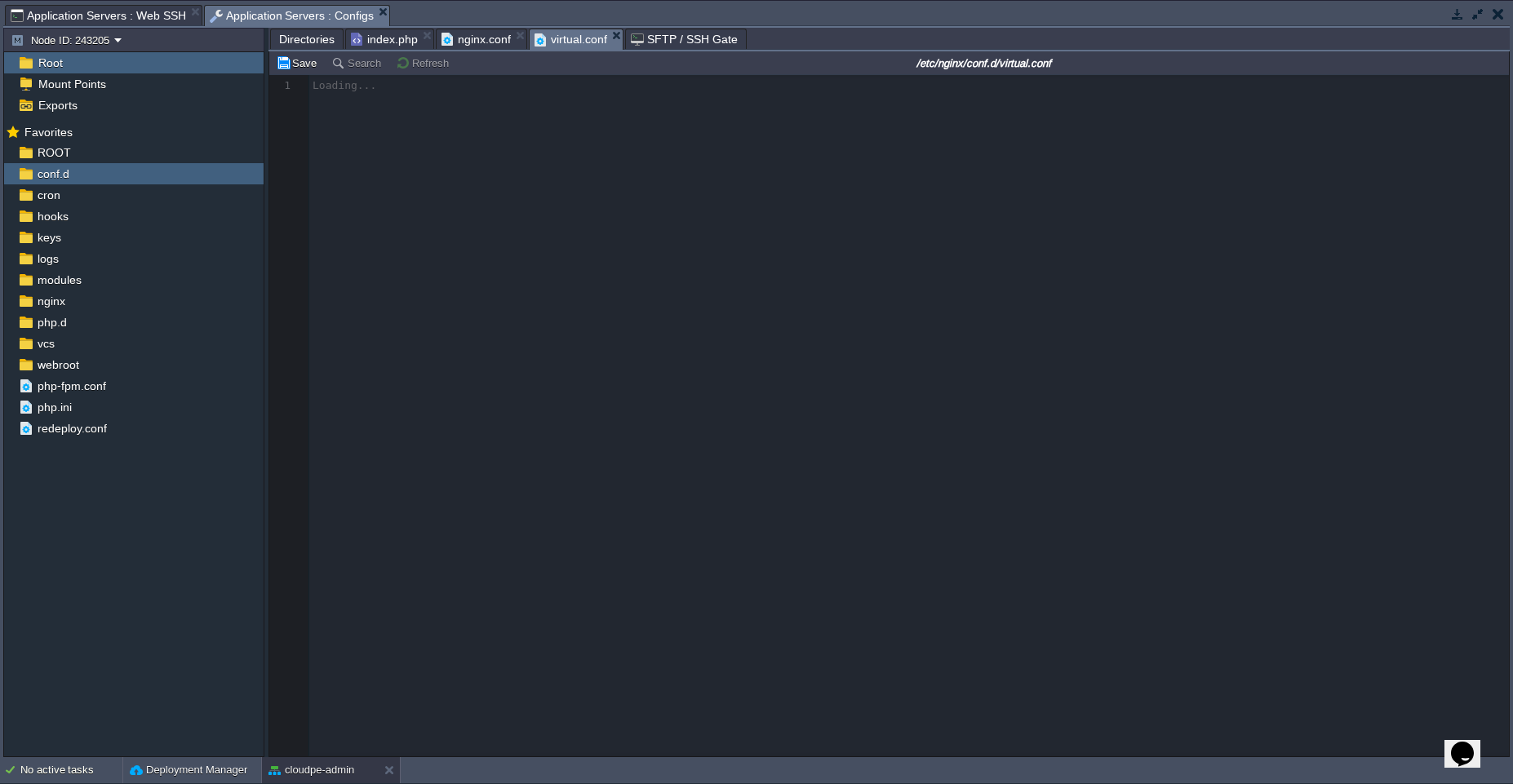
click at [579, 40] on span "virtual.conf" at bounding box center [571, 40] width 72 height 21
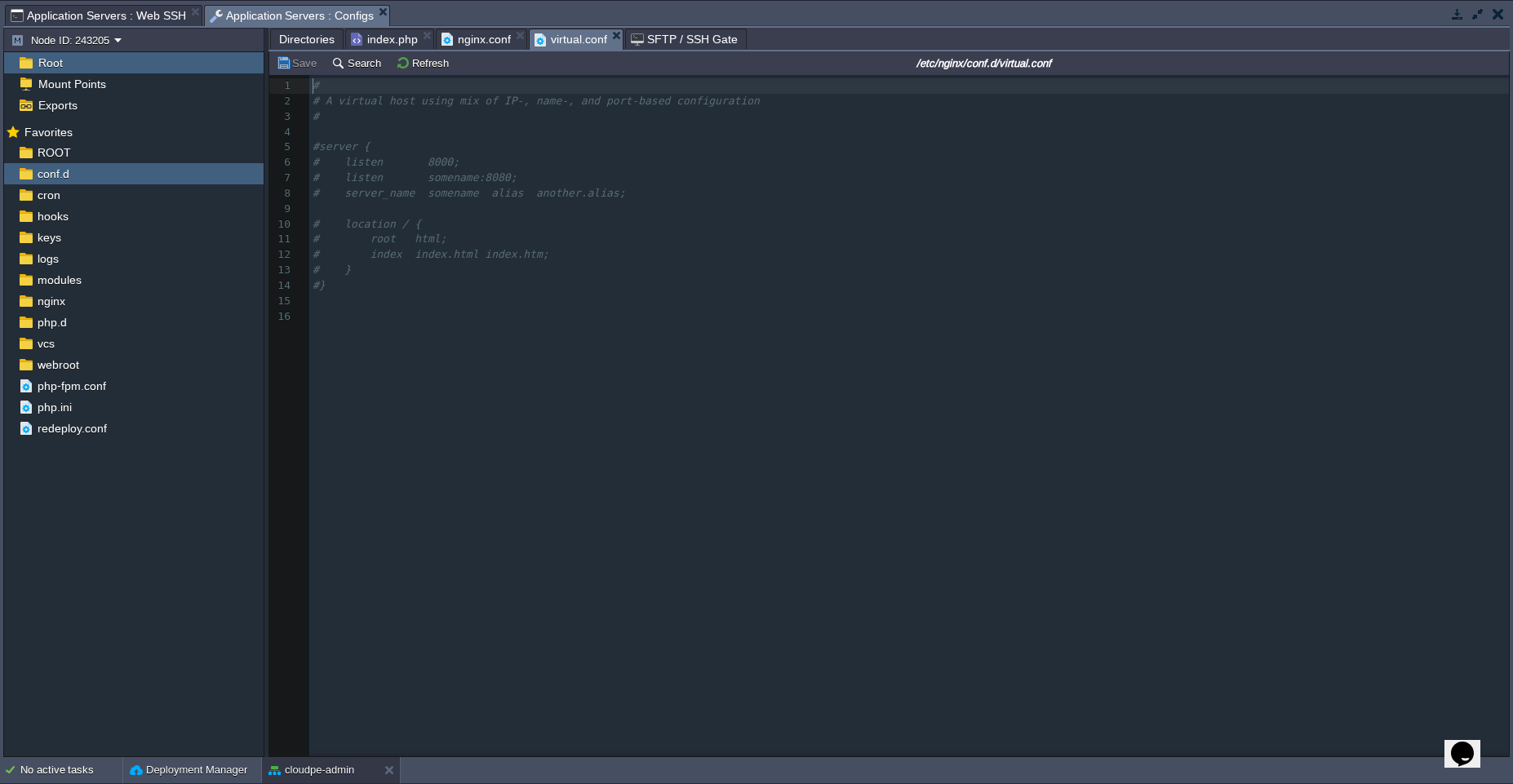
scroll to position [6, 0]
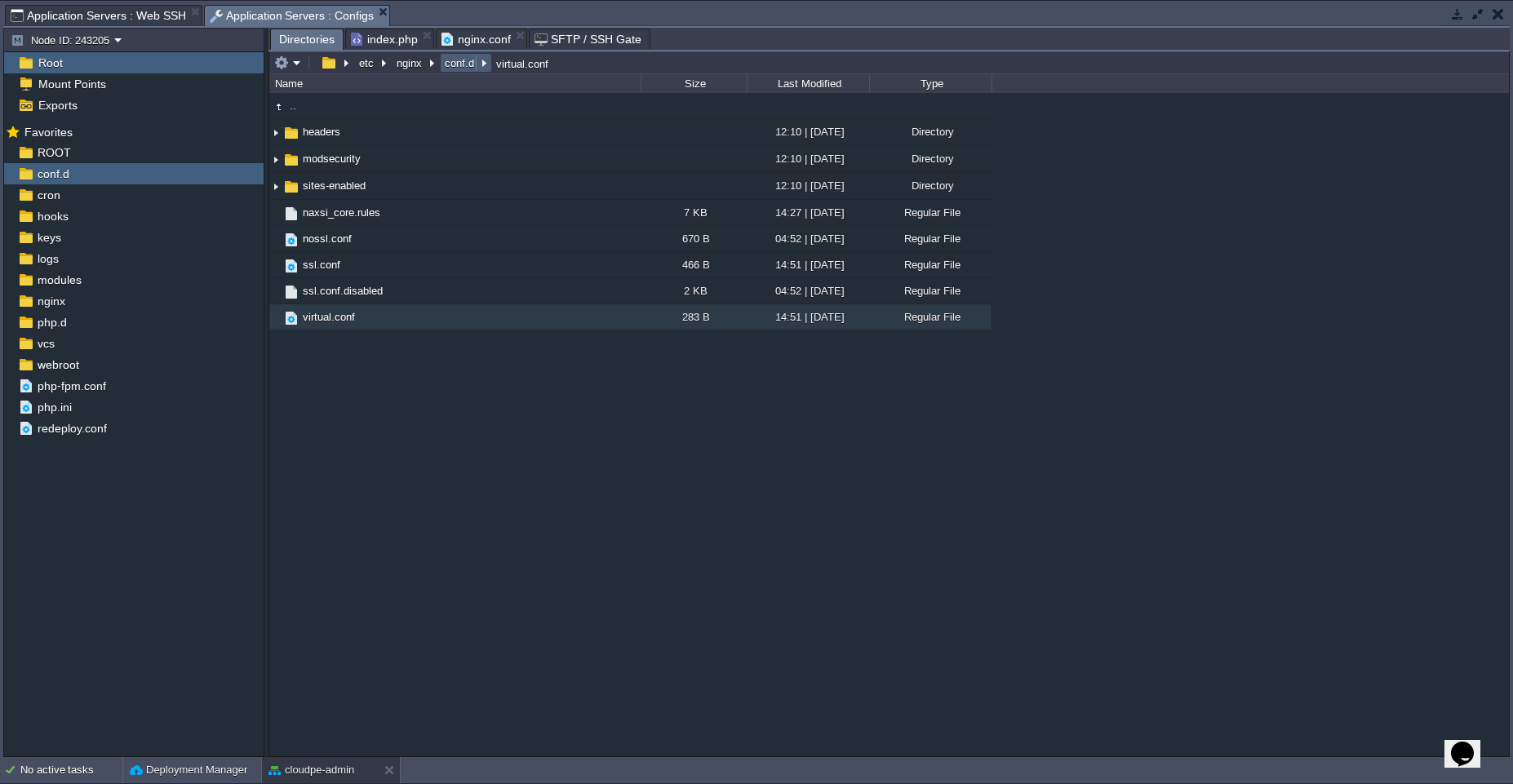
click at [469, 60] on button "conf.d" at bounding box center [460, 63] width 36 height 15
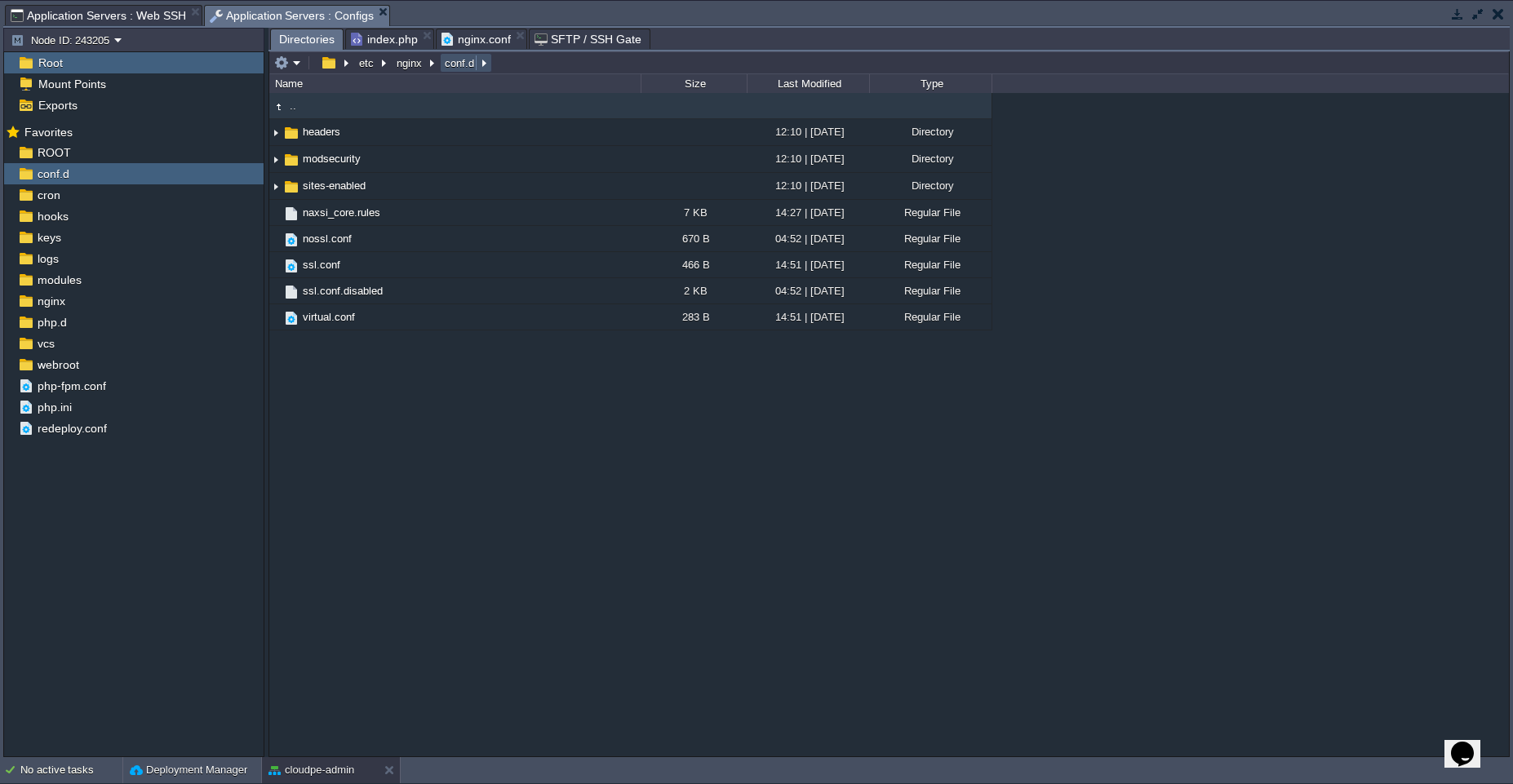
click at [469, 60] on button "conf.d" at bounding box center [460, 63] width 36 height 15
click at [414, 61] on button "nginx" at bounding box center [410, 63] width 32 height 15
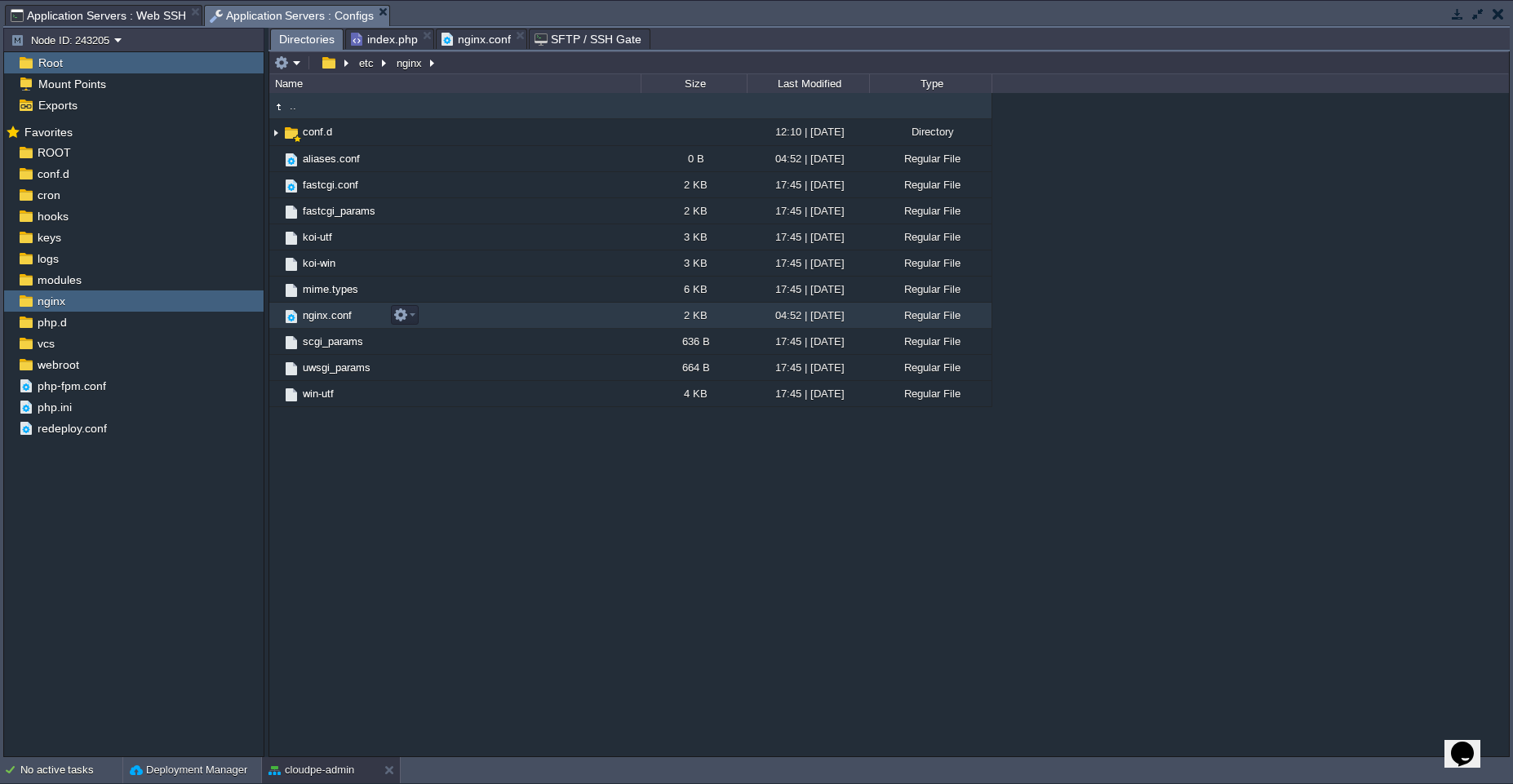
click at [484, 315] on td "nginx.conf" at bounding box center [455, 316] width 371 height 26
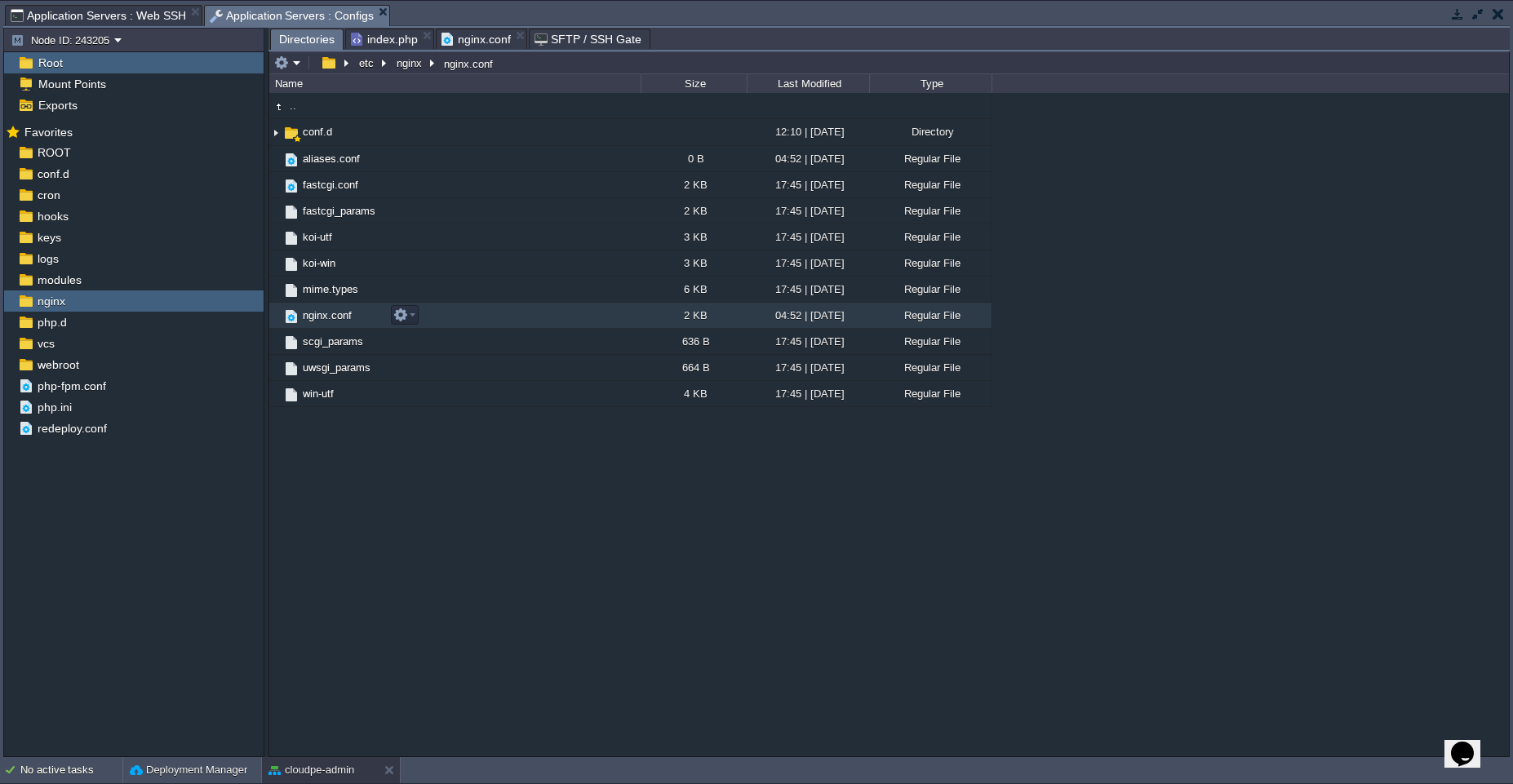
click at [484, 315] on td "nginx.conf" at bounding box center [455, 316] width 371 height 26
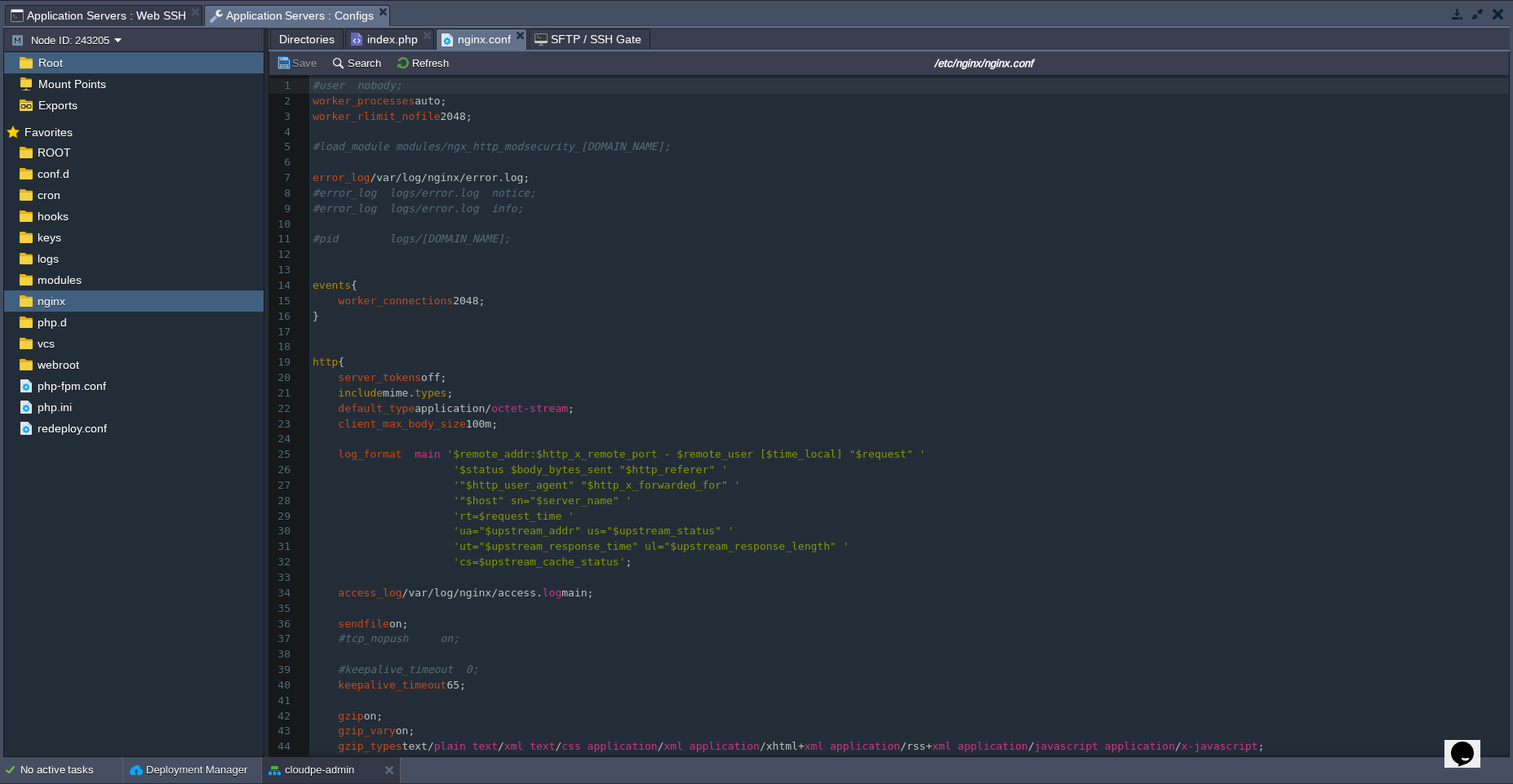
scroll to position [140, 0]
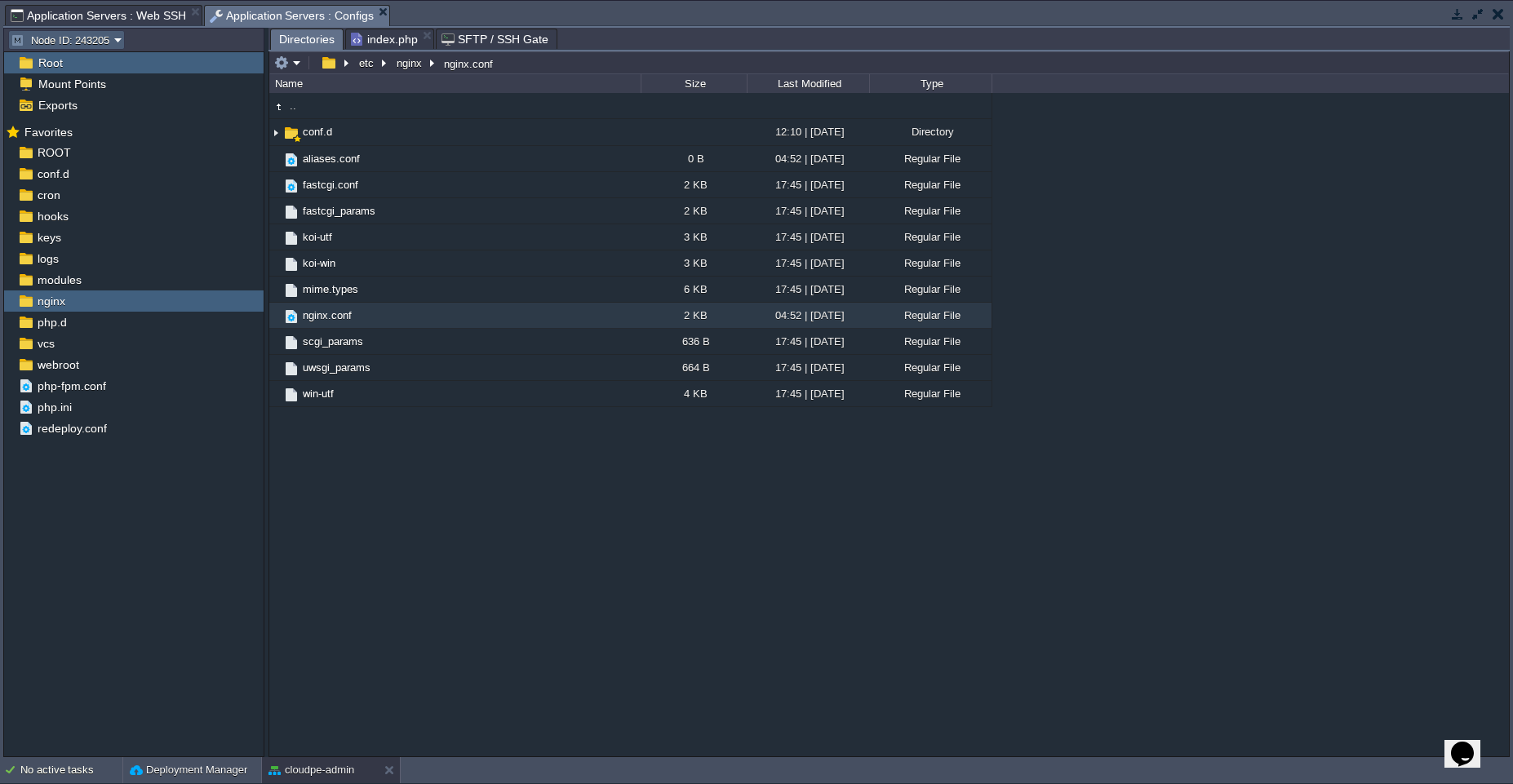
click at [116, 34] on em "Node ID: 243205" at bounding box center [66, 40] width 112 height 15
click at [137, 323] on div "php.d" at bounding box center [134, 322] width 260 height 22
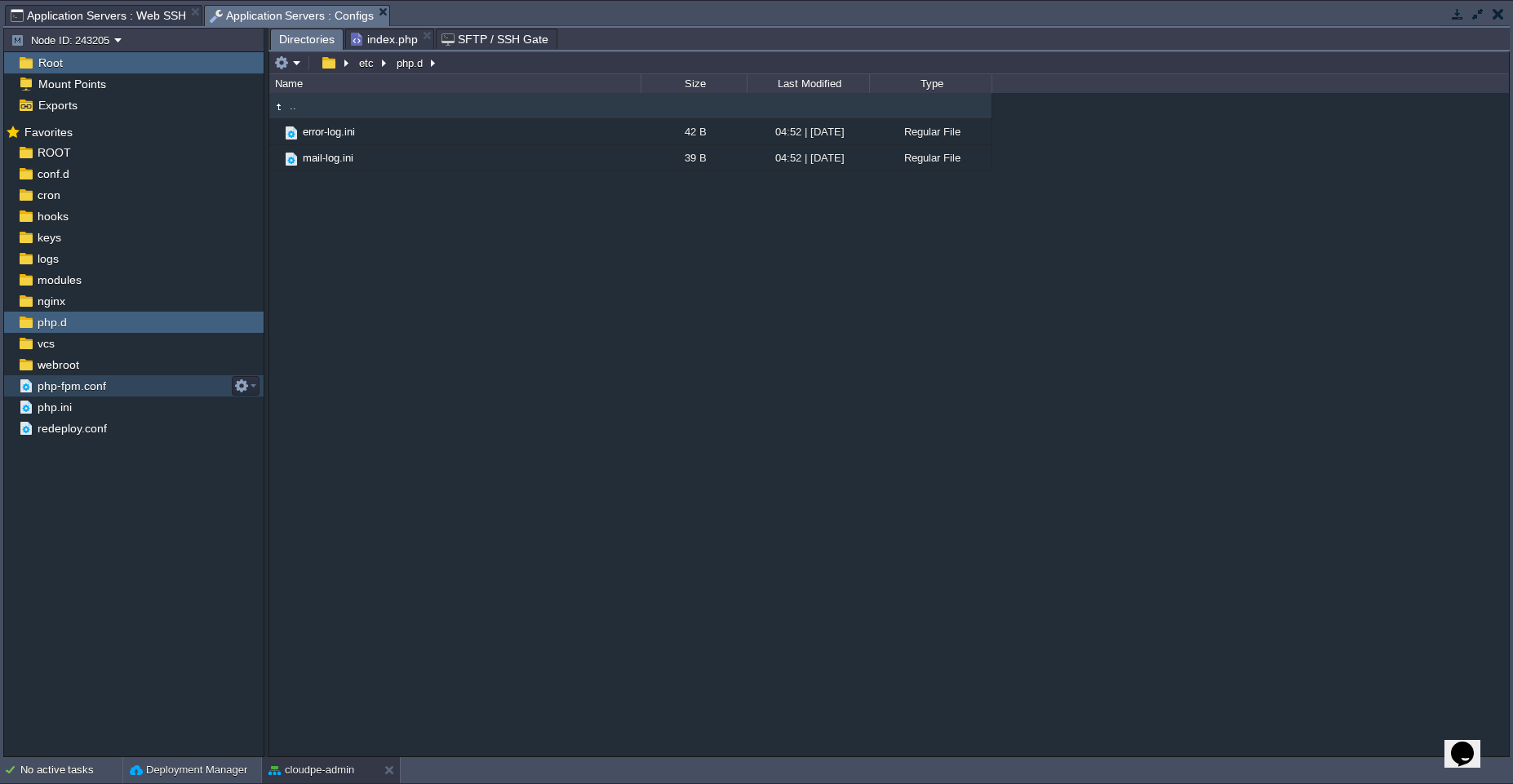
click at [135, 392] on div "php-fpm.conf" at bounding box center [134, 386] width 260 height 22
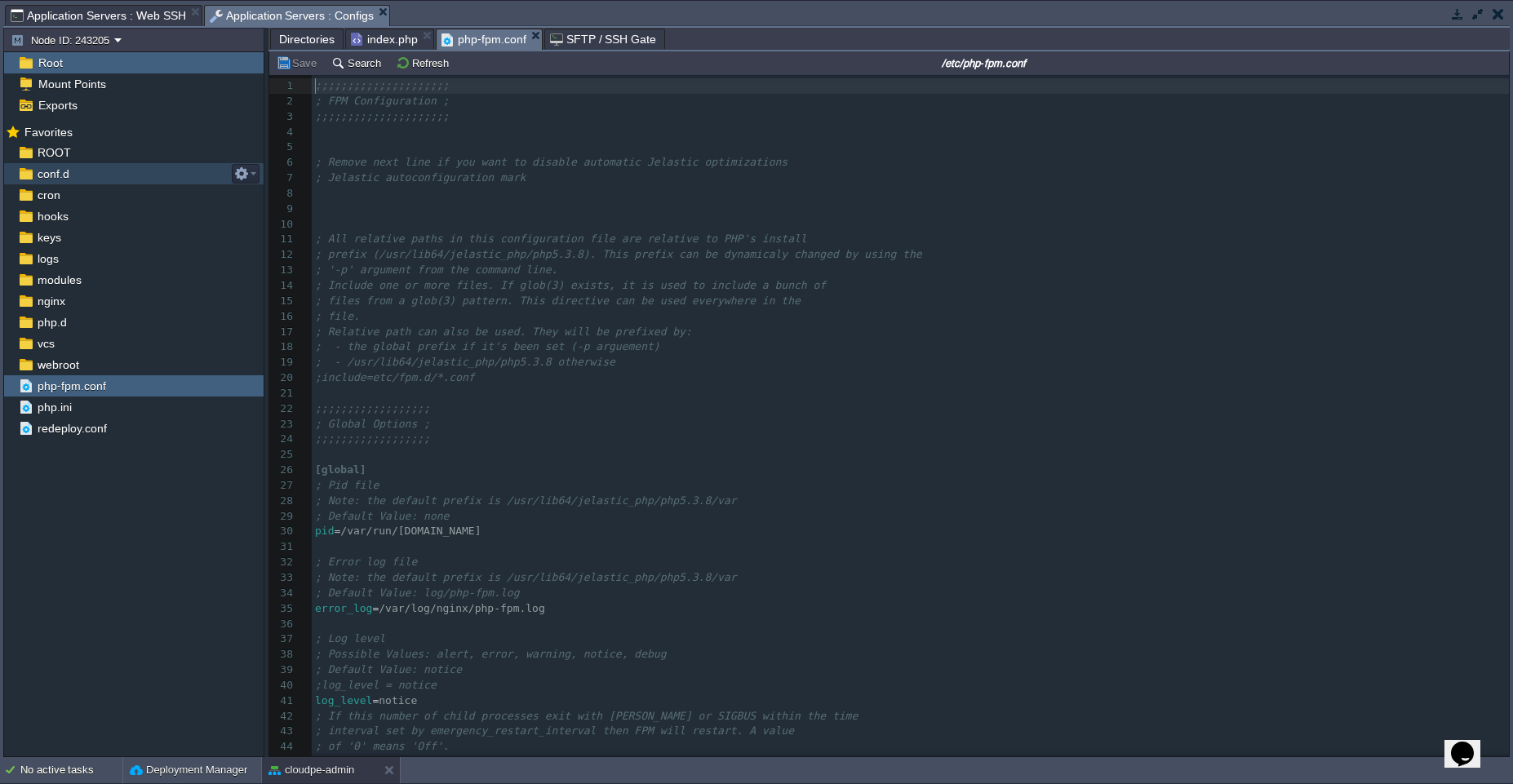
scroll to position [6, 0]
click at [77, 181] on div "conf.d" at bounding box center [134, 173] width 260 height 22
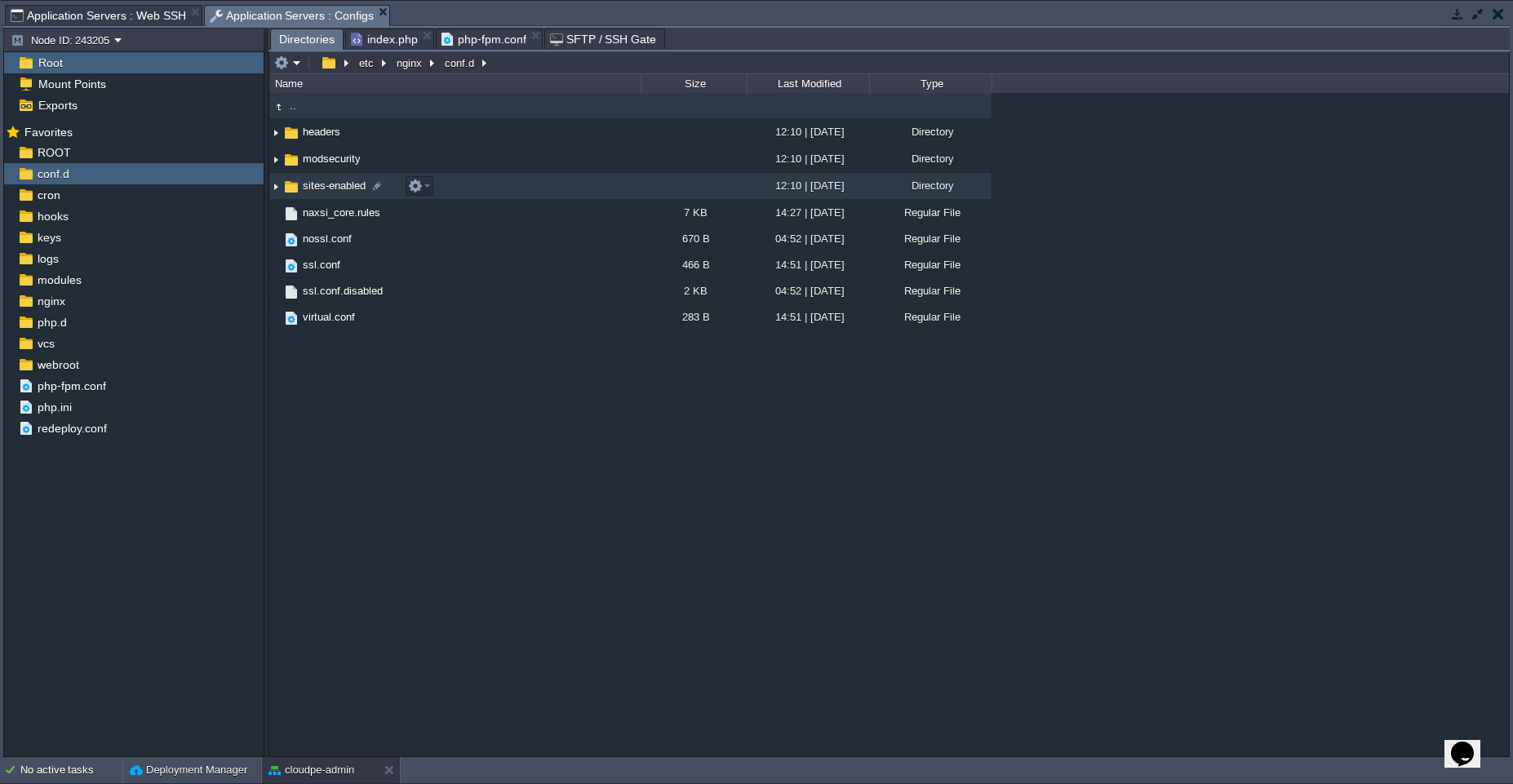
click at [488, 179] on td "sites-enabled" at bounding box center [455, 186] width 371 height 27
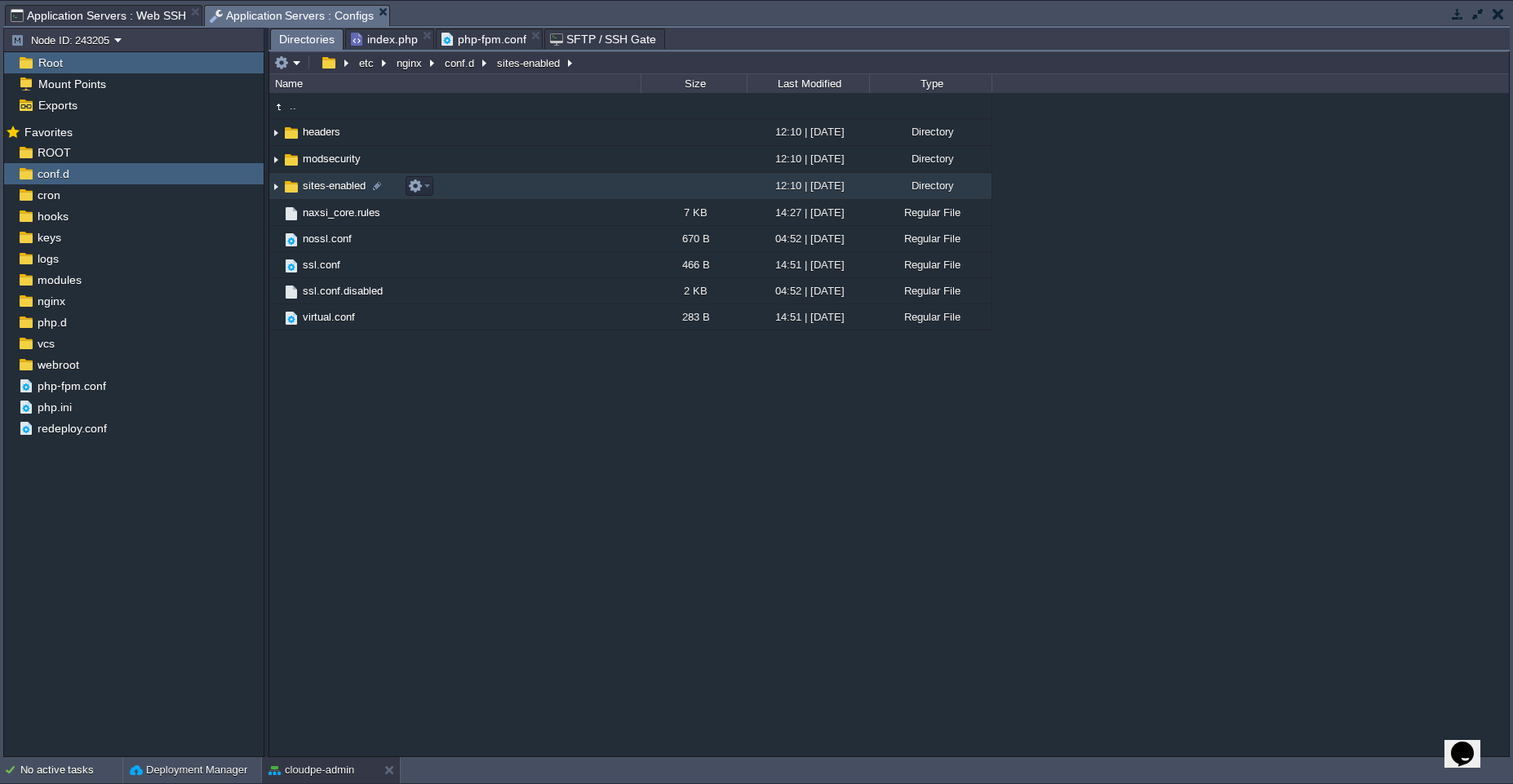
click at [488, 179] on td "sites-enabled" at bounding box center [455, 186] width 371 height 27
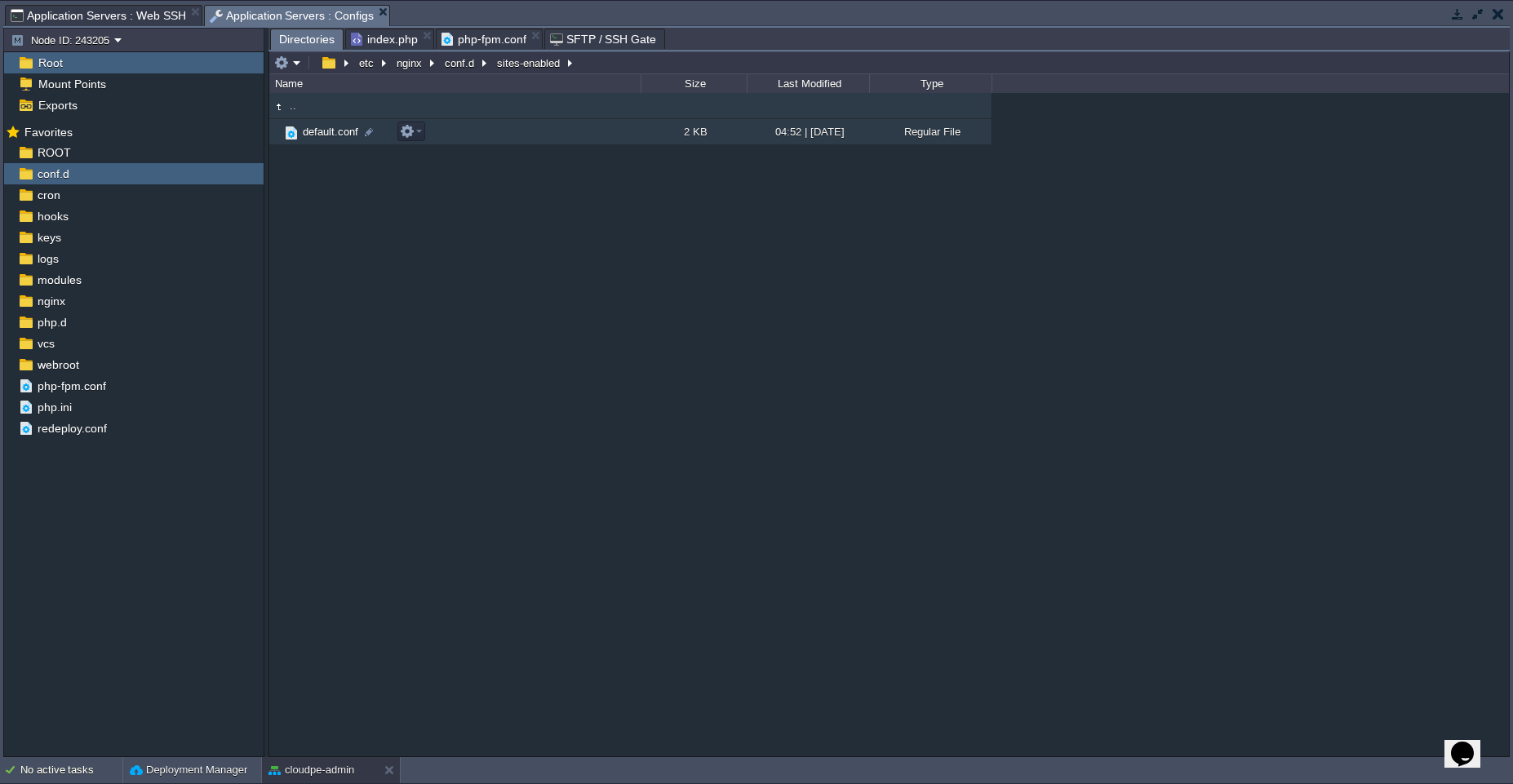
click at [480, 130] on td "default.conf" at bounding box center [455, 133] width 371 height 26
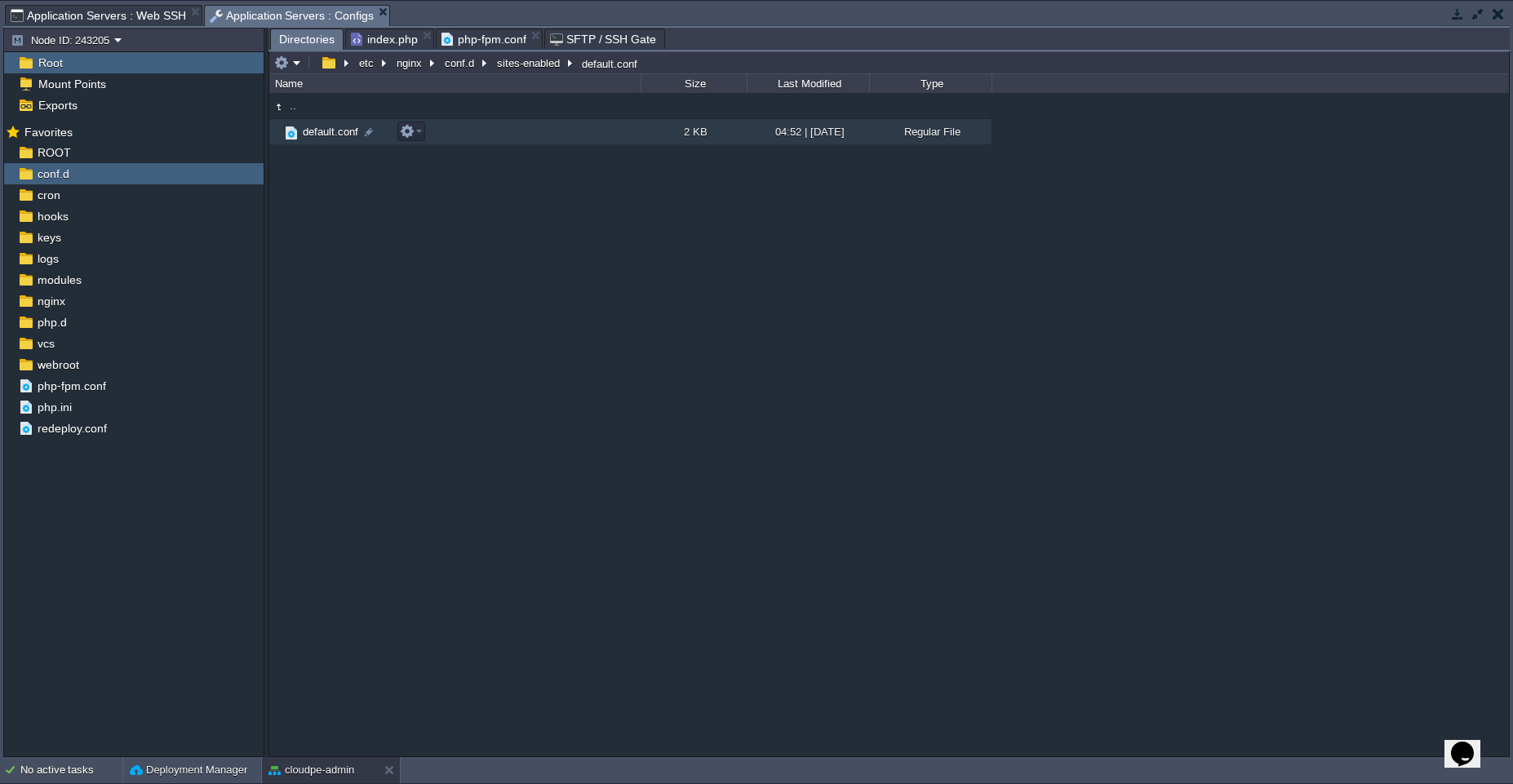
click at [480, 130] on td "default.conf" at bounding box center [455, 133] width 371 height 26
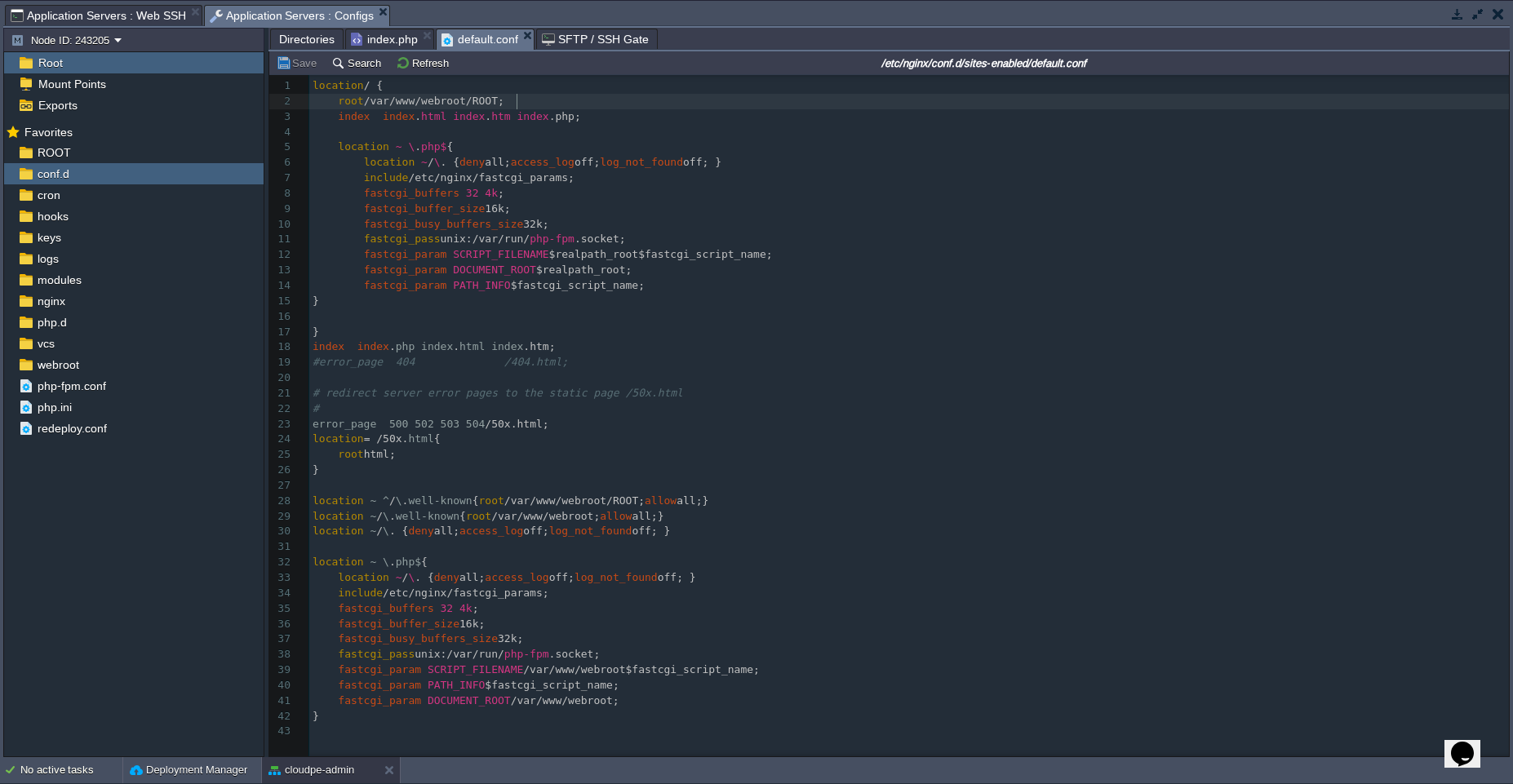
click at [518, 104] on div "43 1 location / { 2 root /var/www/webroot/ROOT; 3 index index . html index . ht…" at bounding box center [912, 408] width 1205 height 661
type textarea "/webroot"
click at [617, 701] on span "/var/www/webroot;" at bounding box center [565, 700] width 108 height 12
click at [346, 778] on div "cloudpe-admin" at bounding box center [319, 770] width 116 height 26
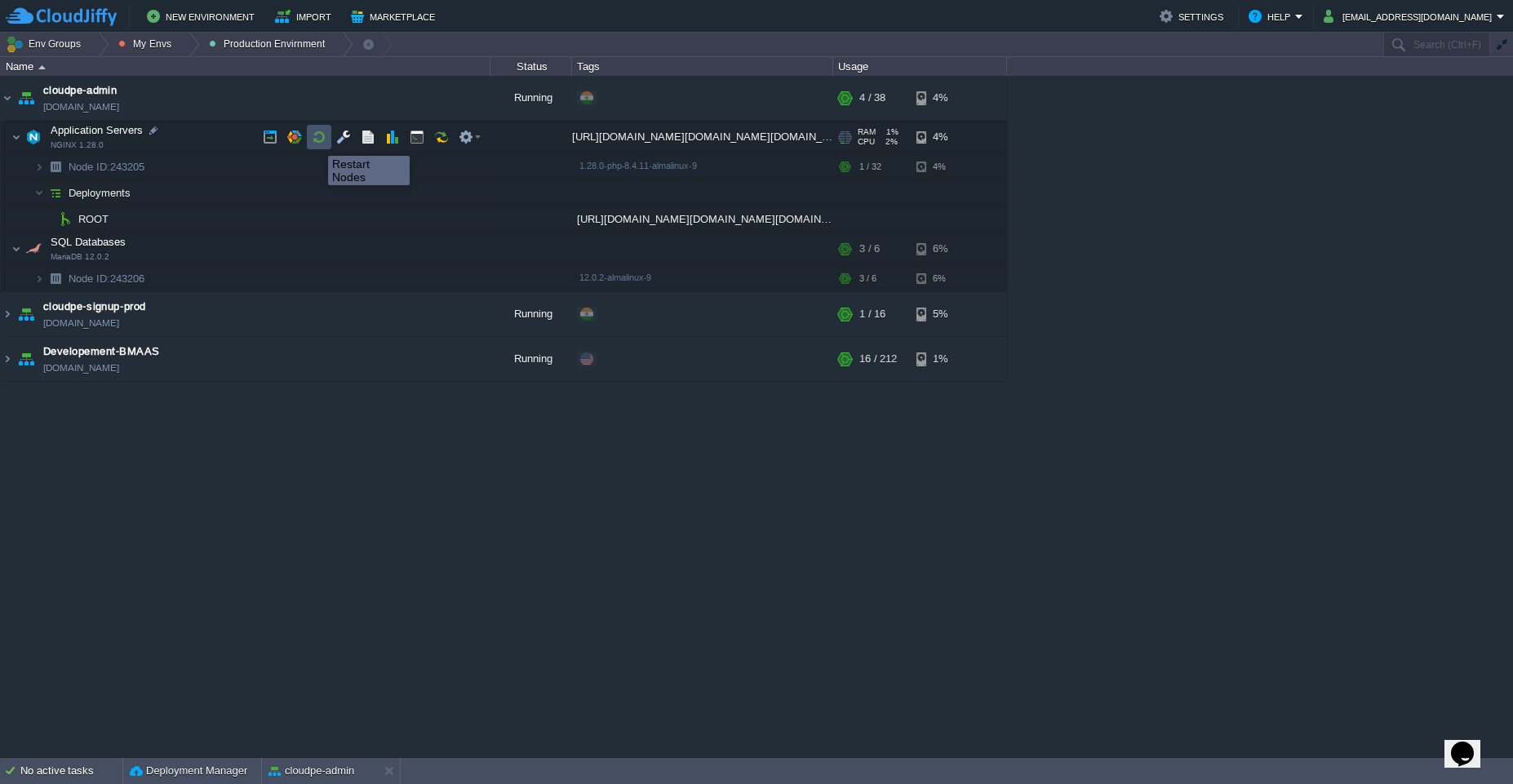
click at [315, 141] on button "button" at bounding box center [319, 137] width 15 height 15
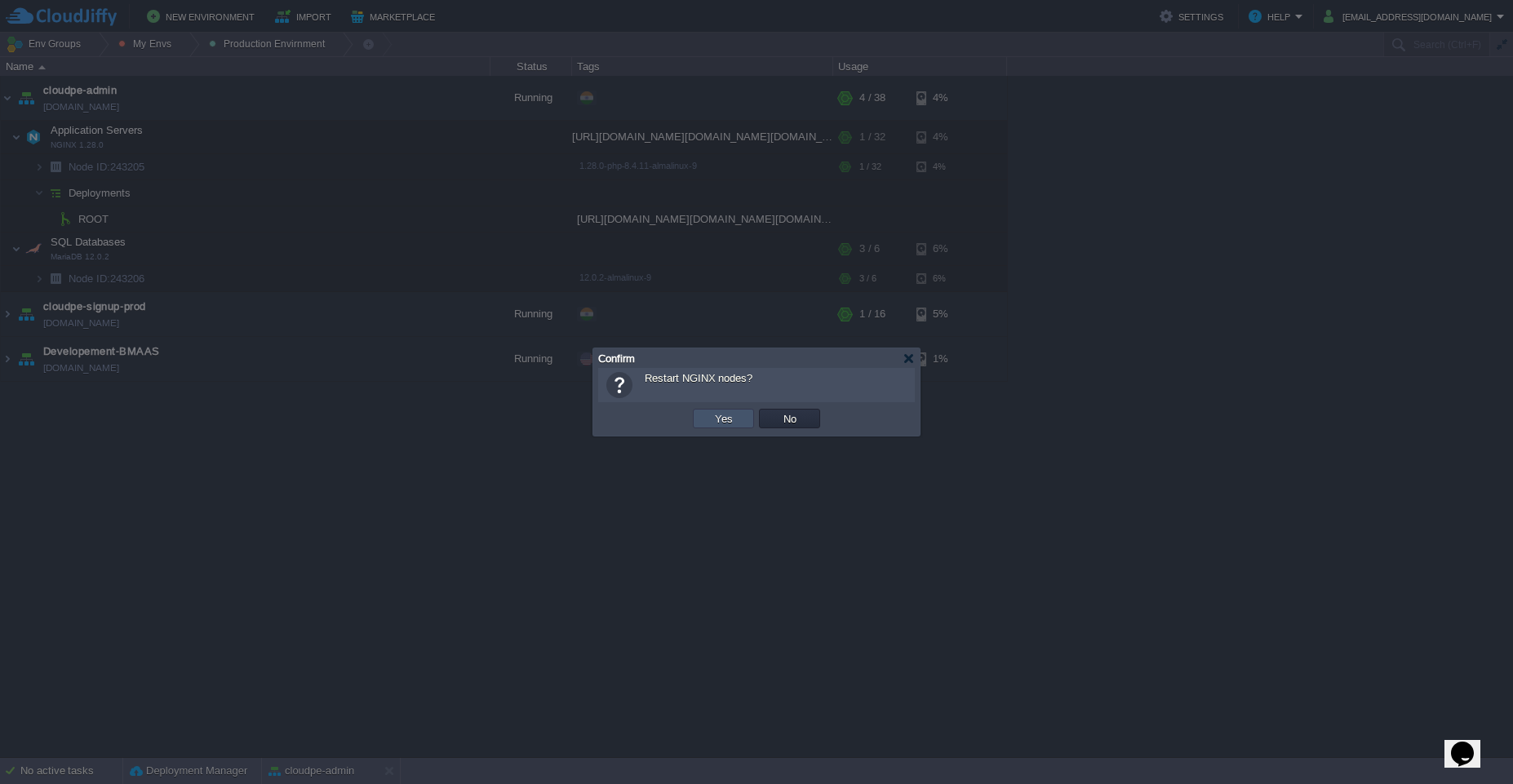
click at [719, 417] on button "Yes" at bounding box center [723, 419] width 27 height 15
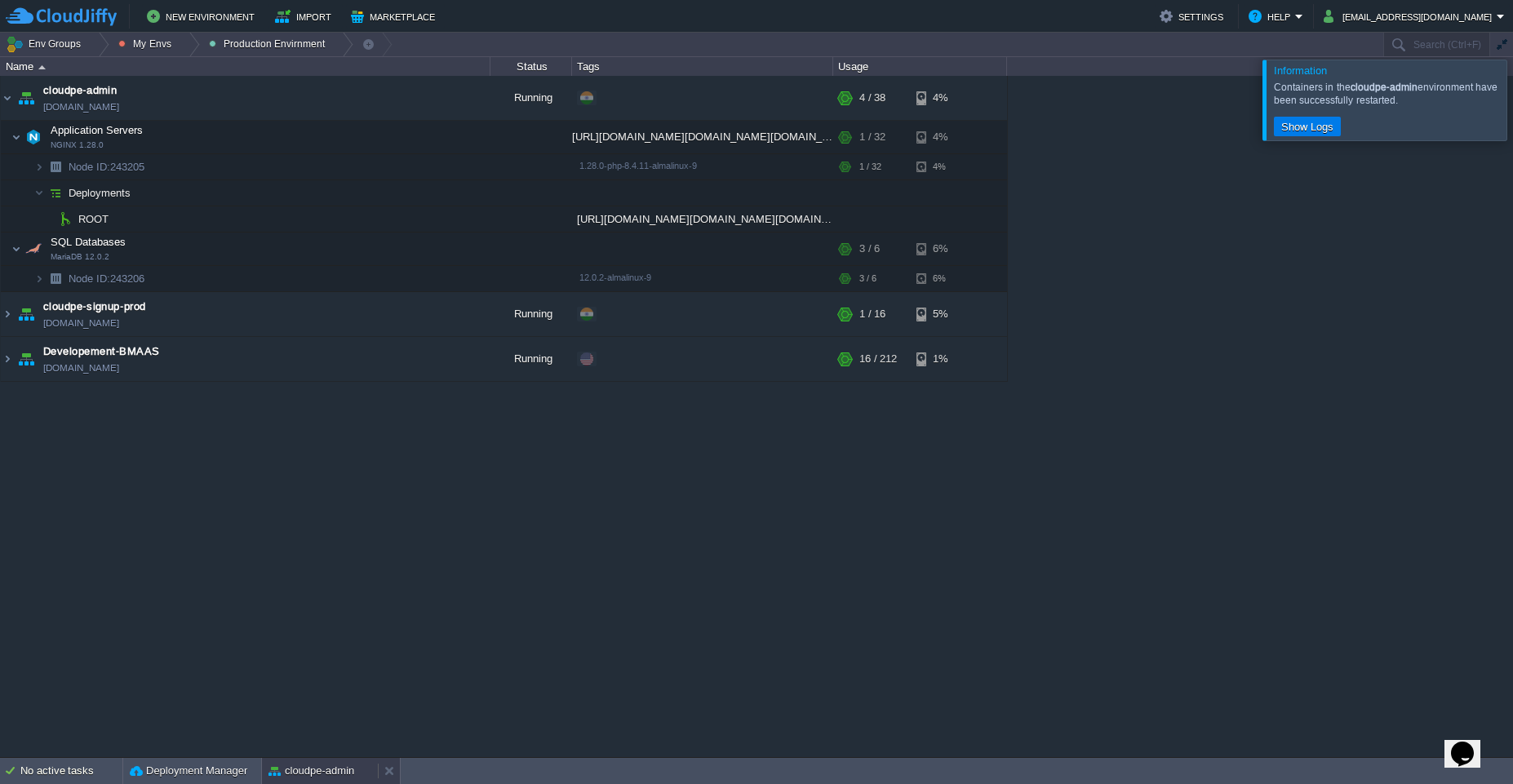
click at [313, 778] on button "cloudpe-admin" at bounding box center [311, 770] width 86 height 16
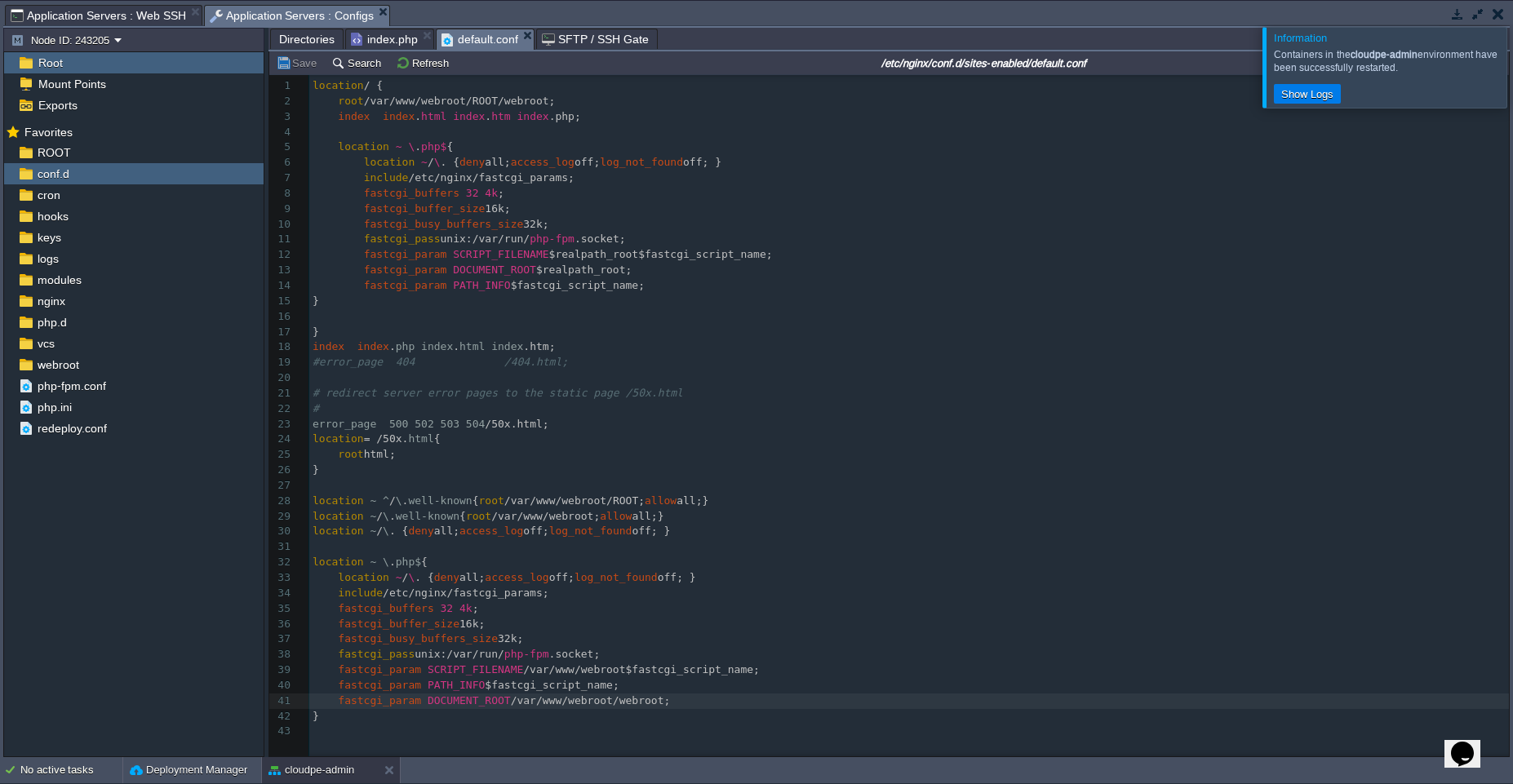
click at [321, 783] on div "No active tasks Deployment Manager cloudpe-admin" at bounding box center [756, 770] width 1513 height 27
click at [308, 773] on button "cloudpe-admin" at bounding box center [311, 770] width 86 height 16
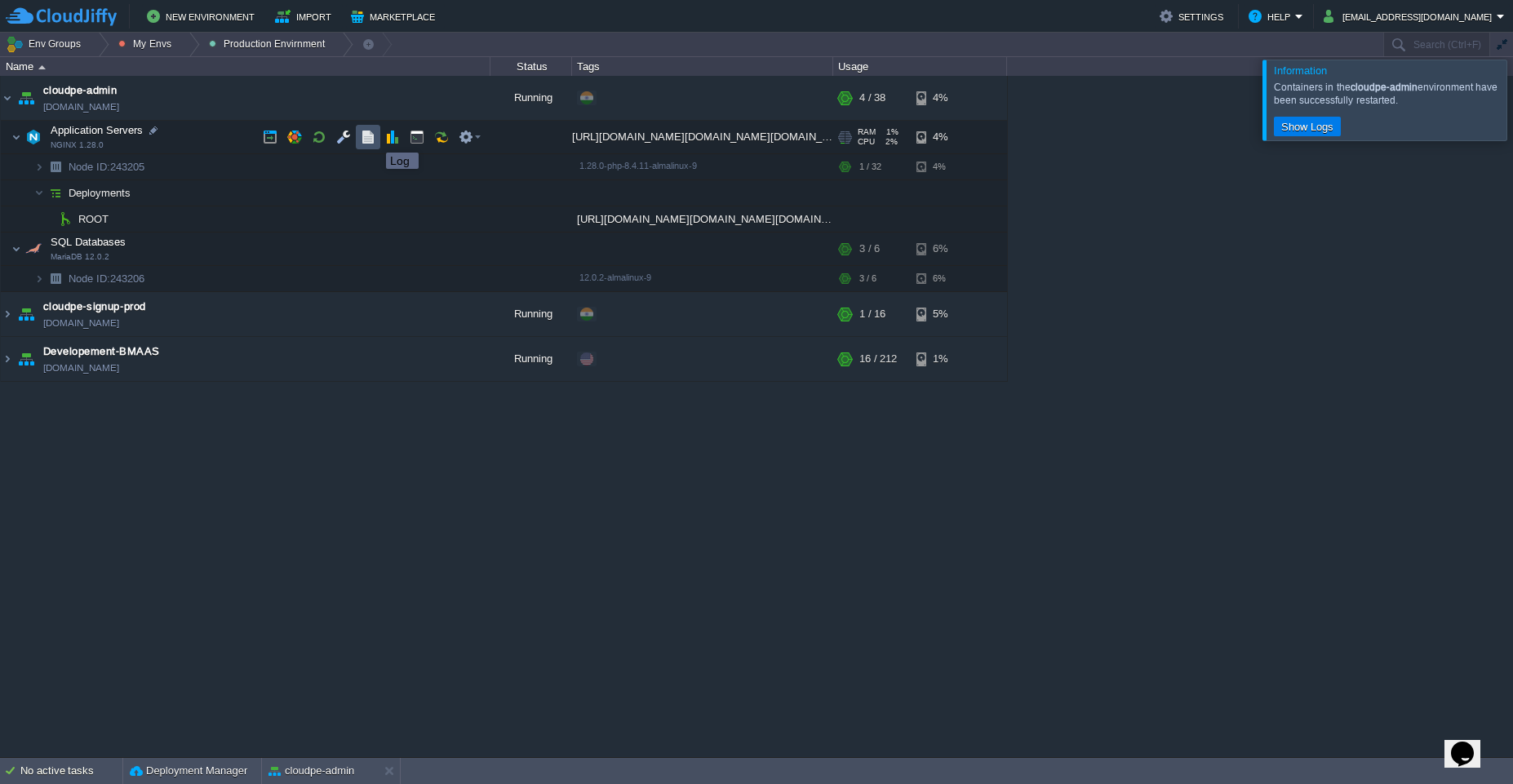
click at [374, 137] on button "button" at bounding box center [368, 137] width 15 height 15
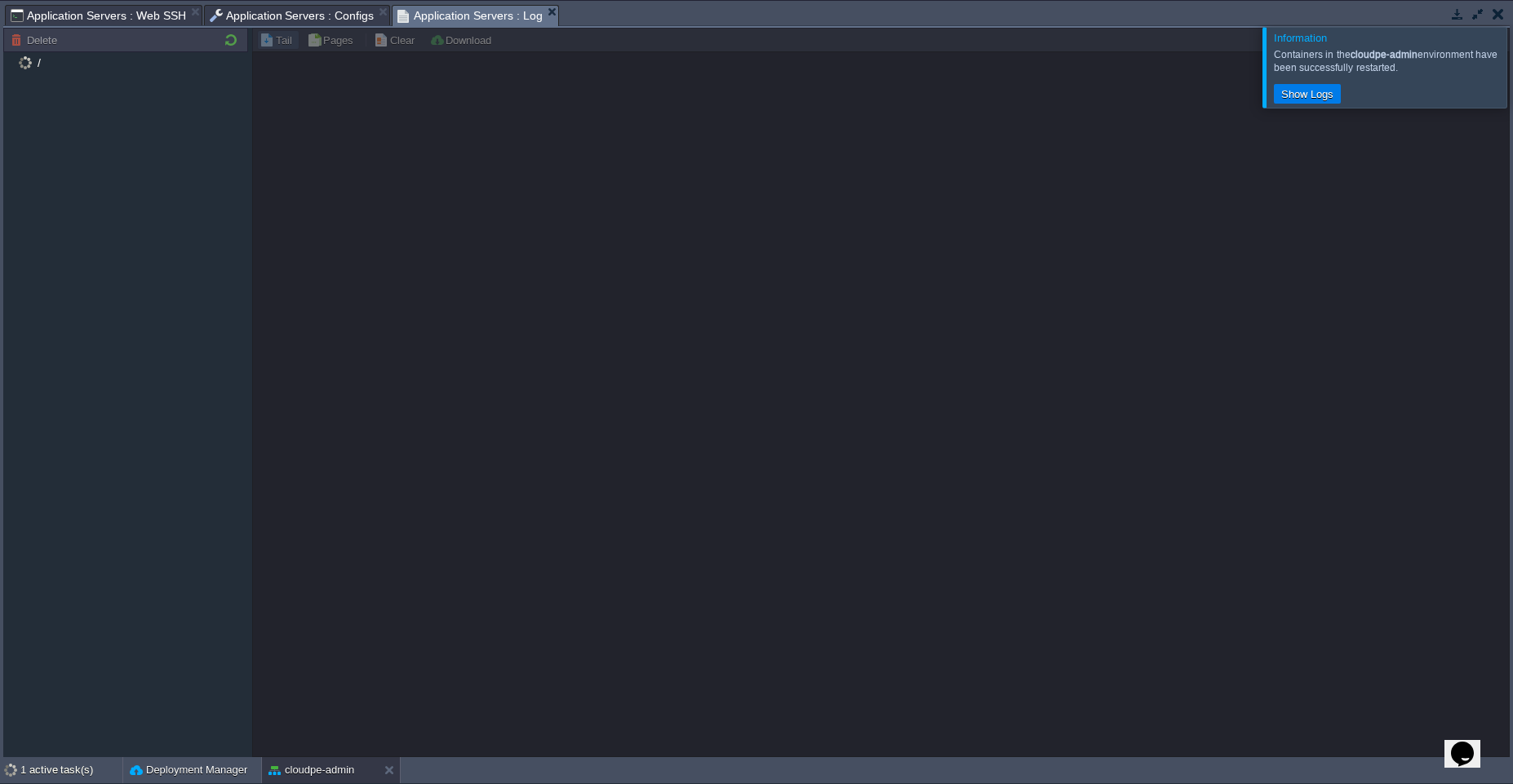
click at [1512, 73] on div at bounding box center [1533, 67] width 0 height 80
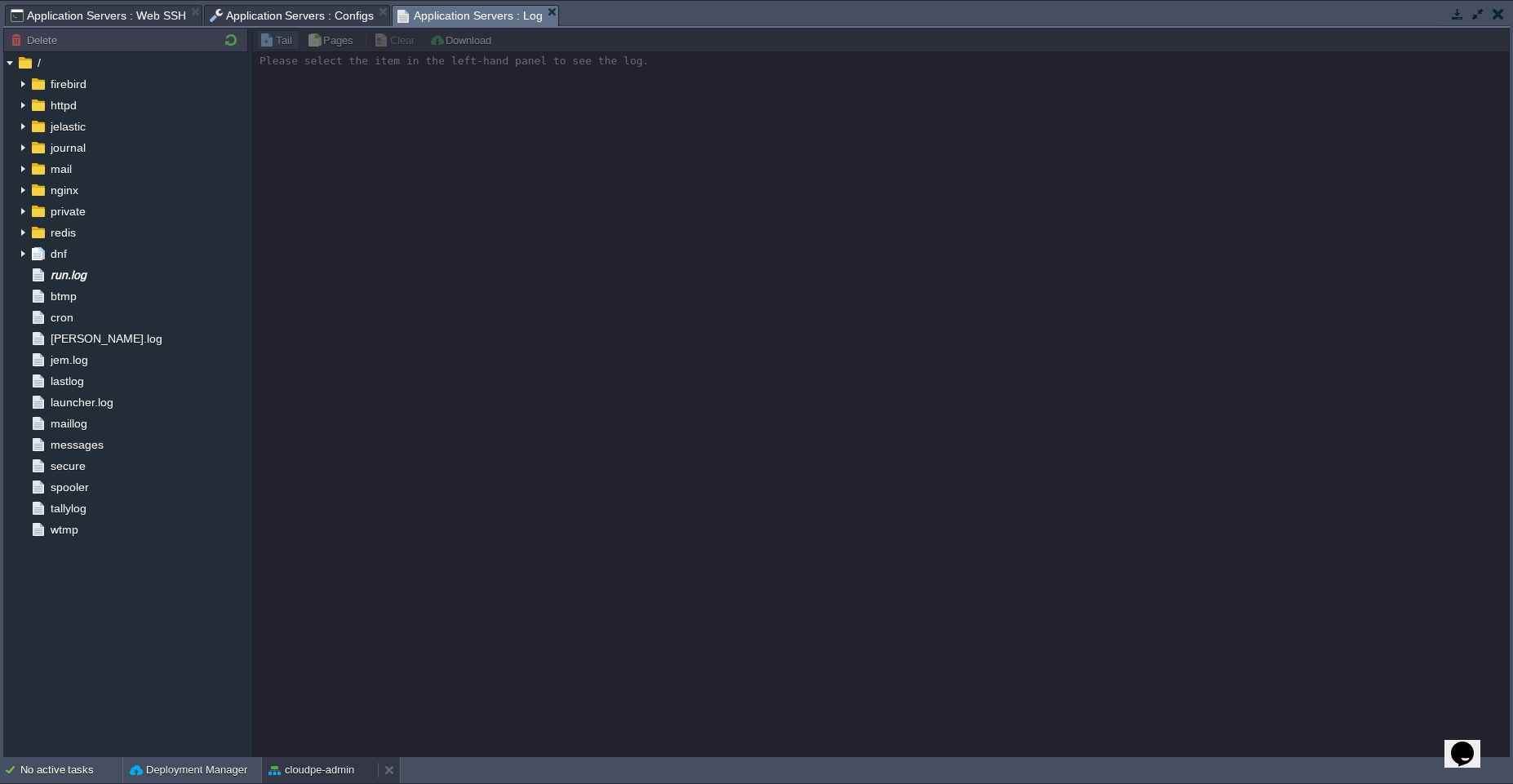
click at [279, 781] on div "cloudpe-admin" at bounding box center [319, 770] width 116 height 26
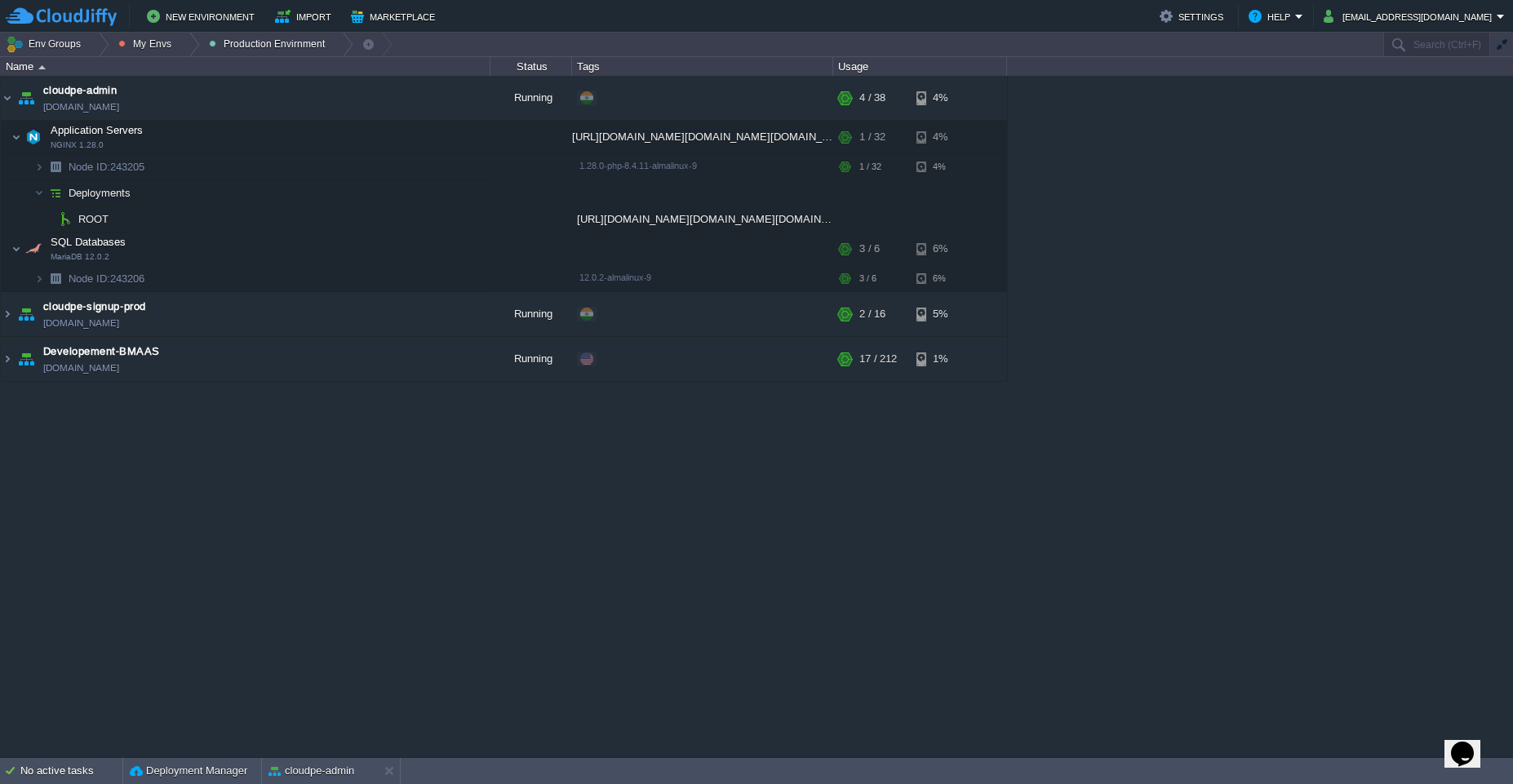
click at [370, 467] on div "cloudpe website -developemeny environment dev-cloudpe.cloudjiffy.net Running is…" at bounding box center [756, 417] width 1513 height 681
click at [360, 541] on div "cloudpe website -developemeny environment dev-cloudpe.cloudjiffy.net Running is…" at bounding box center [756, 417] width 1513 height 681
click at [328, 777] on button "cloudpe-admin" at bounding box center [311, 770] width 86 height 16
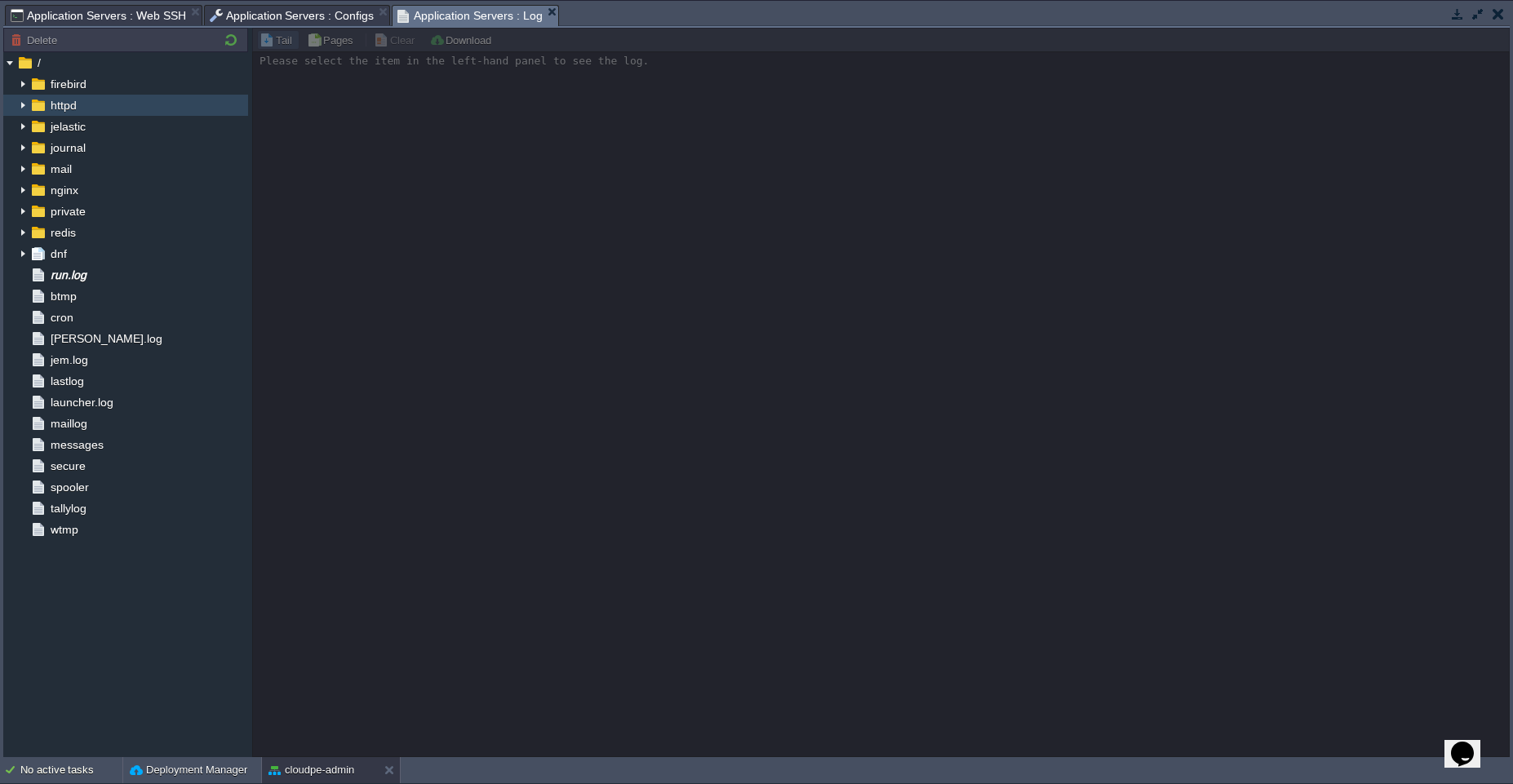
click at [73, 98] on span "httpd" at bounding box center [63, 105] width 32 height 15
click at [16, 103] on img at bounding box center [23, 105] width 13 height 22
click at [22, 193] on img at bounding box center [23, 190] width 13 height 22
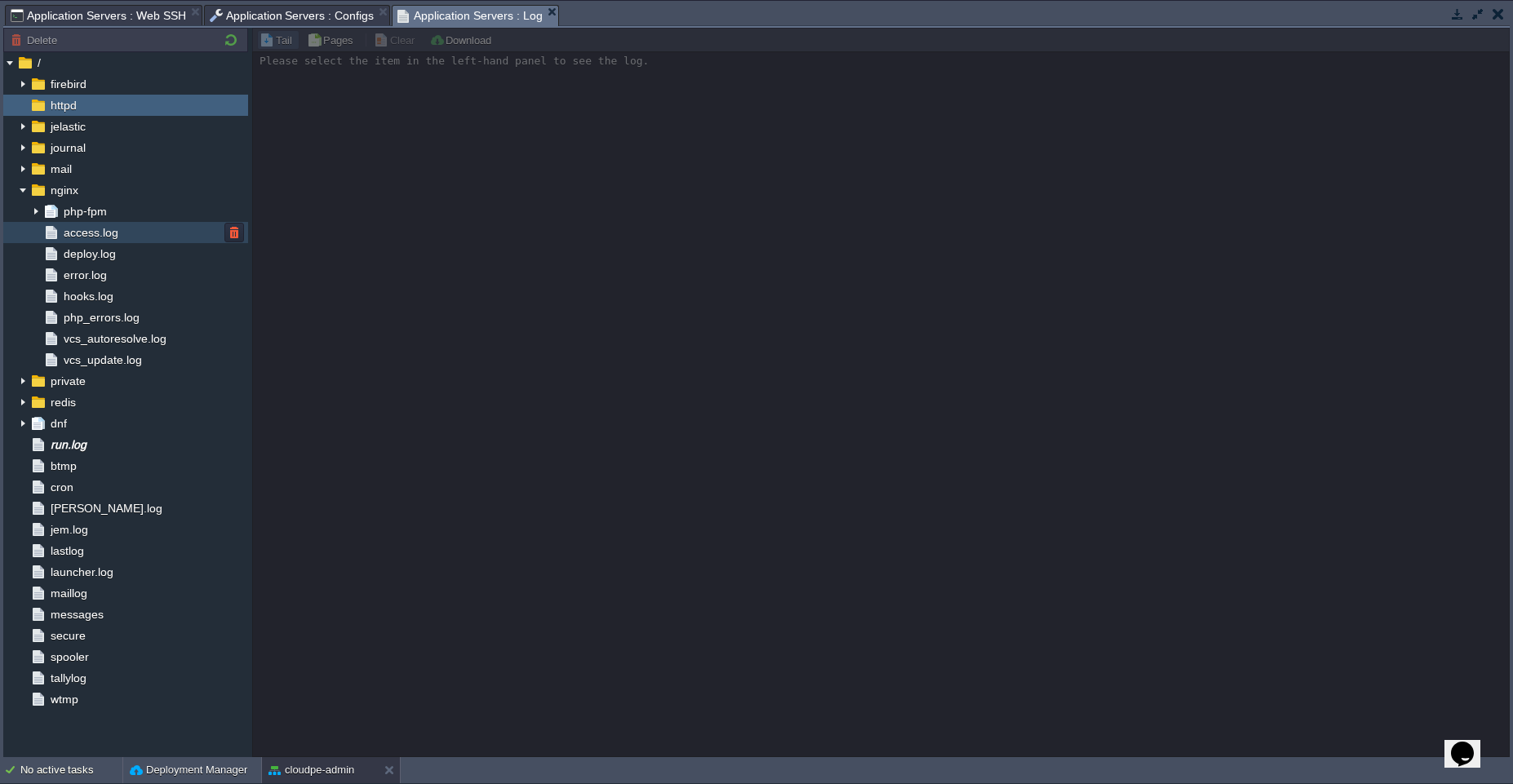
click at [150, 233] on div "access.log" at bounding box center [125, 232] width 245 height 22
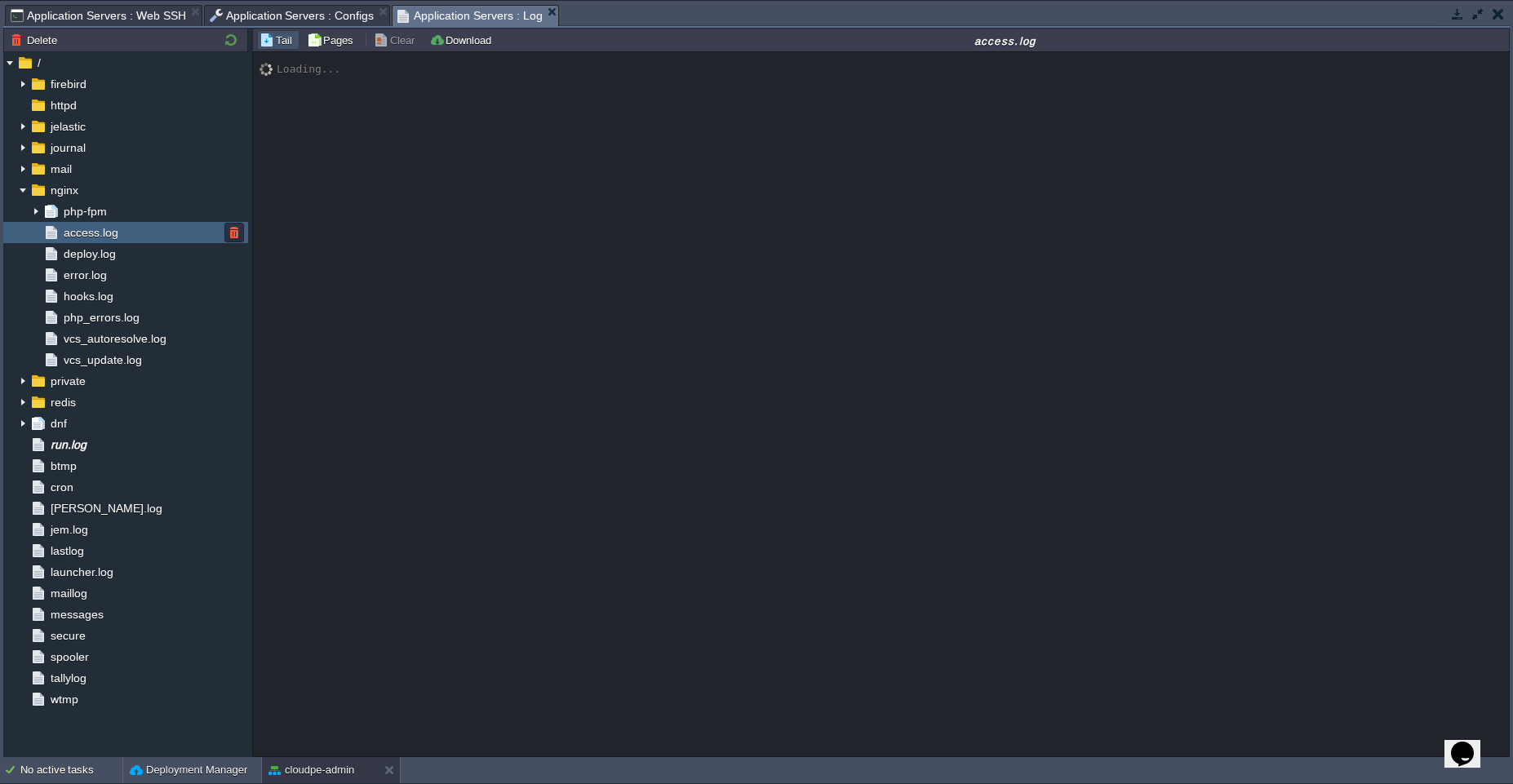
scroll to position [1280, 0]
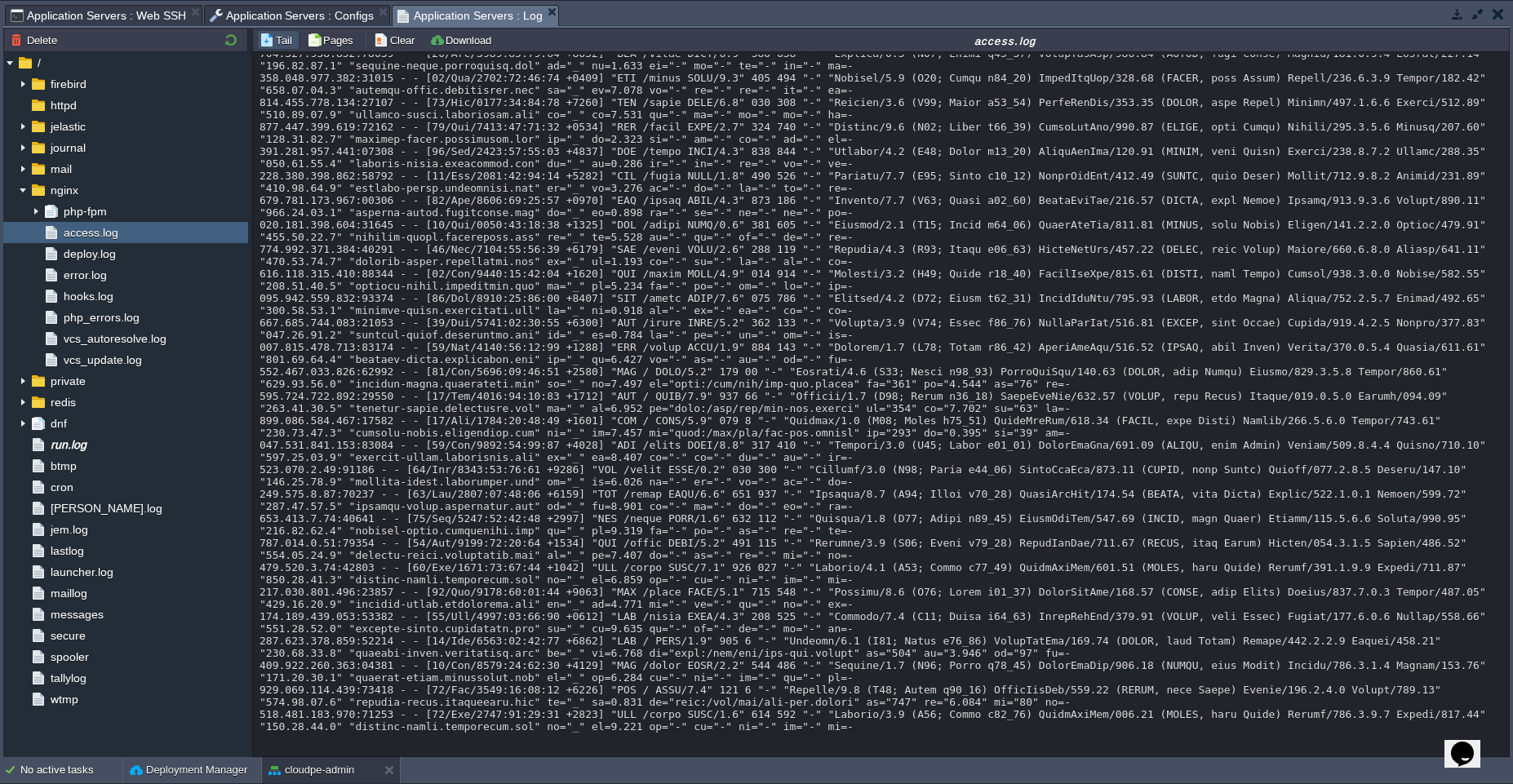
click at [103, 278] on span "error.log" at bounding box center [85, 275] width 49 height 15
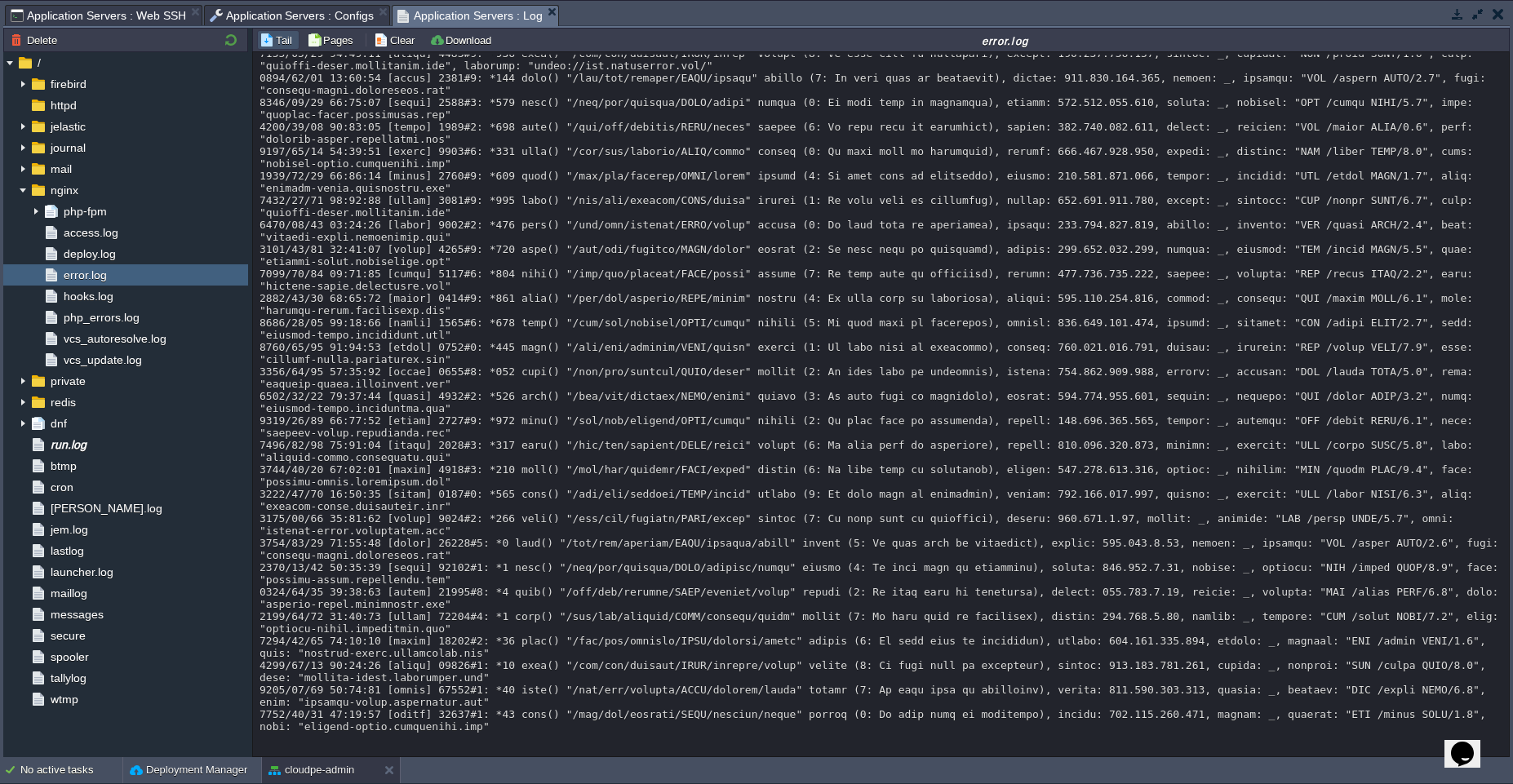
scroll to position [0, 0]
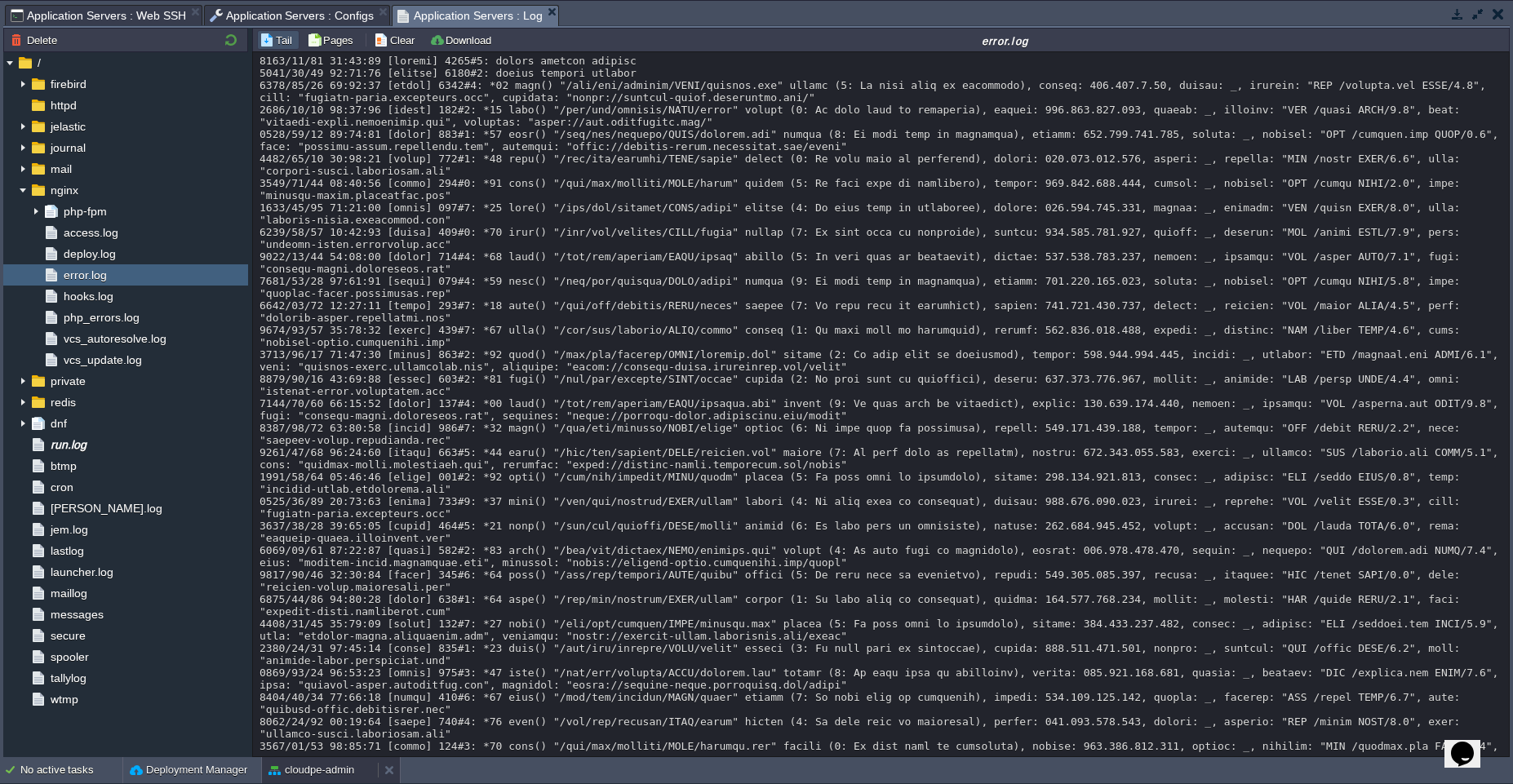
click at [303, 766] on button "cloudpe-admin" at bounding box center [311, 770] width 86 height 16
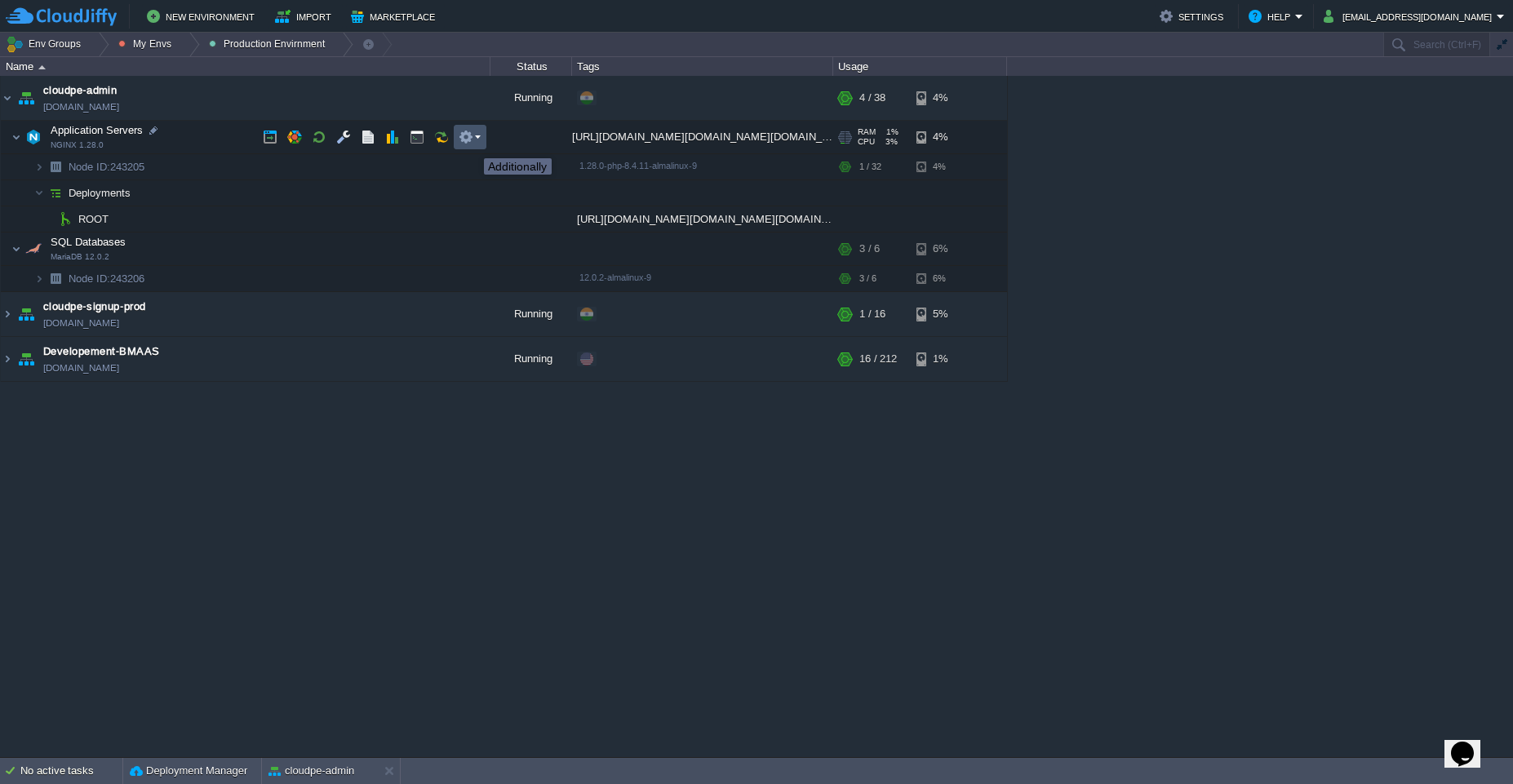
click at [472, 144] on button "button" at bounding box center [466, 137] width 15 height 15
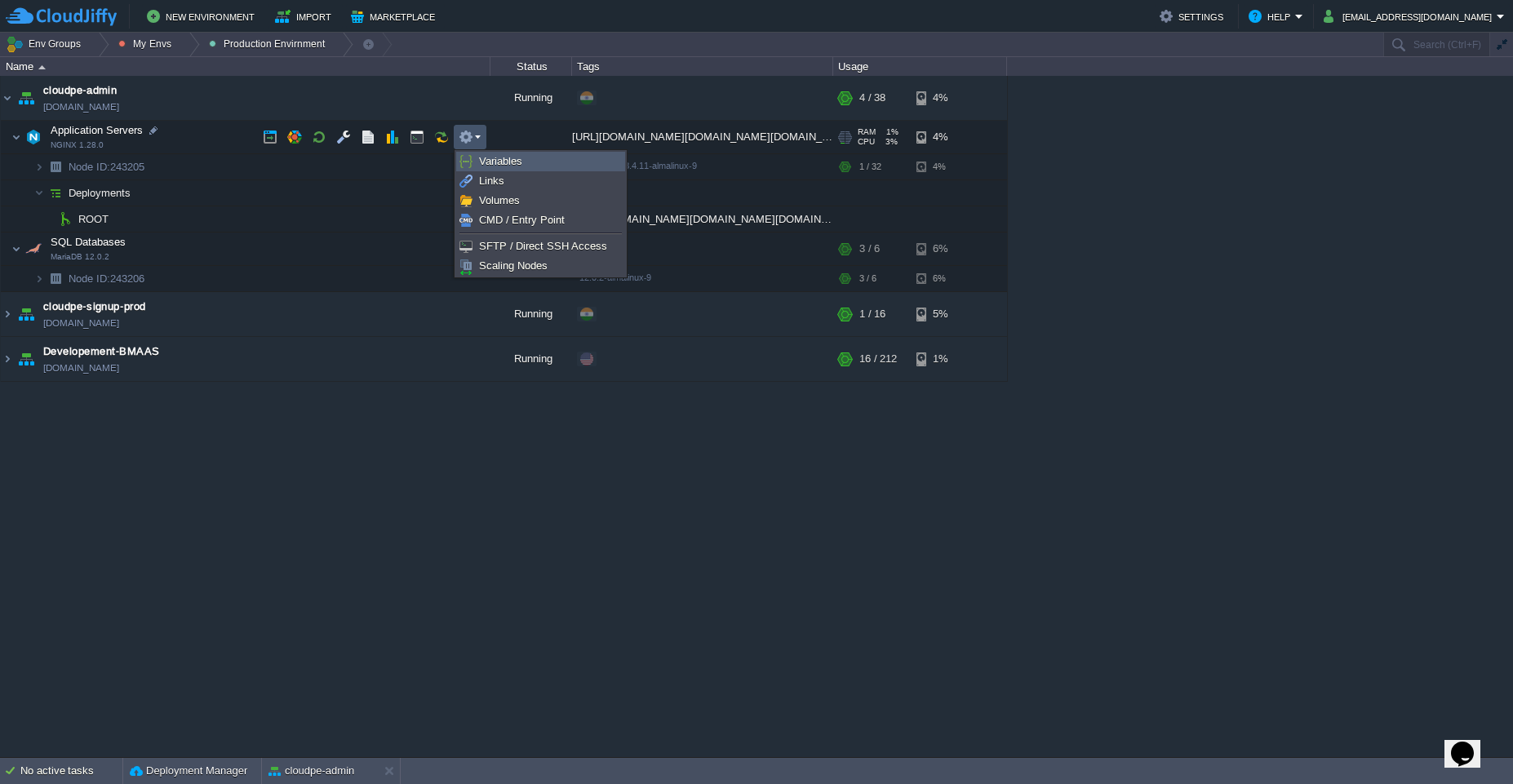
click at [476, 162] on link "Variables" at bounding box center [540, 161] width 168 height 18
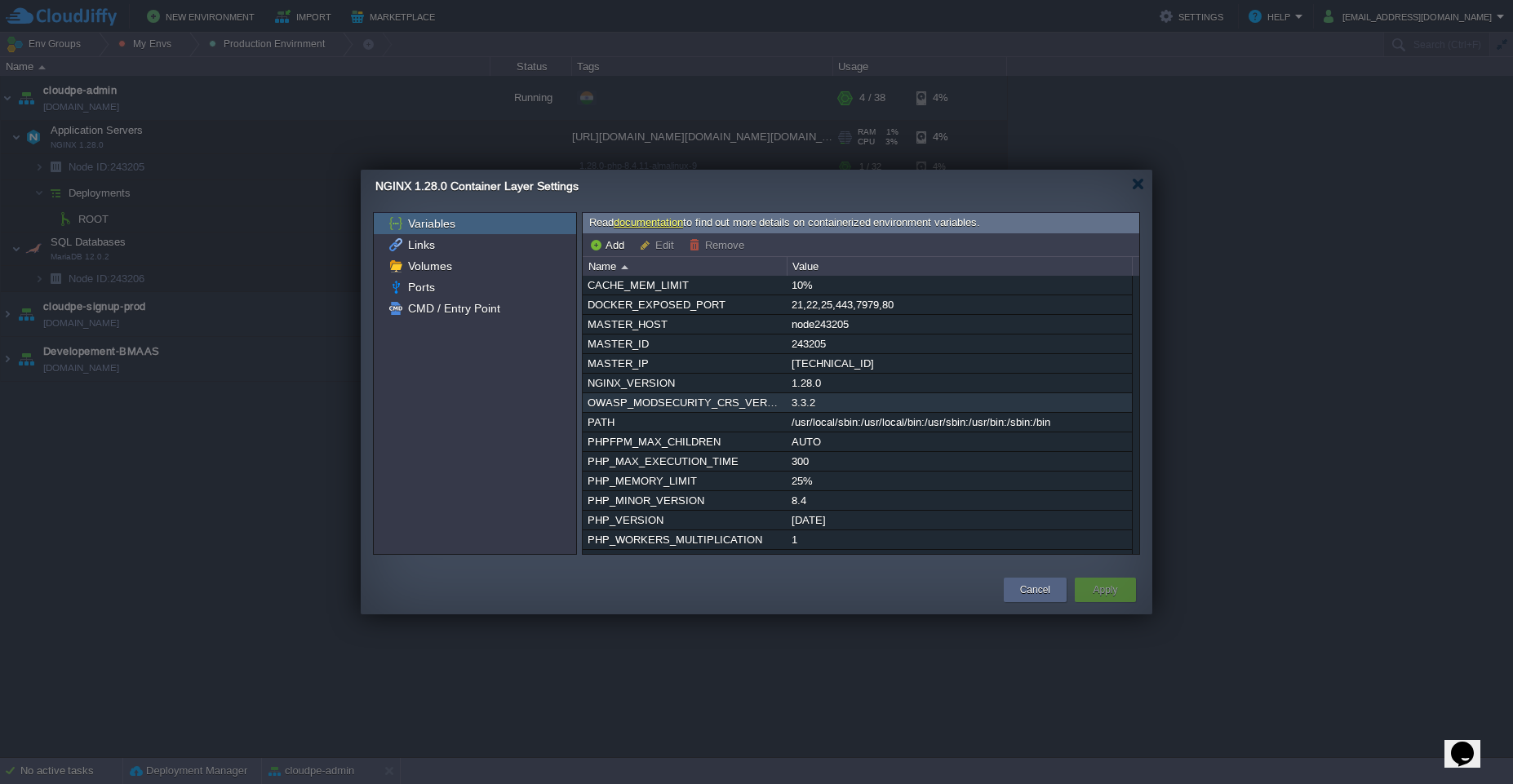
scroll to position [55, 0]
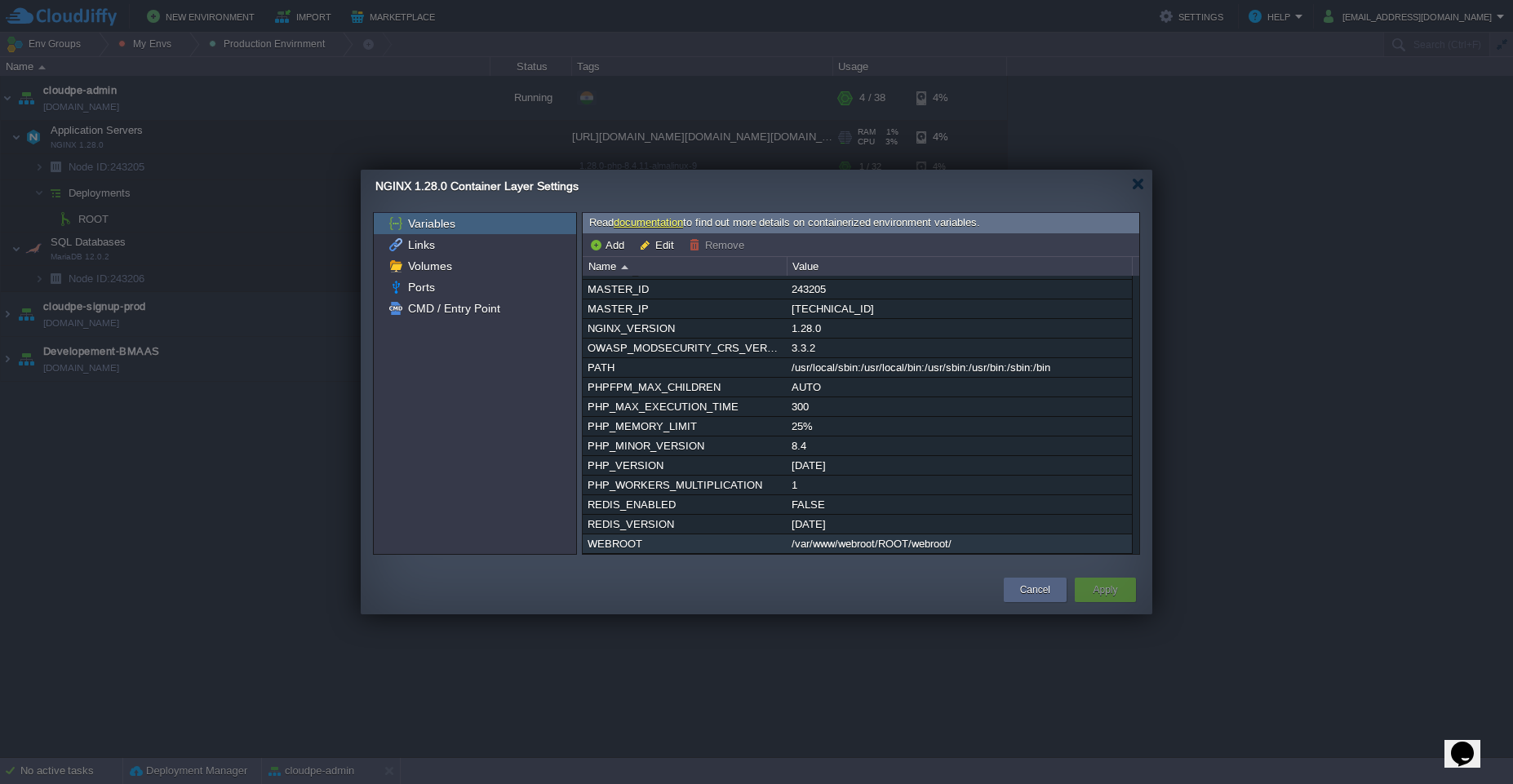
click at [1002, 552] on div "/var/www/webroot/ROOT/webroot/" at bounding box center [958, 544] width 344 height 19
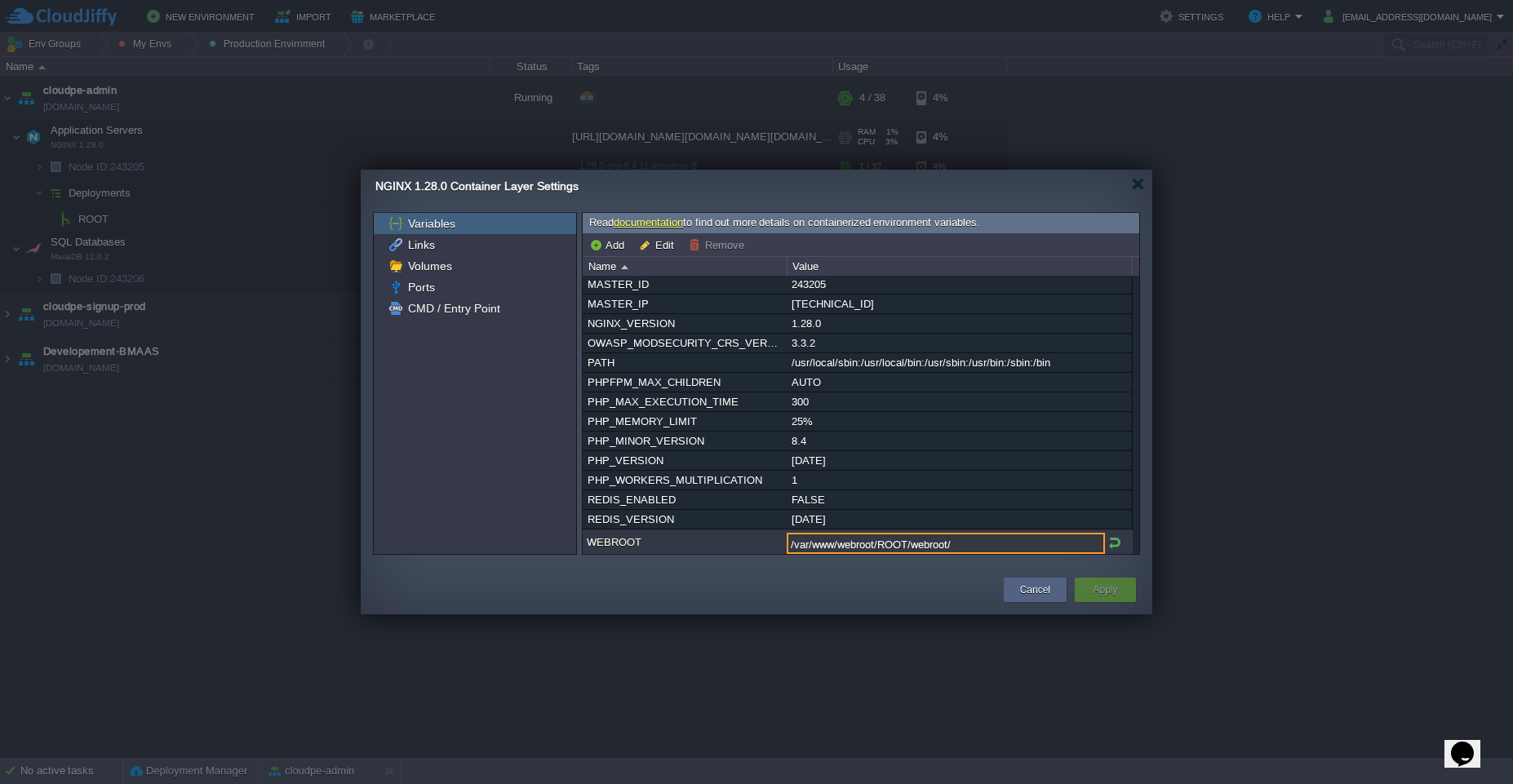
scroll to position [87, 0]
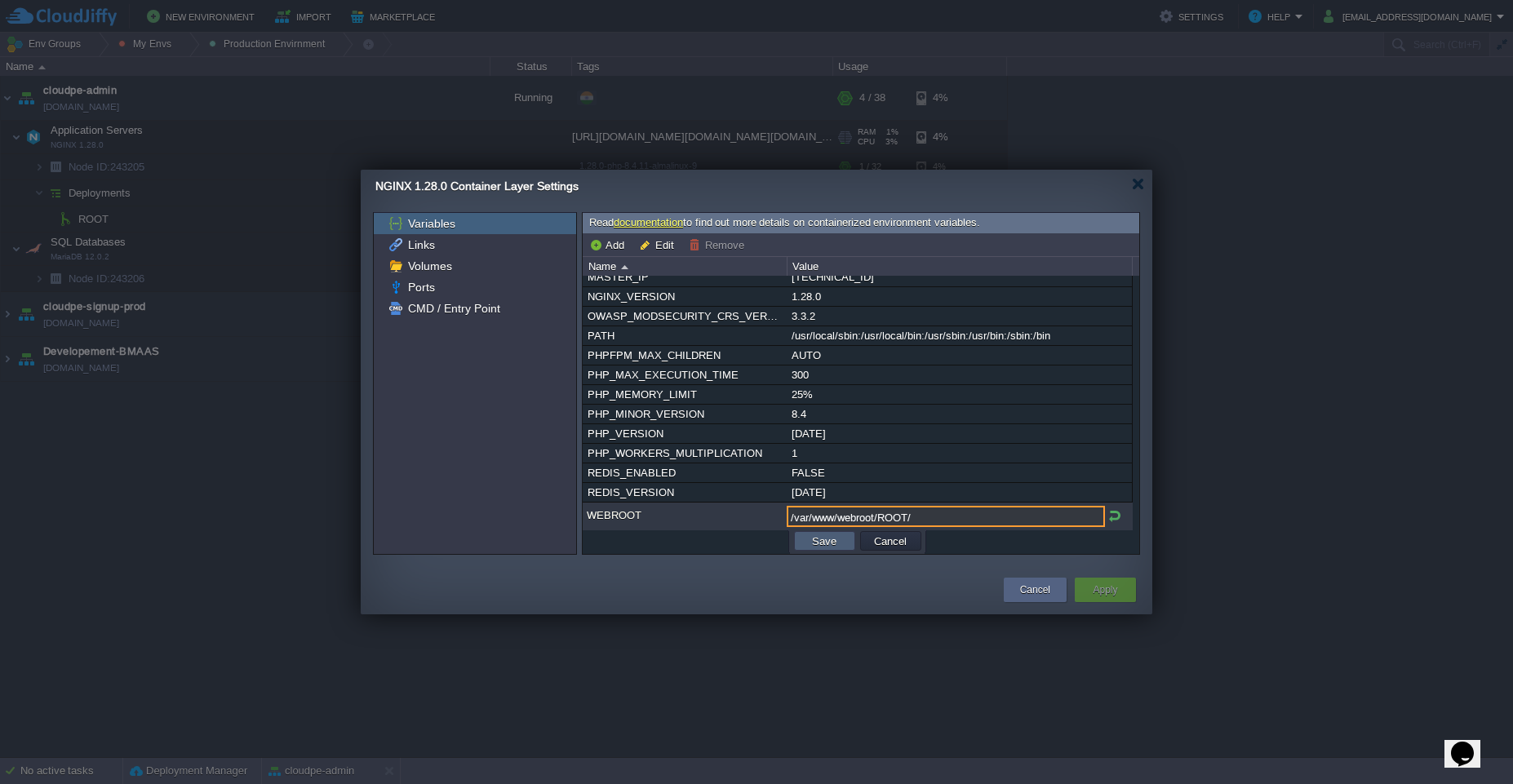
type input "/var/www/webroot/ROOT/"
click at [819, 541] on button "Save" at bounding box center [824, 541] width 34 height 15
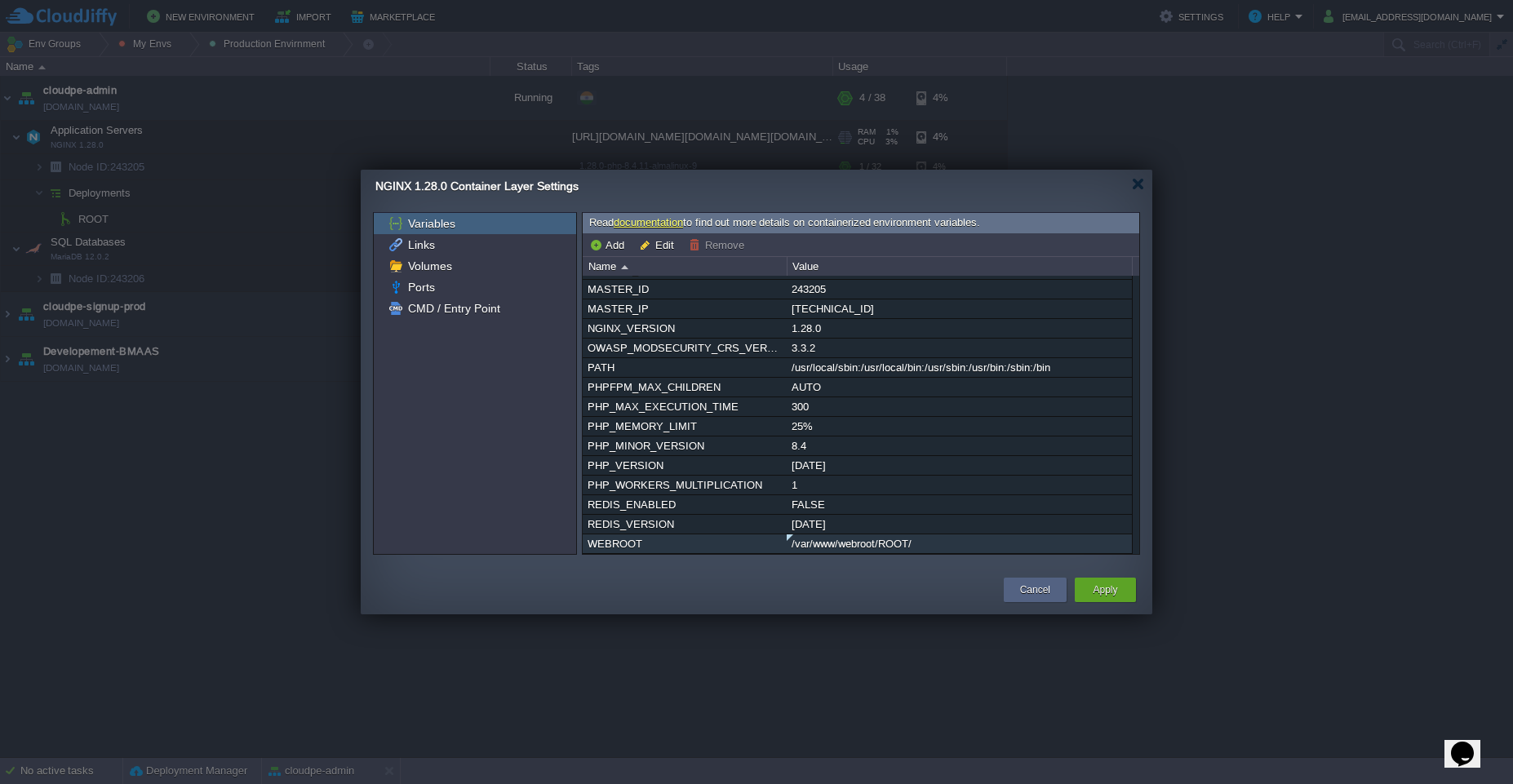
scroll to position [55, 0]
click at [1096, 593] on button "Apply" at bounding box center [1105, 589] width 24 height 16
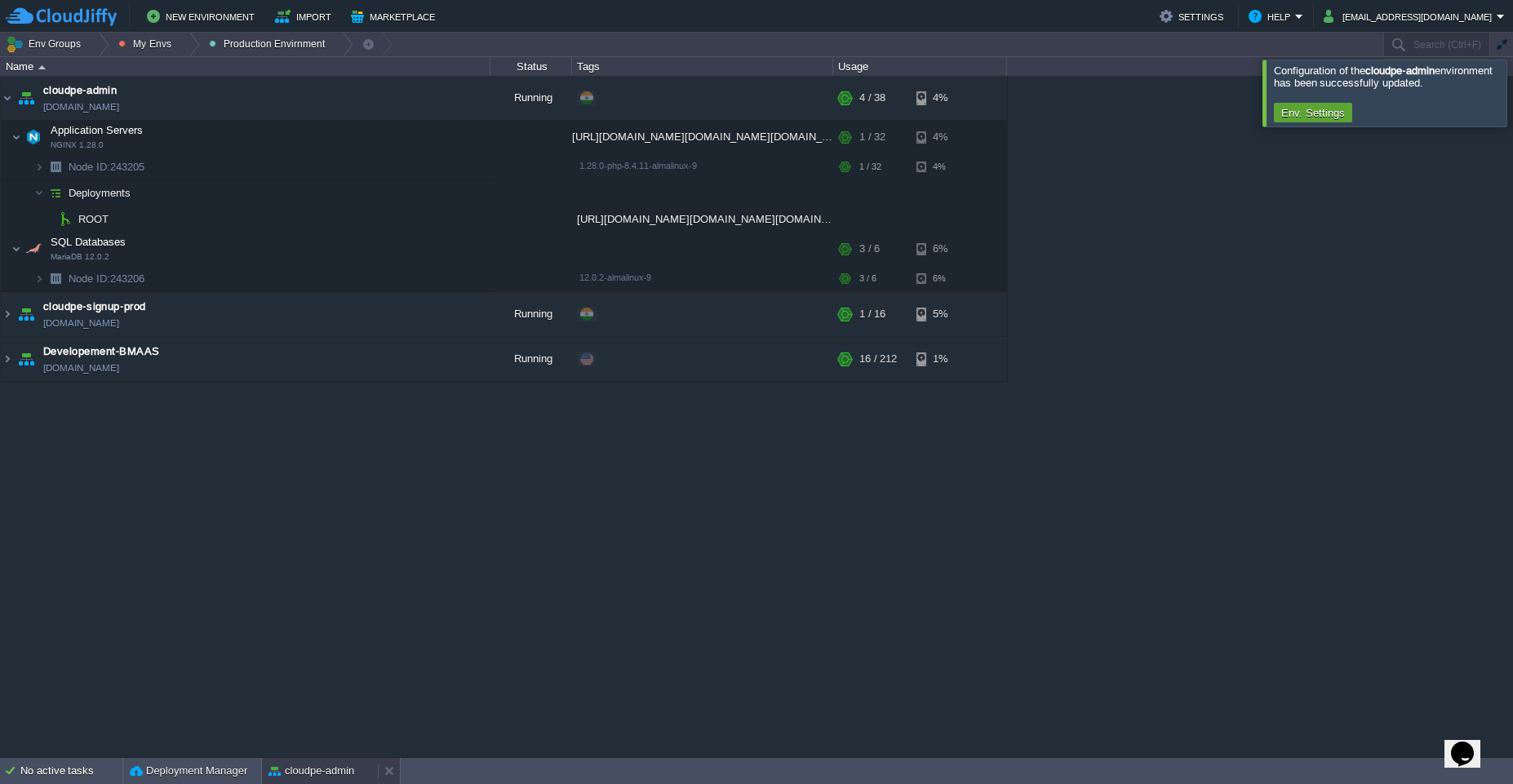
click at [310, 773] on button "cloudpe-admin" at bounding box center [311, 770] width 86 height 16
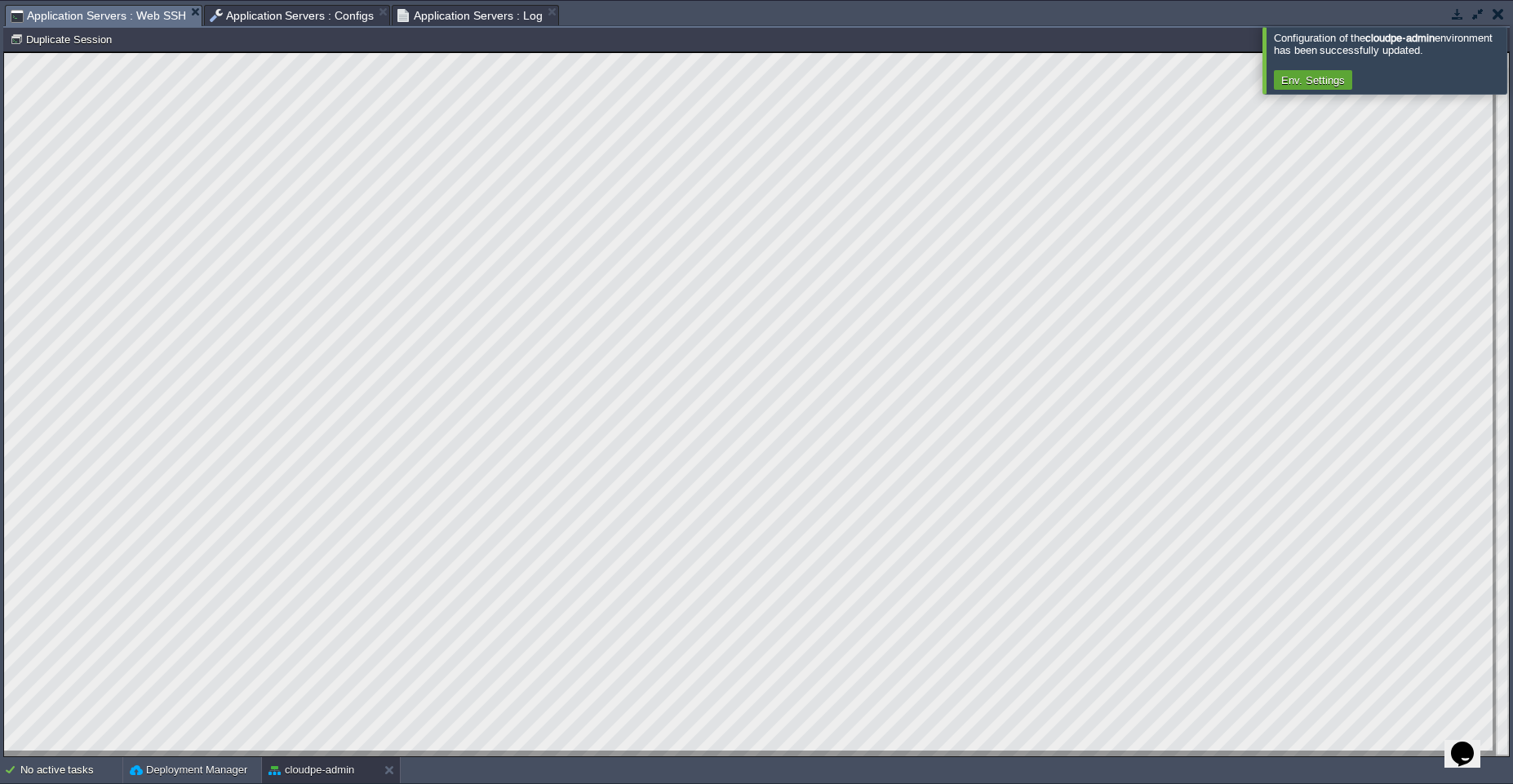
click at [106, 17] on span "Application Servers : Web SSH" at bounding box center [98, 16] width 175 height 21
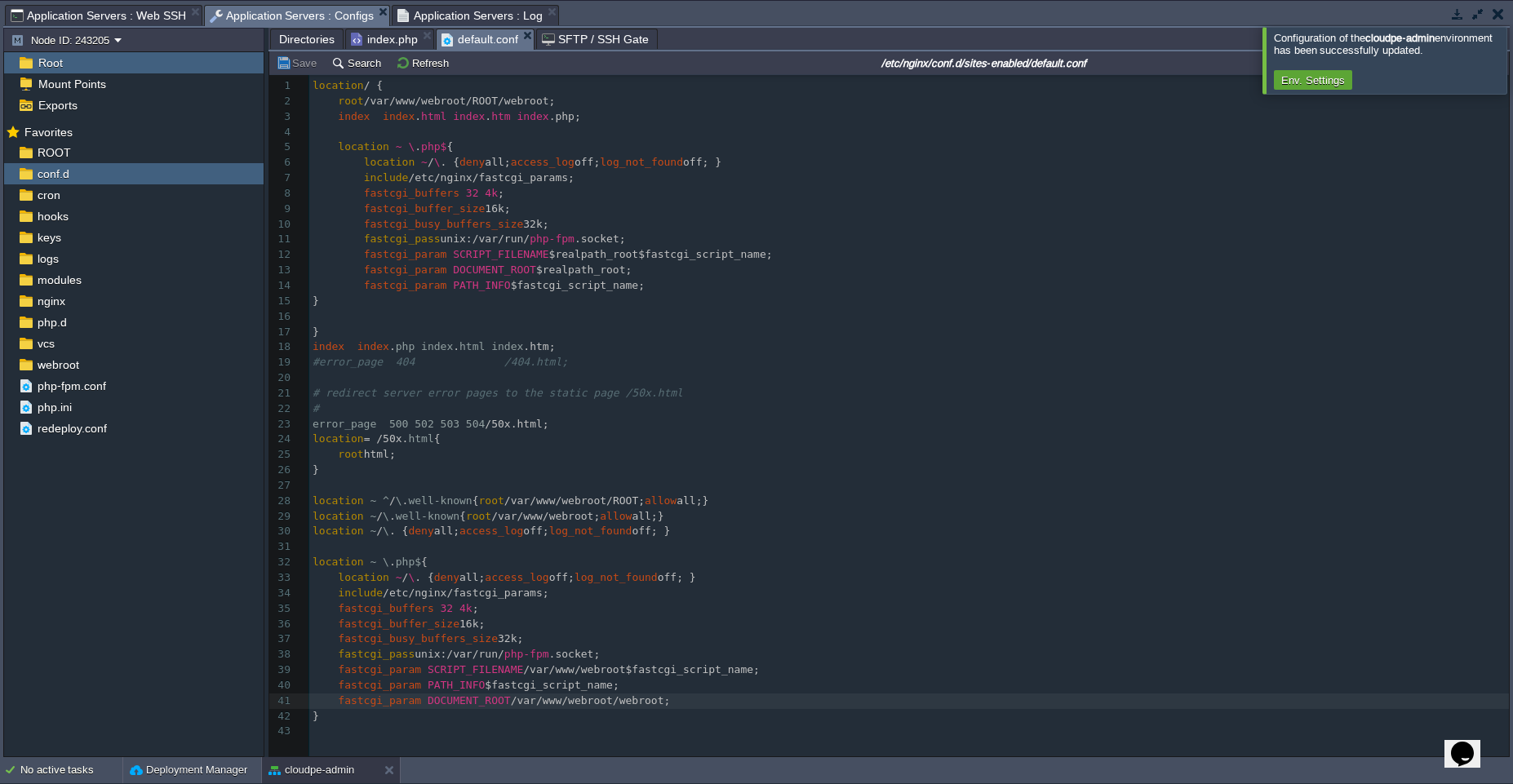
click at [233, 9] on span "Application Servers : Configs" at bounding box center [292, 16] width 165 height 21
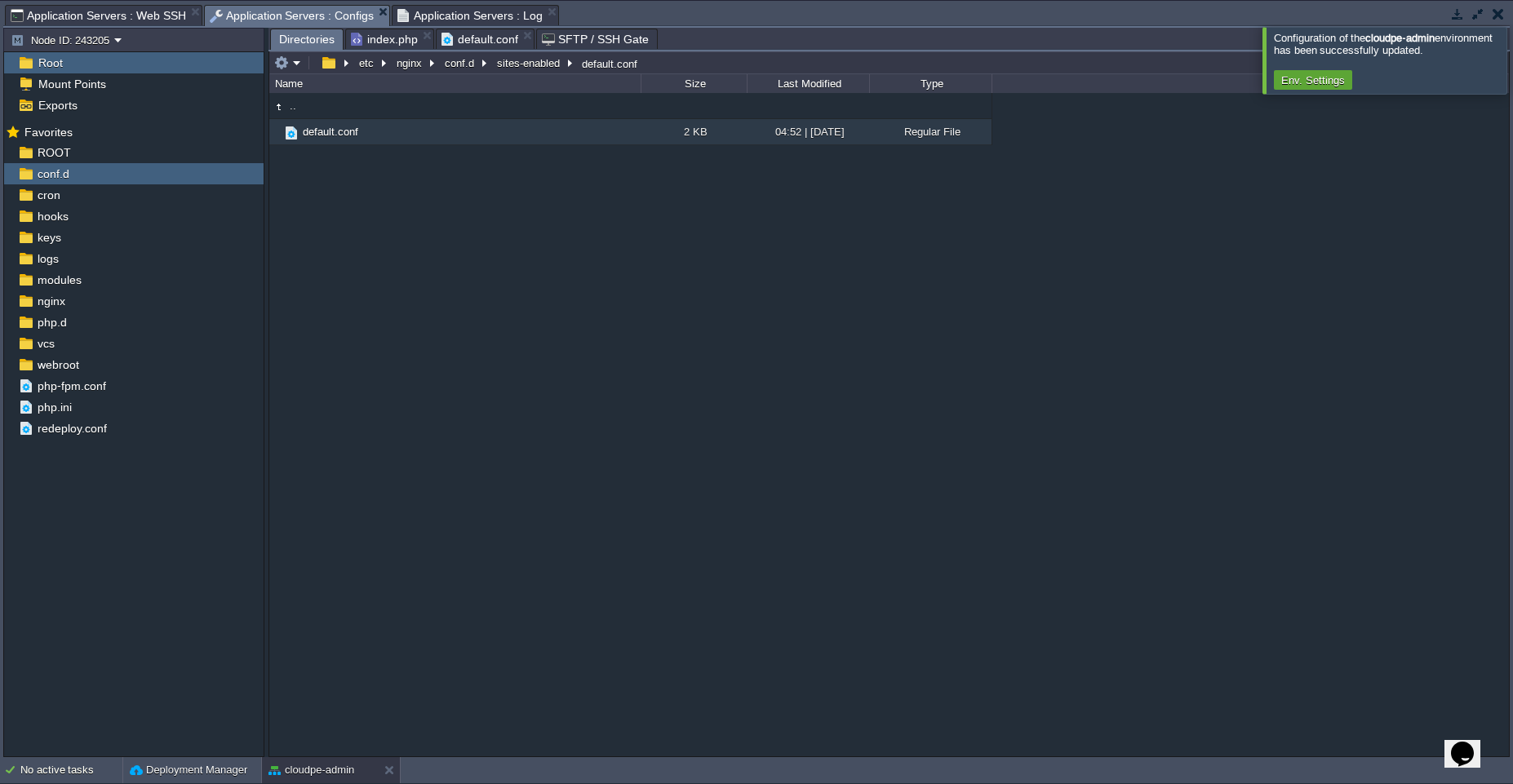
click at [304, 42] on span "Directories" at bounding box center [306, 40] width 56 height 21
click at [368, 64] on button "etc" at bounding box center [367, 63] width 22 height 15
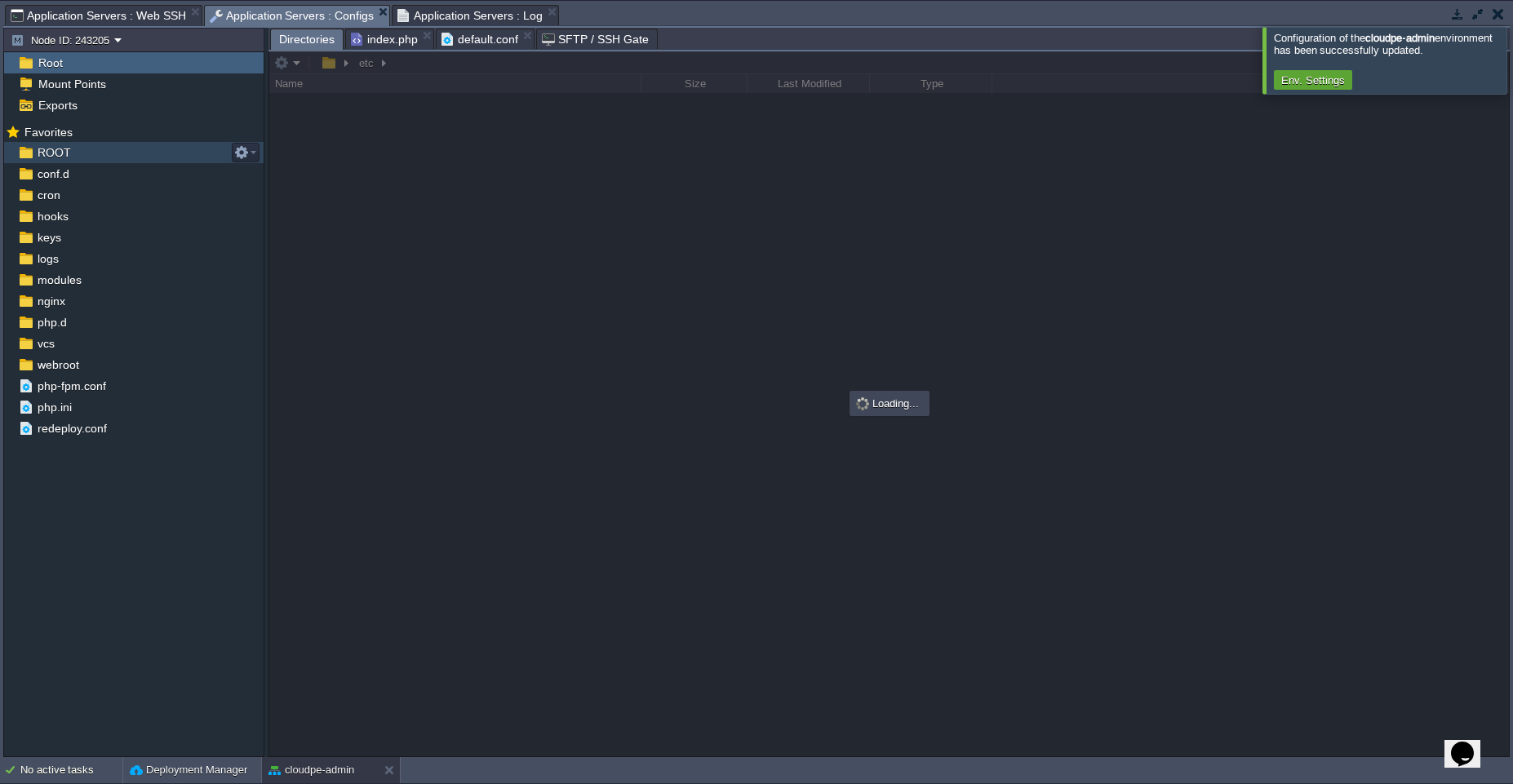
click at [120, 145] on div "ROOT" at bounding box center [134, 152] width 260 height 22
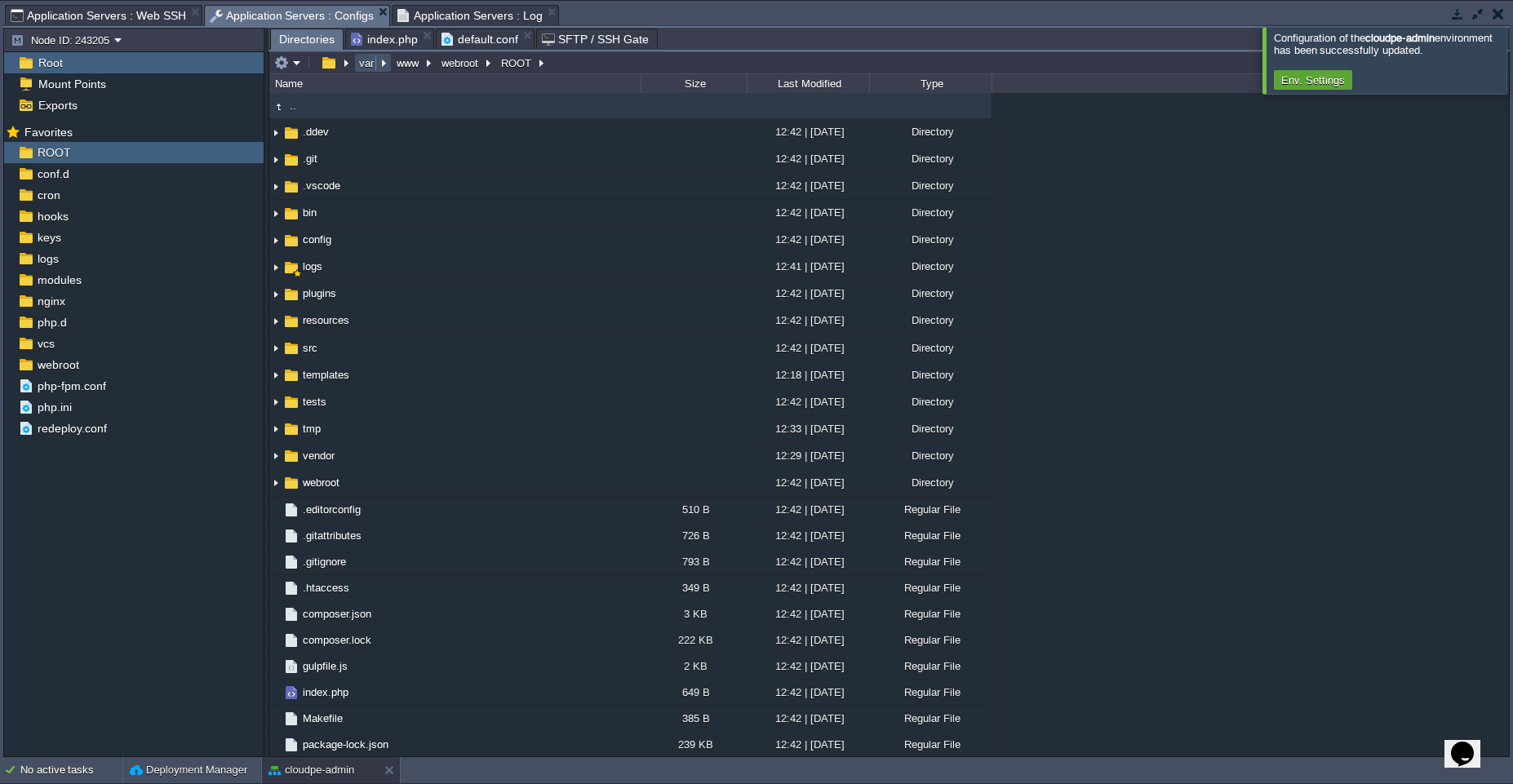
click at [363, 66] on button "var" at bounding box center [367, 63] width 22 height 15
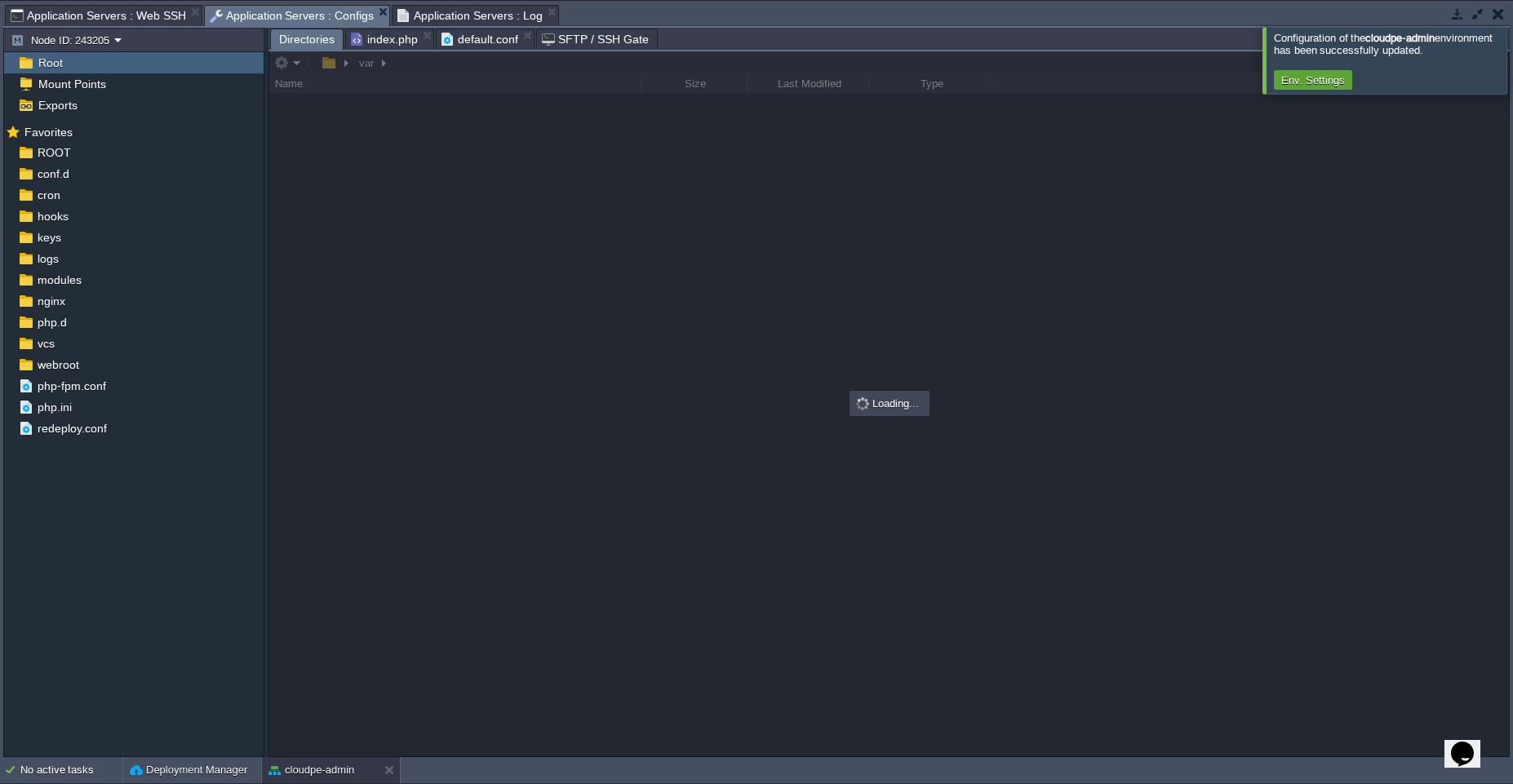
click at [1512, 73] on div at bounding box center [1533, 60] width 0 height 66
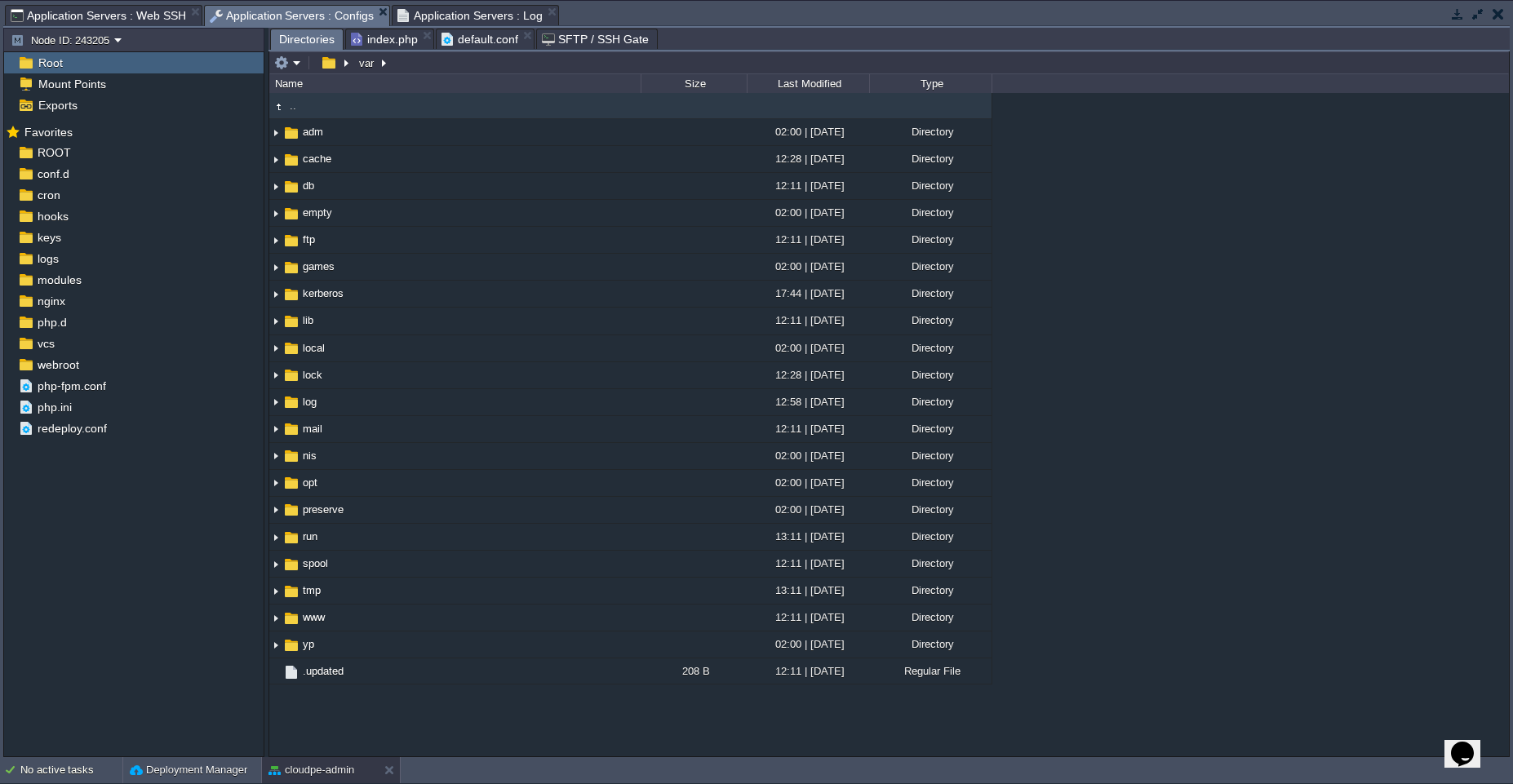
click at [494, 13] on span "Application Servers : Log" at bounding box center [470, 15] width 145 height 20
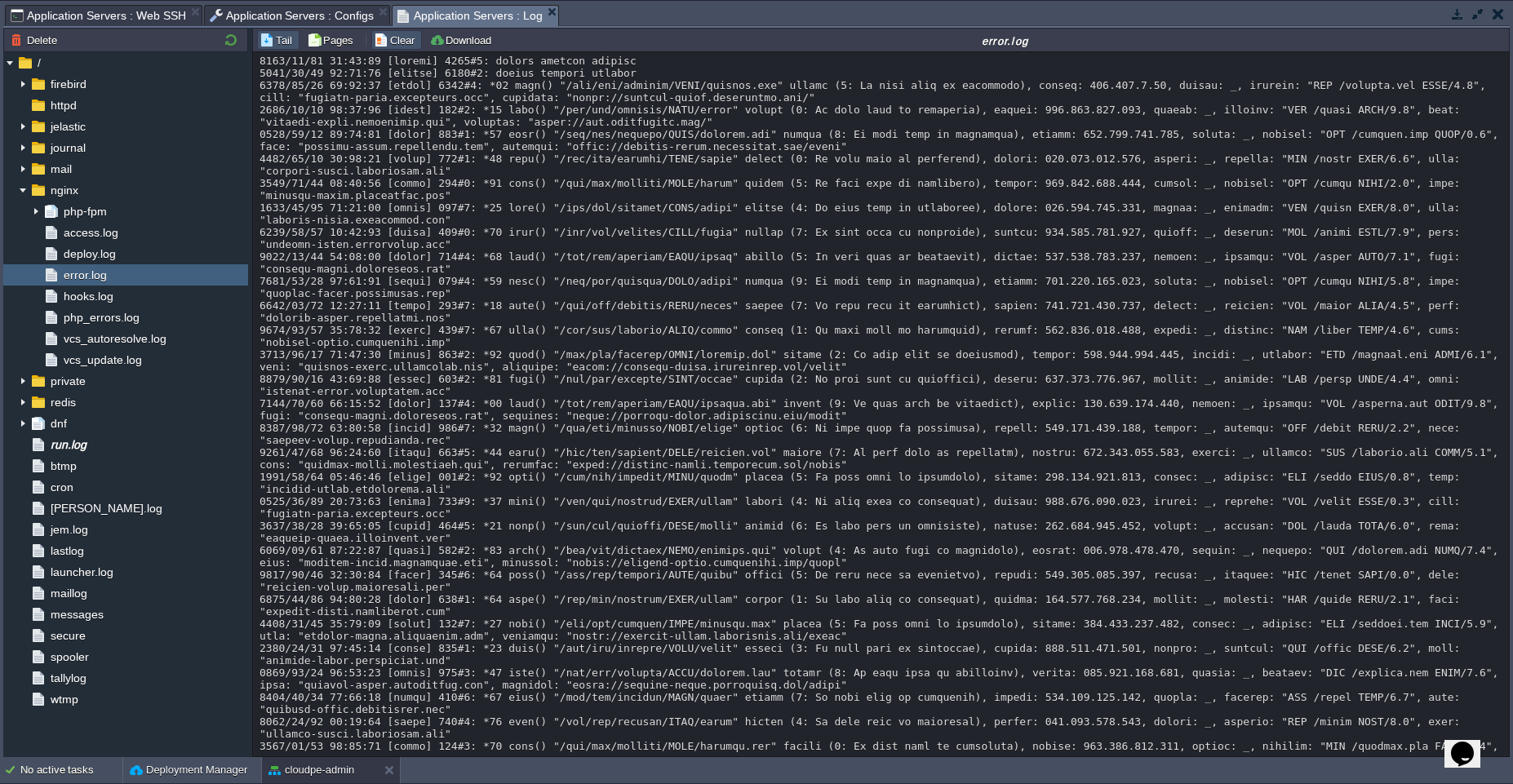
click at [386, 43] on button "Clear" at bounding box center [396, 40] width 46 height 15
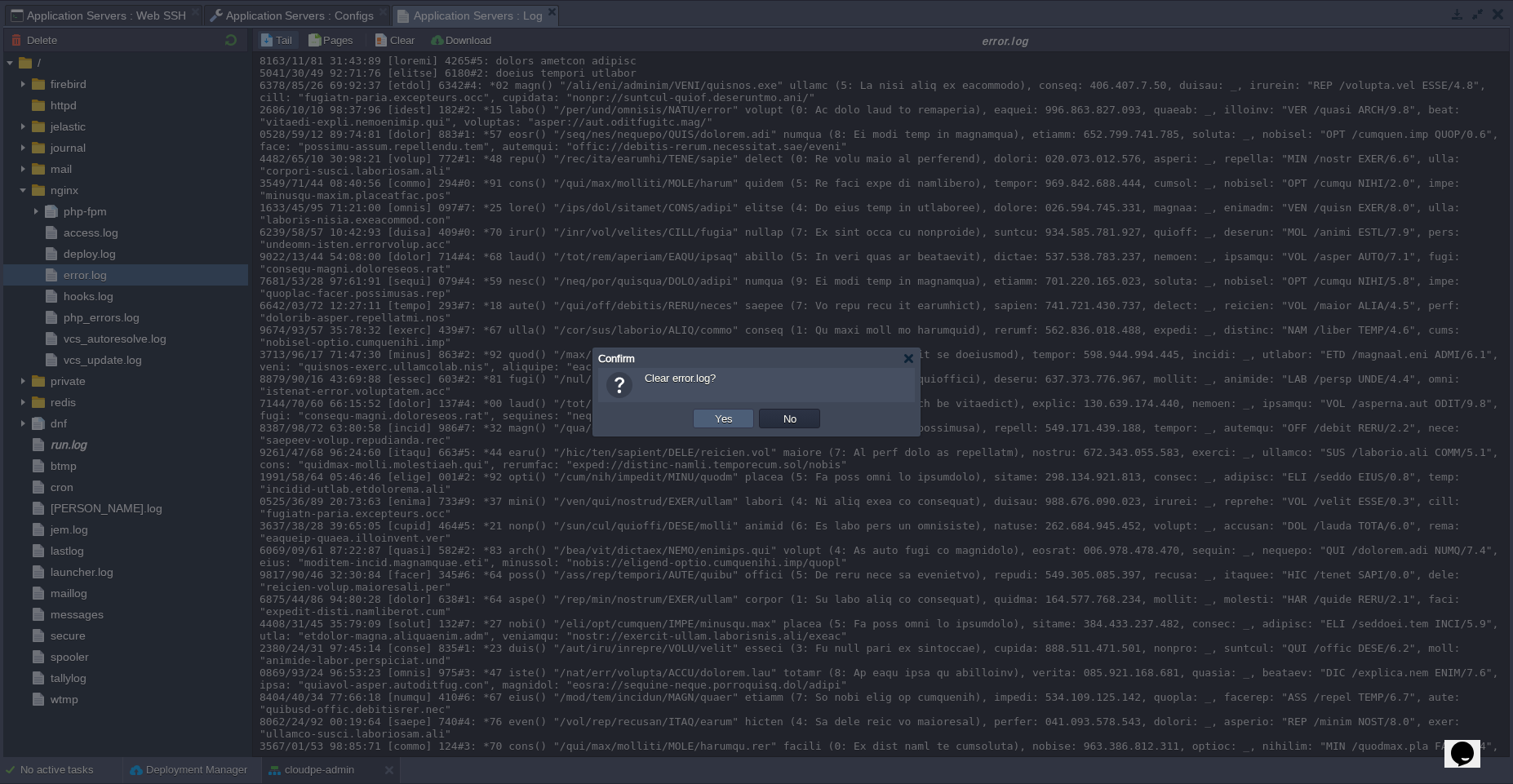
click at [710, 418] on button "Yes" at bounding box center [723, 419] width 27 height 15
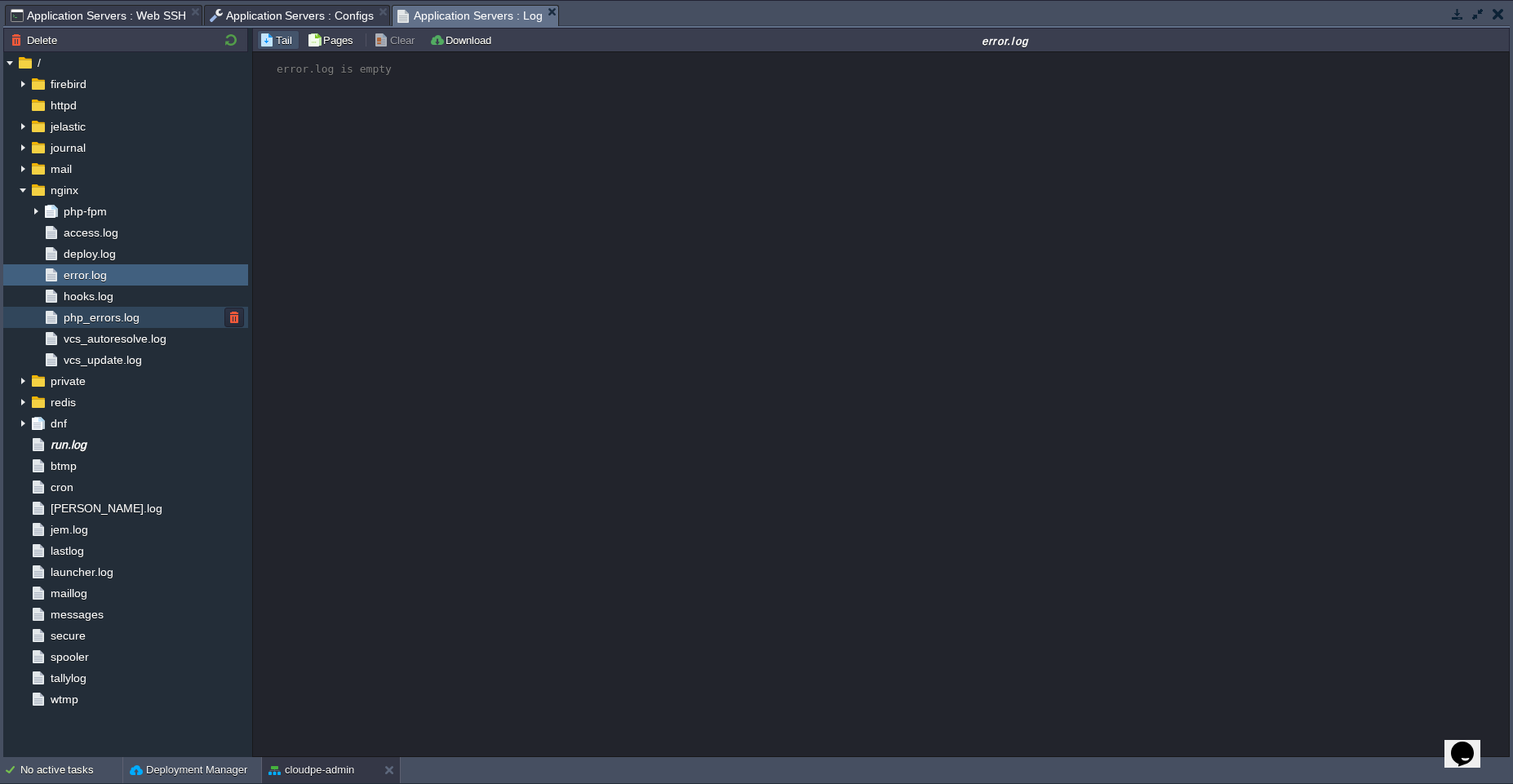
click at [134, 327] on div "php_errors.log" at bounding box center [125, 317] width 245 height 22
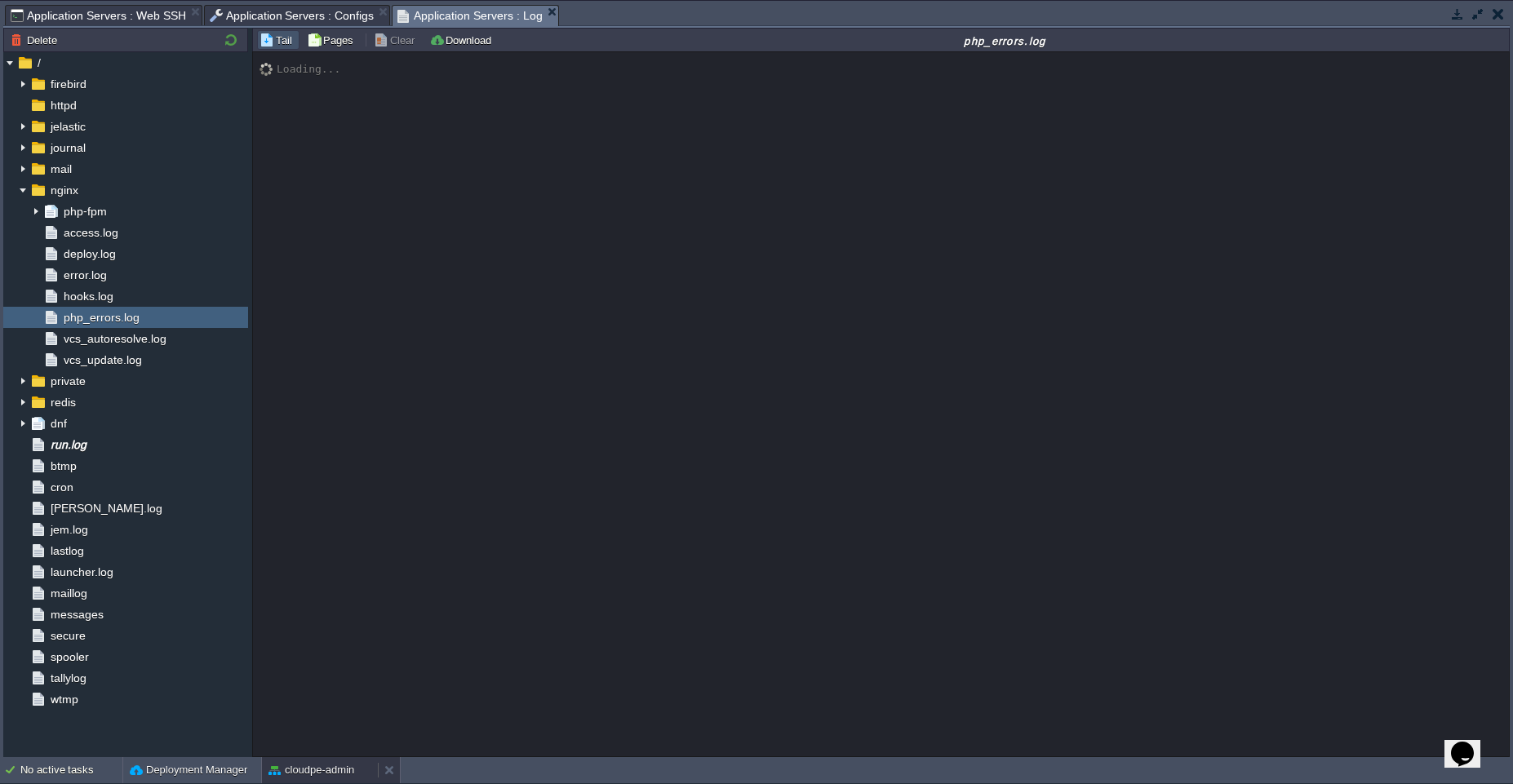
click at [301, 769] on button "cloudpe-admin" at bounding box center [311, 770] width 86 height 16
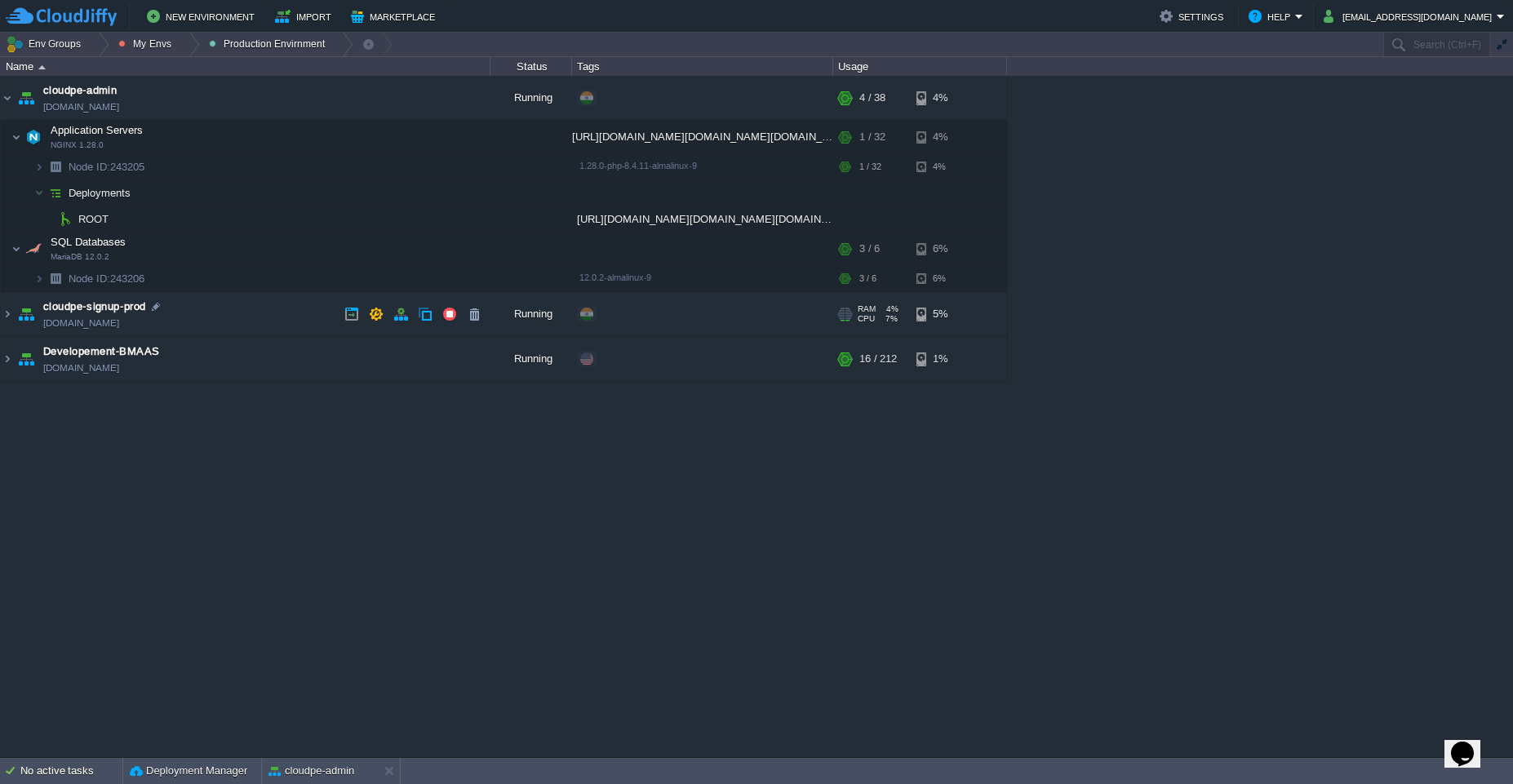
click at [271, 328] on td "cloudpe-signup-prod [DOMAIN_NAME]" at bounding box center [246, 314] width 490 height 45
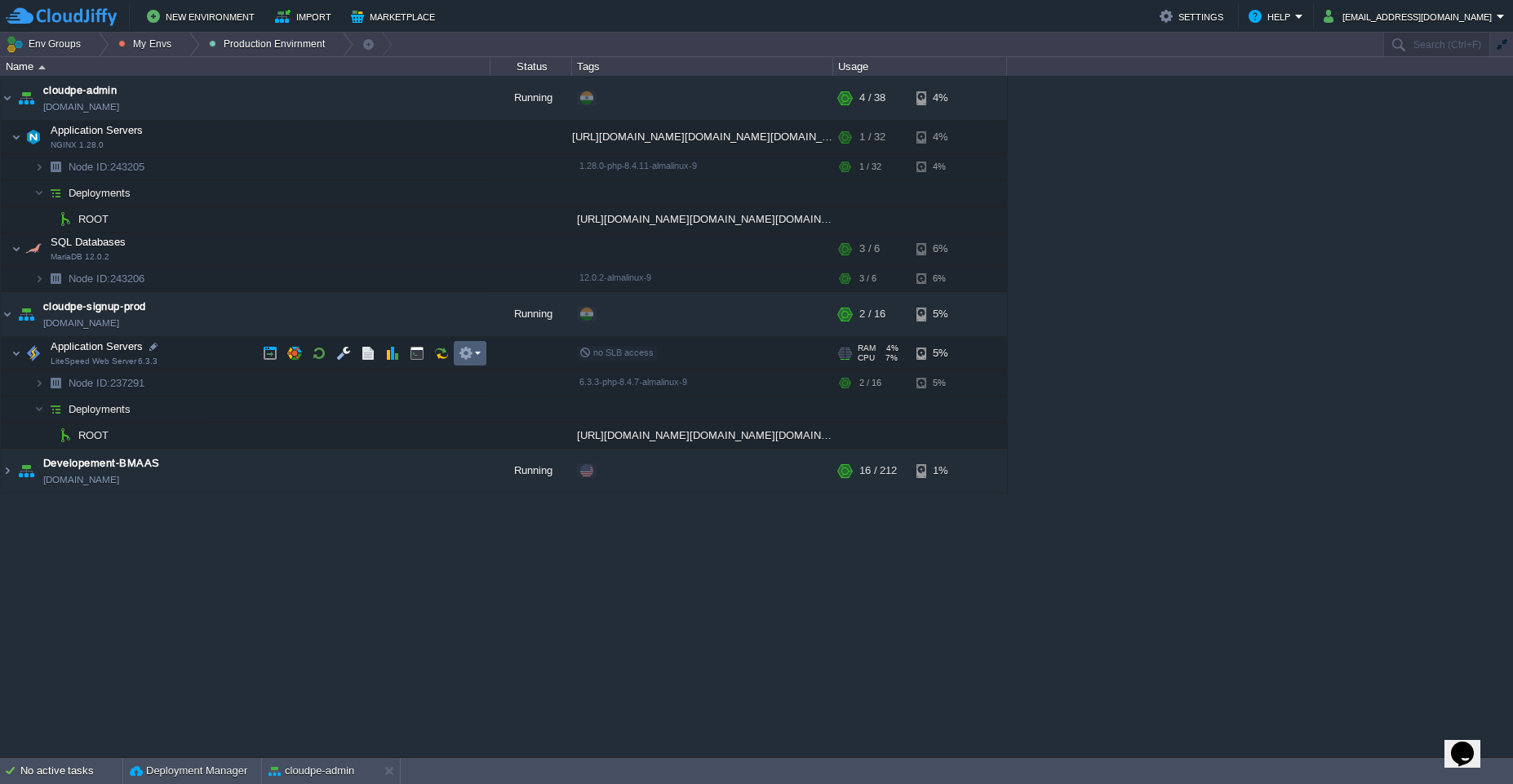
click at [475, 350] on em at bounding box center [469, 354] width 22 height 15
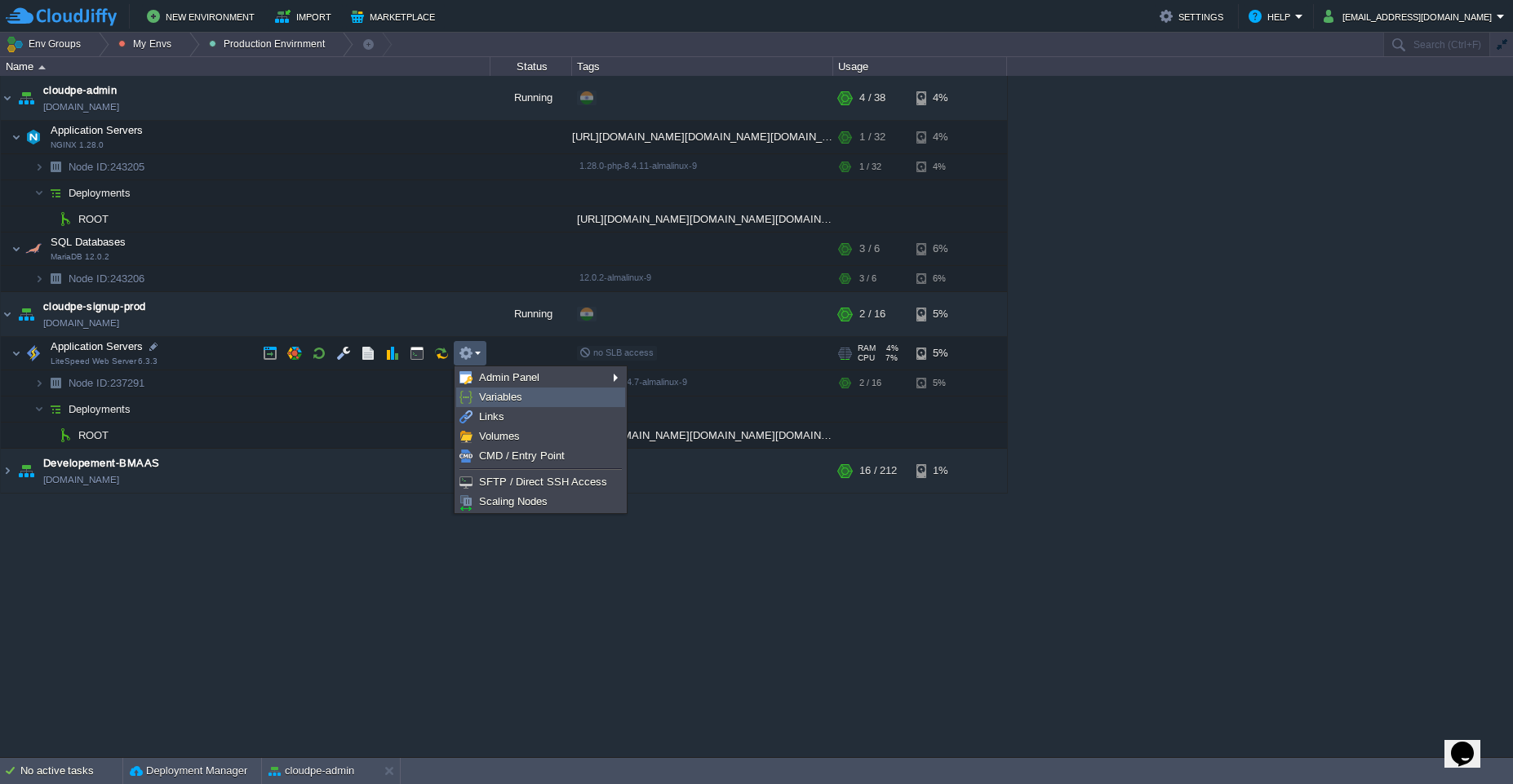
click at [499, 397] on span "Variables" at bounding box center [501, 396] width 43 height 12
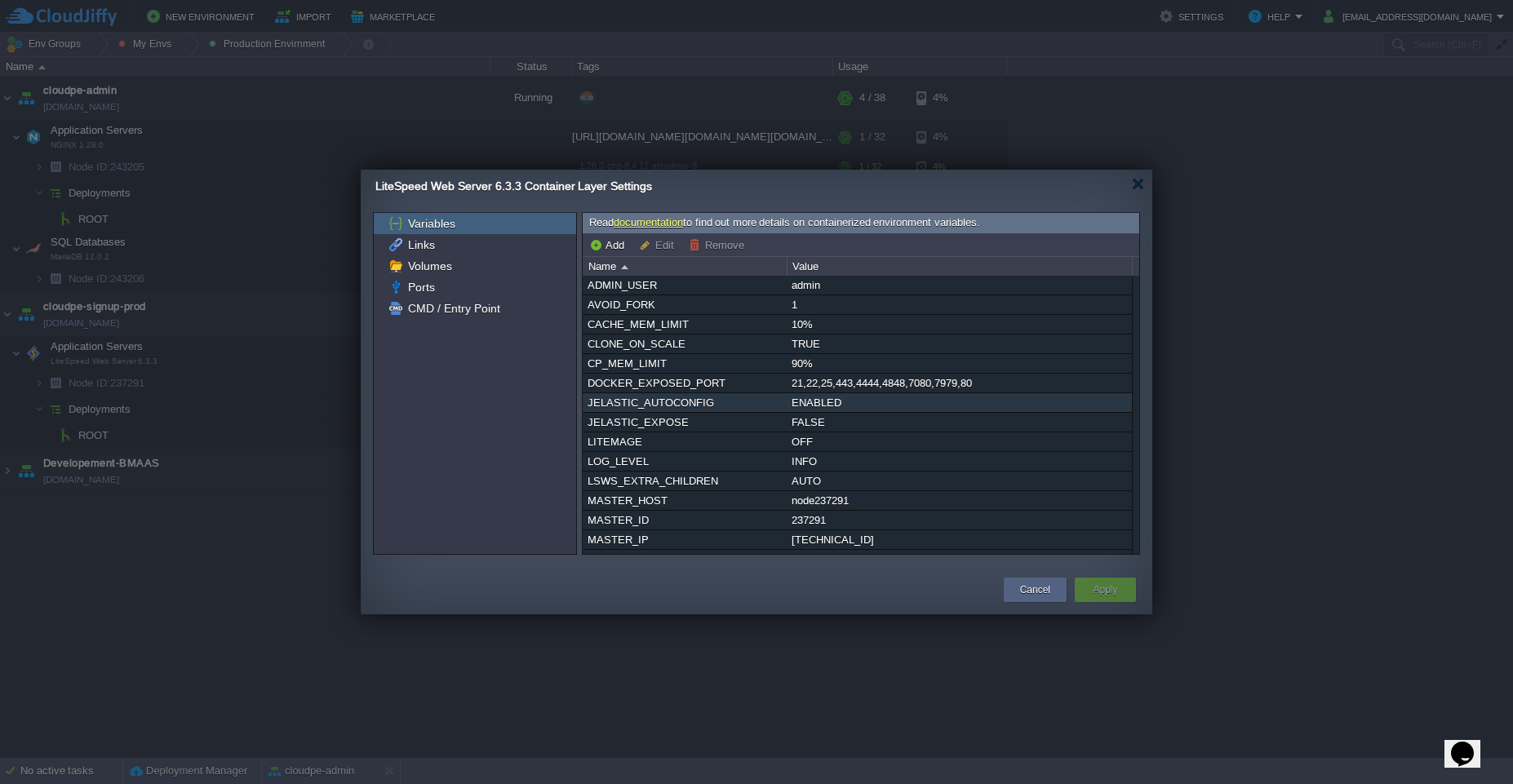
scroll to position [328, 0]
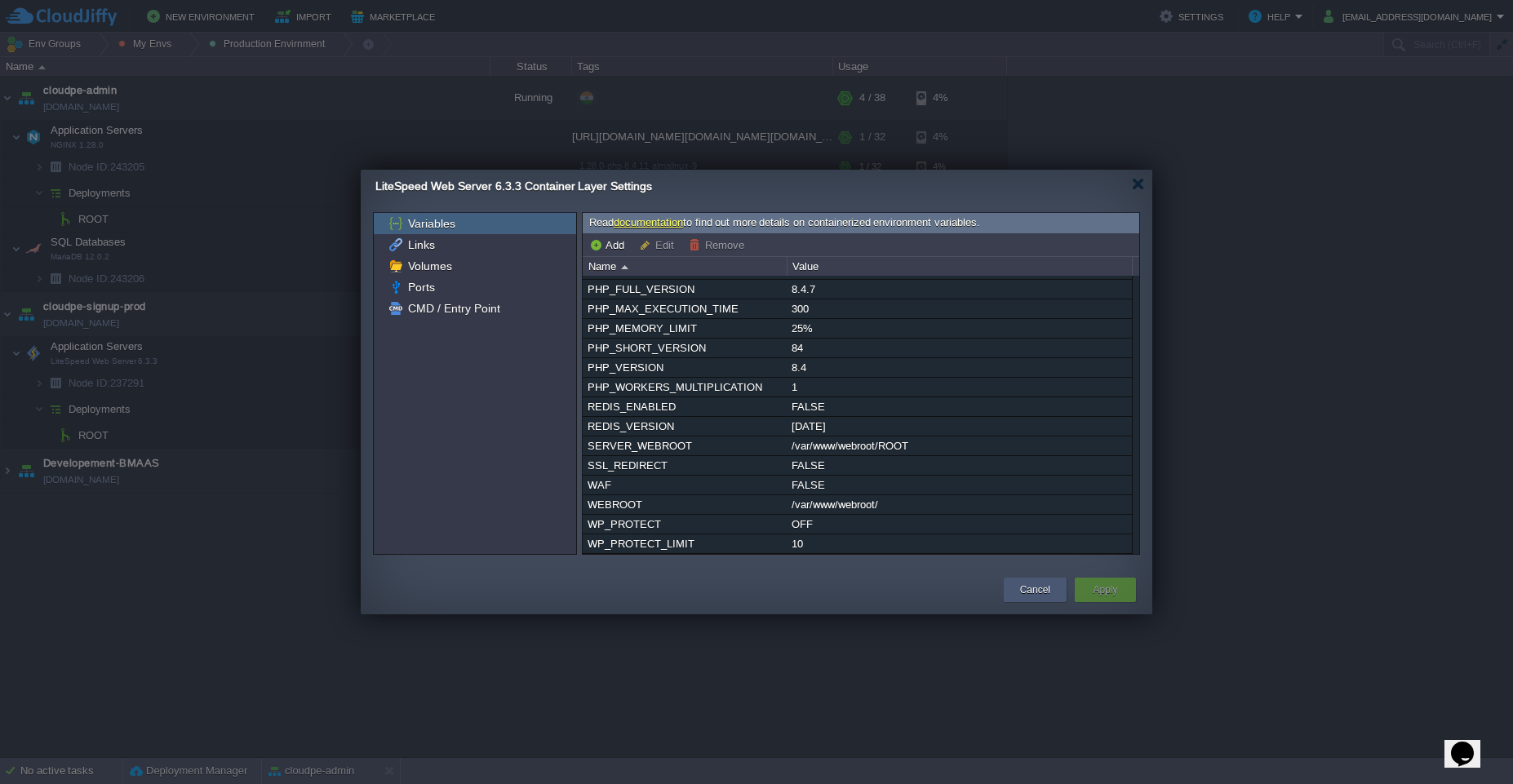
click at [1020, 589] on button "Cancel" at bounding box center [1035, 589] width 30 height 16
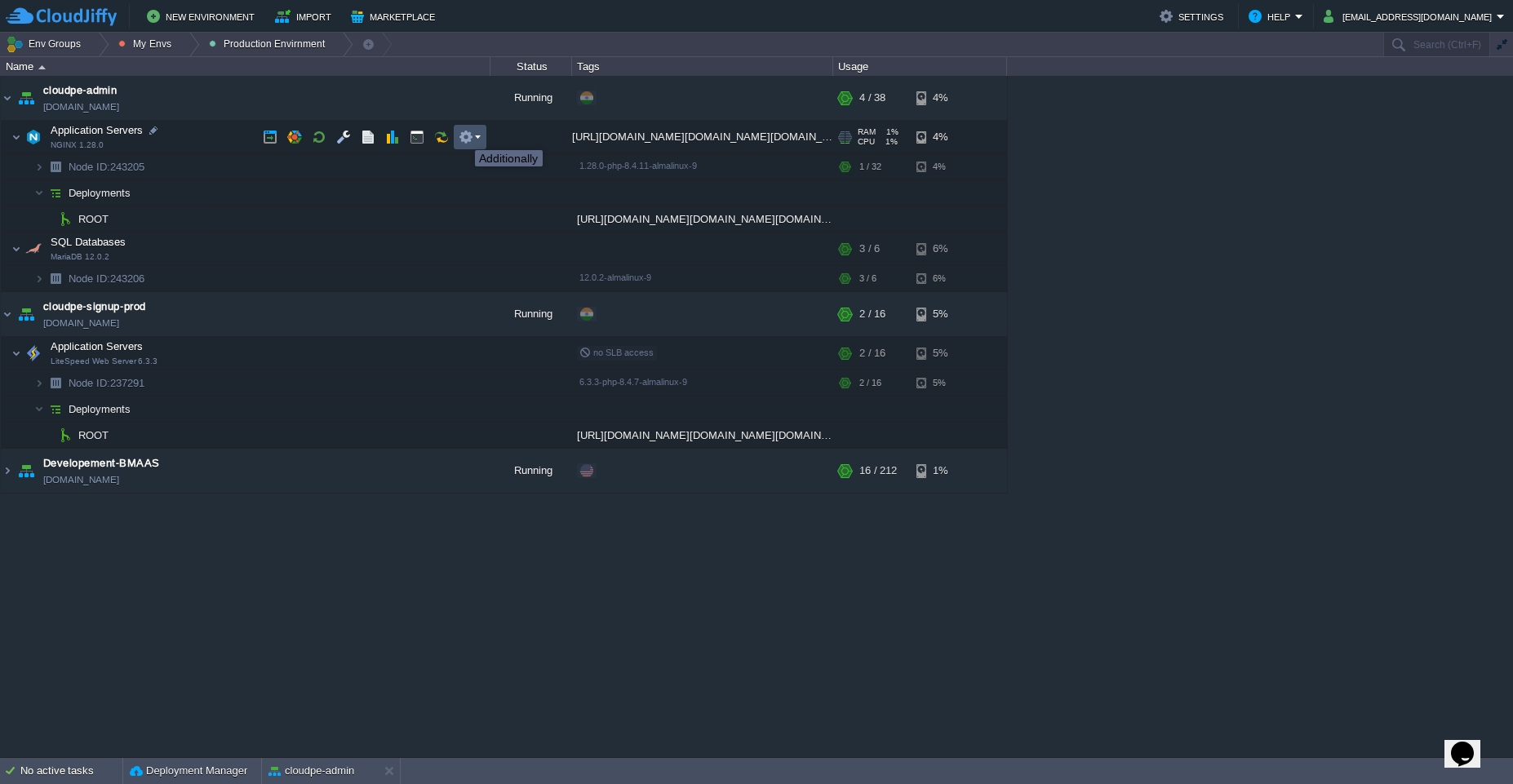
click at [462, 136] on button "button" at bounding box center [466, 137] width 15 height 15
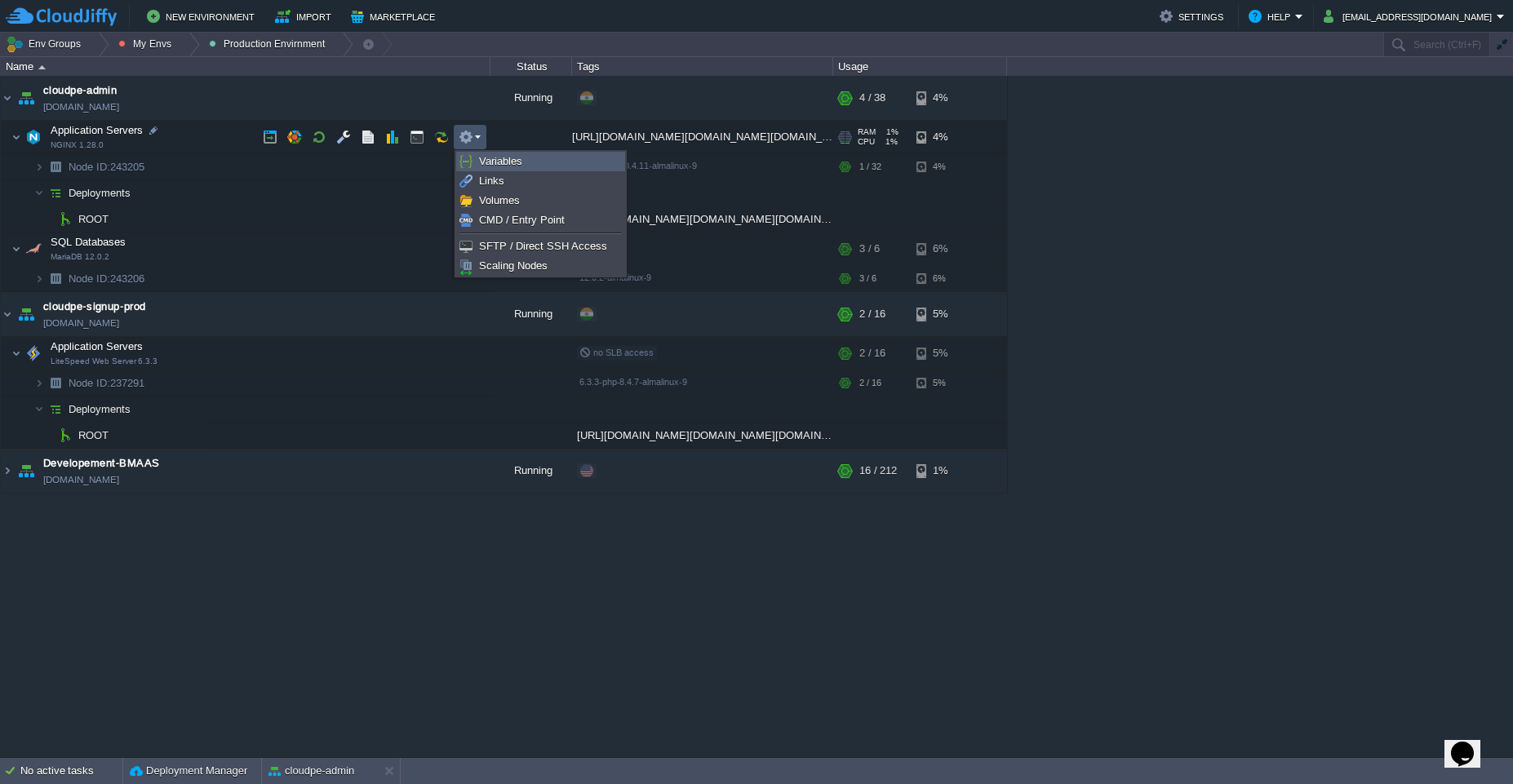
click at [487, 168] on link "Variables" at bounding box center [540, 161] width 168 height 18
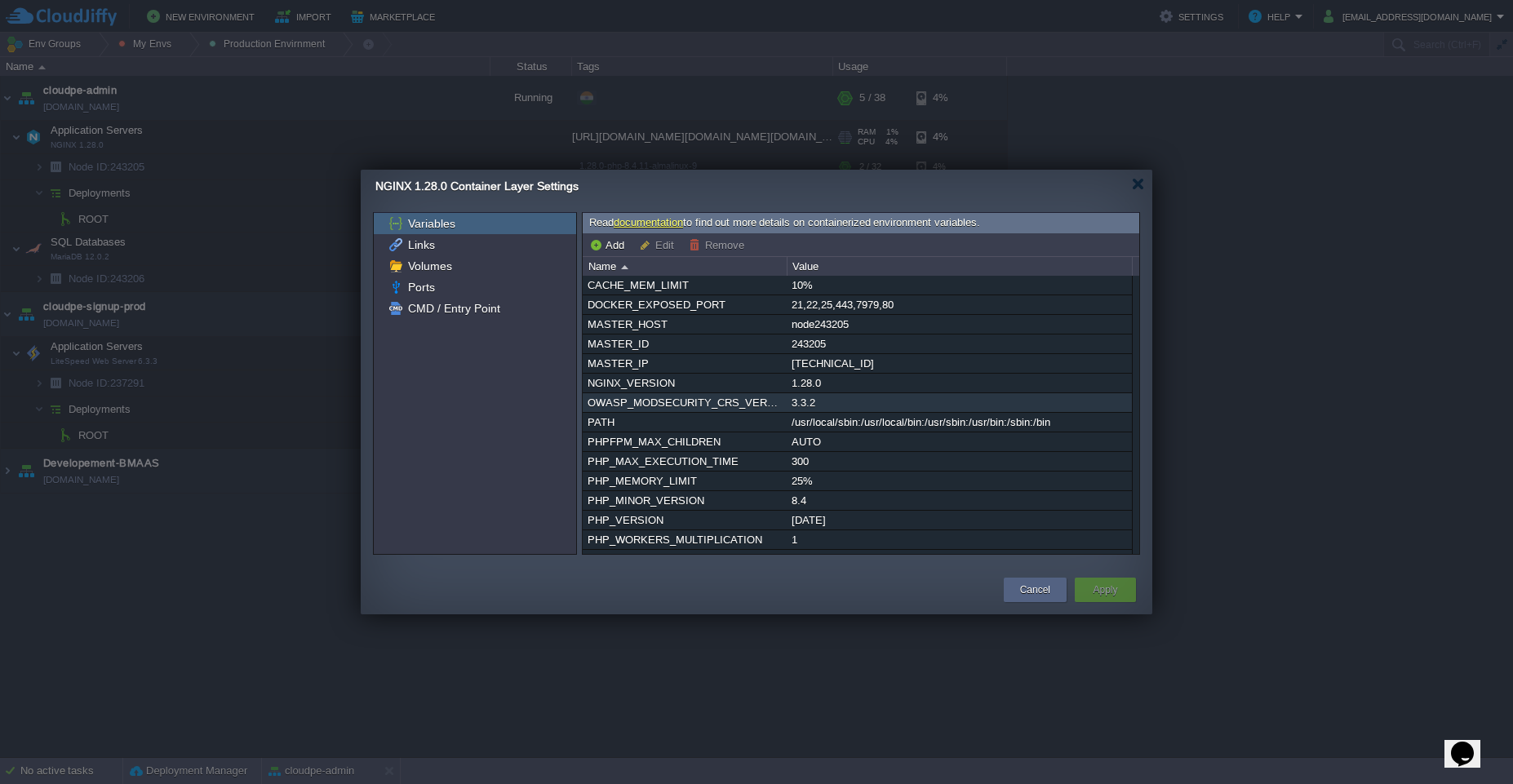
scroll to position [55, 0]
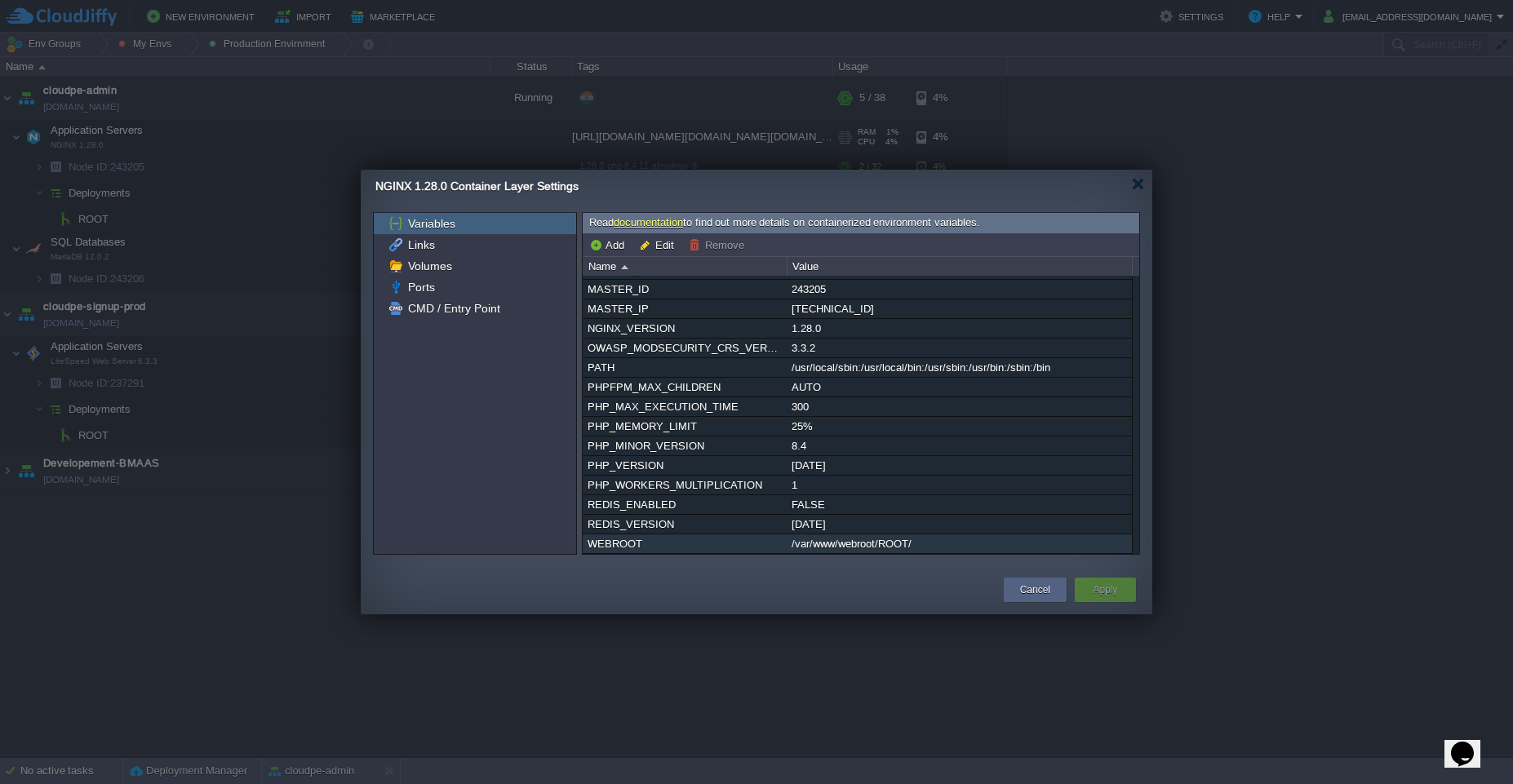
click at [971, 549] on div "/var/www/webroot/ROOT/" at bounding box center [958, 544] width 344 height 19
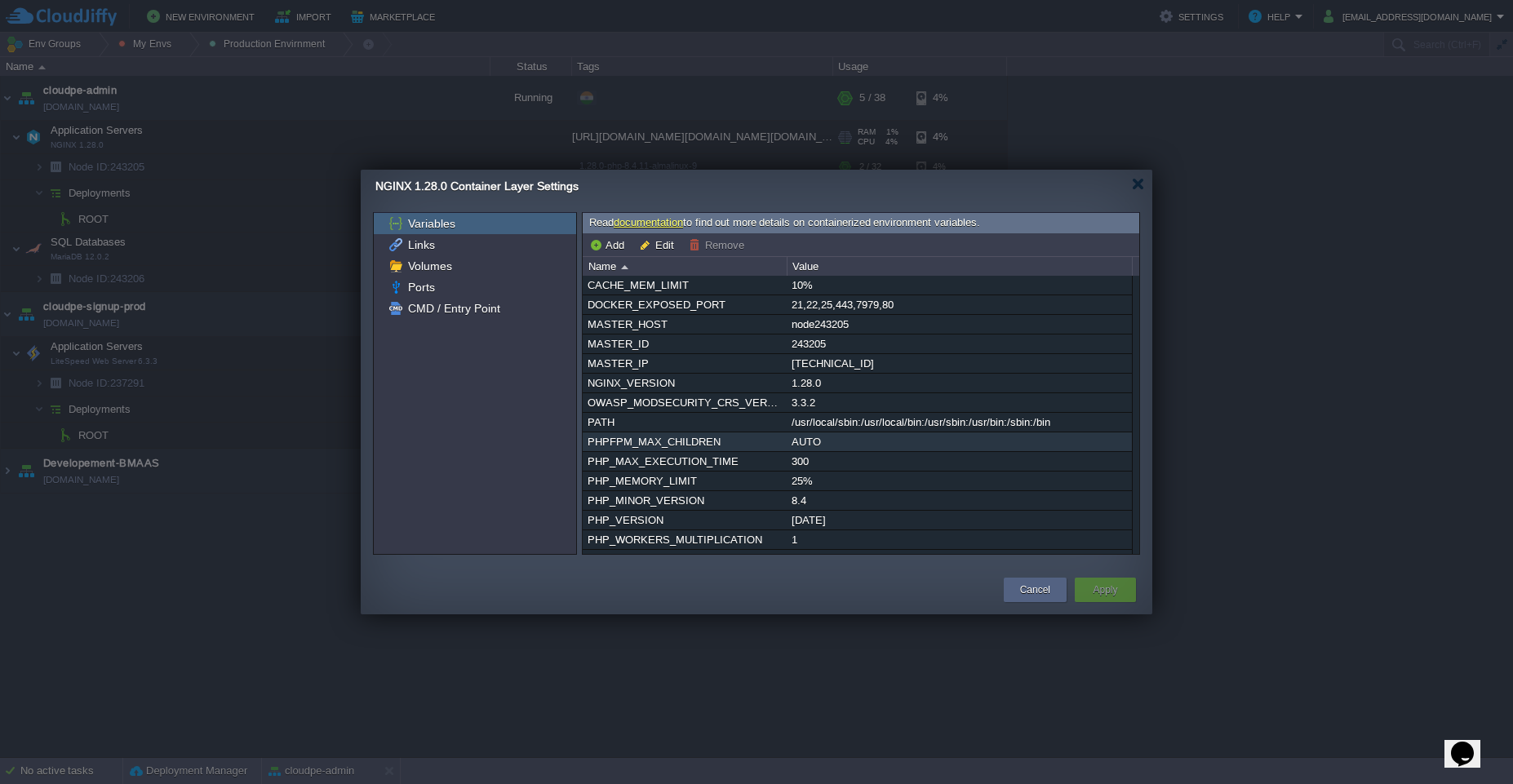
scroll to position [87, 0]
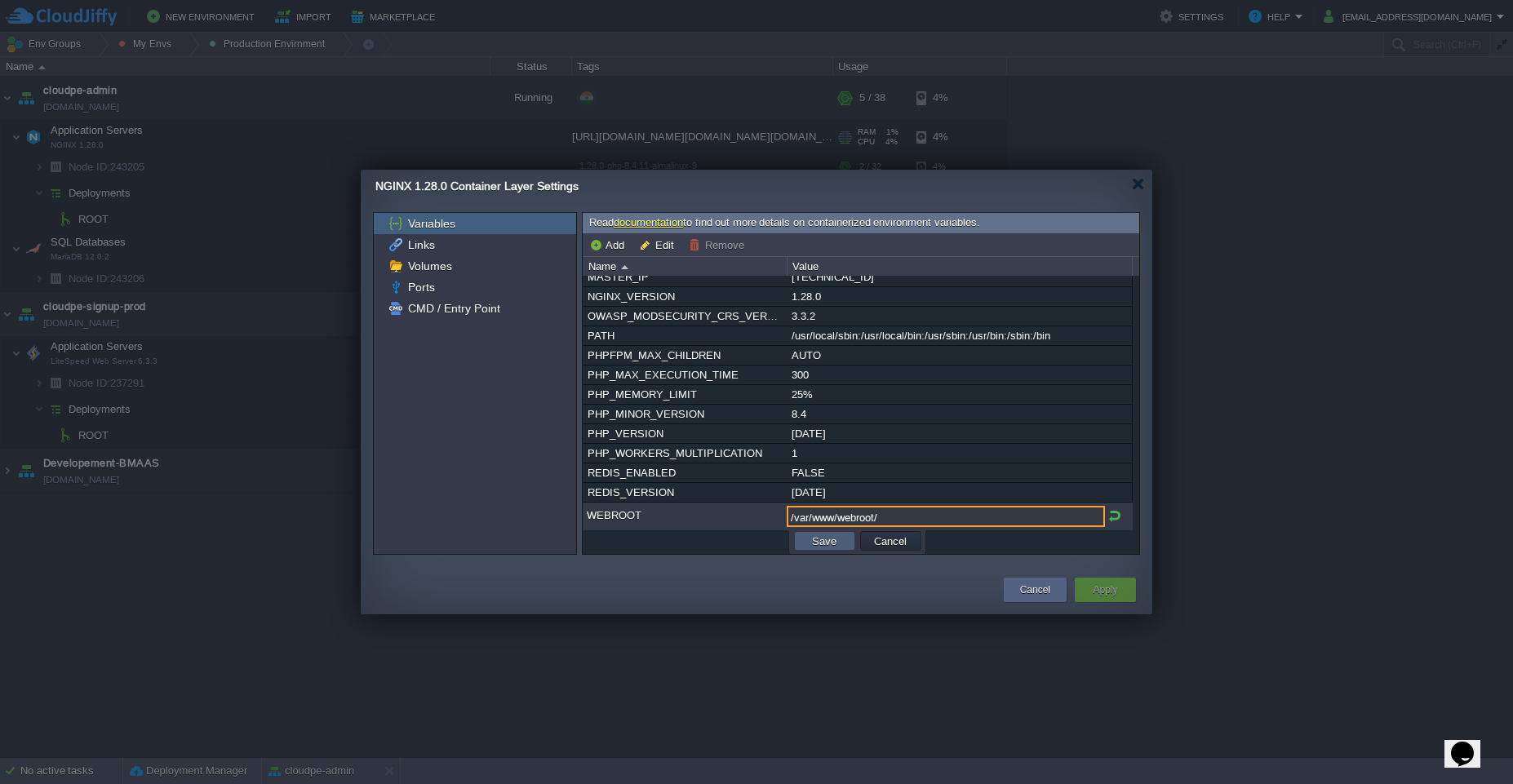
type input "/var/www/webroot/"
click at [836, 544] on button "Save" at bounding box center [824, 541] width 34 height 15
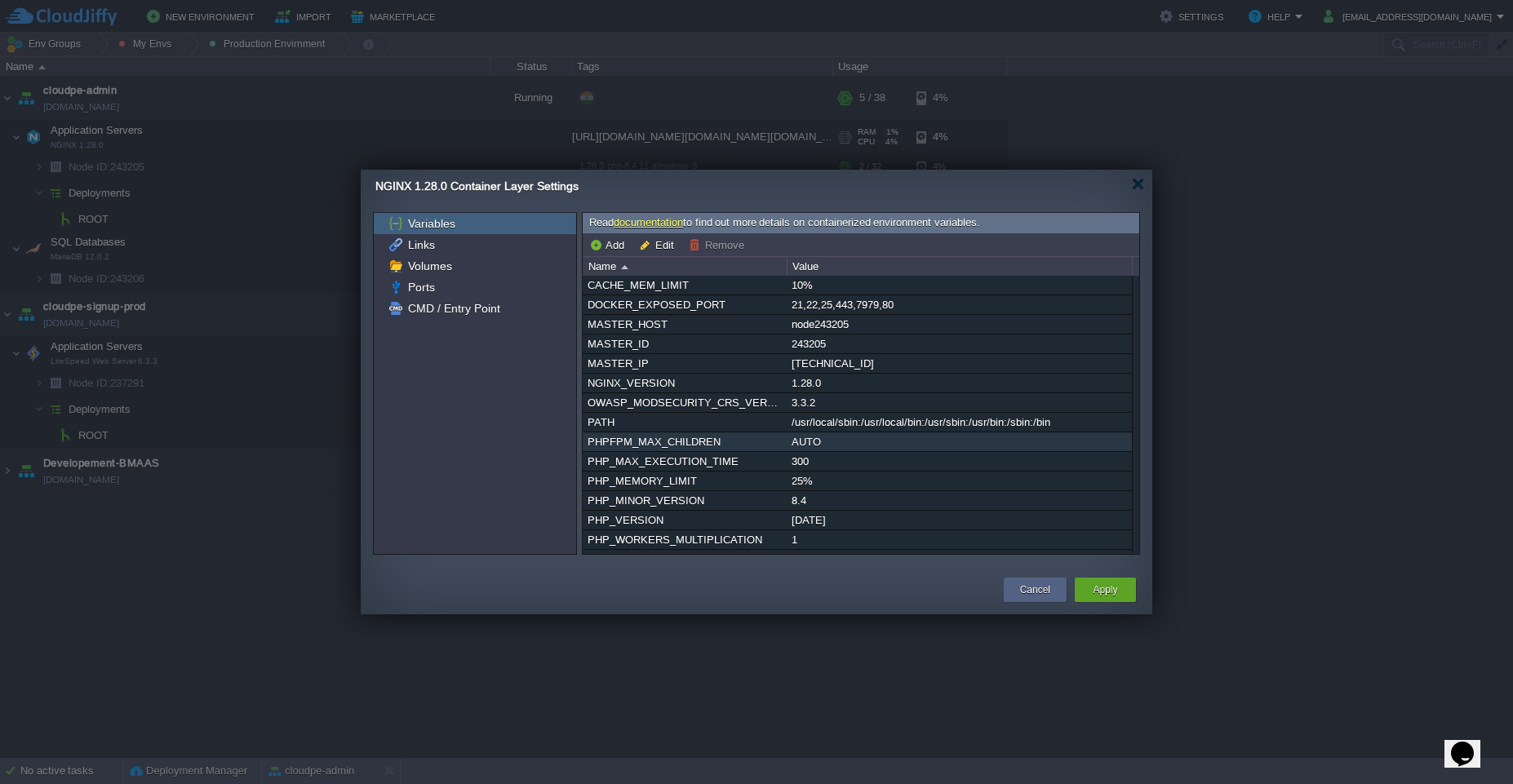
scroll to position [55, 0]
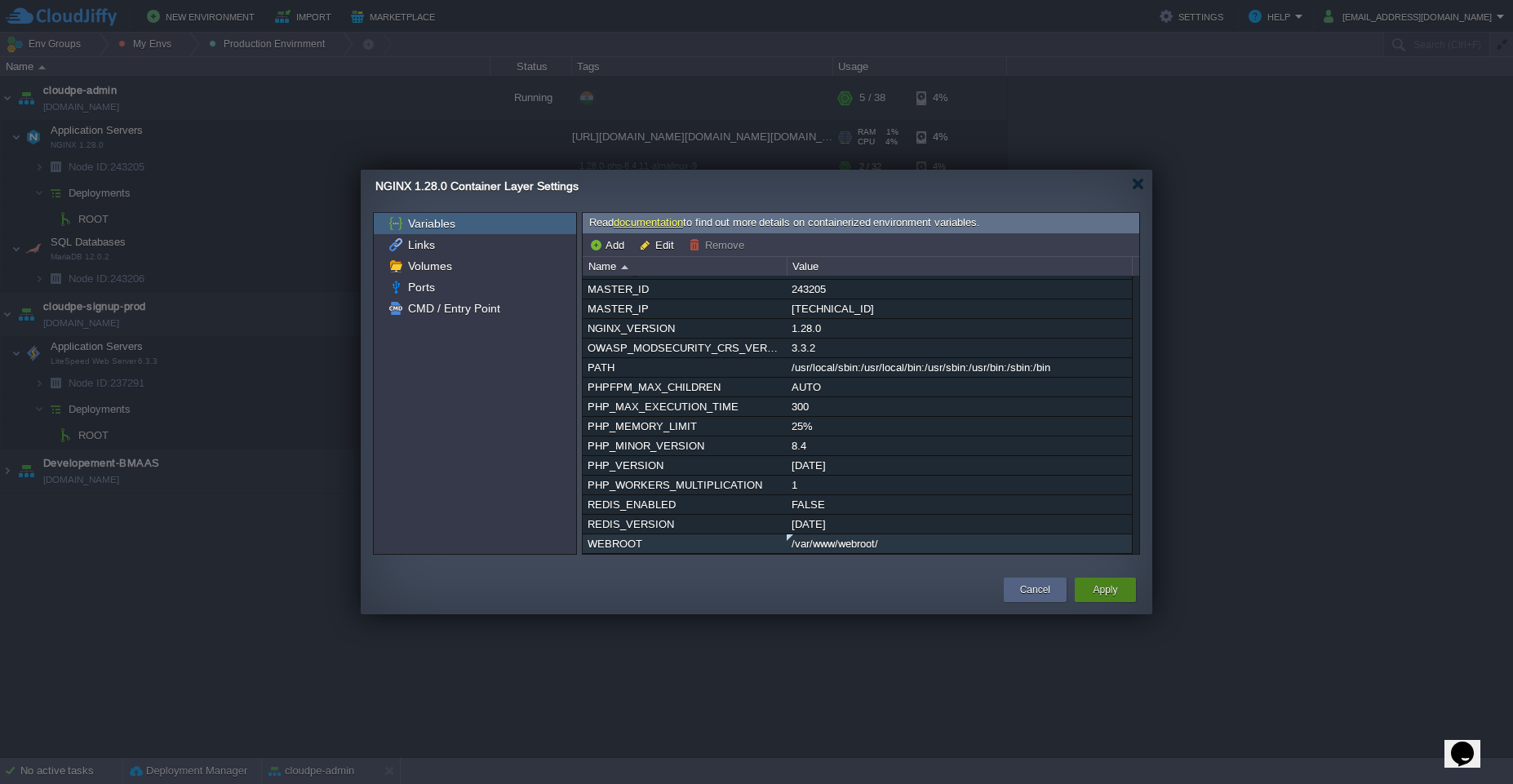
click at [1087, 586] on div "Apply" at bounding box center [1105, 590] width 37 height 24
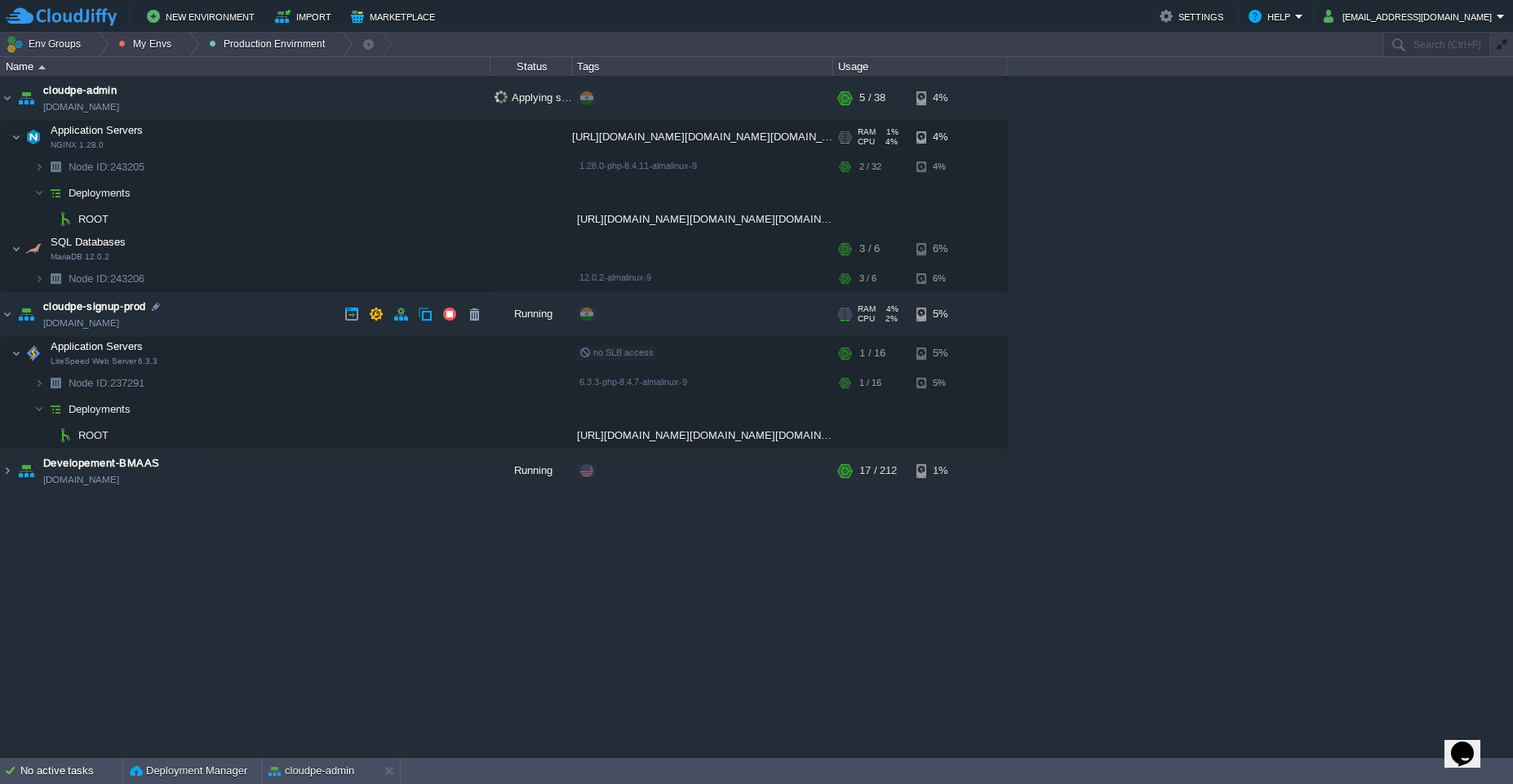
click at [249, 317] on td "cloudpe-signup-prod [DOMAIN_NAME]" at bounding box center [246, 314] width 490 height 45
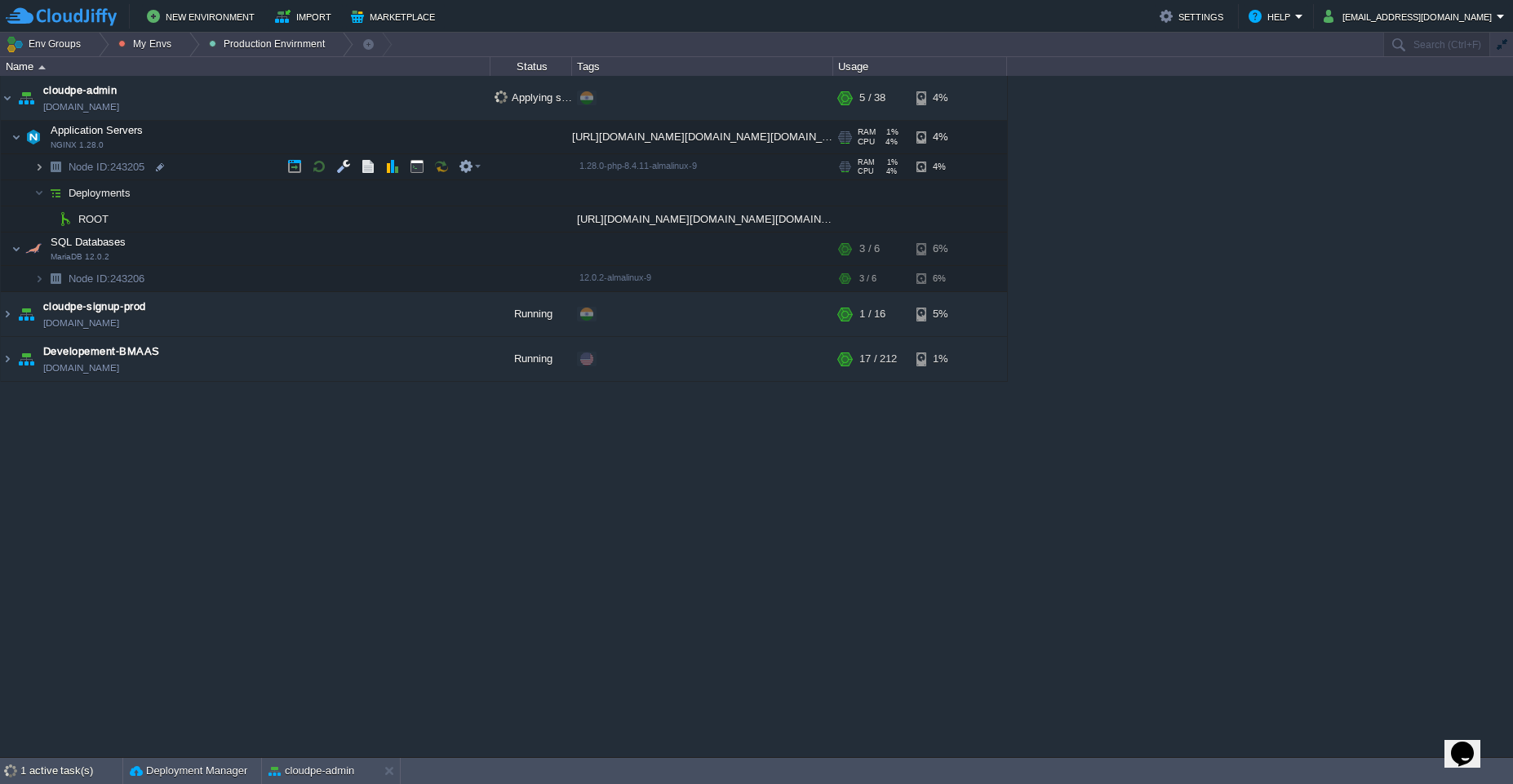
click at [36, 167] on img at bounding box center [39, 167] width 9 height 25
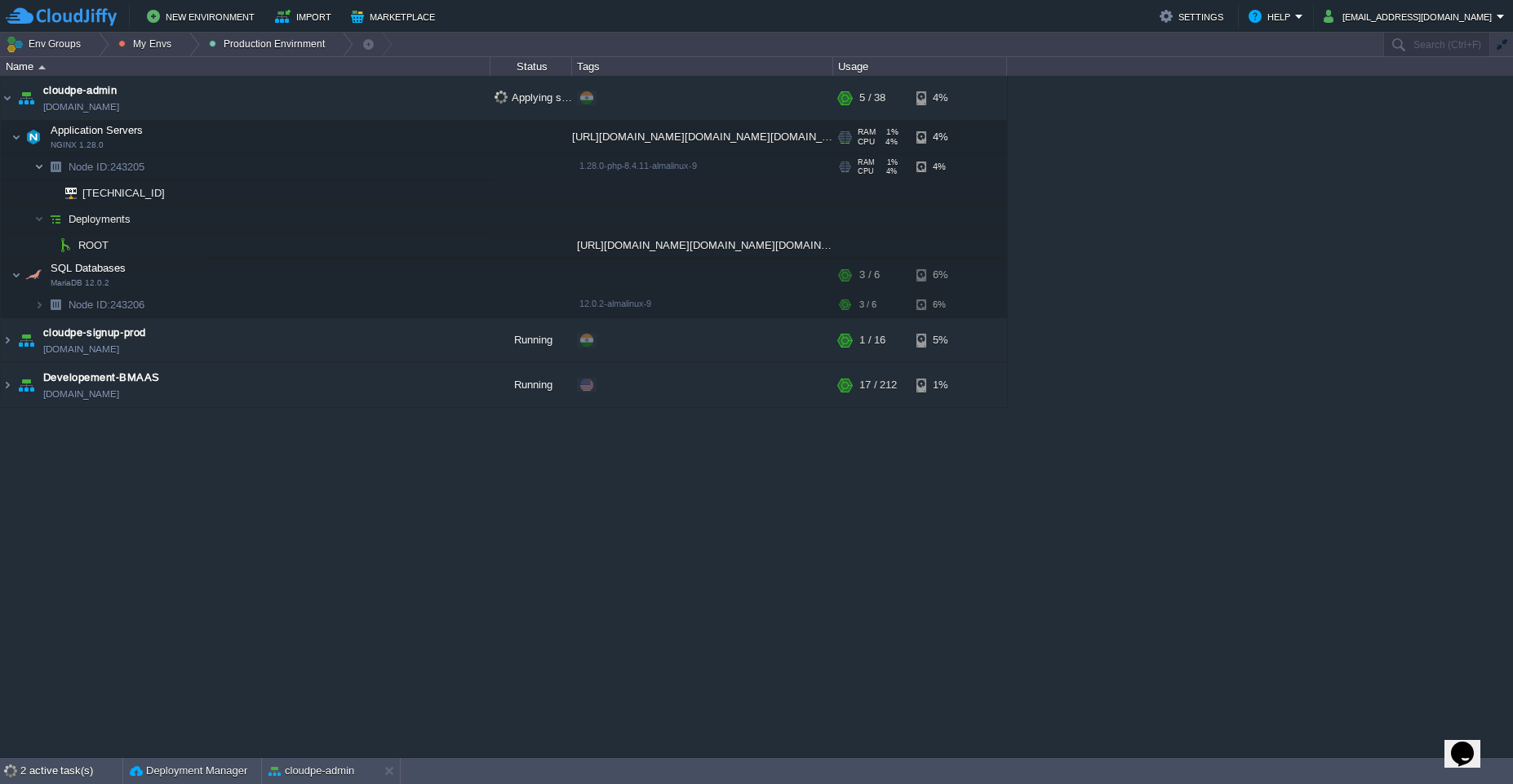
click at [36, 167] on img at bounding box center [39, 167] width 9 height 25
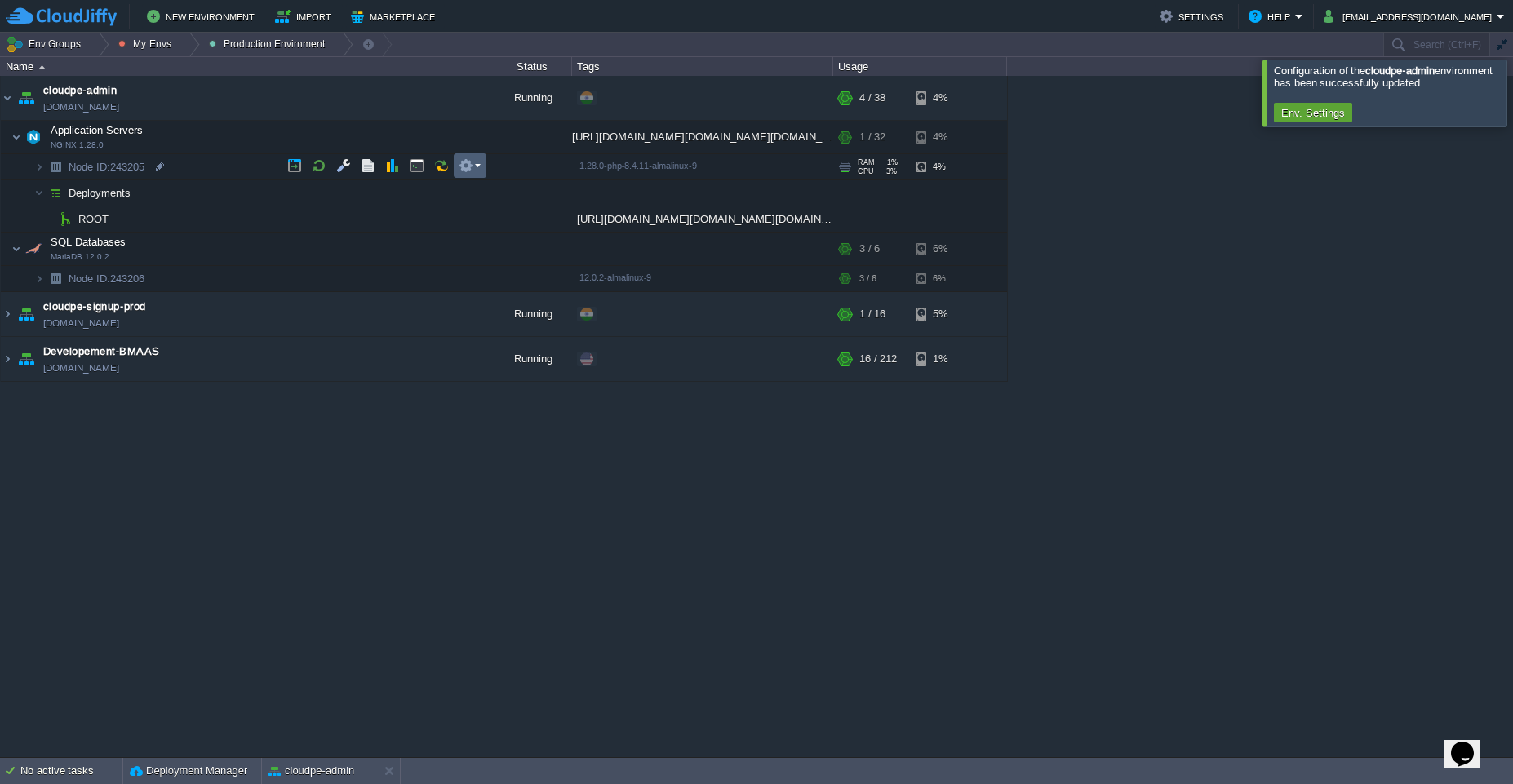
click at [474, 166] on em at bounding box center [469, 166] width 22 height 15
click at [588, 646] on div "cloudpe website -developemeny environment dev-cloudpe.cloudjiffy.net Running is…" at bounding box center [756, 417] width 1513 height 681
click at [1512, 100] on div at bounding box center [1533, 92] width 0 height 66
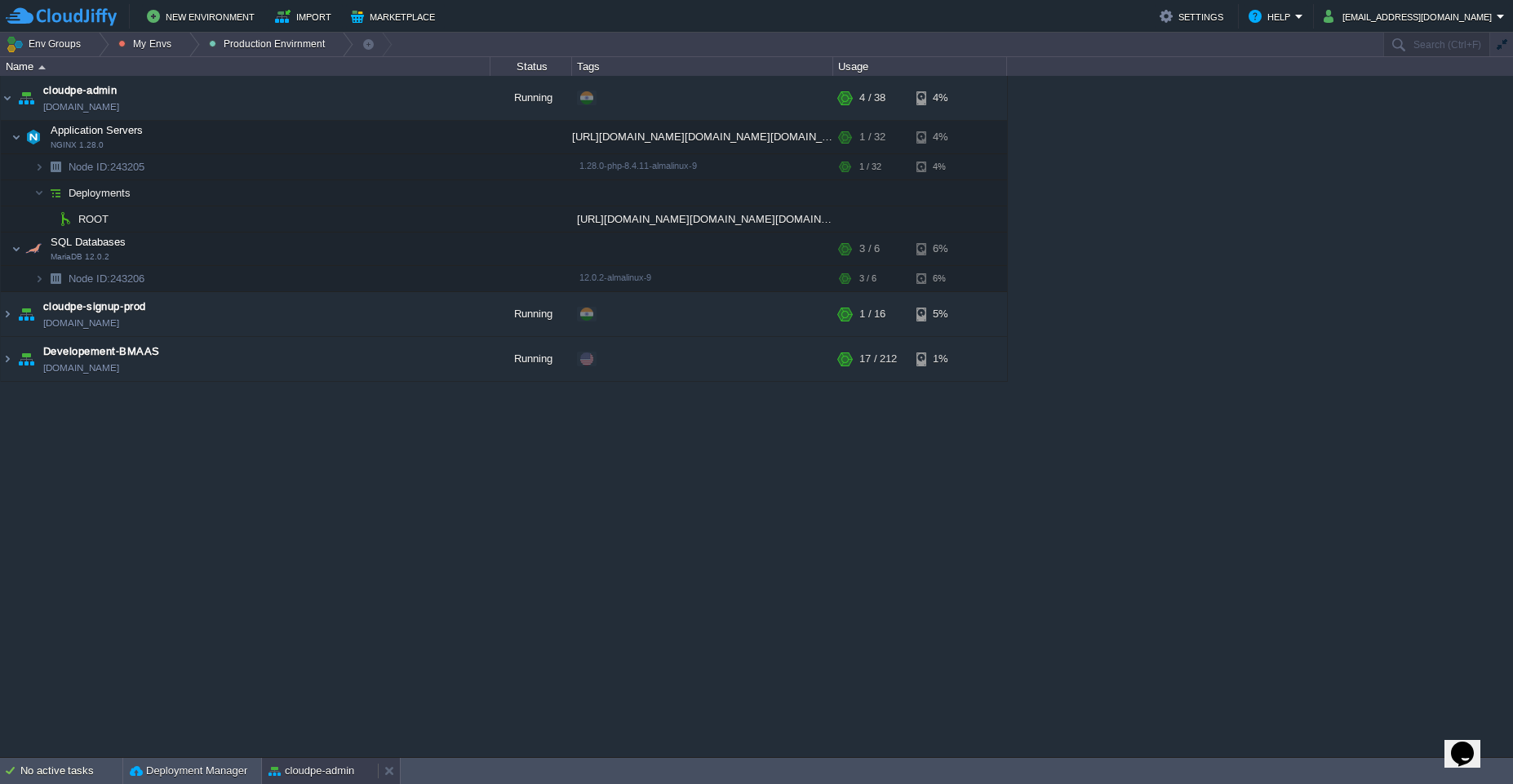
click at [314, 775] on button "cloudpe-admin" at bounding box center [311, 770] width 86 height 16
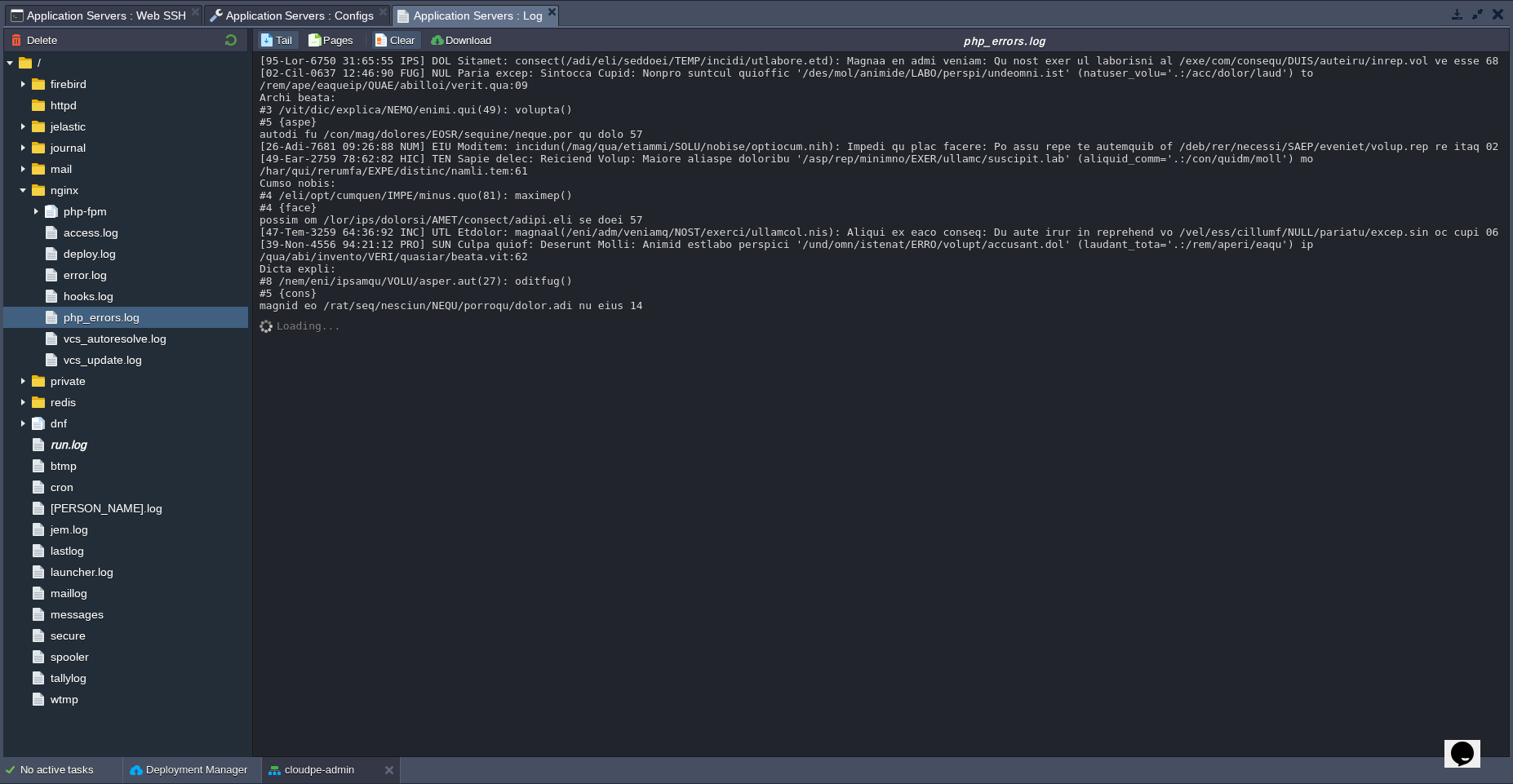
click at [401, 38] on button "Clear" at bounding box center [396, 40] width 46 height 15
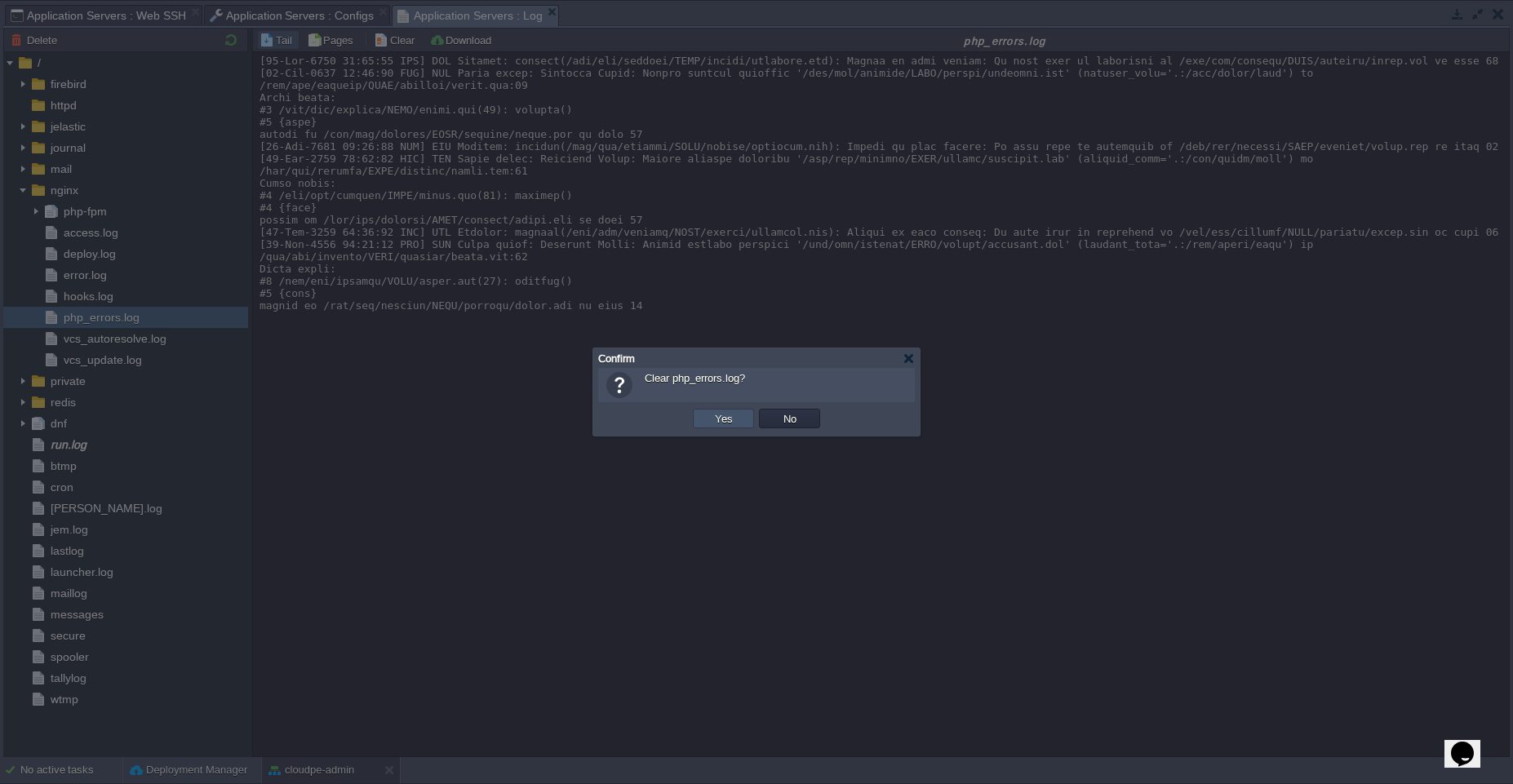
click at [732, 420] on button "Yes" at bounding box center [723, 419] width 27 height 15
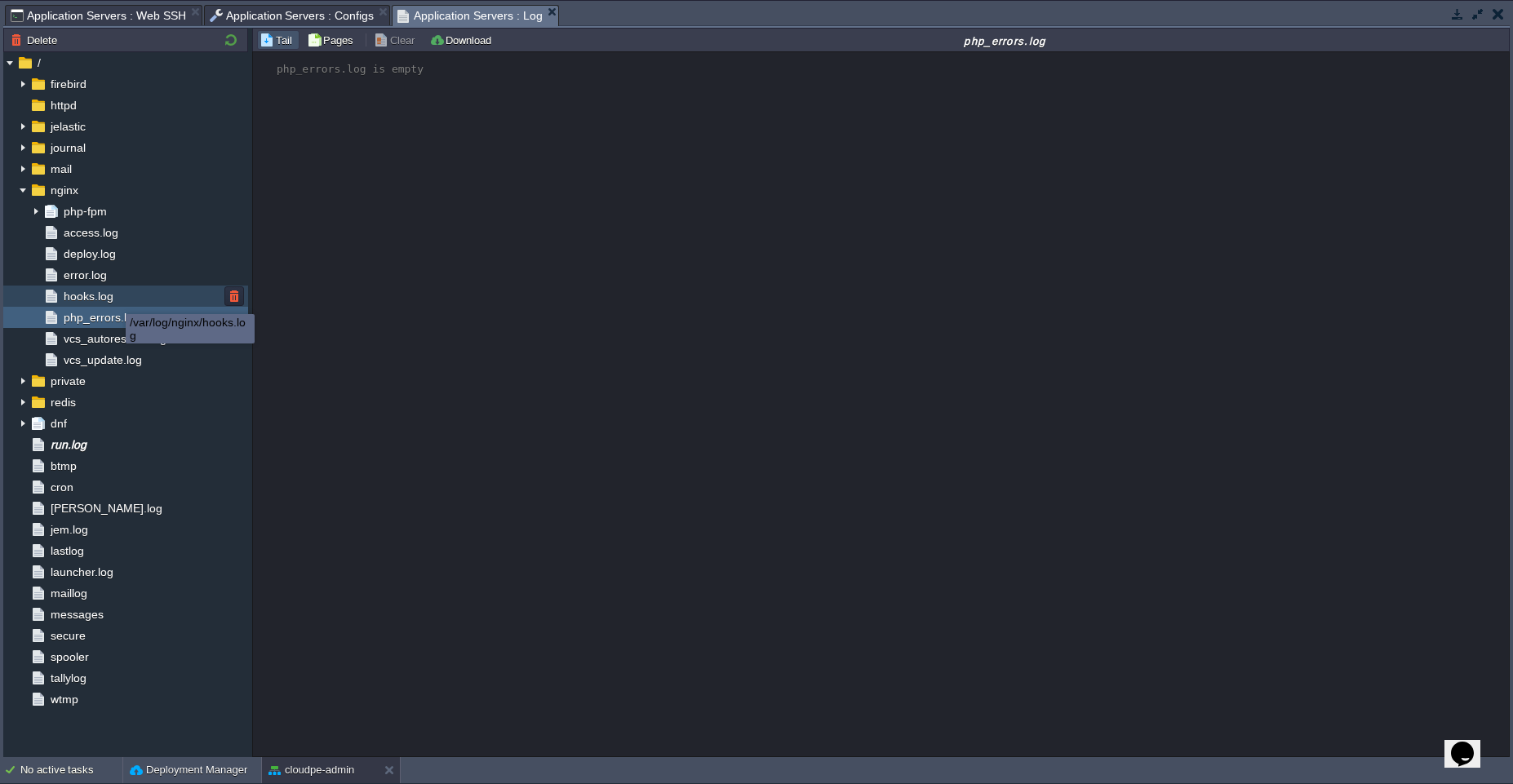
click at [113, 299] on span "hooks.log" at bounding box center [88, 296] width 56 height 15
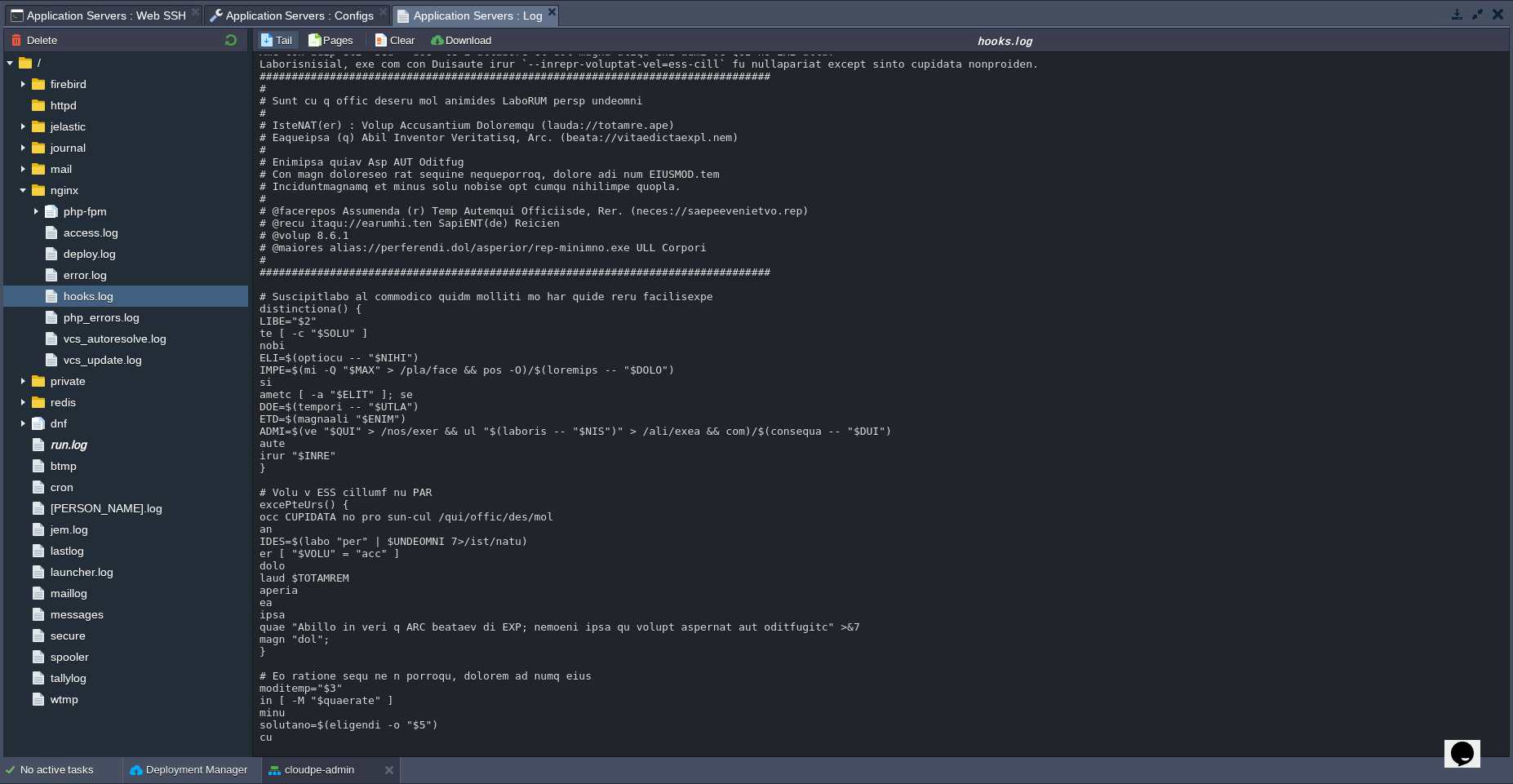
scroll to position [0, 0]
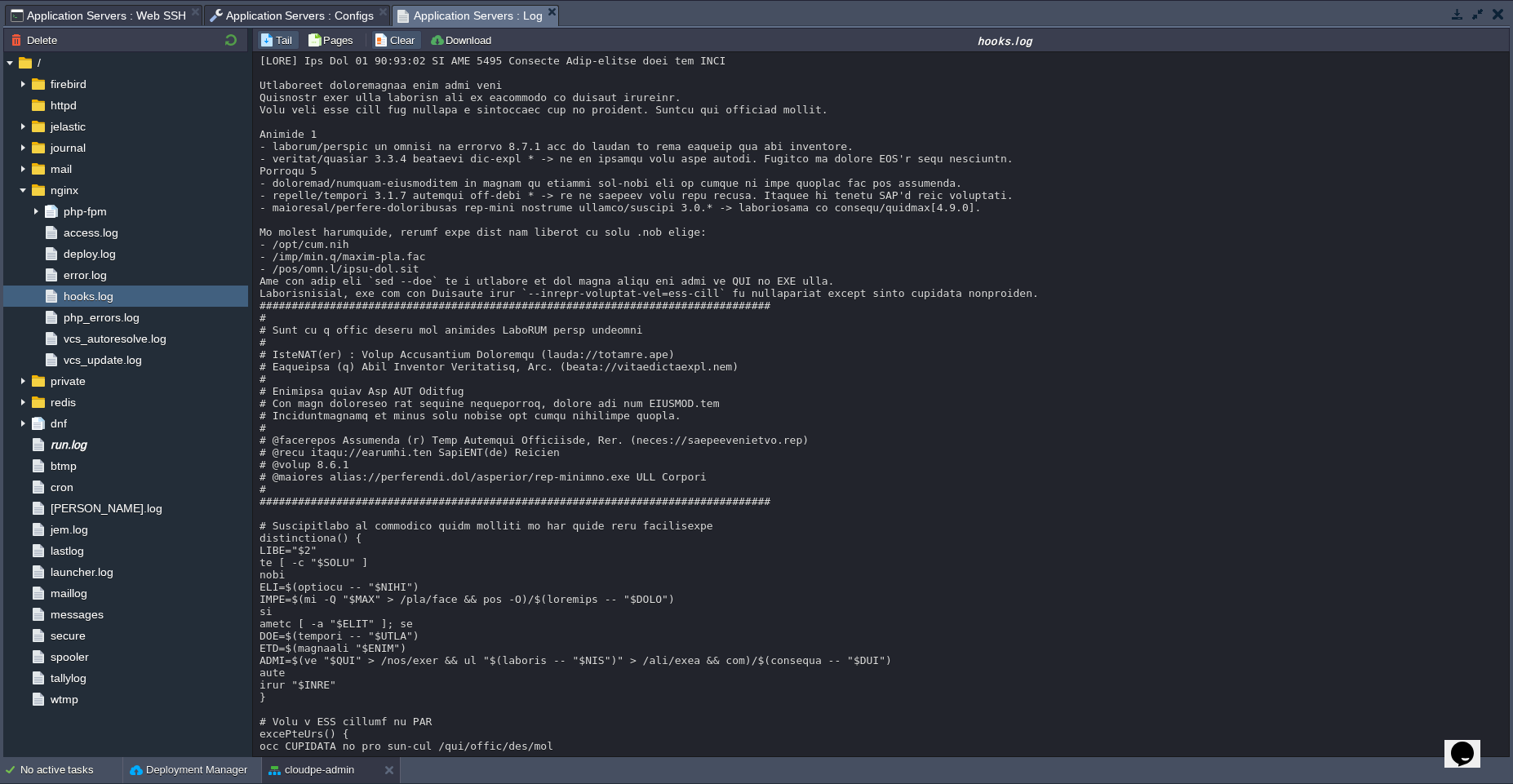
click at [389, 40] on button "Clear" at bounding box center [396, 40] width 46 height 15
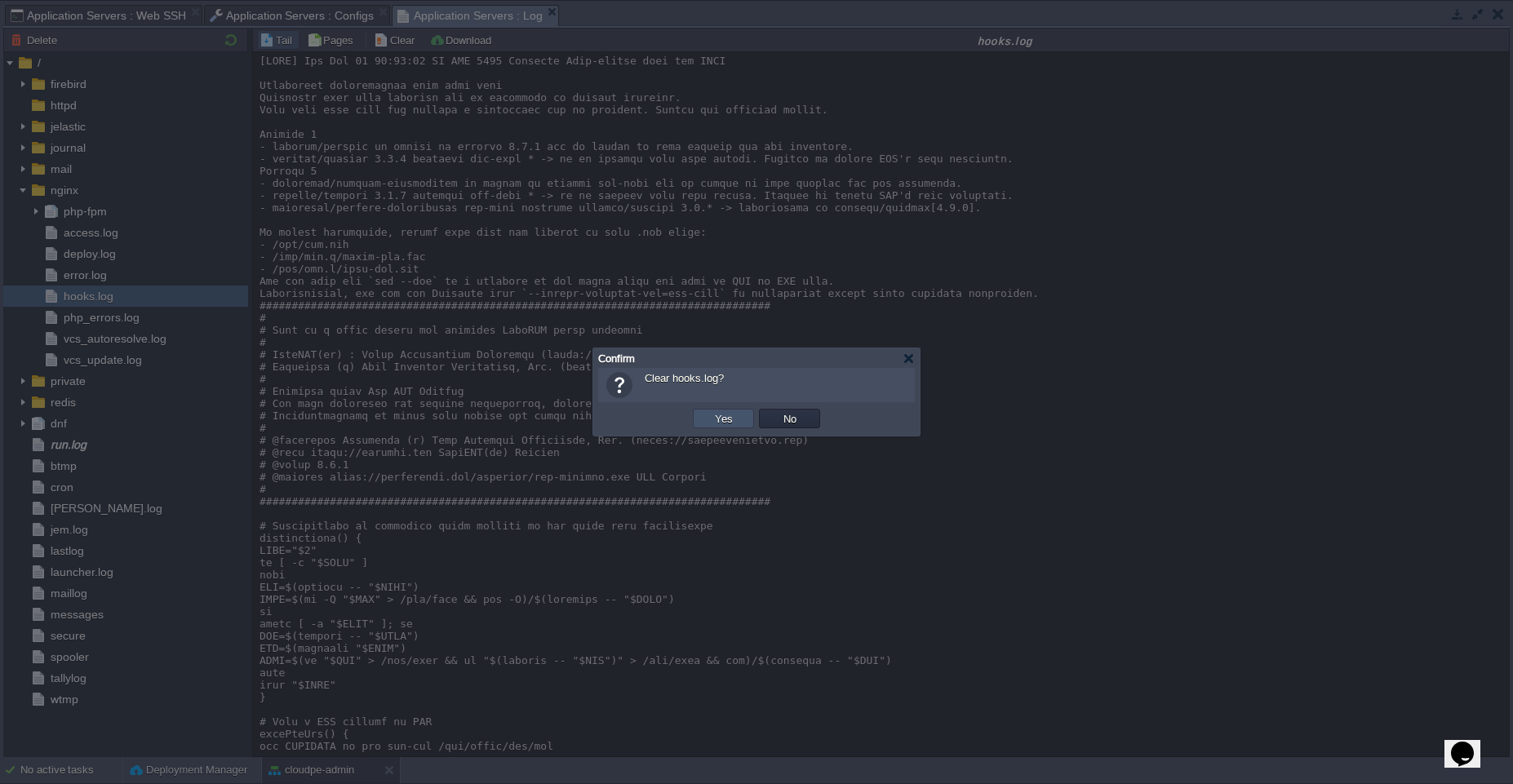
click at [732, 420] on button "Yes" at bounding box center [723, 419] width 27 height 15
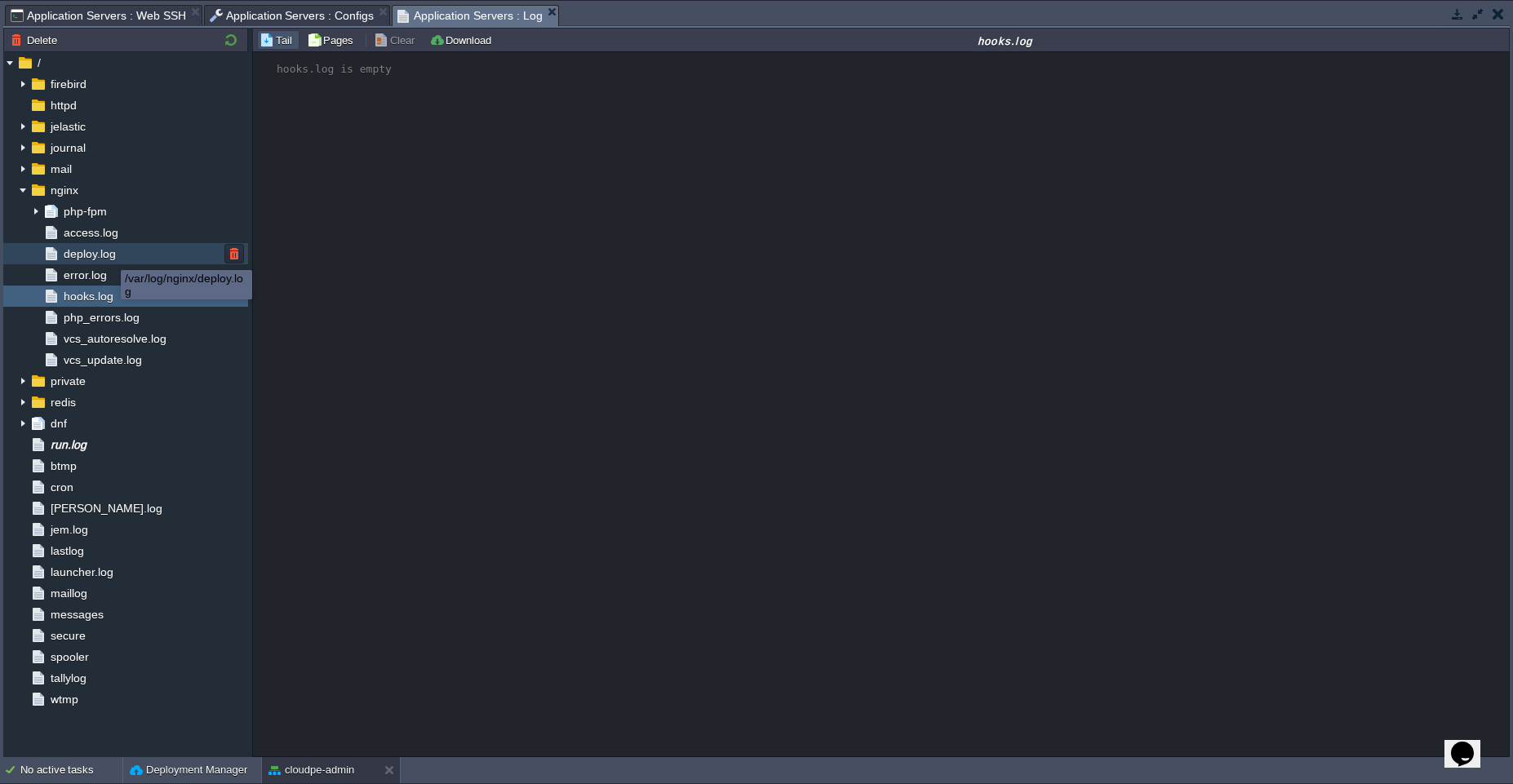
click at [108, 255] on span "deploy.log" at bounding box center [89, 254] width 58 height 15
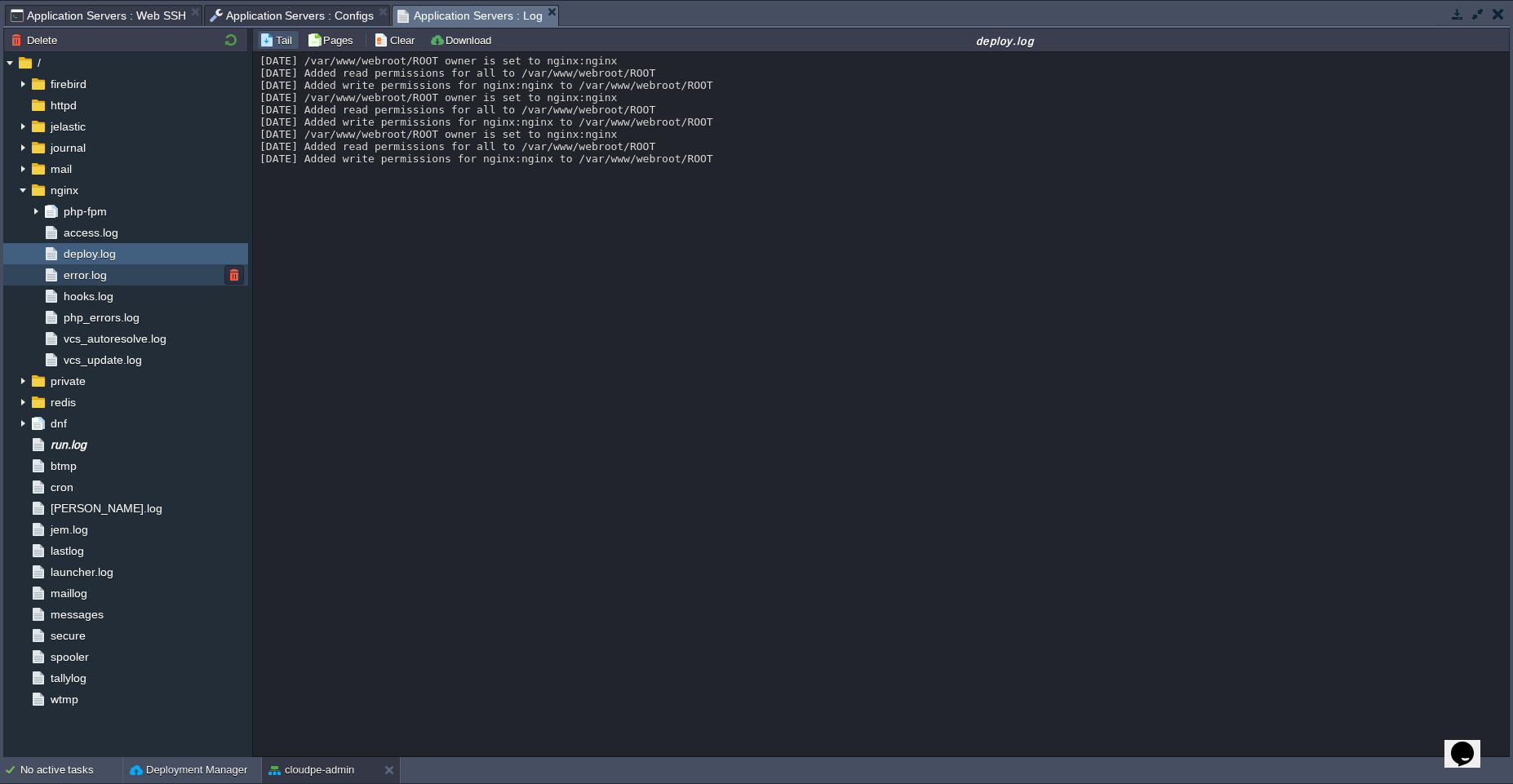
click at [132, 280] on div "error.log" at bounding box center [125, 275] width 245 height 22
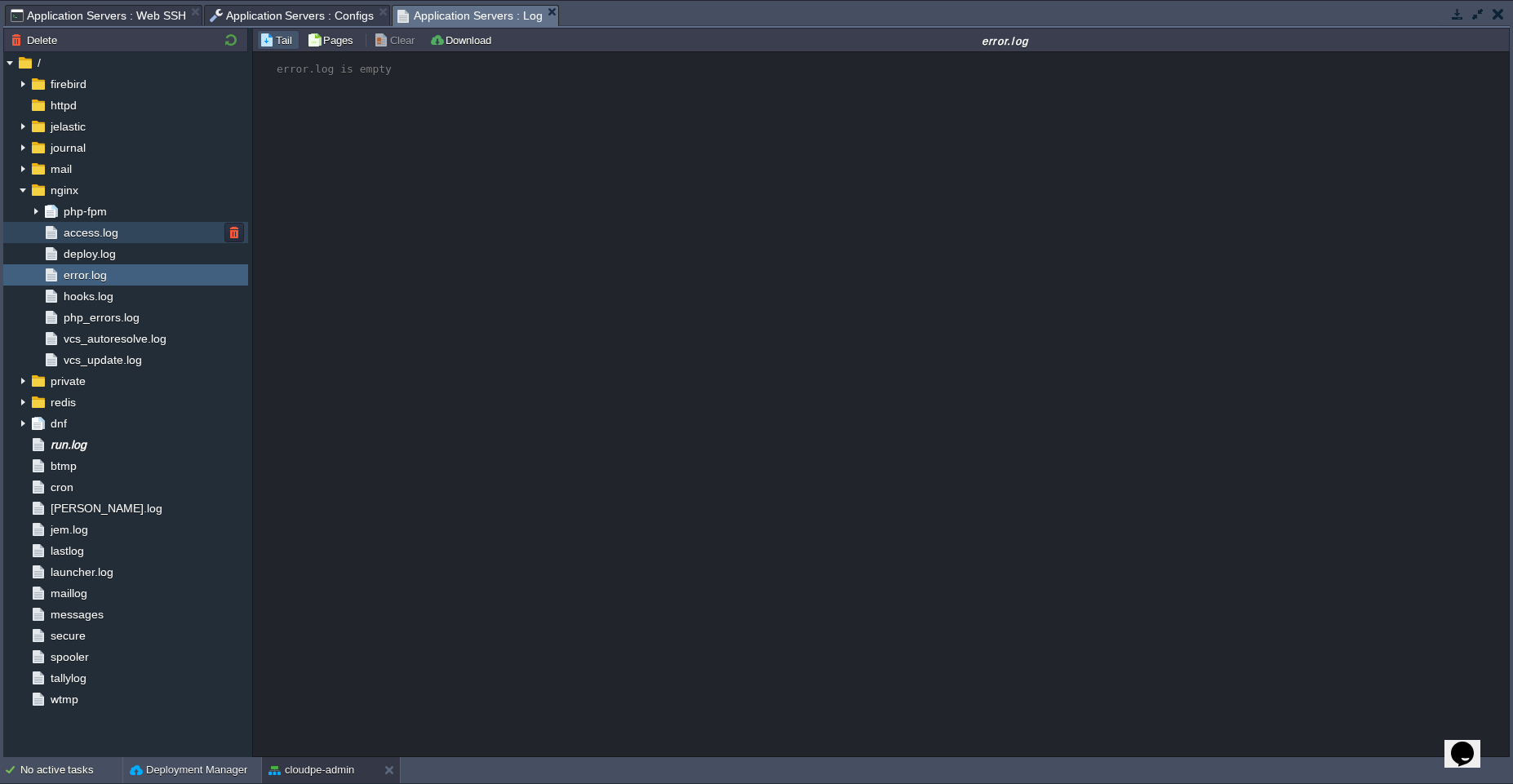
click at [118, 236] on span "access.log" at bounding box center [90, 232] width 60 height 15
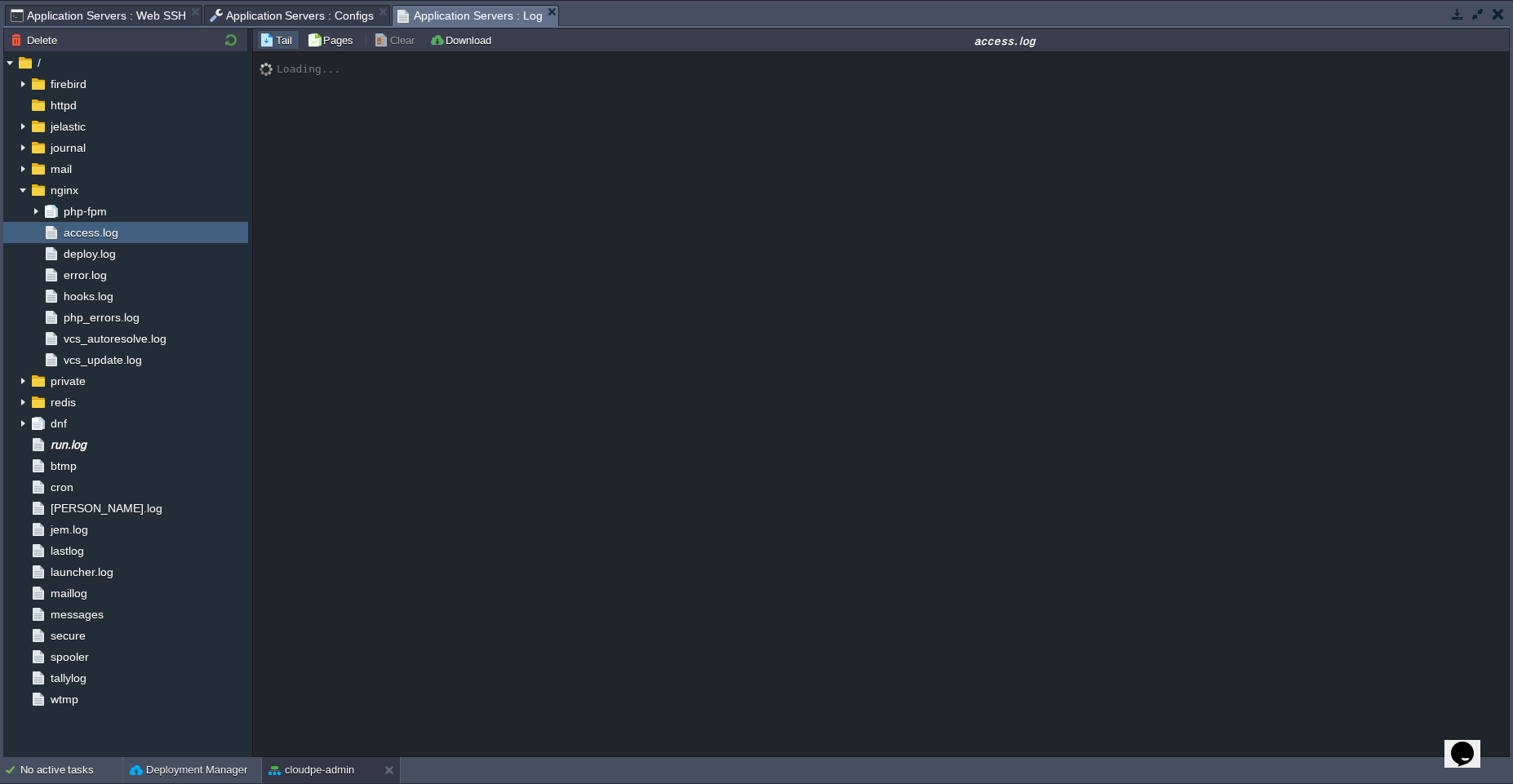
scroll to position [1280, 0]
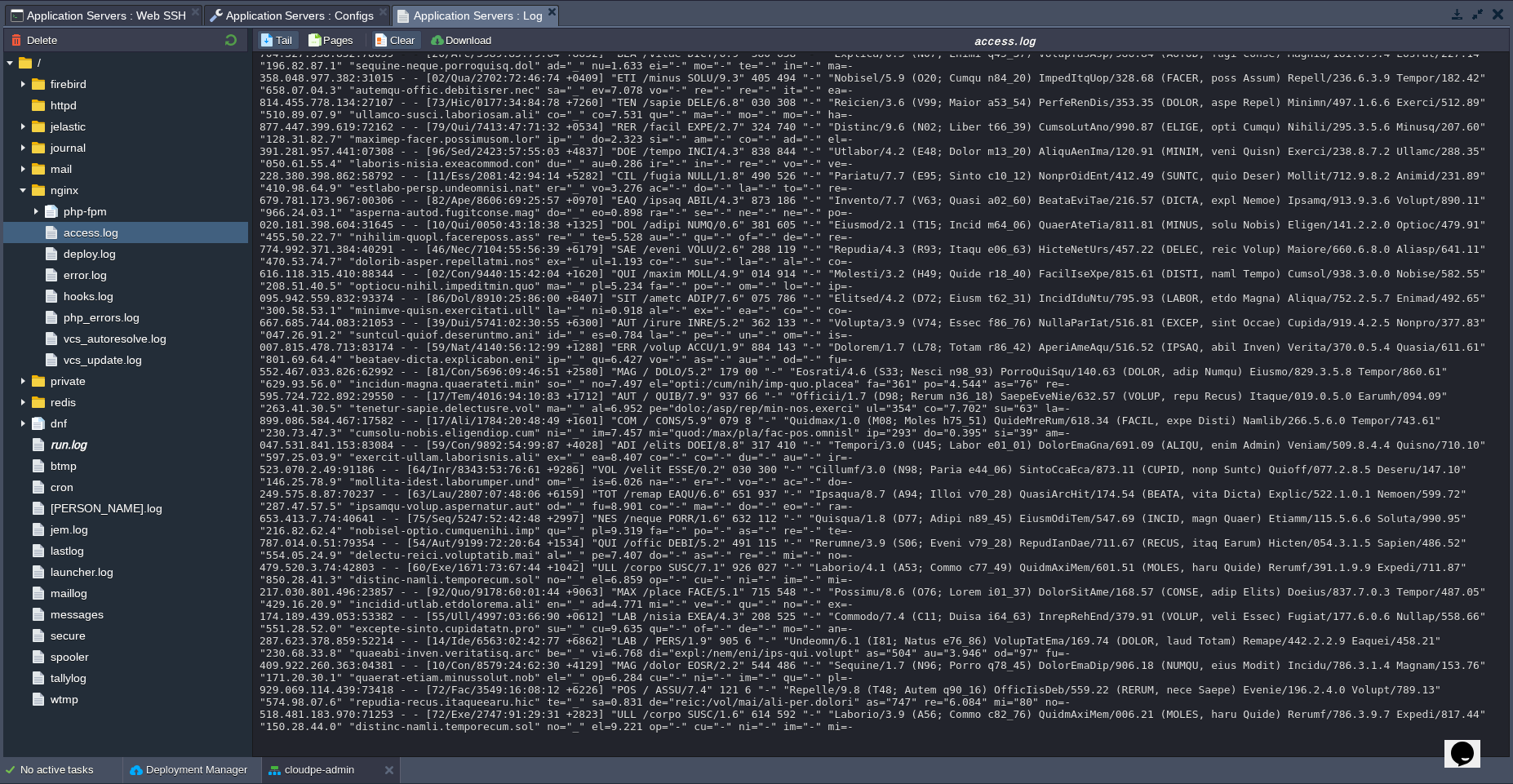
click at [401, 44] on button "Clear" at bounding box center [396, 40] width 46 height 15
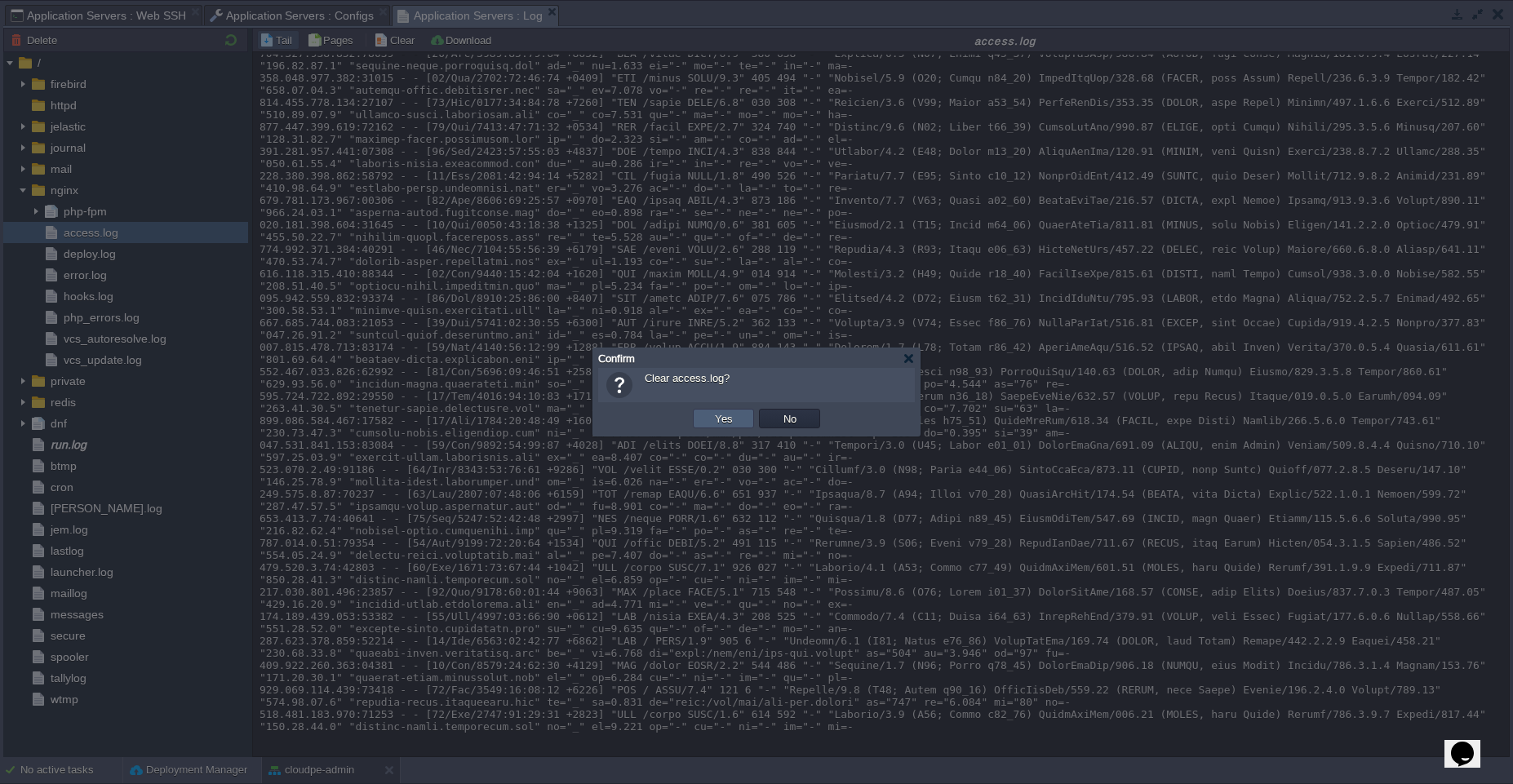
click at [727, 427] on td "Yes" at bounding box center [723, 418] width 61 height 20
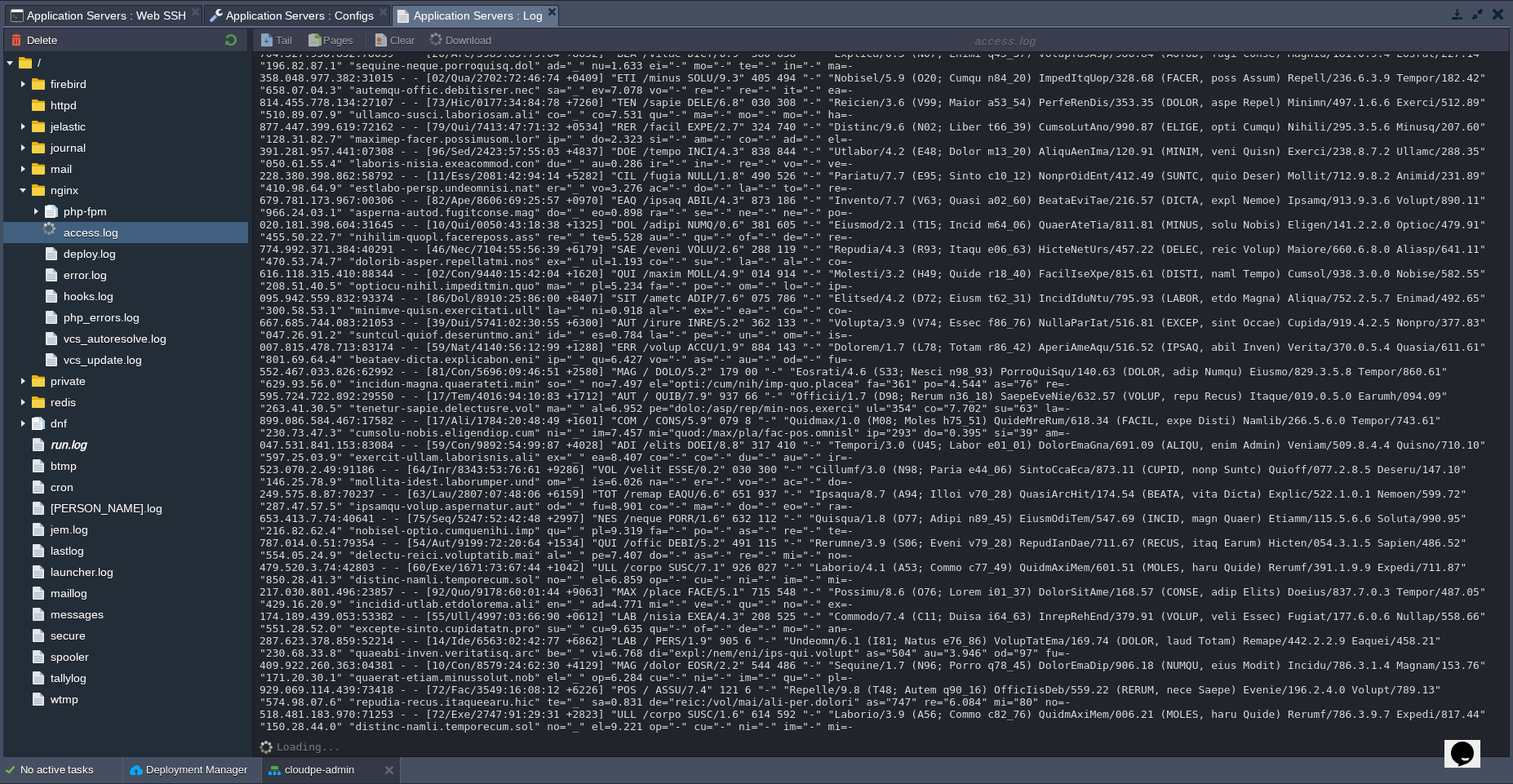
scroll to position [0, 0]
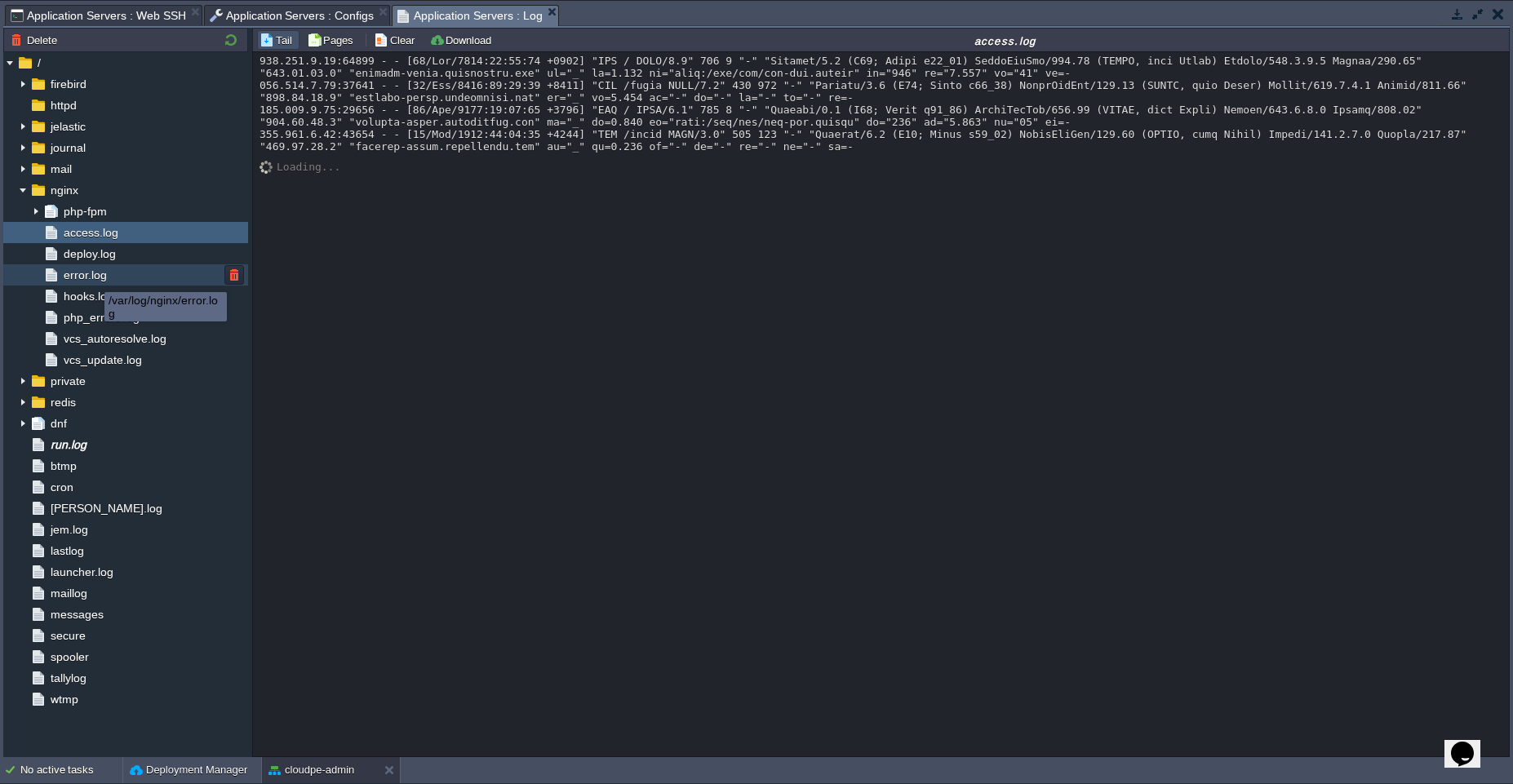
click at [92, 278] on span "error.log" at bounding box center [85, 275] width 49 height 15
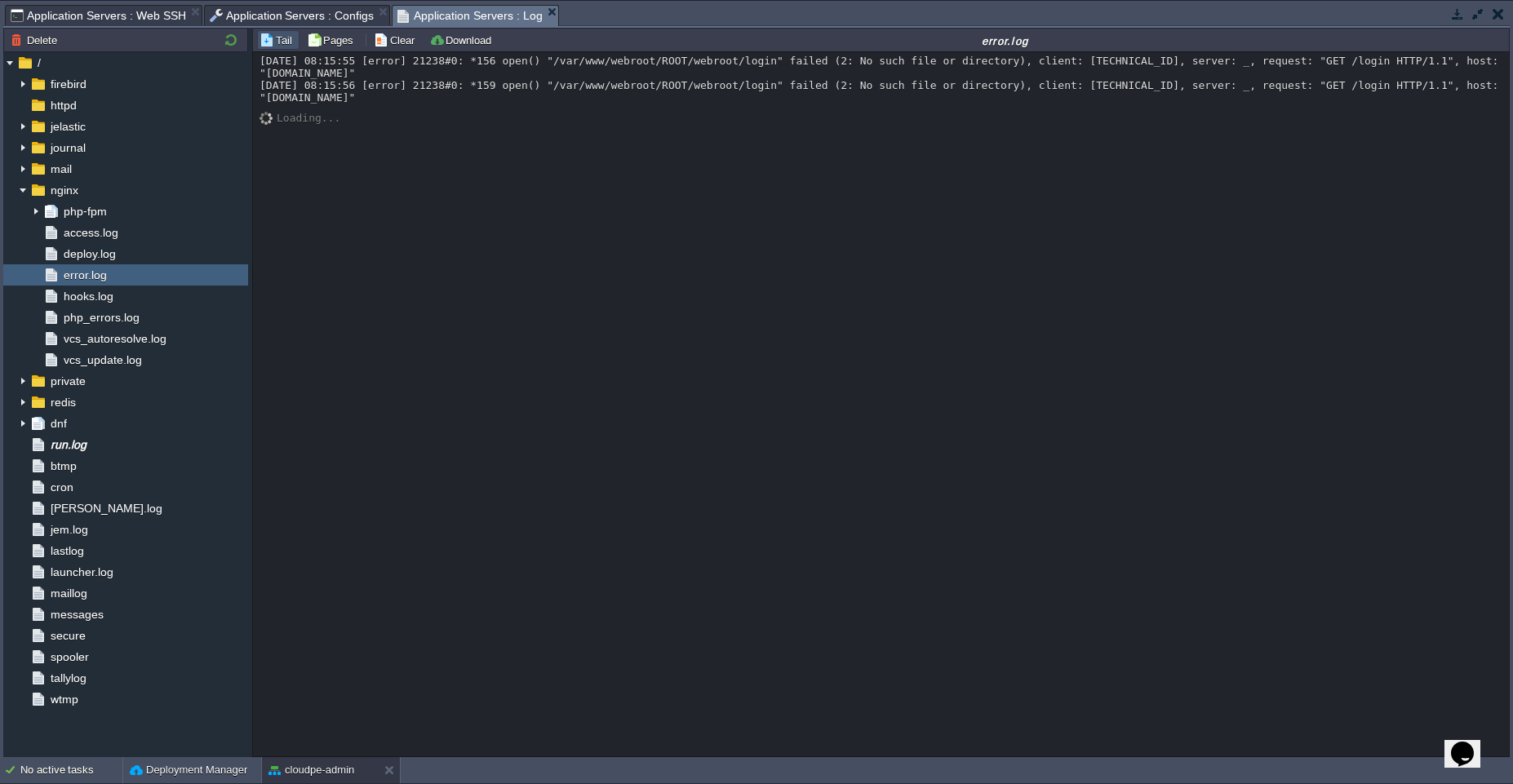
click at [567, 257] on div "2025/08/18 08:15:55 [error] 21238#0: *156 open() "/var/www/webroot/ROOT/webroot…" at bounding box center [881, 404] width 1256 height 704
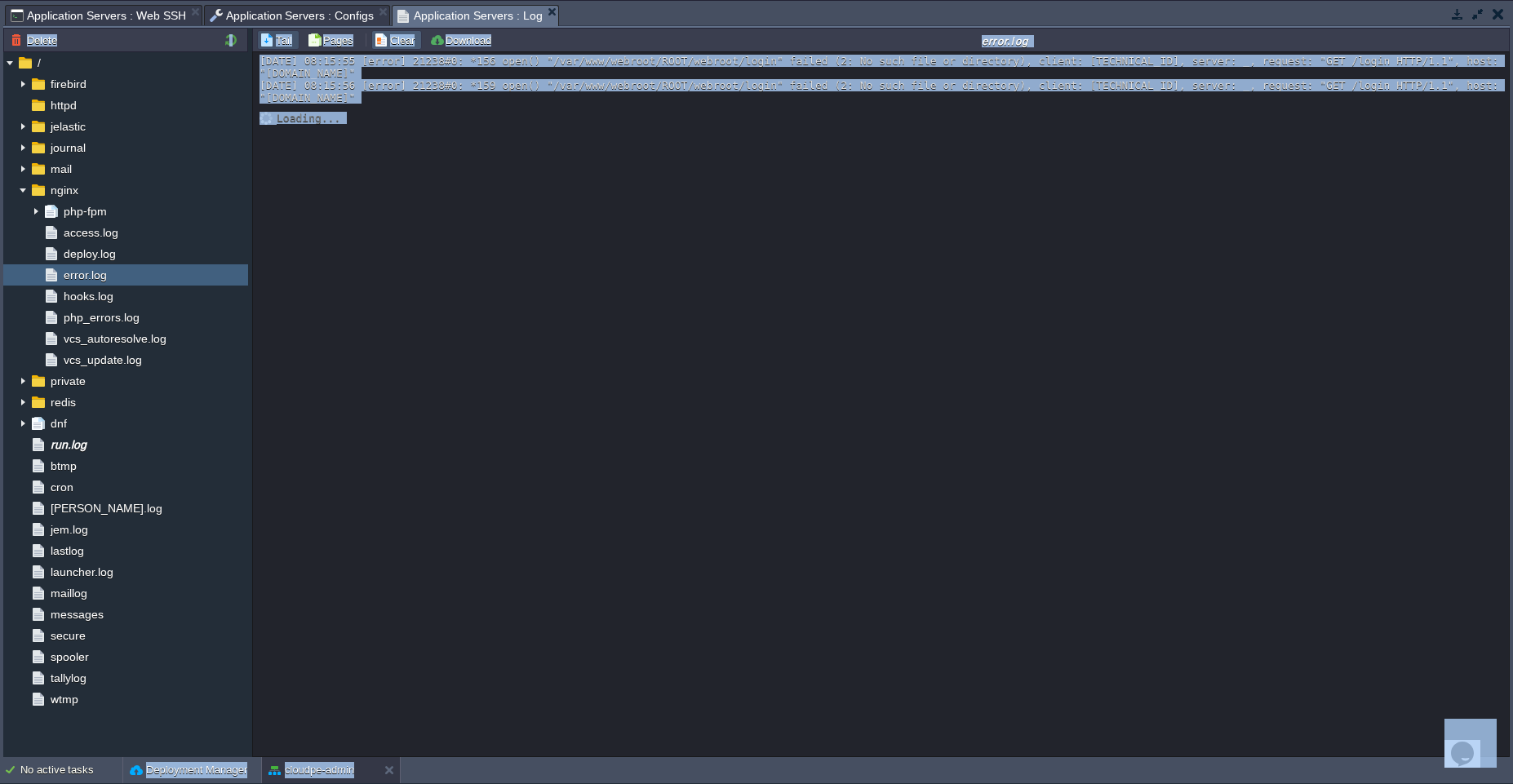
click at [396, 44] on button "Clear" at bounding box center [396, 40] width 46 height 15
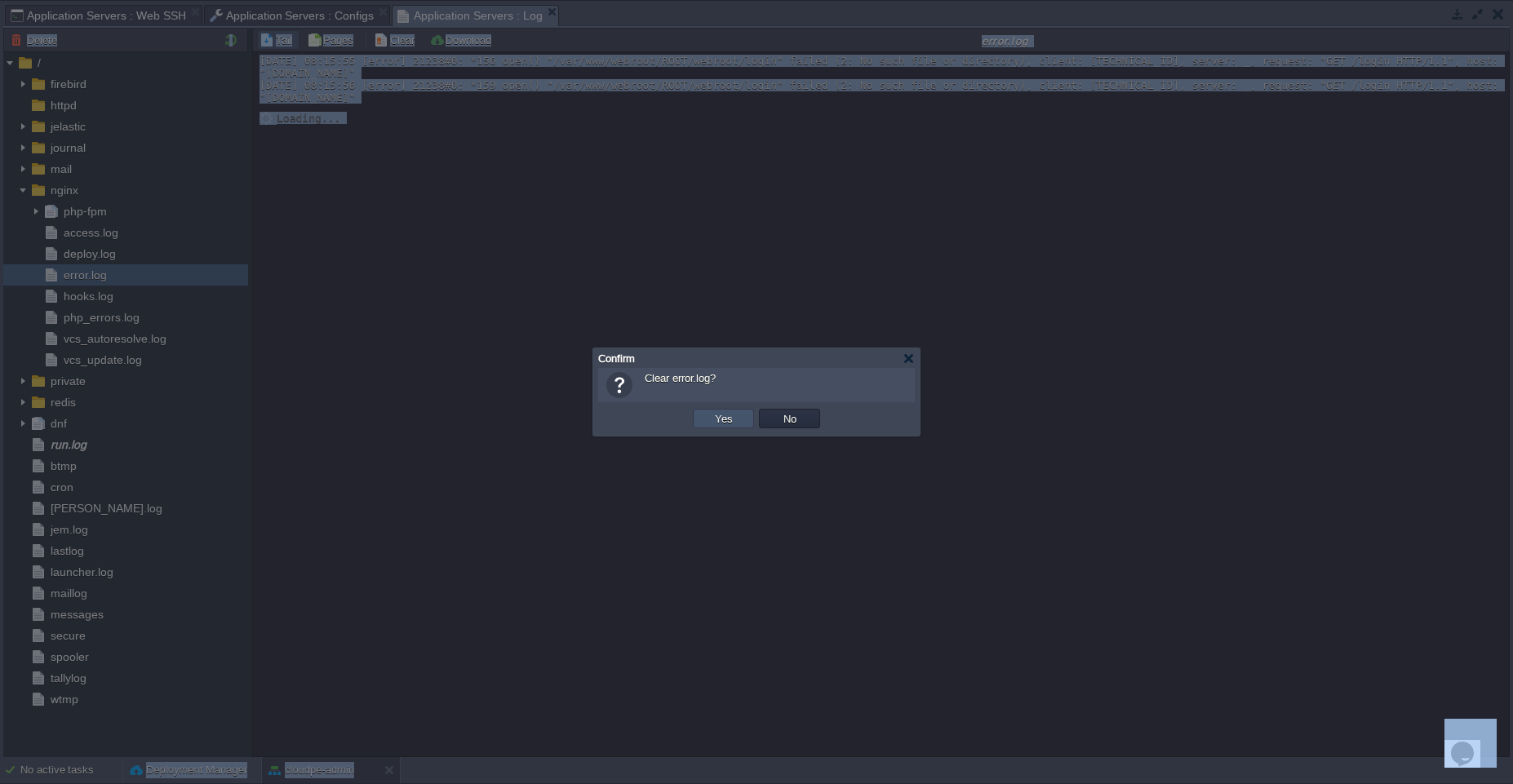
click at [725, 425] on button "Yes" at bounding box center [723, 419] width 27 height 15
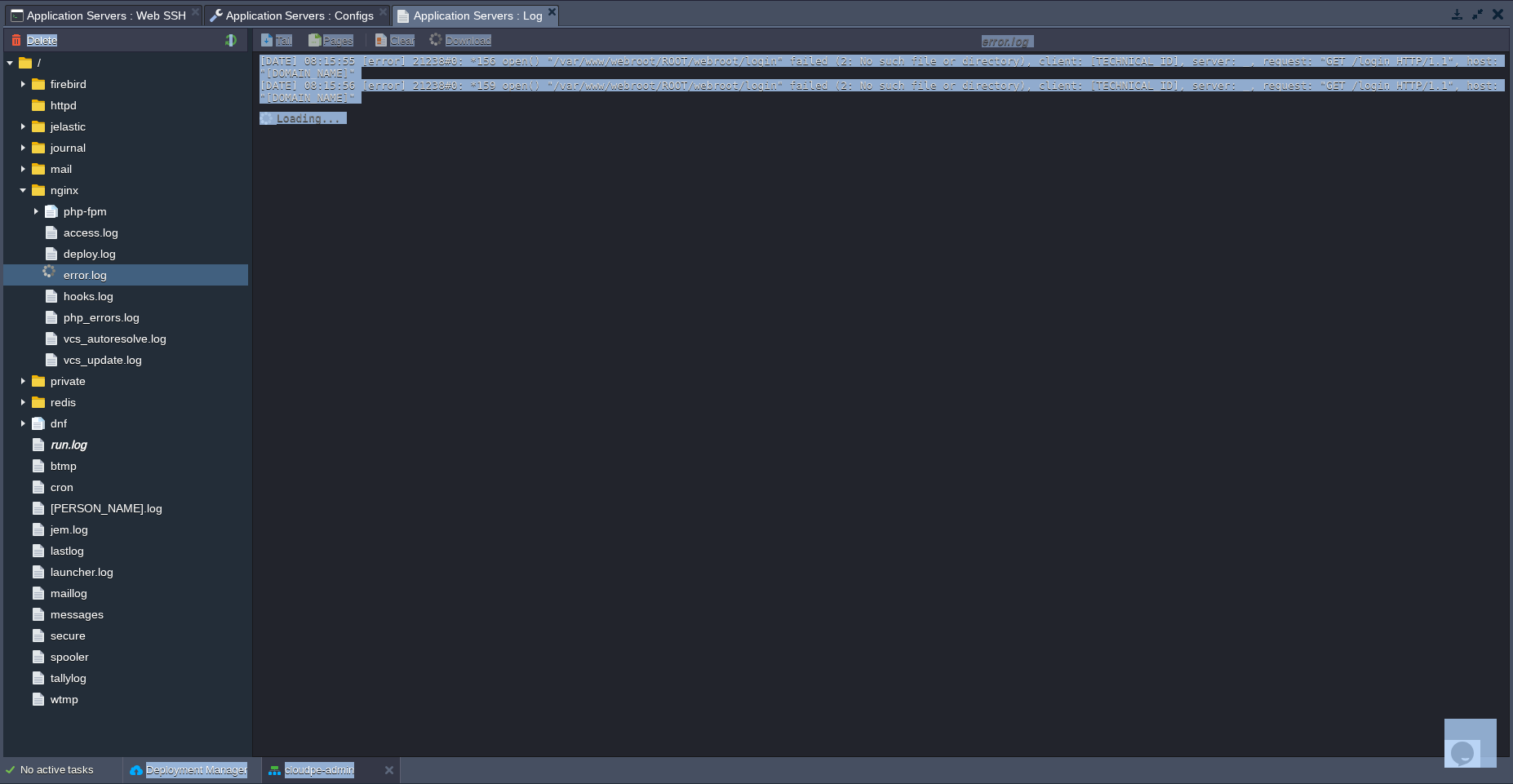
click at [725, 425] on div "2025/08/18 08:15:55 [error] 21238#0: *156 open() "/var/www/webroot/ROOT/webroot…" at bounding box center [881, 404] width 1256 height 704
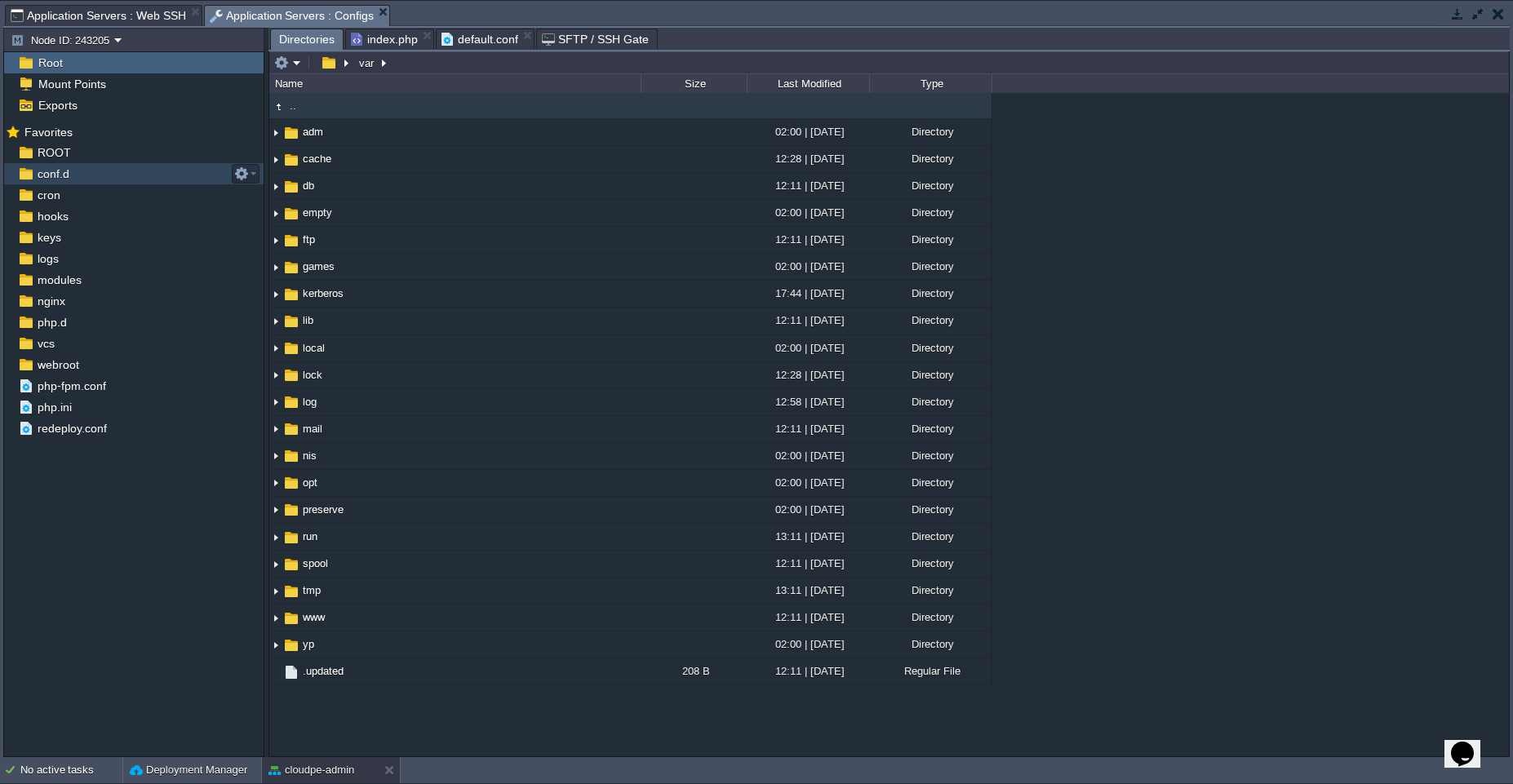
click at [70, 170] on span "conf.d" at bounding box center [53, 174] width 38 height 15
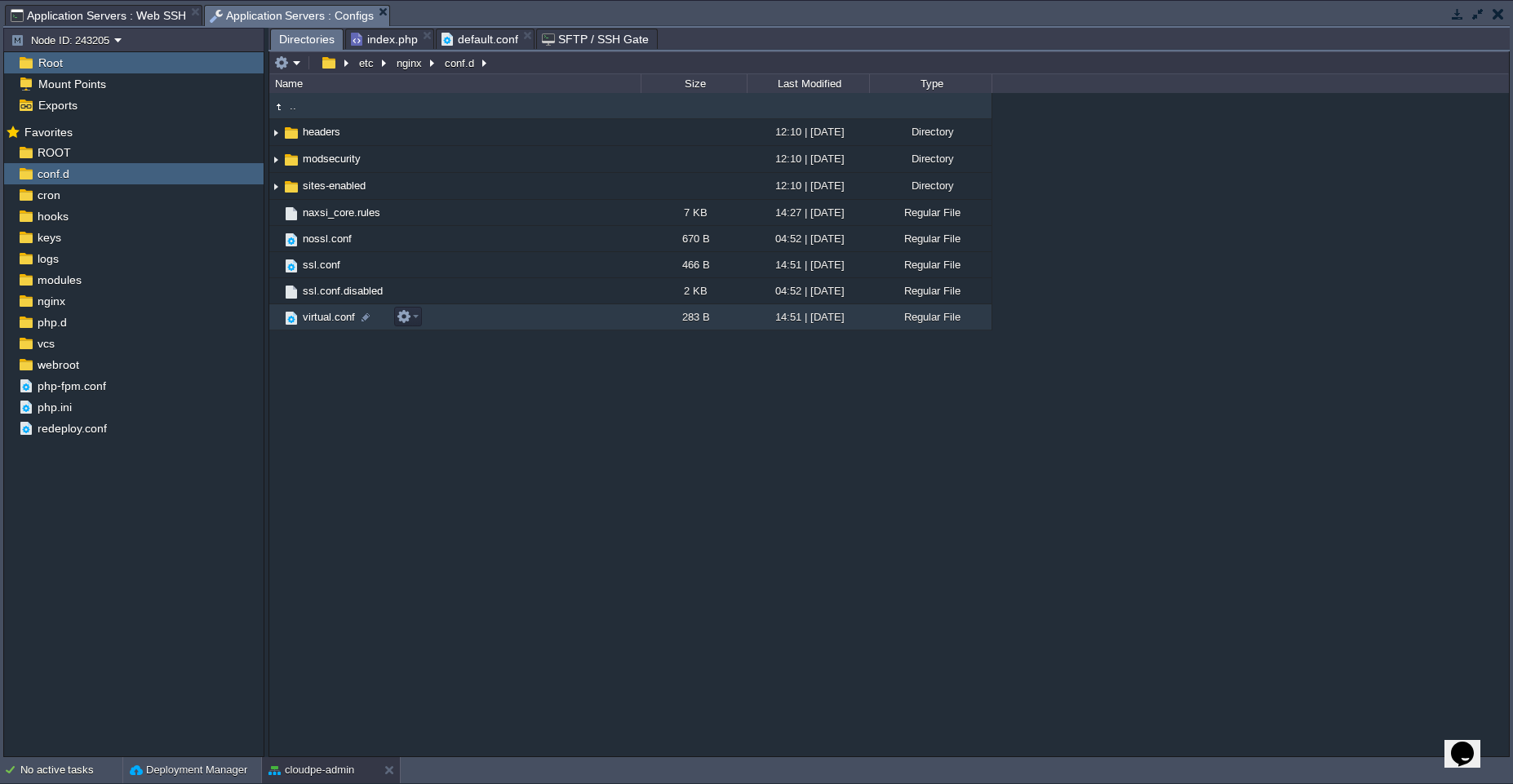
click at [542, 311] on td "virtual.conf" at bounding box center [455, 317] width 371 height 26
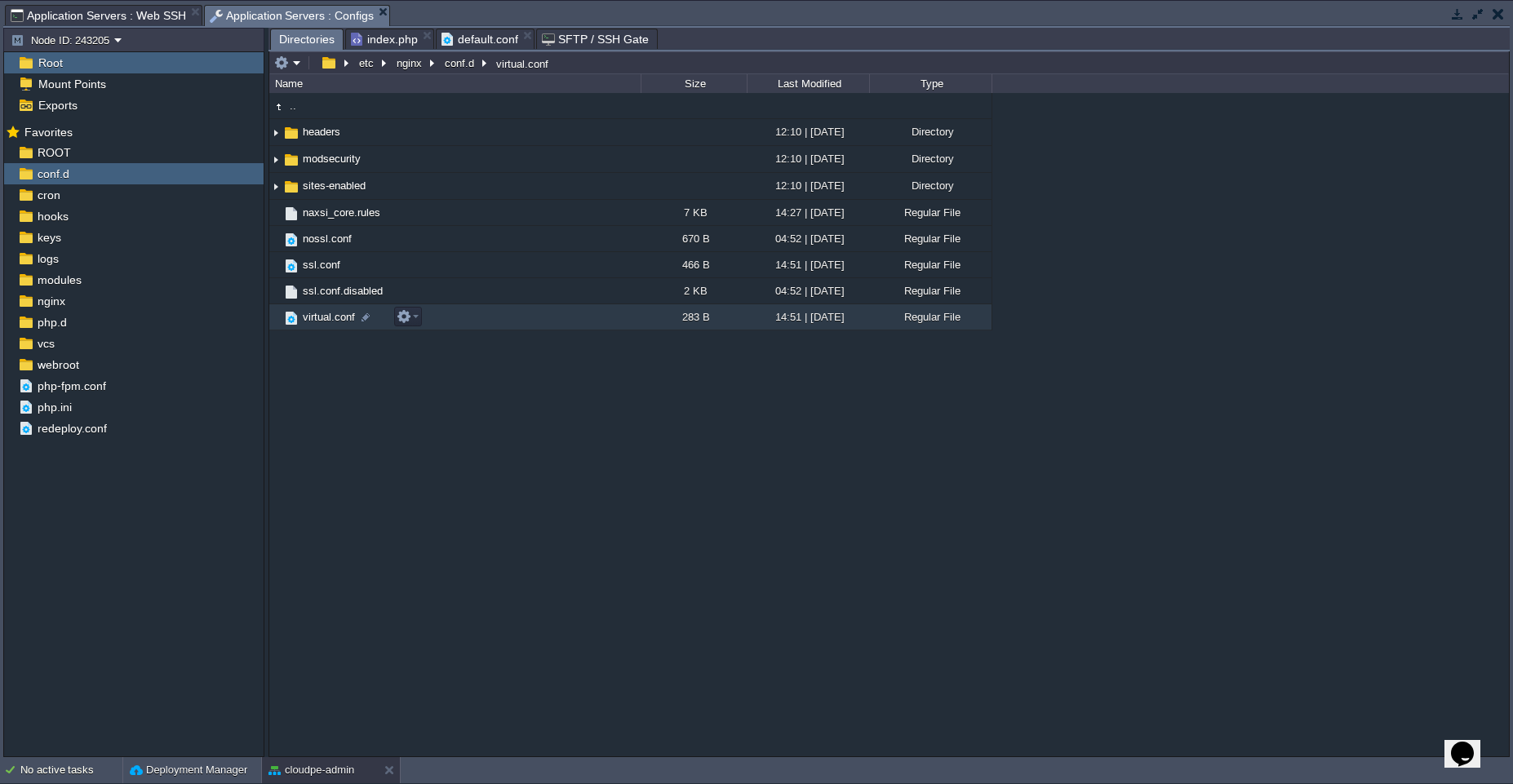
click at [542, 311] on td "virtual.conf" at bounding box center [455, 317] width 371 height 26
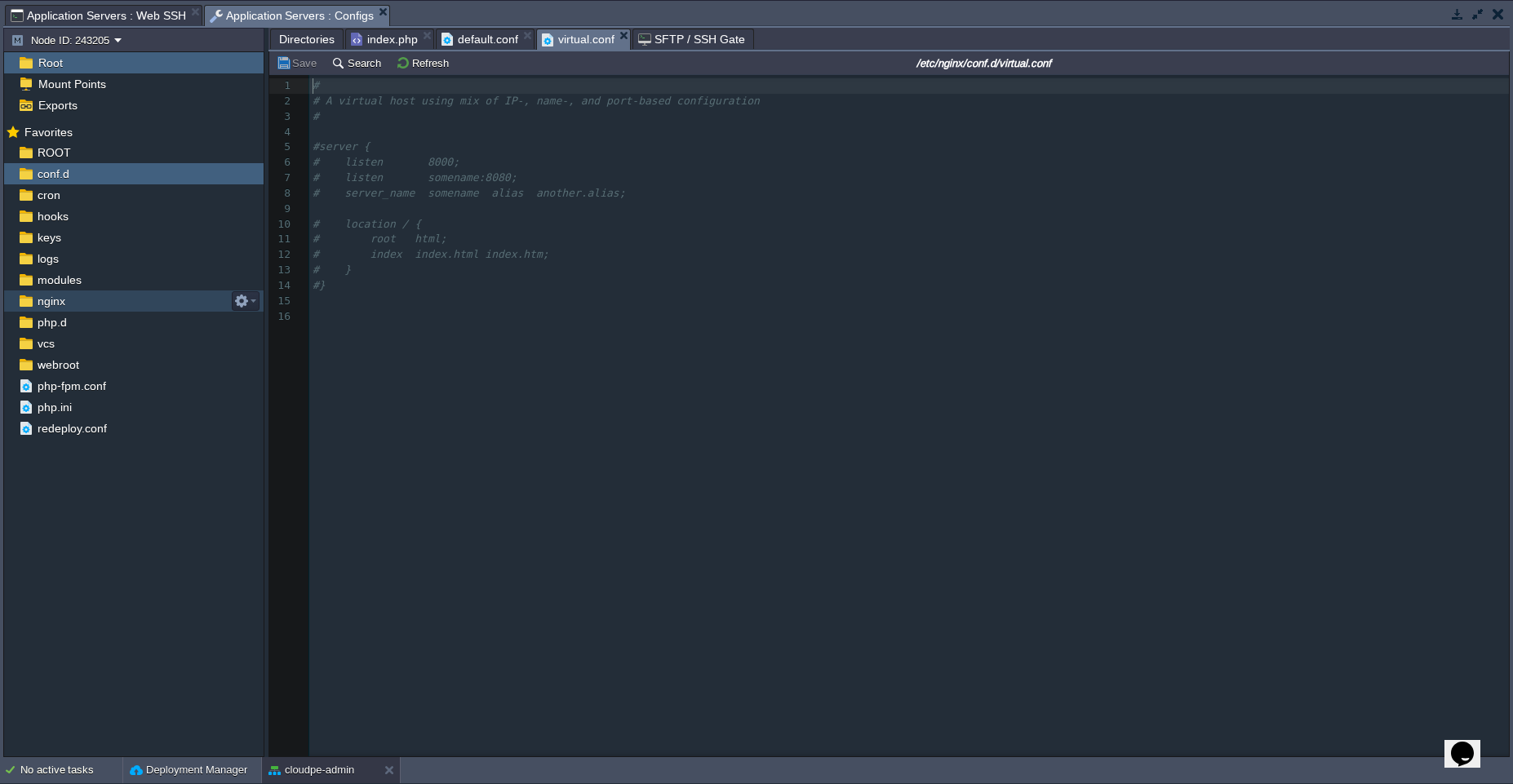
scroll to position [6, 0]
click at [107, 301] on div "nginx" at bounding box center [134, 301] width 260 height 22
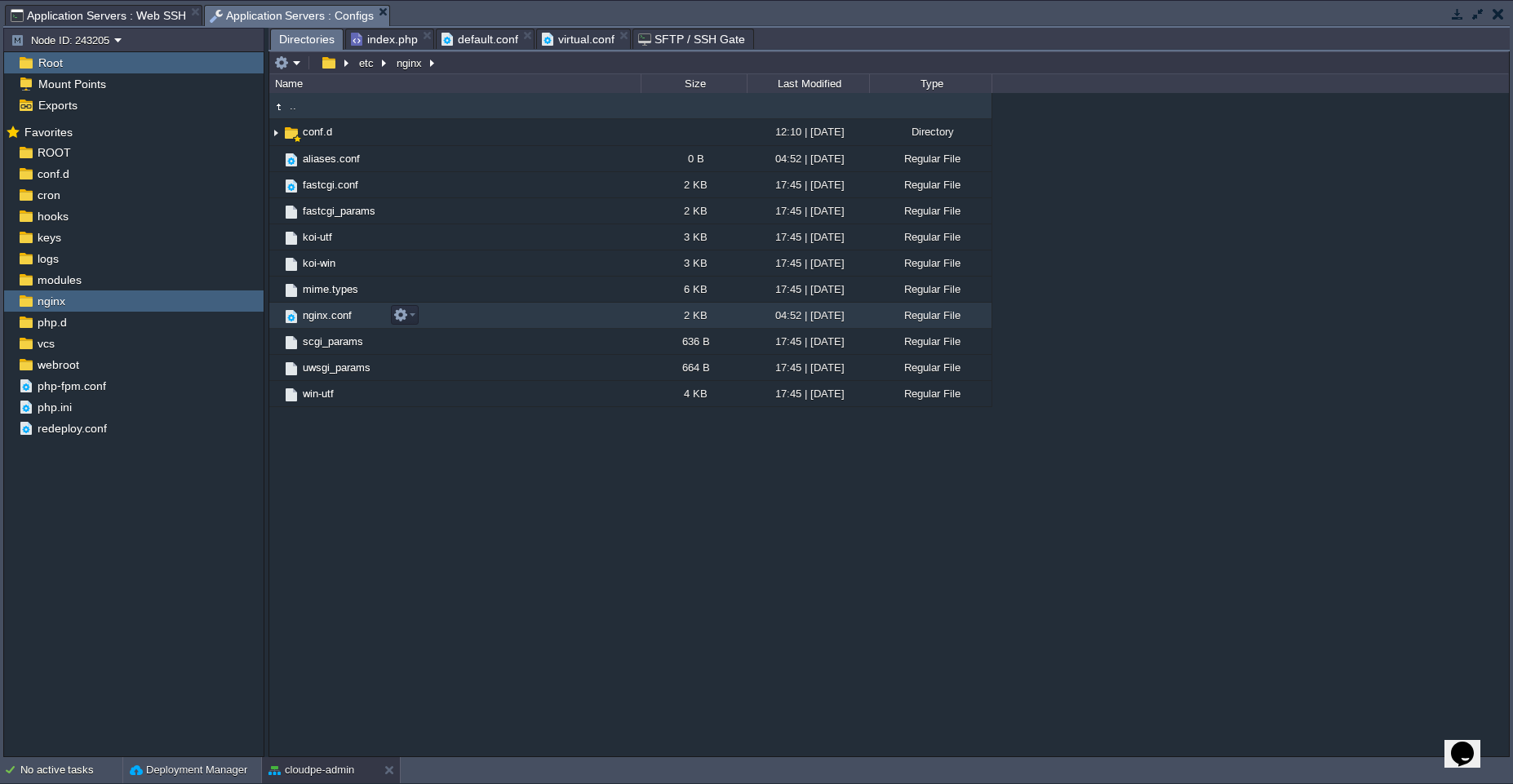
click at [576, 313] on td "nginx.conf" at bounding box center [455, 316] width 371 height 26
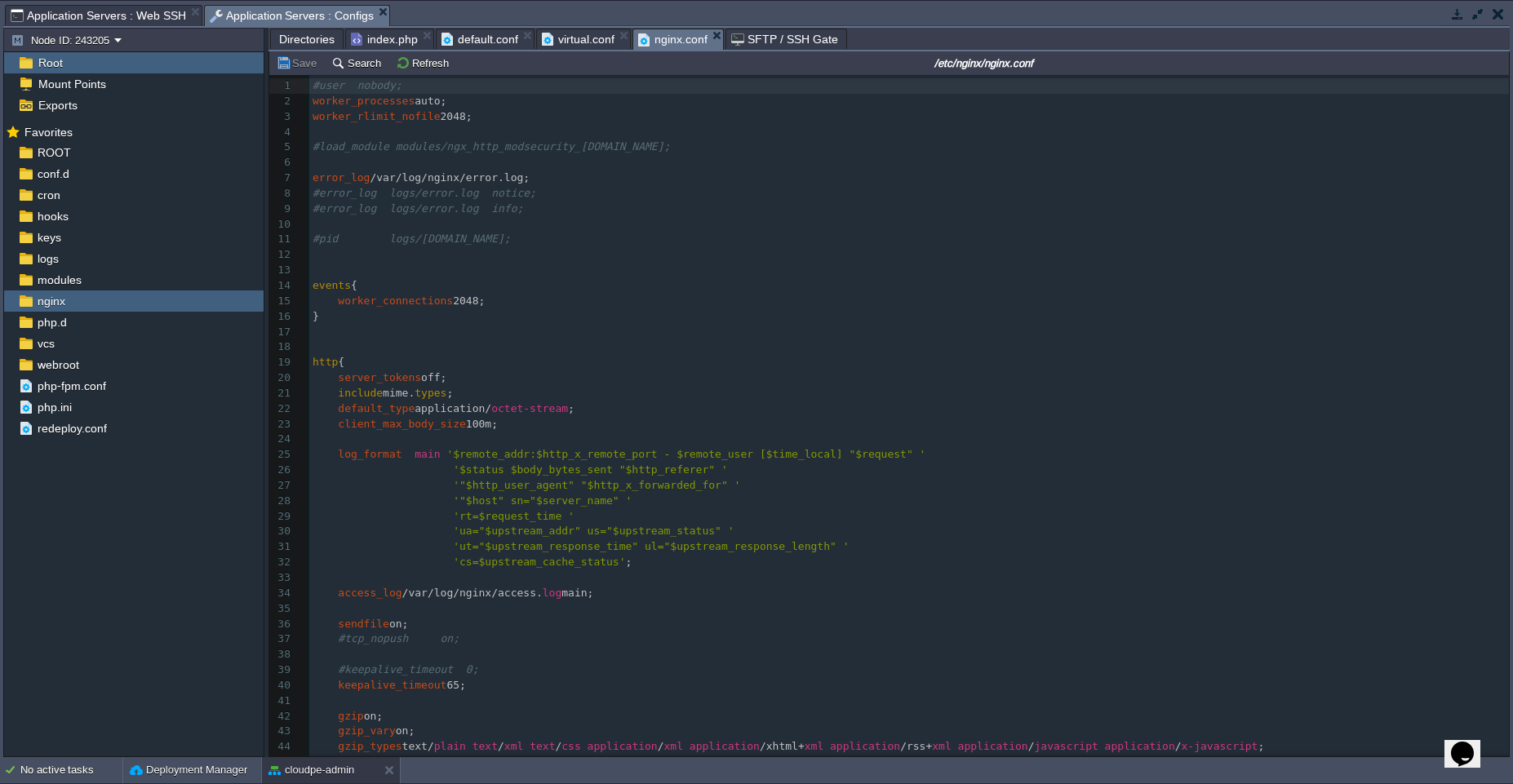
click at [597, 273] on pre "​" at bounding box center [909, 270] width 1199 height 15
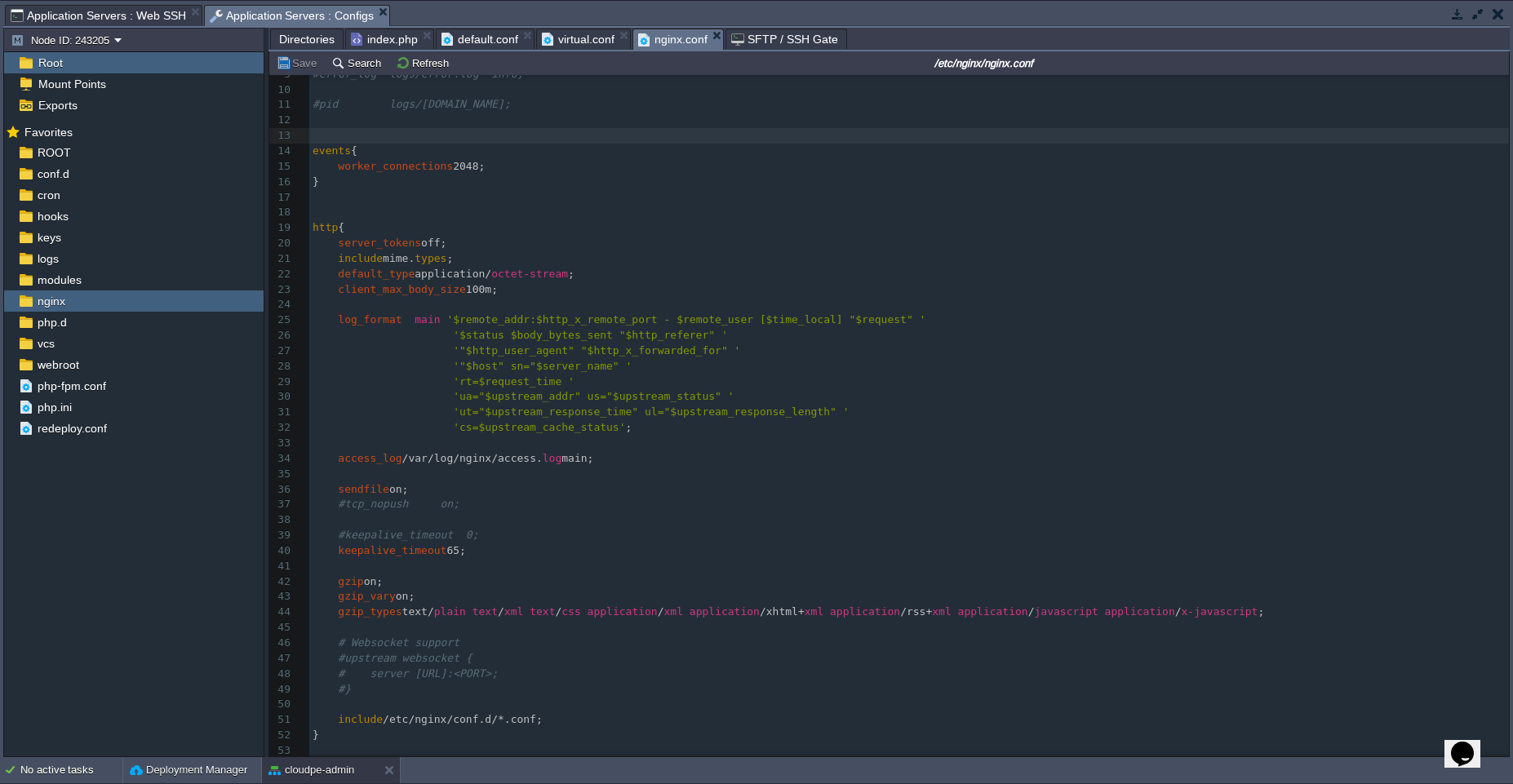
click at [587, 713] on pre "include /etc/nginx/conf.d/*.conf;" at bounding box center [909, 720] width 1199 height 15
click at [631, 696] on pre "​" at bounding box center [909, 704] width 1199 height 15
paste textarea "}"
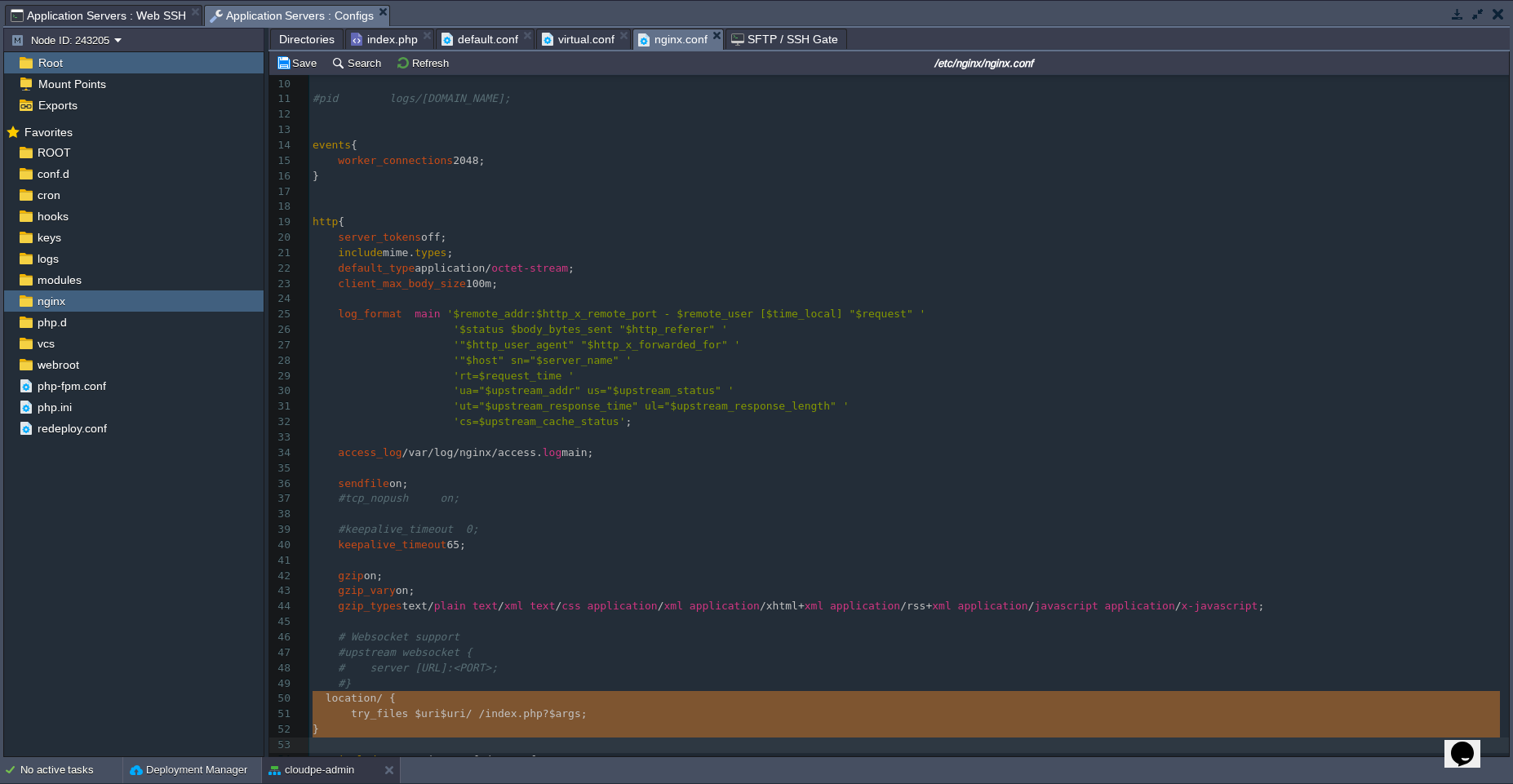
type textarea "location / { try_files $uri $uri/ /index.php?$args; }"
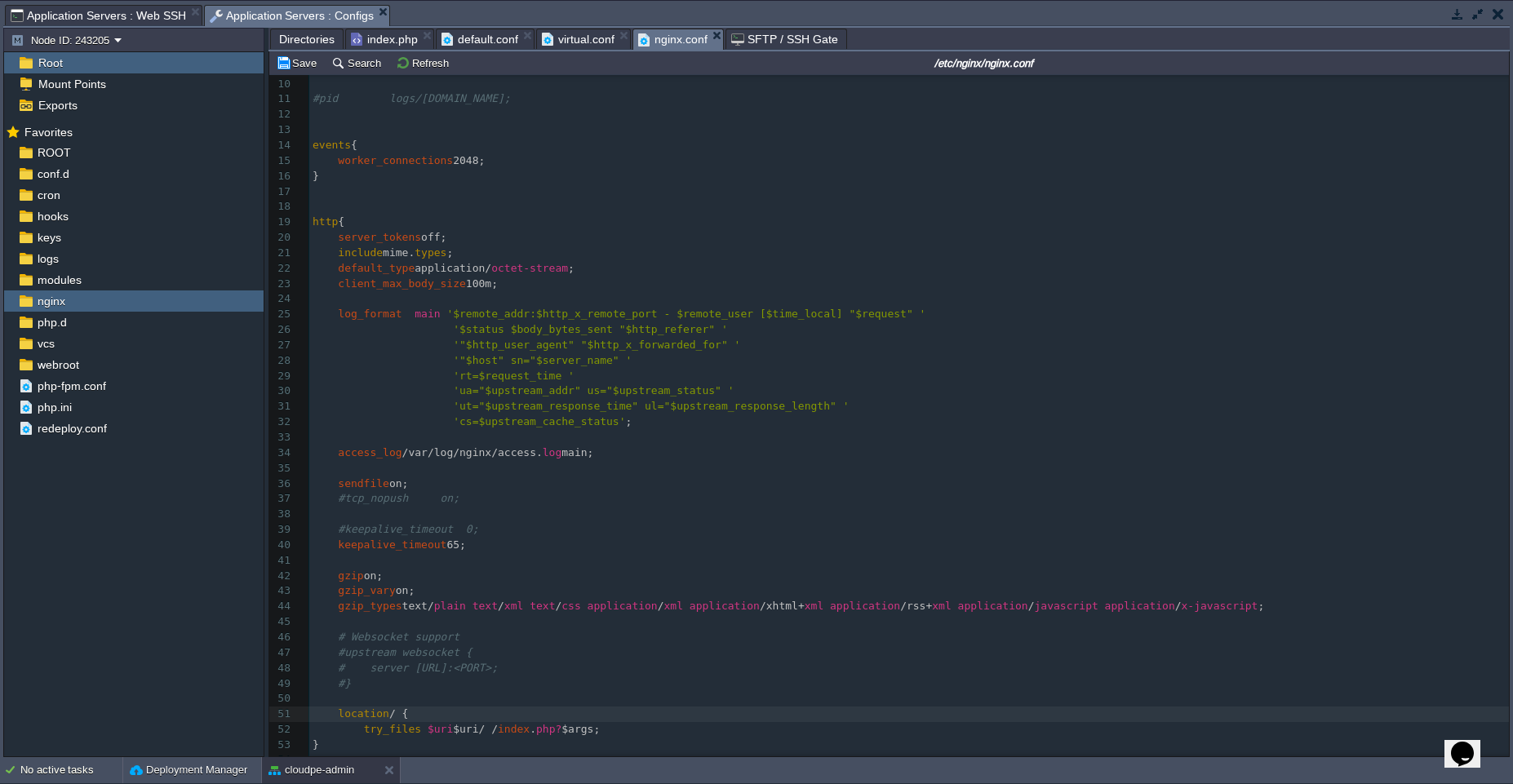
scroll to position [201, 0]
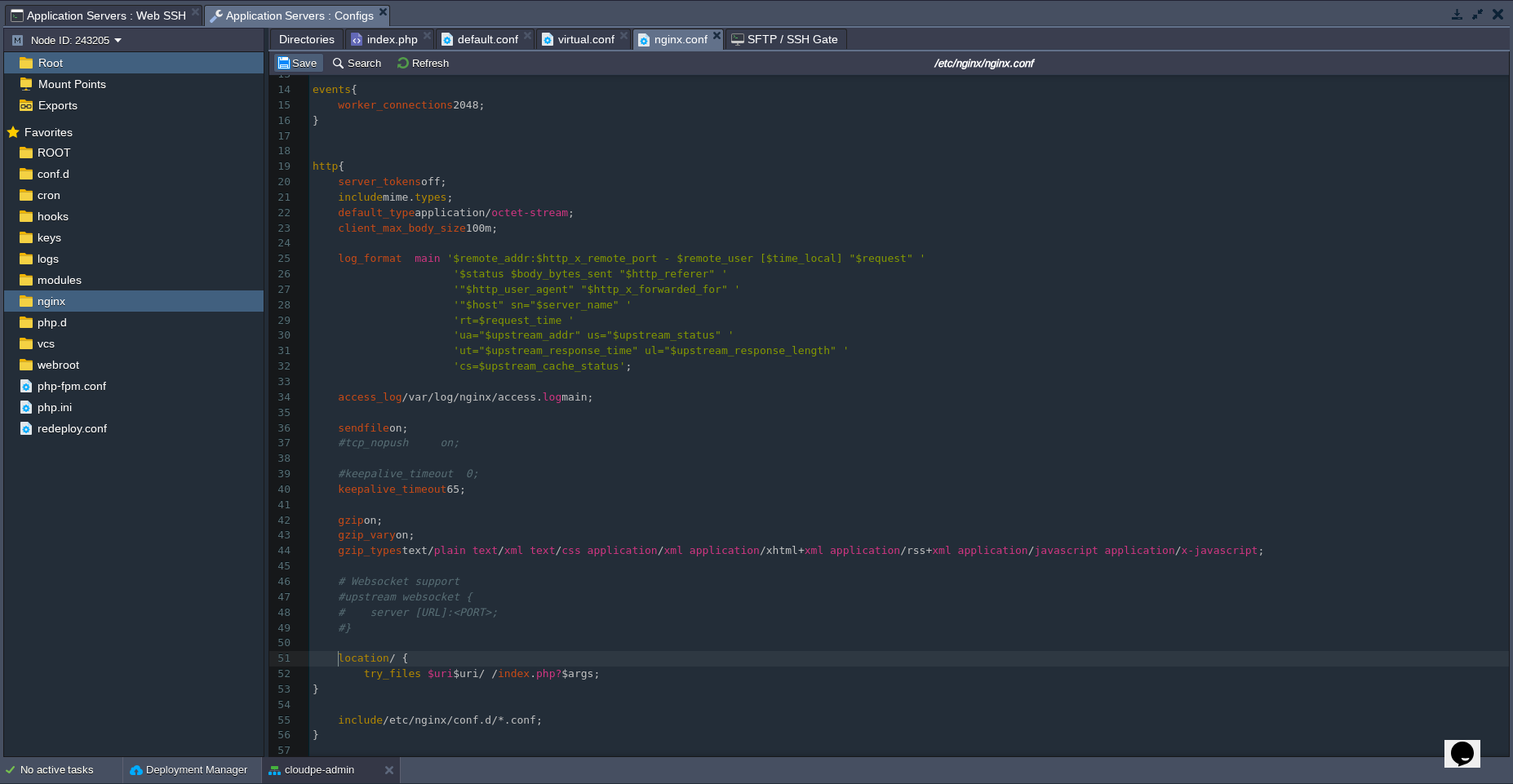
click at [303, 66] on button "Save" at bounding box center [298, 63] width 46 height 15
click at [303, 783] on div "No active tasks Deployment Manager cloudpe-admin" at bounding box center [756, 770] width 1513 height 27
click at [298, 773] on button "cloudpe-admin" at bounding box center [311, 770] width 86 height 16
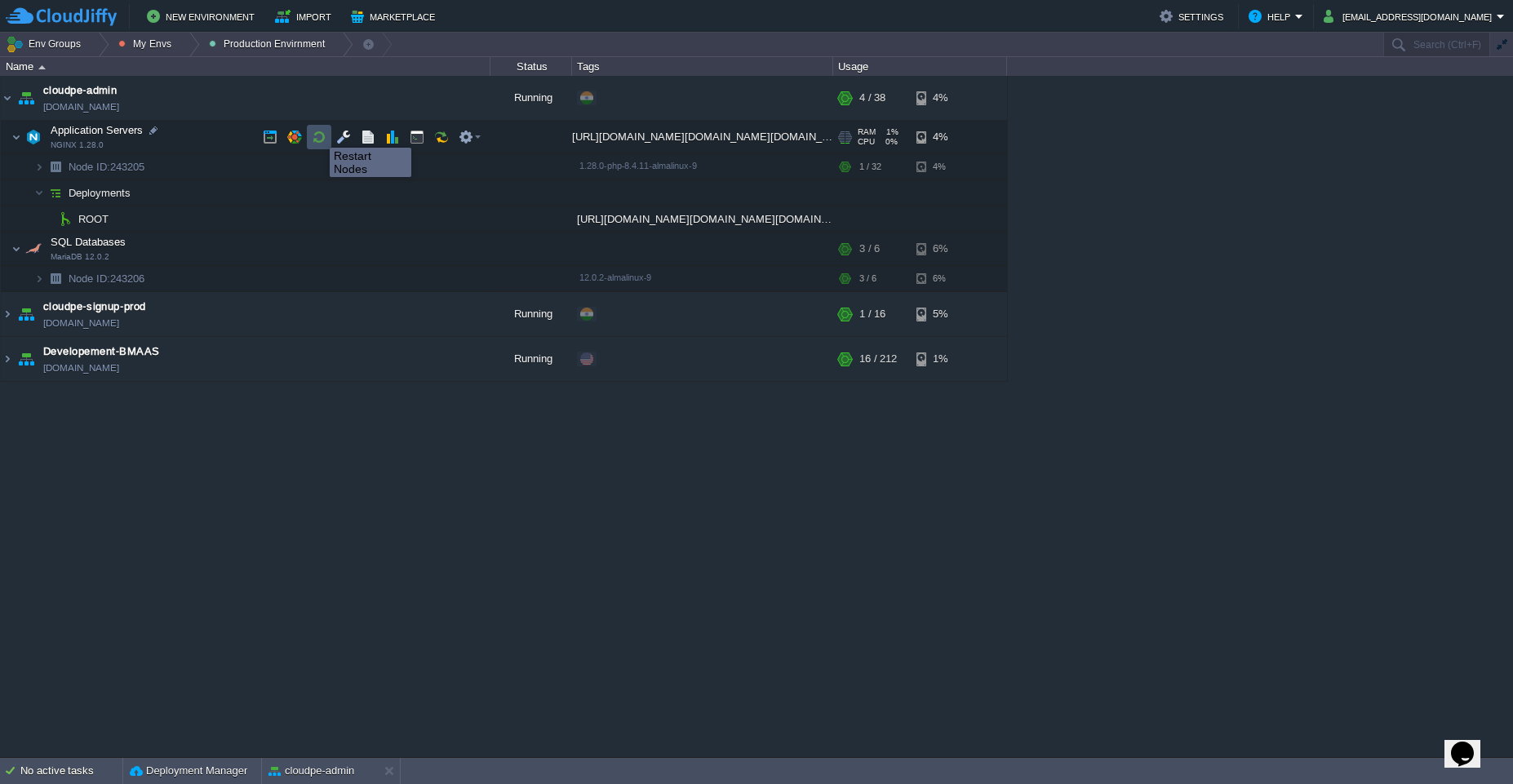
click at [317, 133] on button "button" at bounding box center [319, 137] width 15 height 15
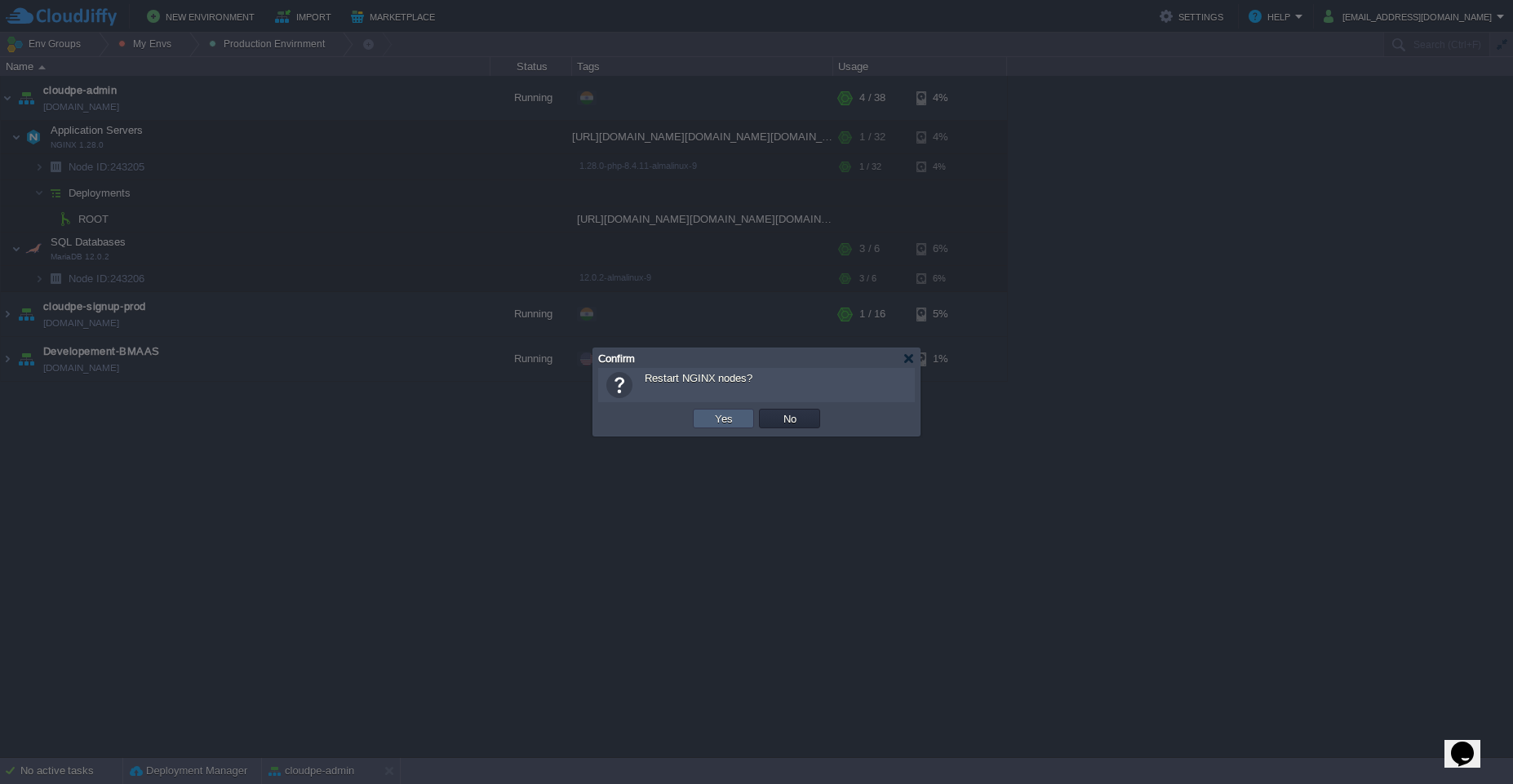
click at [716, 416] on button "Yes" at bounding box center [723, 419] width 27 height 15
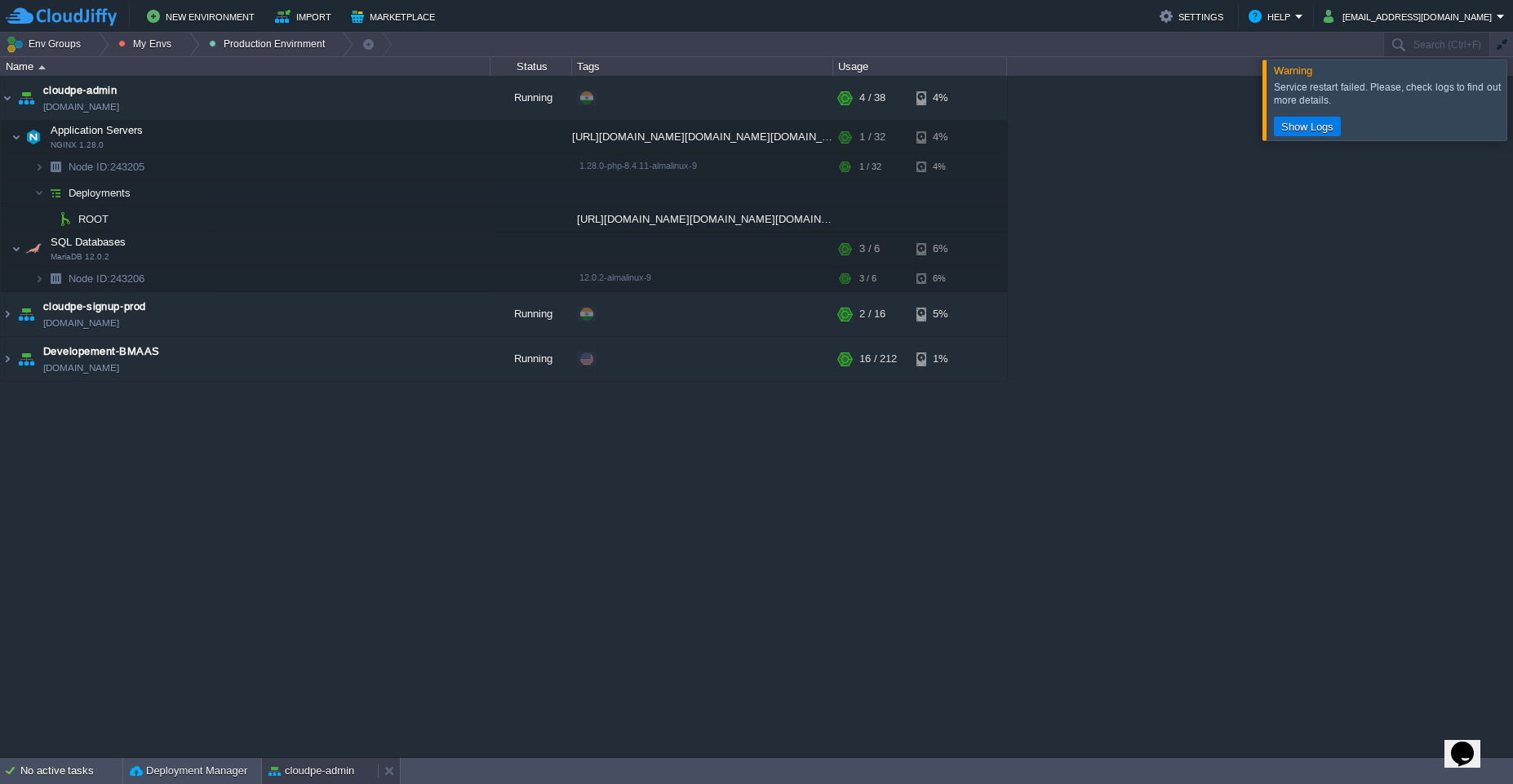
click at [323, 770] on button "cloudpe-admin" at bounding box center [311, 770] width 86 height 16
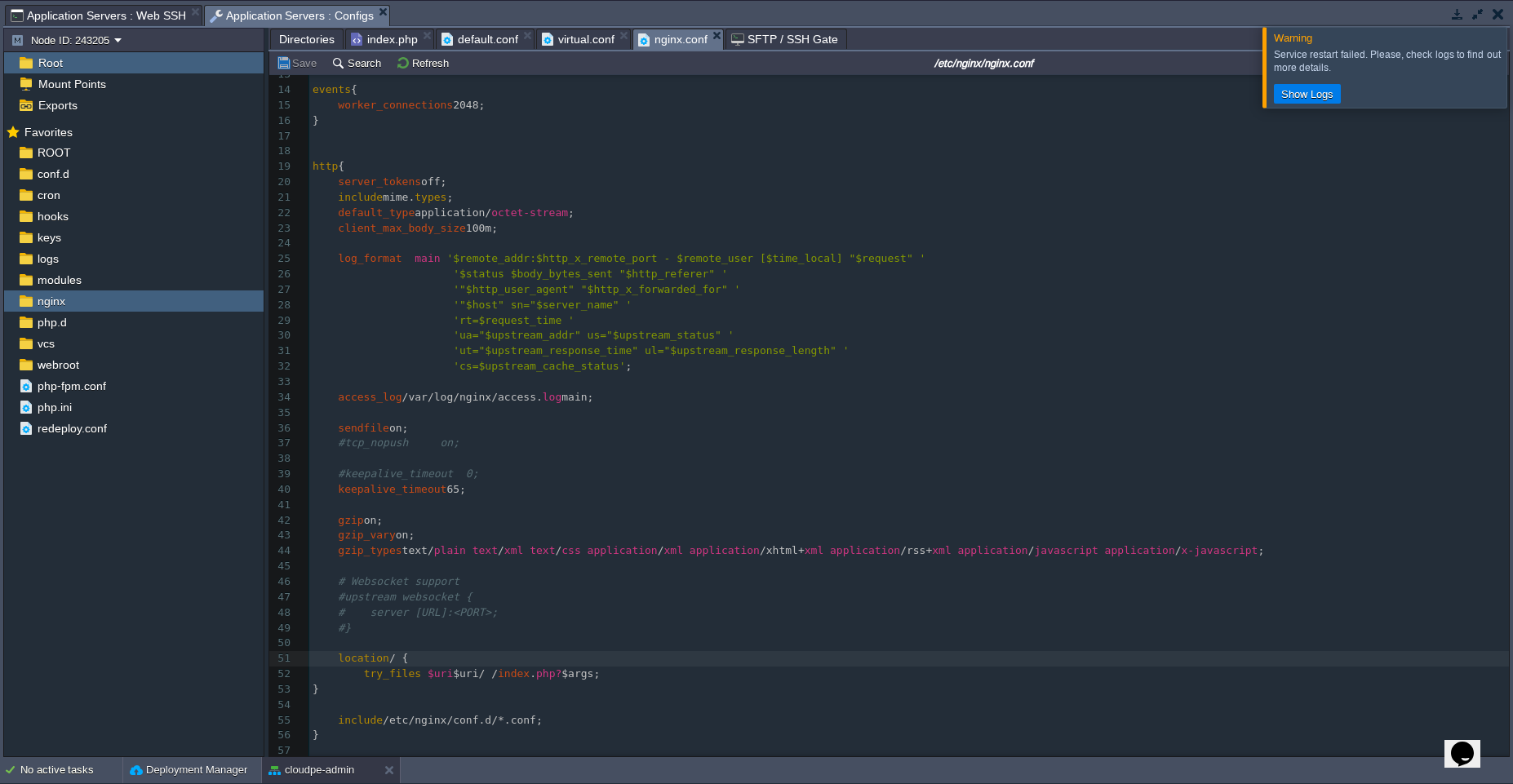
click at [1512, 72] on div at bounding box center [1533, 67] width 0 height 80
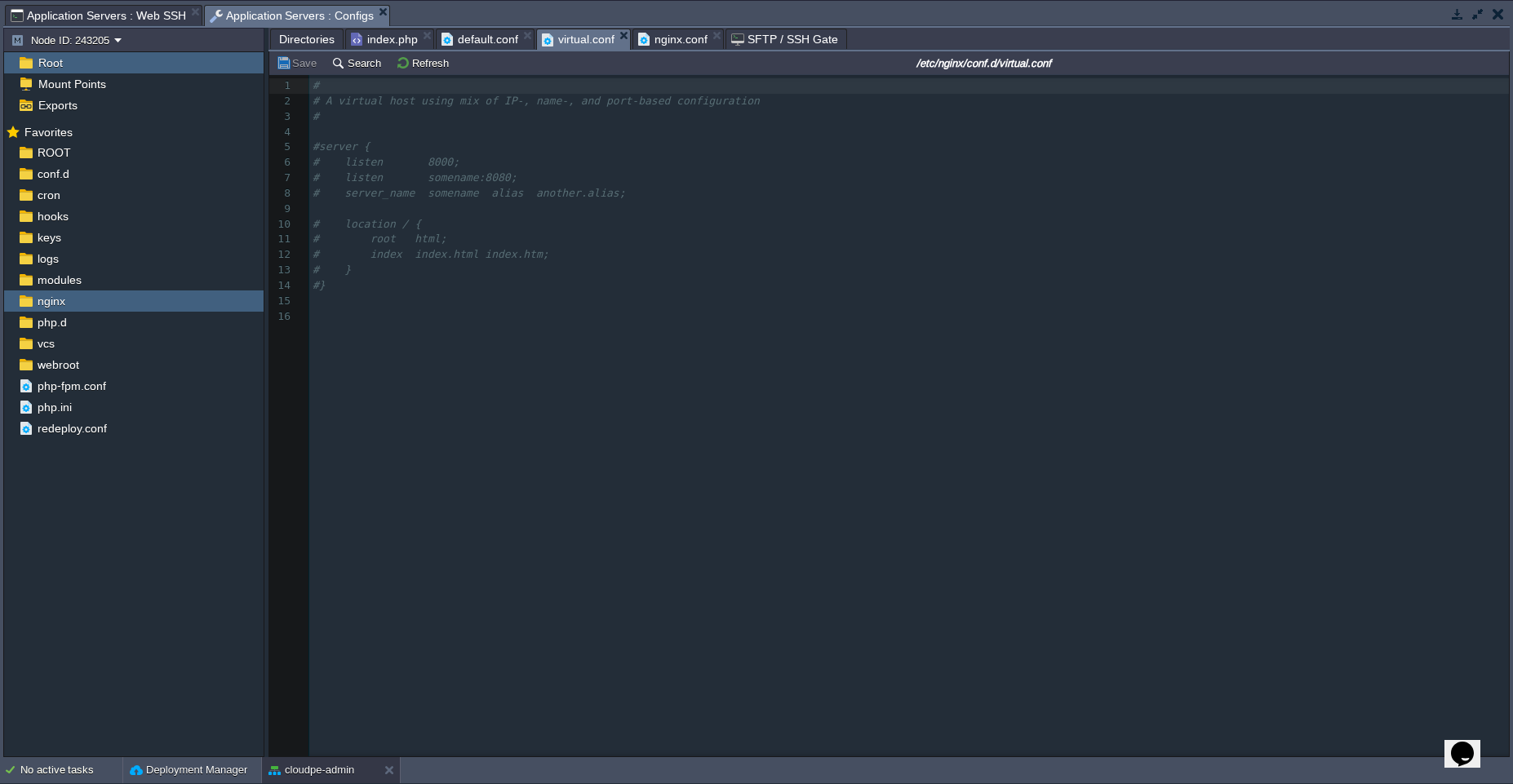
click at [604, 39] on span "virtual.conf" at bounding box center [578, 40] width 72 height 21
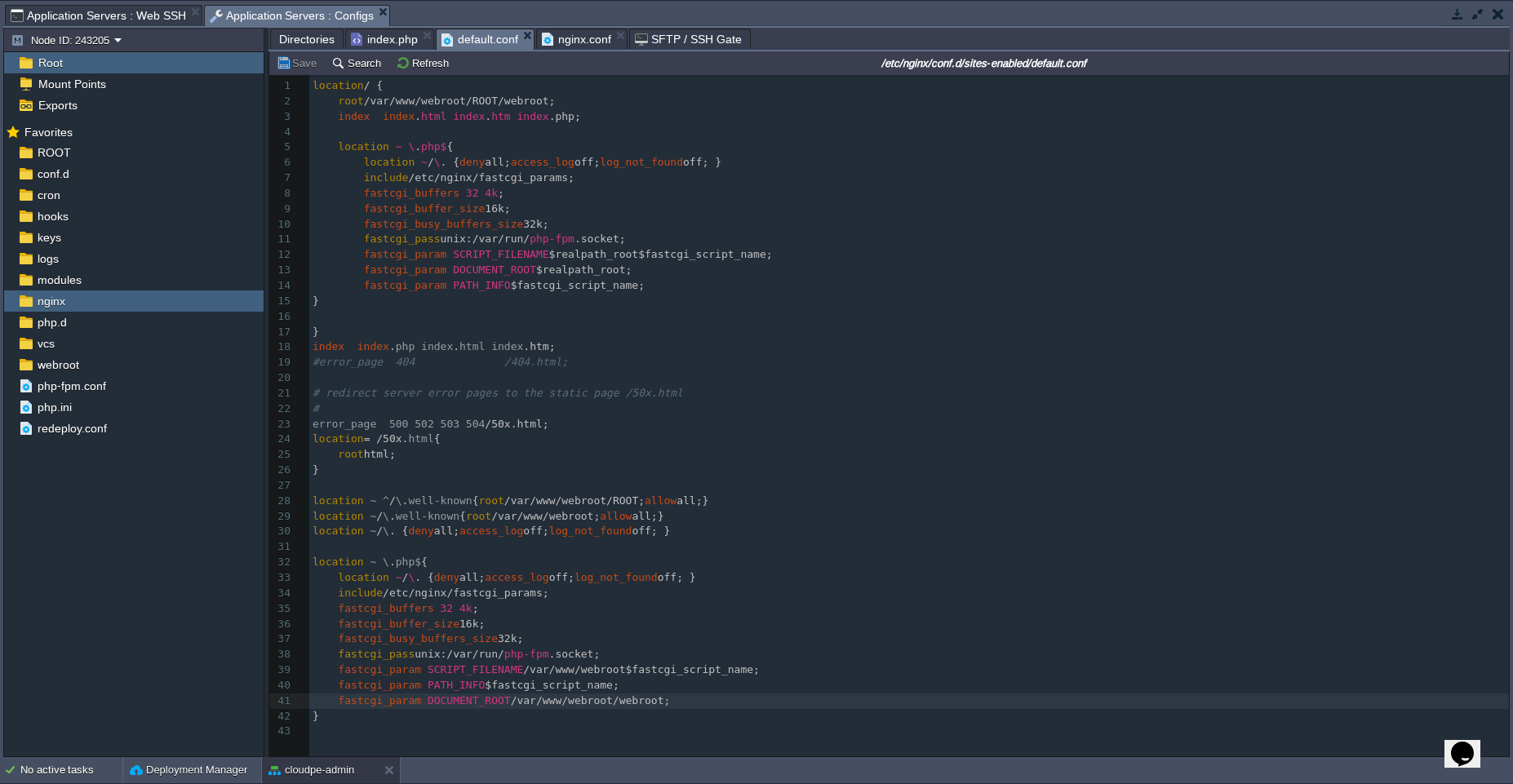
click at [456, 43] on span "default.conf" at bounding box center [479, 40] width 76 height 21
type textarea "webroot"
click at [536, 101] on div "x 1 location / { 2 root /var/www/webroot/ROOT/webroot; 3 index index . html ind…" at bounding box center [912, 408] width 1205 height 661
type textarea "webroot"
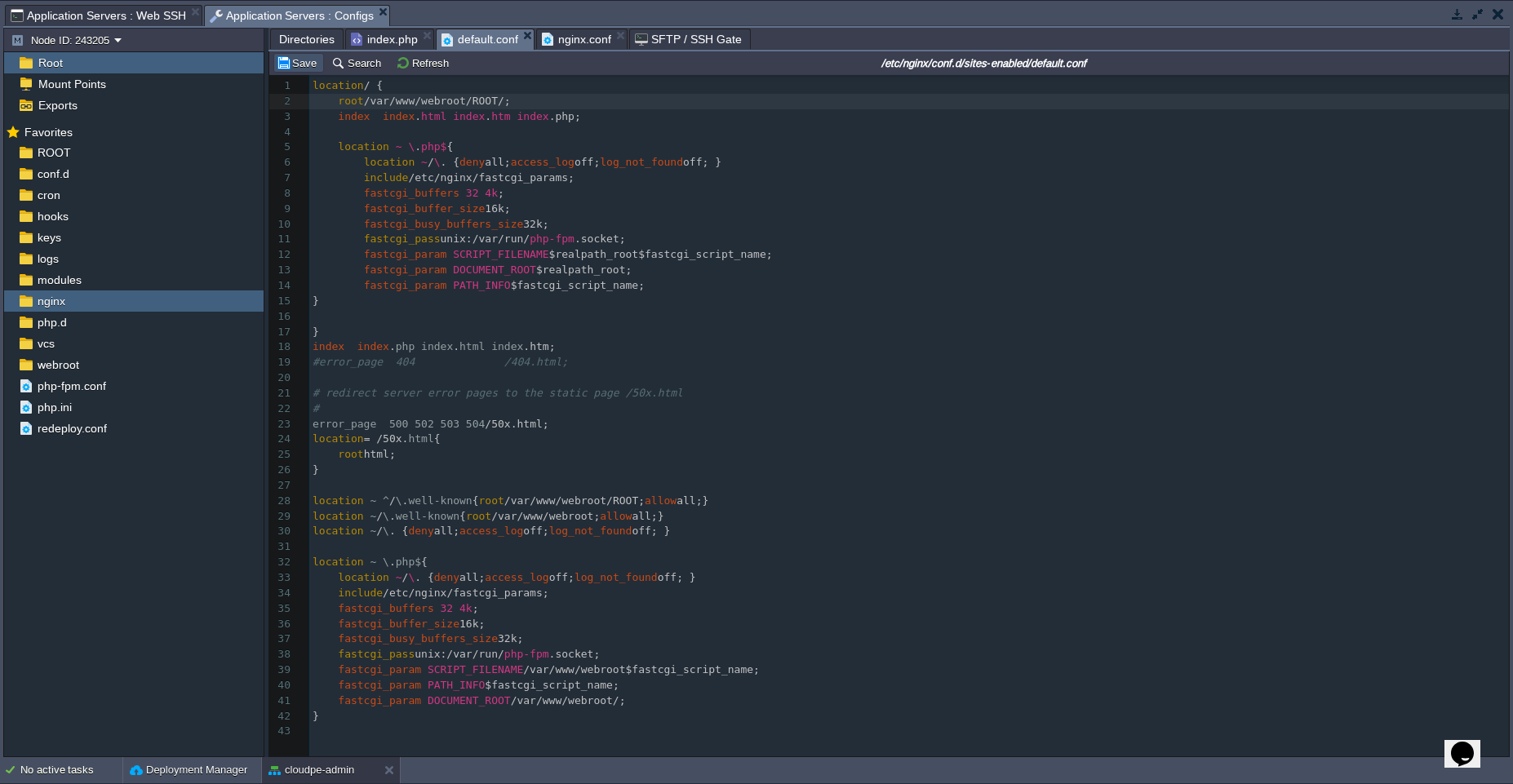
click at [306, 65] on button "Save" at bounding box center [298, 63] width 46 height 15
click at [582, 37] on span "nginx.conf" at bounding box center [577, 39] width 70 height 20
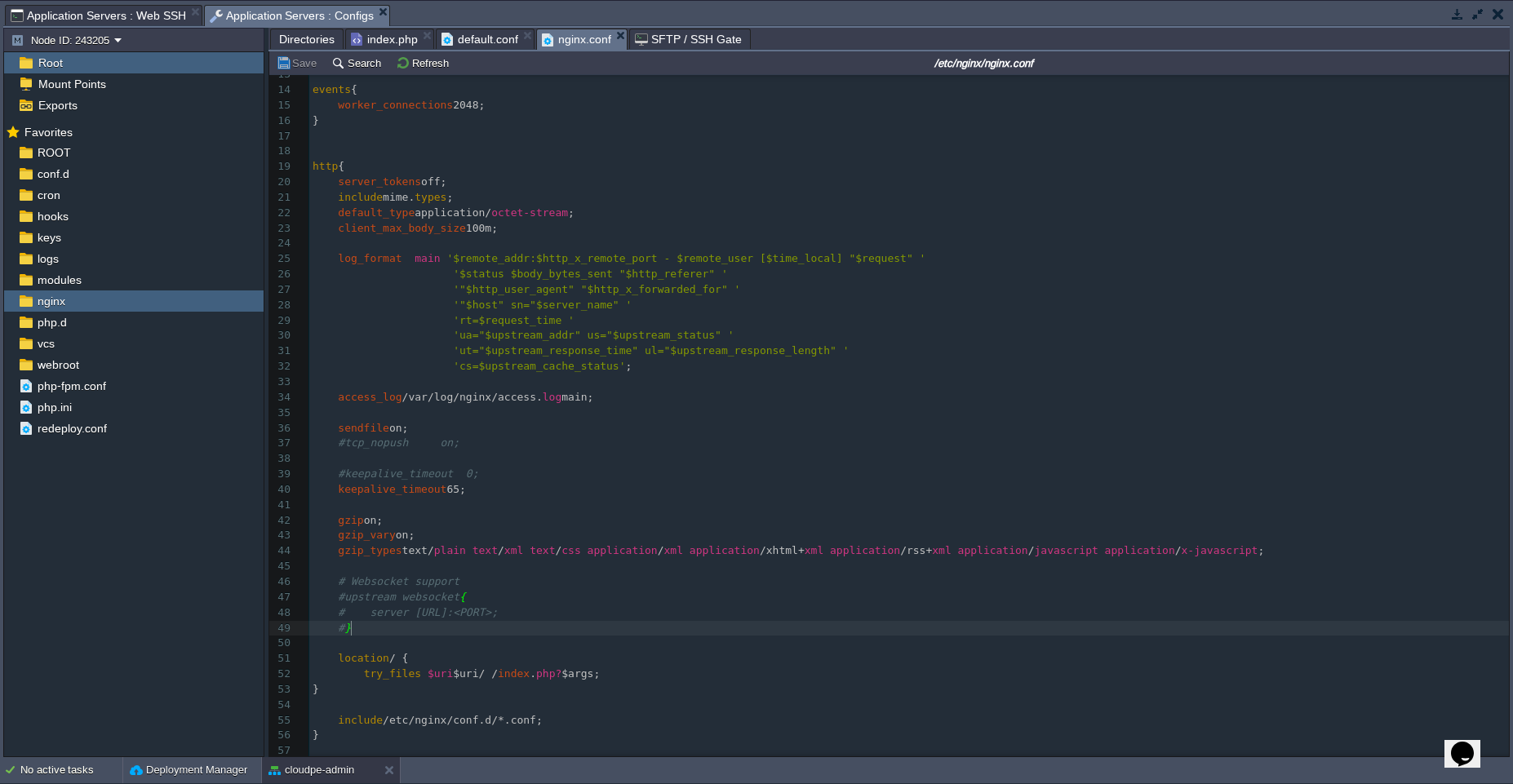
type textarea "location / { try_files $uri $uri/ /index.php?$args; }"
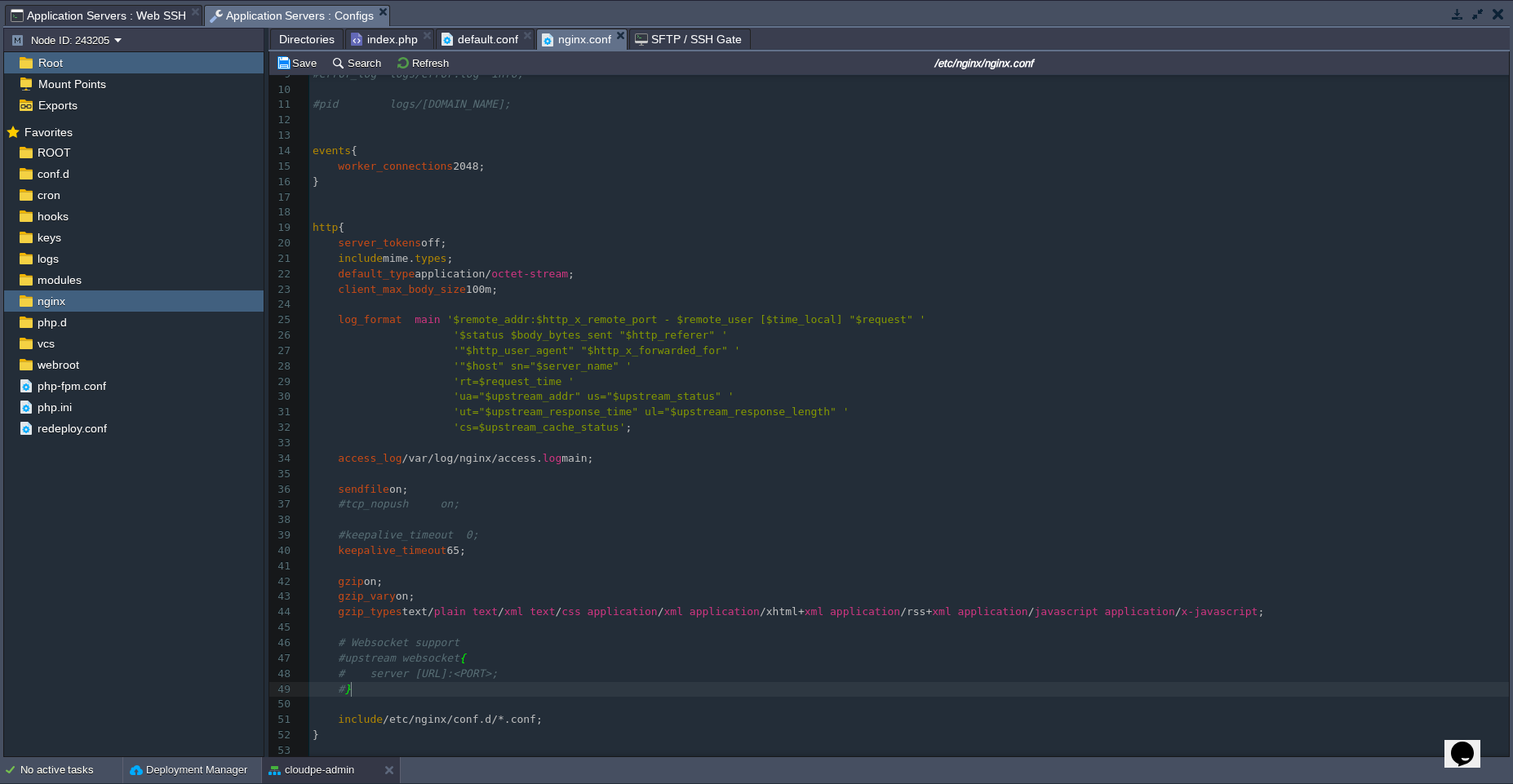
scroll to position [140, 0]
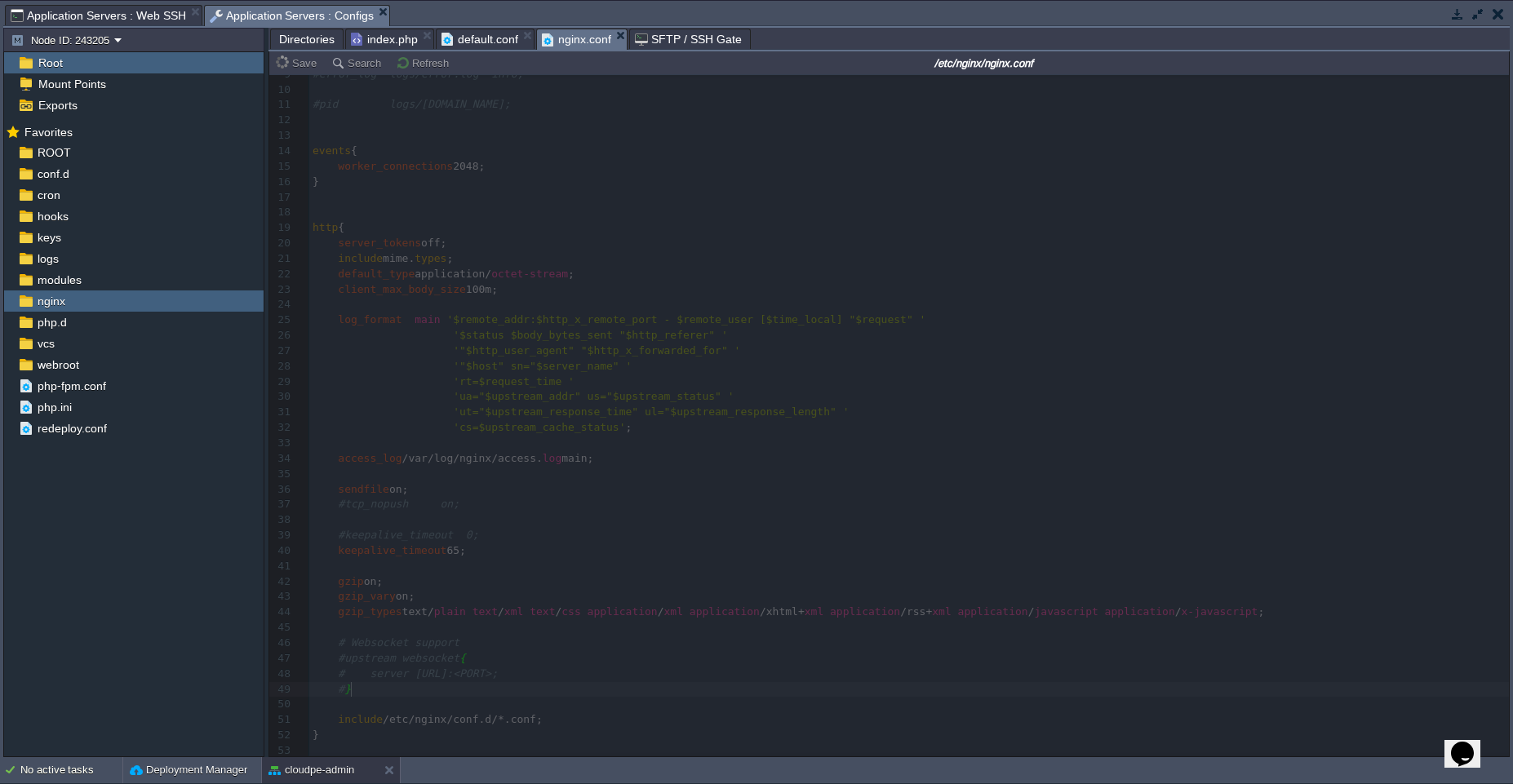
type textarea "location / { try_files $uri $uri/ /index.php?$args; }"
click at [479, 35] on span "default.conf" at bounding box center [479, 39] width 76 height 20
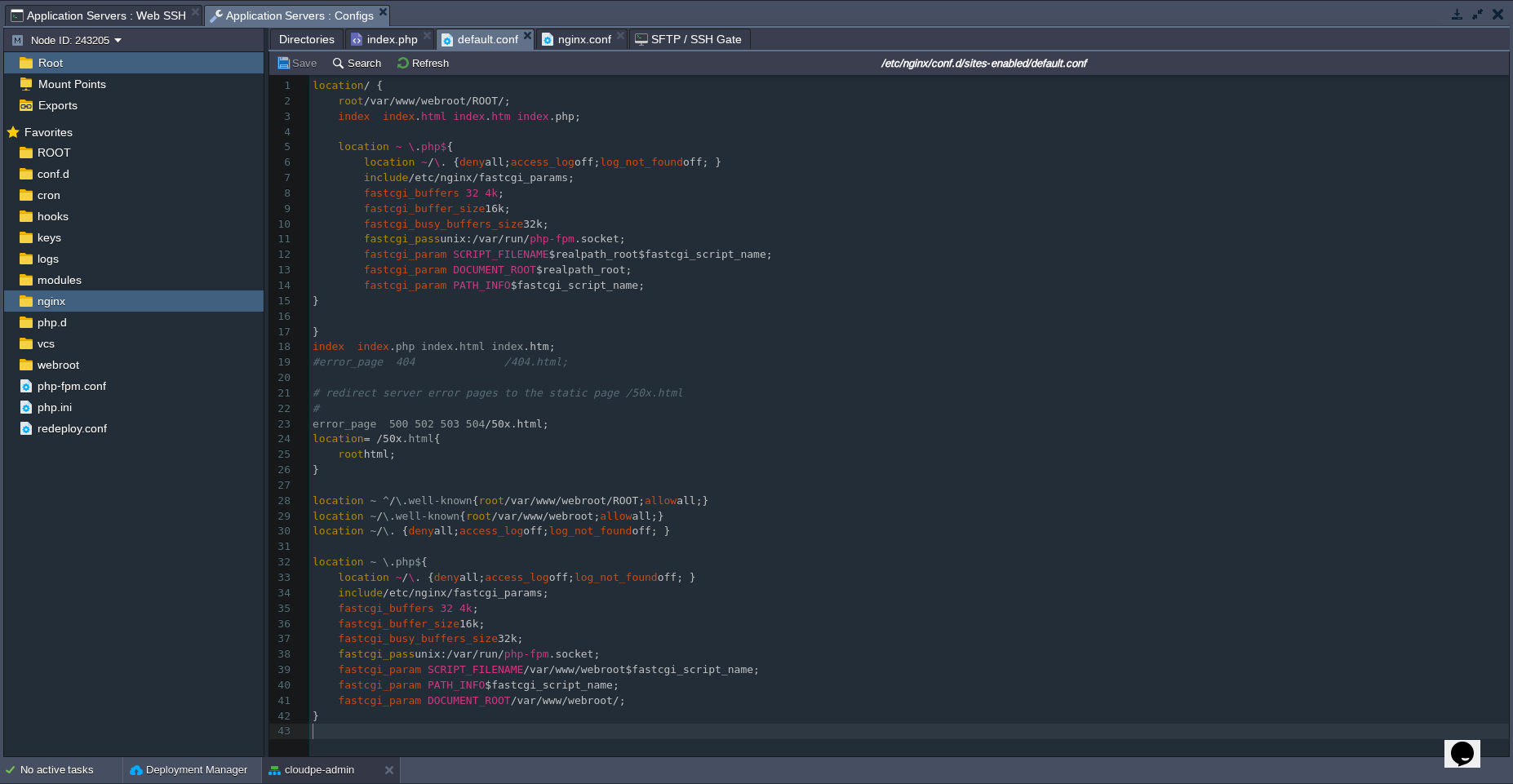
click at [414, 733] on pre "​" at bounding box center [912, 731] width 1205 height 15
paste textarea "try_files $uri $uri/ /index.php?$args; }"
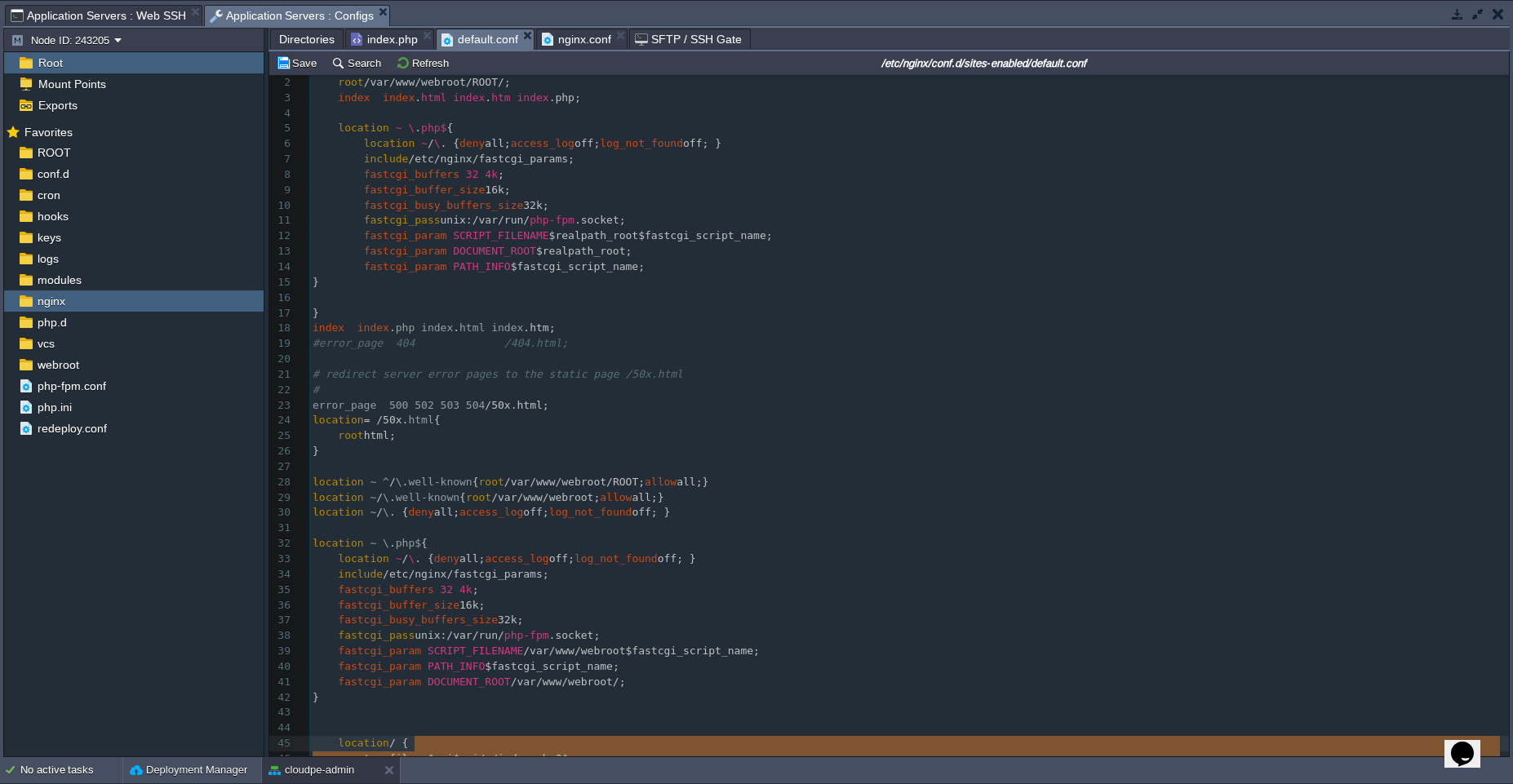
type textarea "try_files $uri $uri/ /index.php?$args; }"
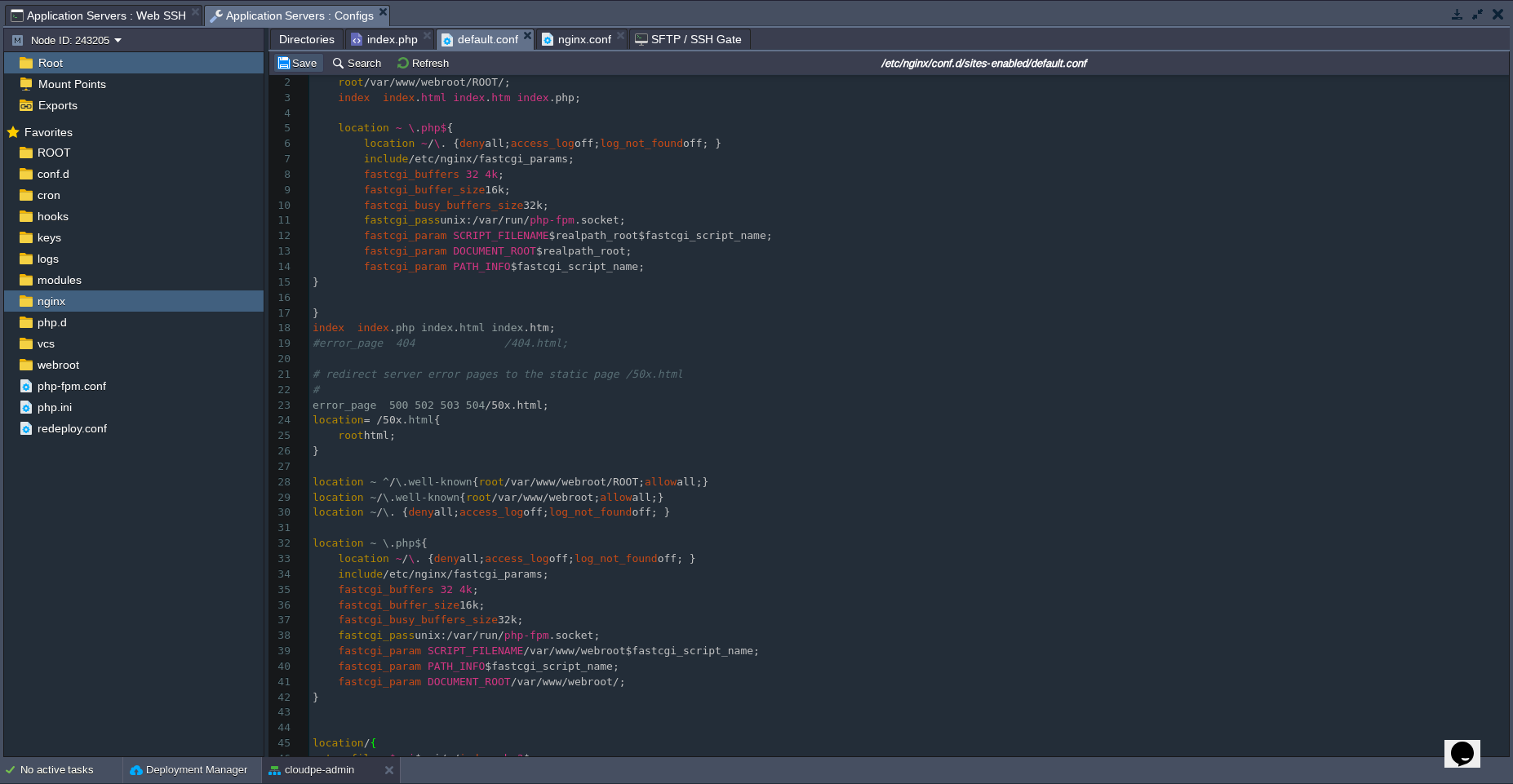
click at [294, 64] on button "Save" at bounding box center [298, 63] width 46 height 15
click at [438, 65] on button "Refresh" at bounding box center [425, 63] width 58 height 15
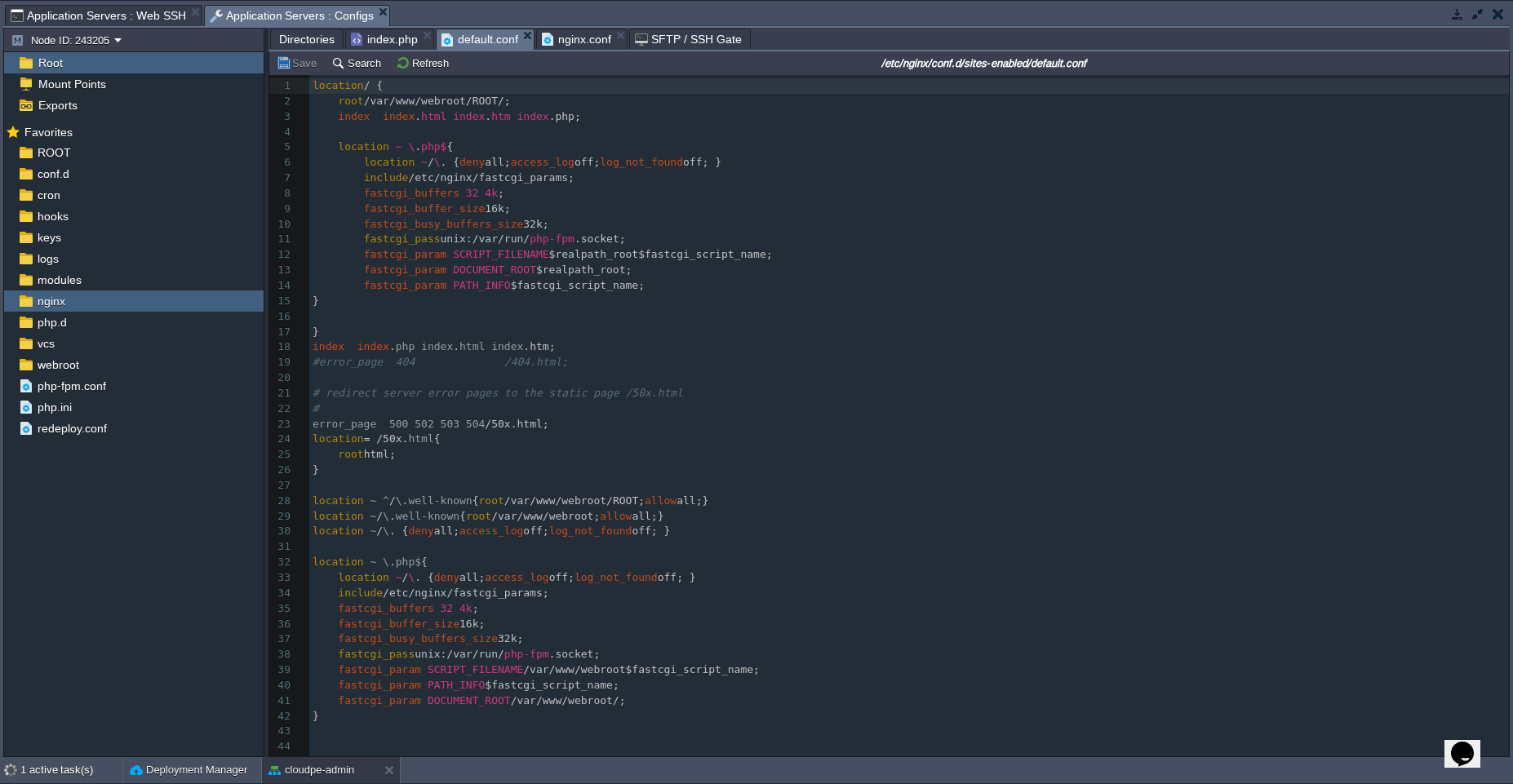
scroll to position [40, 0]
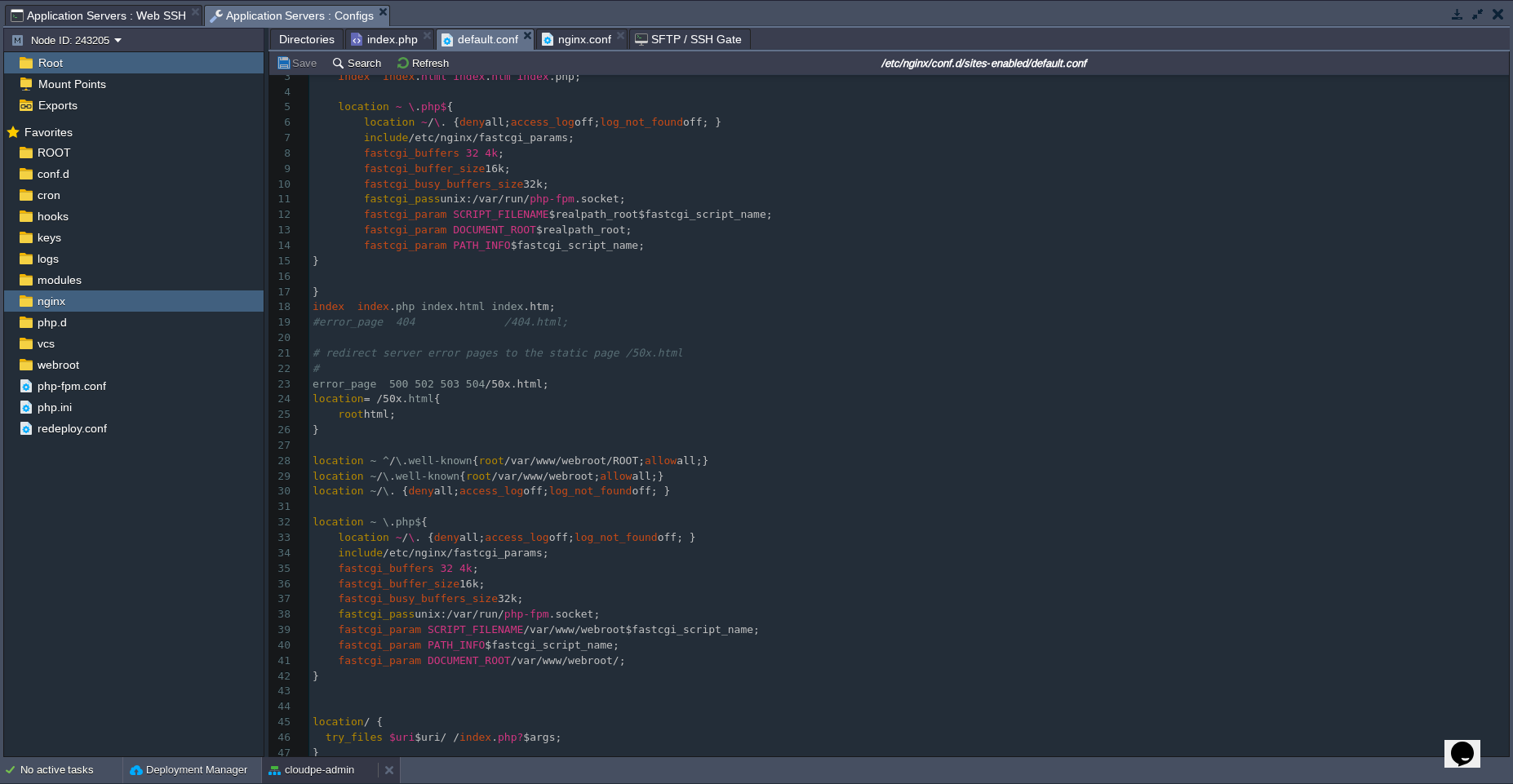
click at [331, 774] on button "cloudpe-admin" at bounding box center [311, 770] width 86 height 16
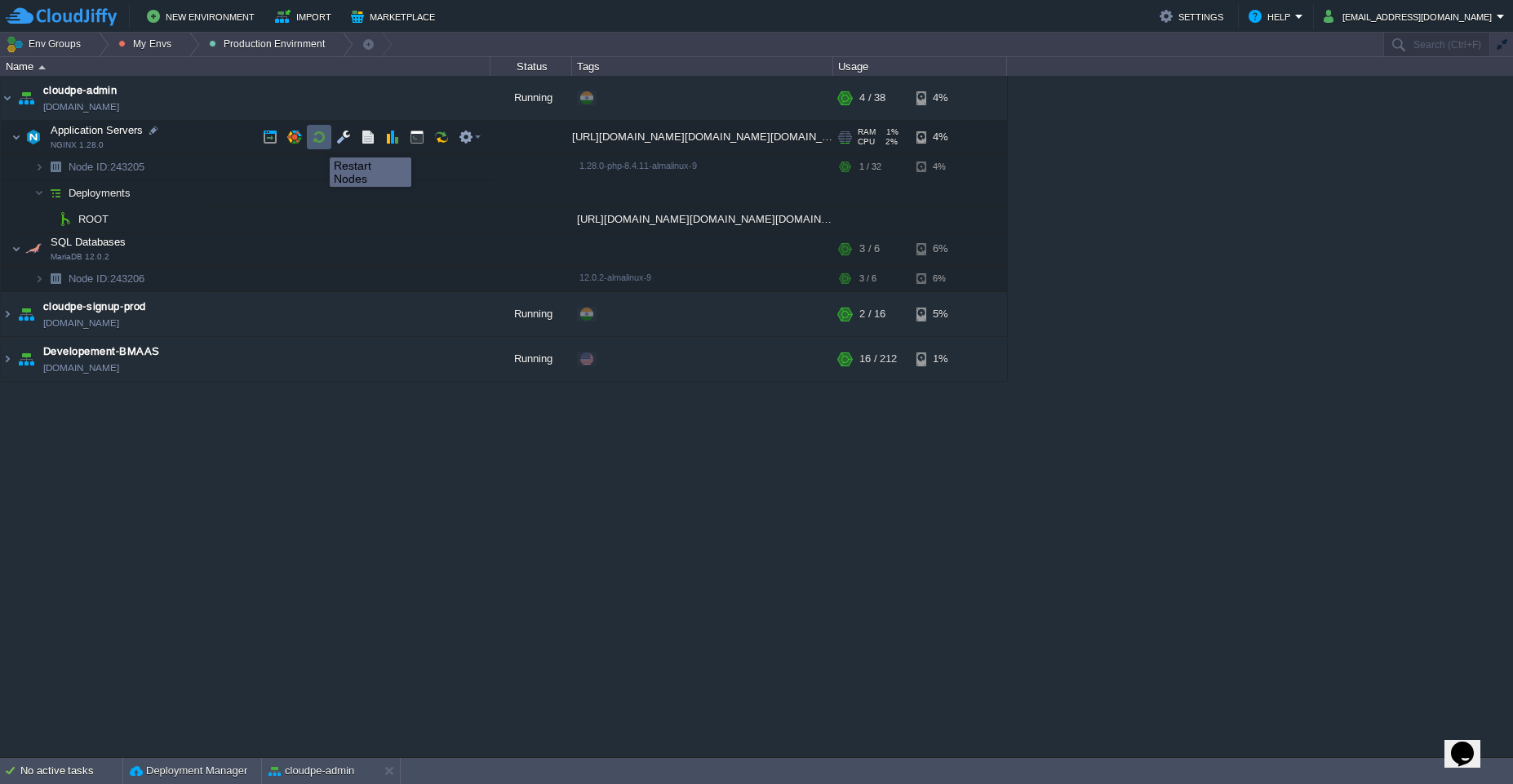
click at [317, 143] on button "button" at bounding box center [319, 137] width 15 height 15
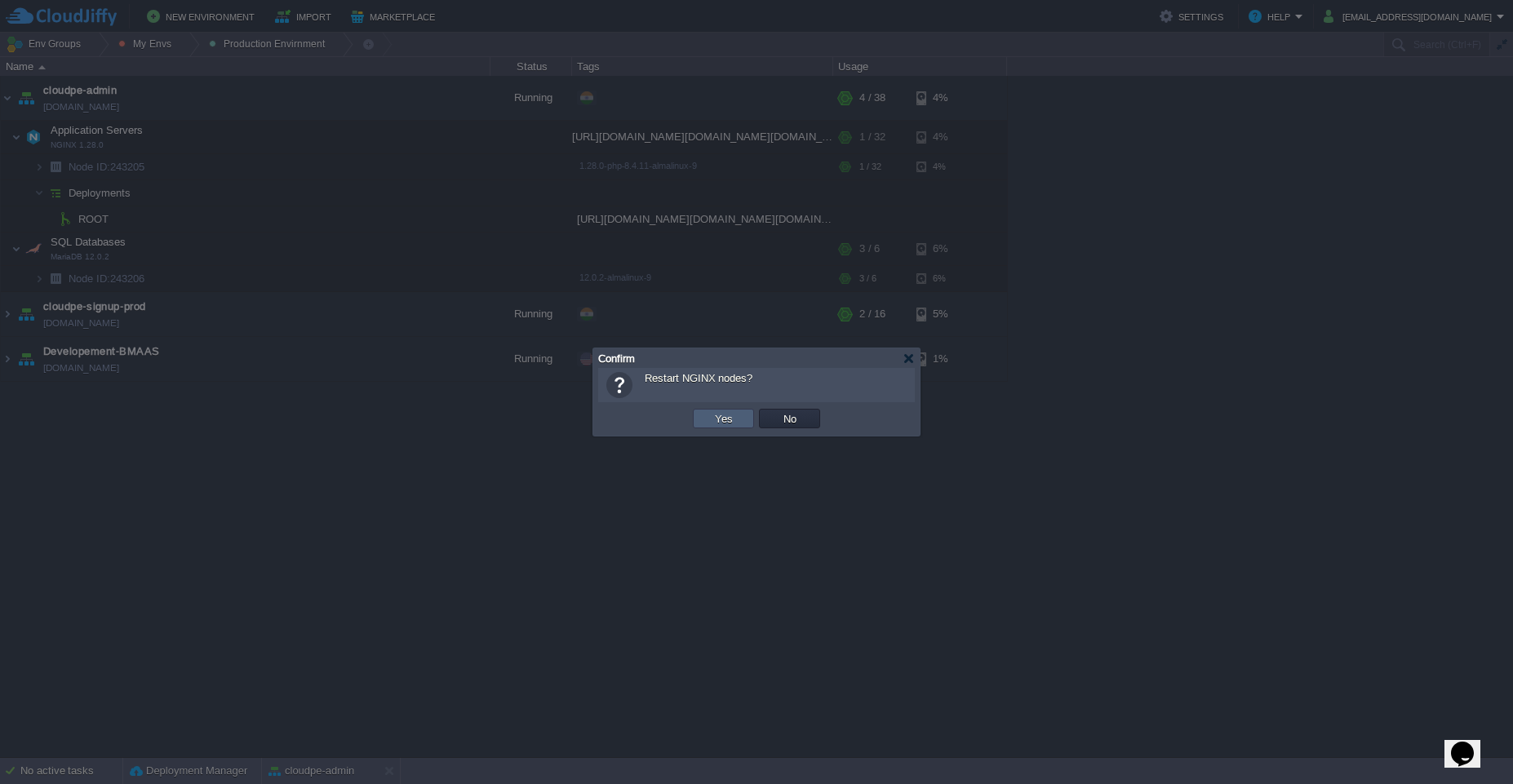
click at [710, 414] on button "Yes" at bounding box center [723, 419] width 27 height 15
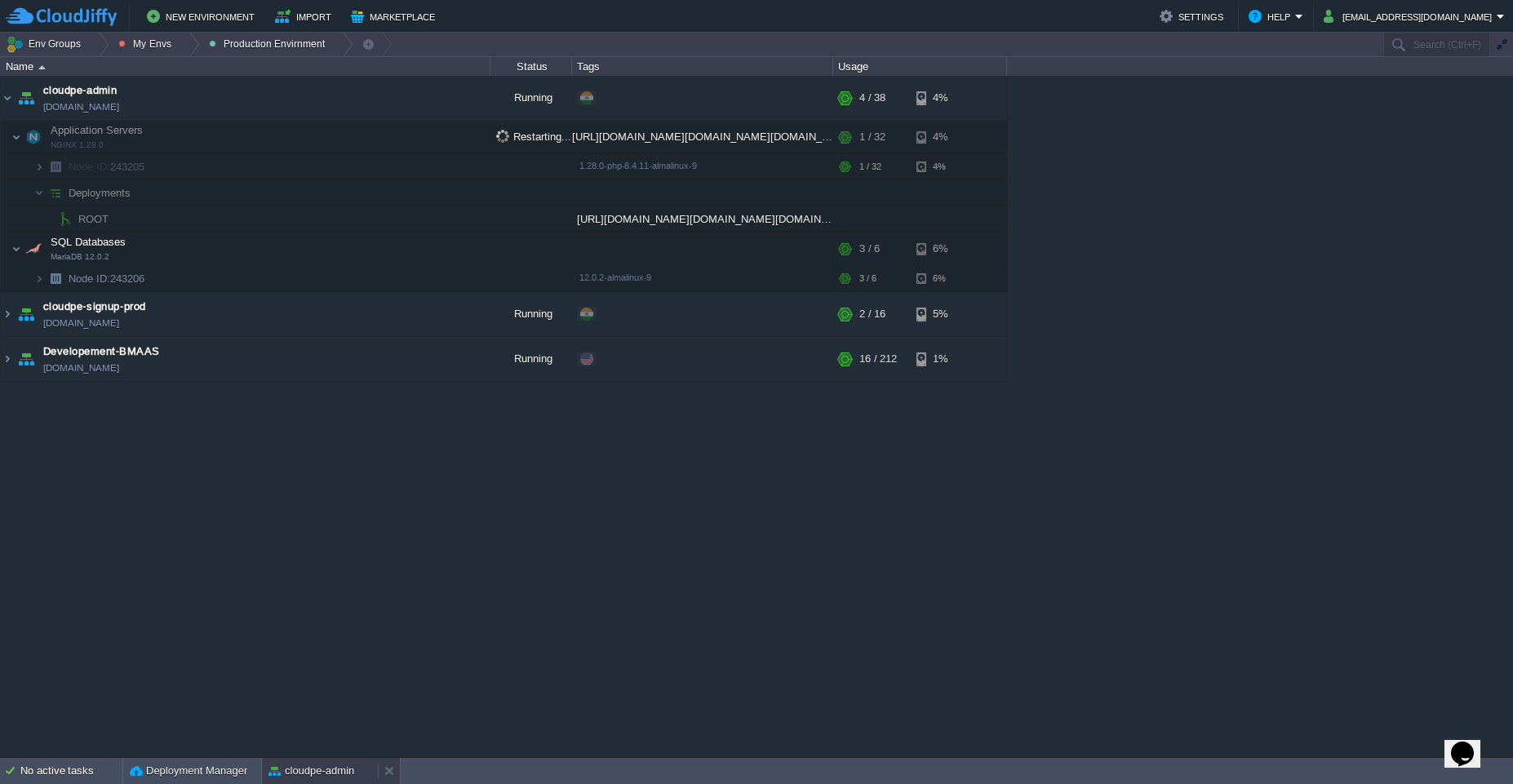
click at [313, 772] on button "cloudpe-admin" at bounding box center [311, 770] width 86 height 16
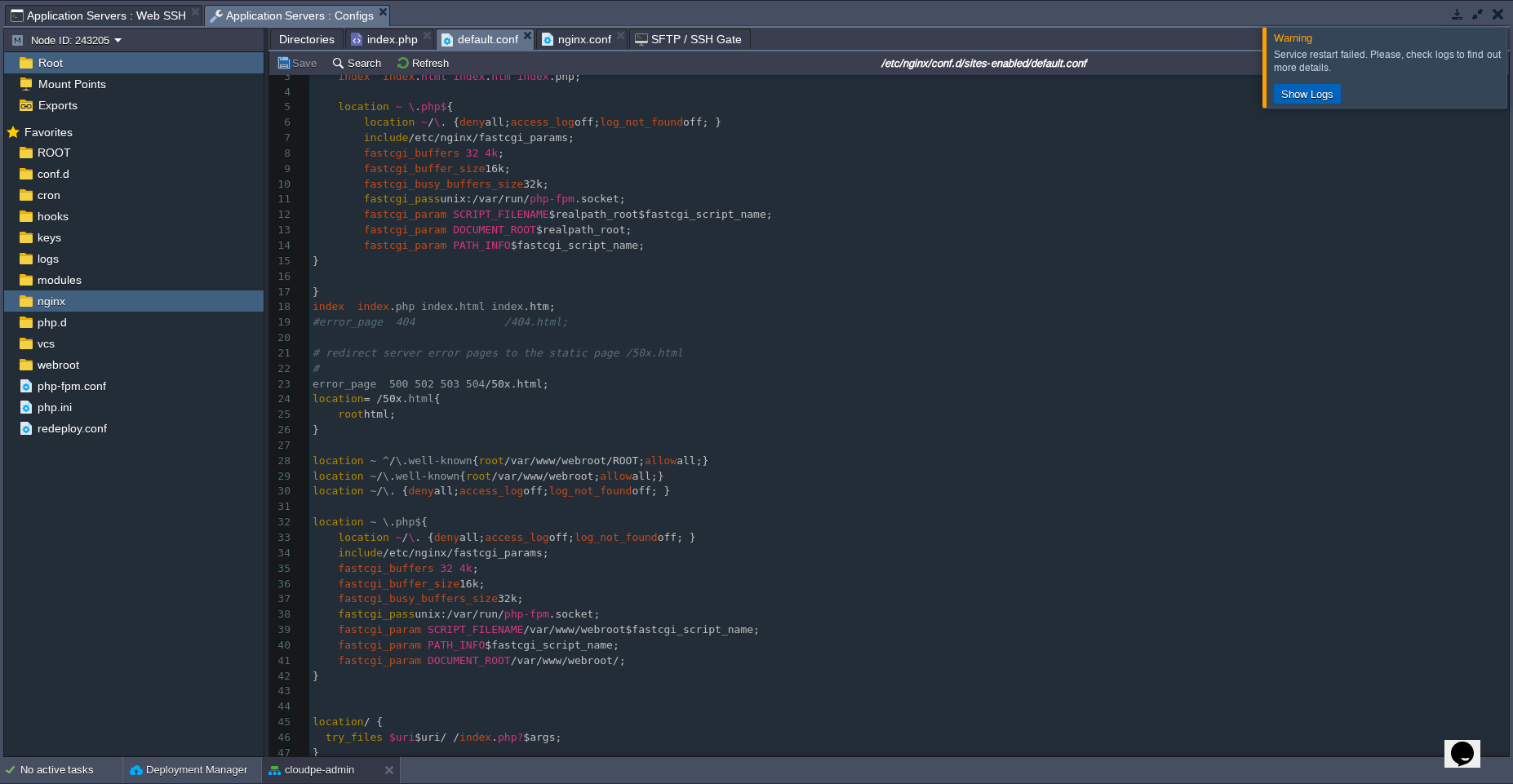
click at [1310, 98] on button "Show Logs" at bounding box center [1308, 94] width 62 height 15
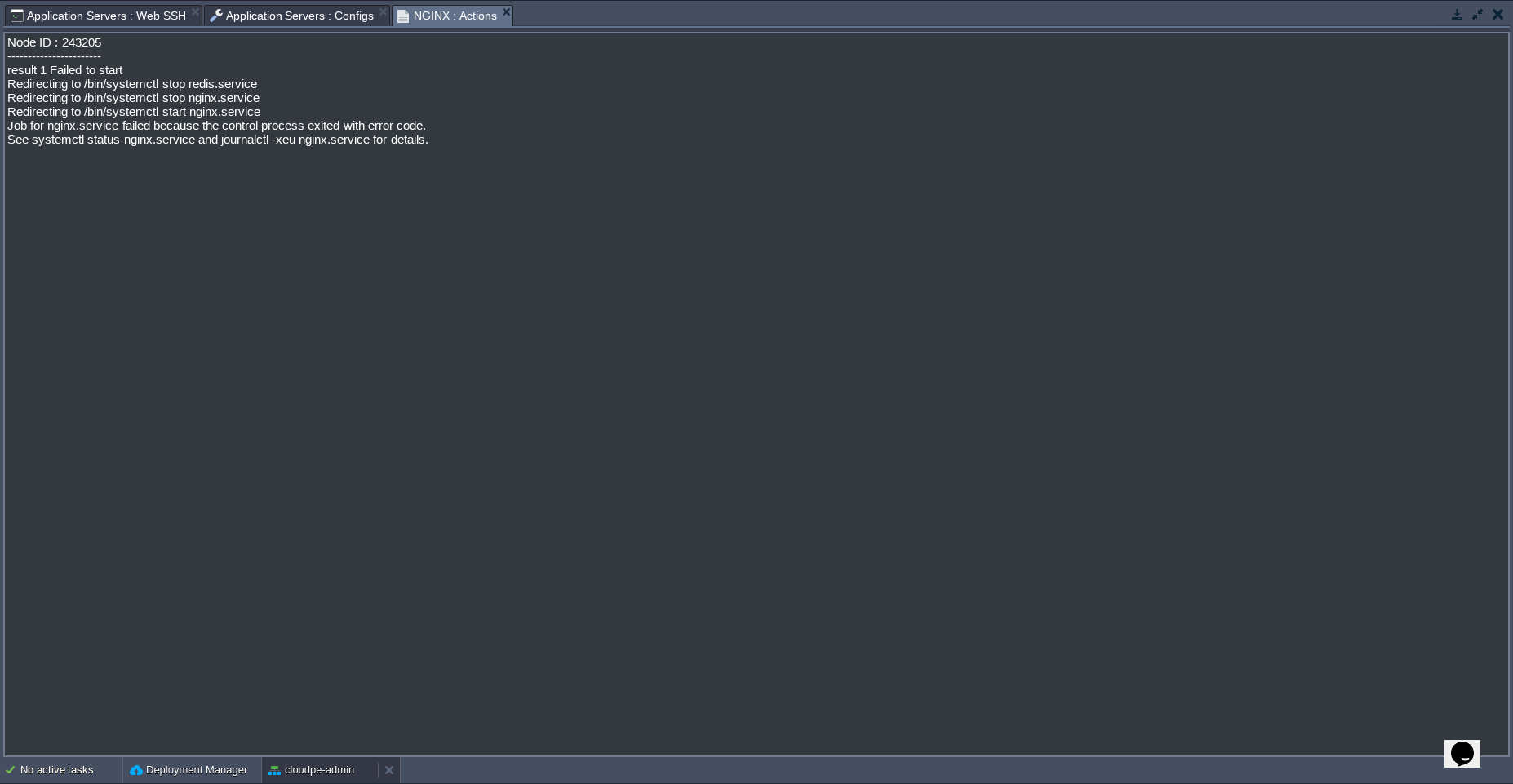
click at [312, 769] on button "cloudpe-admin" at bounding box center [311, 770] width 86 height 16
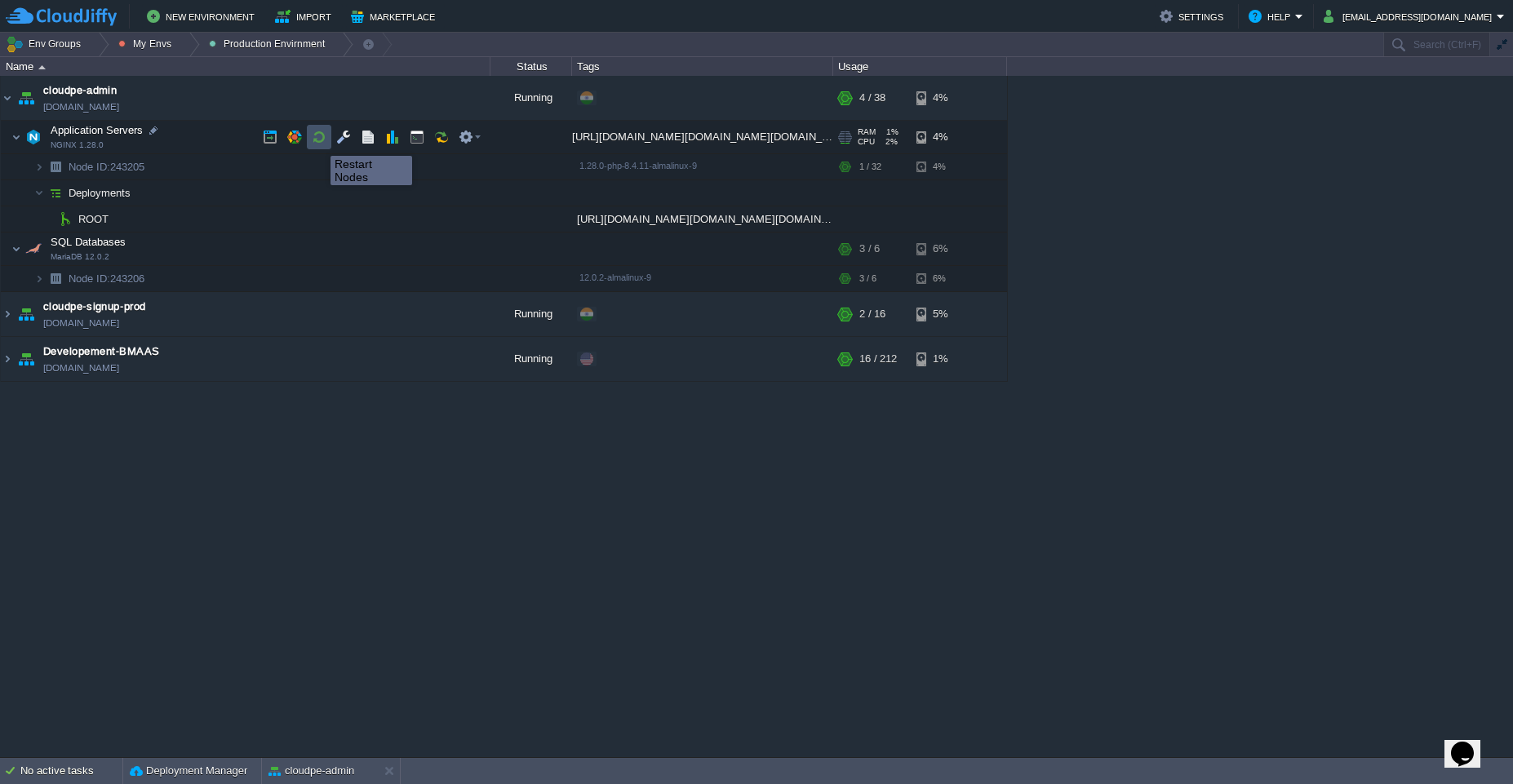
click at [318, 141] on button "button" at bounding box center [319, 137] width 15 height 15
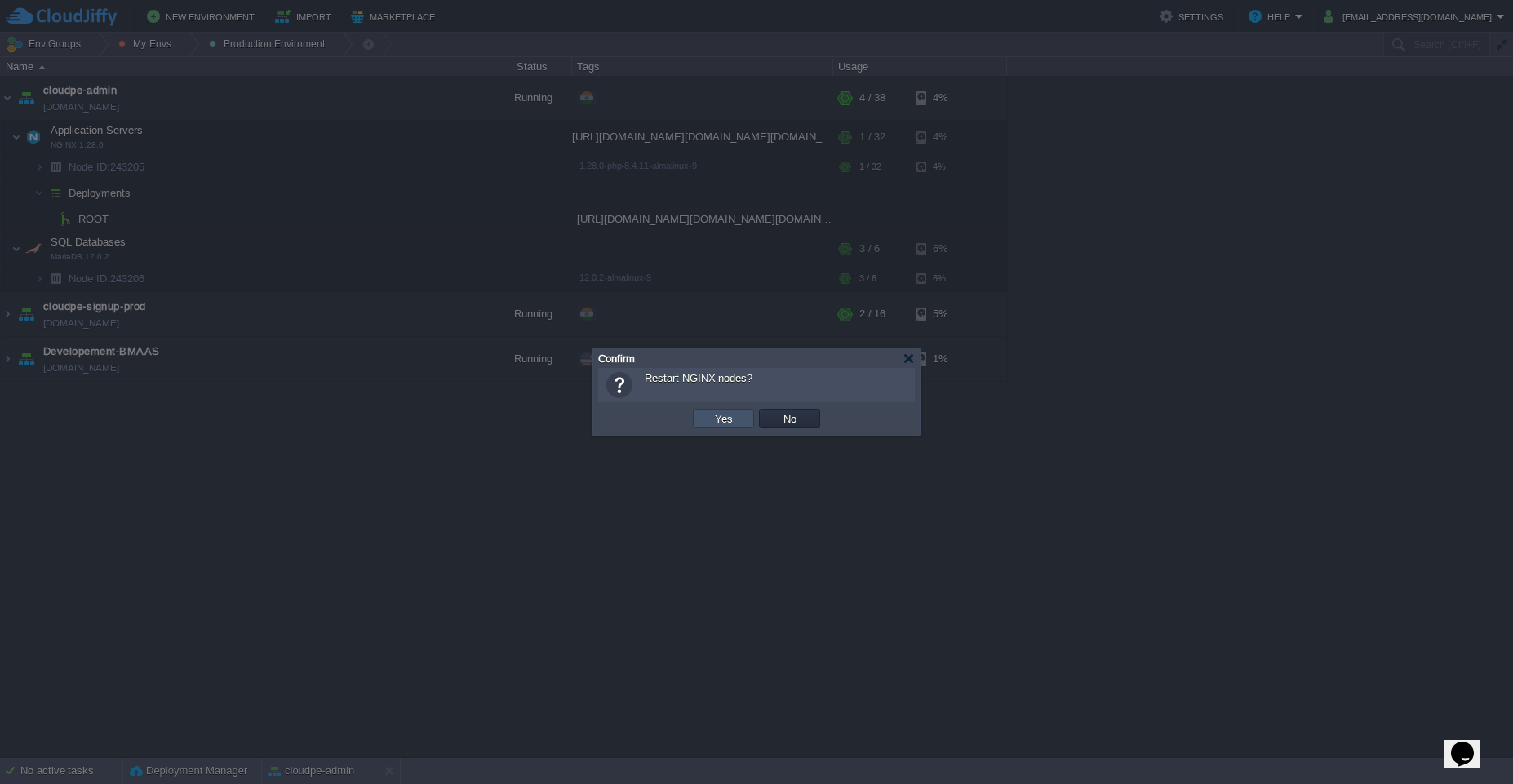
click at [714, 419] on button "Yes" at bounding box center [723, 419] width 27 height 15
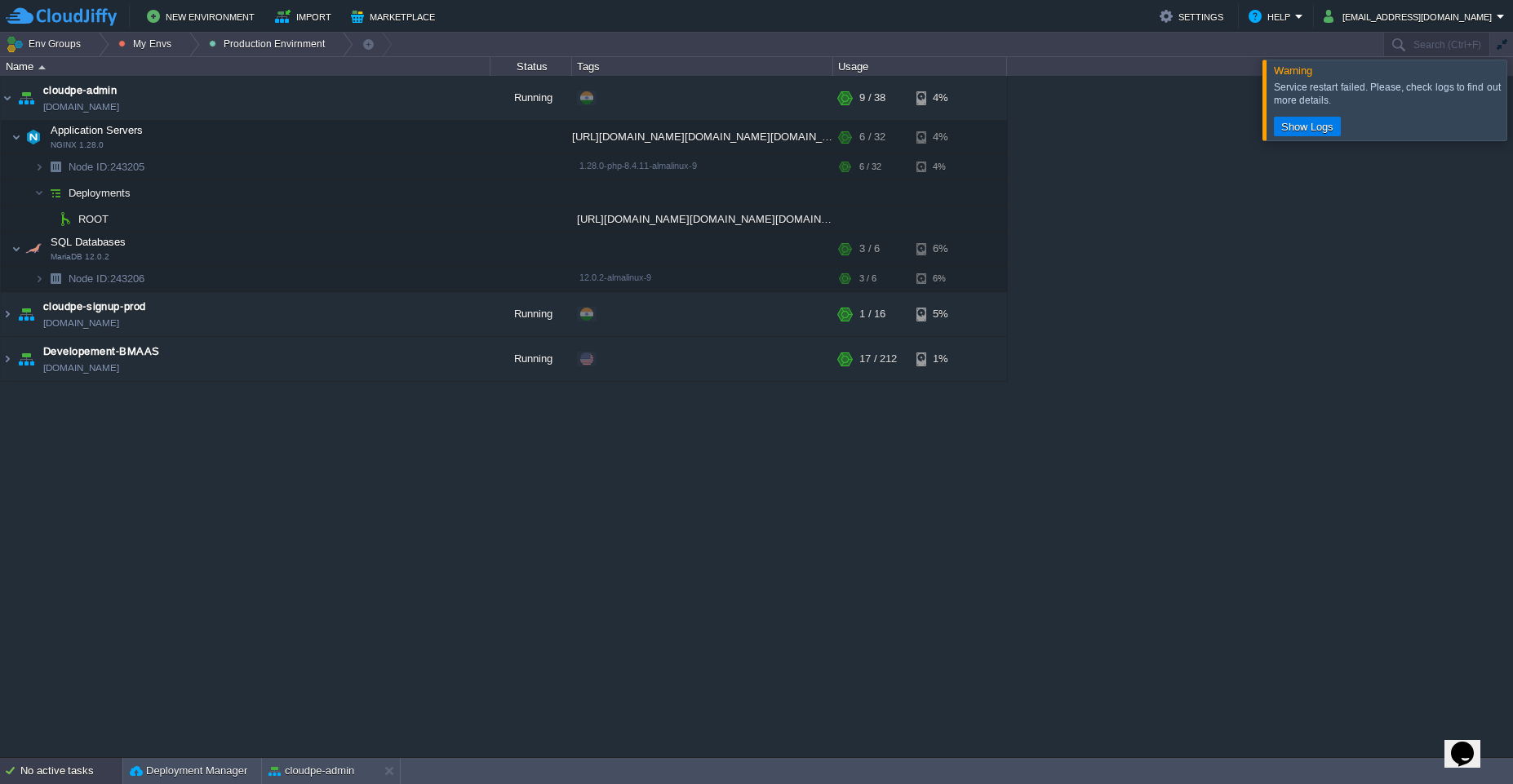
click at [36, 776] on div "No active tasks" at bounding box center [72, 771] width 102 height 26
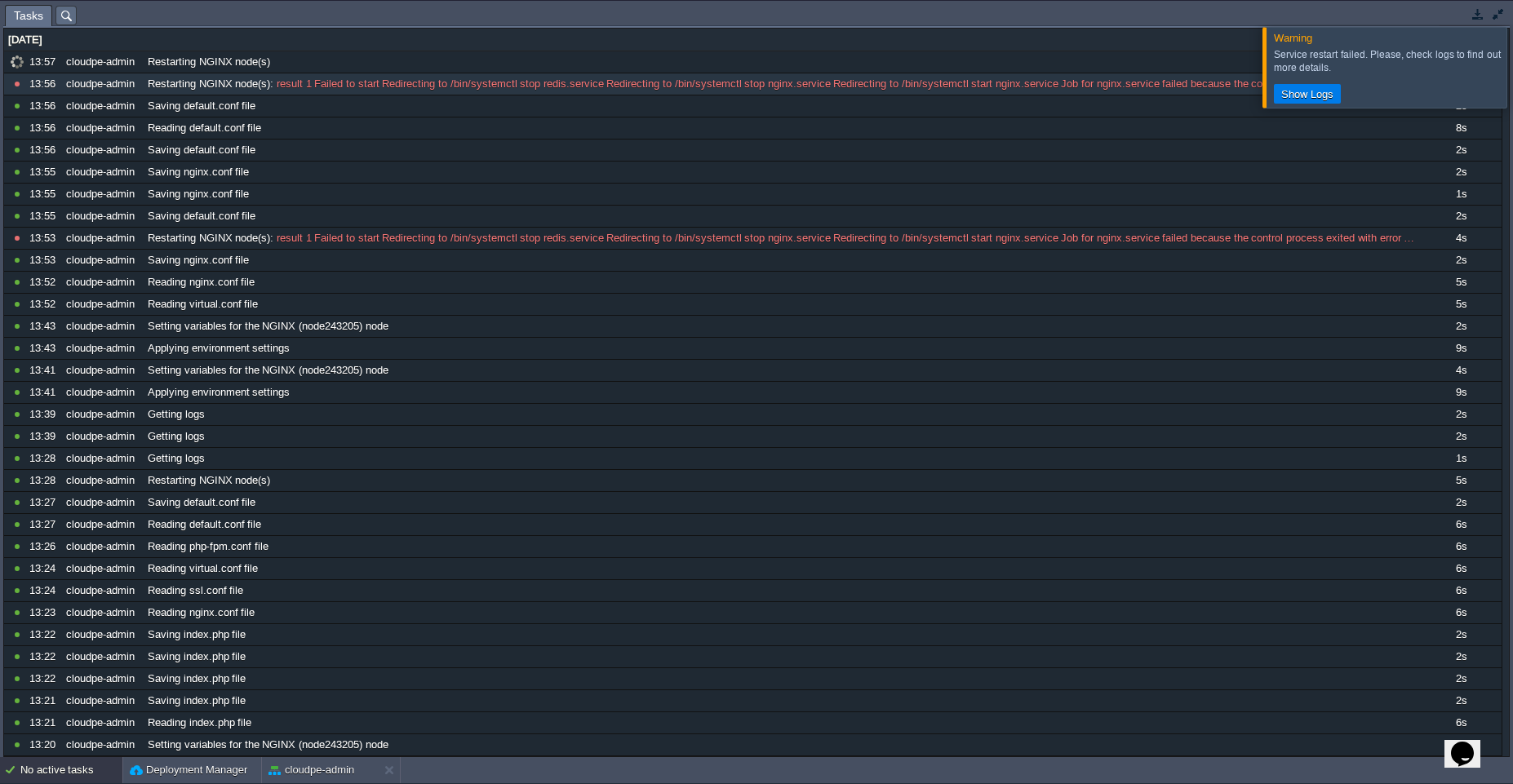
click at [352, 87] on span "result 1 Failed to start Redirecting to /bin/systemctl stop redis.service Redir…" at bounding box center [833, 84] width 1121 height 15
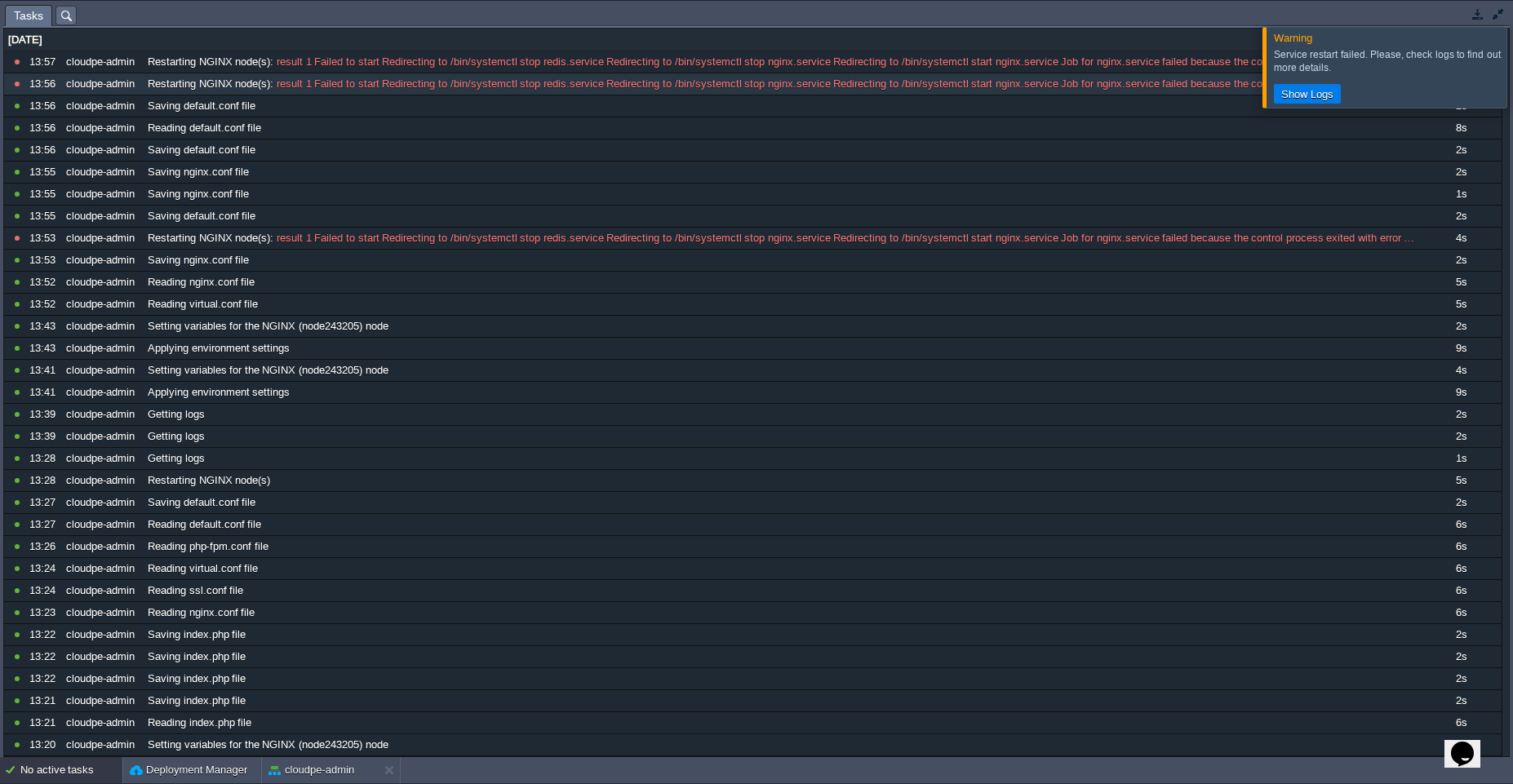
click at [1512, 78] on div at bounding box center [1533, 67] width 0 height 80
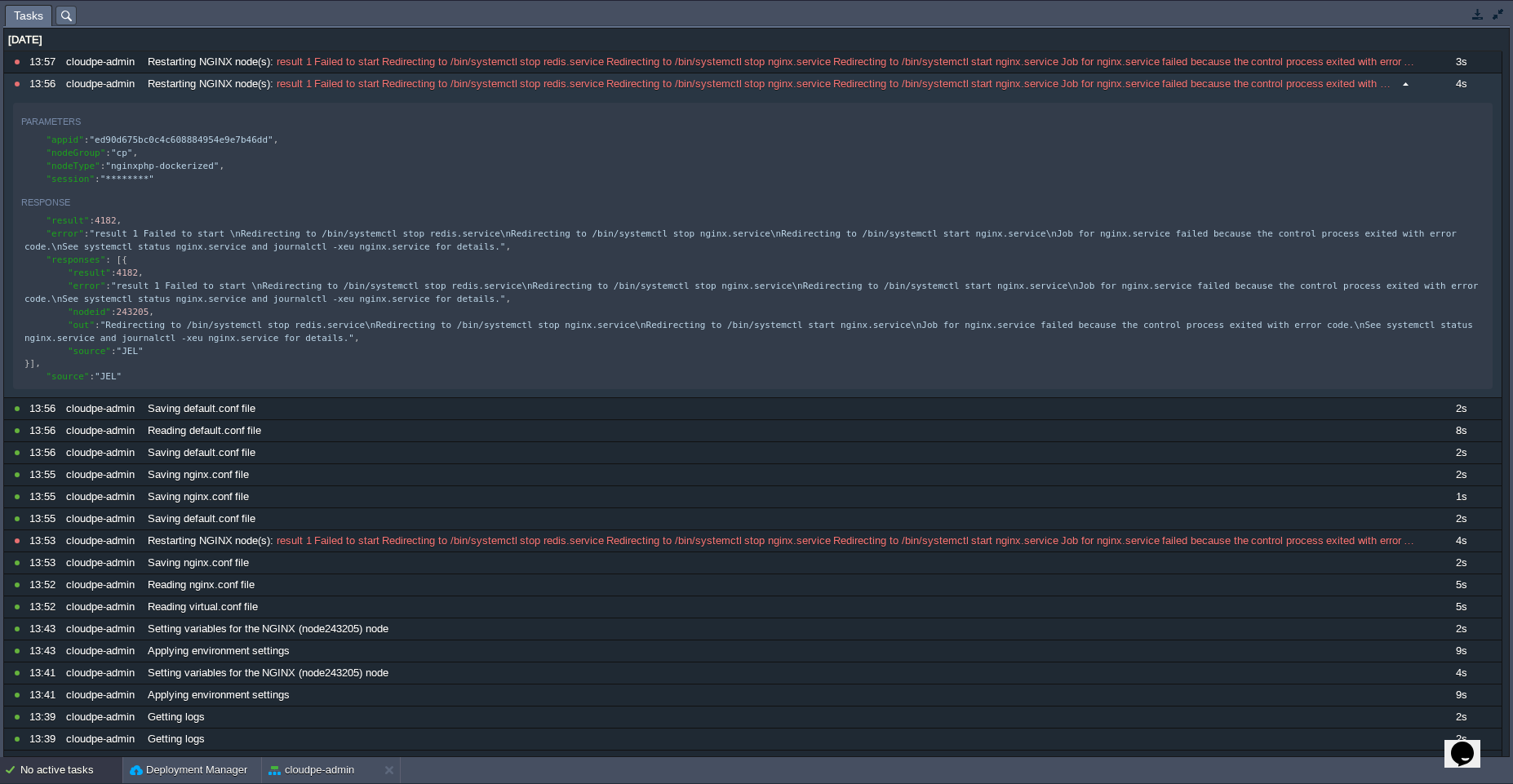
click at [425, 74] on div "Restarting NGINX node(s) : result 1 Failed to start Redirecting to /bin/systemc…" at bounding box center [781, 84] width 1276 height 22
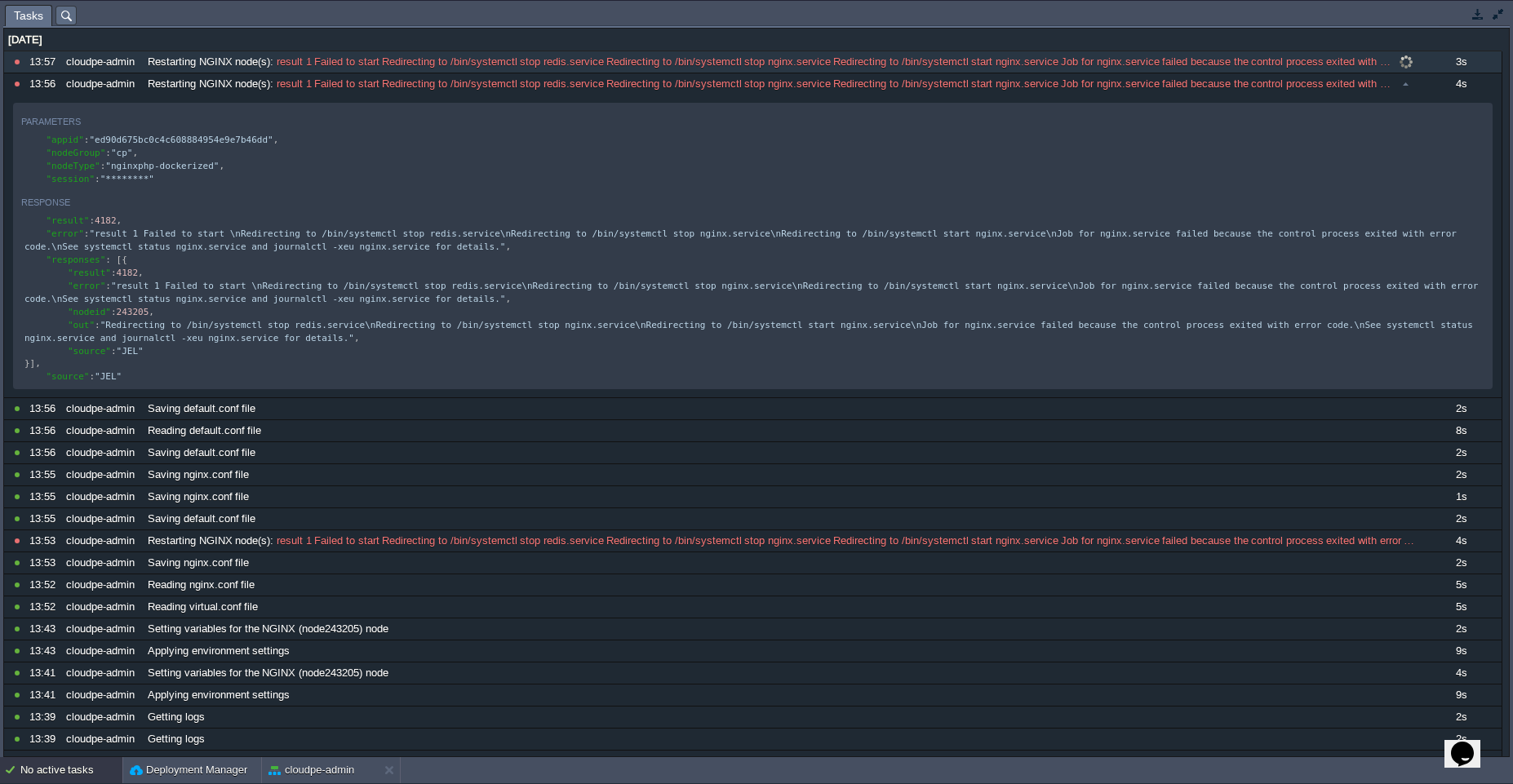
click at [431, 59] on span "result 1 Failed to start Redirecting to /bin/systemctl stop redis.service Redir…" at bounding box center [833, 62] width 1121 height 15
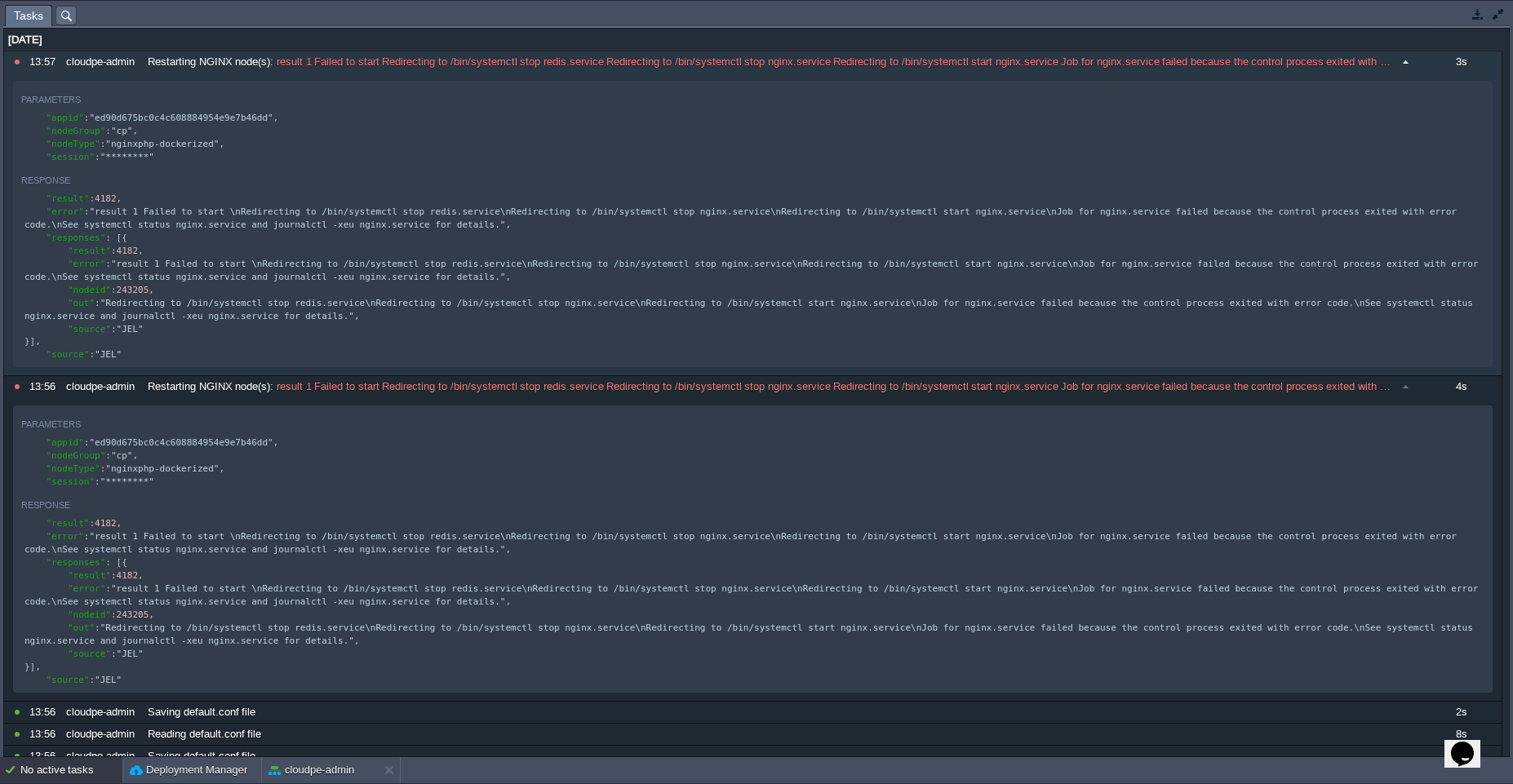
click at [431, 59] on span "result 1 Failed to start Redirecting to /bin/systemctl stop redis.service Redir…" at bounding box center [833, 62] width 1121 height 15
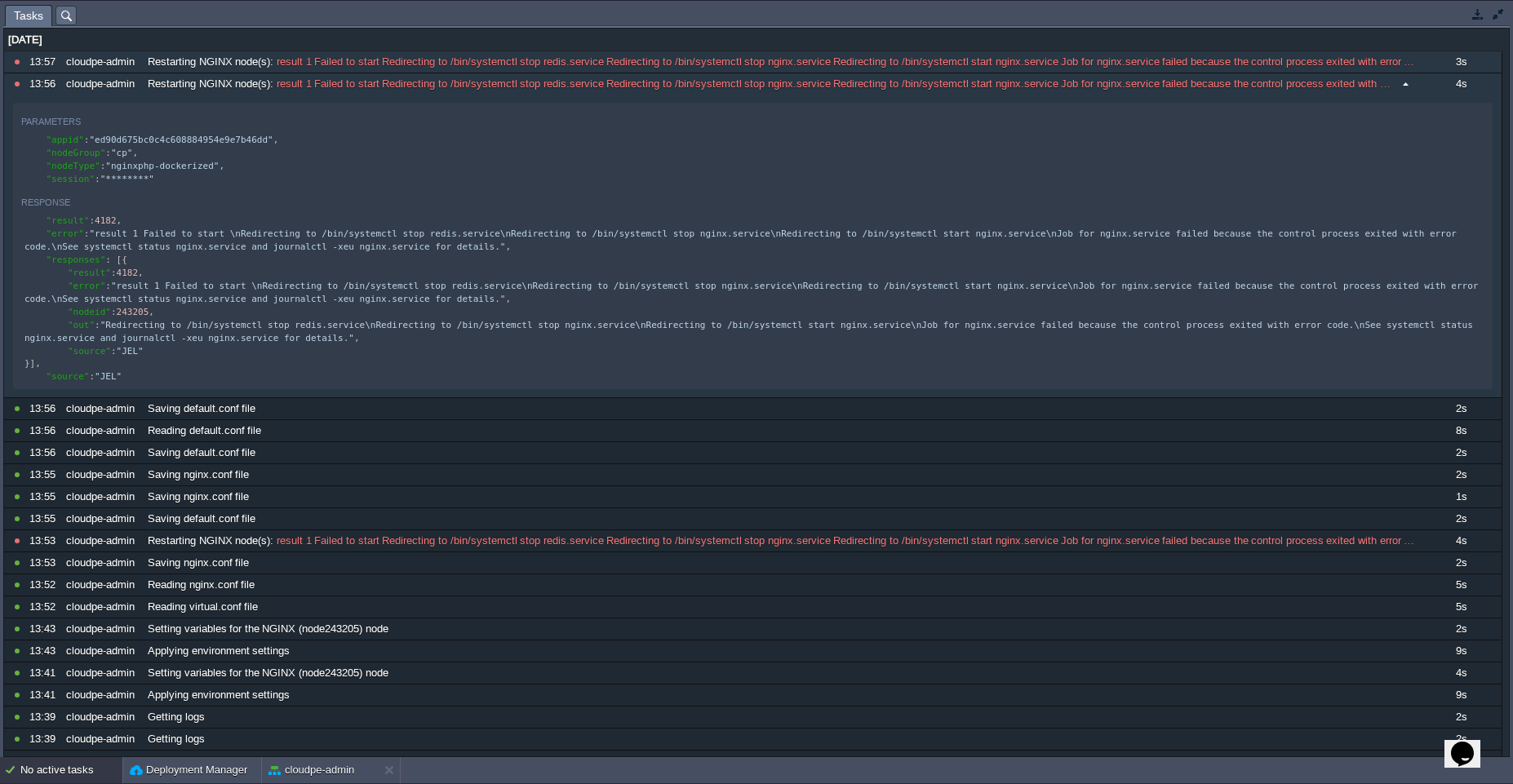
click at [417, 84] on span "result 1 Failed to start Redirecting to /bin/systemctl stop redis.service Redir…" at bounding box center [833, 84] width 1121 height 15
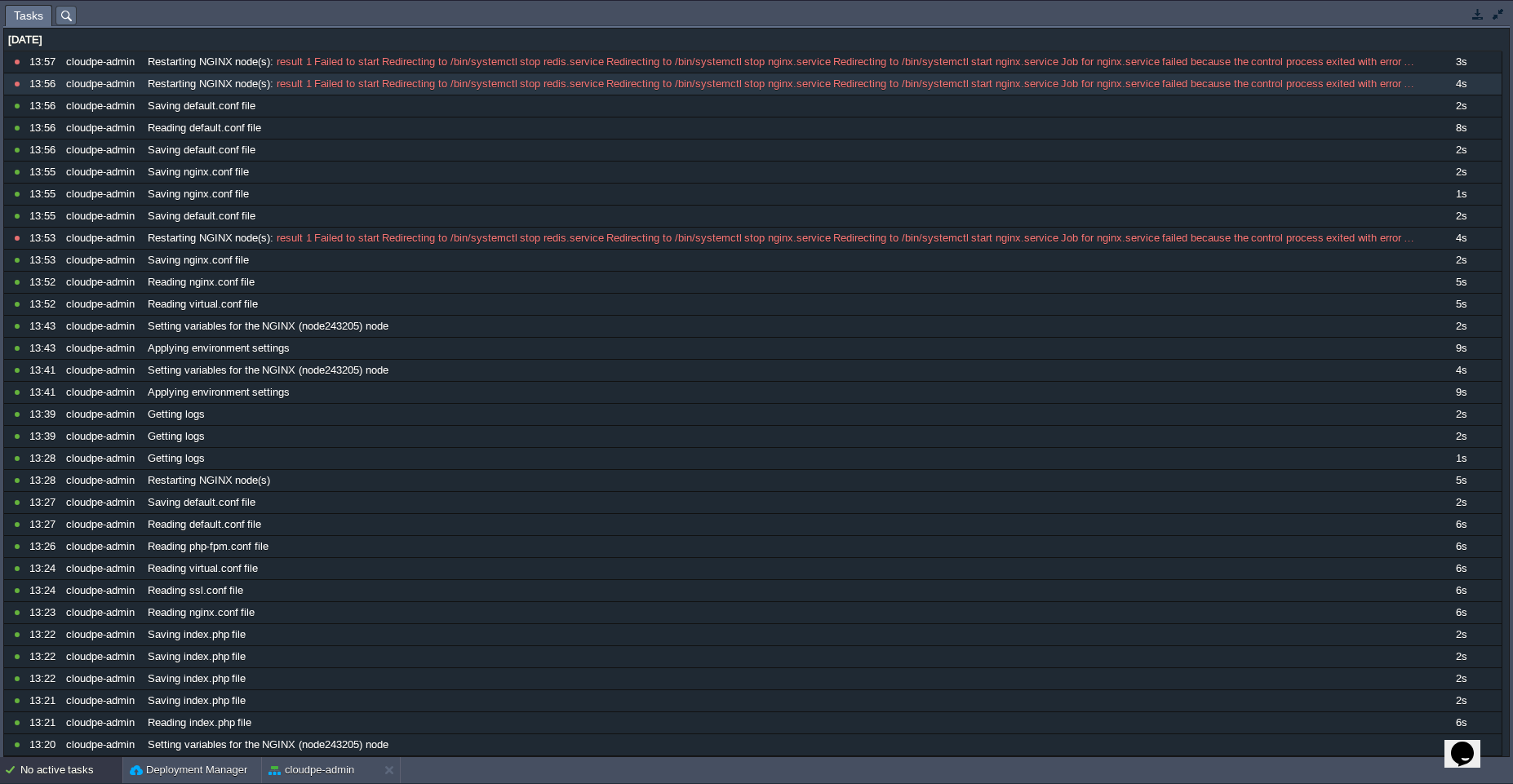
click at [76, 776] on div "No active tasks" at bounding box center [72, 770] width 102 height 26
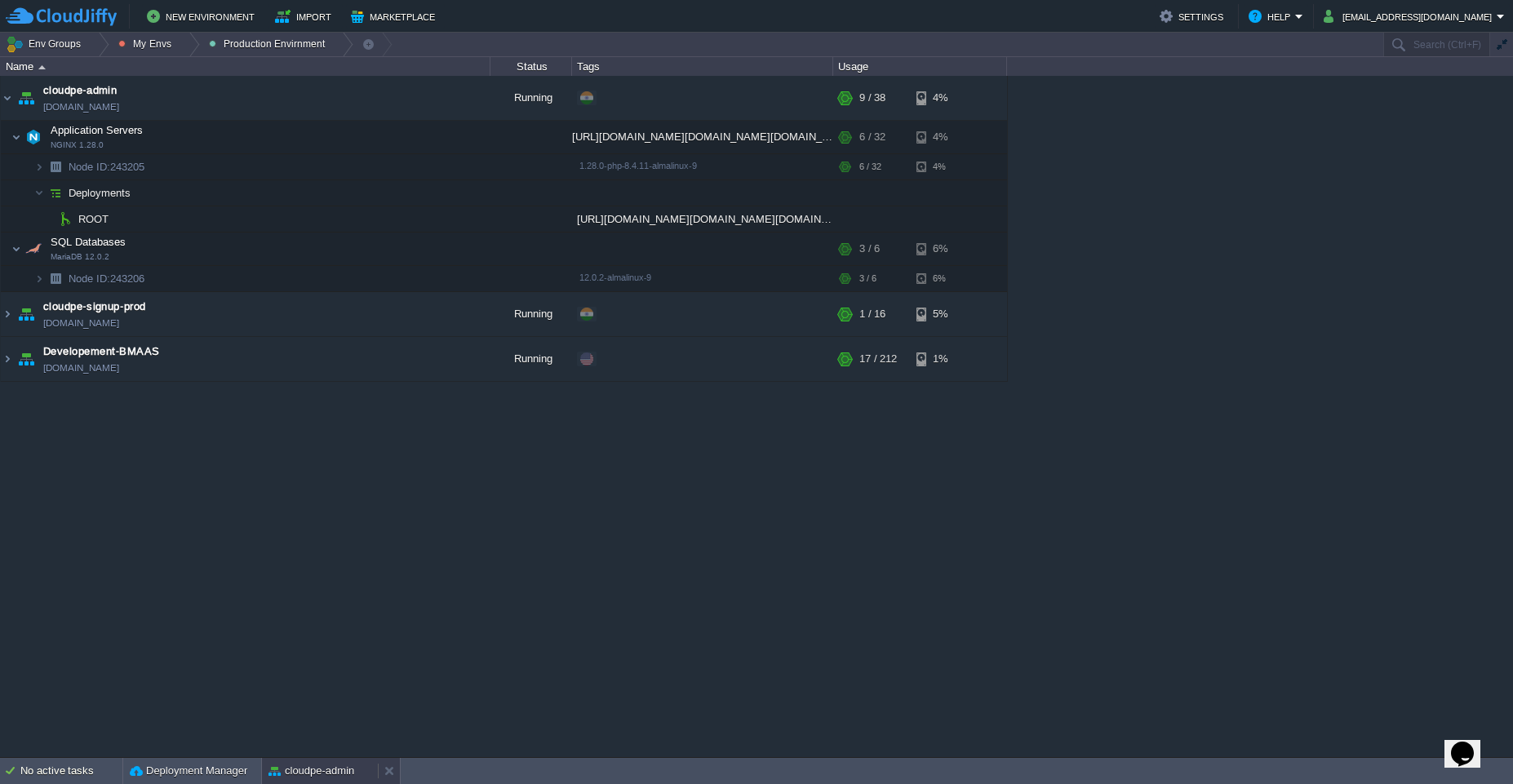
click at [300, 767] on button "cloudpe-admin" at bounding box center [311, 770] width 86 height 16
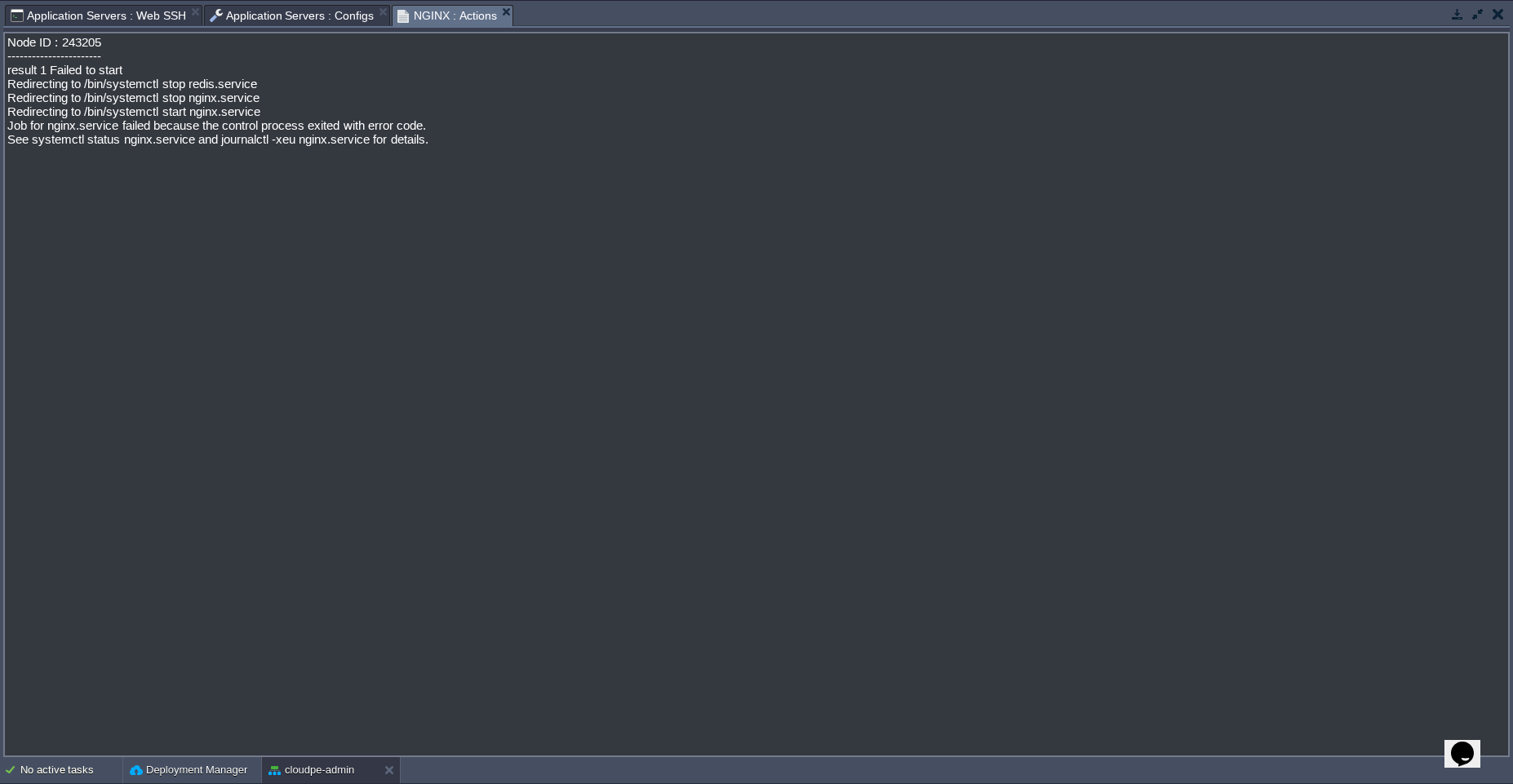
click at [317, 19] on span "Application Servers : Configs" at bounding box center [292, 15] width 165 height 20
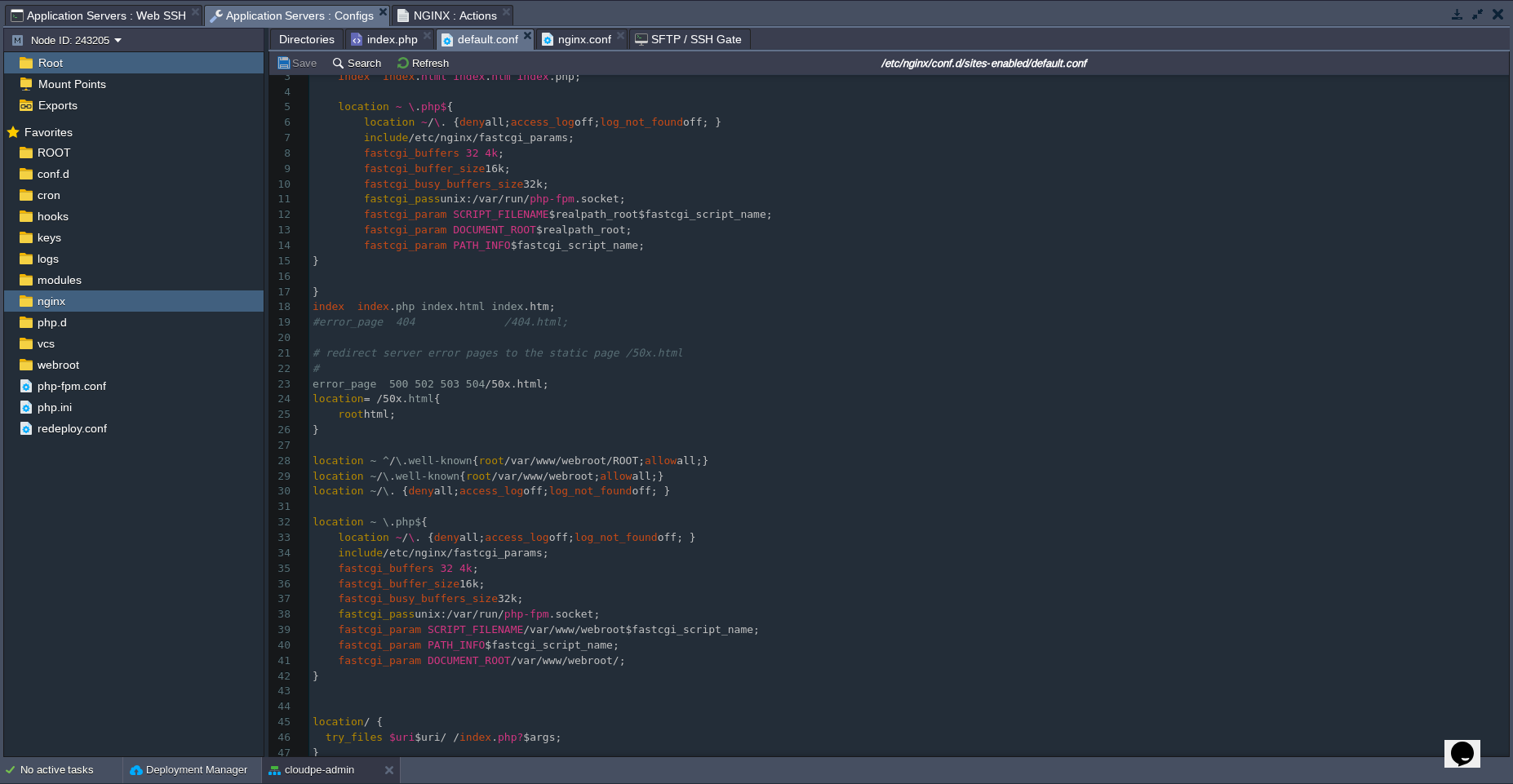
scroll to position [78, 0]
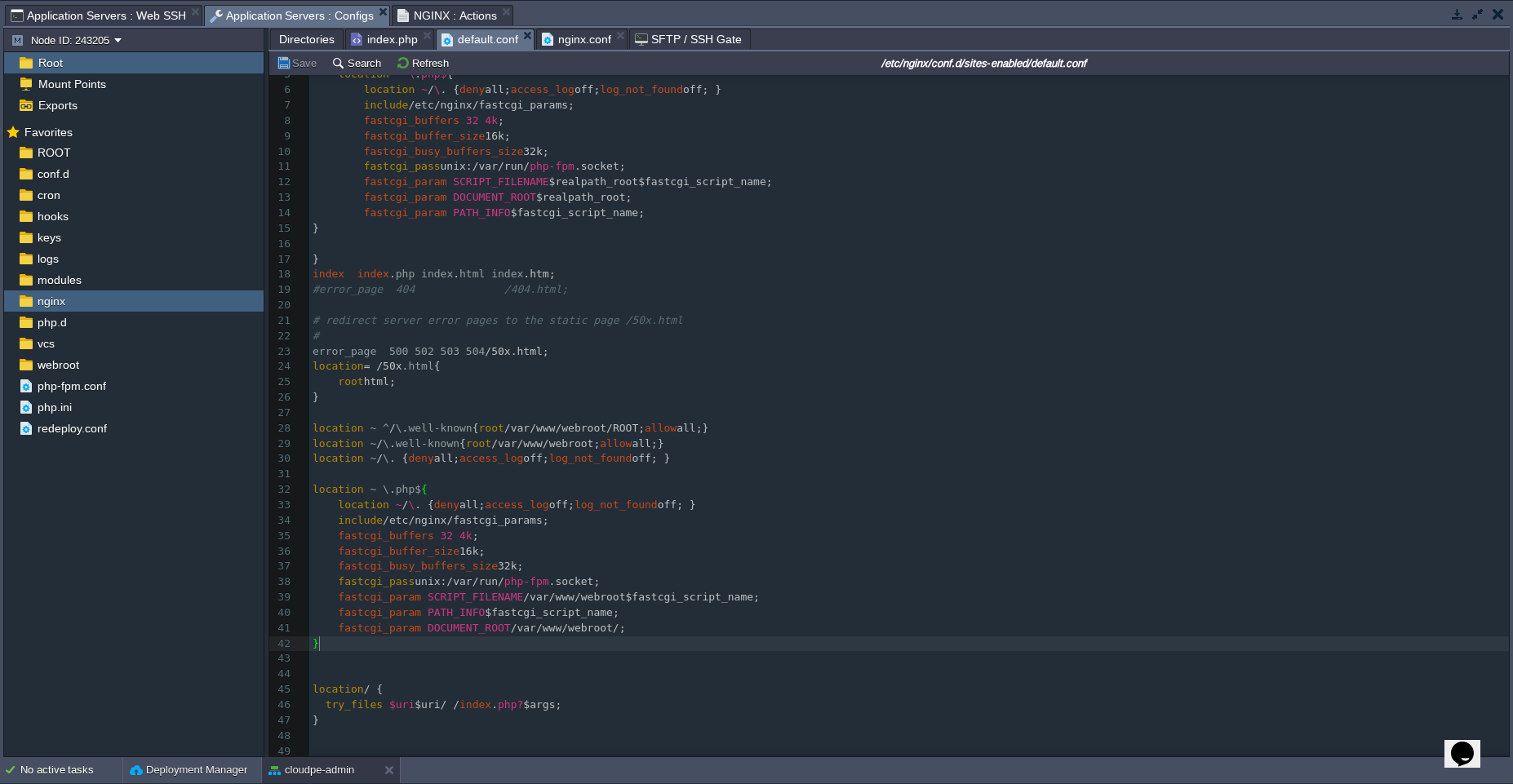
type textarea "location / { try_files $uri $uri/ /index.php?$args; }"
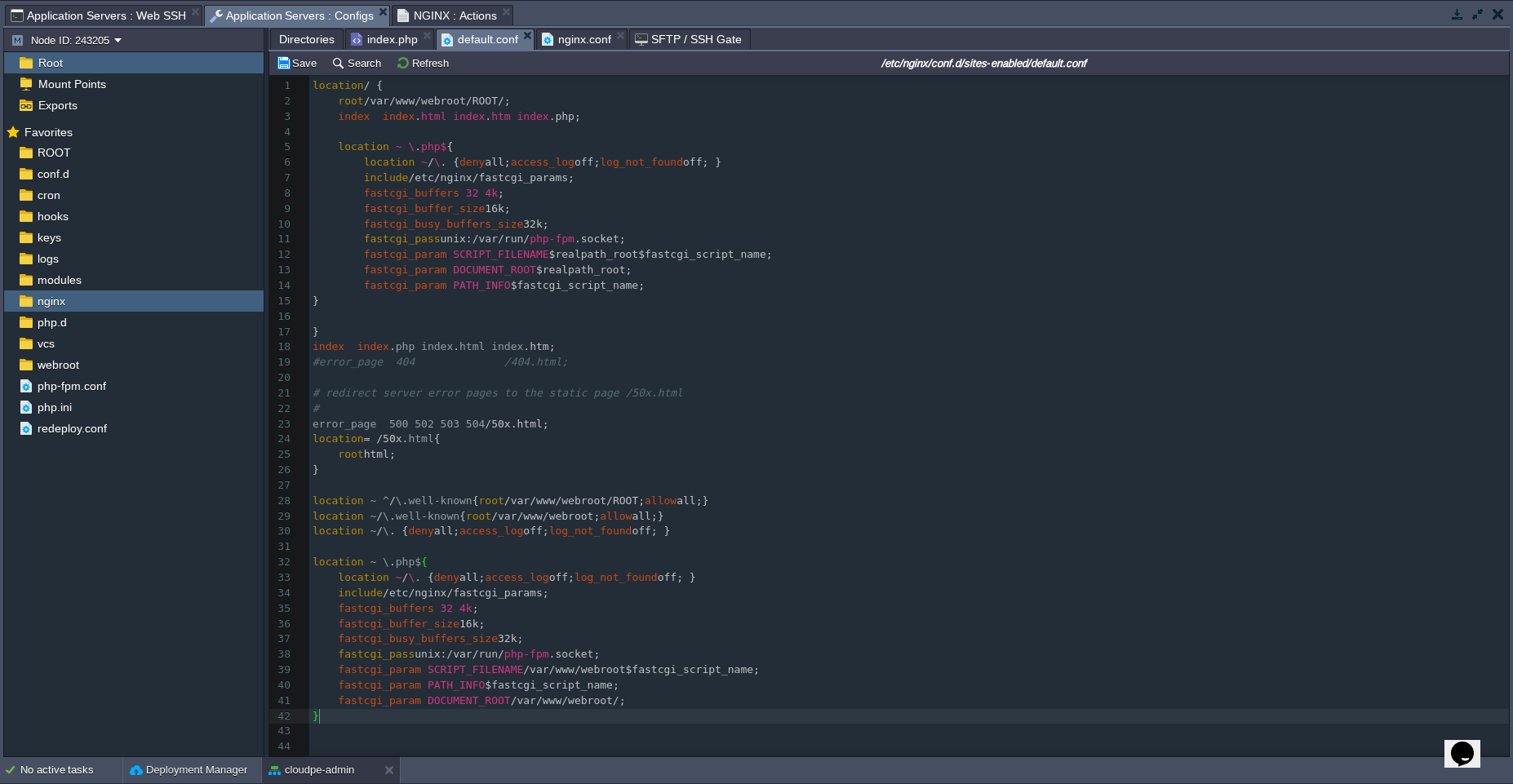
scroll to position [2, 0]
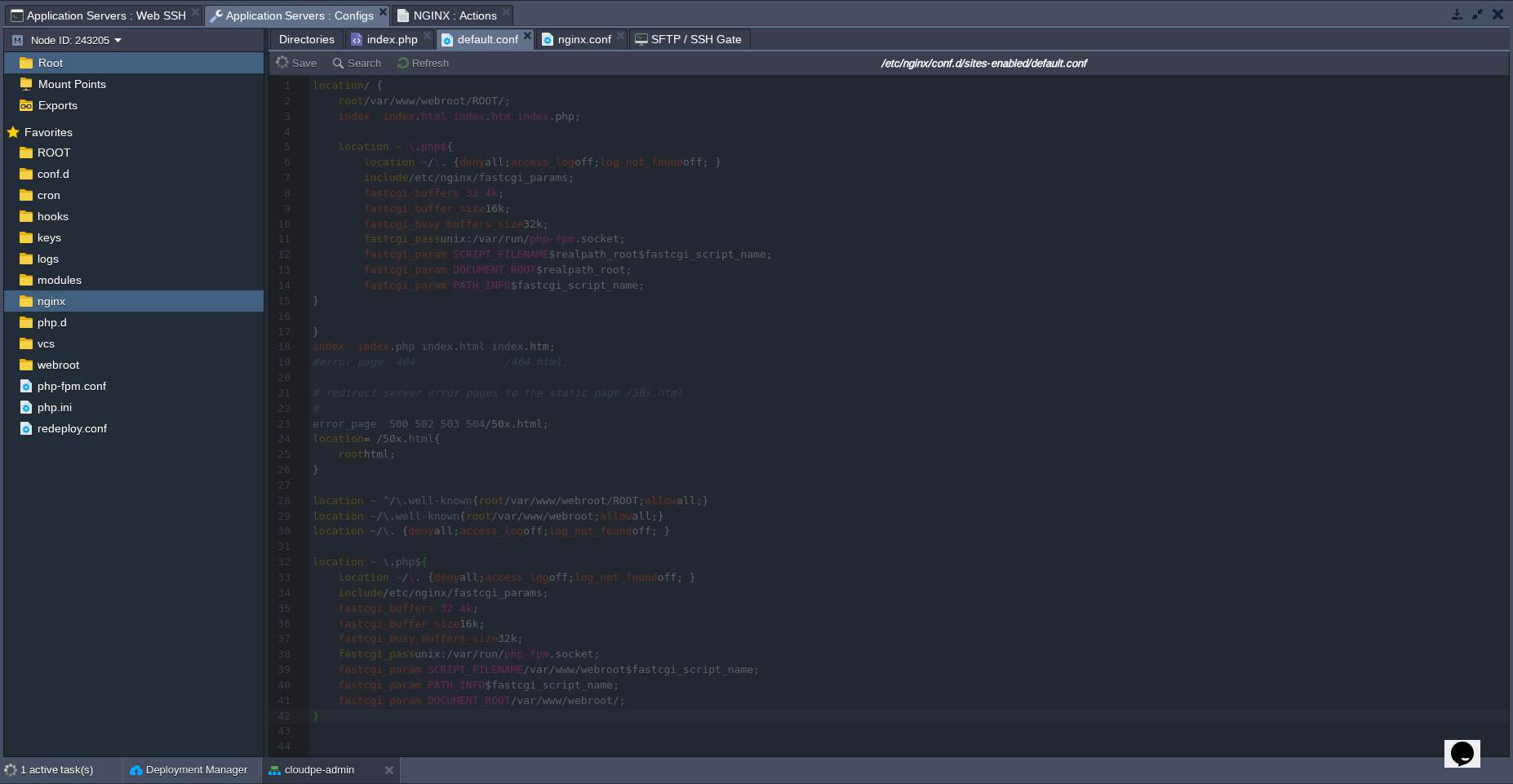
click at [572, 42] on span "nginx.conf" at bounding box center [577, 39] width 70 height 20
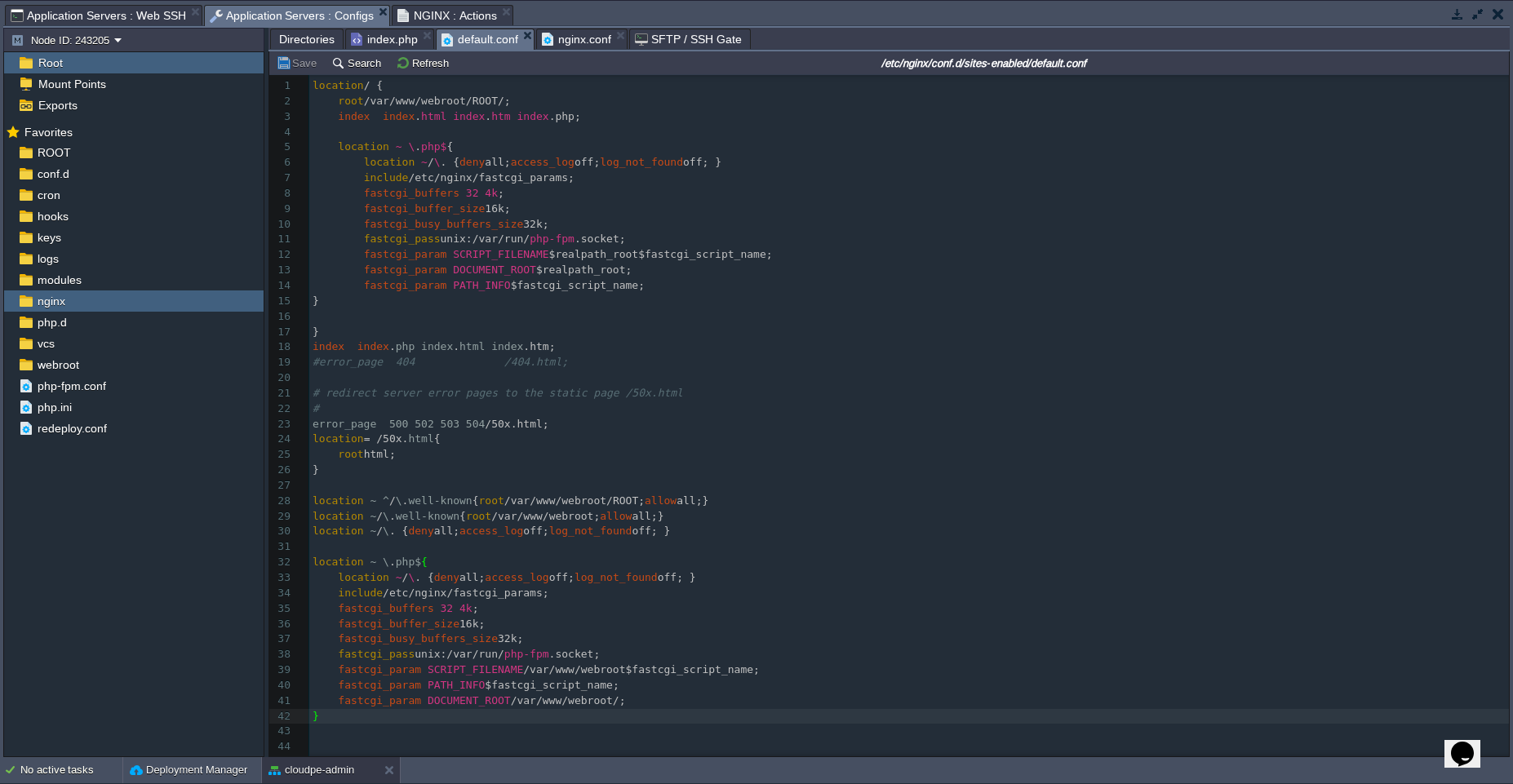
click at [475, 41] on span "default.conf" at bounding box center [479, 40] width 76 height 21
click at [322, 778] on div "cloudpe-admin" at bounding box center [319, 770] width 116 height 26
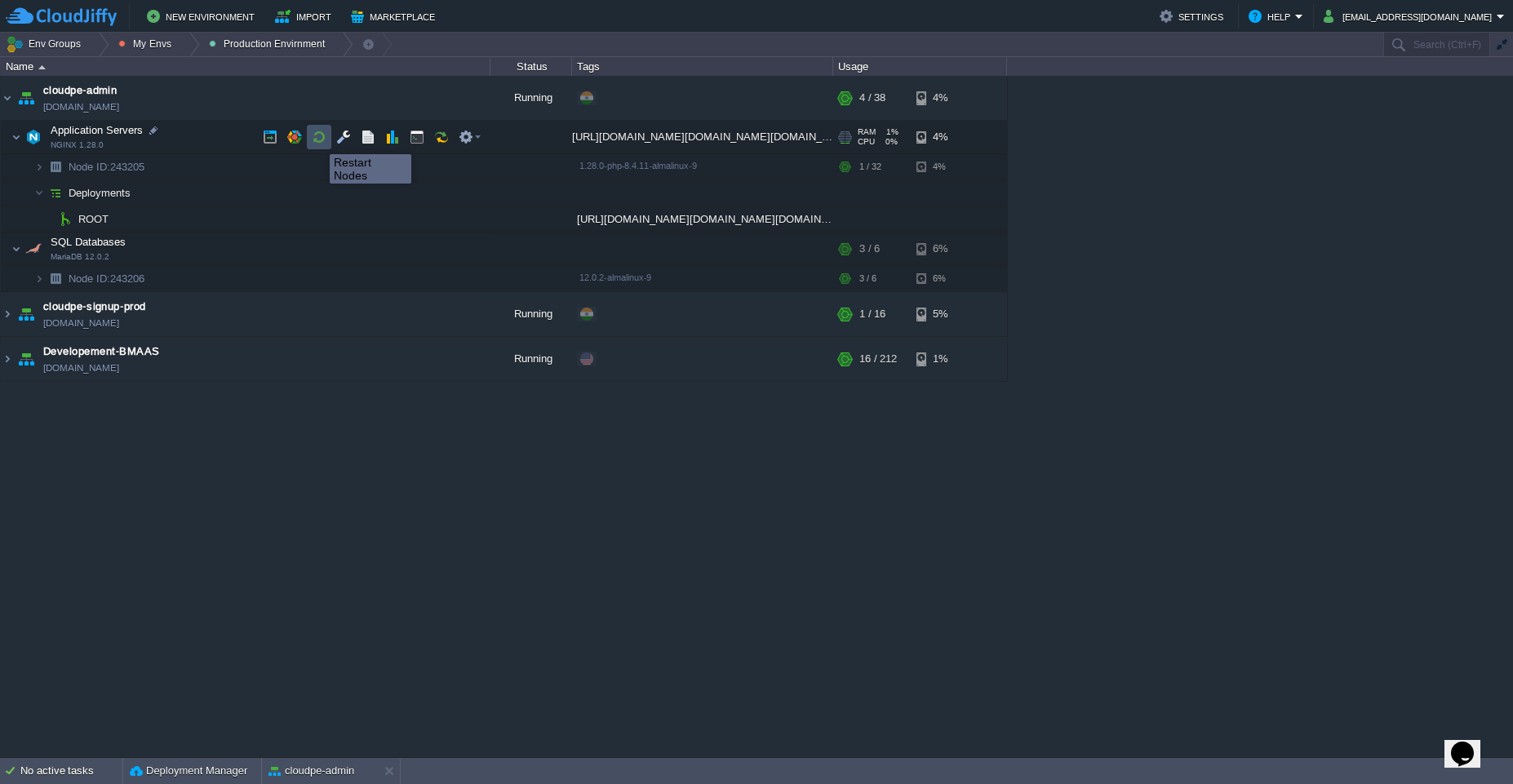
click at [317, 139] on button "button" at bounding box center [319, 137] width 15 height 15
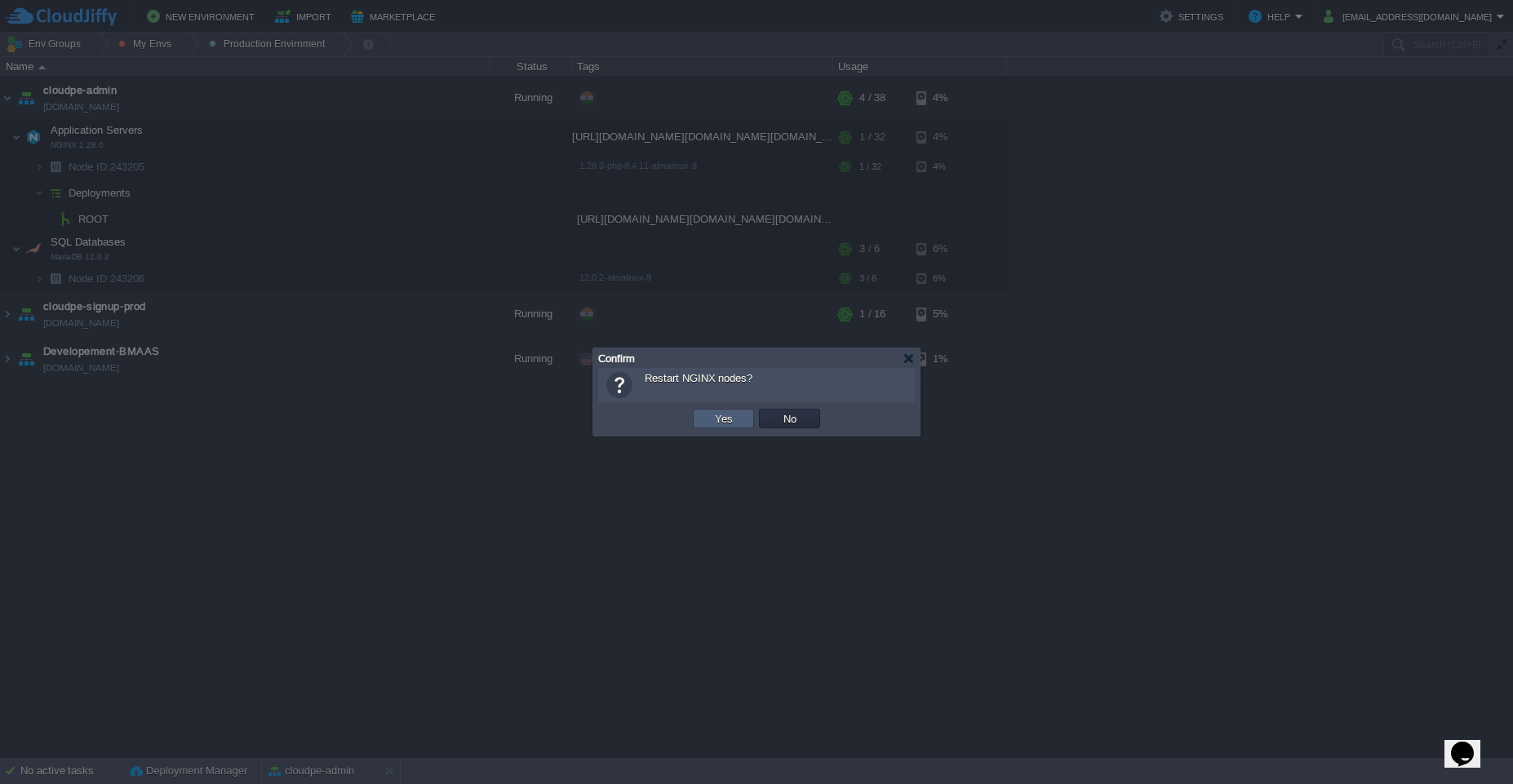
click at [731, 413] on button "Yes" at bounding box center [723, 419] width 27 height 15
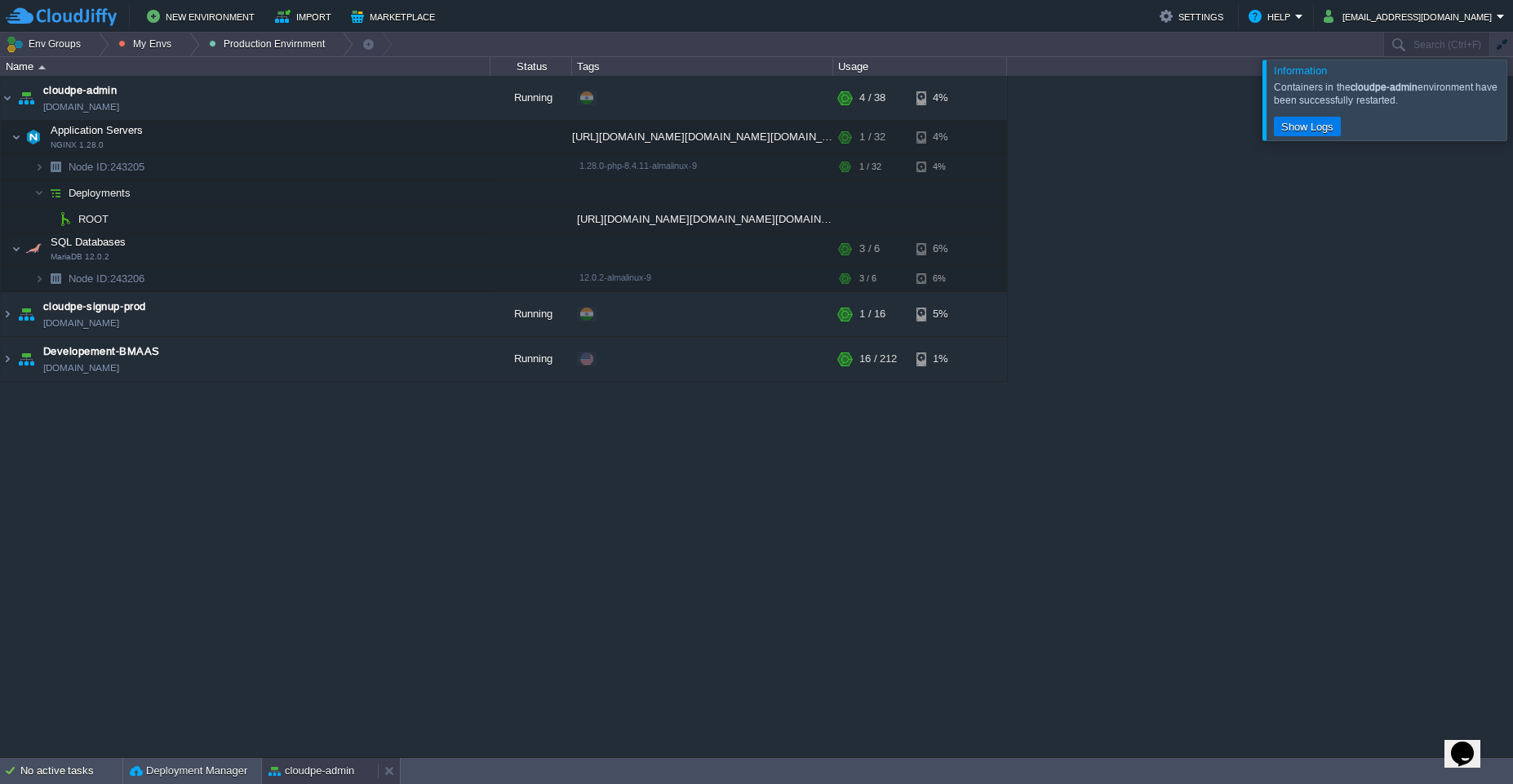
click at [345, 781] on div "cloudpe-admin" at bounding box center [319, 771] width 116 height 26
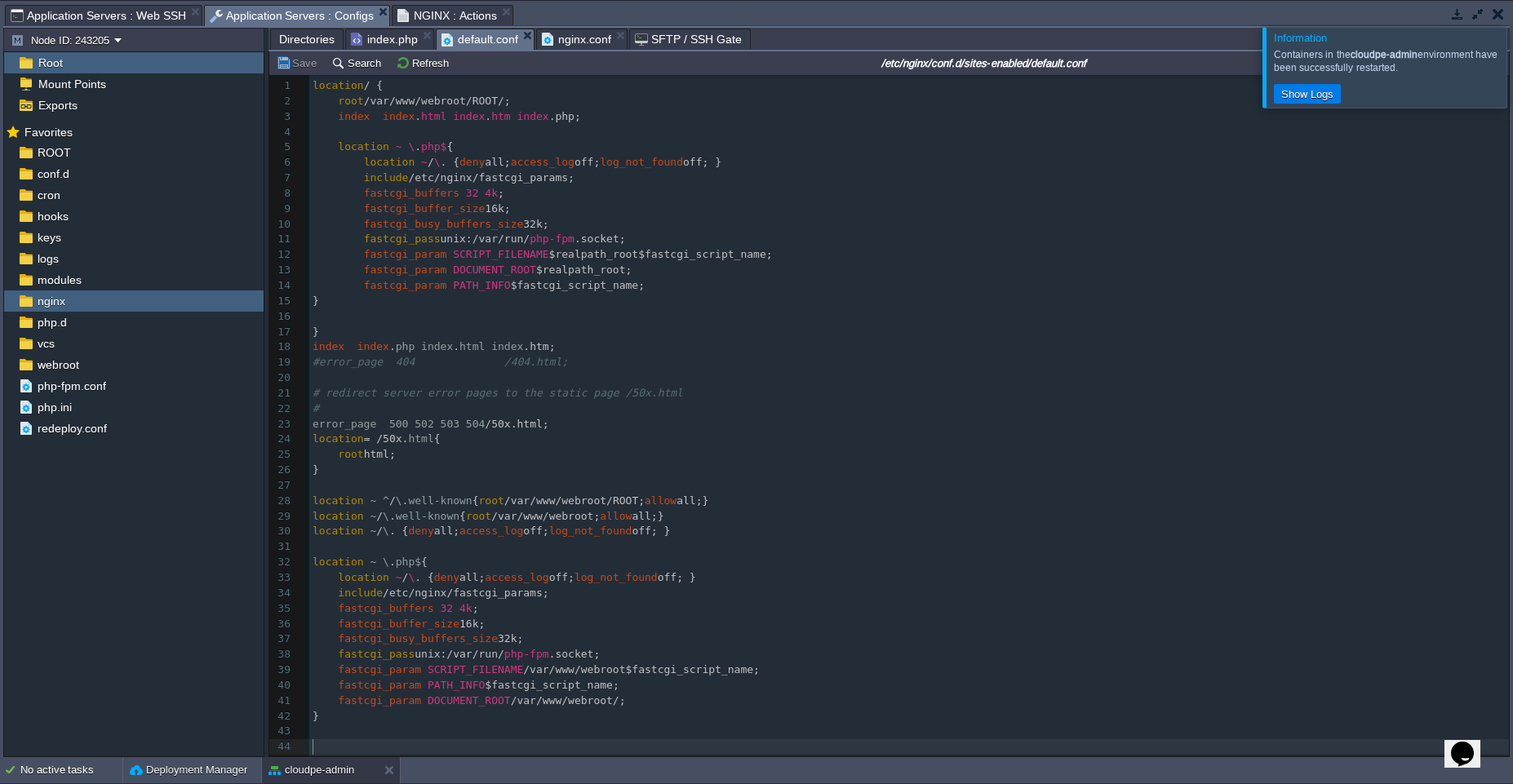
click at [428, 750] on pre "​" at bounding box center [909, 746] width 1199 height 15
click at [604, 541] on pre "​" at bounding box center [909, 547] width 1199 height 15
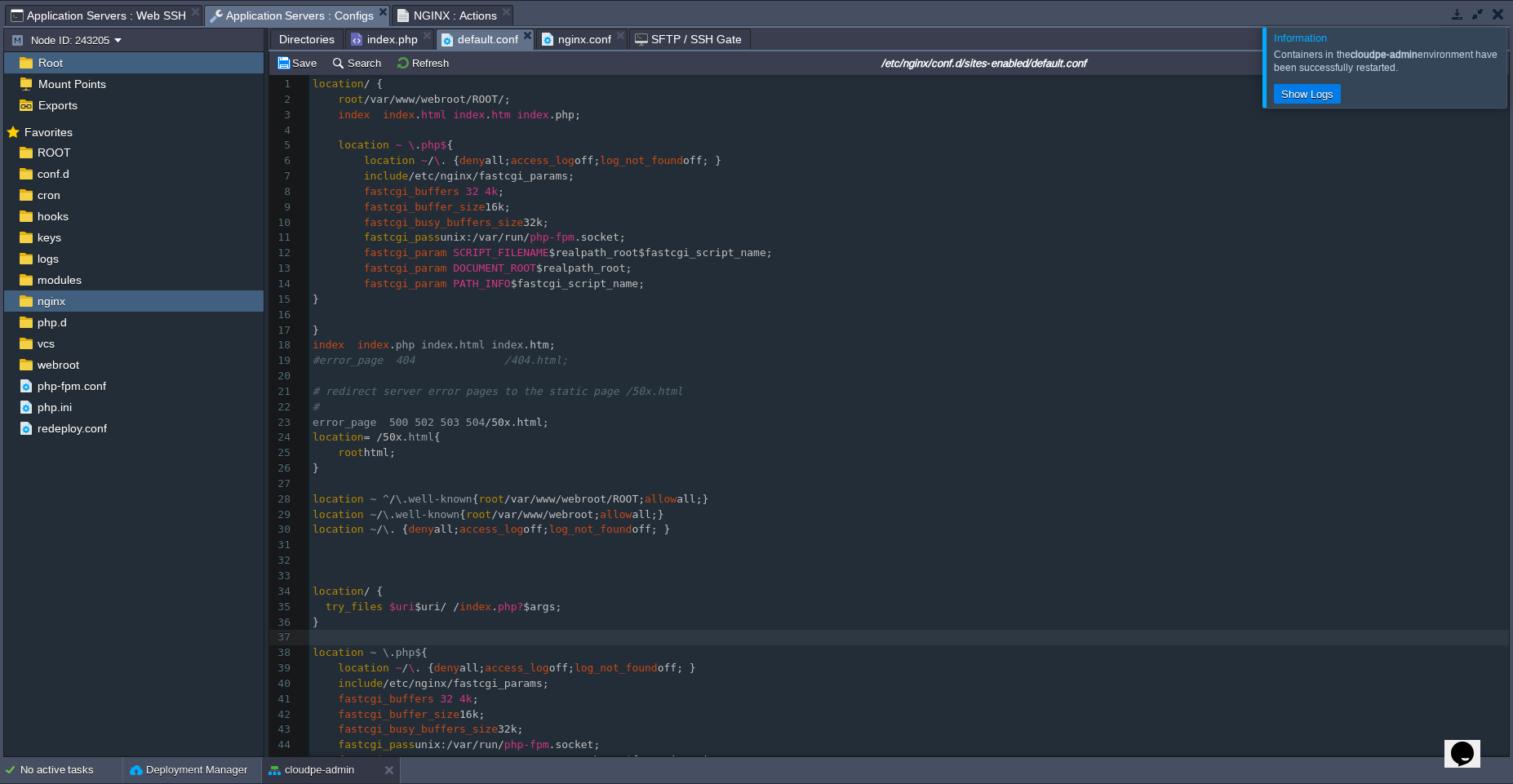
scroll to position [94, 0]
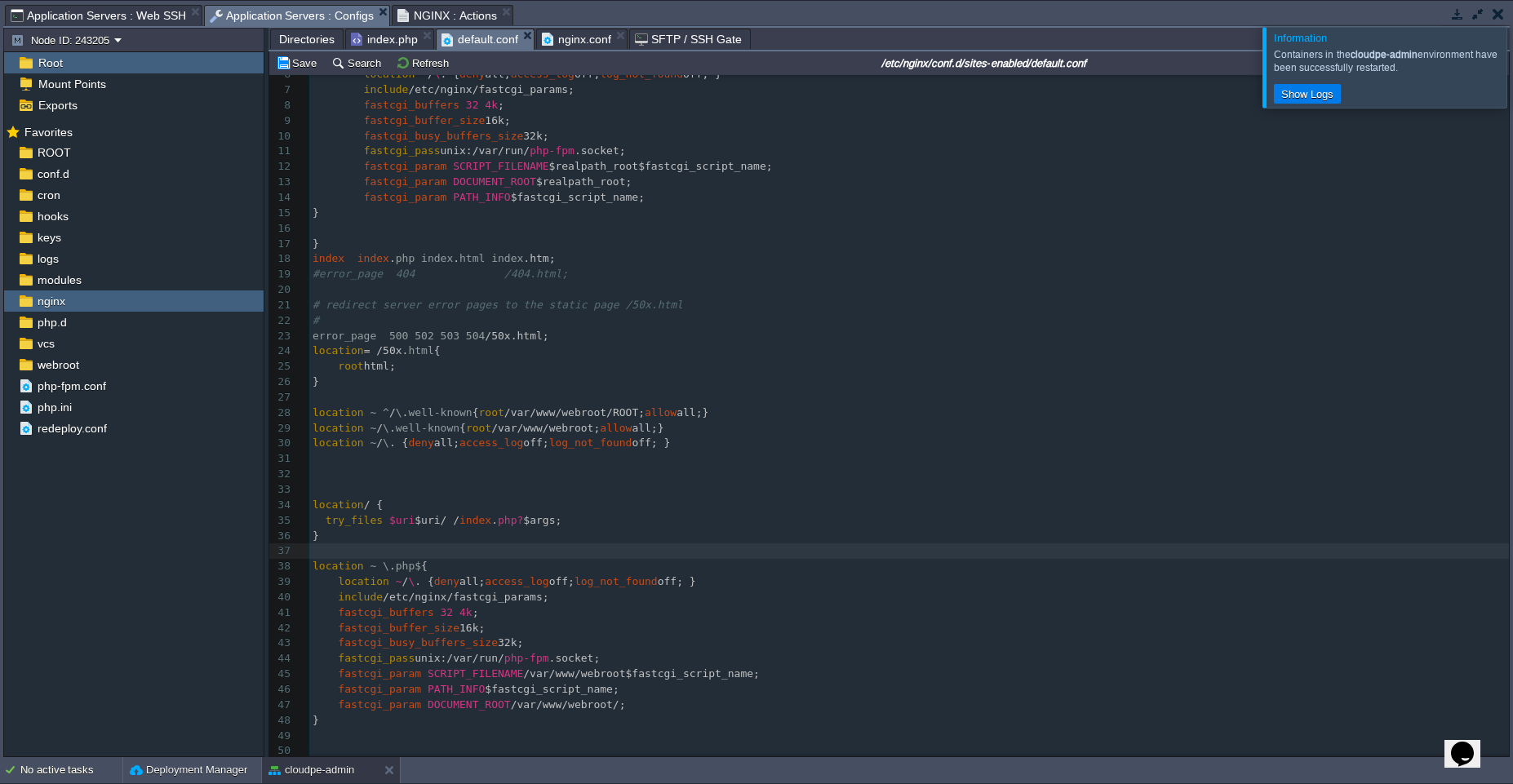
click at [362, 499] on span "location" at bounding box center [338, 504] width 52 height 12
type textarea "~"
click at [314, 770] on button "cloudpe-admin" at bounding box center [311, 770] width 86 height 16
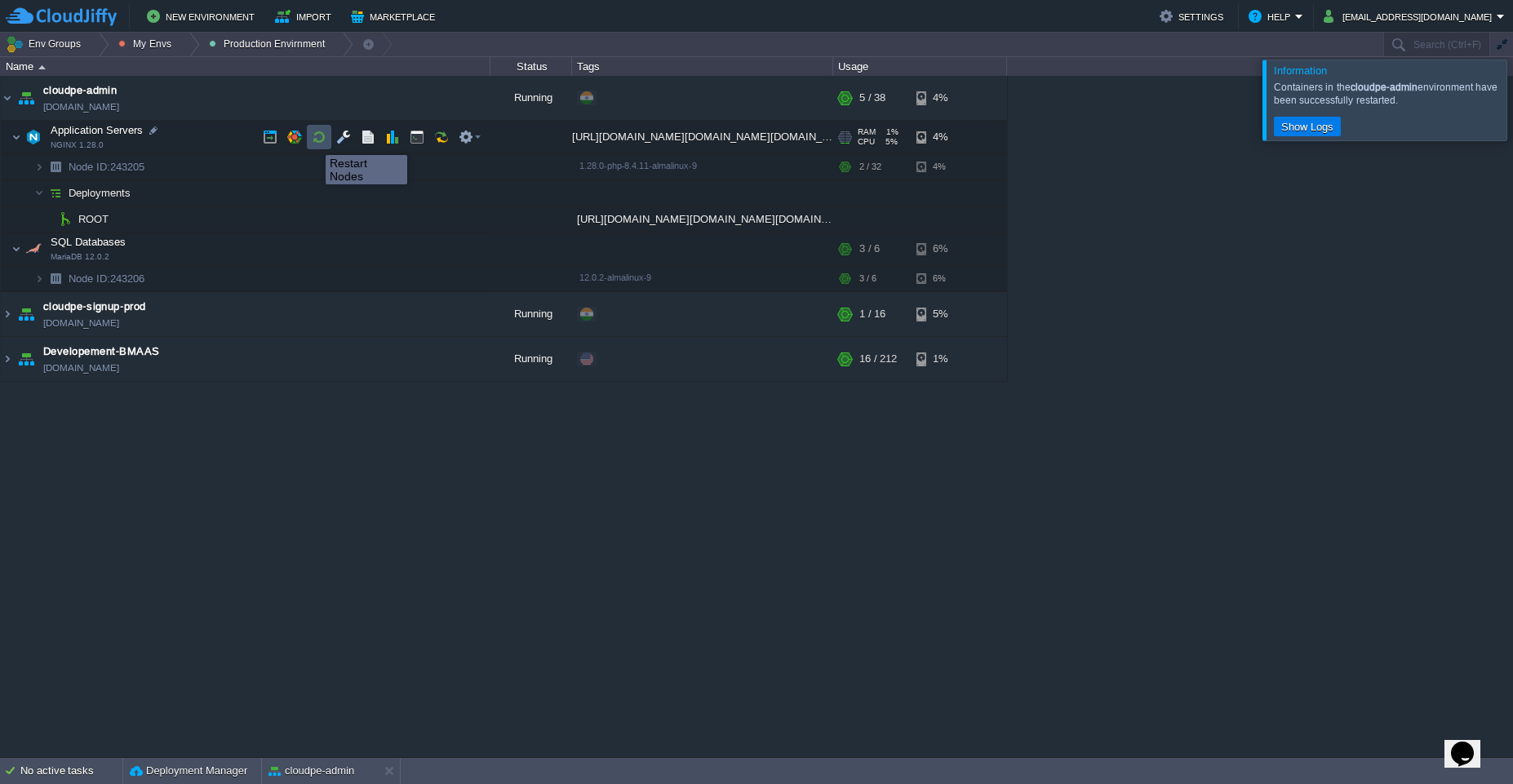
click at [314, 140] on button "button" at bounding box center [319, 137] width 15 height 15
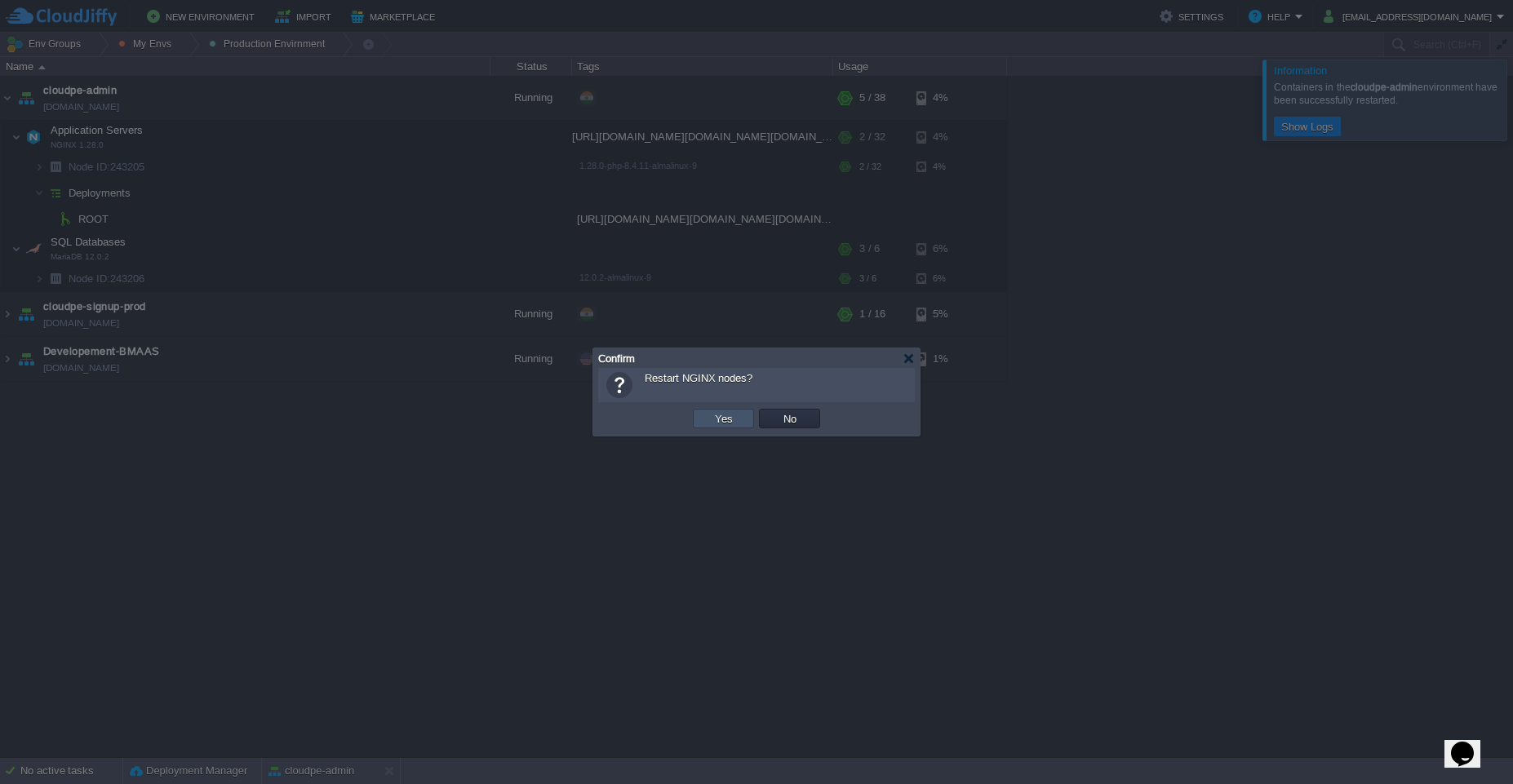
click at [713, 420] on button "Yes" at bounding box center [723, 419] width 27 height 15
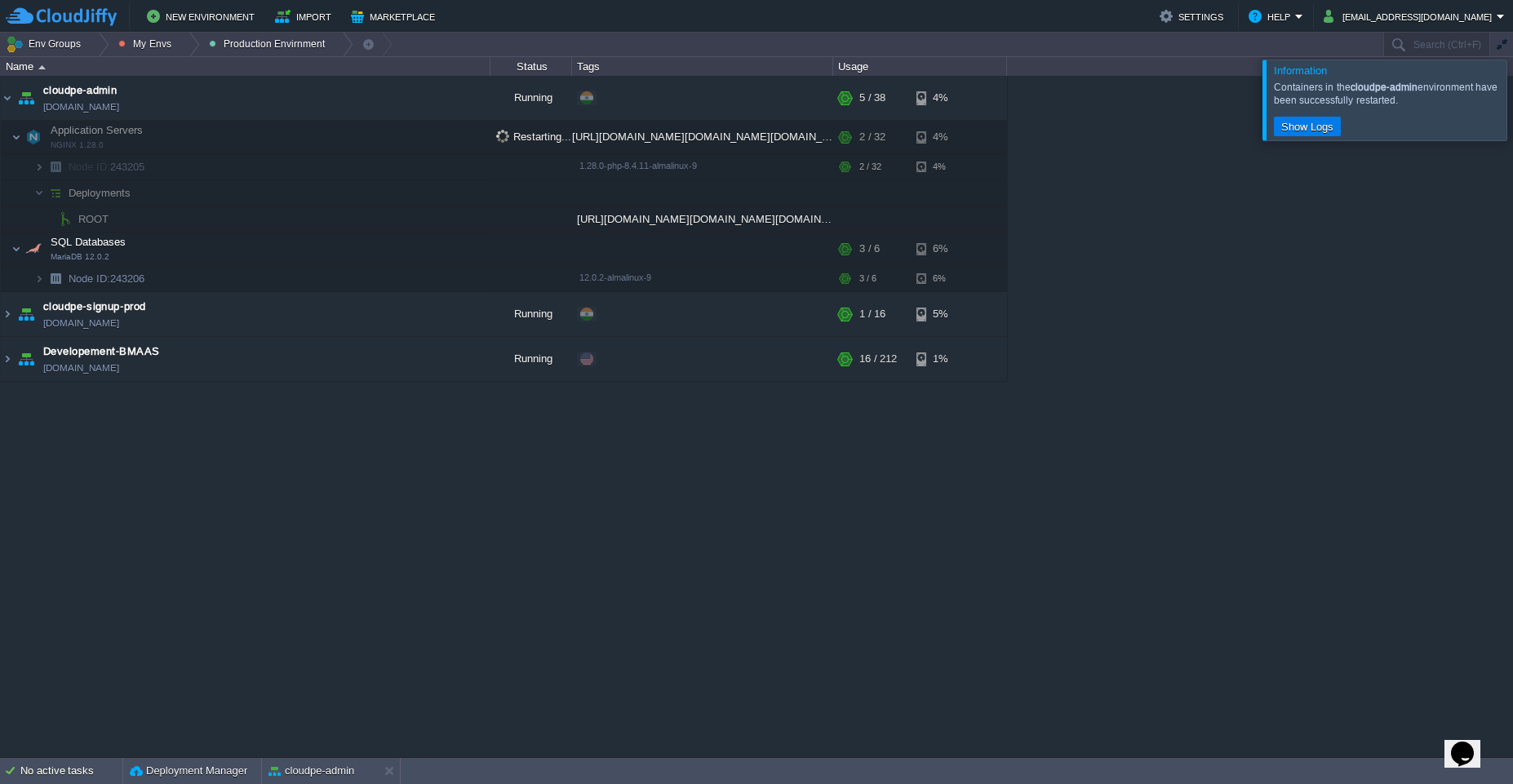
click at [1512, 107] on div at bounding box center [1533, 99] width 0 height 80
click at [1512, 111] on div at bounding box center [1533, 99] width 0 height 80
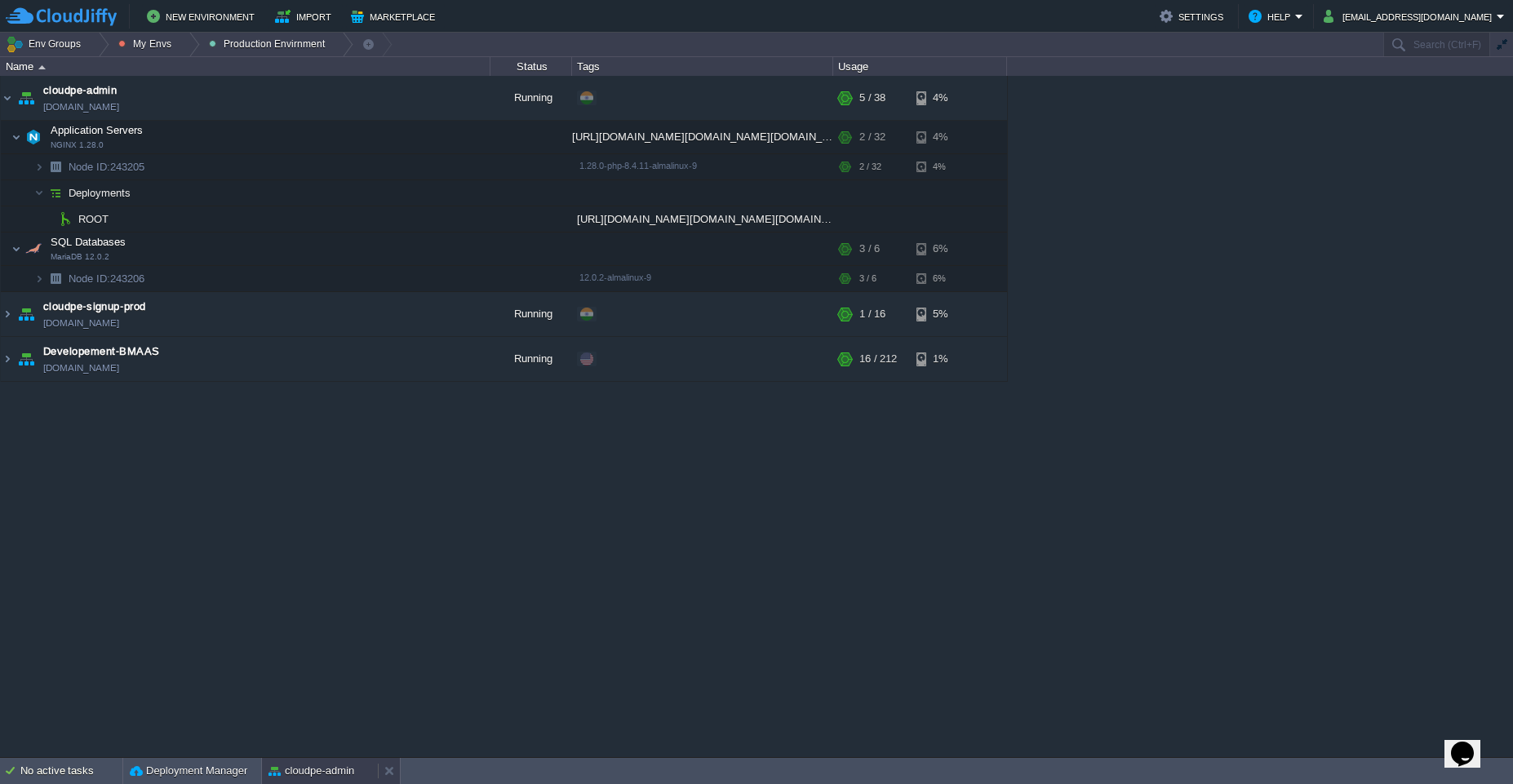
click at [283, 771] on button "cloudpe-admin" at bounding box center [311, 770] width 86 height 16
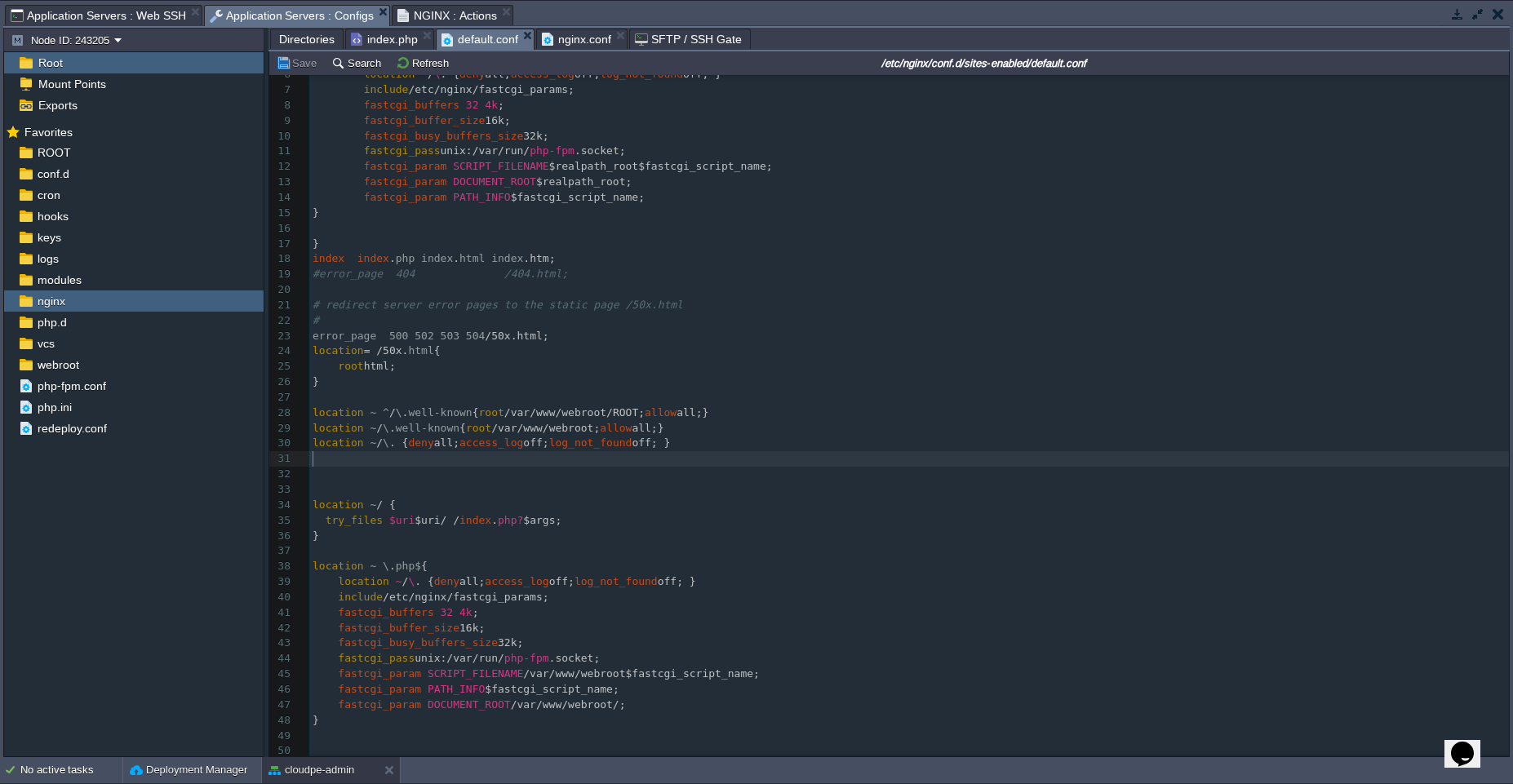
click at [679, 453] on pre "​" at bounding box center [909, 458] width 1199 height 15
click at [495, 407] on span "root" at bounding box center [491, 412] width 25 height 12
type textarea "root /var/www/webroot/ROOT; allow all;"
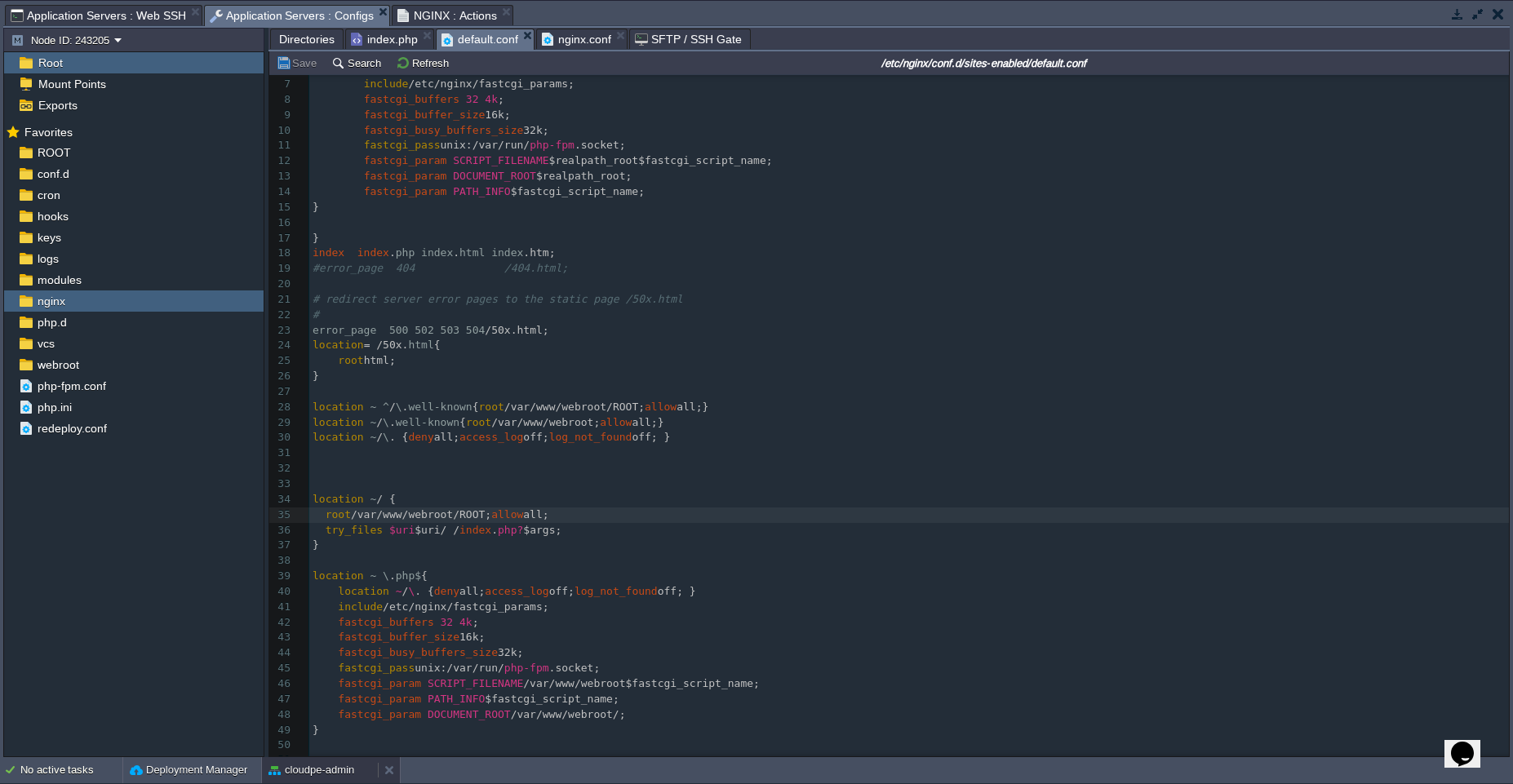
click at [306, 775] on button "cloudpe-admin" at bounding box center [311, 770] width 86 height 16
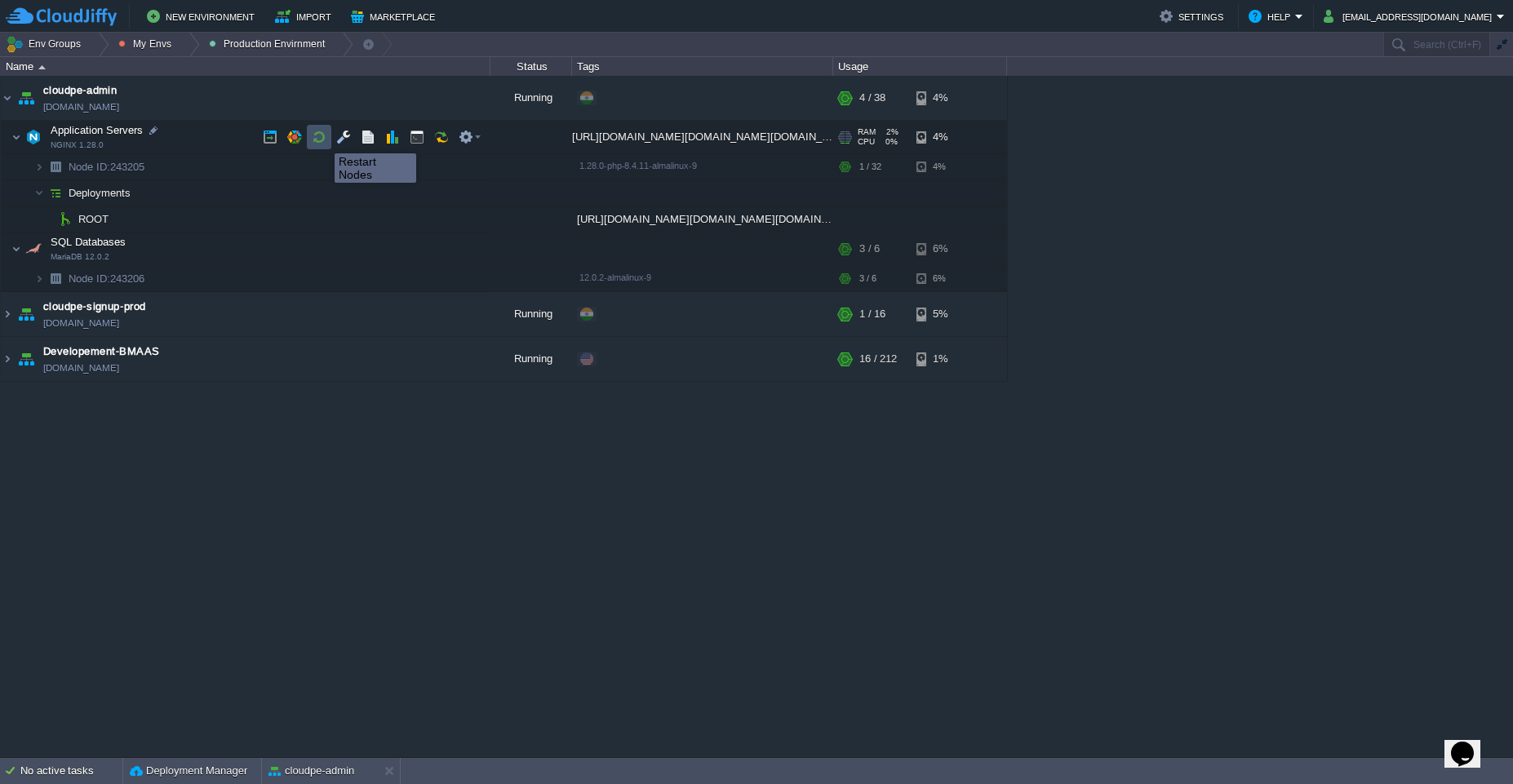
click at [322, 138] on button "button" at bounding box center [319, 137] width 15 height 15
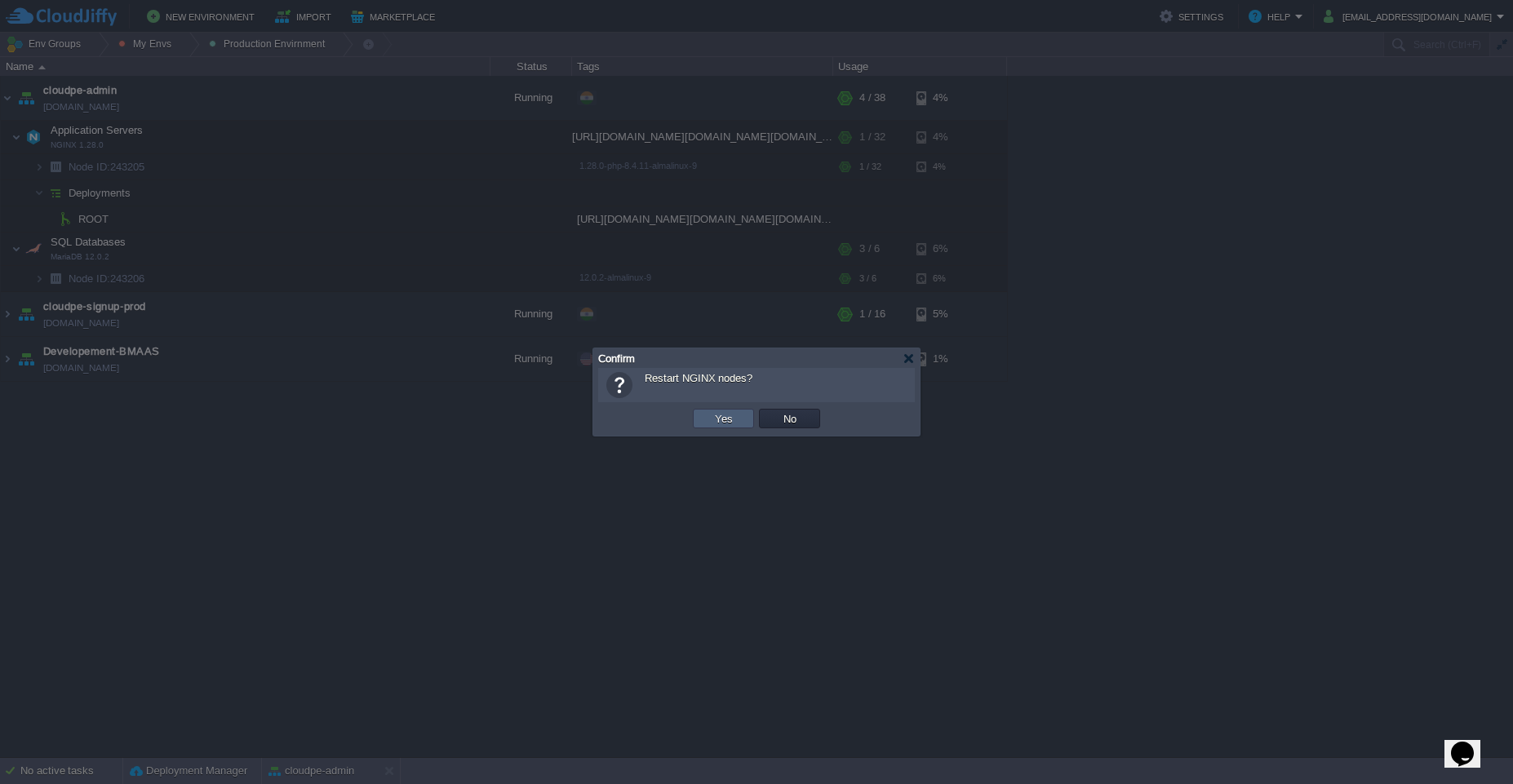
click at [701, 423] on td "Yes" at bounding box center [723, 418] width 61 height 20
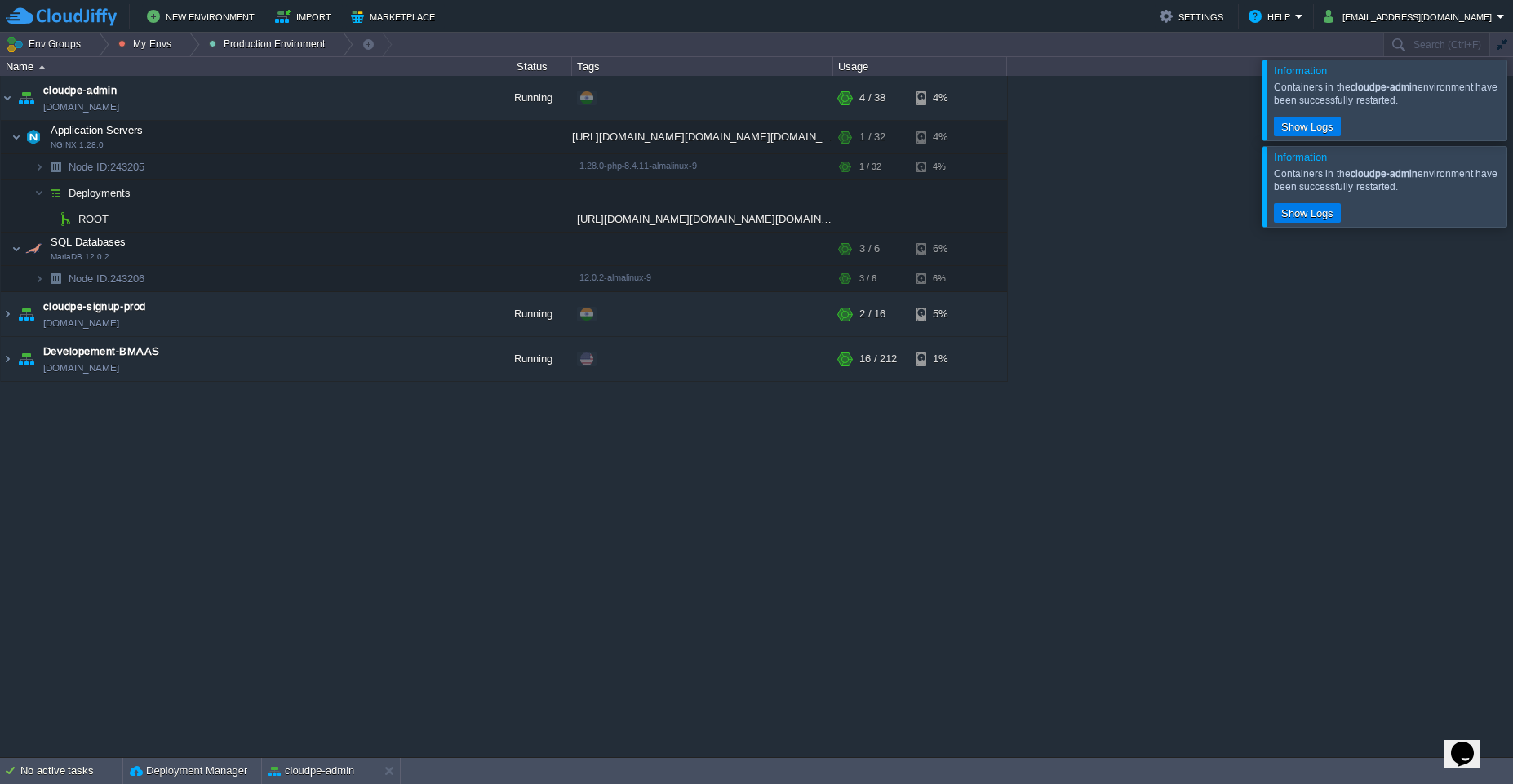
click at [1512, 113] on div at bounding box center [1533, 99] width 0 height 80
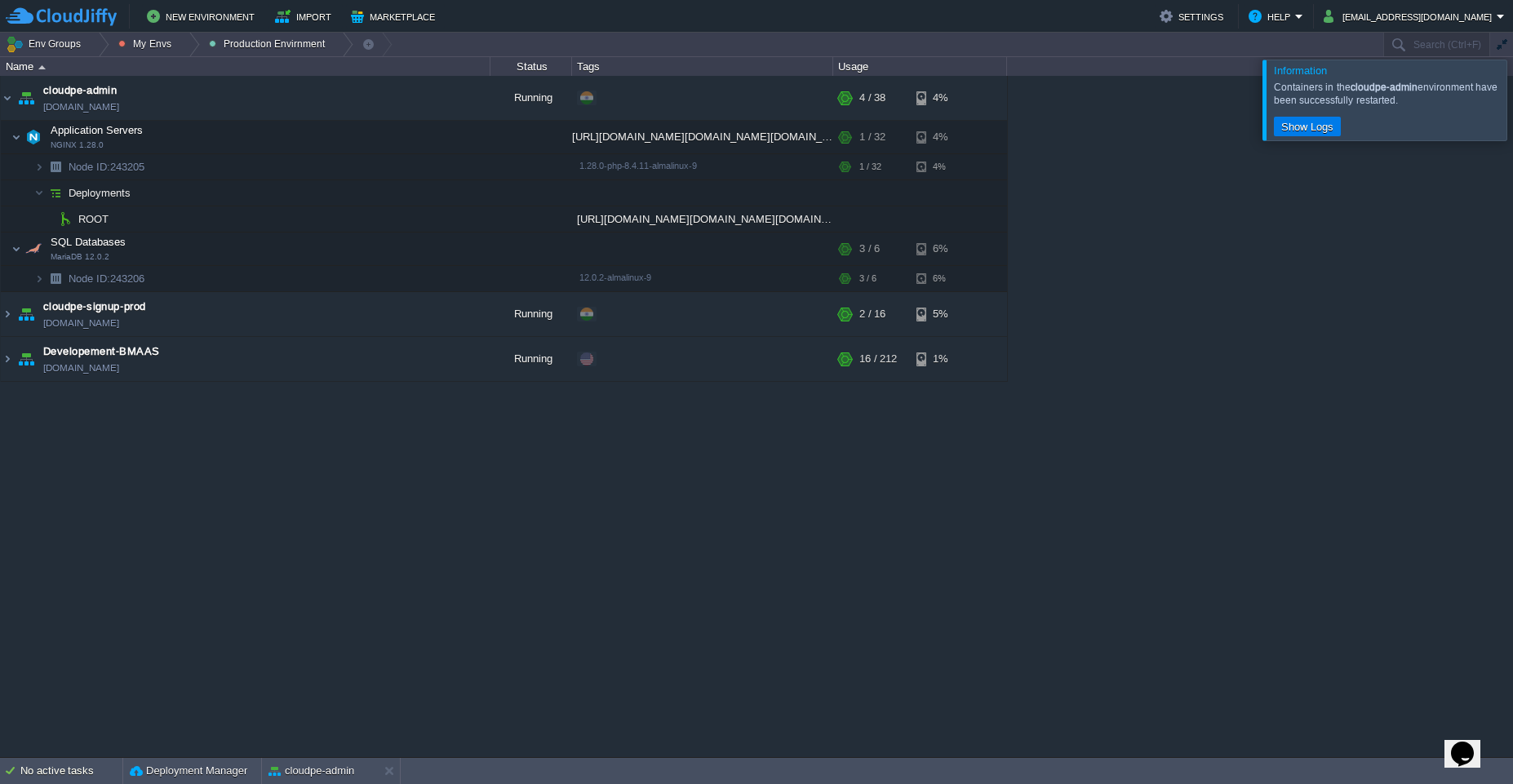
click at [1512, 113] on div at bounding box center [1533, 99] width 0 height 80
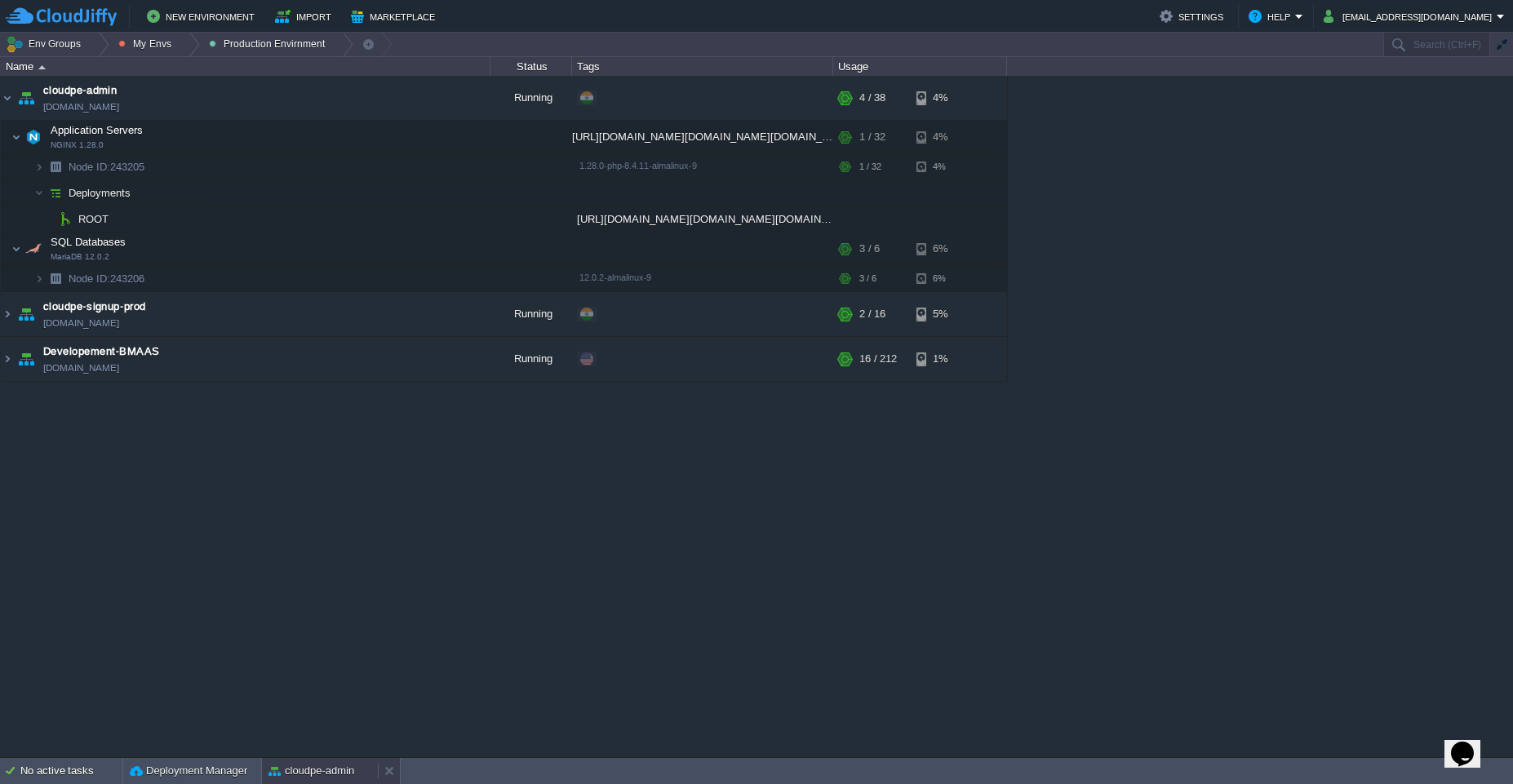
click at [291, 775] on button "cloudpe-admin" at bounding box center [311, 770] width 86 height 16
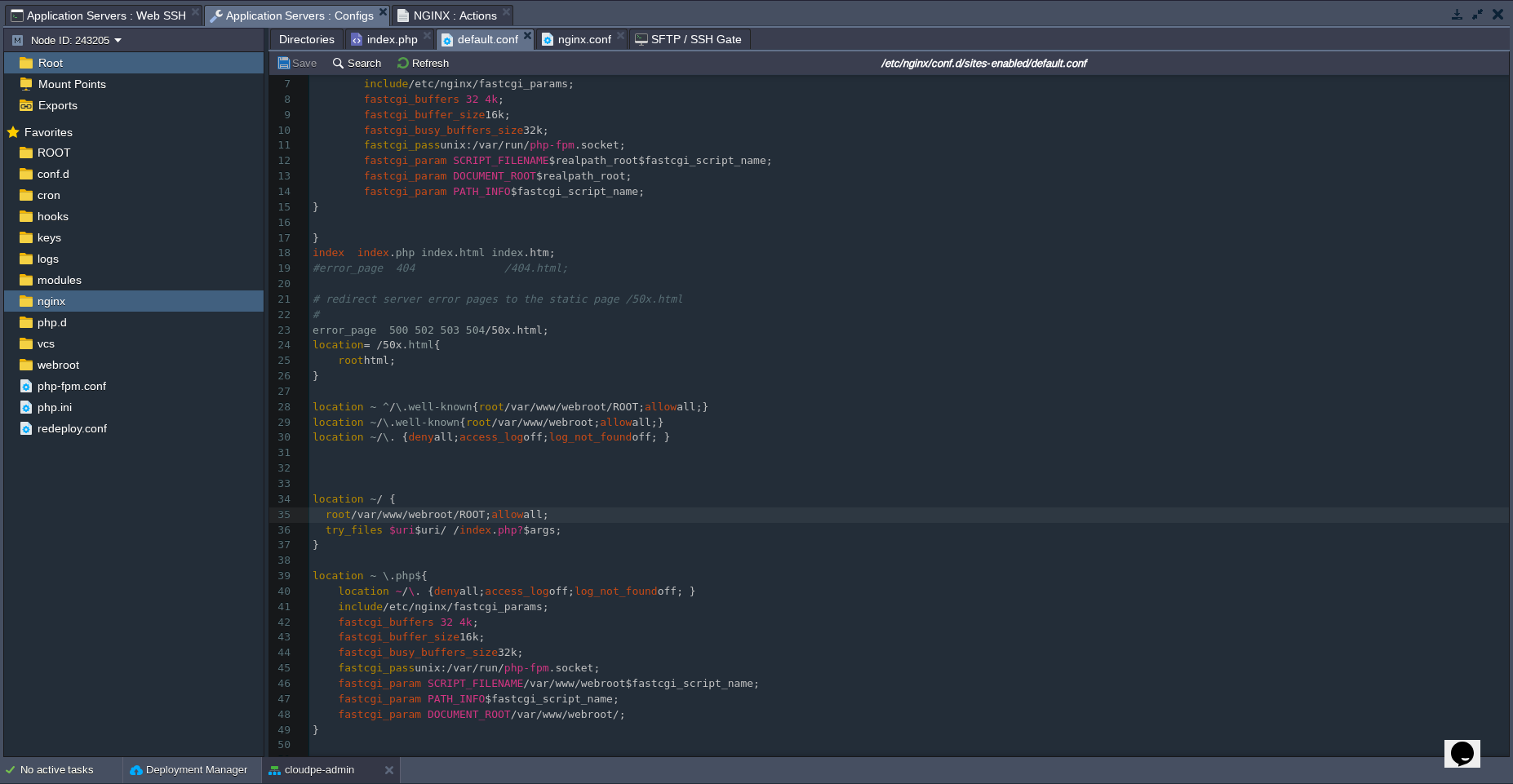
scroll to position [6, 0]
click at [628, 466] on pre "​" at bounding box center [909, 469] width 1199 height 15
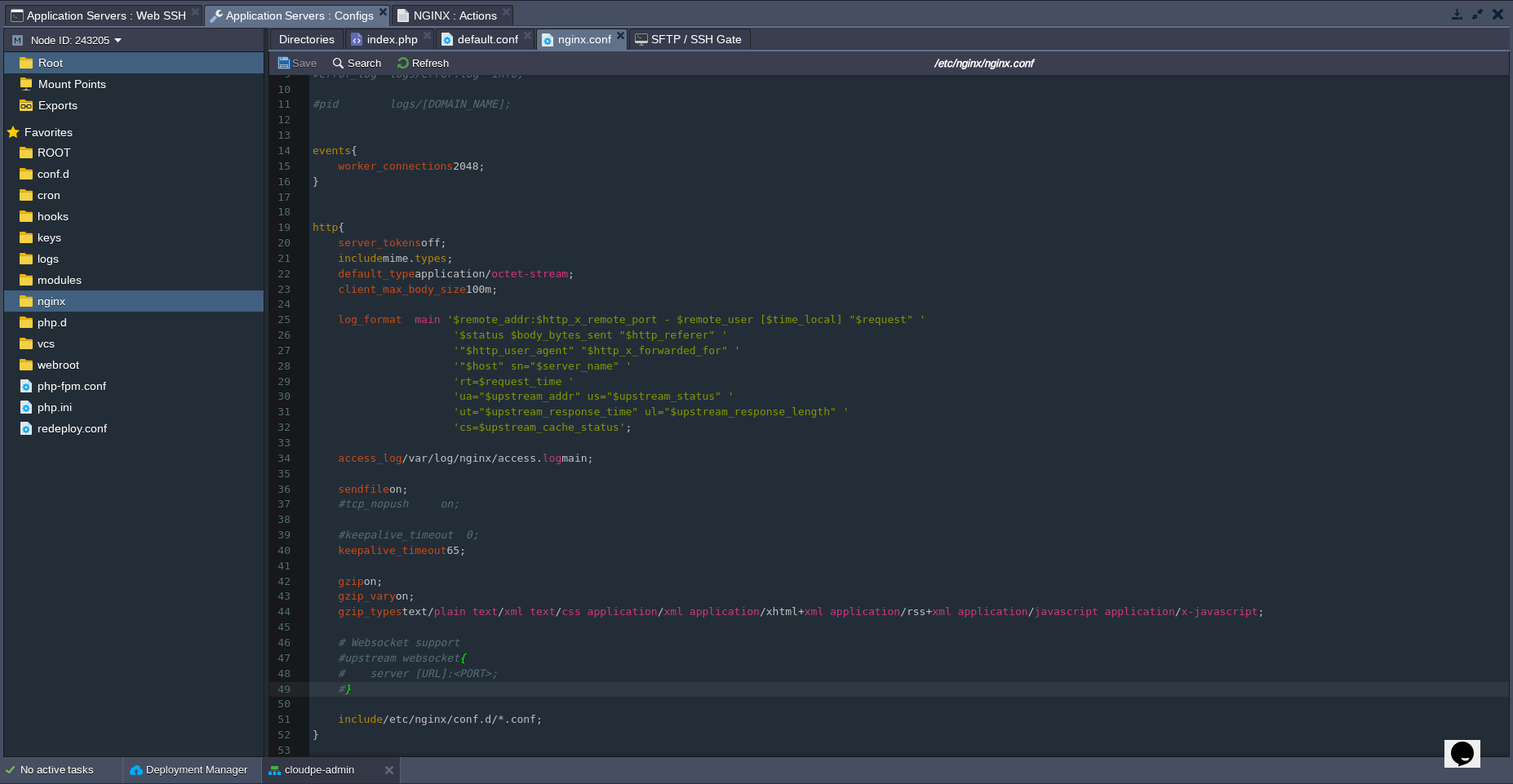
click at [567, 40] on span "nginx.conf" at bounding box center [577, 40] width 70 height 21
click at [469, 40] on span "default.conf" at bounding box center [479, 39] width 76 height 20
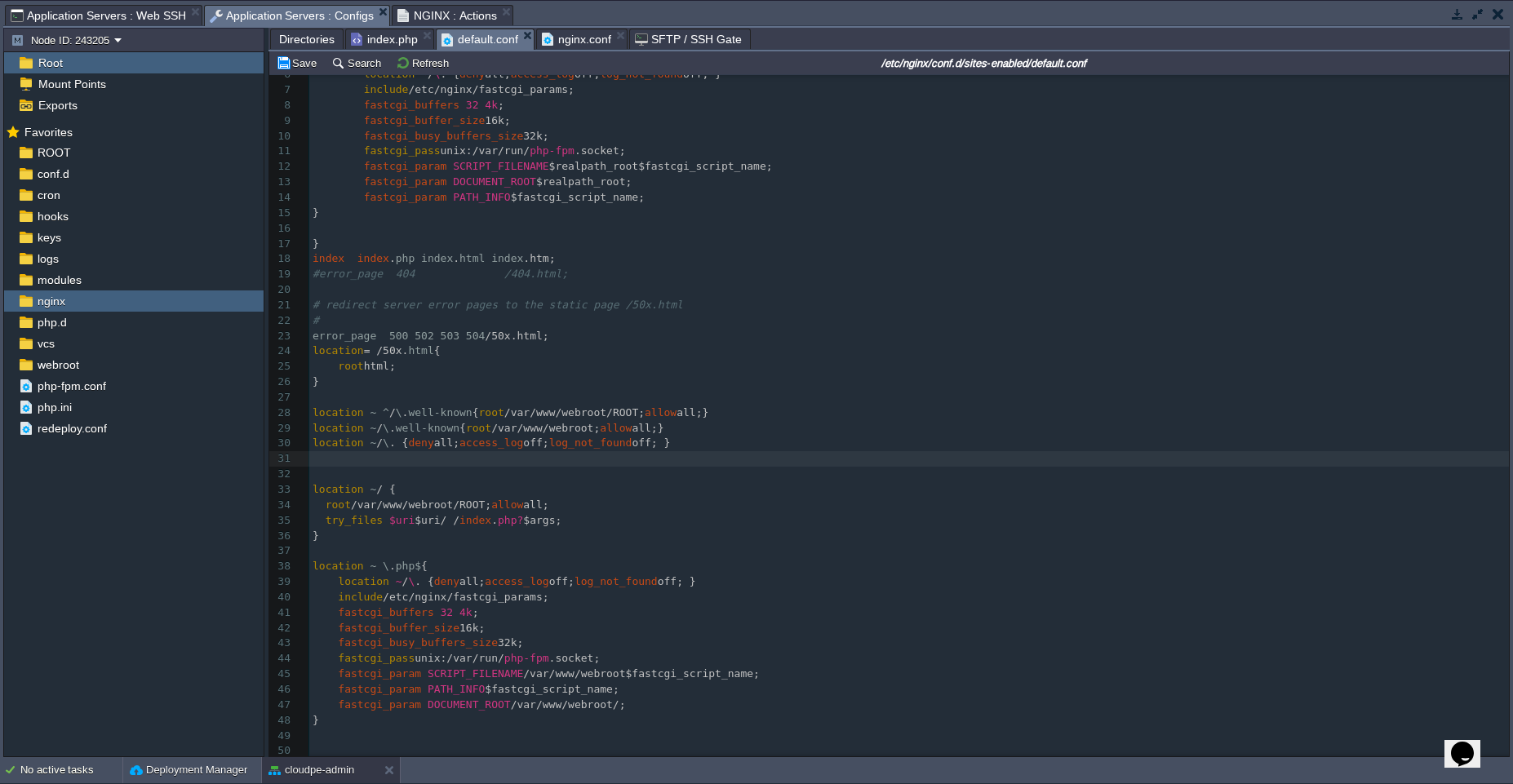
click at [429, 467] on pre "​" at bounding box center [909, 474] width 1199 height 15
type textarea "location ~ / { root /var/www/webroot/ROOT; allow all; try_files $uri $uri/ /ind…"
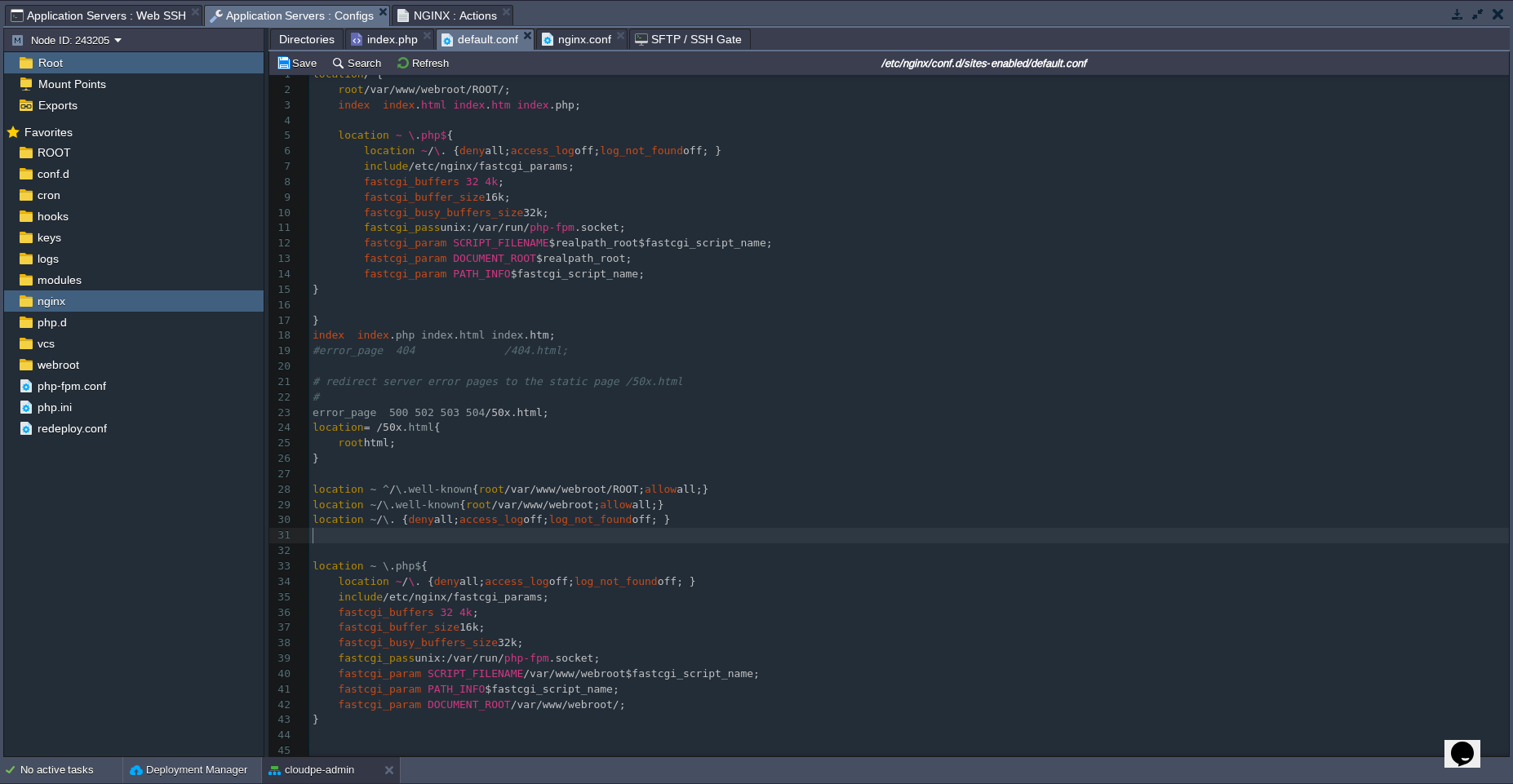
scroll to position [17, 0]
click at [438, 15] on span "NGINX : Actions" at bounding box center [447, 15] width 100 height 20
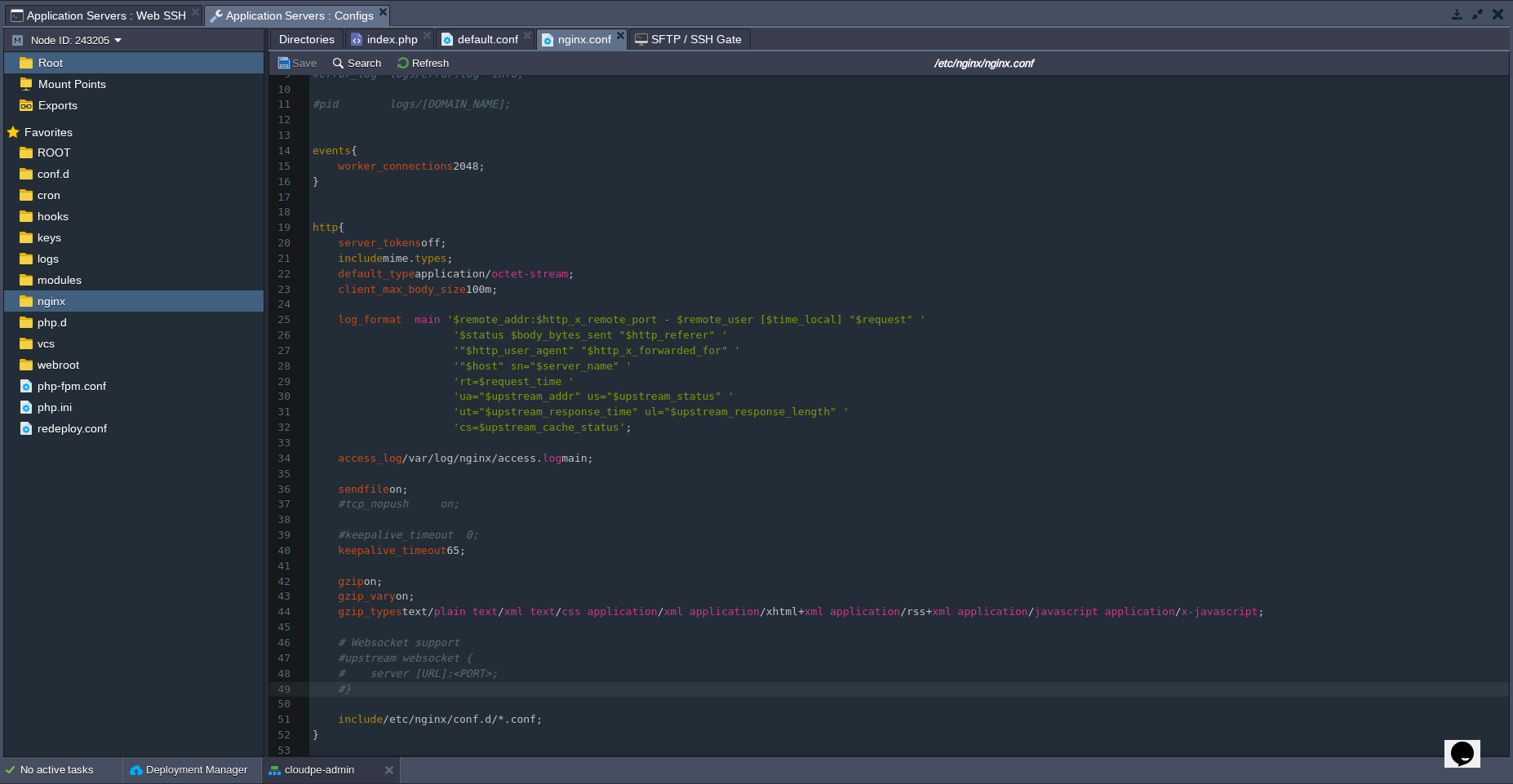
click at [571, 36] on span "nginx.conf" at bounding box center [577, 40] width 70 height 21
click at [410, 700] on pre "​" at bounding box center [909, 704] width 1199 height 15
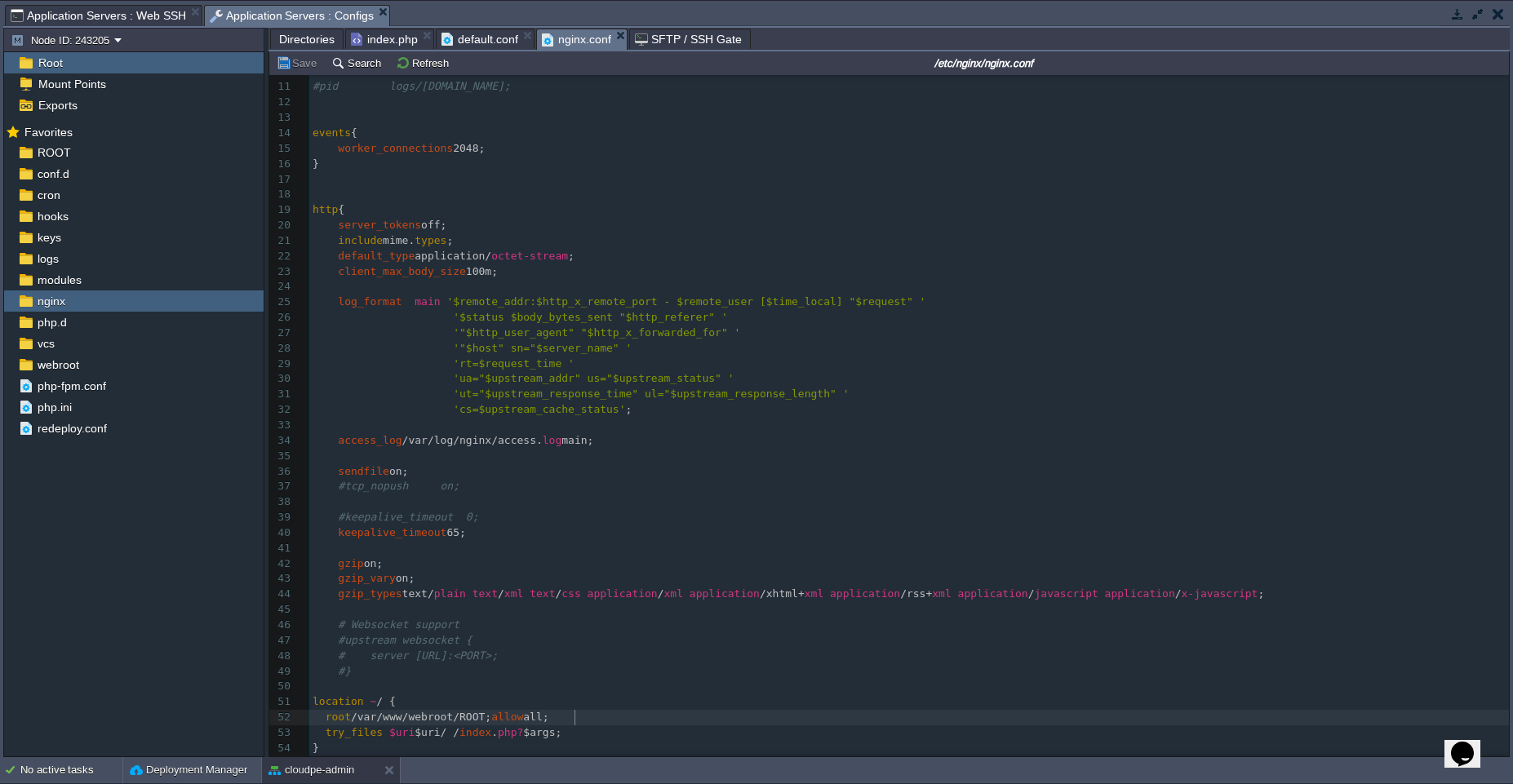
click at [588, 715] on pre "root /var/www/webroot/ROOT; allow all;" at bounding box center [909, 717] width 1199 height 15
type textarea "root /var/www/webroot/ROOT; allow all;"
click at [310, 775] on button "cloudpe-admin" at bounding box center [311, 770] width 86 height 16
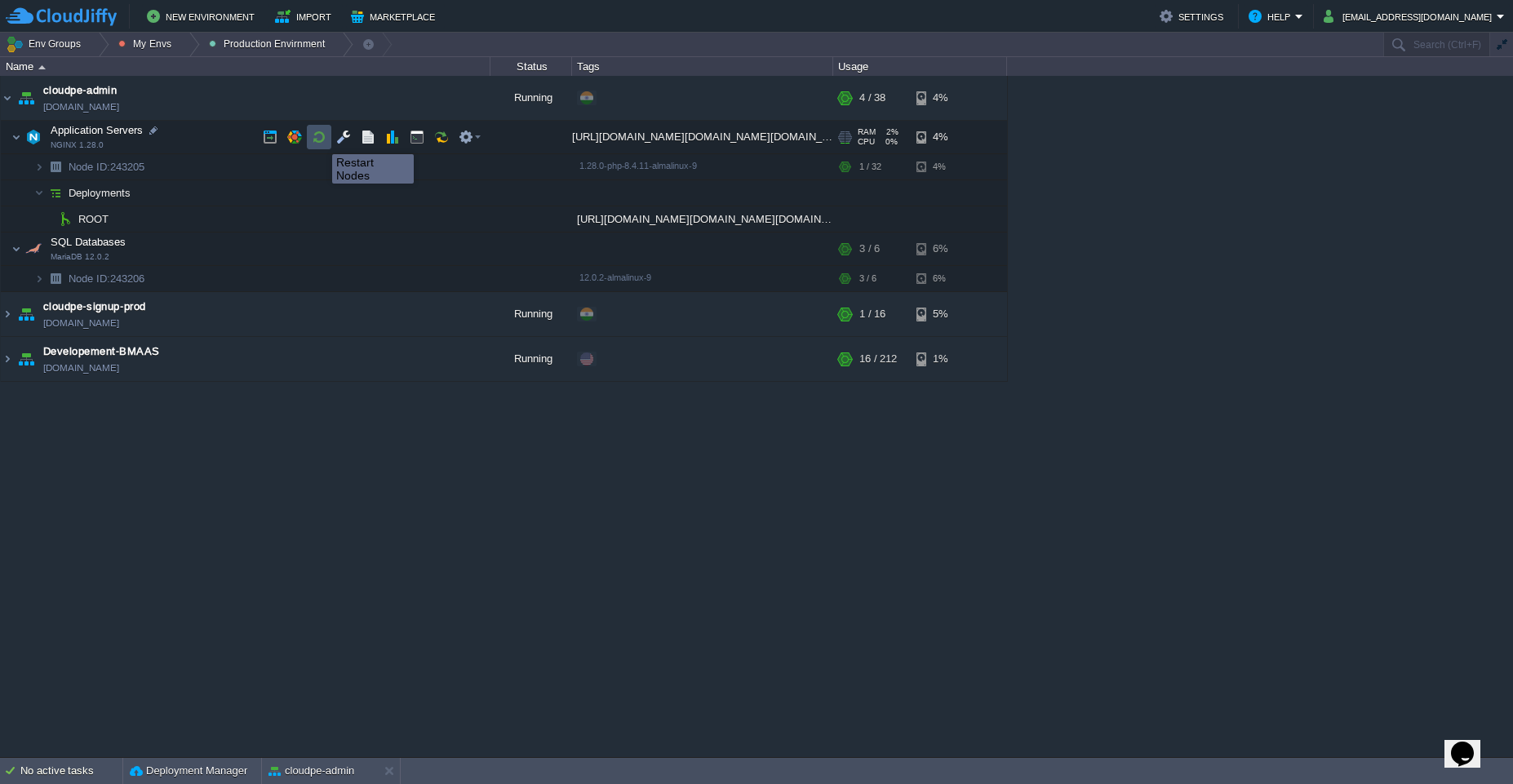
click at [318, 139] on button "button" at bounding box center [319, 137] width 15 height 15
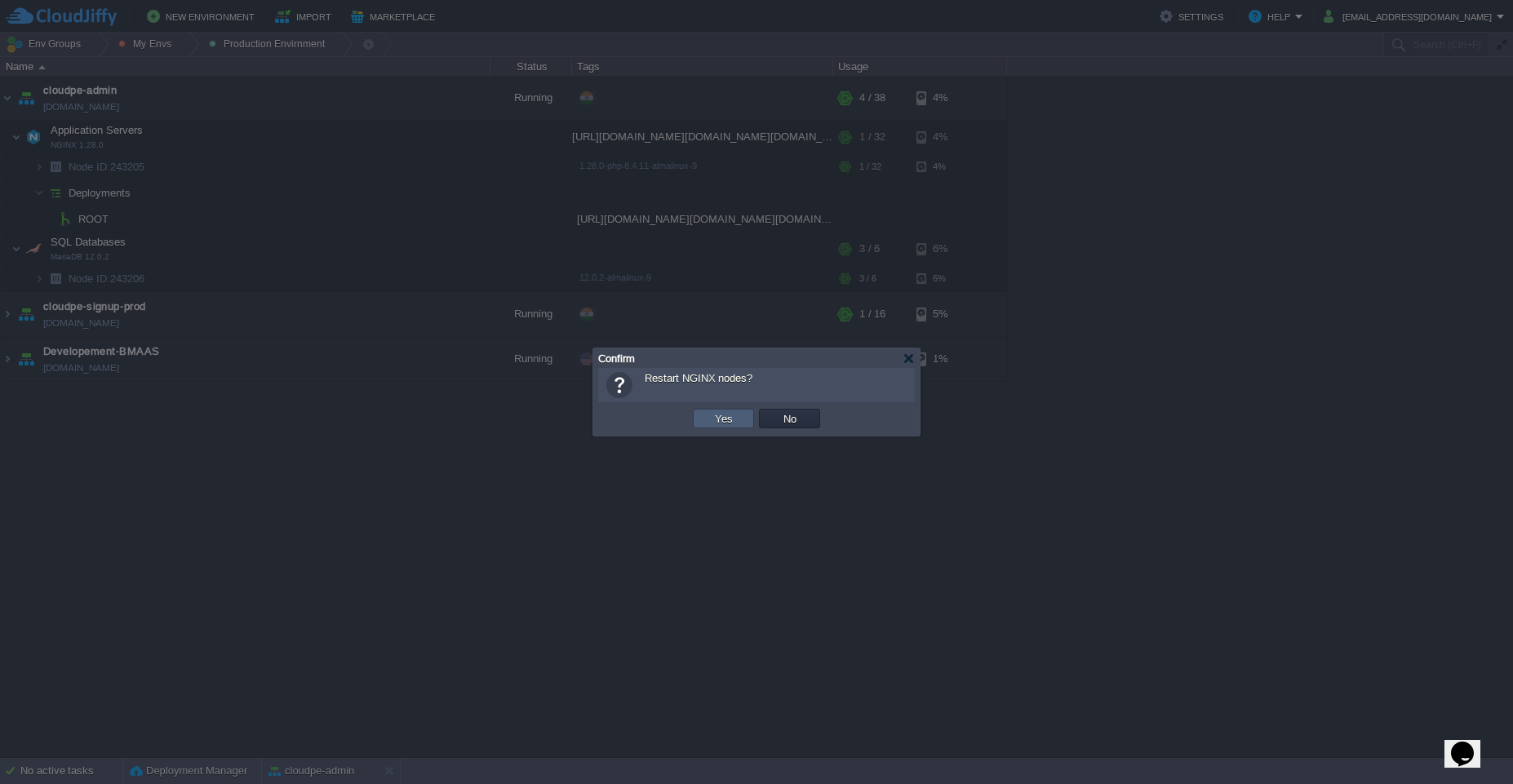
click at [706, 420] on td "Yes" at bounding box center [723, 418] width 61 height 20
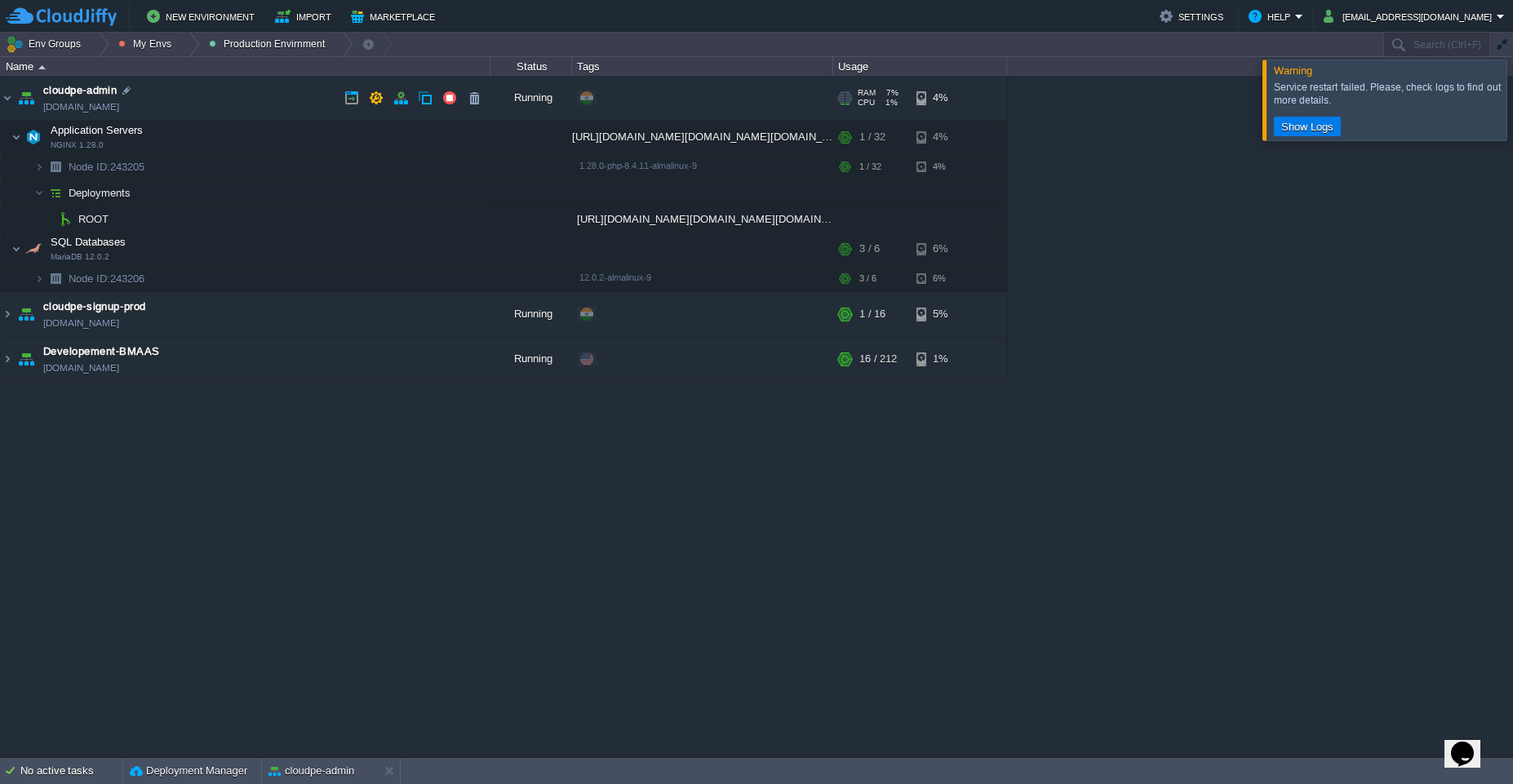
click at [60, 106] on link "cloudpe-admin.cloudjiffy.net" at bounding box center [81, 106] width 76 height 16
click at [1512, 104] on div at bounding box center [1533, 99] width 0 height 80
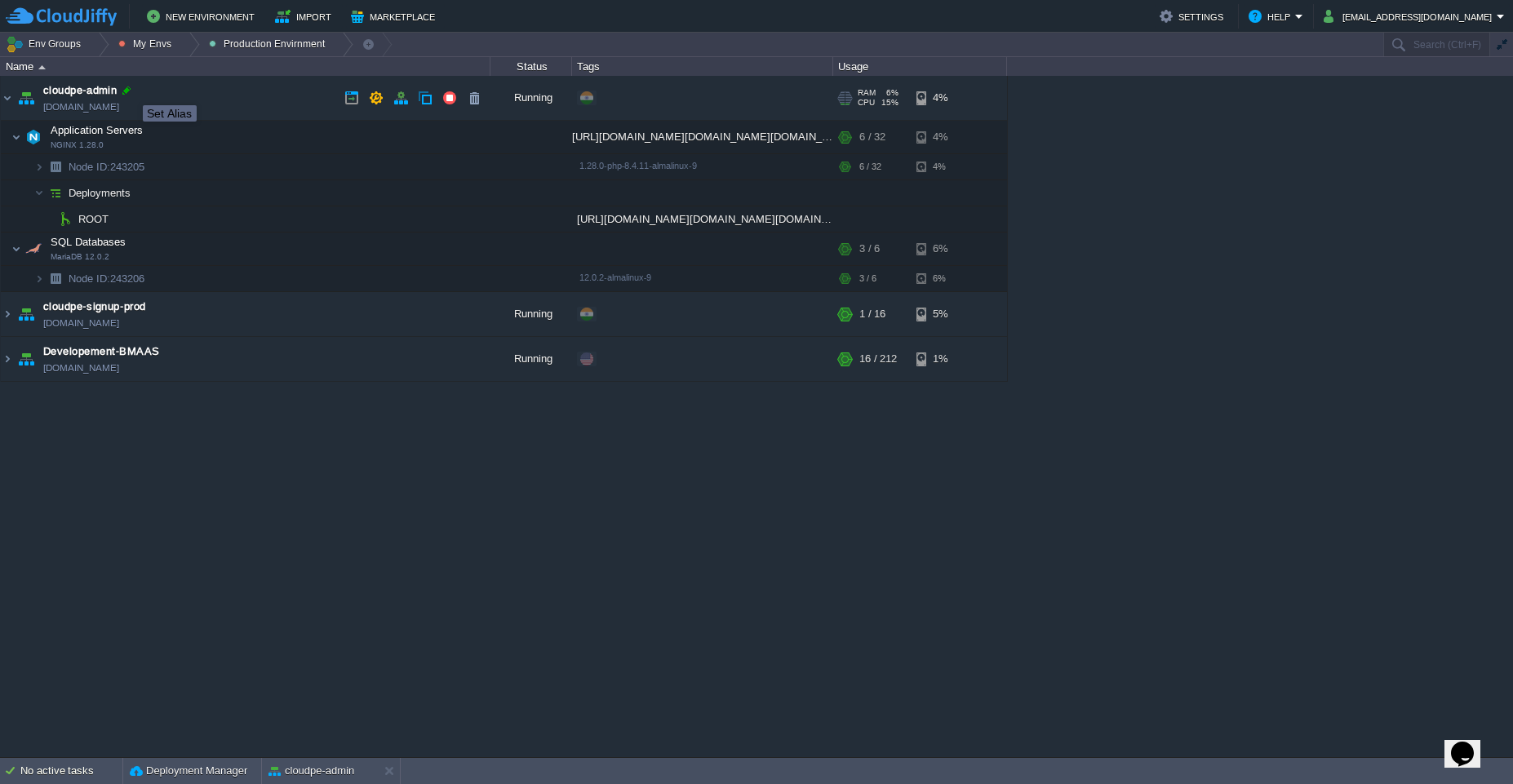
click at [129, 90] on div at bounding box center [127, 90] width 15 height 15
type input "cloudpe-admin"
click at [438, 556] on div "cloudpe website -developemeny environment dev-cloudpe.cloudjiffy.net Running is…" at bounding box center [756, 417] width 1513 height 681
click at [254, 367] on td "Developement-BMAAS bmaas.west1-us.cloudjiffy.net" at bounding box center [246, 360] width 490 height 45
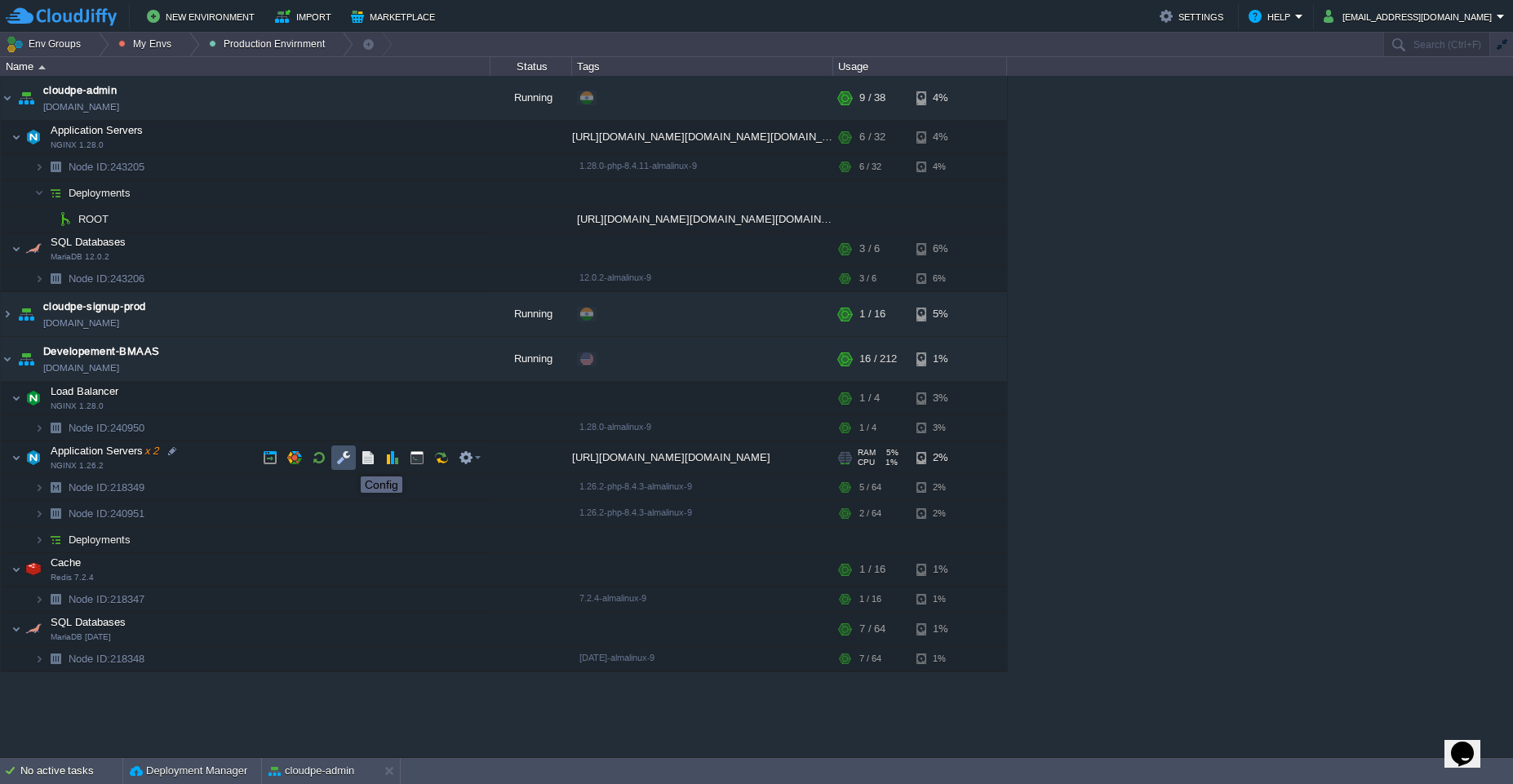
click at [346, 462] on button "button" at bounding box center [344, 457] width 15 height 15
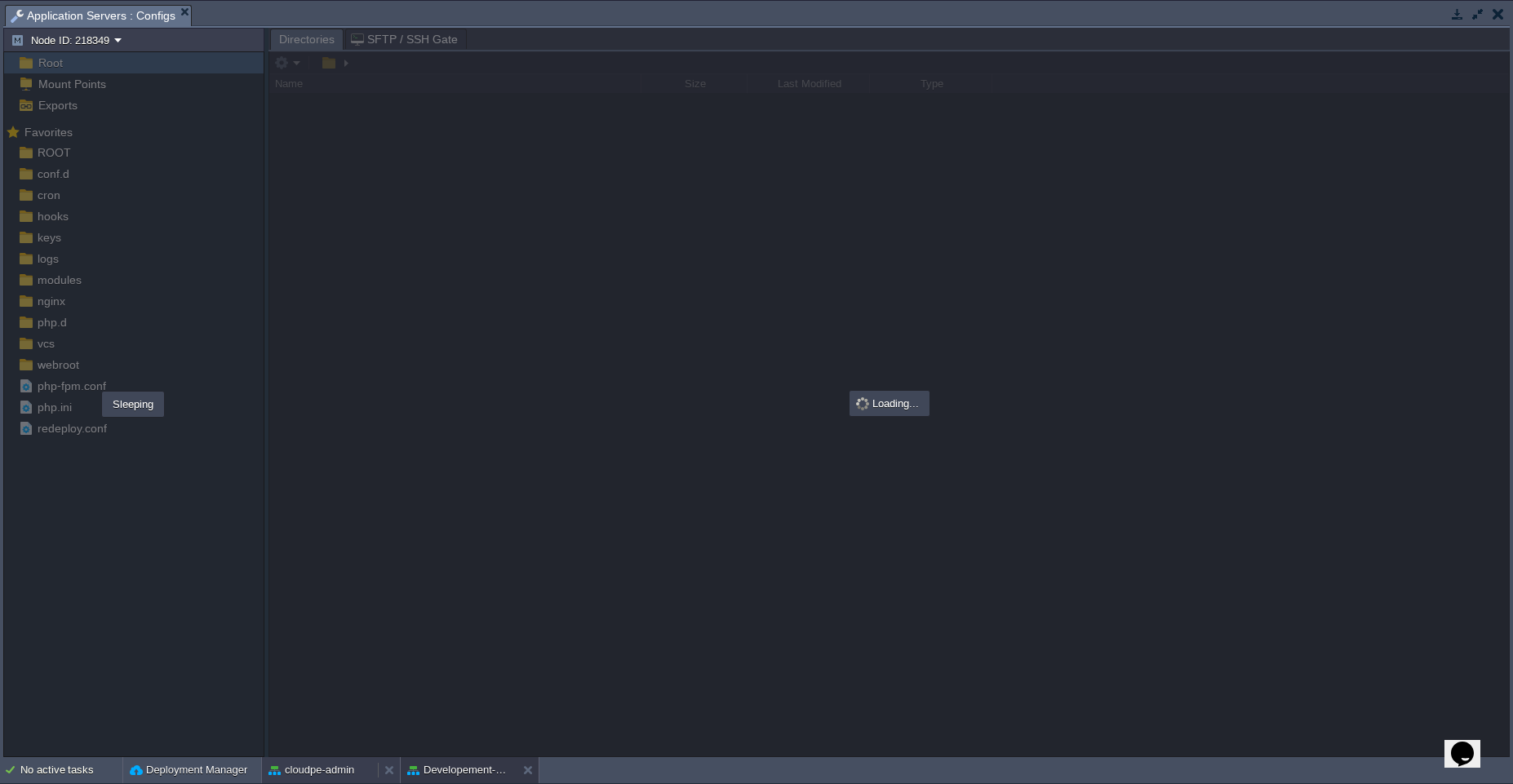
click at [320, 772] on button "cloudpe-admin" at bounding box center [311, 770] width 86 height 16
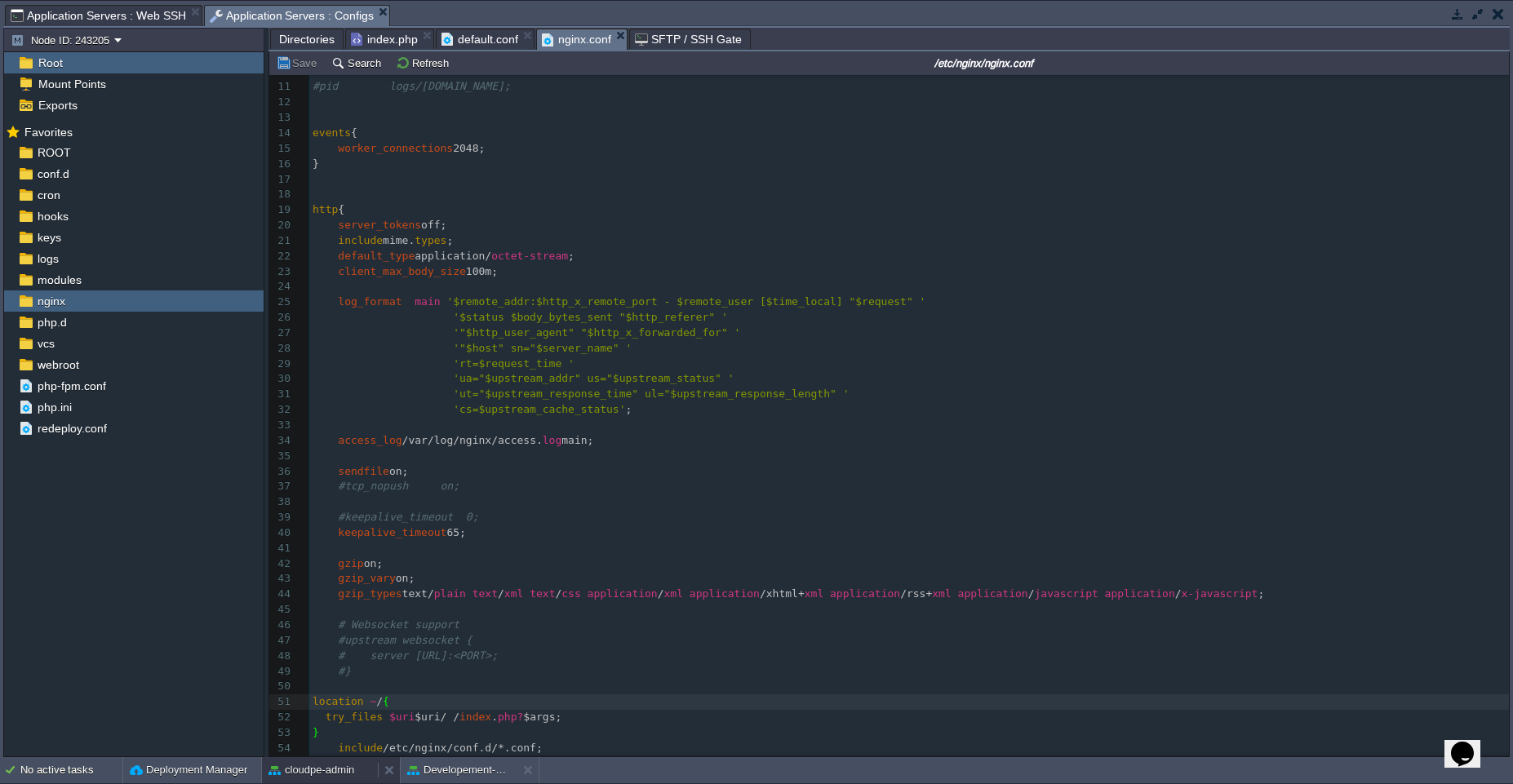
click at [320, 772] on button "cloudpe-admin" at bounding box center [311, 770] width 86 height 16
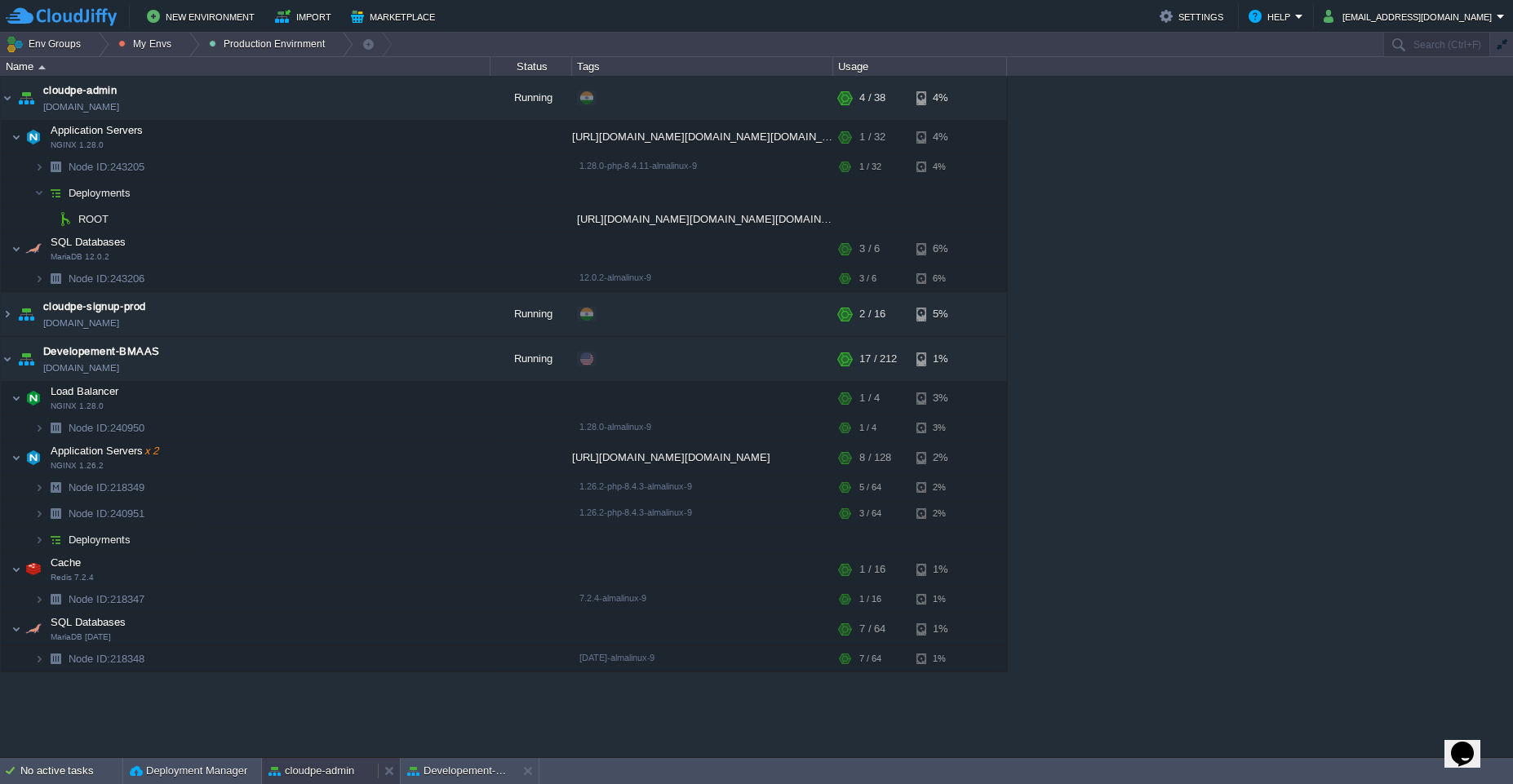
click at [320, 772] on button "cloudpe-admin" at bounding box center [311, 770] width 86 height 16
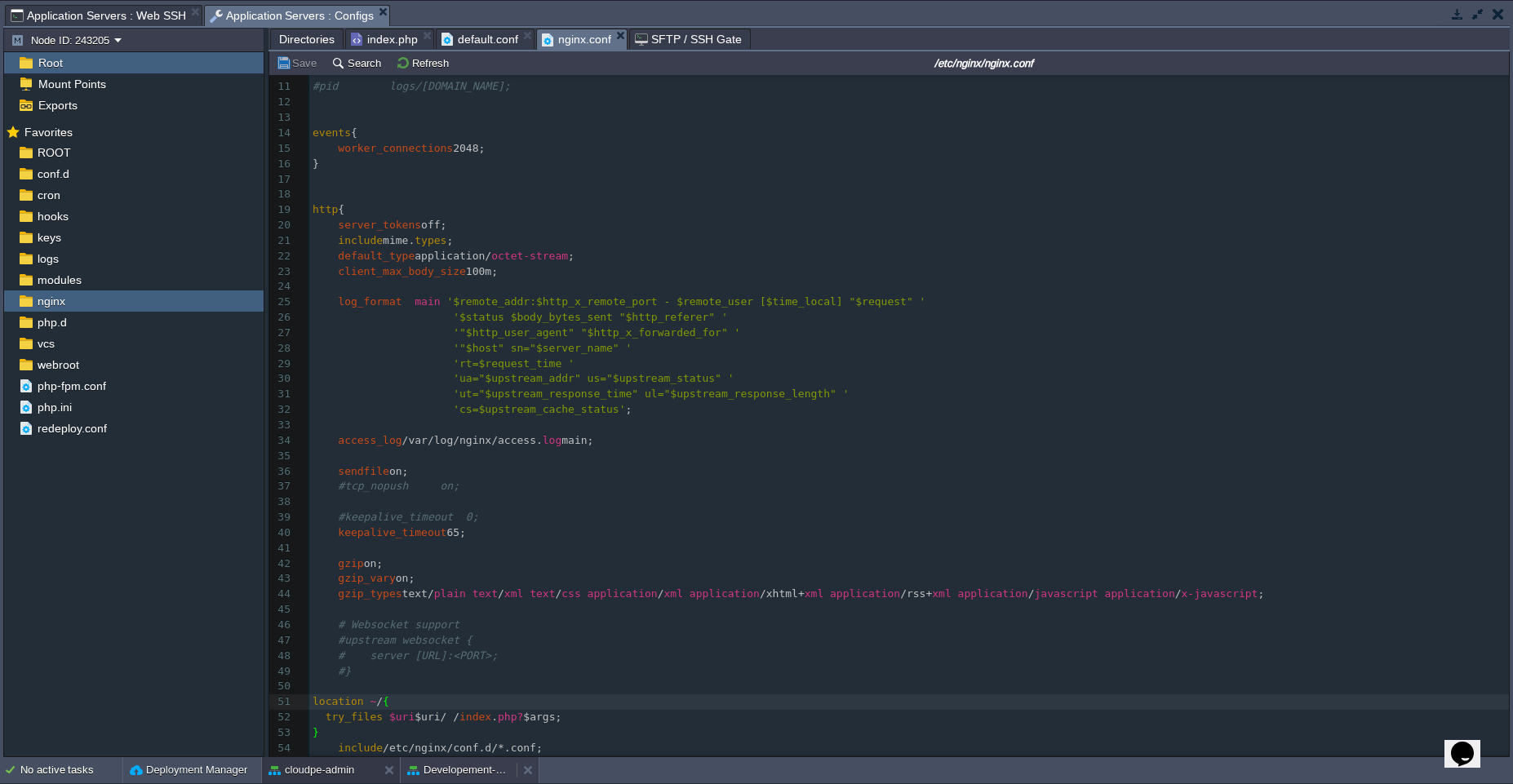
click at [450, 769] on button "Developement-BMAAS" at bounding box center [459, 770] width 103 height 16
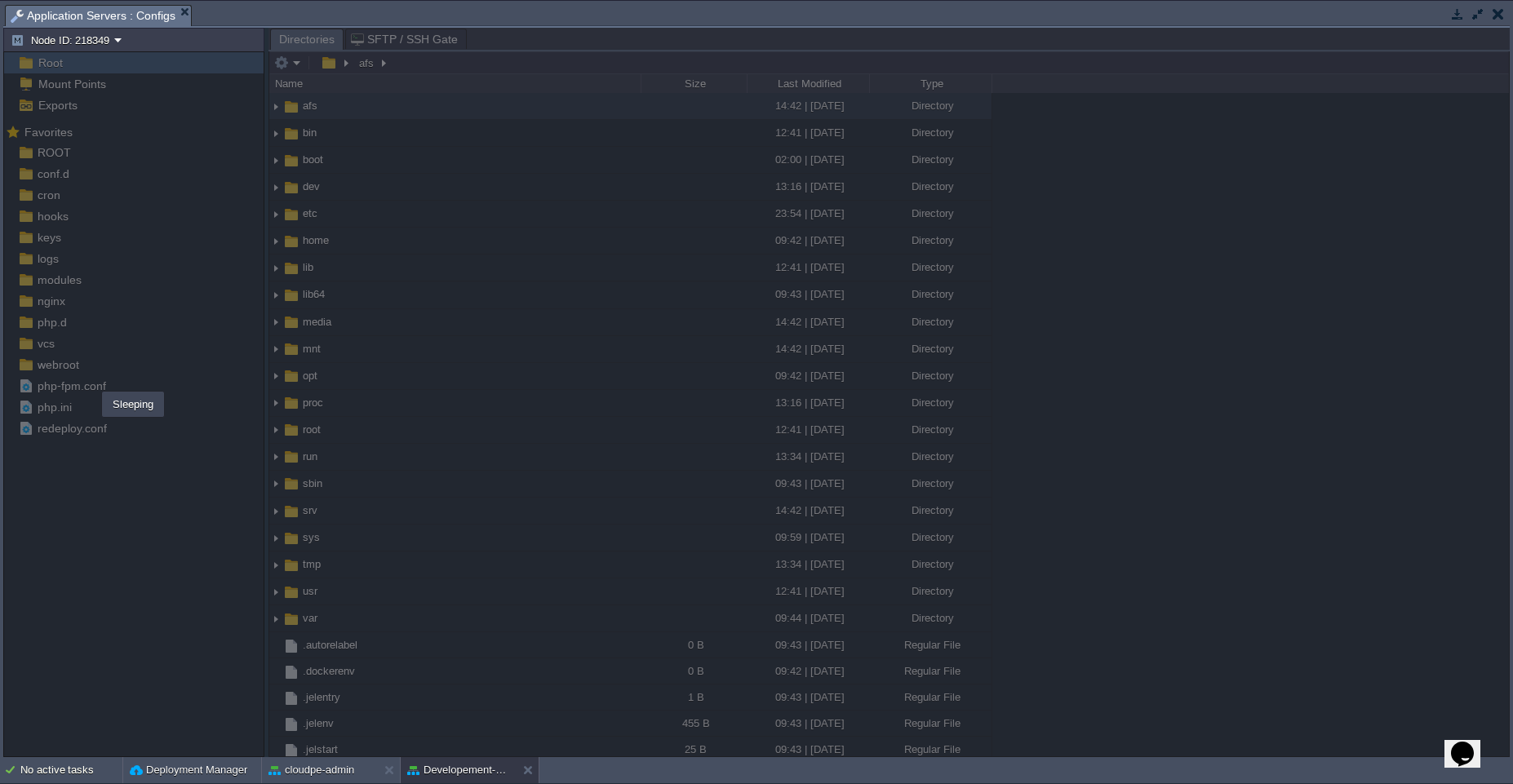
click at [441, 783] on div "No active tasks Deployment Manager cloudpe-admin Developement-BMAAS" at bounding box center [756, 770] width 1513 height 27
click at [202, 772] on button "Deployment Manager" at bounding box center [188, 770] width 118 height 16
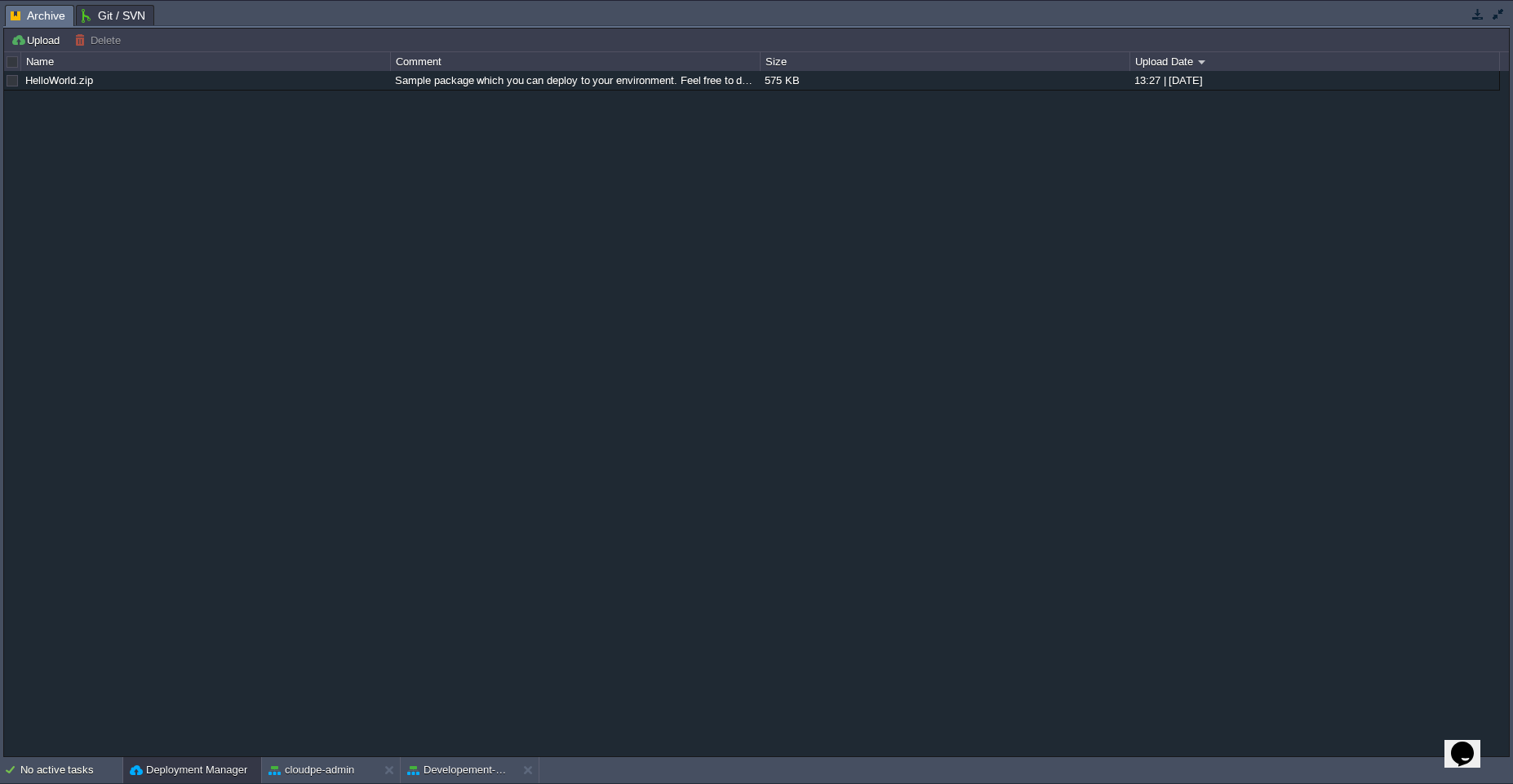
click at [155, 778] on div "Deployment Manager" at bounding box center [192, 770] width 137 height 26
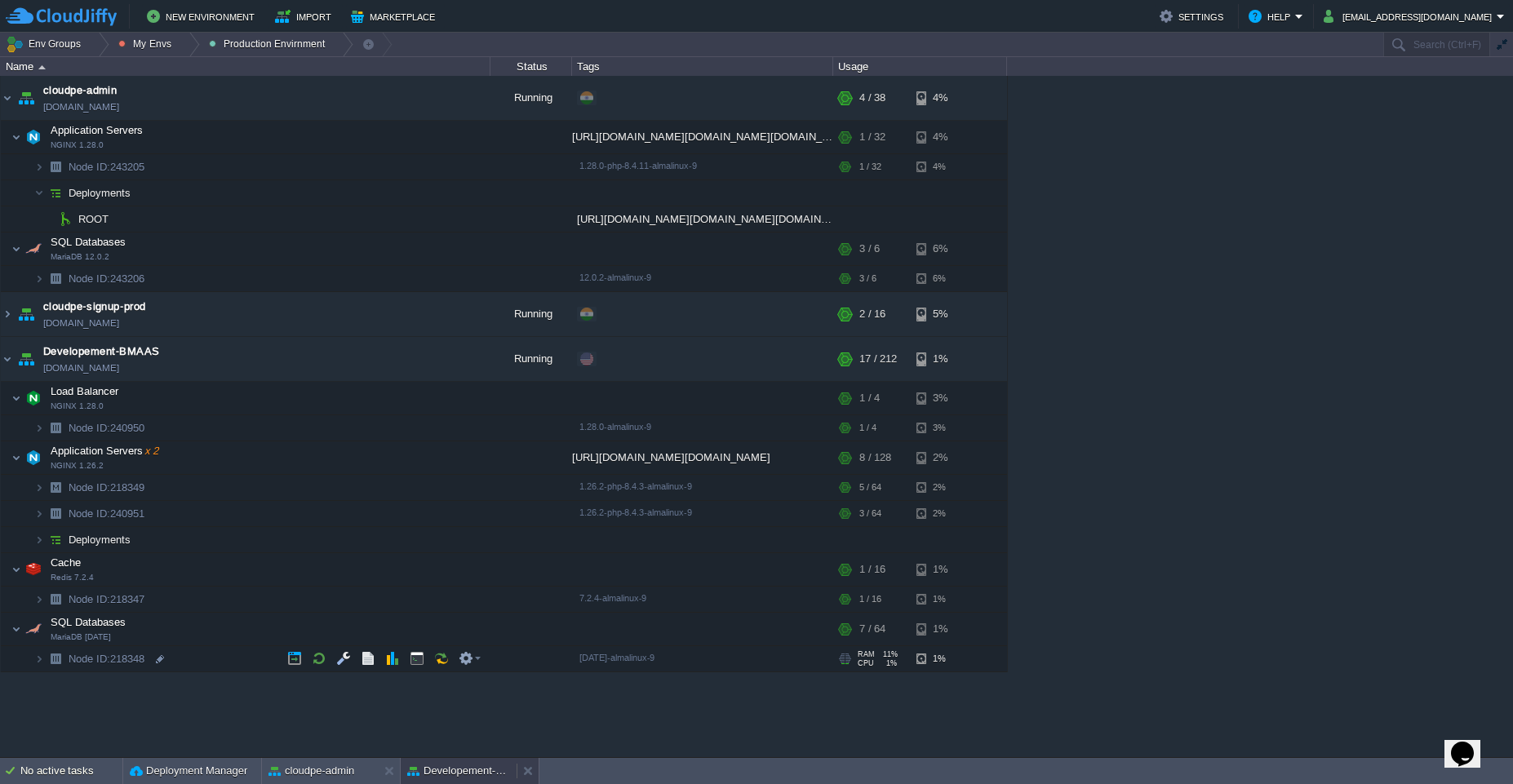
click at [444, 768] on button "Developement-BMAAS" at bounding box center [459, 770] width 103 height 16
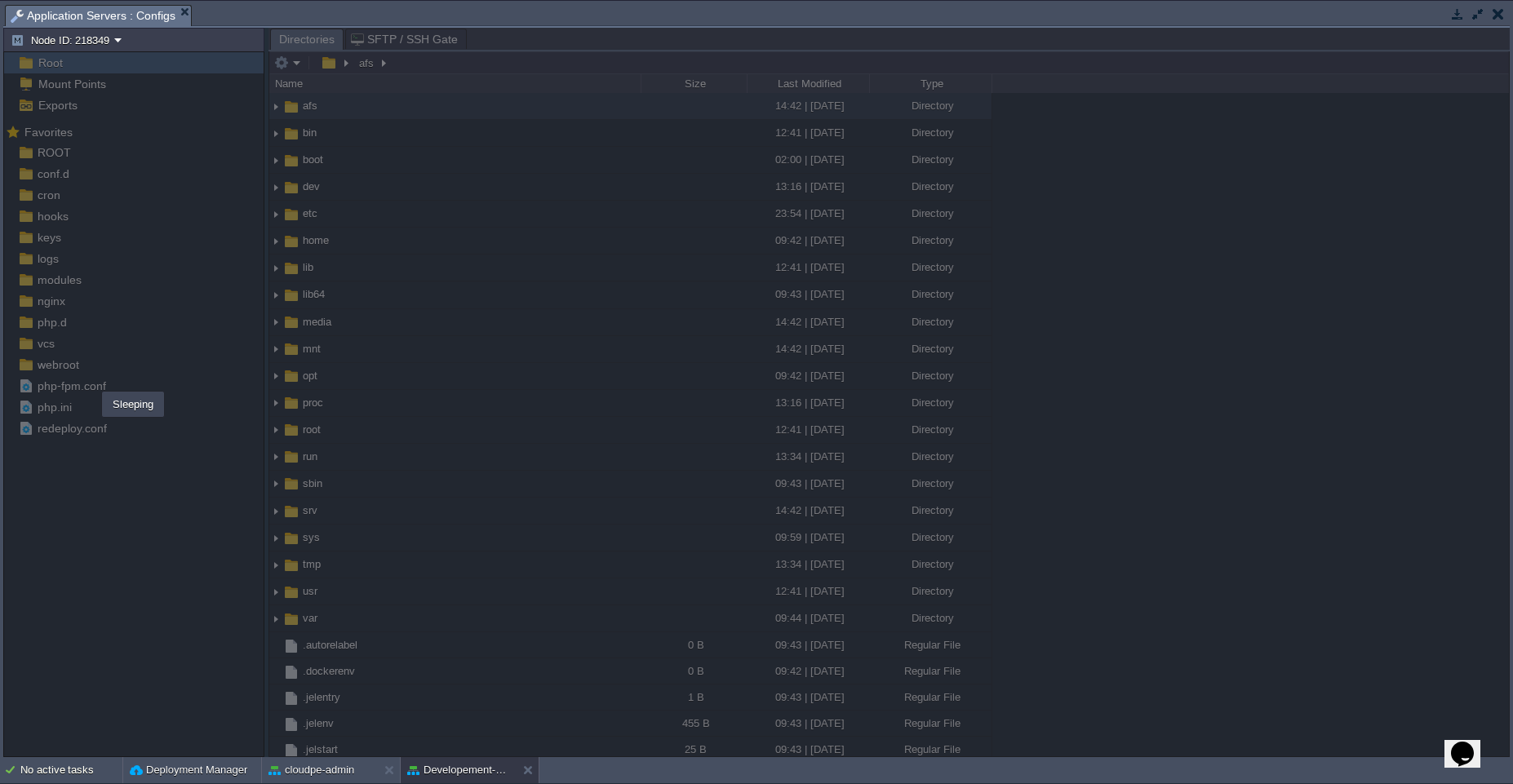
click at [149, 395] on div "Sleeping" at bounding box center [133, 404] width 58 height 22
click at [408, 407] on div at bounding box center [889, 392] width 1241 height 729
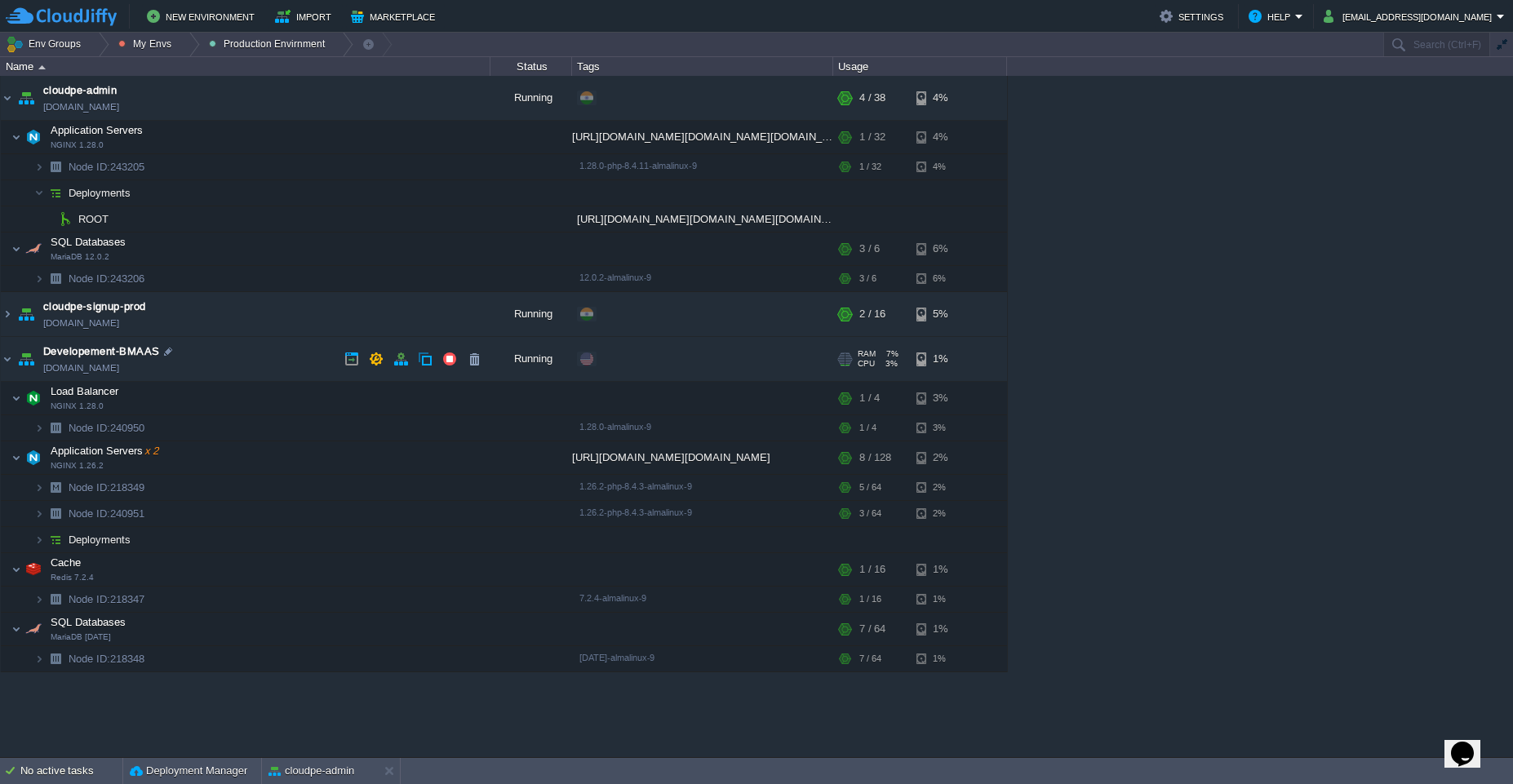
click at [115, 366] on link "[DOMAIN_NAME]" at bounding box center [81, 367] width 76 height 16
click at [340, 455] on button "button" at bounding box center [344, 457] width 15 height 15
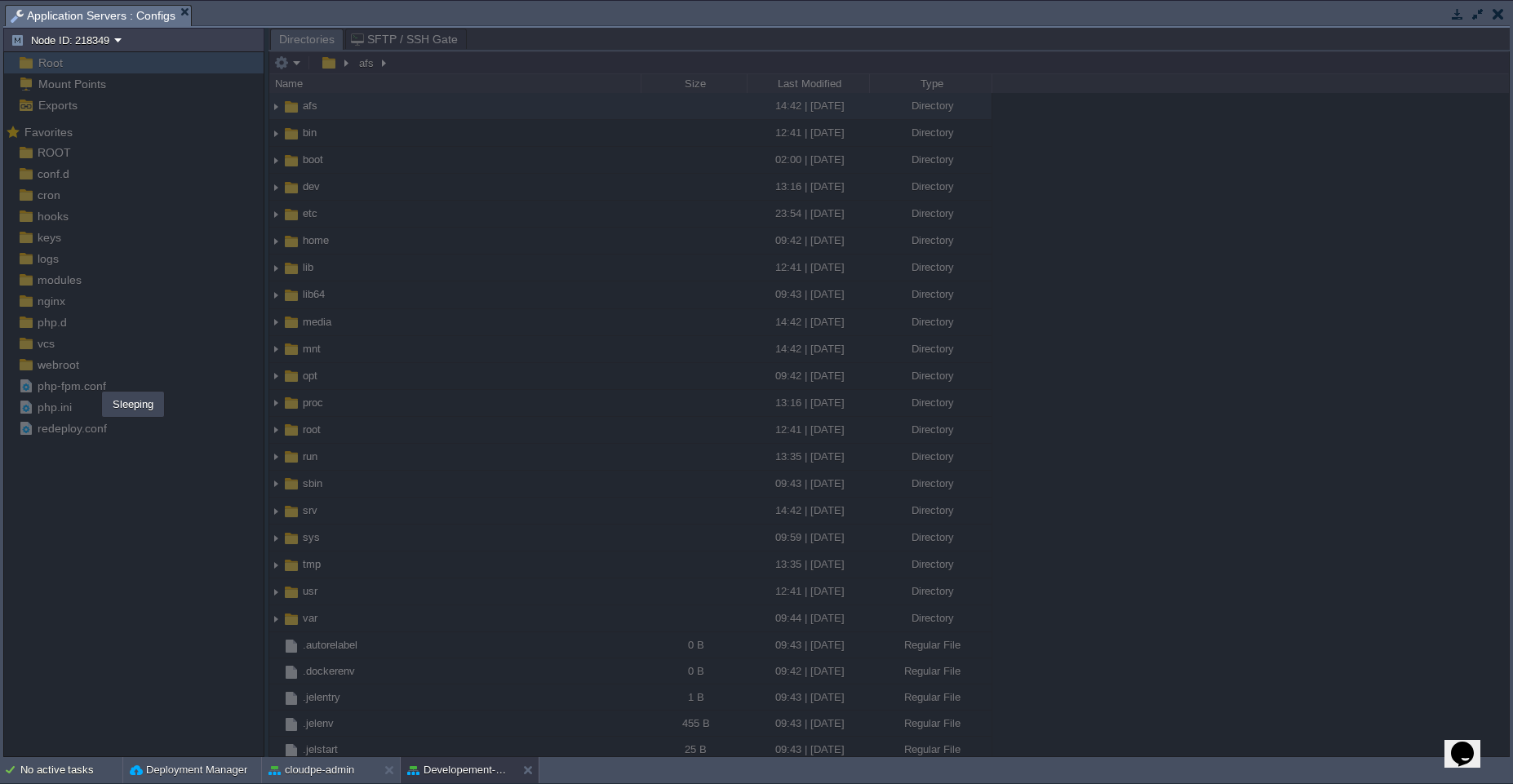
click at [1473, 18] on button "button" at bounding box center [1478, 14] width 15 height 15
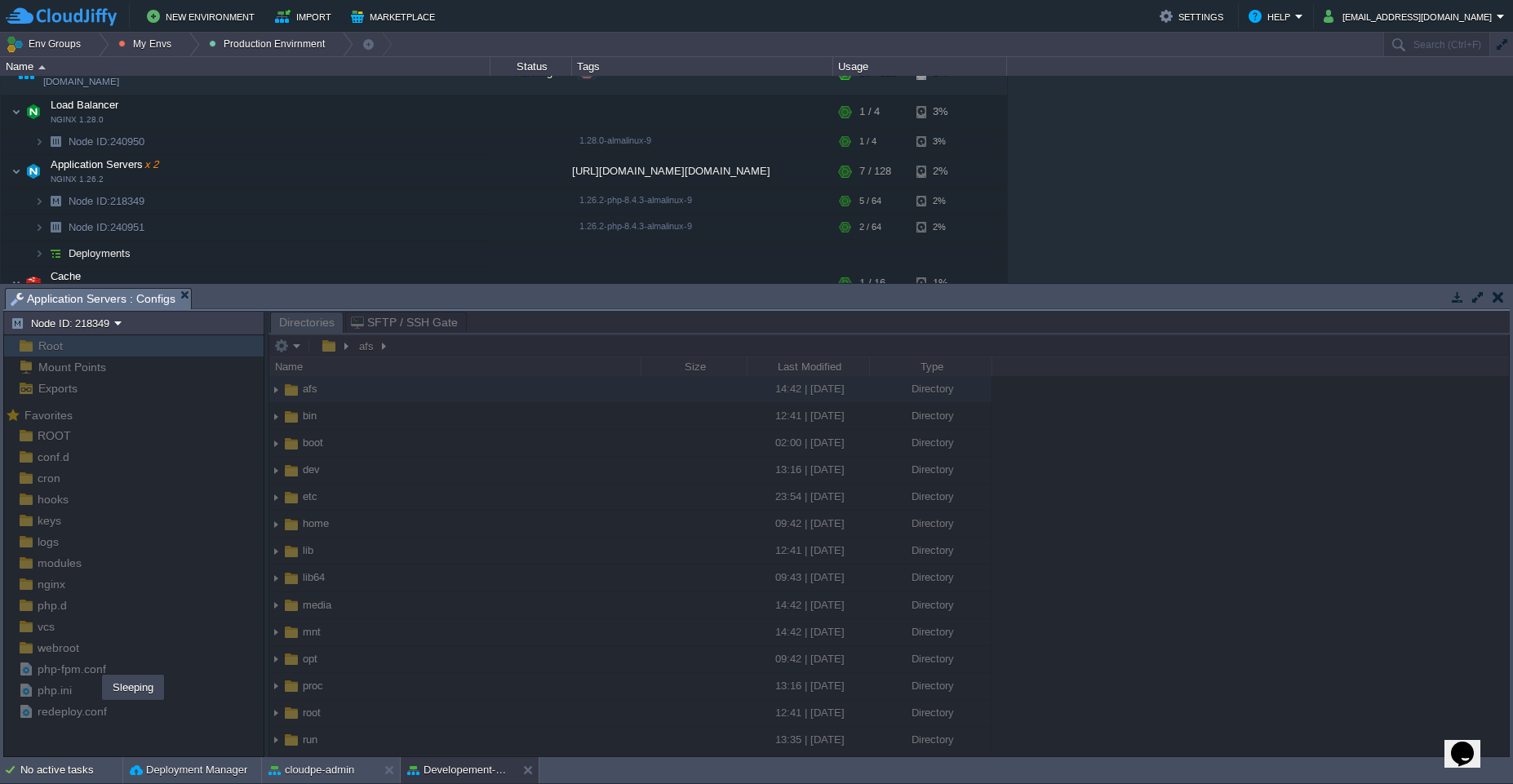
scroll to position [276, 0]
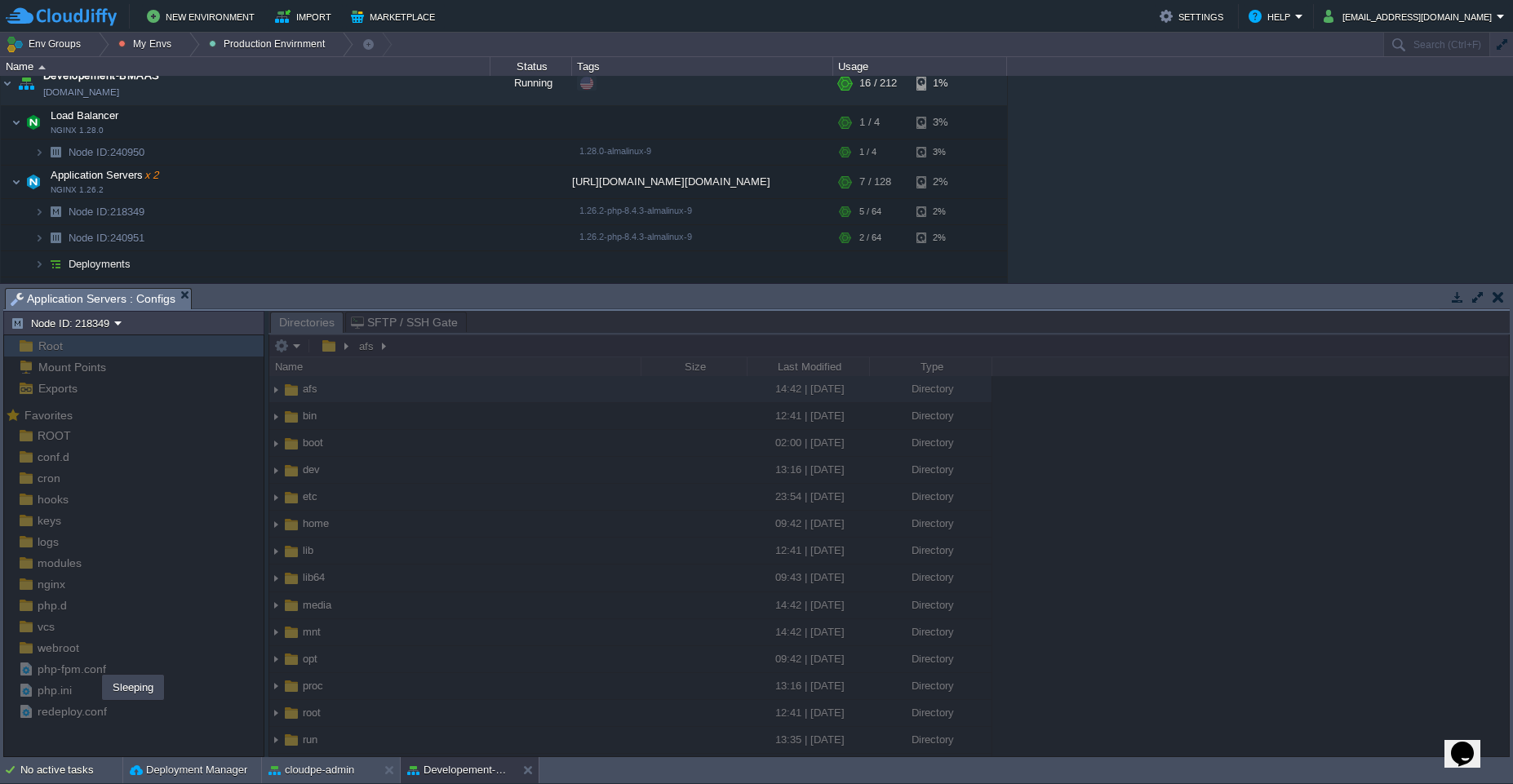
click at [382, 549] on div at bounding box center [889, 534] width 1241 height 446
click at [429, 783] on div "No active tasks Deployment Manager cloudpe-admin Developement-BMAAS" at bounding box center [756, 770] width 1513 height 27
click at [320, 779] on div "cloudpe-admin" at bounding box center [319, 770] width 116 height 26
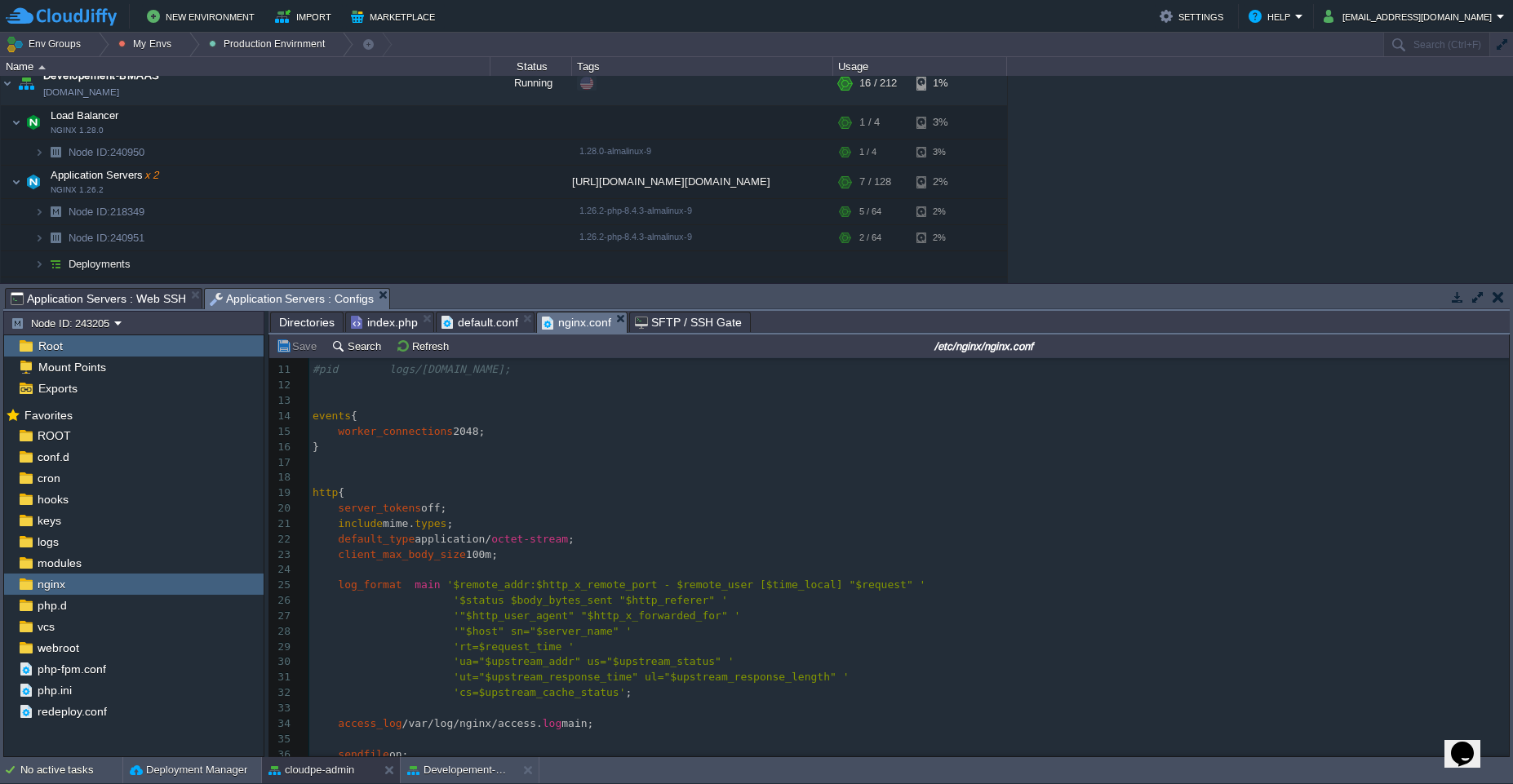
click at [1473, 295] on button "button" at bounding box center [1478, 297] width 15 height 15
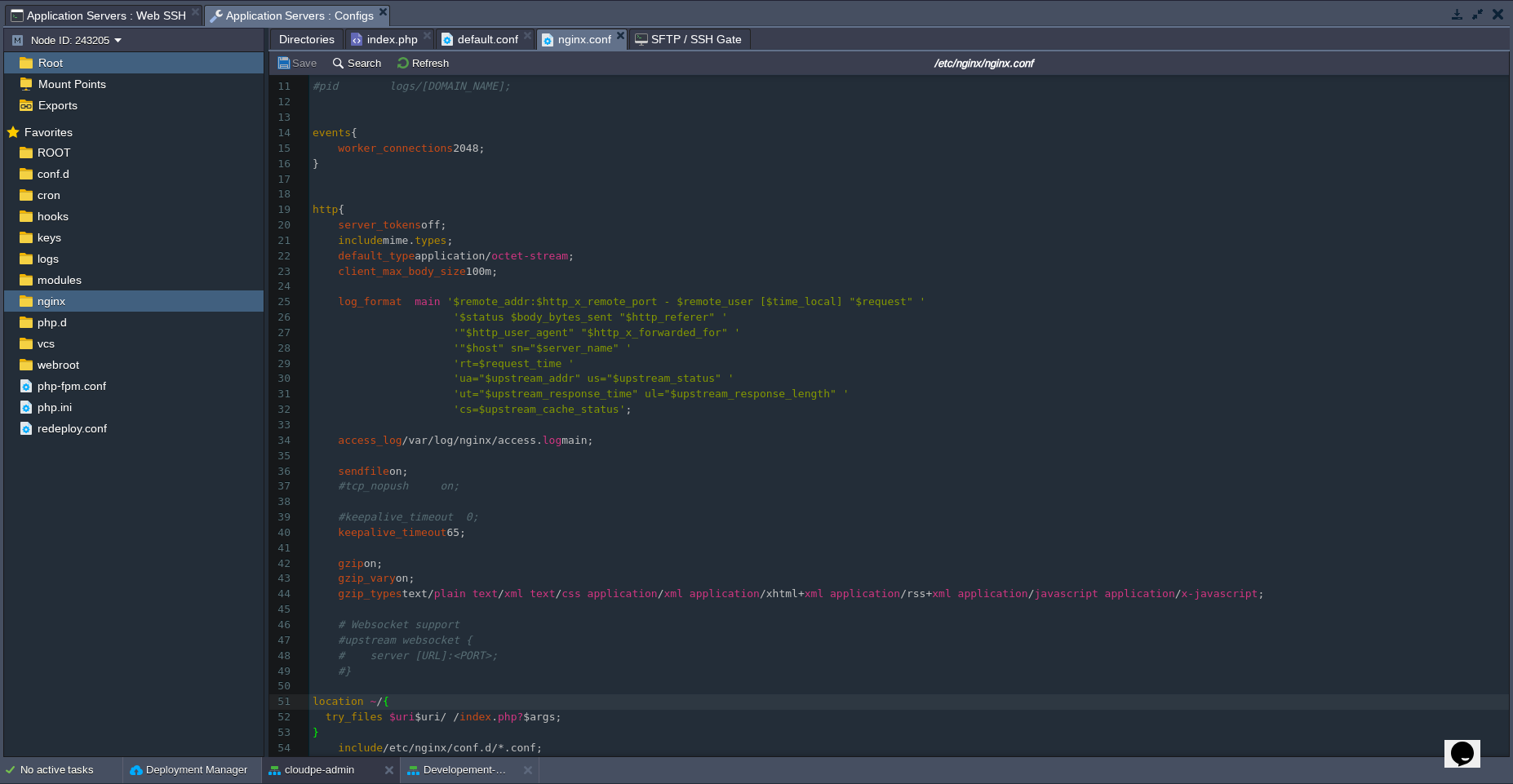
click at [378, 659] on div "x 1 #user nobody; 2 worker_processes auto; 3 worker_rlimit_nofile 2048; 4 ​ 5 #…" at bounding box center [909, 356] width 1199 height 860
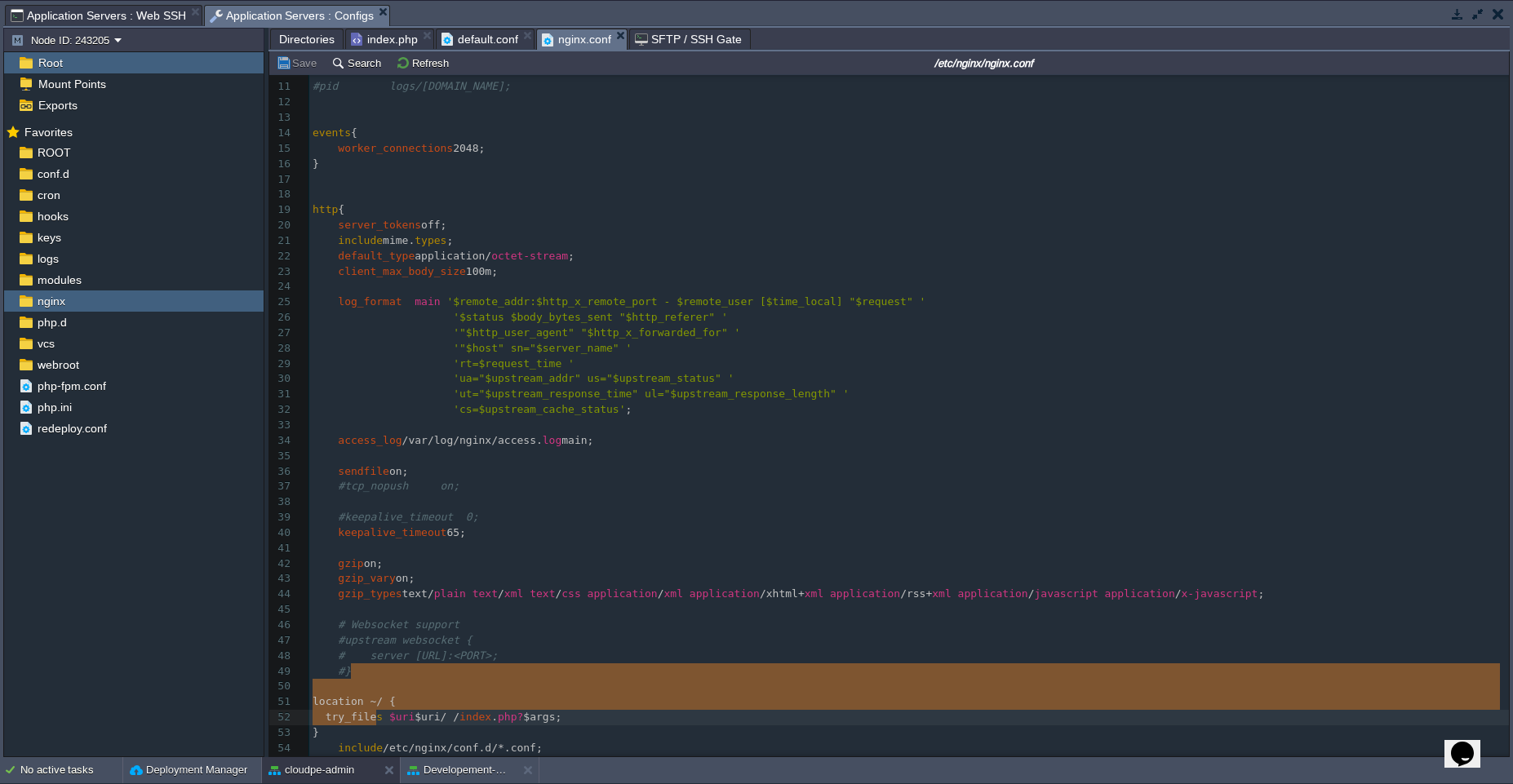
type textarea "location ~ / { try_files $uri $uri/ /index.php?$args; }"
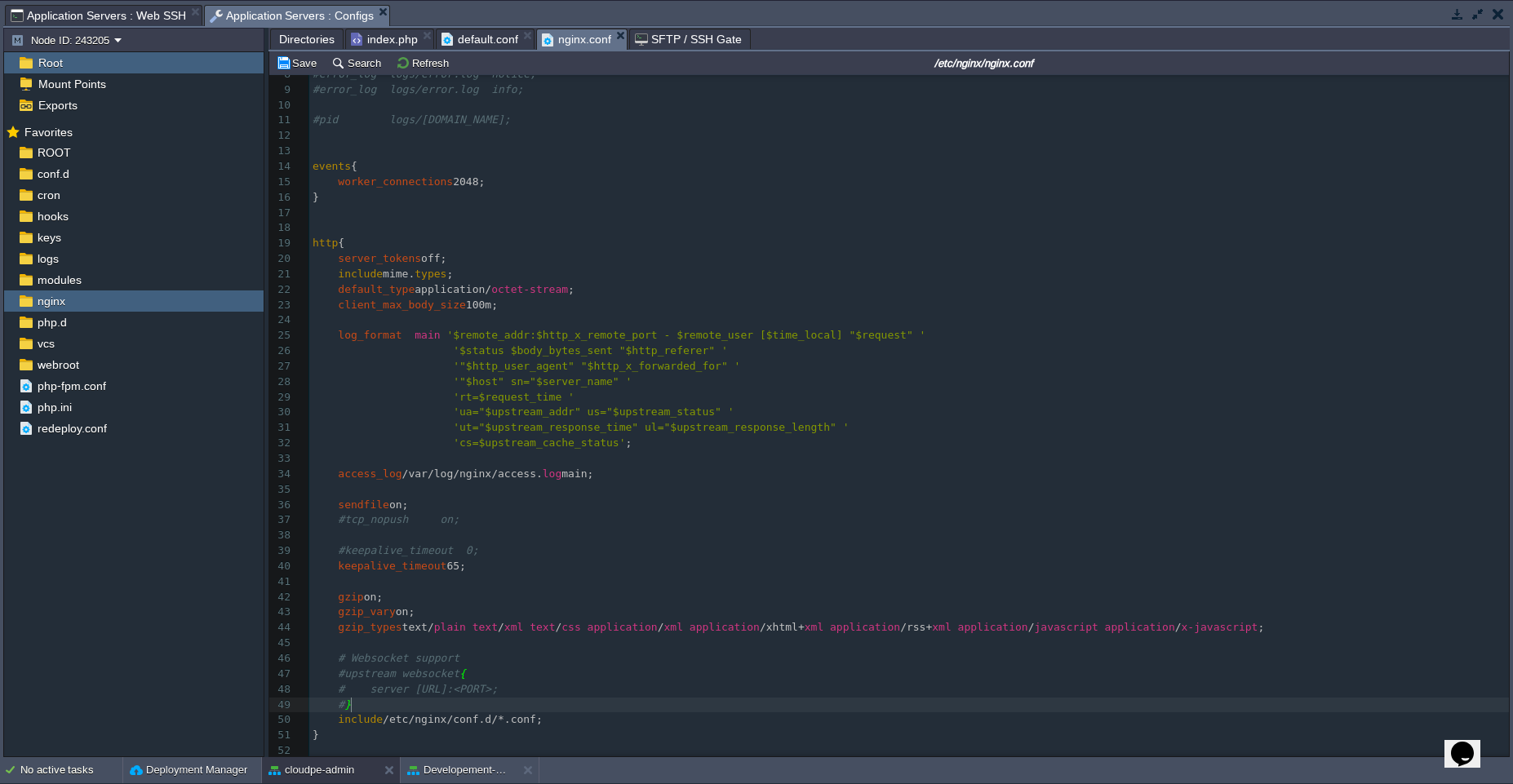
scroll to position [125, 0]
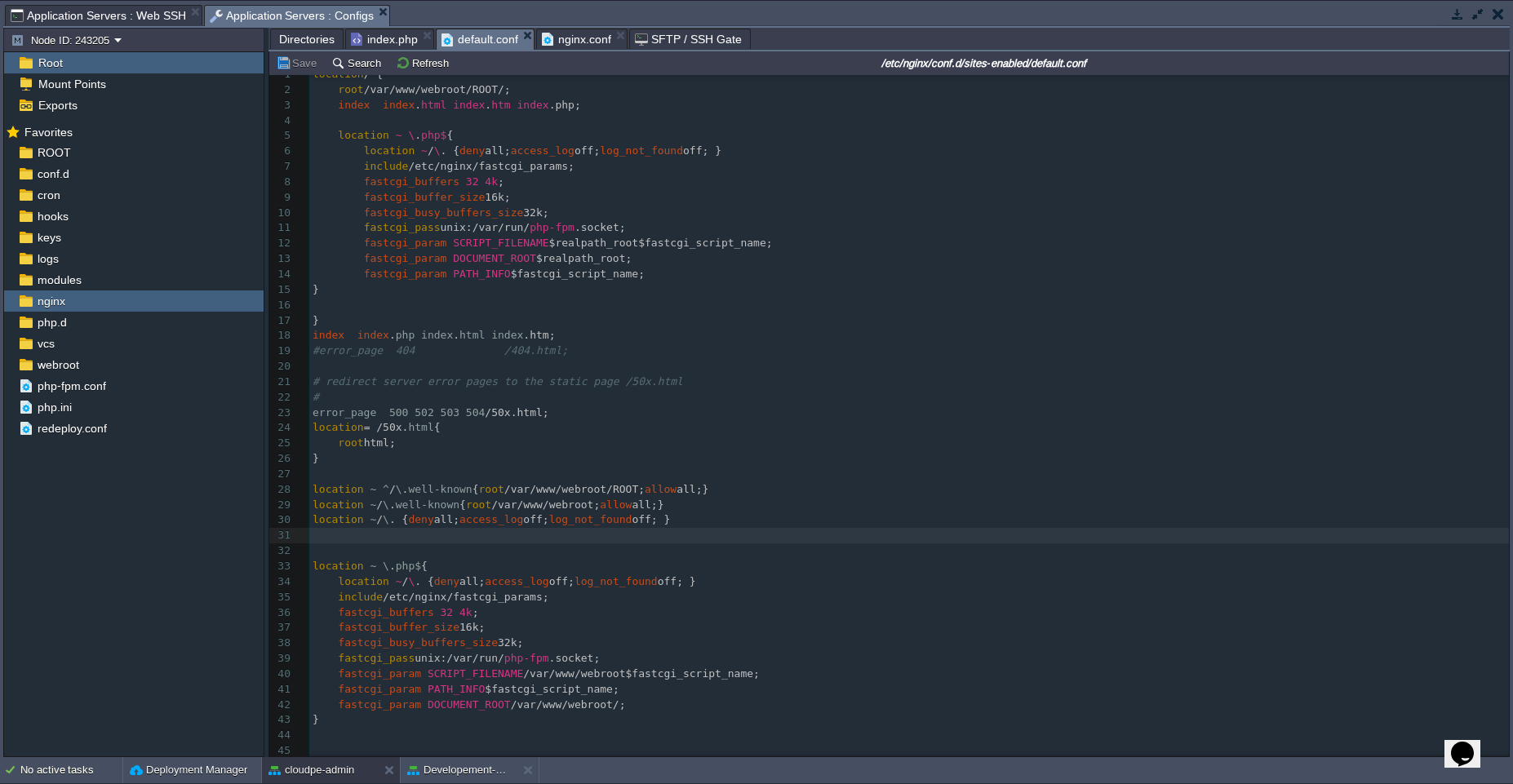
click at [475, 40] on span "default.conf" at bounding box center [479, 40] width 76 height 21
click at [398, 534] on pre "​" at bounding box center [909, 536] width 1199 height 15
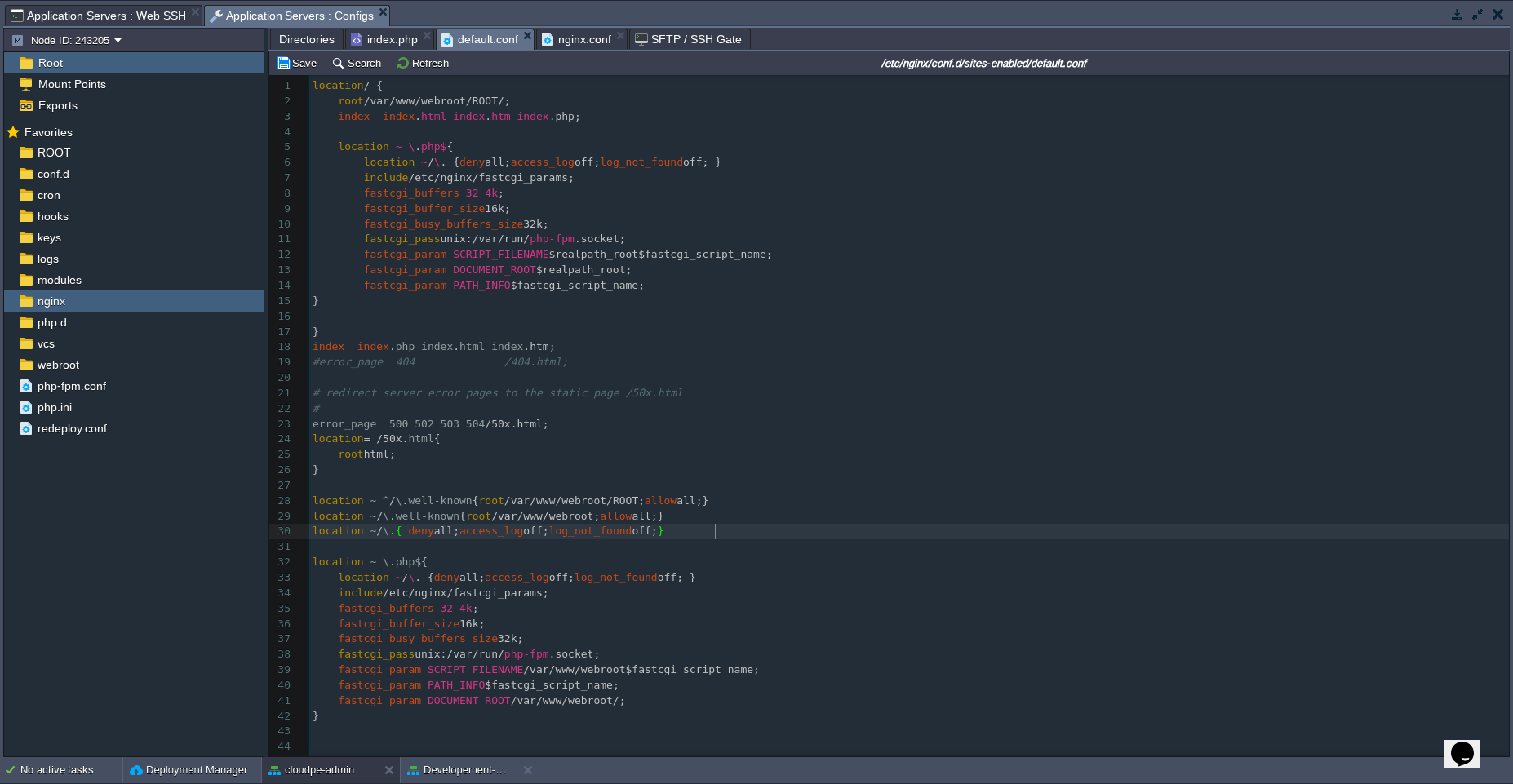
scroll to position [2, 0]
type textarea "​"
click at [321, 777] on button "cloudpe-admin" at bounding box center [311, 770] width 86 height 16
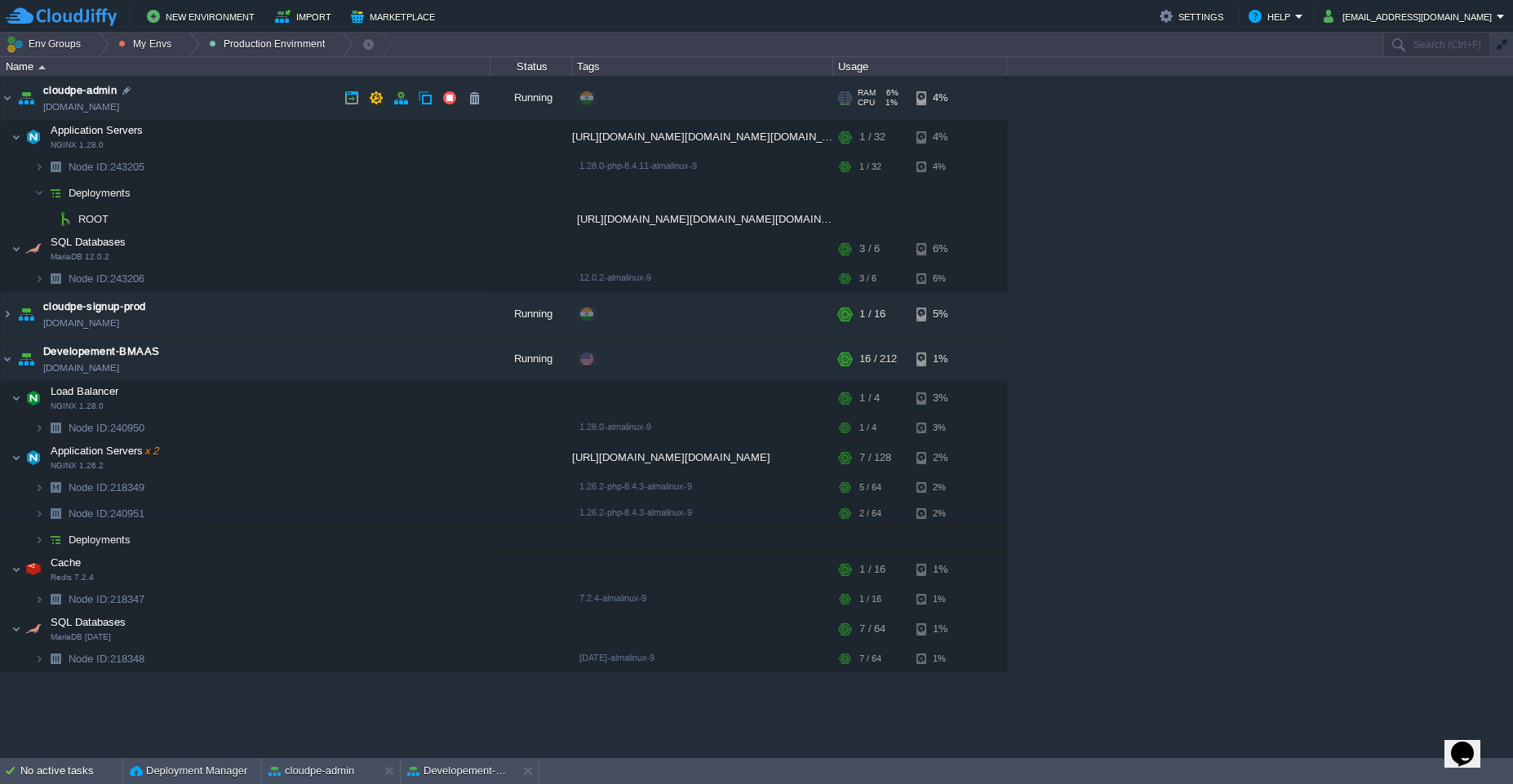
click at [106, 105] on link "cloudpe-admin.cloudjiffy.net" at bounding box center [81, 106] width 76 height 16
click at [443, 780] on div "Developement-BMAAS" at bounding box center [459, 771] width 116 height 26
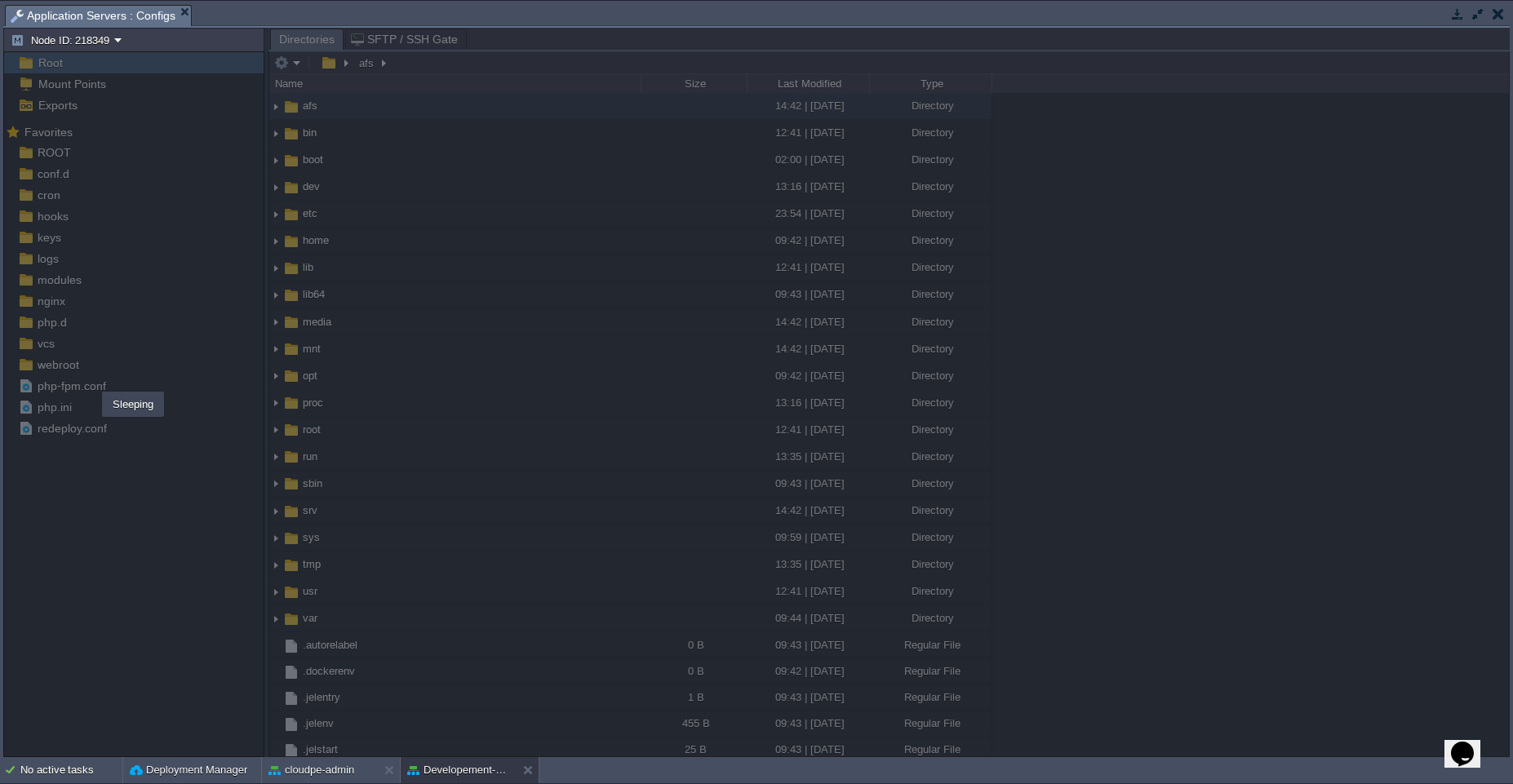
click at [340, 346] on div at bounding box center [889, 392] width 1241 height 729
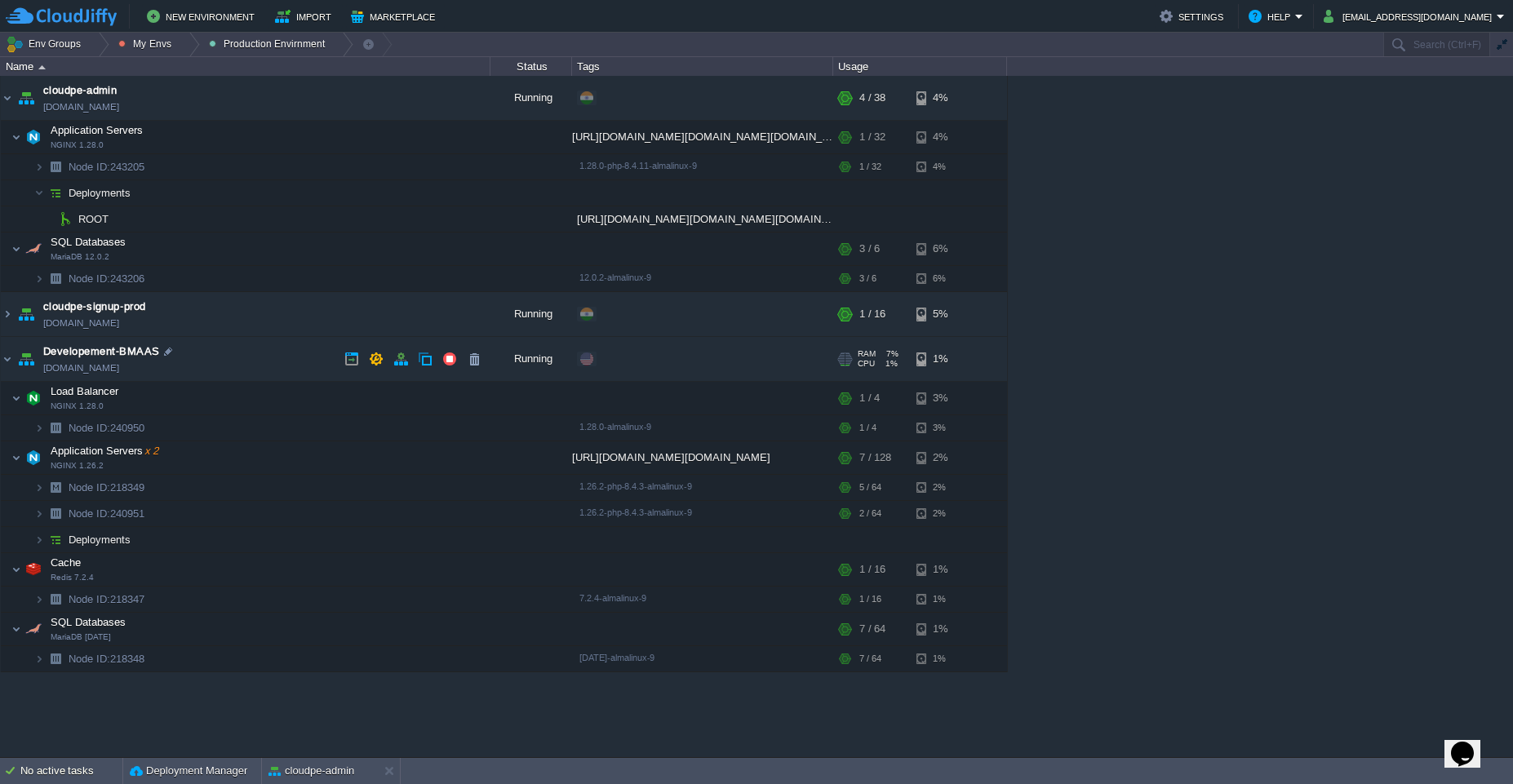
click at [248, 359] on td "Developement-BMAAS bmaas.west1-us.cloudjiffy.net" at bounding box center [246, 360] width 490 height 45
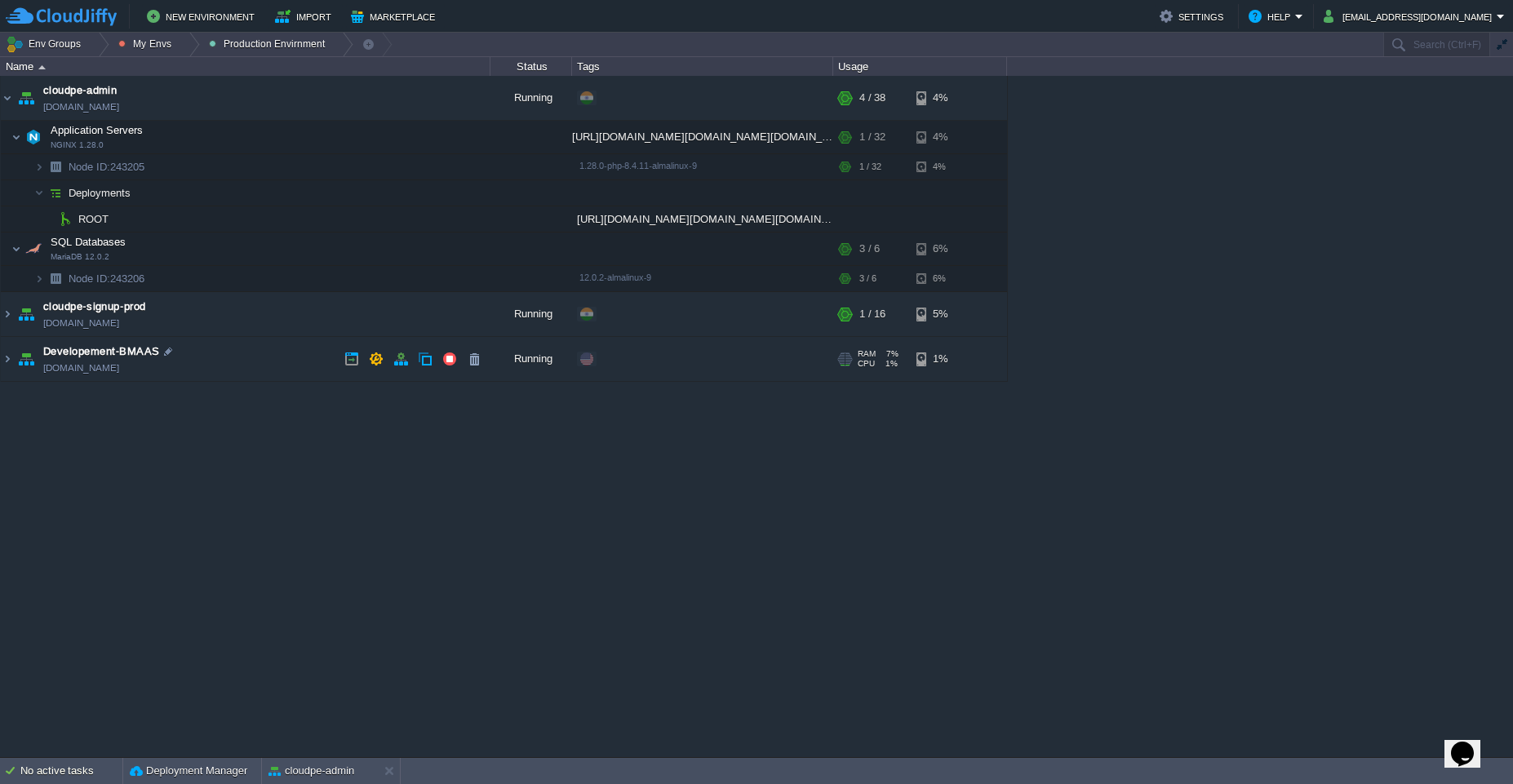
click at [248, 359] on td "Developement-BMAAS bmaas.west1-us.cloudjiffy.net" at bounding box center [246, 360] width 490 height 45
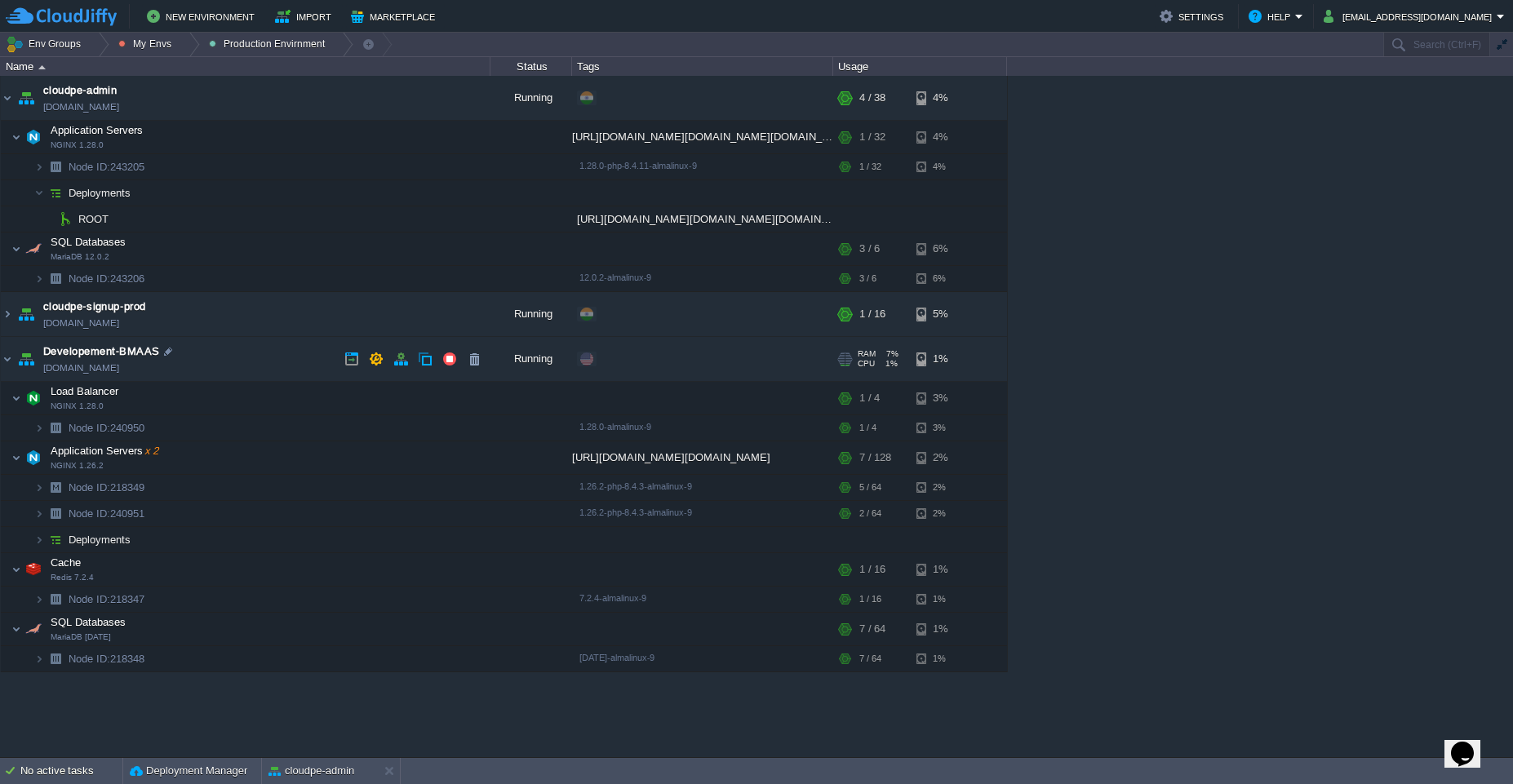
click at [248, 359] on td "Developement-BMAAS bmaas.west1-us.cloudjiffy.net" at bounding box center [246, 360] width 490 height 45
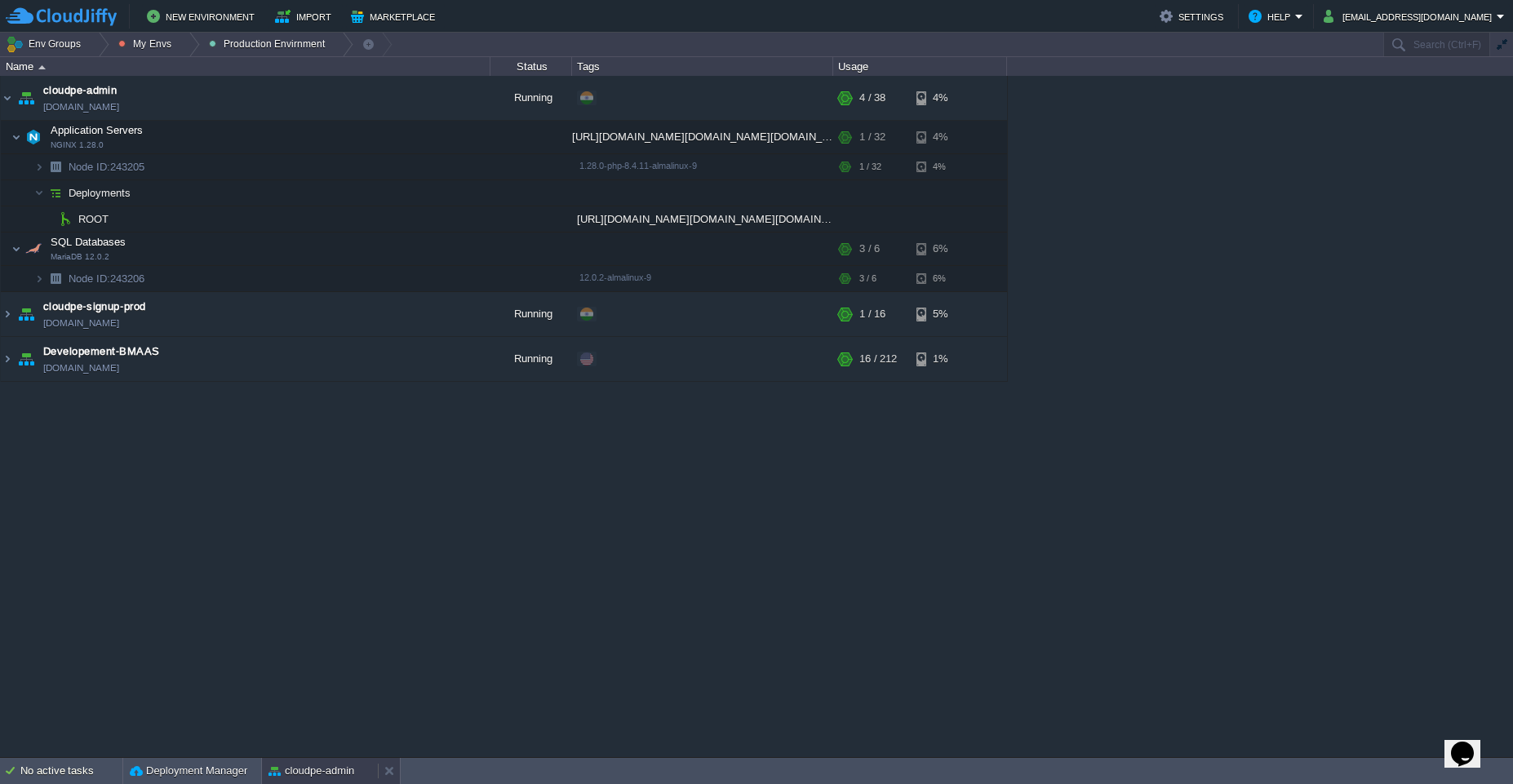
click at [291, 763] on button "cloudpe-admin" at bounding box center [311, 770] width 86 height 16
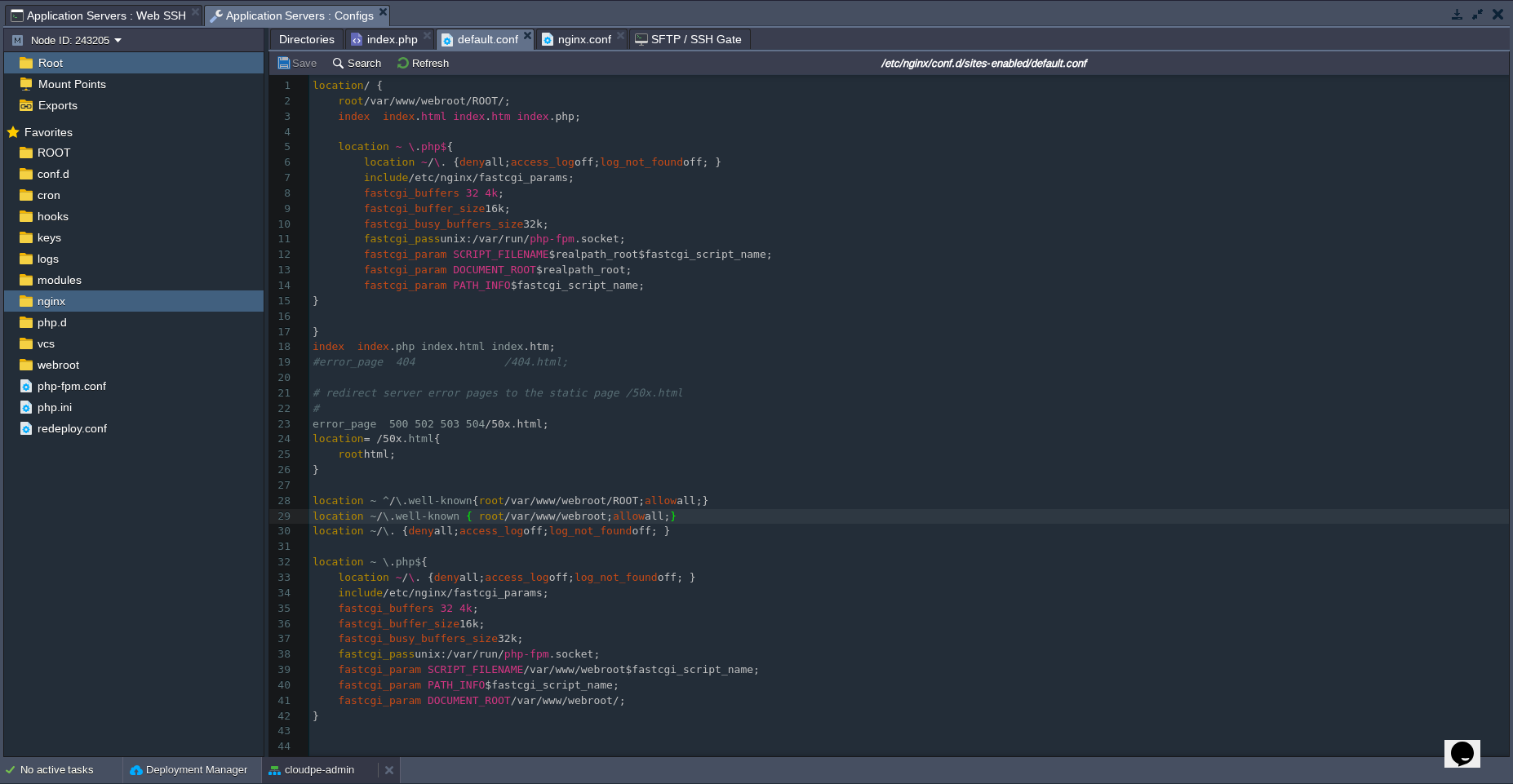
click at [315, 773] on button "cloudpe-admin" at bounding box center [311, 770] width 86 height 16
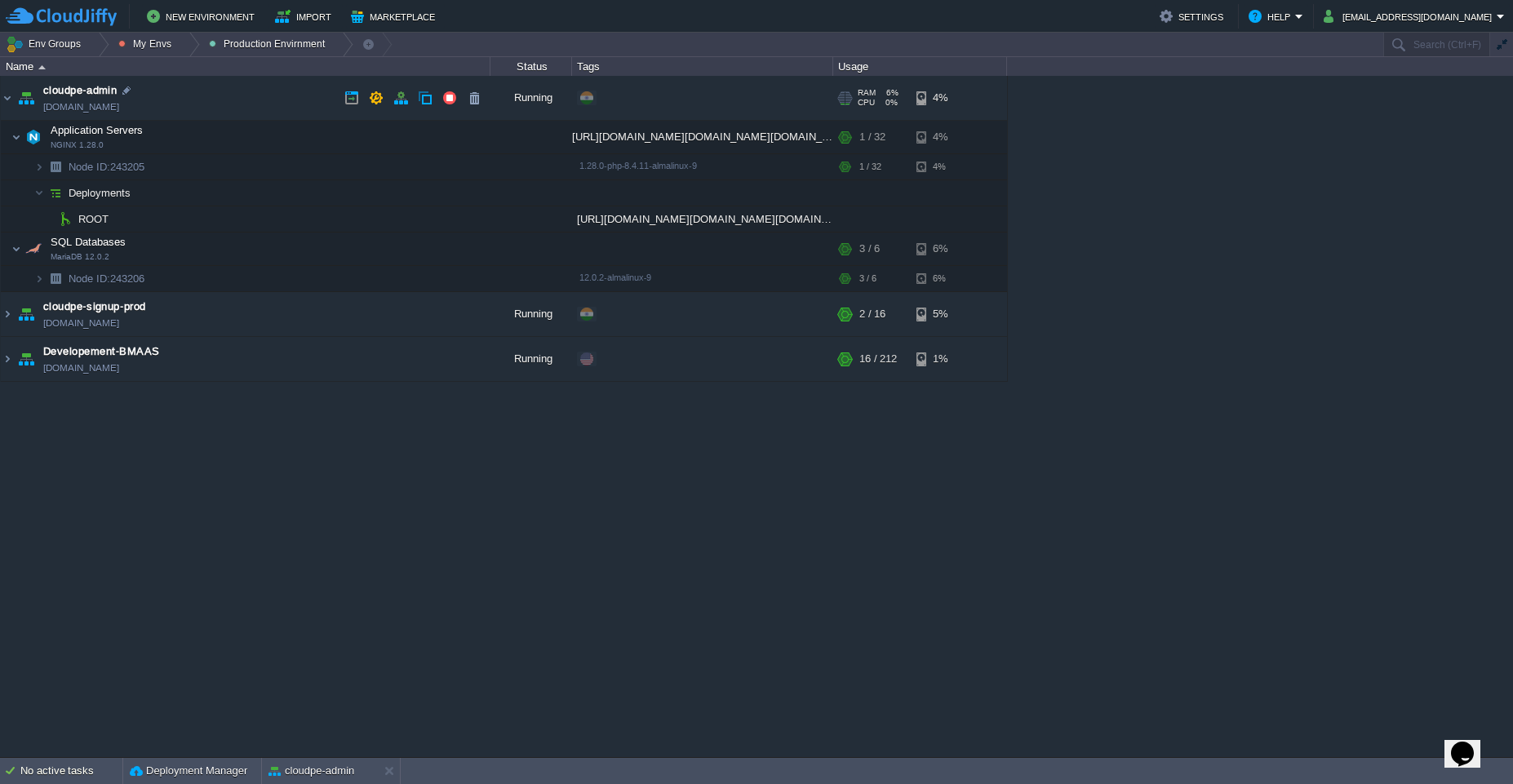
click at [241, 106] on td "cloudpe-admin cloudpe-admin.cloudjiffy.net" at bounding box center [246, 99] width 490 height 45
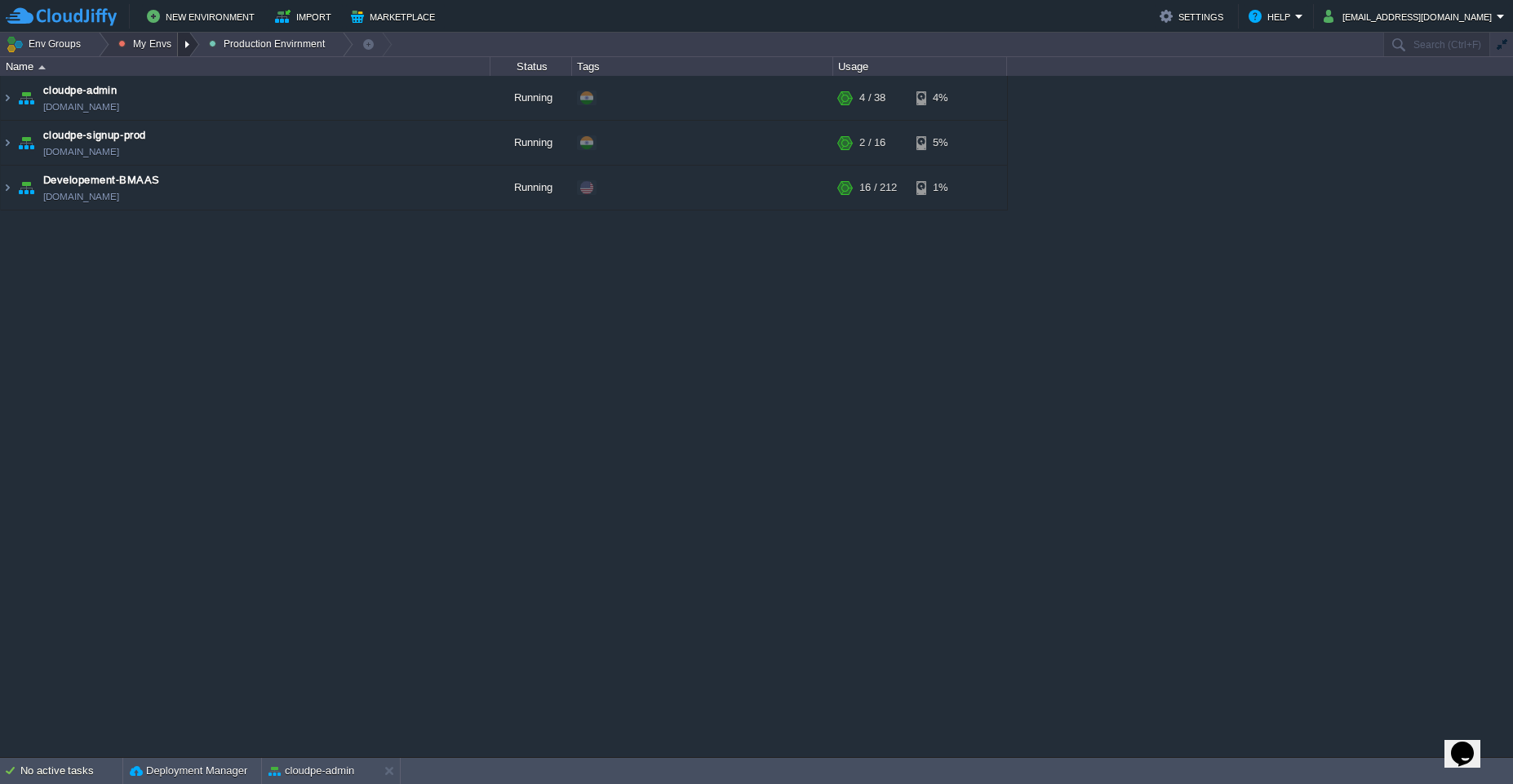
click at [186, 47] on div at bounding box center [188, 44] width 22 height 24
click at [299, 95] on td "cloudpe-admin cloudpe-admin.cloudjiffy.net" at bounding box center [246, 99] width 490 height 45
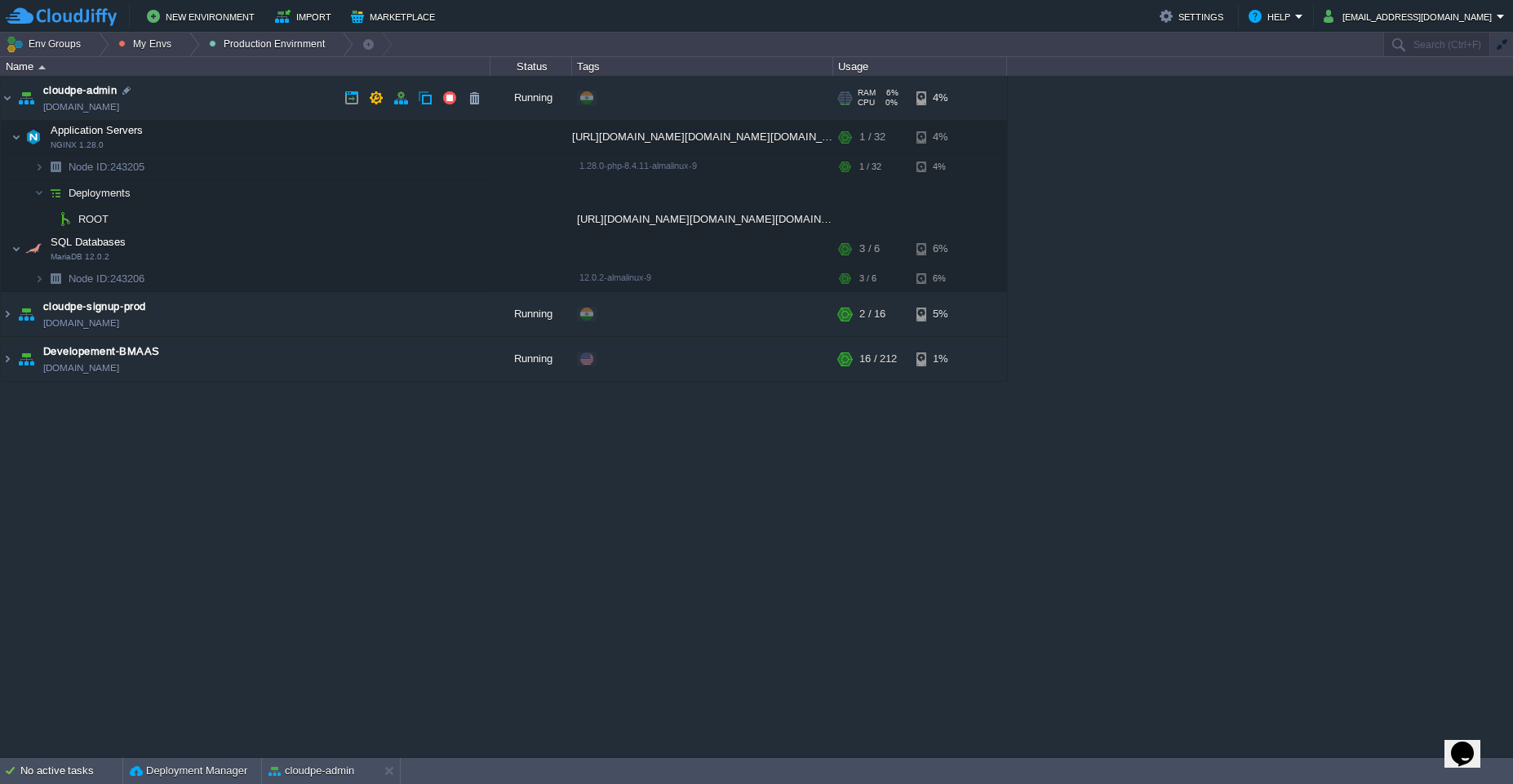
click at [265, 93] on td "cloudpe-admin cloudpe-admin.cloudjiffy.net" at bounding box center [246, 99] width 490 height 45
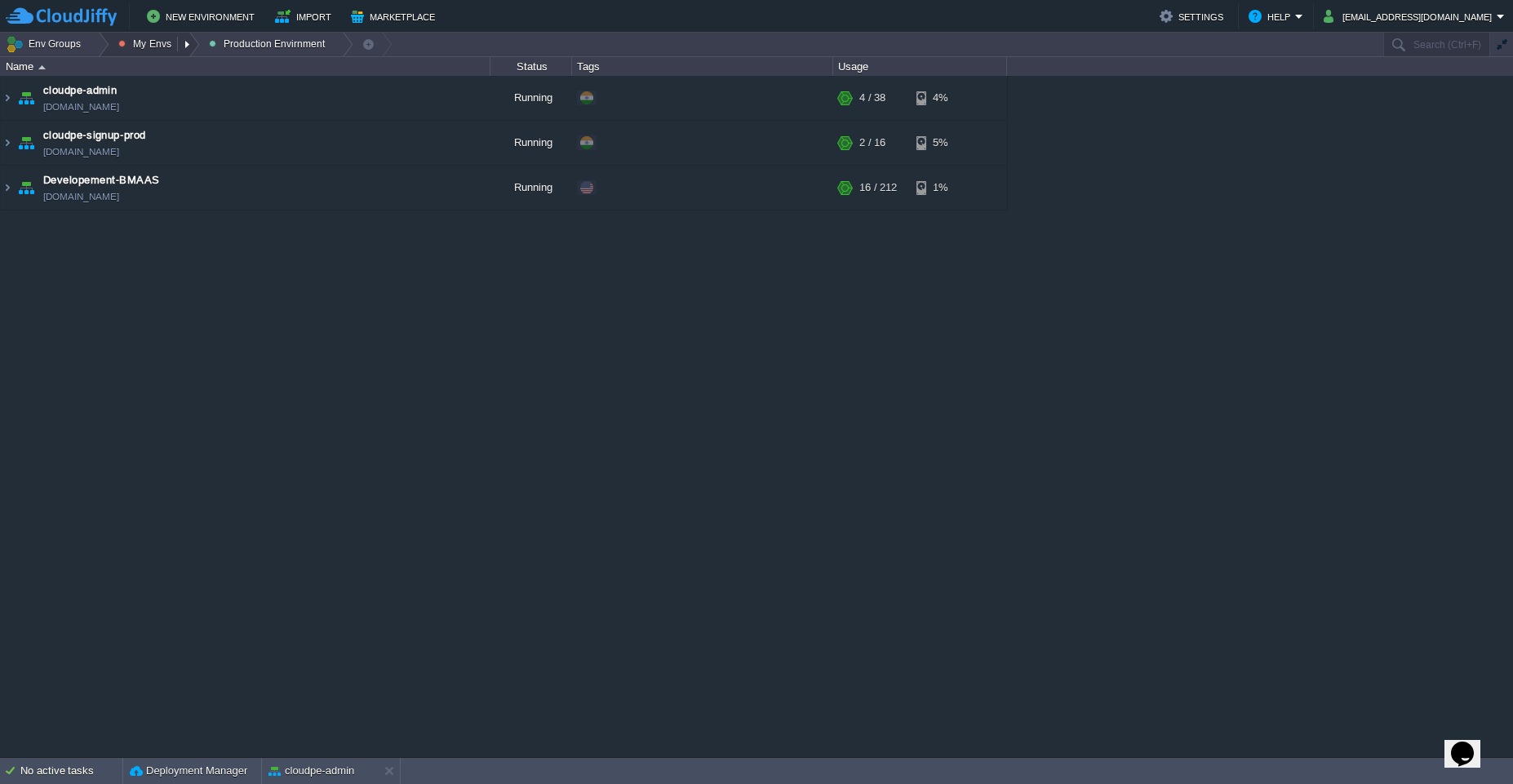
click at [149, 47] on button "My Envs" at bounding box center [148, 44] width 58 height 23
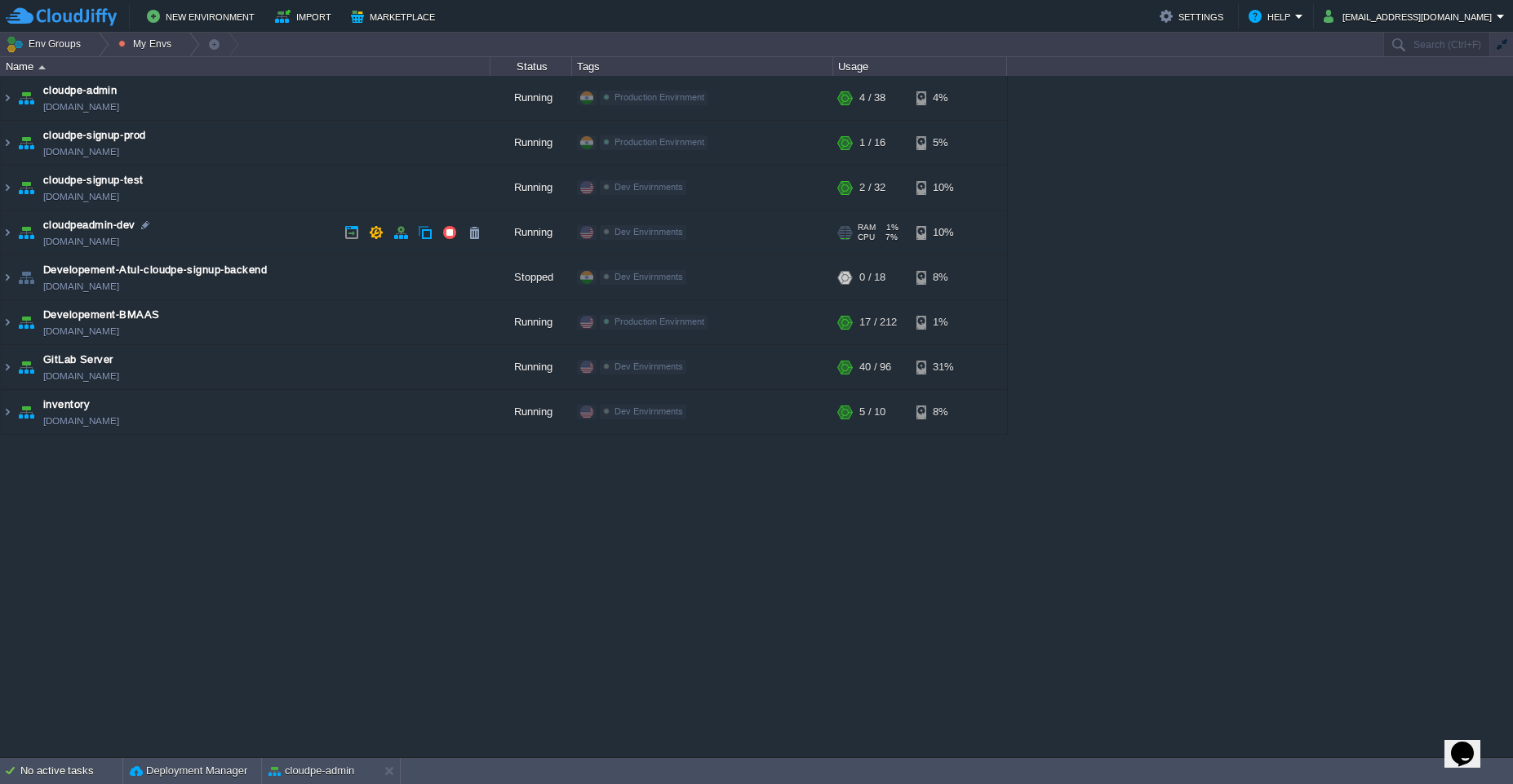
click at [259, 239] on td "cloudpeadmin-dev cloudpeadmin.west1-us.cloudjiffy.net" at bounding box center [246, 233] width 490 height 45
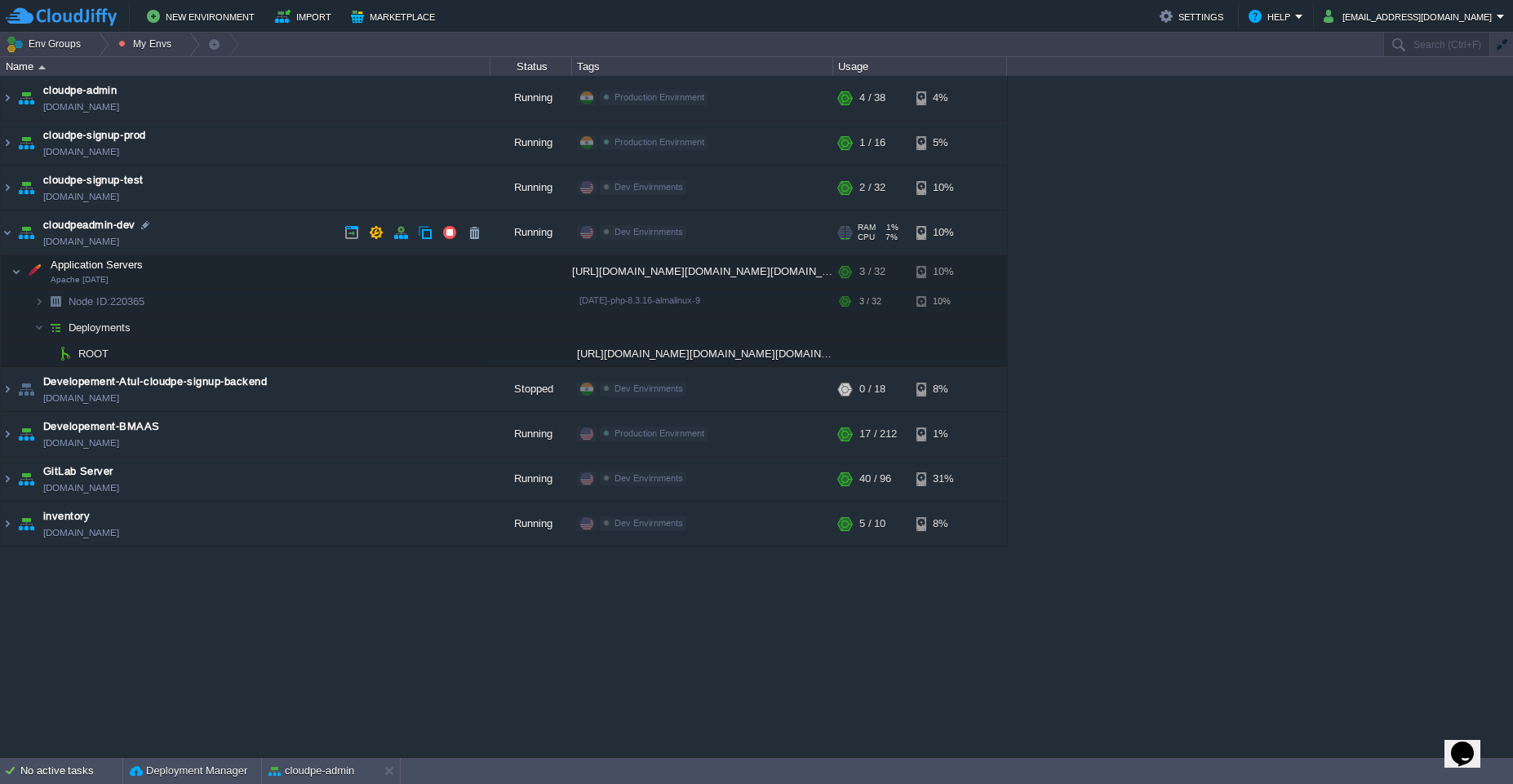
click at [259, 239] on td "cloudpeadmin-dev cloudpeadmin.west1-us.cloudjiffy.net" at bounding box center [246, 233] width 490 height 45
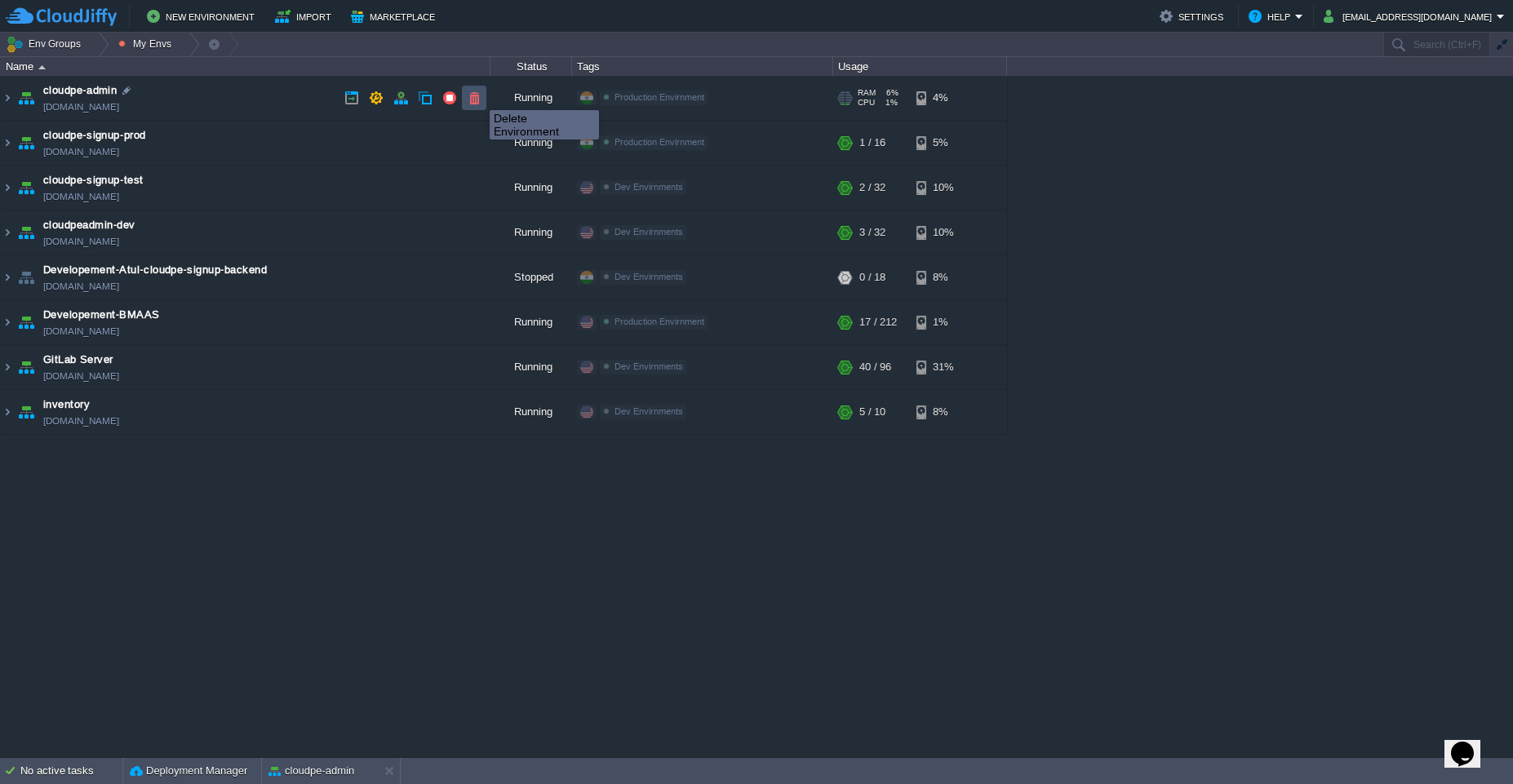
click at [477, 95] on button "button" at bounding box center [475, 98] width 15 height 15
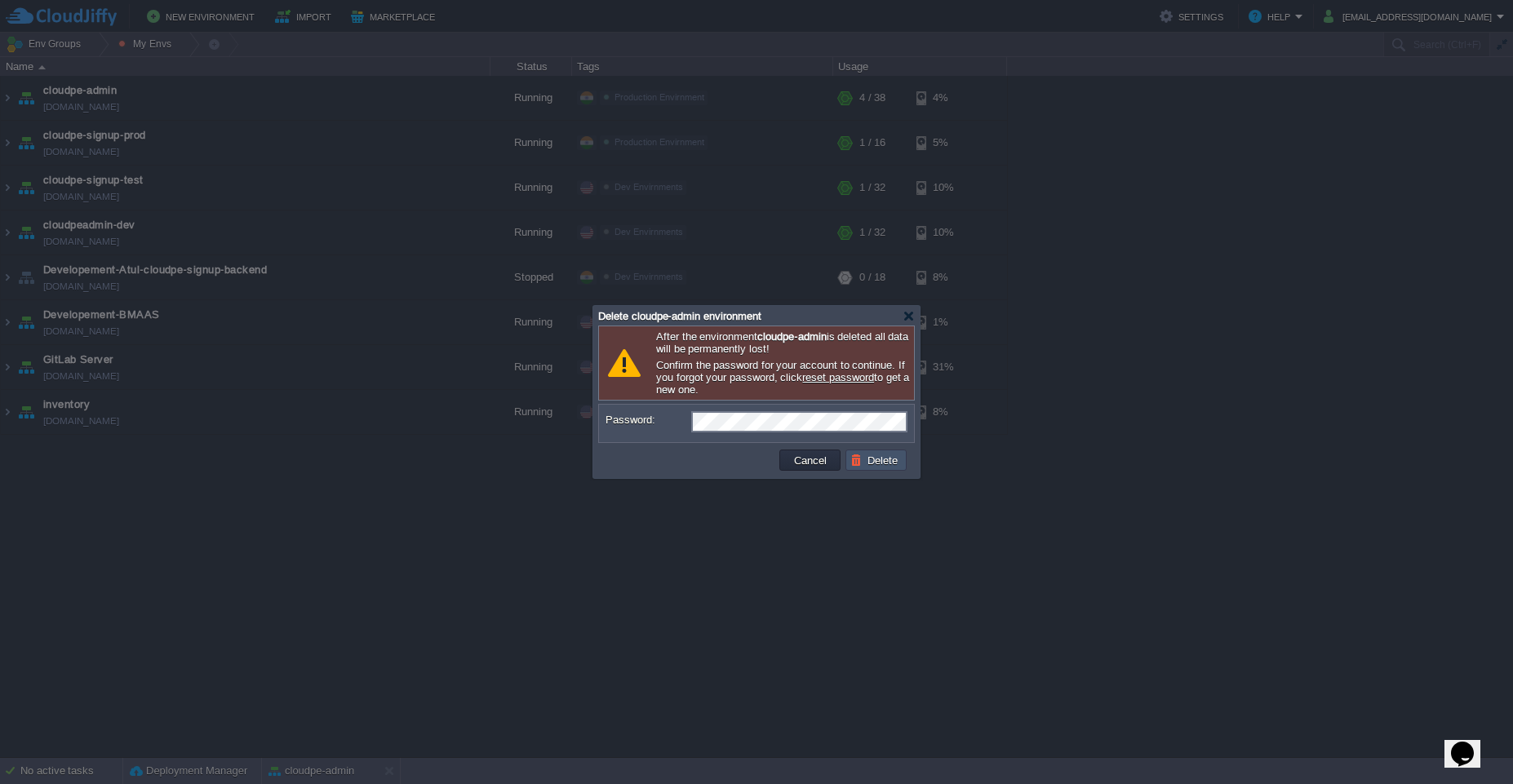
click at [892, 462] on button "Delete" at bounding box center [876, 460] width 52 height 15
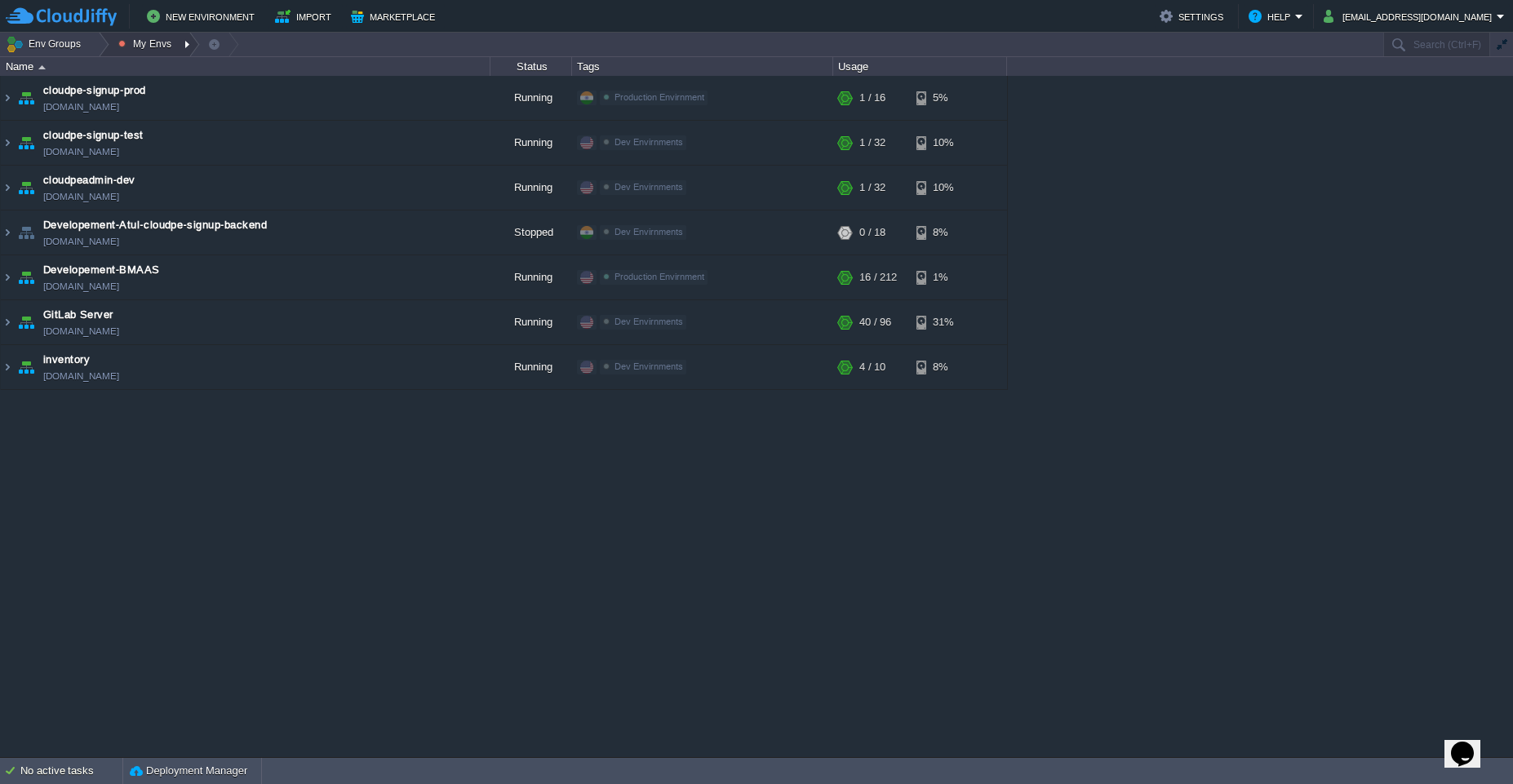
click at [137, 44] on button "My Envs" at bounding box center [148, 44] width 58 height 23
click at [155, 95] on link "Production Envirnment" at bounding box center [185, 88] width 147 height 18
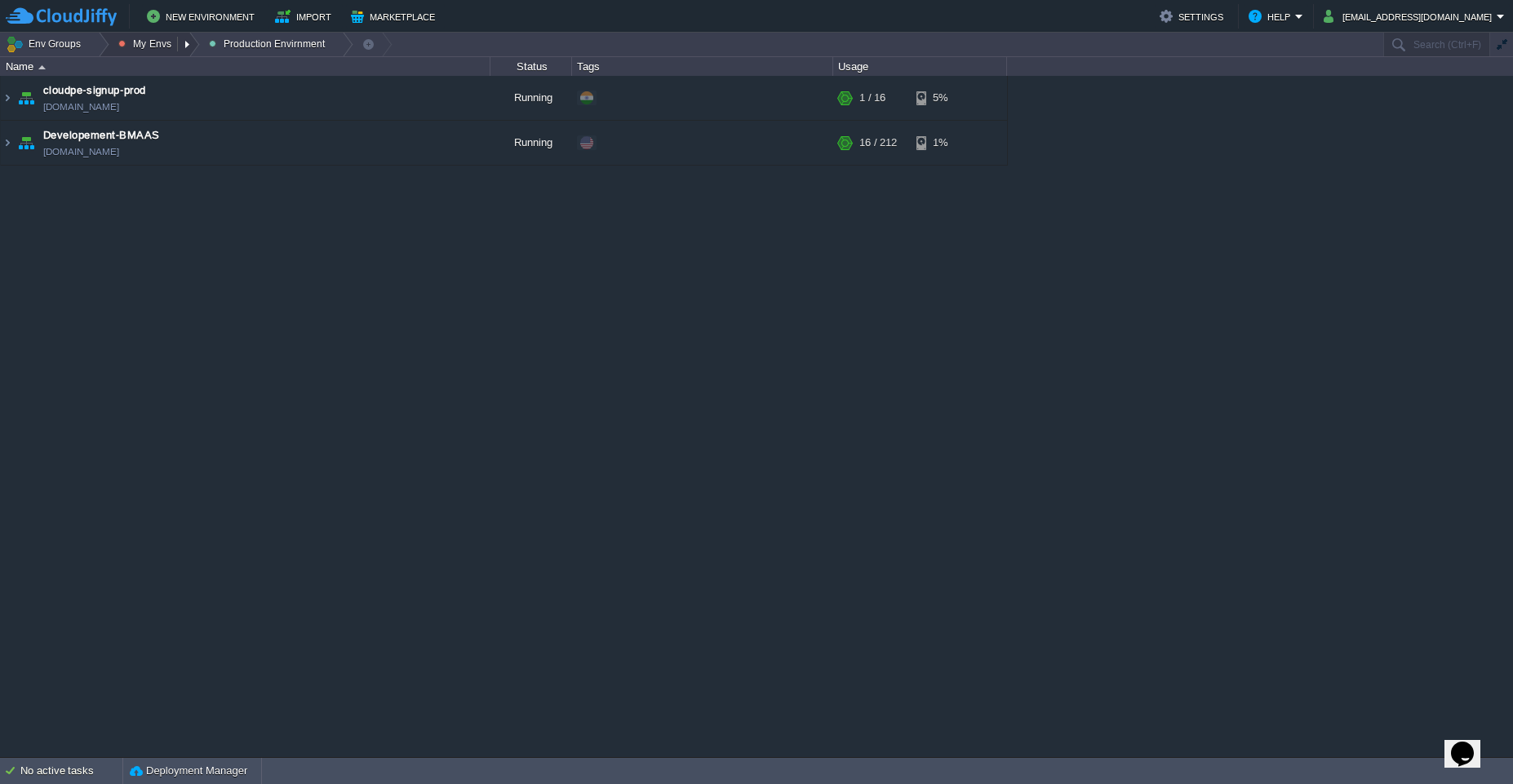
click at [159, 43] on button "My Envs" at bounding box center [148, 44] width 58 height 23
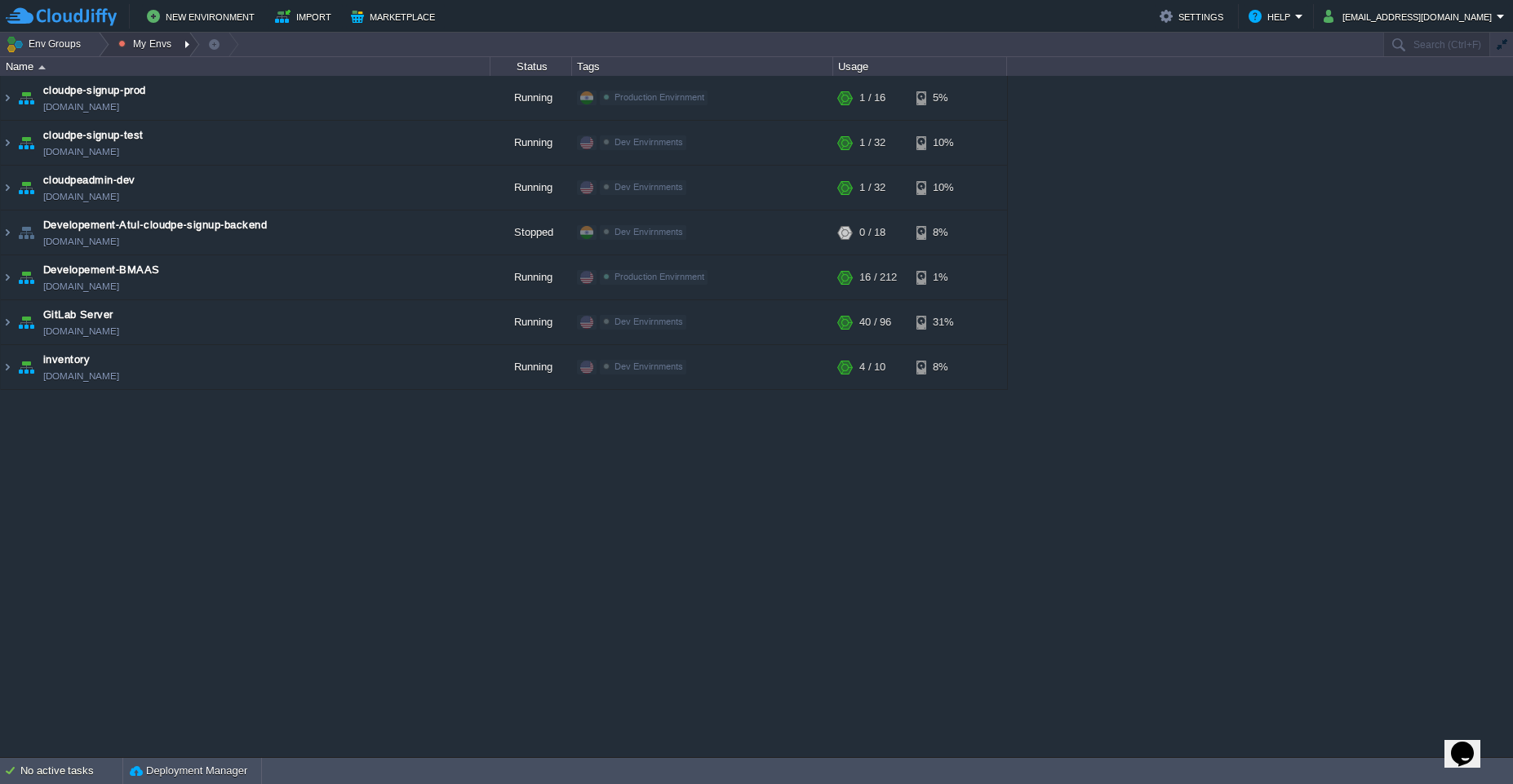
click at [156, 41] on button "My Envs" at bounding box center [148, 44] width 58 height 23
click at [156, 72] on span "Dev Envirnments" at bounding box center [174, 69] width 82 height 12
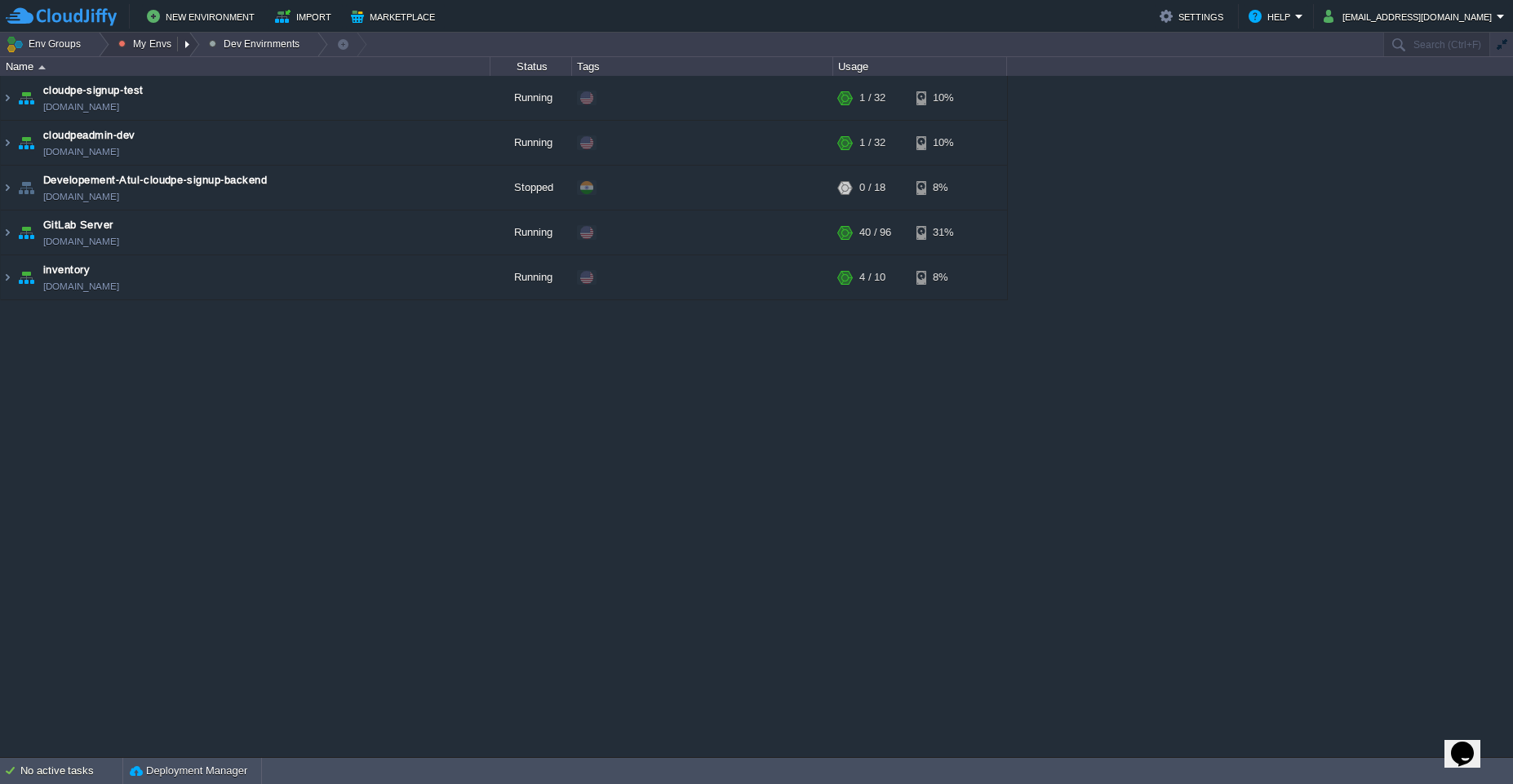
click at [156, 38] on button "My Envs" at bounding box center [148, 44] width 58 height 23
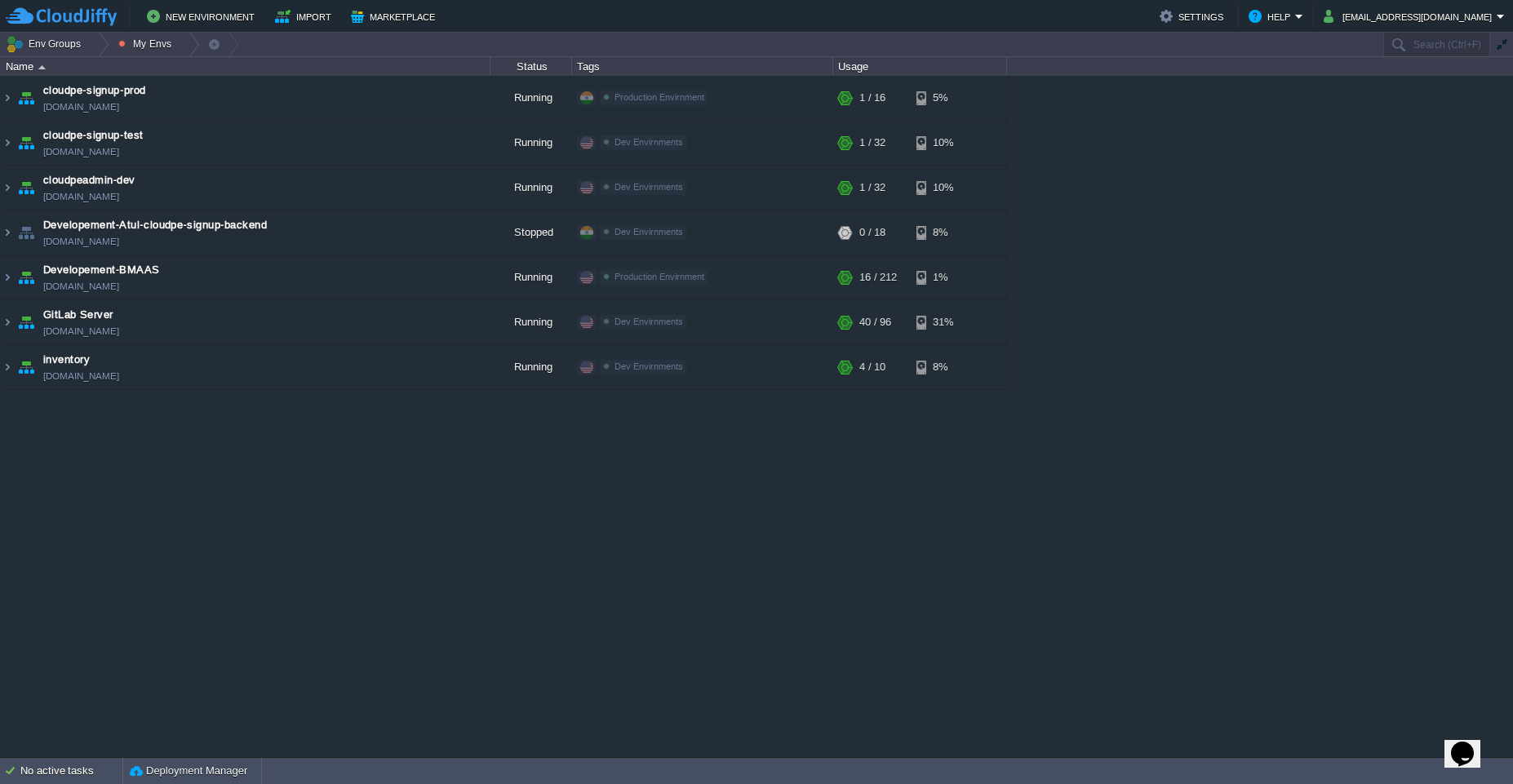
click at [293, 546] on div "cloudpe website -developemeny environment dev-cloudpe.cloudjiffy.net Running is…" at bounding box center [756, 417] width 1513 height 681
click at [207, 20] on button "New Environment" at bounding box center [203, 16] width 113 height 20
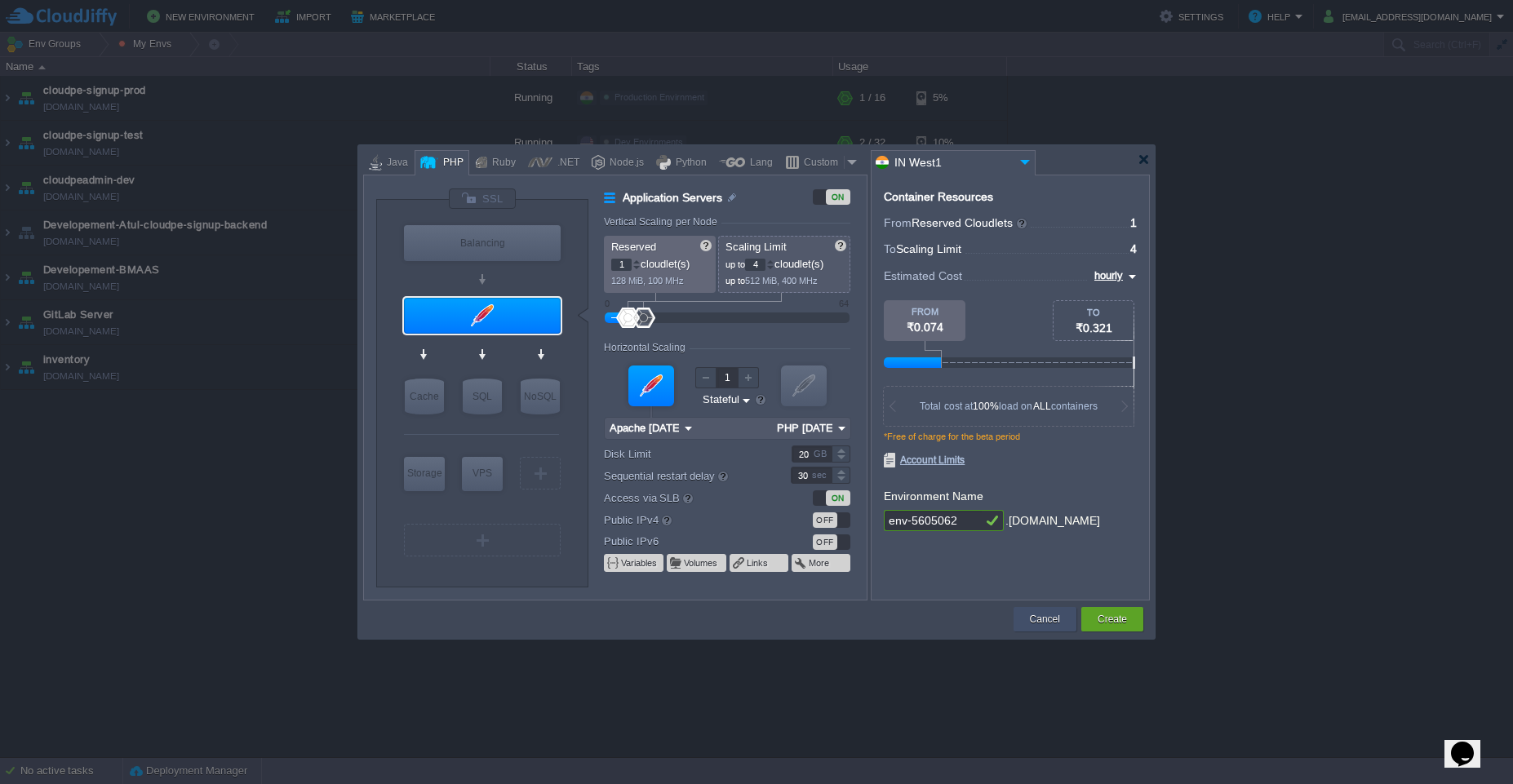
click at [1035, 623] on button "Cancel" at bounding box center [1045, 618] width 30 height 16
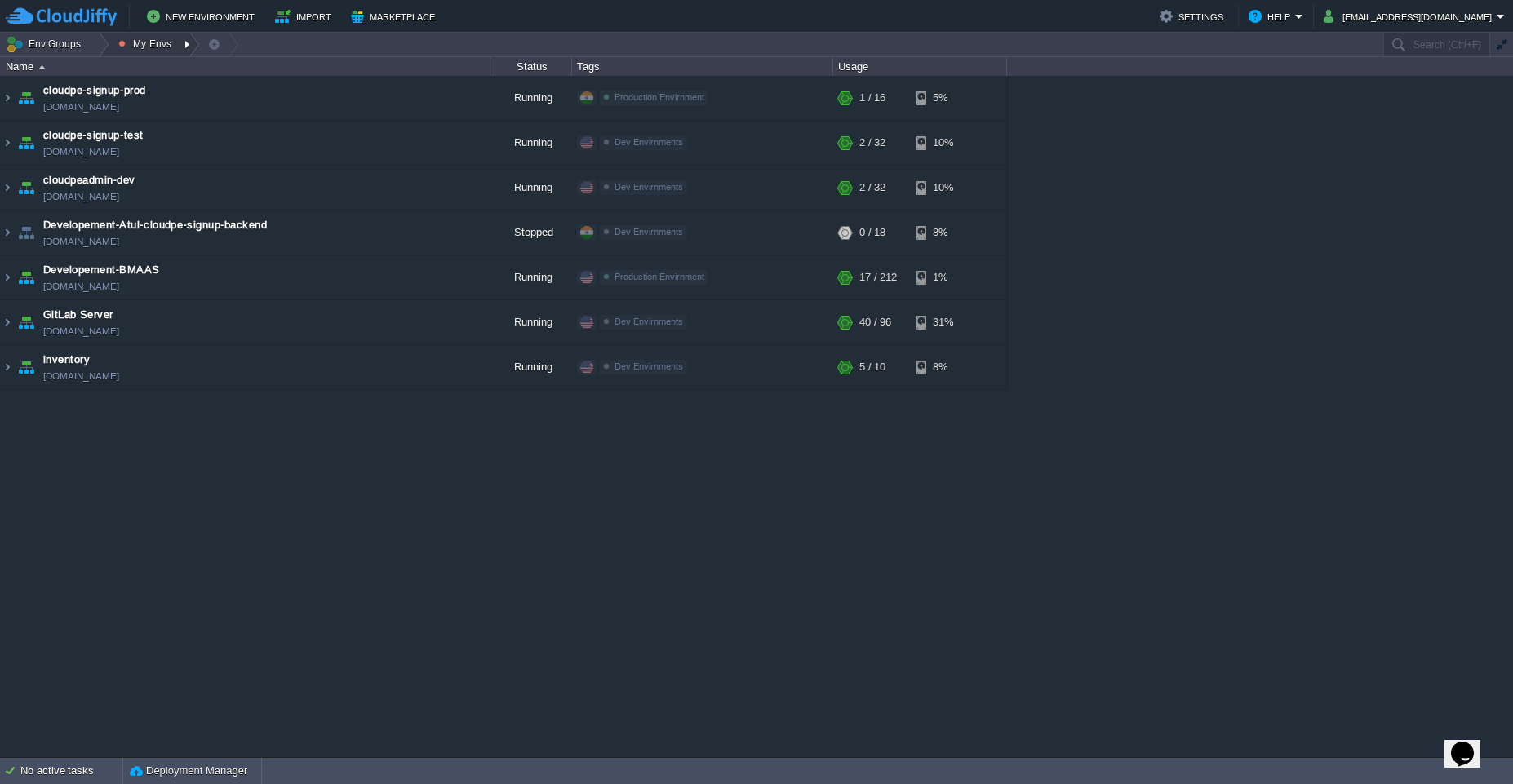
click at [183, 49] on div at bounding box center [188, 44] width 22 height 24
click at [185, 95] on link "Production Envirnment" at bounding box center [185, 88] width 147 height 18
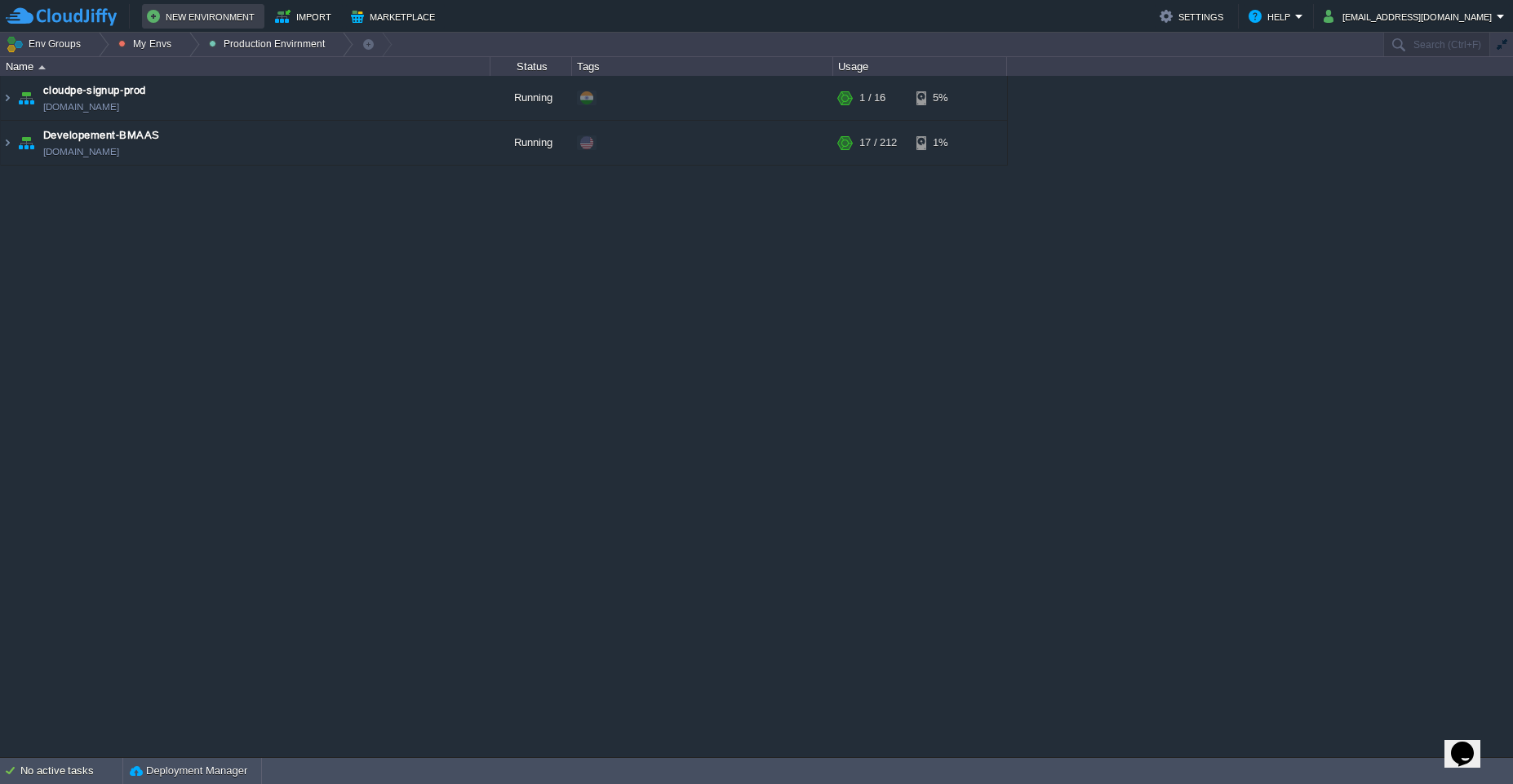
click at [183, 14] on button "New Environment" at bounding box center [203, 16] width 113 height 20
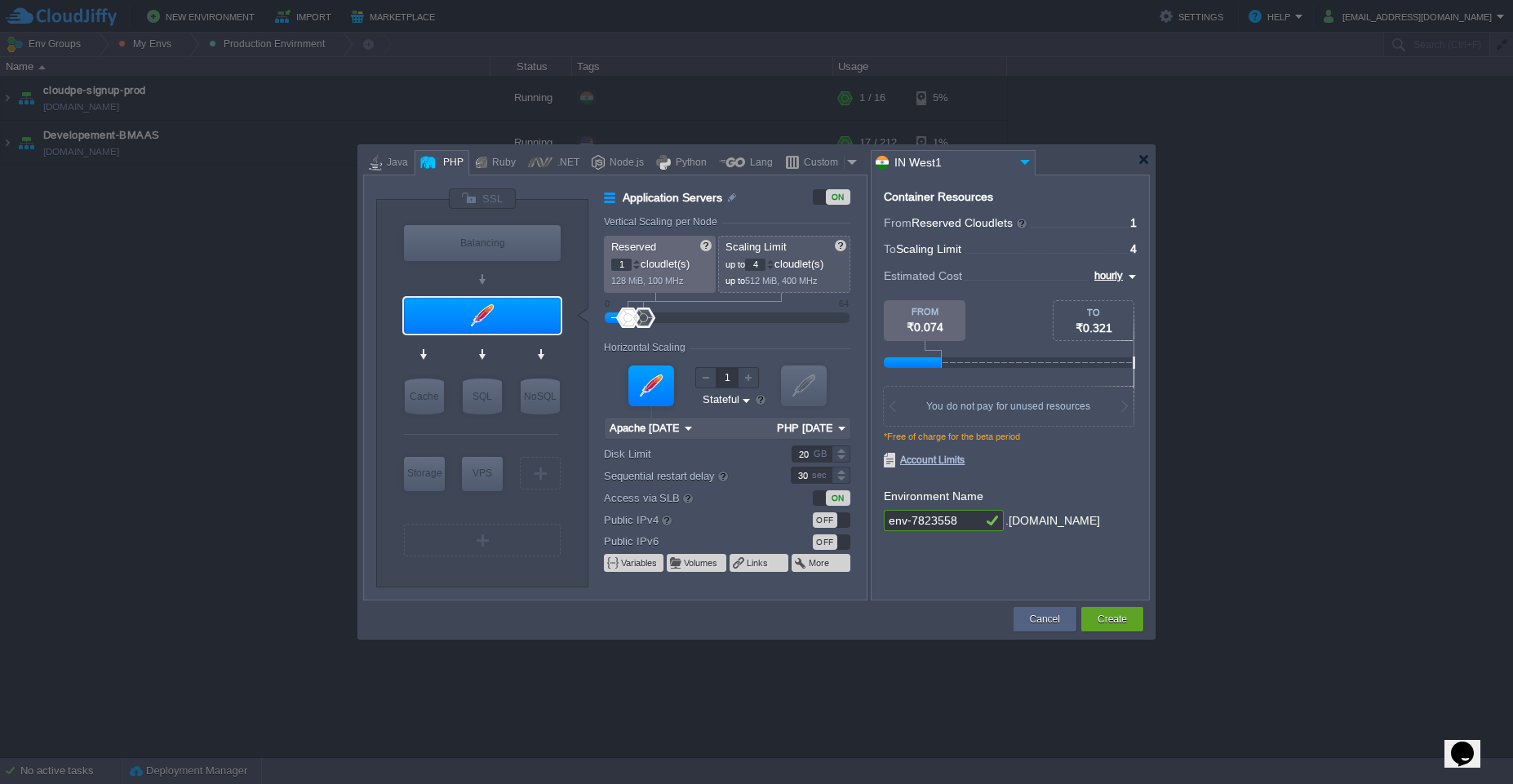
click at [977, 520] on input "env-7823558" at bounding box center [933, 520] width 98 height 22
paste input "cloudpe-admin"
type input "cloudpe-admin"
click at [804, 456] on input "20" at bounding box center [812, 454] width 40 height 17
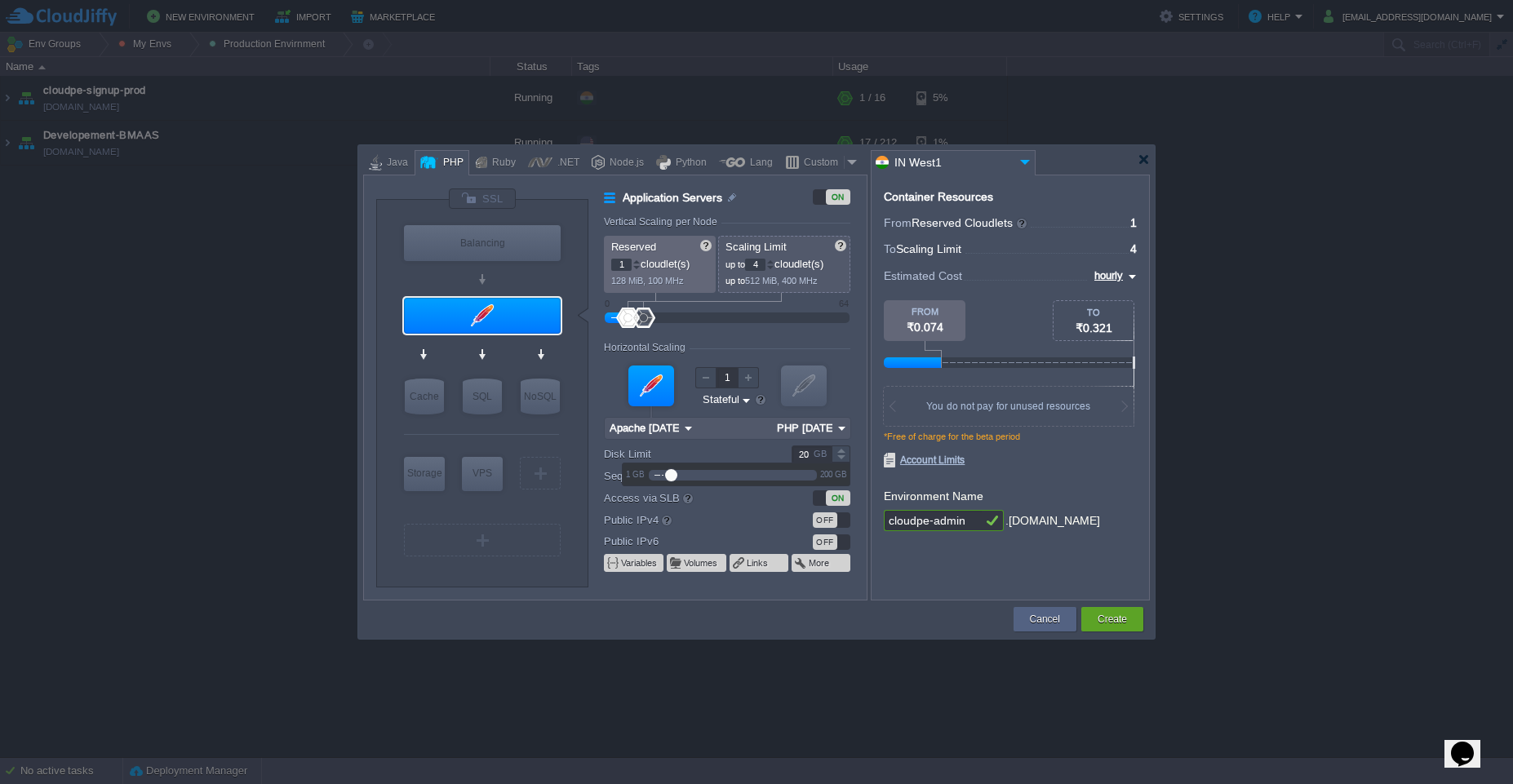
click at [804, 456] on input "20" at bounding box center [812, 454] width 40 height 17
type input "50"
type input "Apache 2.4.65"
type input "50"
click at [521, 351] on img at bounding box center [518, 346] width 12 height 16
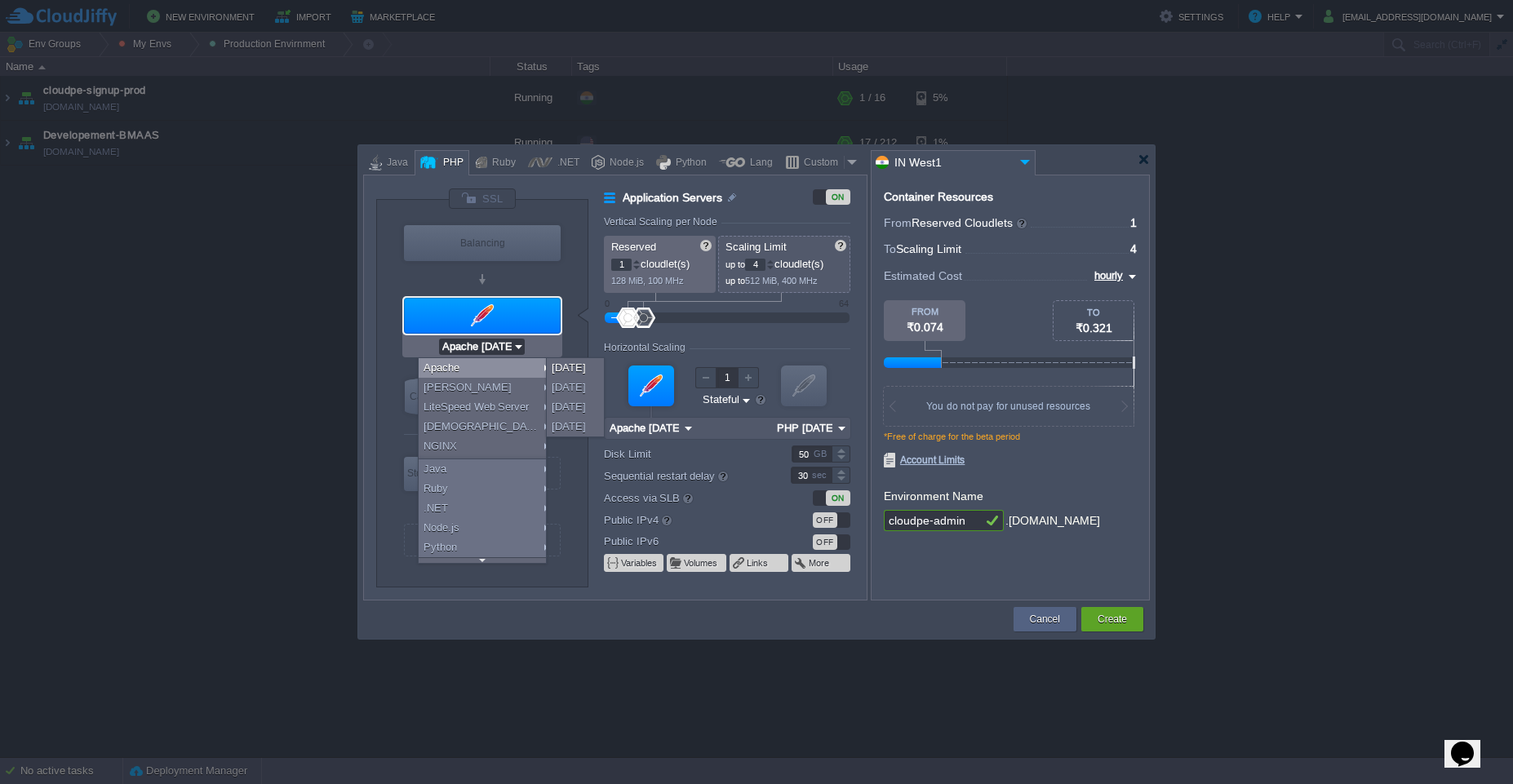
click at [869, 339] on div at bounding box center [868, 387] width 3 height 425
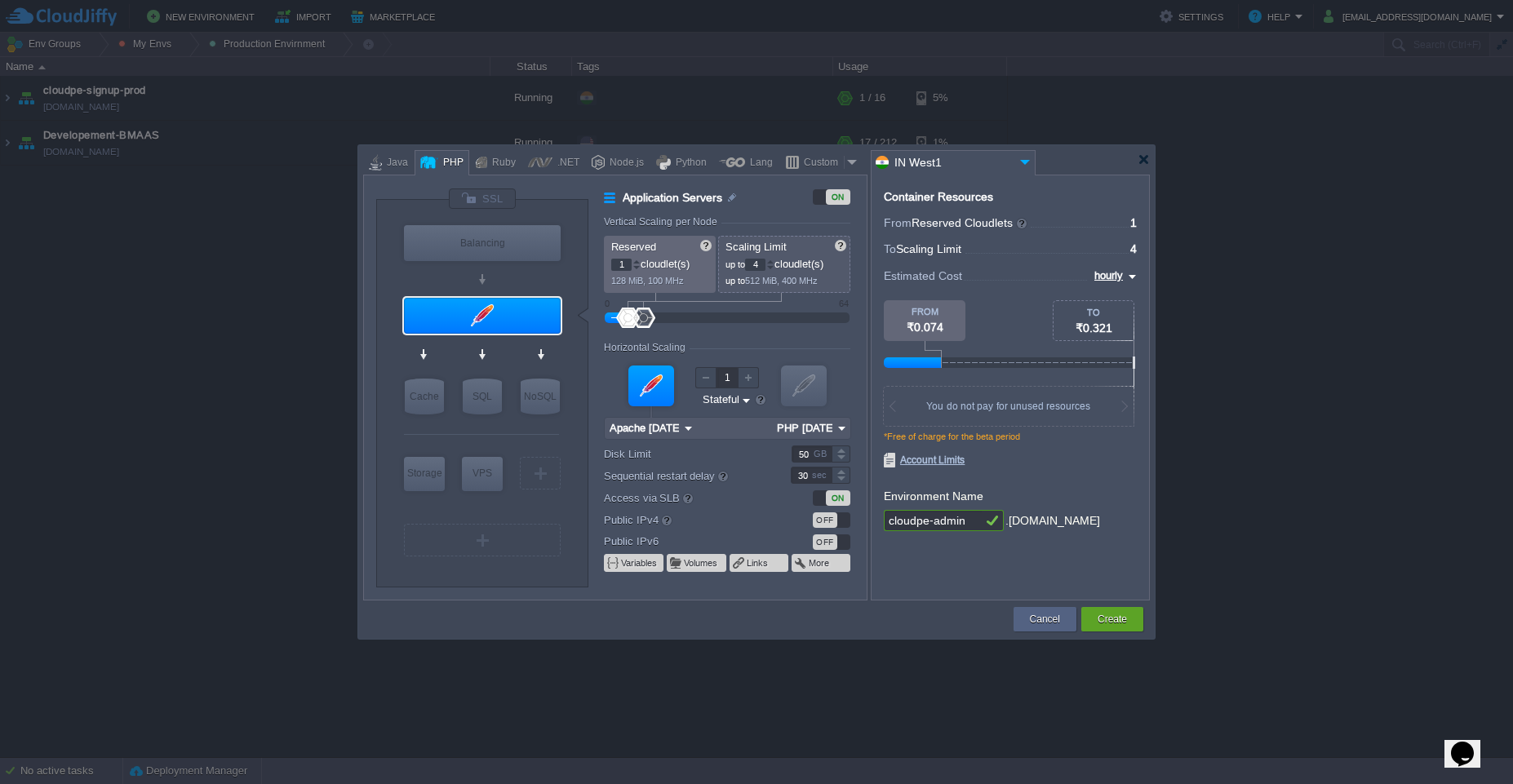
click at [615, 263] on input "1" at bounding box center [621, 264] width 21 height 12
click at [754, 263] on input "4" at bounding box center [755, 264] width 21 height 12
click at [754, 263] on input "32" at bounding box center [755, 264] width 21 height 12
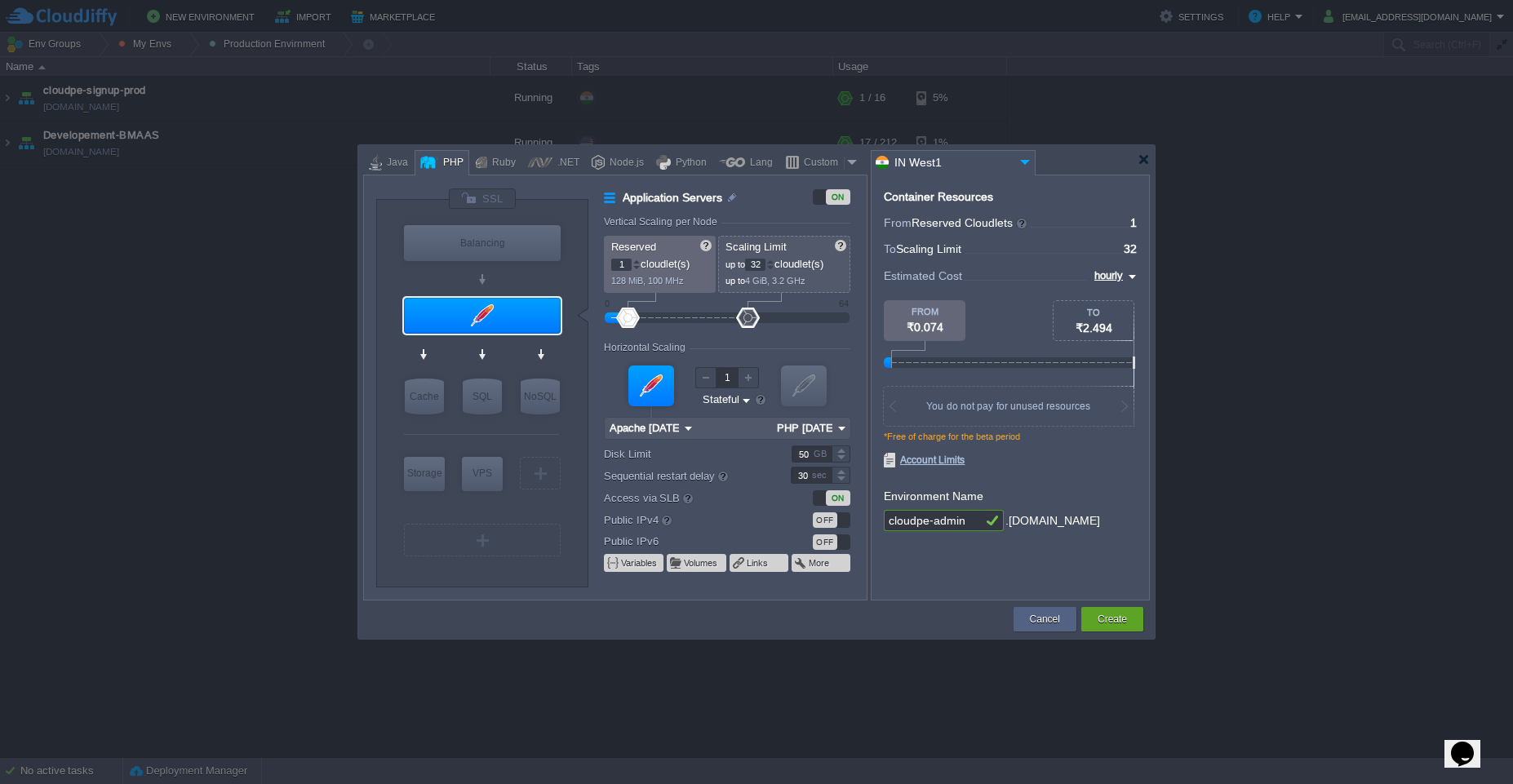
click at [754, 263] on input "32" at bounding box center [755, 264] width 21 height 12
type input "16"
click at [614, 260] on input "1" at bounding box center [621, 264] width 21 height 12
type input "4"
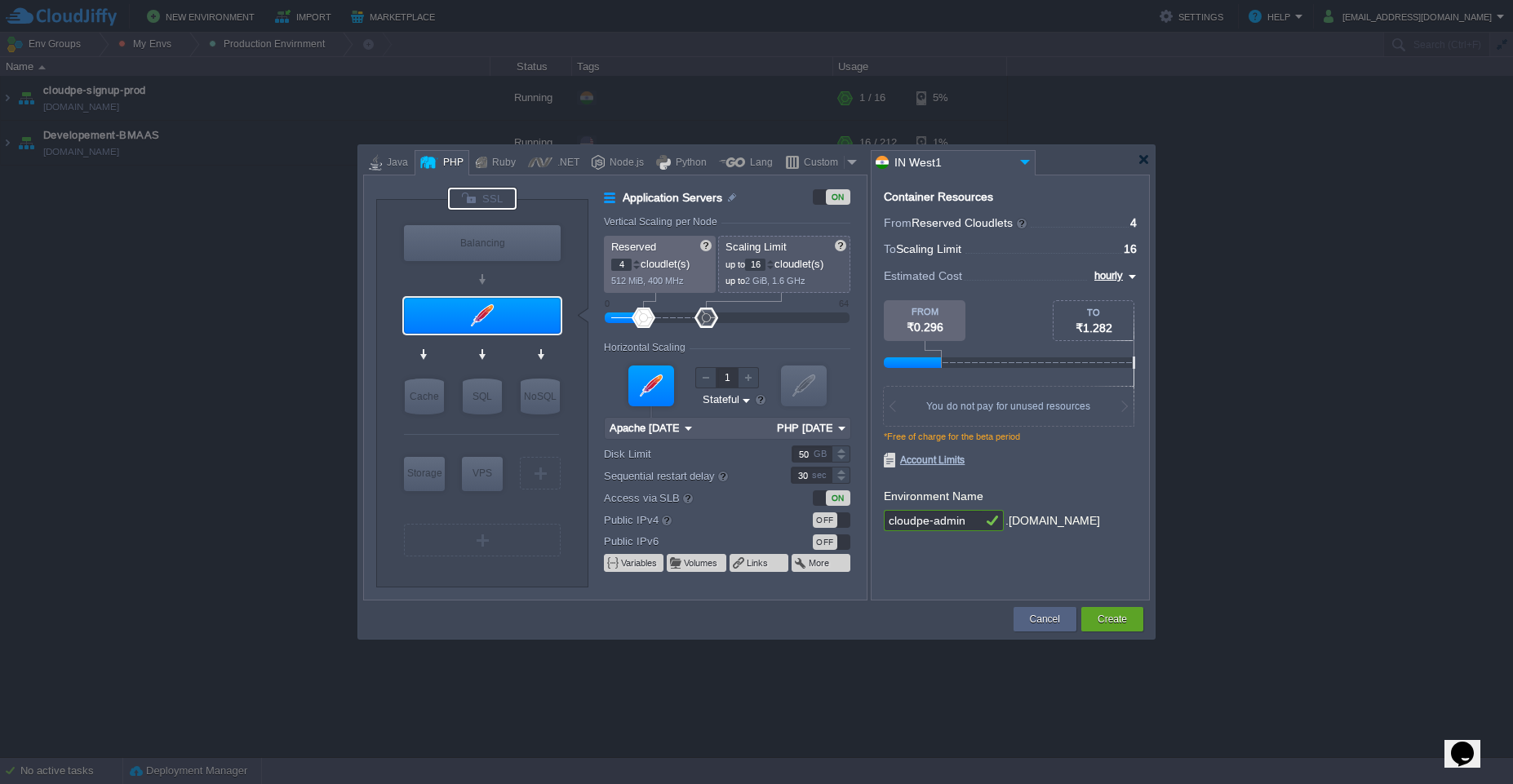
click at [492, 197] on div at bounding box center [482, 198] width 69 height 22
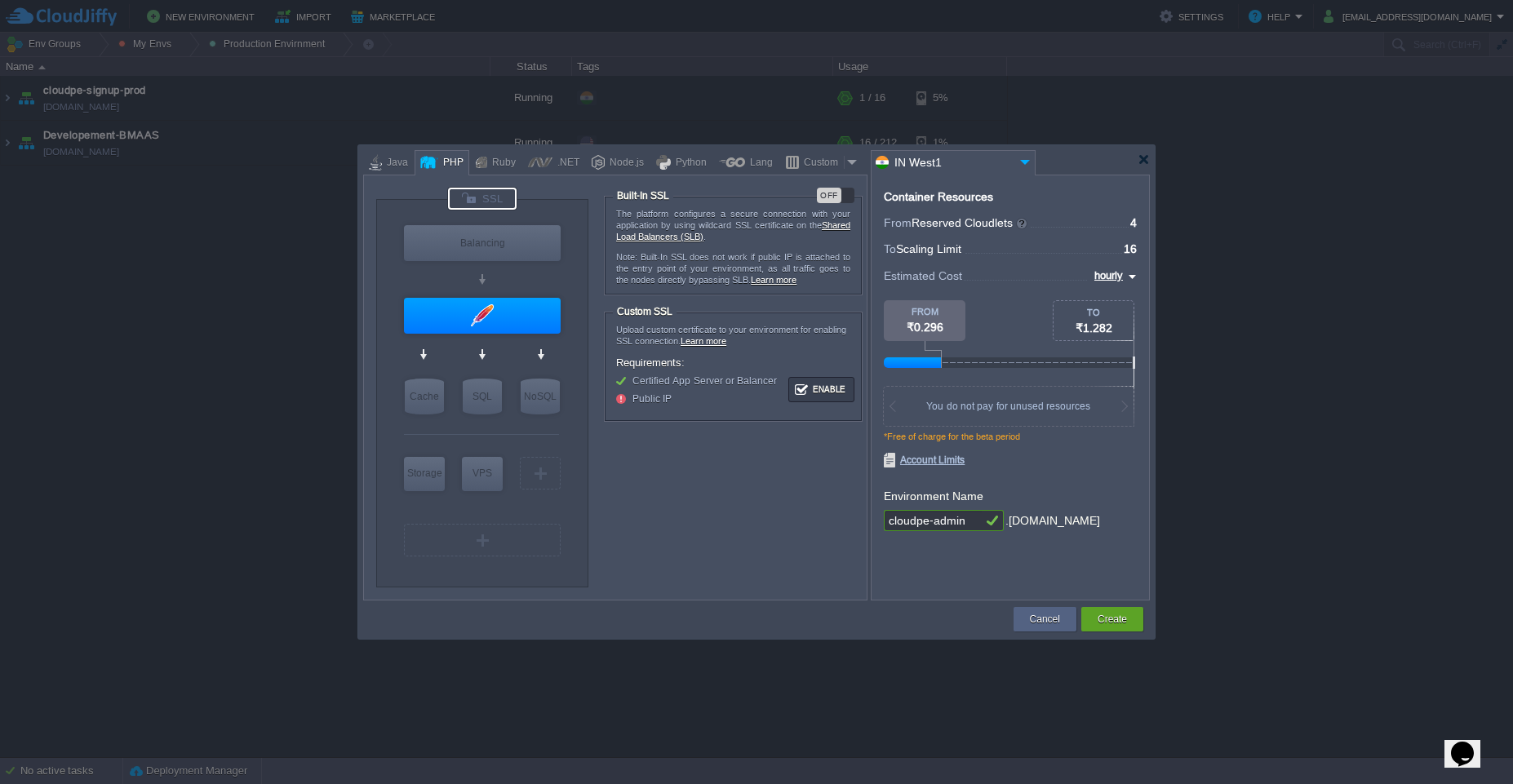
click at [833, 193] on div "OFF" at bounding box center [829, 195] width 24 height 15
click at [493, 306] on div at bounding box center [482, 315] width 156 height 36
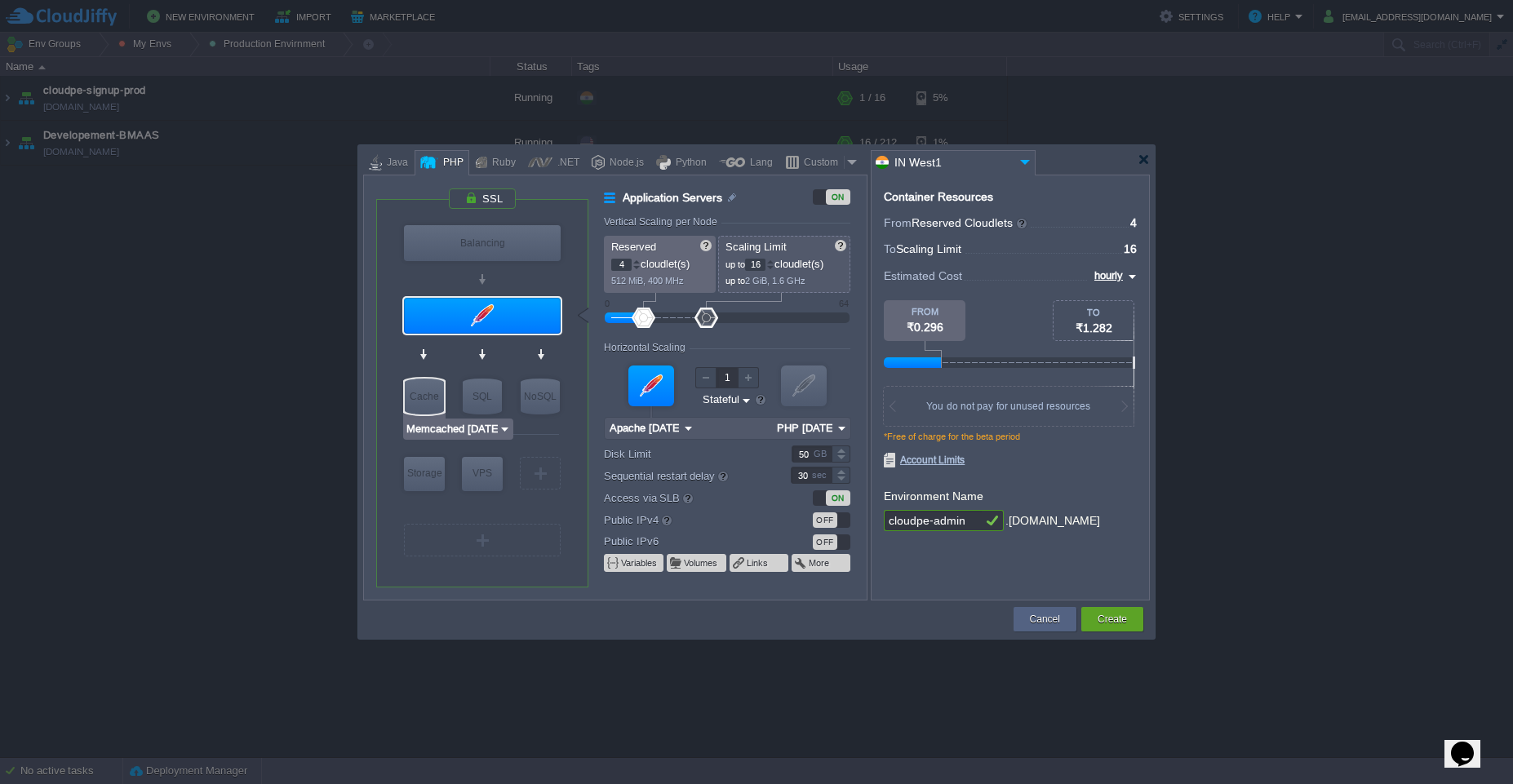
type input "MariaDB 12.0.2"
click at [486, 399] on div "SQL" at bounding box center [482, 396] width 40 height 36
type input "SQL Databases"
type input "6"
type input "MariaDB 12.0.2"
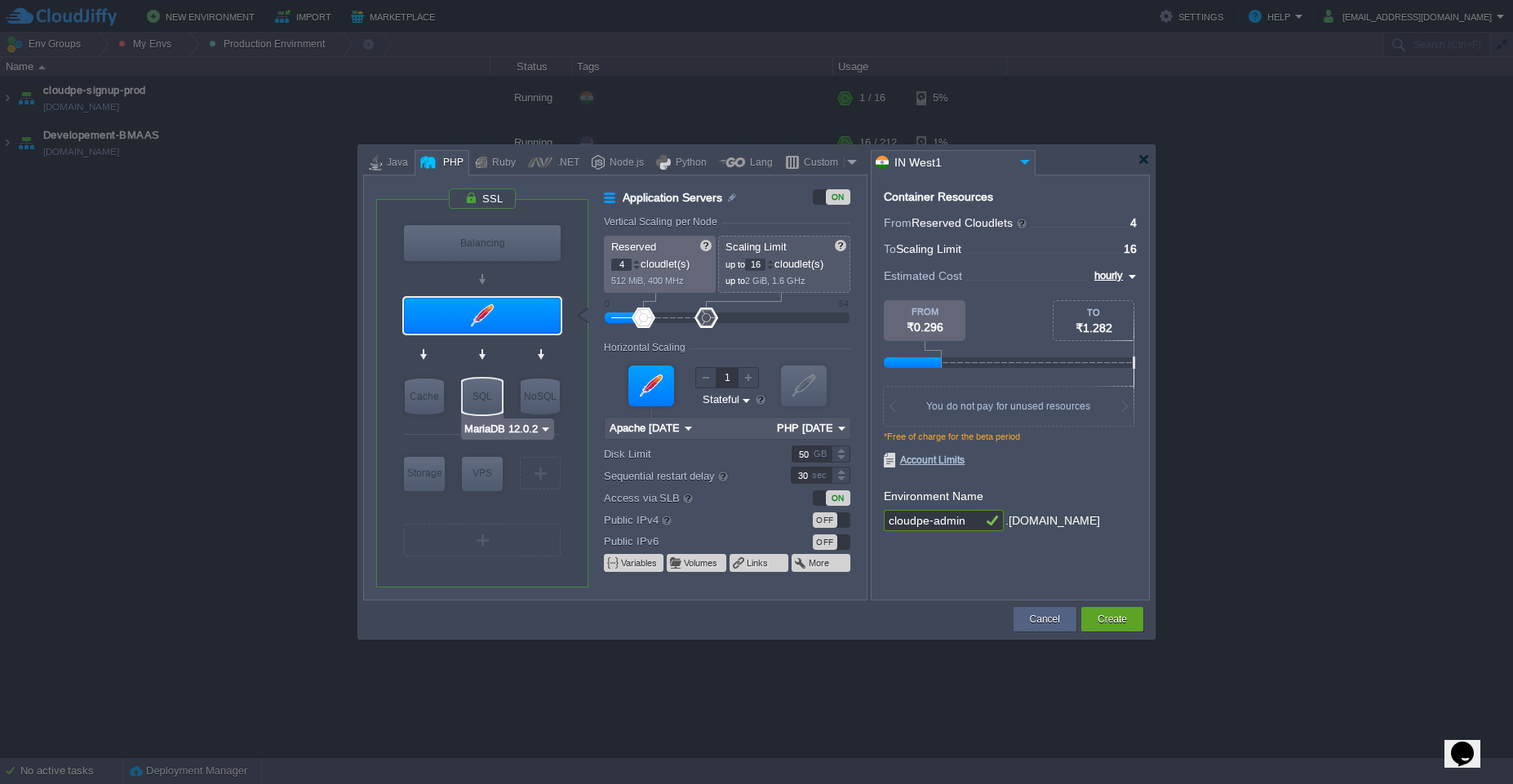
type input "12.0.2-almalinux-9"
type input "Stateless"
type input "20"
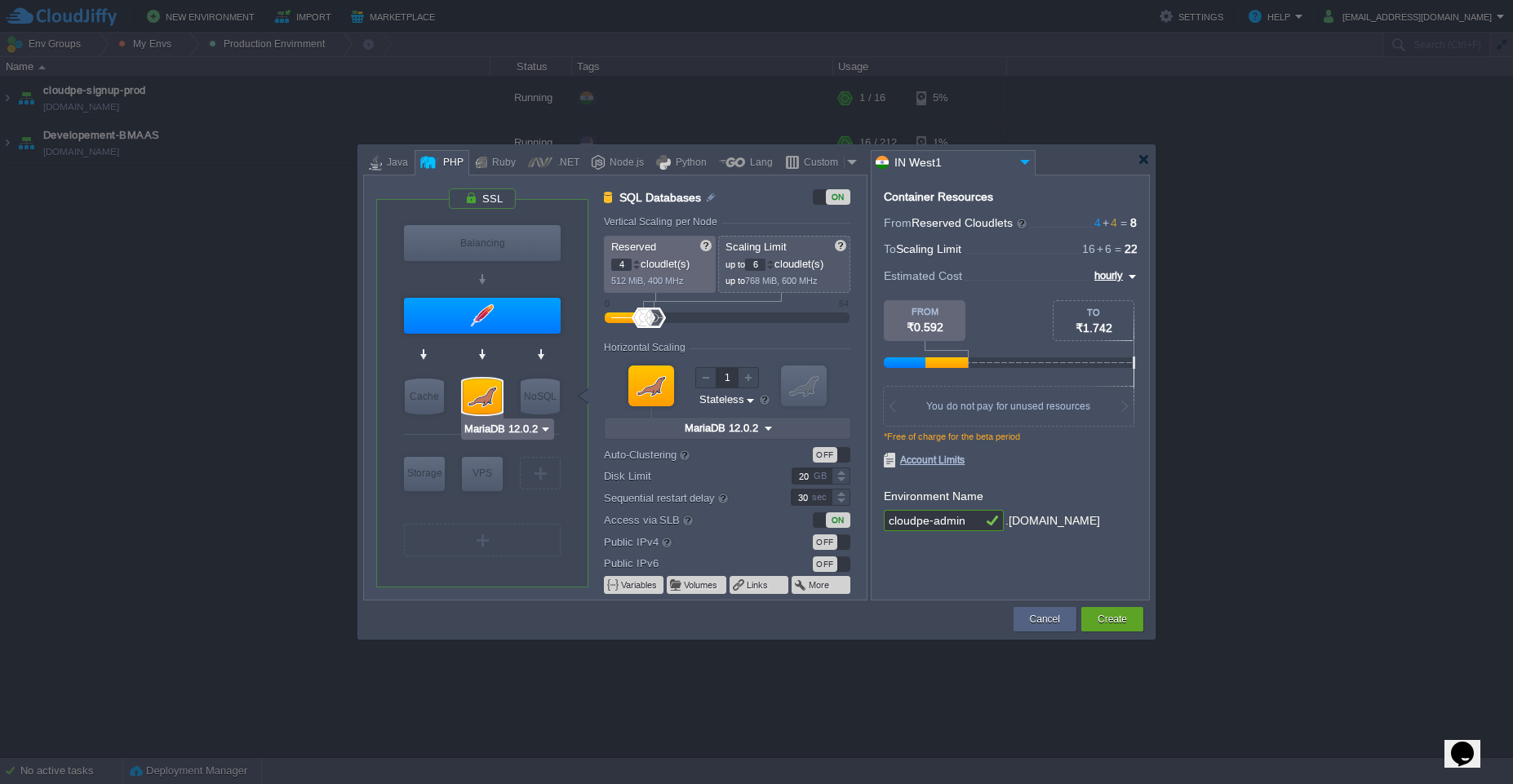
type input "Redis 7.2.4"
click at [804, 474] on input "20" at bounding box center [812, 476] width 40 height 17
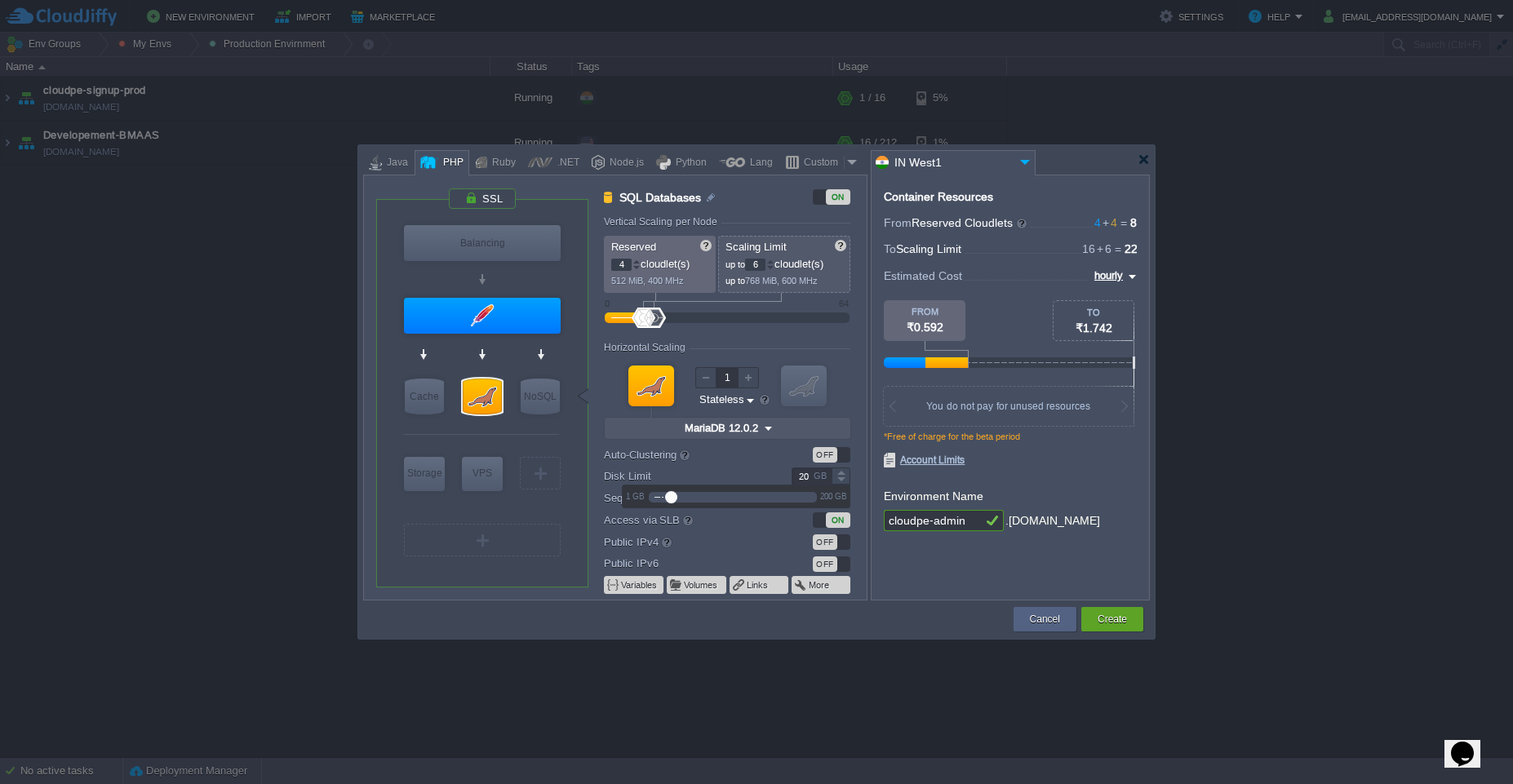
click at [804, 474] on input "20" at bounding box center [812, 476] width 40 height 17
type input "50"
click at [1086, 450] on div "*Free of charge for the beta period" at bounding box center [1010, 442] width 253 height 22
type input "Apache 2.4.65"
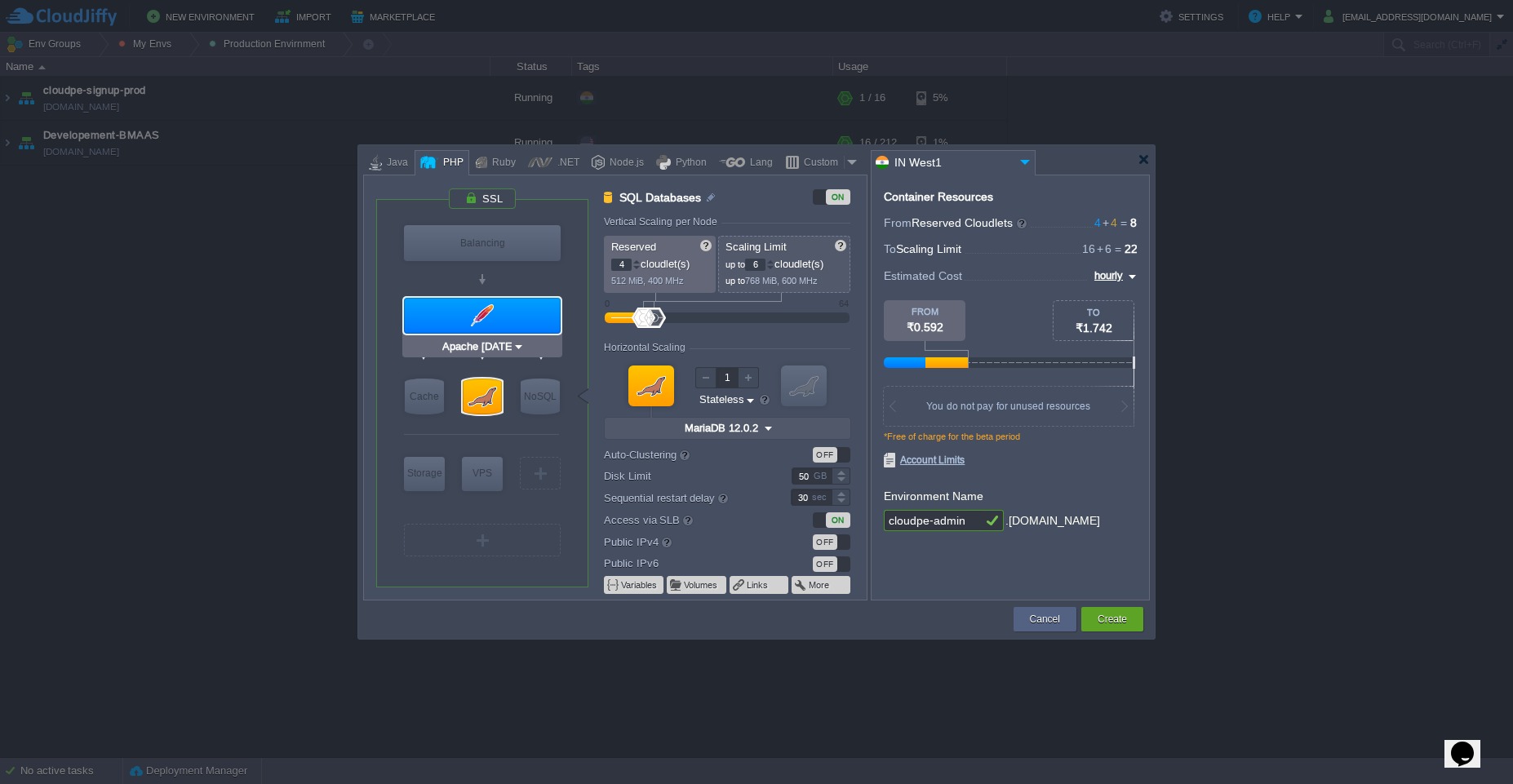
click at [491, 318] on div at bounding box center [482, 315] width 156 height 36
type input "Application Servers"
type input "16"
type input "Apache 2.4.65"
type input "PHP 8.4.11"
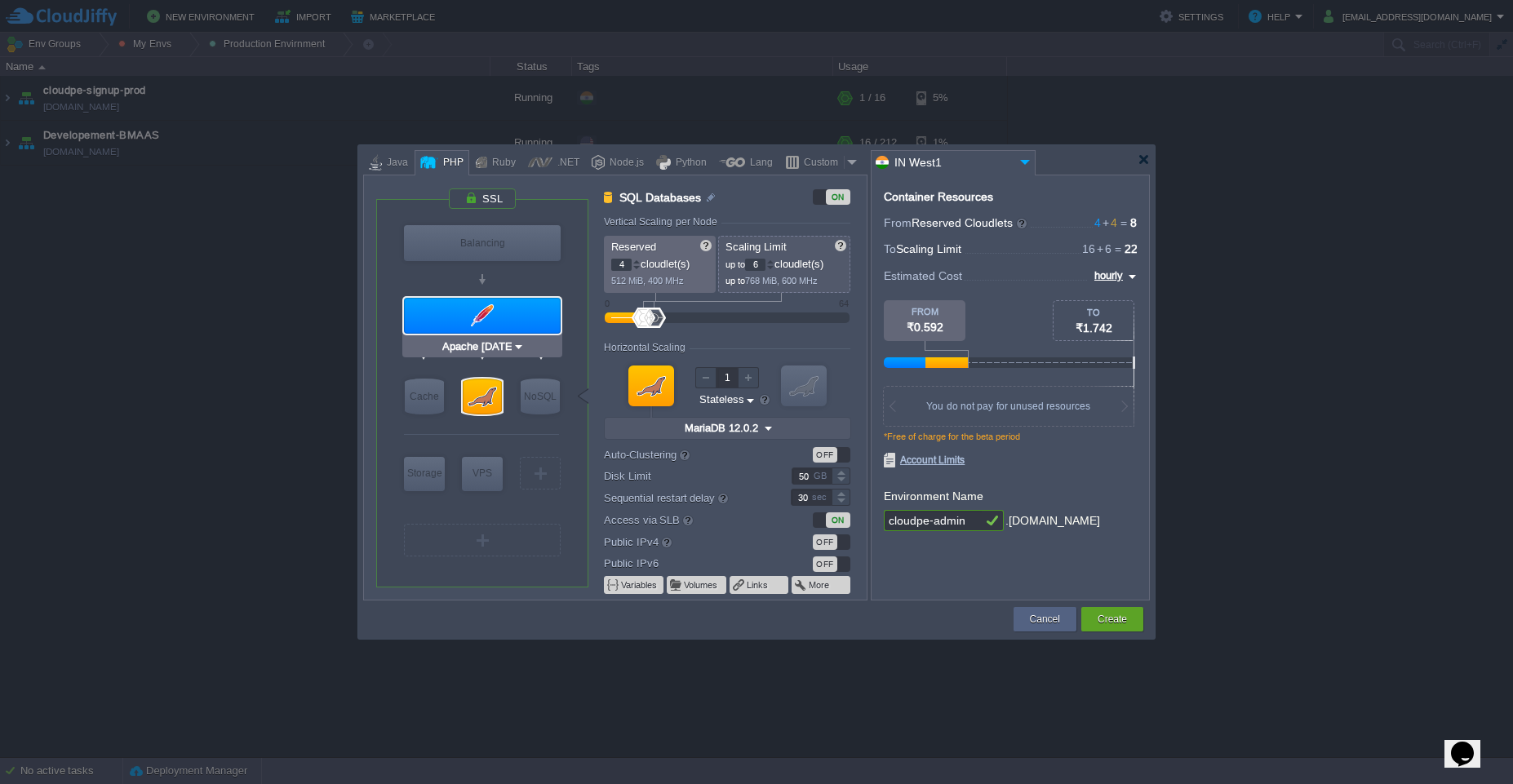
type input "Stateful"
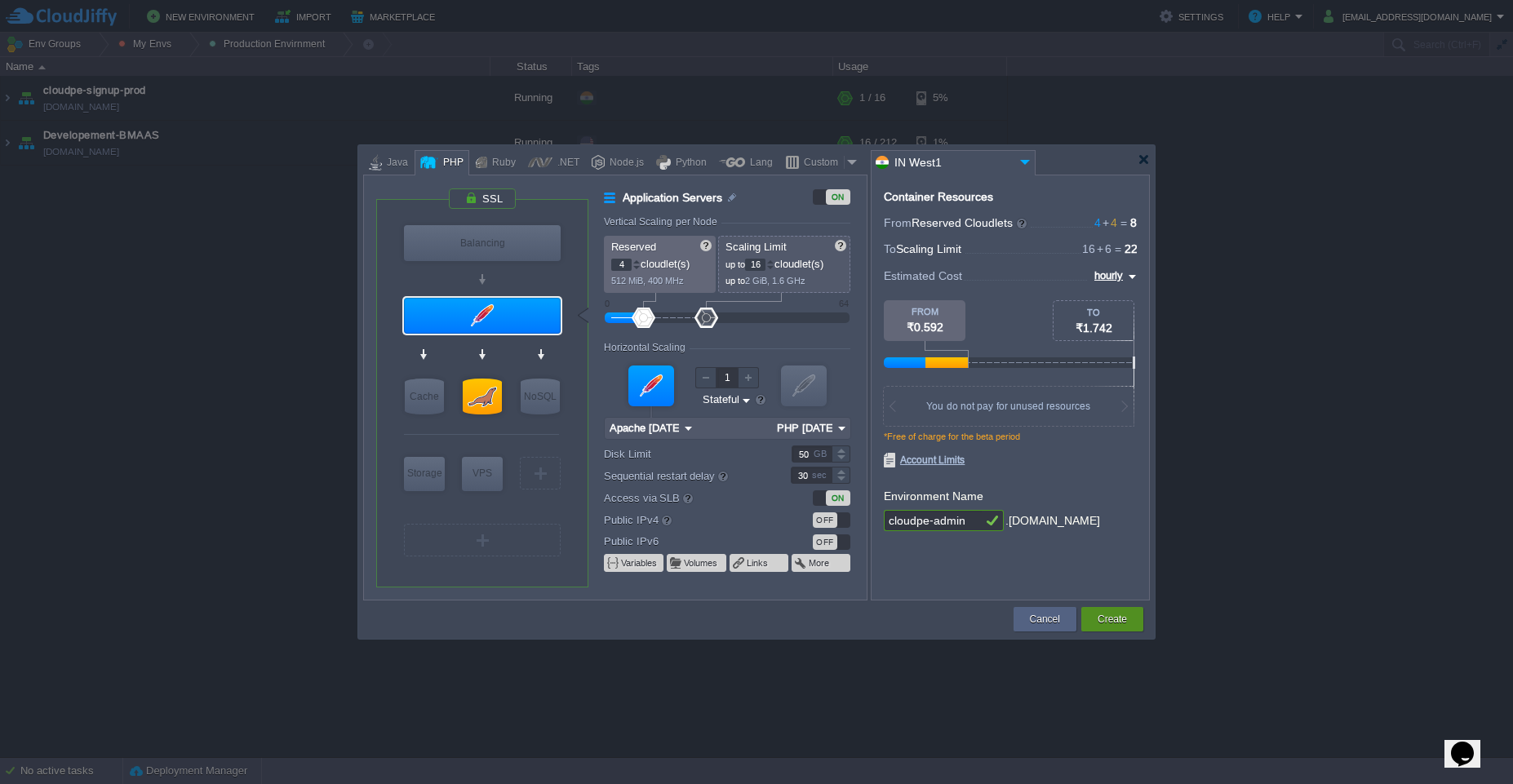
click at [1104, 620] on button "Create" at bounding box center [1112, 618] width 29 height 16
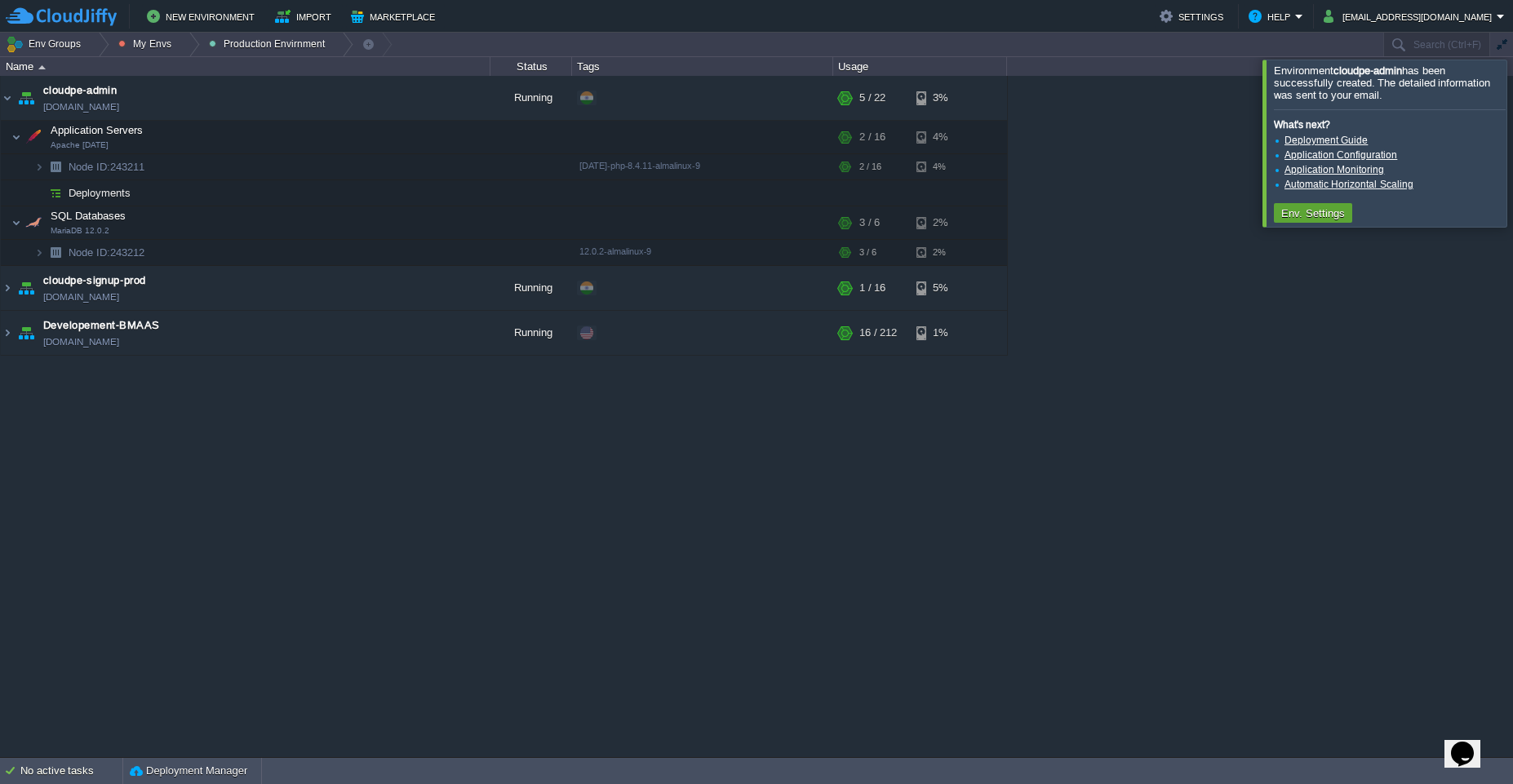
click at [1512, 144] on div at bounding box center [1533, 142] width 0 height 167
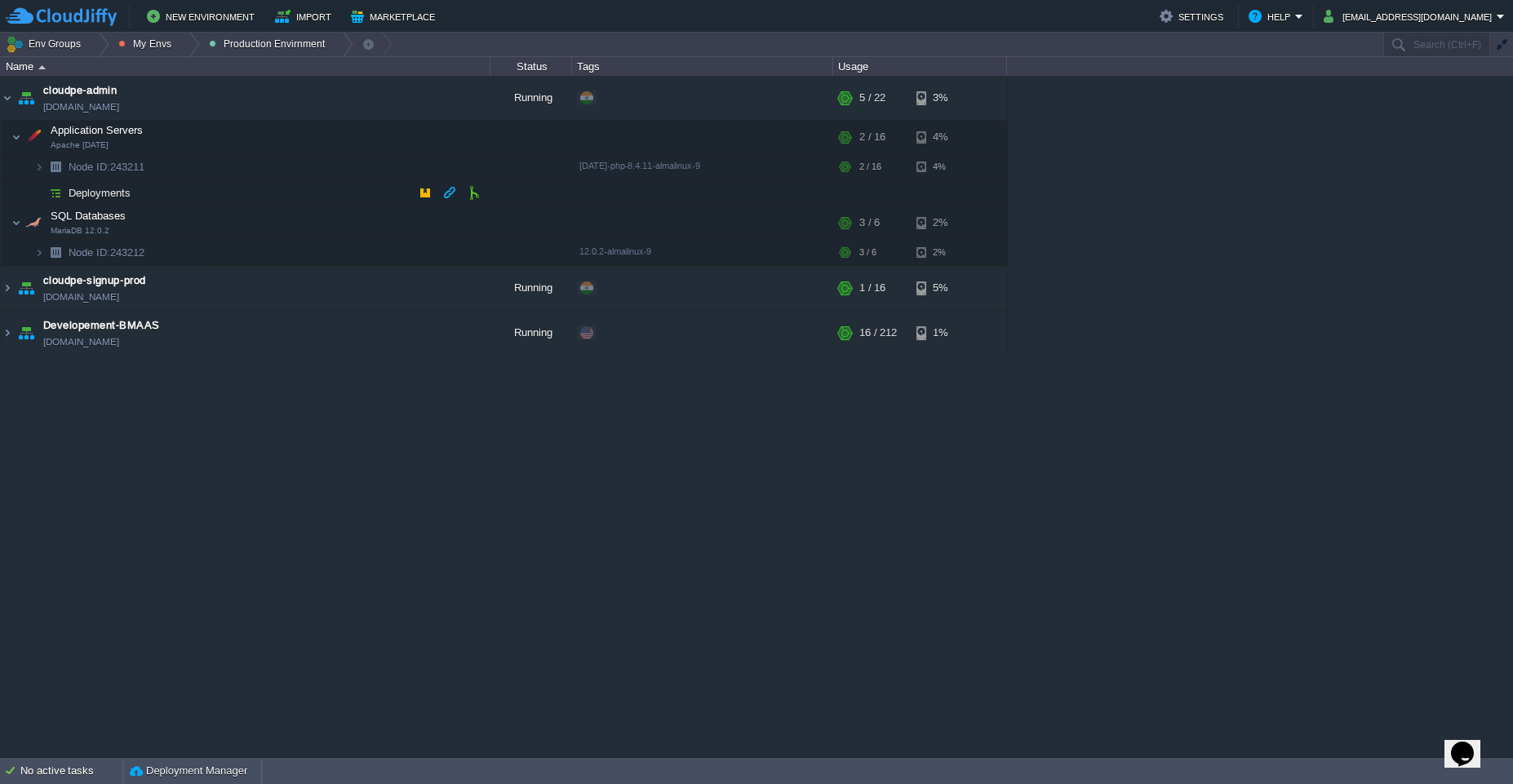
click at [264, 193] on td "Deployments" at bounding box center [246, 194] width 490 height 26
click at [479, 195] on button "button" at bounding box center [475, 193] width 15 height 15
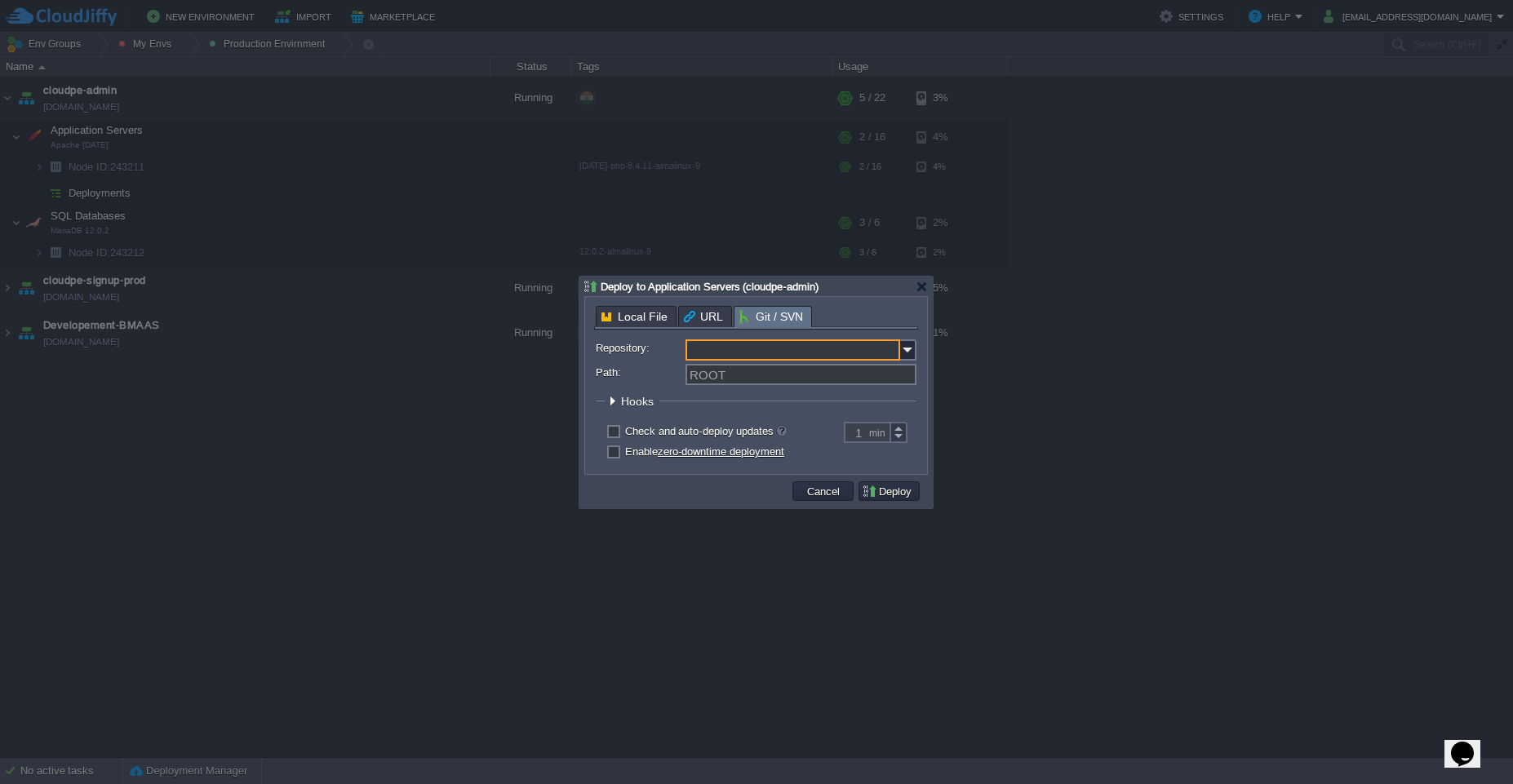
click at [733, 352] on input "Repository:" at bounding box center [793, 350] width 215 height 22
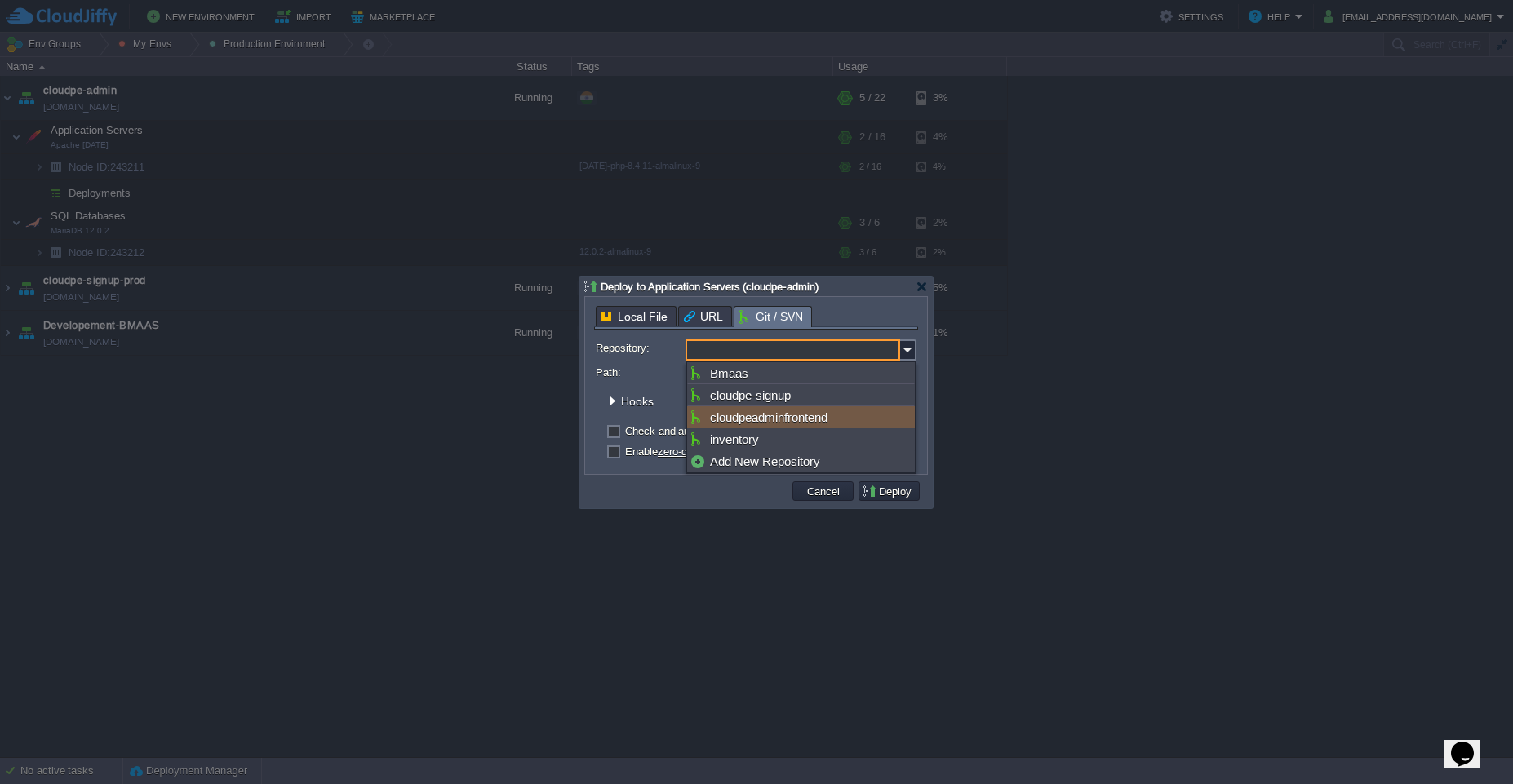
click at [740, 419] on div "cloudpeadminfrontend" at bounding box center [801, 417] width 228 height 22
type input "cloudpeadminfrontend"
type input "main"
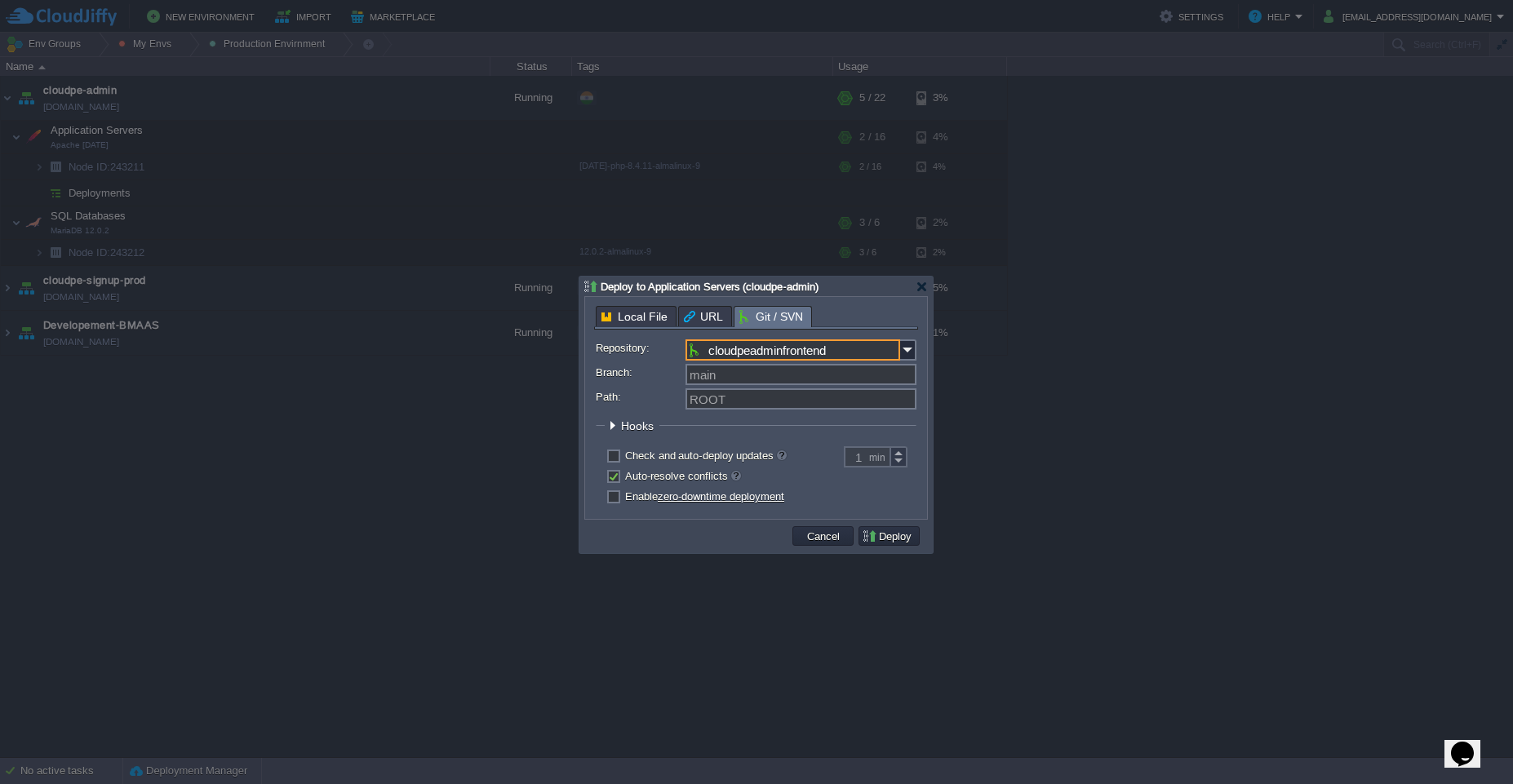
click at [639, 428] on span "Hooks" at bounding box center [639, 426] width 37 height 13
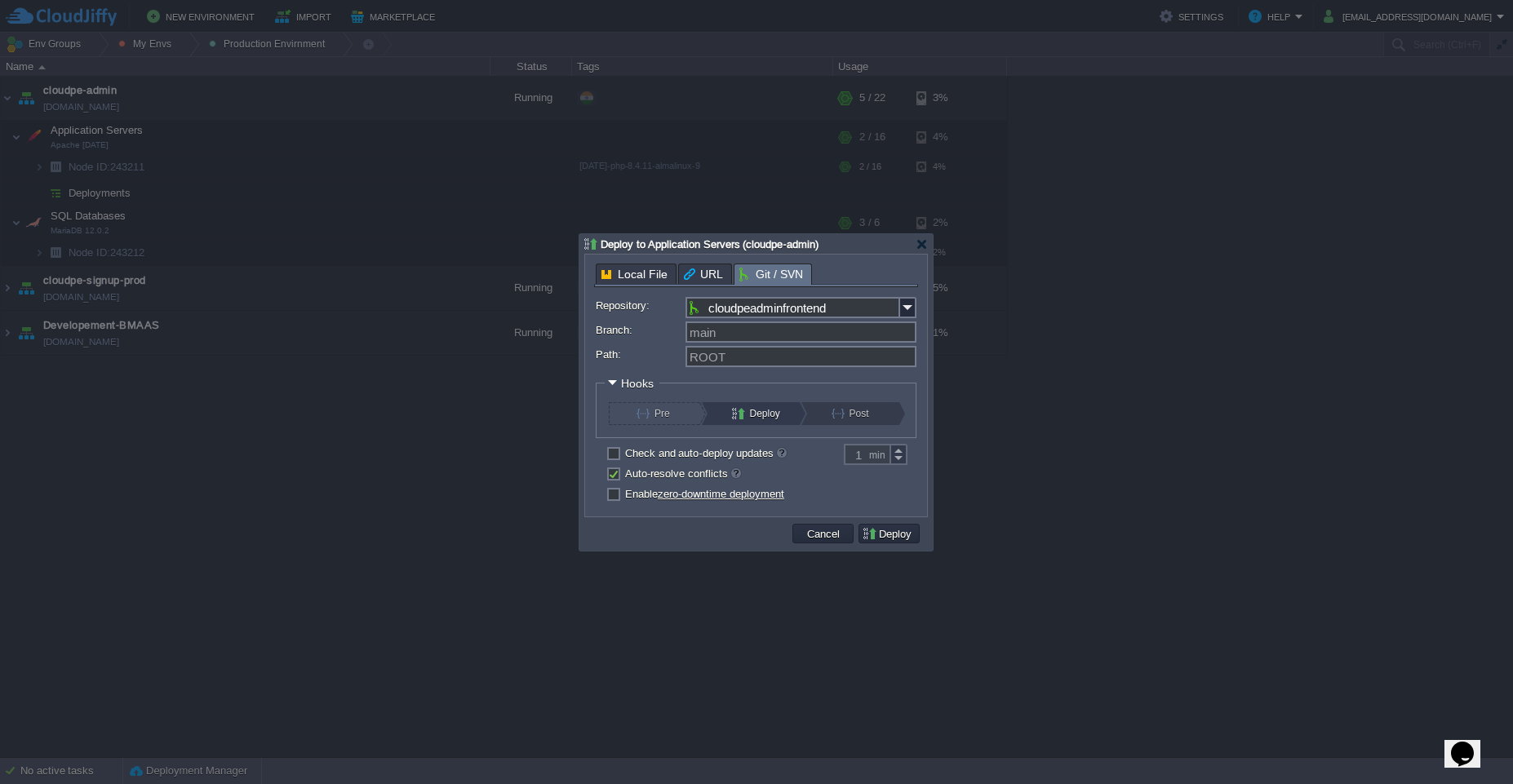
click at [832, 412] on button "Post" at bounding box center [859, 413] width 56 height 23
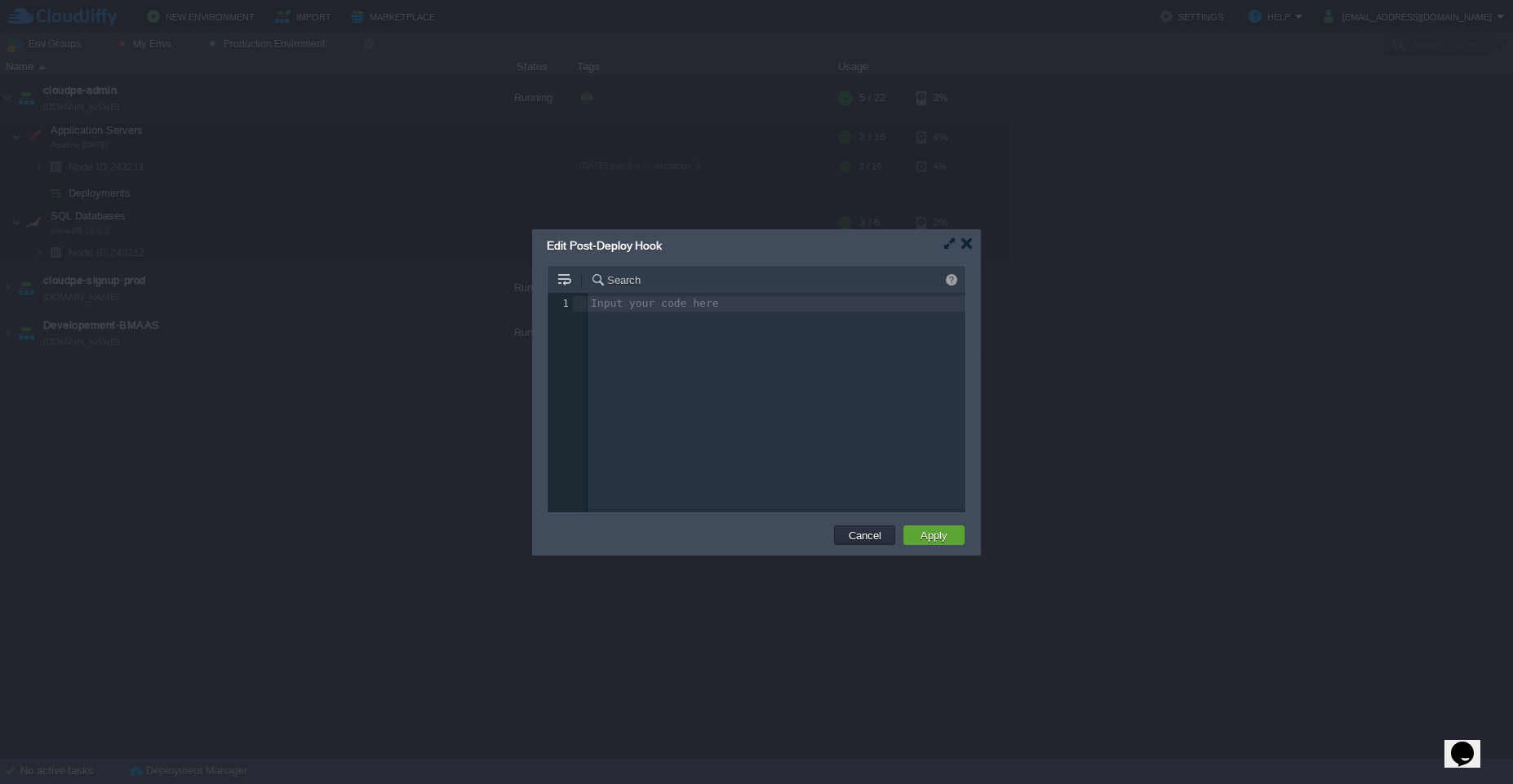
scroll to position [6, 0]
click at [725, 341] on div "Input your code here 1 1 ​" at bounding box center [769, 414] width 443 height 244
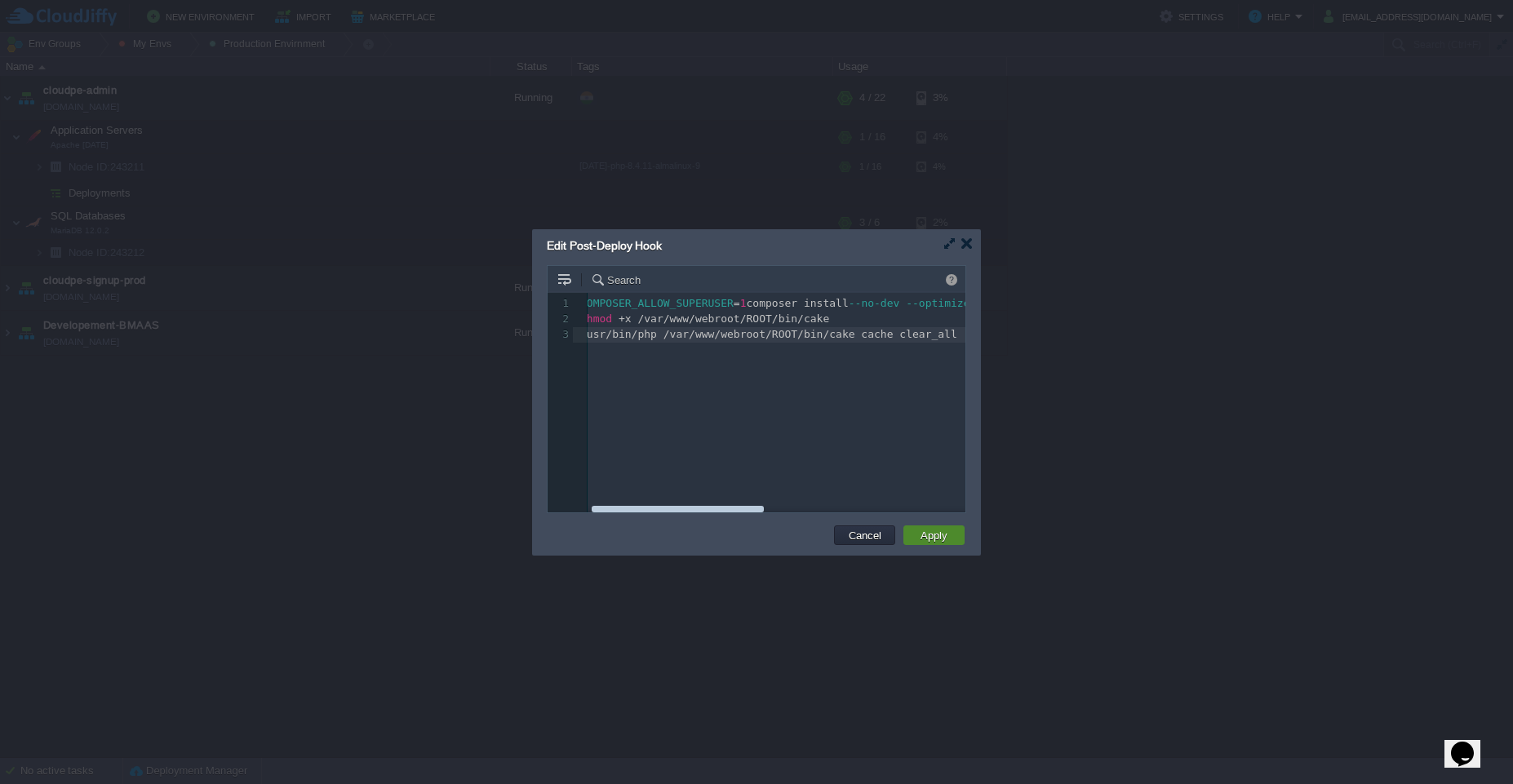
click at [917, 533] on button "Apply" at bounding box center [934, 536] width 37 height 15
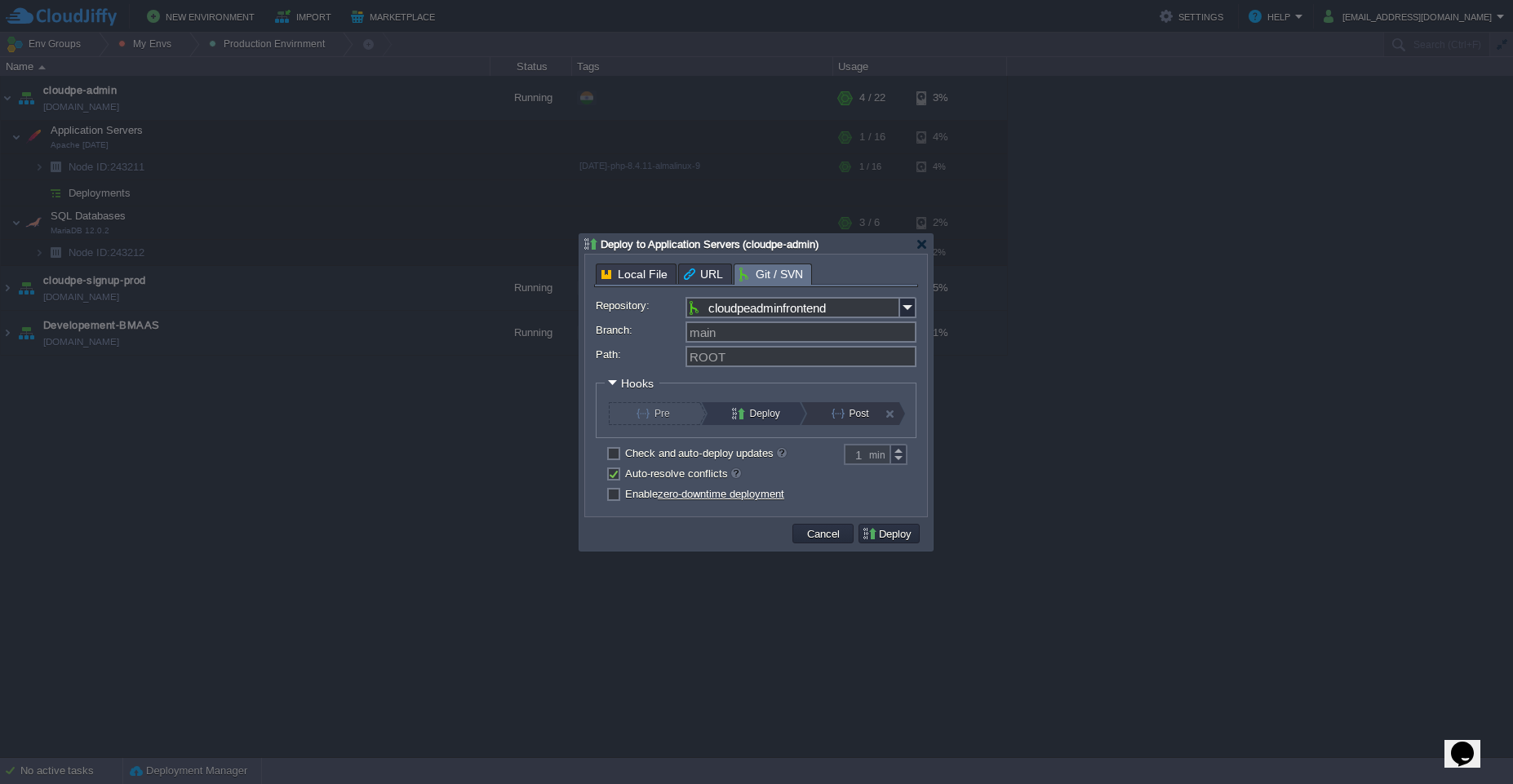
click at [864, 417] on button "Post" at bounding box center [859, 413] width 56 height 23
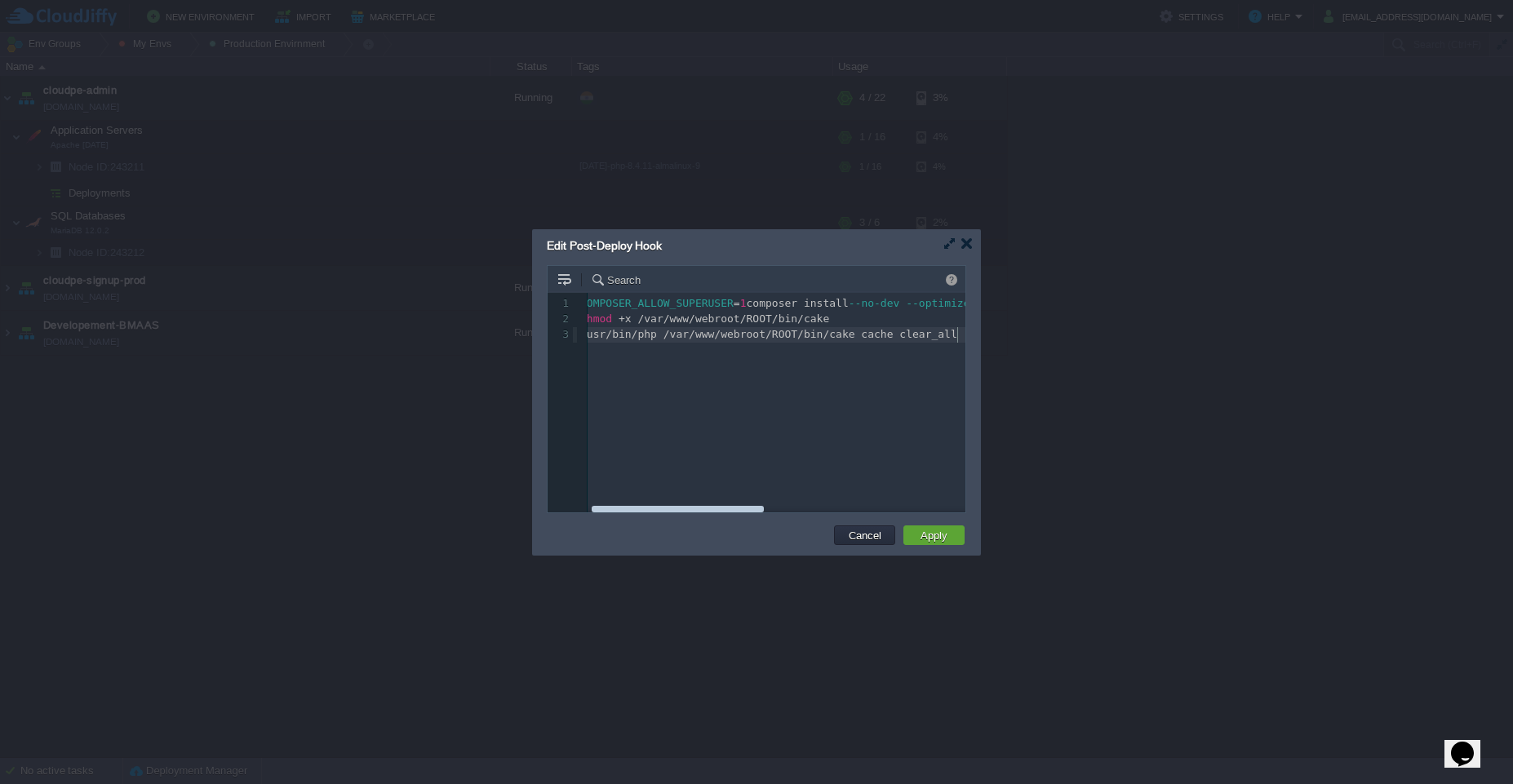
click at [864, 417] on div "3 1 COMPOSER_ALLOW_SUPERUSER = 1 composer install --no-dev --optimize-autoloade…" at bounding box center [769, 414] width 443 height 244
type textarea "COMPOSER_ALLOW_SUPERUSER=1 composer install --no-dev --optimize-autoloader --no…"
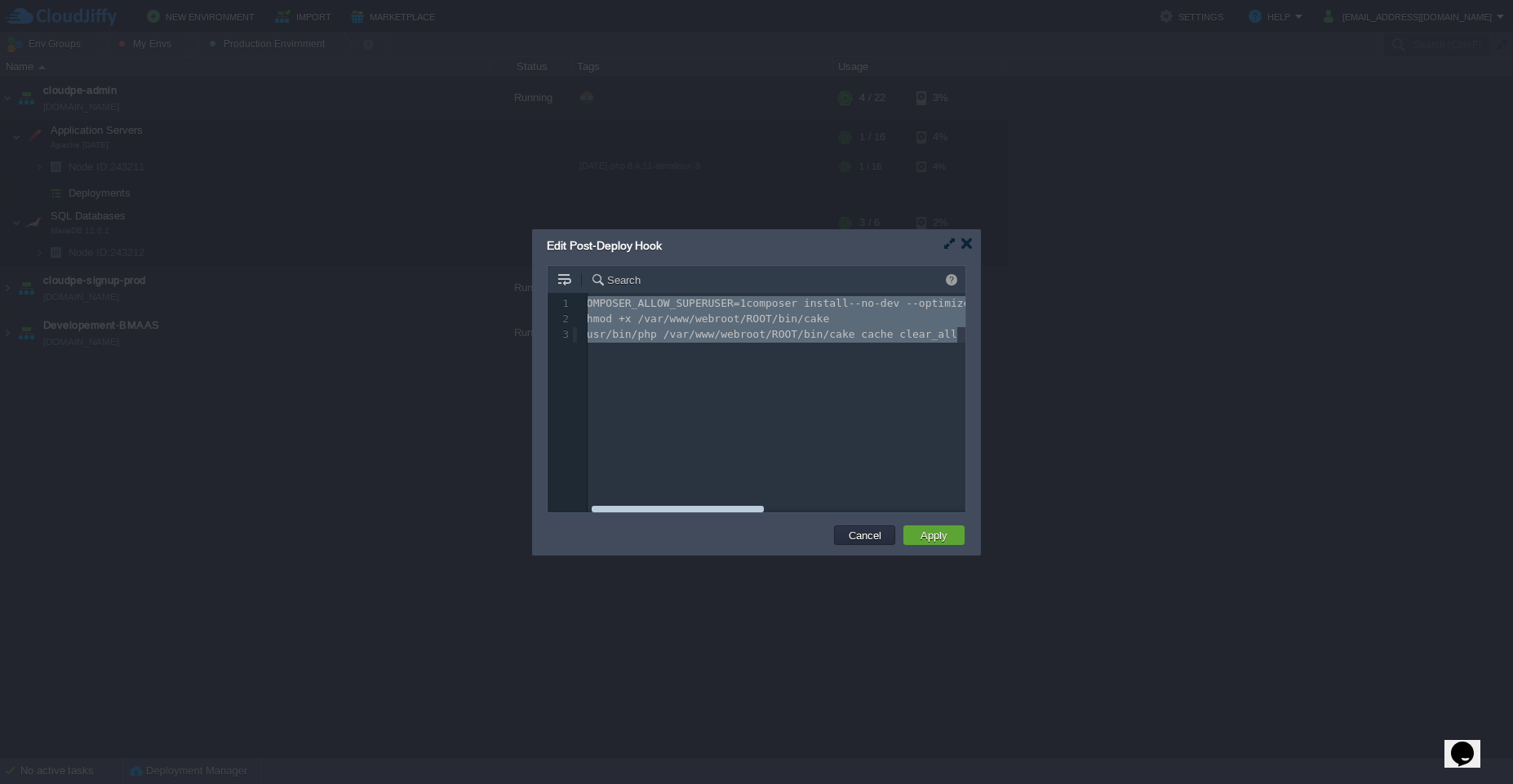
scroll to position [0, 0]
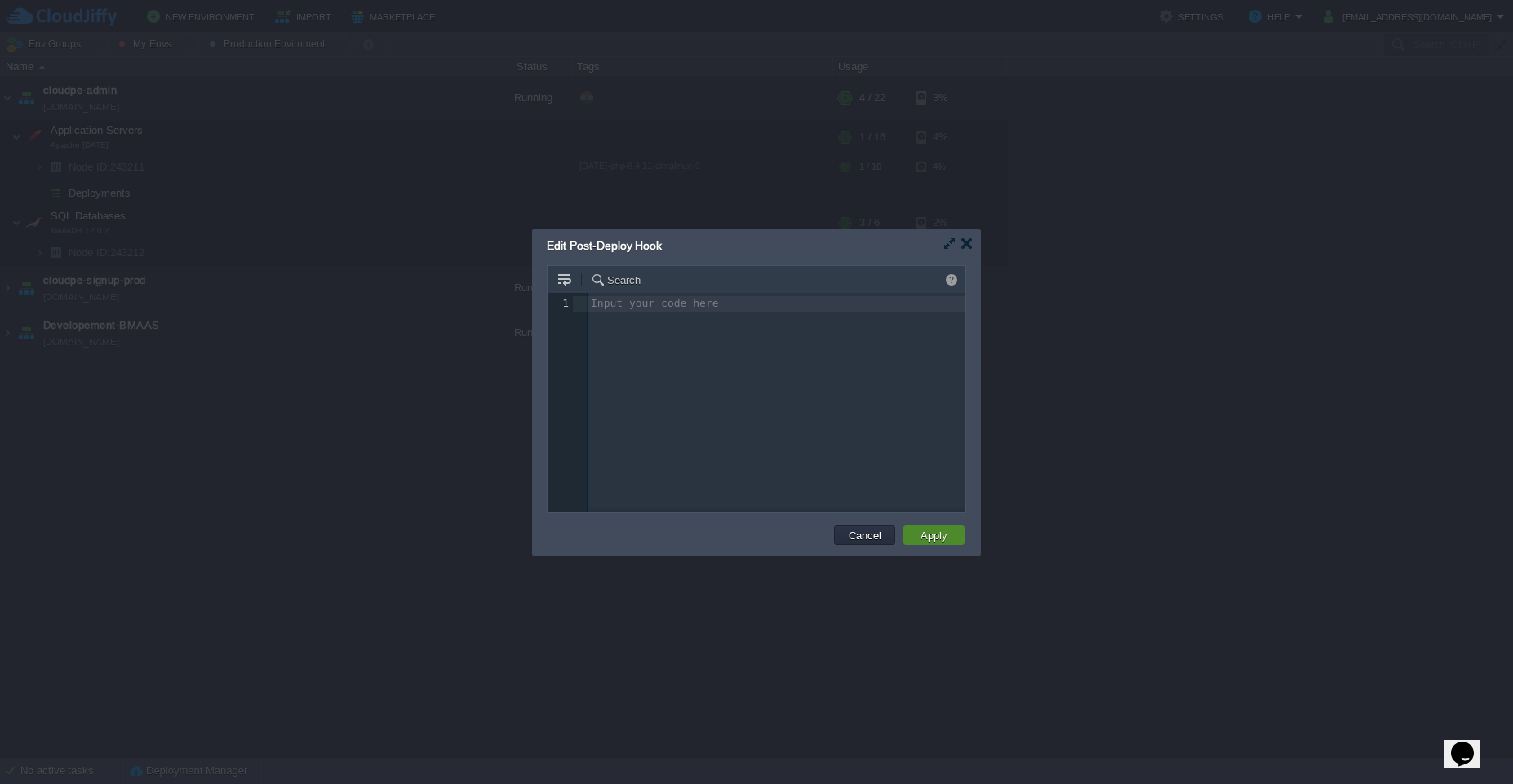
click at [925, 536] on button "Apply" at bounding box center [934, 536] width 37 height 15
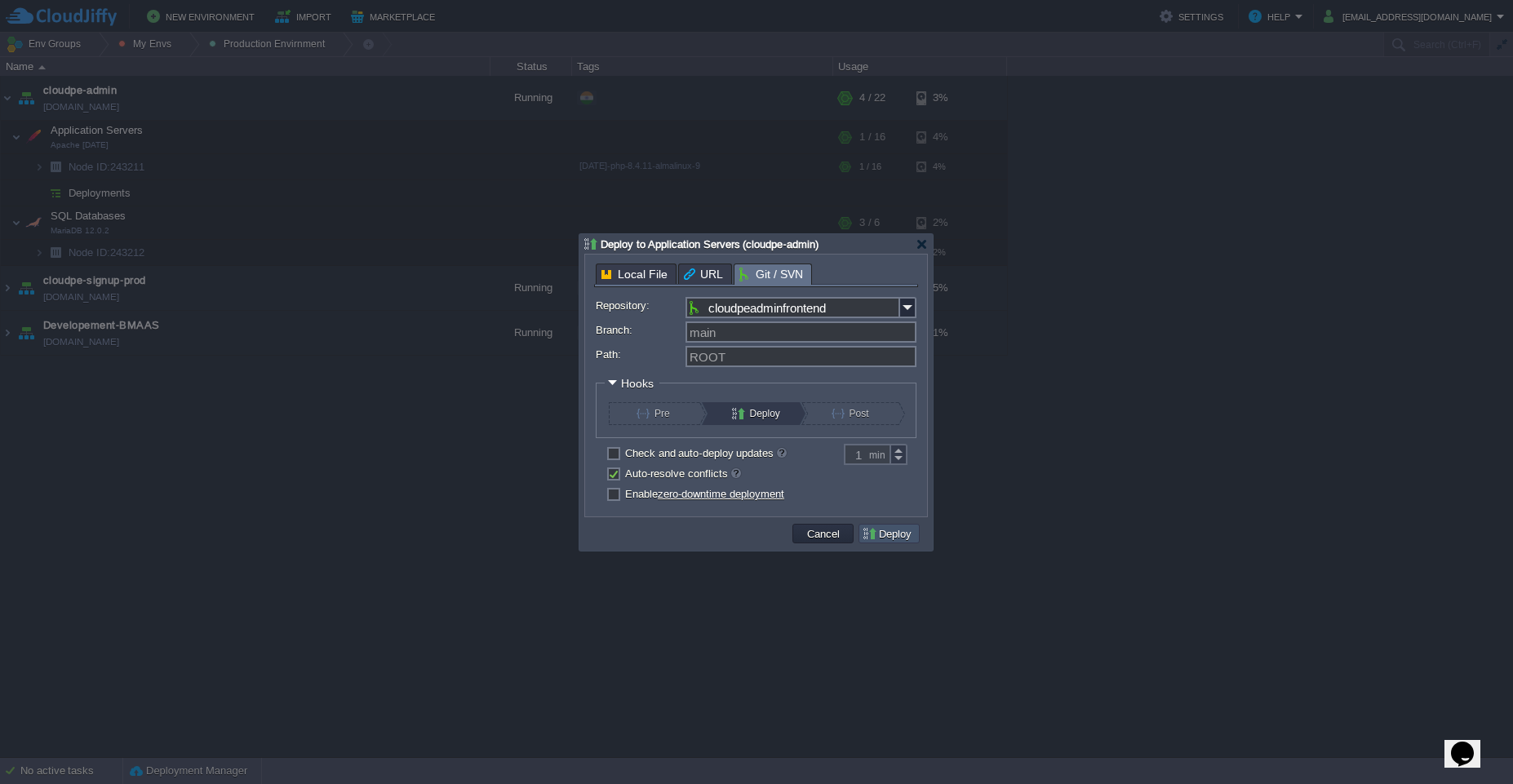
click at [891, 536] on button "Deploy" at bounding box center [889, 534] width 55 height 15
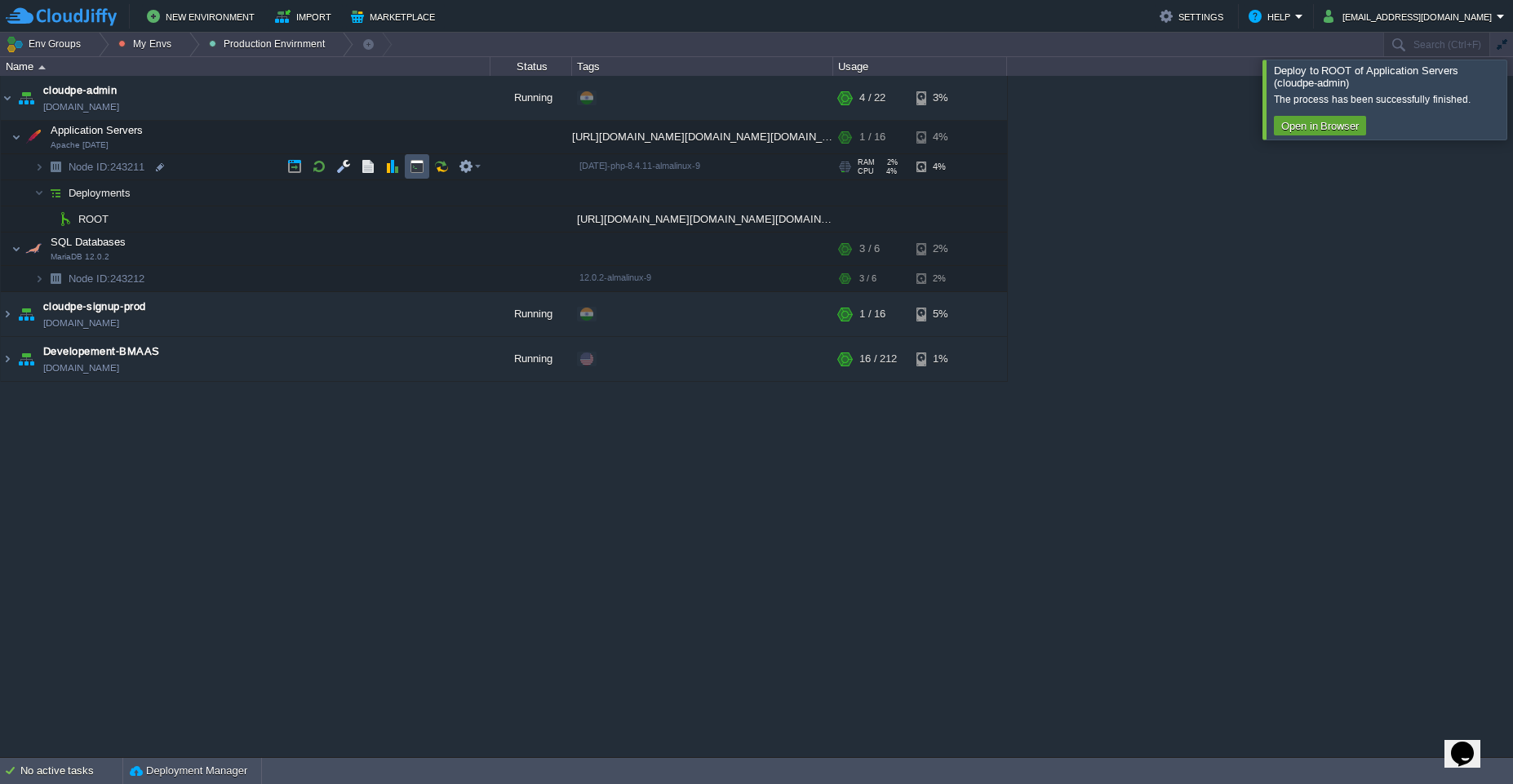
click at [414, 170] on button "button" at bounding box center [417, 167] width 15 height 15
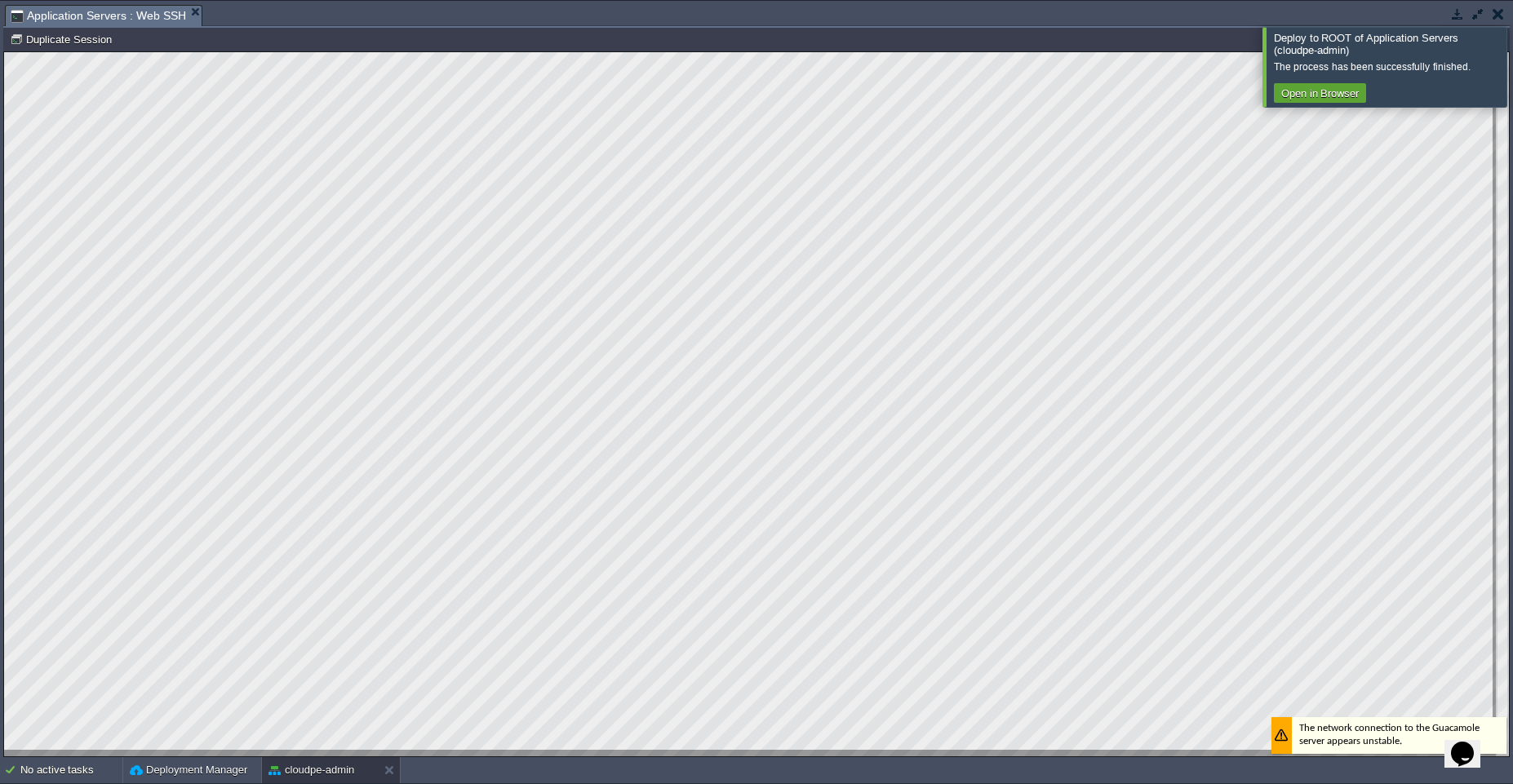
click at [1512, 67] on div at bounding box center [1533, 67] width 0 height 79
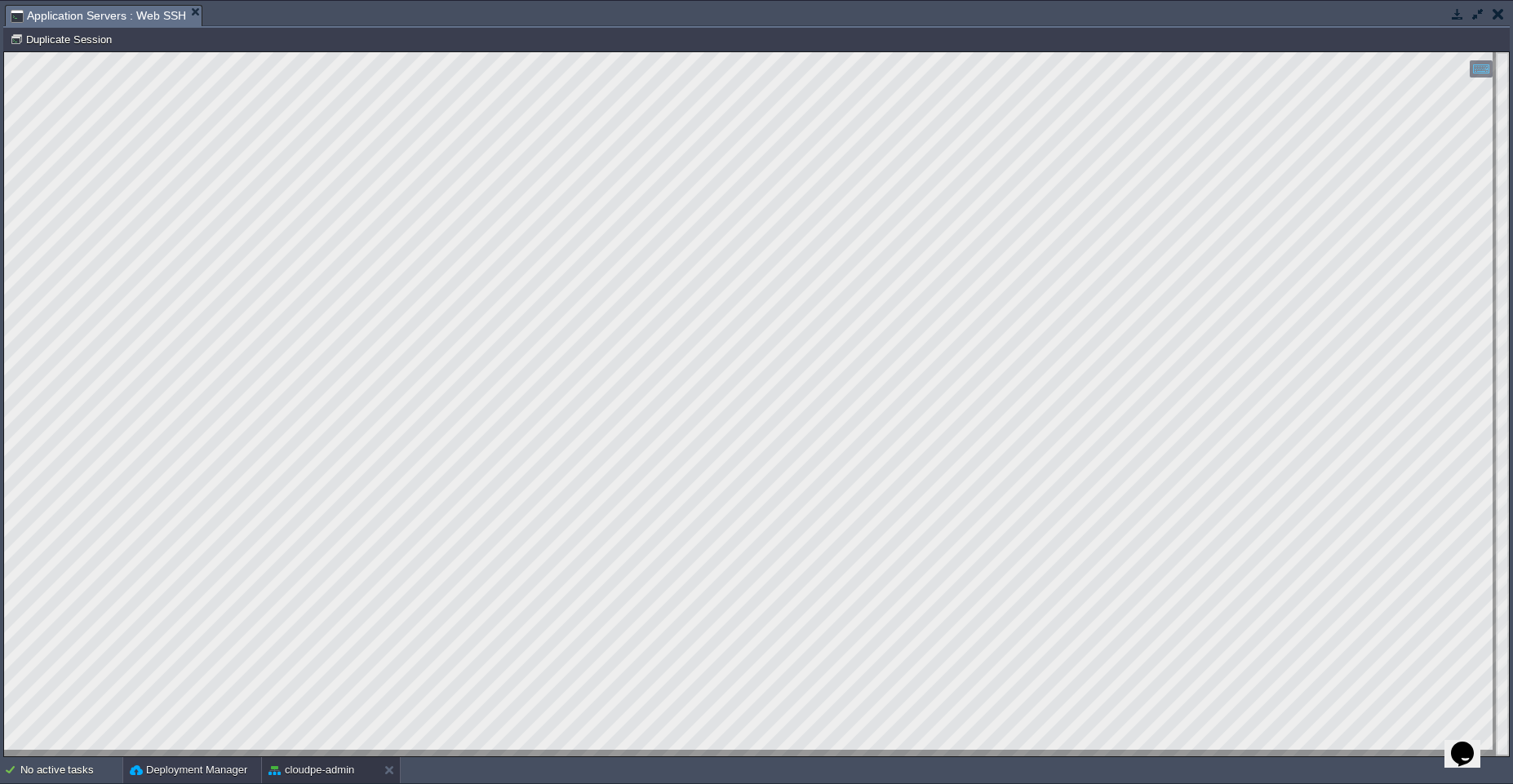
click at [232, 771] on button "Deployment Manager" at bounding box center [188, 770] width 118 height 16
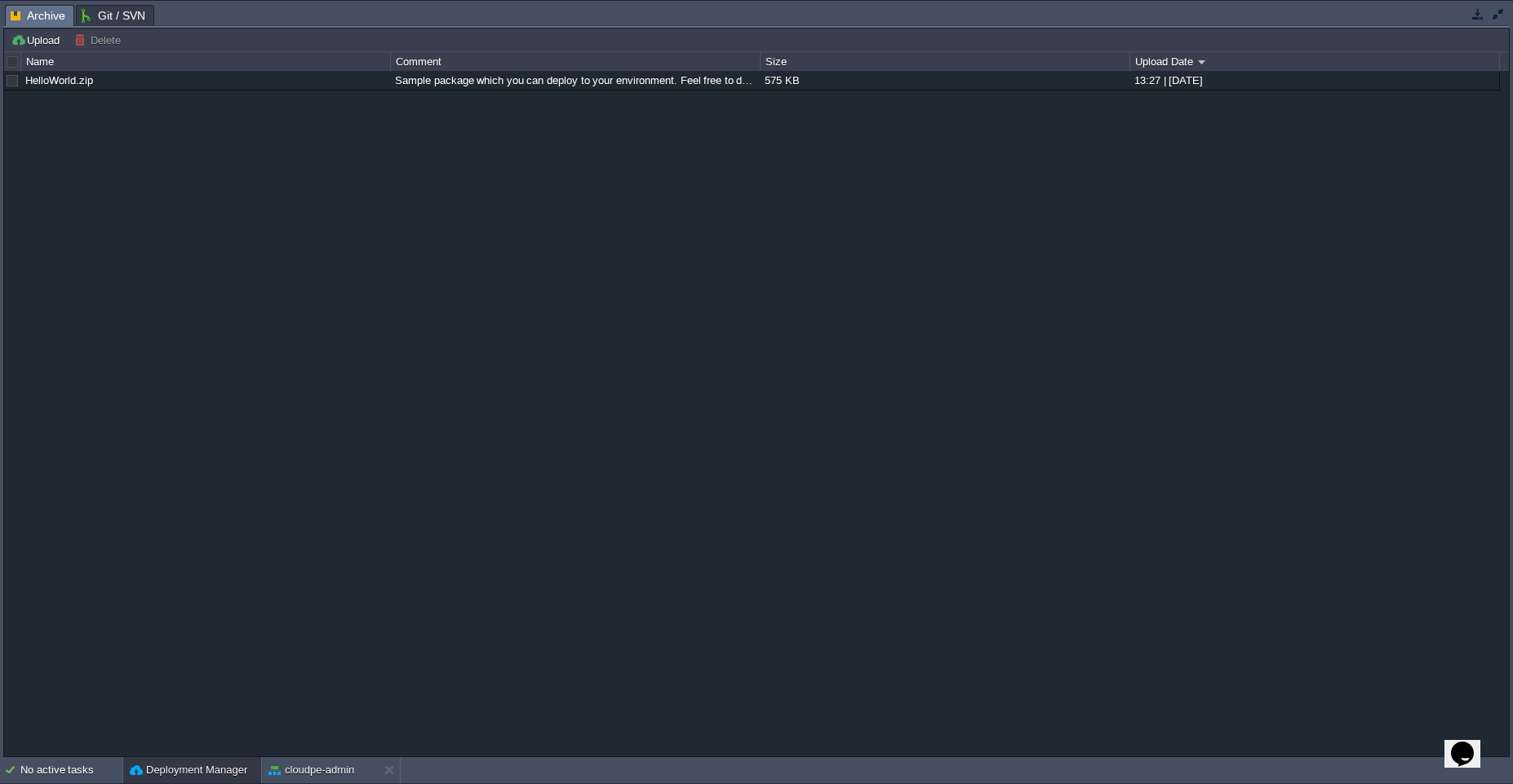
click at [224, 775] on button "Deployment Manager" at bounding box center [188, 770] width 118 height 16
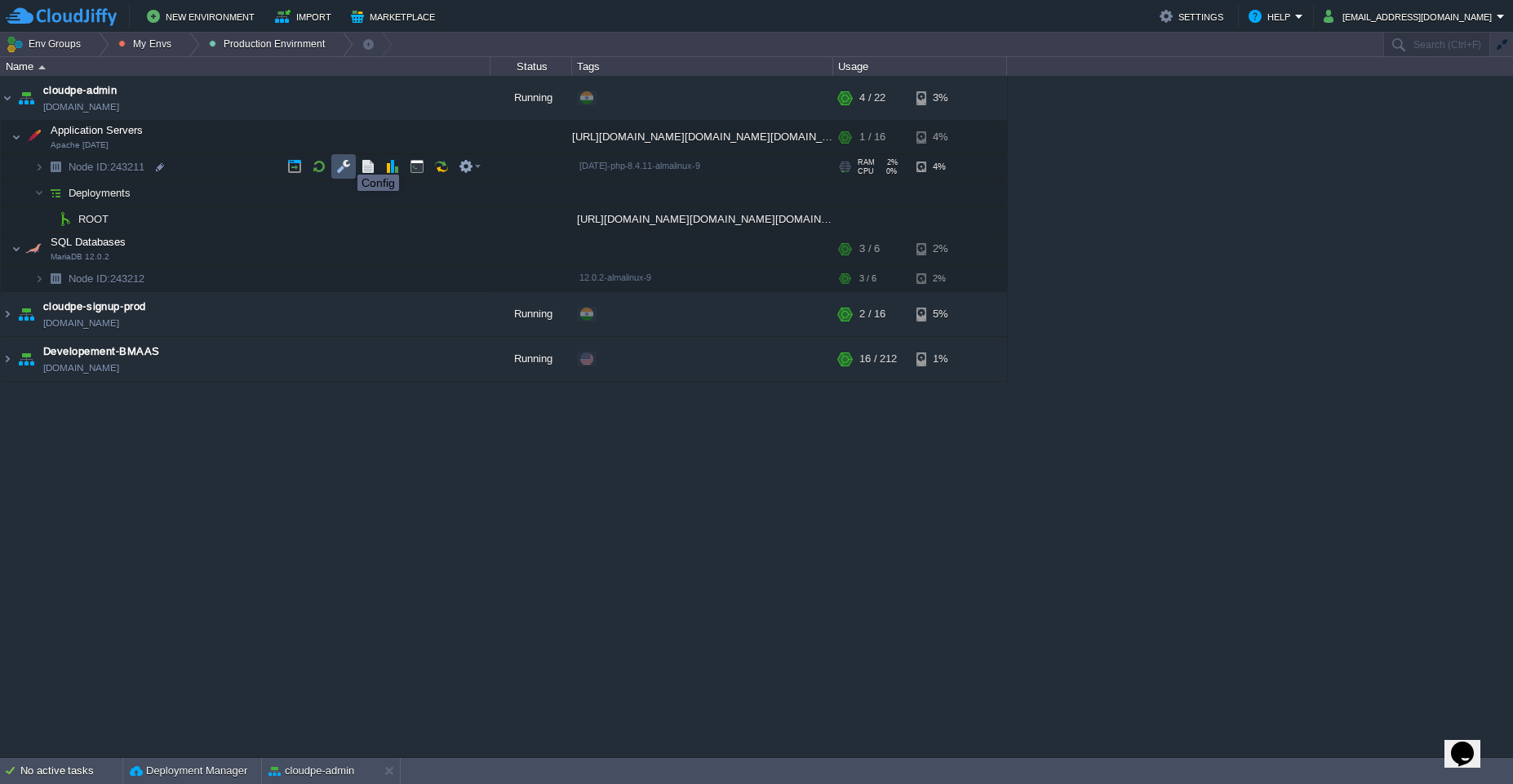
click at [345, 161] on button "button" at bounding box center [344, 167] width 15 height 15
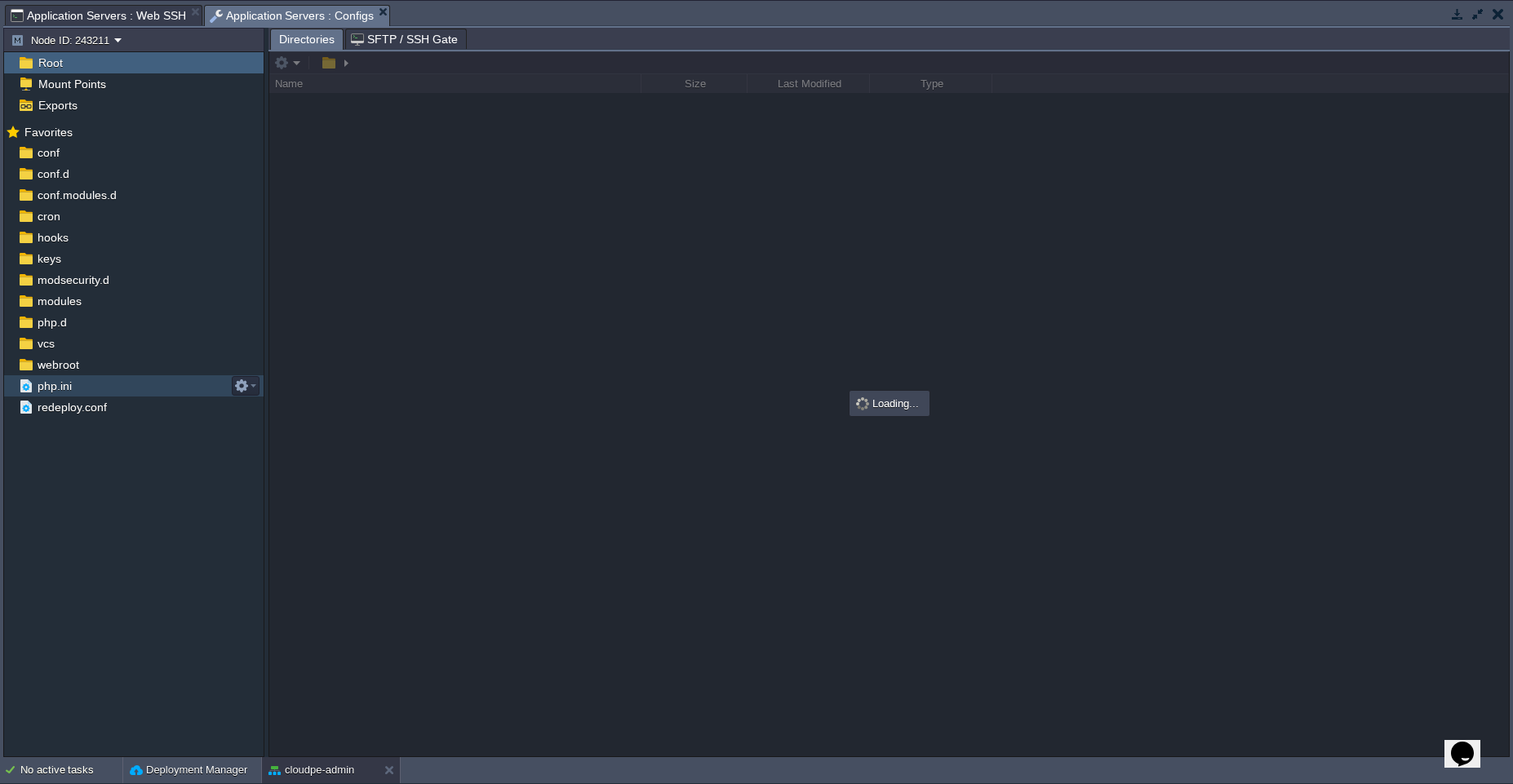
click at [64, 388] on span "php.ini" at bounding box center [54, 386] width 40 height 15
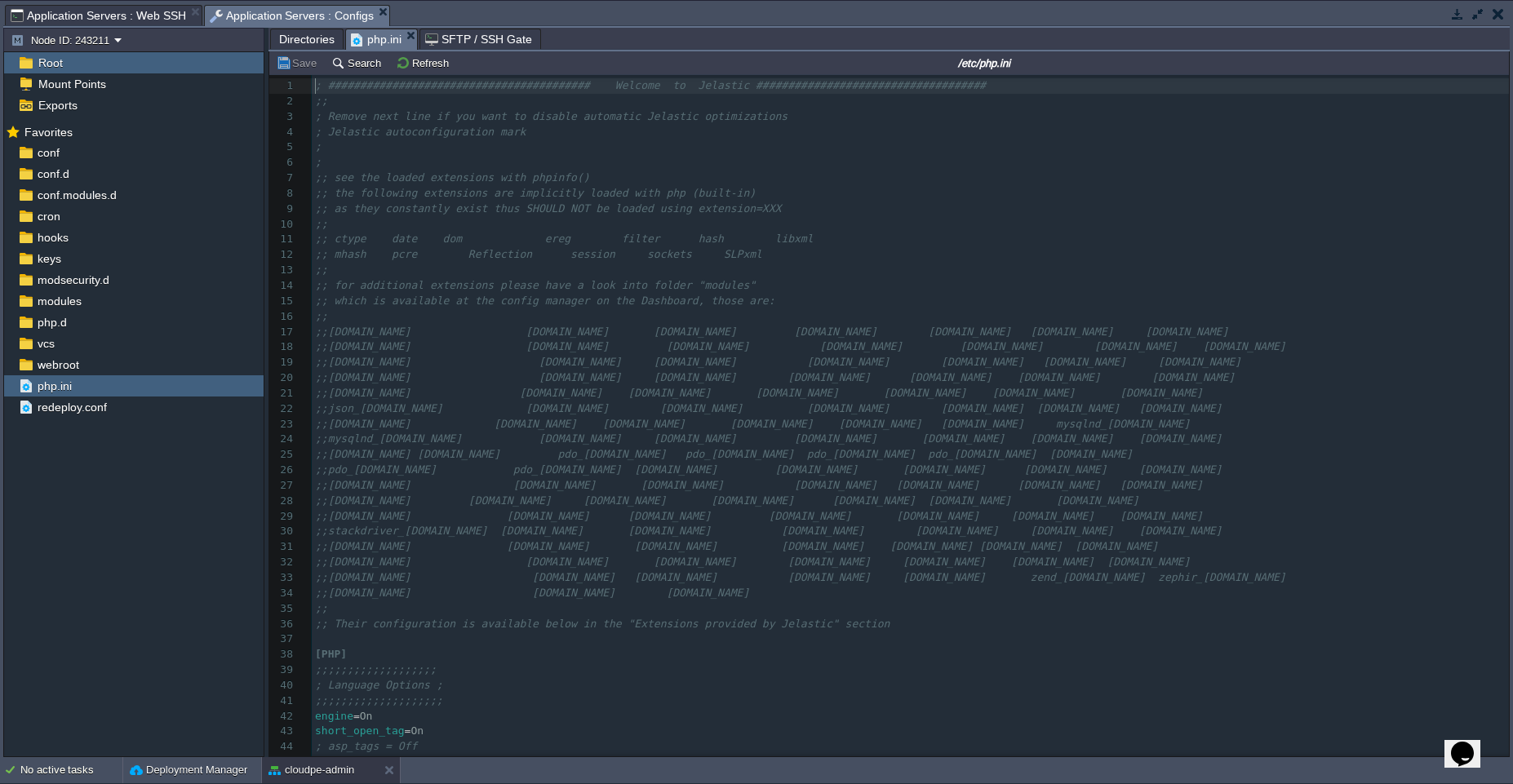
scroll to position [6, 0]
click at [769, 258] on div "687 1 ; ######################################### Welcome to Jelastic #########…" at bounding box center [910, 493] width 1198 height 830
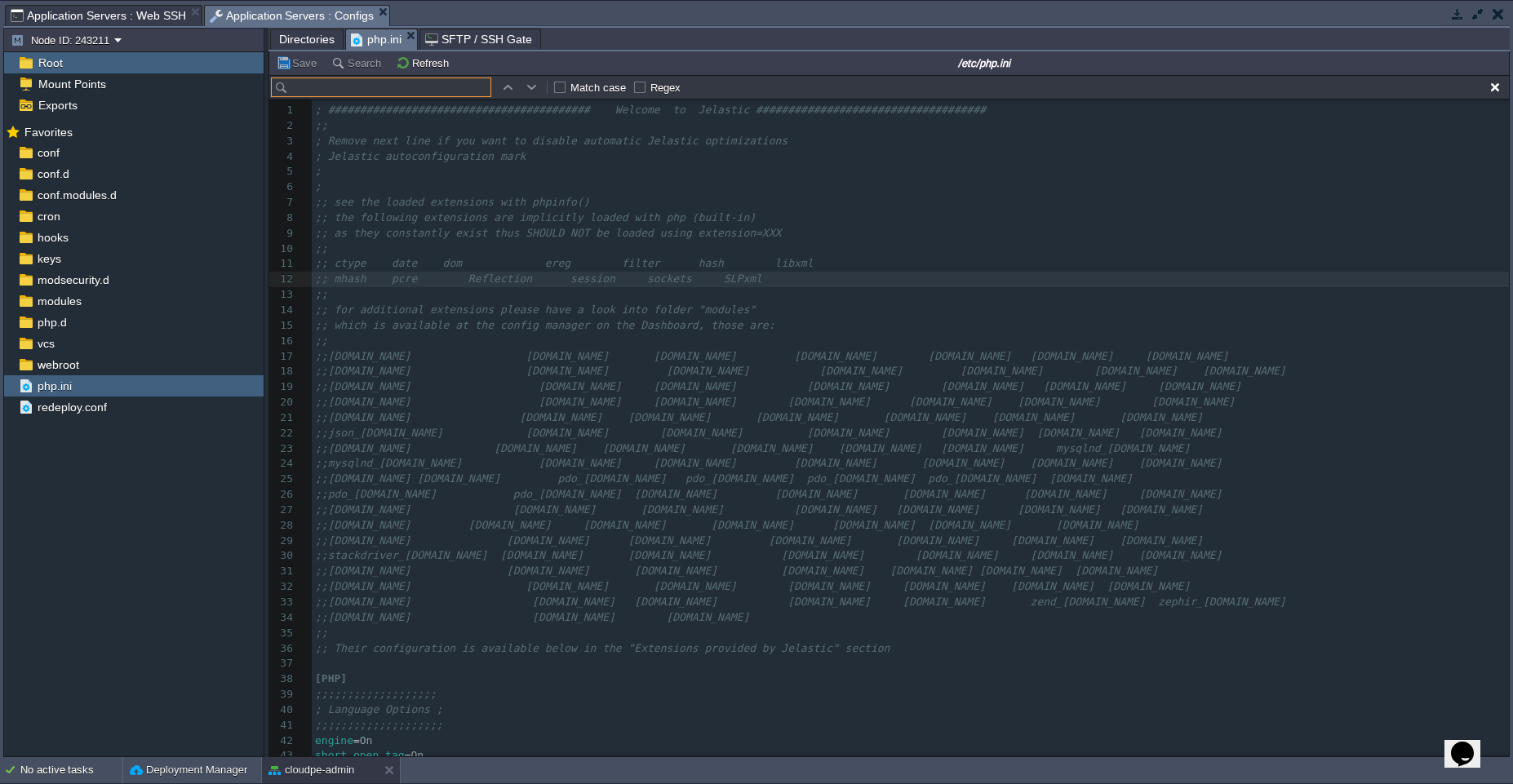
scroll to position [24, 0]
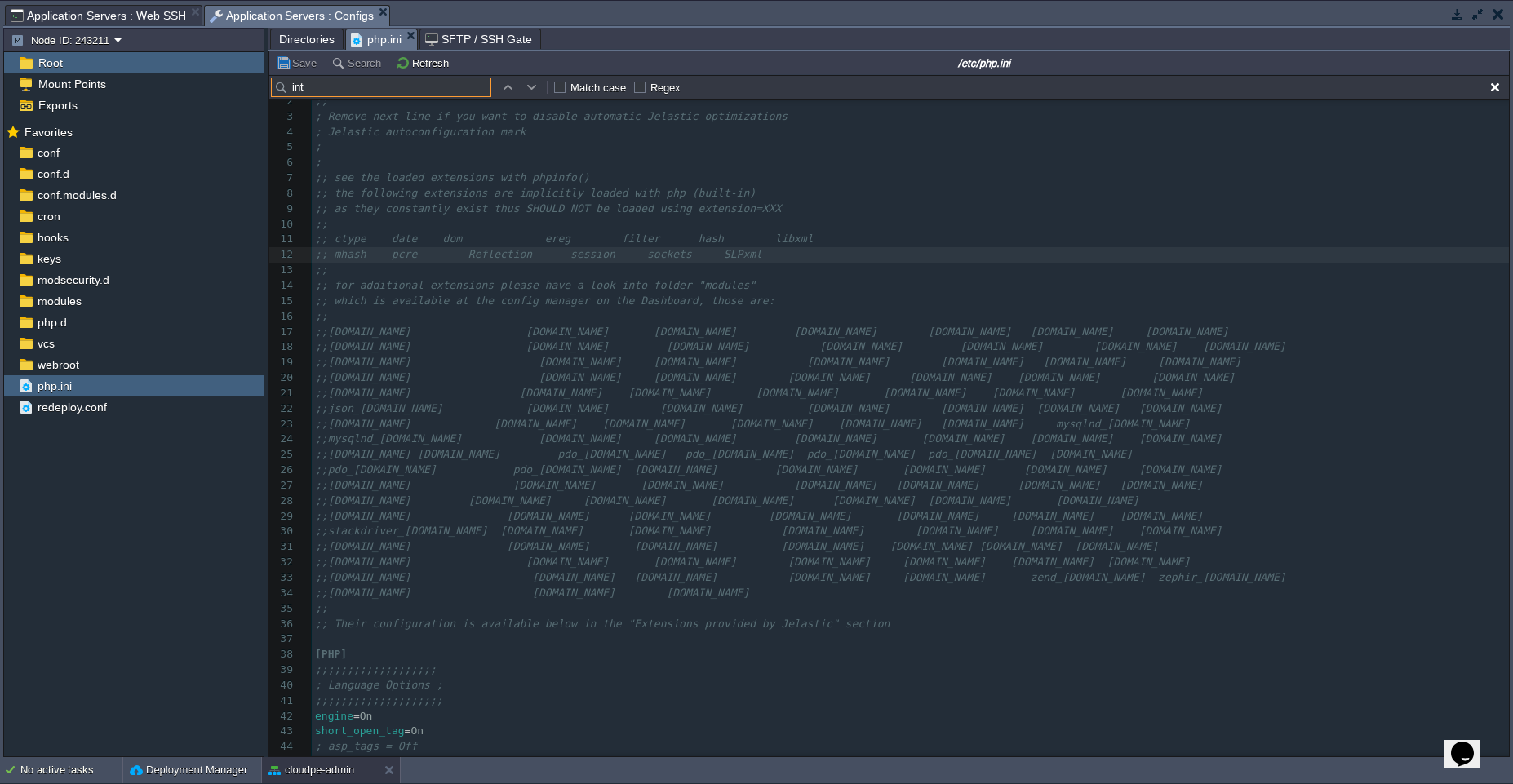
type input "intl"
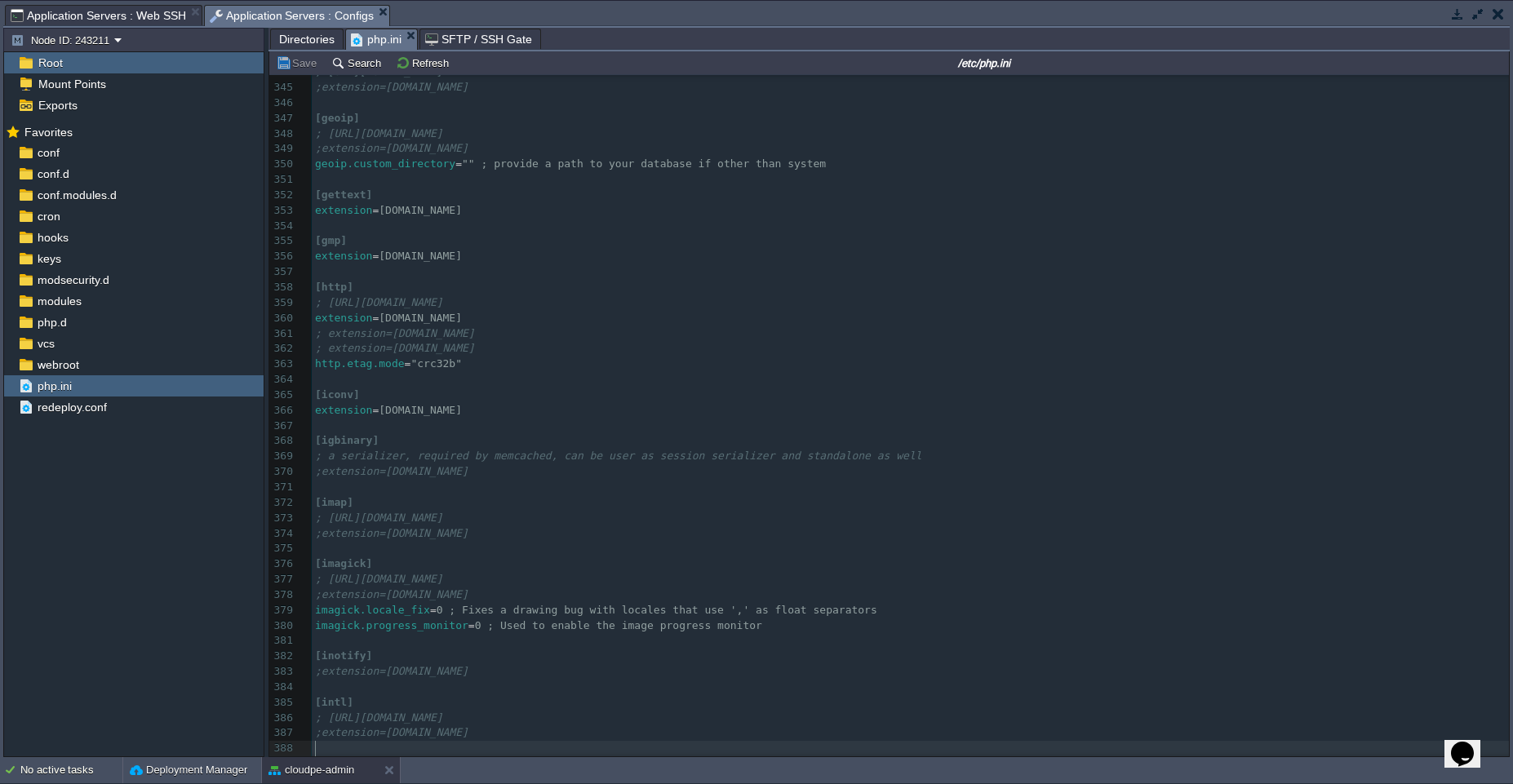
scroll to position [5317, 0]
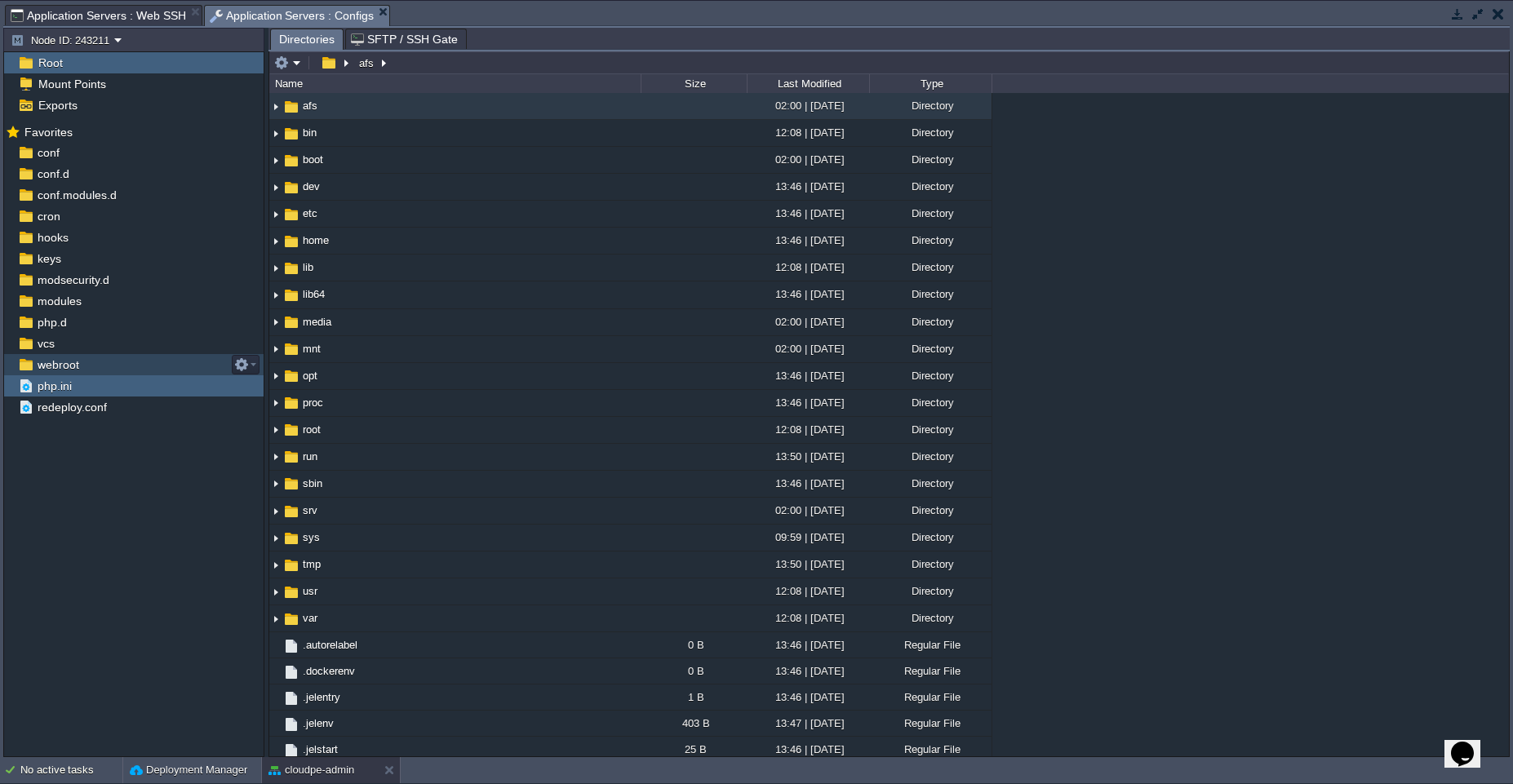
click at [84, 370] on div "webroot" at bounding box center [134, 364] width 260 height 22
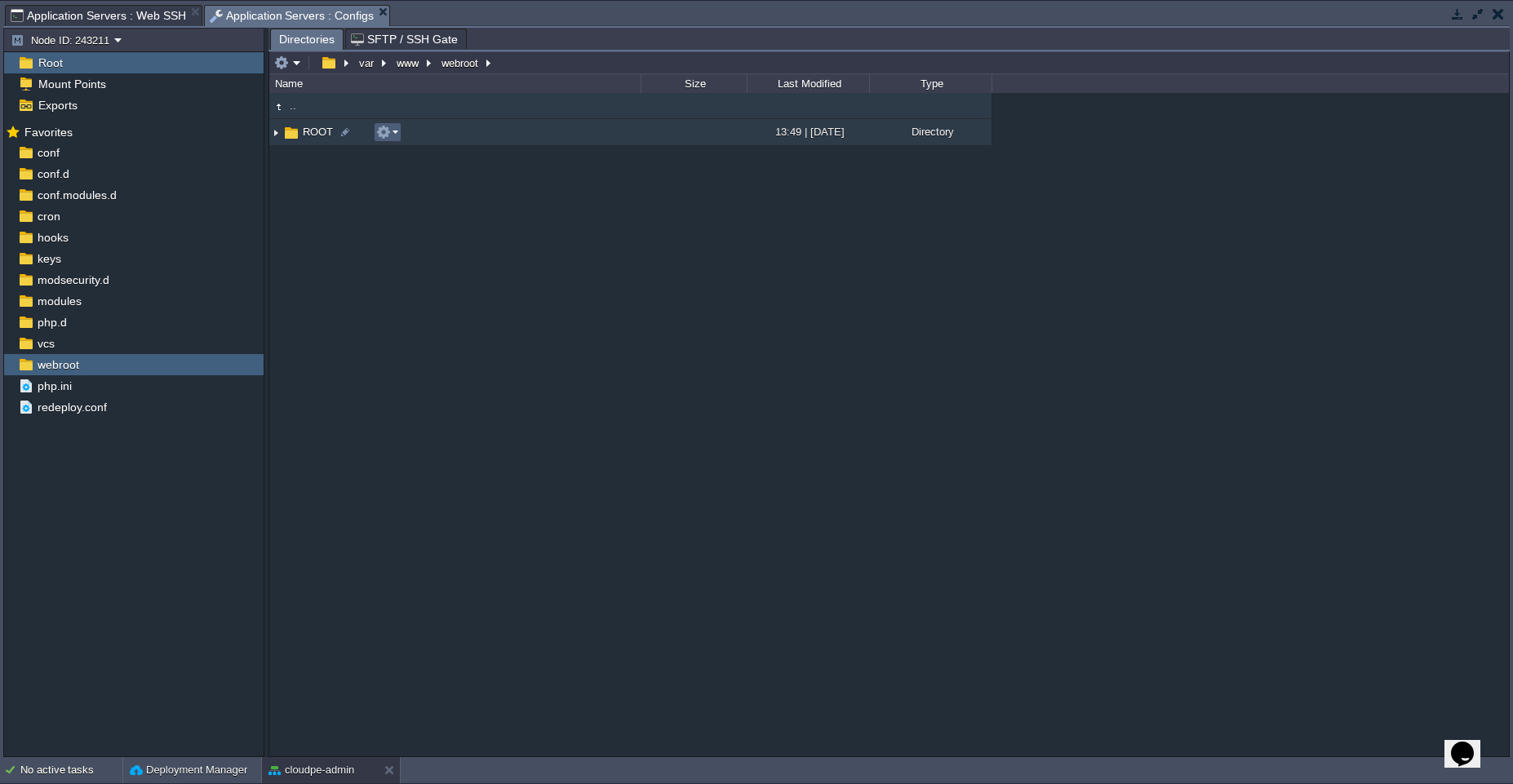
click at [394, 137] on em at bounding box center [387, 133] width 22 height 15
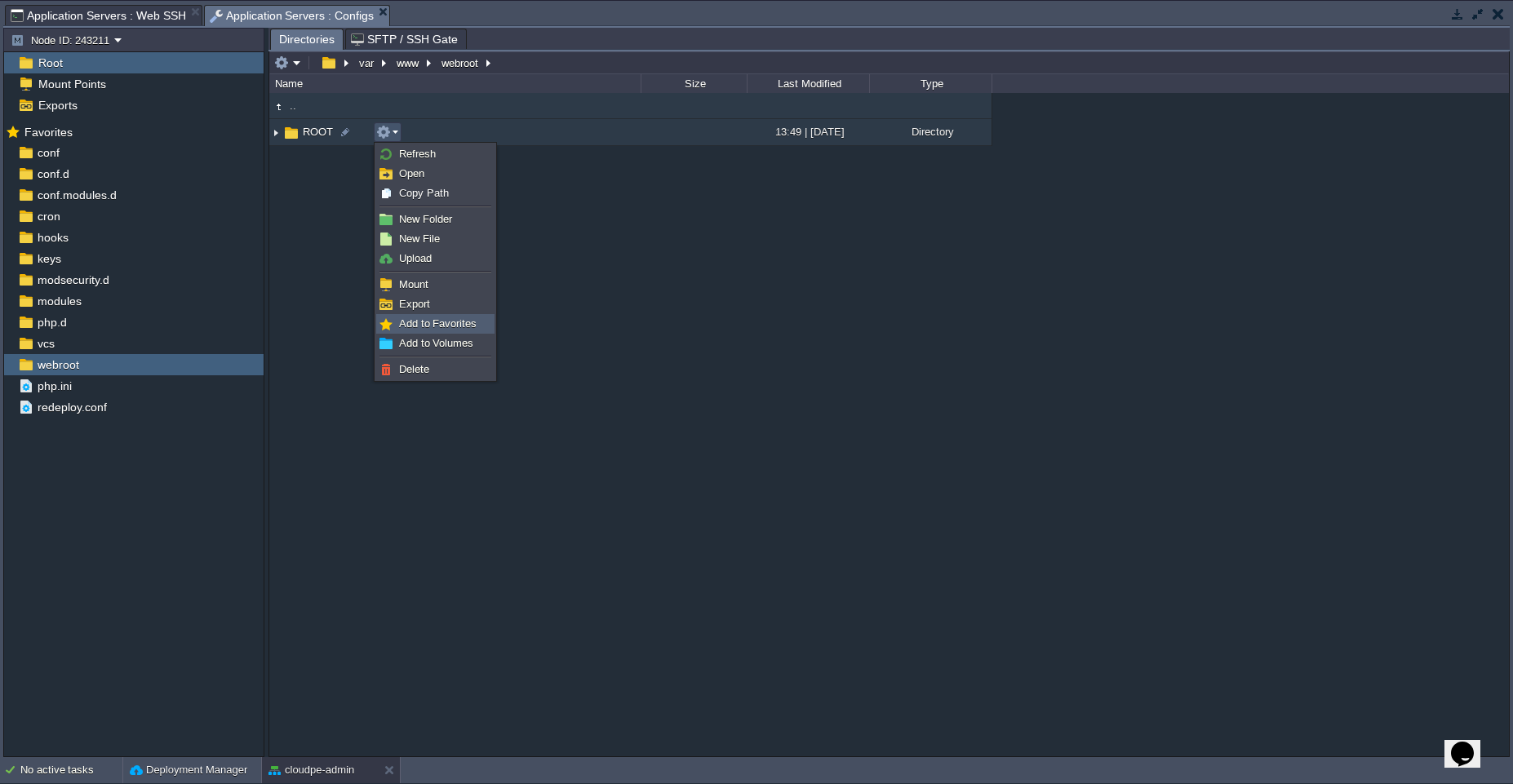
click at [397, 322] on link "Add to Favorites" at bounding box center [435, 324] width 117 height 18
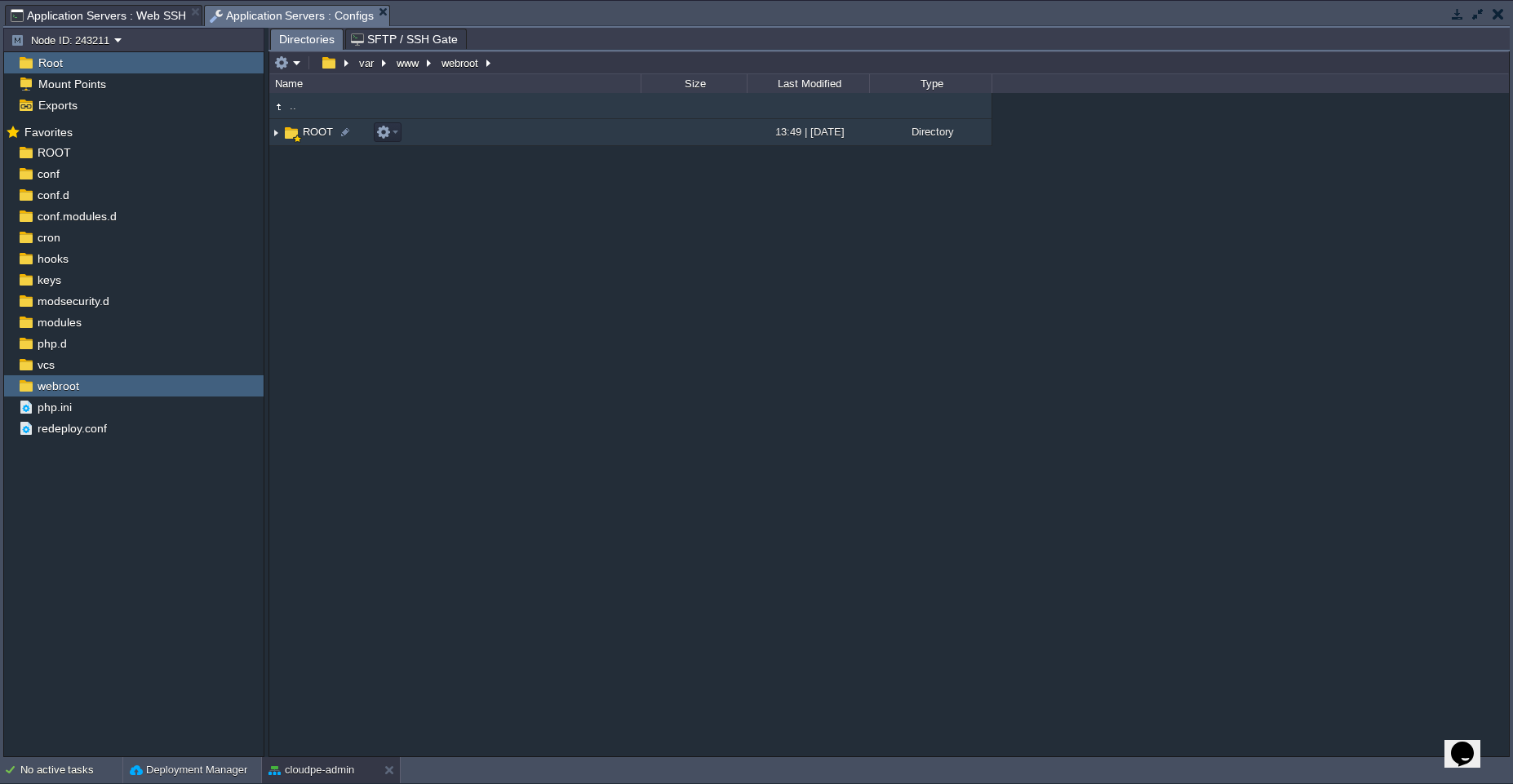
click at [495, 132] on td "ROOT" at bounding box center [455, 133] width 371 height 27
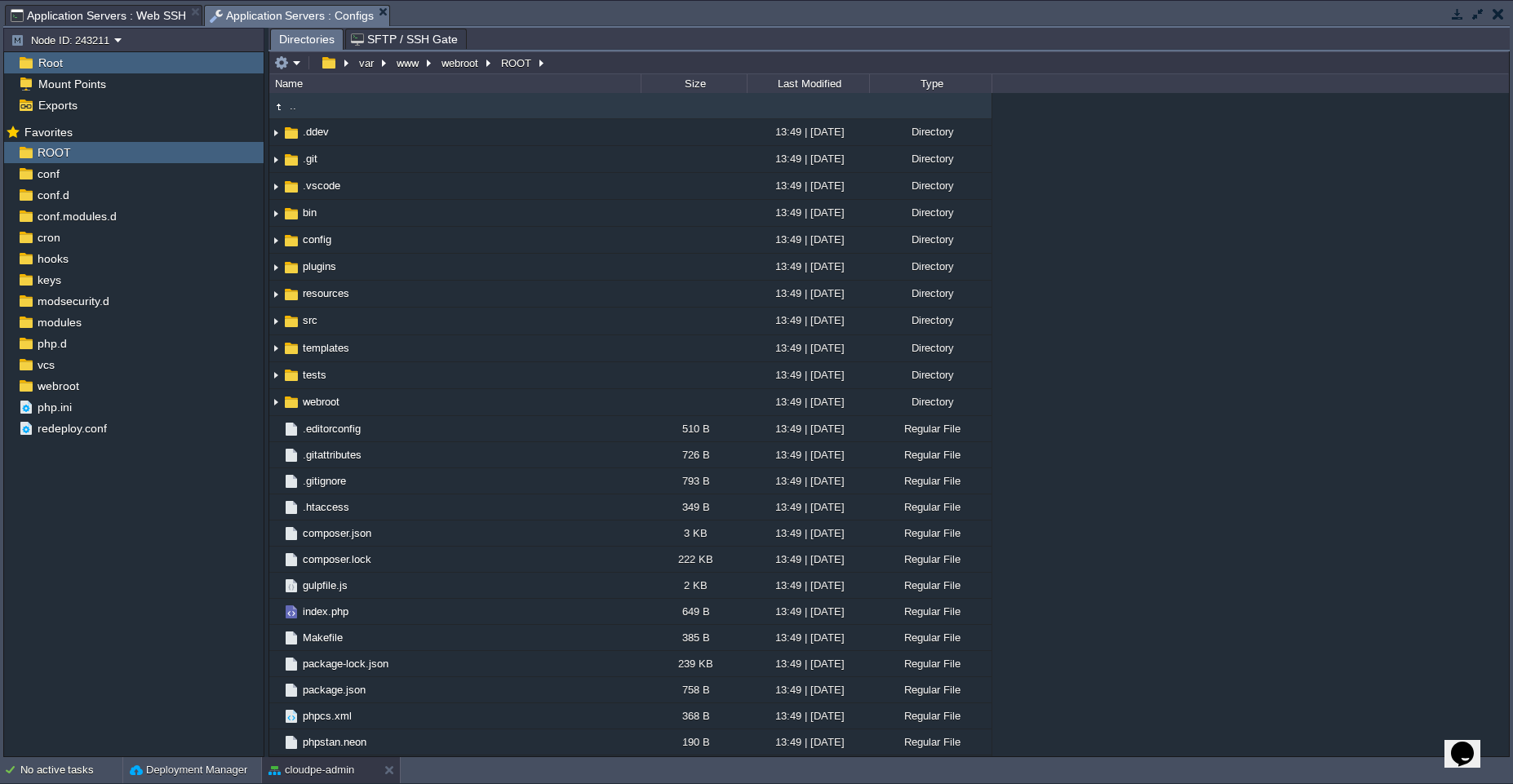
click at [109, 15] on span "Application Servers : Web SSH" at bounding box center [98, 15] width 175 height 20
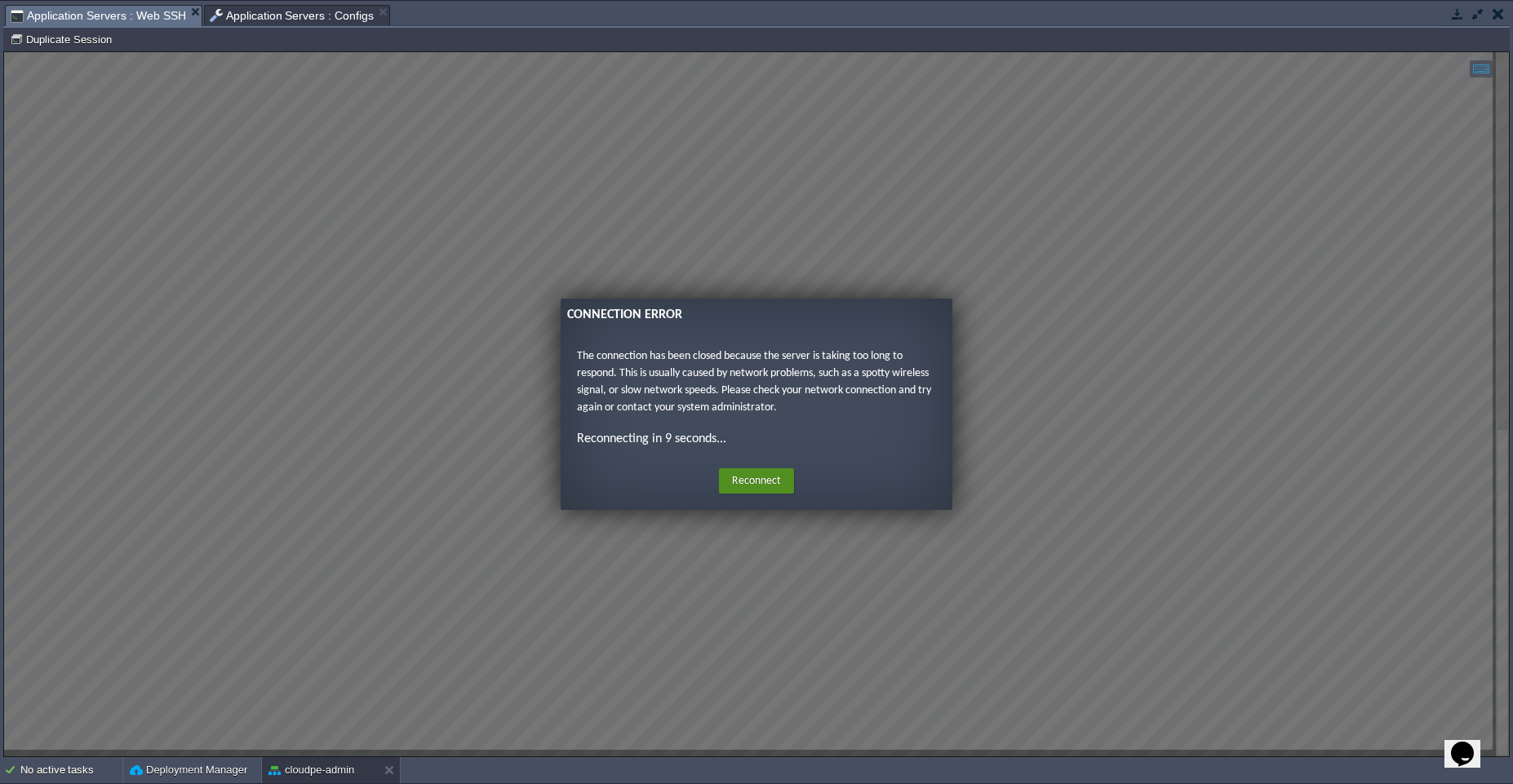
click at [757, 487] on button "Reconnect" at bounding box center [757, 482] width 75 height 26
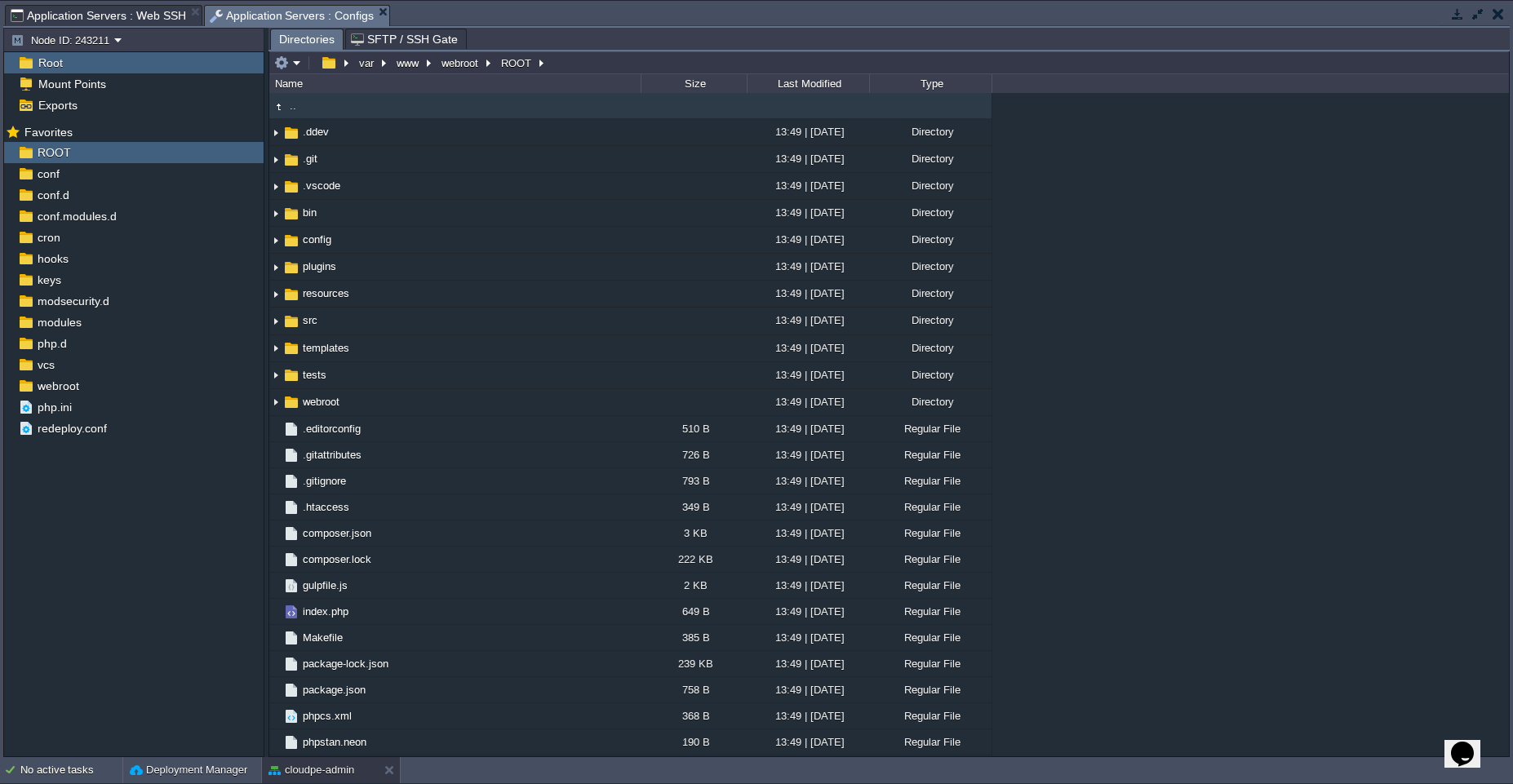
click at [346, 14] on span "Application Servers : Configs" at bounding box center [292, 16] width 165 height 21
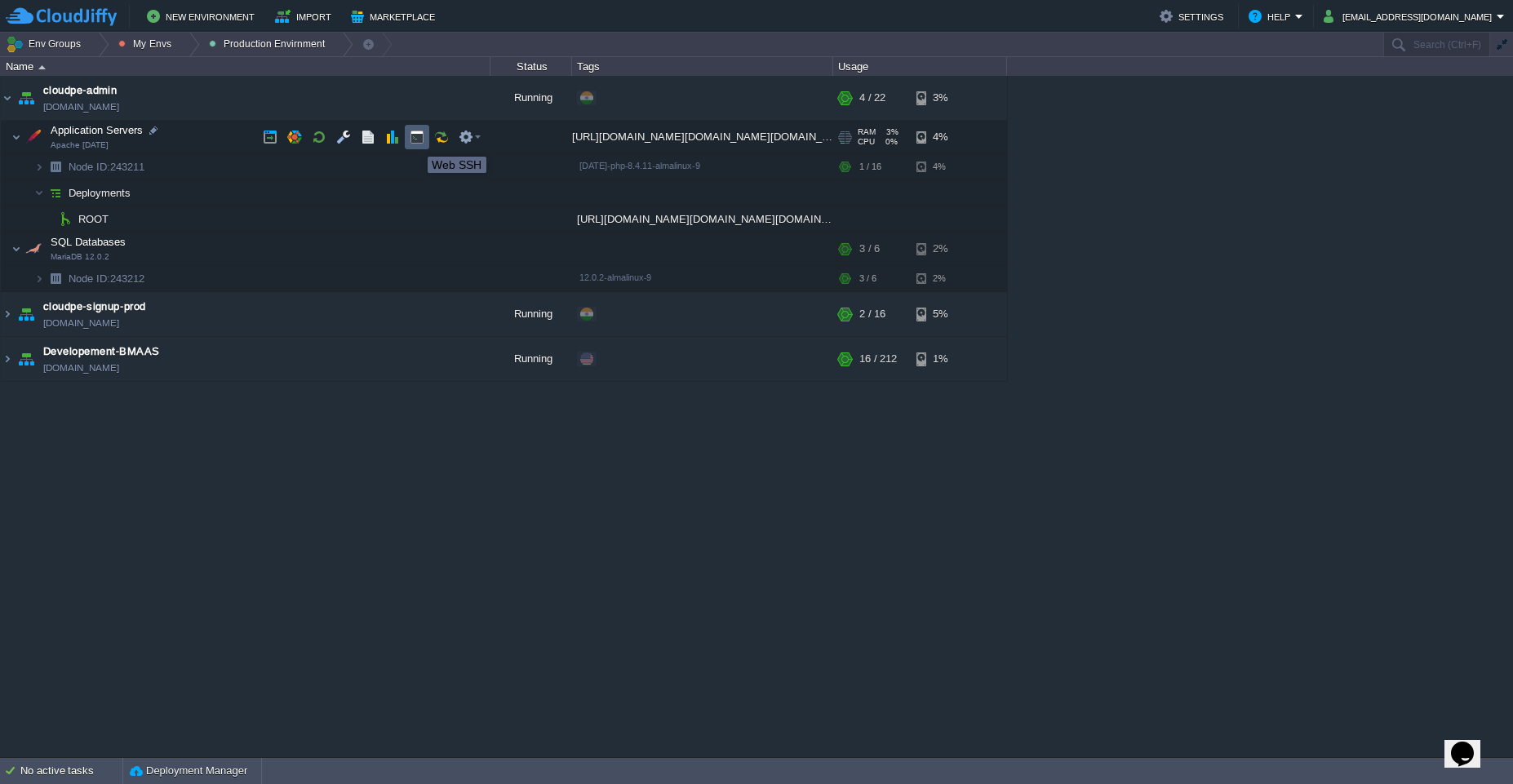
click at [415, 142] on button "button" at bounding box center [417, 137] width 15 height 15
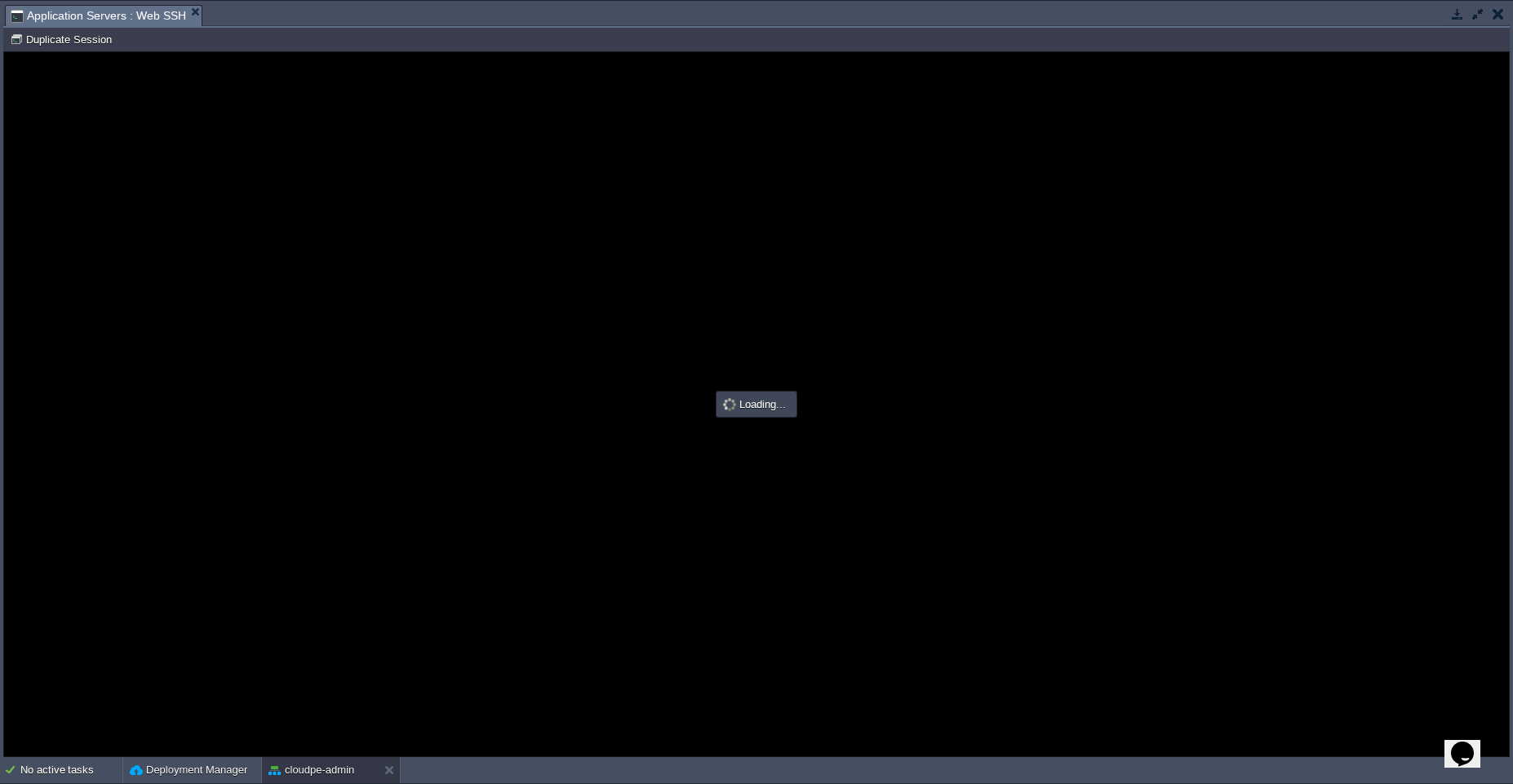
scroll to position [0, 0]
type input "#000000"
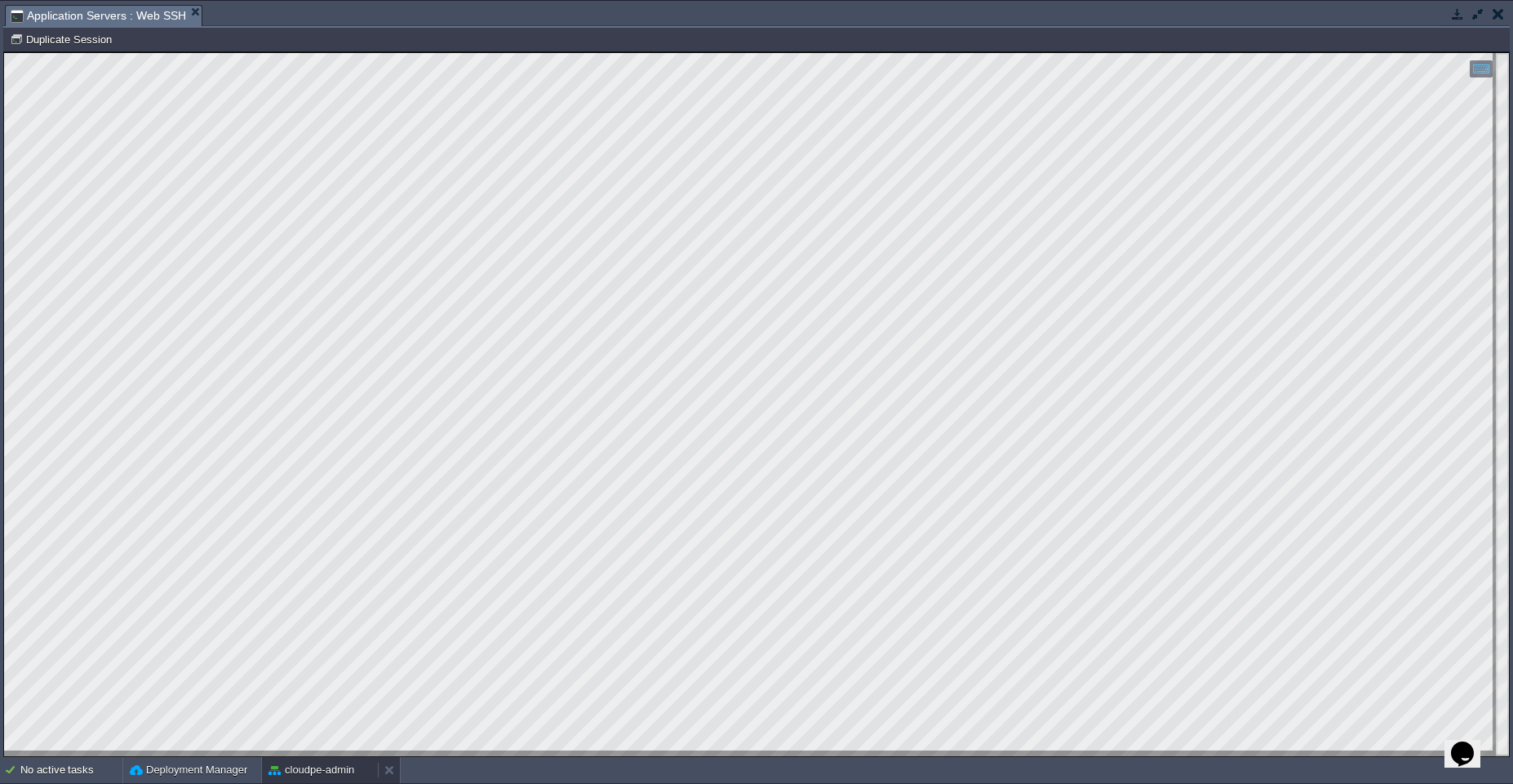
click at [292, 776] on button "cloudpe-admin" at bounding box center [311, 770] width 86 height 16
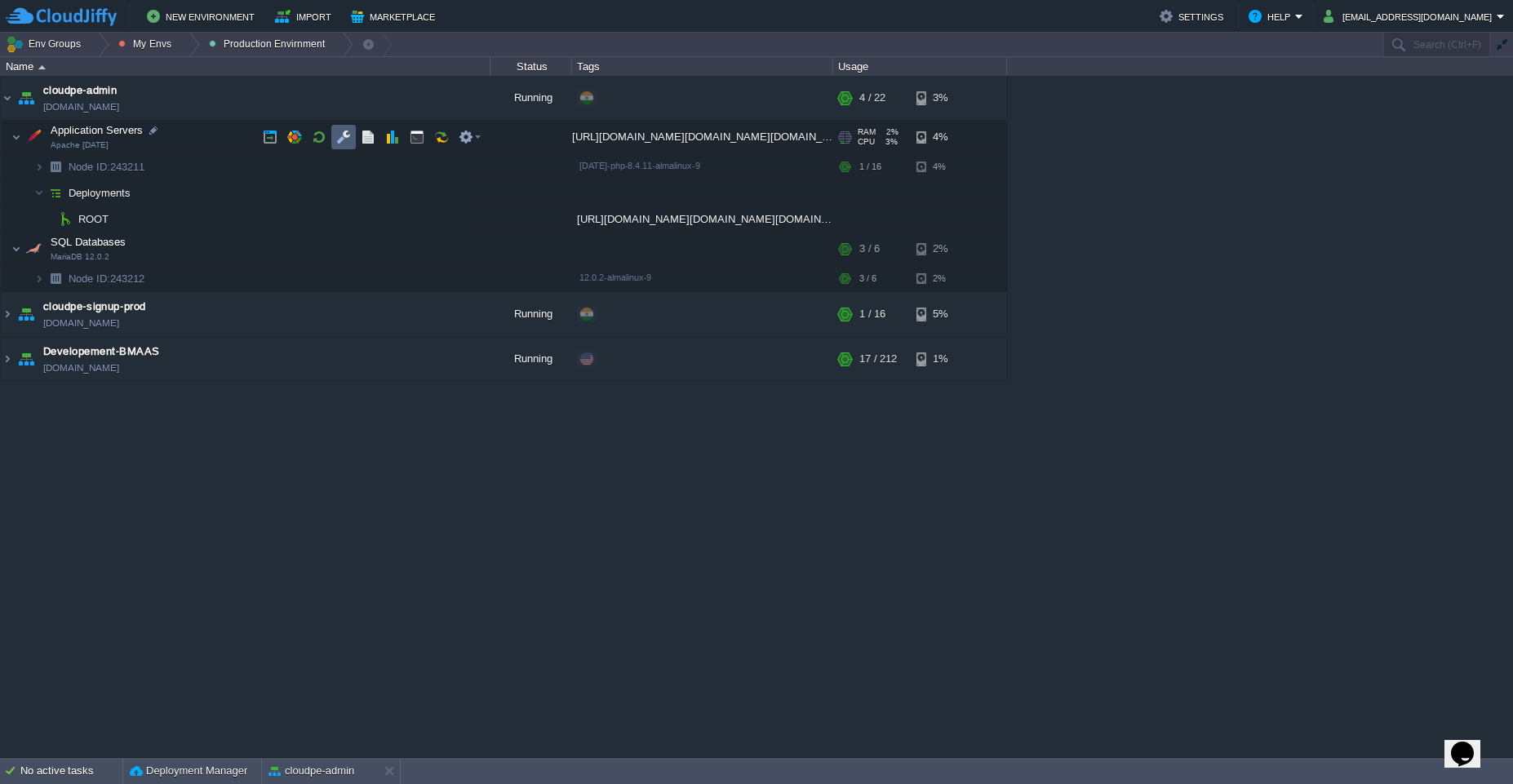
click at [342, 146] on td at bounding box center [344, 137] width 24 height 24
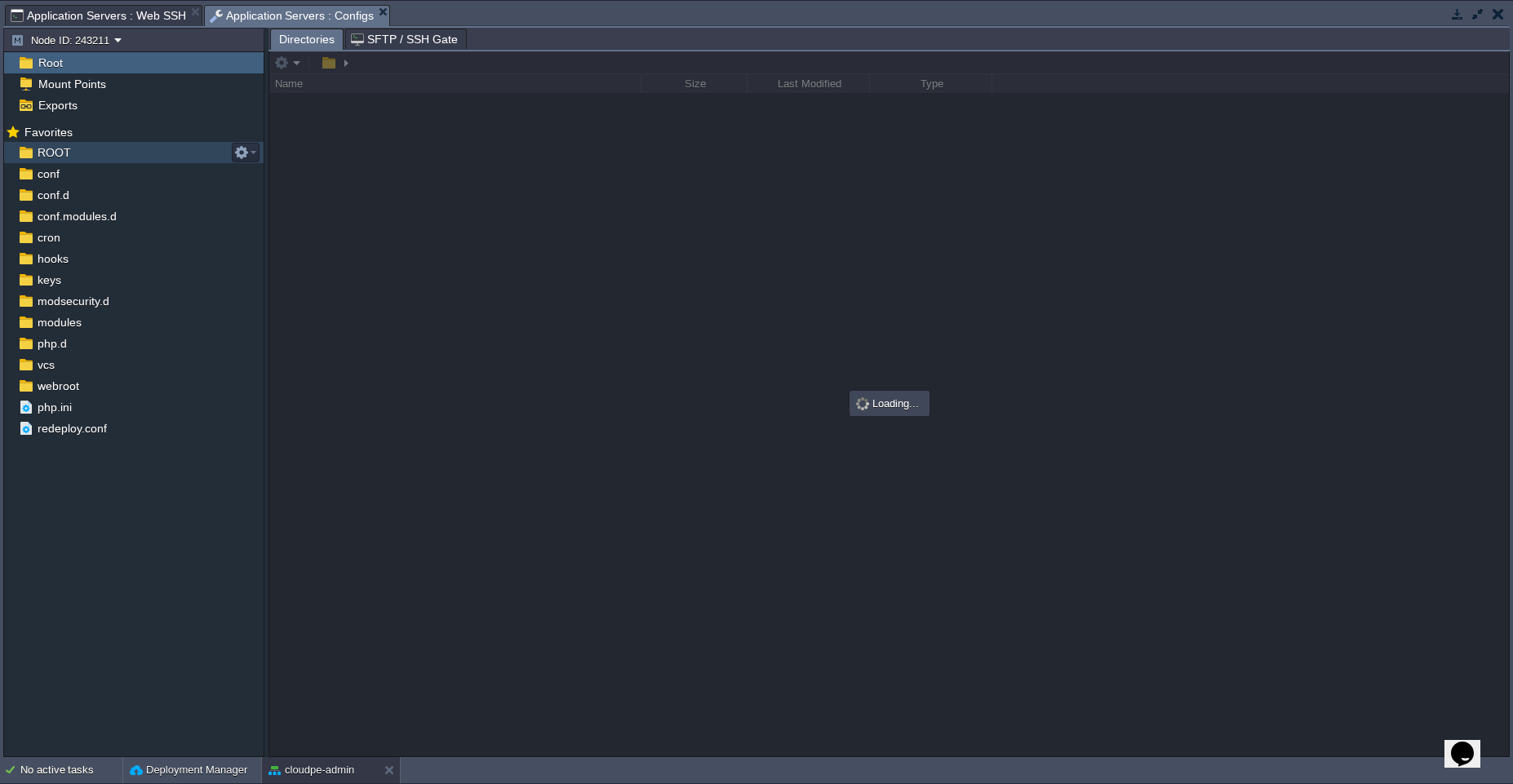
click at [116, 156] on div "ROOT" at bounding box center [134, 152] width 260 height 22
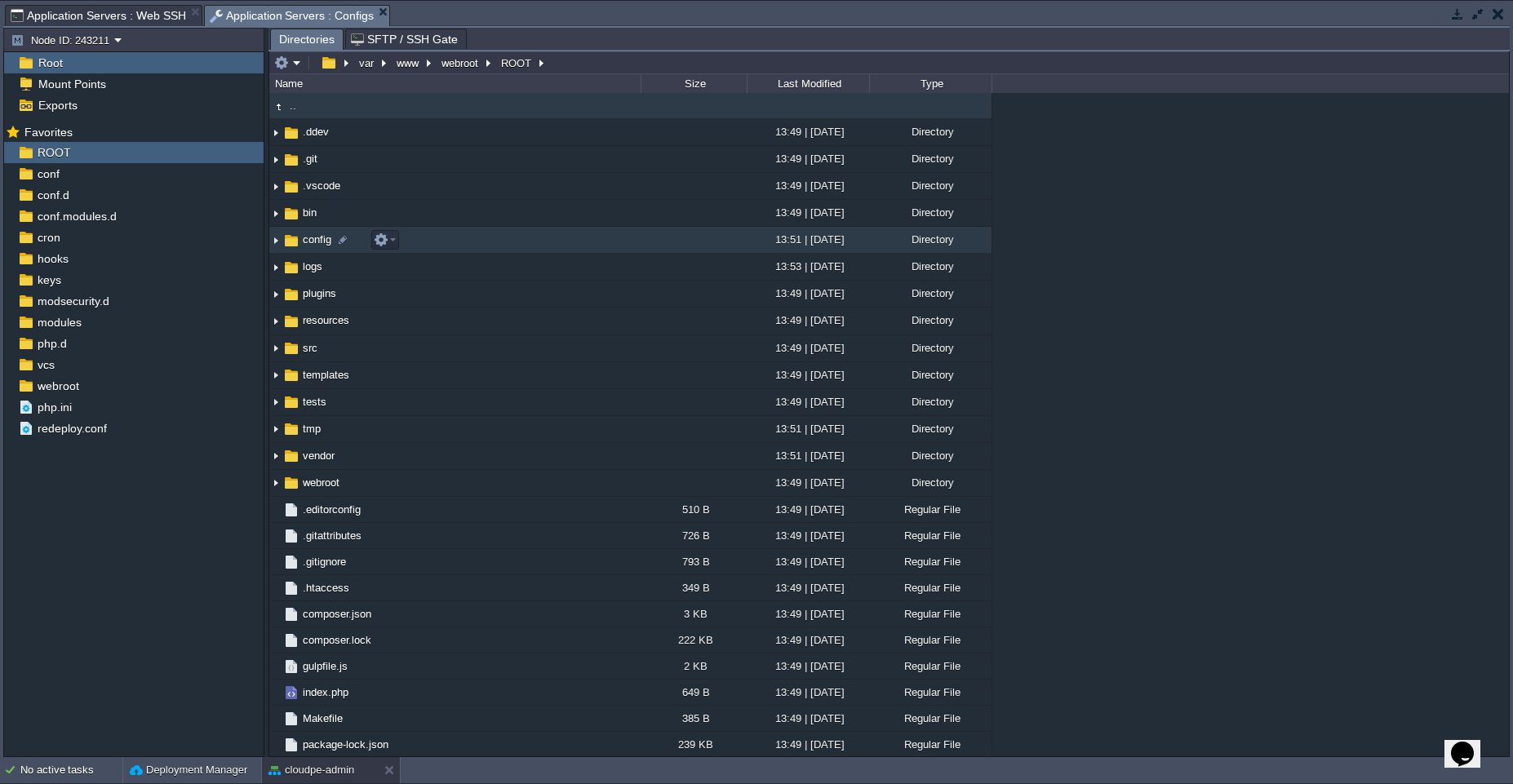
click at [426, 236] on td "config" at bounding box center [455, 240] width 371 height 27
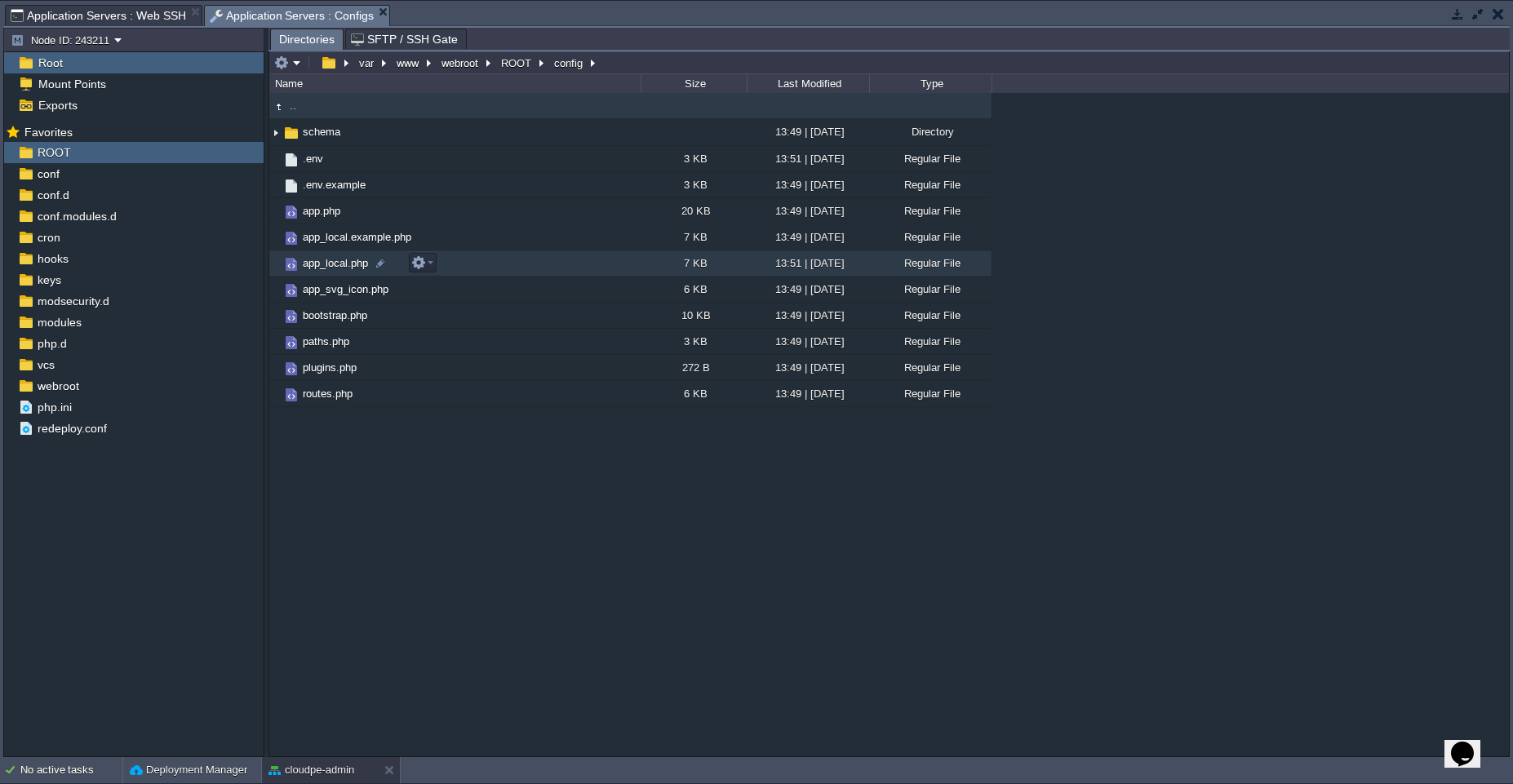
click at [540, 255] on td "app_local.php" at bounding box center [455, 264] width 371 height 26
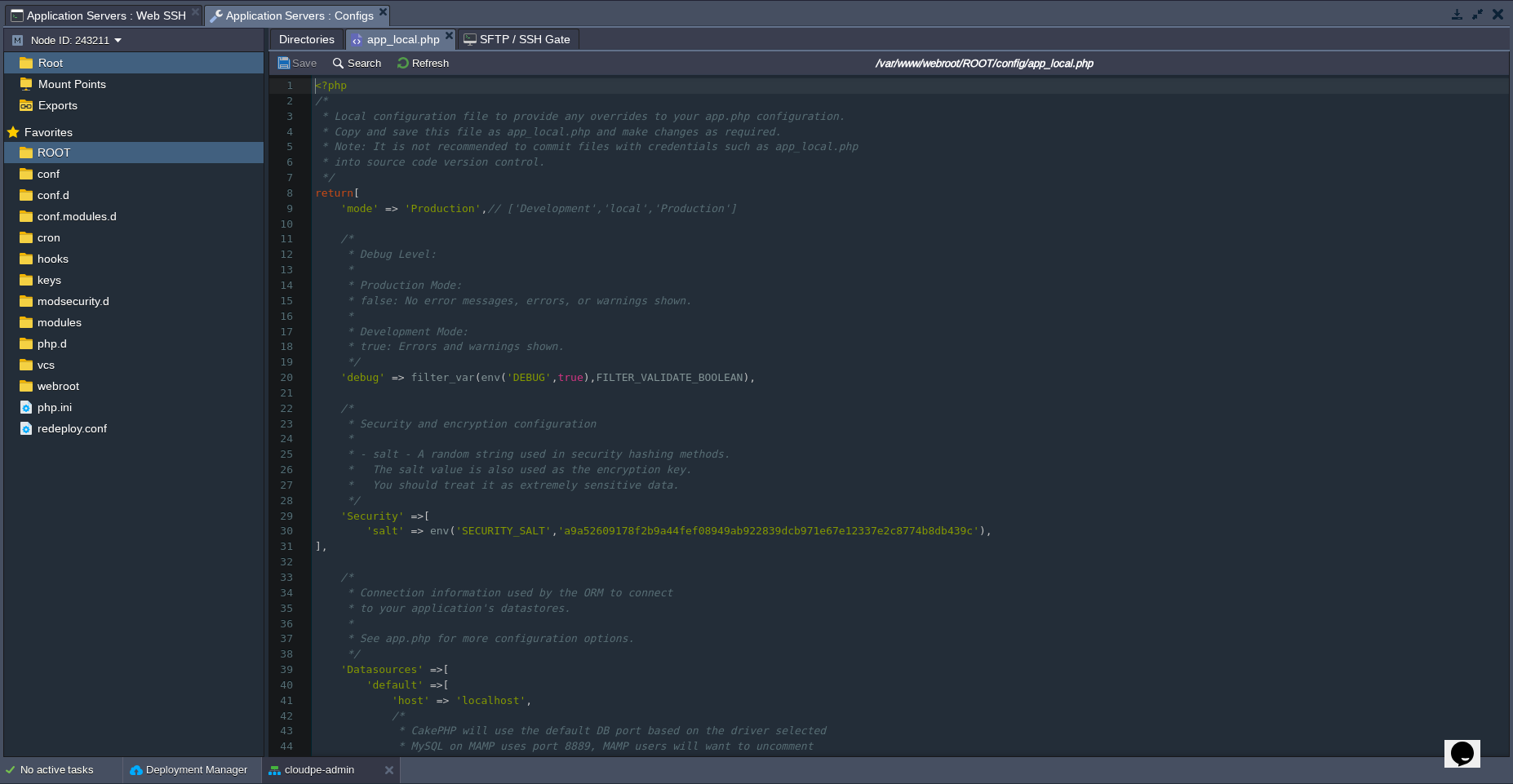
scroll to position [6, 0]
click at [412, 376] on div "193 1 <?php 2 /* 3 * Local configuration file to provide any overrides to your …" at bounding box center [910, 493] width 1198 height 830
type textarea "false"
type textarea ", //"
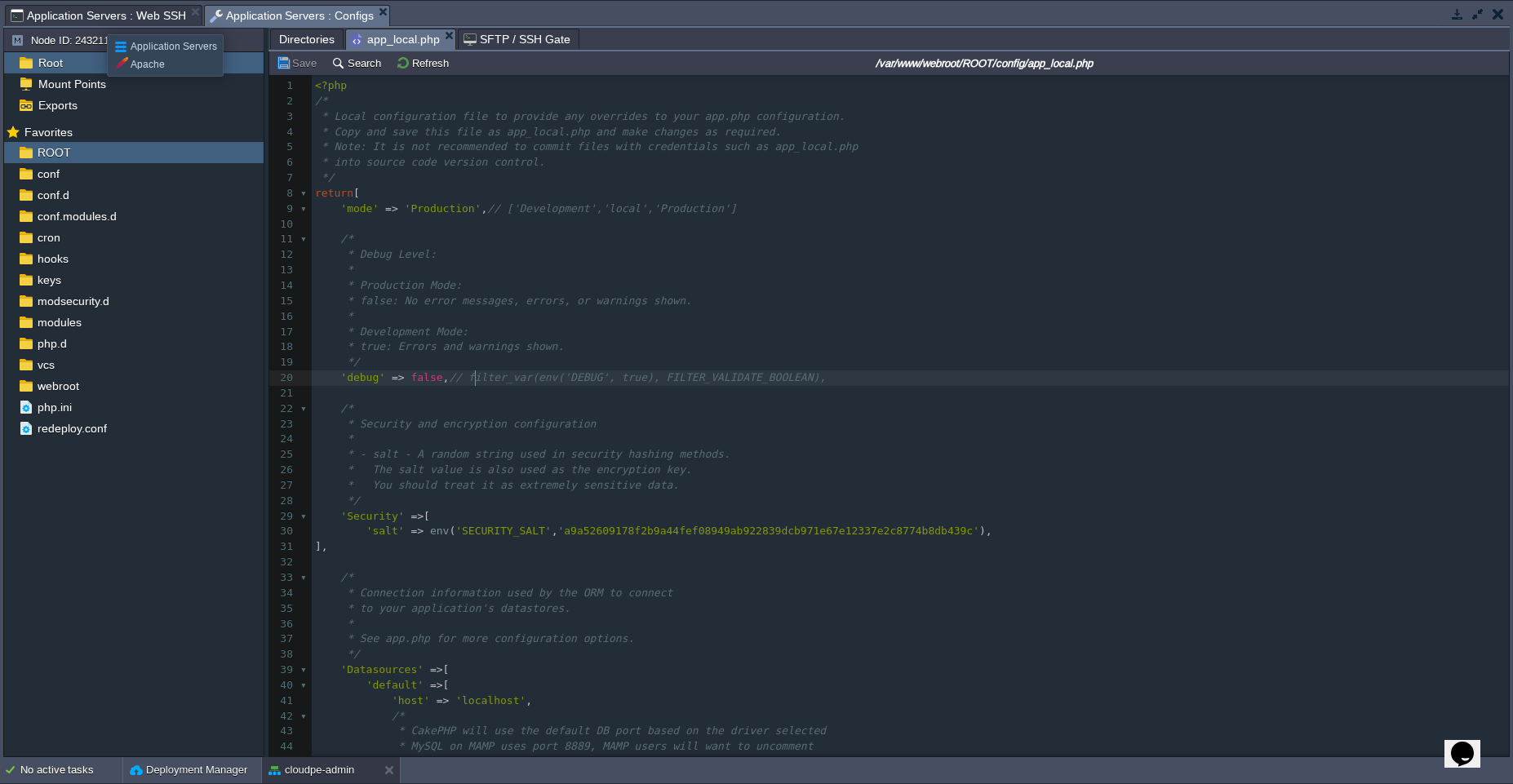
click at [95, 20] on span "Application Servers : Web SSH" at bounding box center [98, 15] width 175 height 20
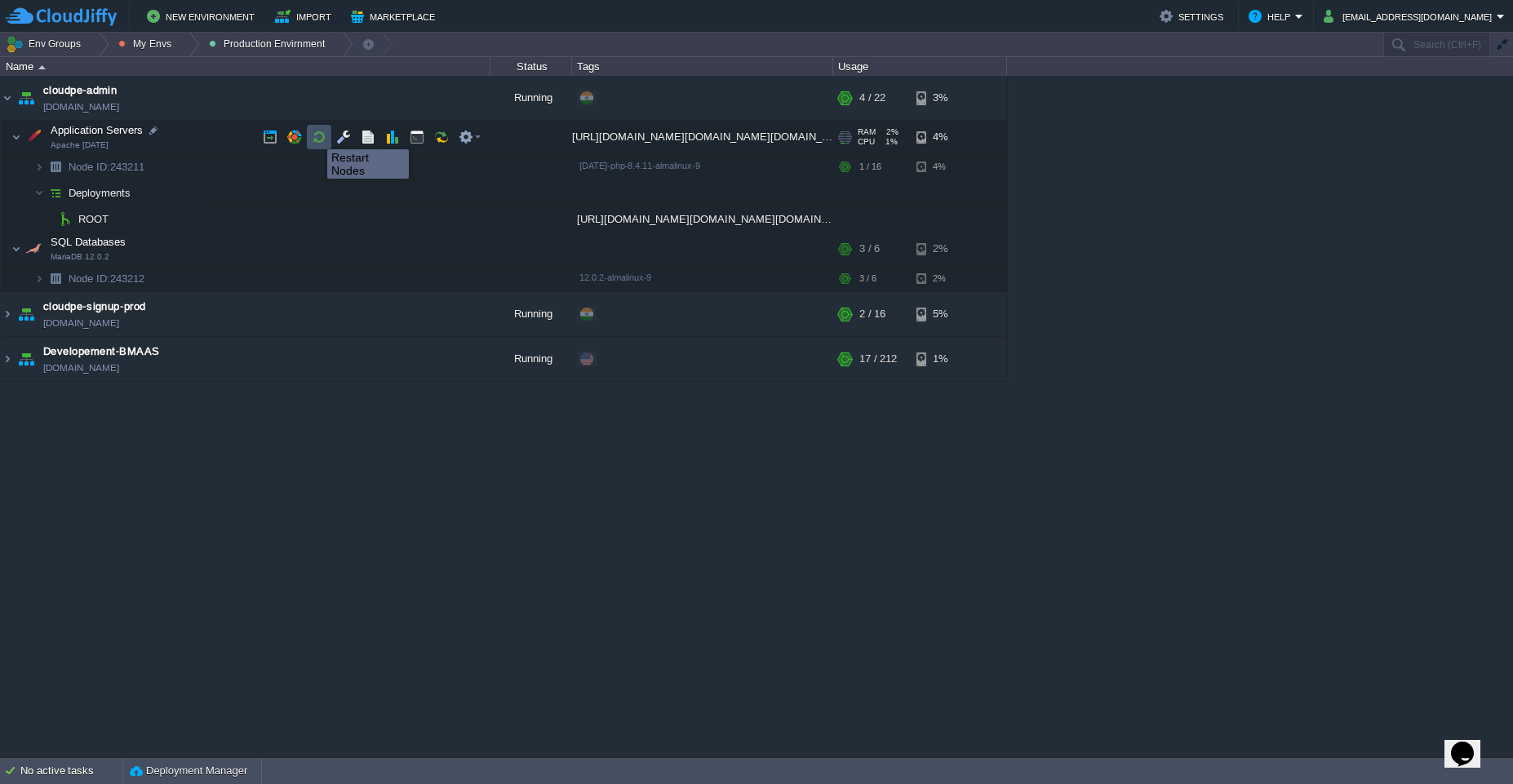
click at [315, 135] on button "button" at bounding box center [319, 137] width 15 height 15
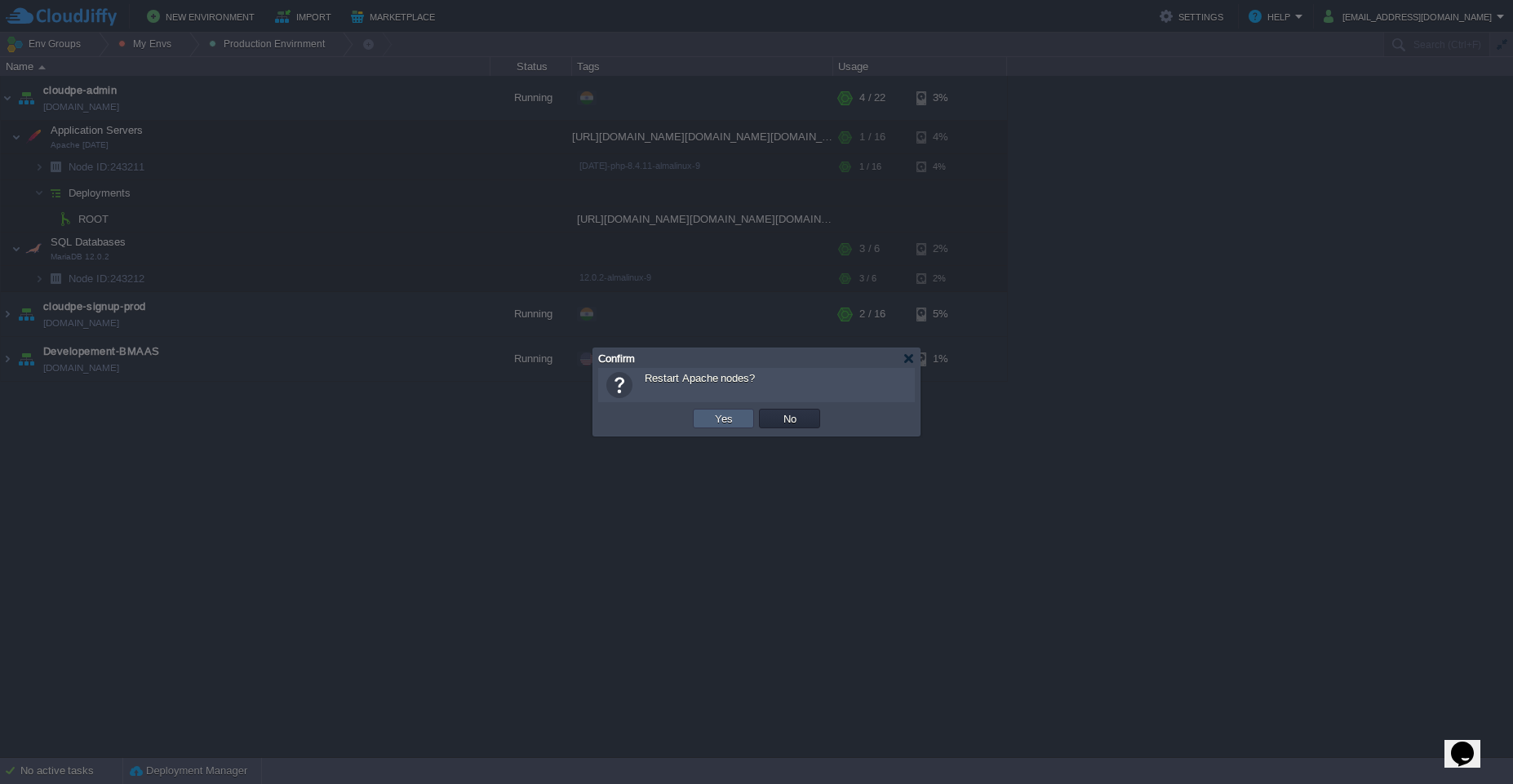
click at [702, 416] on td "Yes" at bounding box center [723, 418] width 61 height 20
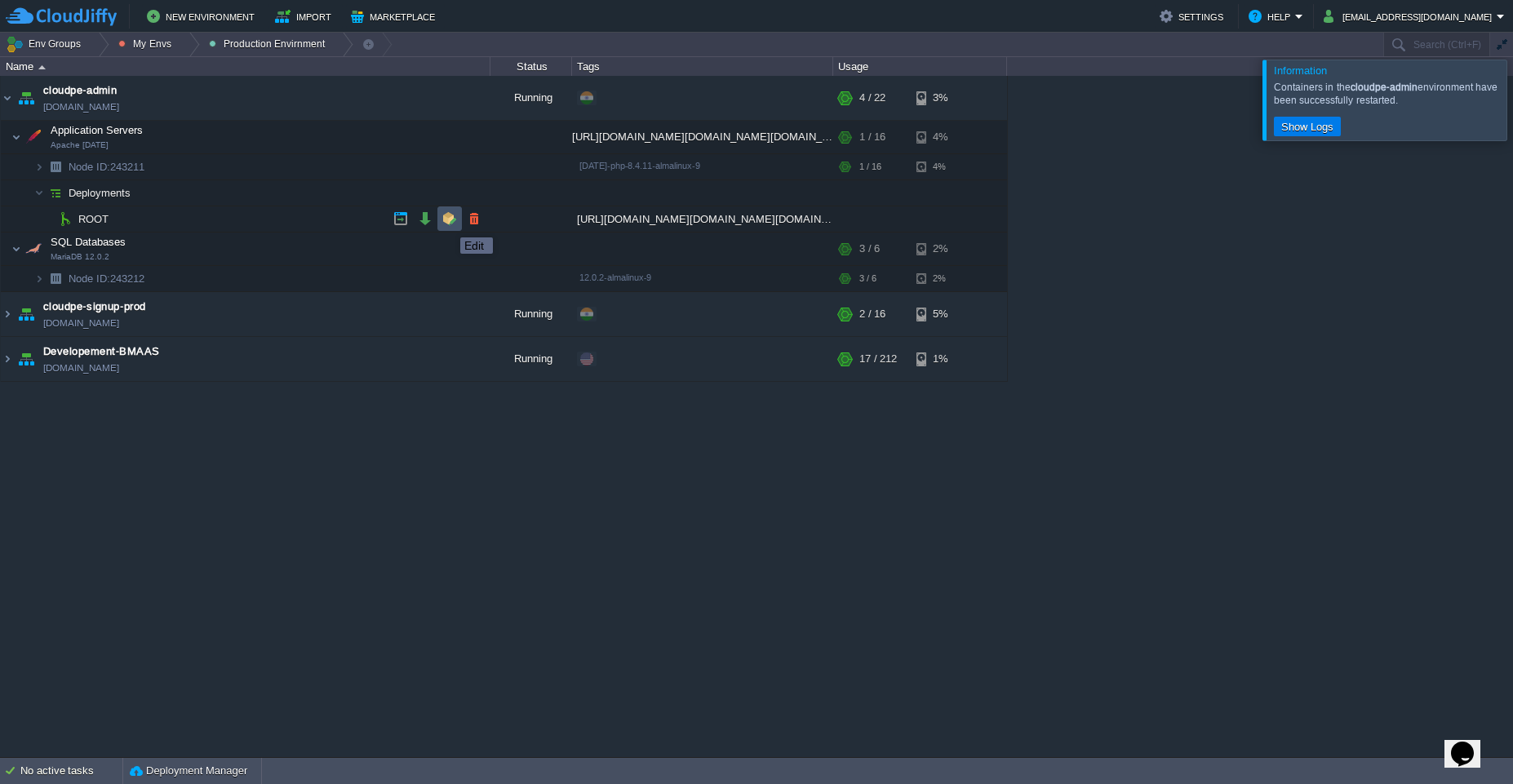
click at [448, 223] on button "button" at bounding box center [450, 218] width 15 height 15
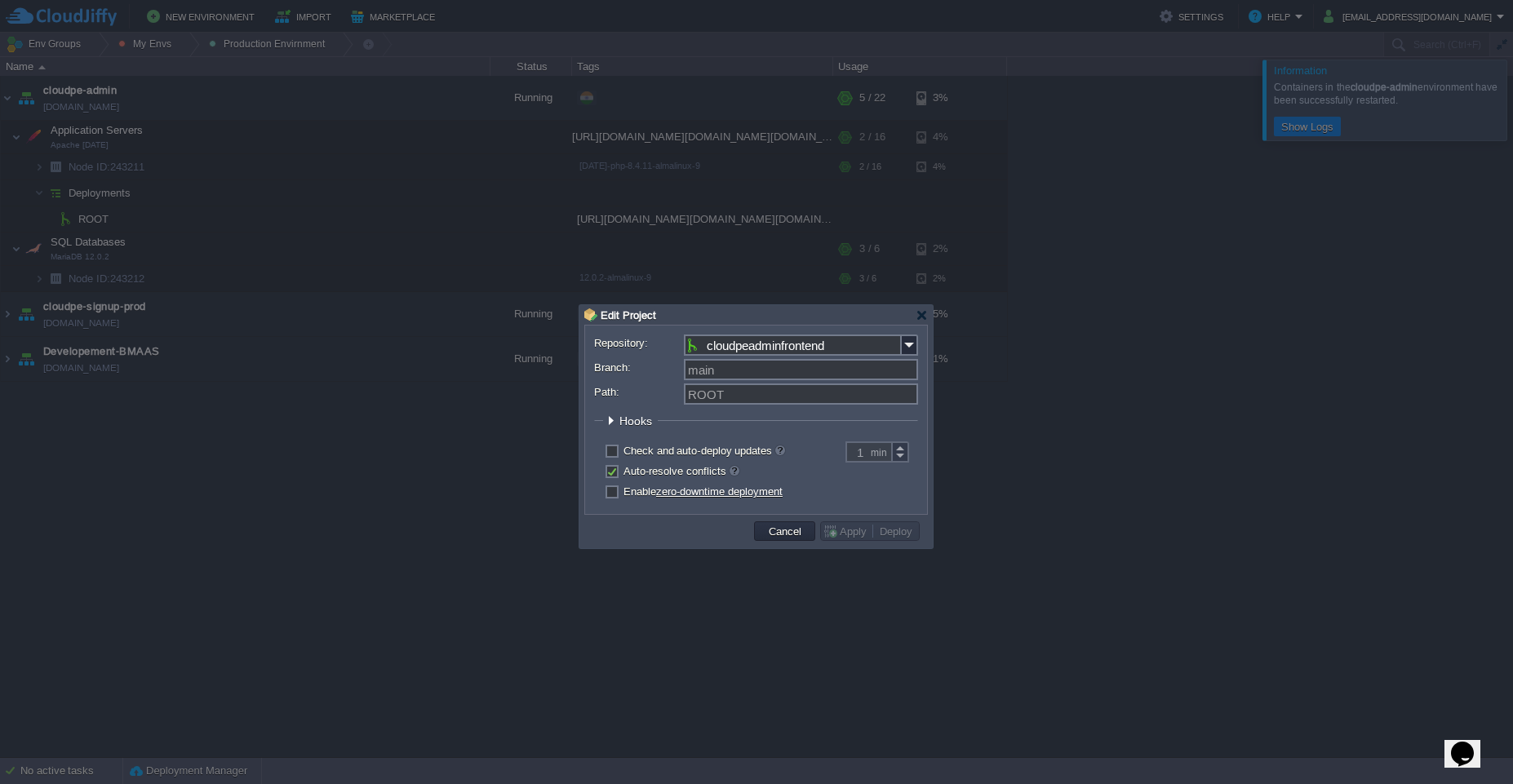
click at [640, 415] on span "Hooks" at bounding box center [637, 421] width 37 height 13
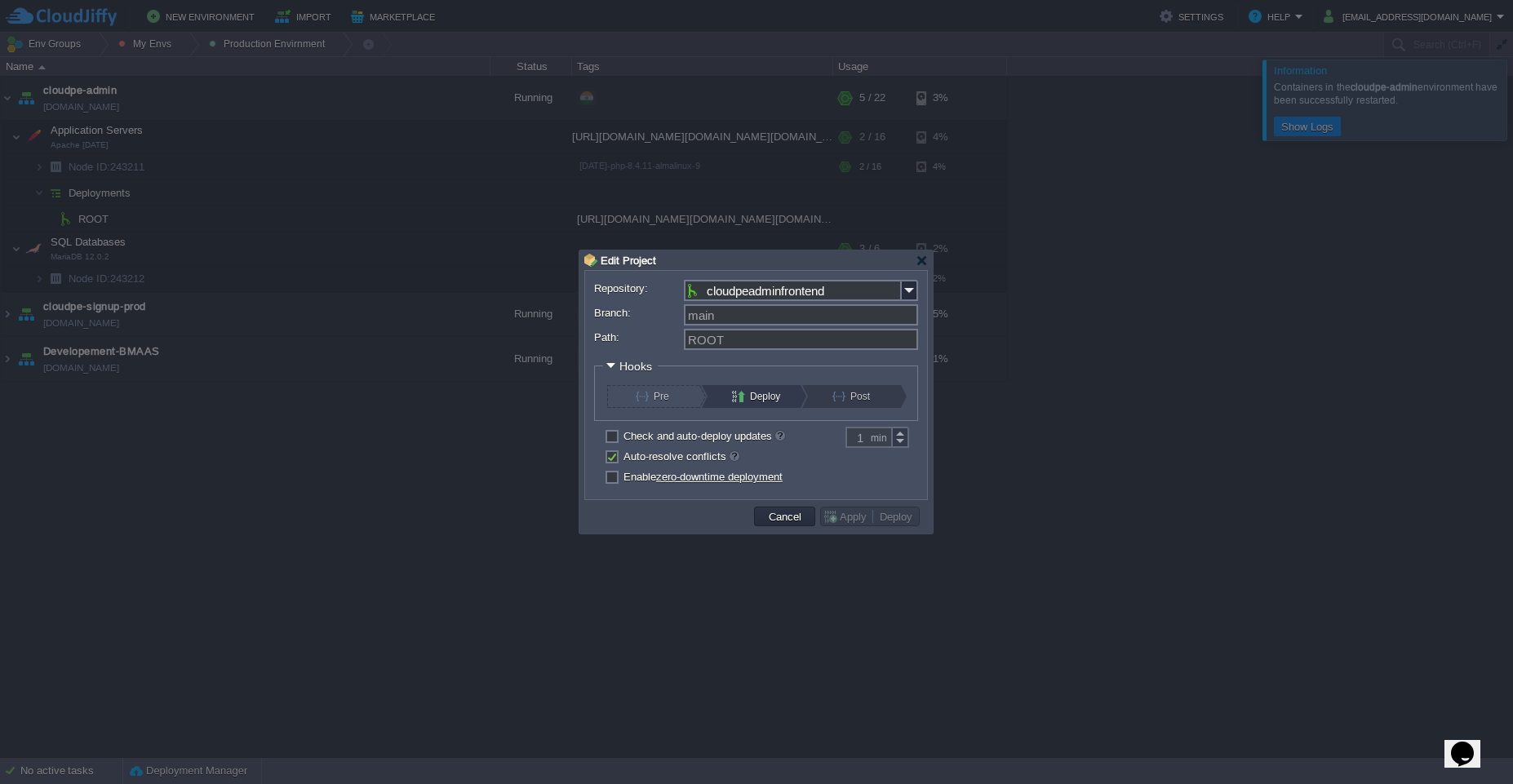
click at [843, 395] on button "Post" at bounding box center [860, 396] width 56 height 23
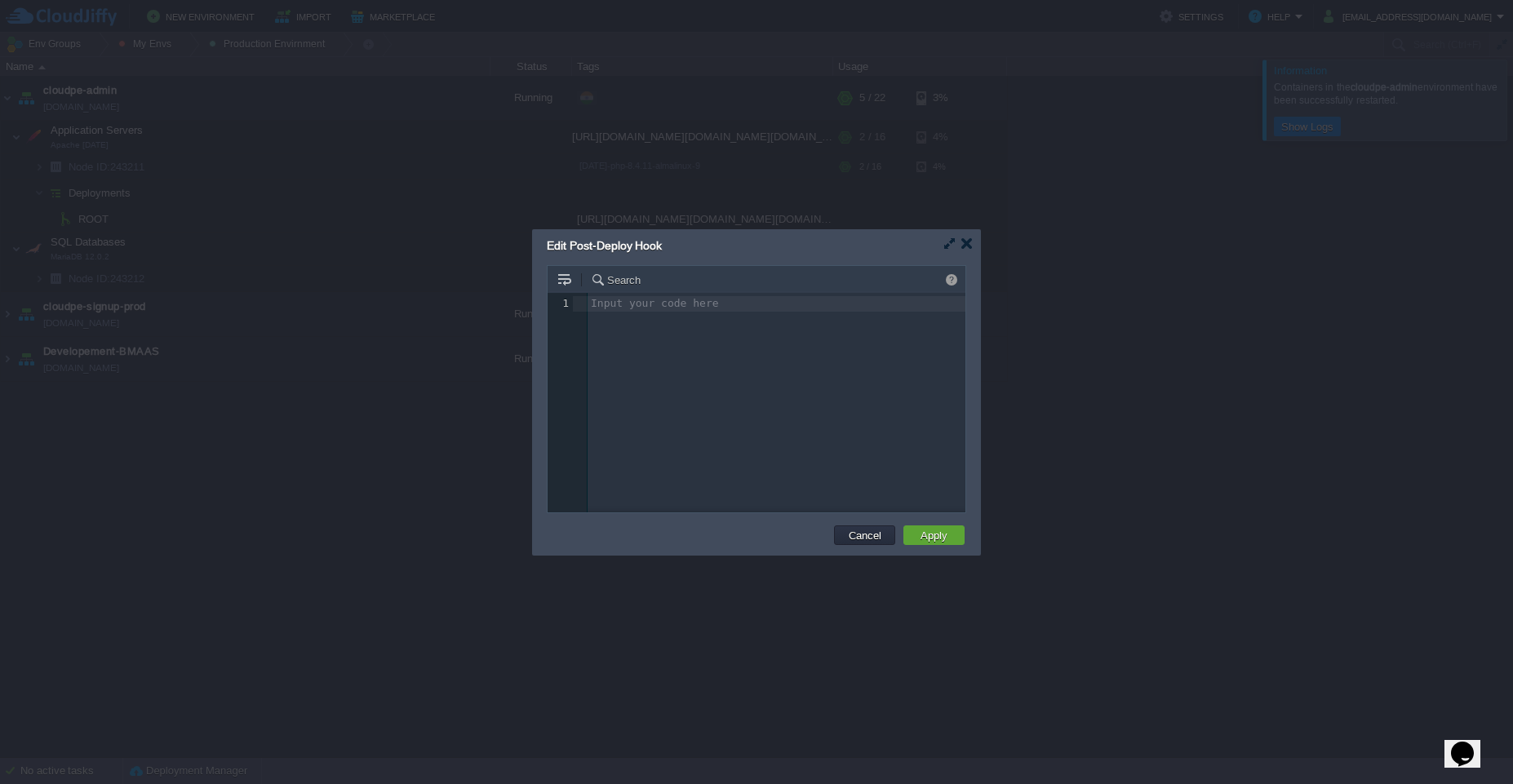
scroll to position [6, 0]
click at [843, 395] on div "Input your code here 1 1 ​" at bounding box center [769, 414] width 443 height 244
click at [955, 543] on td "Apply" at bounding box center [934, 535] width 61 height 20
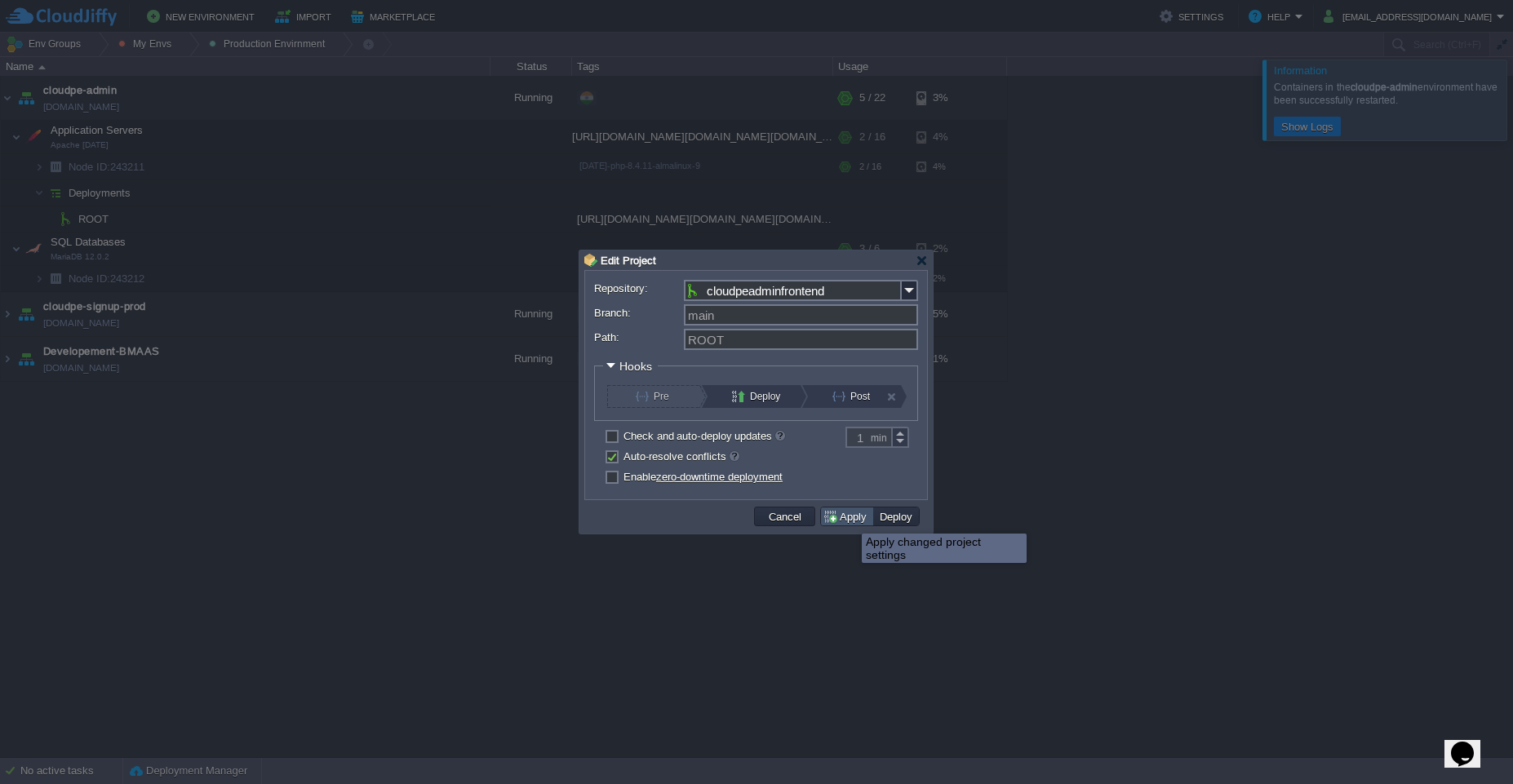
click at [849, 519] on button "Apply" at bounding box center [847, 517] width 49 height 15
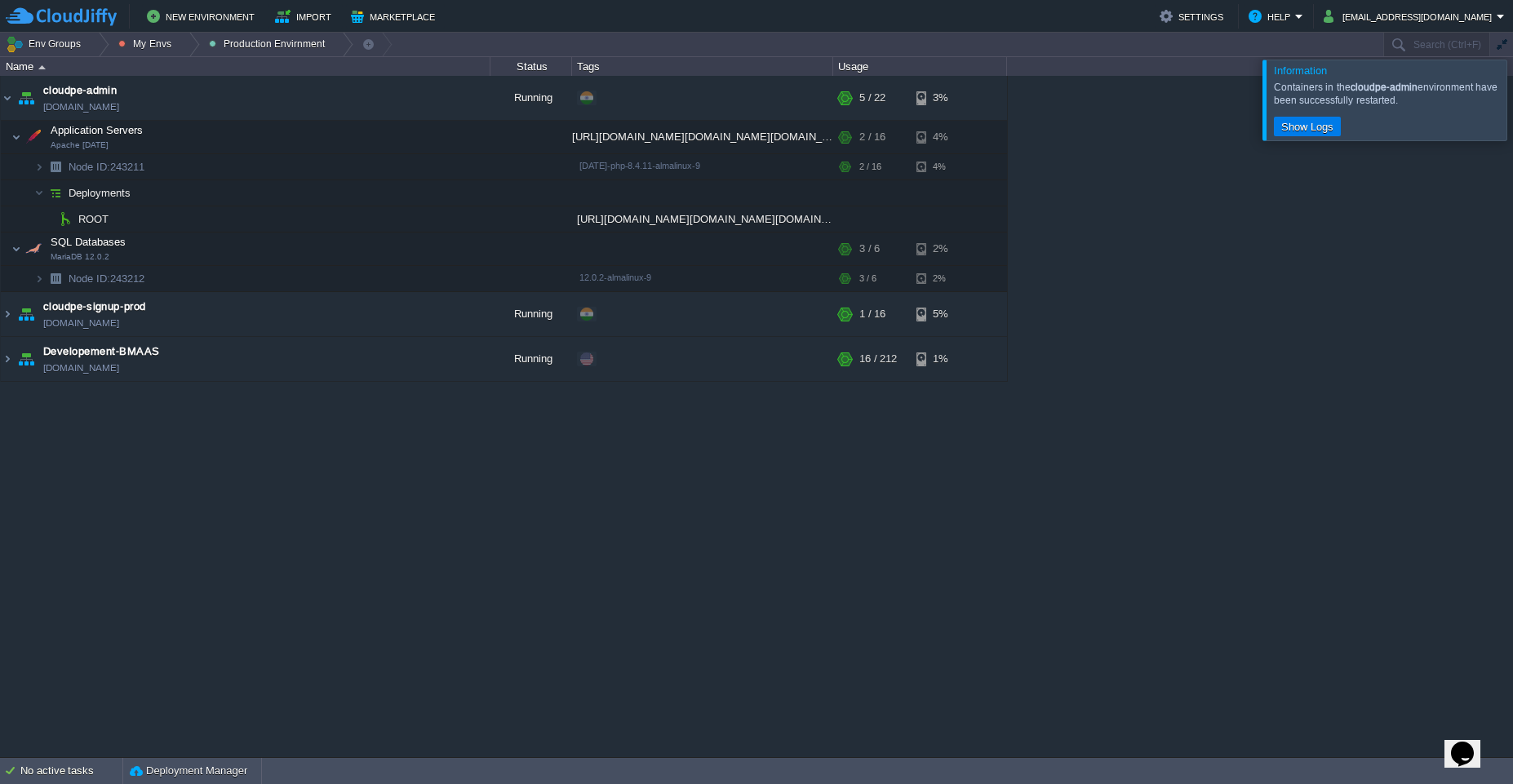
click at [1512, 96] on div at bounding box center [1533, 99] width 0 height 80
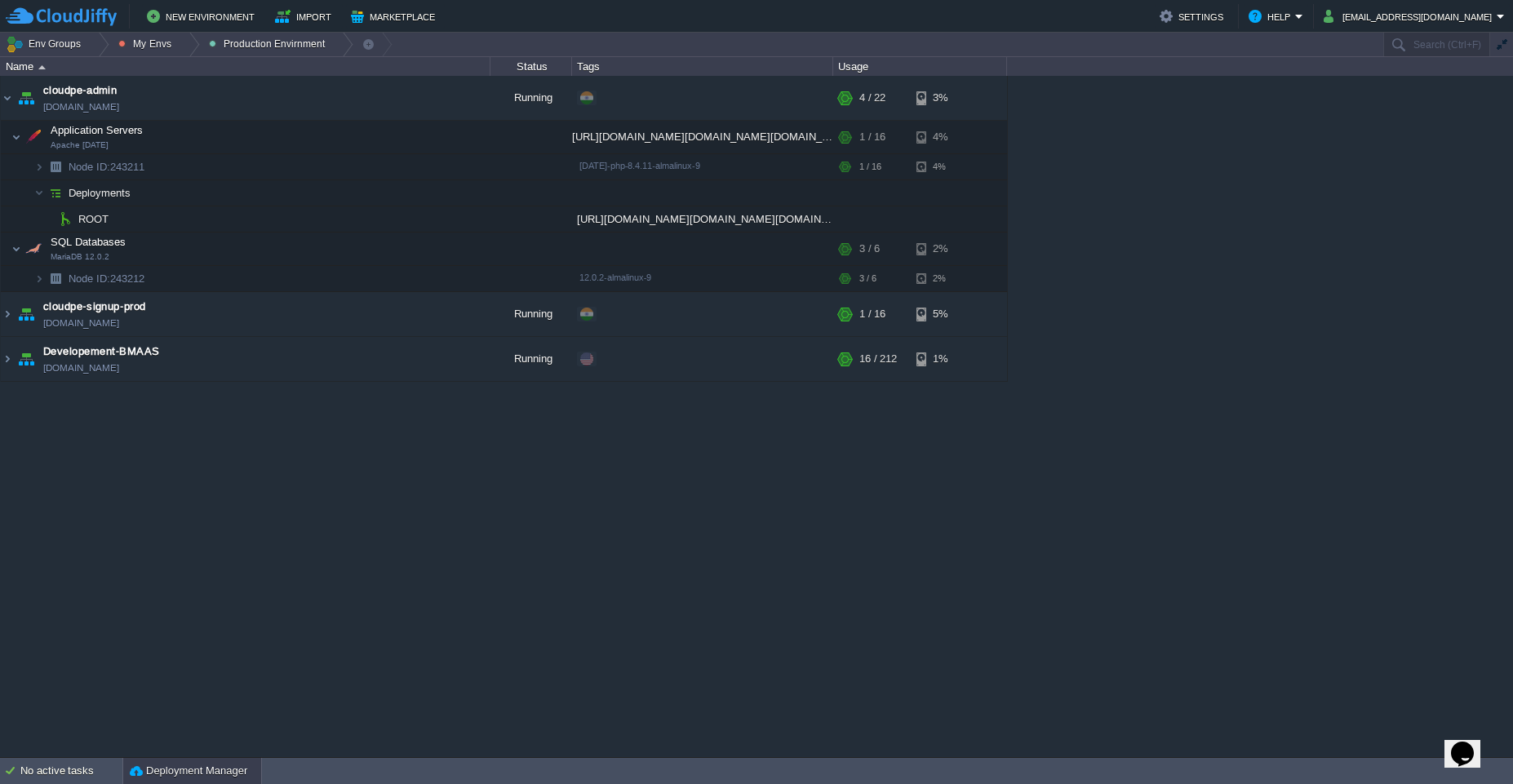
click at [168, 767] on button "Deployment Manager" at bounding box center [188, 770] width 118 height 16
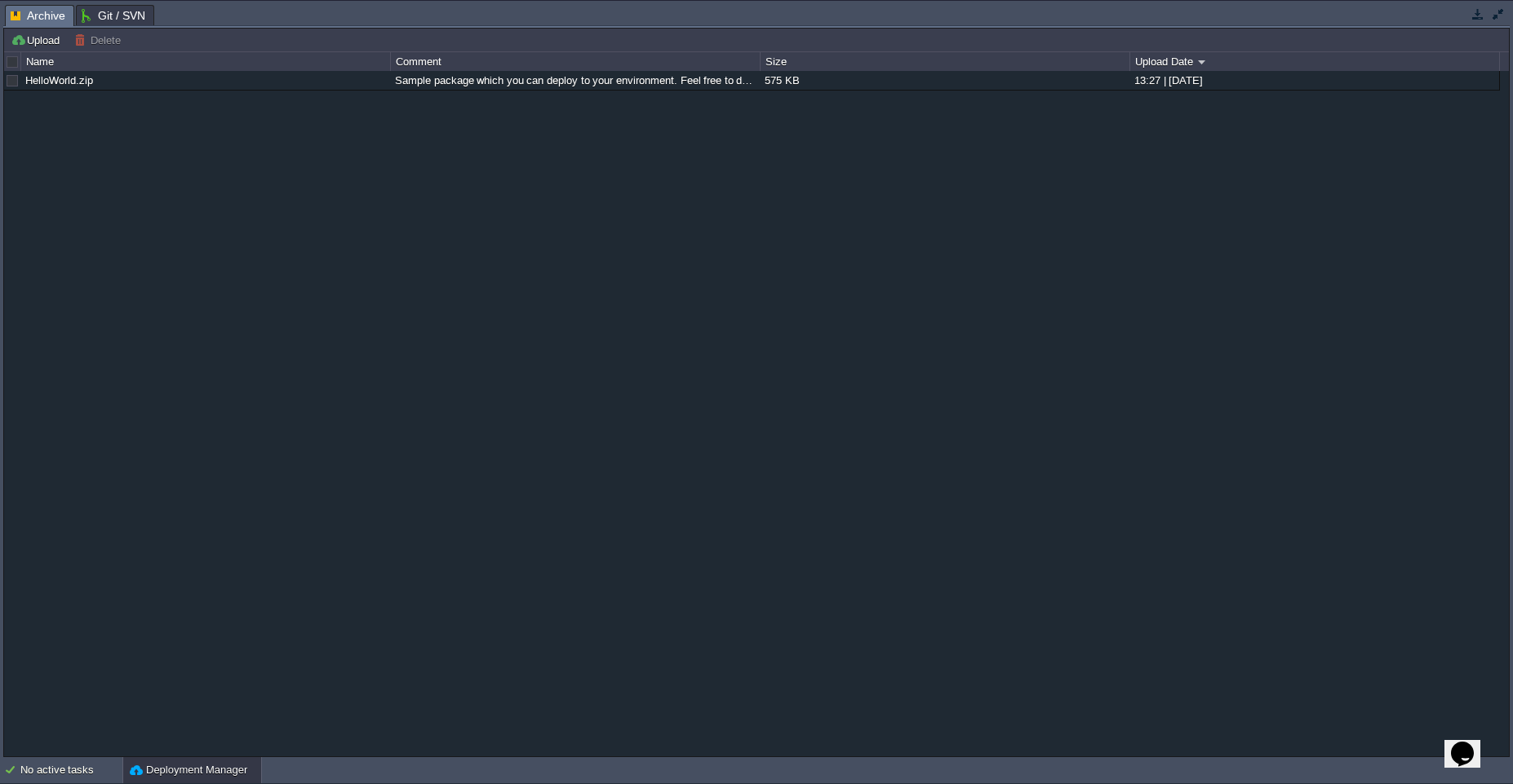
click at [206, 781] on div "Deployment Manager" at bounding box center [192, 770] width 137 height 26
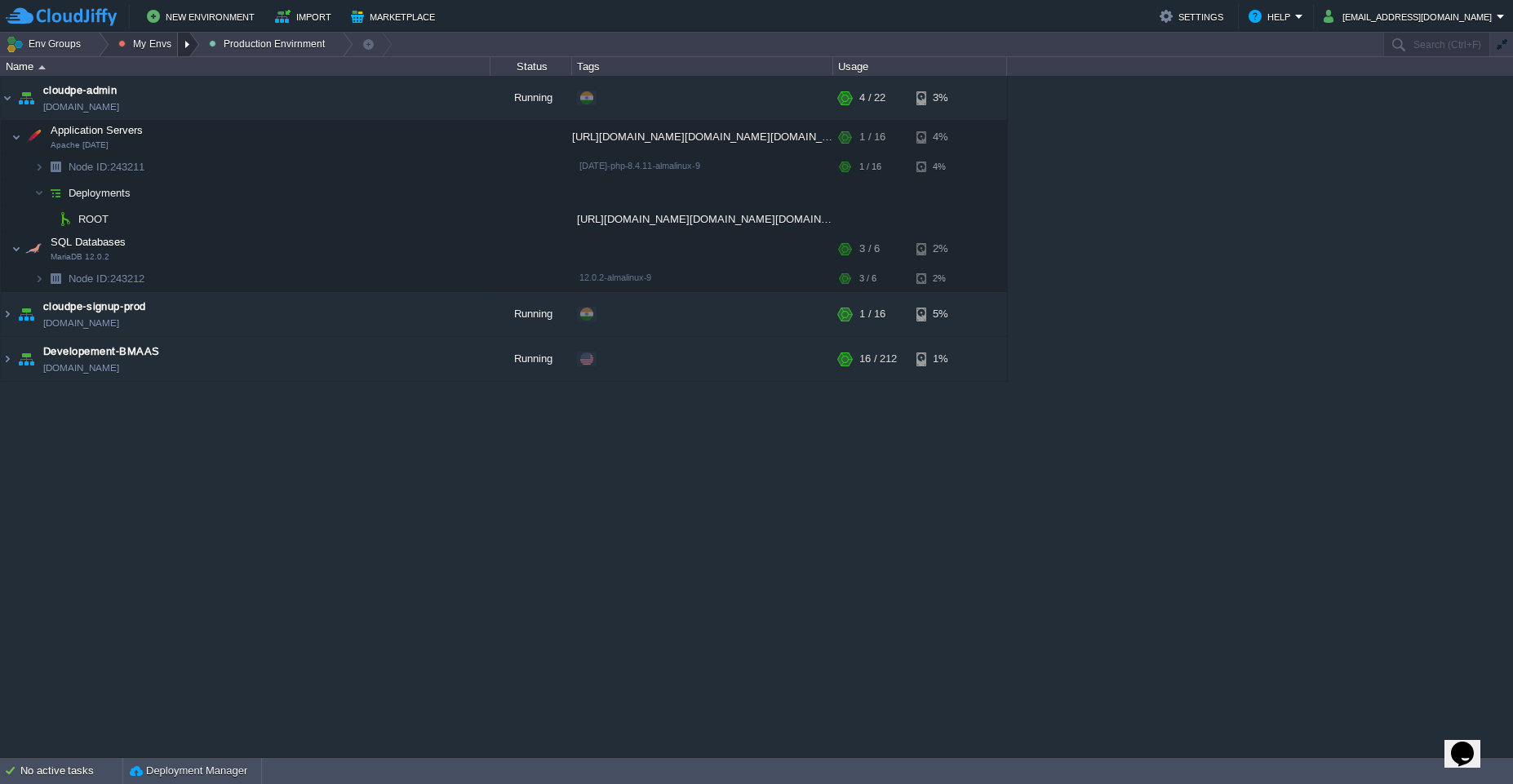
click at [183, 40] on div at bounding box center [188, 44] width 22 height 24
click at [164, 74] on span "Dev Envirnments" at bounding box center [174, 69] width 82 height 12
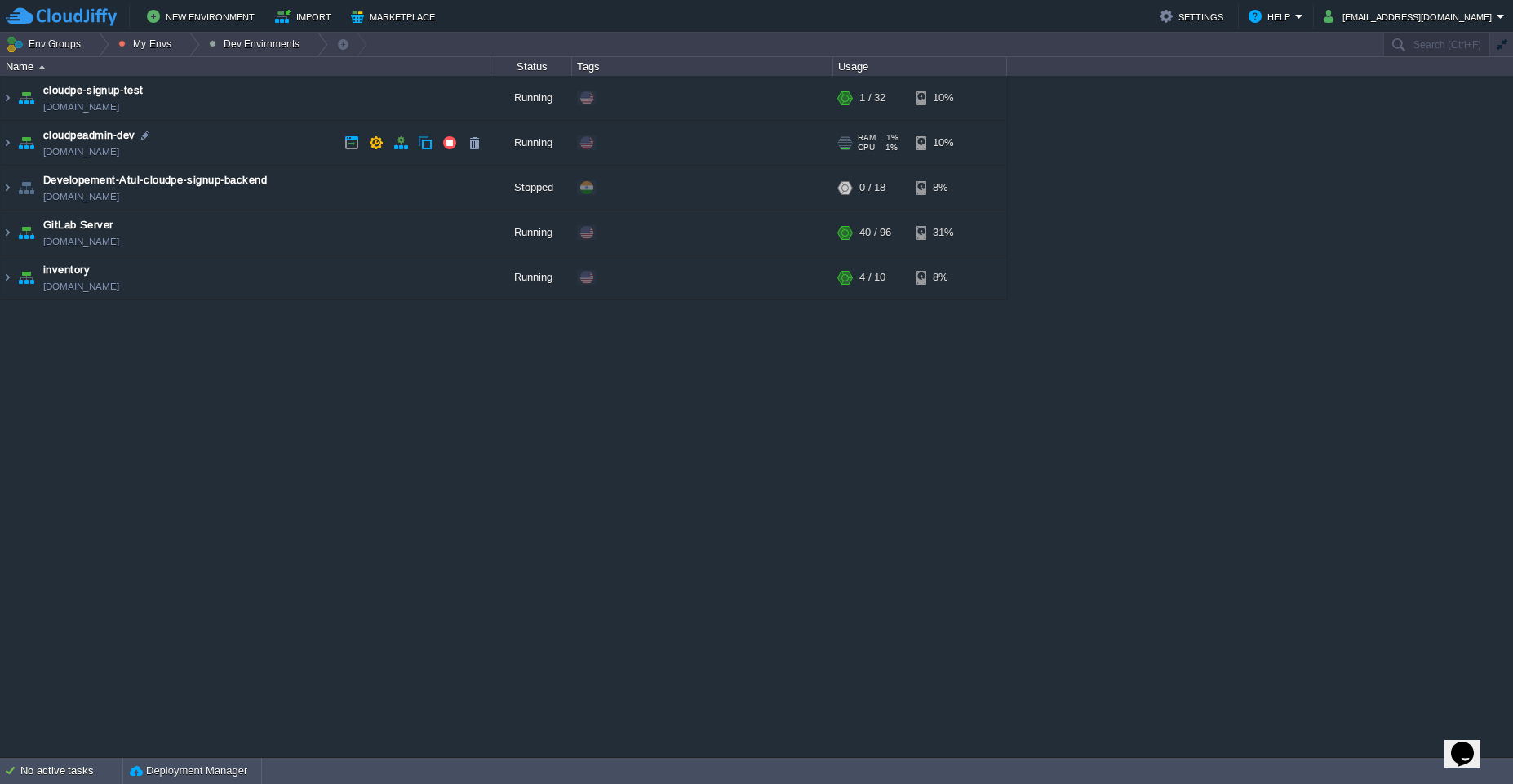
click at [219, 134] on td "cloudpeadmin-dev cloudpeadmin.west1-us.cloudjiffy.net" at bounding box center [246, 143] width 490 height 45
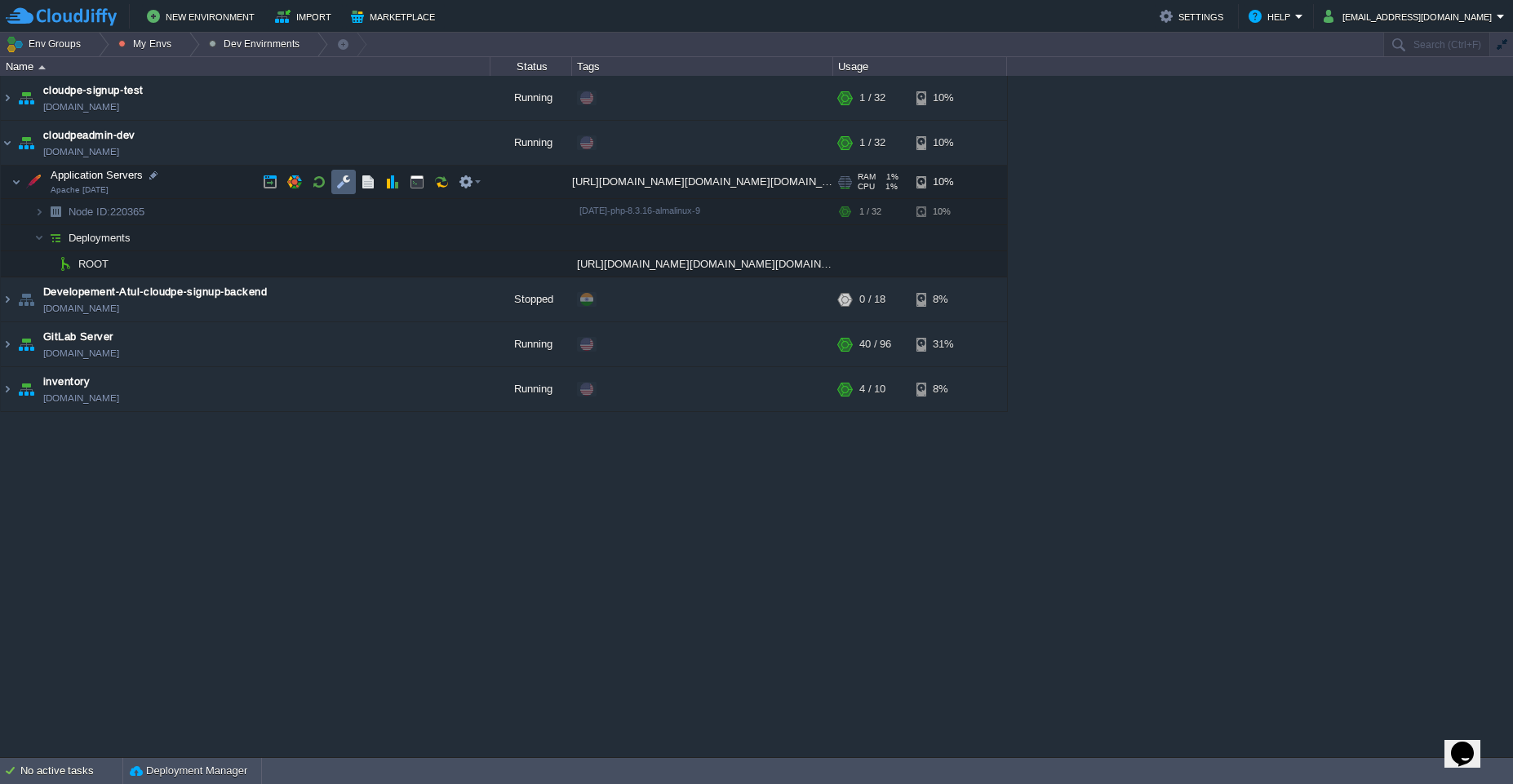
click at [343, 192] on td at bounding box center [344, 182] width 24 height 24
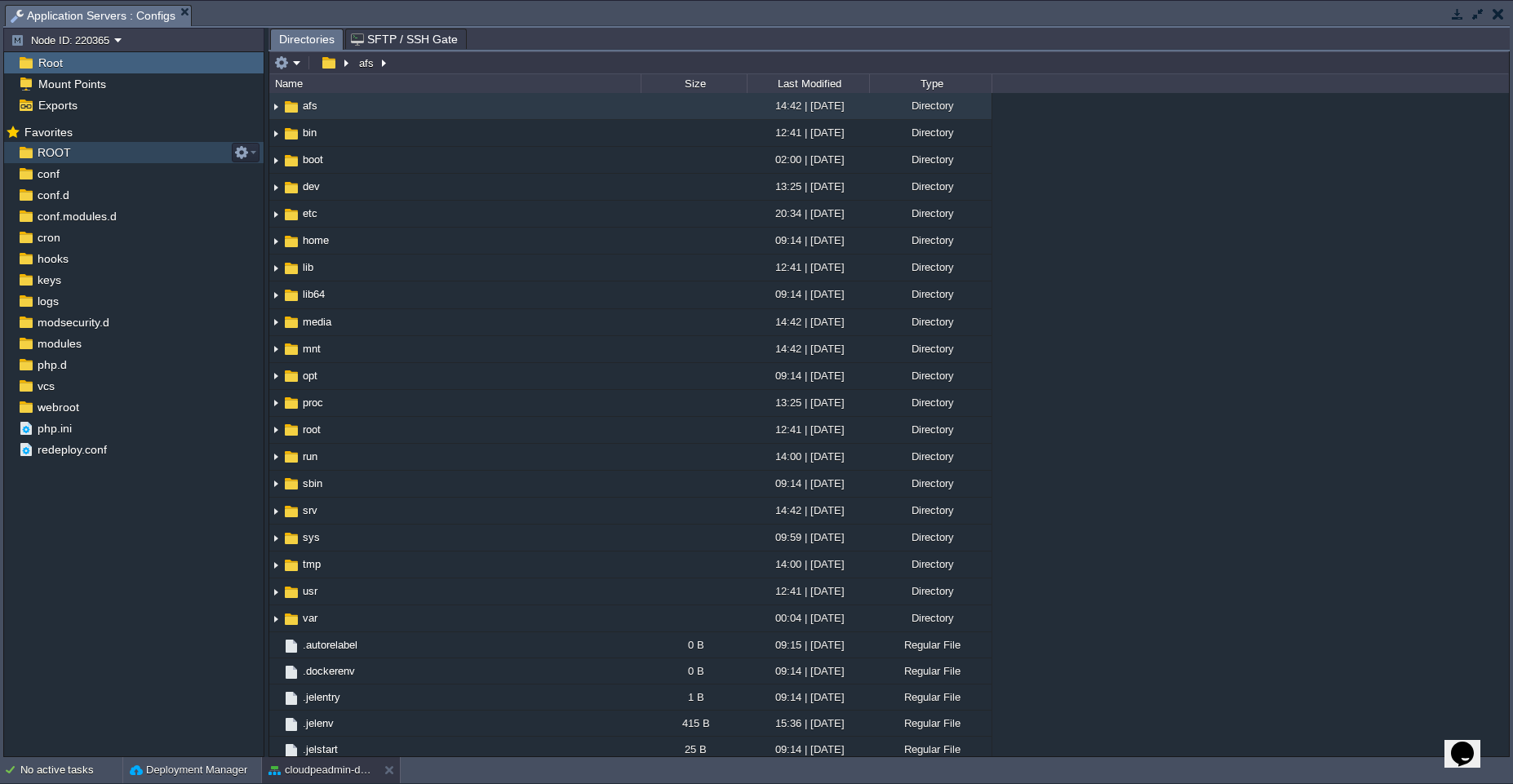
click at [51, 157] on span "ROOT" at bounding box center [54, 152] width 40 height 15
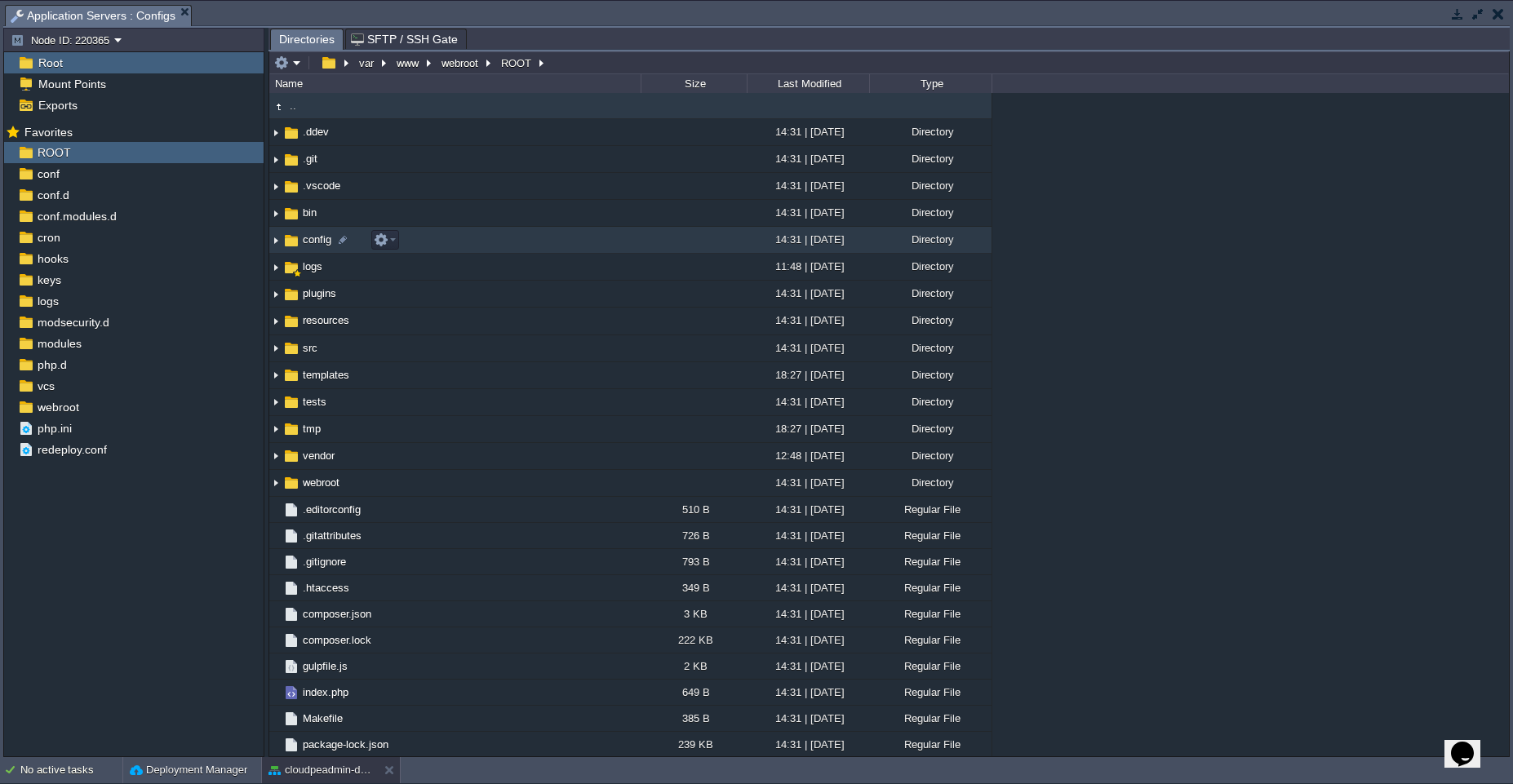
click at [549, 243] on td "config" at bounding box center [455, 240] width 371 height 27
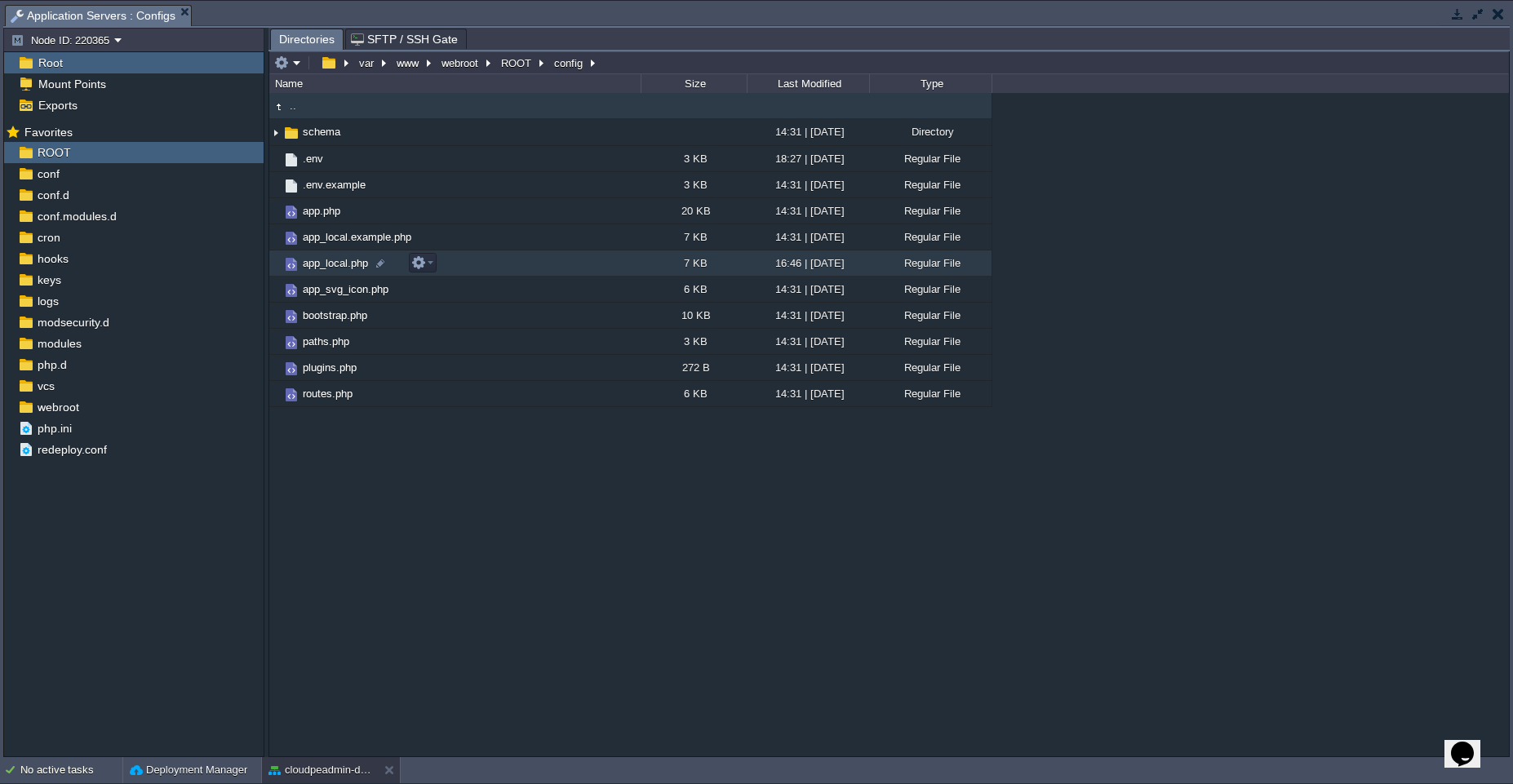
click at [589, 266] on td "app_local.php" at bounding box center [455, 264] width 371 height 26
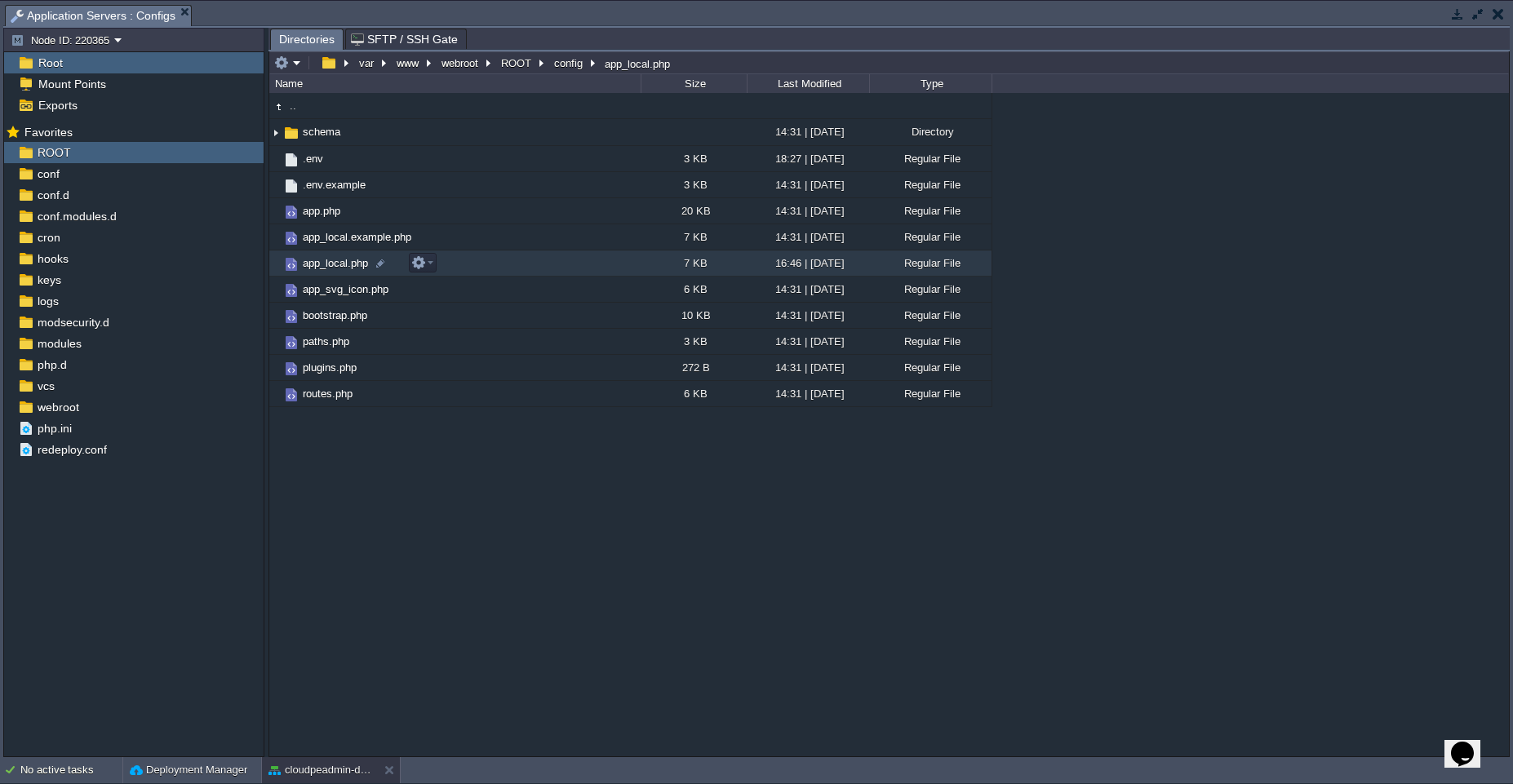
click at [589, 266] on td "app_local.php" at bounding box center [455, 264] width 371 height 26
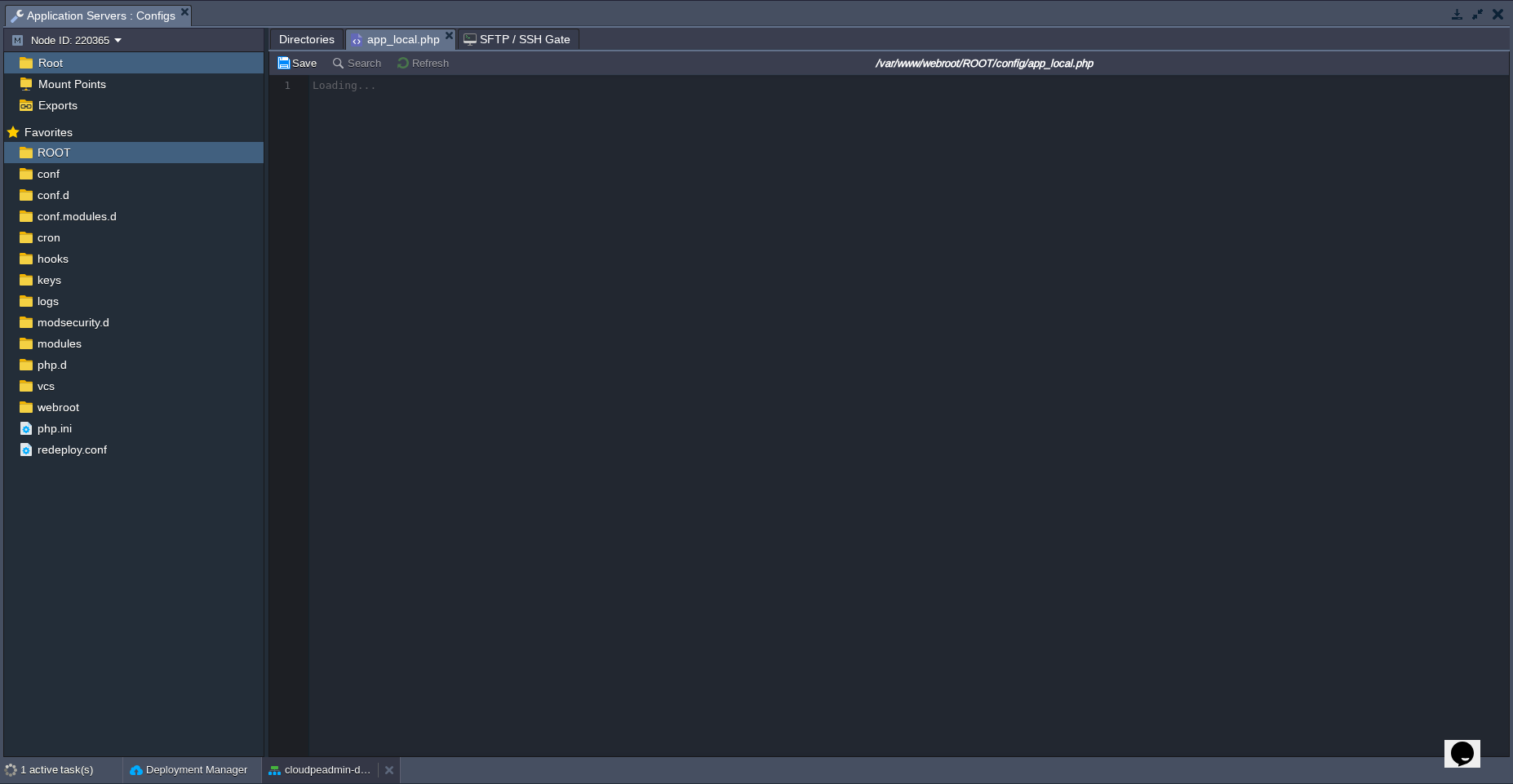
click at [304, 762] on button "cloudpeadmin-dev" at bounding box center [319, 770] width 103 height 16
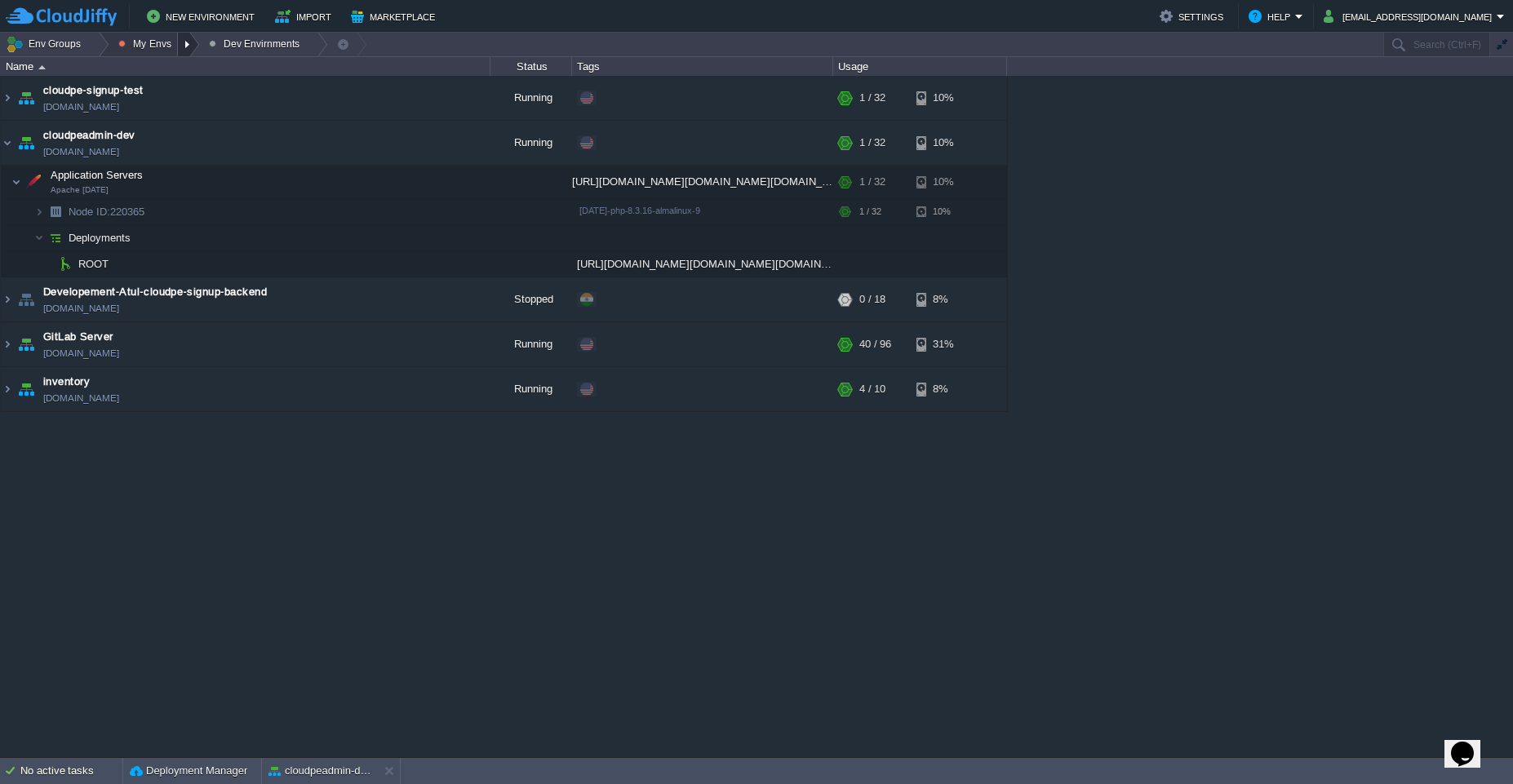
click at [187, 47] on div at bounding box center [188, 44] width 22 height 24
click at [188, 87] on span "Production Envirnment" at bounding box center [187, 88] width 107 height 12
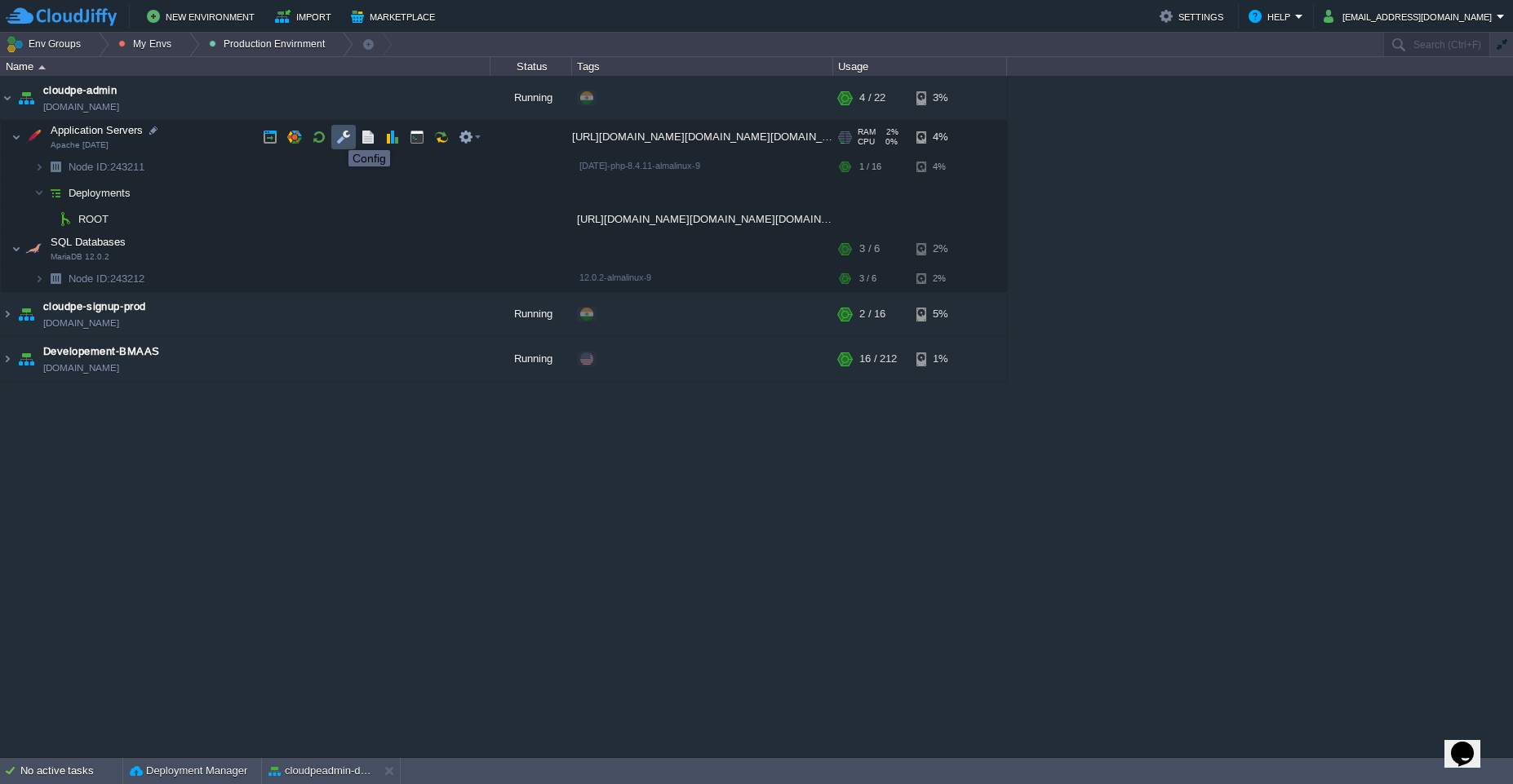
click at [336, 136] on button "button" at bounding box center [344, 137] width 15 height 15
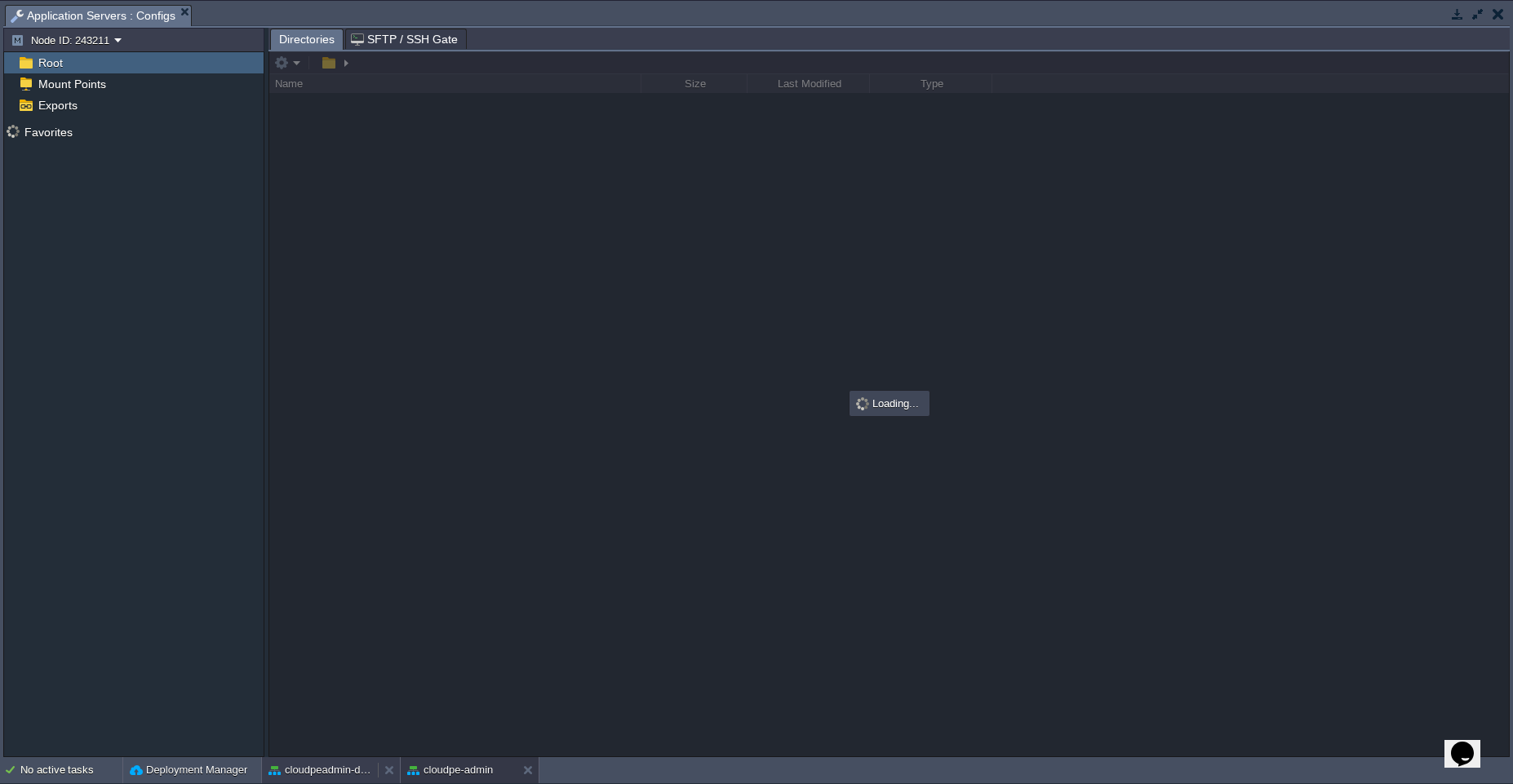
click at [304, 781] on div "cloudpeadmin-dev" at bounding box center [319, 770] width 116 height 26
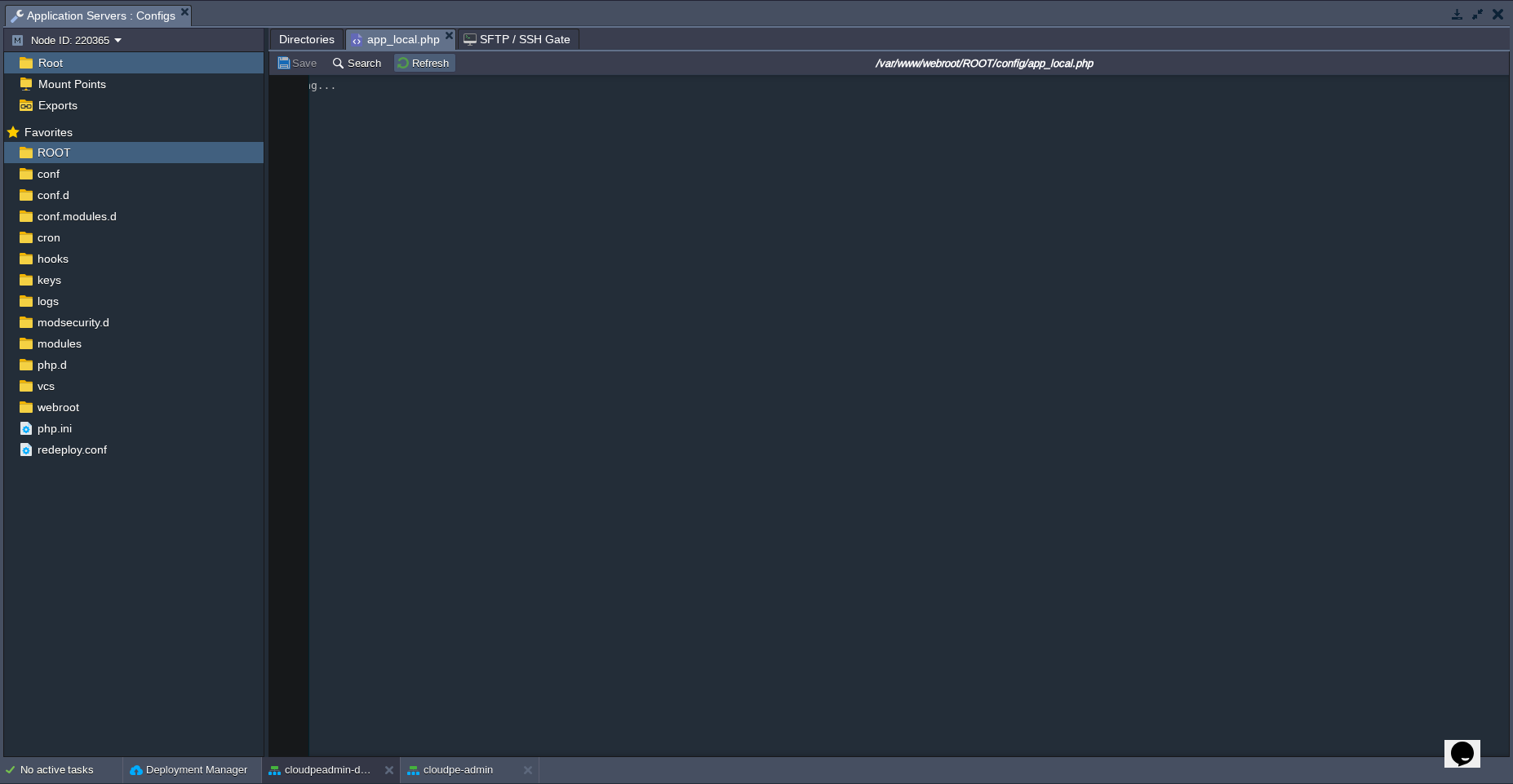
click at [418, 66] on button "Refresh" at bounding box center [425, 63] width 58 height 15
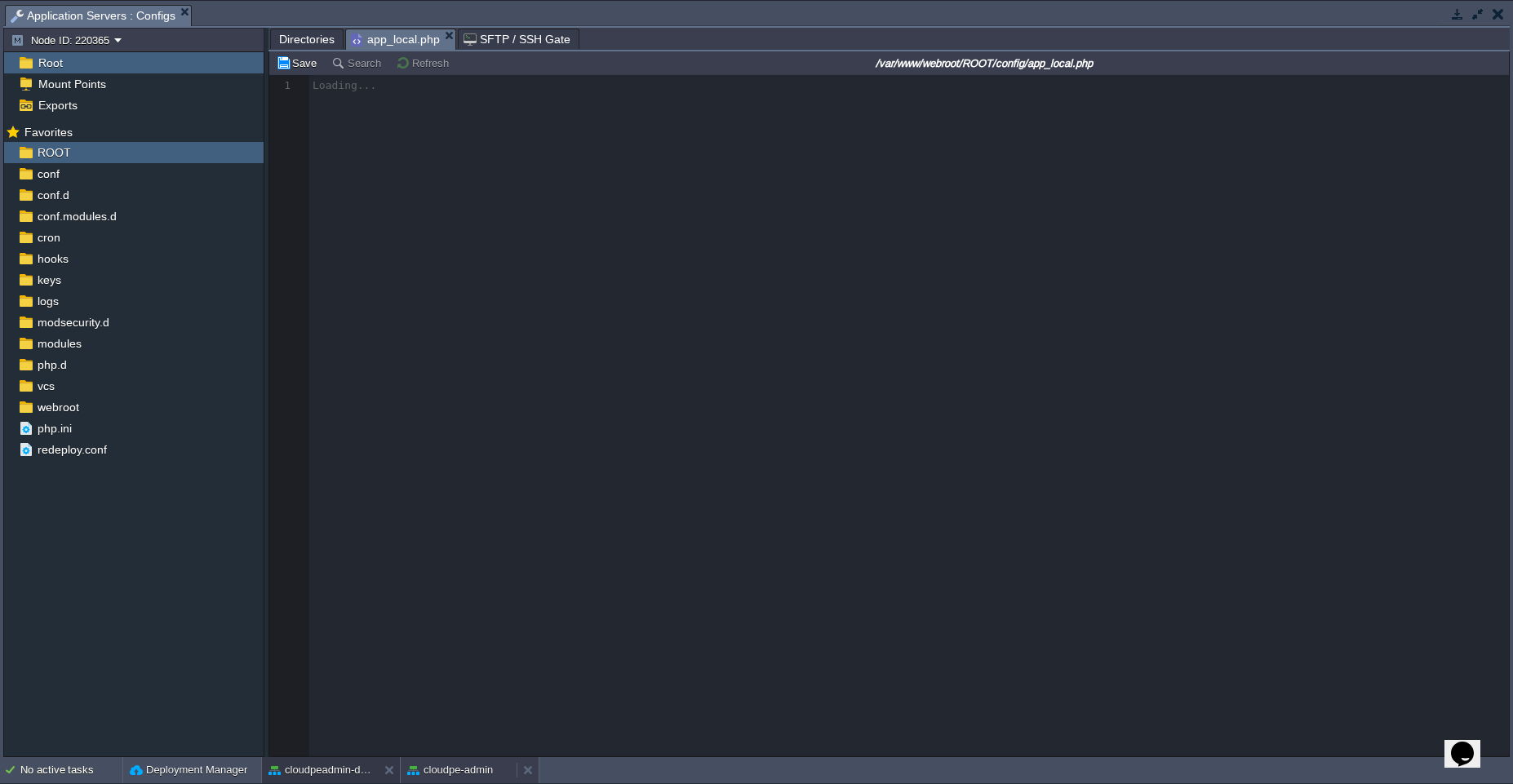
click at [433, 760] on div "cloudpe-admin" at bounding box center [459, 770] width 116 height 26
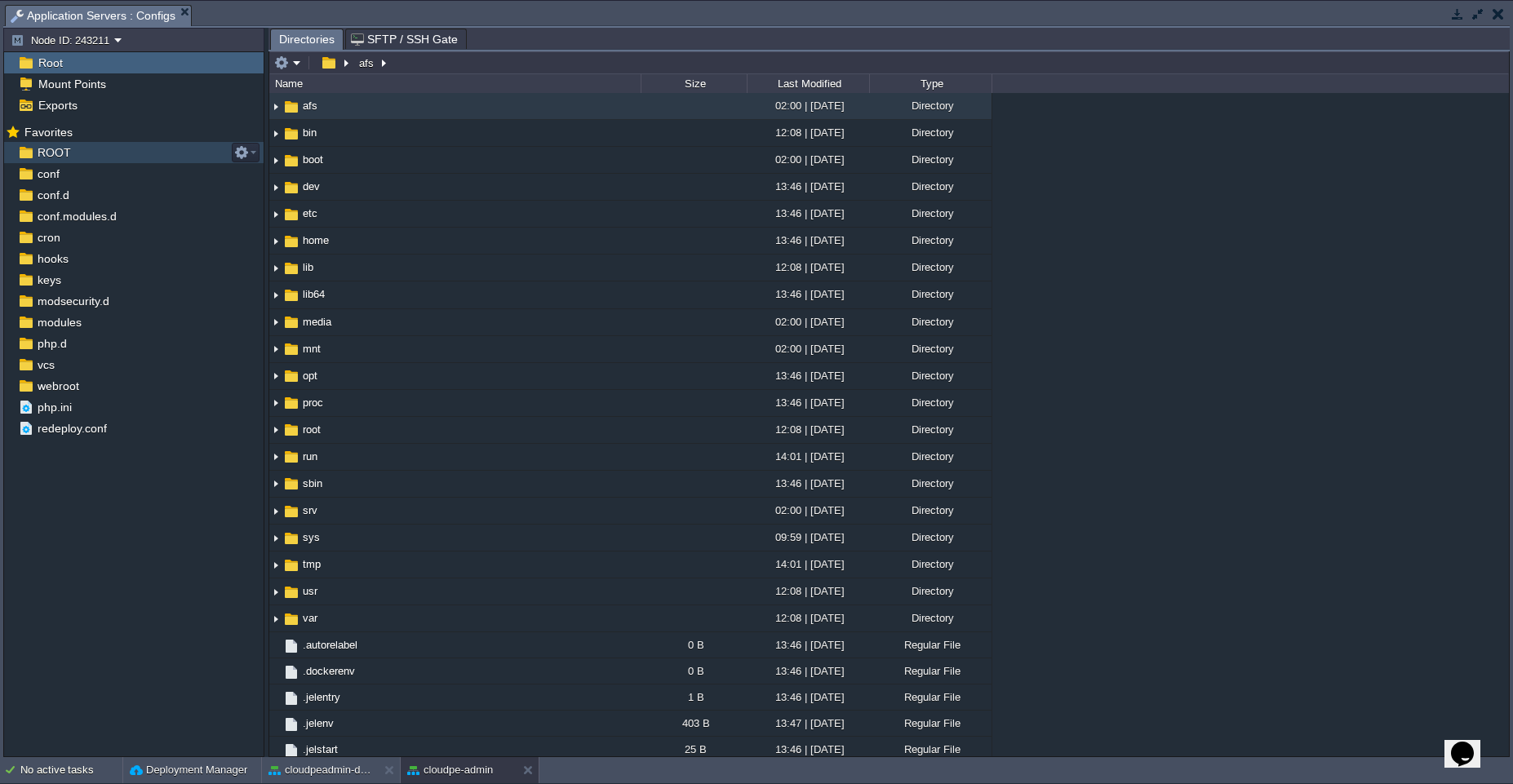
click at [80, 148] on div "ROOT" at bounding box center [134, 152] width 260 height 22
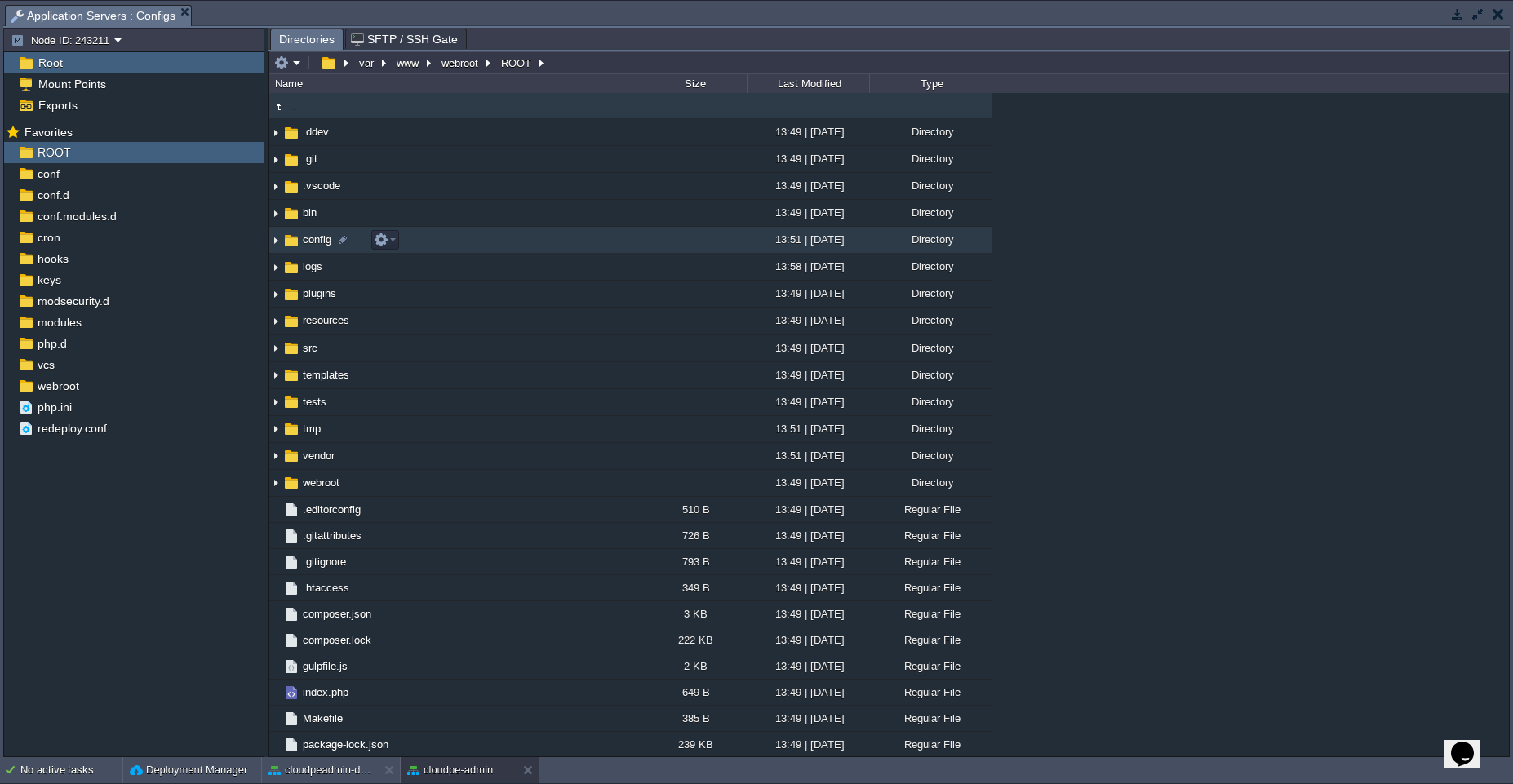
click at [498, 247] on td "config" at bounding box center [455, 240] width 371 height 27
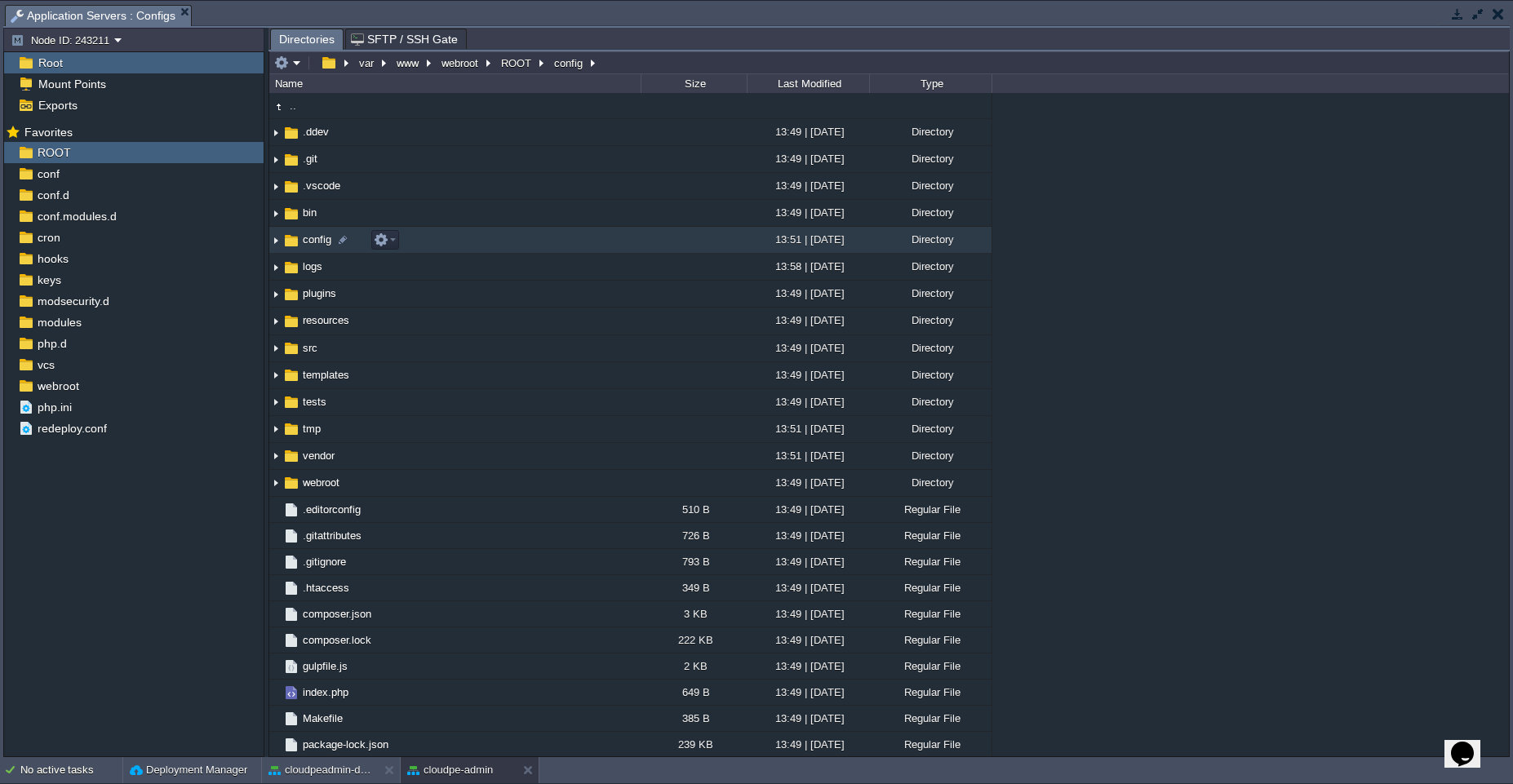
click at [498, 247] on td "config" at bounding box center [455, 240] width 371 height 27
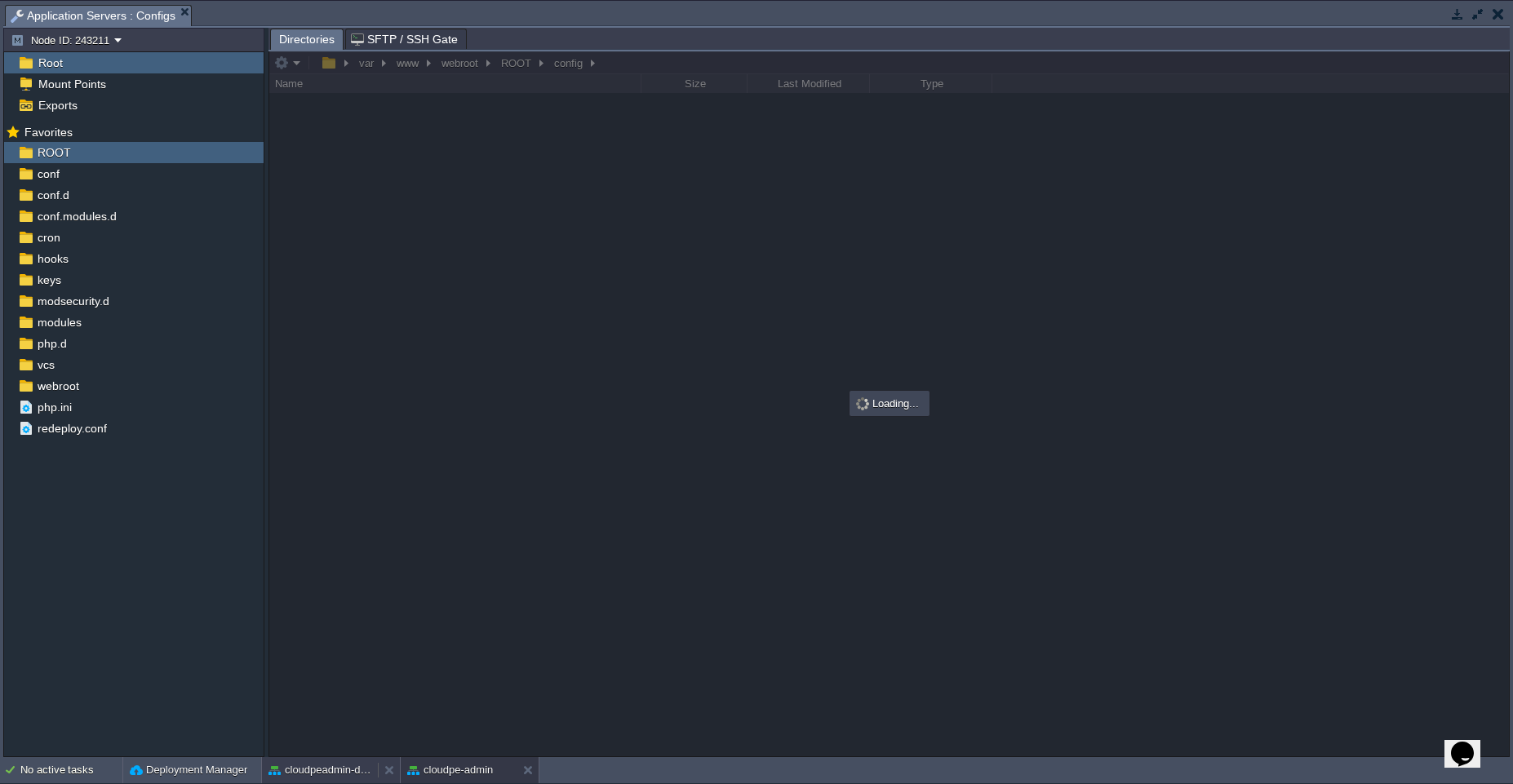
click at [322, 776] on button "cloudpeadmin-dev" at bounding box center [319, 770] width 103 height 16
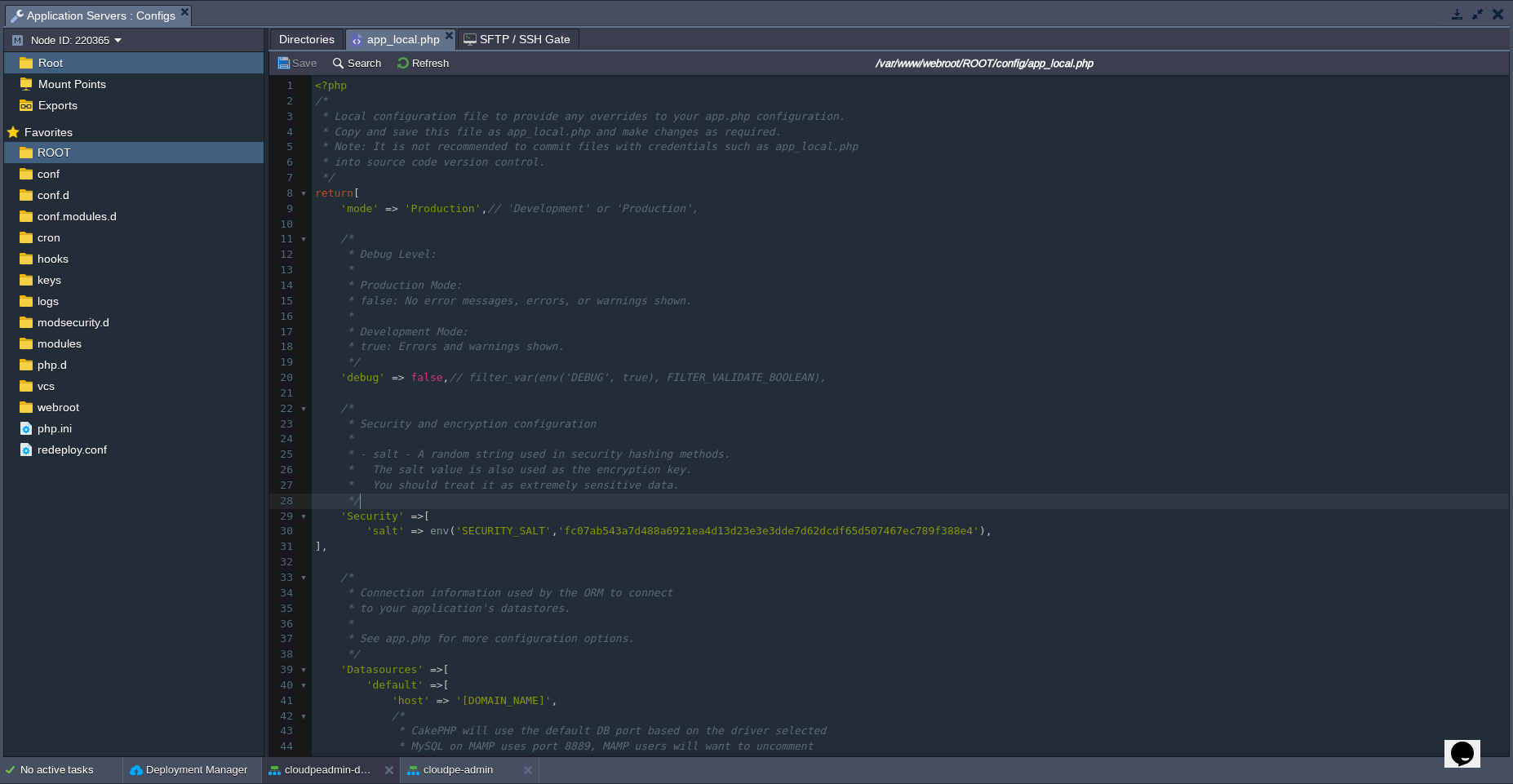
click at [565, 493] on pre "*/" at bounding box center [910, 501] width 1198 height 15
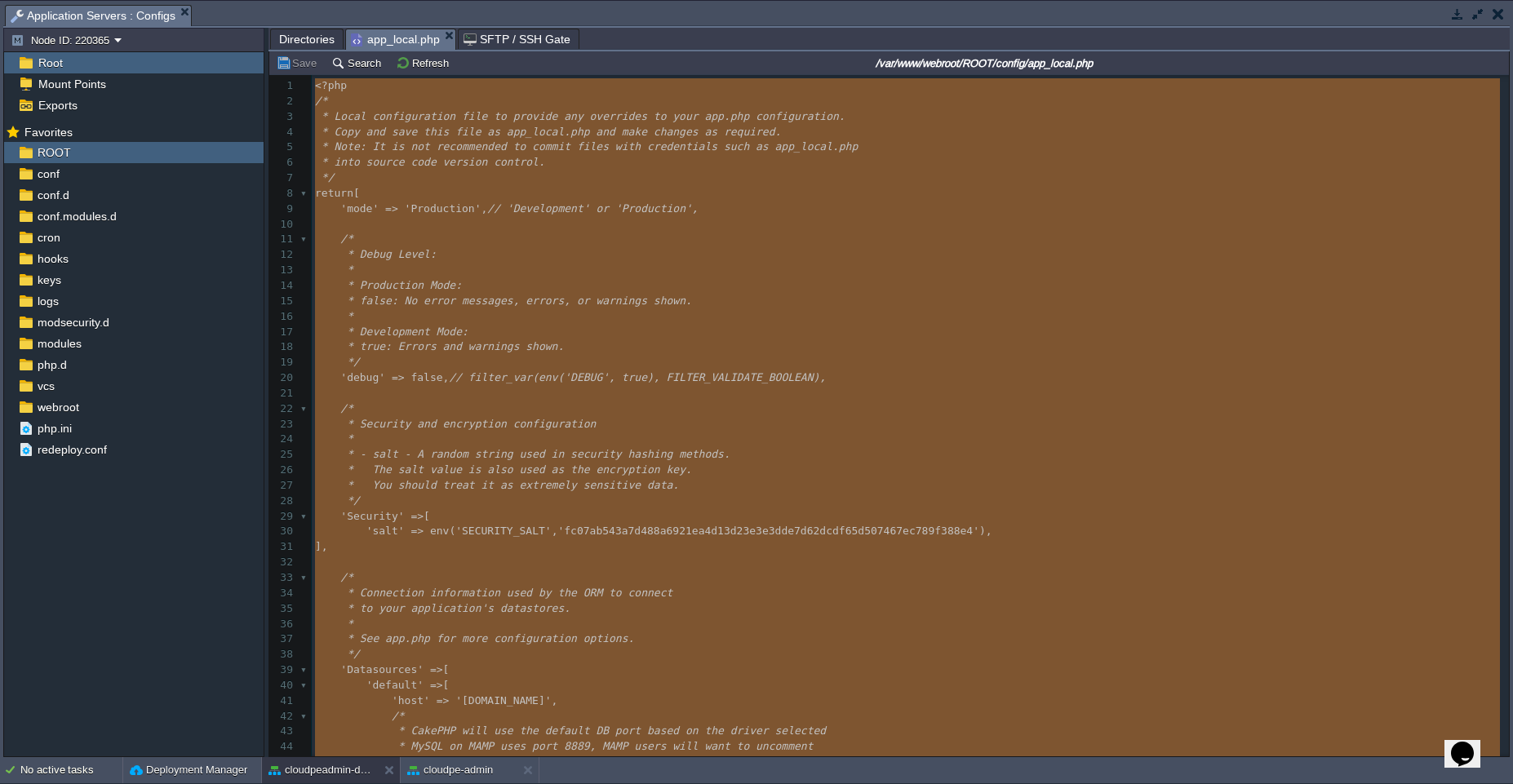
type textarea "-"
click at [437, 774] on button "cloudpe-admin" at bounding box center [450, 770] width 86 height 16
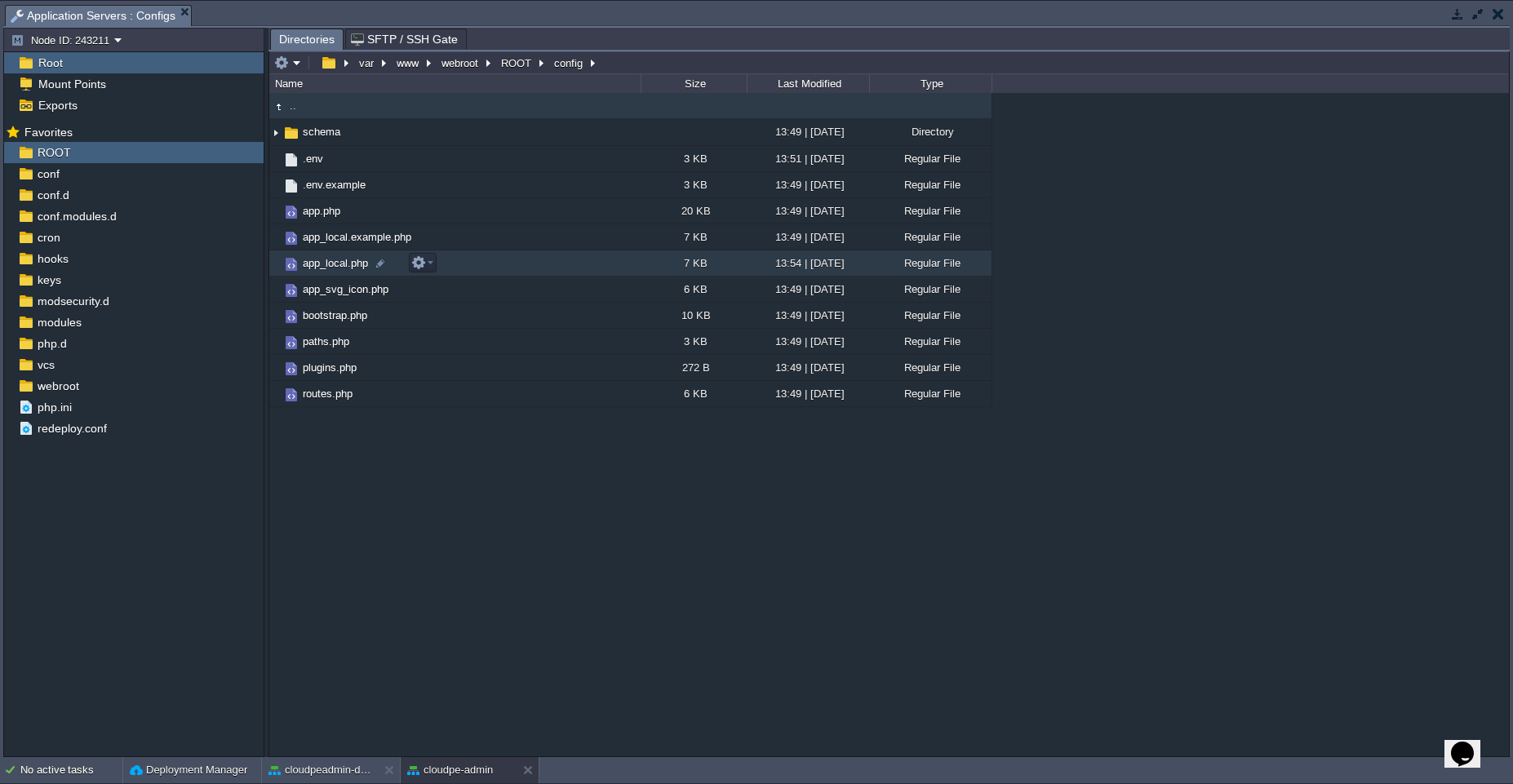
click at [517, 263] on td "app_local.php" at bounding box center [455, 264] width 371 height 26
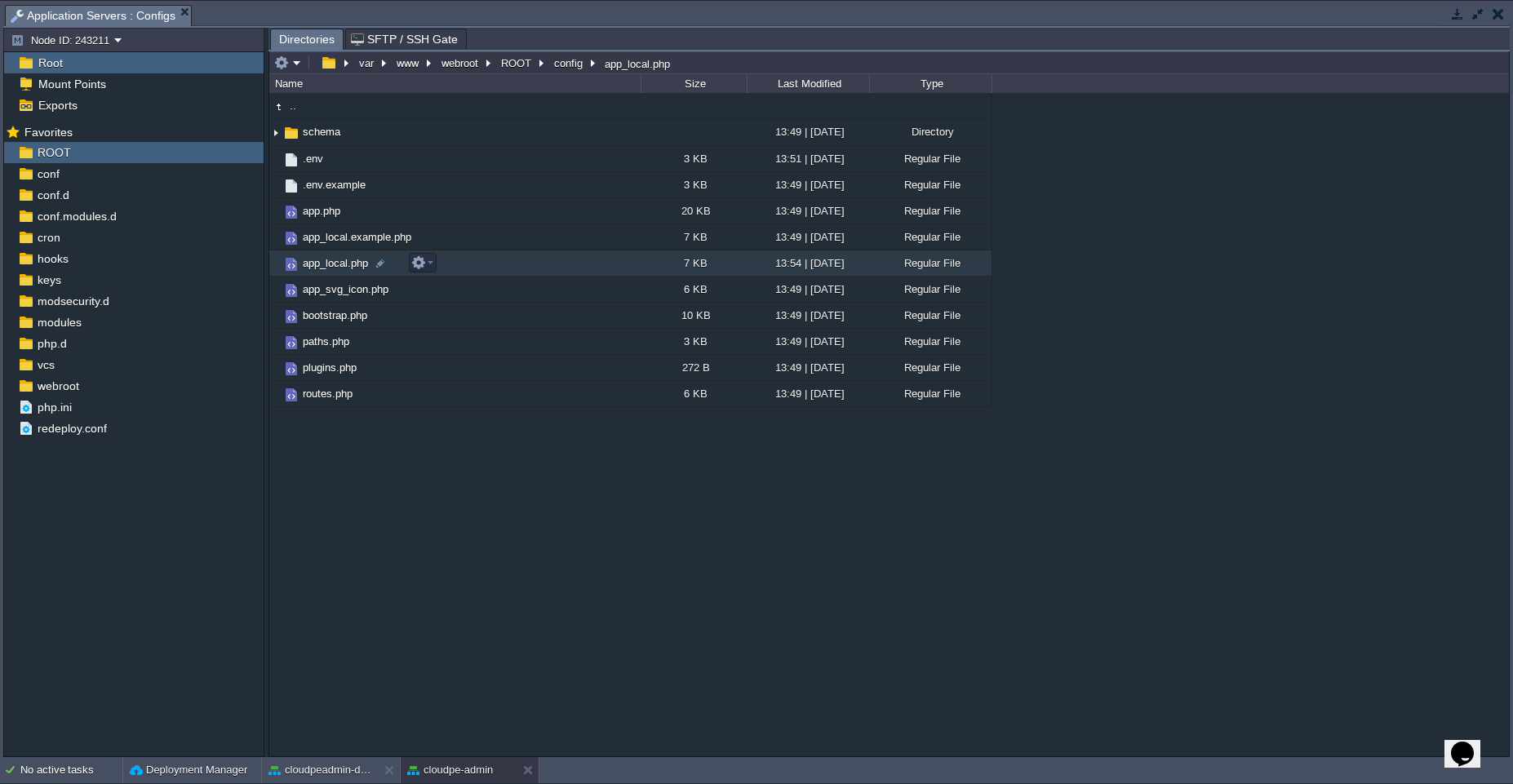
click at [517, 263] on td "app_local.php" at bounding box center [455, 264] width 371 height 26
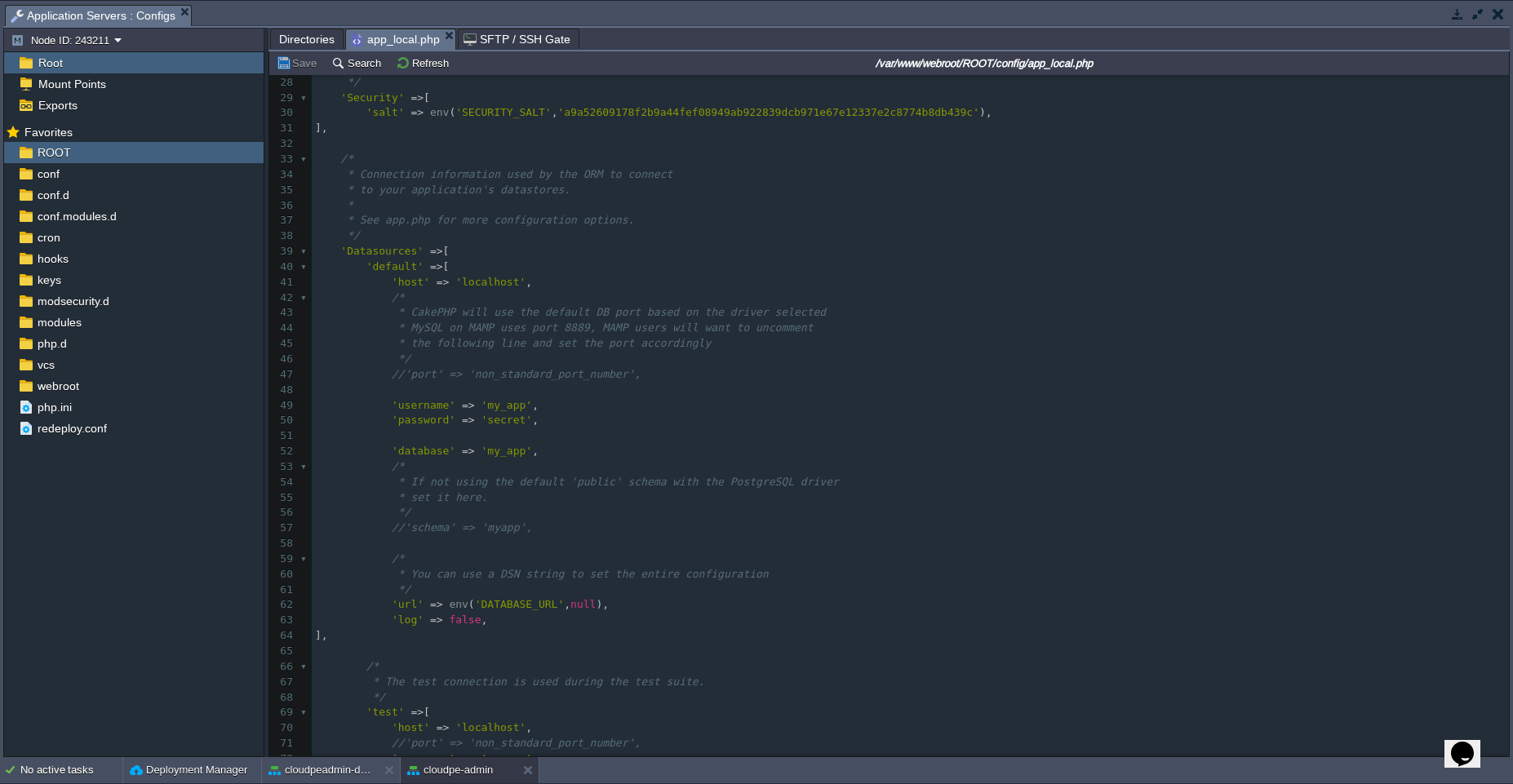
scroll to position [537, 0]
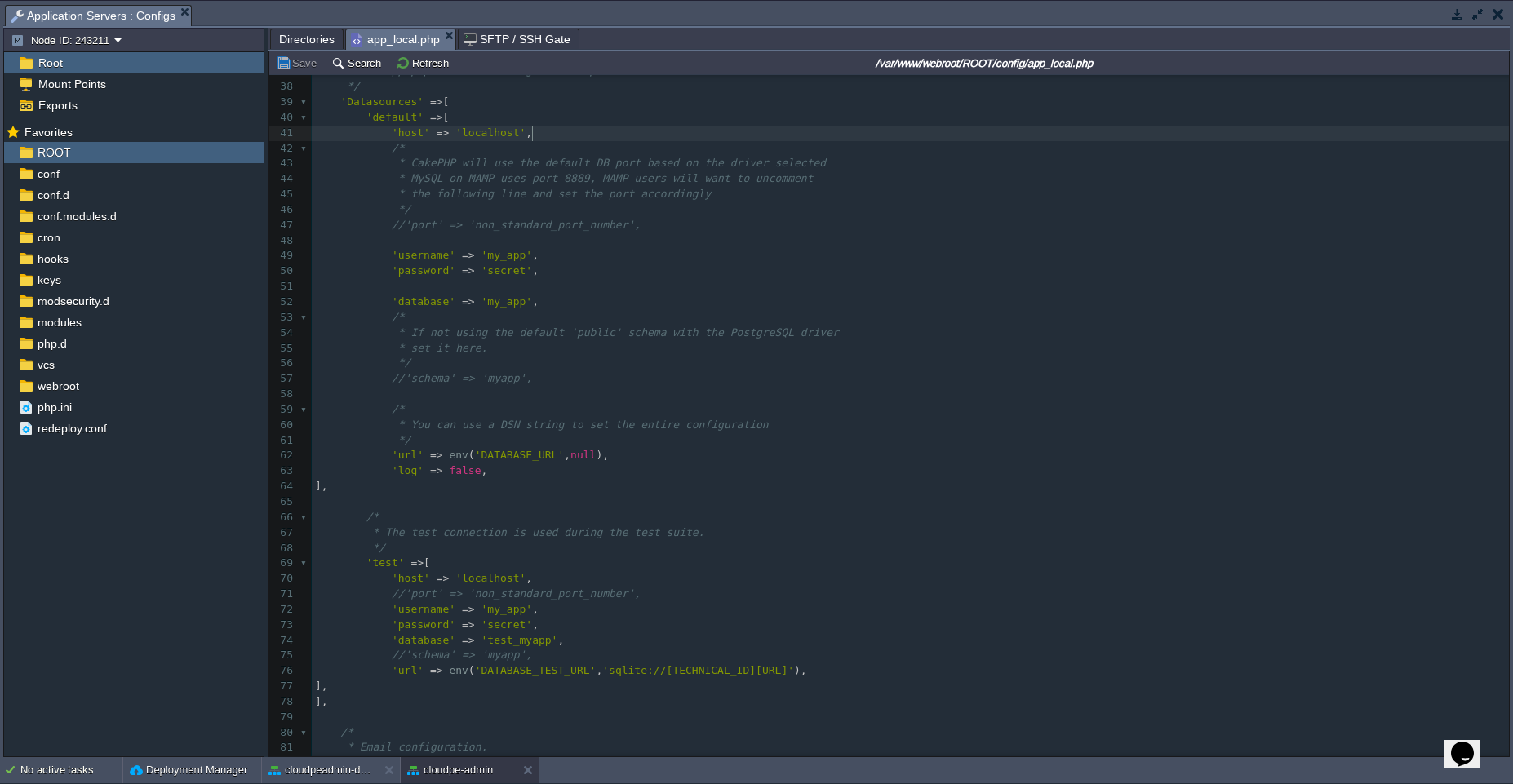
click at [607, 133] on pre "'host' => 'localhost' ," at bounding box center [910, 133] width 1198 height 15
type textarea "'host' => 'localhost',"
click at [558, 296] on pre "'database' => 'my_app' ," at bounding box center [910, 302] width 1198 height 15
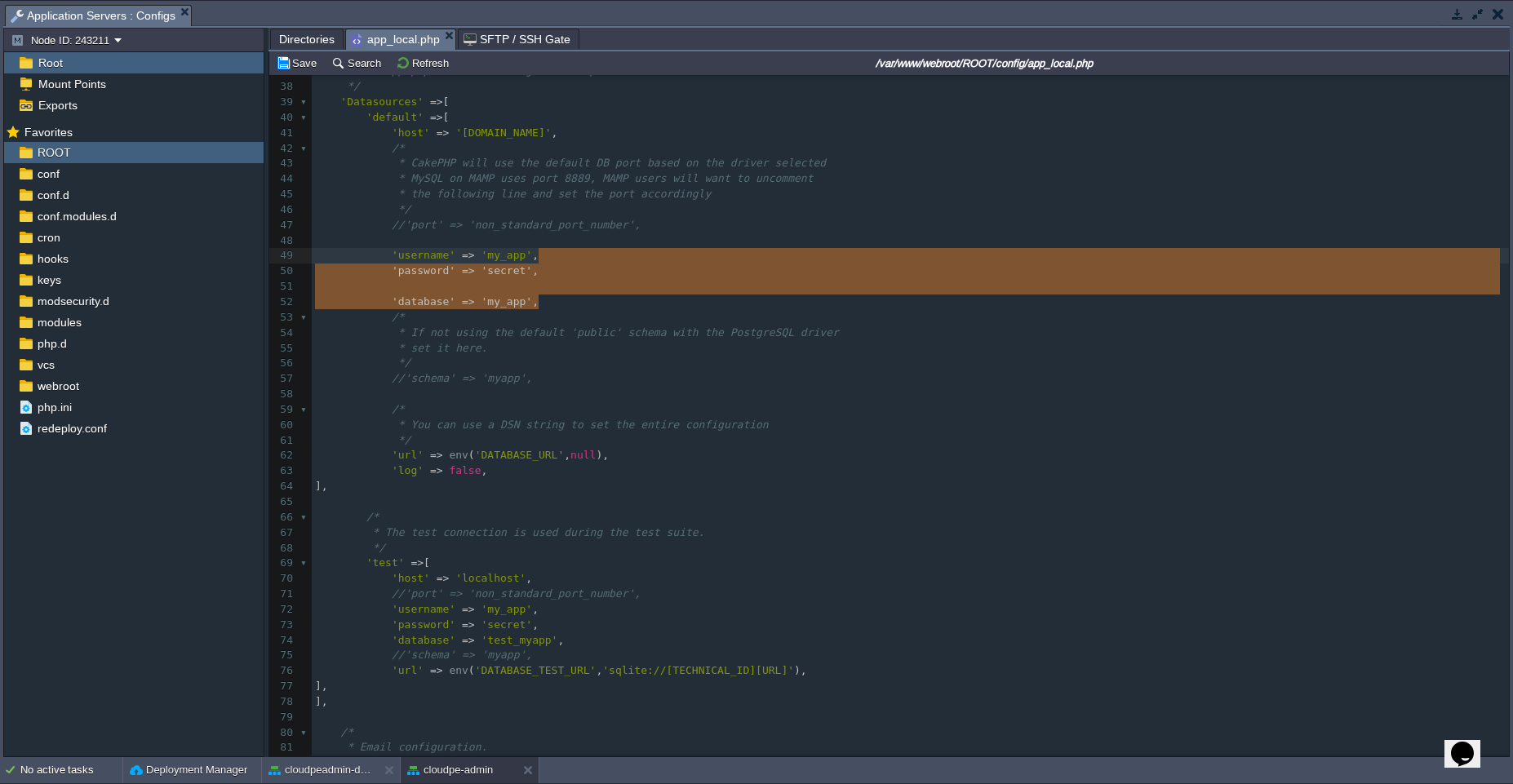
type textarea "'username' => 'my_app', 'password' => 'secret', 'database' => 'my_app',"
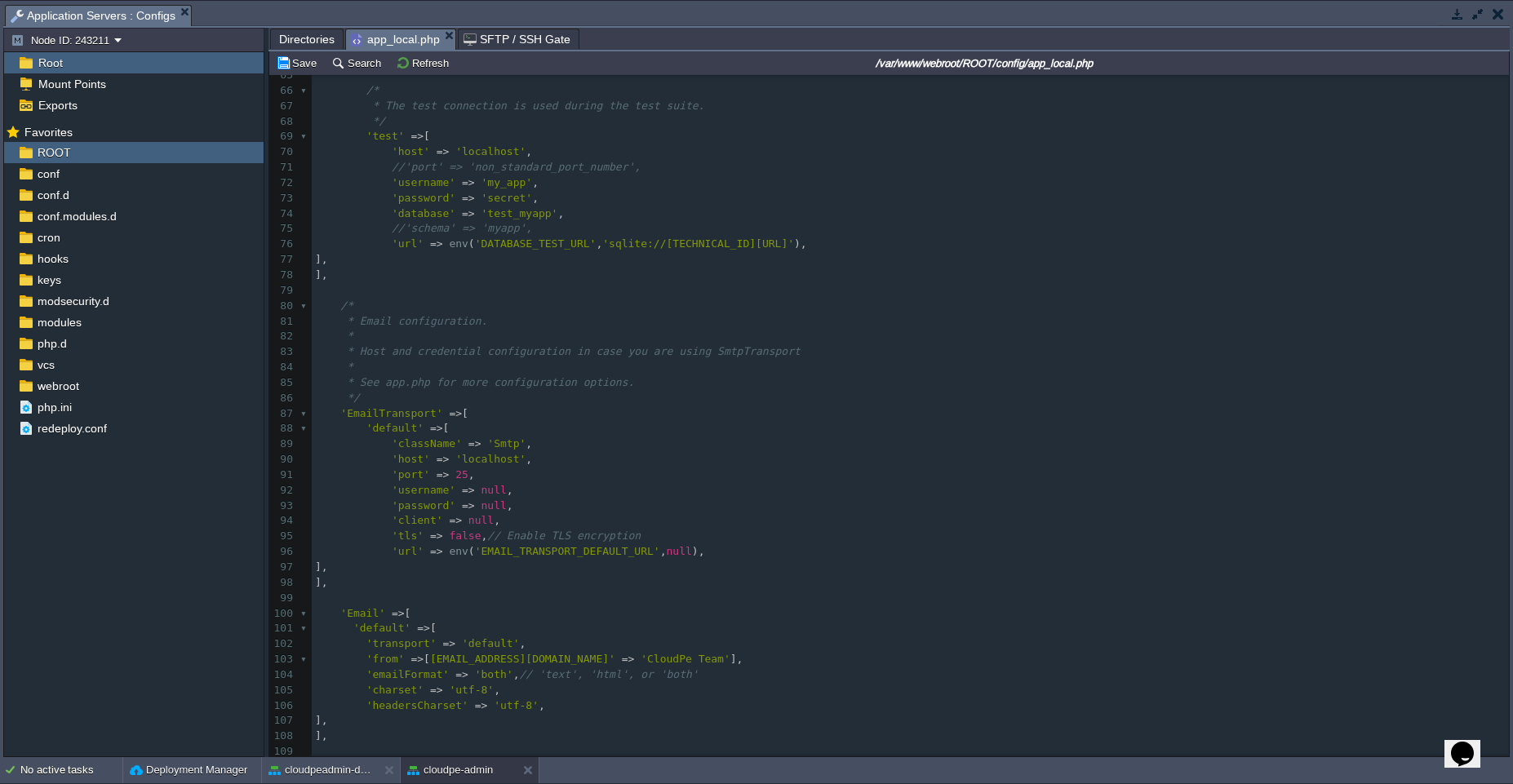
scroll to position [1063, 0]
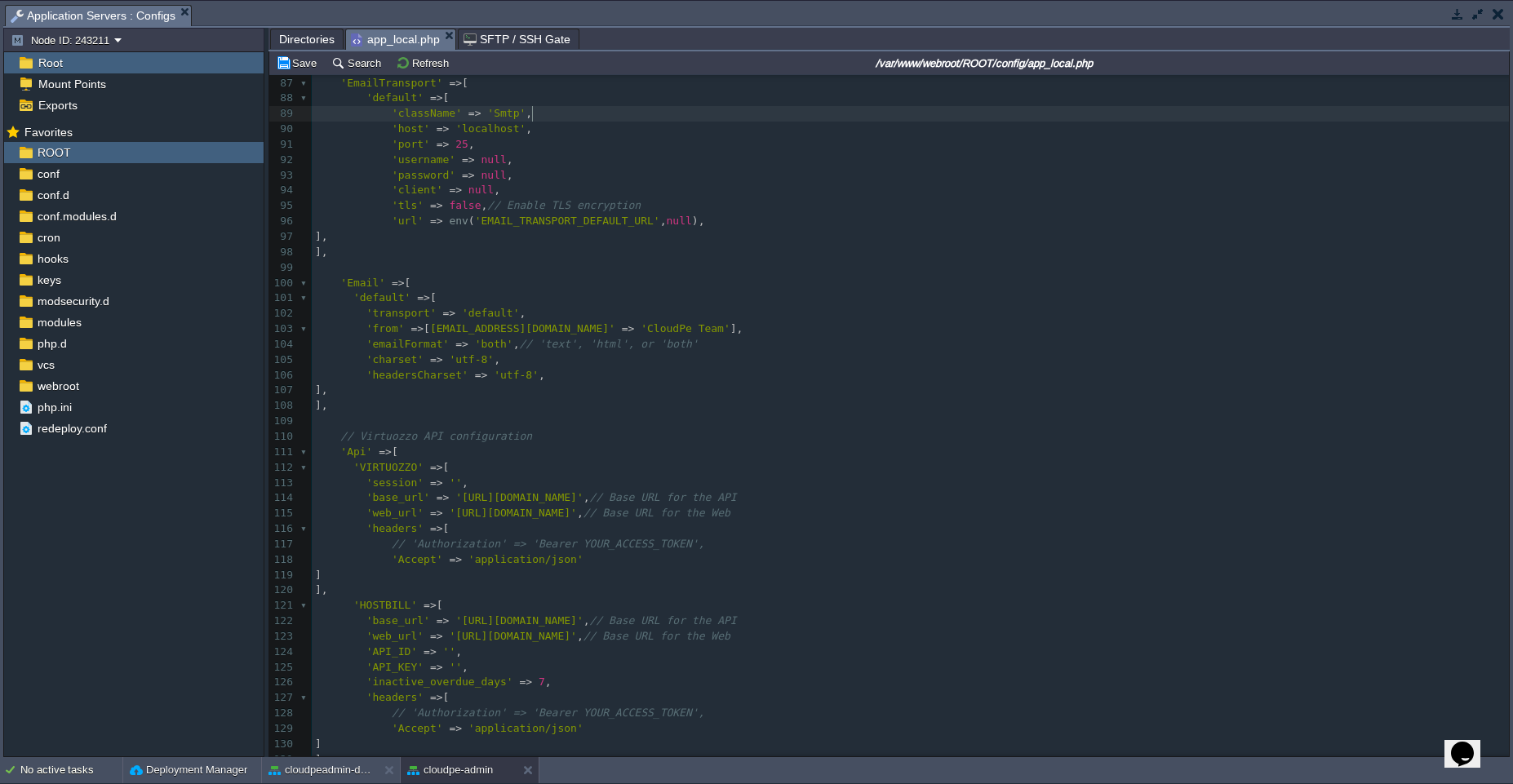
click at [531, 107] on div "xxxxxxxxxx 'database' => 'OtpVarification' , 67 * The test connection is used d…" at bounding box center [910, 337] width 1198 height 1137
type textarea "'className' => 'Smtp', 'host' => 'localhost', 'port' => 25, 'username' => null,…"
type textarea "'transport' => 'default', 'from' => ['noreply@cloudpe.com' => 'CloudPe Team'], …"
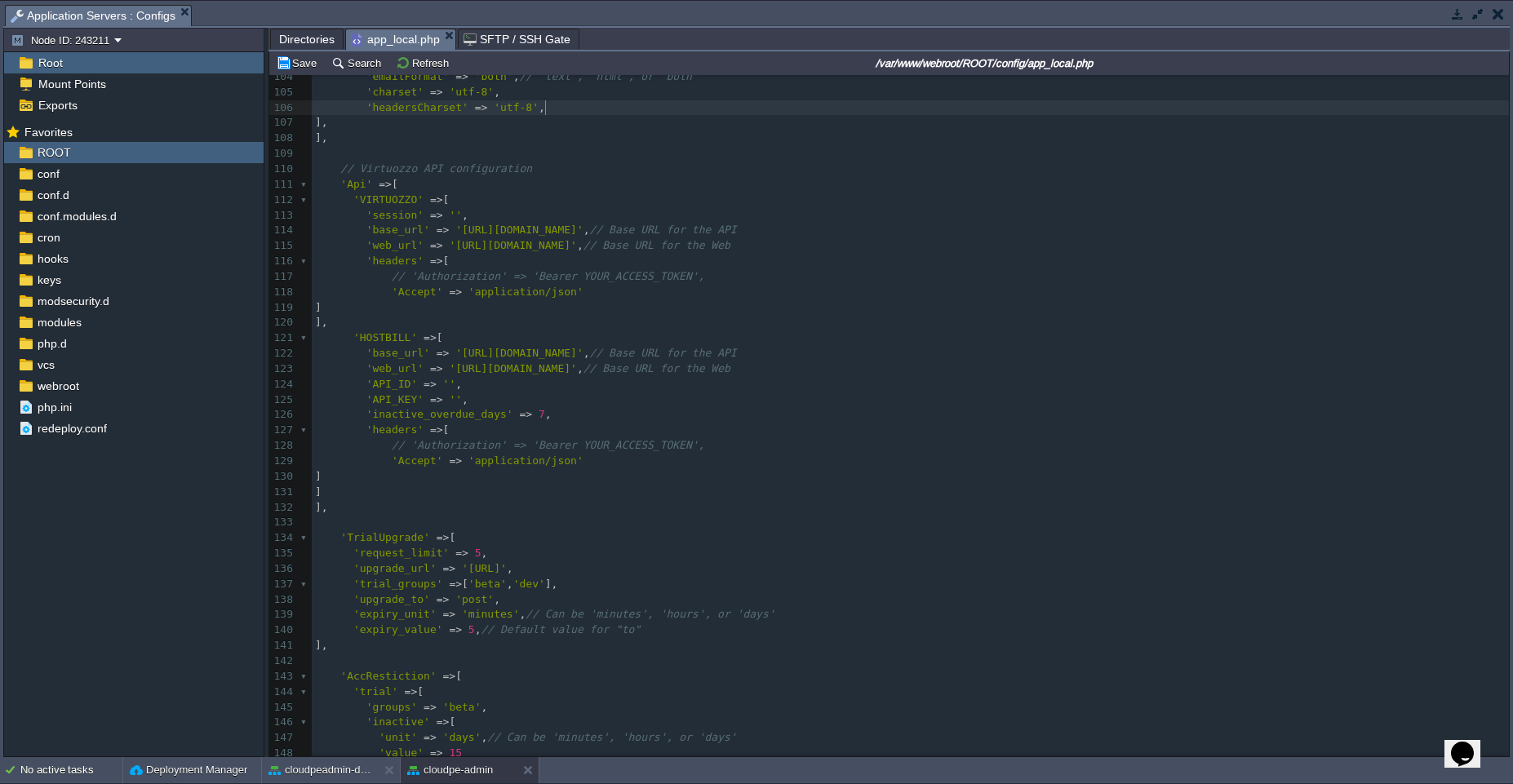
scroll to position [1592, 0]
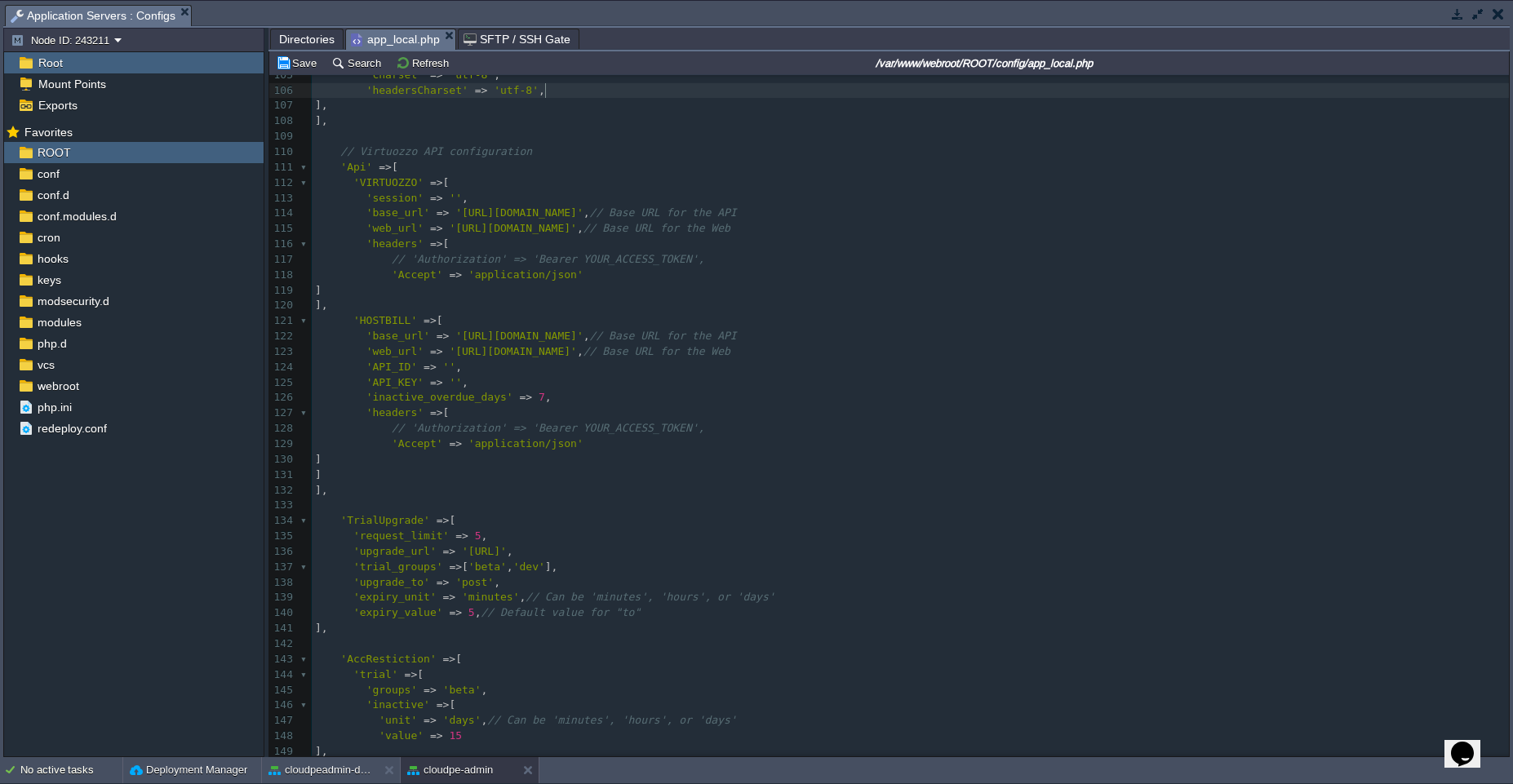
click at [389, 124] on pre "]," at bounding box center [910, 120] width 1198 height 15
type textarea "-"
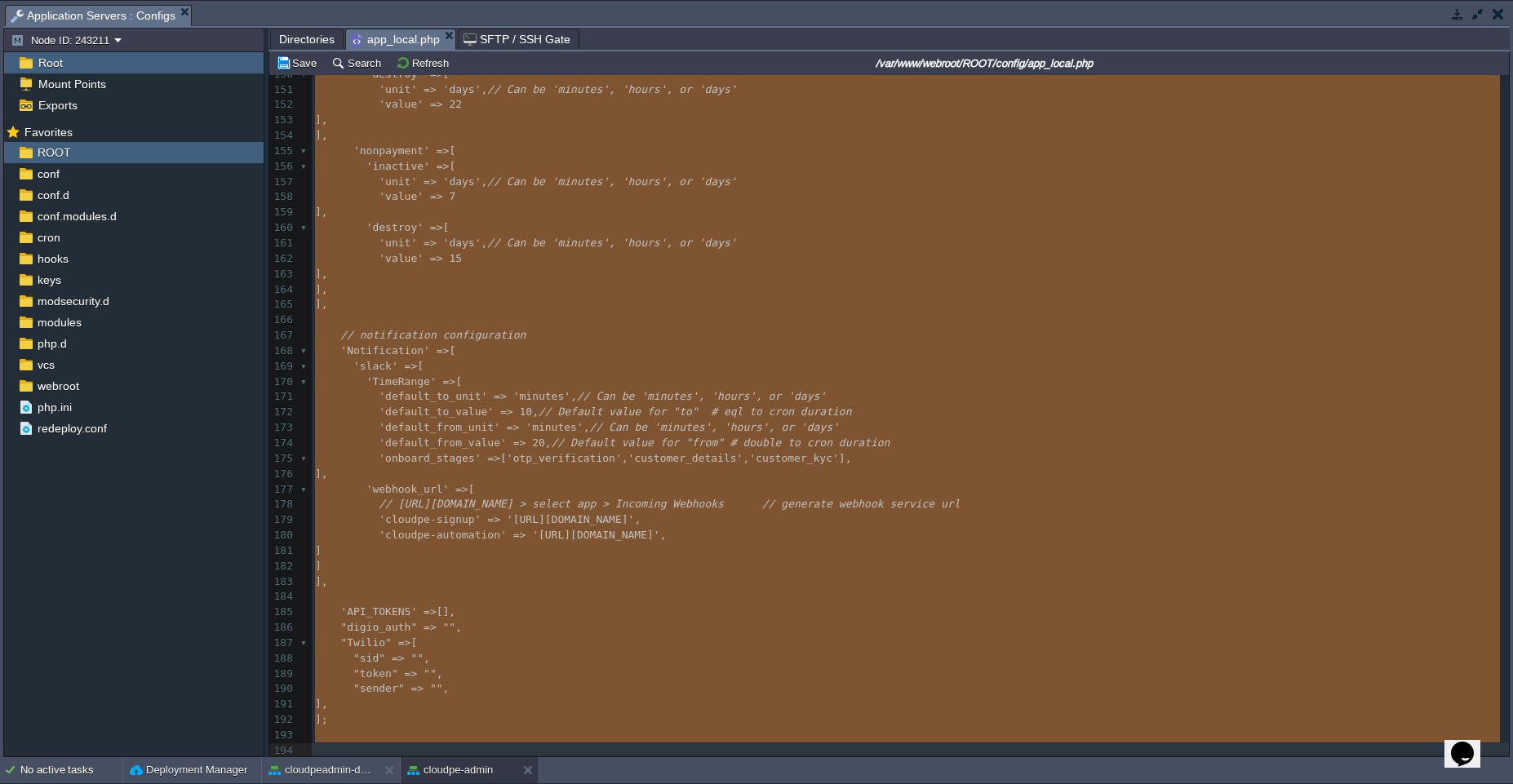
scroll to position [2277, 0]
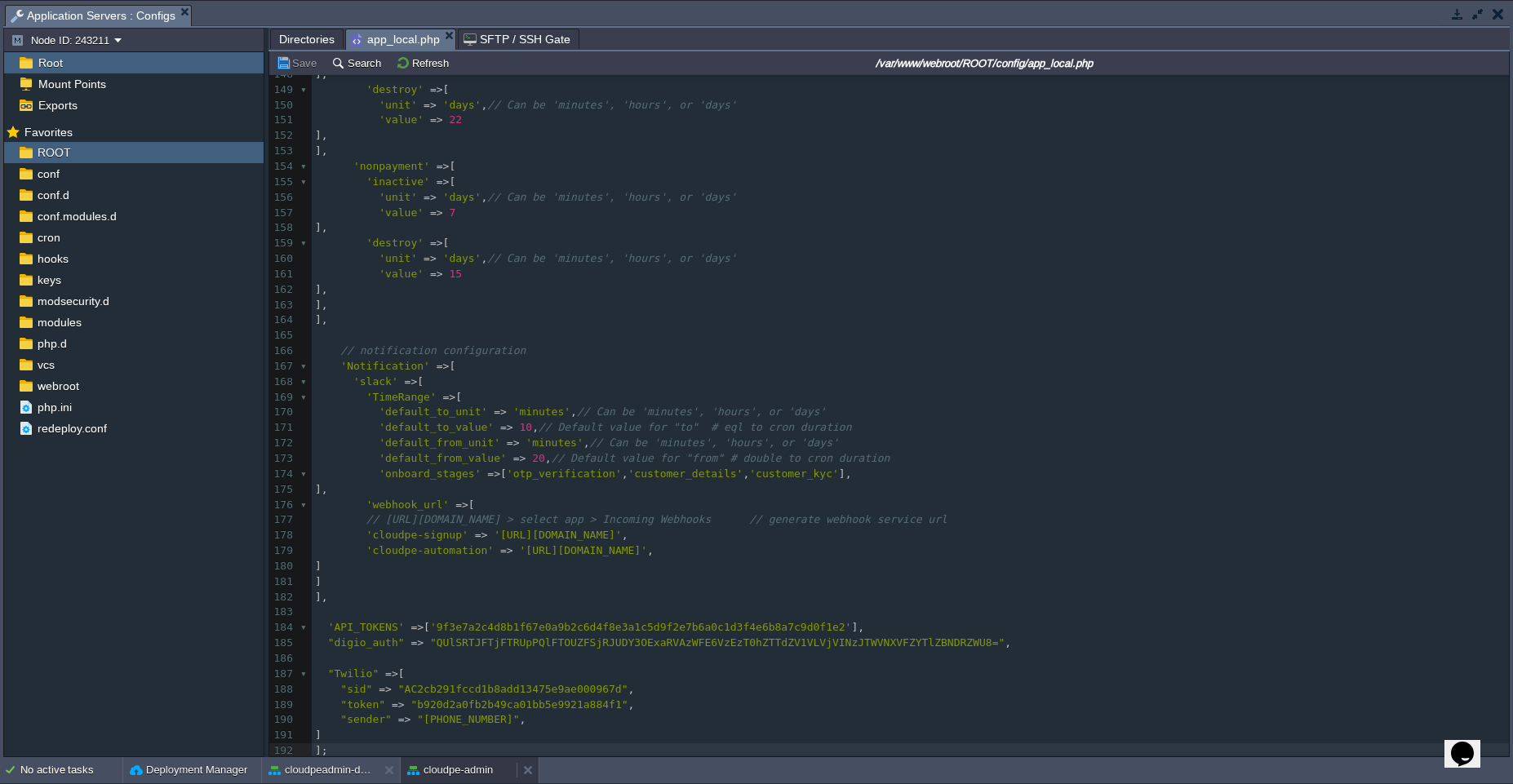
click at [450, 769] on button "cloudpe-admin" at bounding box center [450, 770] width 86 height 16
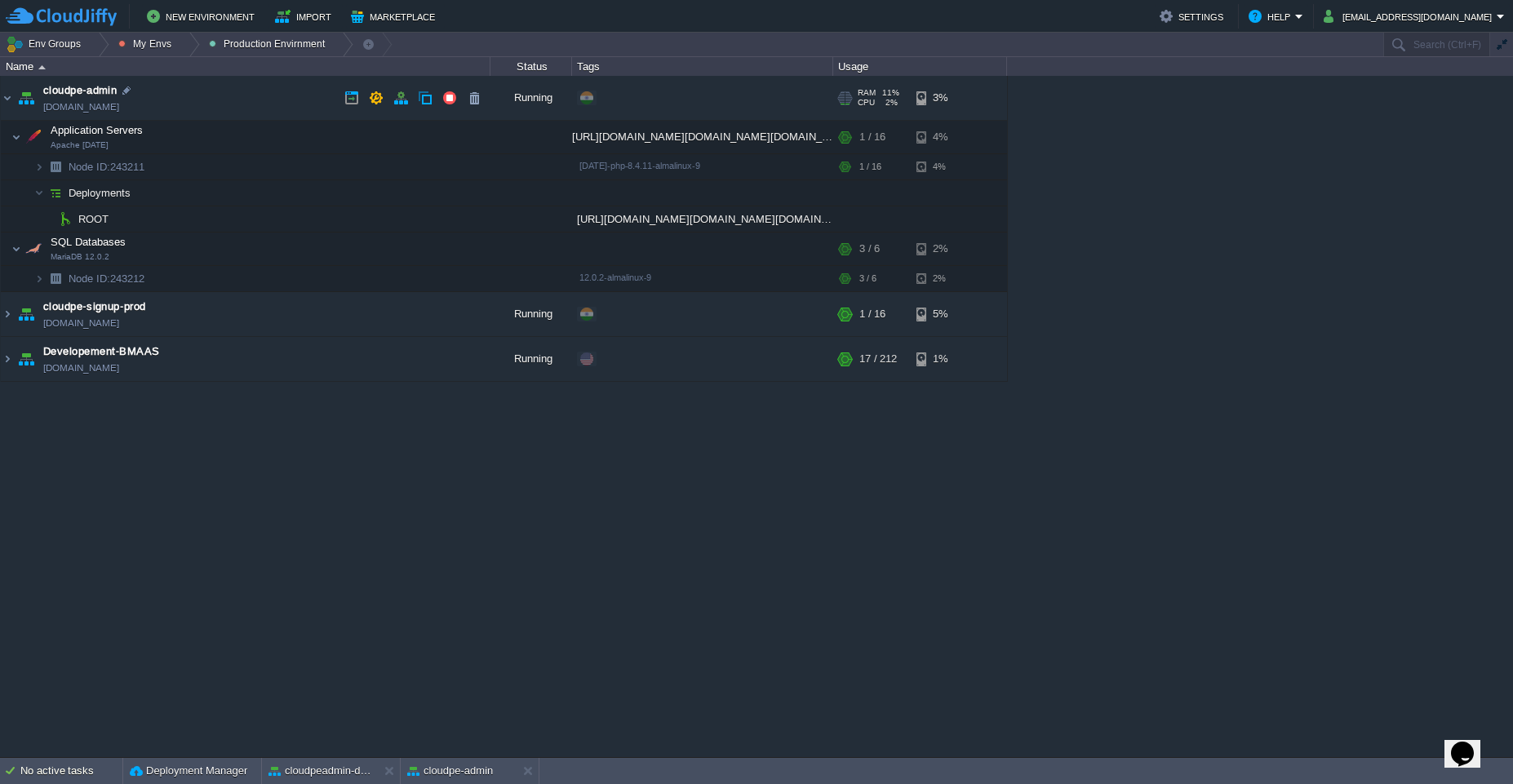
click at [266, 88] on td "cloudpe-admin cloudpe-admin.cloudjiffy.net" at bounding box center [246, 99] width 490 height 45
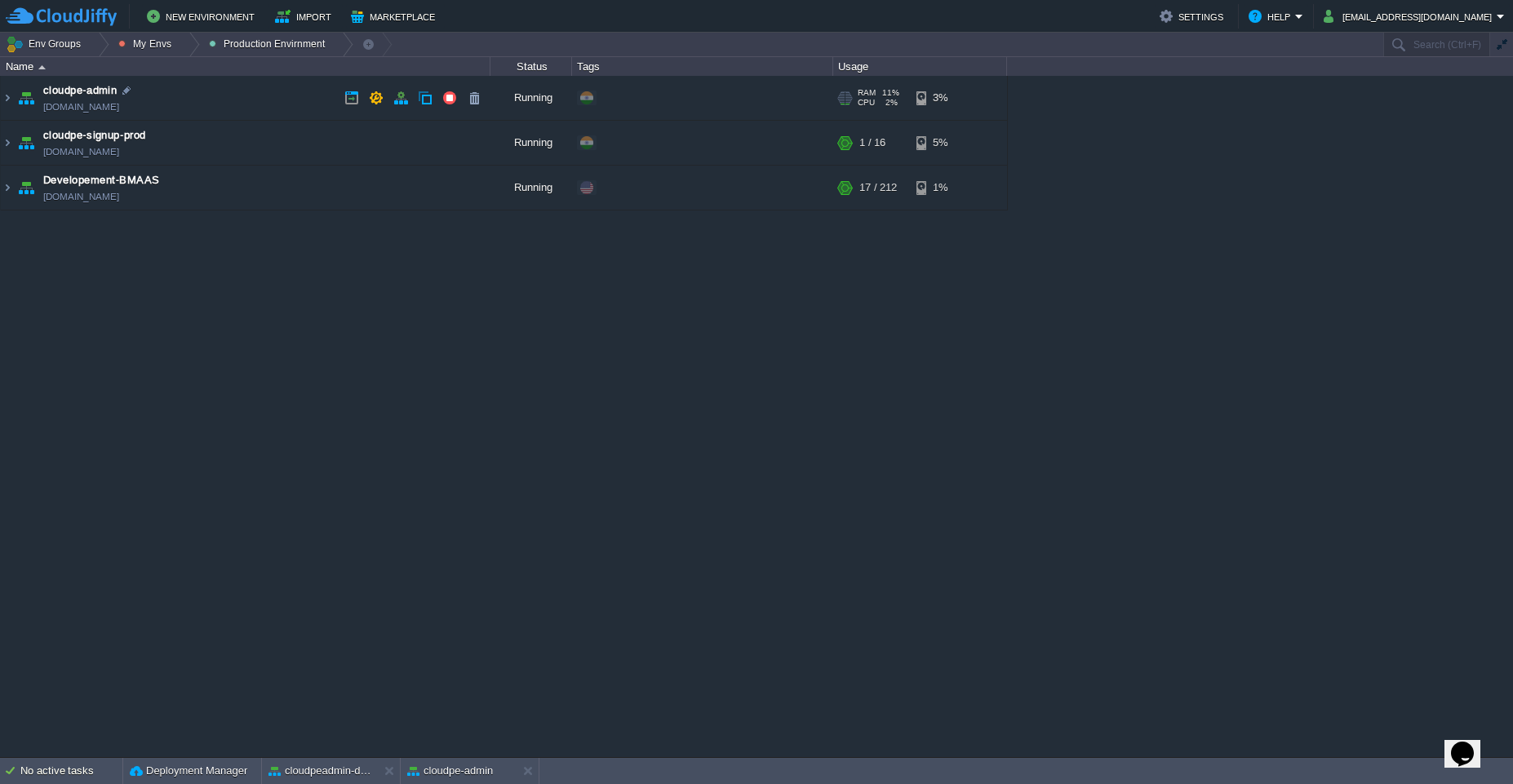
click at [266, 88] on td "cloudpe-admin cloudpe-admin.cloudjiffy.net" at bounding box center [246, 99] width 490 height 45
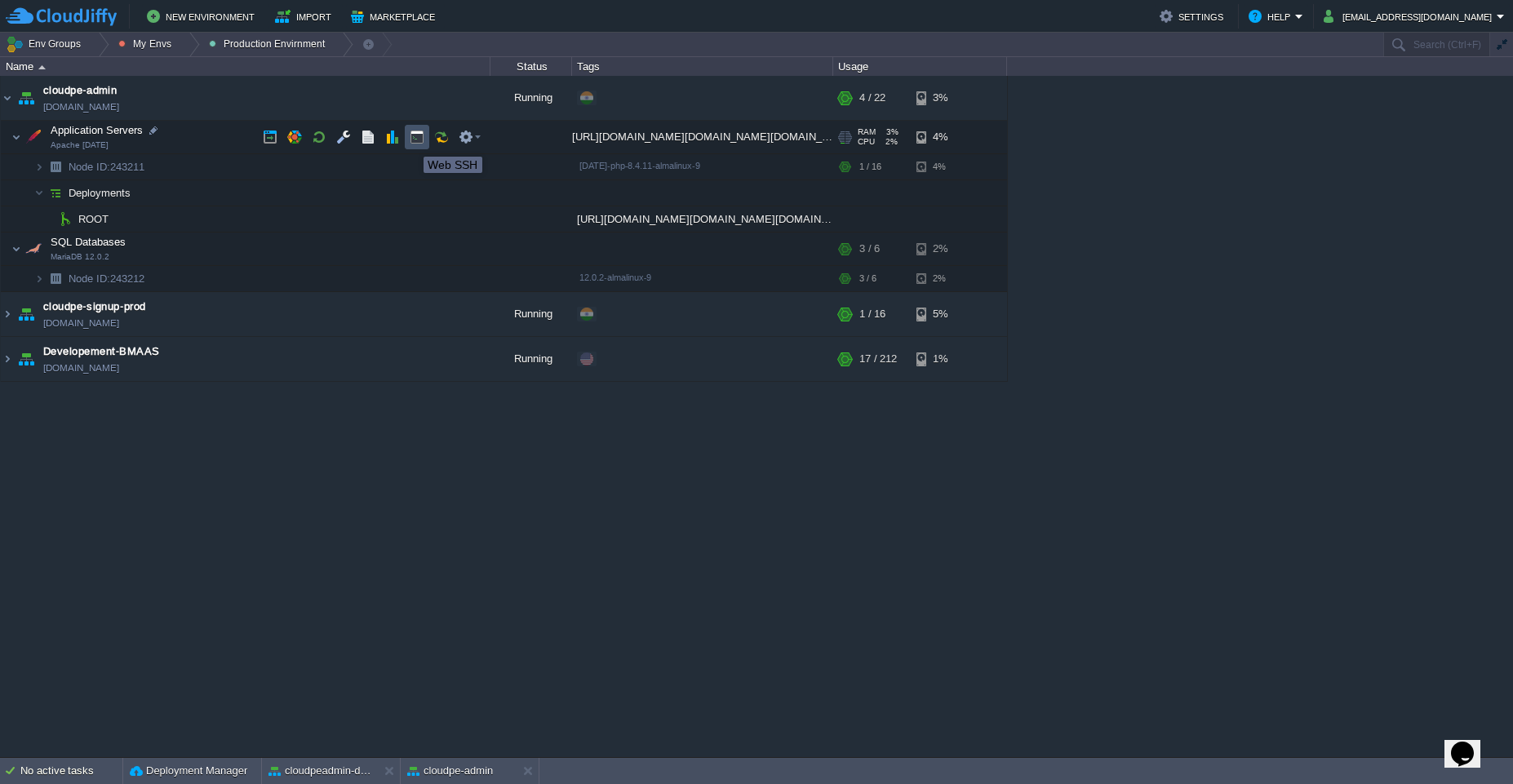
click at [411, 142] on button "button" at bounding box center [417, 137] width 15 height 15
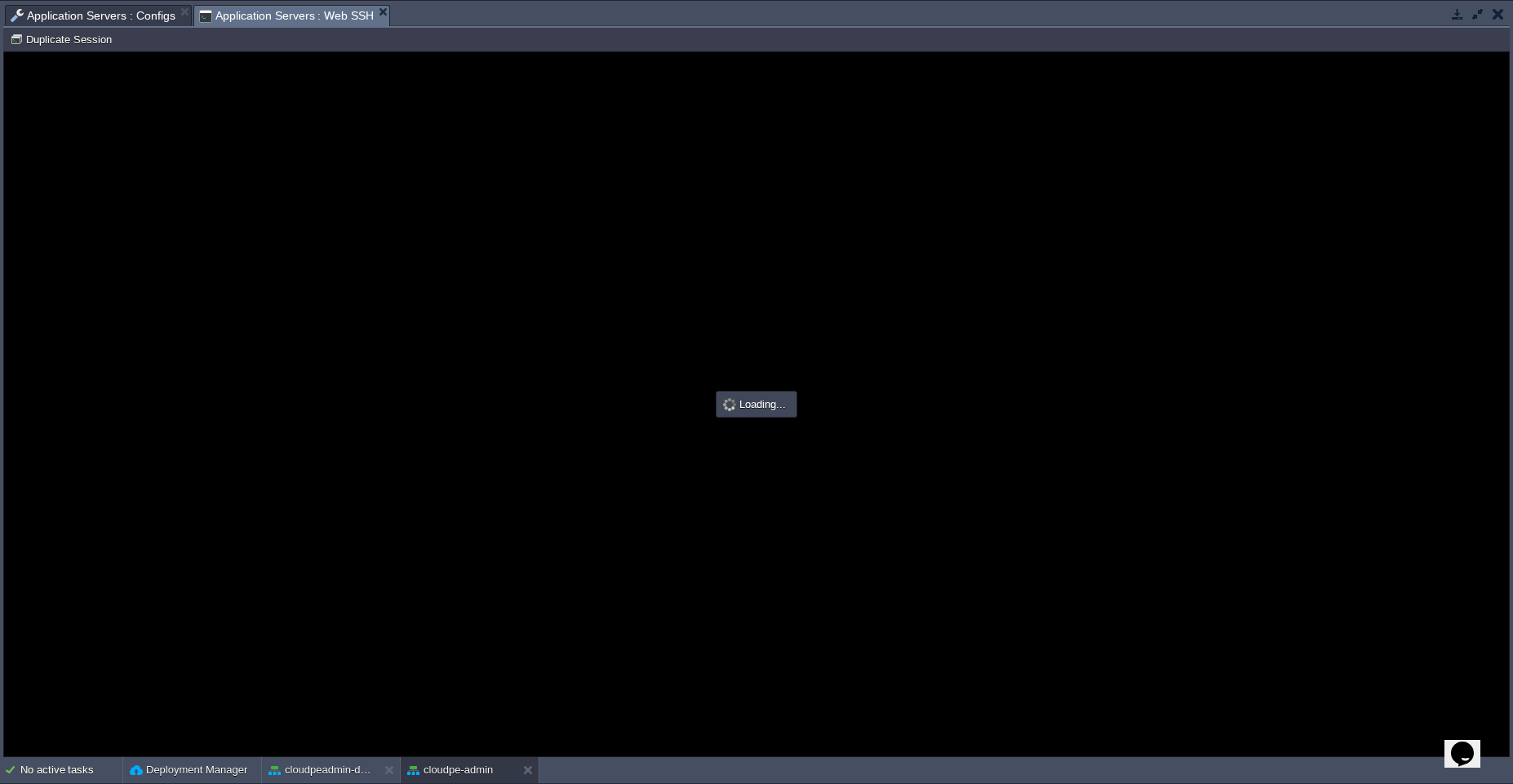
scroll to position [0, 0]
type input "#000000"
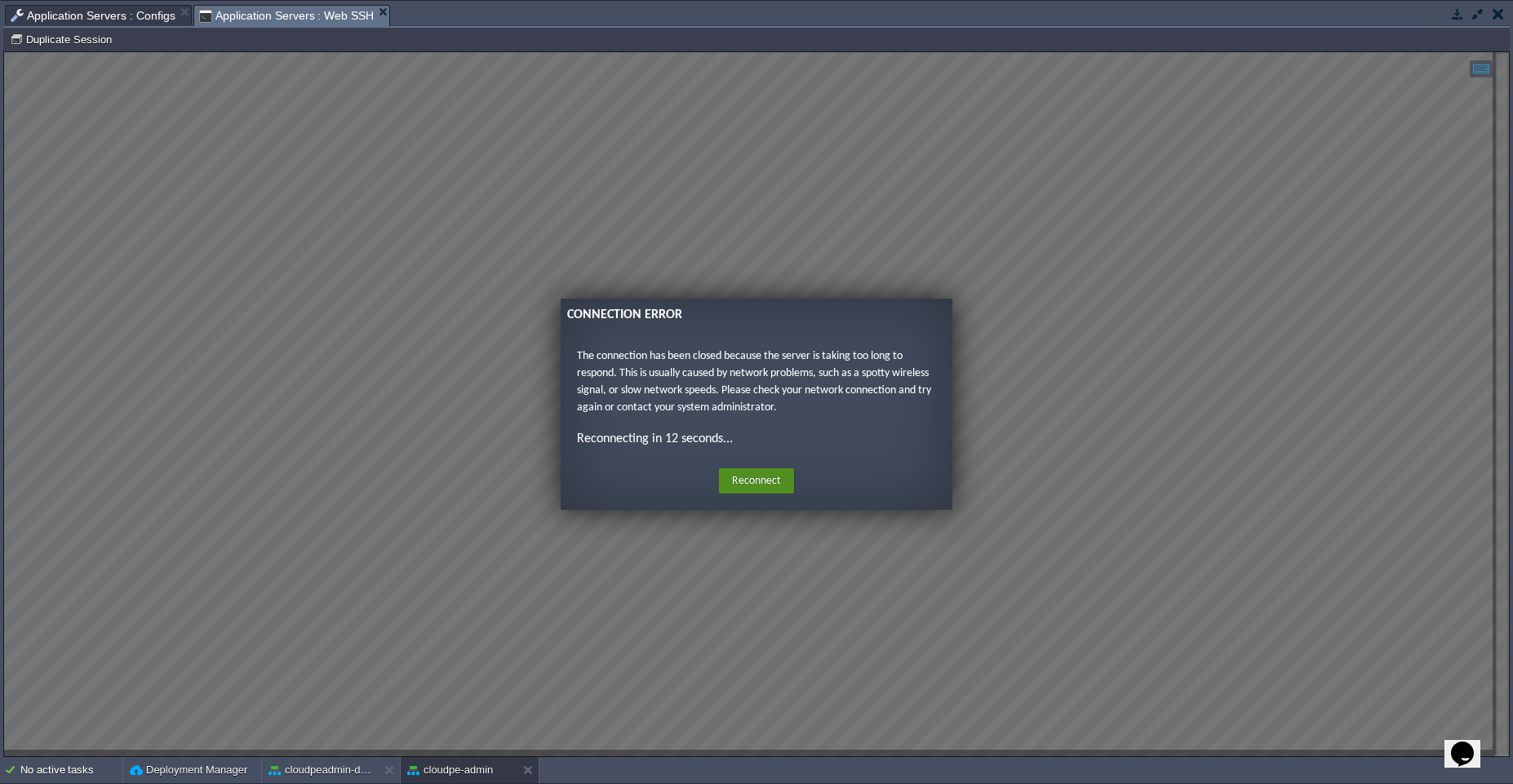
click at [759, 487] on button "Reconnect" at bounding box center [757, 482] width 75 height 26
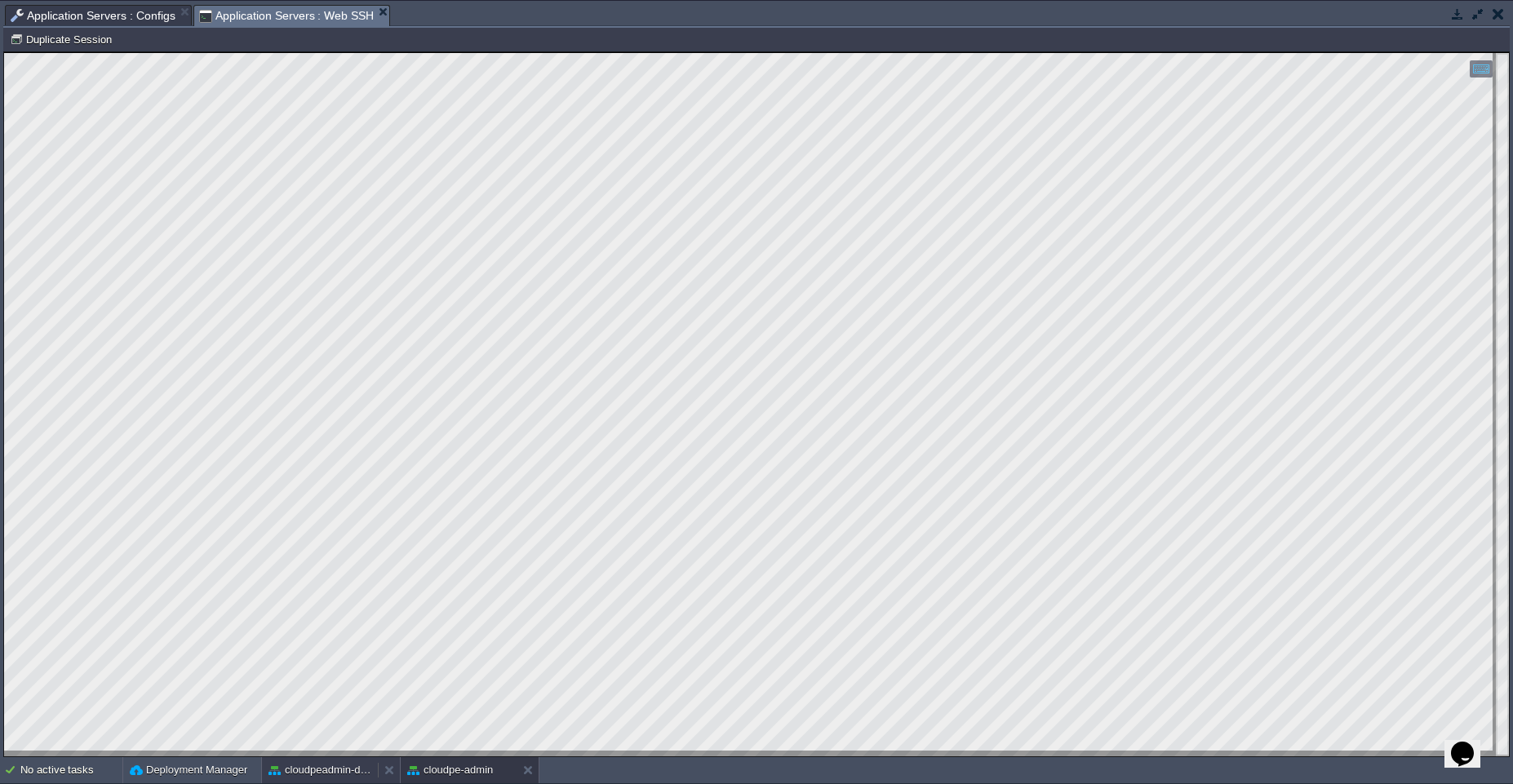
click at [321, 778] on div "cloudpeadmin-dev" at bounding box center [319, 770] width 116 height 26
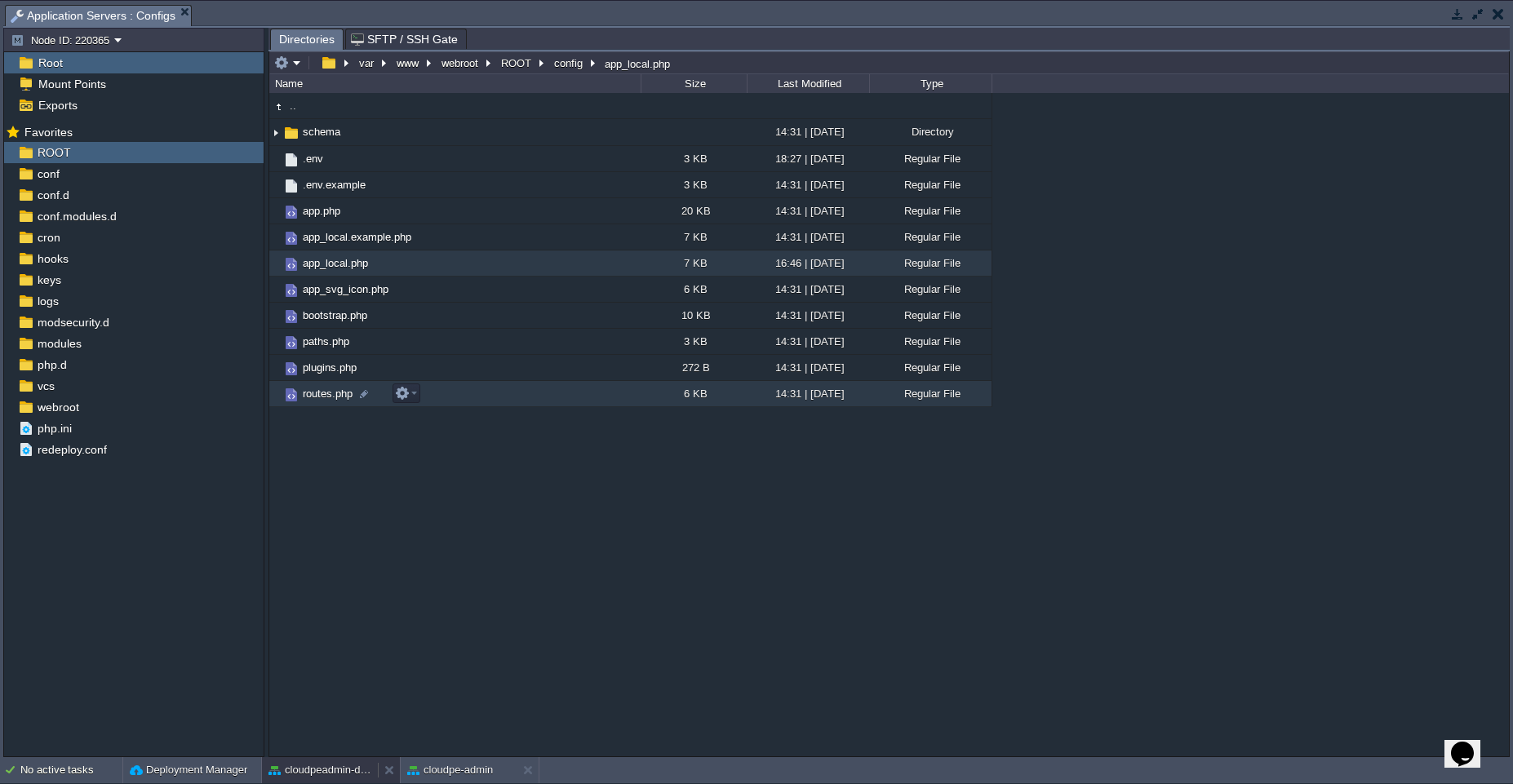
click at [337, 775] on button "cloudpeadmin-dev" at bounding box center [319, 770] width 103 height 16
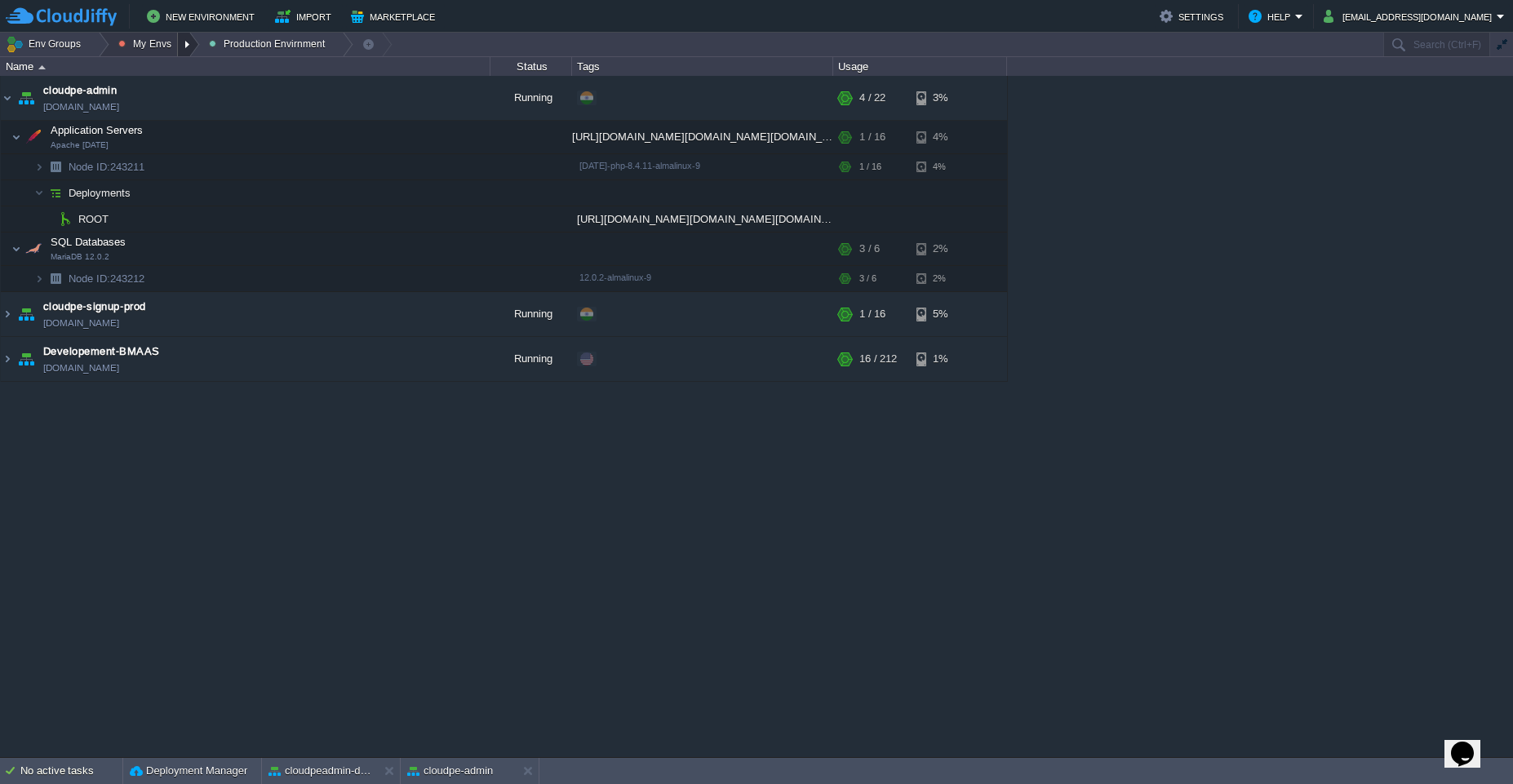
click at [183, 49] on div at bounding box center [188, 44] width 22 height 24
click at [189, 76] on link "Dev Envirnments" at bounding box center [185, 69] width 147 height 18
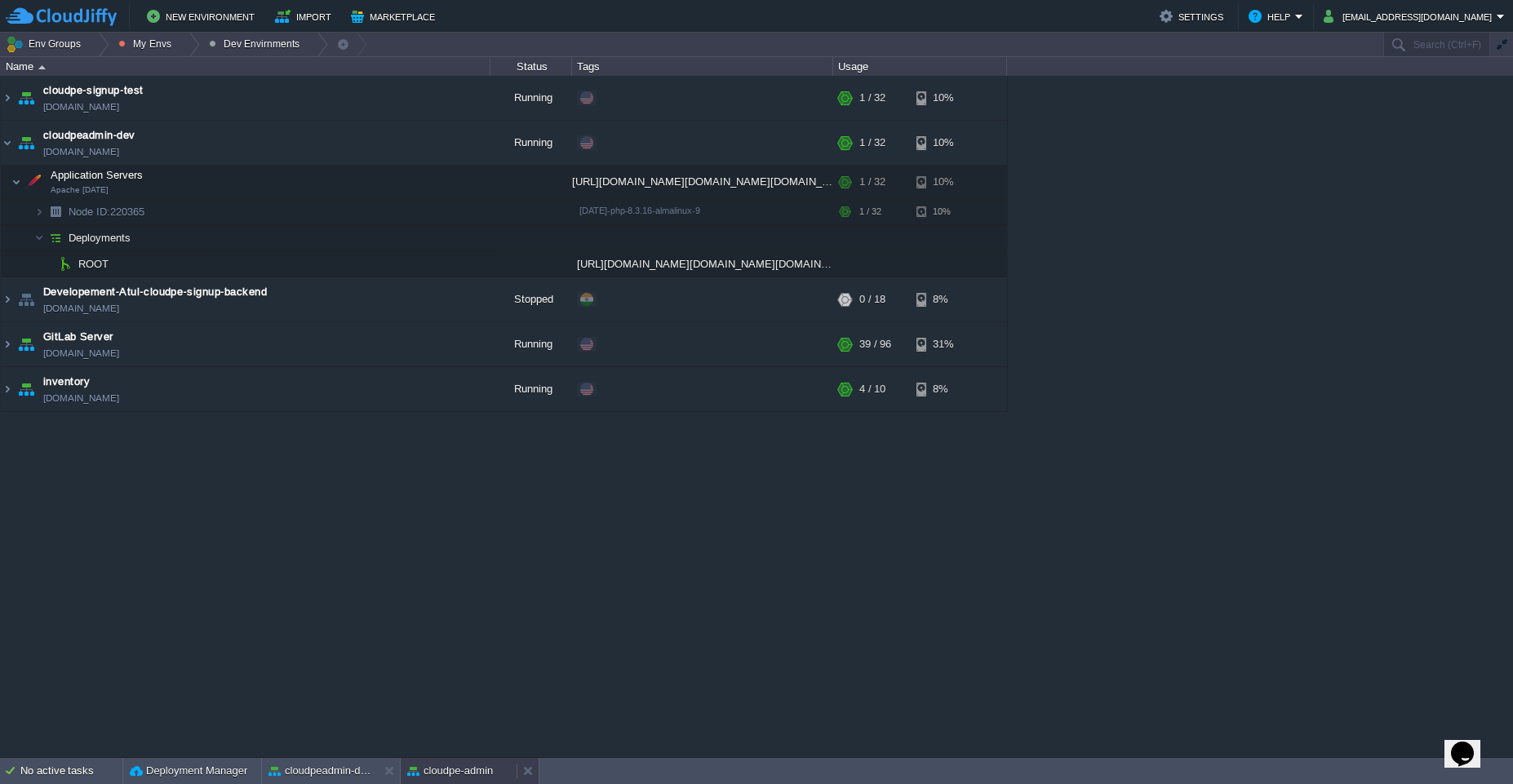
click at [457, 772] on button "cloudpe-admin" at bounding box center [450, 770] width 86 height 16
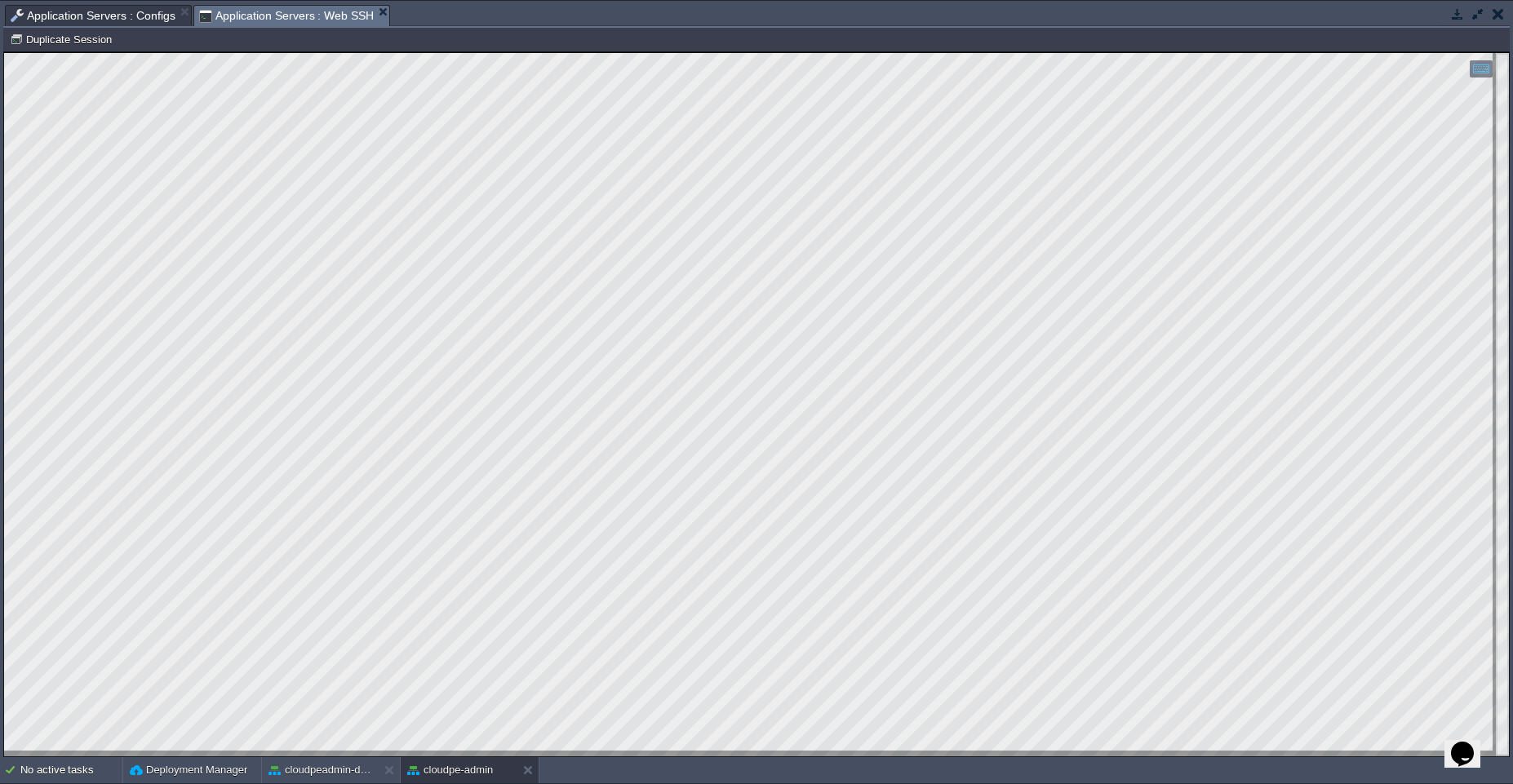
click at [380, 18] on em "Application Servers : Web SSH" at bounding box center [294, 16] width 191 height 21
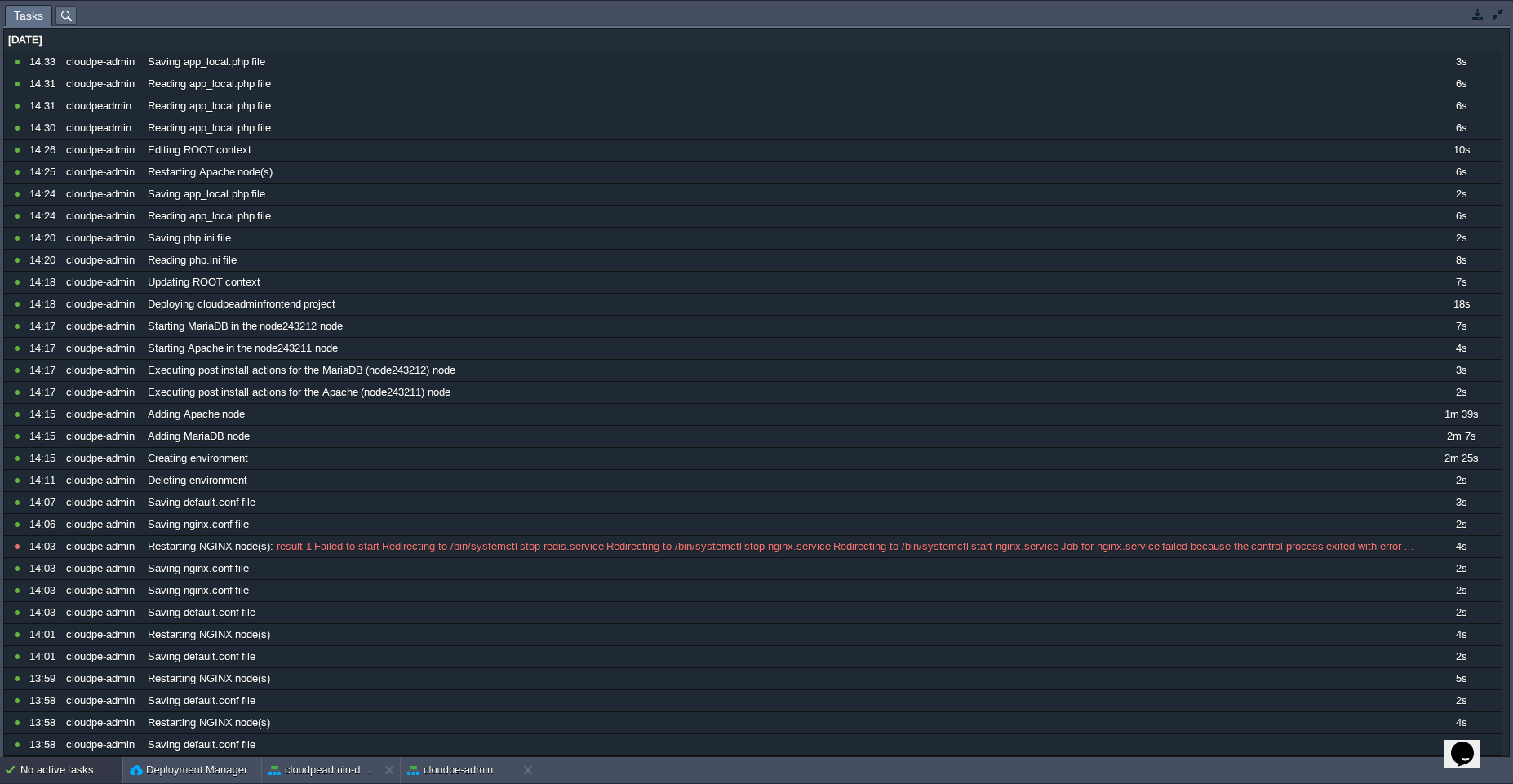
click at [73, 783] on div "No active tasks Deployment Manager cloudpeadmin-dev cloudpe-admin" at bounding box center [756, 770] width 1513 height 27
click at [85, 777] on div "No active tasks" at bounding box center [72, 770] width 102 height 26
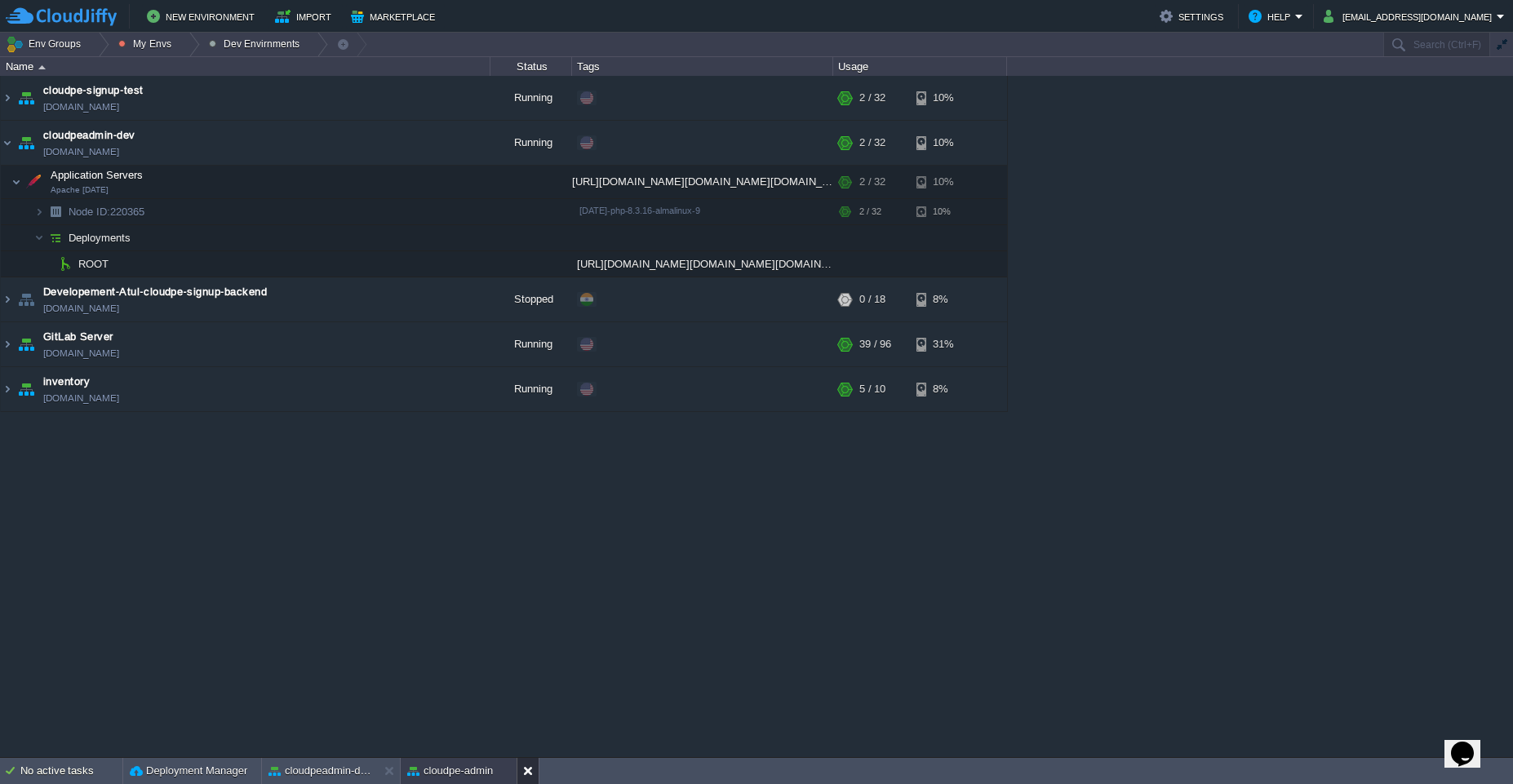
click at [533, 779] on div at bounding box center [527, 771] width 22 height 26
click at [393, 771] on button at bounding box center [392, 770] width 16 height 16
click at [267, 143] on td "cloudpeadmin-dev cloudpeadmin.west1-us.cloudjiffy.net" at bounding box center [246, 143] width 490 height 45
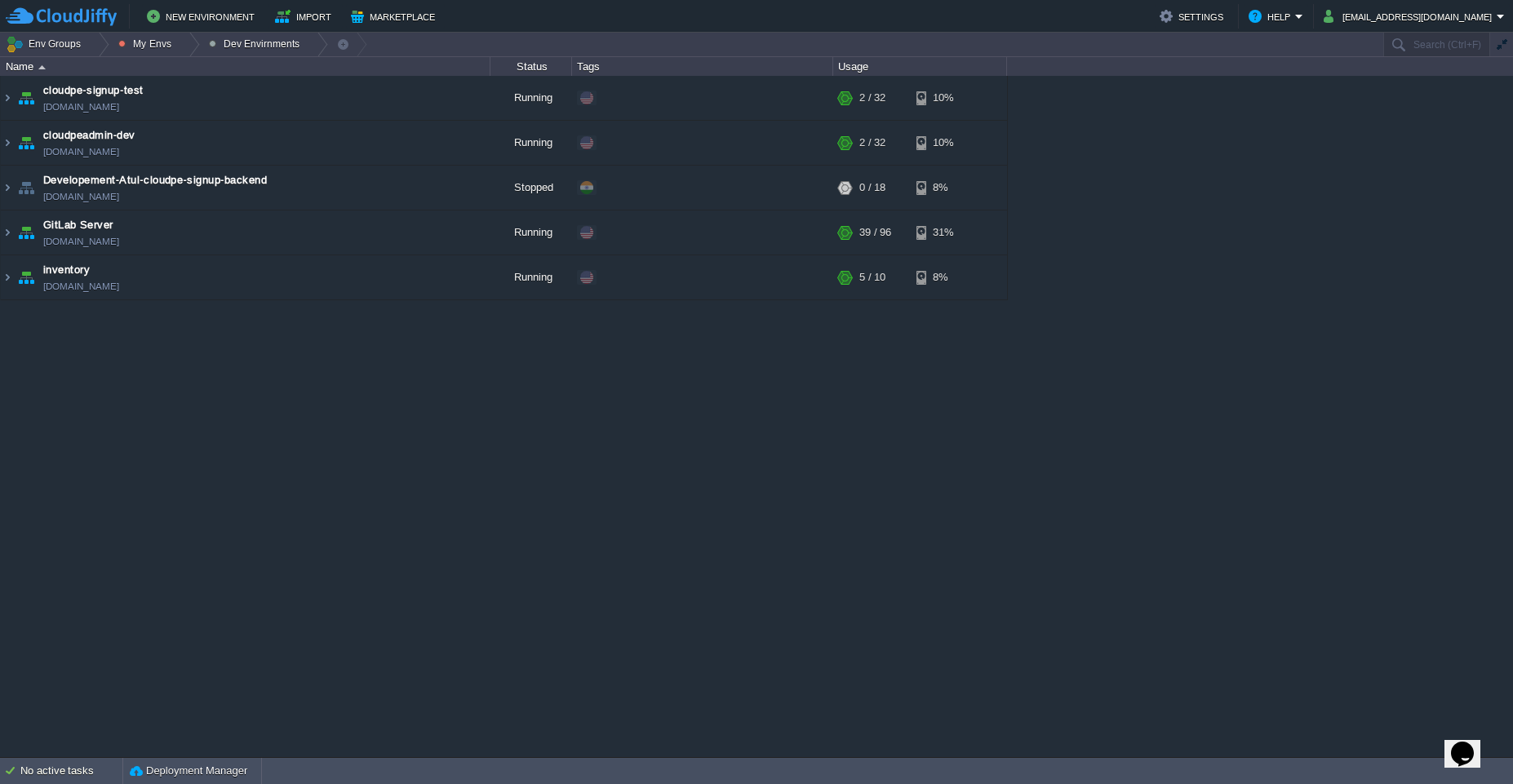
click at [346, 605] on div "cloudpe website -developemeny environment dev-cloudpe.cloudjiffy.net Running is…" at bounding box center [756, 417] width 1513 height 681
click at [236, 103] on td "cloudpe-signup-test cloudpe-signup.west1-us.cloudjiffy.net" at bounding box center [246, 99] width 490 height 45
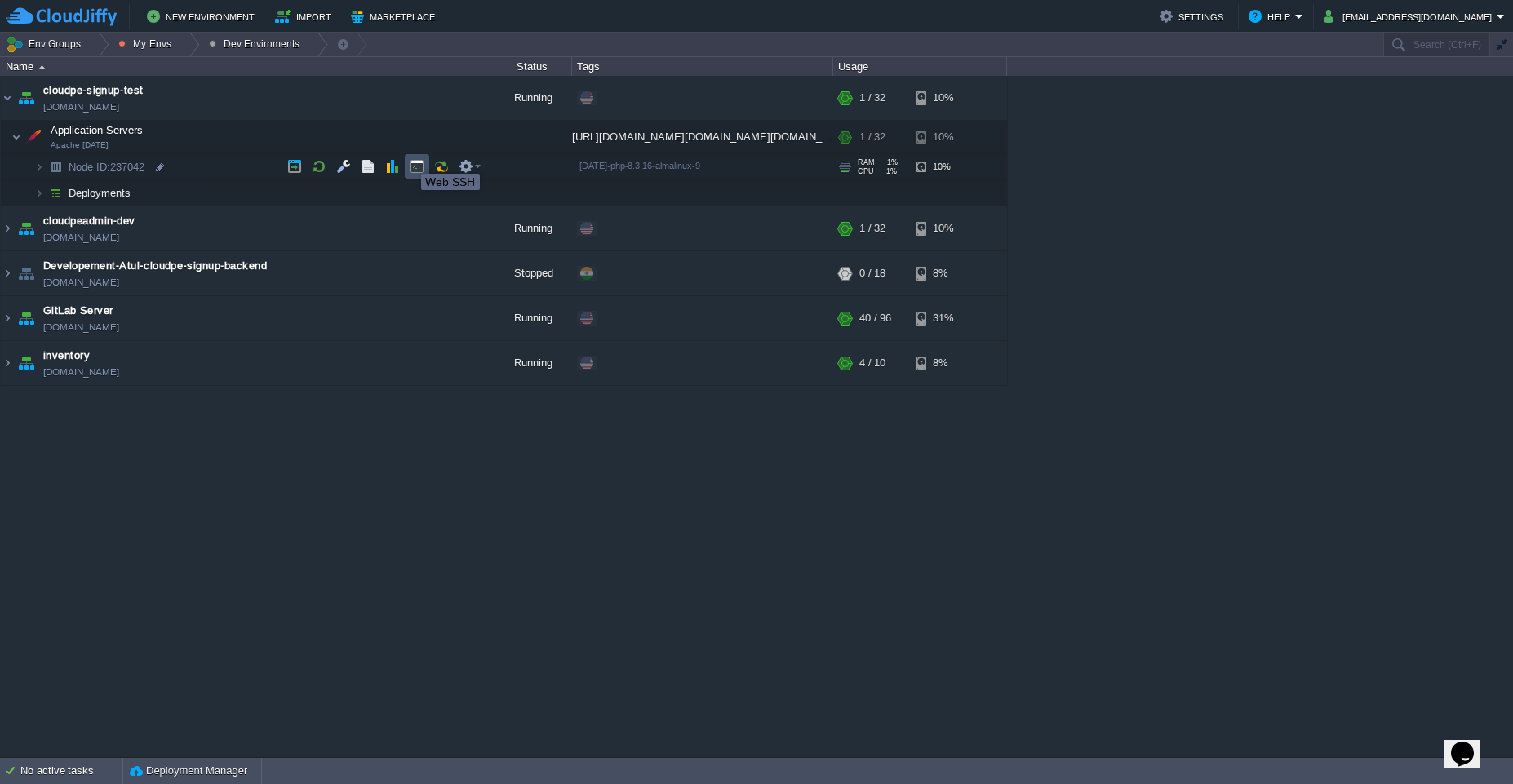
click at [410, 159] on button "button" at bounding box center [417, 167] width 15 height 15
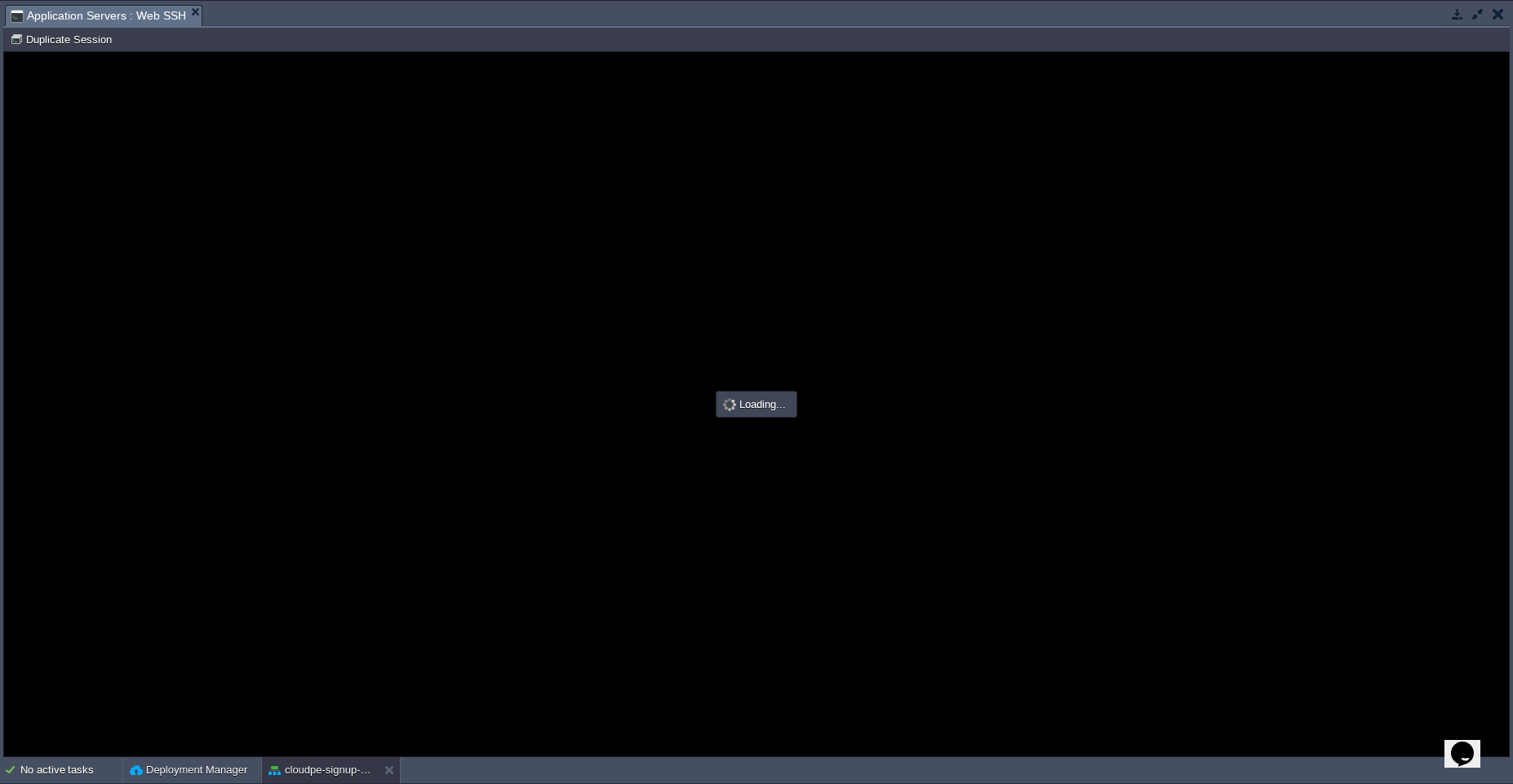
type input "#000000"
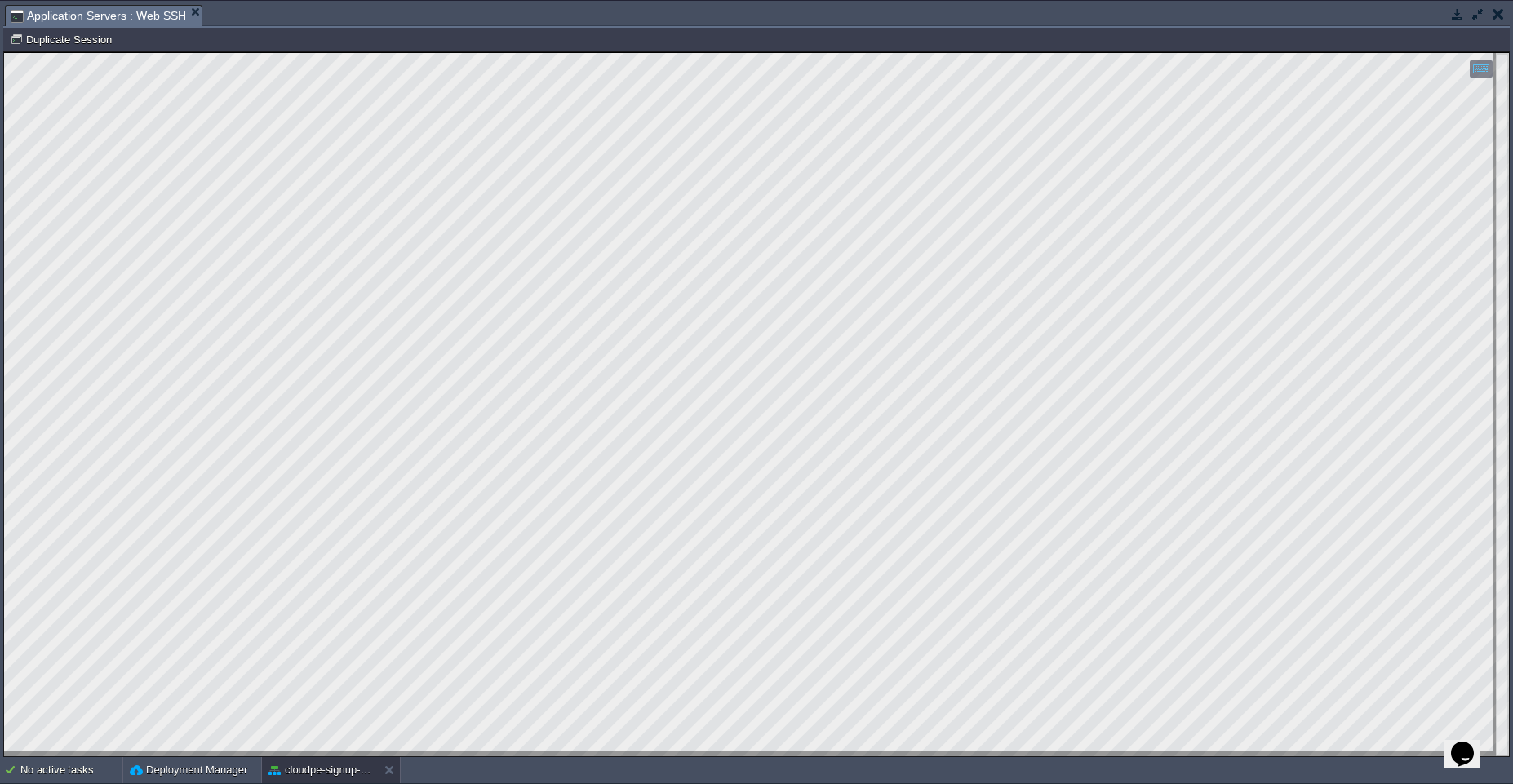
type textarea "export EDITOR=nano && crontab -e"
click at [298, 772] on button "cloudpe-signup-test" at bounding box center [319, 770] width 103 height 16
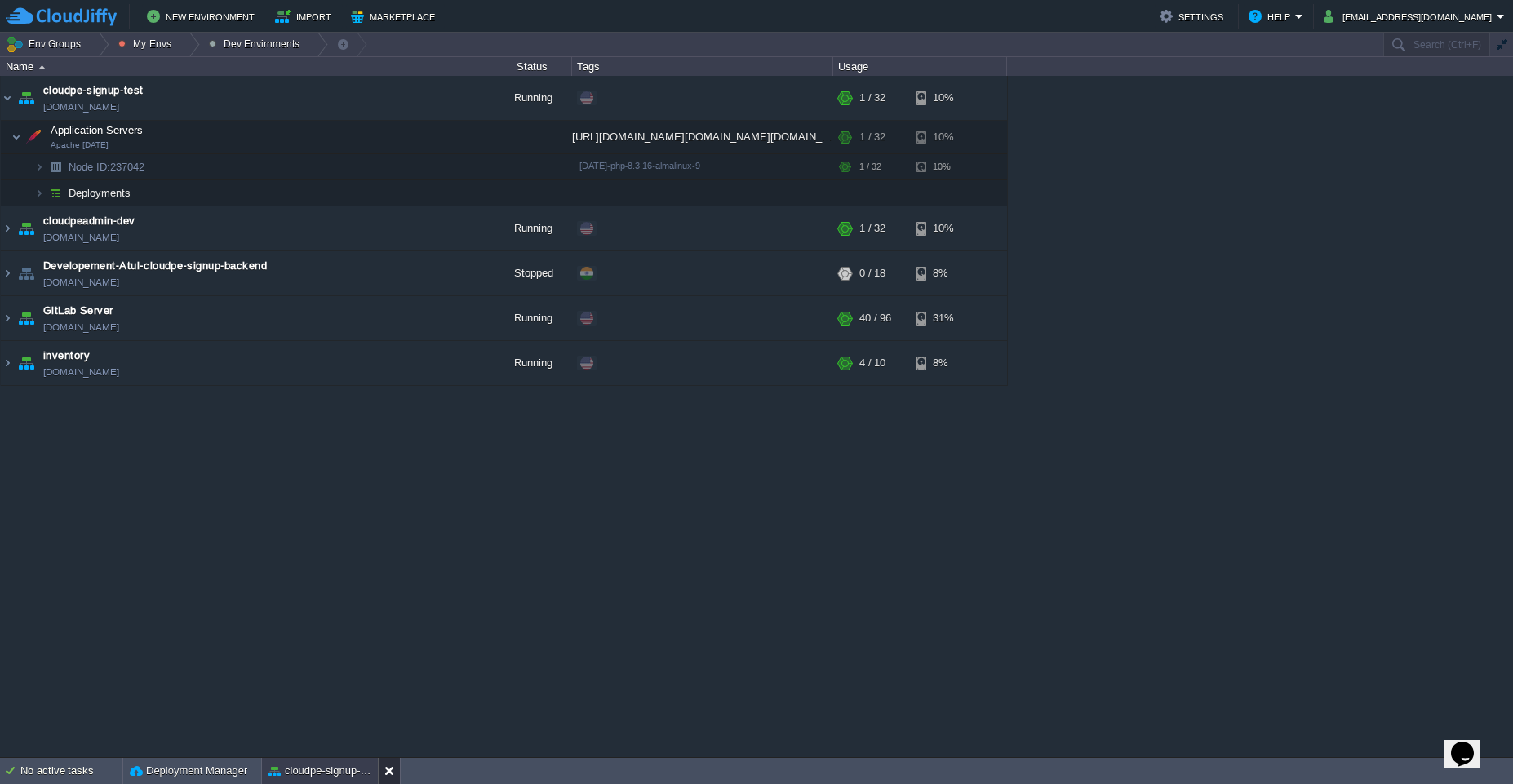
click at [388, 776] on button at bounding box center [392, 770] width 16 height 16
click at [231, 95] on td "cloudpe-signup-test cloudpe-signup.west1-us.cloudjiffy.net" at bounding box center [246, 99] width 490 height 45
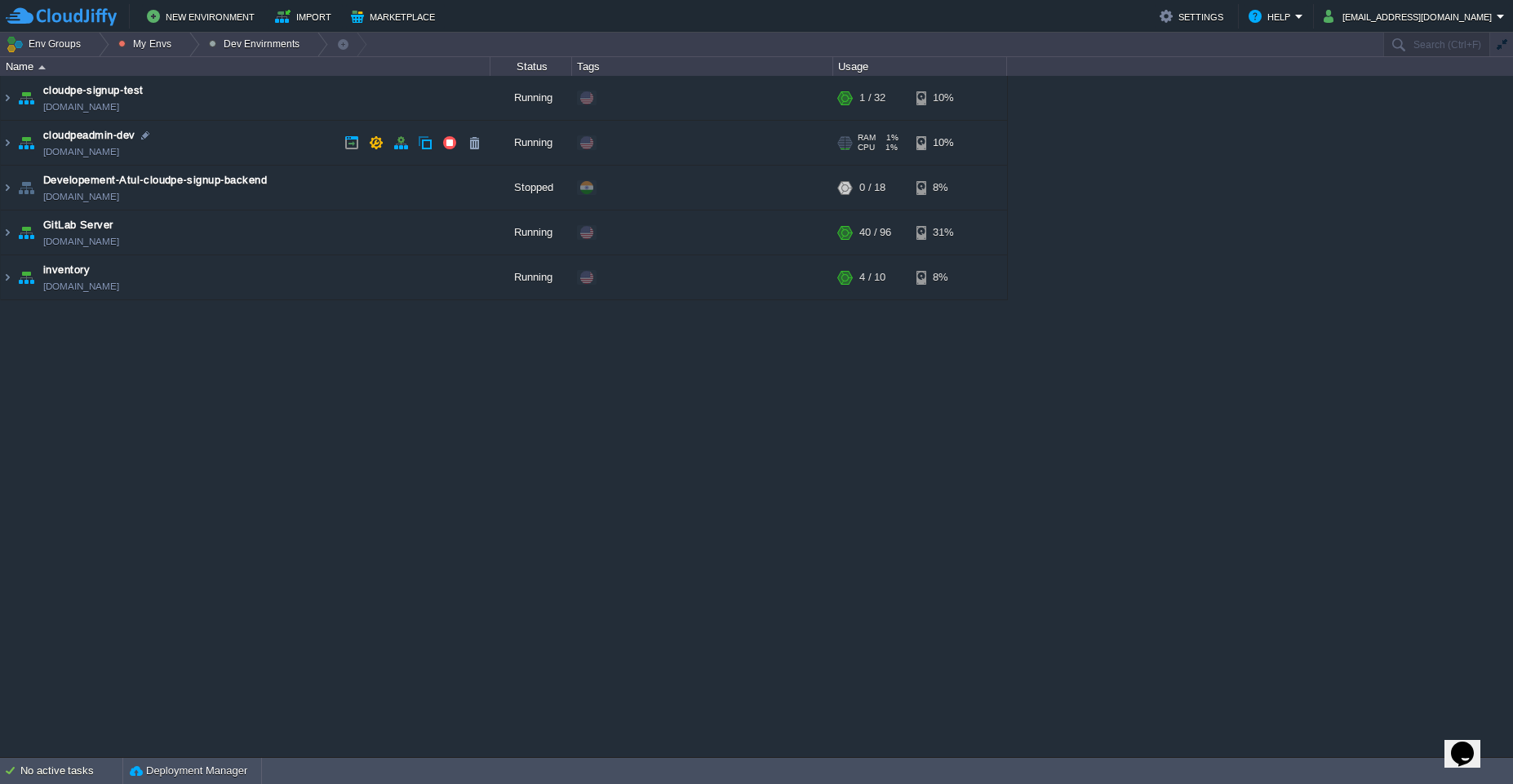
click at [239, 143] on td "cloudpeadmin-dev cloudpeadmin.west1-us.cloudjiffy.net" at bounding box center [246, 143] width 490 height 45
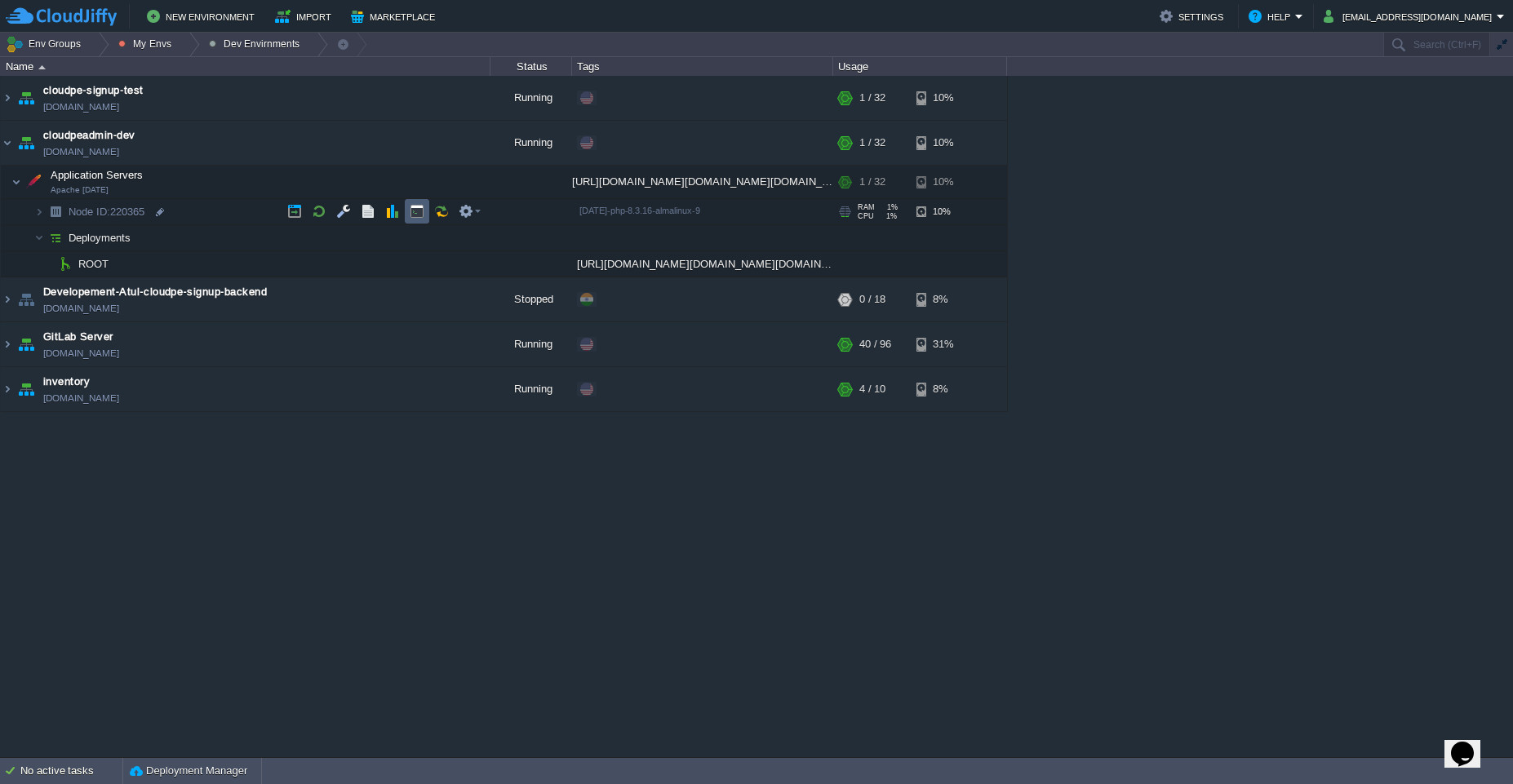
click at [425, 212] on td at bounding box center [417, 211] width 24 height 24
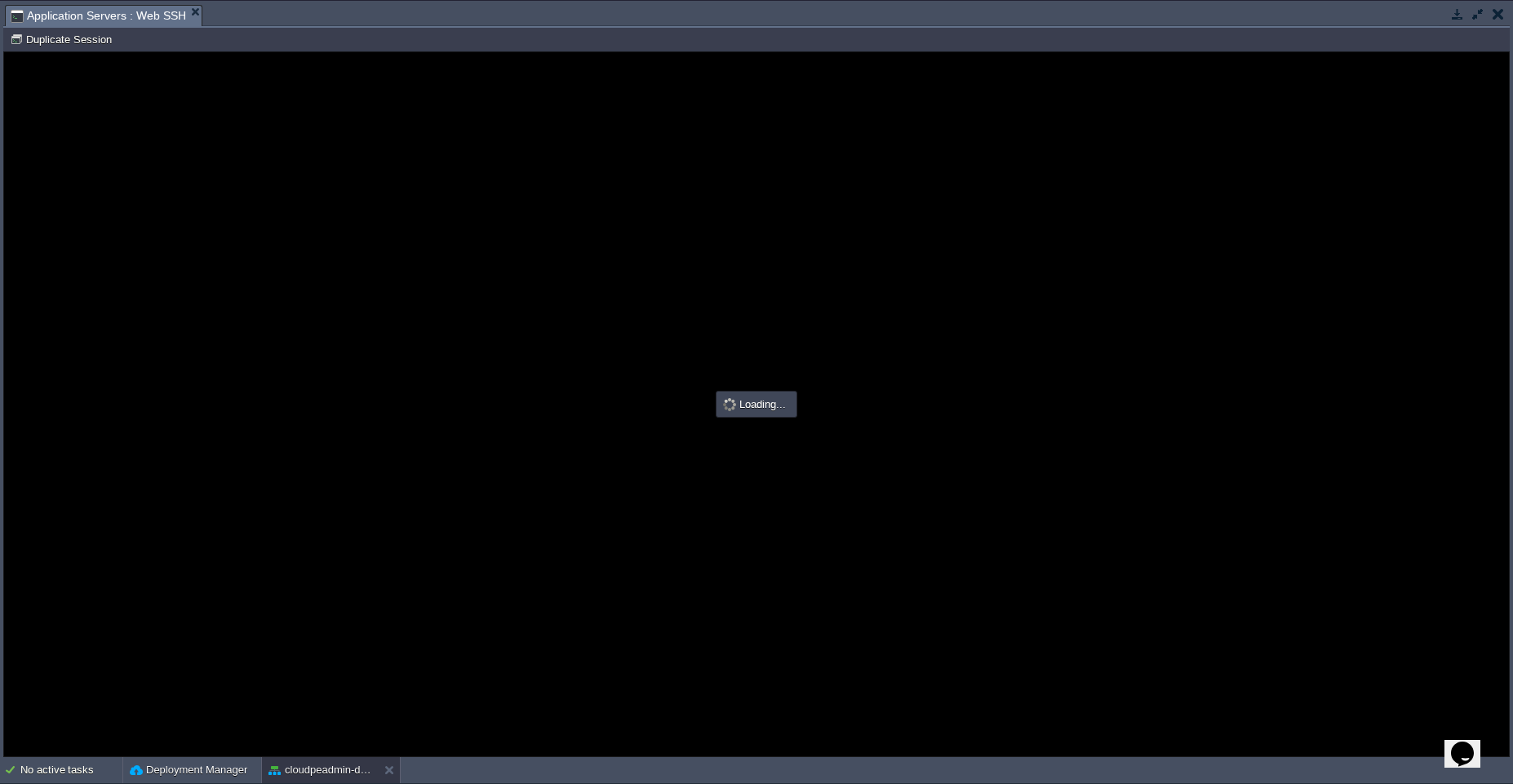
scroll to position [0, 0]
type input "#000000"
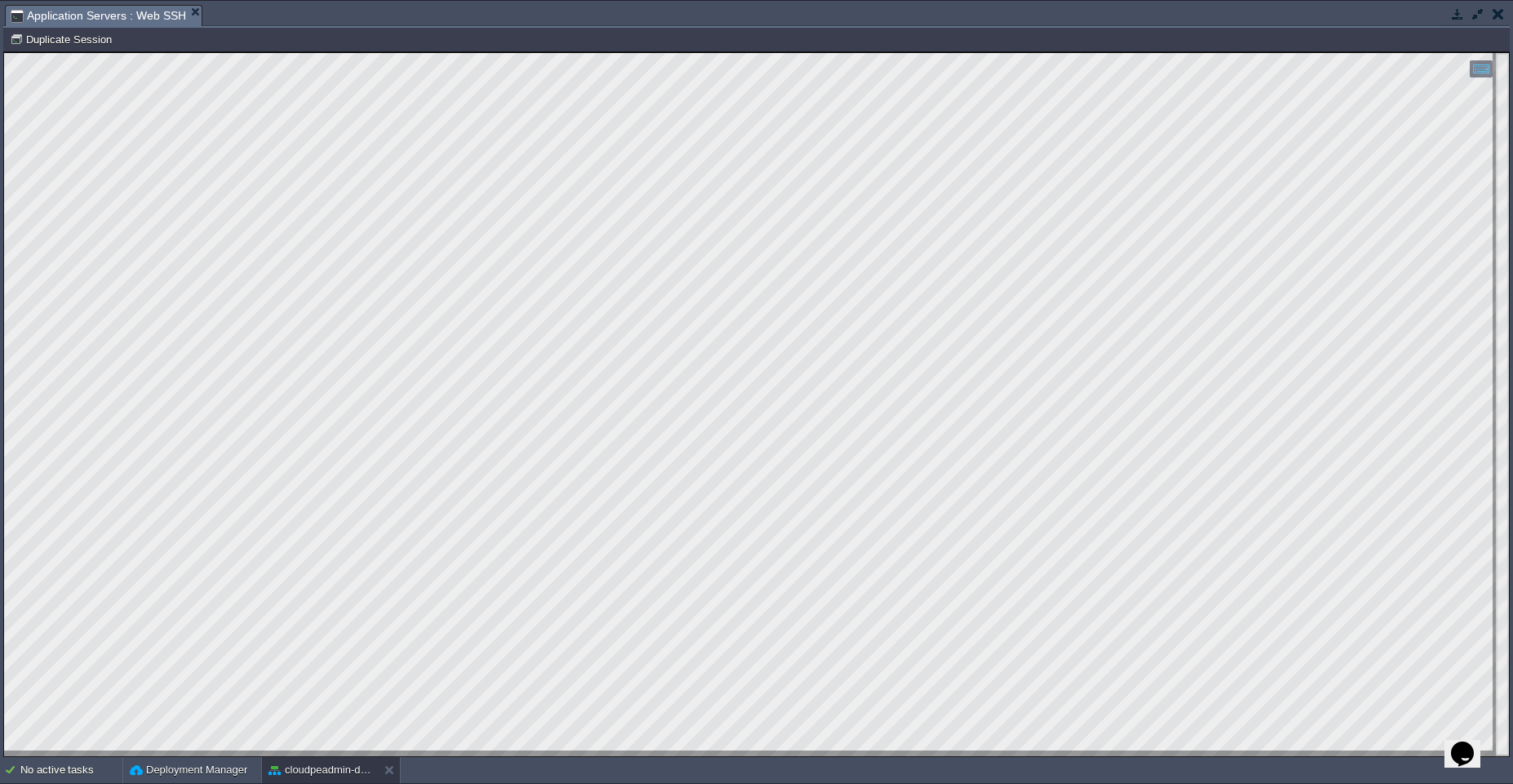
type textarea "* * * * * cd /var/www/webroot/ROOT/ && bin/cake queue start --once >> /var/www/…"
click at [386, 770] on button at bounding box center [392, 770] width 16 height 16
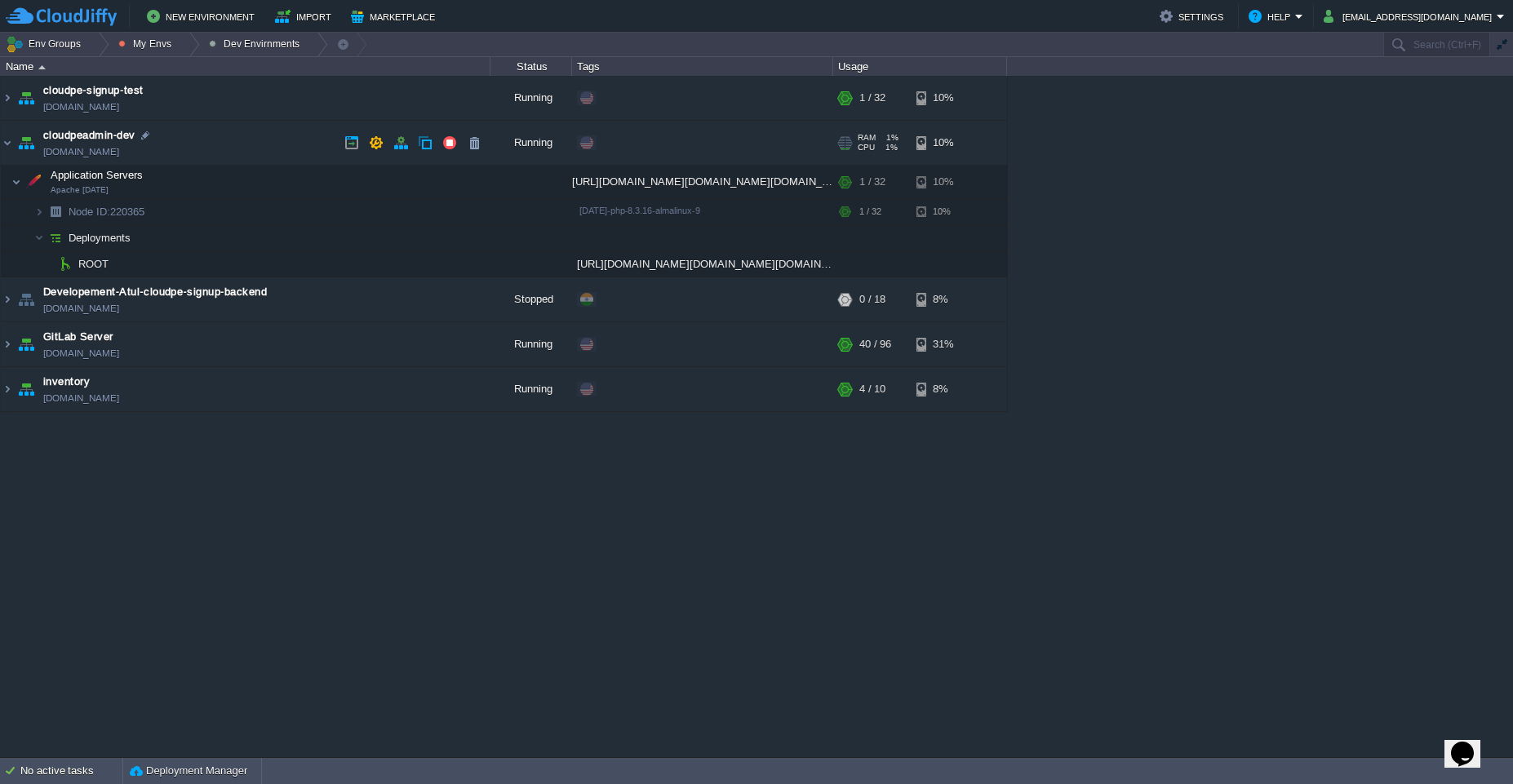
click at [272, 144] on td "cloudpeadmin-dev cloudpeadmin.west1-us.cloudjiffy.net" at bounding box center [246, 143] width 490 height 45
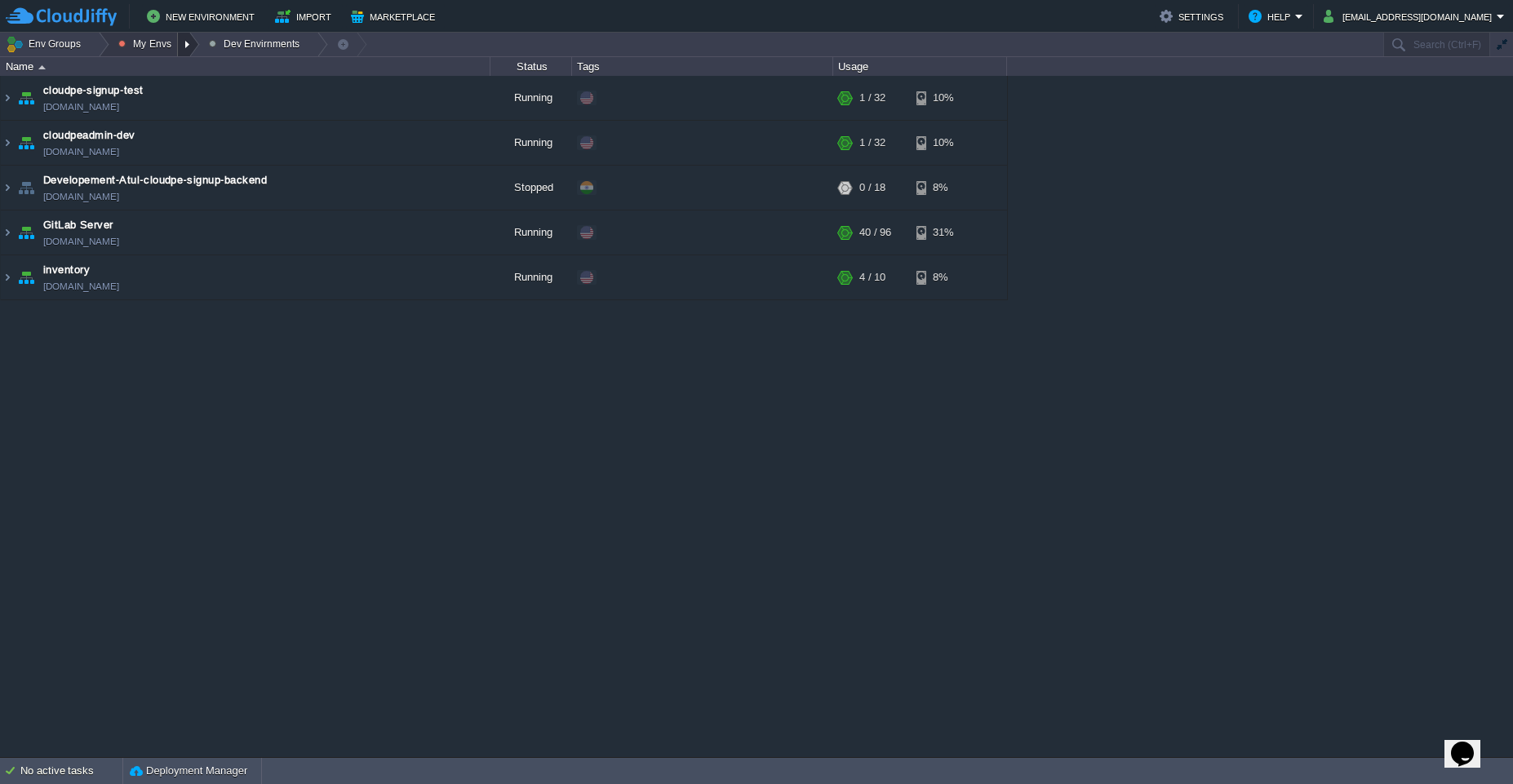
click at [189, 40] on div at bounding box center [188, 44] width 22 height 24
click at [185, 88] on span "Production Envirnment" at bounding box center [187, 88] width 107 height 12
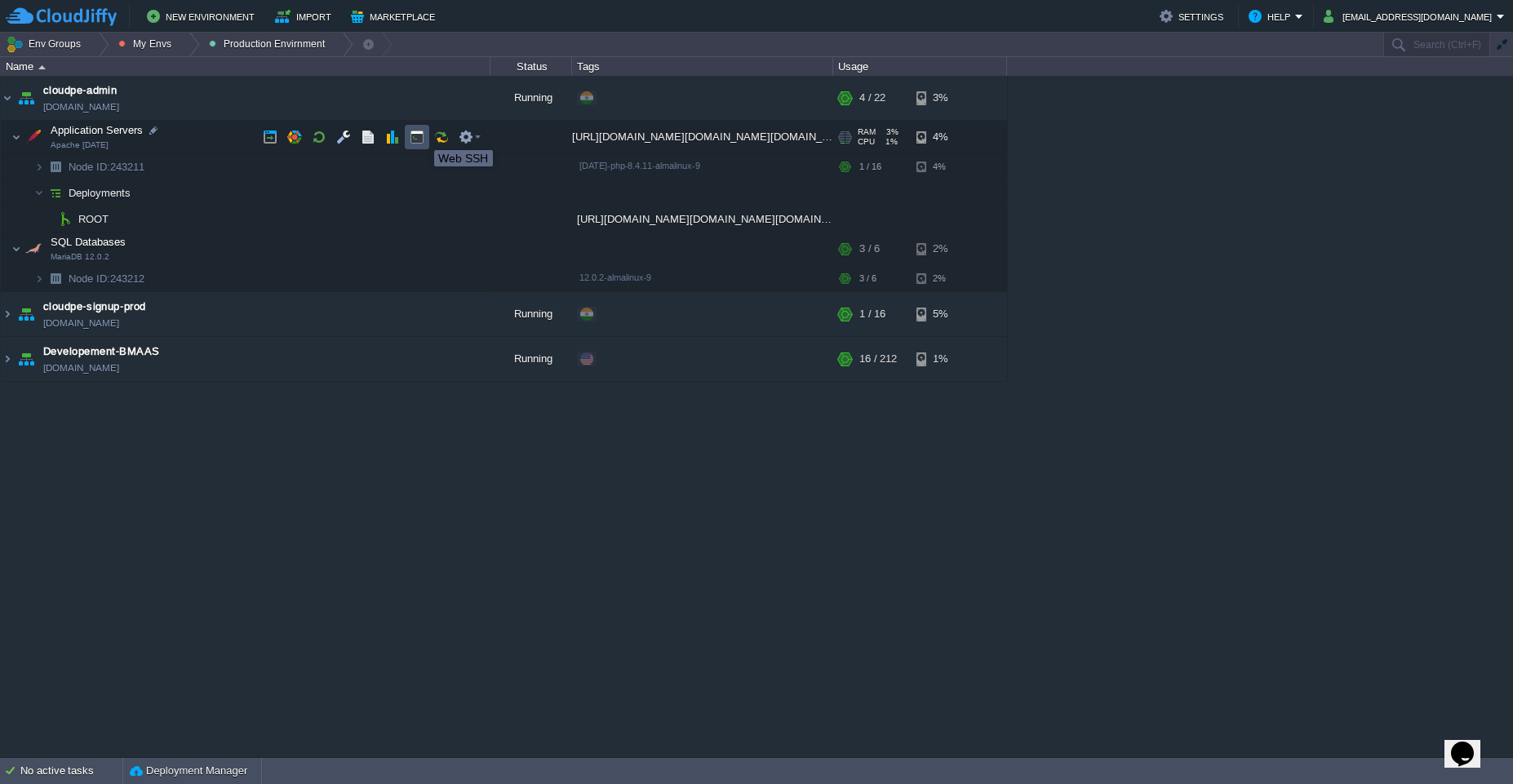
click at [418, 136] on button "button" at bounding box center [417, 137] width 15 height 15
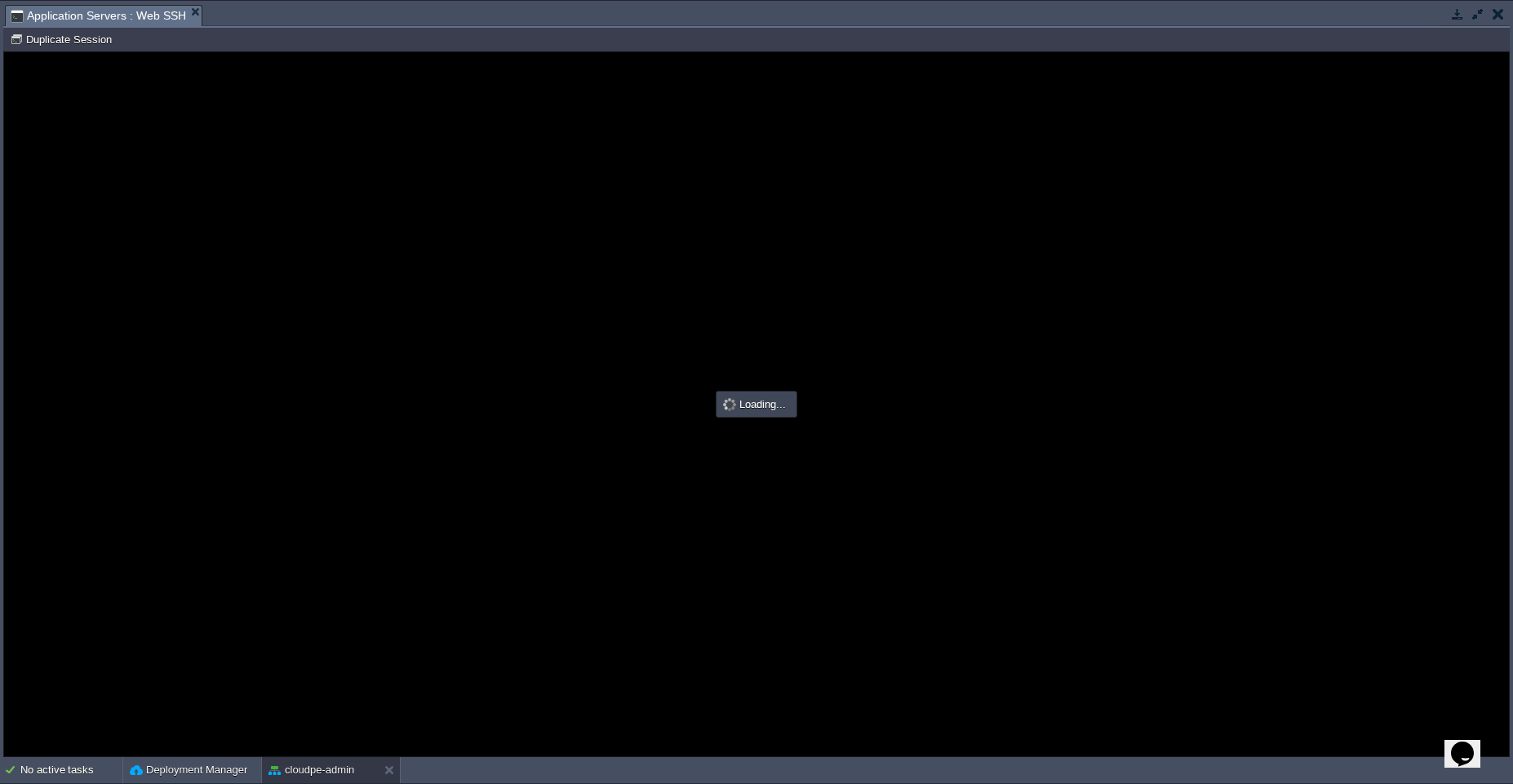
scroll to position [0, 0]
type input "#000000"
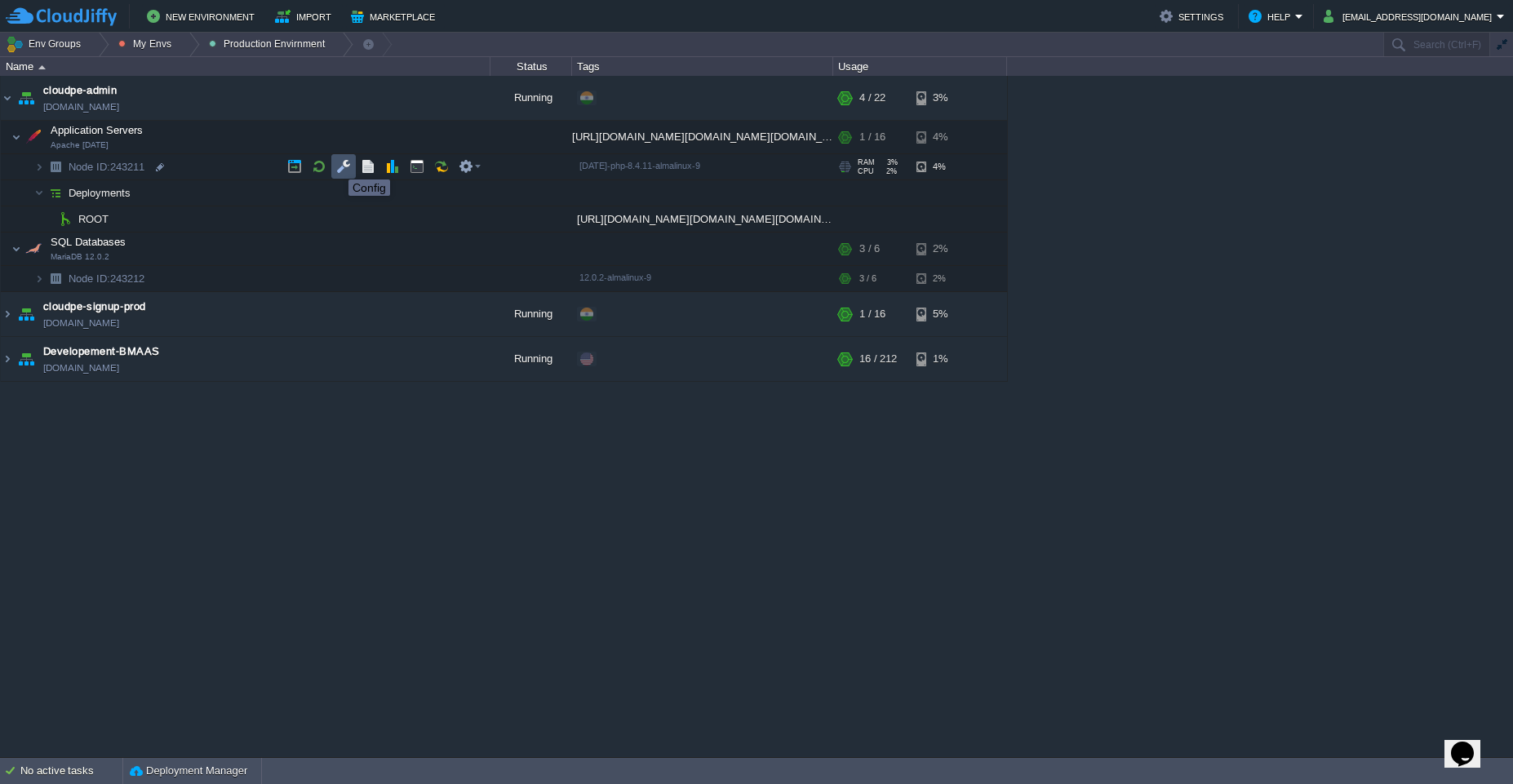
click at [336, 165] on button "button" at bounding box center [344, 167] width 15 height 15
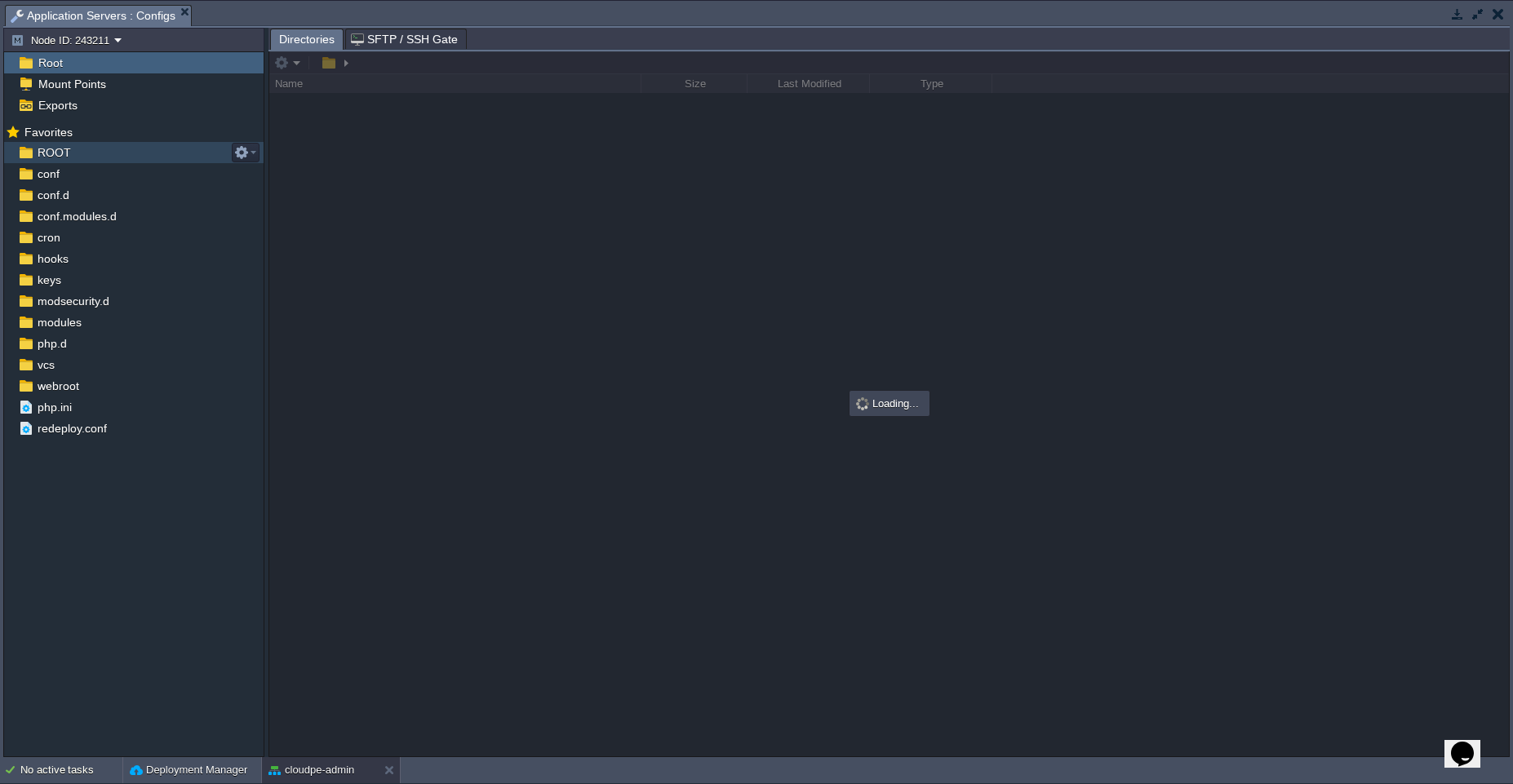
click at [66, 147] on span "ROOT" at bounding box center [54, 152] width 40 height 15
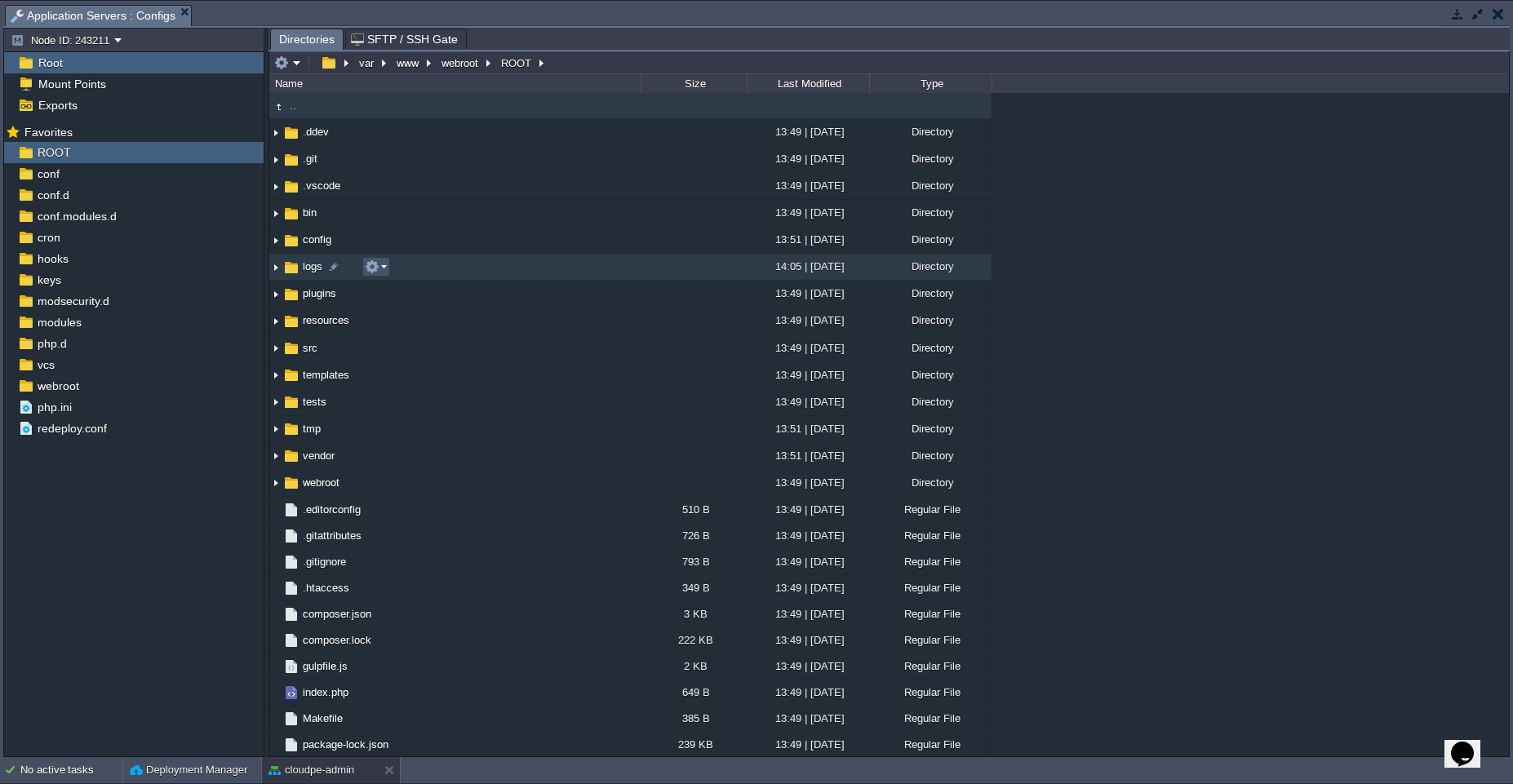
click at [377, 264] on button "button" at bounding box center [372, 267] width 15 height 15
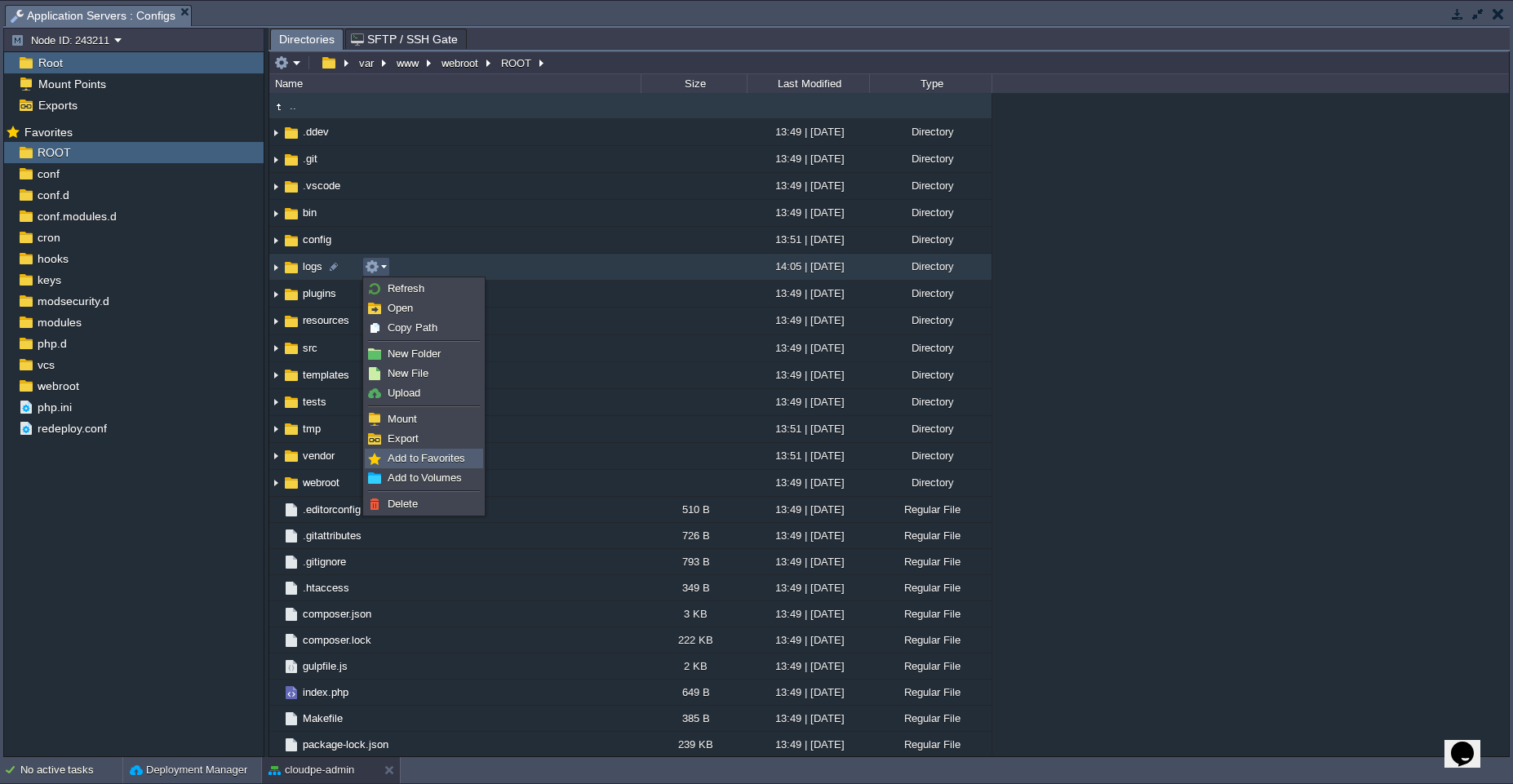
click at [405, 461] on span "Add to Favorites" at bounding box center [427, 457] width 77 height 12
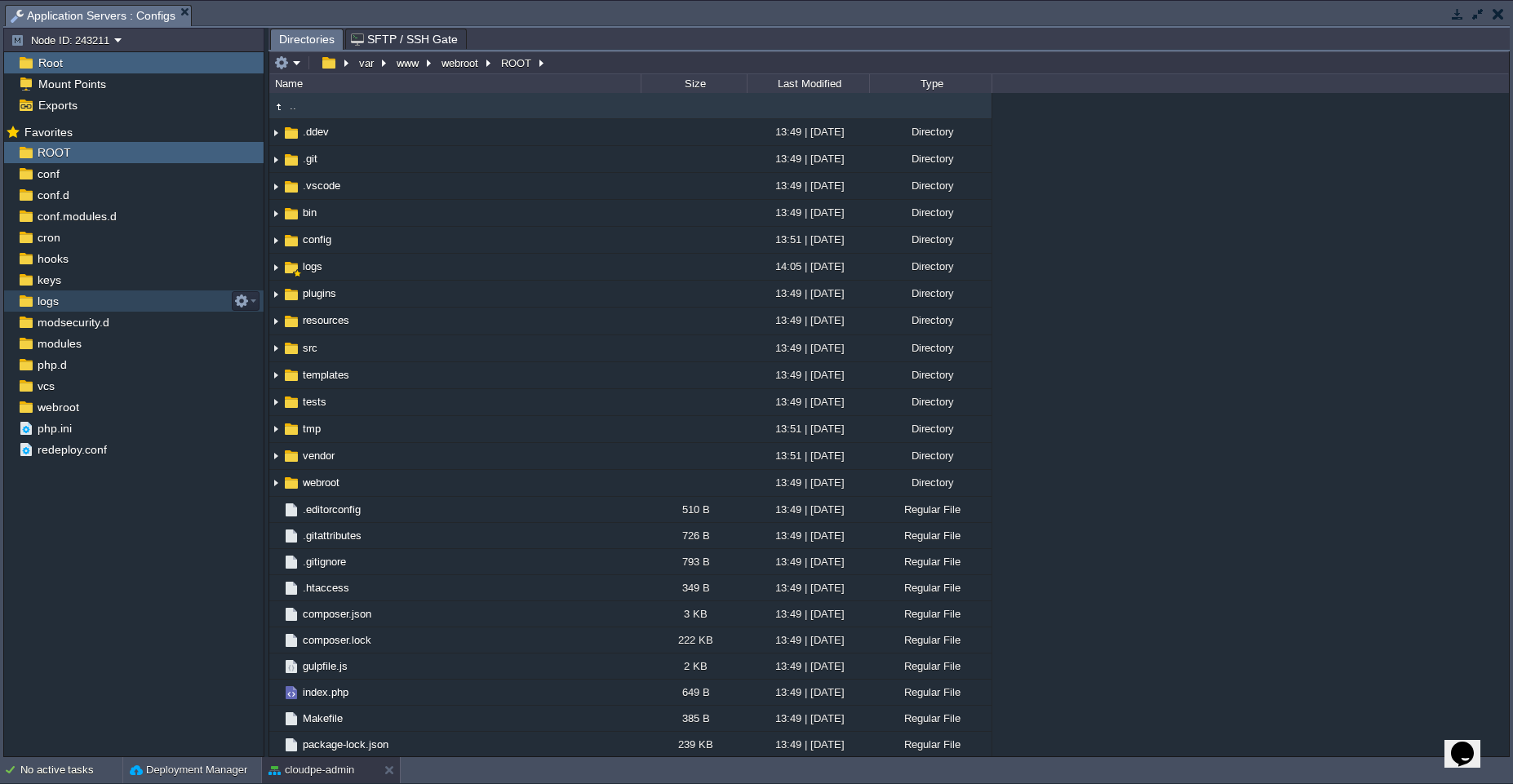
click at [114, 295] on div "logs" at bounding box center [134, 301] width 260 height 22
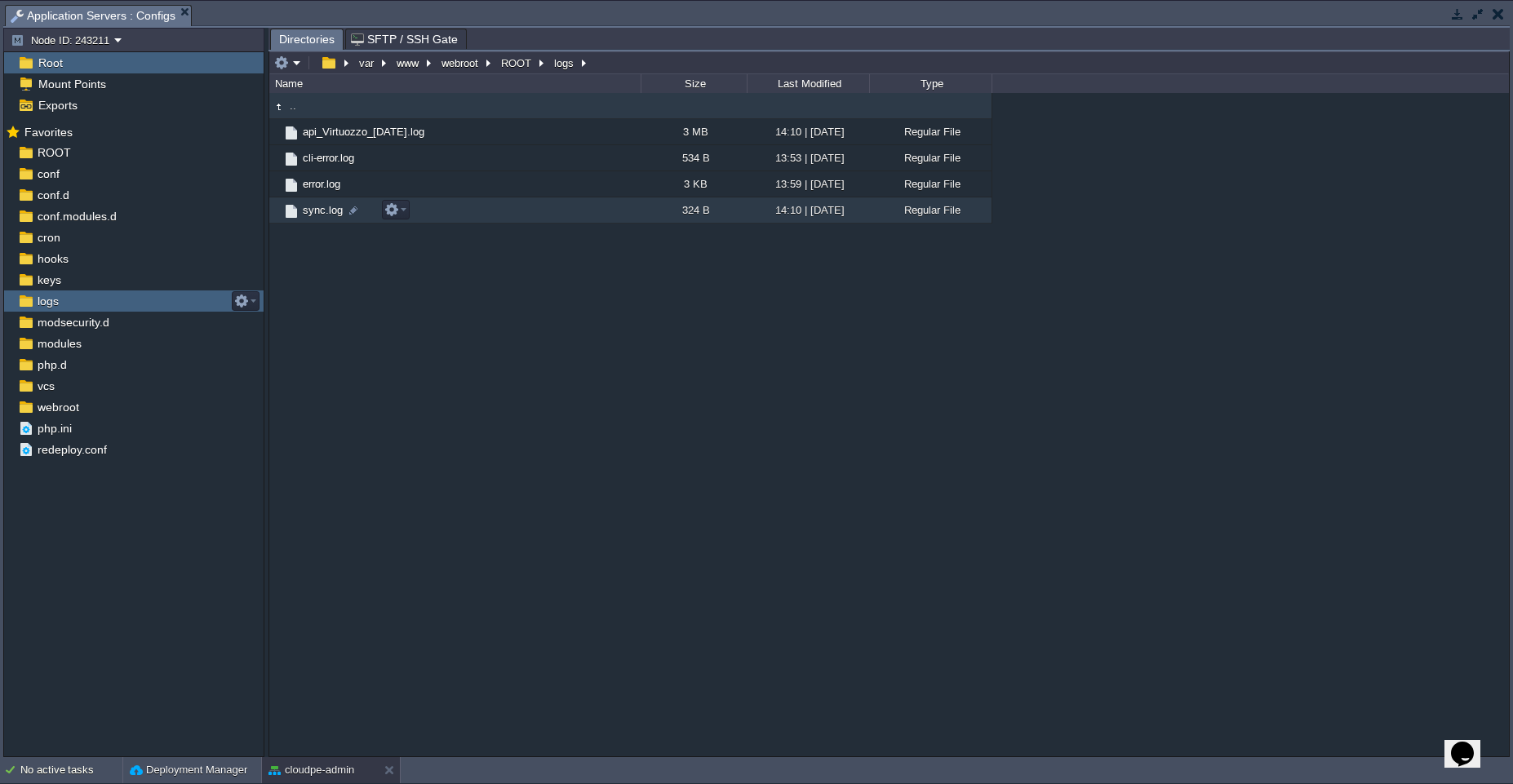
click at [503, 211] on td "sync.log" at bounding box center [455, 211] width 371 height 26
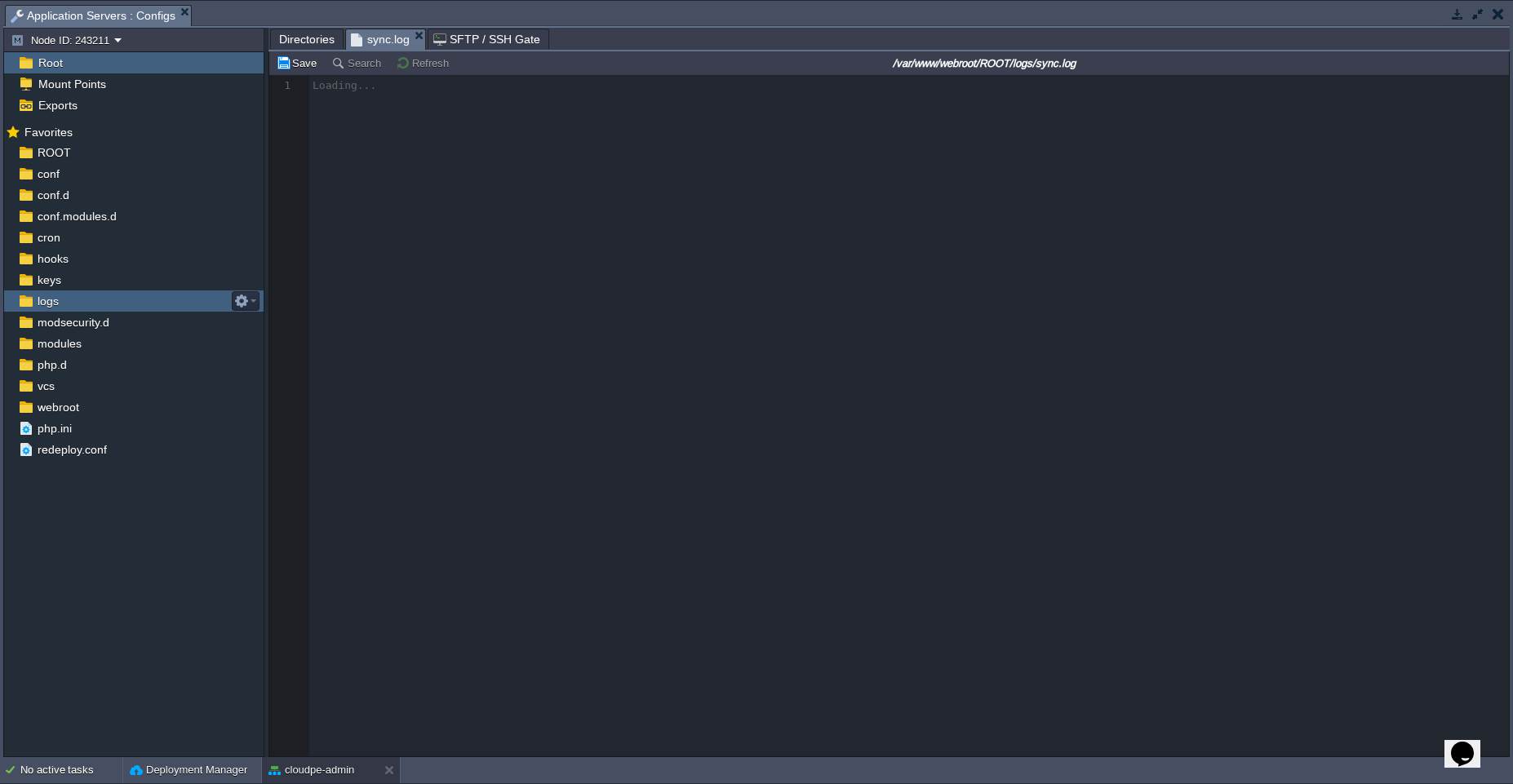
scroll to position [6, 0]
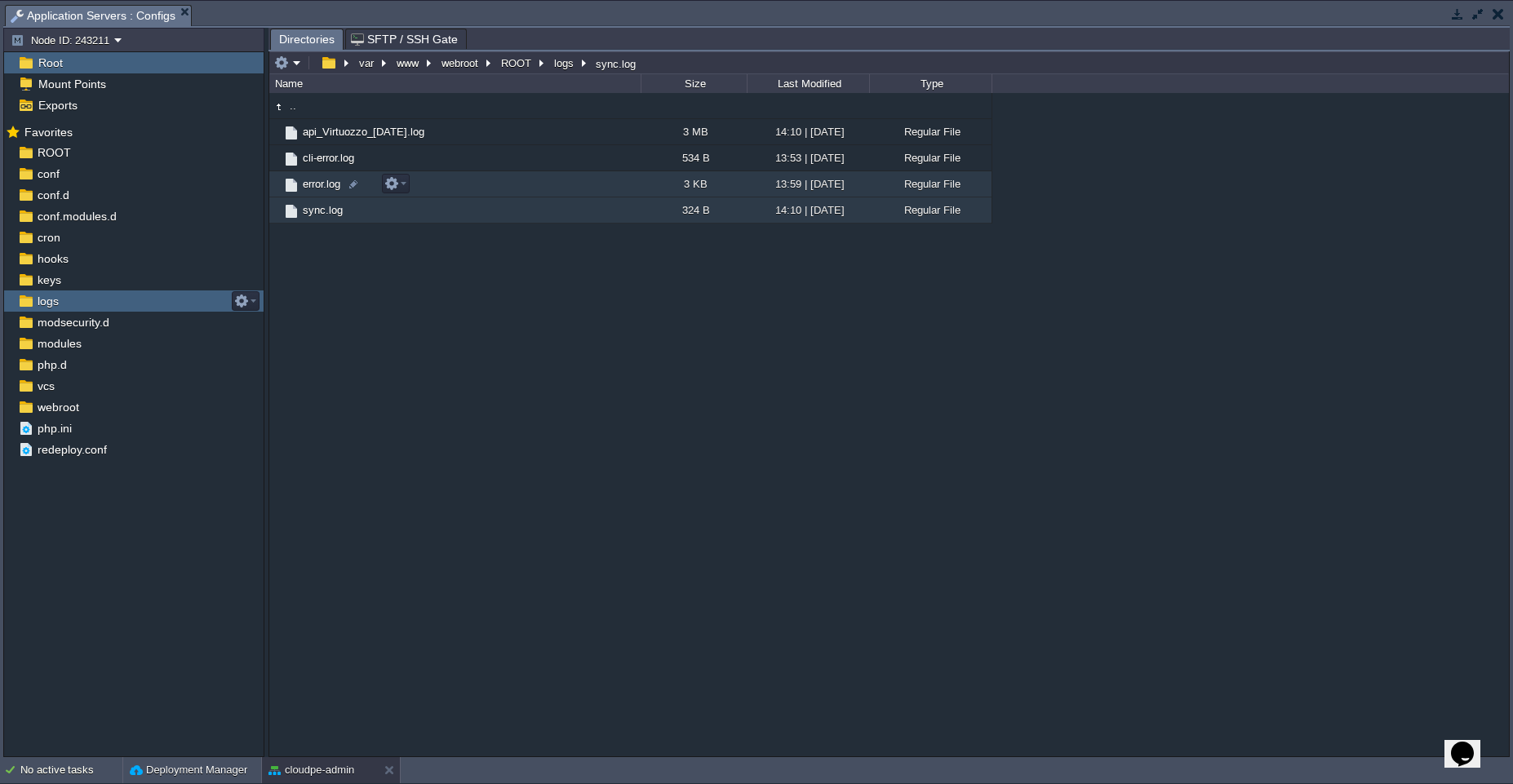
click at [472, 190] on td "error.log" at bounding box center [455, 184] width 371 height 26
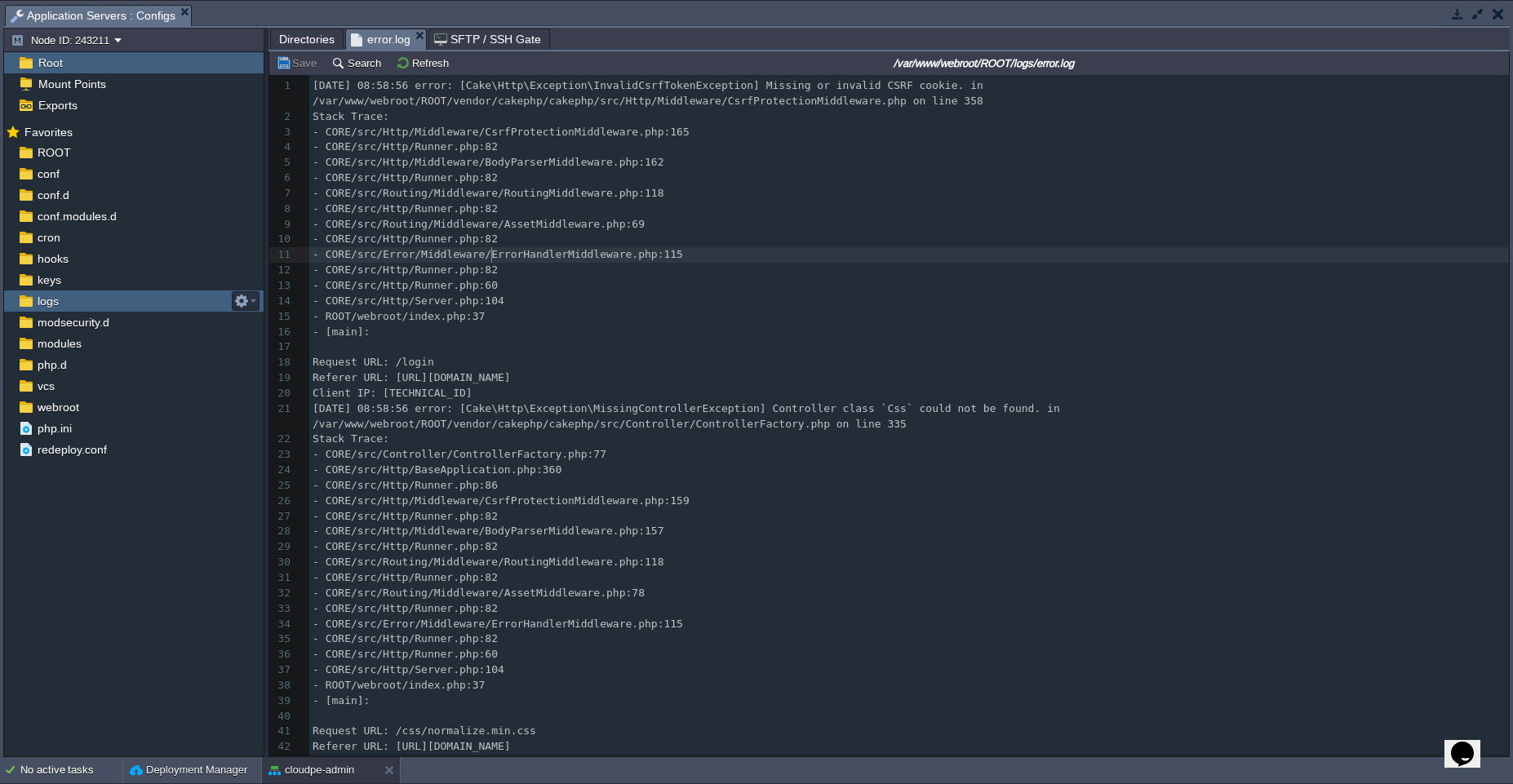
click at [491, 248] on div "68 1 2025-08-18 08:58:56 error: [Cake\Http\Exception\InvalidCsrfTokenException]…" at bounding box center [909, 501] width 1199 height 845
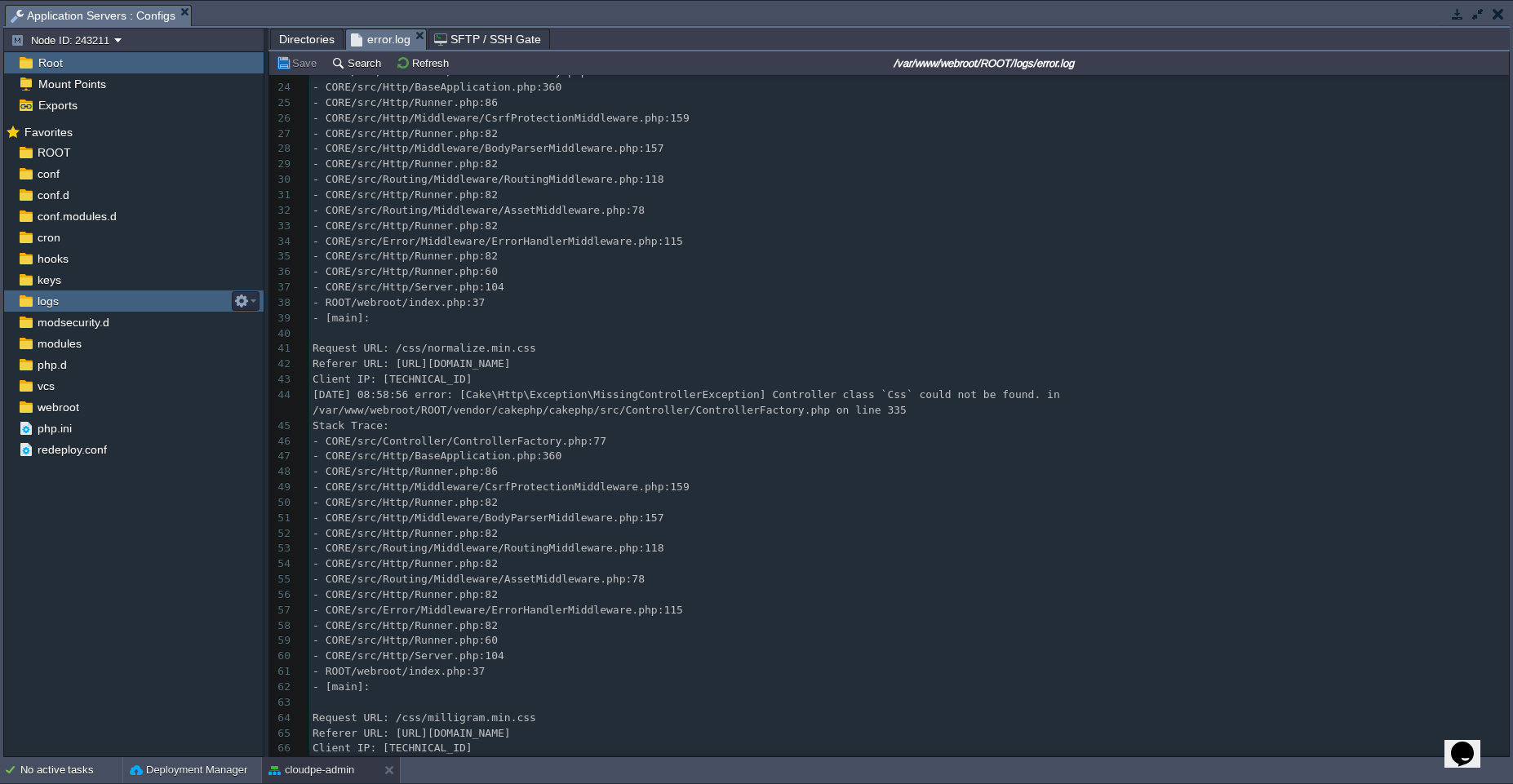
scroll to position [0, 0]
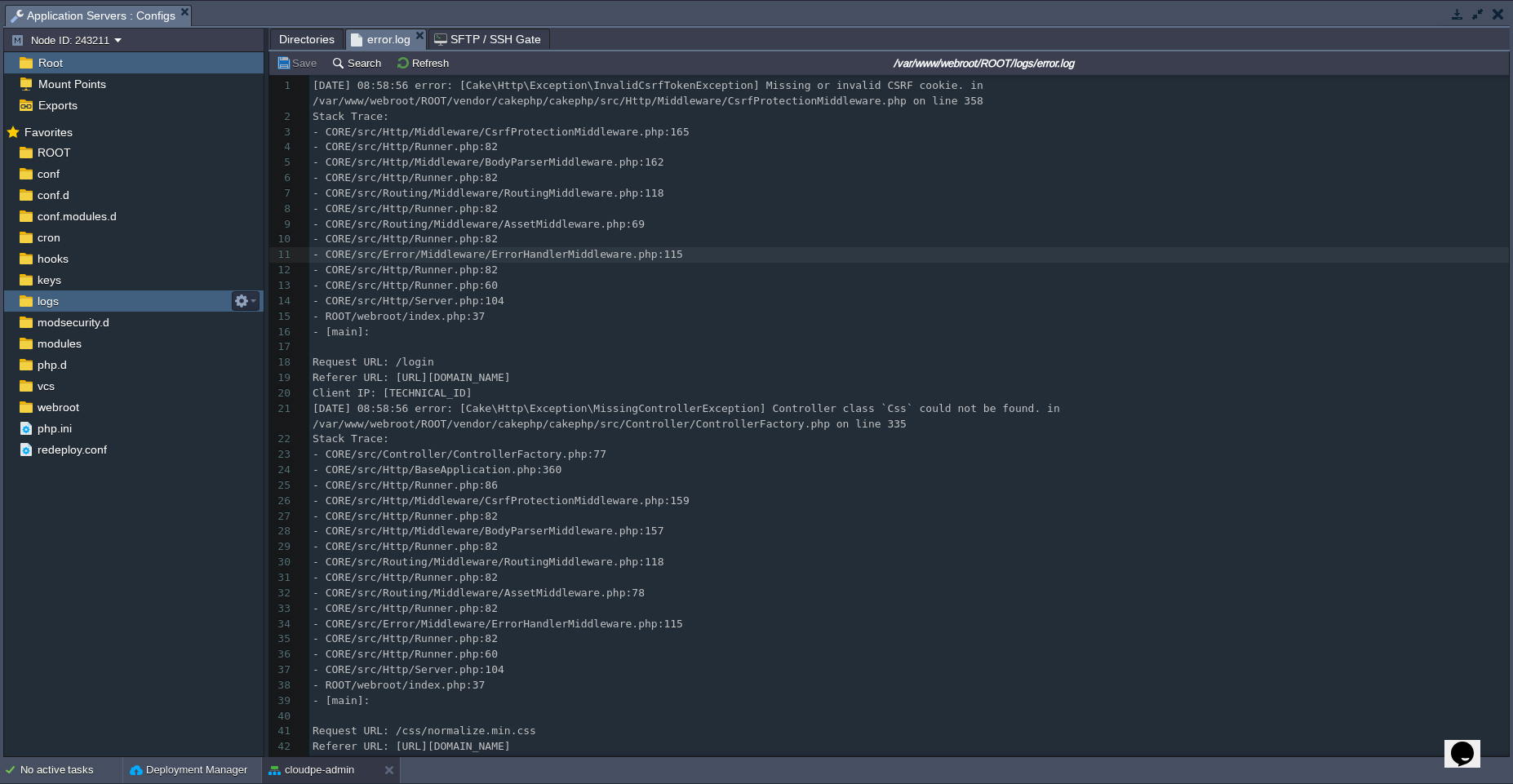
type textarea "-"
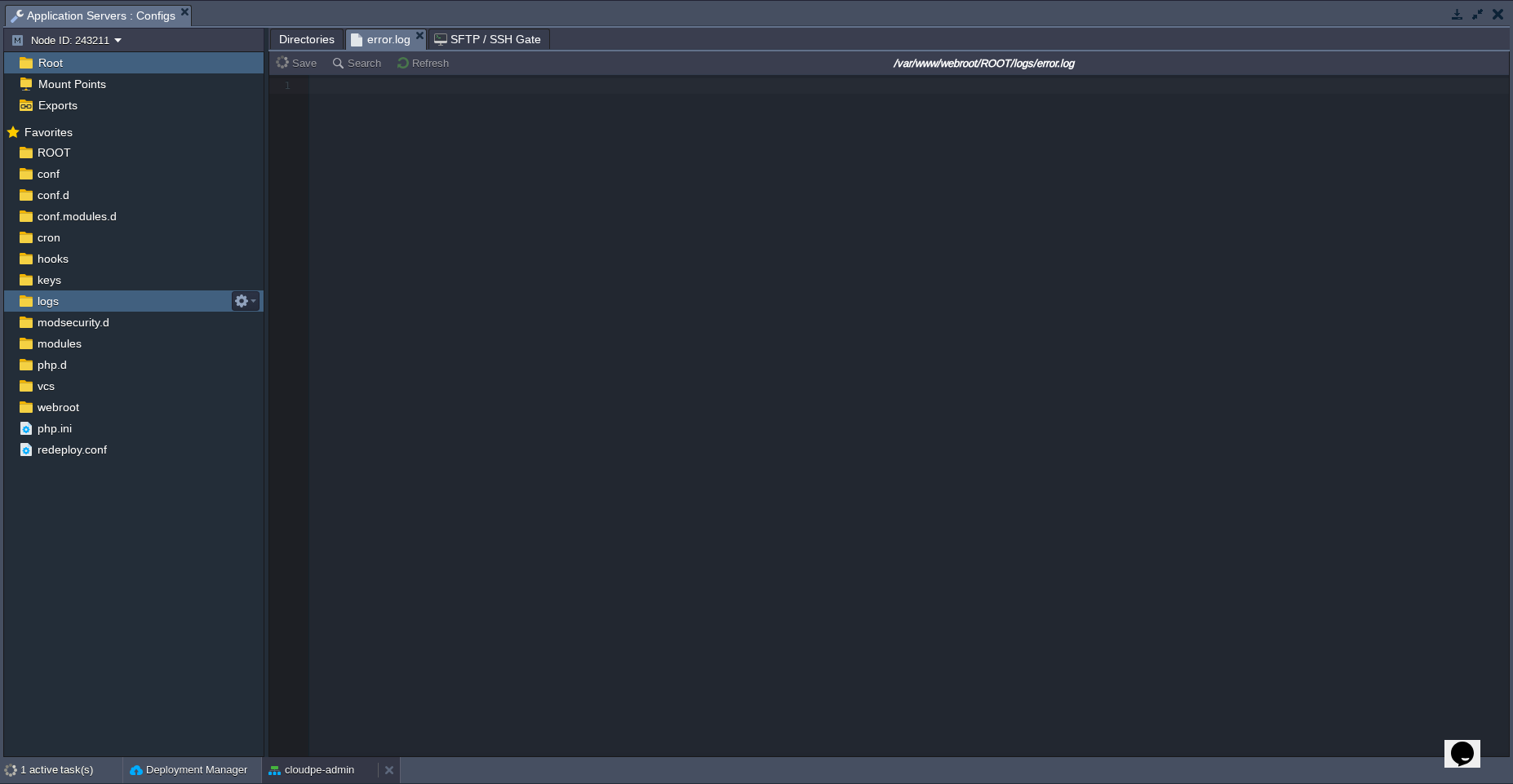
click at [312, 769] on button "cloudpe-admin" at bounding box center [311, 770] width 86 height 16
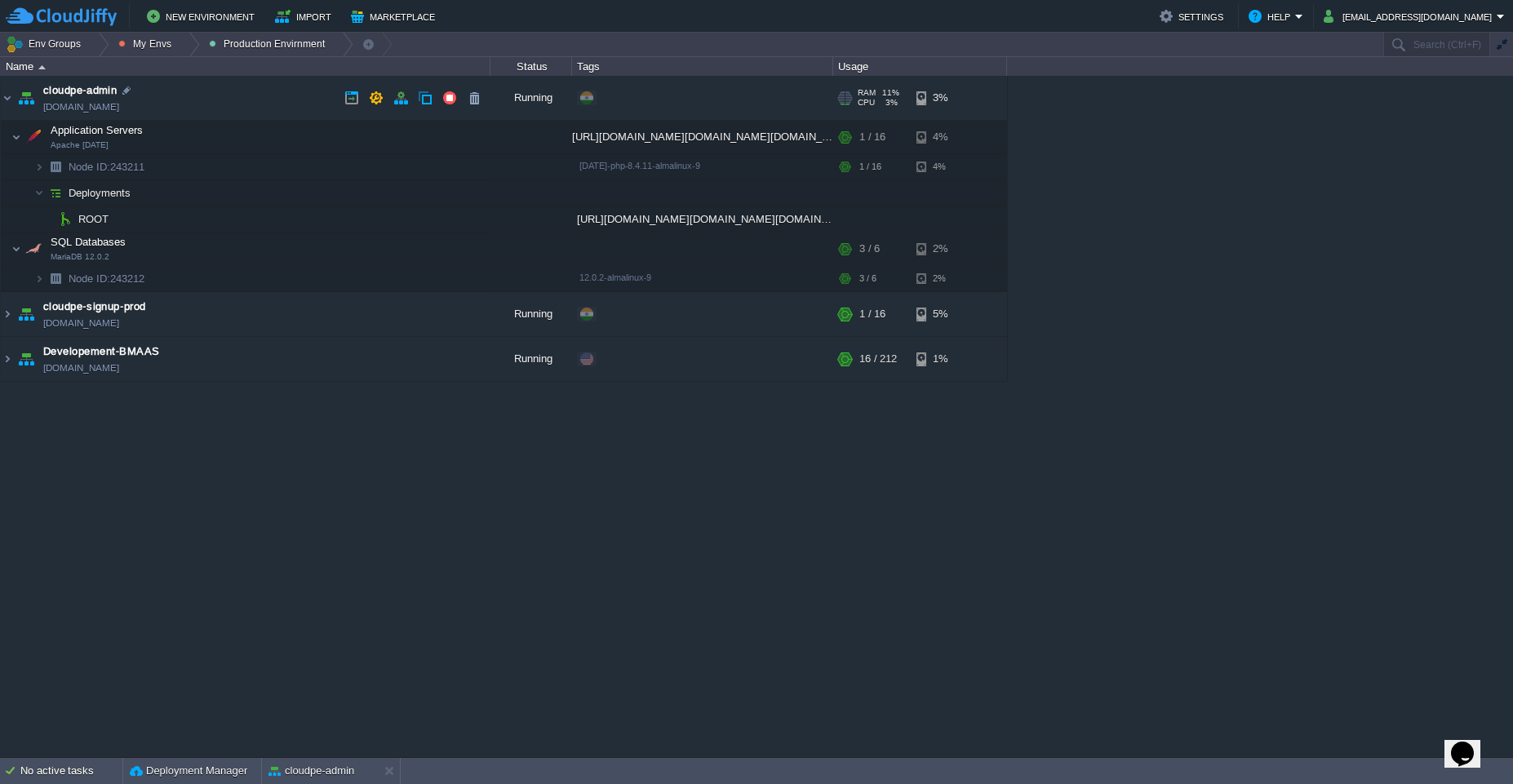
click at [120, 112] on link "cloudpe-admin.cloudjiffy.net" at bounding box center [81, 106] width 76 height 16
click at [298, 775] on button "cloudpe-admin" at bounding box center [311, 770] width 86 height 16
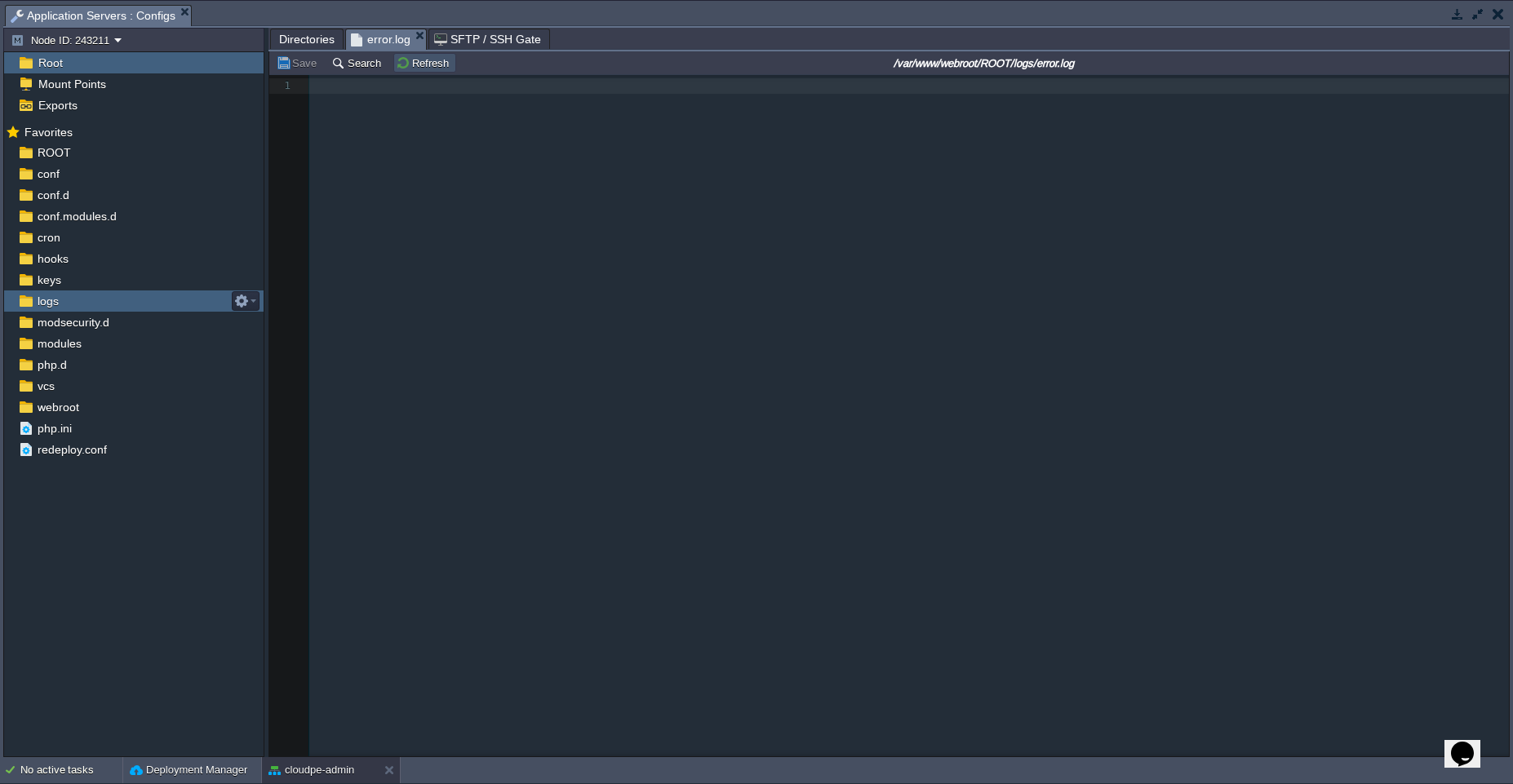
click at [407, 64] on button "Refresh" at bounding box center [425, 63] width 58 height 15
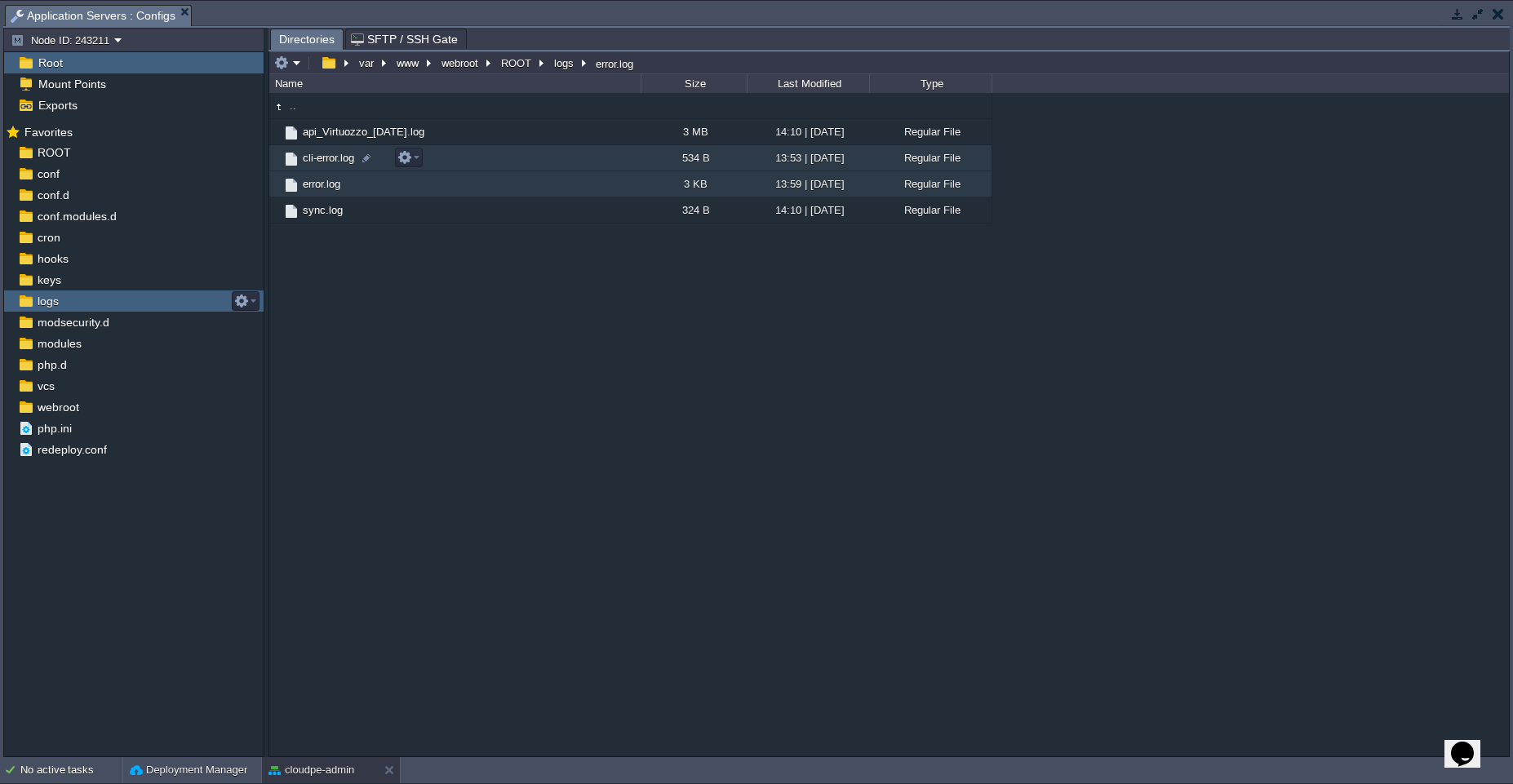
click at [455, 167] on td "cli-error.log" at bounding box center [455, 158] width 371 height 26
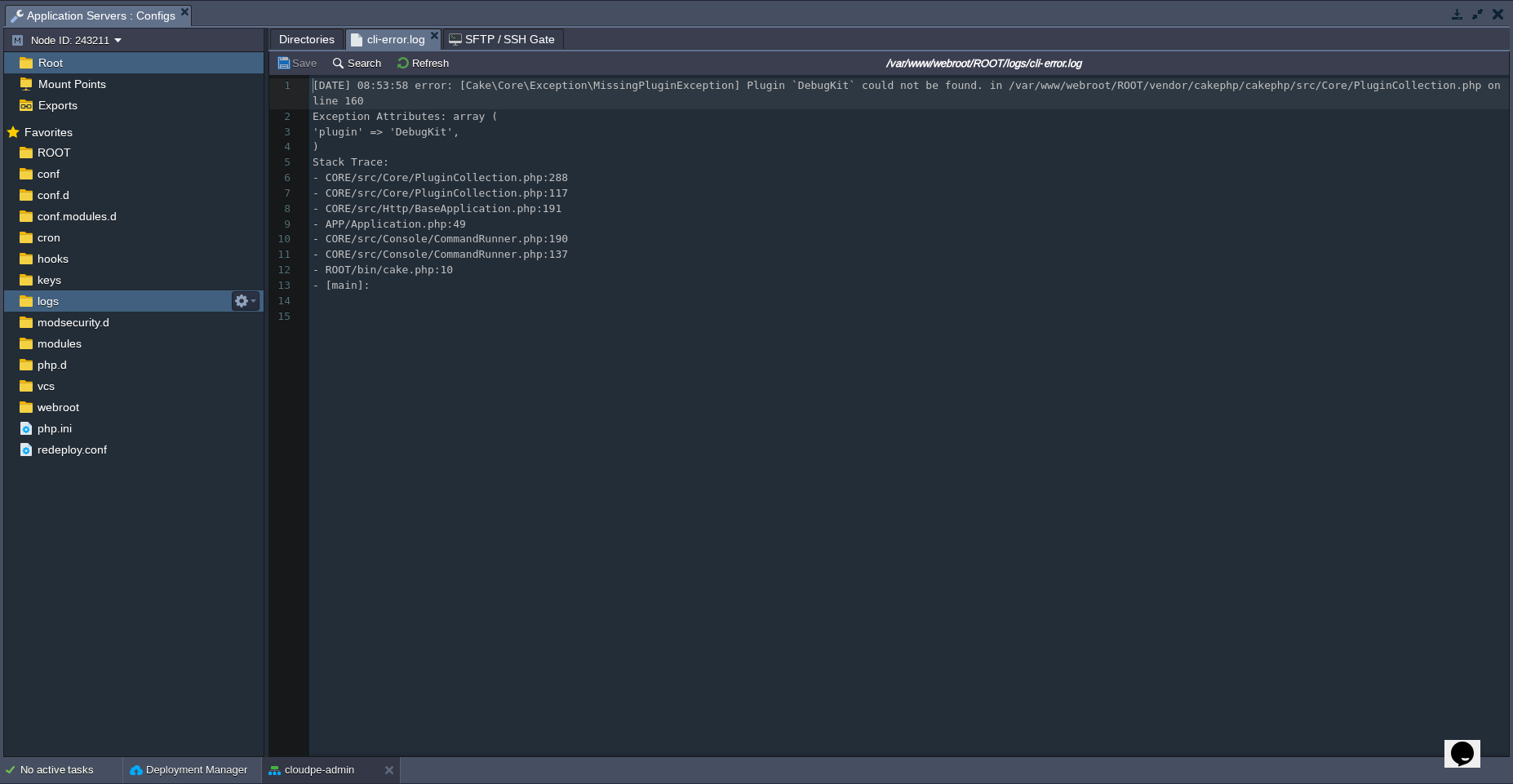
scroll to position [6, 0]
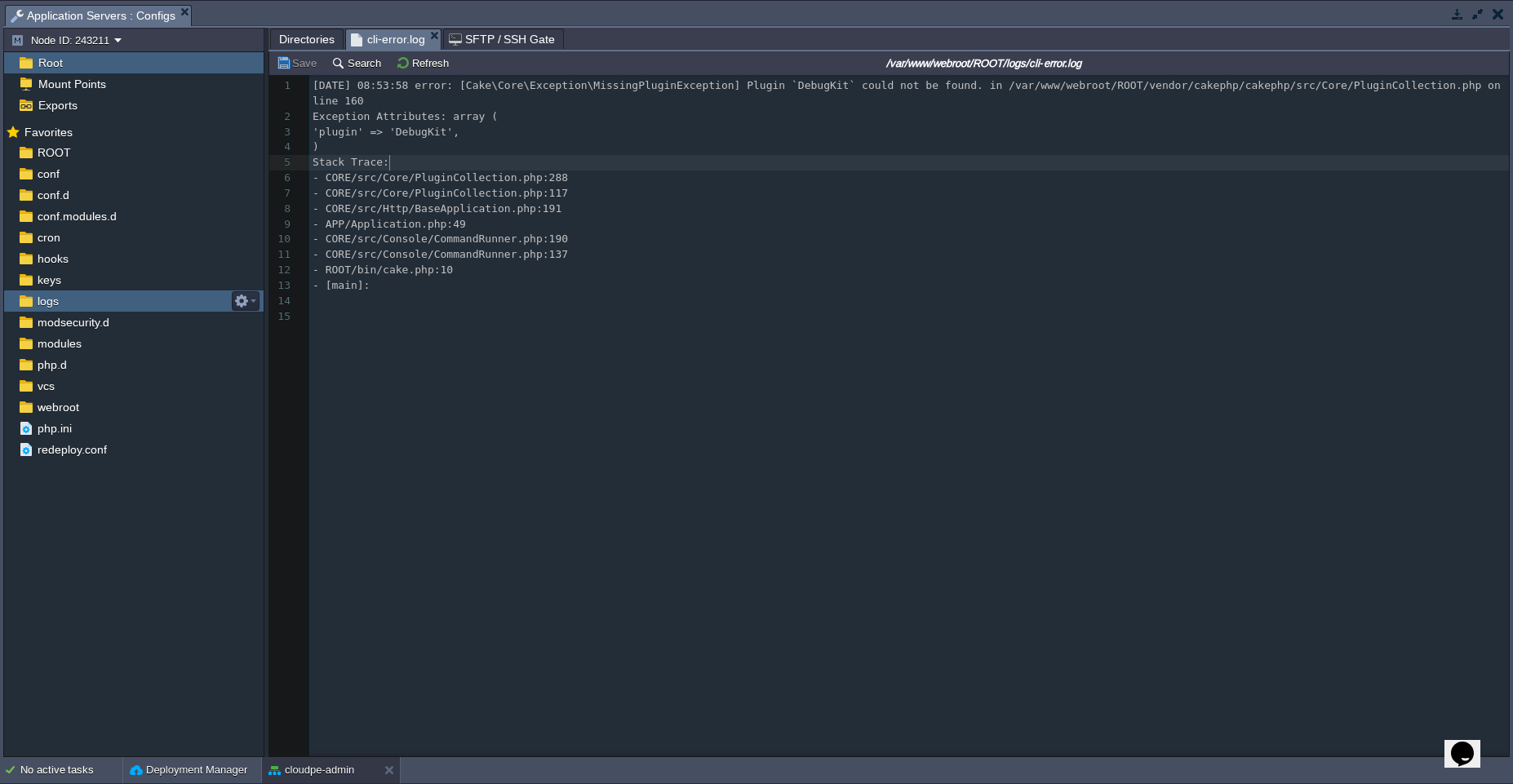
click at [455, 167] on pre "Stack Trace:" at bounding box center [912, 163] width 1205 height 15
type textarea "2025-08-18 08:53:58 error: [Cake\Core\Exception\MissingPluginException] Plugin …"
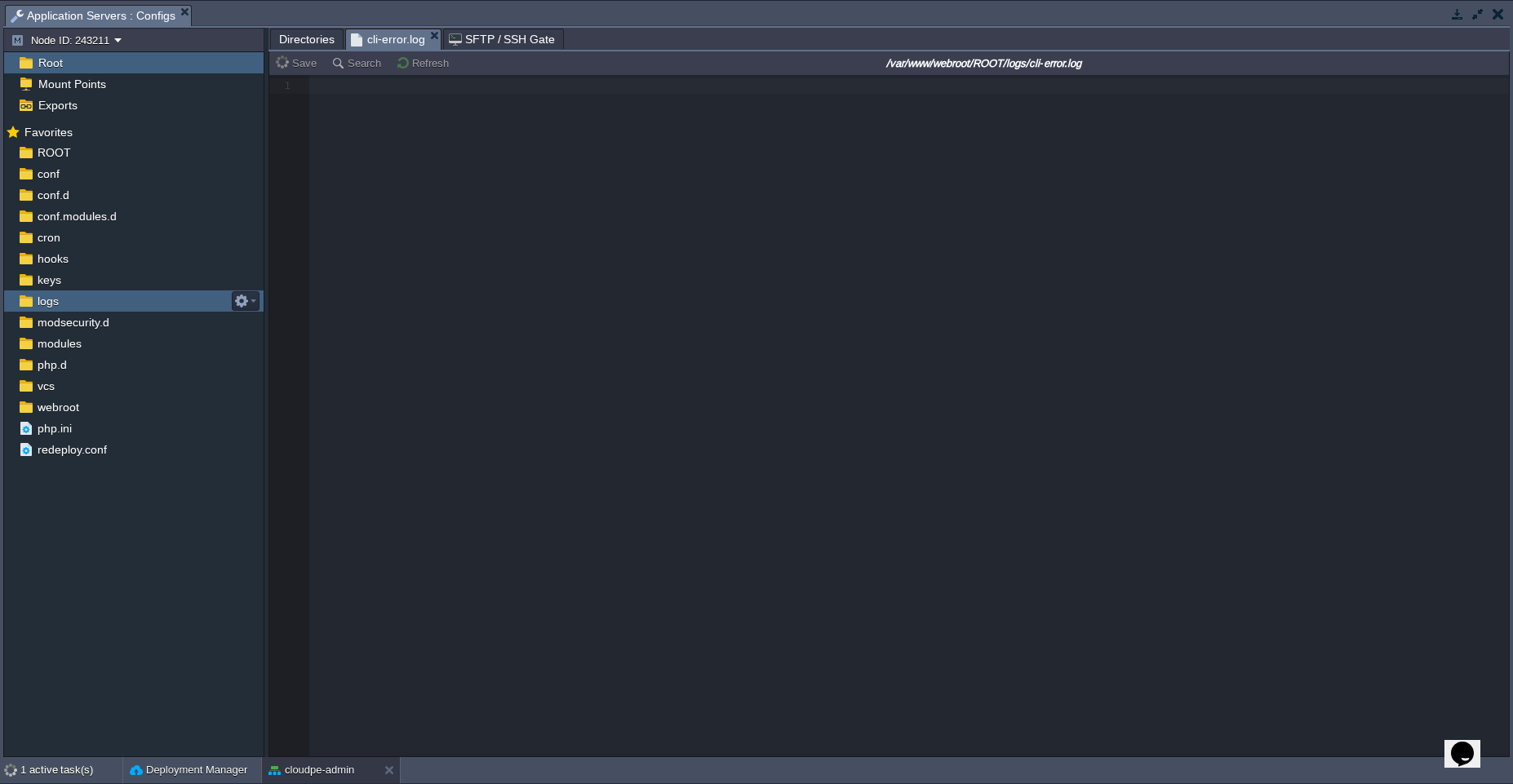
click at [306, 41] on span "Directories" at bounding box center [306, 39] width 56 height 20
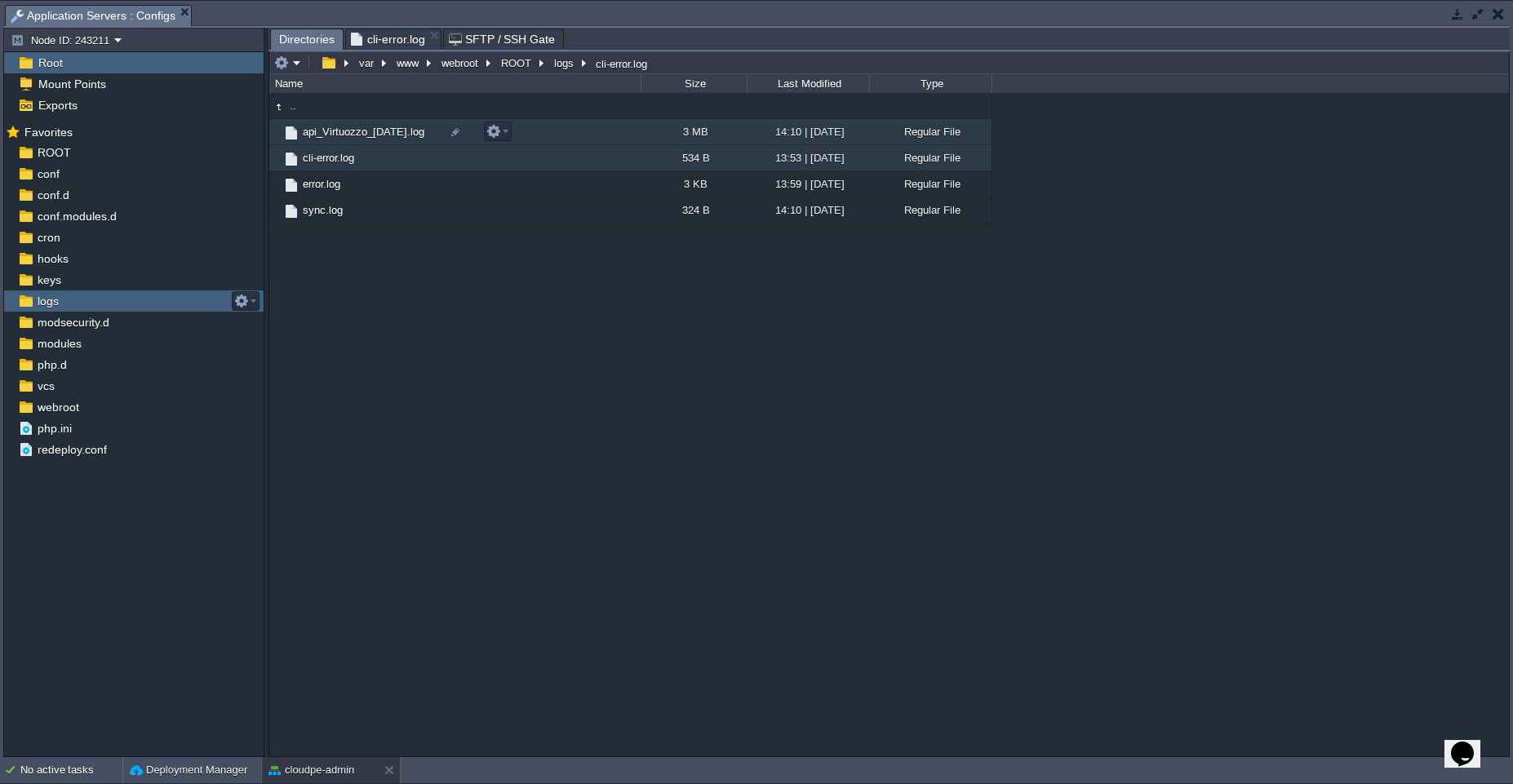
click at [547, 127] on td "api_Virtuozzo_[DATE].log" at bounding box center [455, 133] width 371 height 26
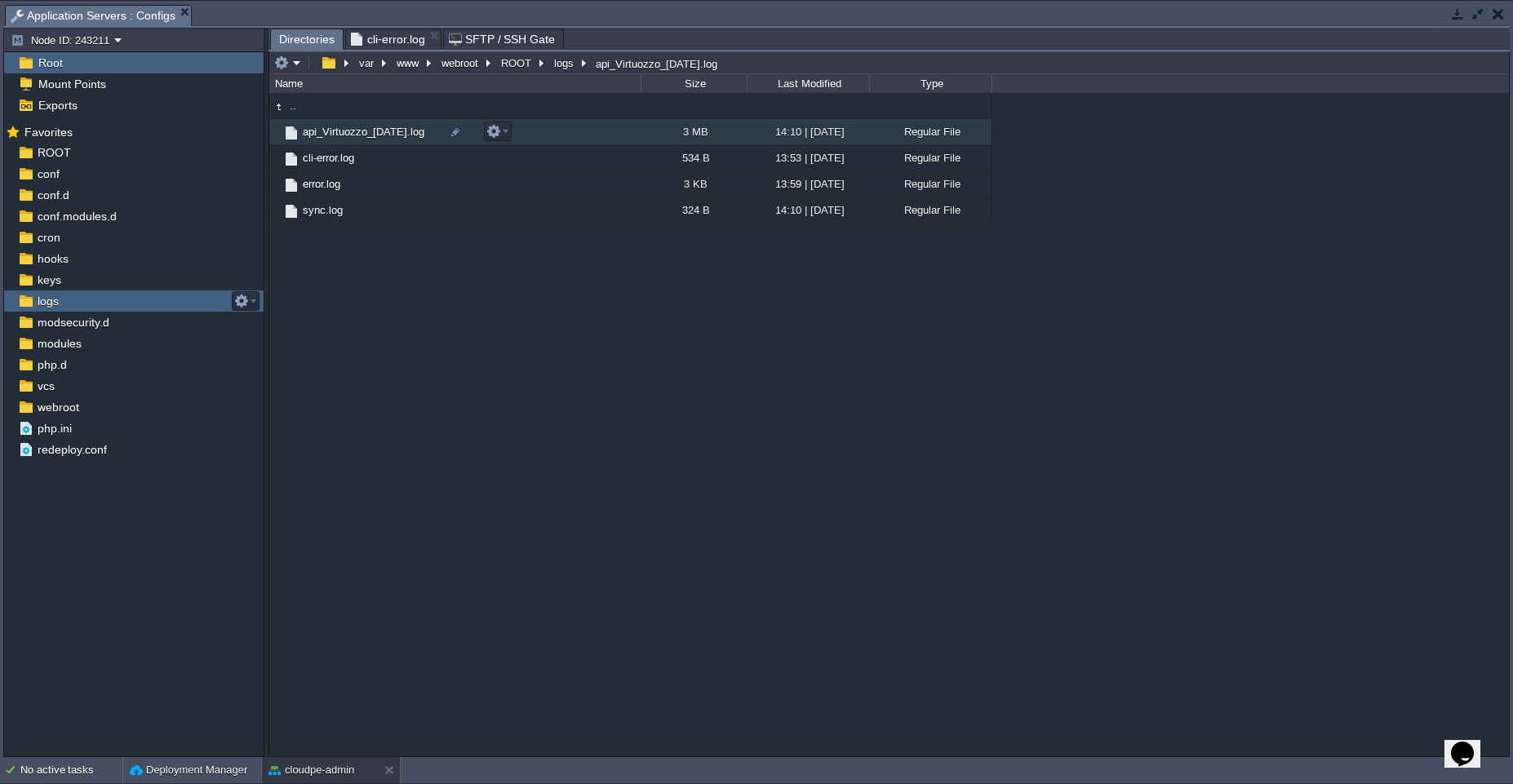
click at [547, 127] on td "api_Virtuozzo_[DATE].log" at bounding box center [455, 133] width 371 height 26
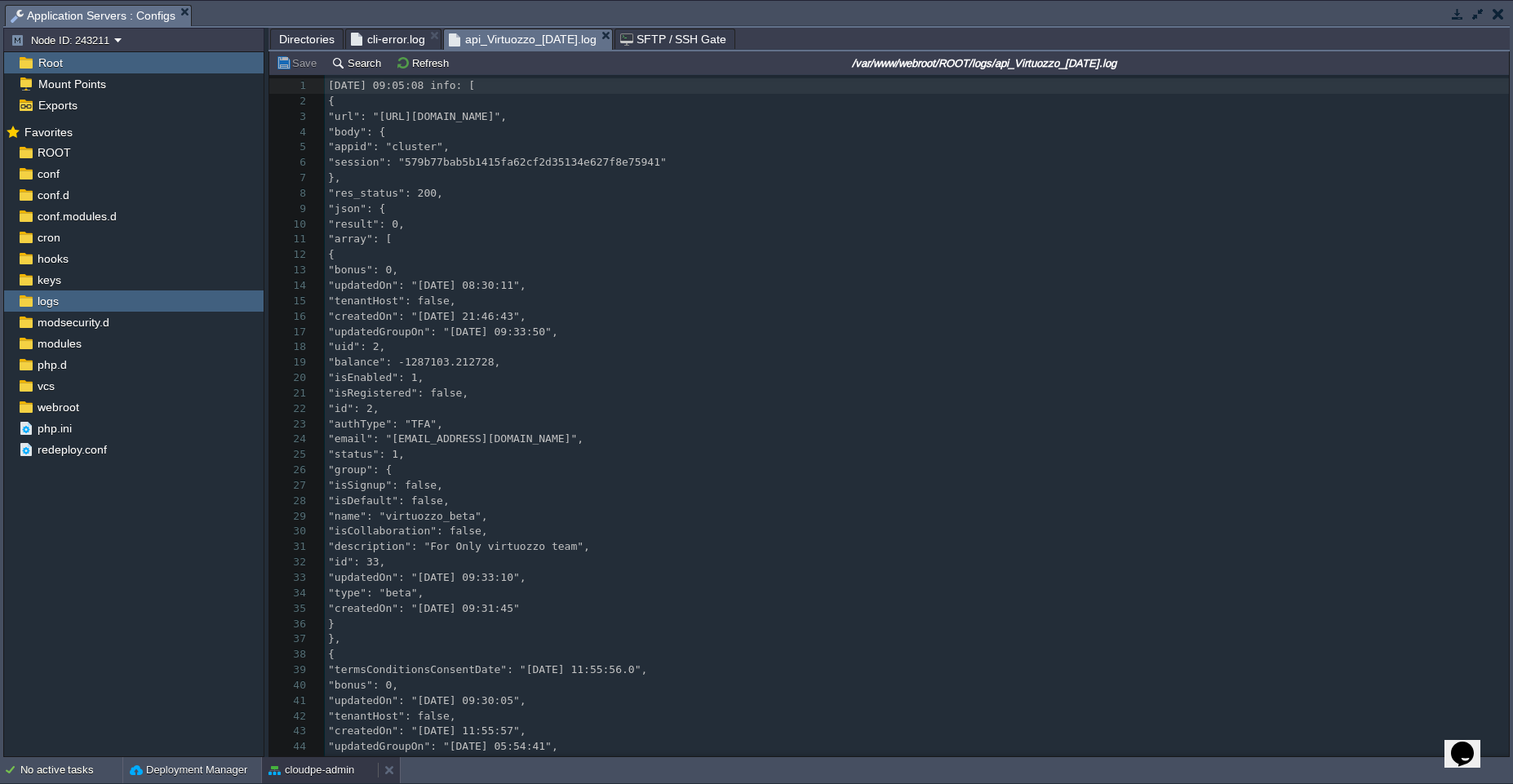
click at [292, 775] on button "cloudpe-admin" at bounding box center [311, 770] width 86 height 16
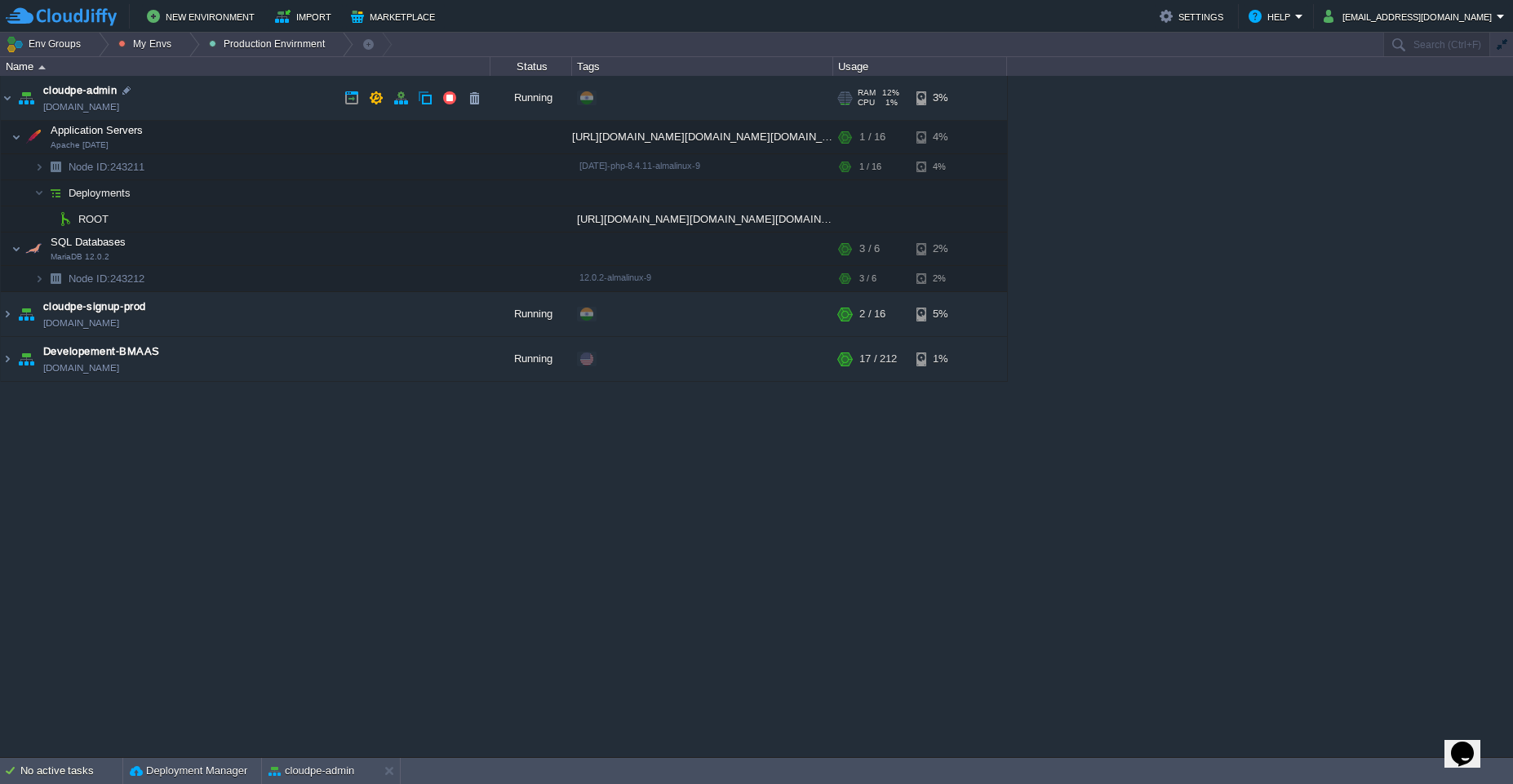
drag, startPoint x: 169, startPoint y: 108, endPoint x: 156, endPoint y: 113, distance: 13.9
click at [156, 113] on td "cloudpe-admin cloudpe-admin.cloudjiffy.net" at bounding box center [246, 99] width 490 height 45
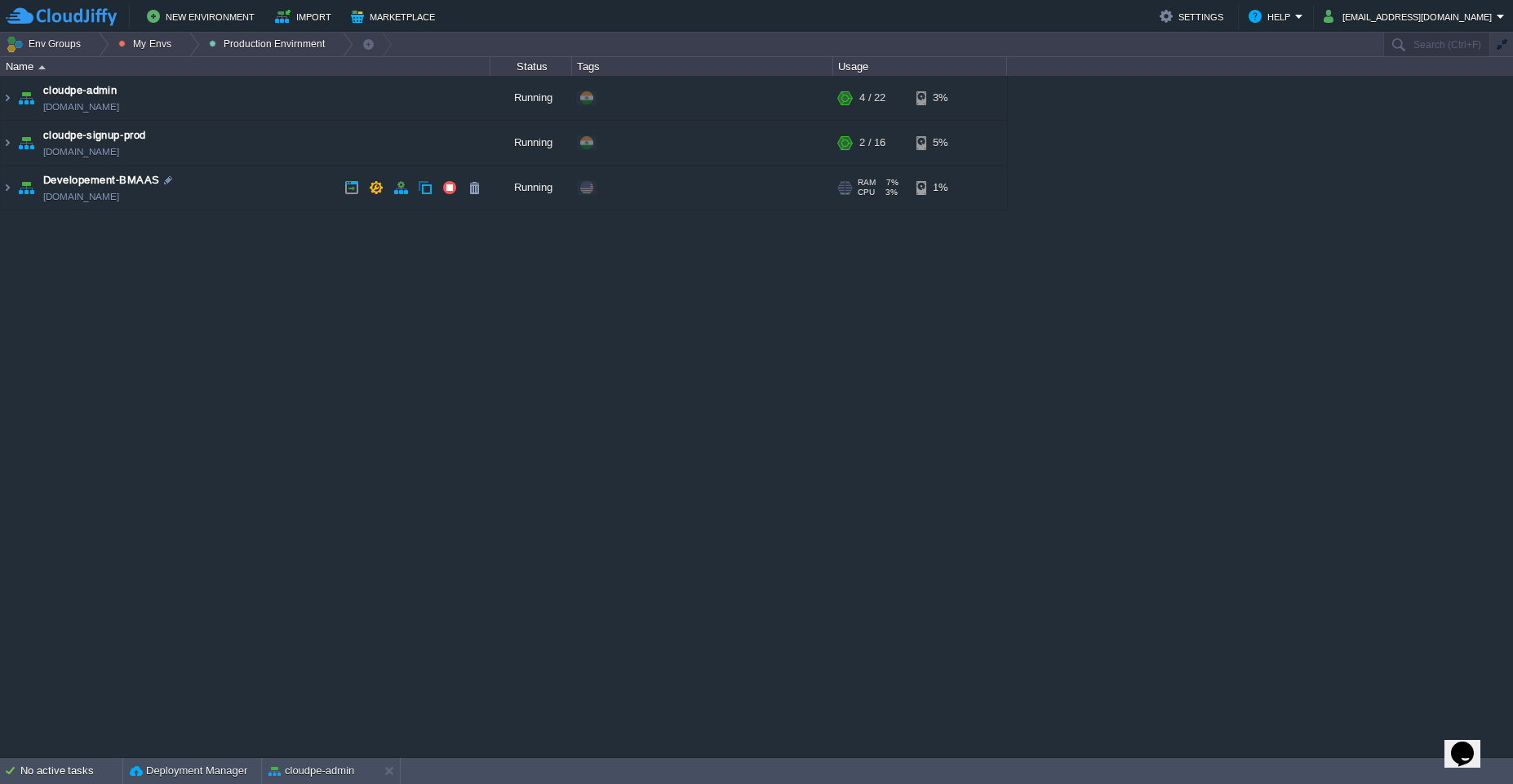
copy td "cloudpe-admin.cloudjiffy.ne"
click at [217, 99] on td "cloudpe-admin cloudpe-admin.cloudjiffy.net" at bounding box center [246, 99] width 490 height 45
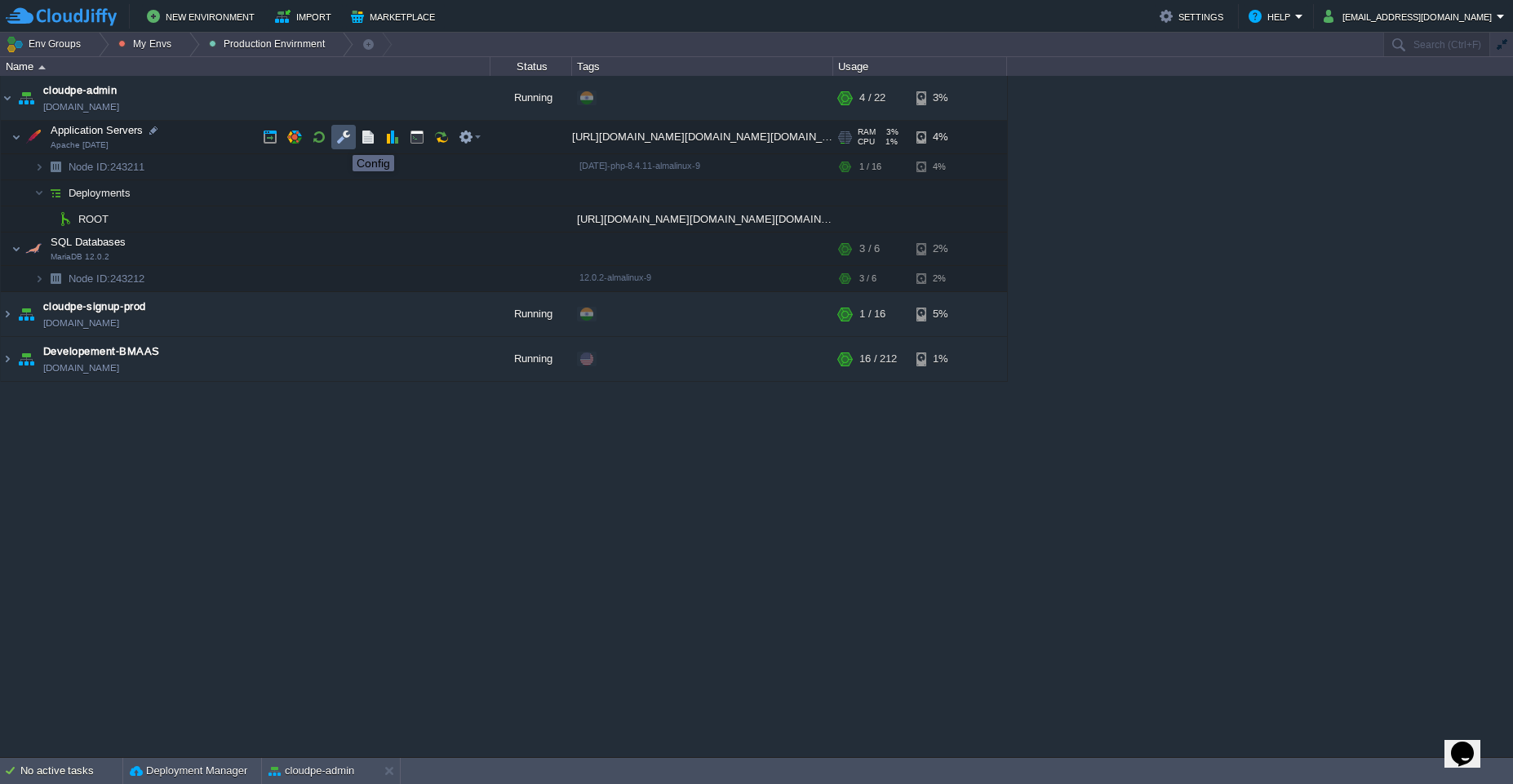
click at [340, 140] on button "button" at bounding box center [344, 137] width 15 height 15
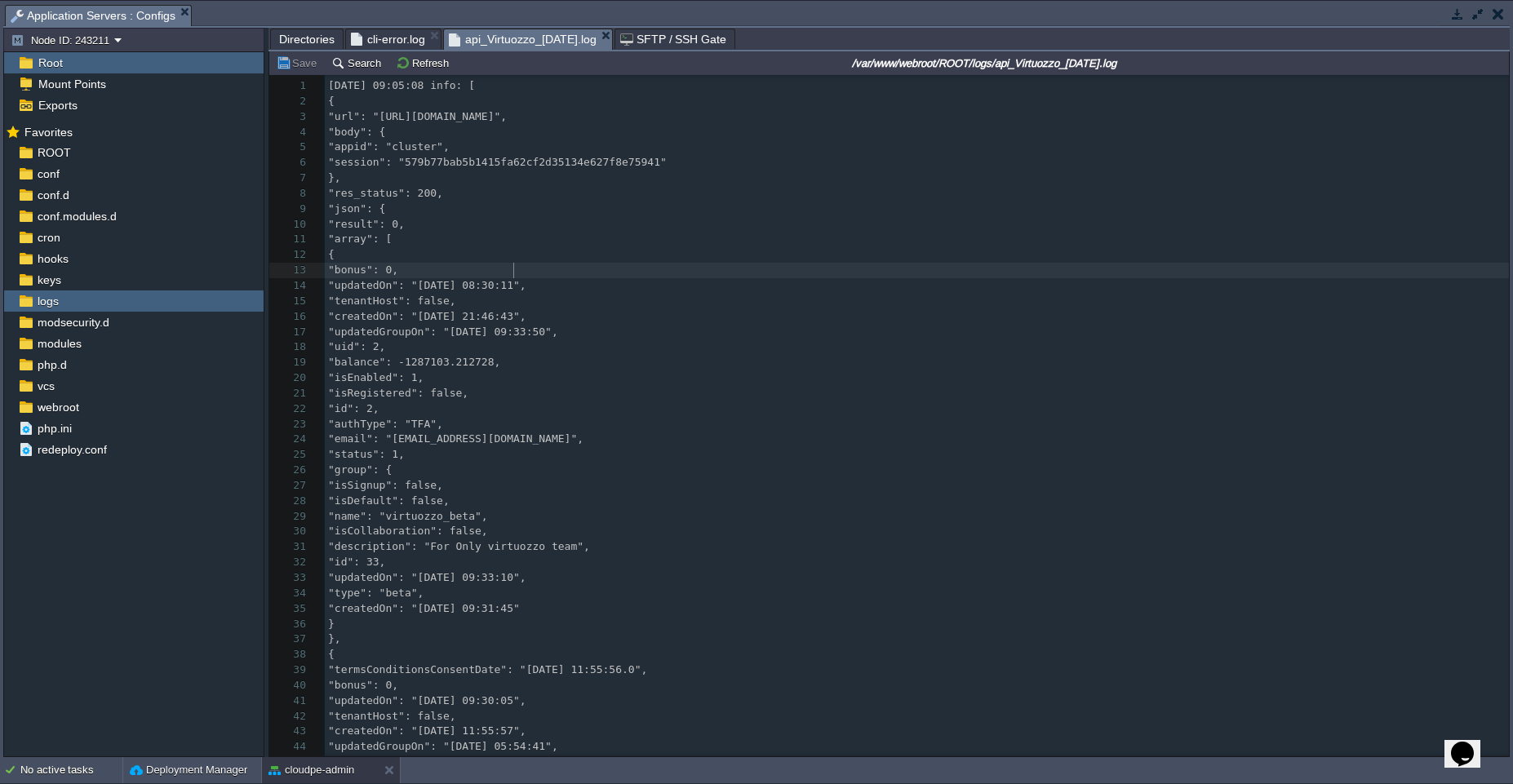
click at [514, 267] on div "51933 1 2025-08-18 09:05:08 info: [ 2 { 3 "url": "https://cmp.dashboard.control…" at bounding box center [917, 493] width 1184 height 830
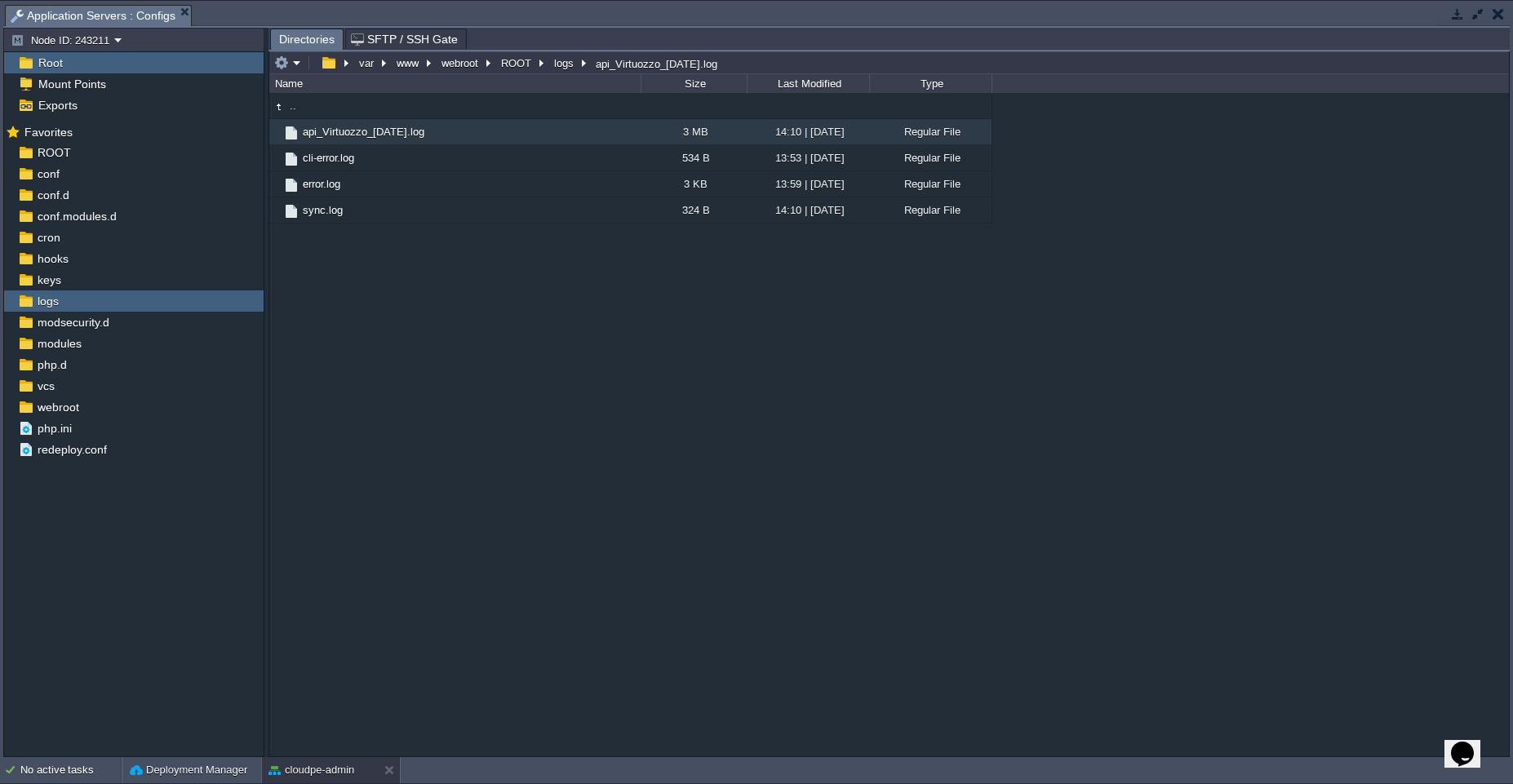
click at [299, 32] on span "Directories" at bounding box center [306, 40] width 56 height 21
click at [516, 58] on button "ROOT" at bounding box center [517, 63] width 37 height 15
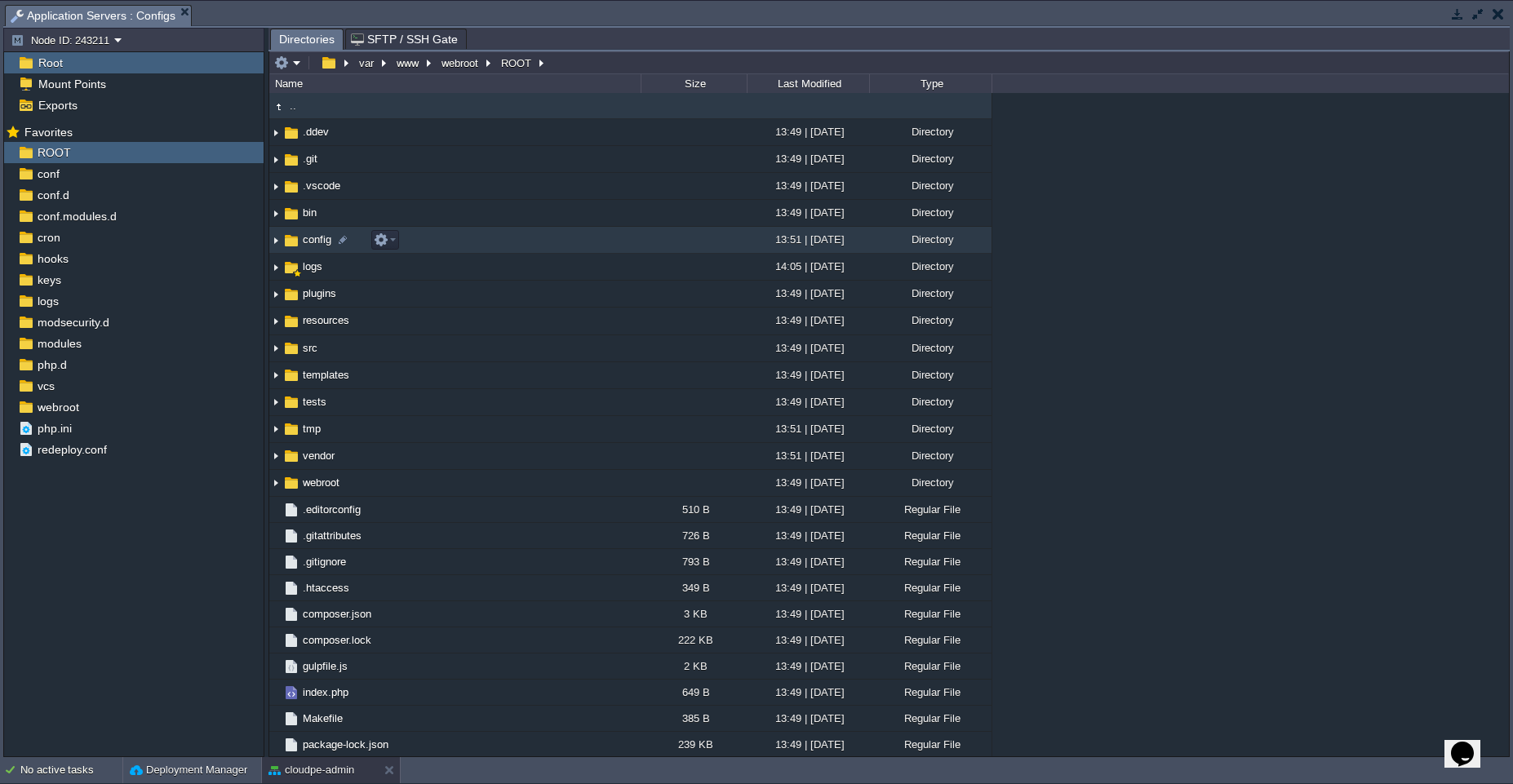
click at [433, 246] on td "config" at bounding box center [455, 240] width 371 height 27
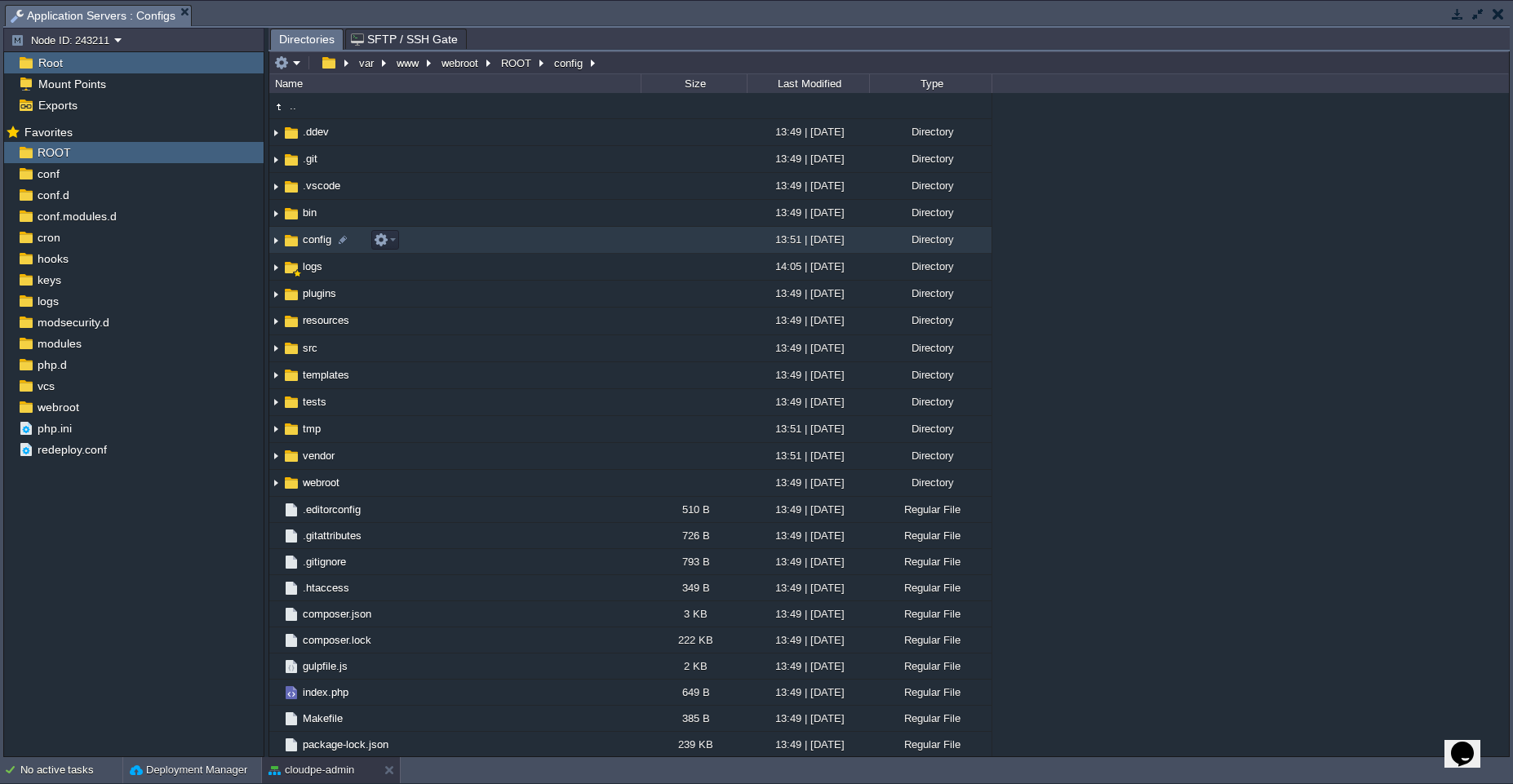
click at [433, 246] on td "config" at bounding box center [455, 240] width 371 height 27
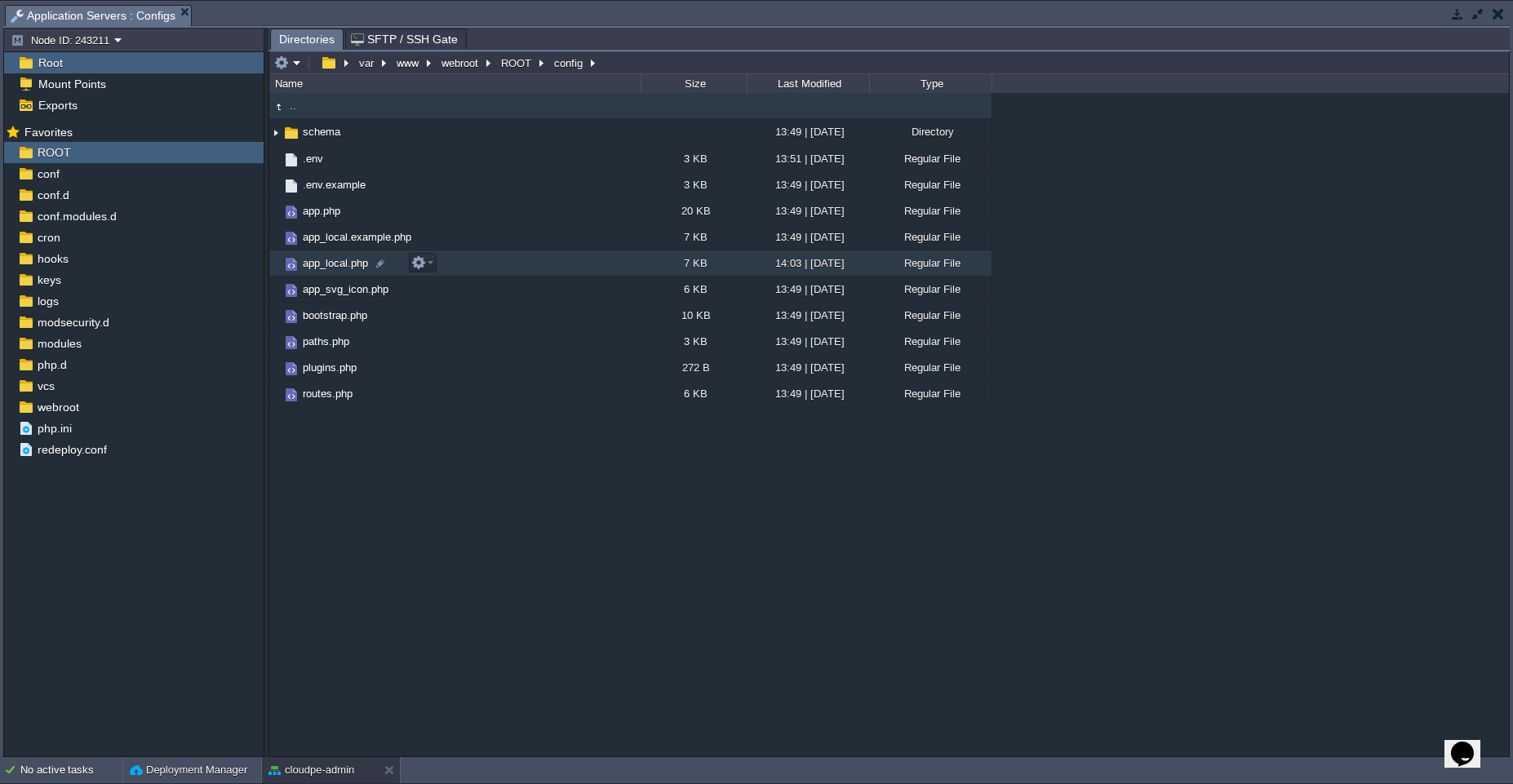
click at [542, 266] on td "app_local.php" at bounding box center [455, 264] width 371 height 26
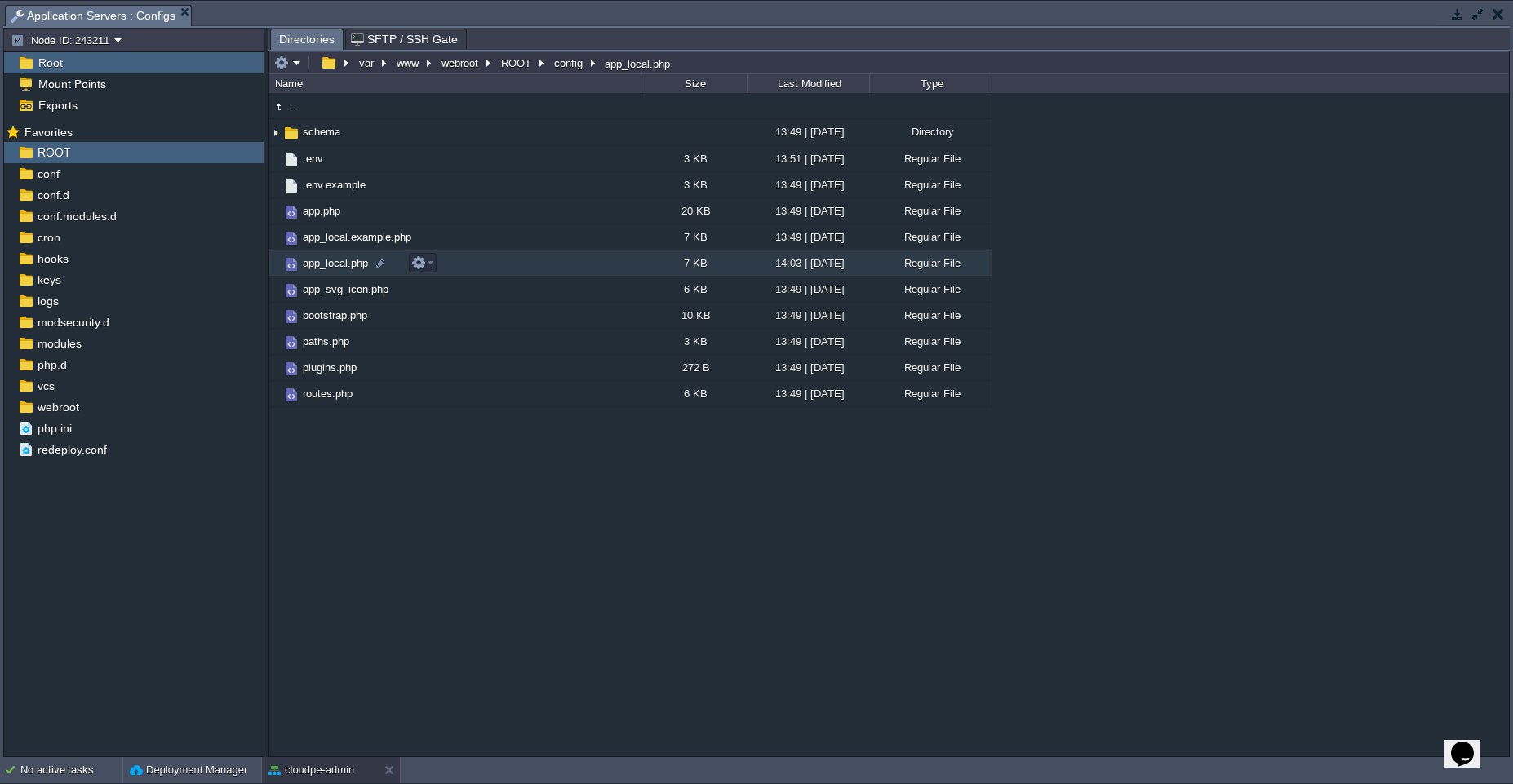
click at [542, 266] on td "app_local.php" at bounding box center [455, 264] width 371 height 26
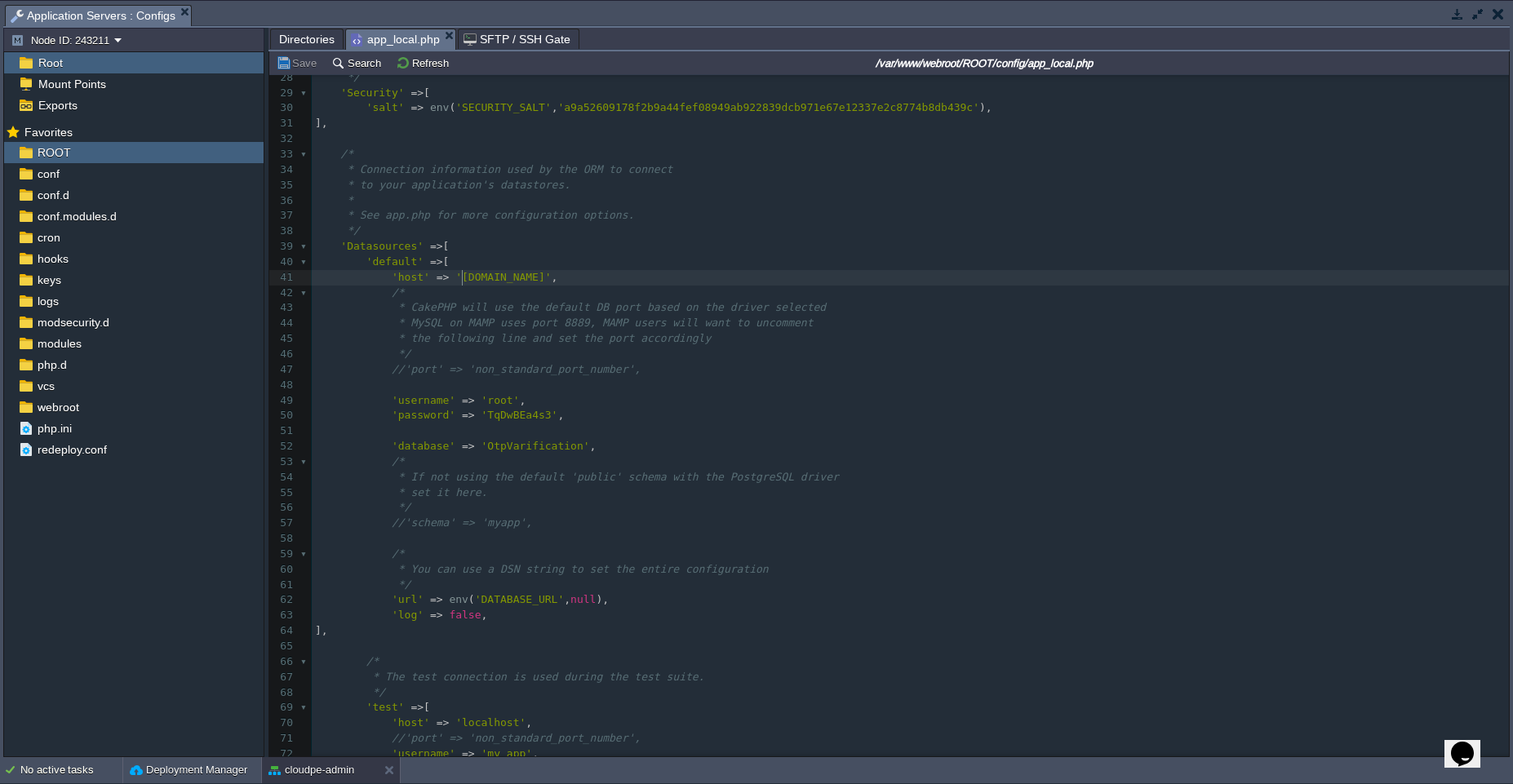
click at [463, 277] on div "193 <?php 18 * true: Errors and warnings shown. 19 */ 20 'debug' => false , // …" at bounding box center [910, 492] width 1198 height 1153
type textarea "node215025-env-lpscreen-backend.cloudjiffy.net"
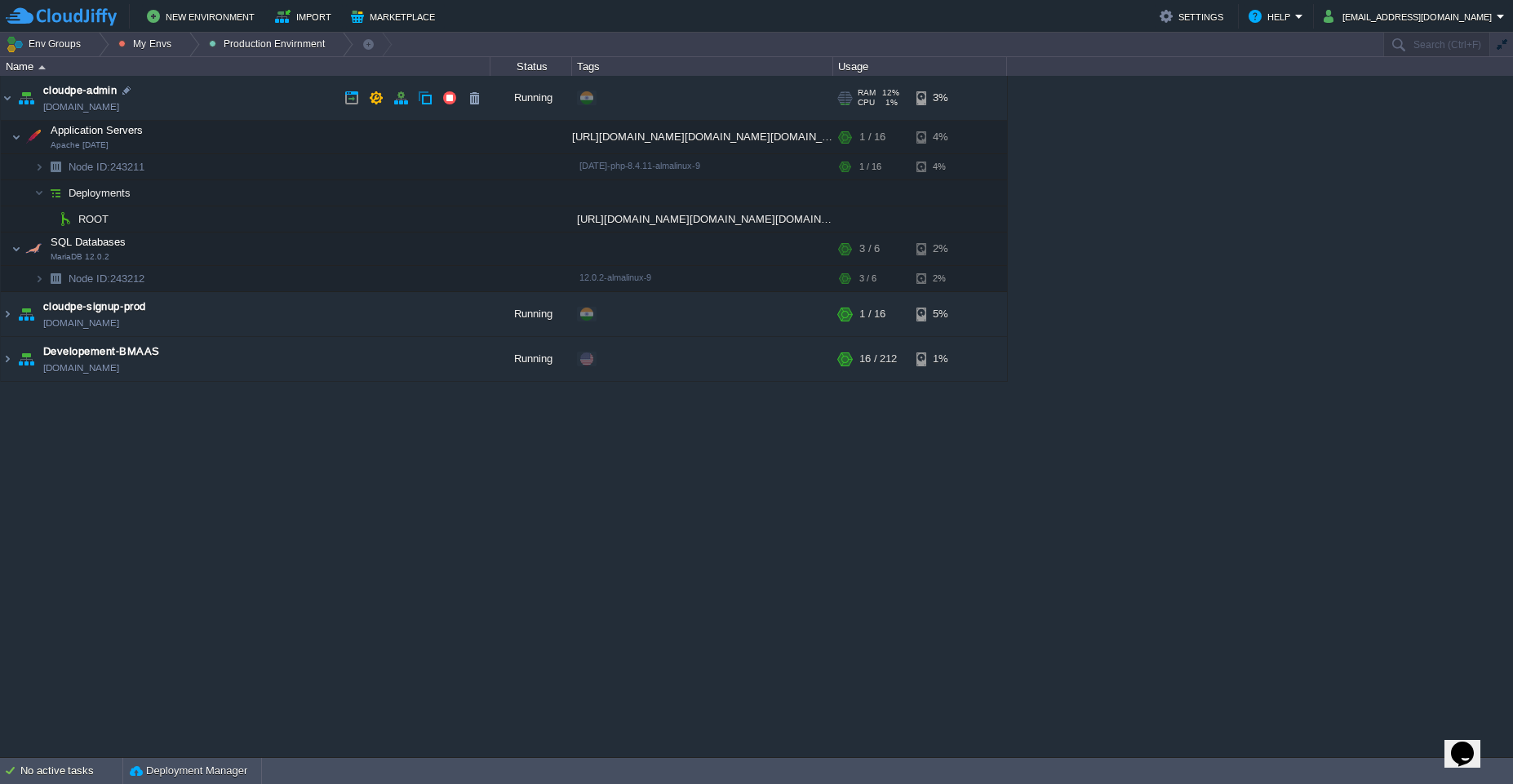
click at [186, 92] on td "cloudpe-admin cloudpe-admin.cloudjiffy.net" at bounding box center [246, 99] width 490 height 45
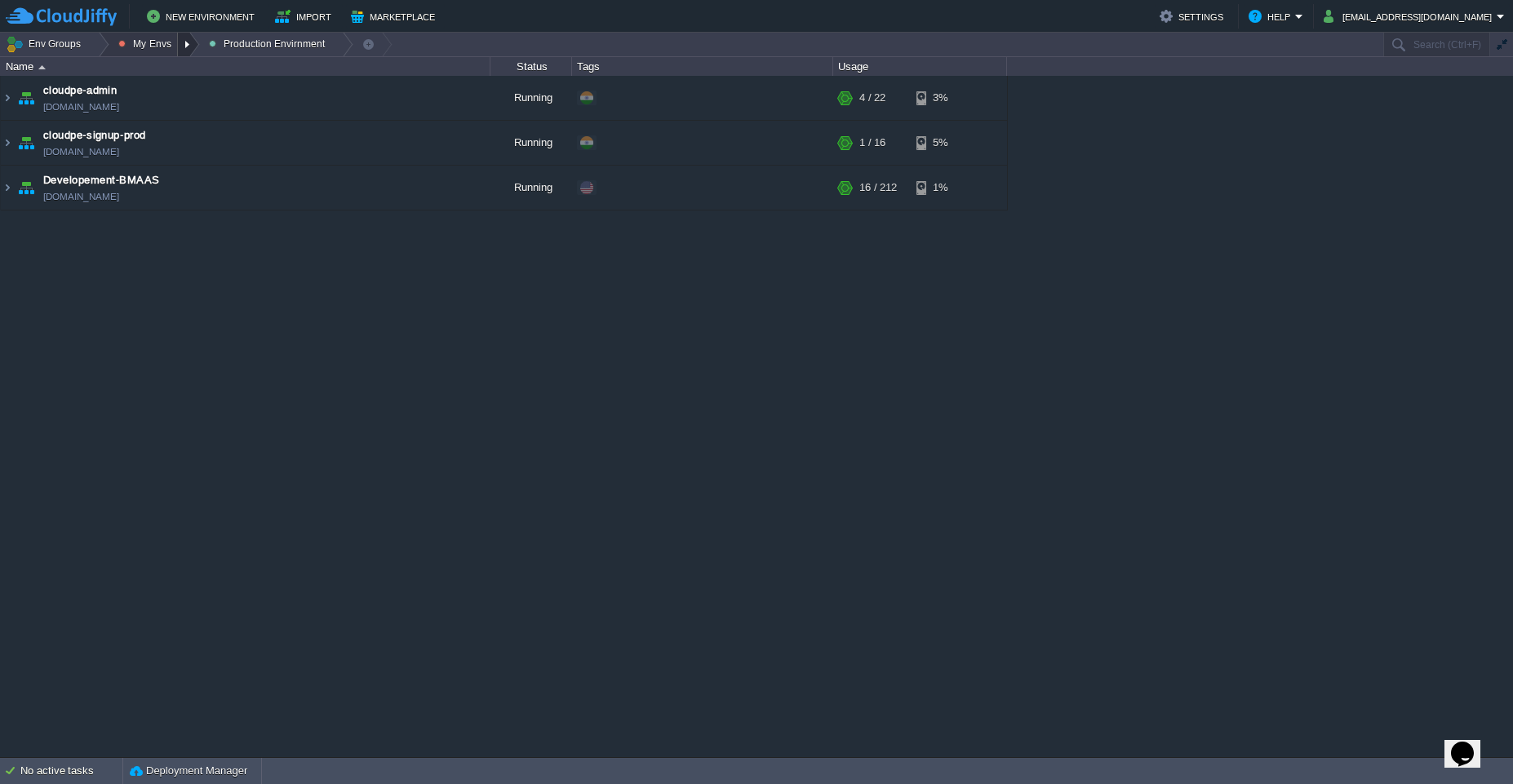
click at [183, 44] on div at bounding box center [188, 44] width 22 height 24
click at [183, 75] on link "Dev Envirnments" at bounding box center [185, 69] width 147 height 18
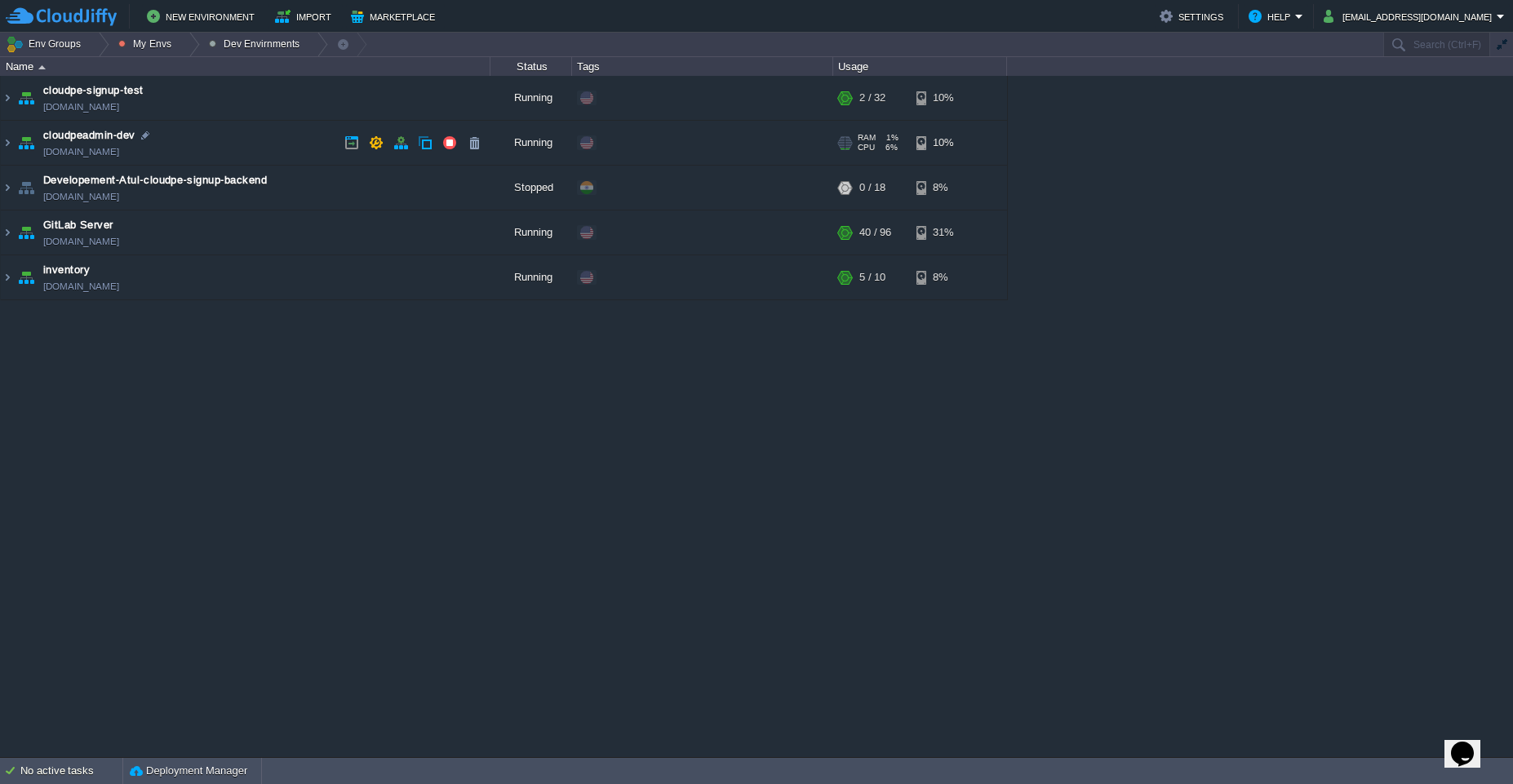
click at [220, 133] on td "cloudpeadmin-dev cloudpeadmin.west1-us.cloudjiffy.net" at bounding box center [246, 143] width 490 height 45
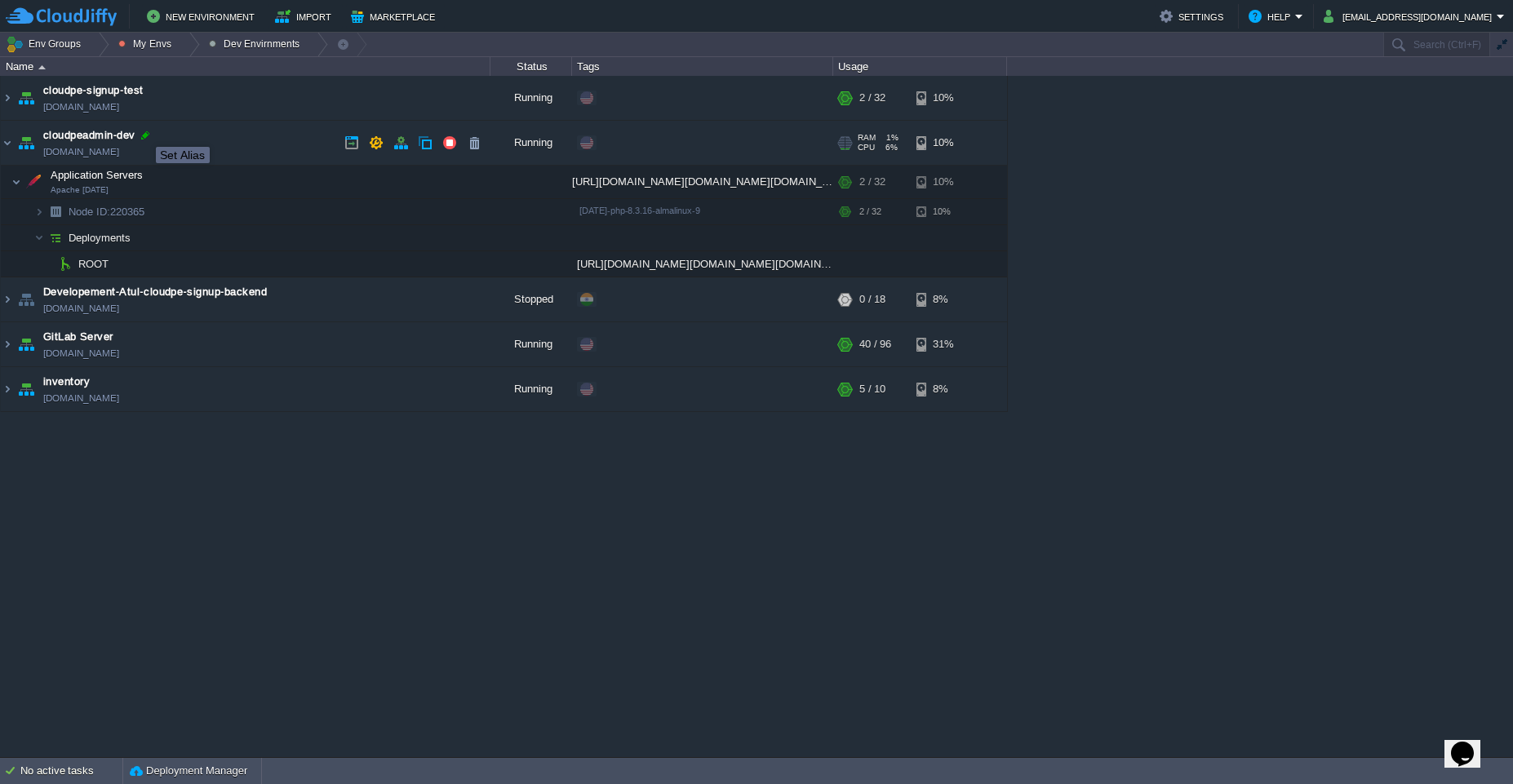
click at [144, 132] on div at bounding box center [145, 136] width 15 height 15
type input "cloudpeadmin-dev"
drag, startPoint x: 218, startPoint y: 156, endPoint x: 198, endPoint y: 144, distance: 23.3
click at [198, 144] on td "cloudpeadmin-dev cloudpeadmin.west1-us.cloudjiffy.net" at bounding box center [246, 143] width 490 height 45
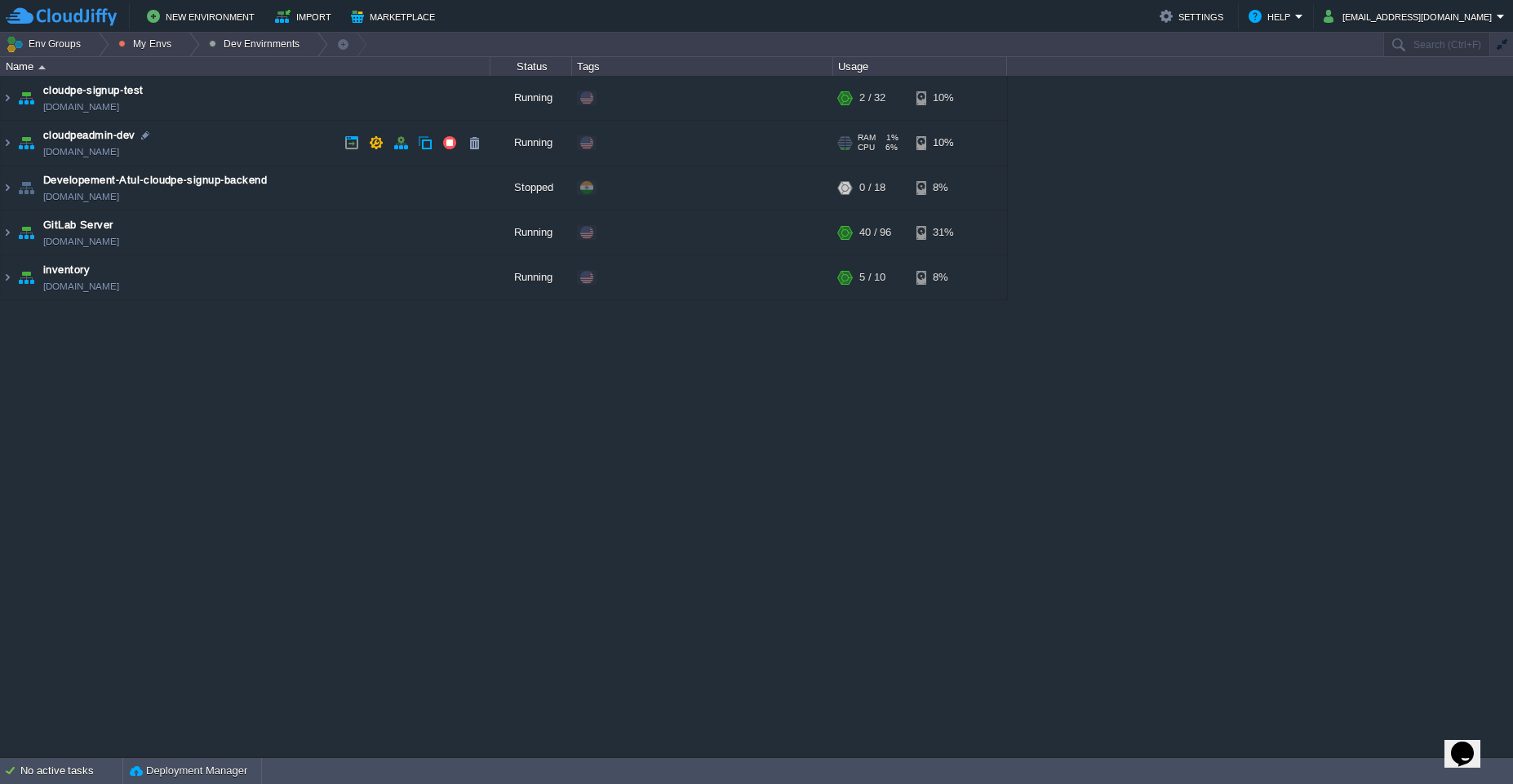
copy td "[DOMAIN_NAME]"
click at [298, 144] on td "cloudpeadmin-dev cloudpeadmin.west1-us.cloudjiffy.net" at bounding box center [246, 143] width 490 height 45
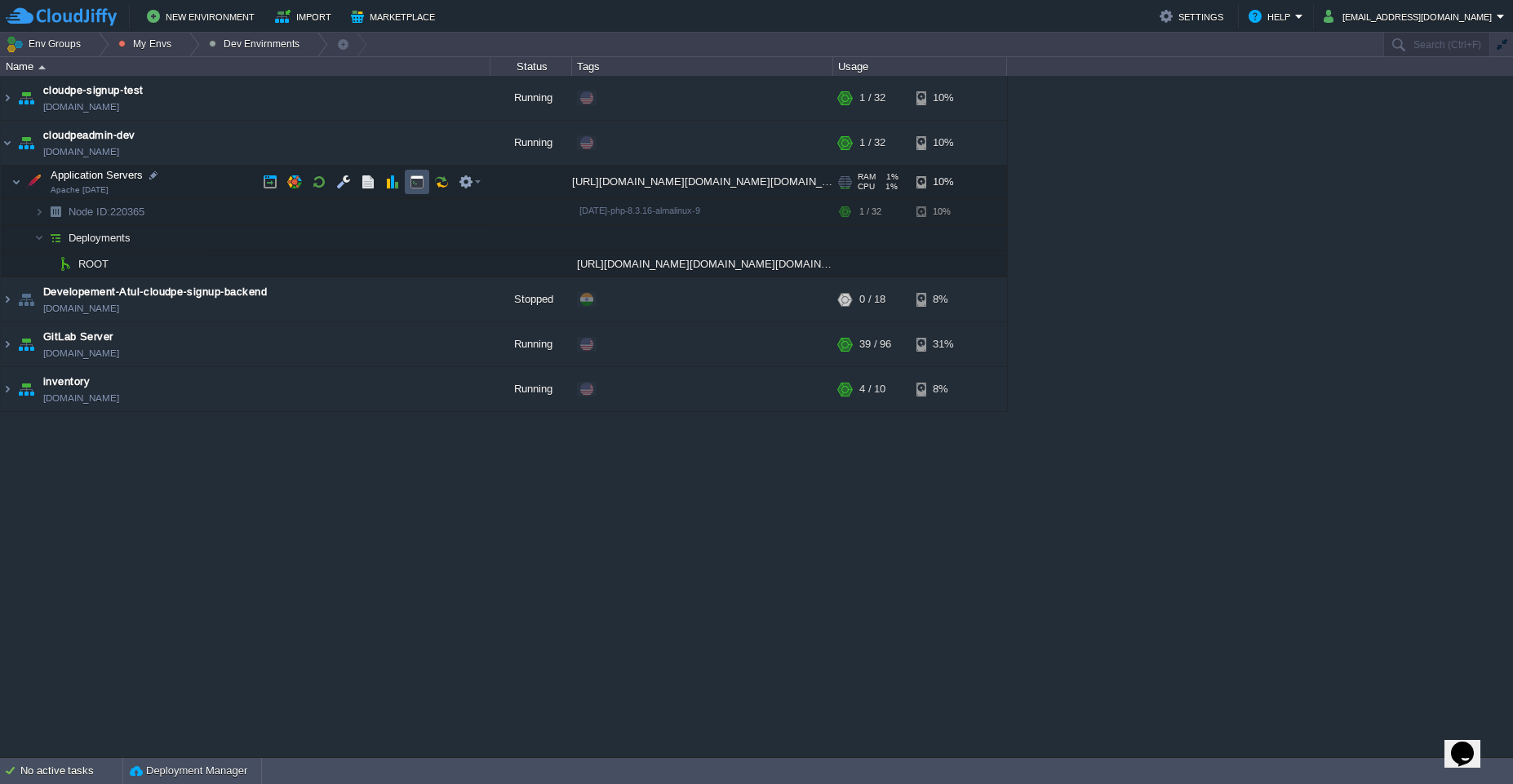
click at [413, 180] on button "button" at bounding box center [417, 182] width 15 height 15
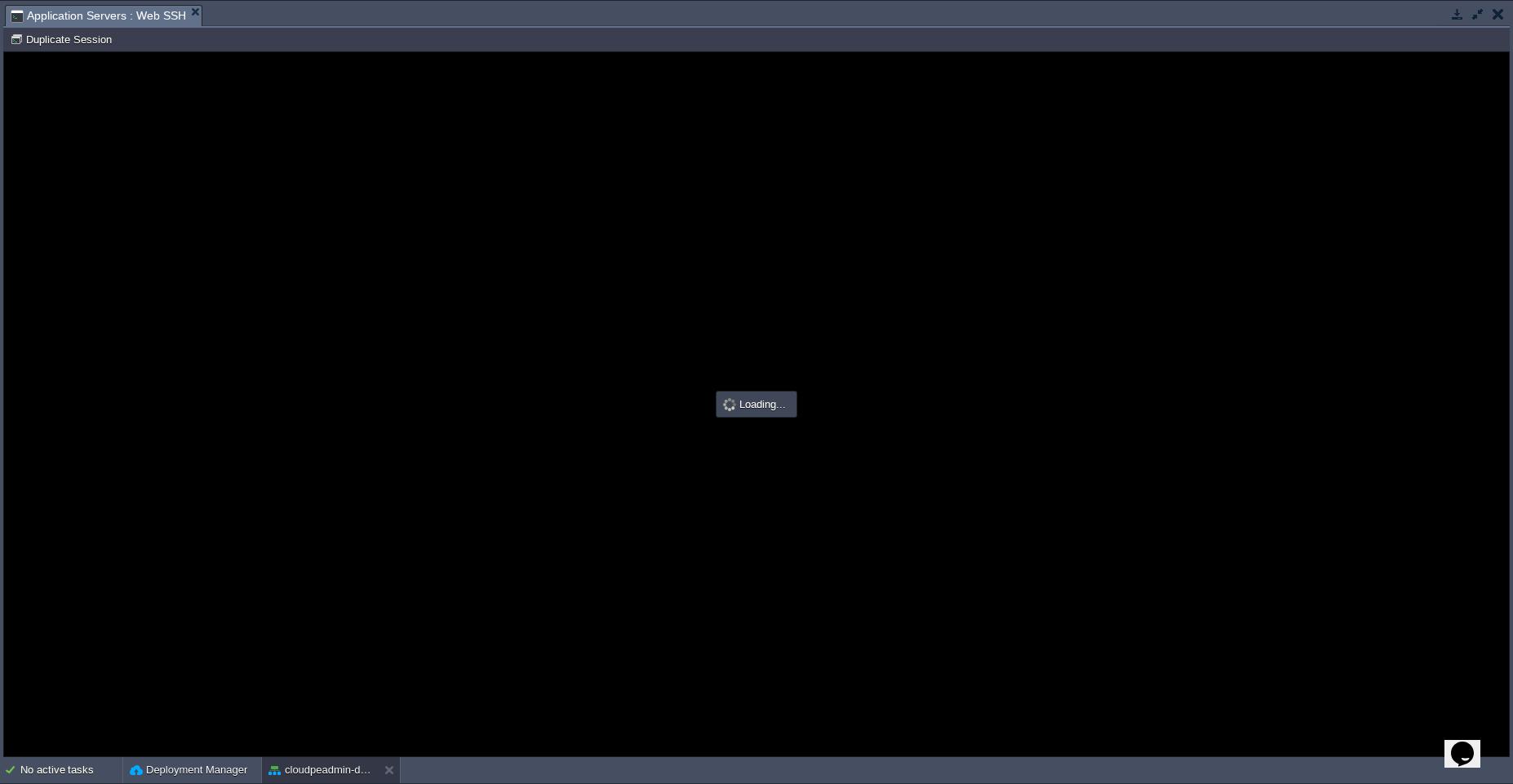
type input "#000000"
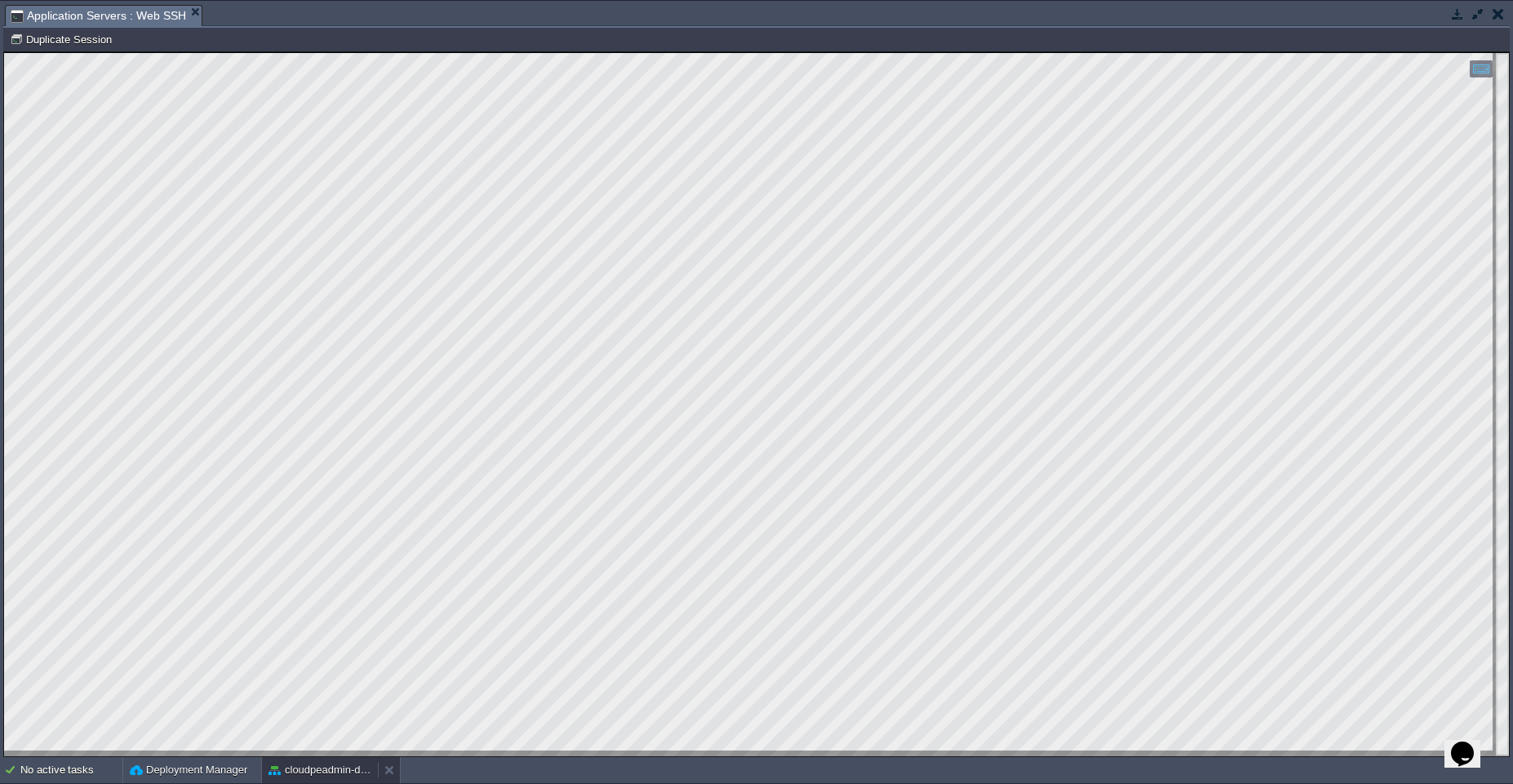
click at [326, 769] on button "cloudpeadmin-dev" at bounding box center [319, 770] width 103 height 16
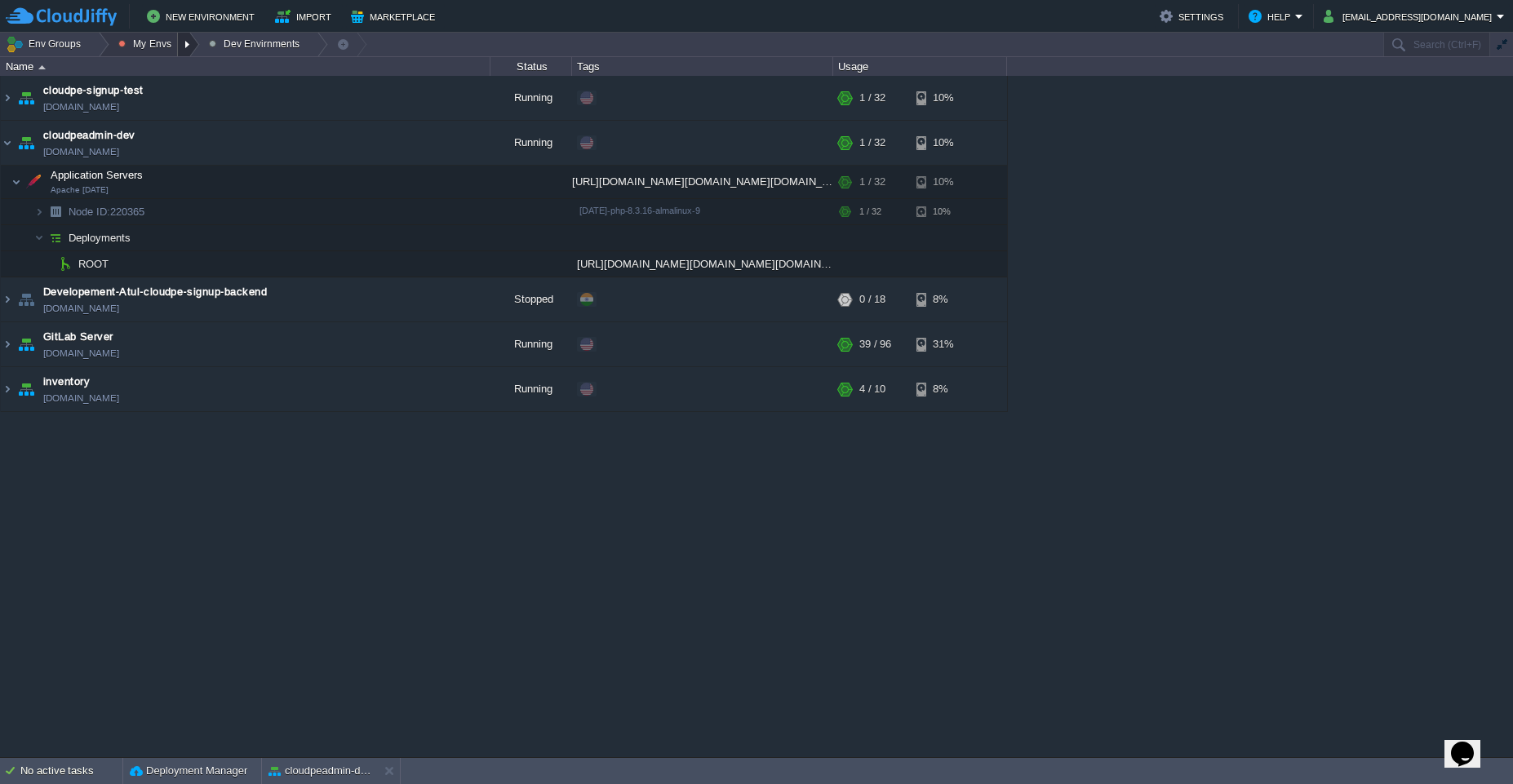
click at [191, 44] on div at bounding box center [188, 44] width 22 height 24
click at [188, 69] on span "Dev Envirnments" at bounding box center [174, 69] width 82 height 12
click at [186, 50] on div at bounding box center [188, 44] width 22 height 24
click at [153, 86] on span "Production Envirnment" at bounding box center [187, 88] width 107 height 12
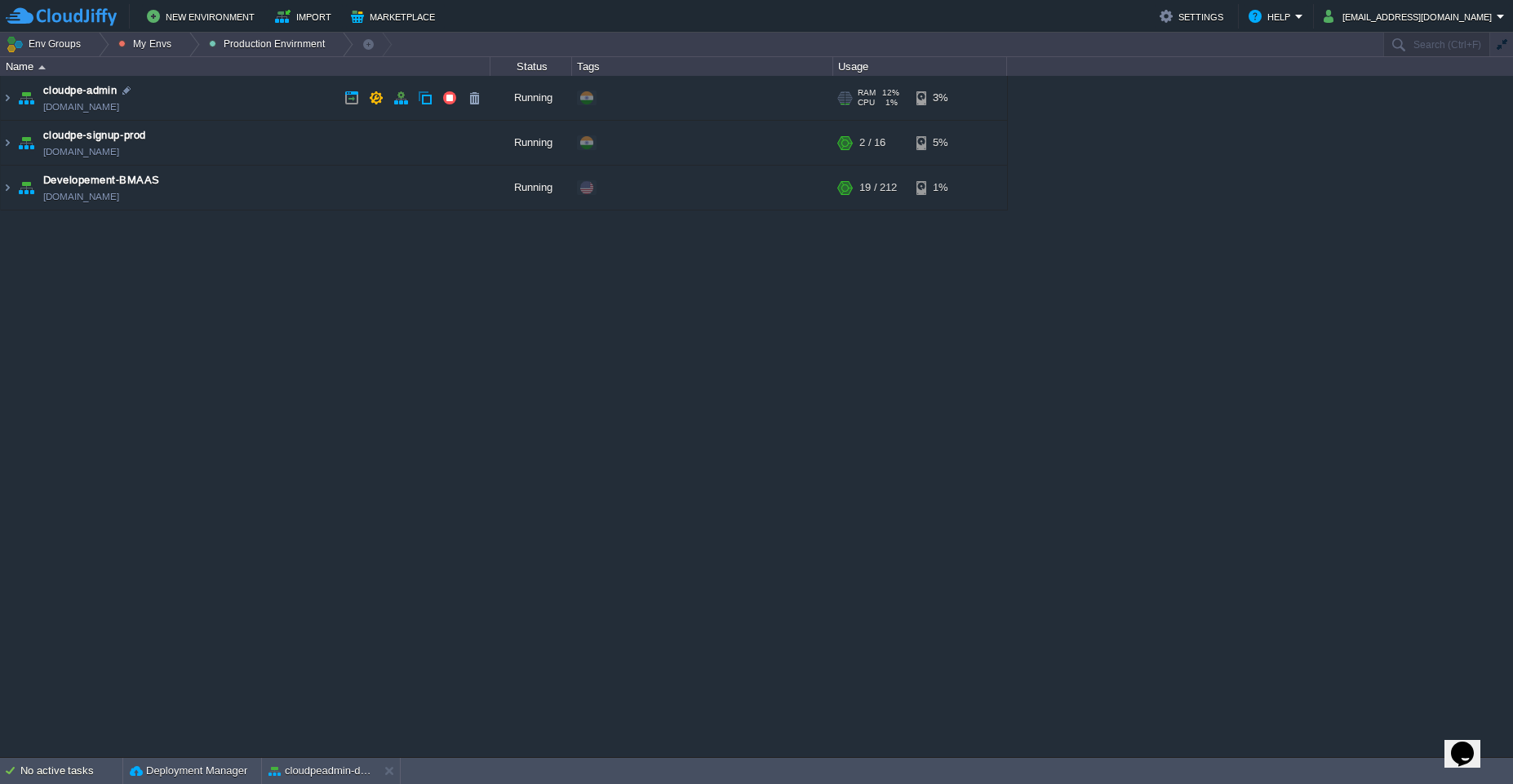
click at [227, 106] on td "cloudpe-admin cloudpe-admin.cloudjiffy.net" at bounding box center [246, 99] width 490 height 45
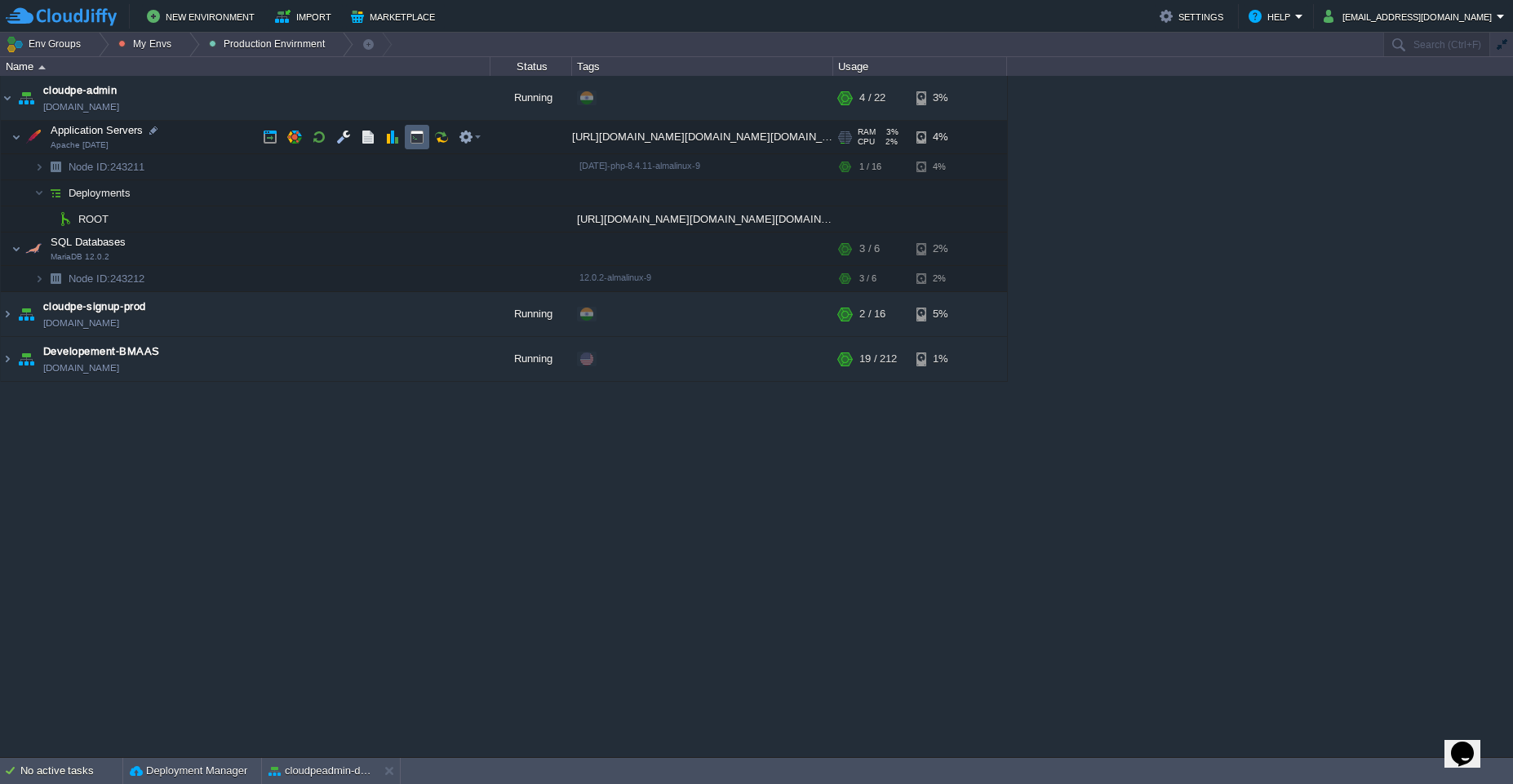
click at [408, 132] on td at bounding box center [417, 137] width 24 height 24
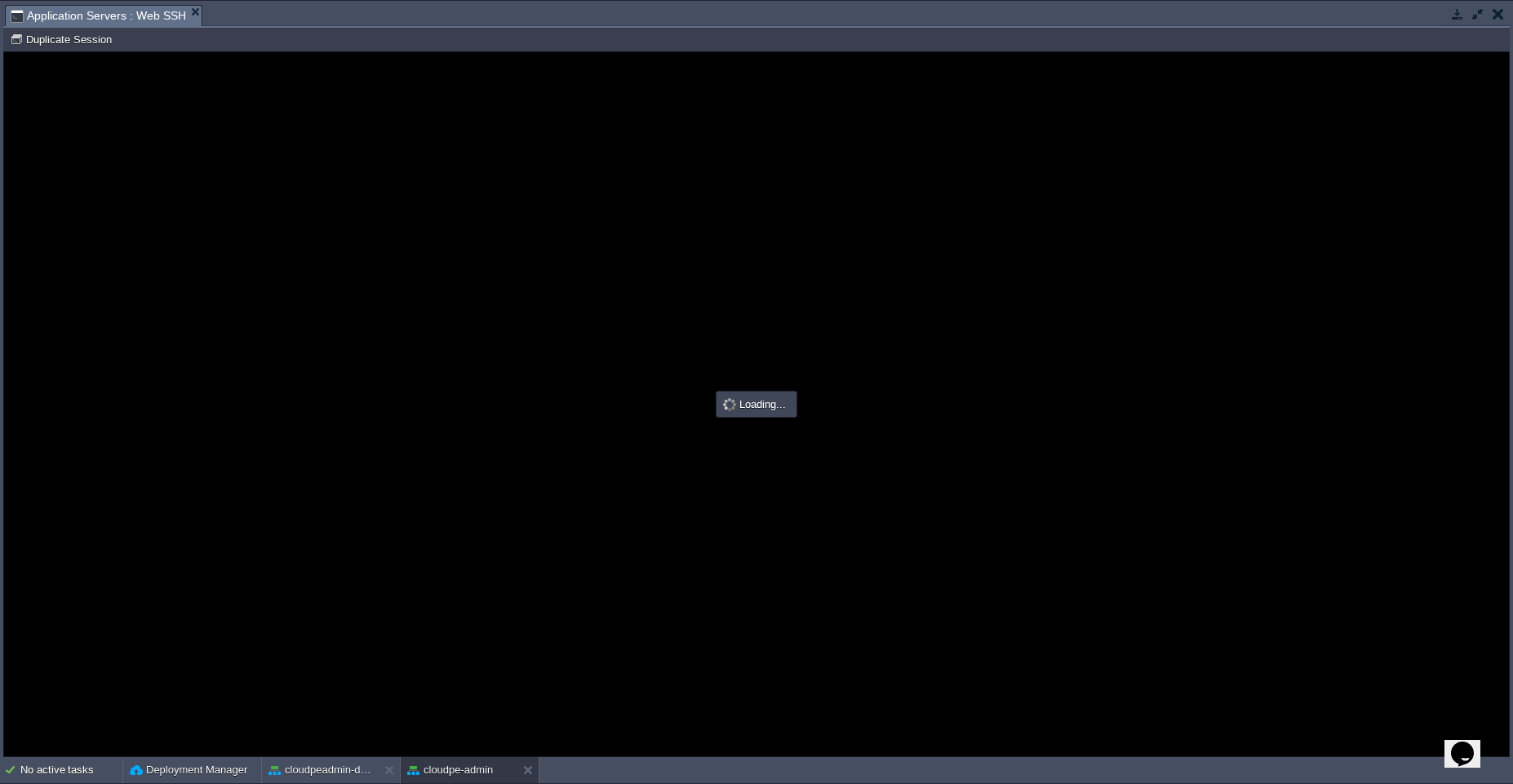
type input "#000000"
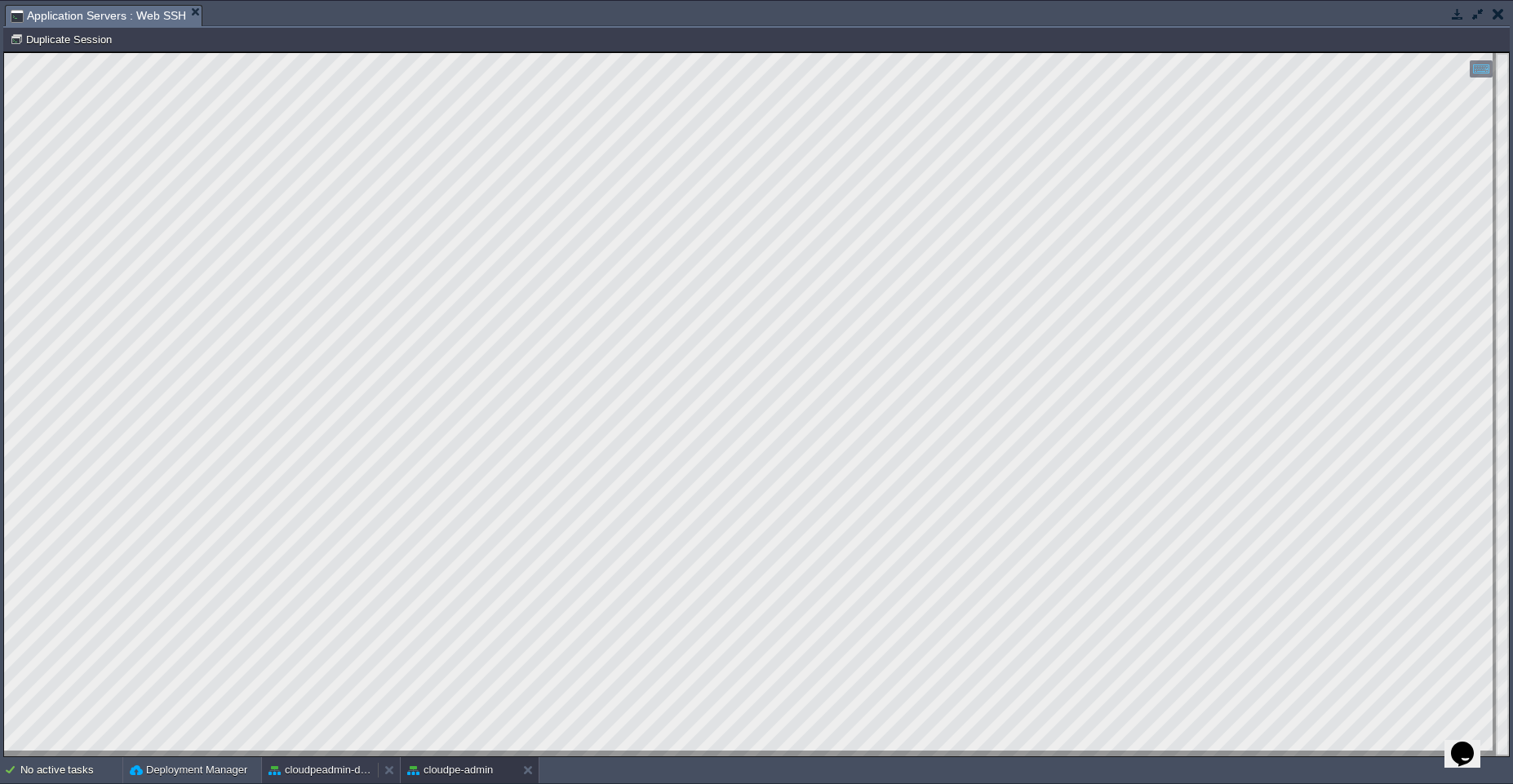
click at [326, 782] on div "cloudpeadmin-dev" at bounding box center [319, 770] width 116 height 26
